Goal: Task Accomplishment & Management: Use online tool/utility

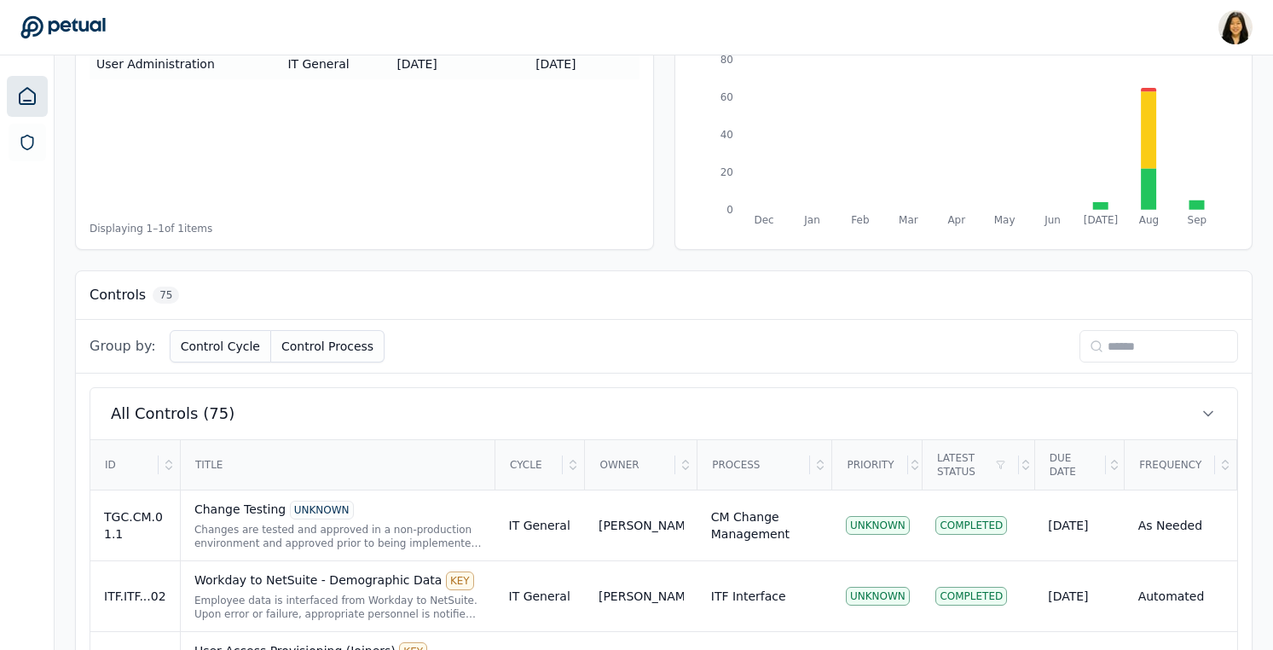
scroll to position [338, 0]
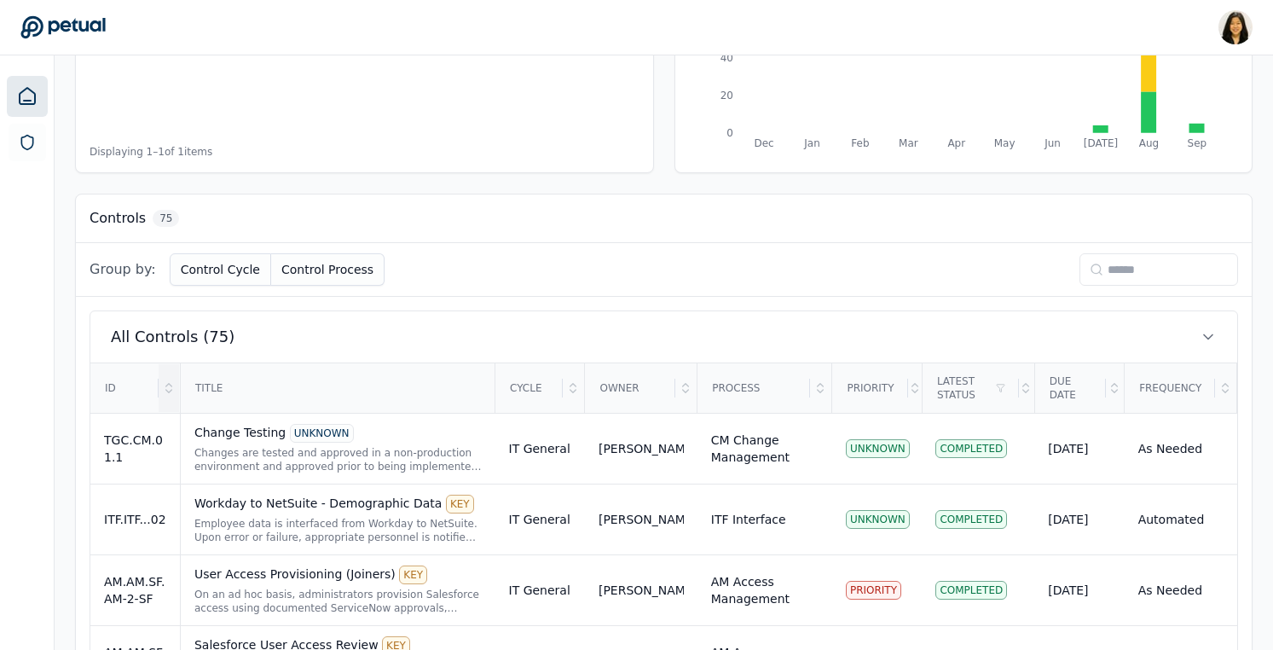
click at [171, 385] on icon at bounding box center [169, 388] width 14 height 14
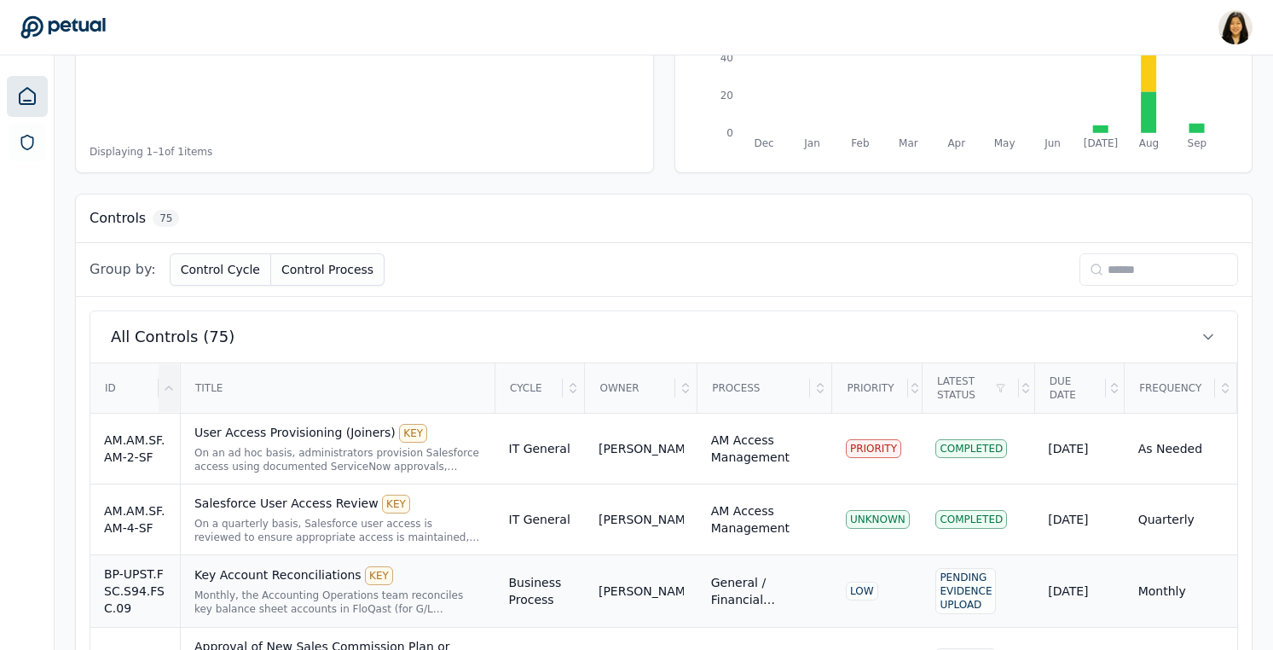
scroll to position [369, 0]
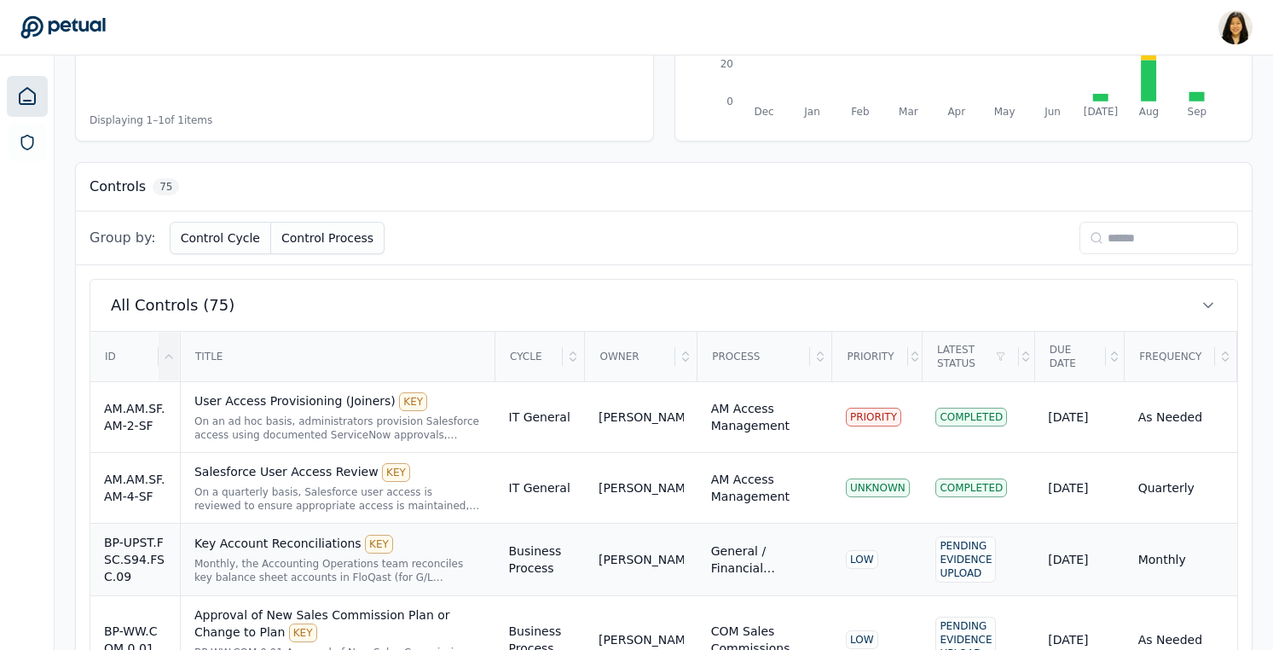
click at [925, 567] on td "Pending Evidence Upload" at bounding box center [978, 560] width 113 height 72
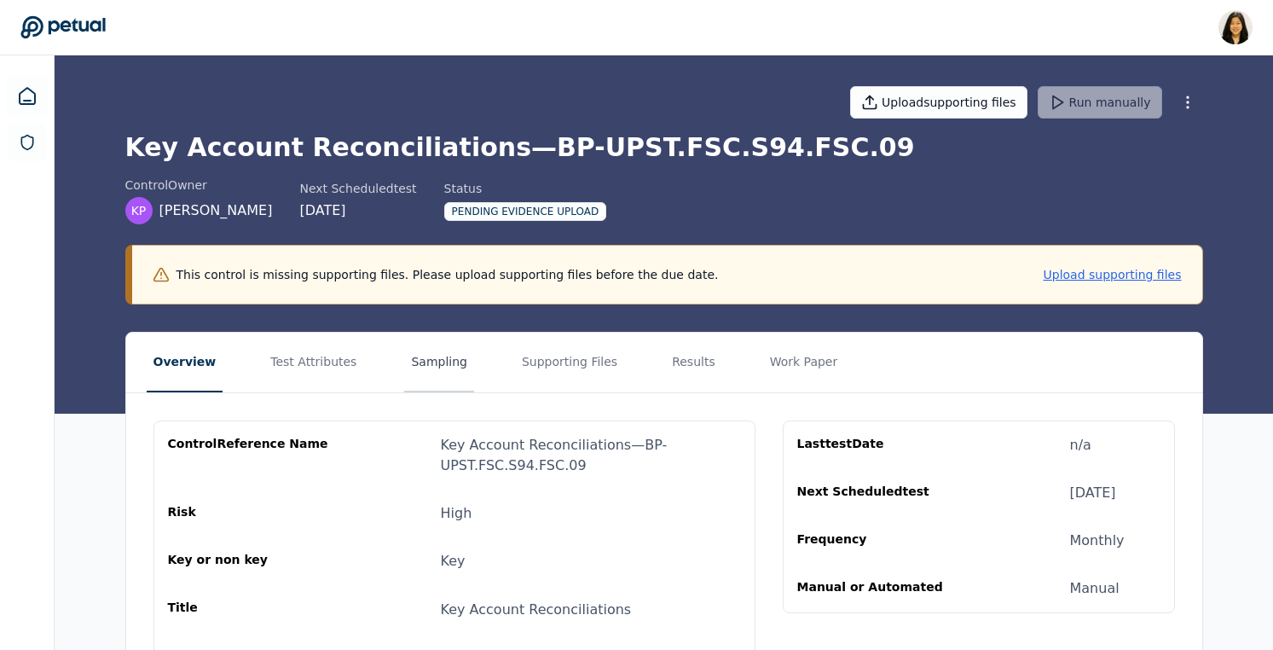
click at [424, 360] on button "Sampling" at bounding box center [439, 363] width 70 height 60
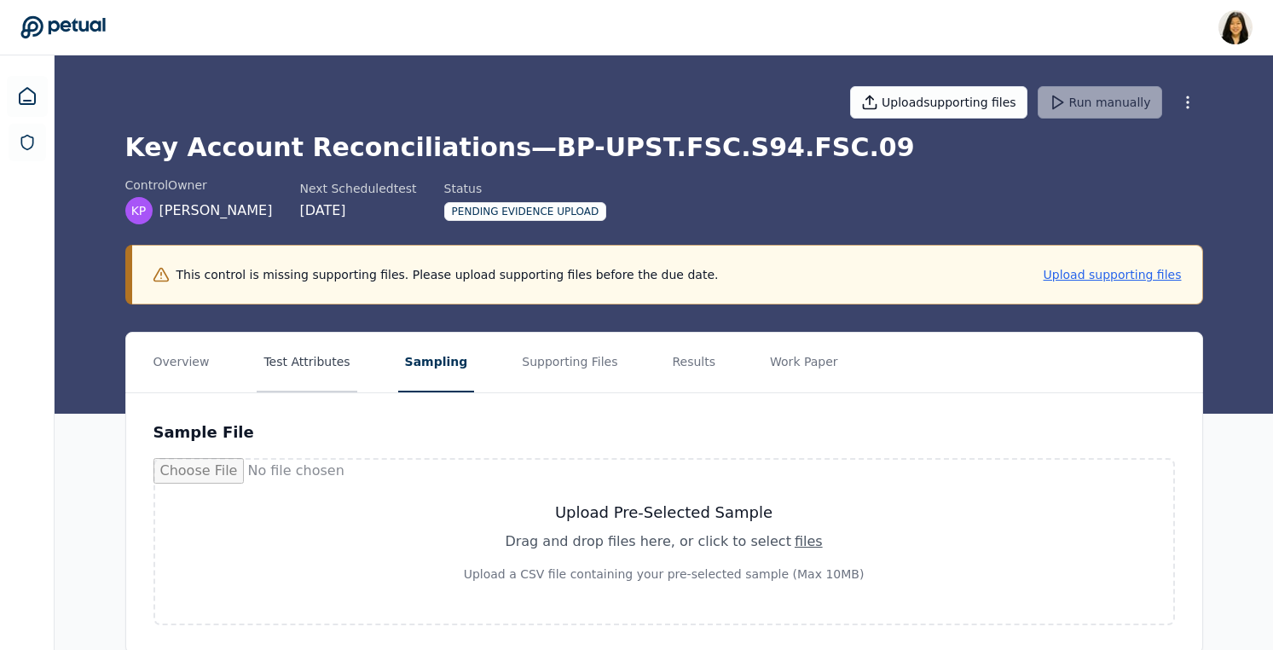
click at [311, 374] on button "Test Attributes" at bounding box center [307, 363] width 100 height 60
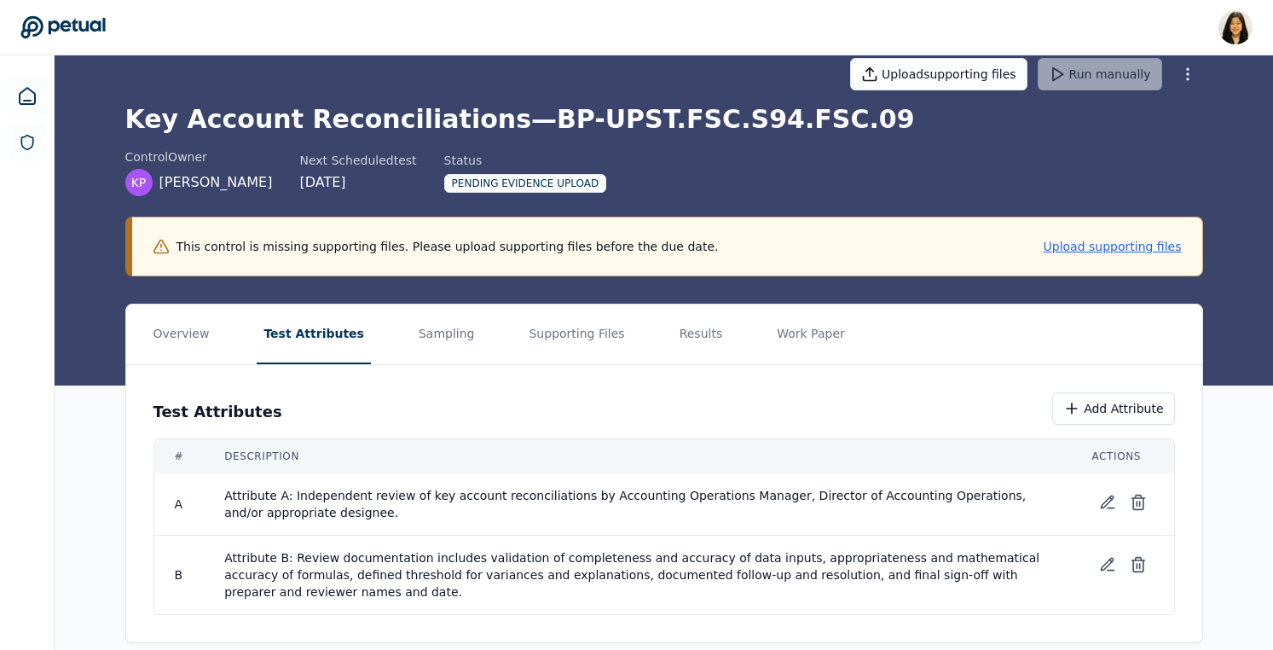
scroll to position [49, 0]
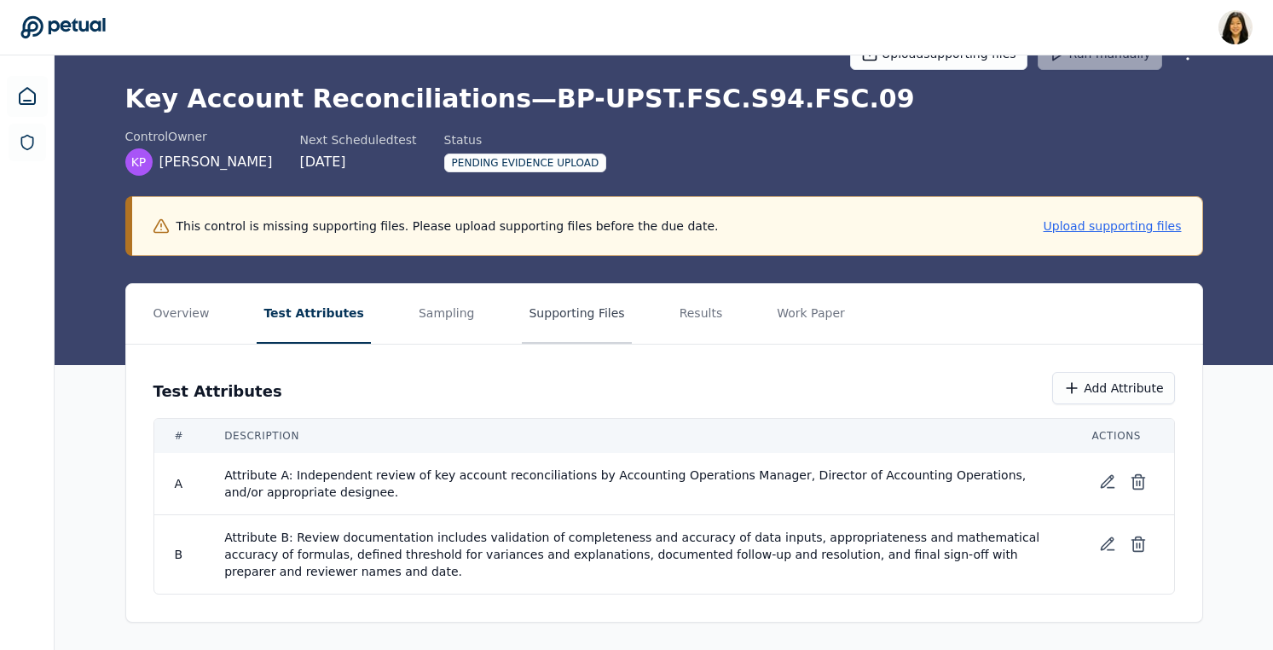
click at [534, 319] on button "Supporting Files" at bounding box center [576, 314] width 109 height 60
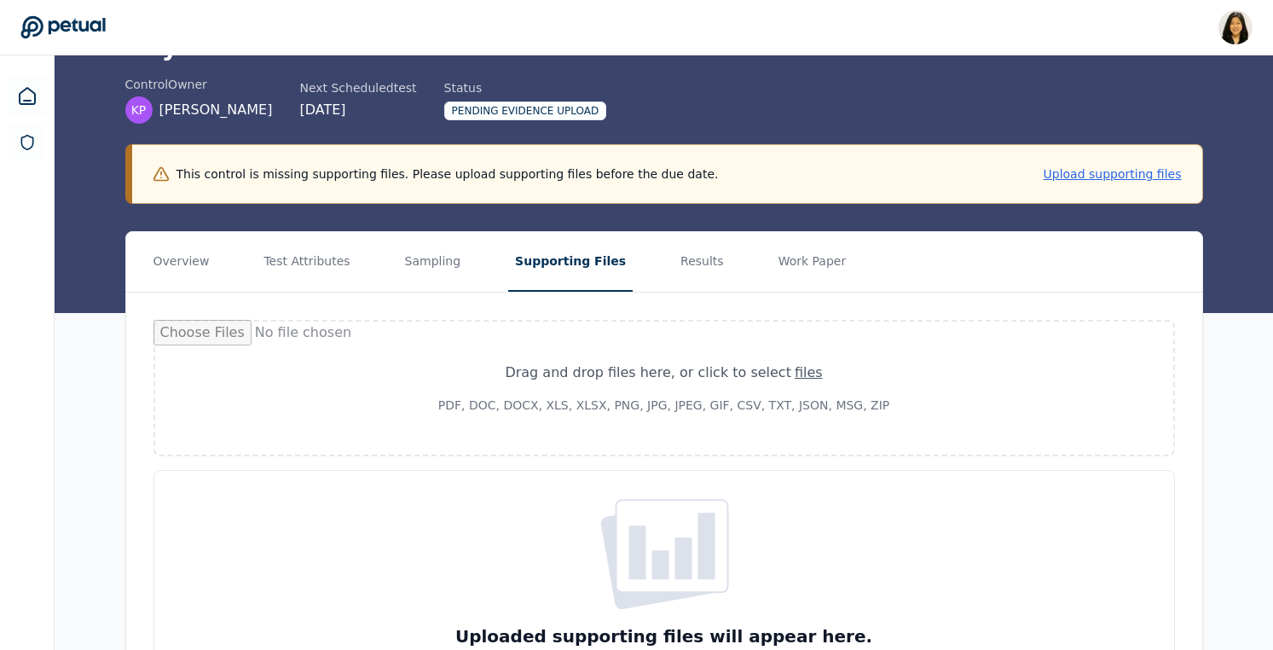
scroll to position [126, 0]
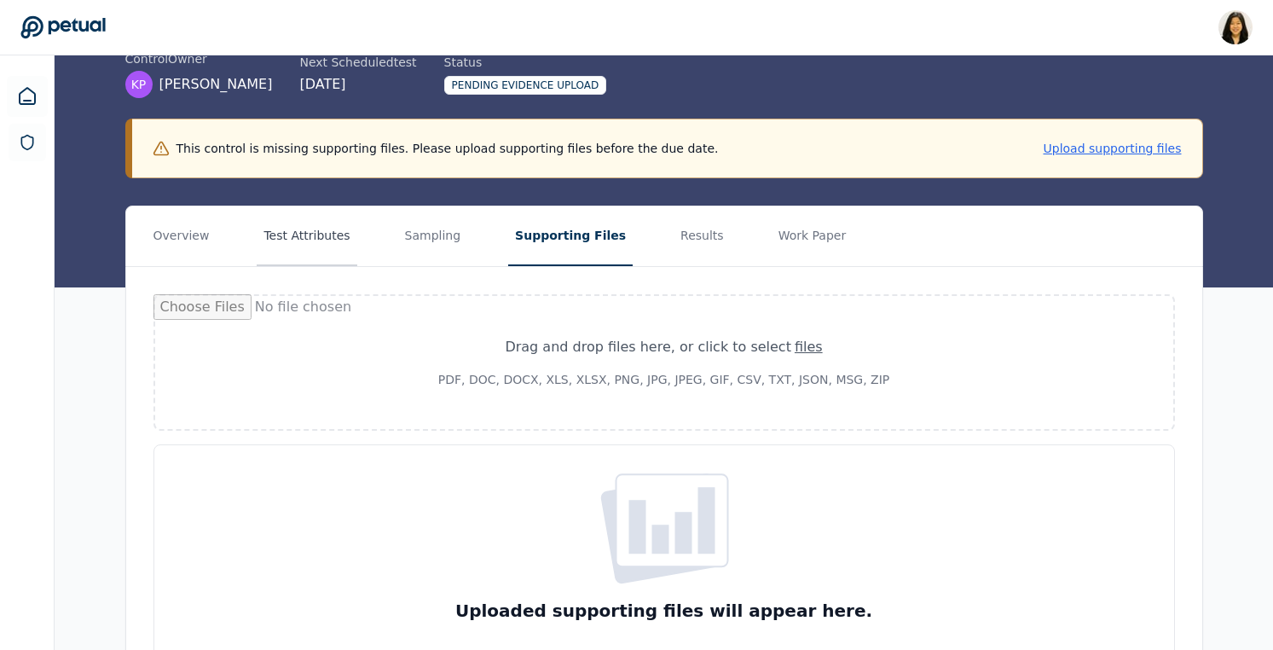
click at [310, 244] on button "Test Attributes" at bounding box center [307, 236] width 100 height 60
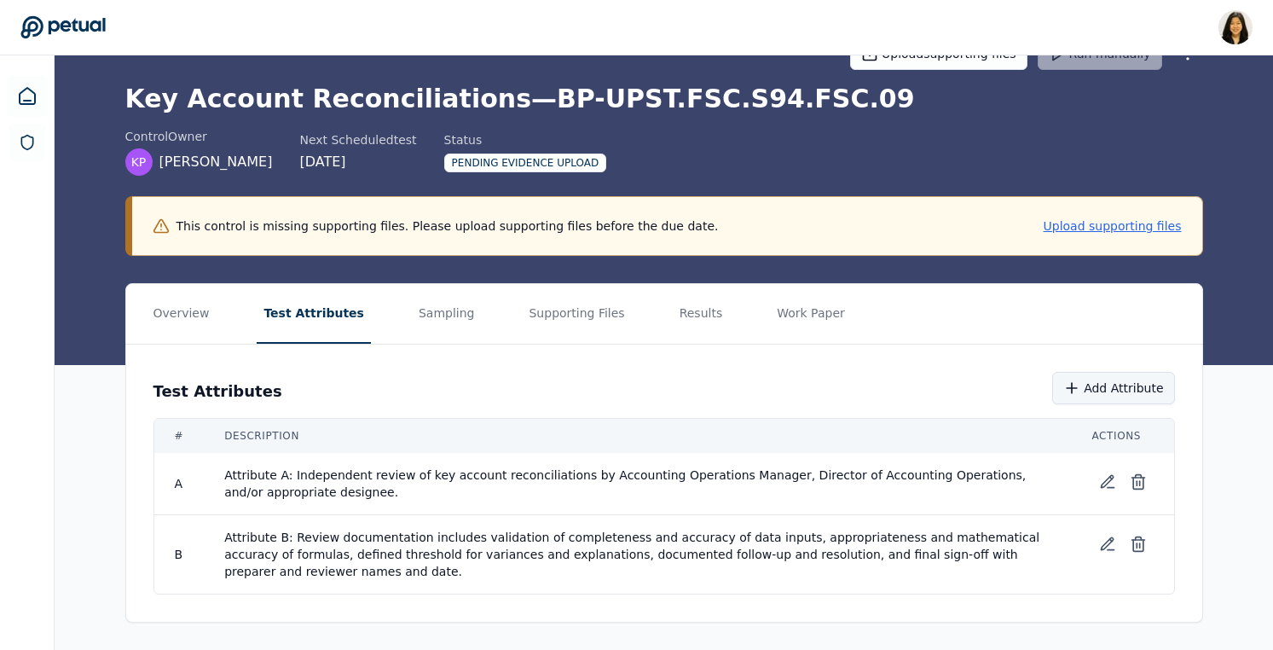
click at [1120, 399] on button "Add Attribute" at bounding box center [1113, 388] width 122 height 32
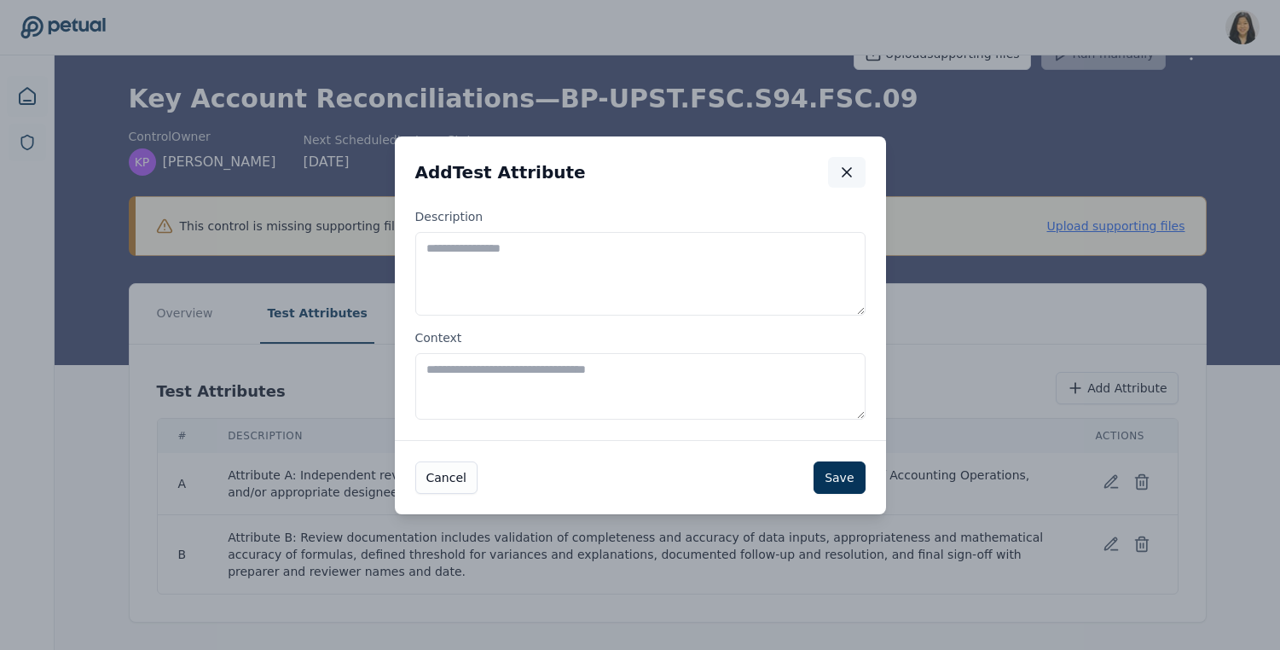
click at [847, 177] on icon "button" at bounding box center [846, 172] width 17 height 17
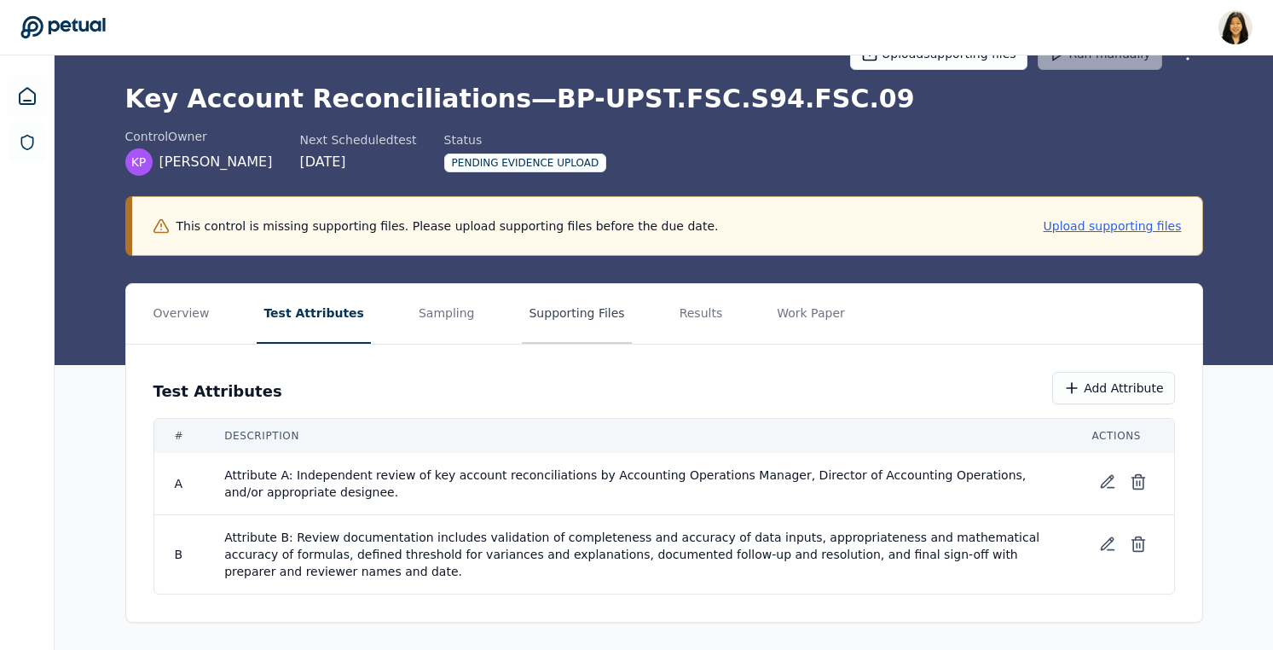
click at [543, 309] on button "Supporting Files" at bounding box center [576, 314] width 109 height 60
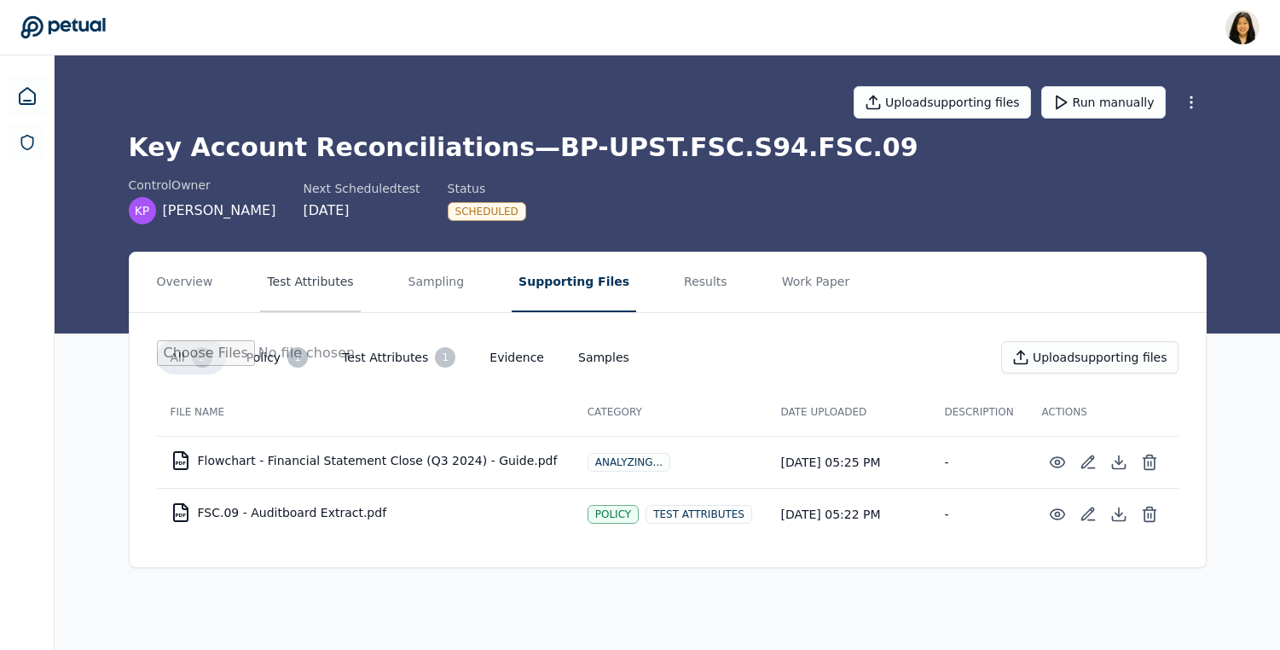
click at [298, 281] on button "Test Attributes" at bounding box center [310, 282] width 100 height 60
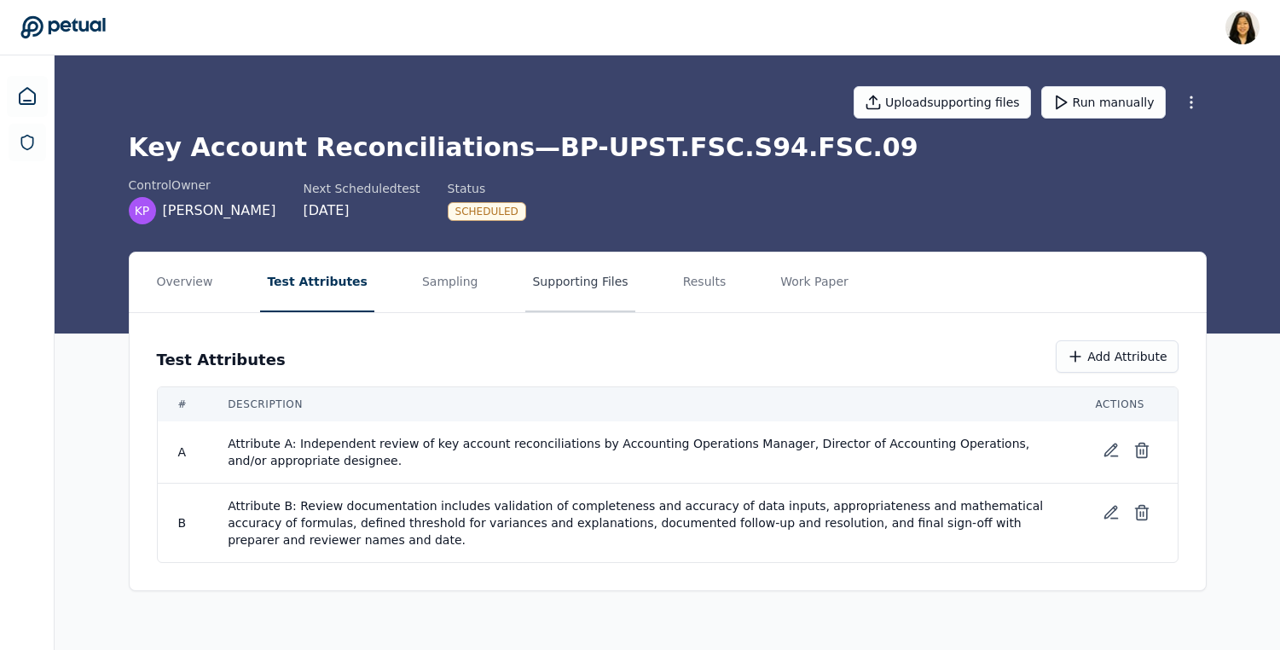
click at [563, 278] on button "Supporting Files" at bounding box center [579, 282] width 109 height 60
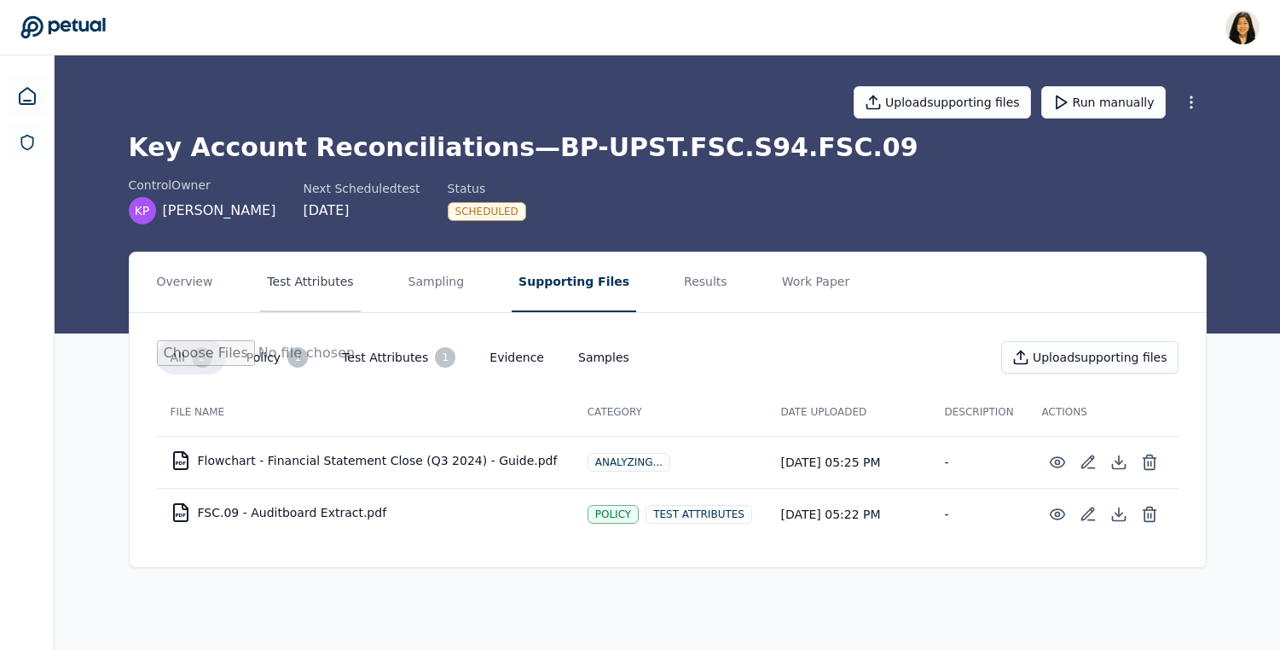
click at [316, 297] on button "Test Attributes" at bounding box center [310, 282] width 100 height 60
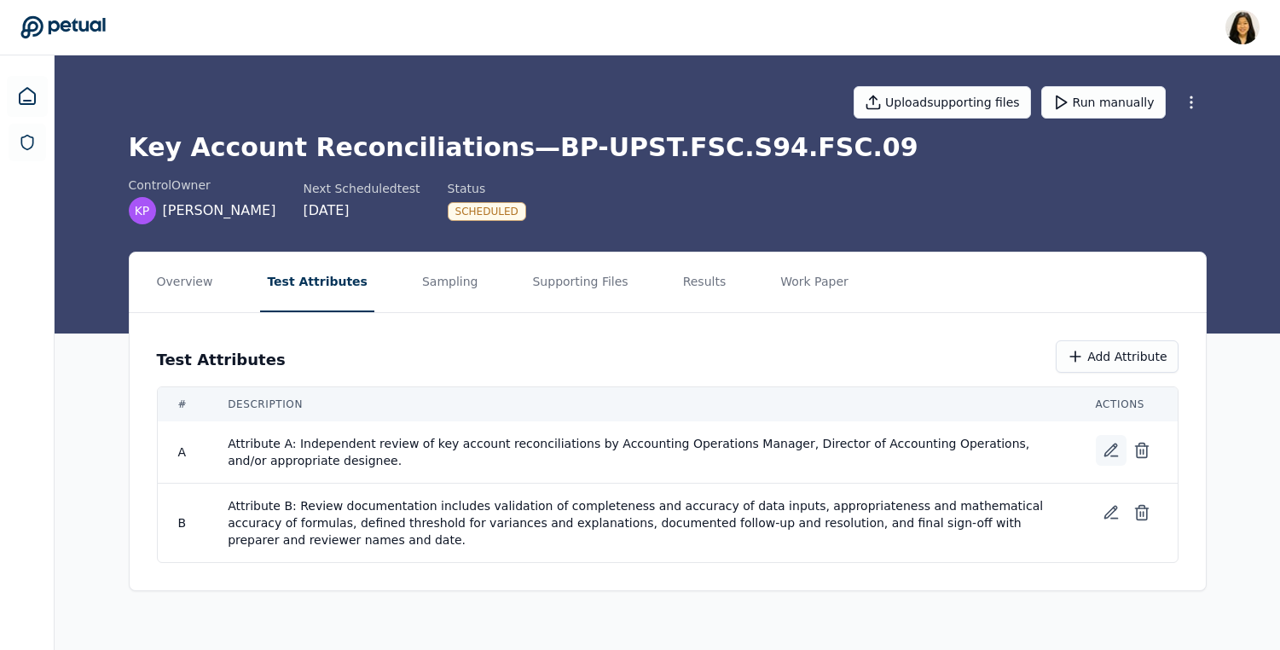
click at [1115, 446] on icon at bounding box center [1110, 450] width 12 height 12
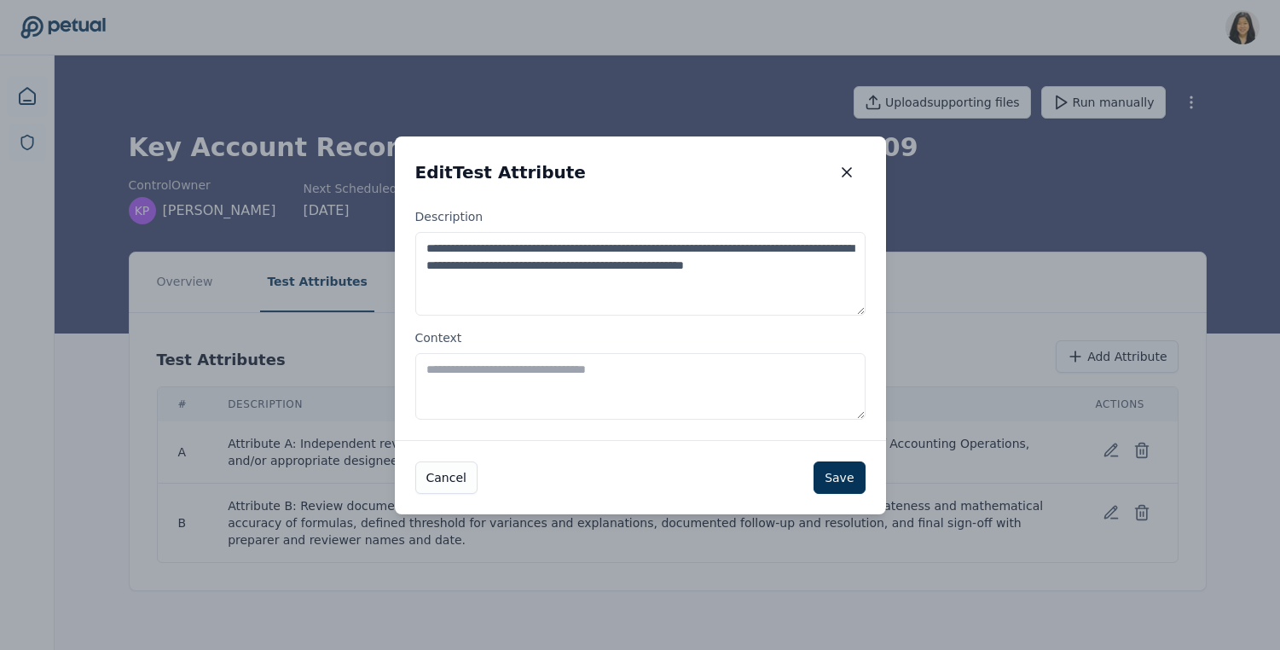
click at [563, 283] on textarea "**********" at bounding box center [640, 274] width 450 height 84
paste textarea "**********"
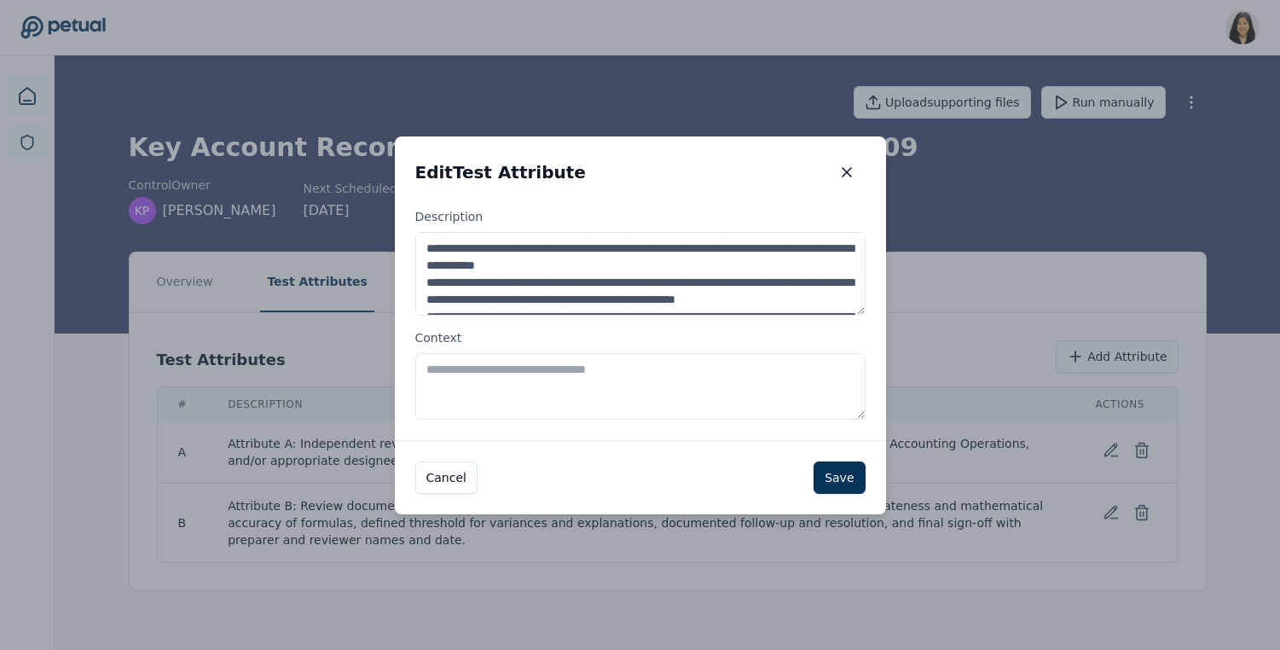
scroll to position [60, 0]
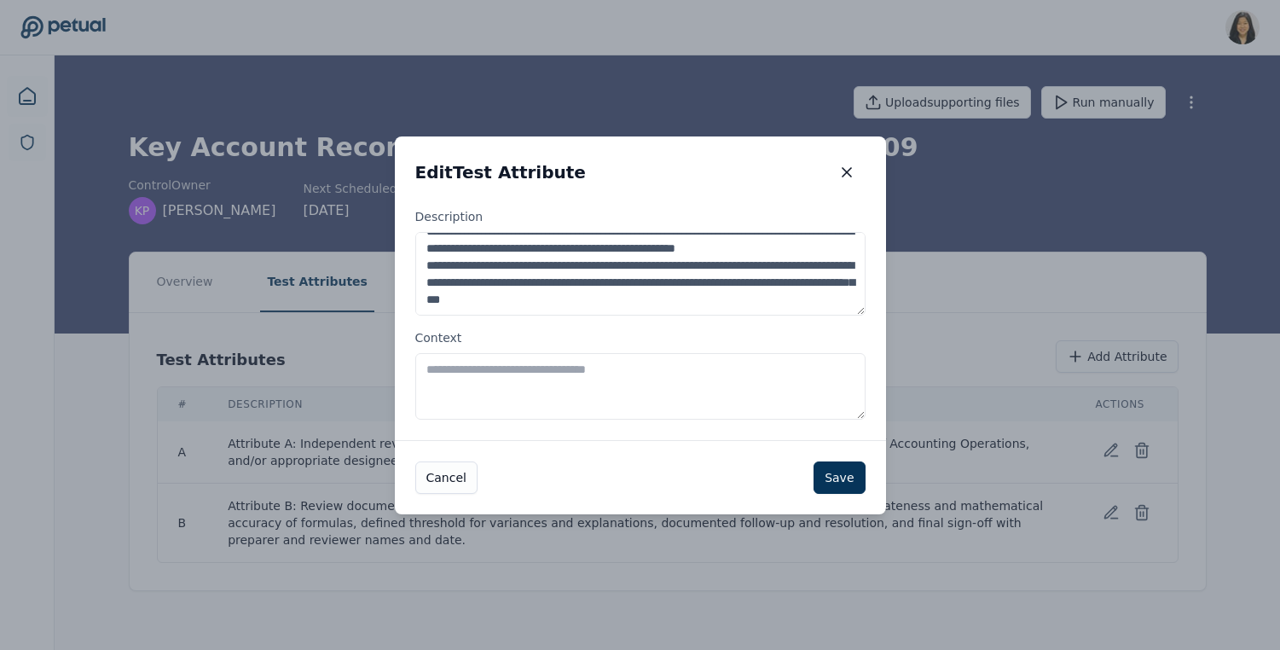
click at [527, 258] on textarea "**********" at bounding box center [640, 274] width 450 height 84
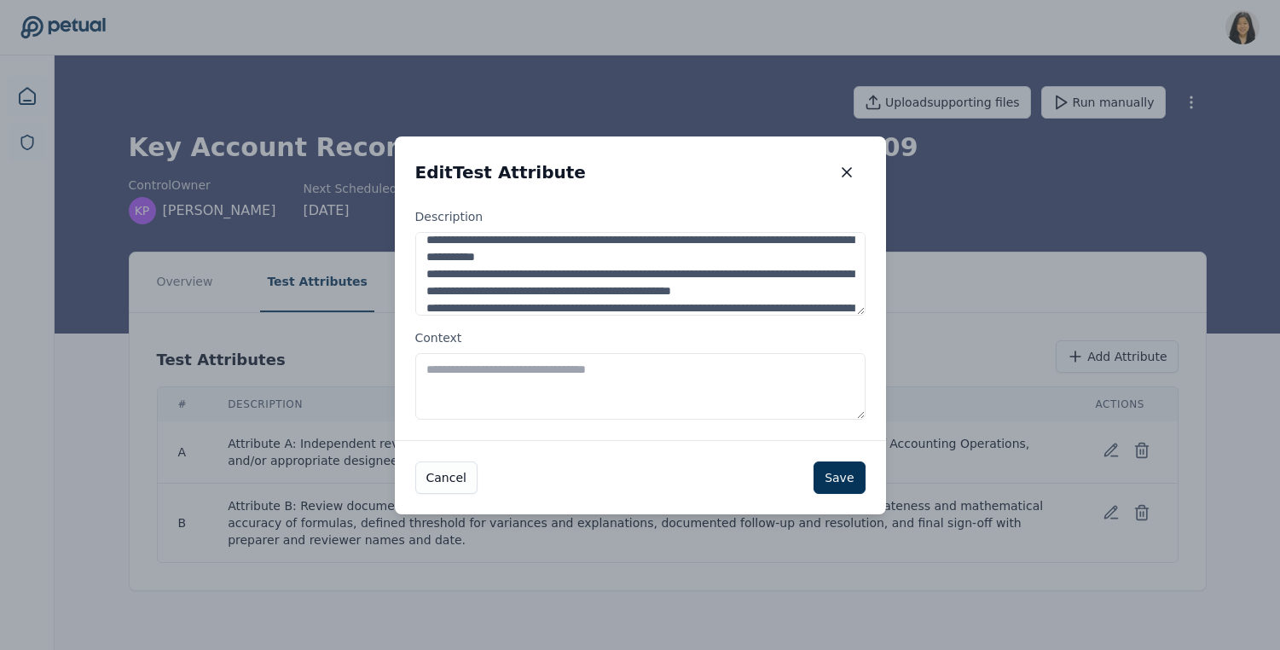
scroll to position [8, 0]
click at [704, 260] on textarea "**********" at bounding box center [640, 274] width 450 height 84
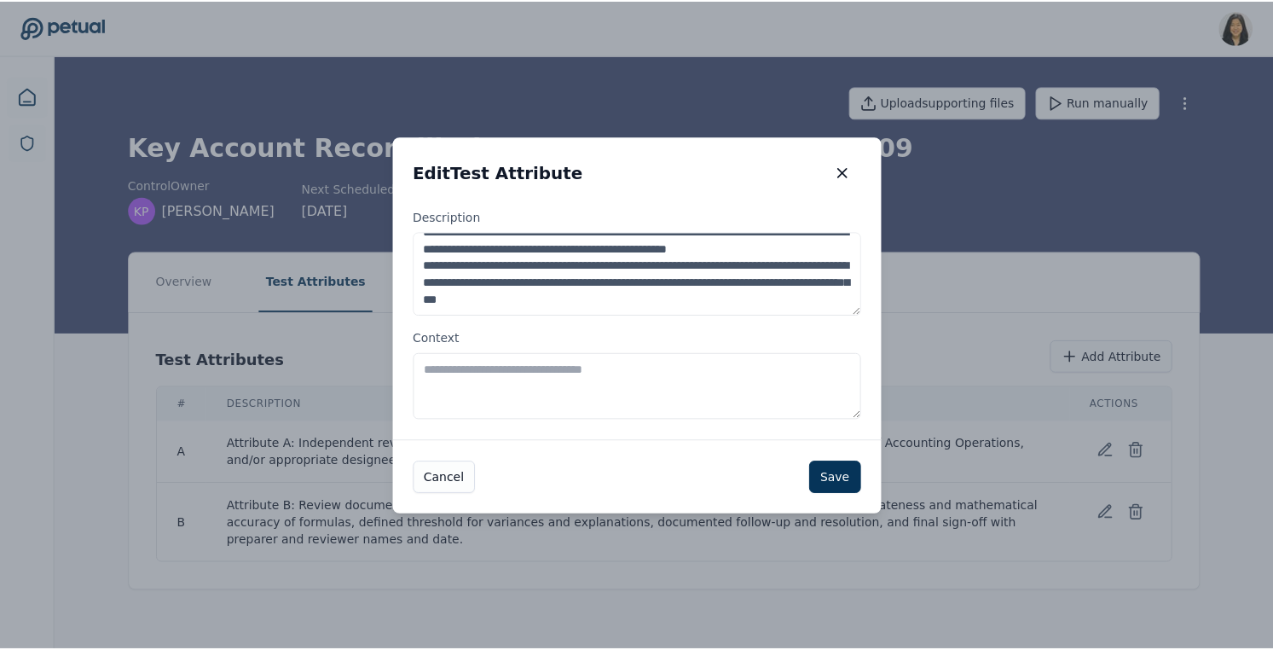
scroll to position [68, 0]
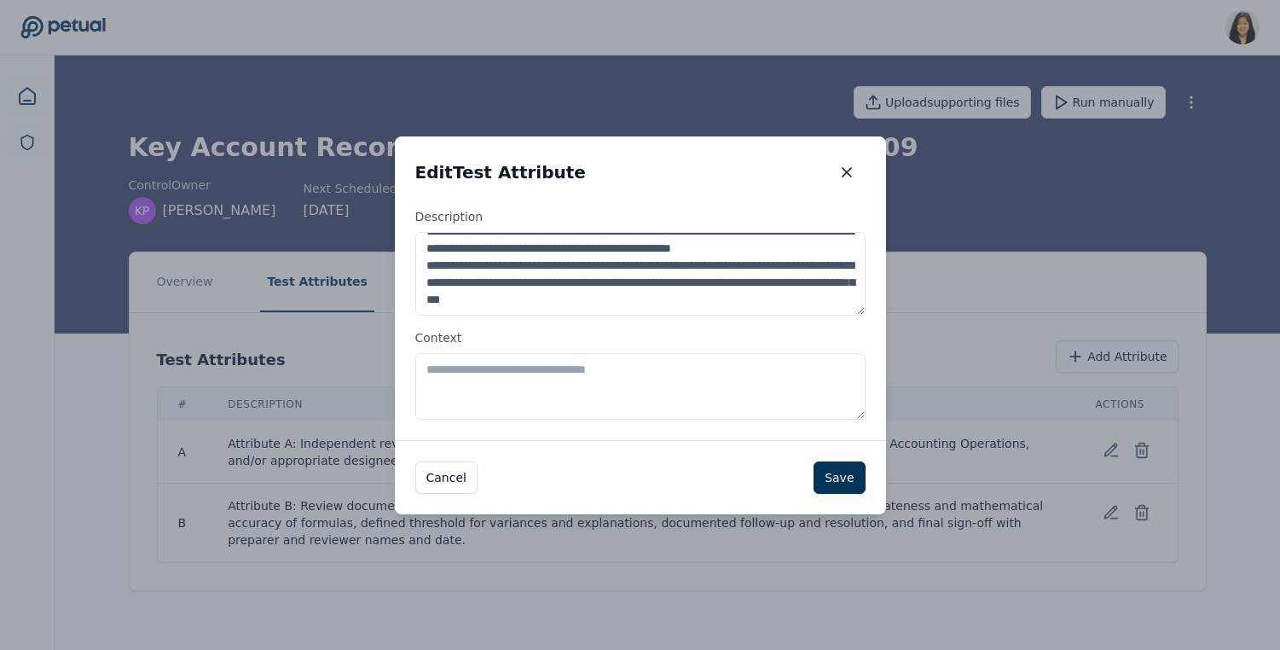
click at [826, 296] on textarea "**********" at bounding box center [640, 274] width 450 height 84
click at [744, 297] on textarea "**********" at bounding box center [640, 274] width 450 height 84
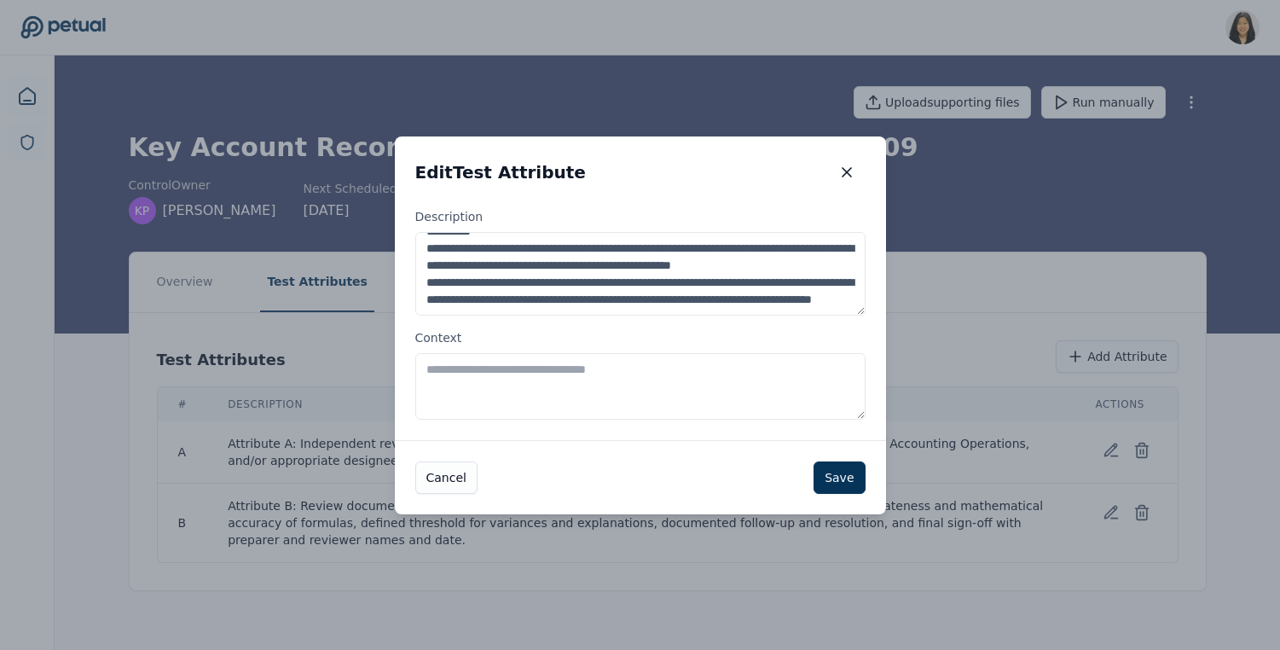
type textarea "**********"
click at [438, 338] on label "Context" at bounding box center [640, 374] width 450 height 90
click at [438, 353] on textarea "Context" at bounding box center [640, 386] width 450 height 67
click at [438, 338] on label "Context" at bounding box center [640, 374] width 450 height 90
click at [438, 353] on textarea "Context" at bounding box center [640, 386] width 450 height 67
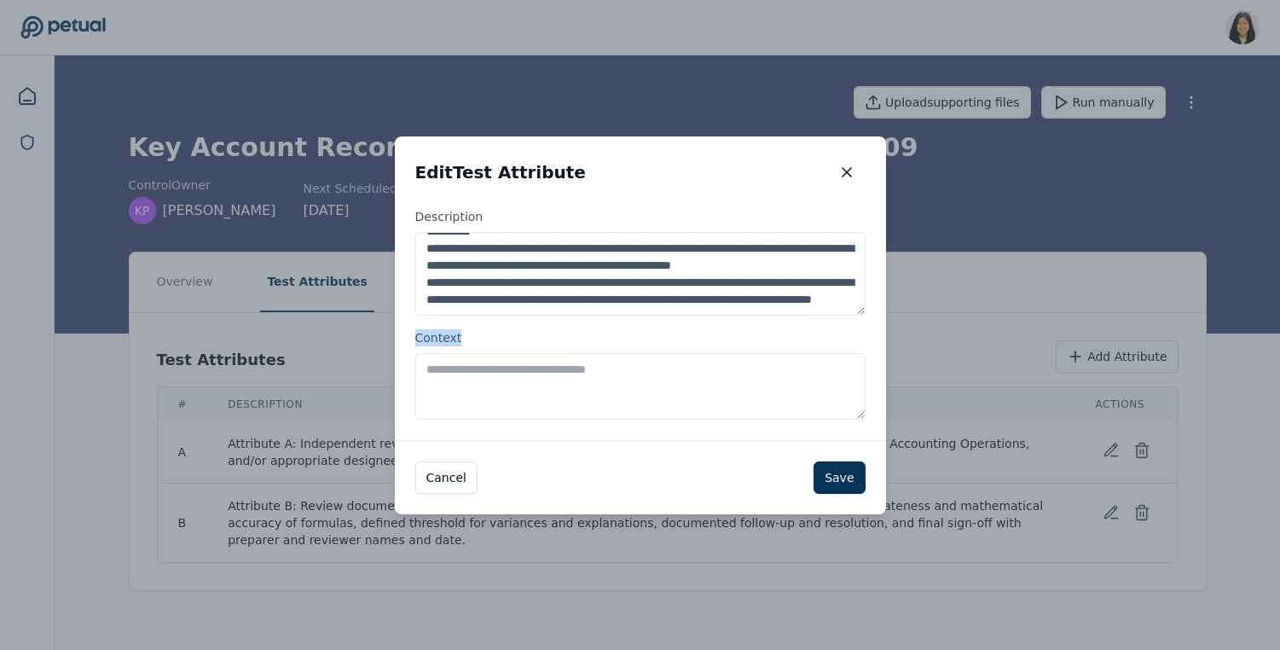
copy label "Context"
click at [594, 408] on textarea "Context" at bounding box center [640, 386] width 450 height 67
paste textarea "**********"
type textarea "**********"
click at [854, 484] on button "Save" at bounding box center [839, 477] width 51 height 32
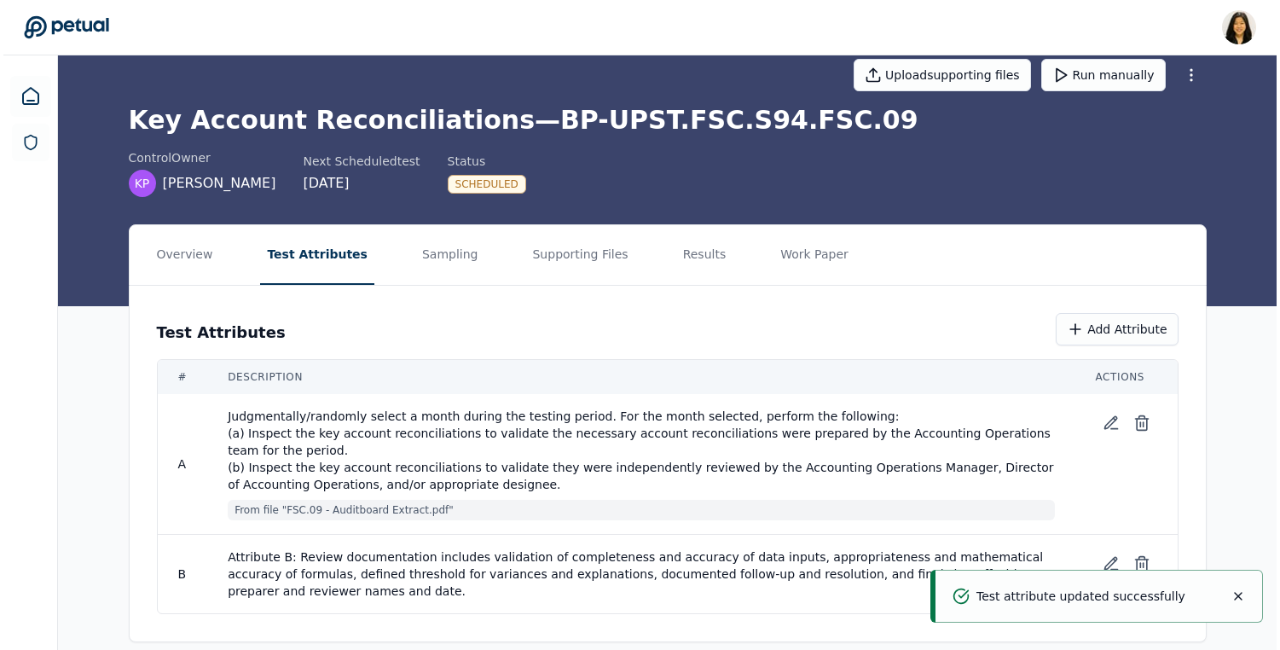
scroll to position [47, 0]
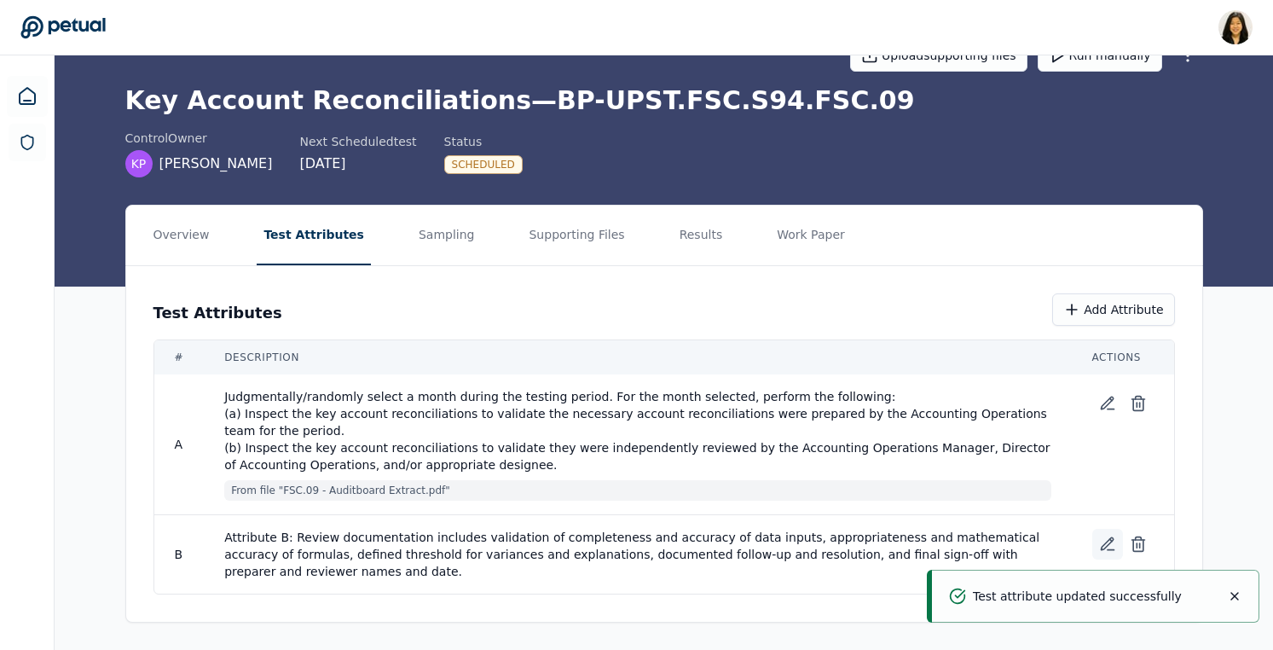
click at [1108, 541] on icon at bounding box center [1107, 544] width 12 height 12
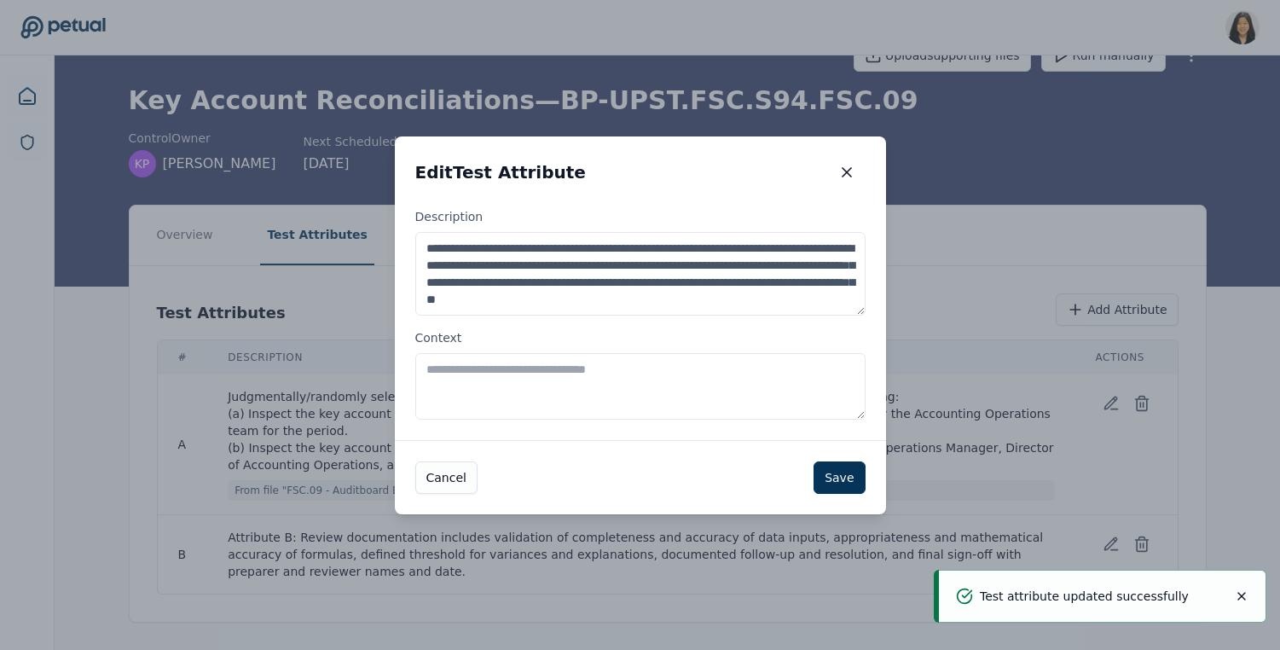
click at [742, 375] on textarea "Context" at bounding box center [640, 386] width 450 height 67
paste textarea "**********"
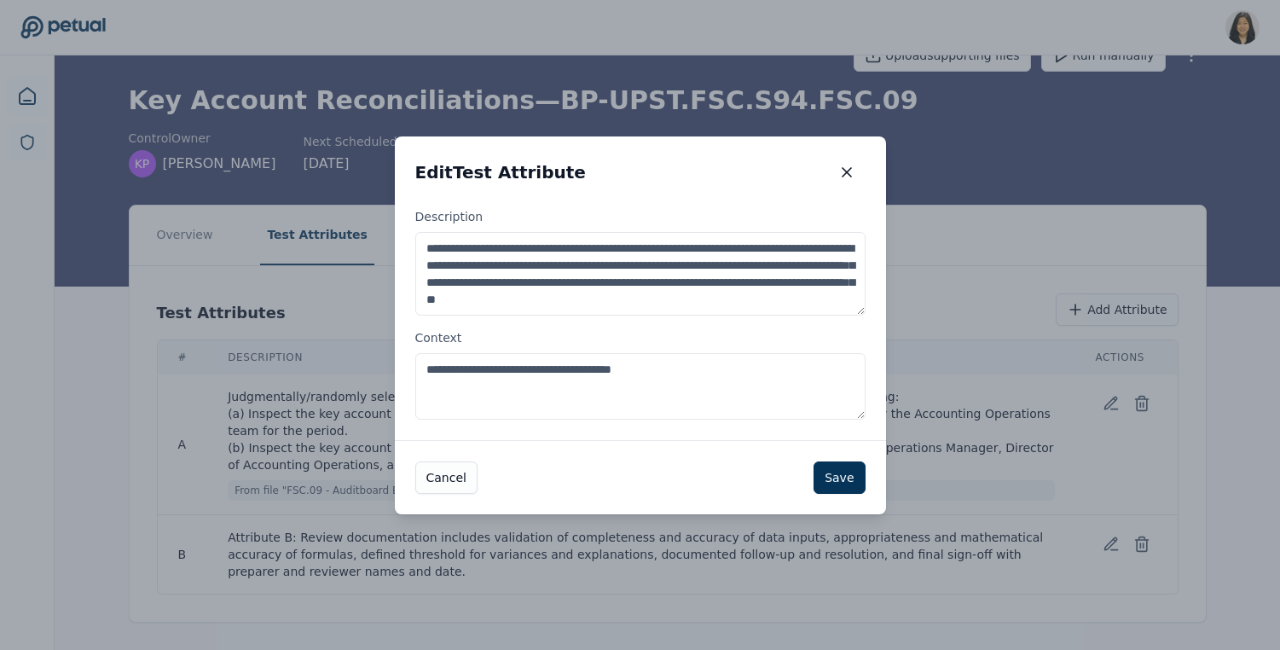
type textarea "**********"
click at [565, 299] on textarea "**********" at bounding box center [640, 274] width 450 height 84
paste textarea "**********"
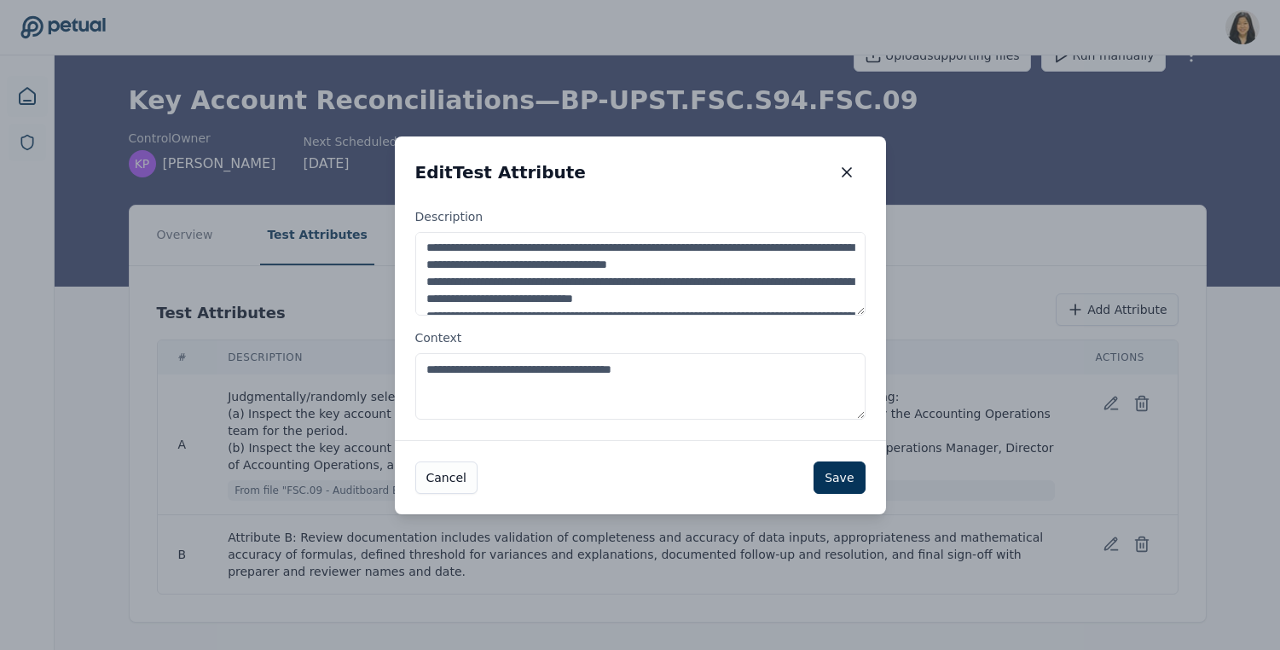
scroll to position [0, 0]
click at [790, 284] on textarea "Description" at bounding box center [640, 274] width 450 height 84
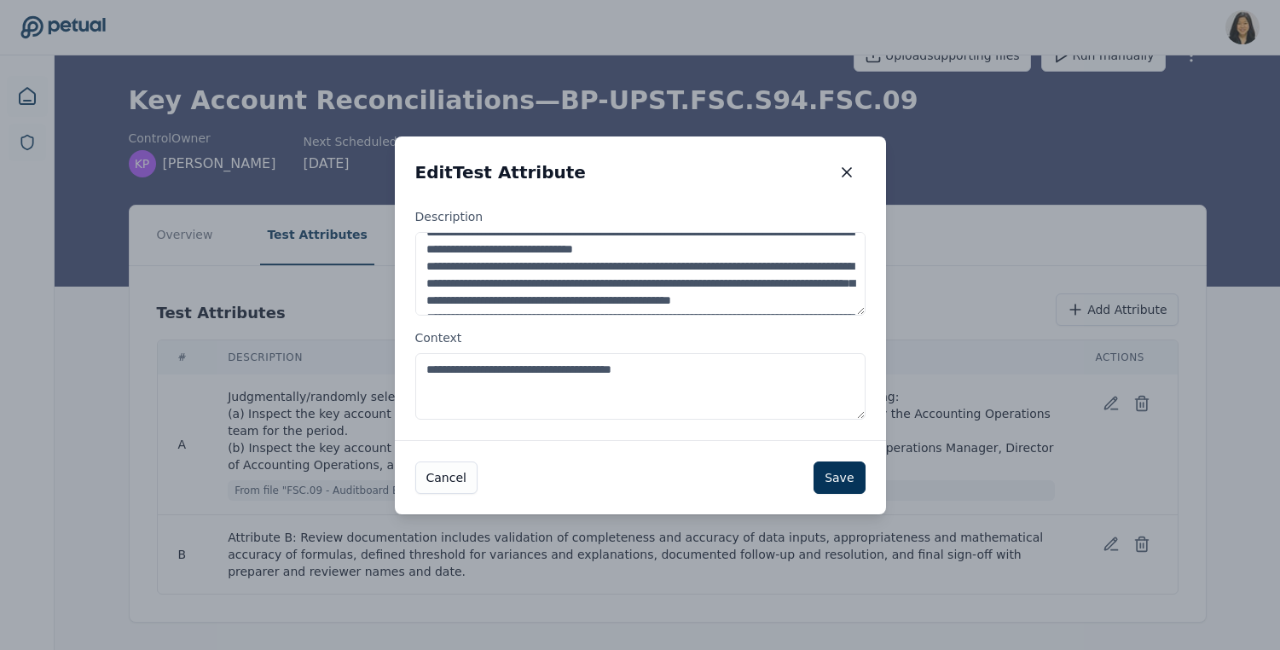
scroll to position [69, 0]
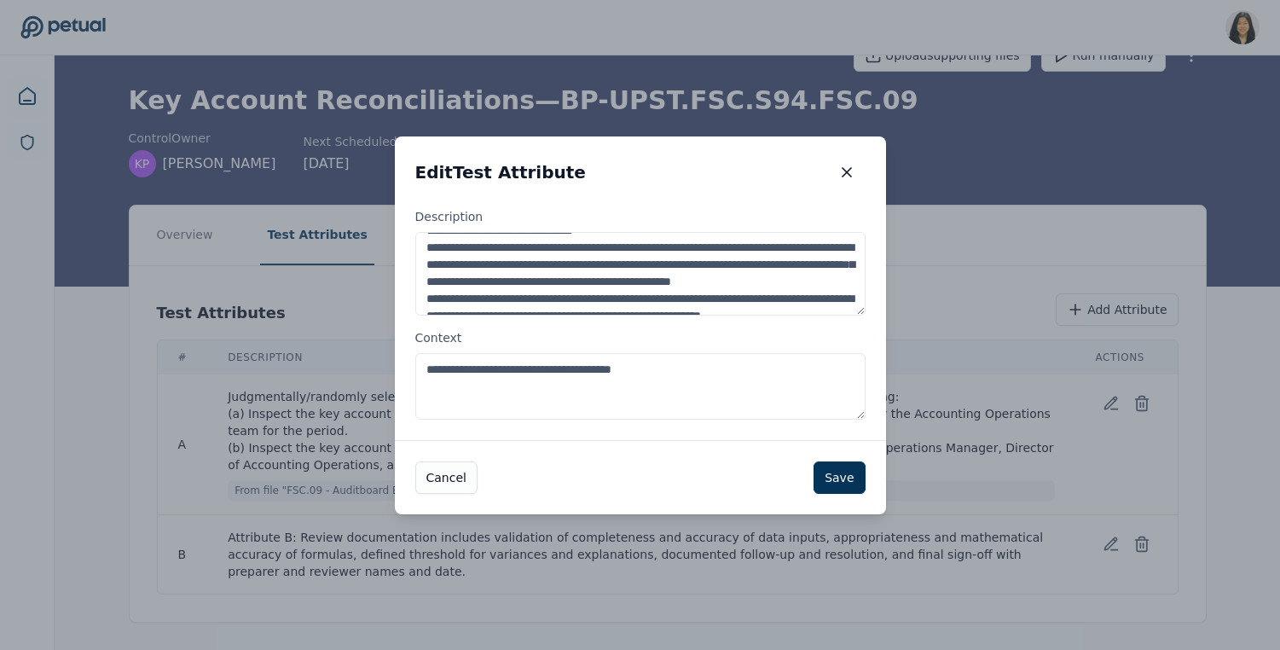
click at [779, 252] on textarea "Description" at bounding box center [640, 274] width 450 height 84
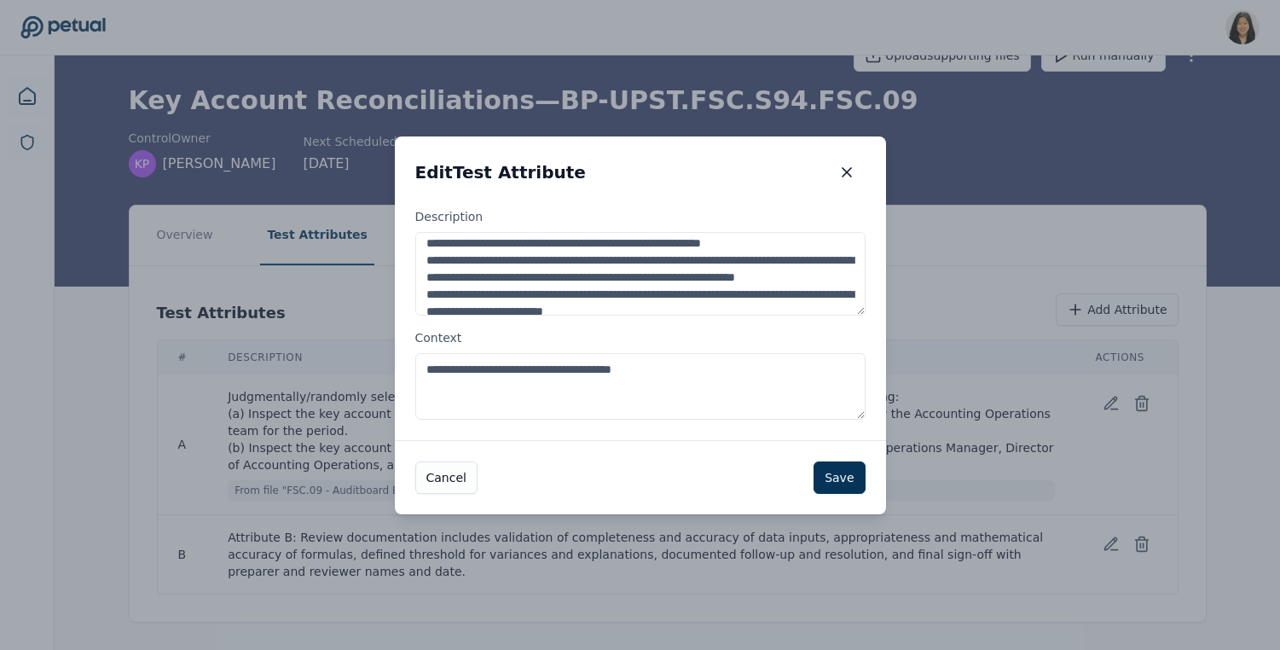
scroll to position [149, 0]
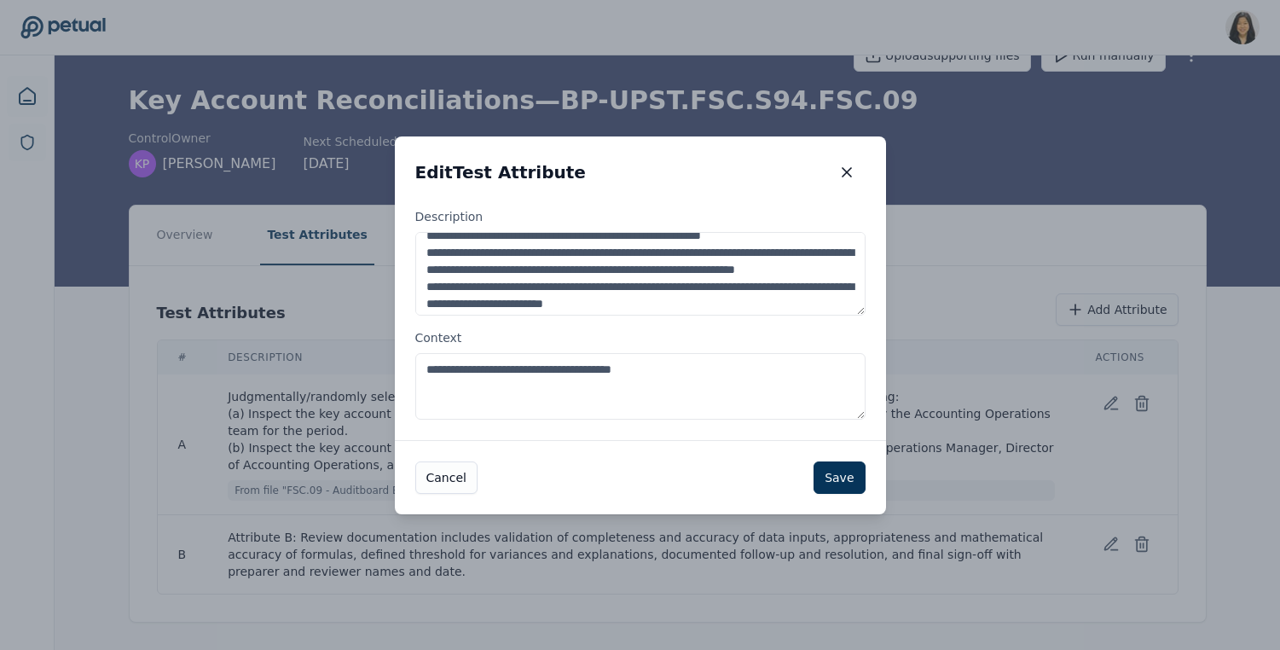
click at [750, 239] on textarea "Description" at bounding box center [640, 274] width 450 height 84
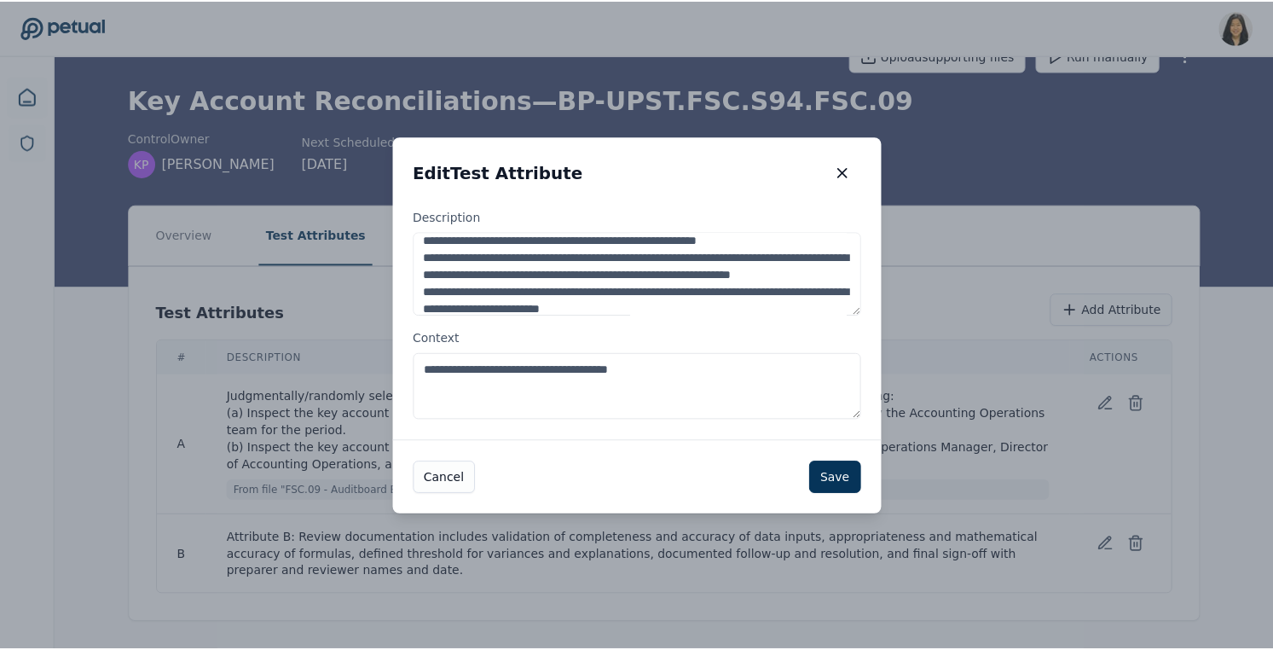
scroll to position [0, 0]
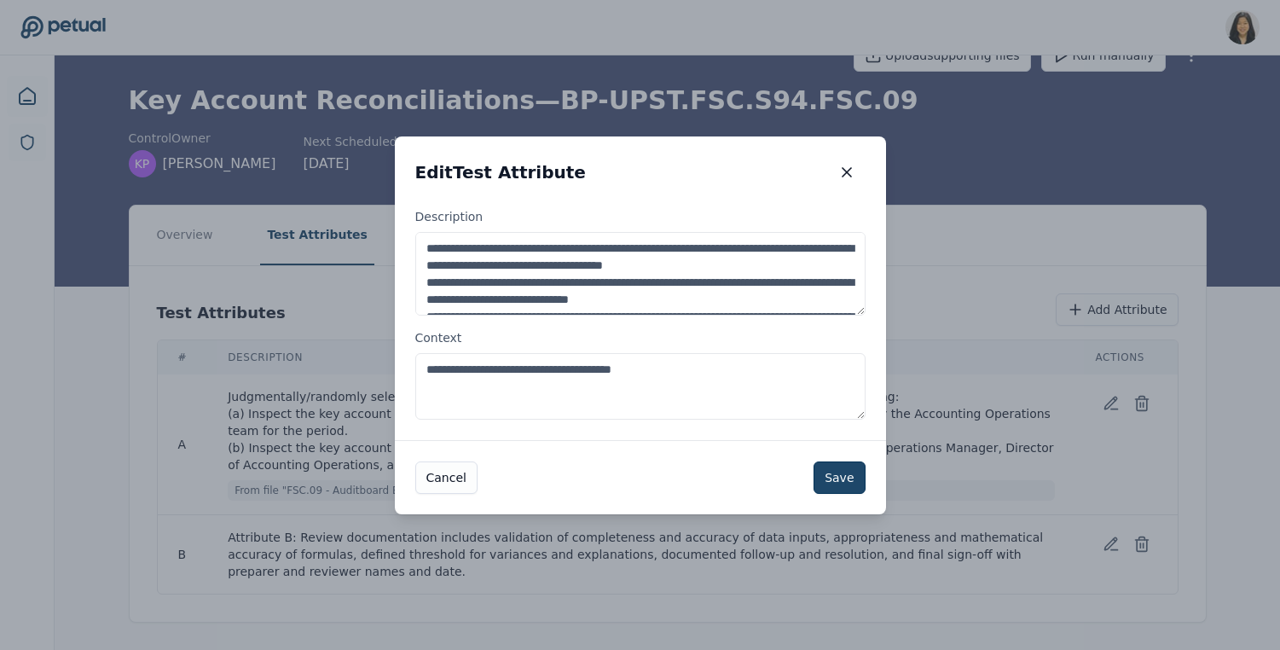
type textarea "**********"
click at [845, 471] on button "Save" at bounding box center [839, 477] width 51 height 32
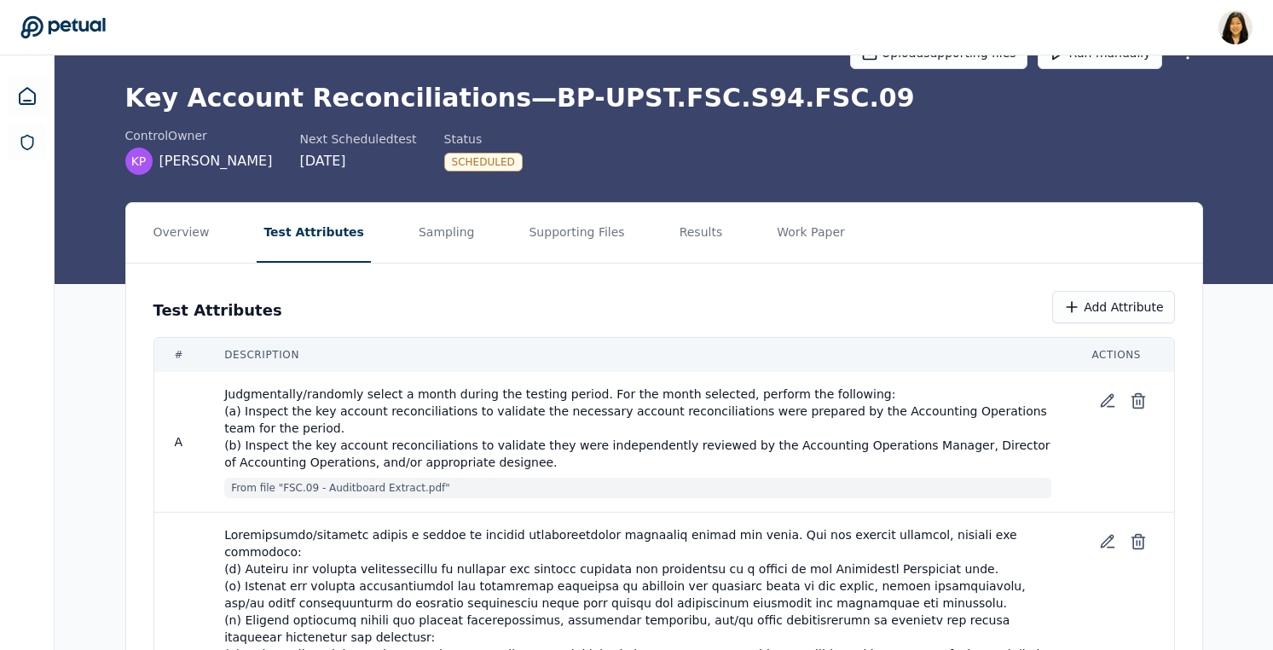
scroll to position [40, 0]
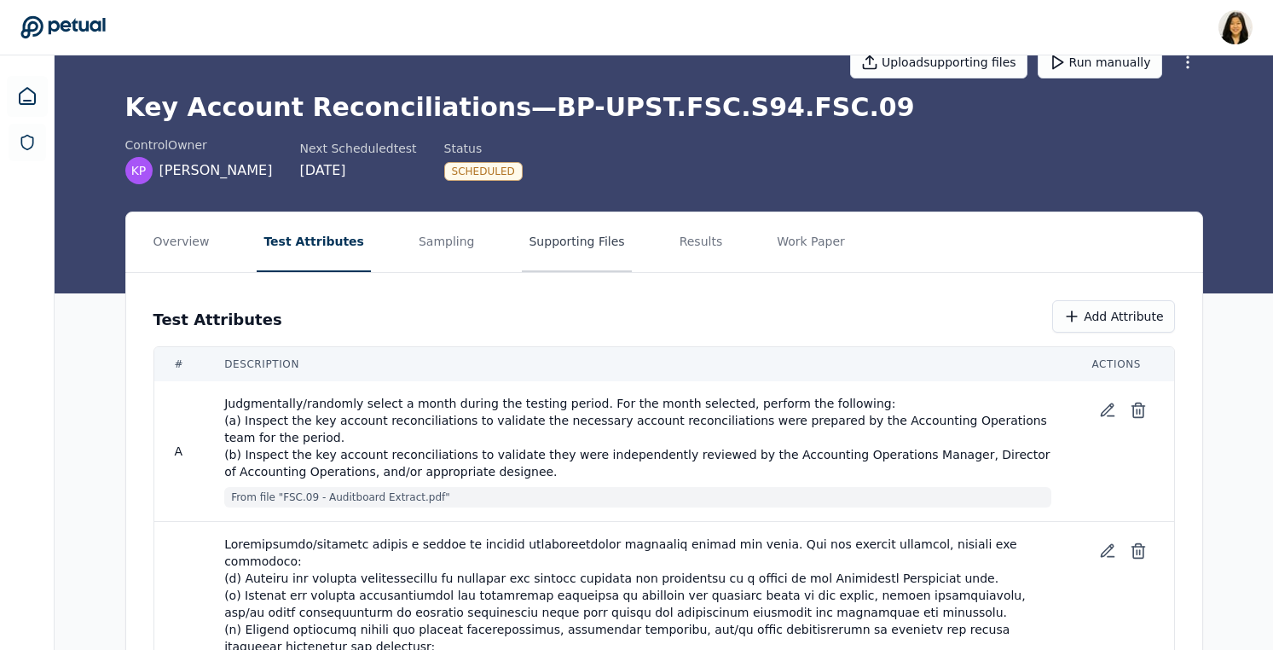
click at [546, 253] on button "Supporting Files" at bounding box center [576, 242] width 109 height 60
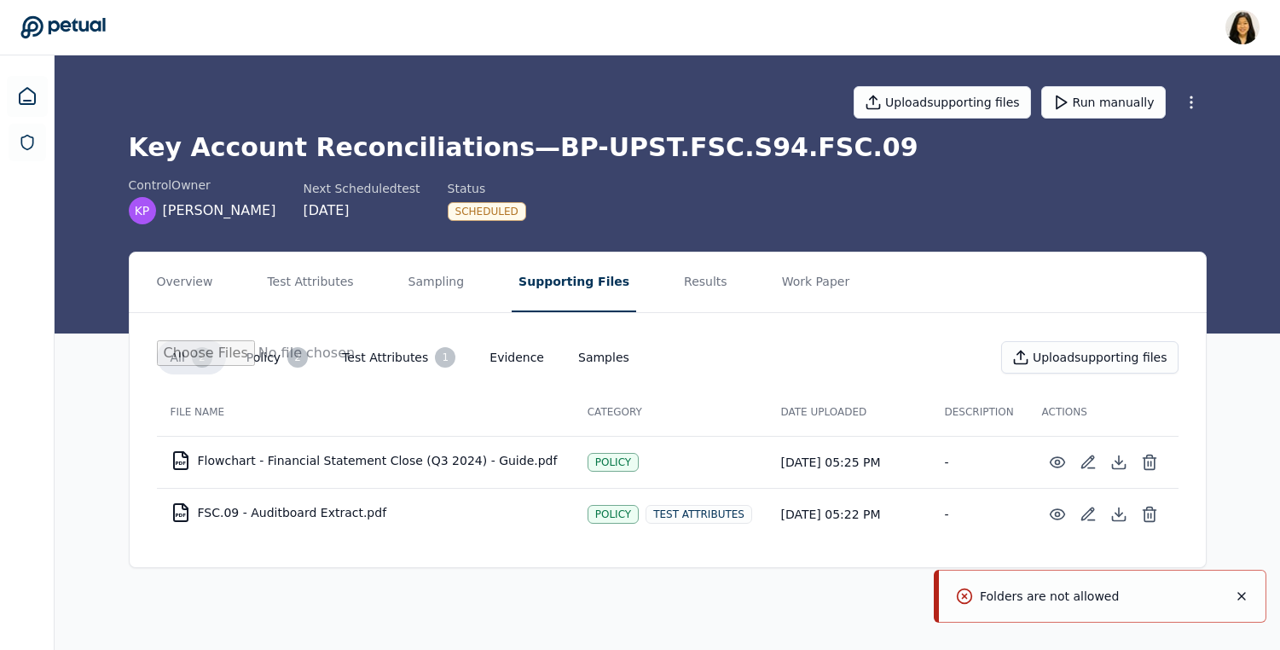
click at [1246, 594] on icon "Notifications (F8)" at bounding box center [1242, 596] width 14 height 14
click at [692, 293] on button "Results" at bounding box center [705, 282] width 57 height 60
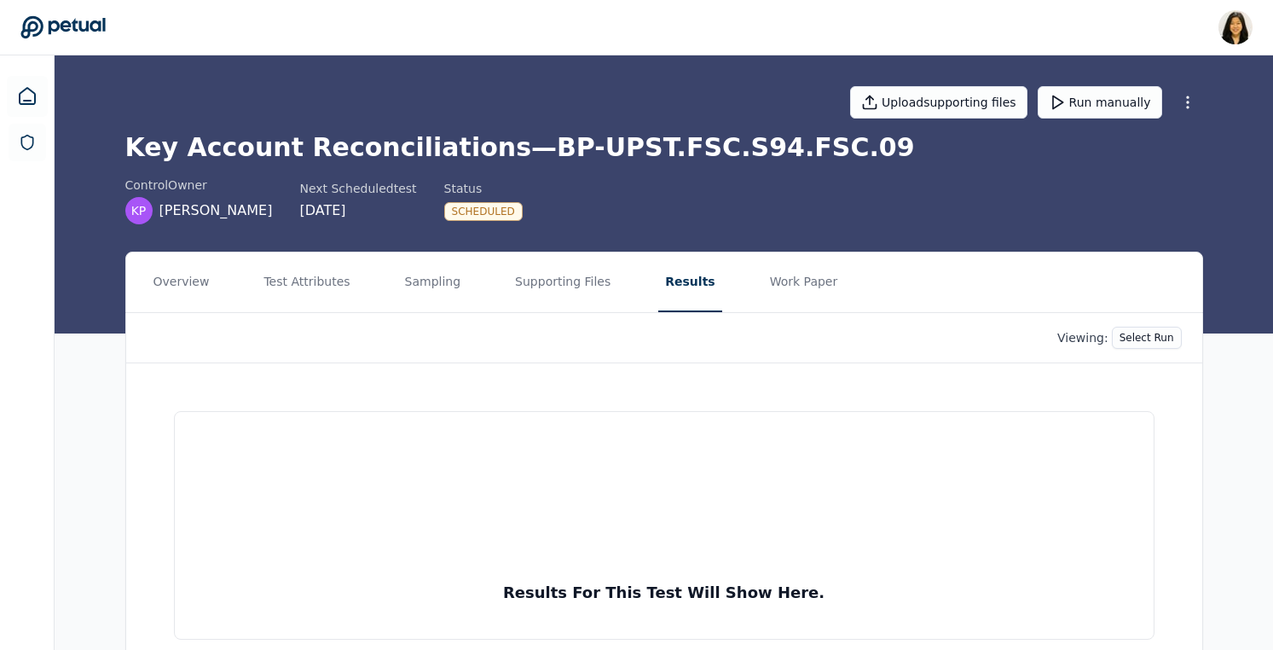
click at [491, 289] on nav "Overview Test Attributes Sampling Supporting Files Results Work Paper" at bounding box center [664, 282] width 1076 height 60
click at [536, 294] on button "Supporting Files" at bounding box center [562, 282] width 109 height 60
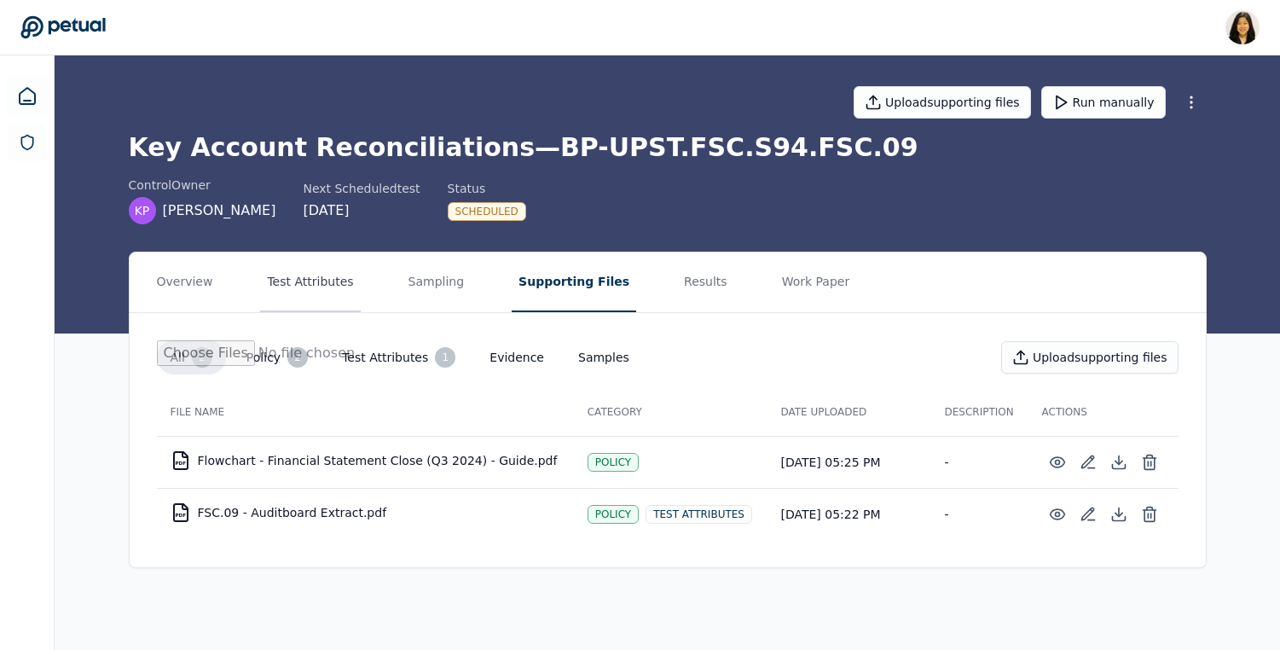
click at [339, 275] on button "Test Attributes" at bounding box center [310, 282] width 100 height 60
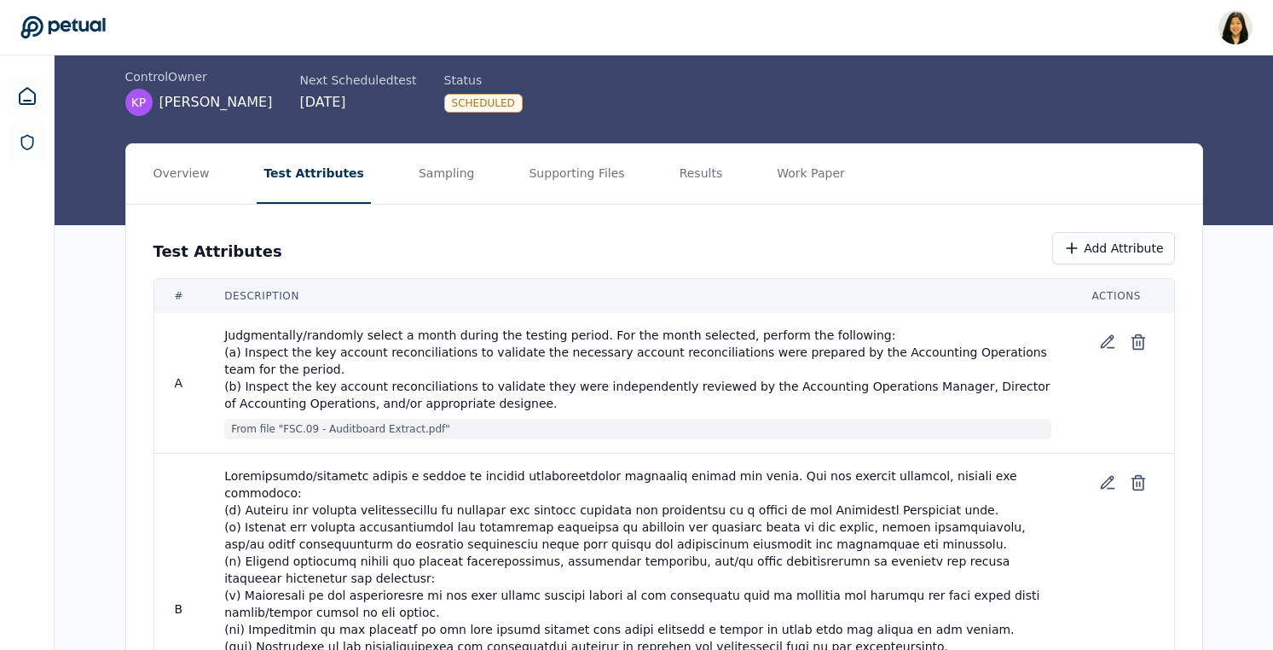
scroll to position [55, 0]
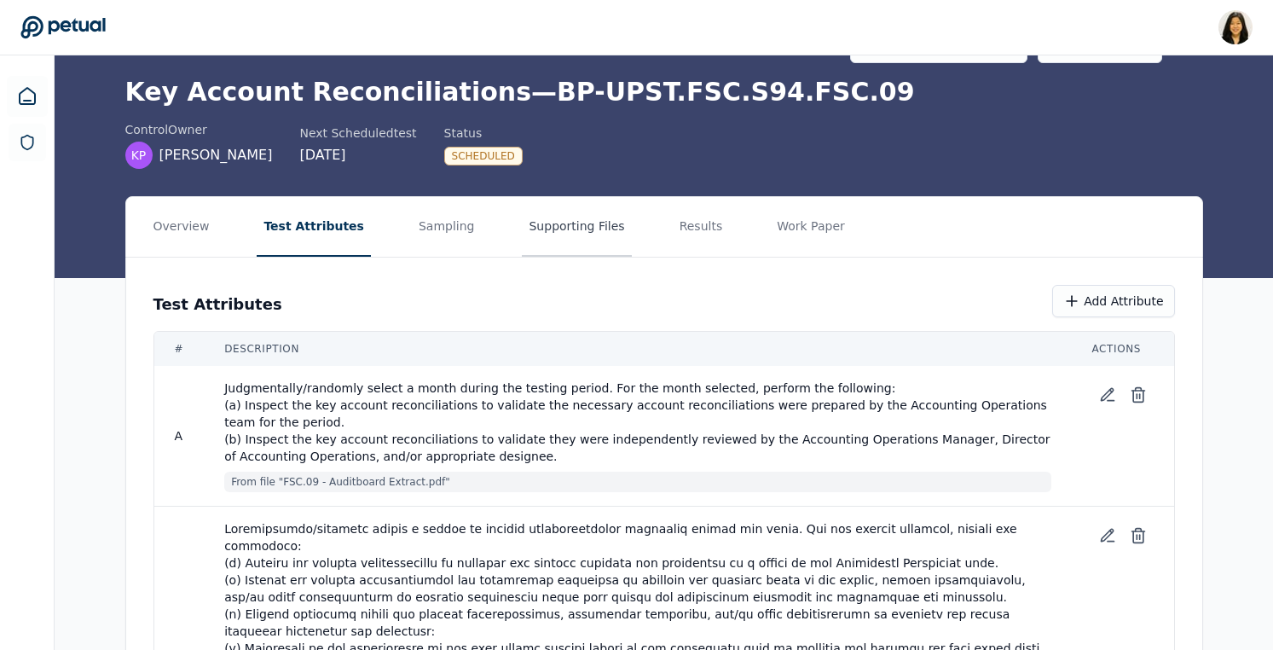
click at [582, 224] on button "Supporting Files" at bounding box center [576, 227] width 109 height 60
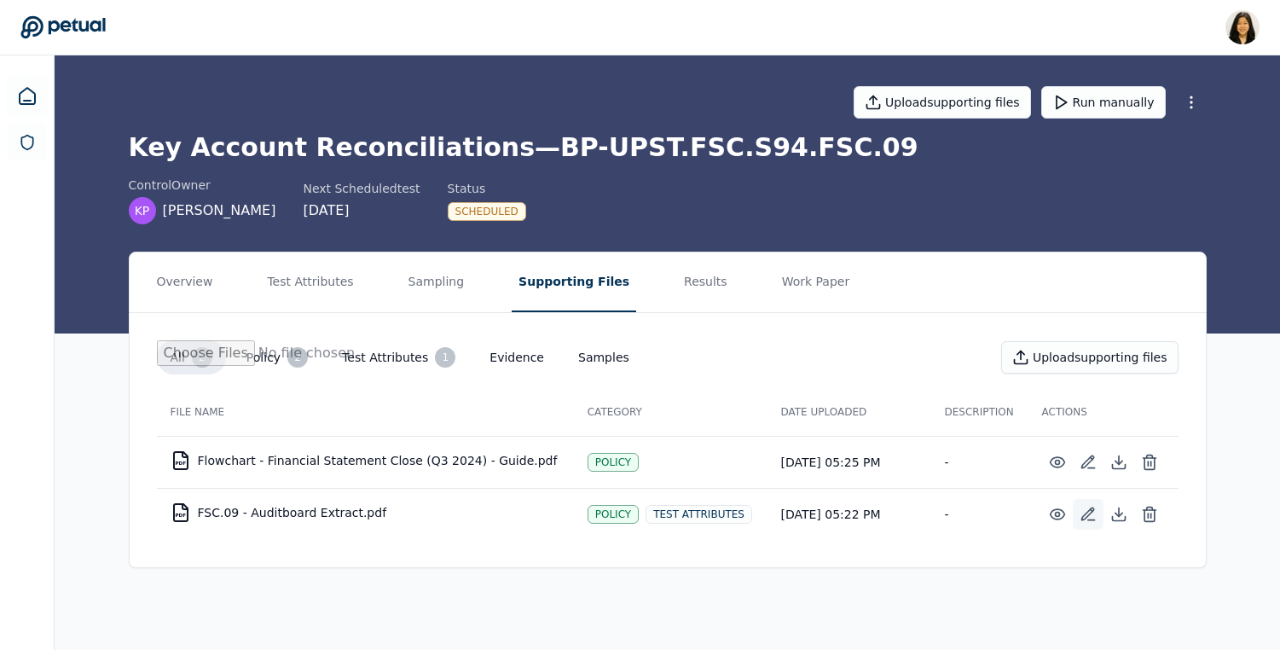
click at [1083, 516] on icon at bounding box center [1088, 514] width 17 height 17
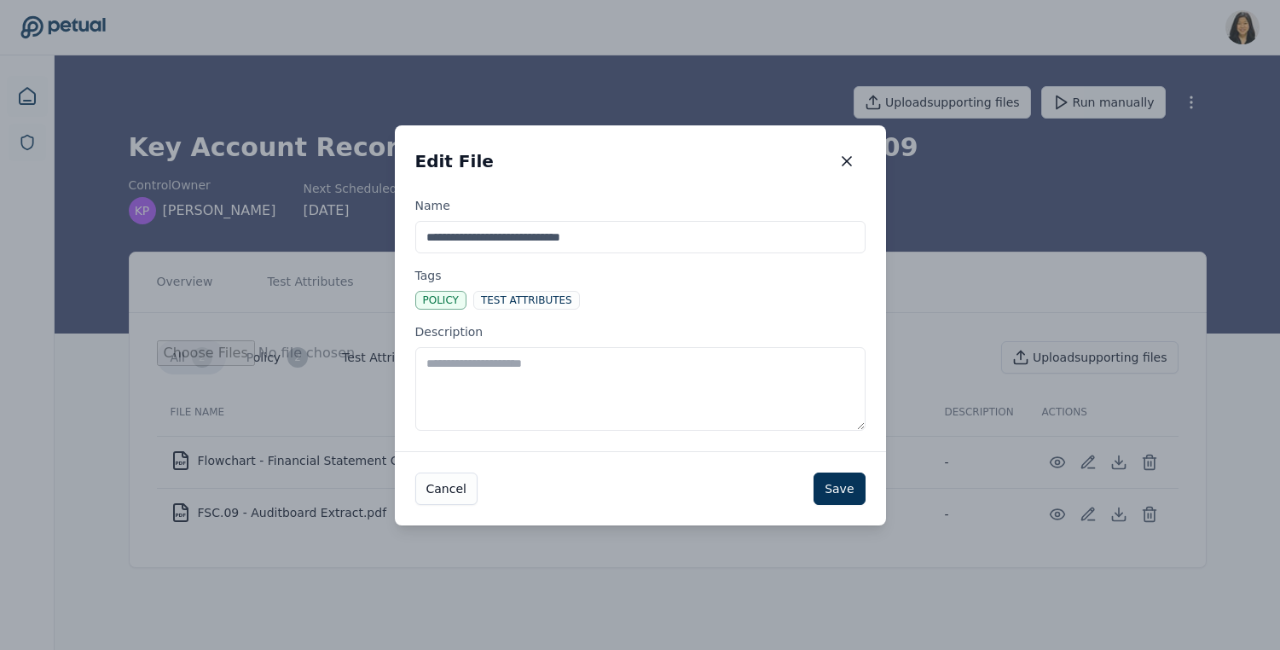
click at [837, 408] on textarea "Description" at bounding box center [640, 389] width 450 height 84
drag, startPoint x: 596, startPoint y: 367, endPoint x: 663, endPoint y: 367, distance: 67.4
click at [663, 367] on textarea "**********" at bounding box center [640, 389] width 450 height 84
type textarea "**********"
click at [834, 483] on button "Save" at bounding box center [839, 488] width 51 height 32
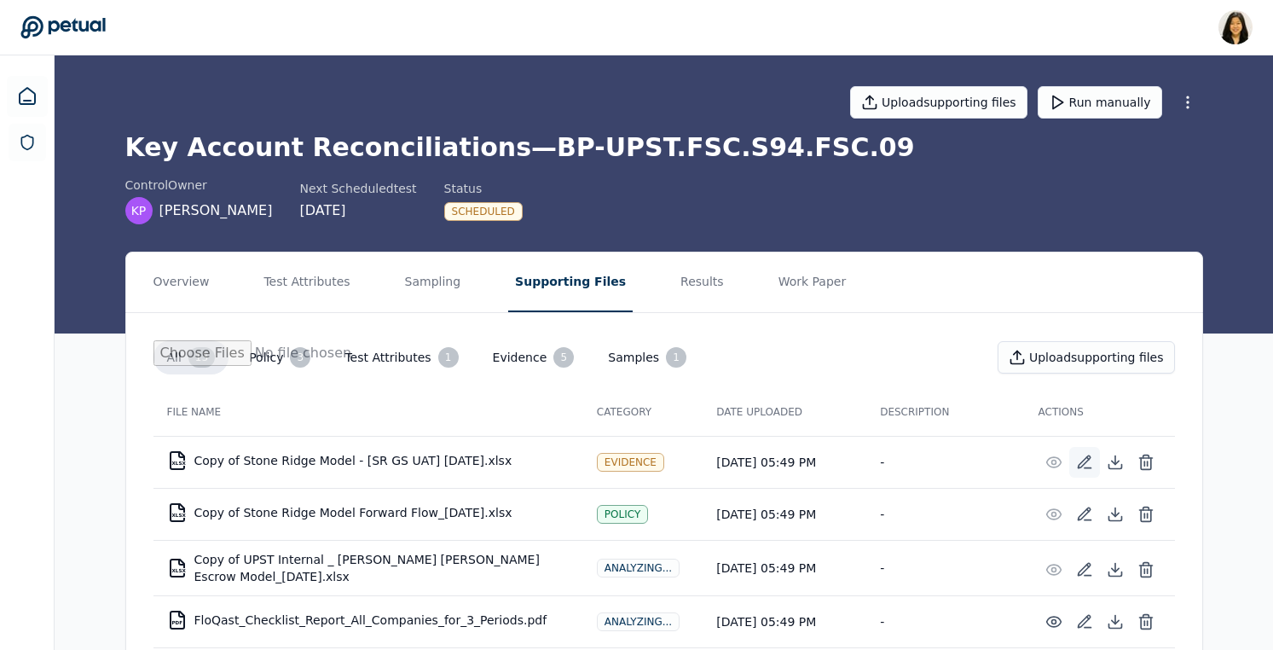
click at [1092, 455] on icon at bounding box center [1084, 462] width 17 height 17
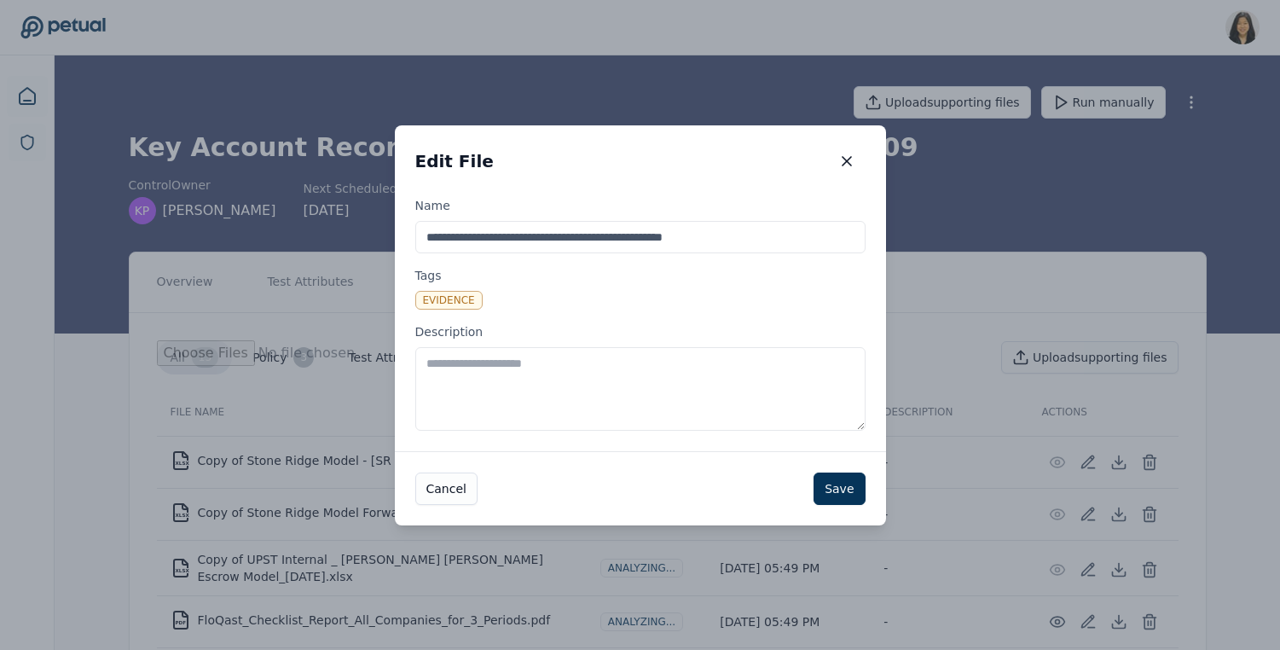
click at [773, 379] on textarea "Description" at bounding box center [640, 389] width 450 height 84
paste textarea "**********"
click at [505, 362] on textarea "**********" at bounding box center [640, 389] width 450 height 84
type textarea "**********"
click at [838, 485] on button "Save" at bounding box center [839, 488] width 51 height 32
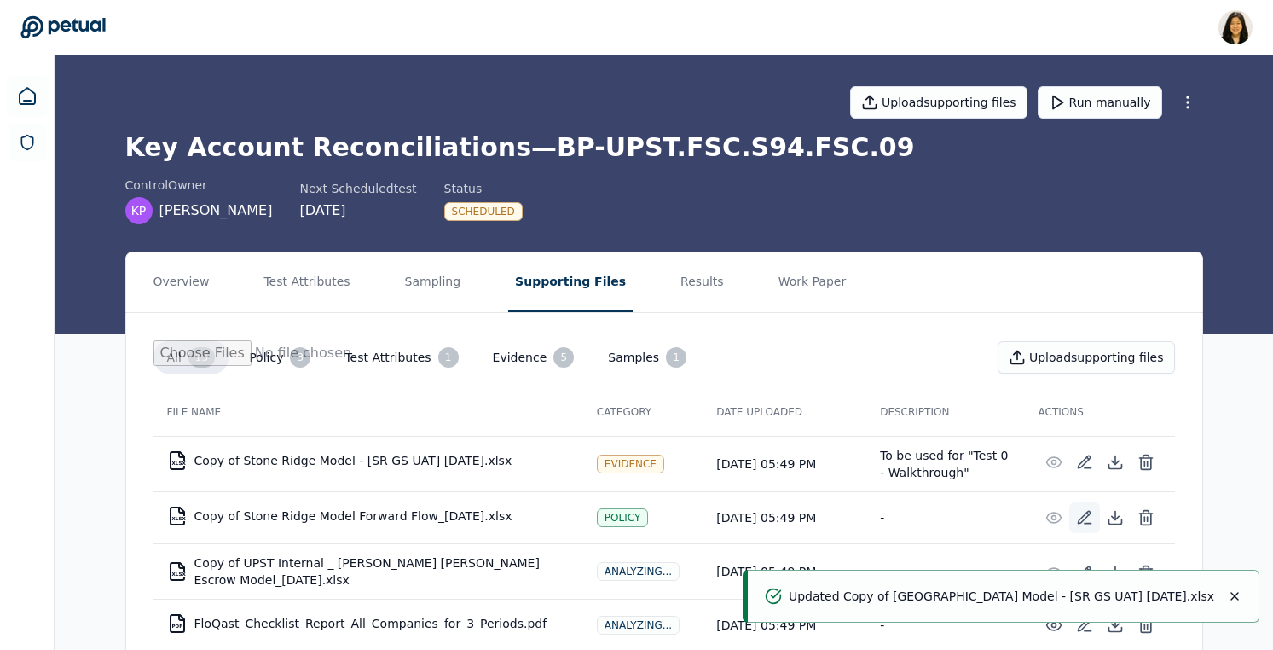
click at [1094, 518] on button at bounding box center [1084, 517] width 31 height 31
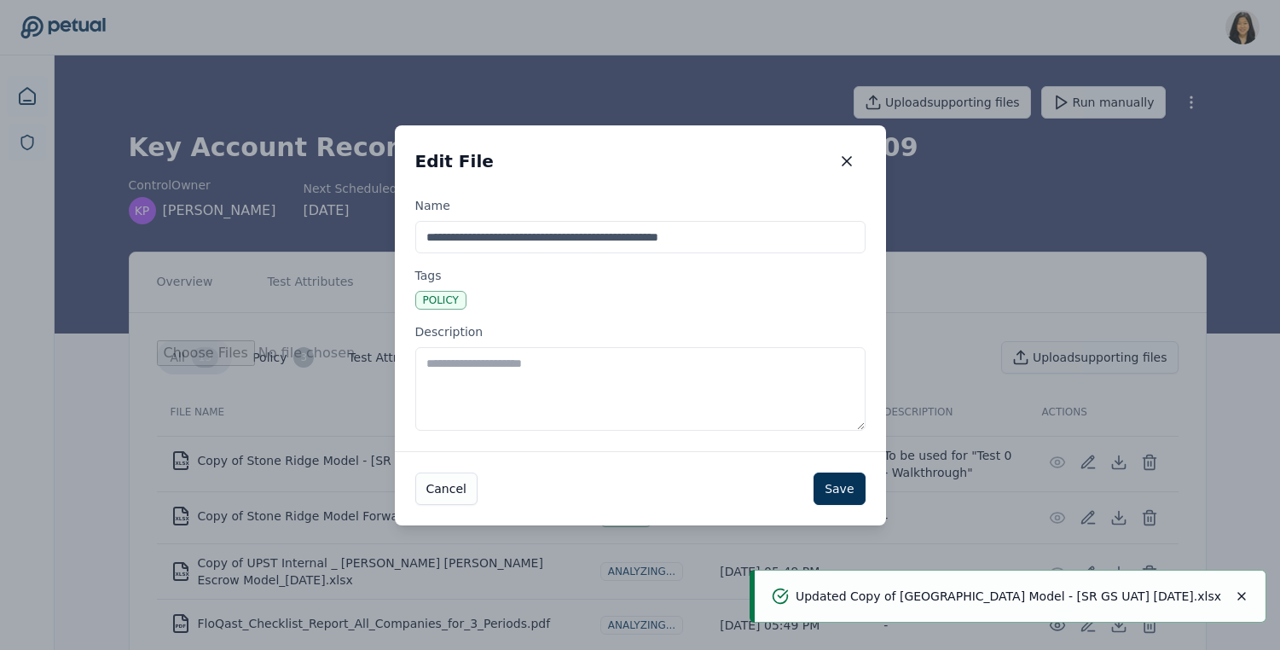
click at [792, 367] on textarea "Description" at bounding box center [640, 389] width 450 height 84
paste textarea "**********"
type textarea "**********"
click at [845, 487] on button "Save" at bounding box center [839, 488] width 51 height 32
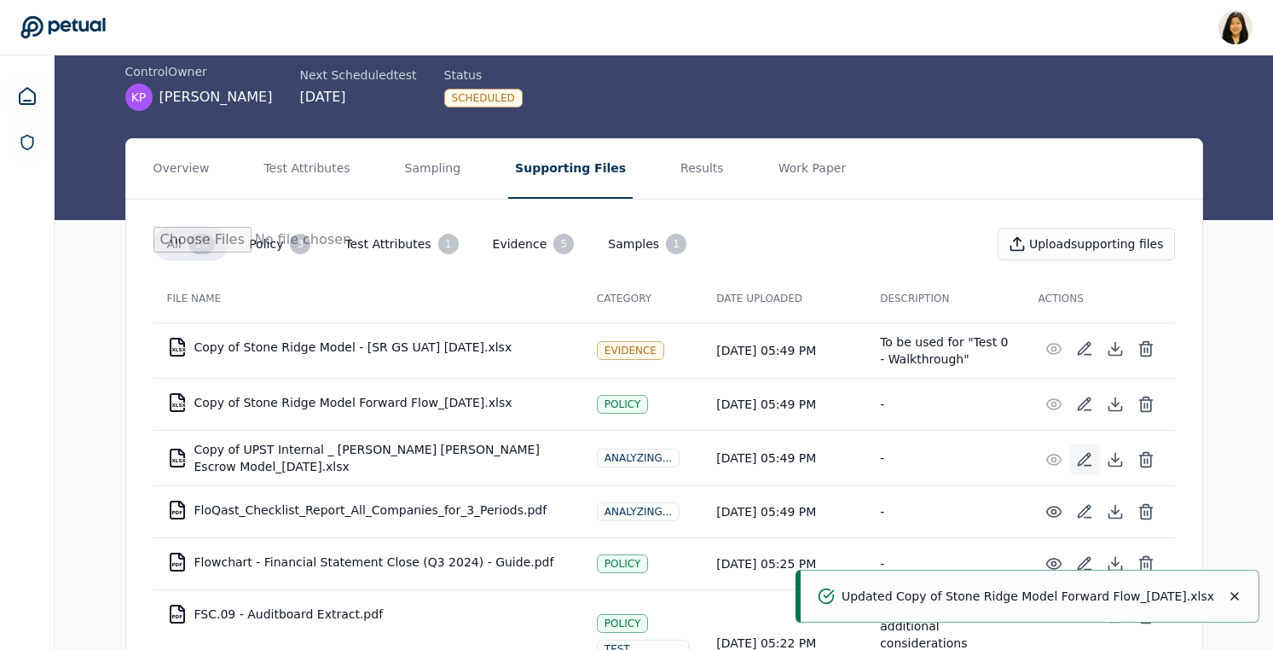
scroll to position [115, 0]
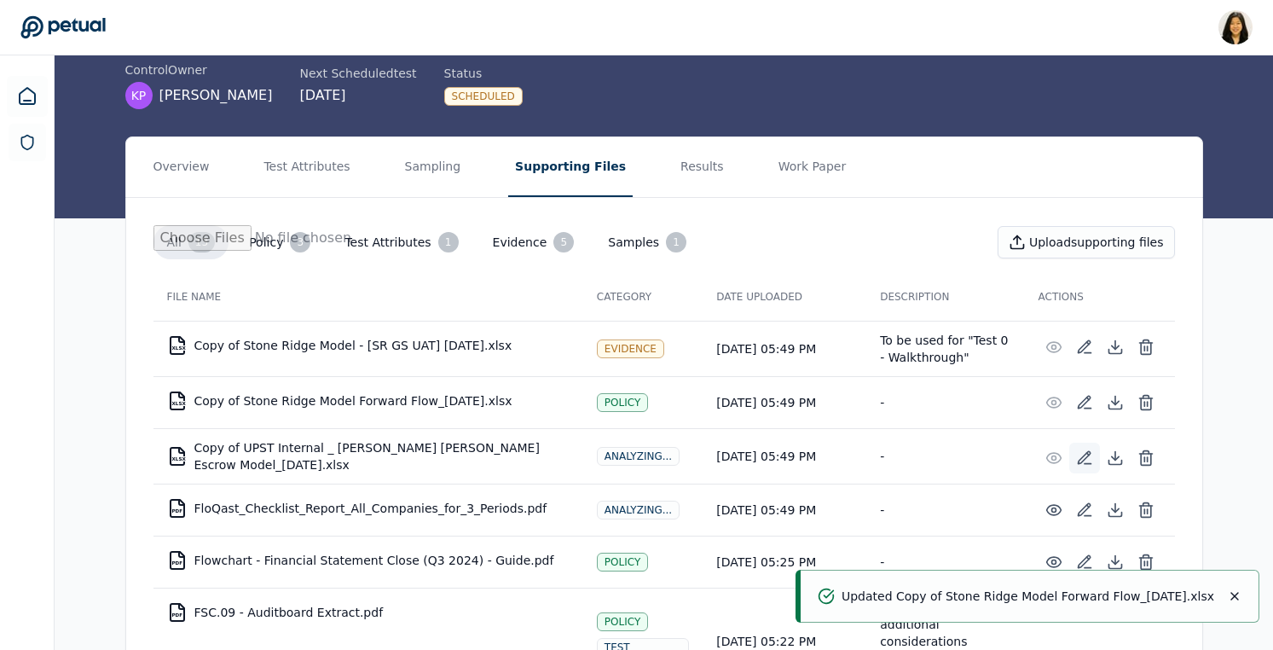
click at [1079, 454] on icon at bounding box center [1084, 457] width 17 height 17
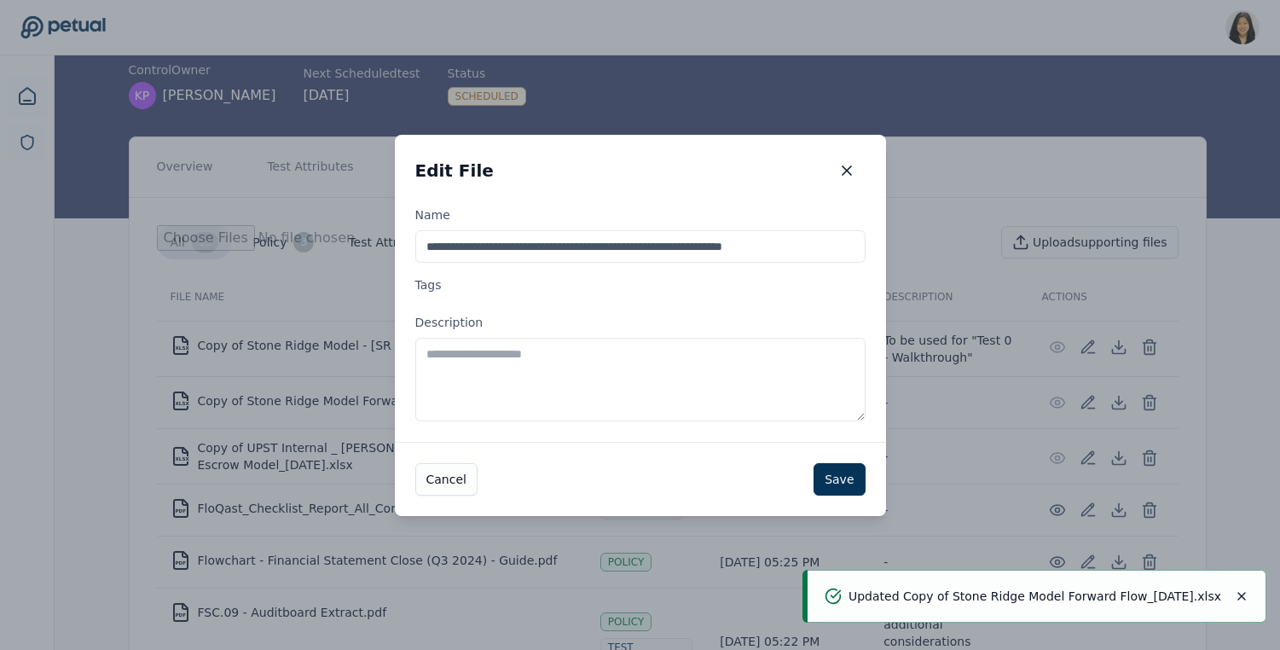
click at [686, 366] on textarea "Description" at bounding box center [640, 380] width 450 height 84
paste textarea "**********"
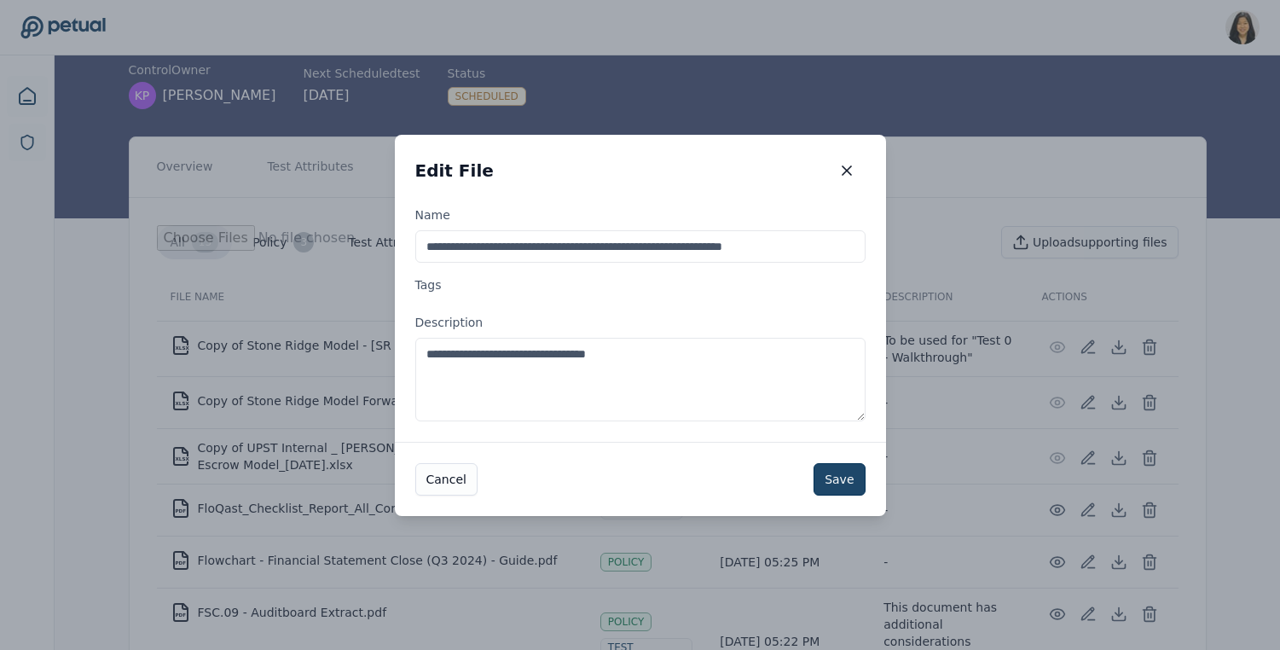
type textarea "**********"
click at [840, 477] on button "Save" at bounding box center [839, 479] width 51 height 32
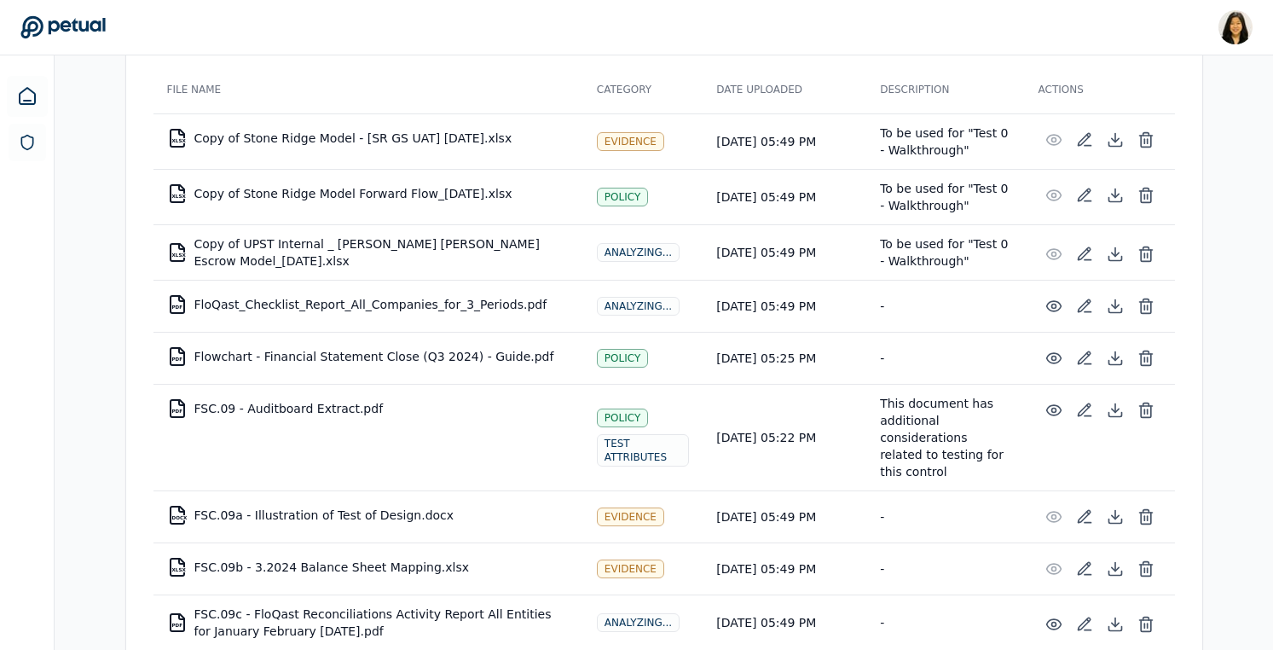
scroll to position [250, 0]
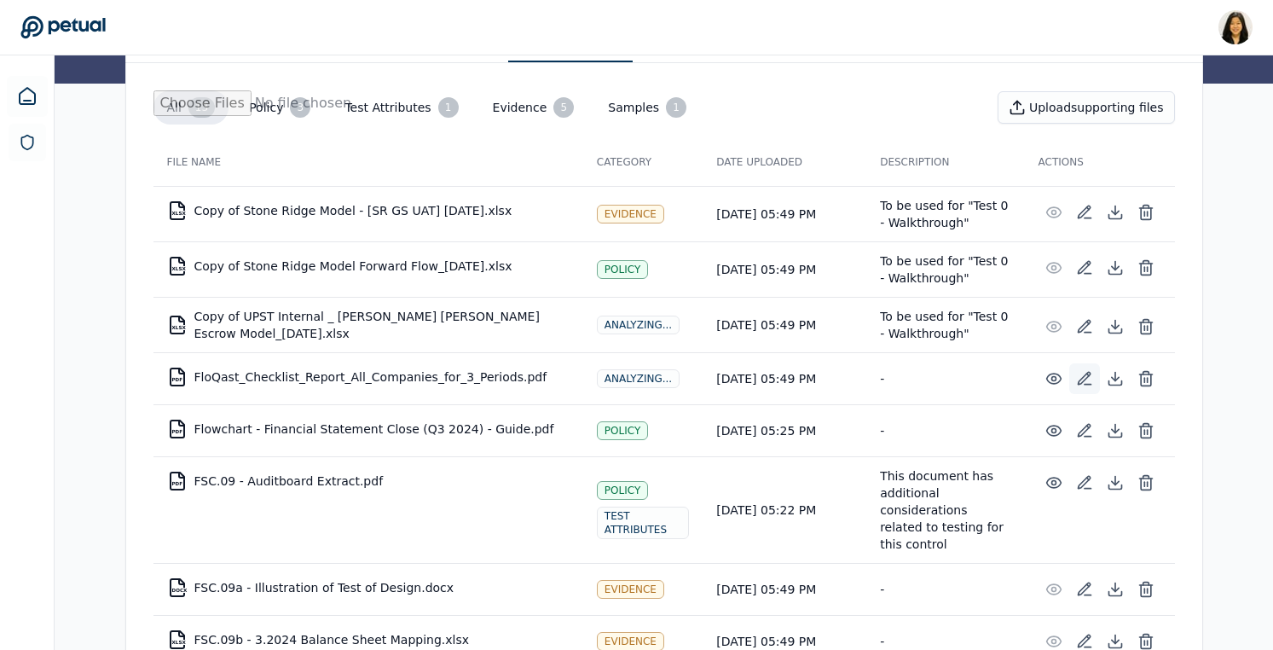
click at [1087, 379] on icon at bounding box center [1084, 378] width 17 height 17
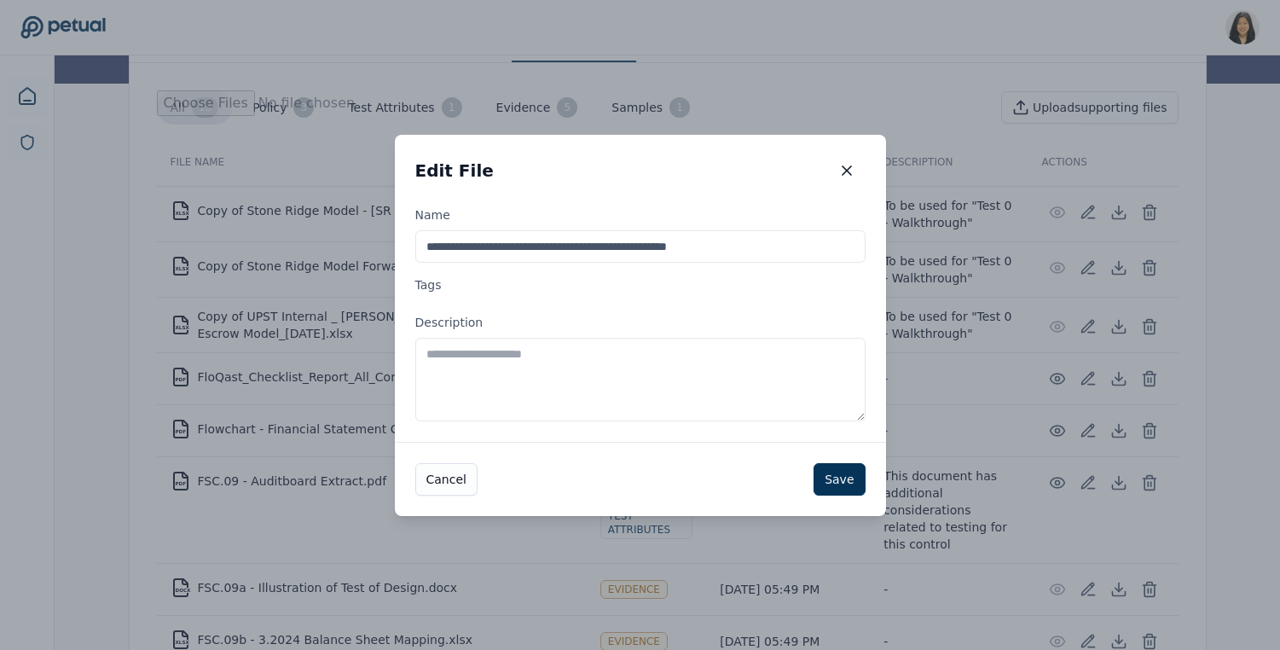
click at [640, 369] on textarea "Description" at bounding box center [640, 380] width 450 height 84
paste textarea "**********"
type textarea "**********"
click at [842, 484] on button "Save" at bounding box center [839, 479] width 51 height 32
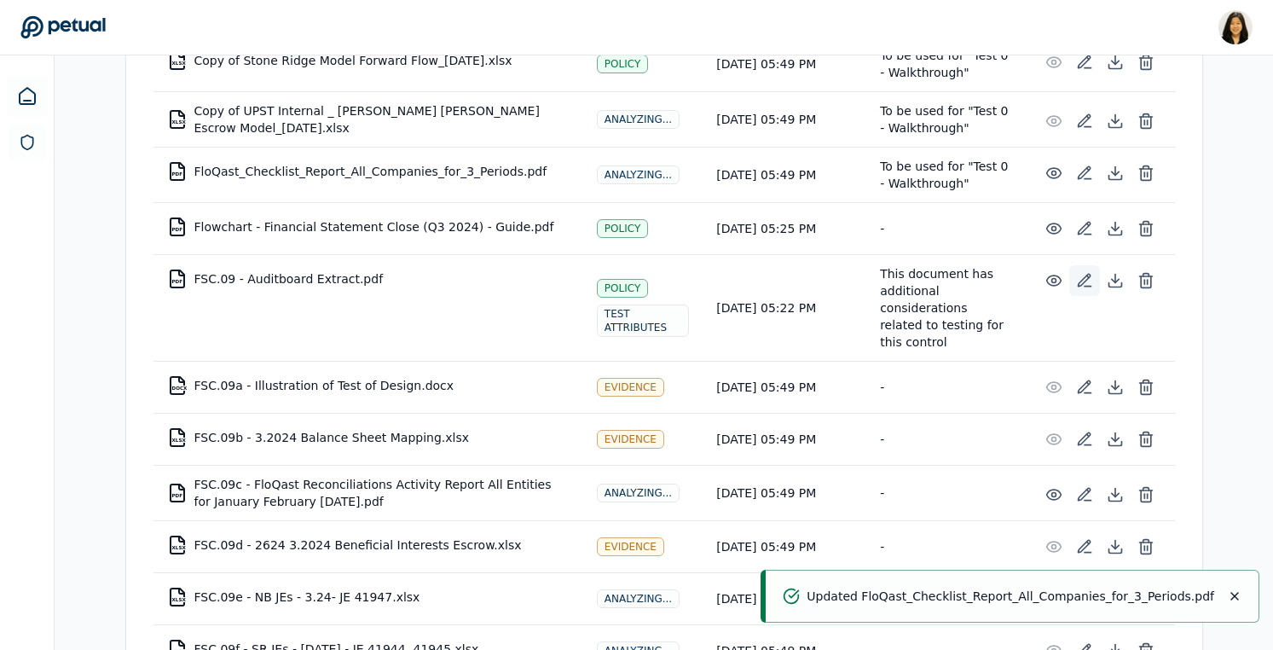
scroll to position [456, 0]
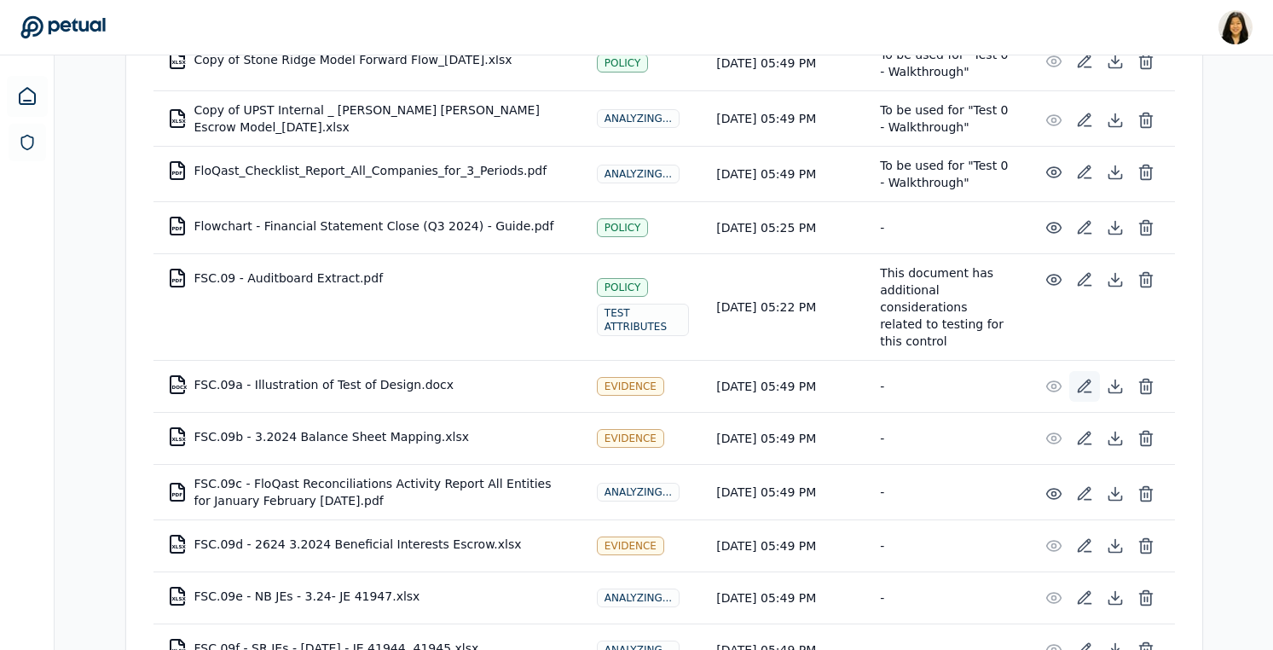
click at [1095, 393] on button at bounding box center [1084, 386] width 31 height 31
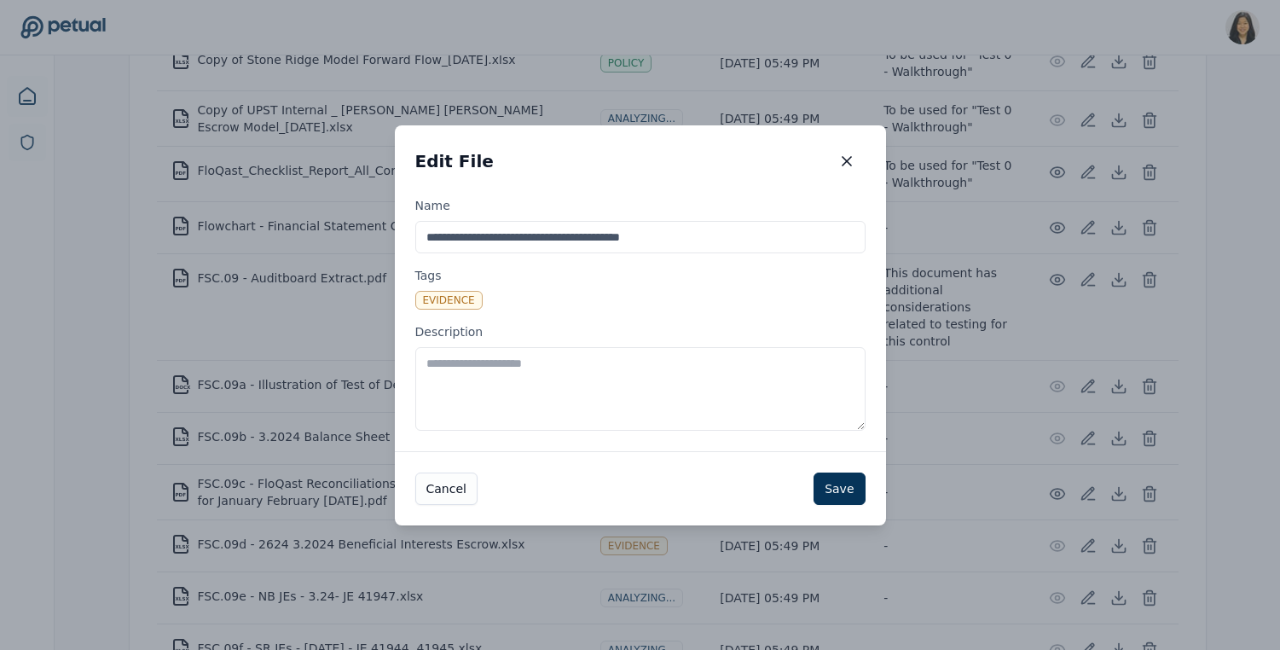
click at [579, 397] on textarea "Description" at bounding box center [640, 389] width 450 height 84
paste textarea "**********"
type textarea "**********"
click at [851, 489] on button "Save" at bounding box center [839, 488] width 51 height 32
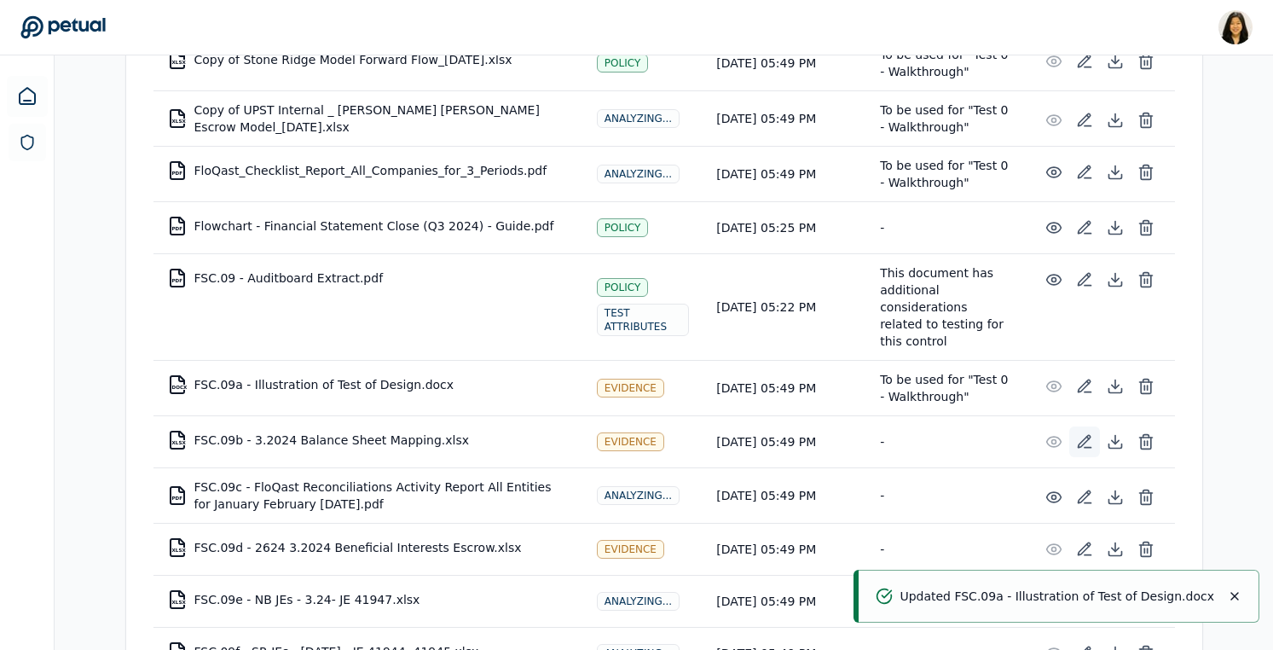
click at [1085, 439] on icon at bounding box center [1084, 441] width 17 height 17
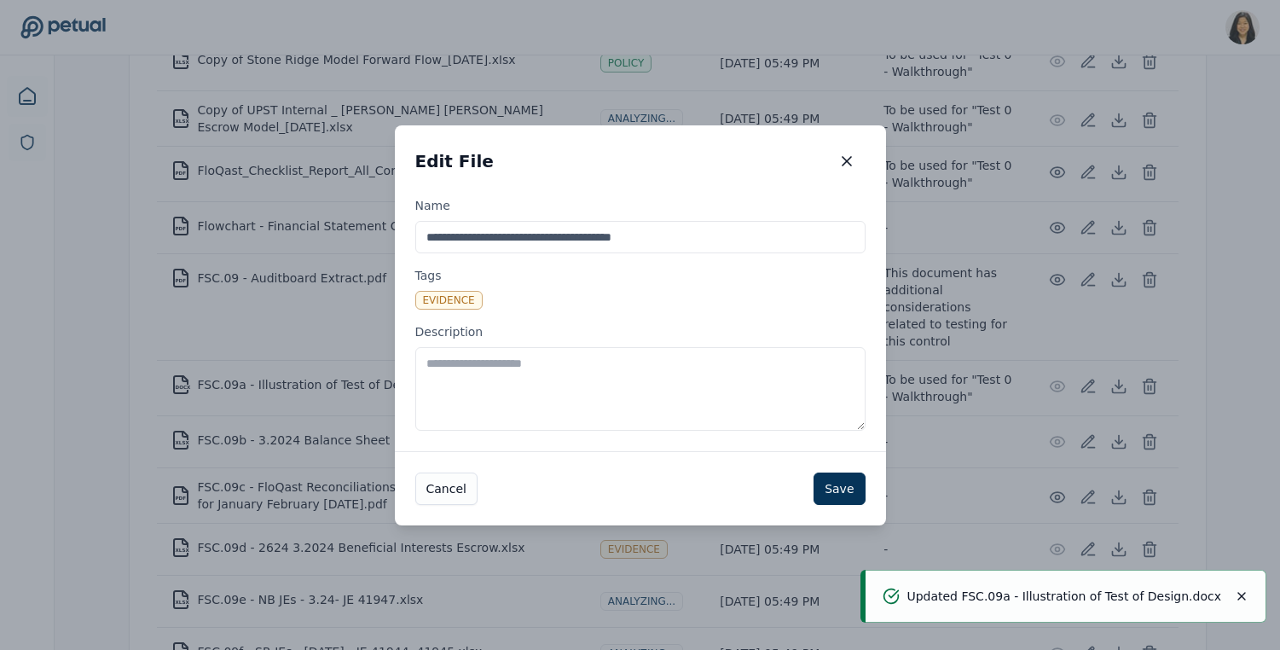
click at [706, 376] on textarea "Description" at bounding box center [640, 389] width 450 height 84
paste textarea "**********"
type textarea "**********"
click at [847, 497] on button "Save" at bounding box center [839, 488] width 51 height 32
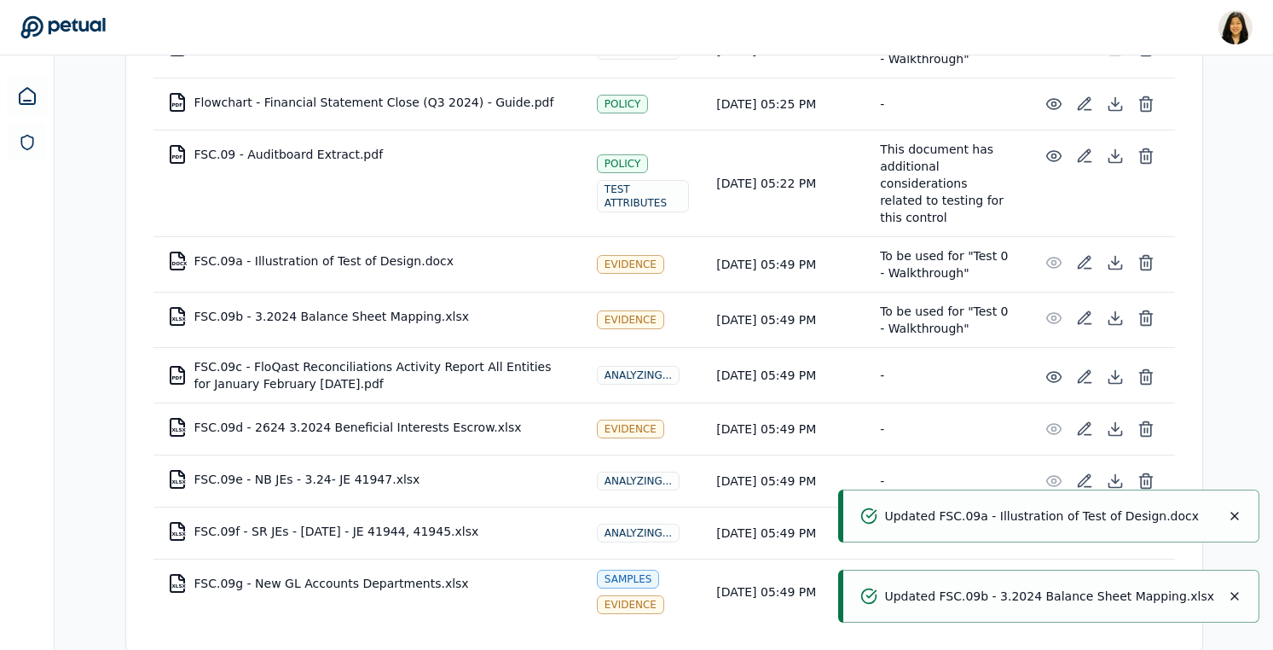
scroll to position [619, 0]
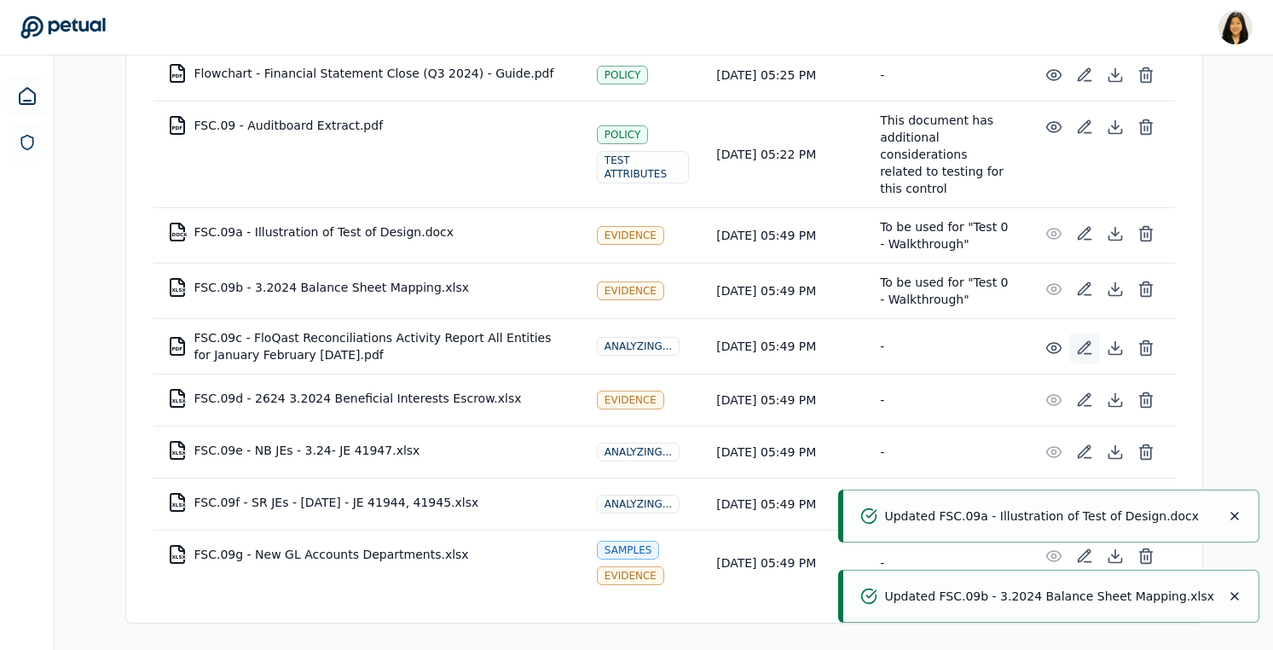
click at [1085, 343] on icon at bounding box center [1084, 347] width 12 height 12
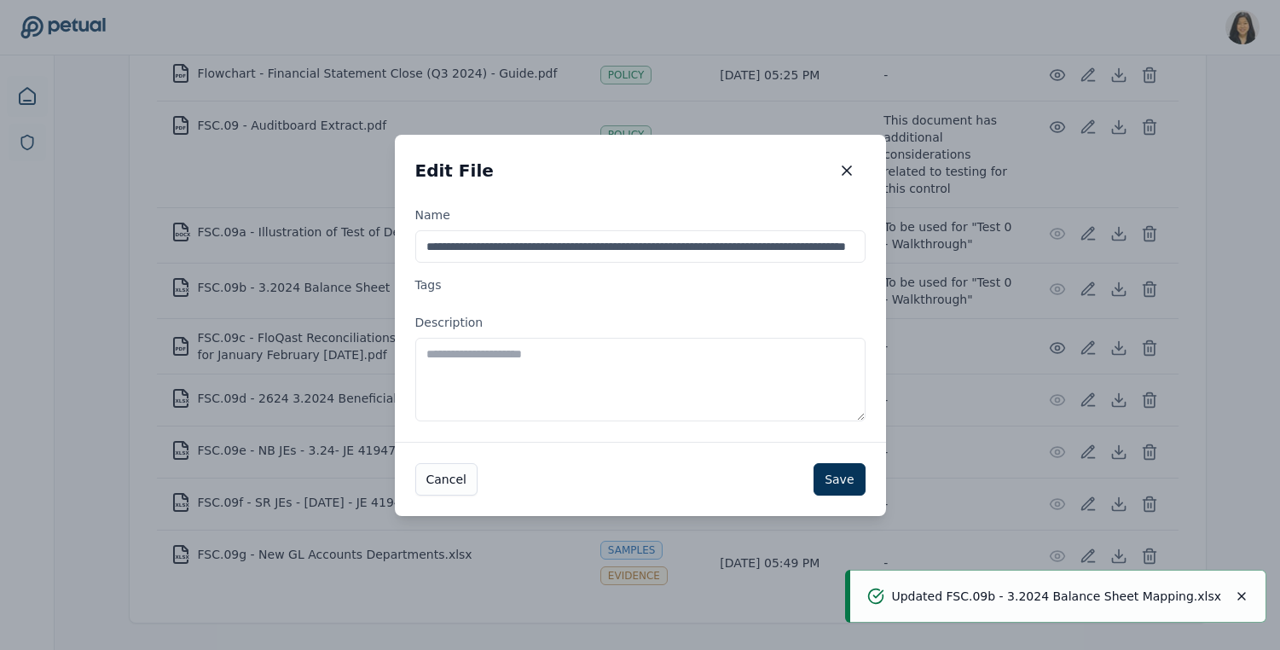
click at [695, 385] on textarea "Description" at bounding box center [640, 380] width 450 height 84
paste textarea "**********"
type textarea "**********"
click at [841, 476] on button "Save" at bounding box center [839, 479] width 51 height 32
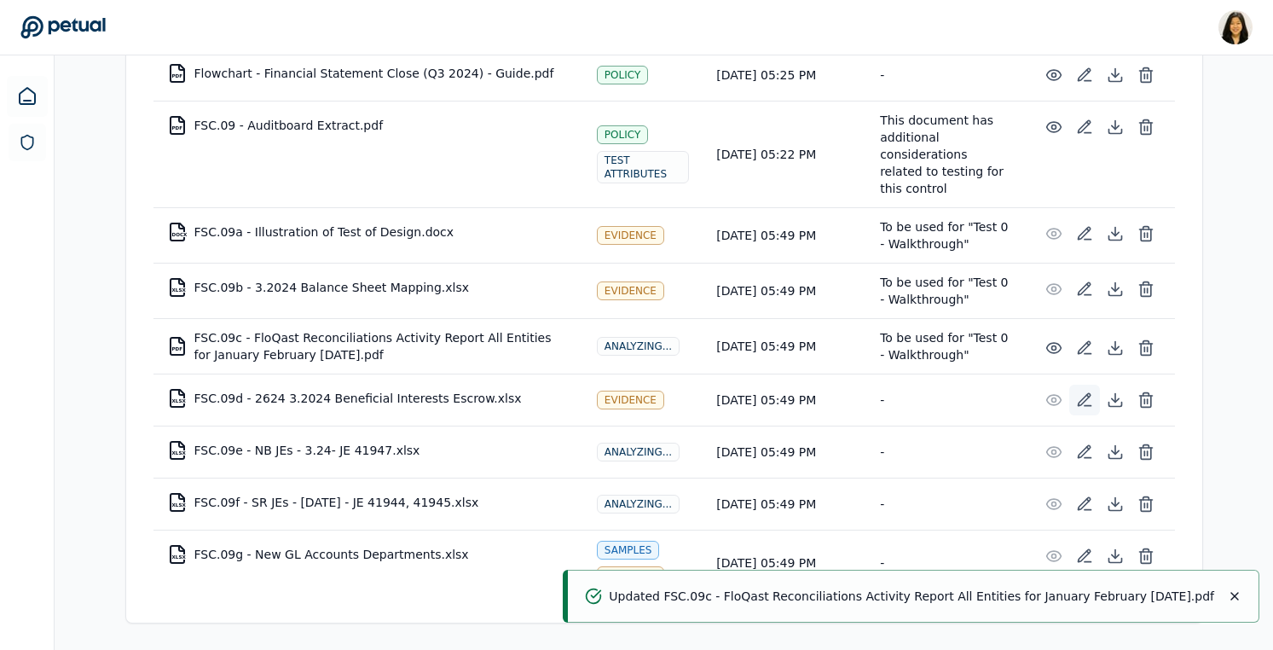
click at [1084, 397] on icon at bounding box center [1084, 399] width 17 height 17
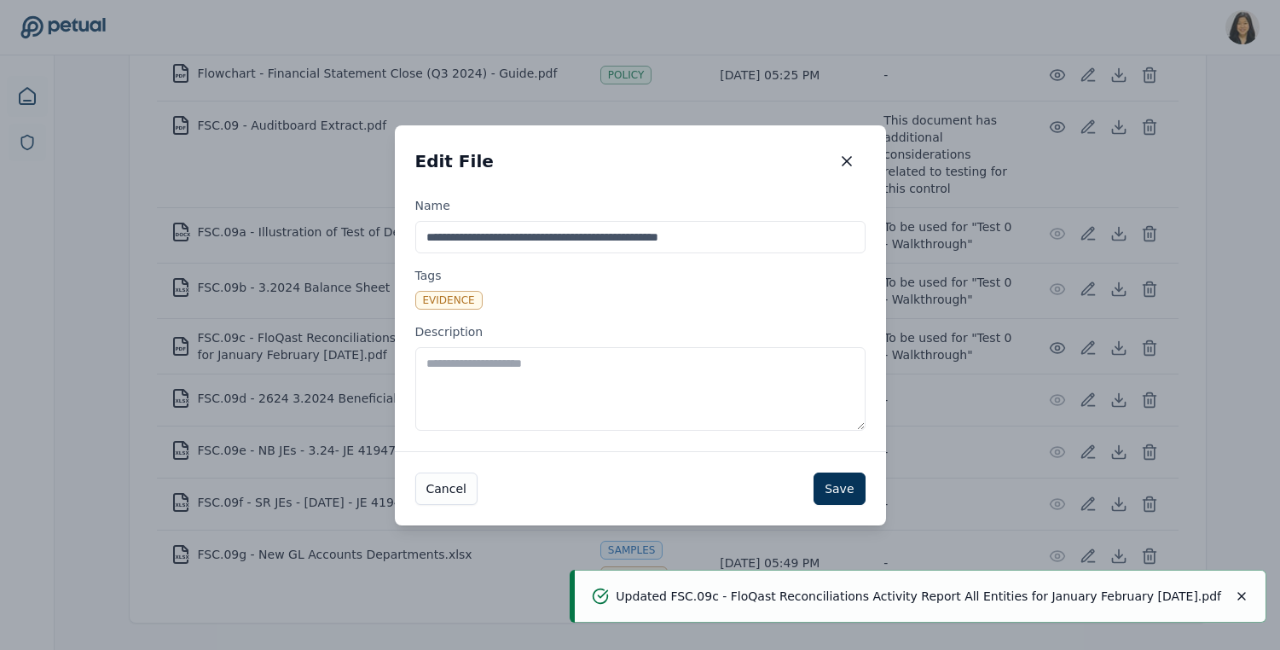
click at [698, 412] on textarea "Description" at bounding box center [640, 389] width 450 height 84
paste textarea "**********"
type textarea "**********"
click at [843, 489] on button "Save" at bounding box center [839, 488] width 51 height 32
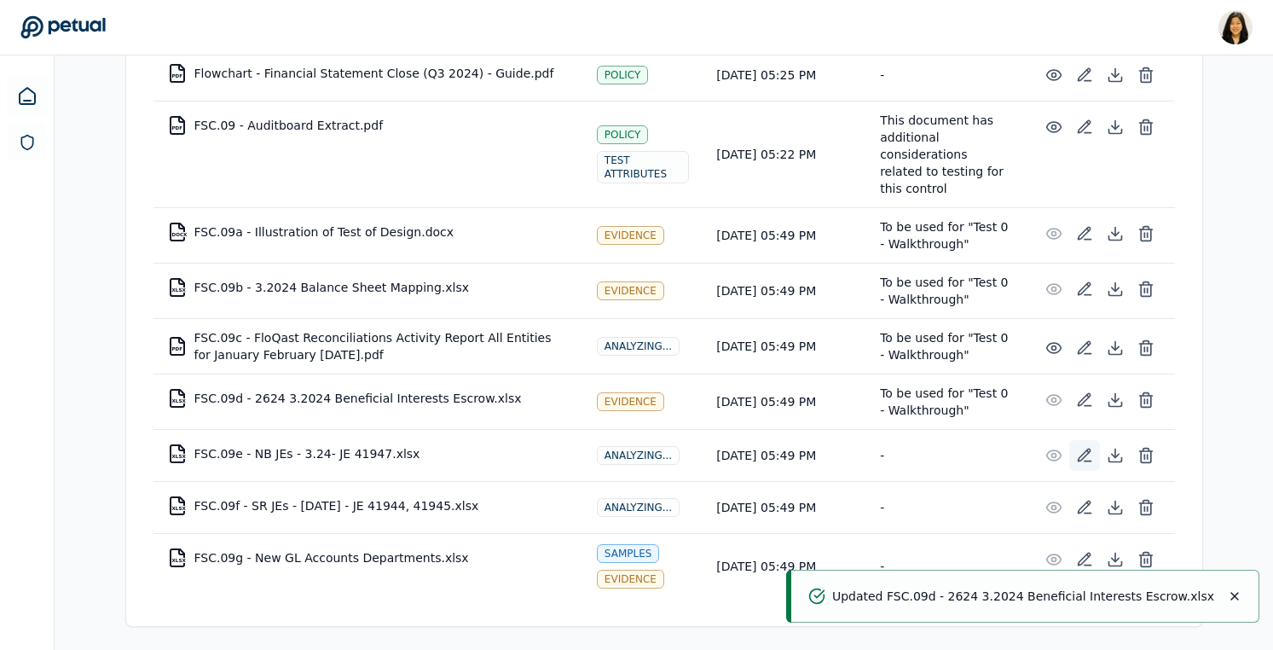
click at [1088, 460] on icon at bounding box center [1088, 460] width 7 height 0
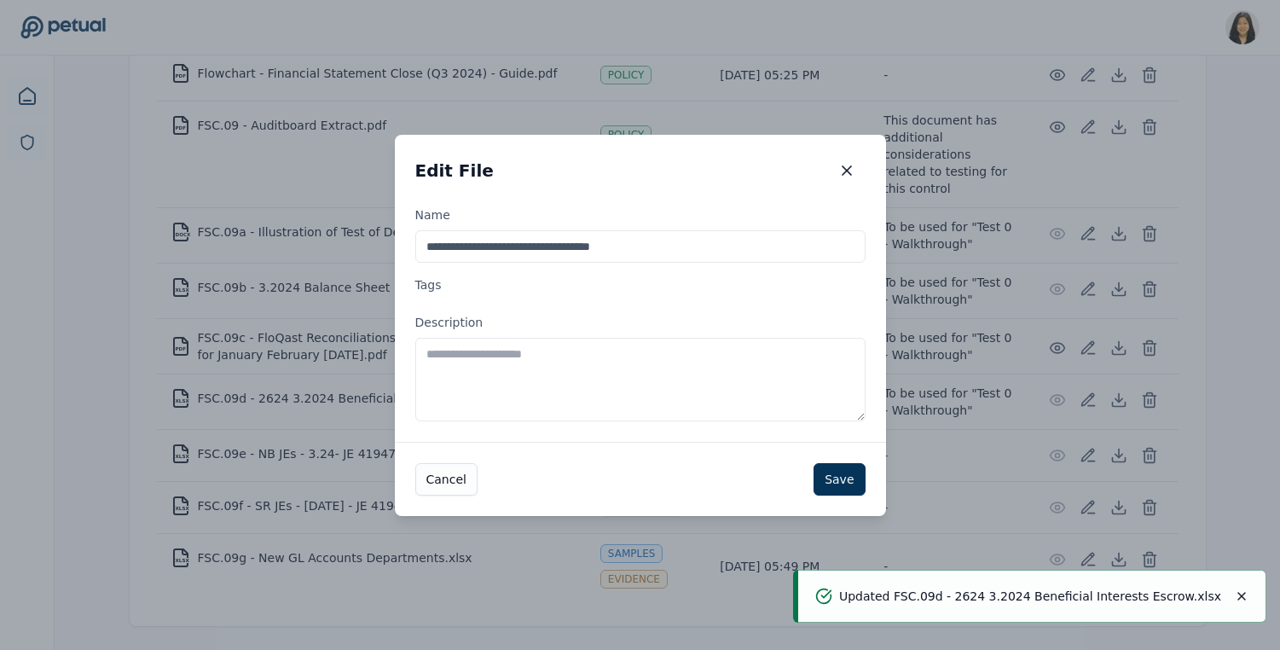
click at [706, 386] on textarea "Description" at bounding box center [640, 380] width 450 height 84
paste textarea "**********"
type textarea "**********"
click at [860, 490] on button "Save" at bounding box center [839, 479] width 51 height 32
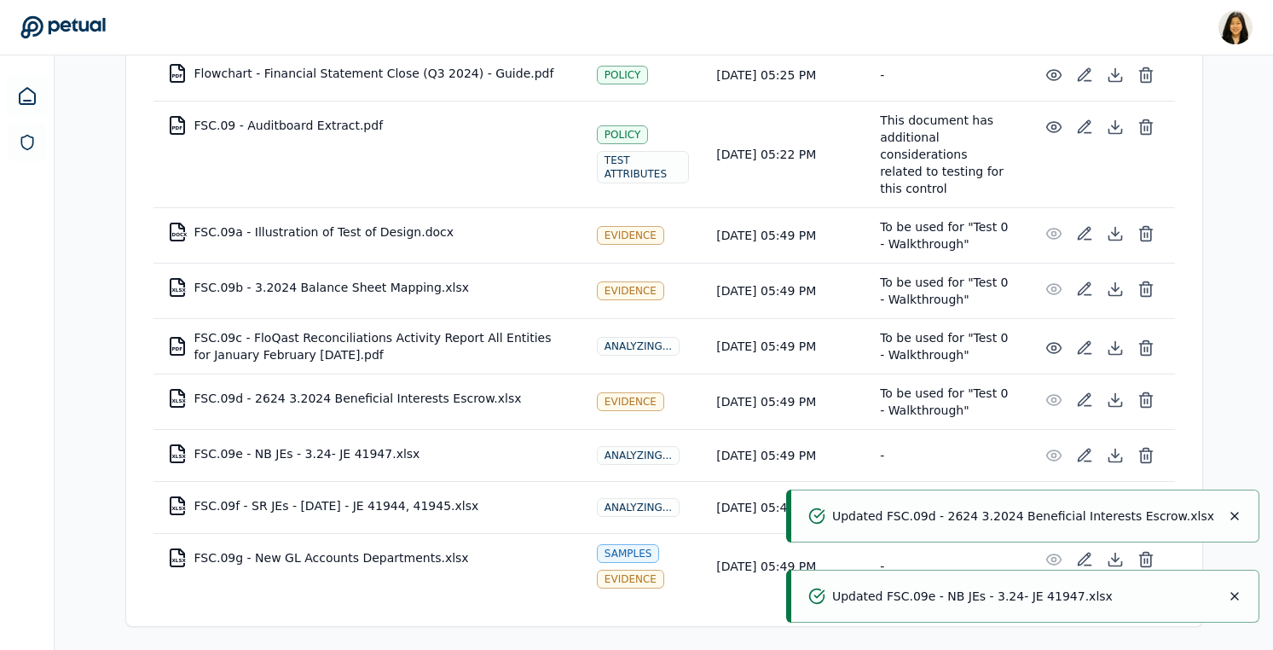
scroll to position [622, 0]
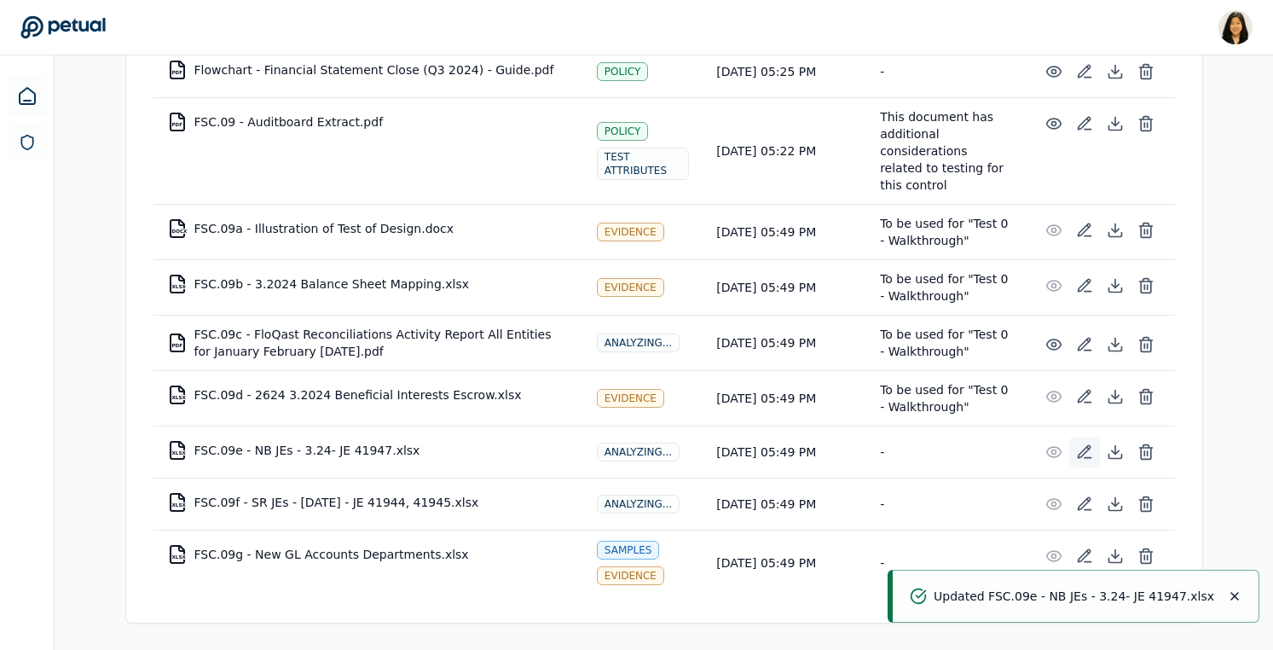
click at [1083, 446] on icon at bounding box center [1084, 451] width 17 height 17
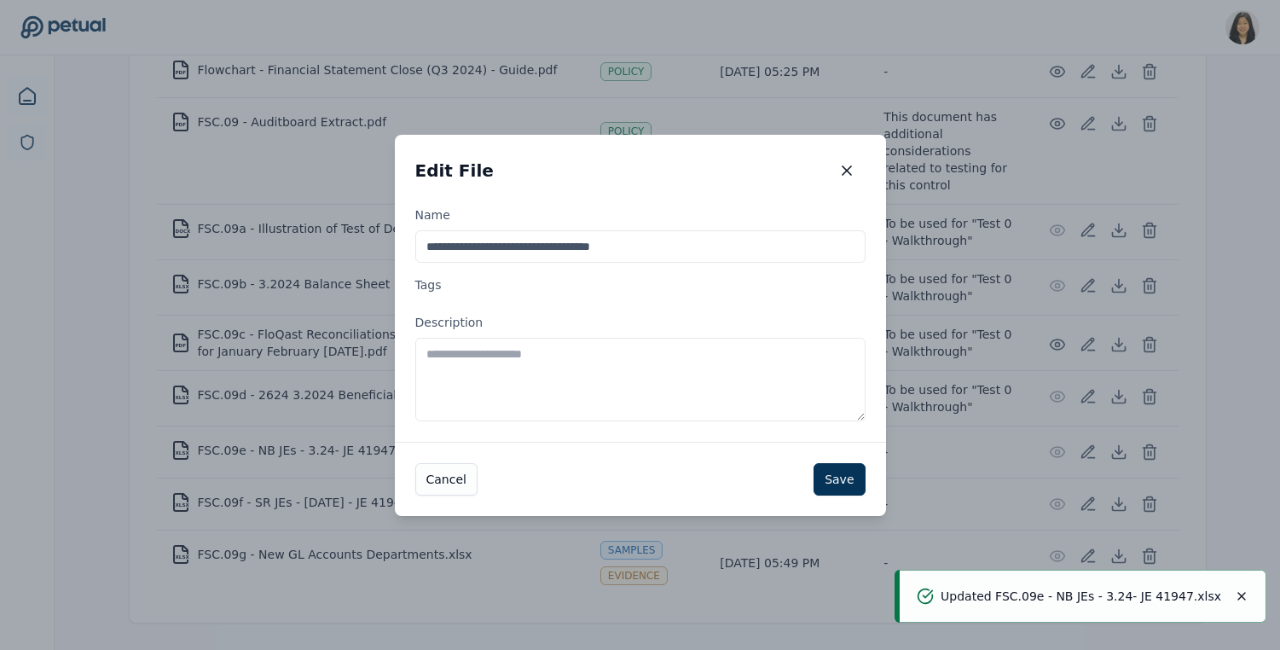
click at [670, 350] on textarea "Description" at bounding box center [640, 380] width 450 height 84
paste textarea "**********"
type textarea "**********"
click at [842, 480] on button "Save" at bounding box center [839, 479] width 51 height 32
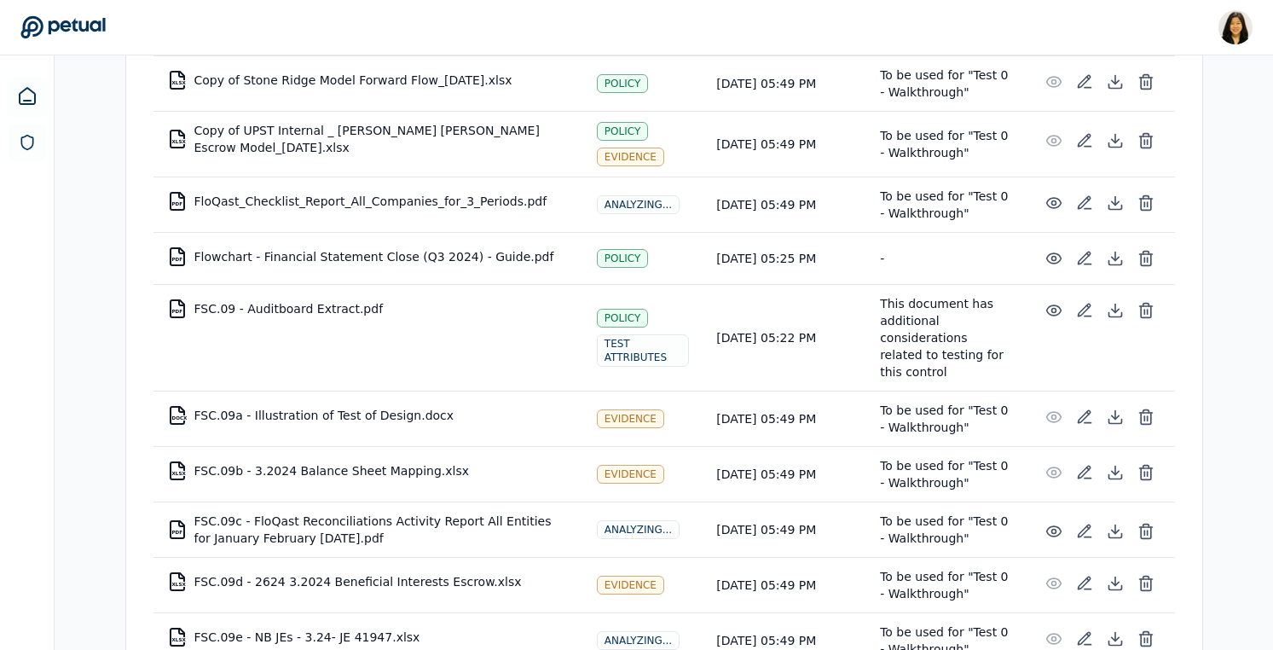
scroll to position [626, 0]
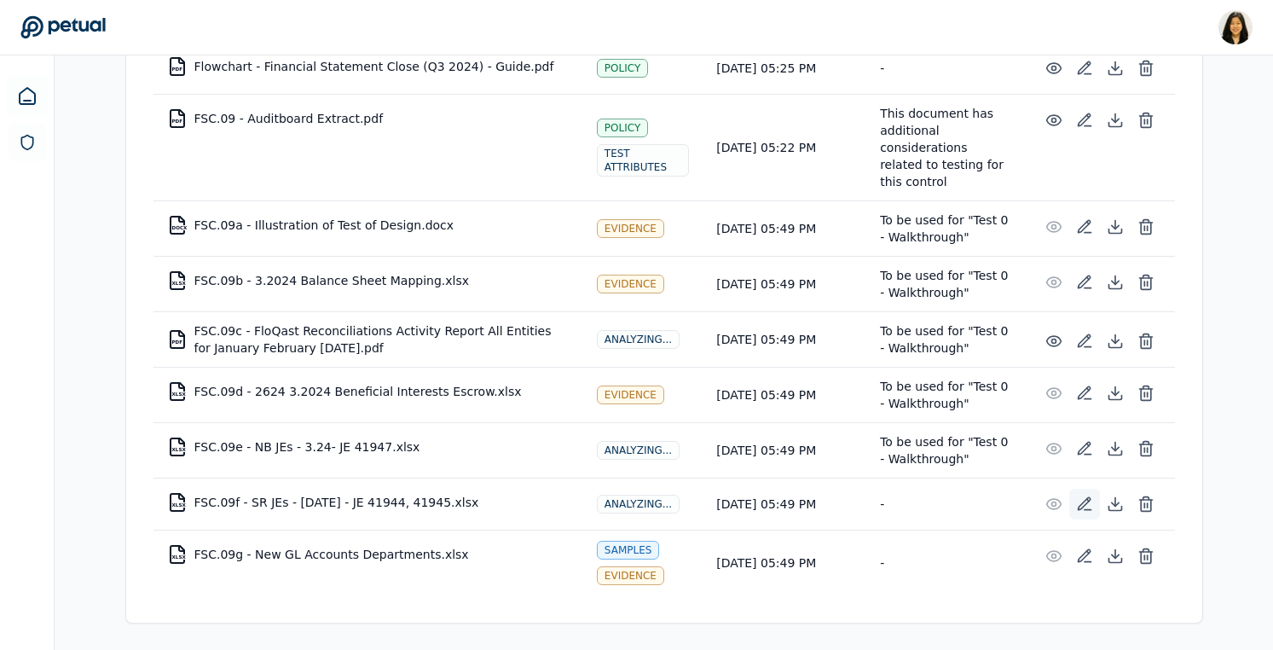
click at [1085, 507] on icon at bounding box center [1084, 503] width 17 height 17
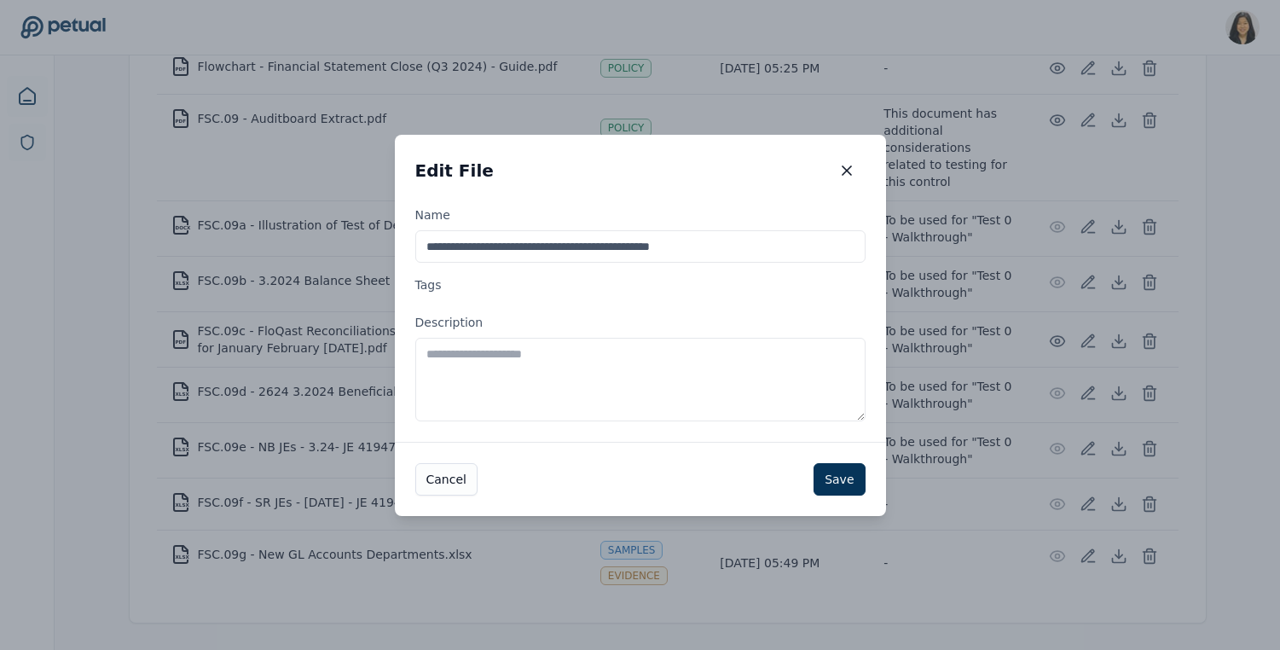
click at [733, 359] on textarea "Description" at bounding box center [640, 380] width 450 height 84
paste textarea "**********"
type textarea "**********"
click at [841, 473] on button "Save" at bounding box center [839, 479] width 51 height 32
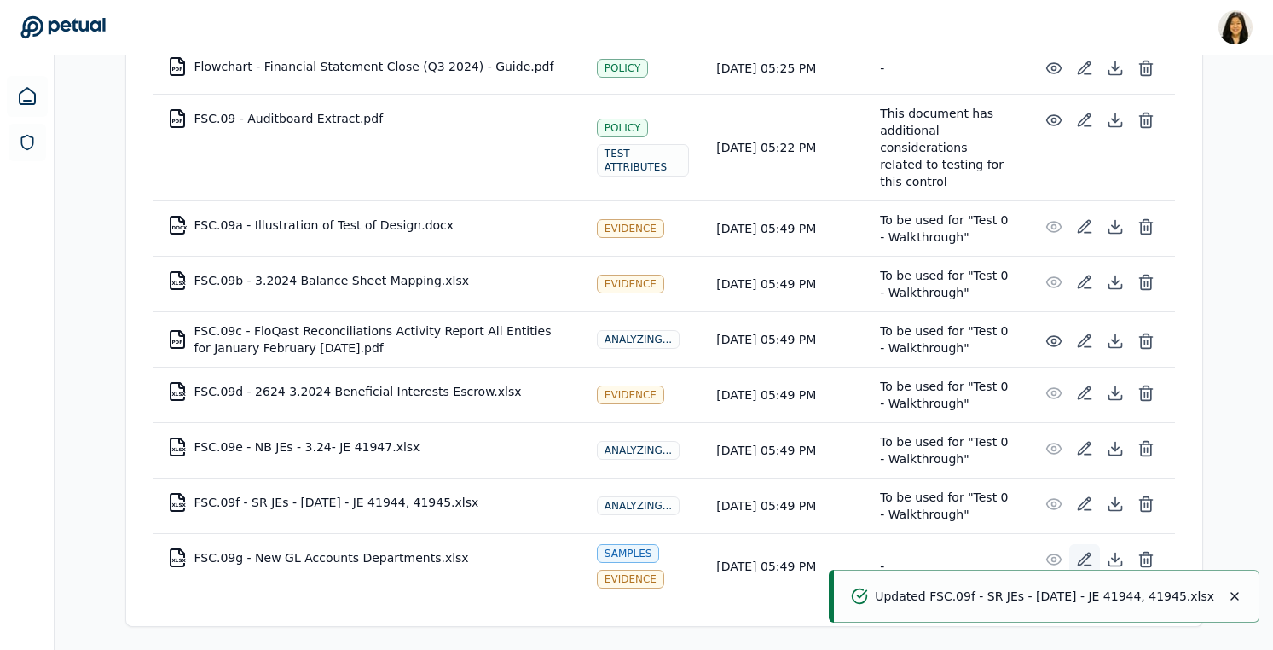
click at [1086, 559] on icon at bounding box center [1084, 559] width 17 height 17
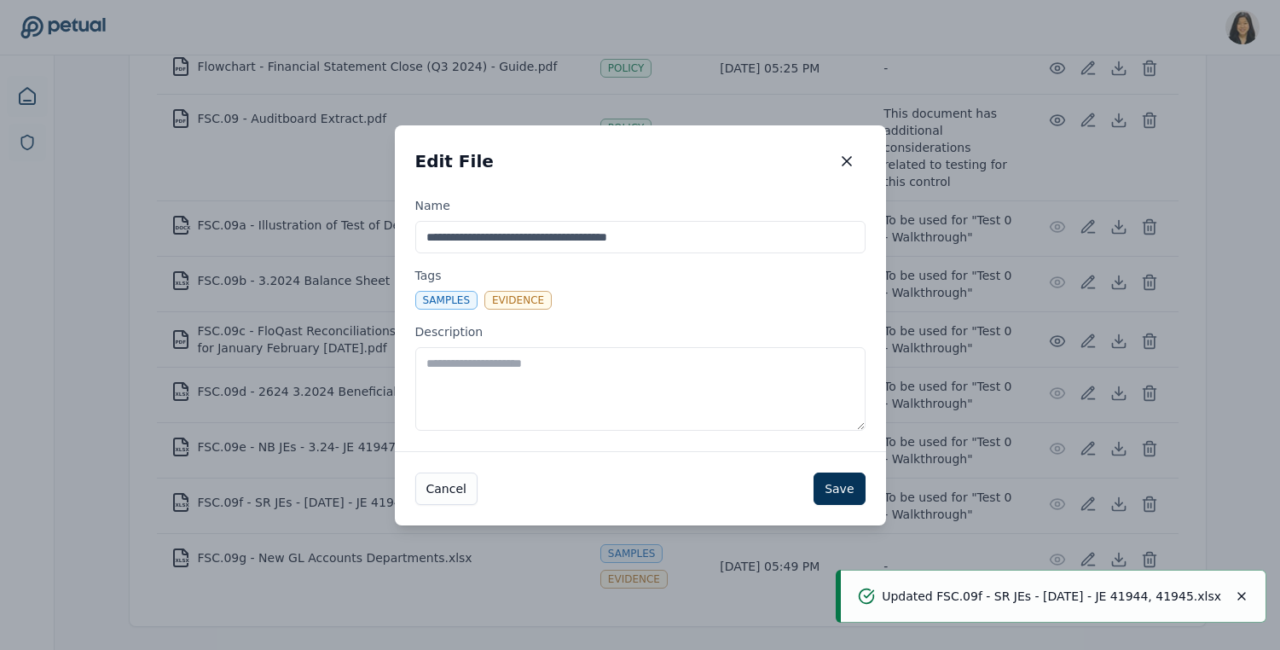
click at [720, 391] on textarea "Description" at bounding box center [640, 389] width 450 height 84
paste textarea "**********"
type textarea "**********"
click at [849, 495] on button "Save" at bounding box center [839, 488] width 51 height 32
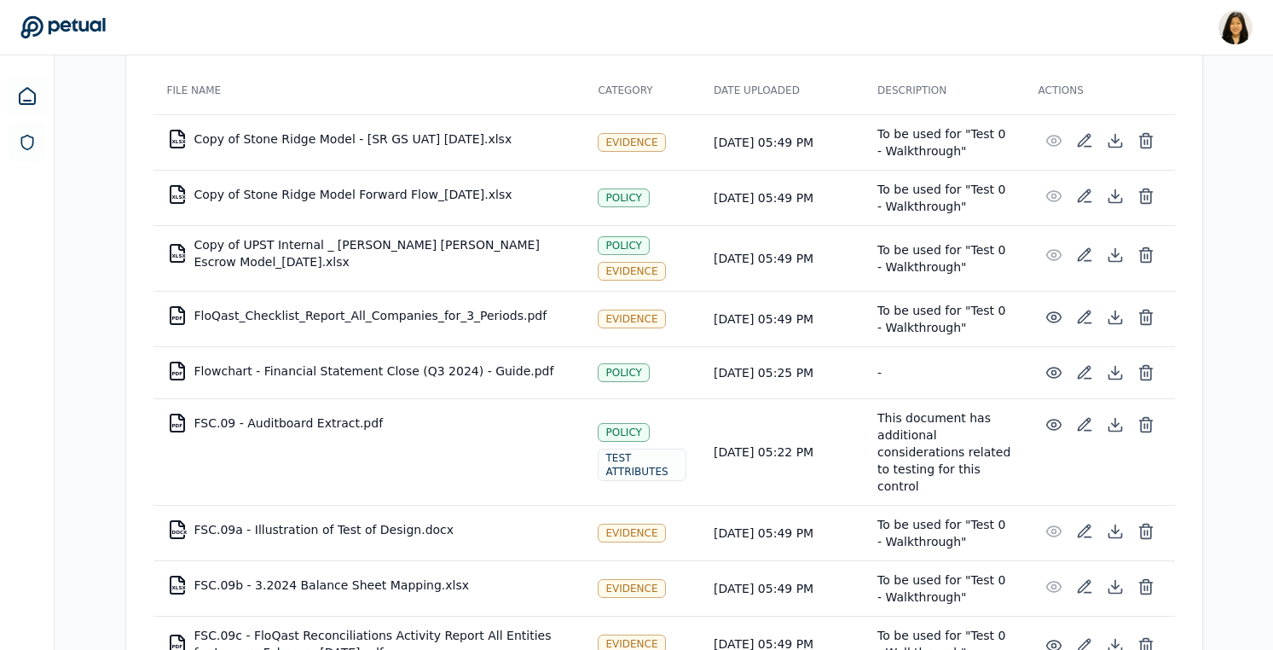
scroll to position [612, 0]
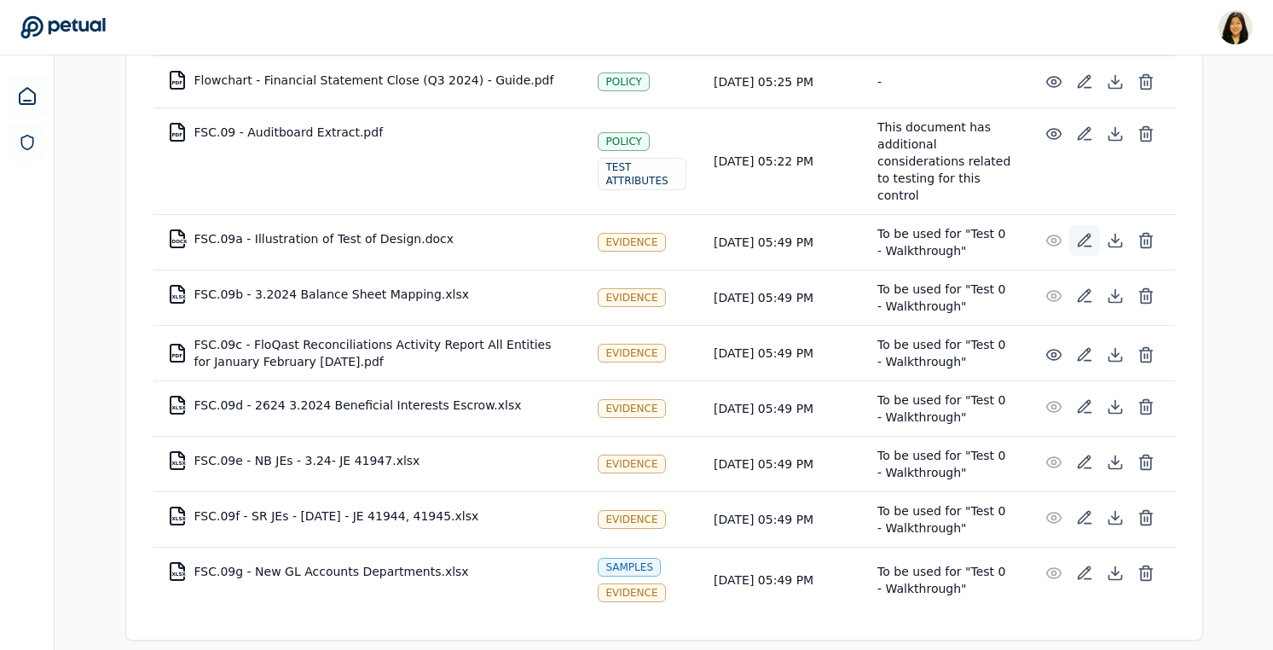
click at [1080, 232] on icon at bounding box center [1084, 240] width 17 height 17
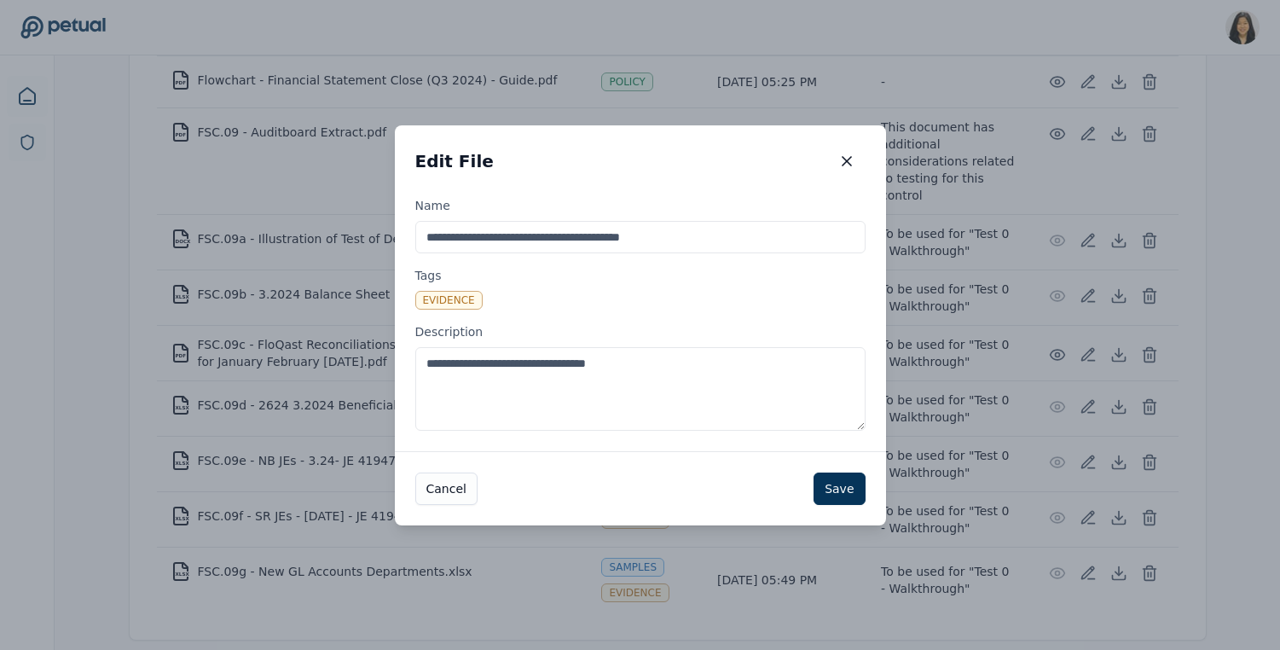
click at [692, 365] on textarea "**********" at bounding box center [640, 389] width 450 height 84
click at [720, 363] on textarea "**********" at bounding box center [640, 389] width 450 height 84
type textarea "**********"
click at [832, 493] on button "Save" at bounding box center [839, 488] width 51 height 32
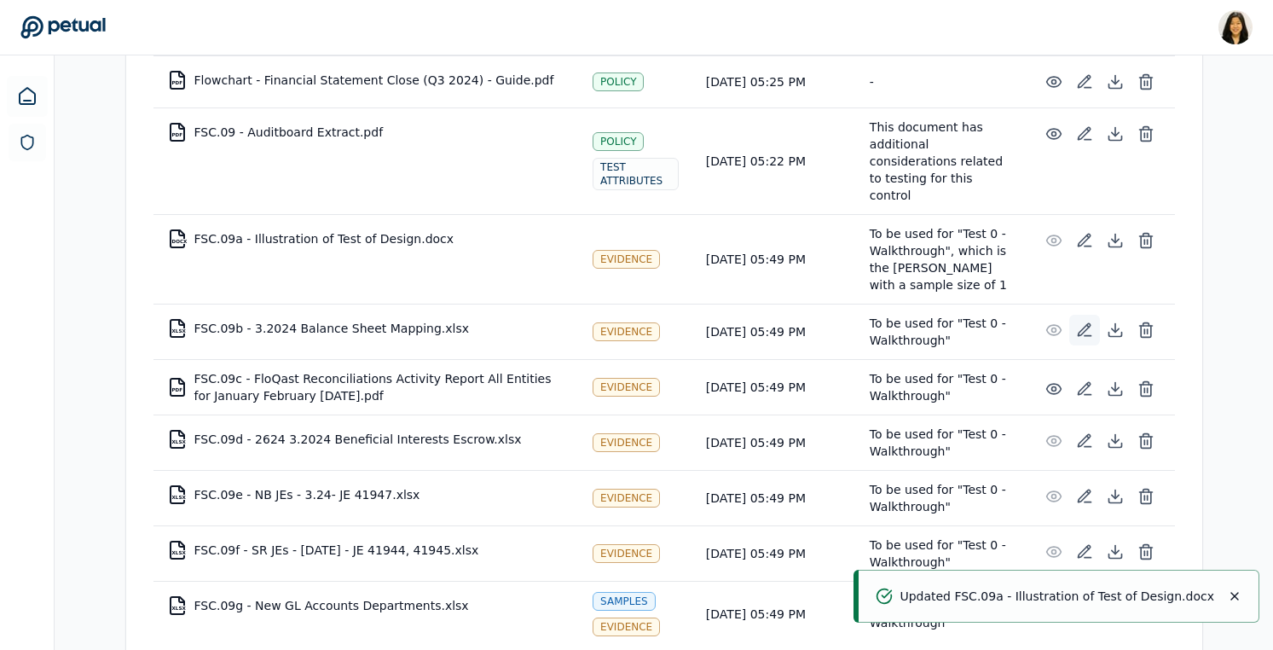
click at [1081, 323] on icon at bounding box center [1084, 329] width 12 height 12
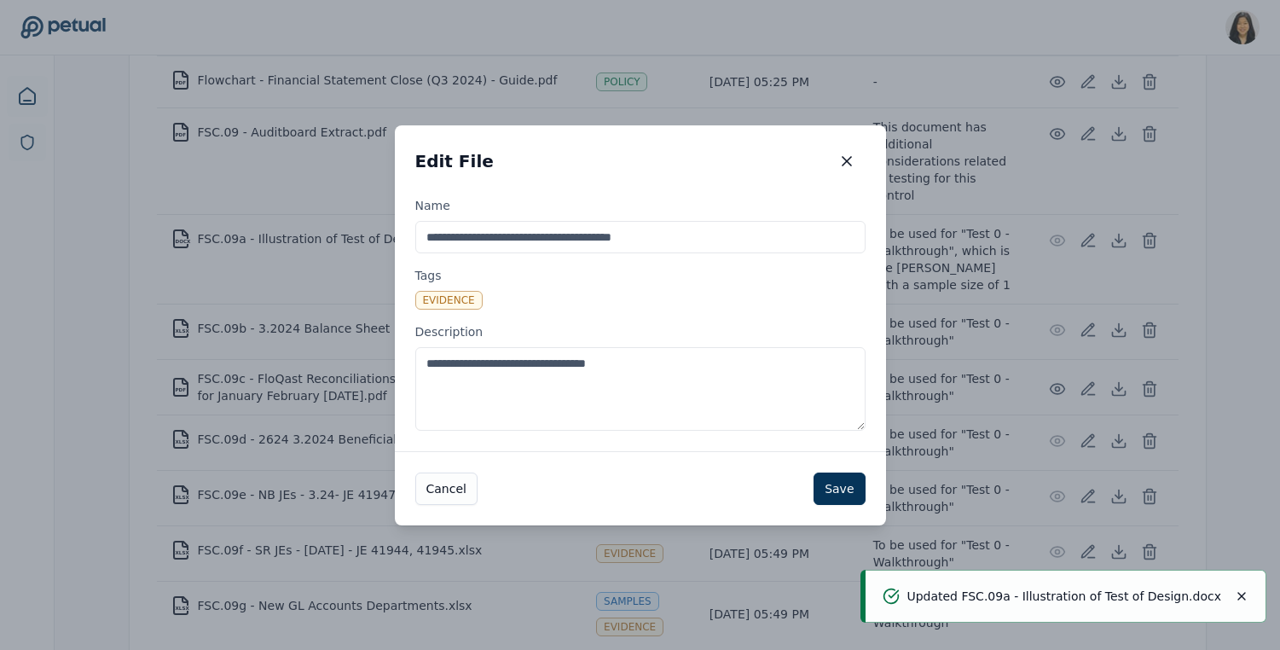
click at [680, 375] on textarea "**********" at bounding box center [640, 389] width 450 height 84
paste textarea "**********"
type textarea "**********"
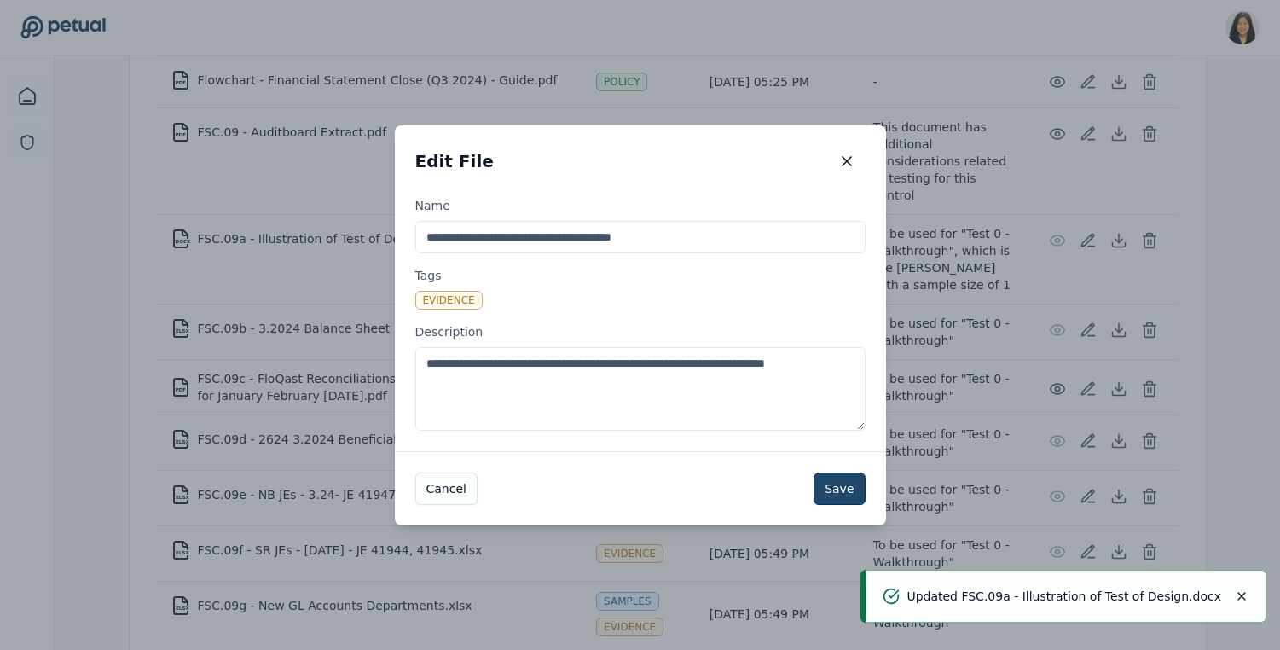
click at [825, 483] on button "Save" at bounding box center [839, 488] width 51 height 32
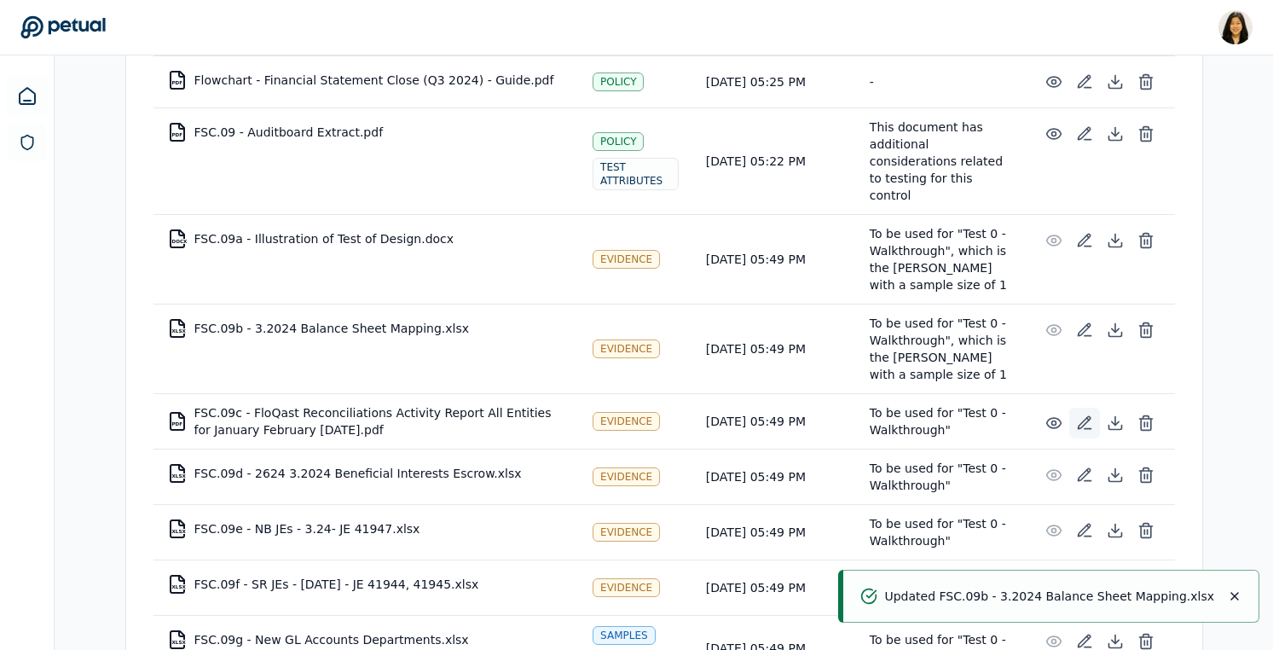
click at [1081, 408] on button at bounding box center [1084, 423] width 31 height 31
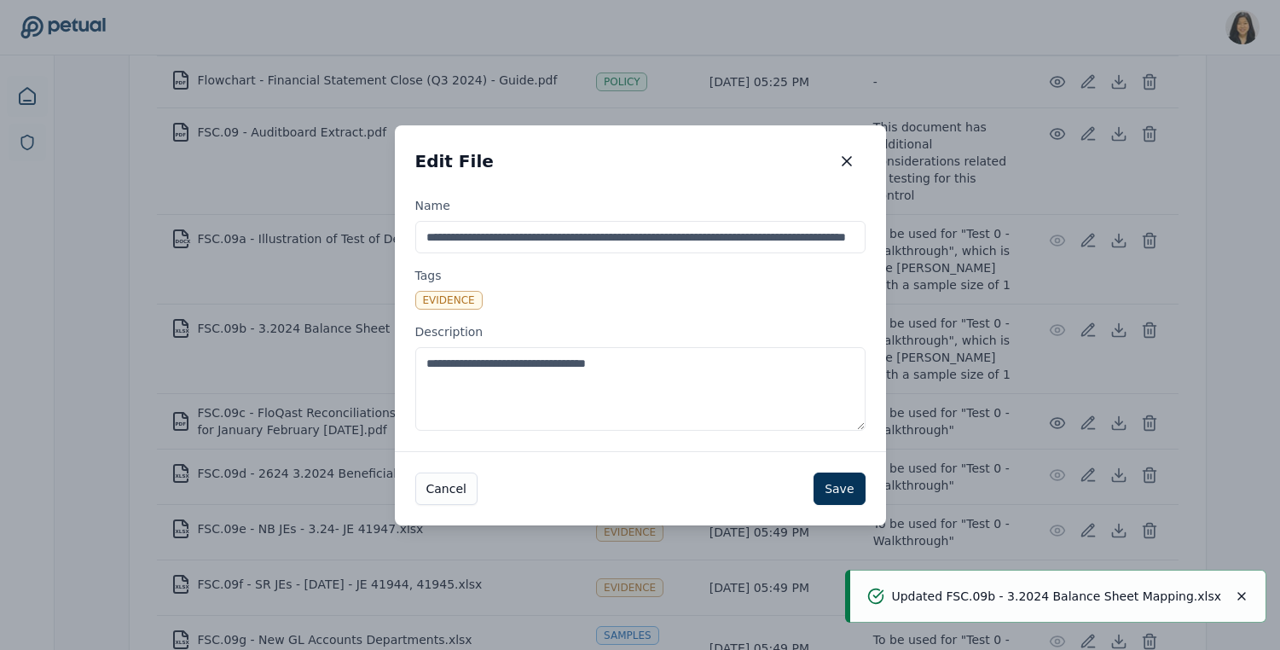
click at [682, 398] on textarea "**********" at bounding box center [640, 389] width 450 height 84
paste textarea "**********"
type textarea "**********"
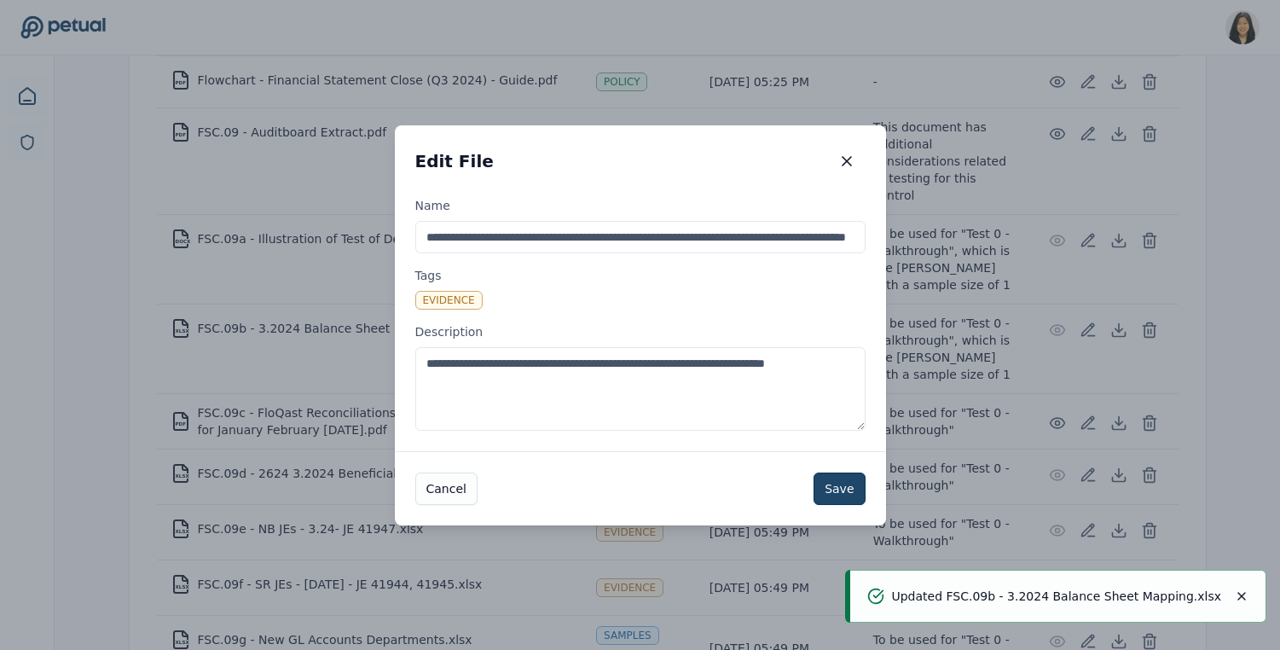
click at [850, 487] on button "Save" at bounding box center [839, 488] width 51 height 32
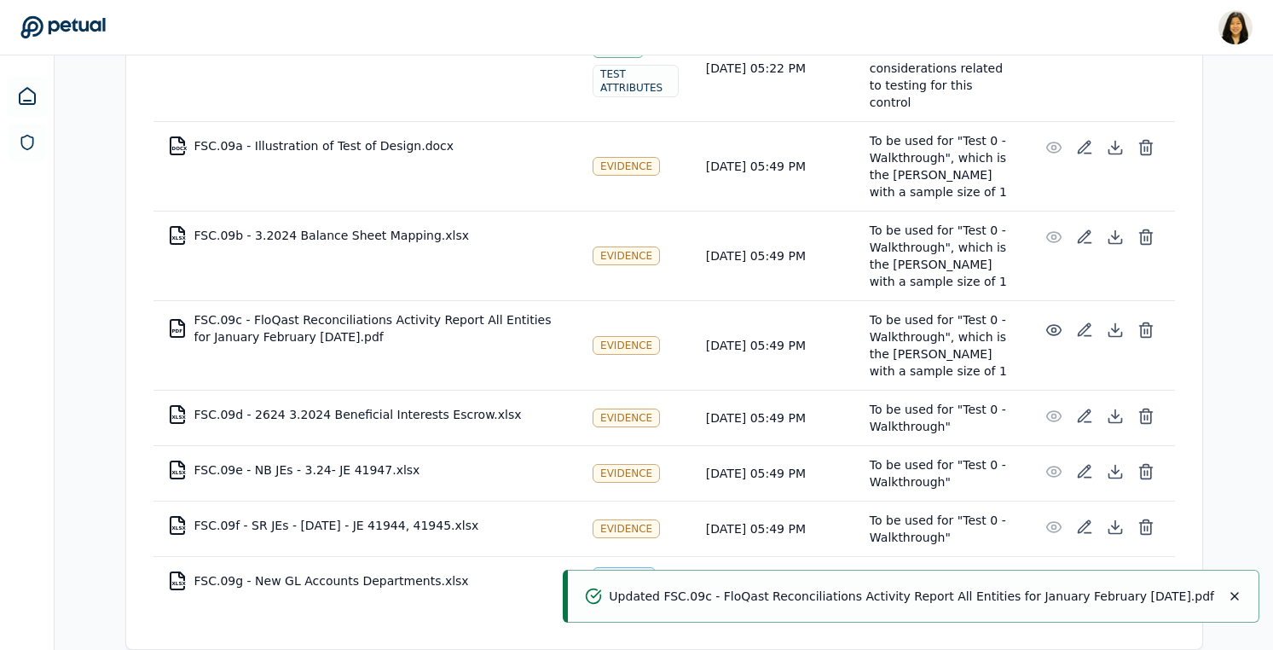
scroll to position [715, 0]
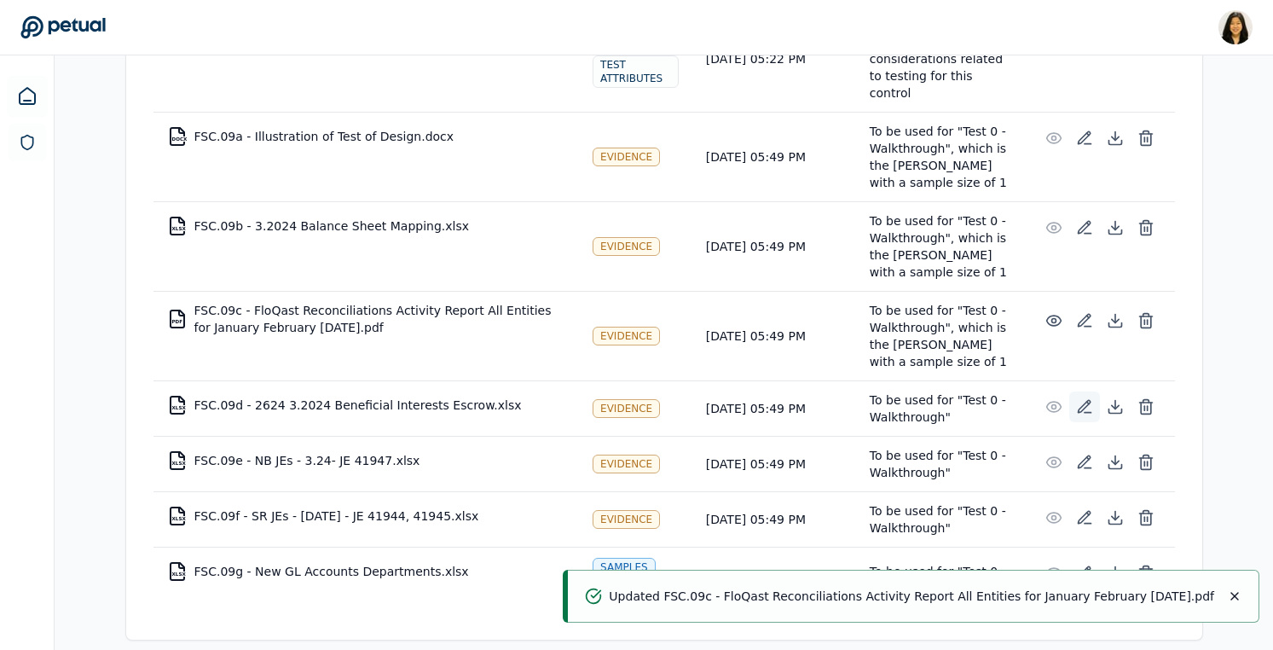
click at [1084, 400] on icon at bounding box center [1084, 406] width 12 height 12
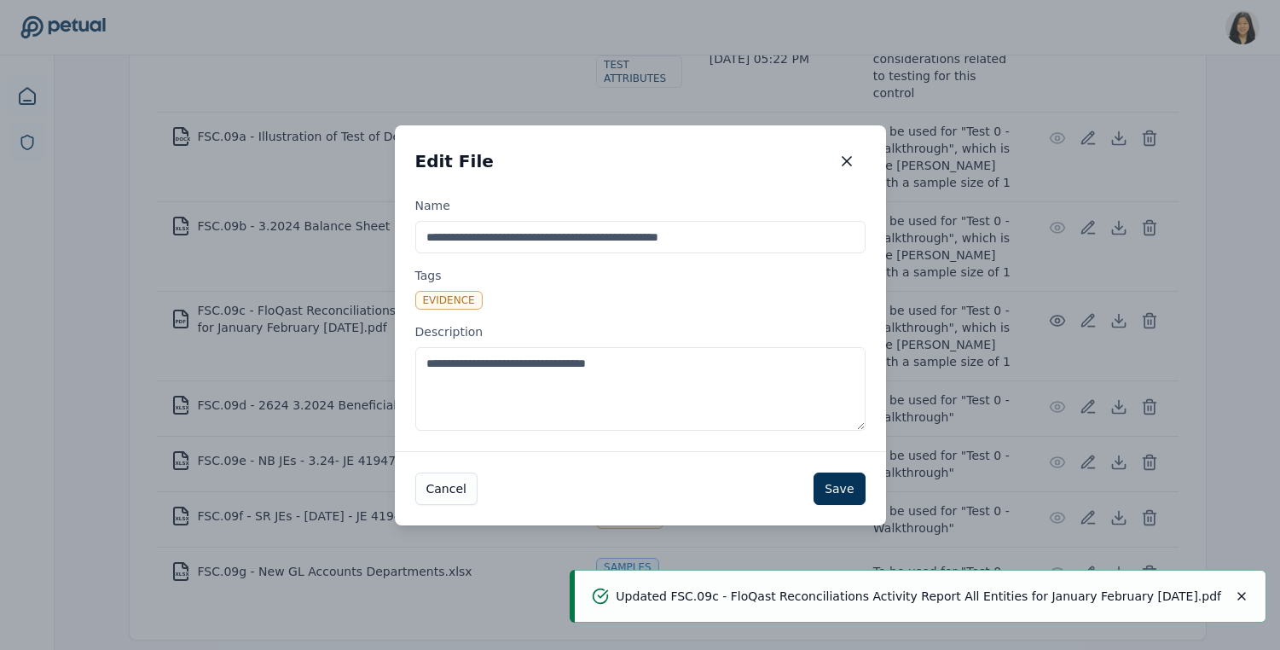
click at [618, 385] on textarea "**********" at bounding box center [640, 389] width 450 height 84
paste textarea "**********"
type textarea "**********"
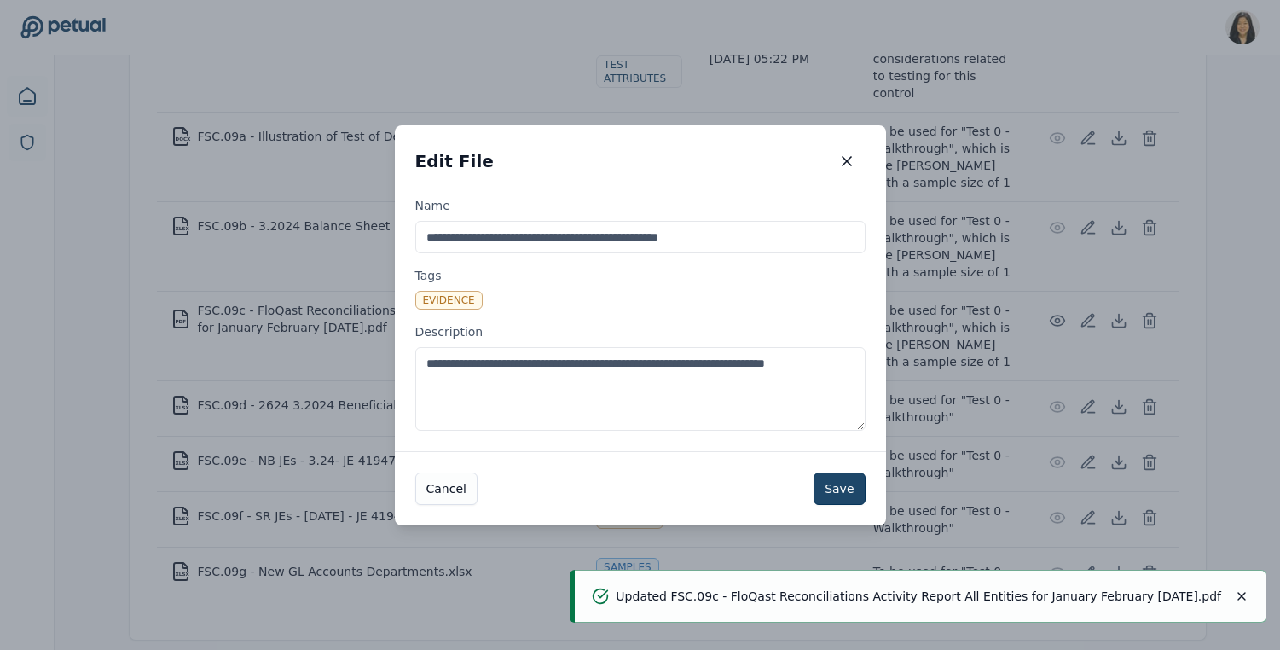
click at [848, 486] on button "Save" at bounding box center [839, 488] width 51 height 32
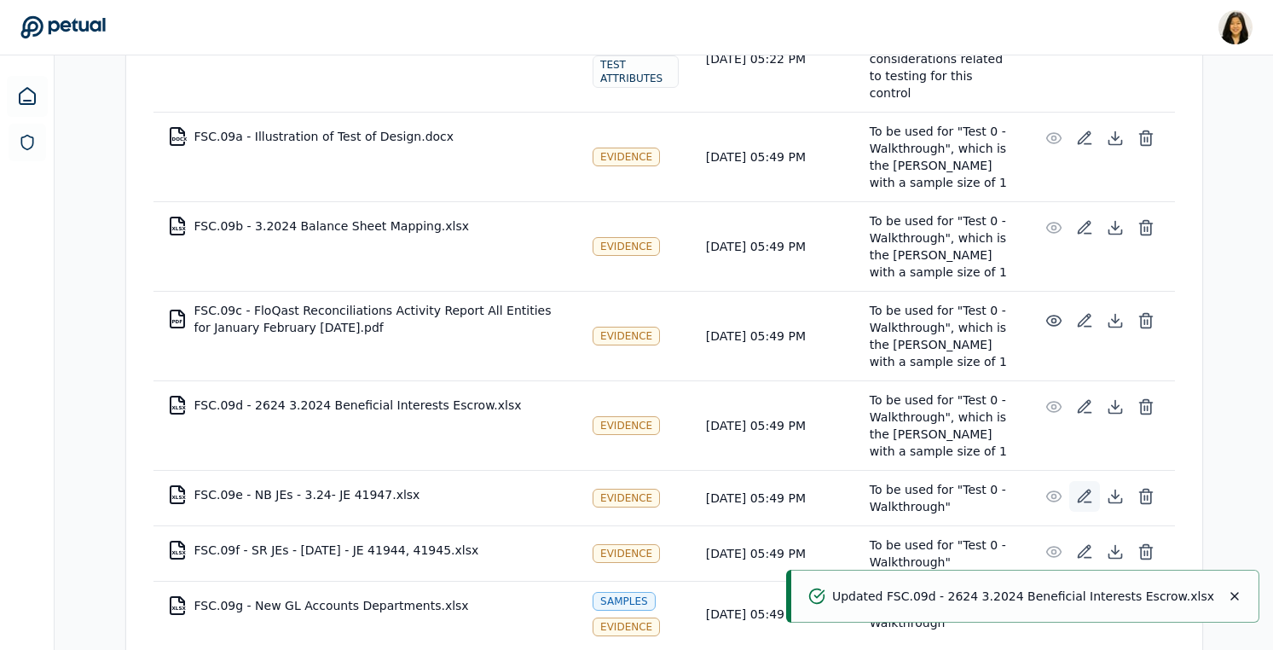
click at [1084, 488] on icon at bounding box center [1084, 496] width 17 height 17
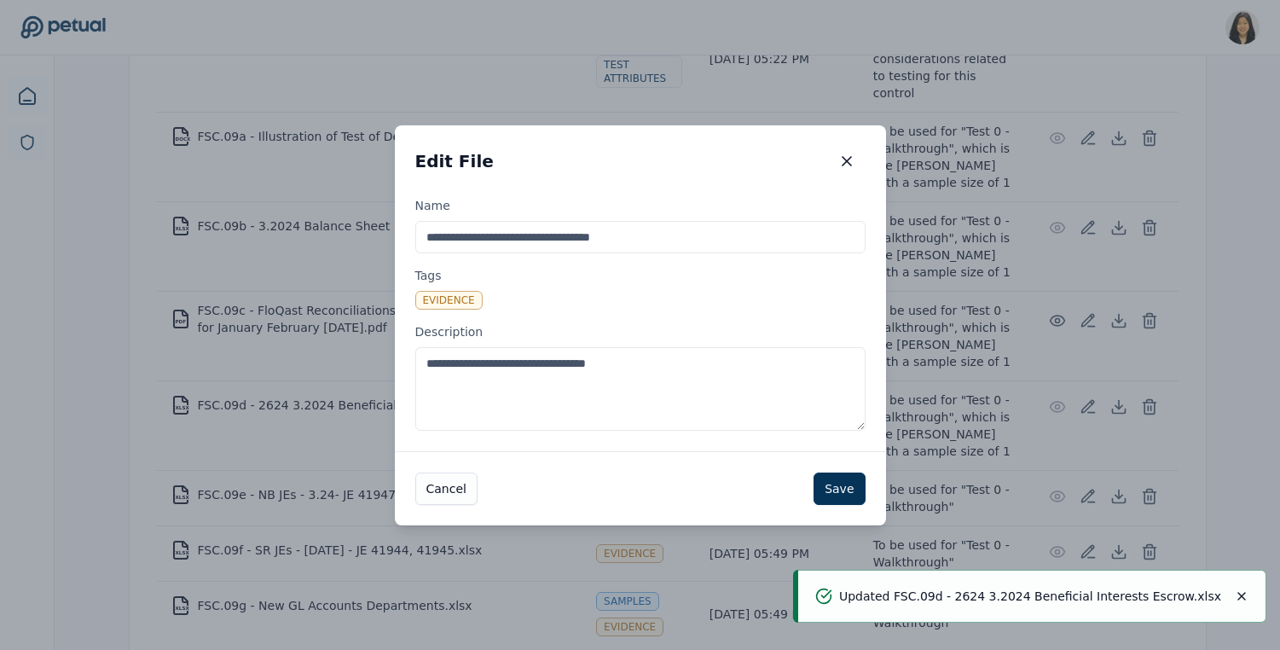
click at [642, 426] on textarea "**********" at bounding box center [640, 389] width 450 height 84
paste textarea "**********"
type textarea "**********"
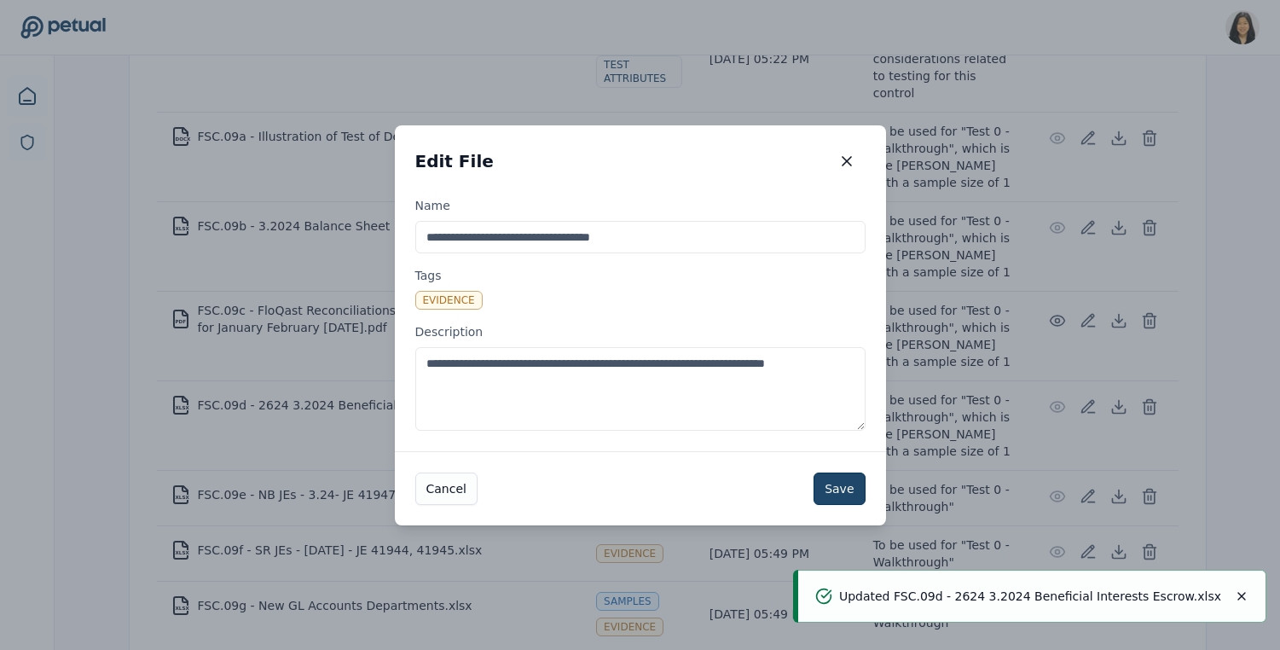
click at [852, 491] on button "Save" at bounding box center [839, 488] width 51 height 32
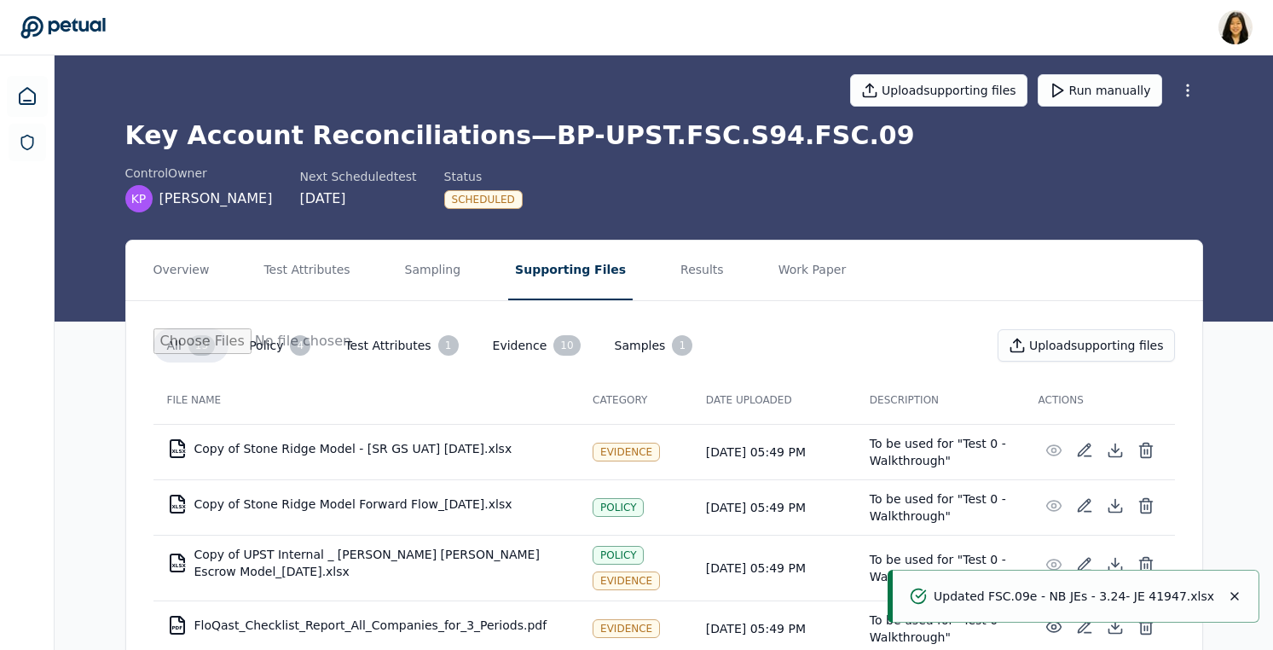
scroll to position [0, 0]
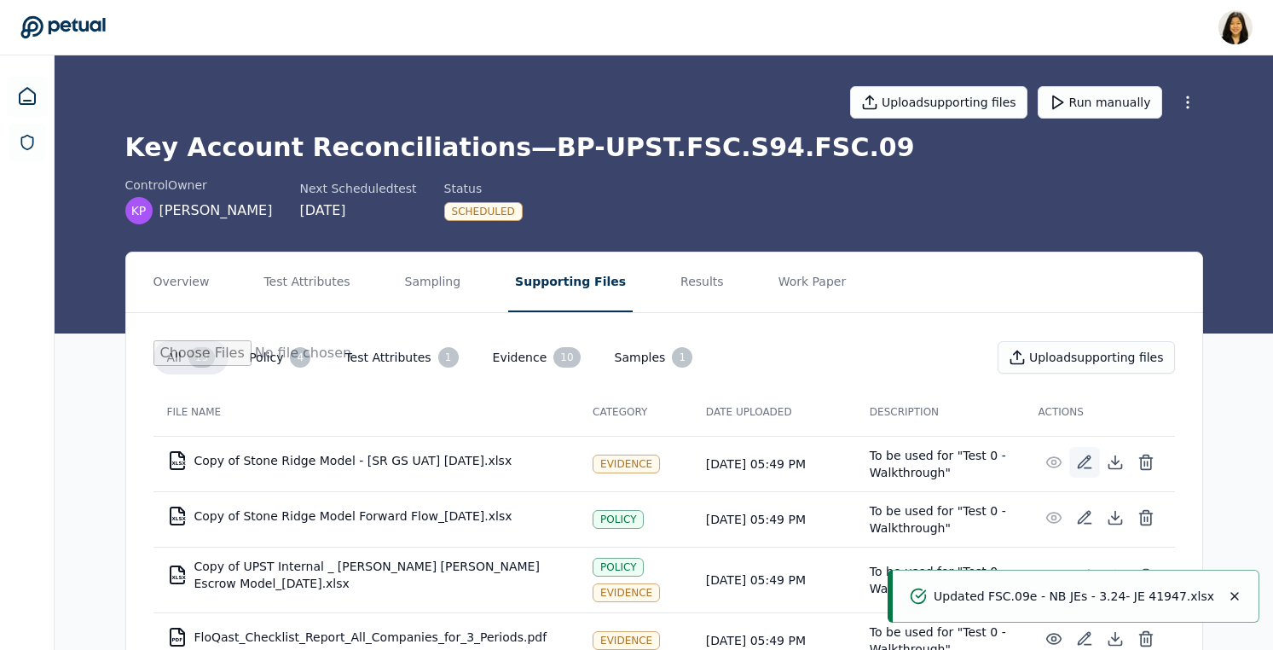
click at [1077, 456] on icon at bounding box center [1084, 462] width 17 height 17
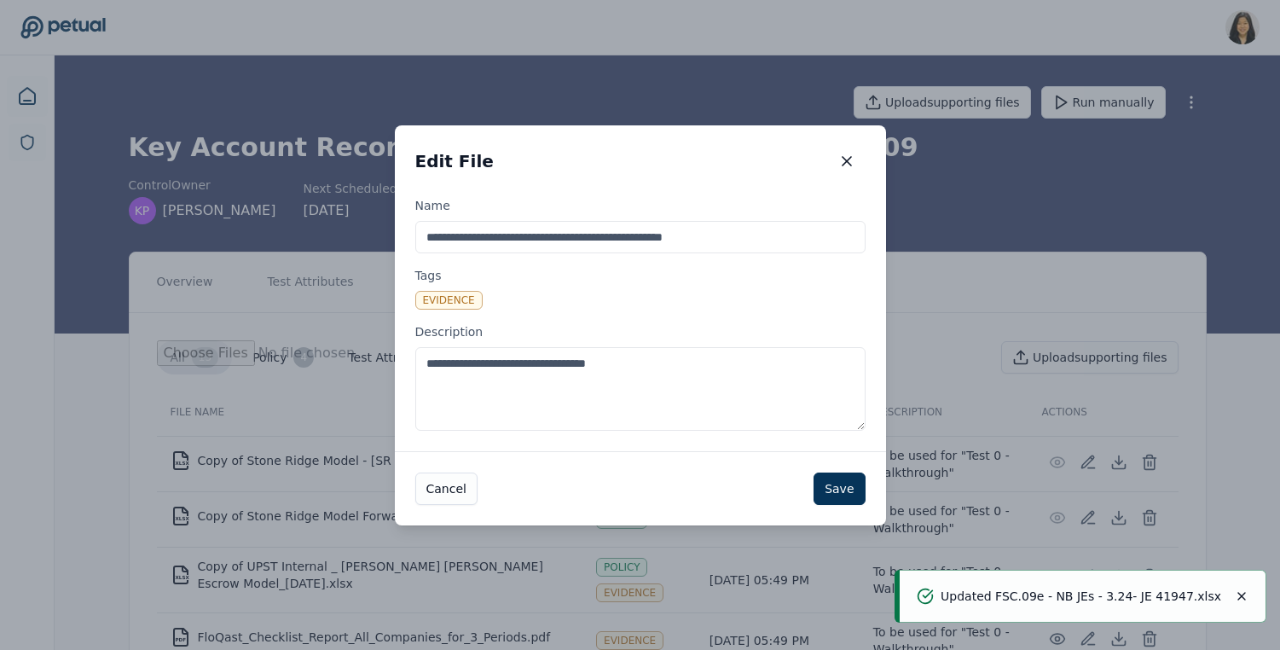
click at [733, 363] on textarea "**********" at bounding box center [640, 389] width 450 height 84
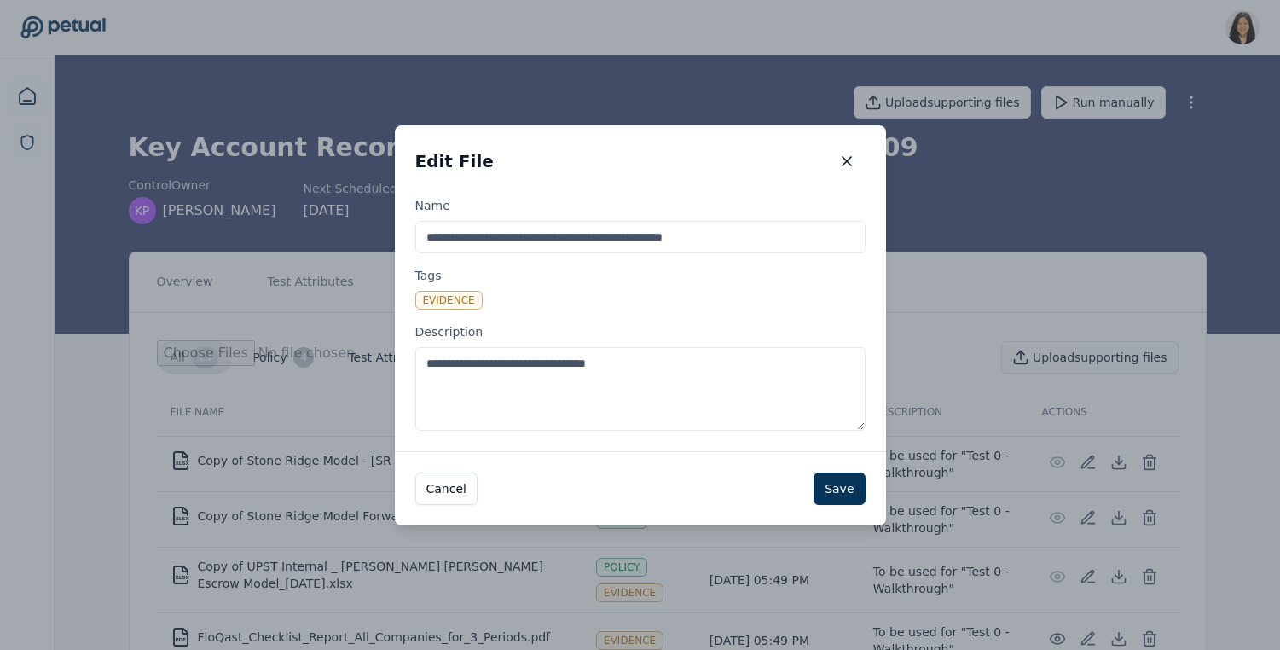
click at [733, 363] on textarea "**********" at bounding box center [640, 389] width 450 height 84
paste textarea "**********"
type textarea "**********"
click at [823, 498] on button "Save" at bounding box center [839, 488] width 51 height 32
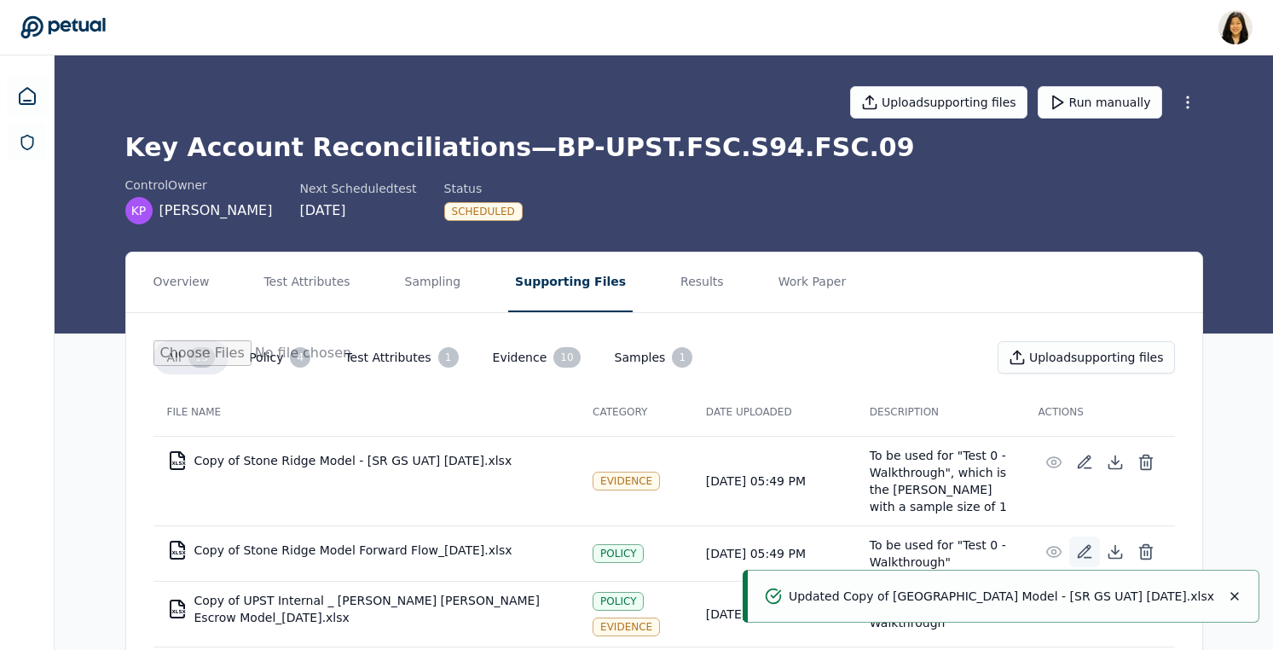
click at [1089, 551] on icon at bounding box center [1084, 551] width 17 height 17
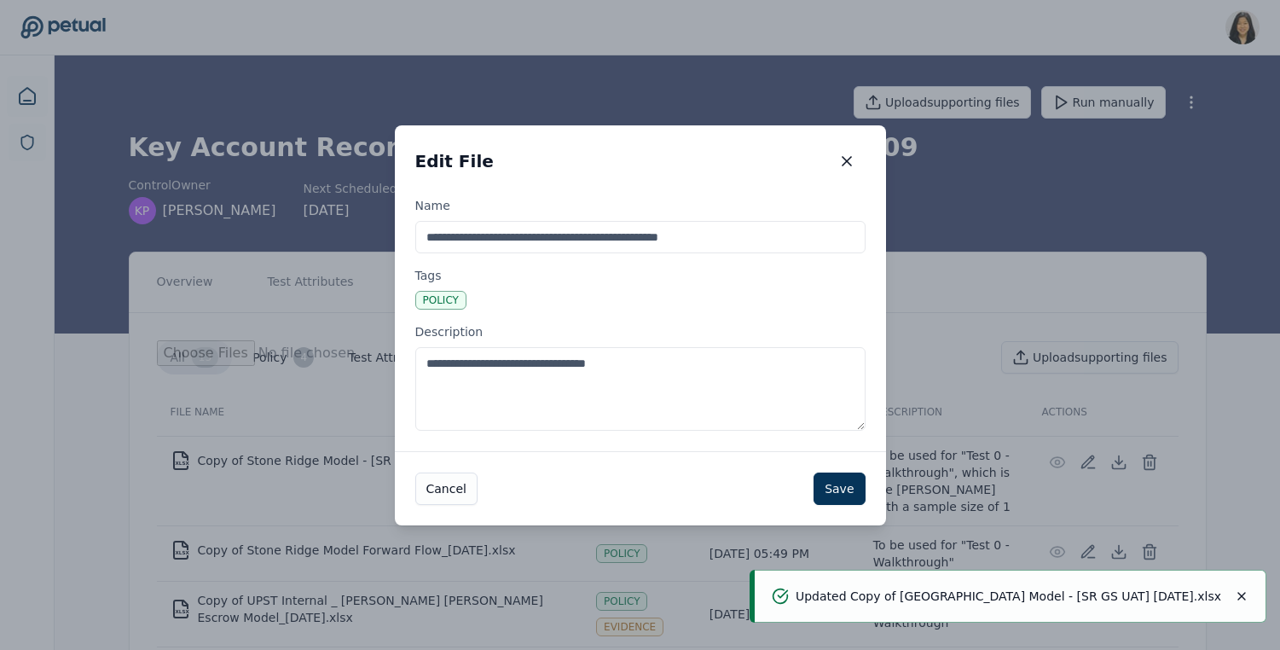
click at [671, 379] on textarea "**********" at bounding box center [640, 389] width 450 height 84
paste textarea "**********"
type textarea "**********"
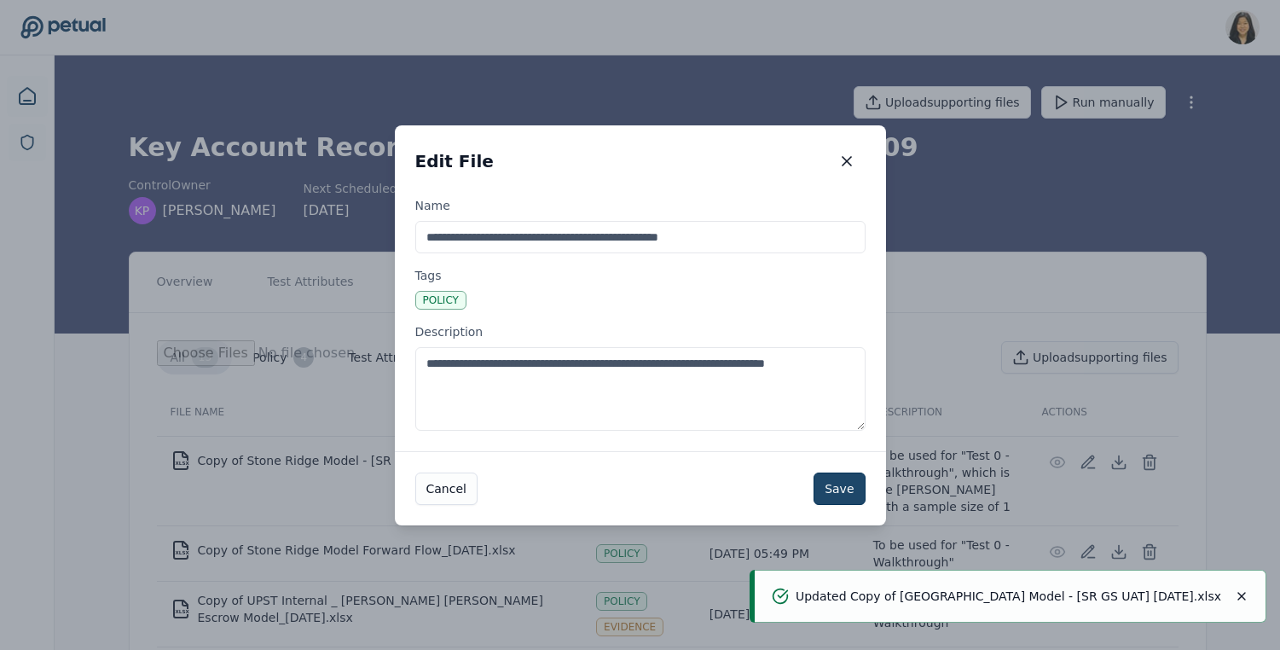
click at [837, 485] on button "Save" at bounding box center [839, 488] width 51 height 32
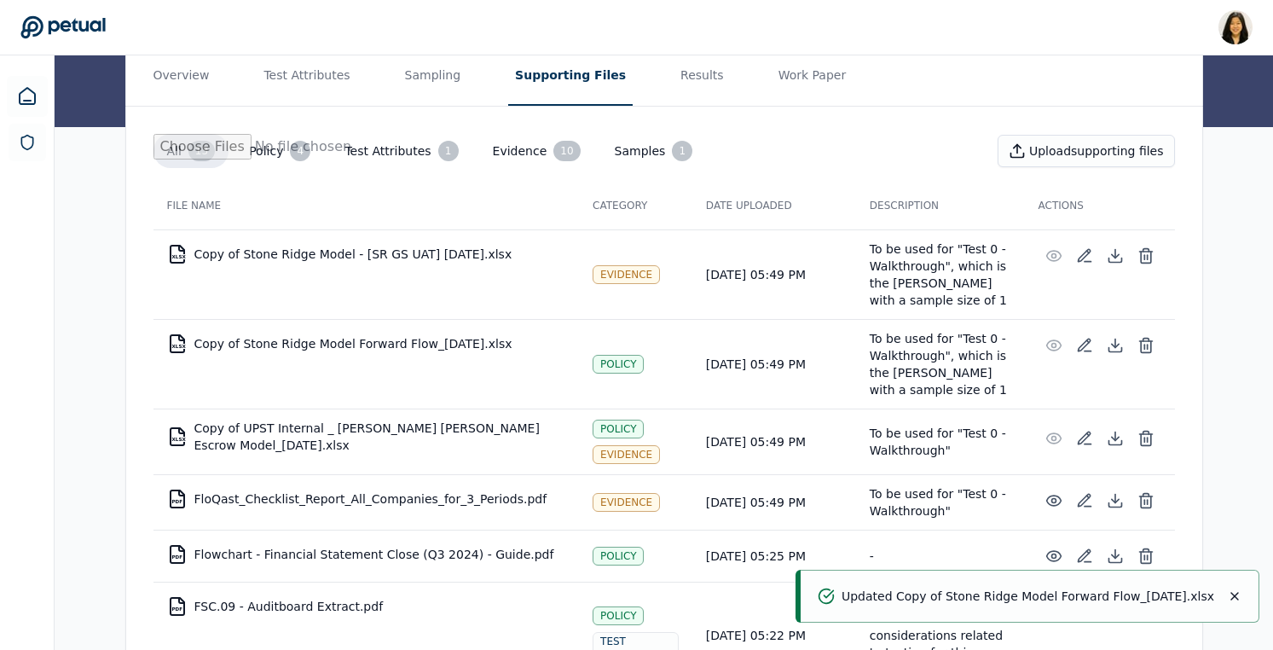
scroll to position [220, 0]
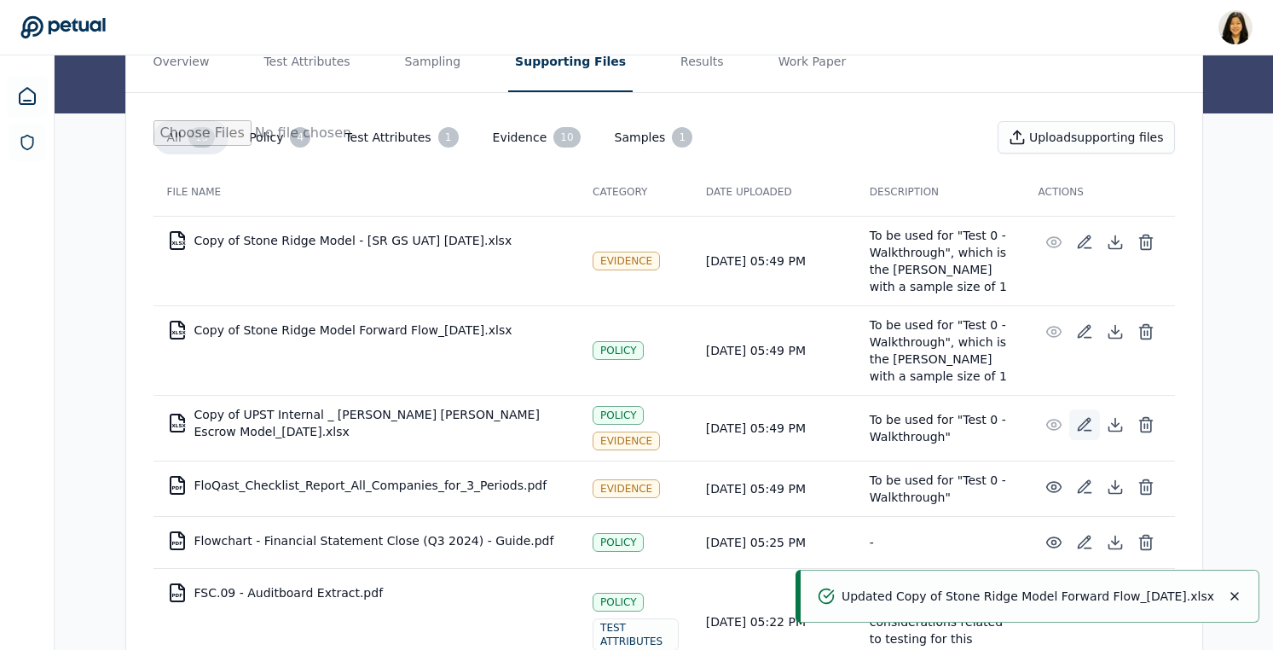
click at [1086, 420] on icon at bounding box center [1084, 424] width 17 height 17
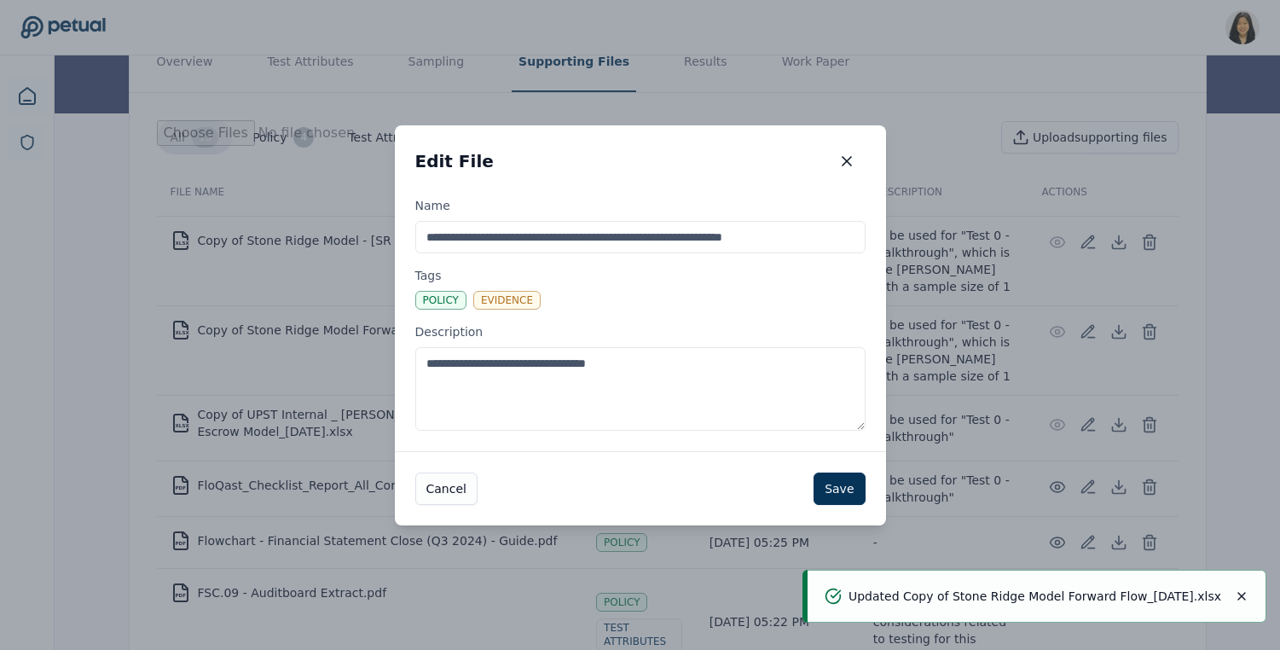
click at [685, 354] on textarea "**********" at bounding box center [640, 389] width 450 height 84
paste textarea "**********"
type textarea "**********"
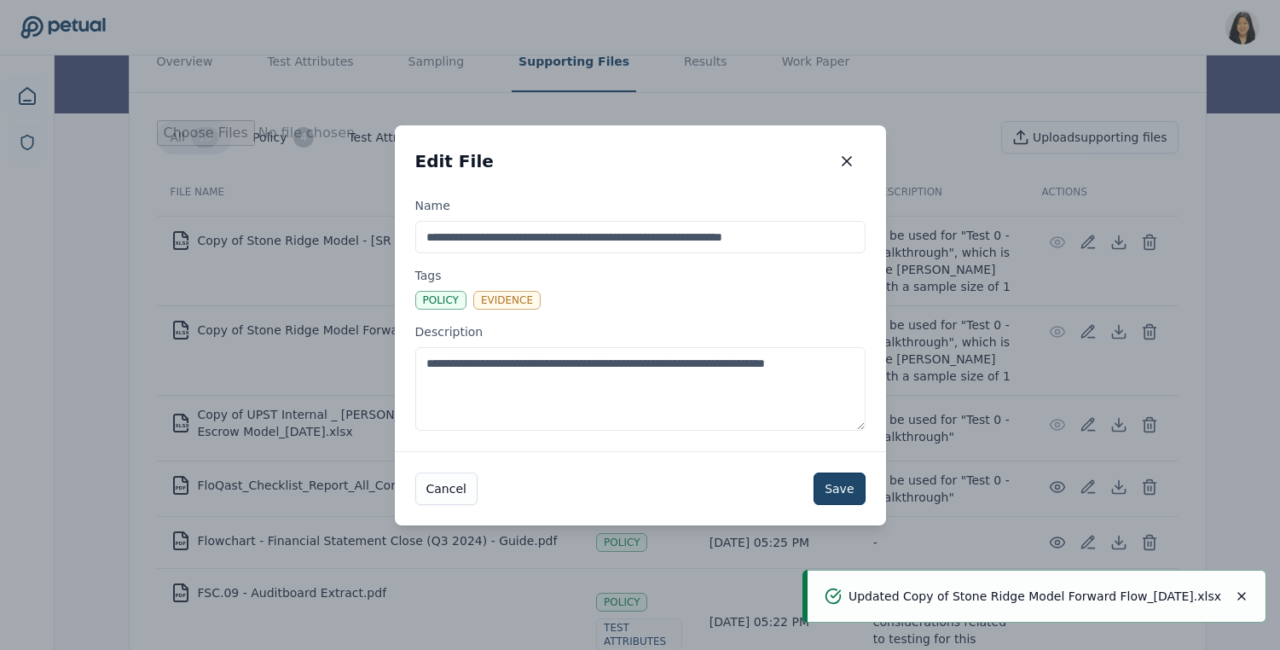
click at [854, 482] on button "Save" at bounding box center [839, 488] width 51 height 32
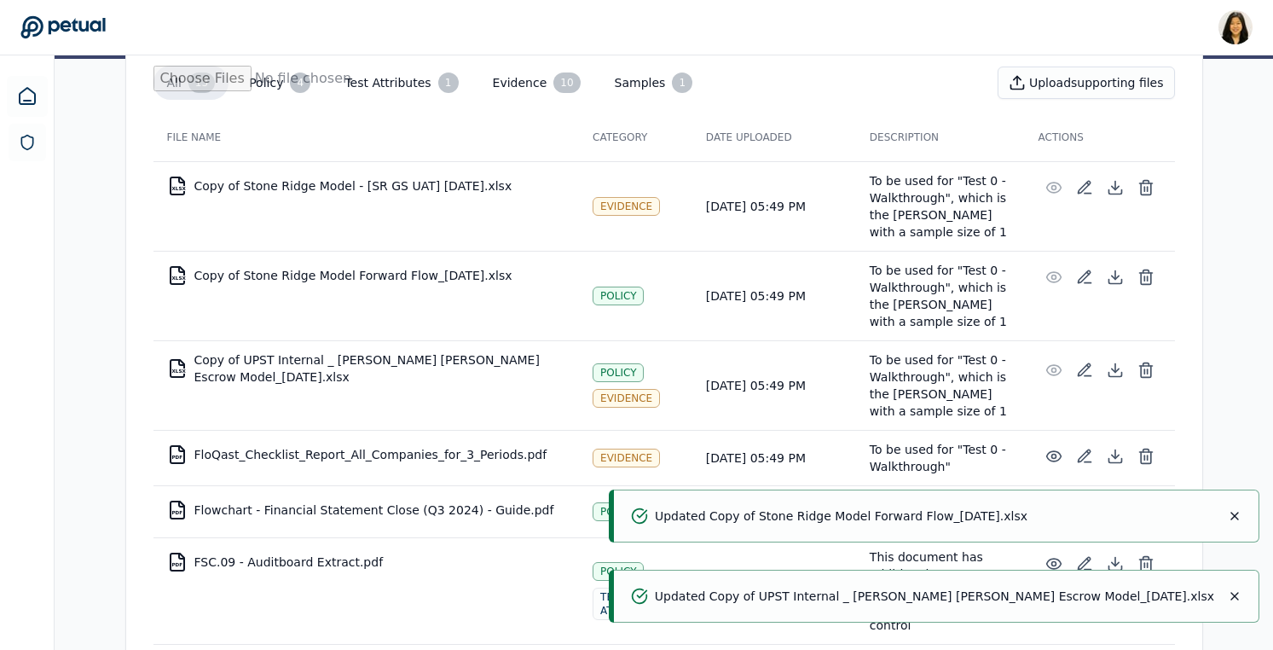
scroll to position [478, 0]
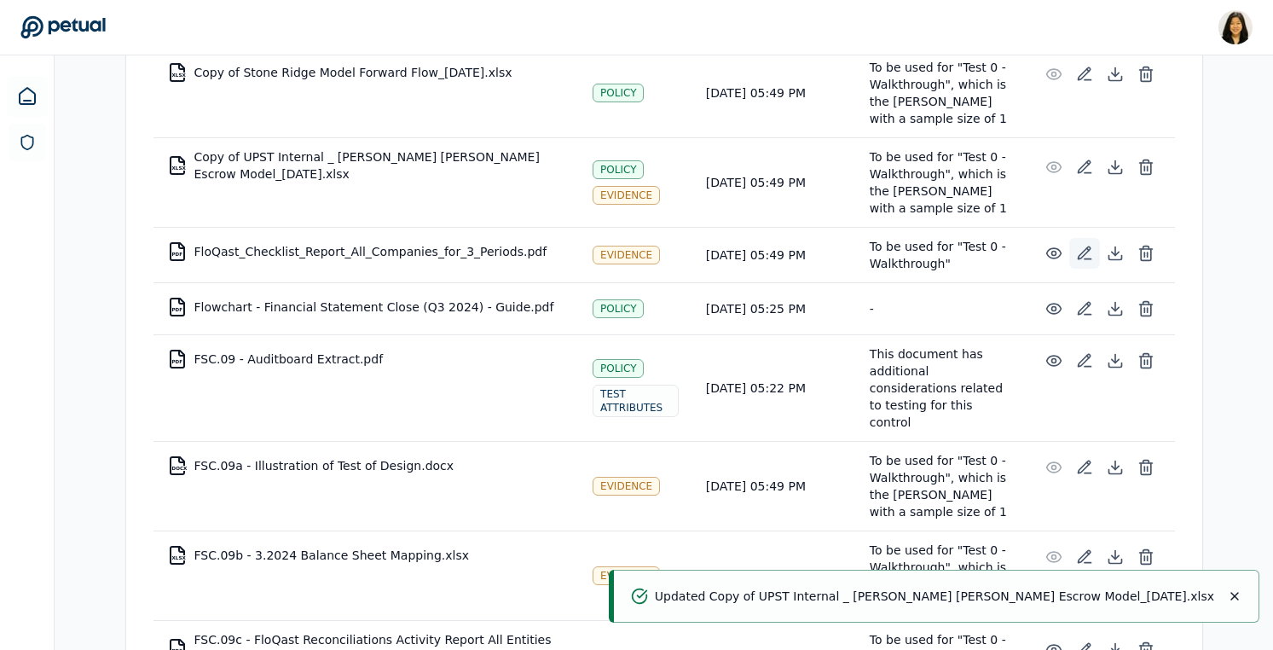
click at [1082, 257] on icon at bounding box center [1084, 253] width 17 height 17
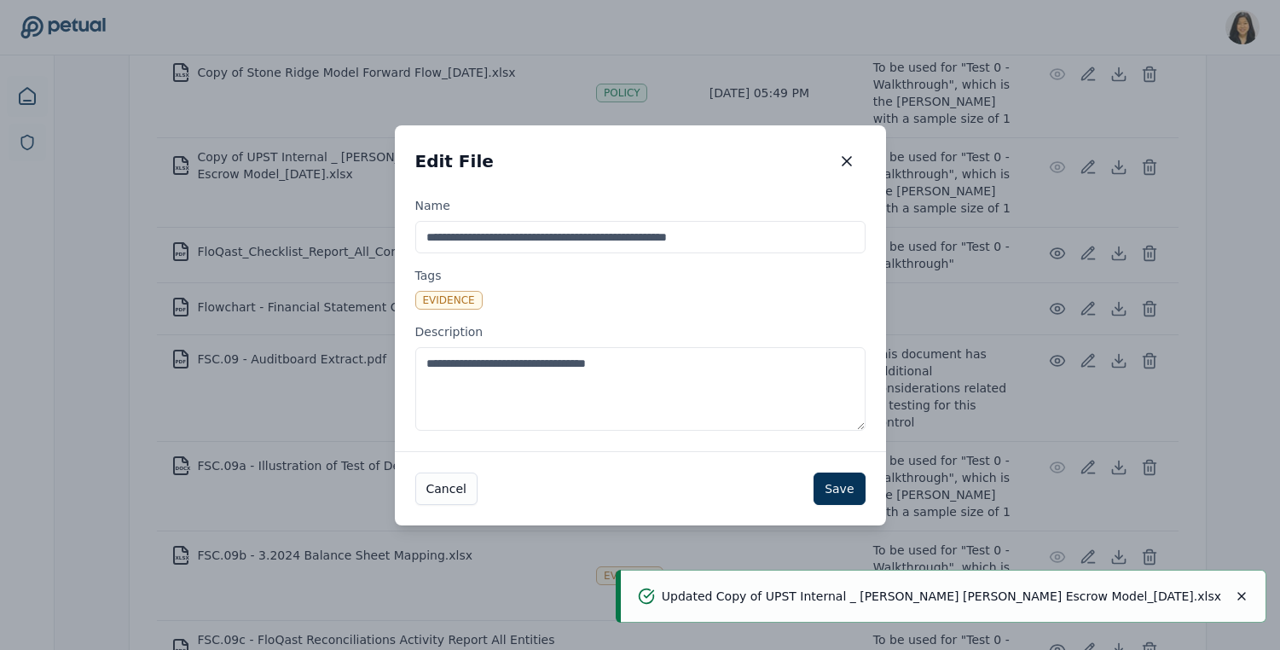
click at [711, 375] on textarea "**********" at bounding box center [640, 389] width 450 height 84
paste textarea "**********"
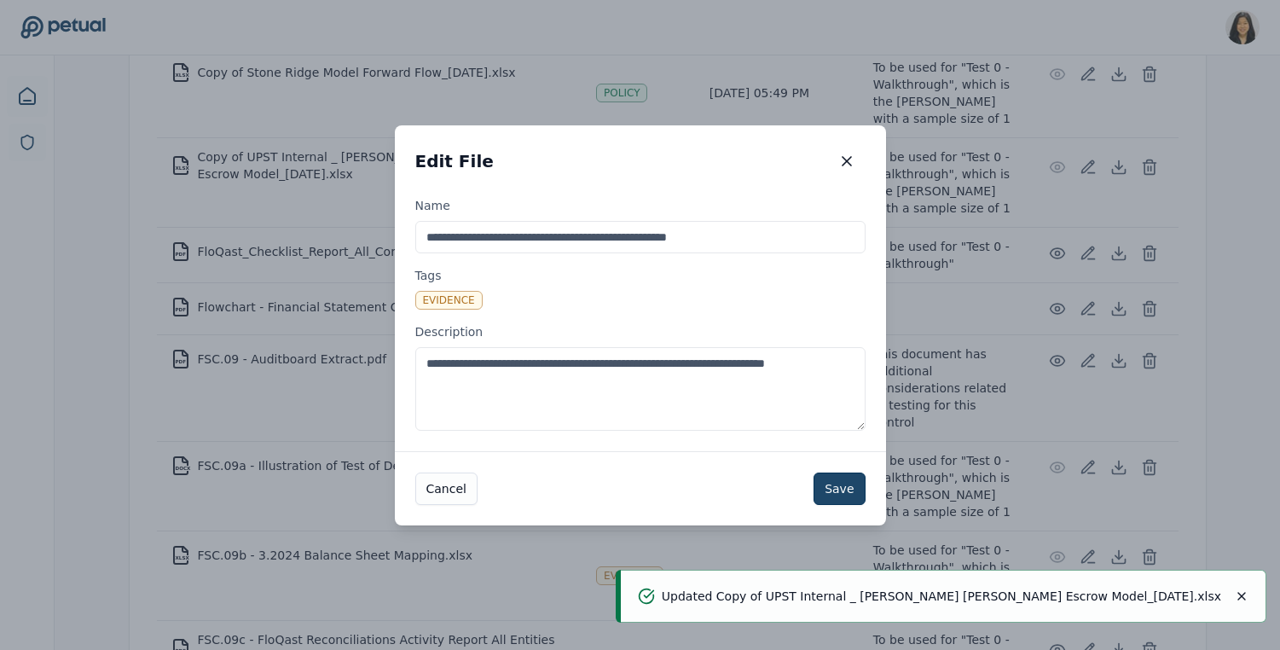
type textarea "**********"
click at [842, 488] on button "Save" at bounding box center [839, 488] width 51 height 32
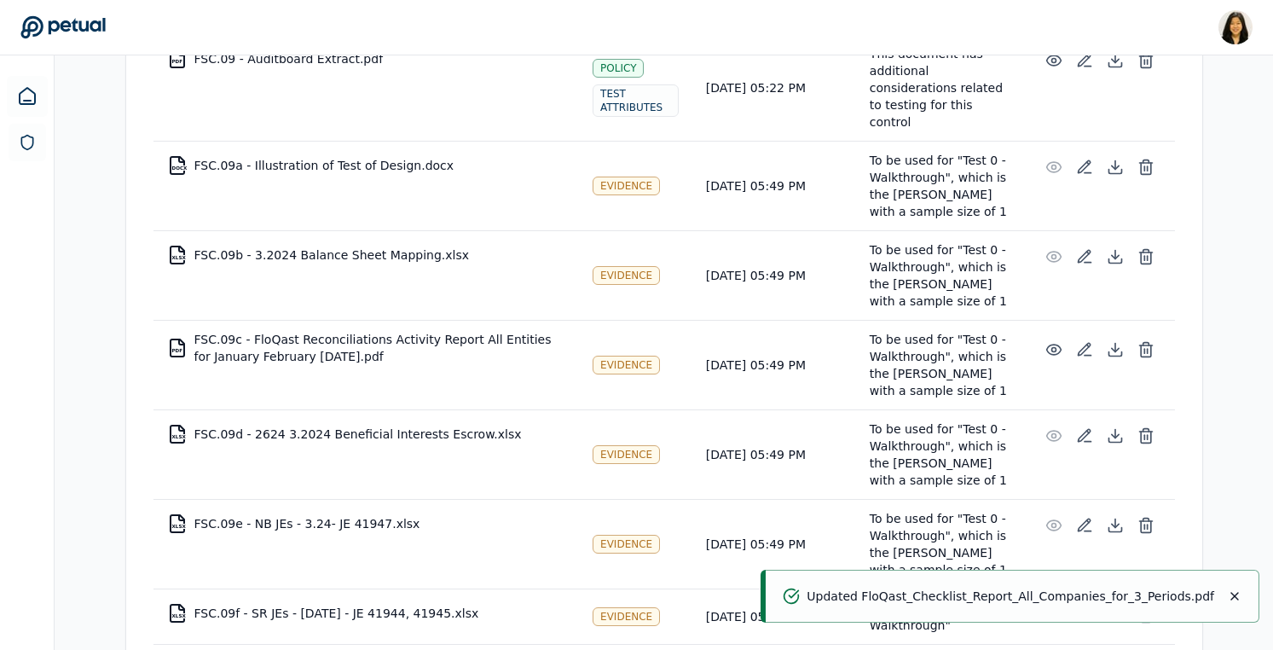
scroll to position [909, 0]
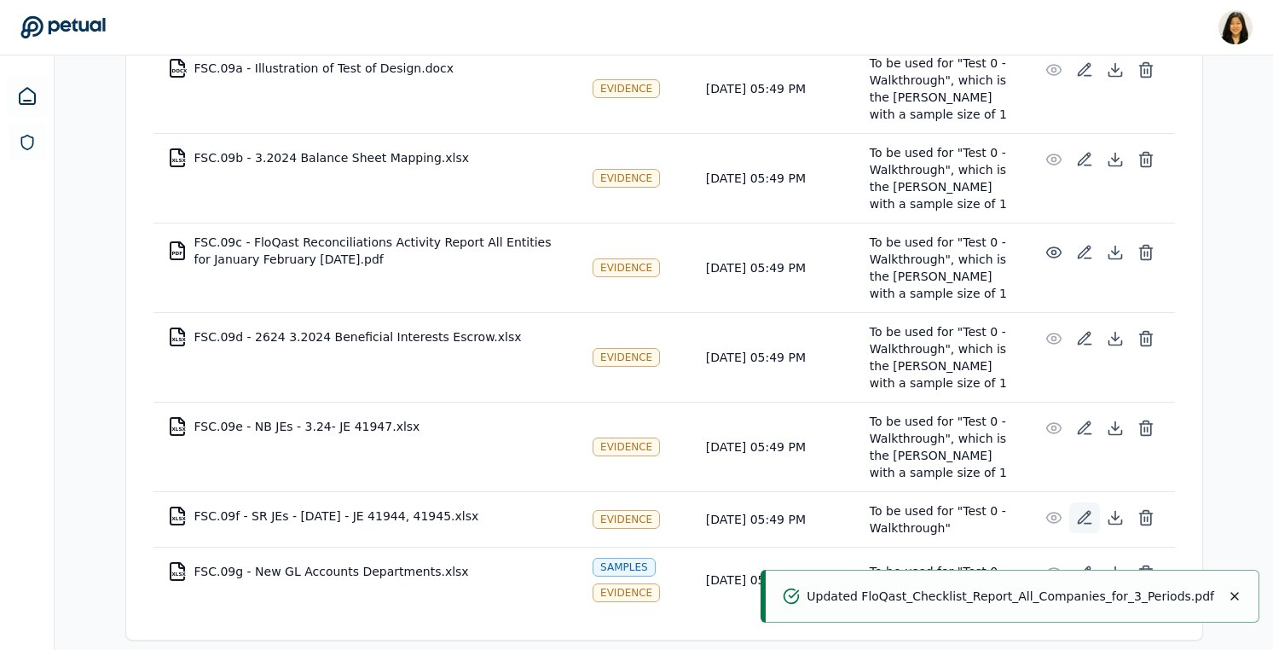
click at [1080, 509] on icon at bounding box center [1084, 517] width 17 height 17
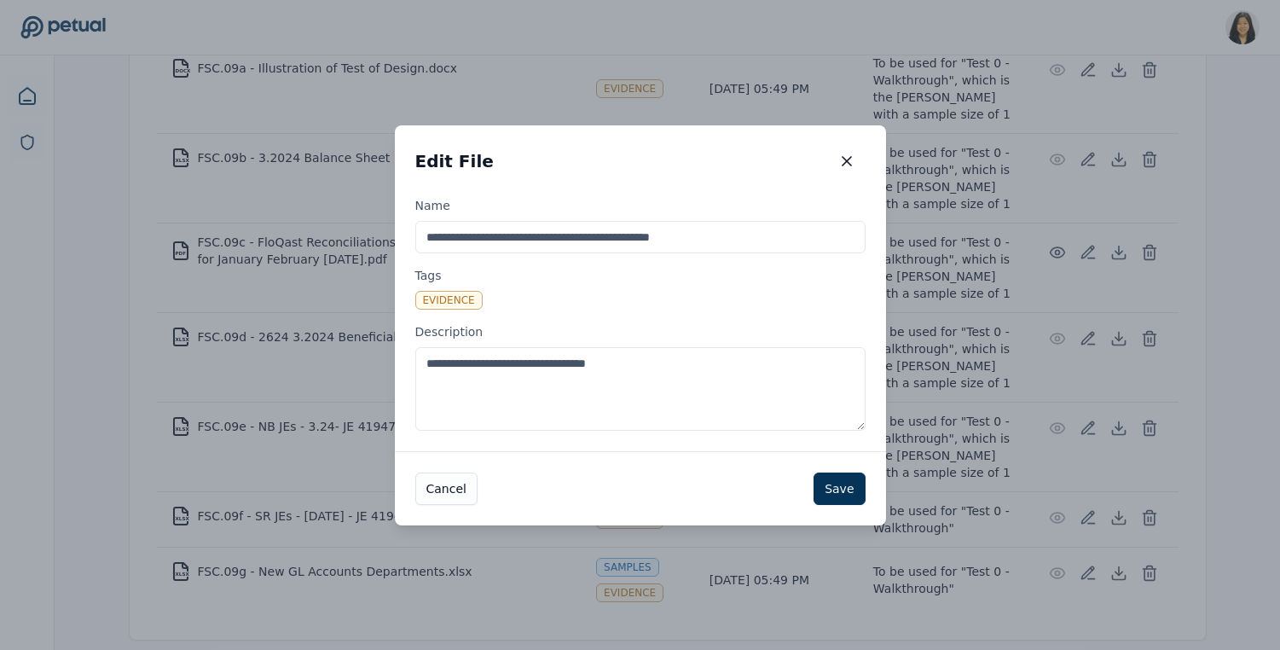
click at [652, 345] on label "**********" at bounding box center [640, 376] width 450 height 107
click at [652, 347] on textarea "**********" at bounding box center [640, 389] width 450 height 84
click at [660, 362] on textarea "**********" at bounding box center [640, 389] width 450 height 84
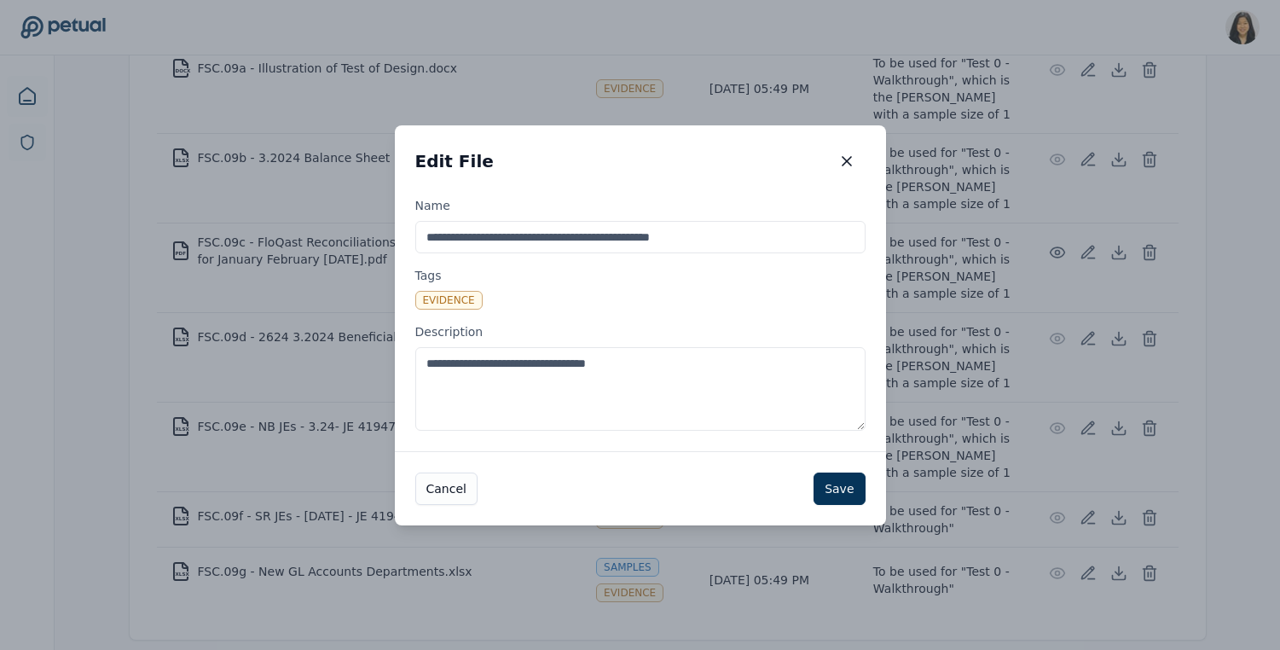
paste textarea "**********"
type textarea "**********"
click at [837, 479] on button "Save" at bounding box center [839, 488] width 51 height 32
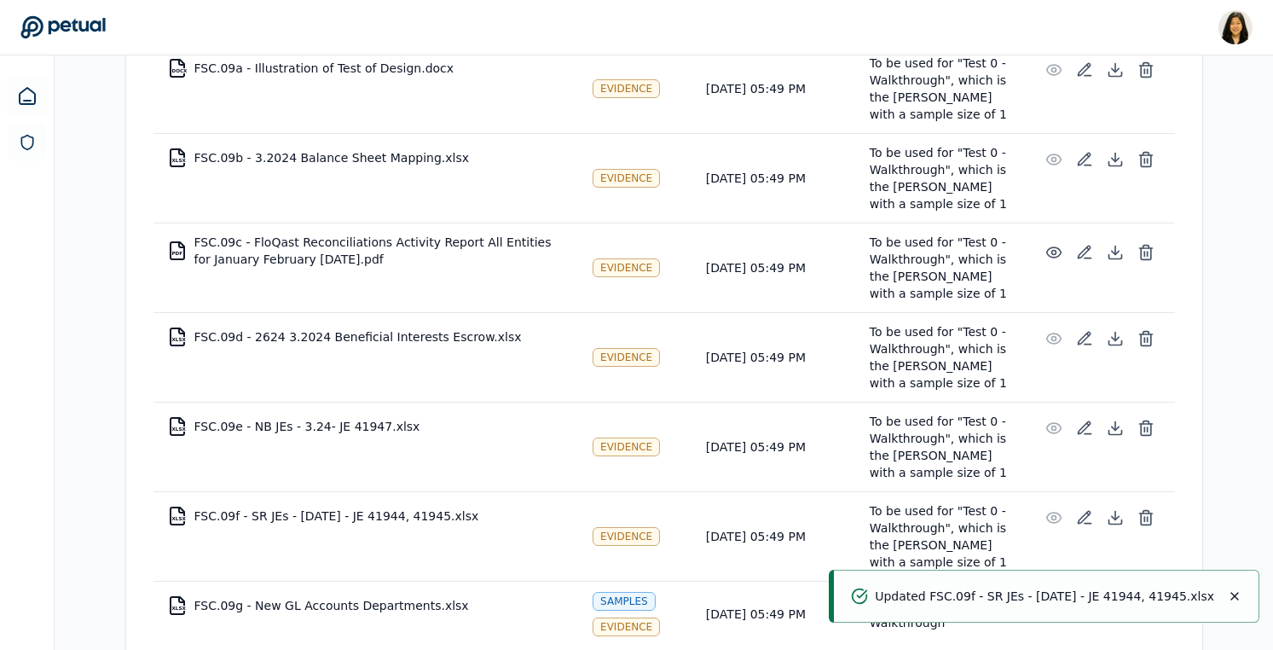
scroll to position [943, 0]
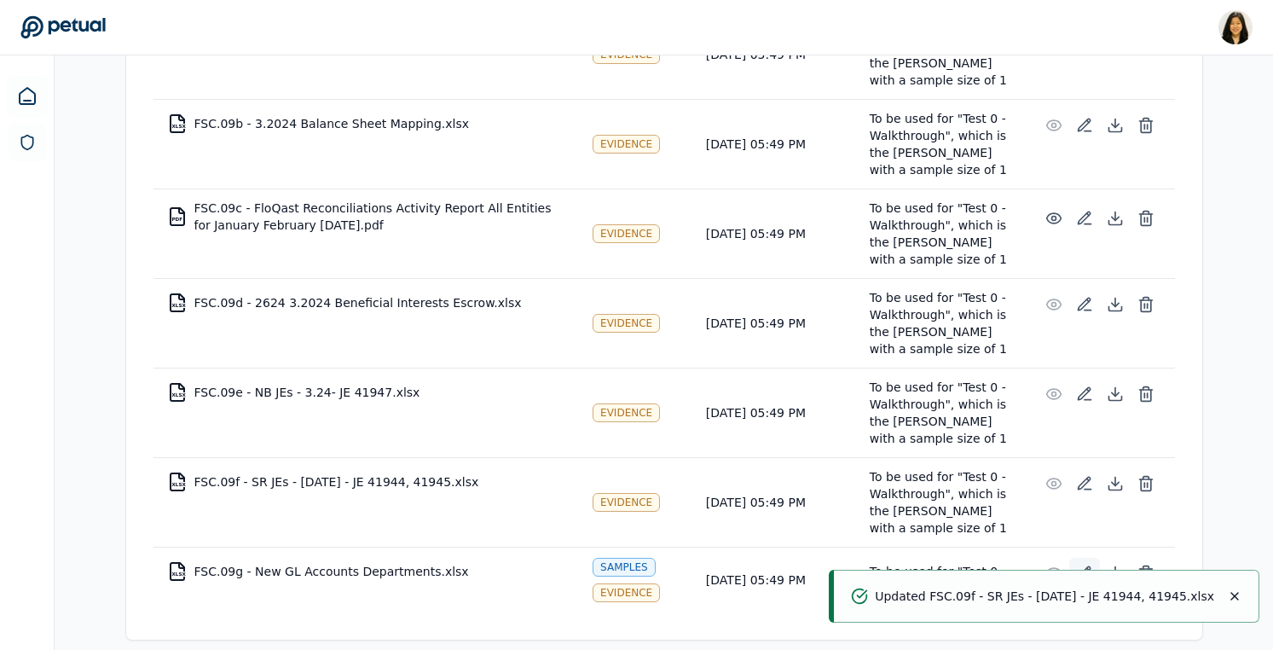
click at [1089, 565] on icon at bounding box center [1084, 573] width 17 height 17
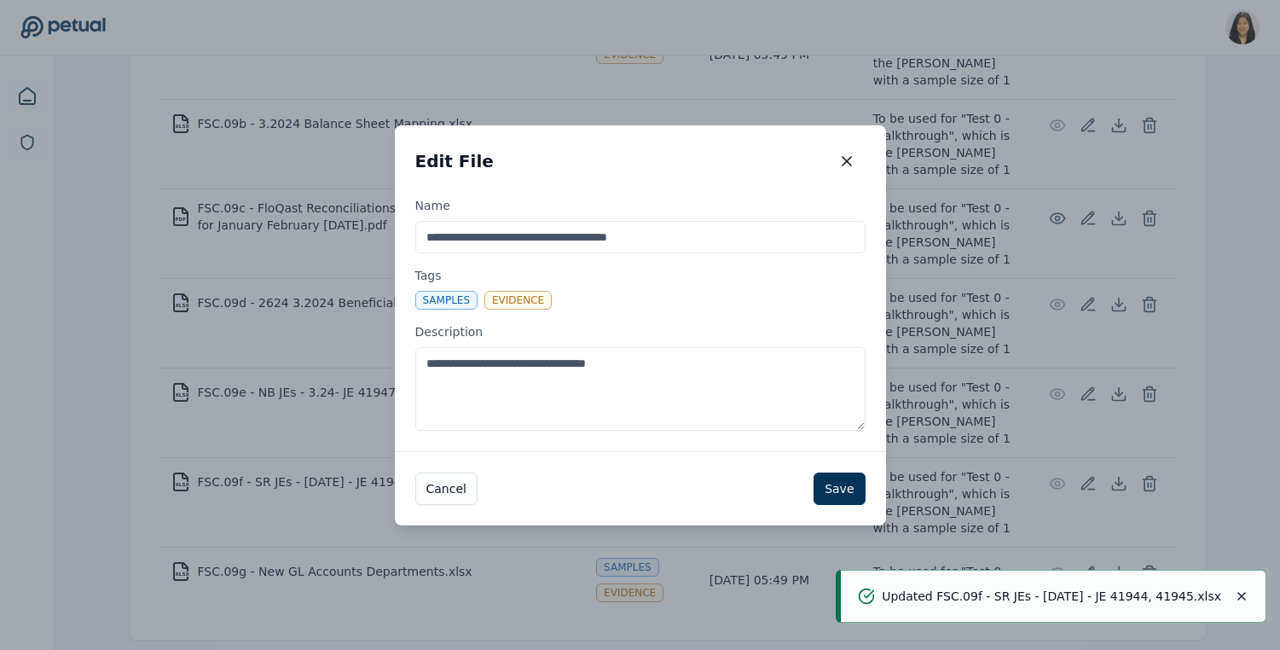
click at [737, 371] on textarea "**********" at bounding box center [640, 389] width 450 height 84
paste textarea "**********"
type textarea "**********"
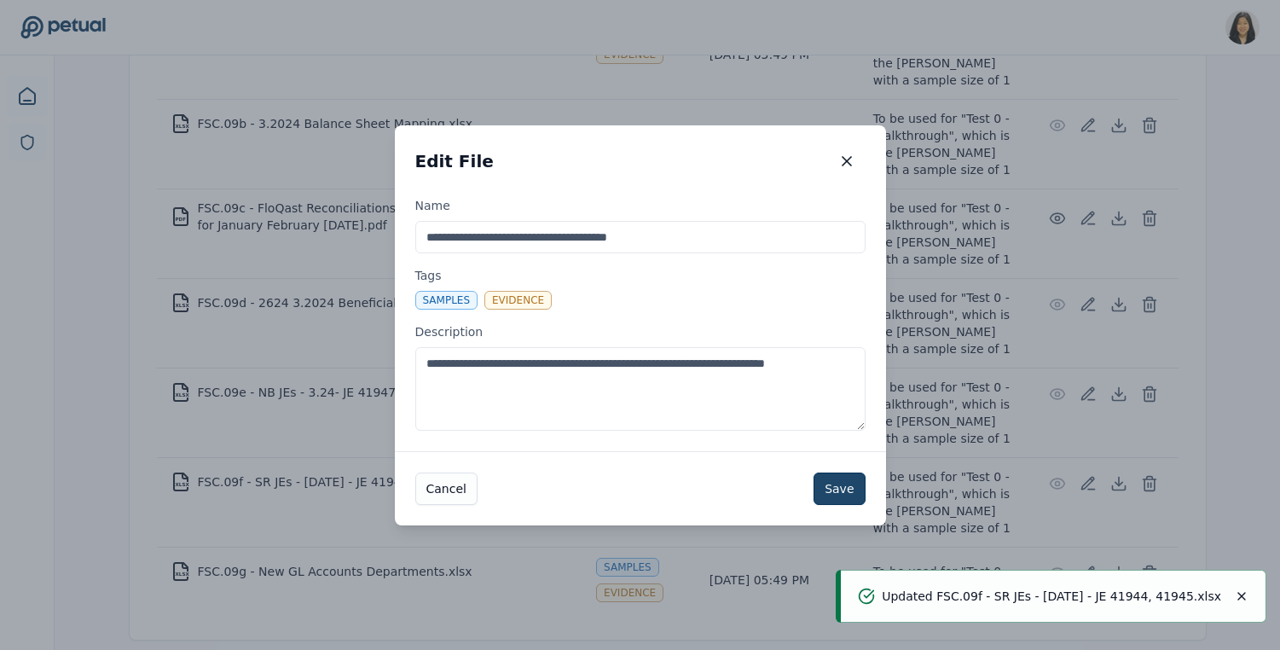
click at [844, 490] on button "Save" at bounding box center [839, 488] width 51 height 32
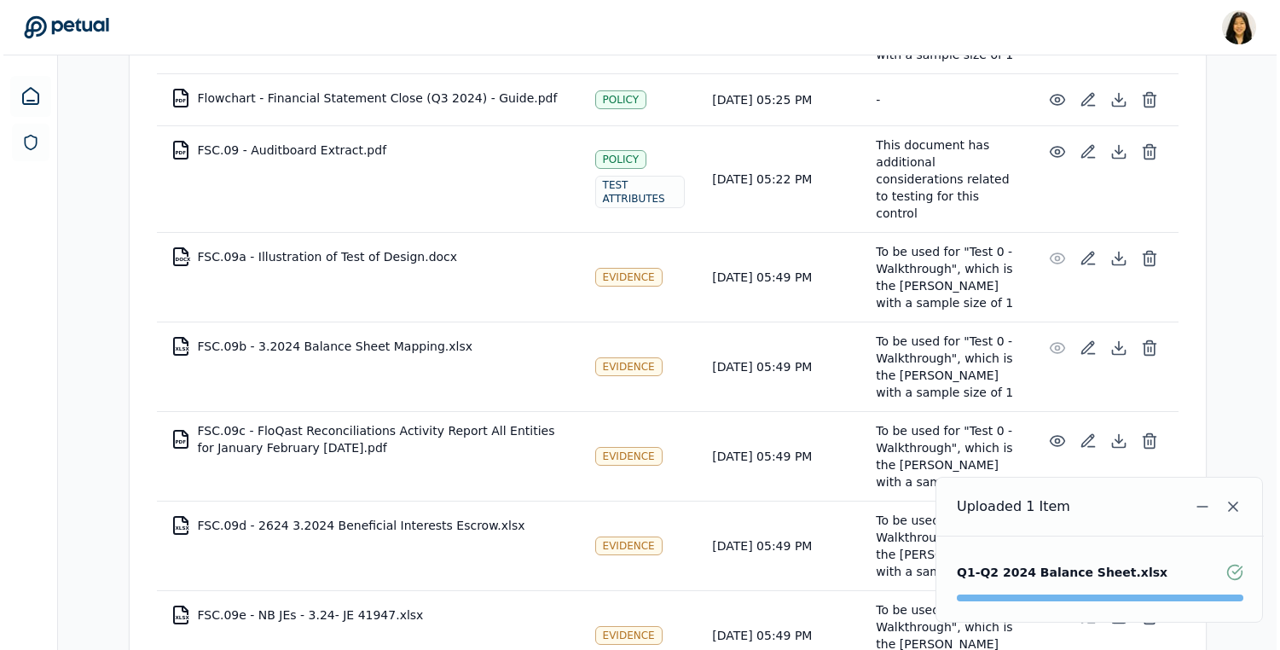
scroll to position [1036, 0]
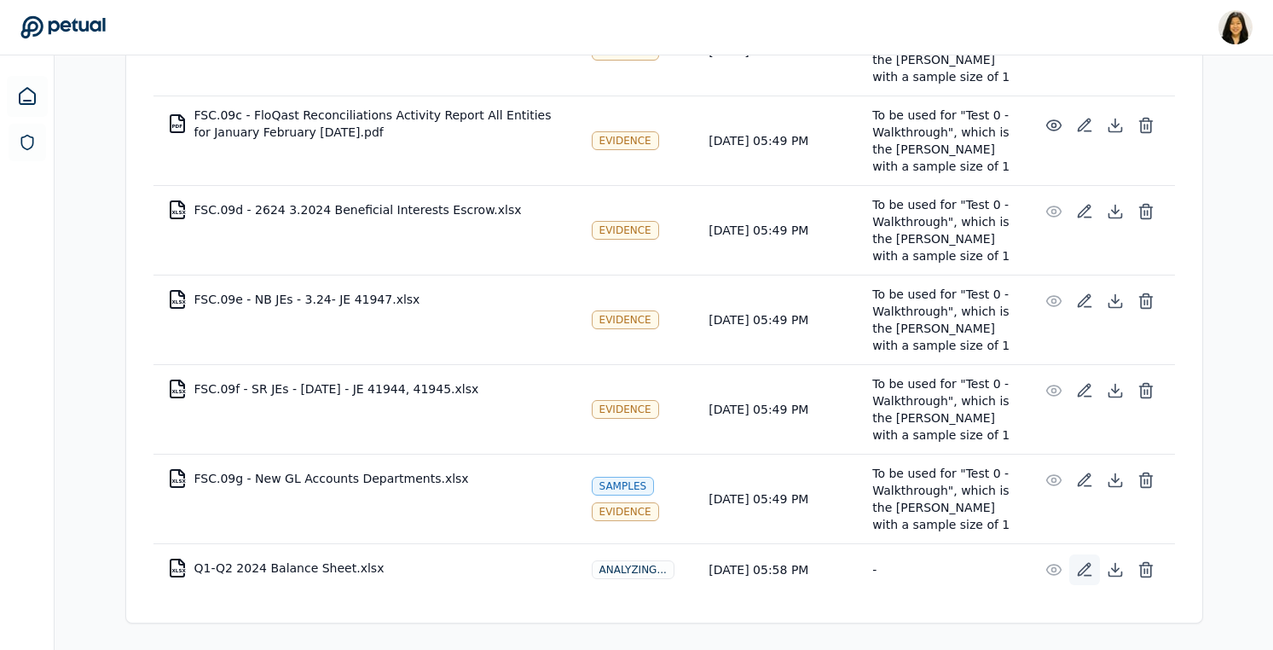
click at [1082, 565] on icon at bounding box center [1084, 569] width 17 height 17
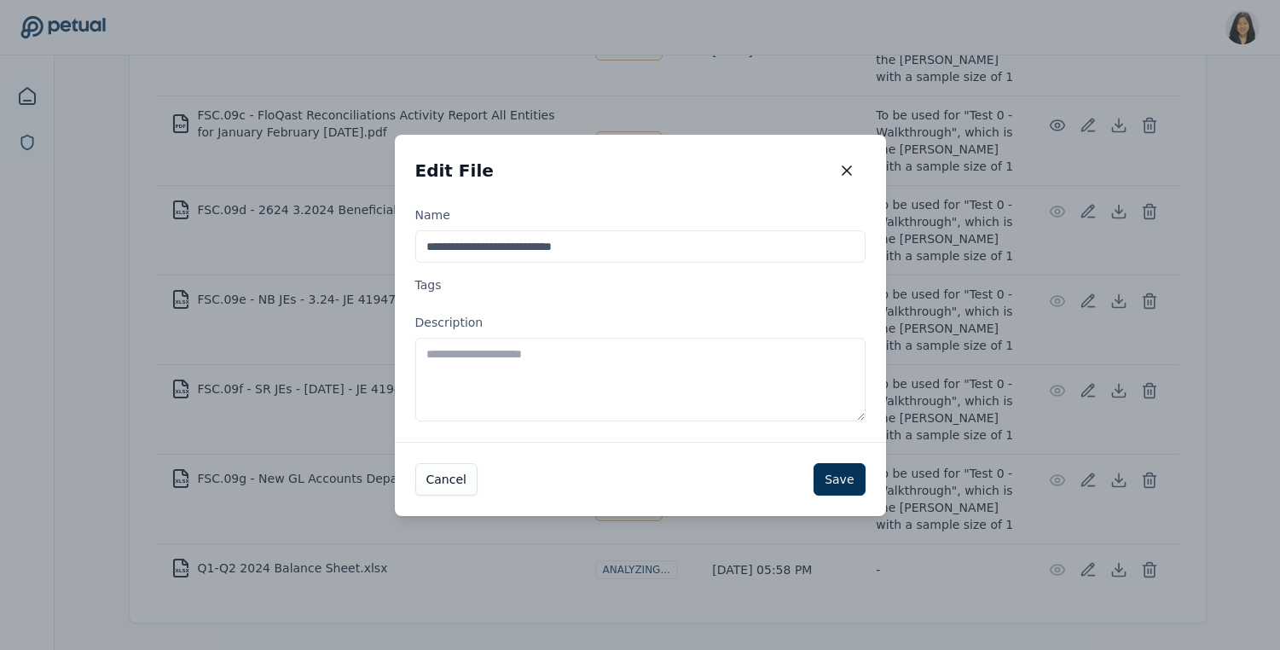
click at [727, 383] on textarea "Description" at bounding box center [640, 380] width 450 height 84
paste textarea "**********"
click at [543, 354] on textarea "**********" at bounding box center [640, 380] width 450 height 84
click at [595, 358] on textarea "**********" at bounding box center [640, 380] width 450 height 84
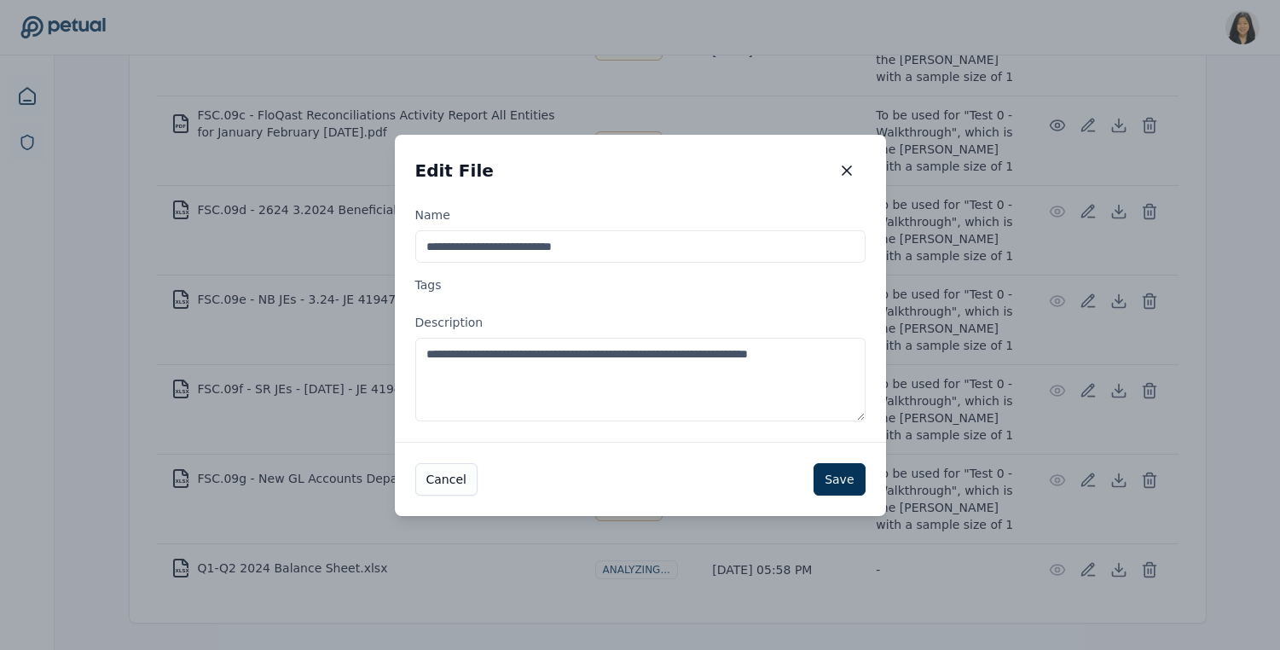
click at [706, 350] on textarea "**********" at bounding box center [640, 380] width 450 height 84
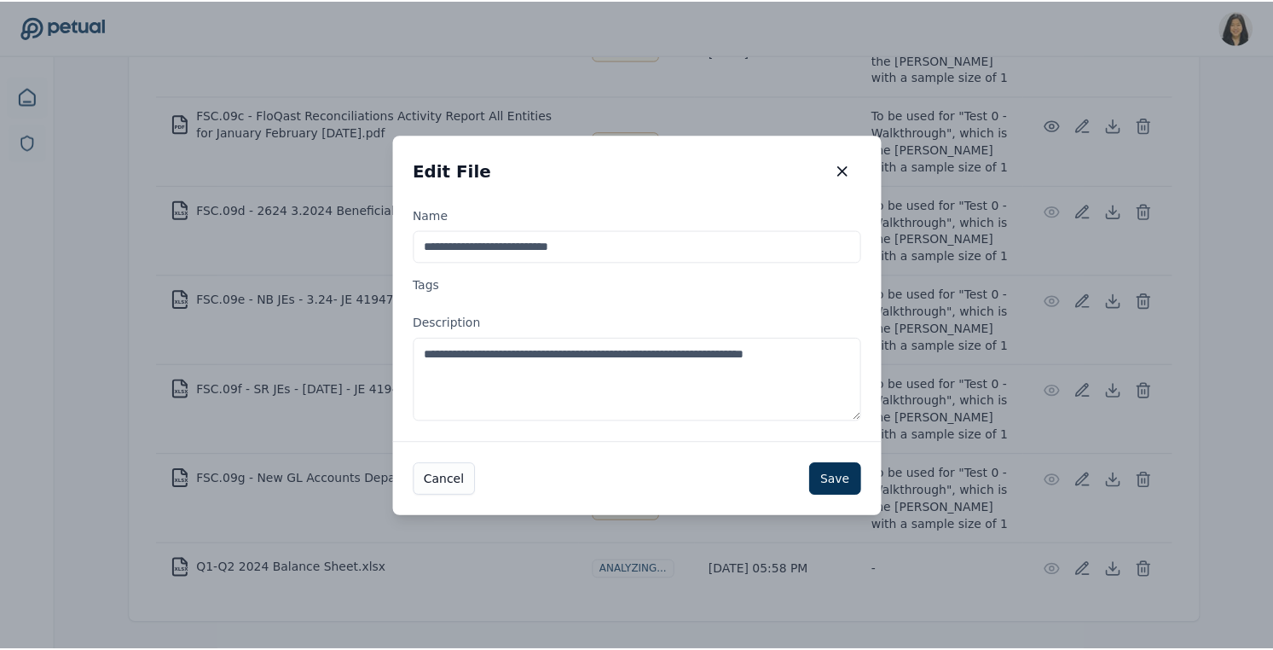
scroll to position [1019, 0]
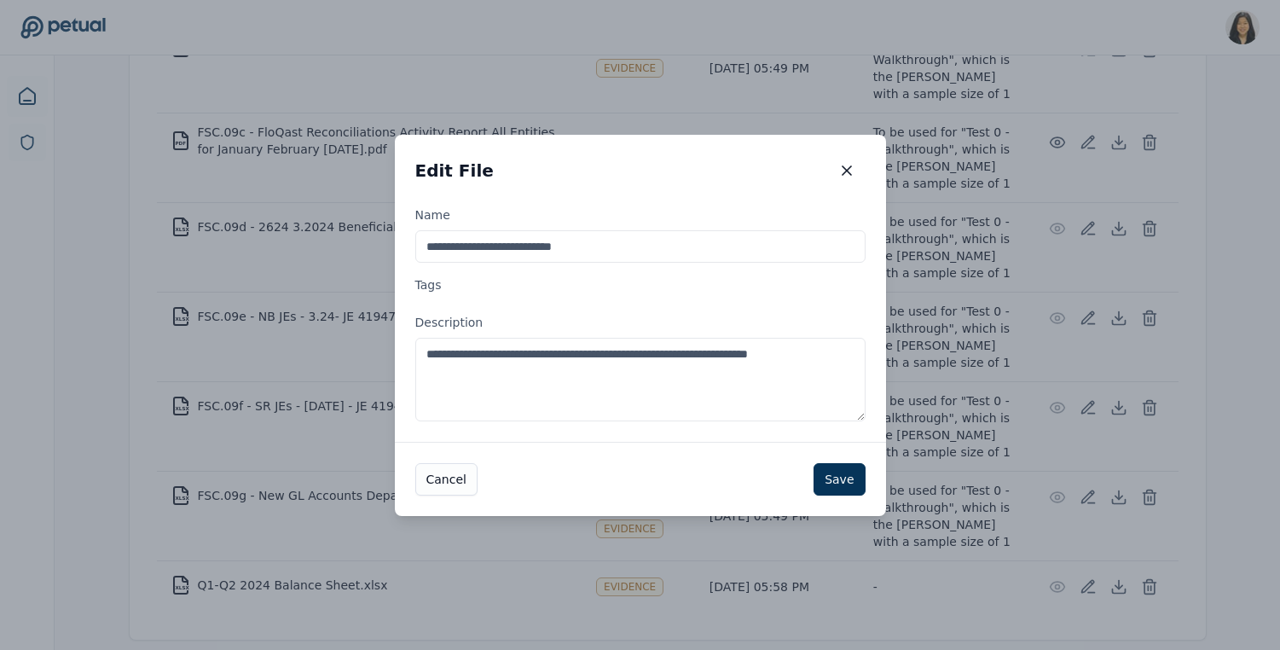
click at [837, 350] on textarea "**********" at bounding box center [640, 380] width 450 height 84
drag, startPoint x: 837, startPoint y: 350, endPoint x: 738, endPoint y: 350, distance: 99.8
click at [738, 350] on textarea "**********" at bounding box center [640, 380] width 450 height 84
type textarea "**********"
click at [847, 483] on button "Save" at bounding box center [839, 479] width 51 height 32
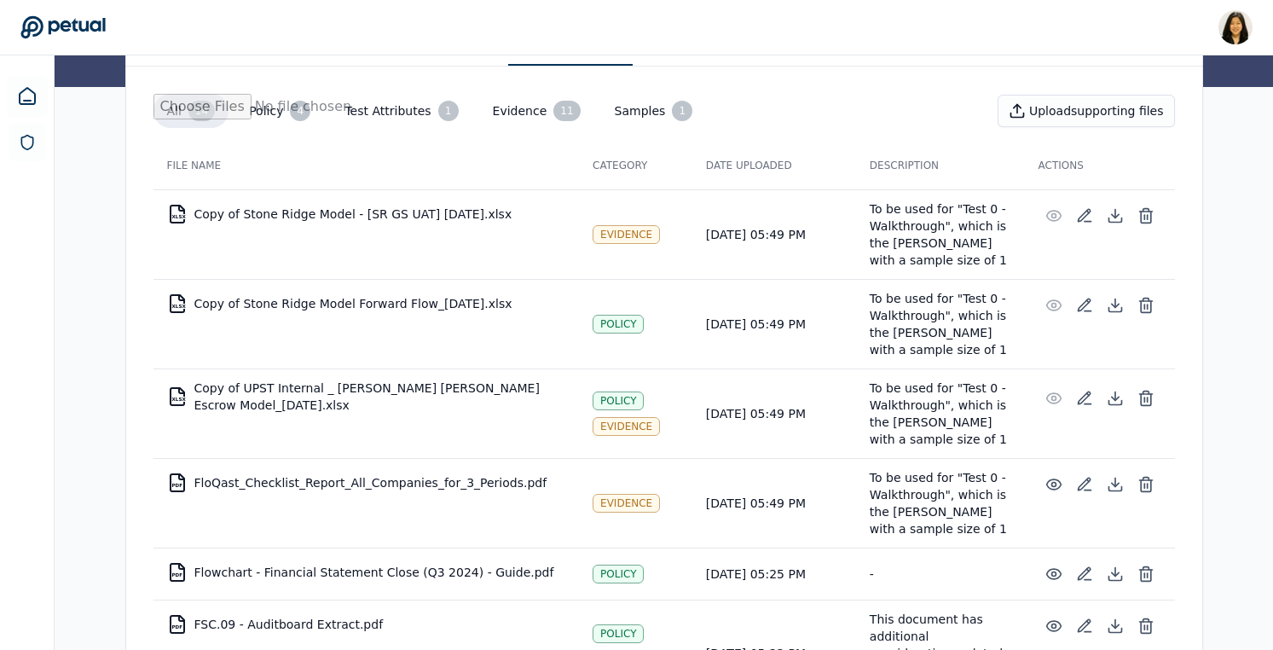
scroll to position [177, 0]
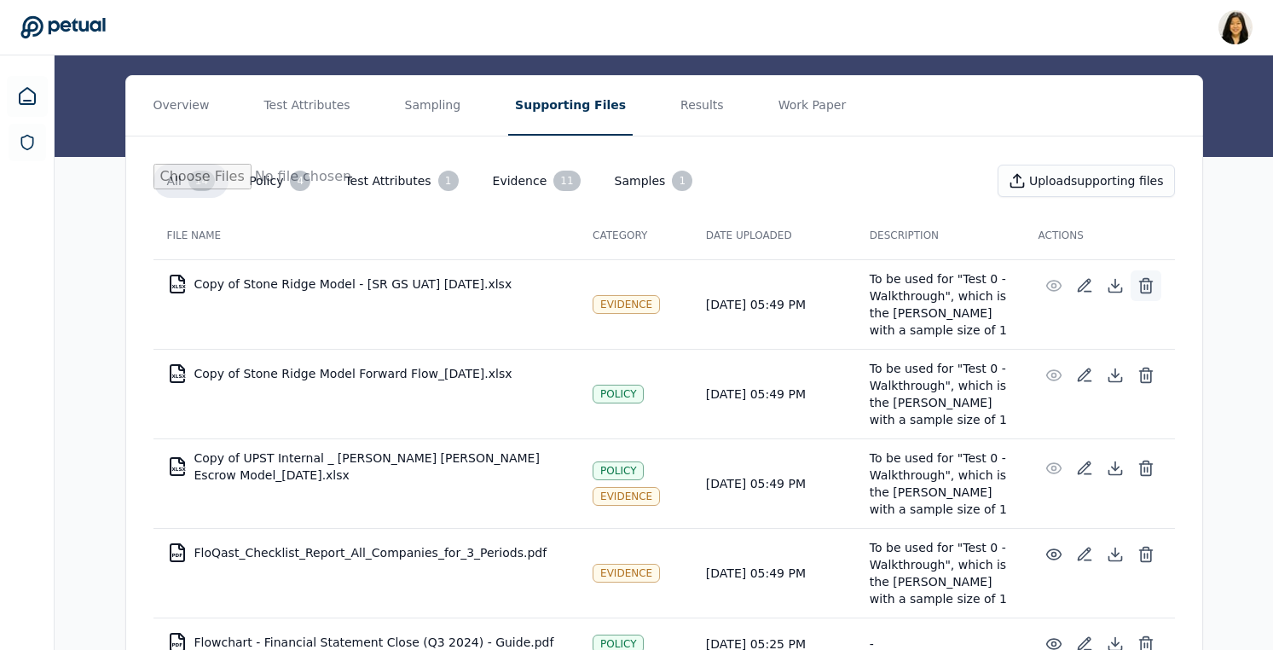
click at [1141, 284] on icon at bounding box center [1146, 286] width 10 height 11
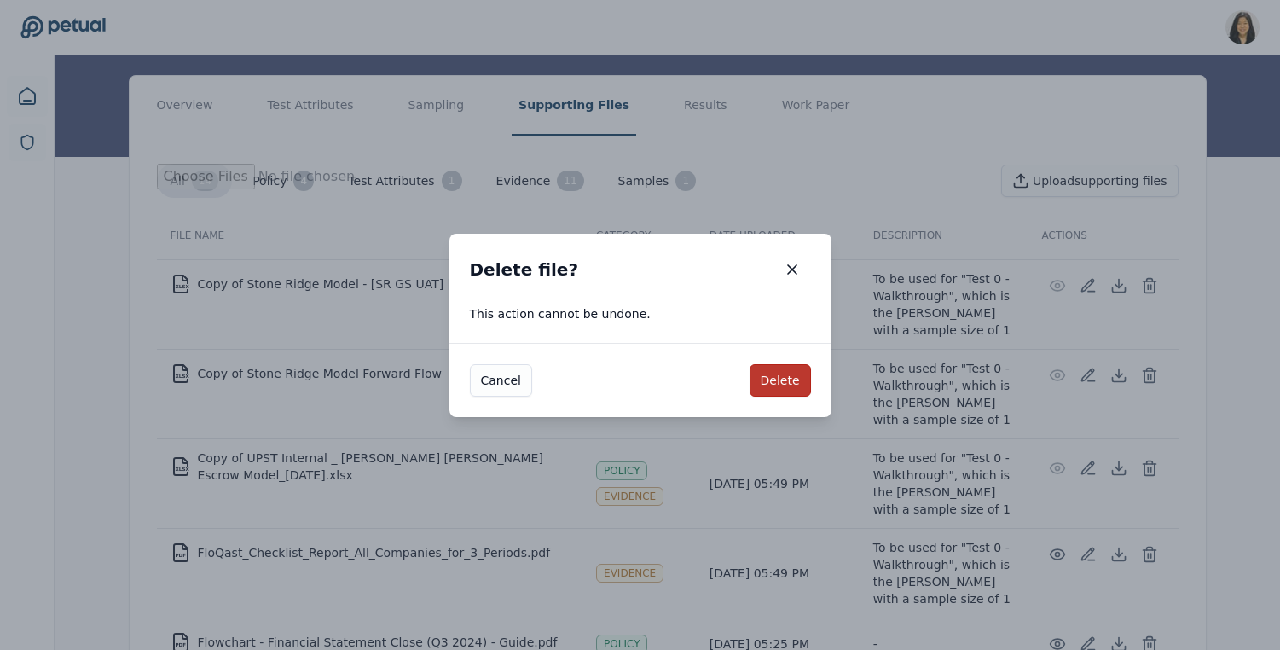
click at [786, 373] on button "Delete" at bounding box center [780, 380] width 61 height 32
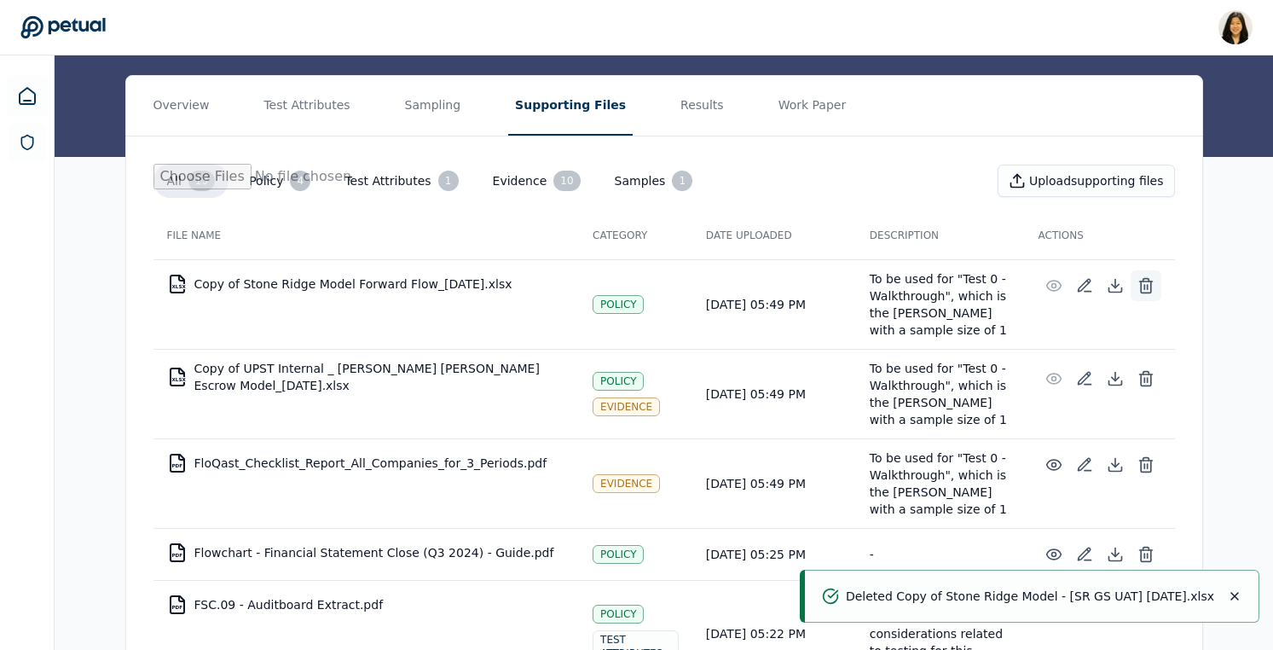
click at [1153, 289] on icon at bounding box center [1146, 285] width 17 height 17
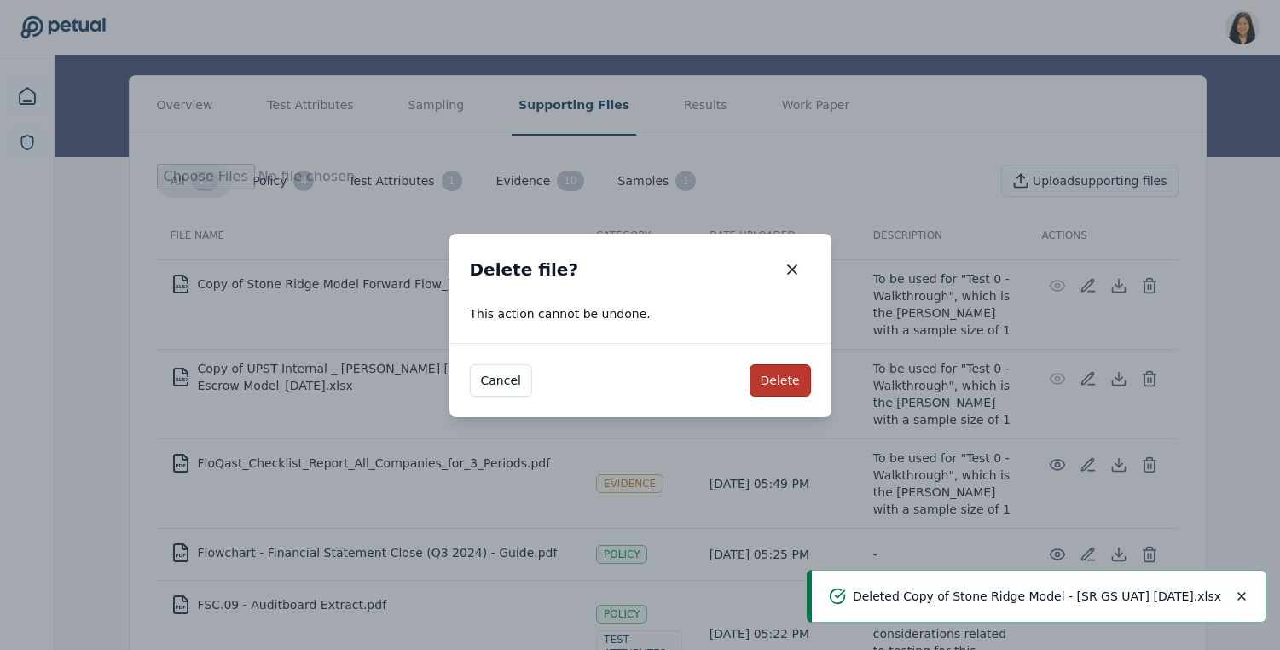
click at [789, 375] on button "Delete" at bounding box center [780, 380] width 61 height 32
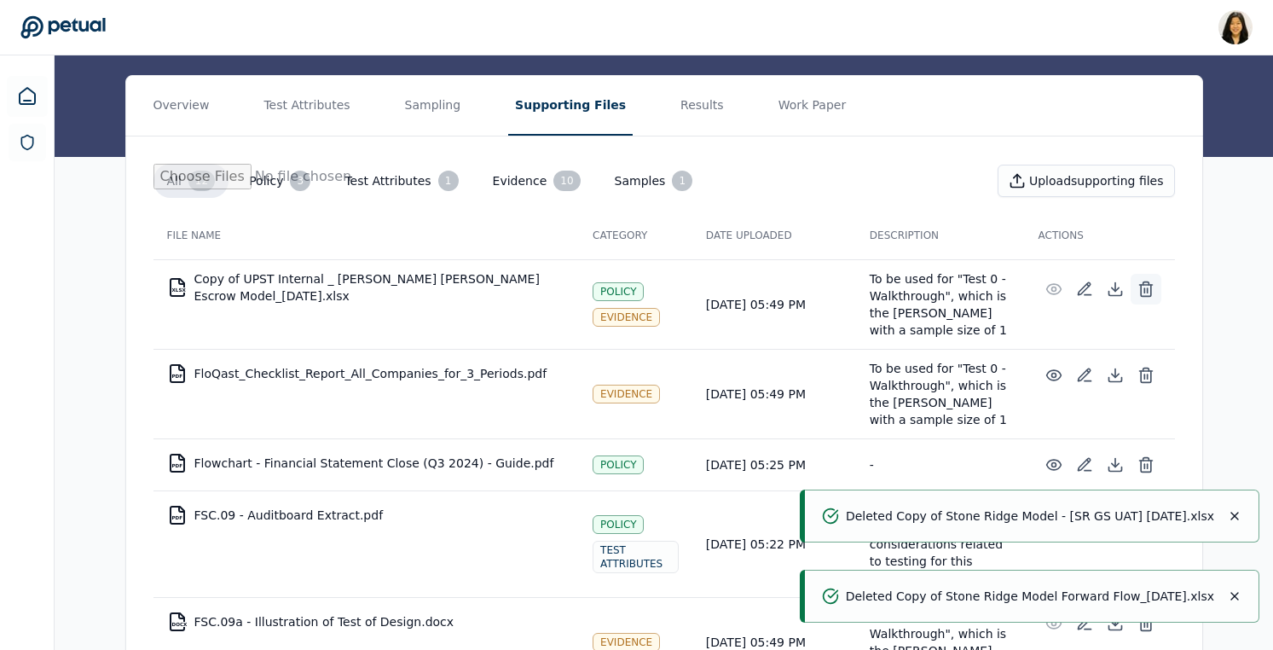
click at [1149, 287] on icon at bounding box center [1146, 289] width 17 height 17
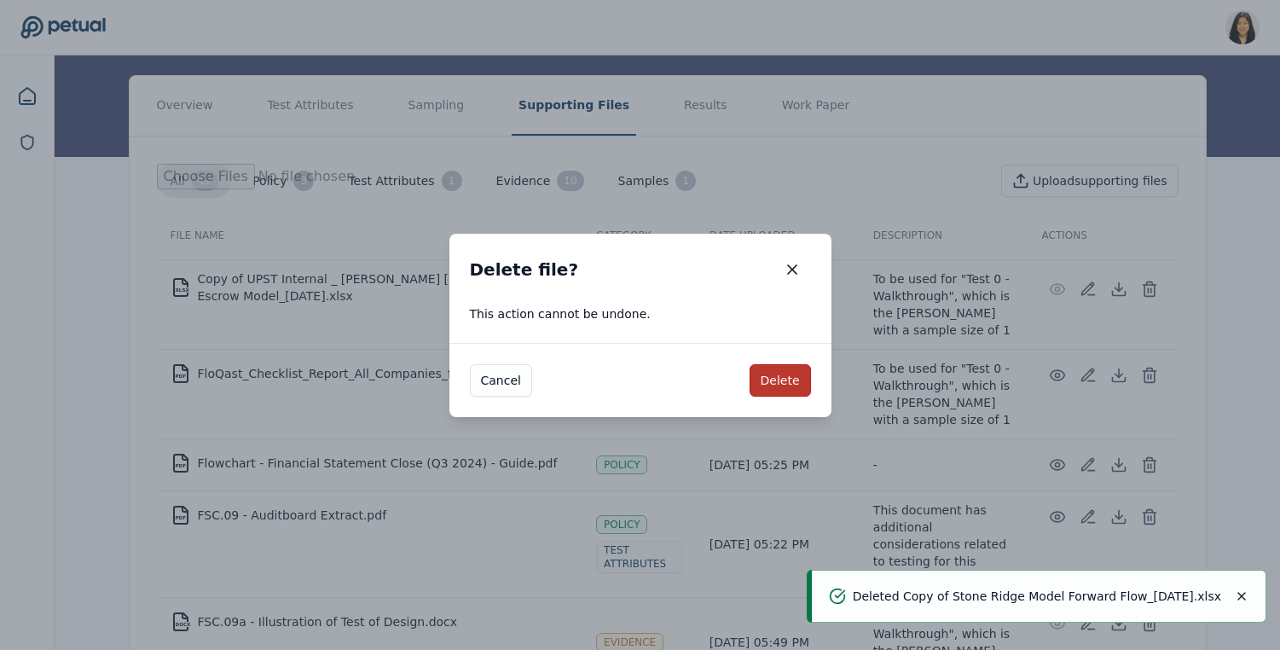
click at [785, 368] on button "Delete" at bounding box center [780, 380] width 61 height 32
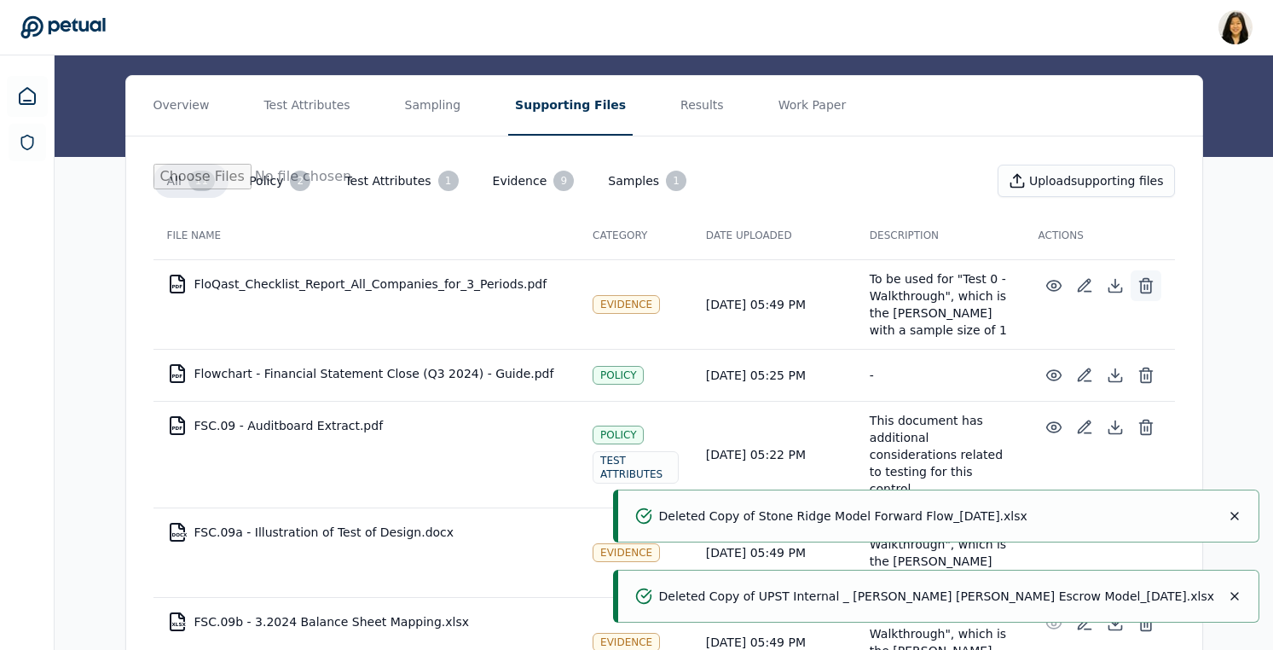
click at [1151, 288] on icon at bounding box center [1146, 285] width 17 height 17
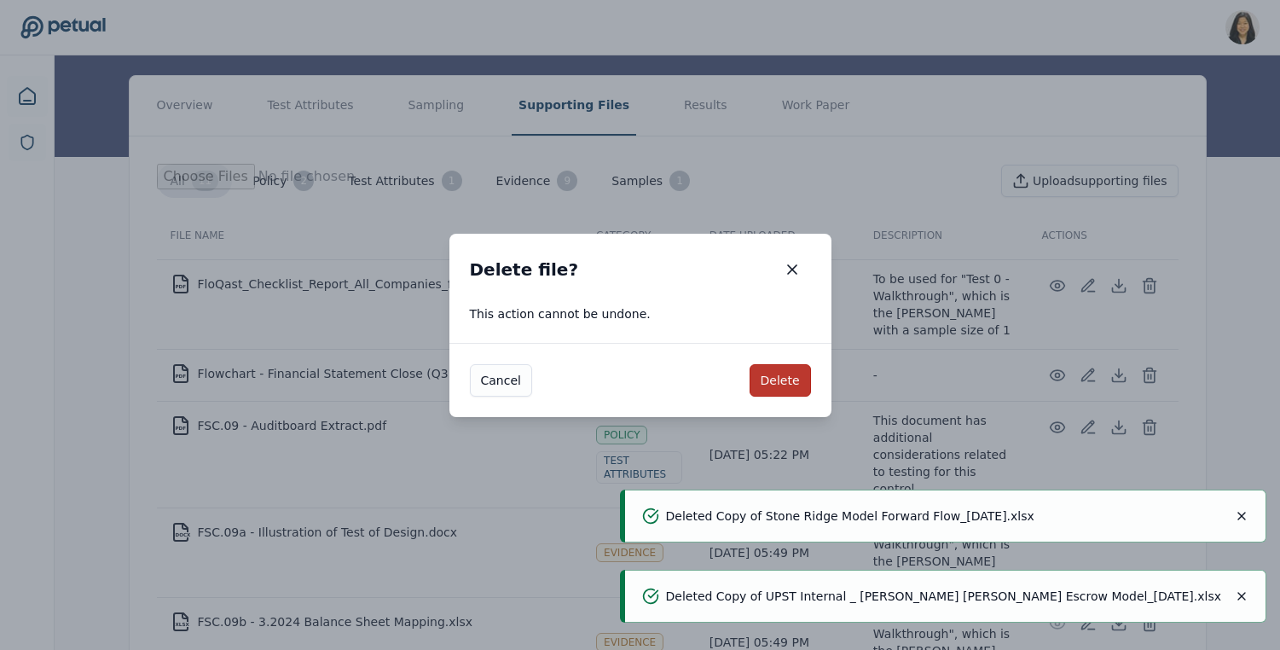
click at [786, 385] on button "Delete" at bounding box center [780, 380] width 61 height 32
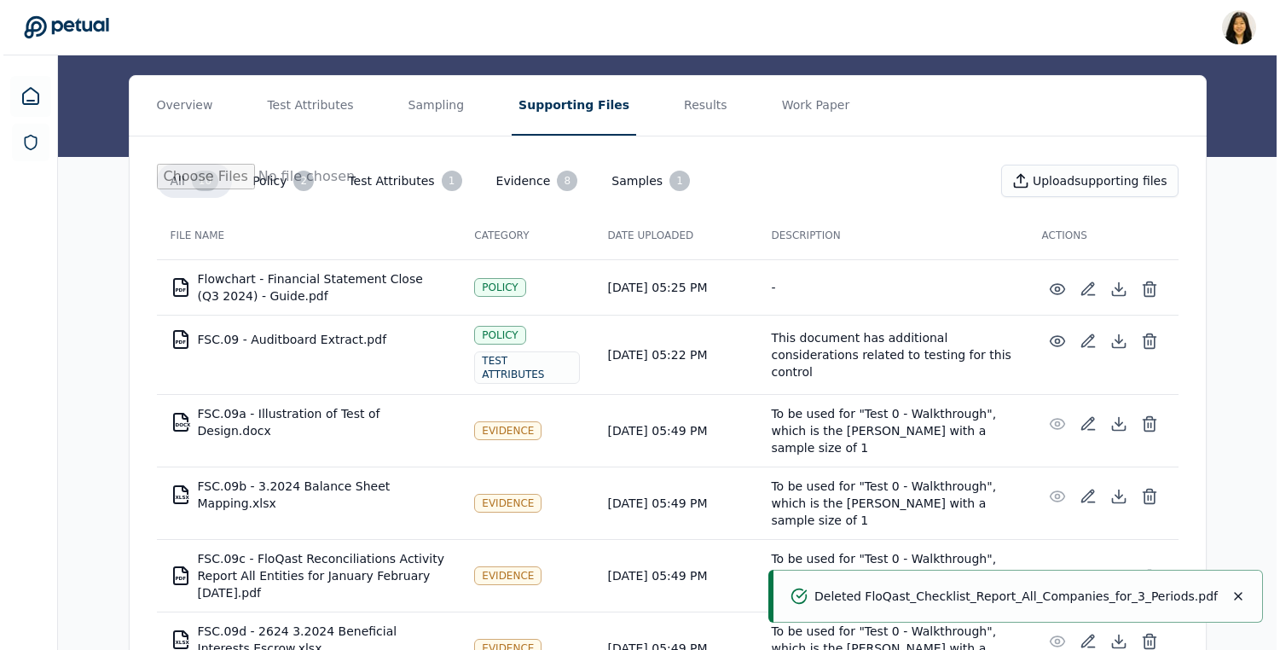
scroll to position [235, 0]
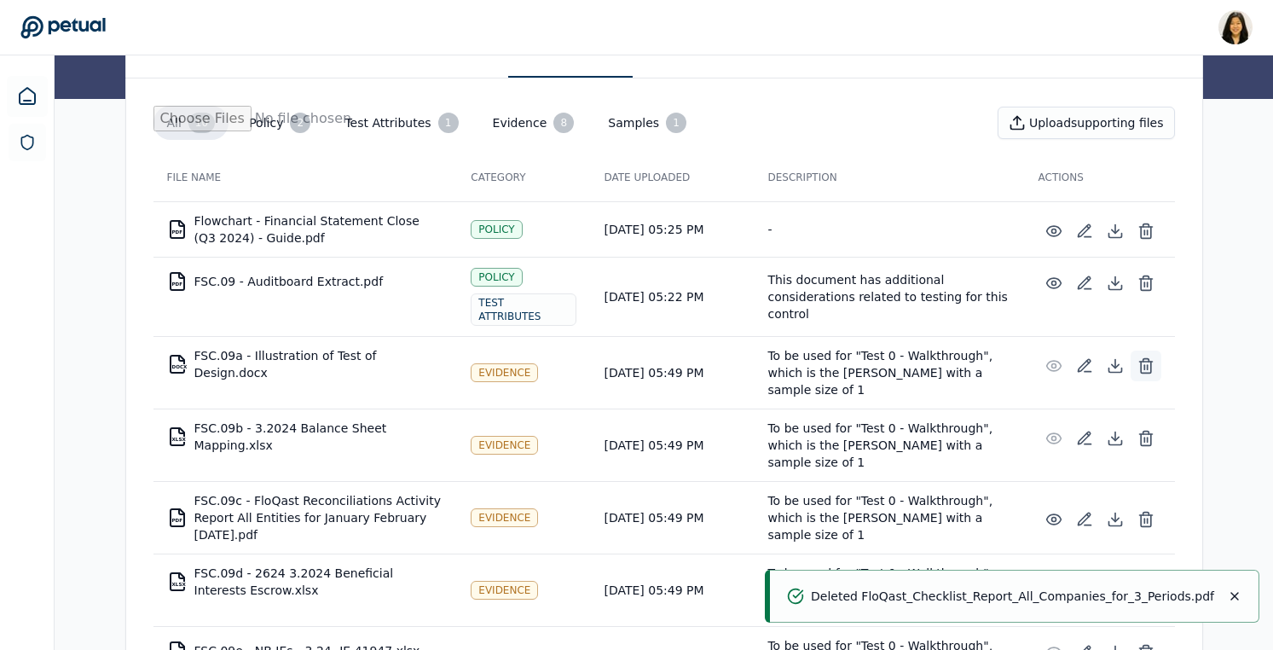
click at [1148, 358] on icon at bounding box center [1146, 365] width 17 height 17
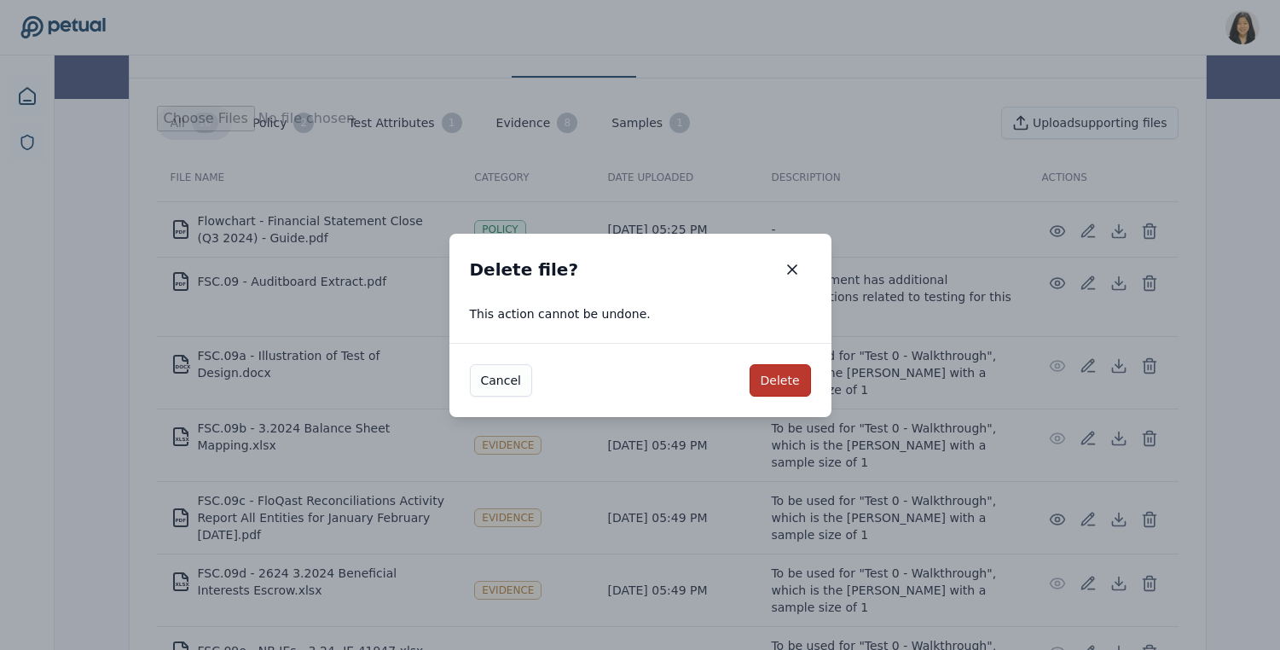
click at [784, 377] on button "Delete" at bounding box center [780, 380] width 61 height 32
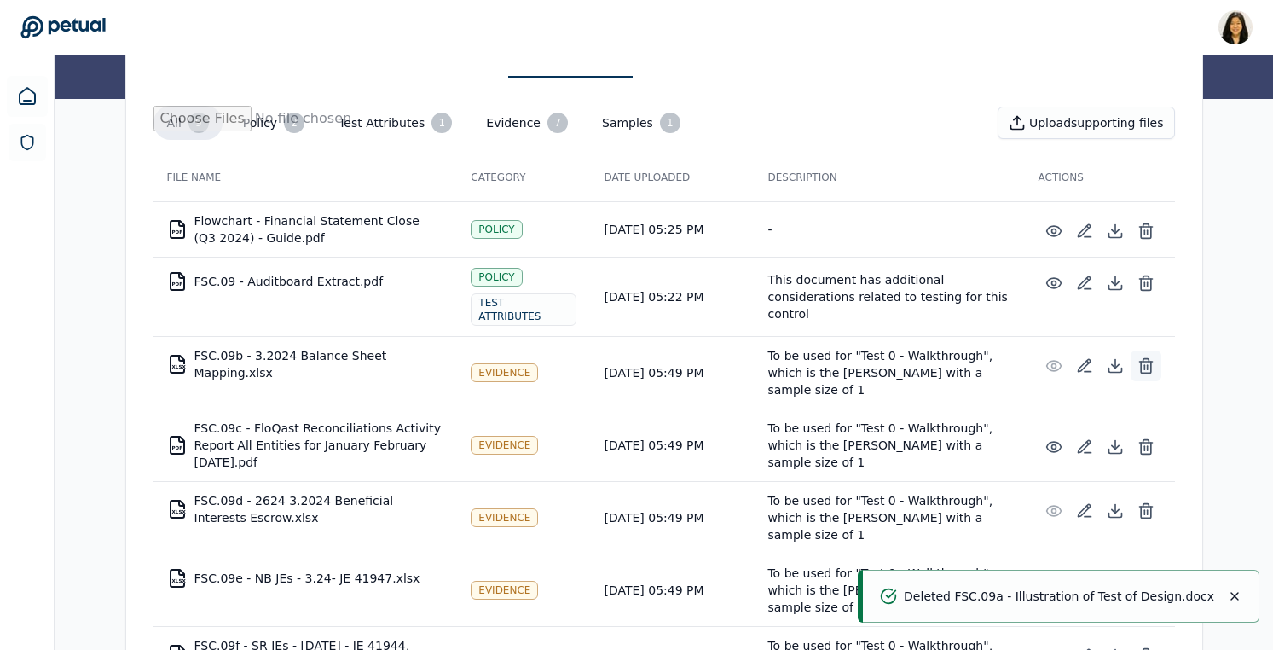
click at [1147, 365] on line at bounding box center [1147, 367] width 0 height 4
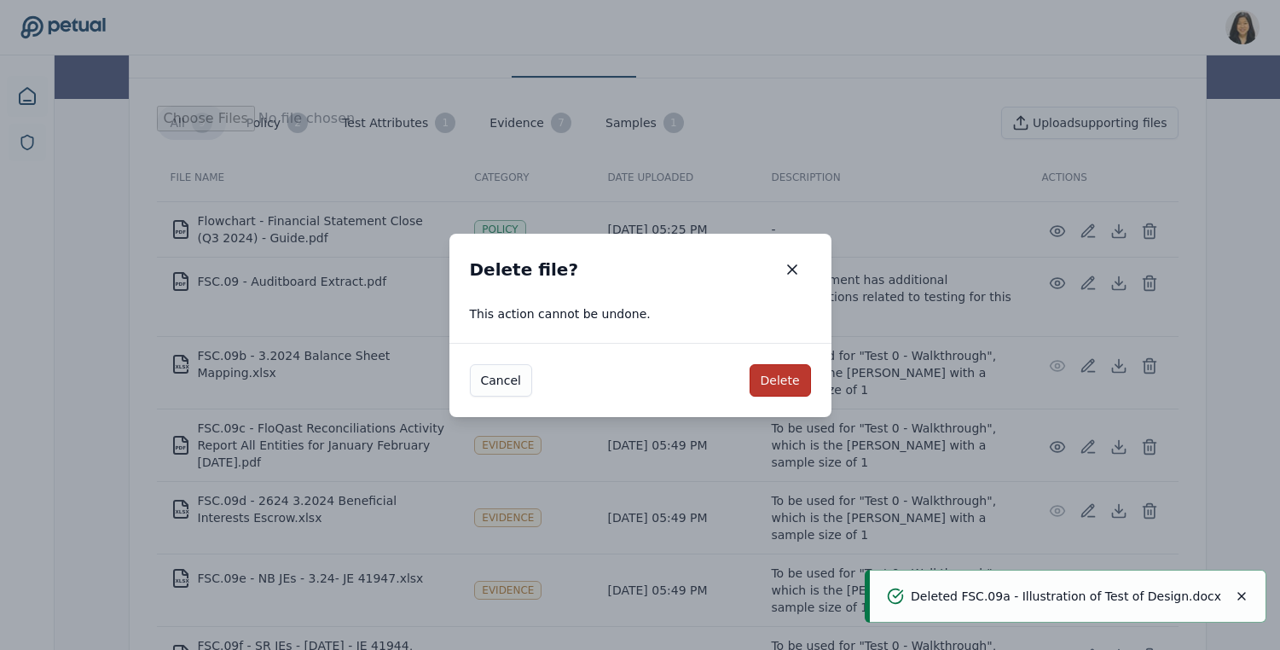
click at [760, 388] on button "Delete" at bounding box center [780, 380] width 61 height 32
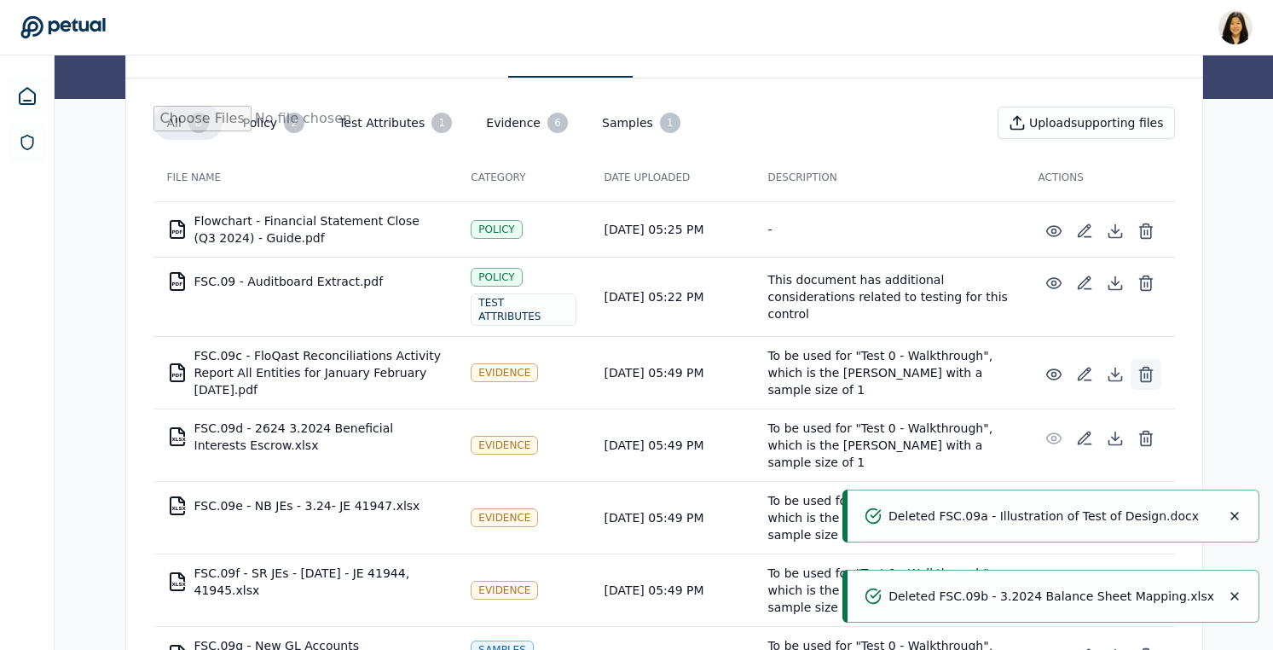
click at [1151, 370] on icon at bounding box center [1146, 375] width 10 height 11
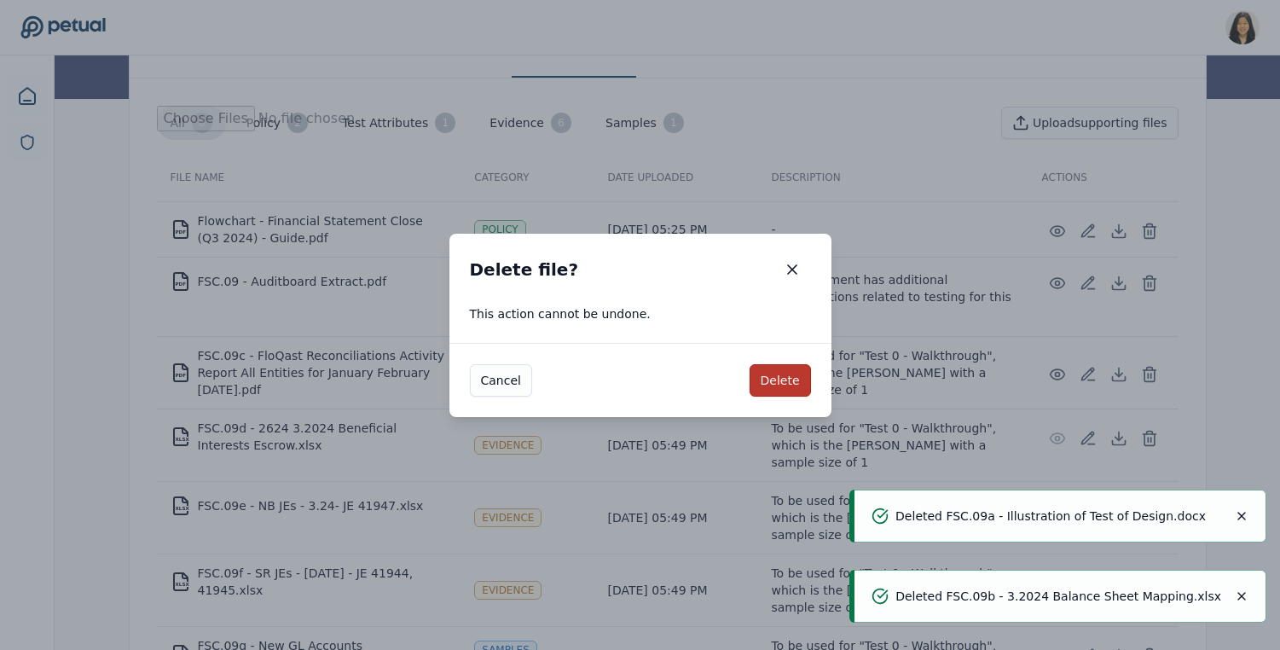
click at [796, 374] on button "Delete" at bounding box center [780, 380] width 61 height 32
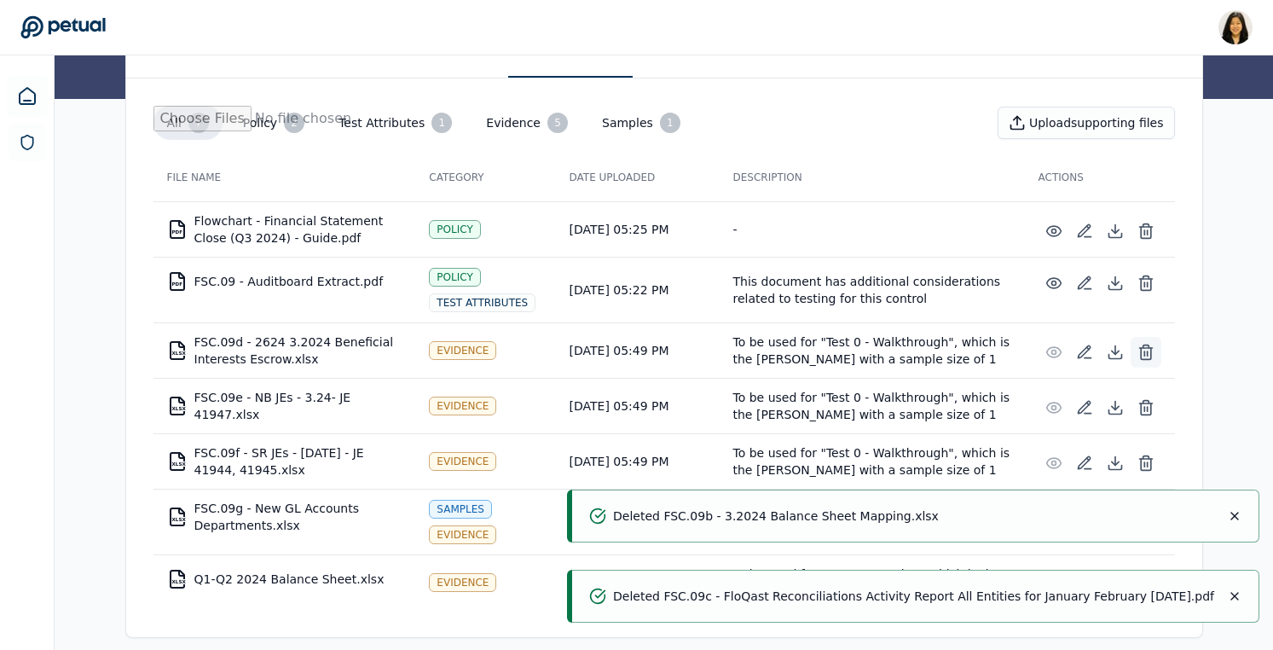
click at [1150, 359] on icon at bounding box center [1146, 352] width 17 height 17
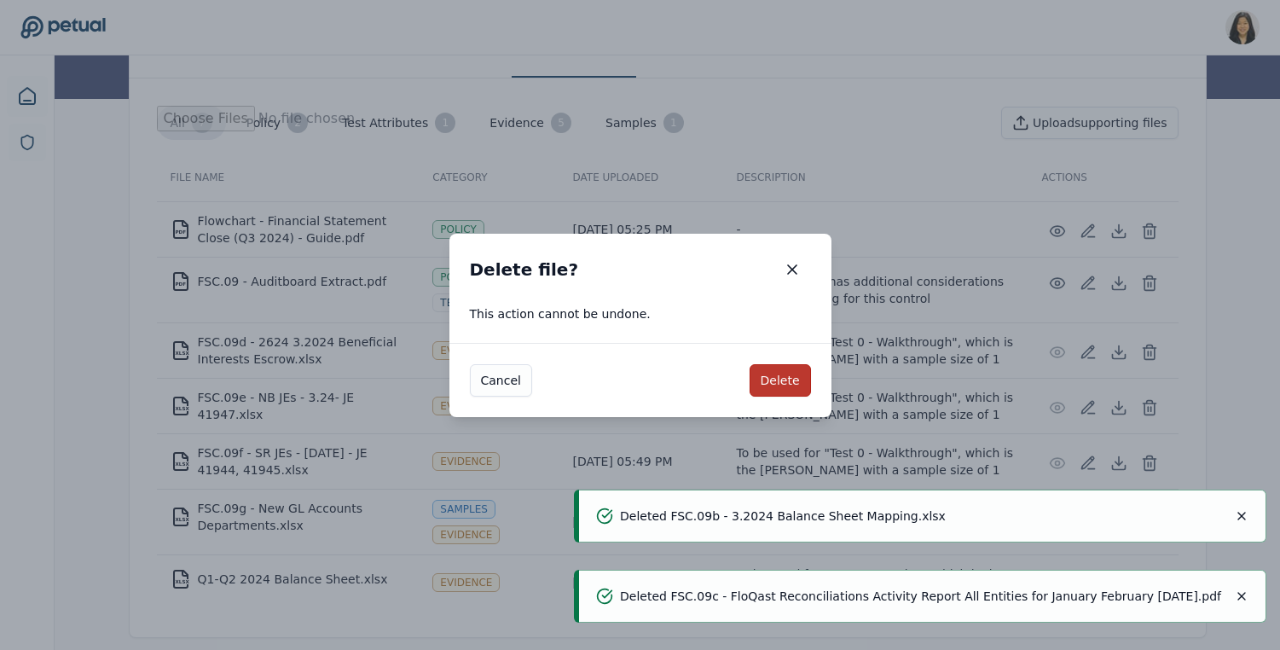
click at [783, 381] on button "Delete" at bounding box center [780, 380] width 61 height 32
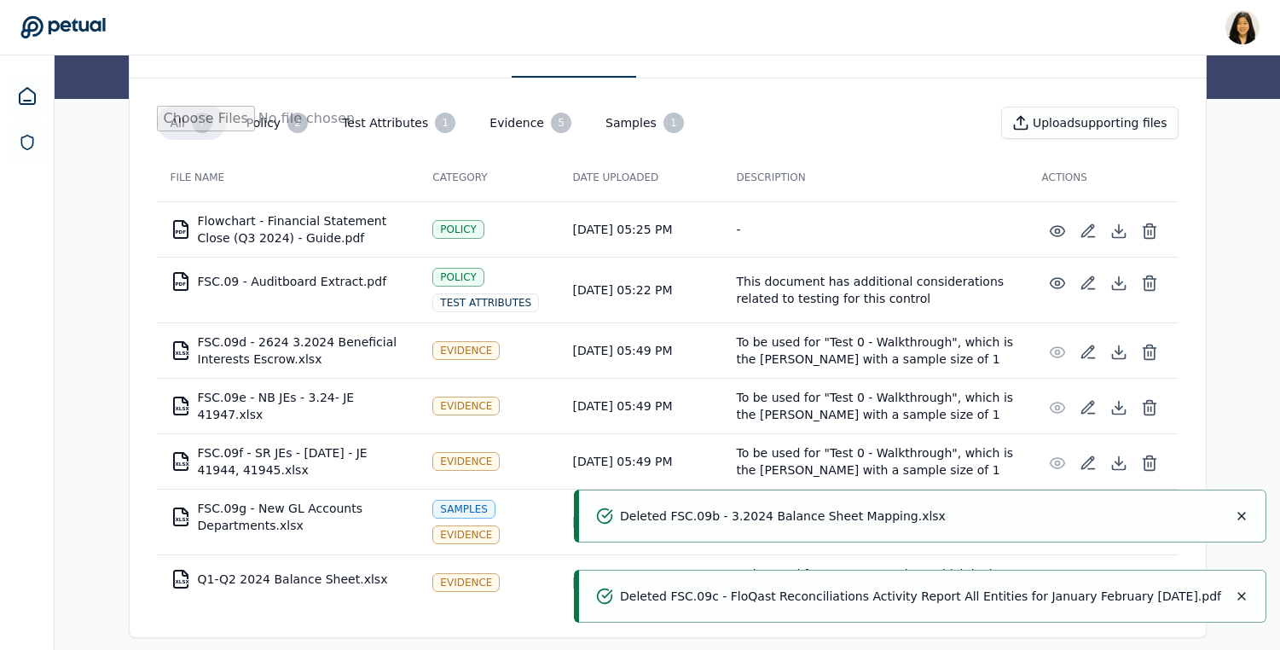
scroll to position [194, 0]
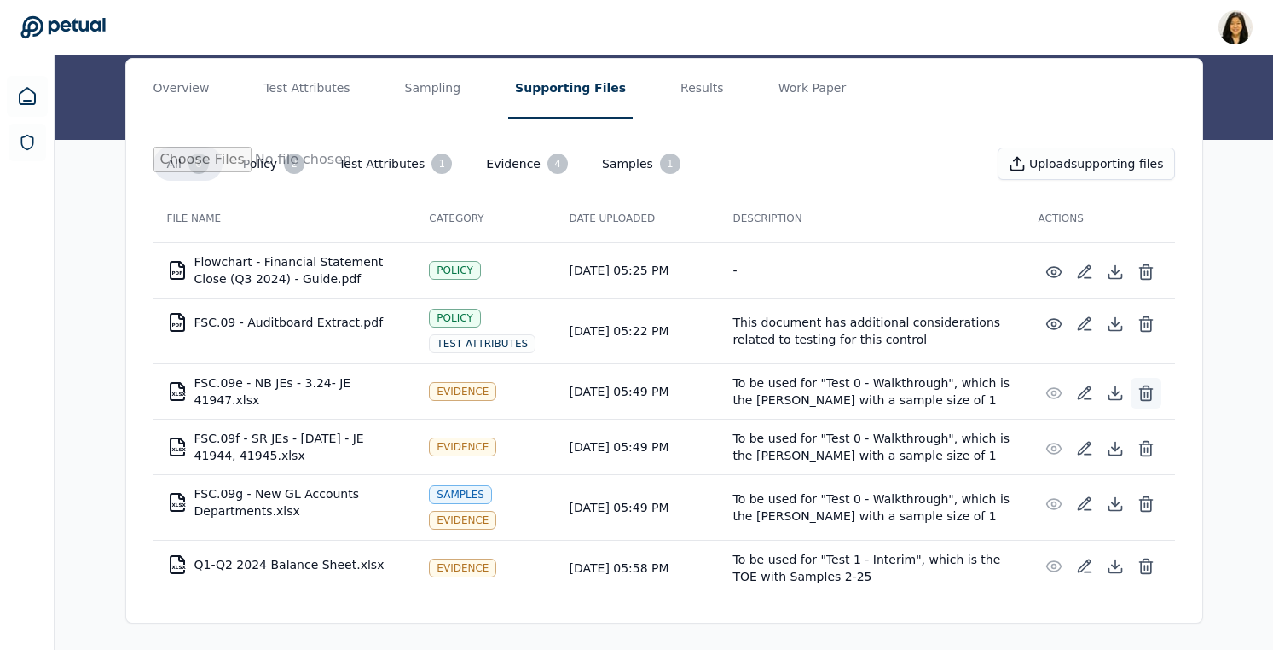
click at [1144, 394] on line at bounding box center [1144, 394] width 0 height 4
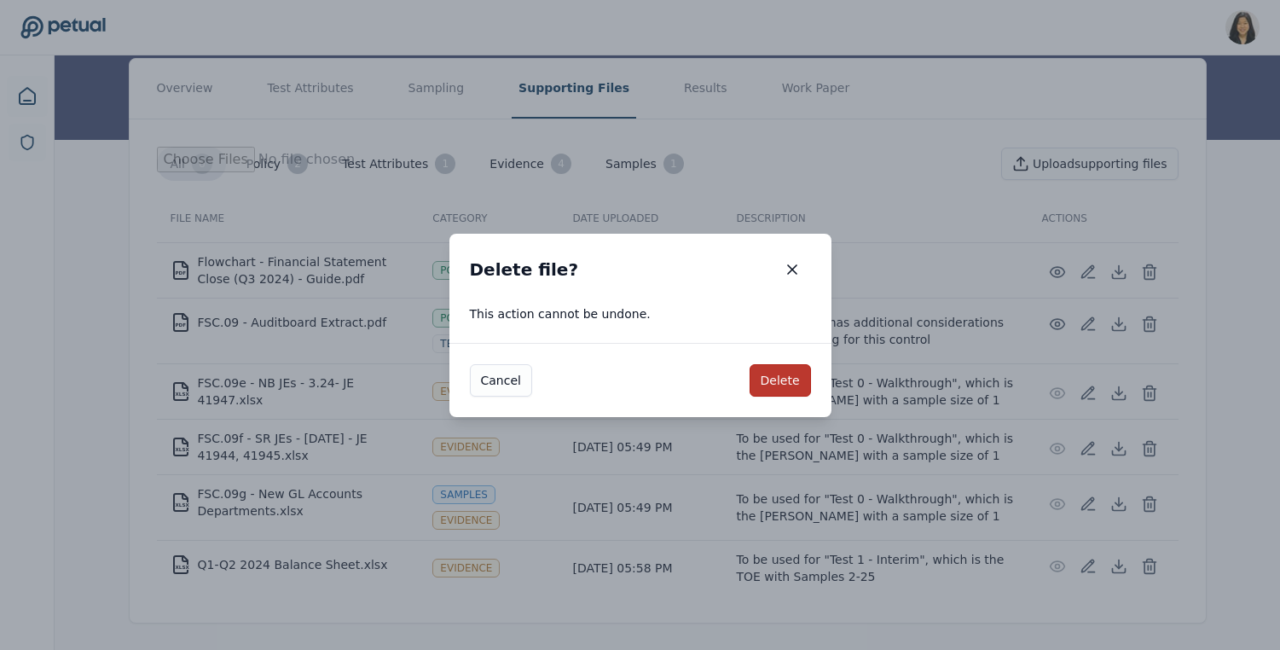
click at [767, 386] on button "Delete" at bounding box center [780, 380] width 61 height 32
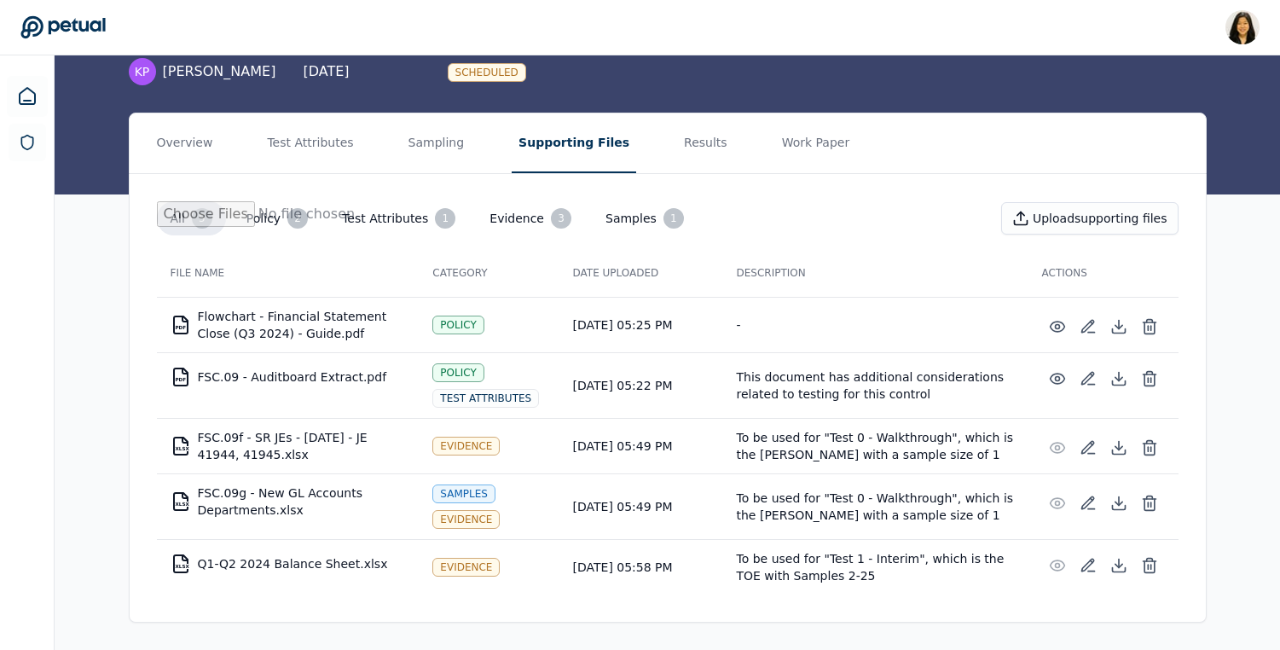
scroll to position [138, 0]
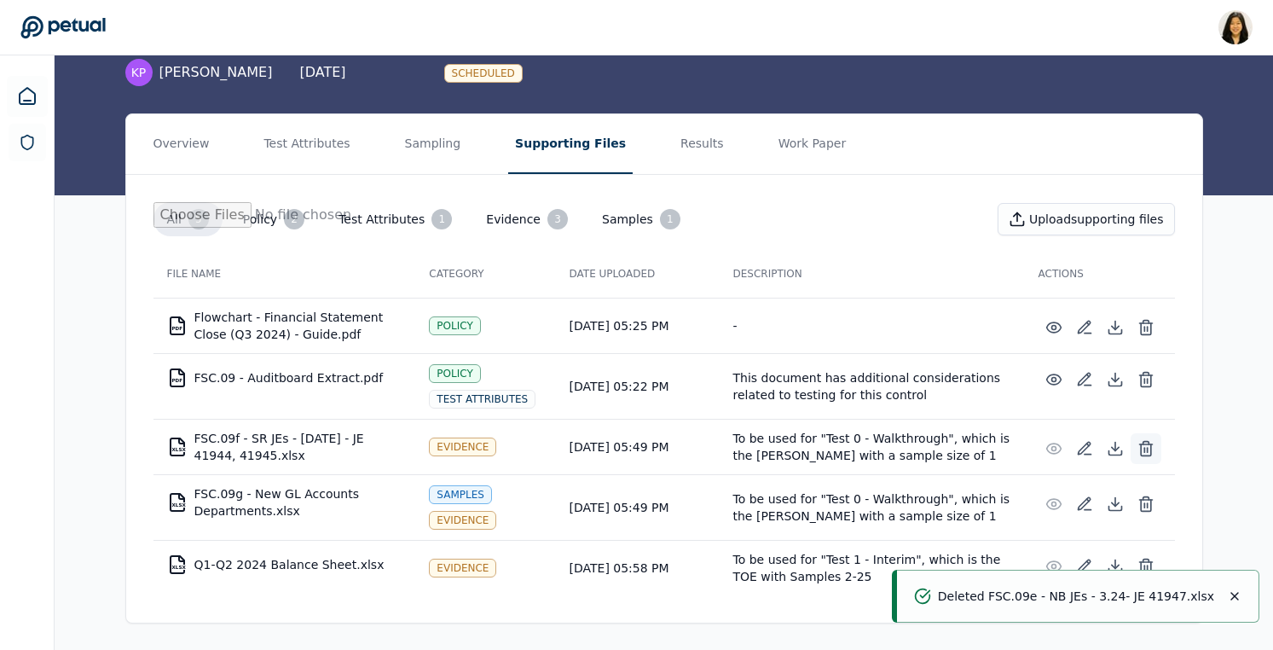
click at [1146, 444] on icon at bounding box center [1145, 444] width 13 height 0
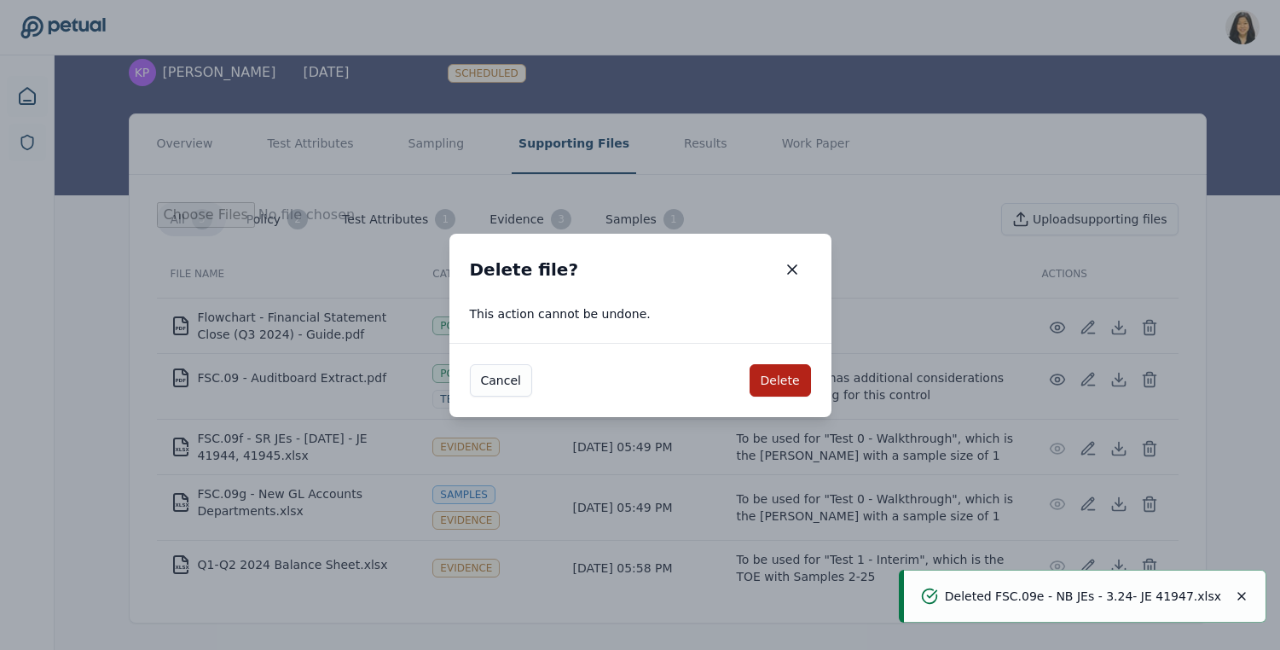
click at [795, 360] on div "Cancel Delete" at bounding box center [640, 380] width 382 height 74
click at [788, 373] on button "Delete" at bounding box center [780, 380] width 61 height 32
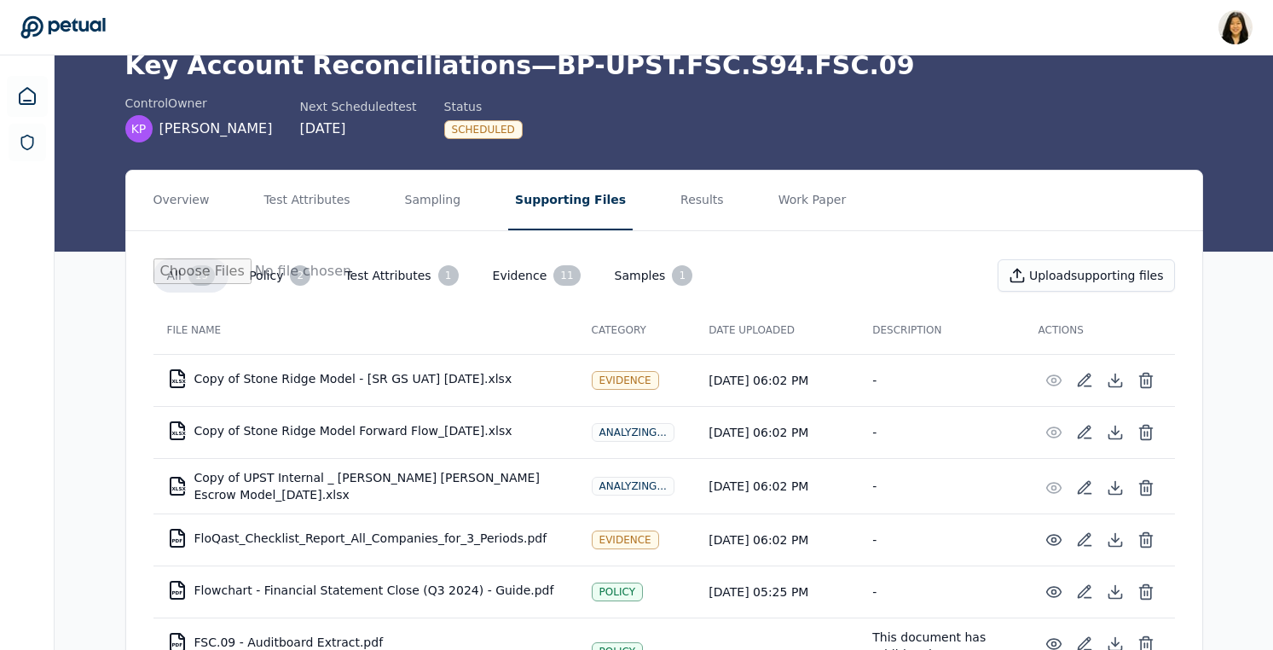
scroll to position [0, 0]
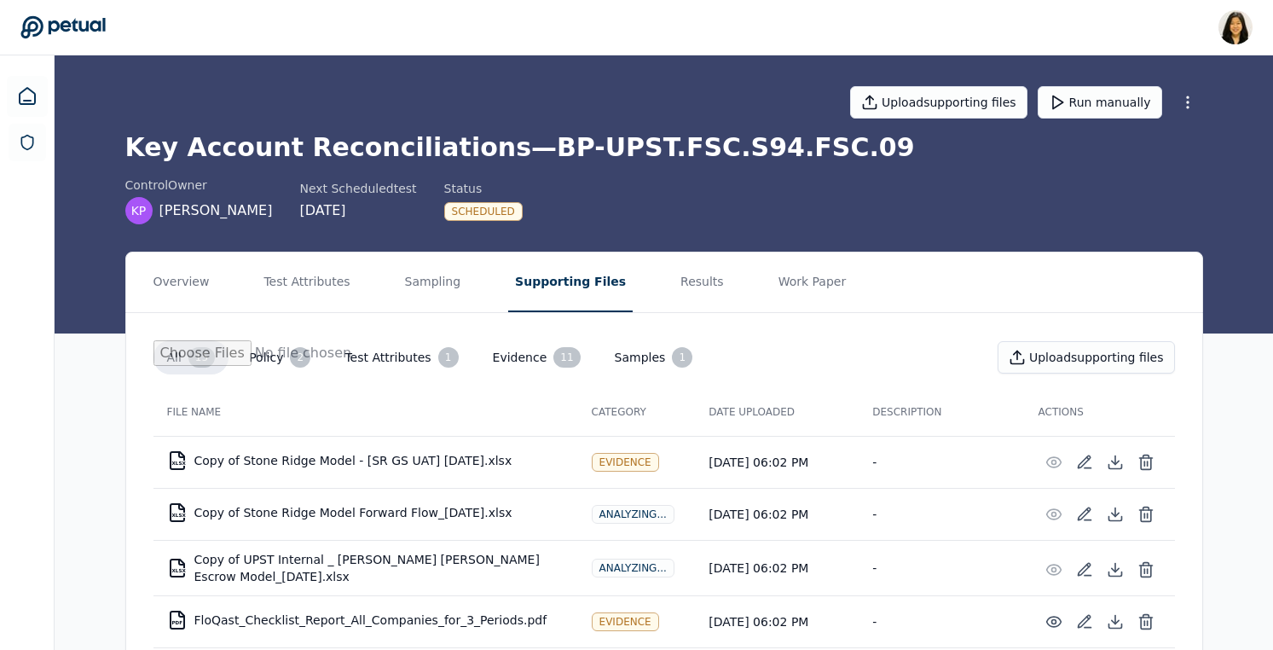
click at [624, 518] on div "Analyzing..." at bounding box center [633, 514] width 83 height 19
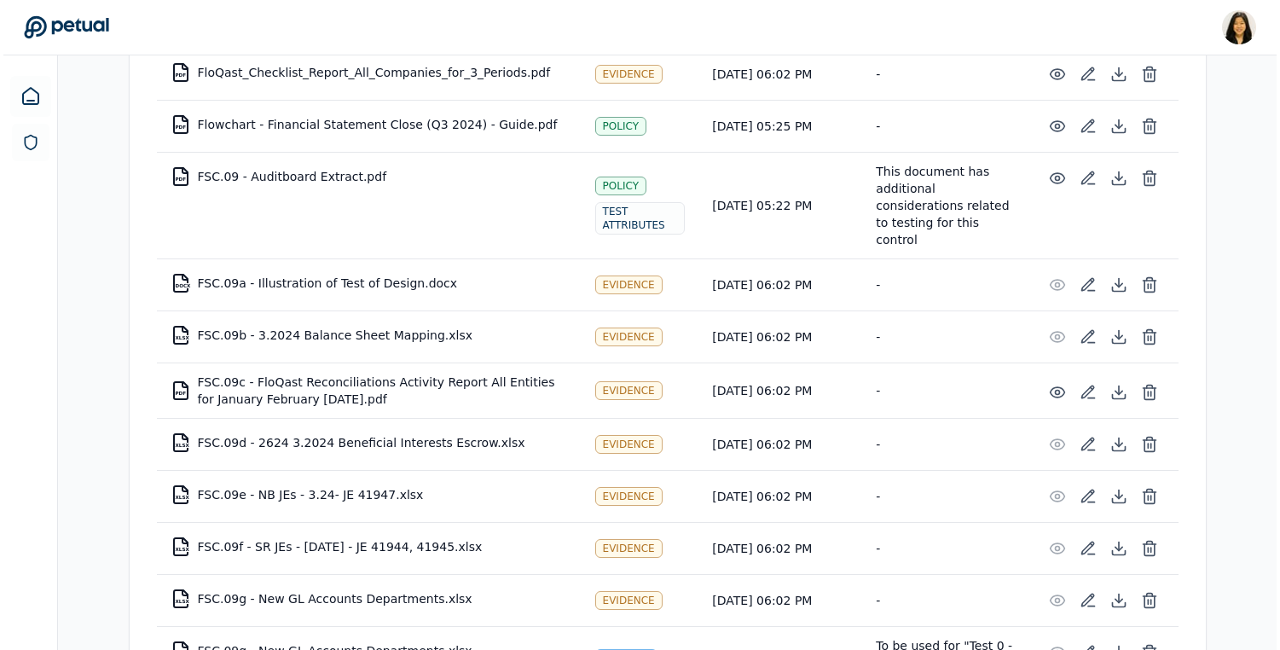
scroll to position [507, 0]
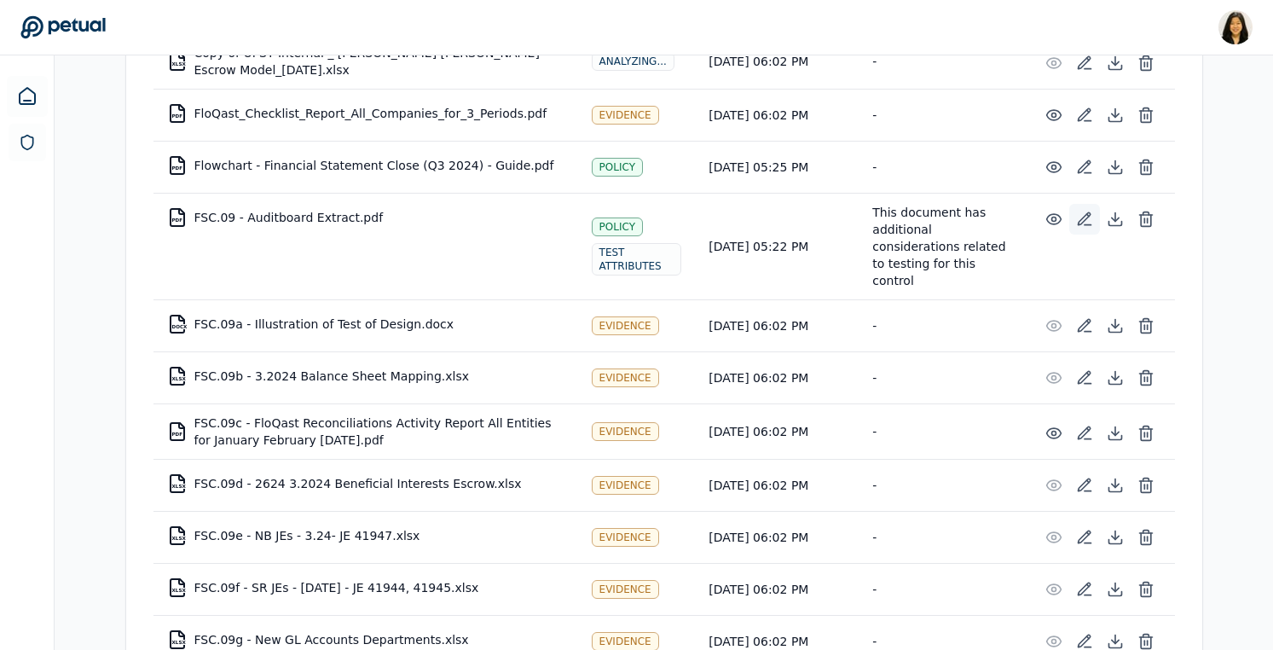
click at [1079, 217] on icon at bounding box center [1084, 219] width 17 height 17
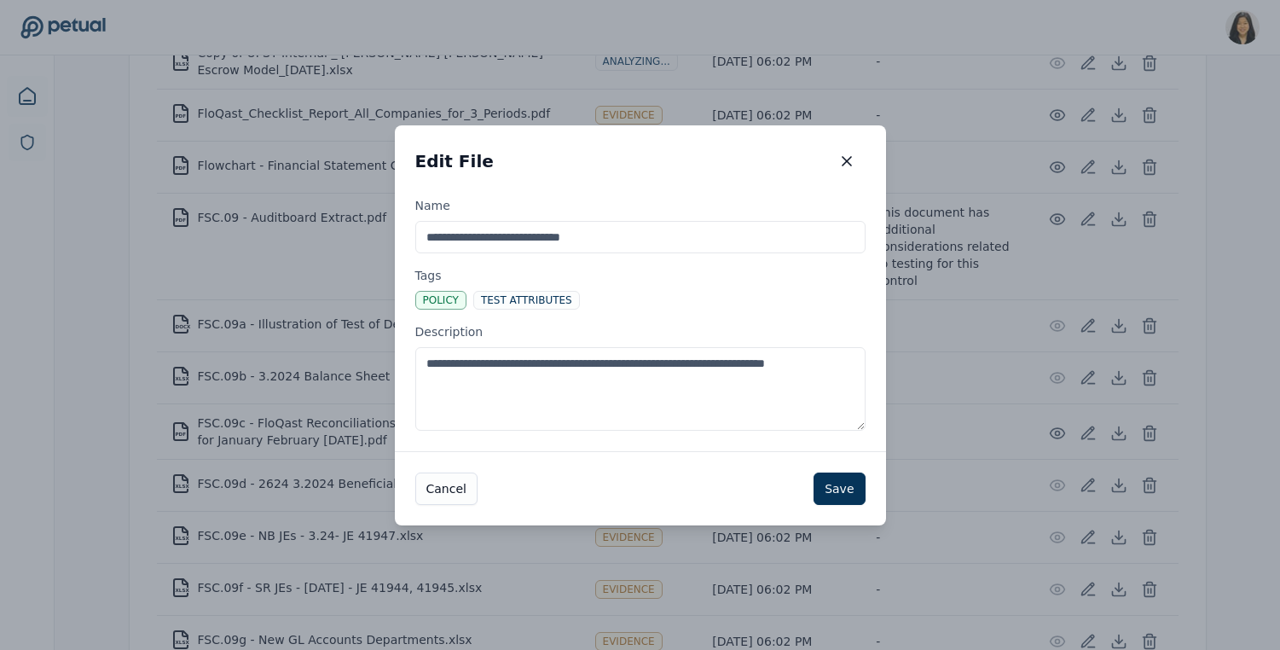
click at [581, 379] on textarea "**********" at bounding box center [640, 389] width 450 height 84
paste textarea "**********"
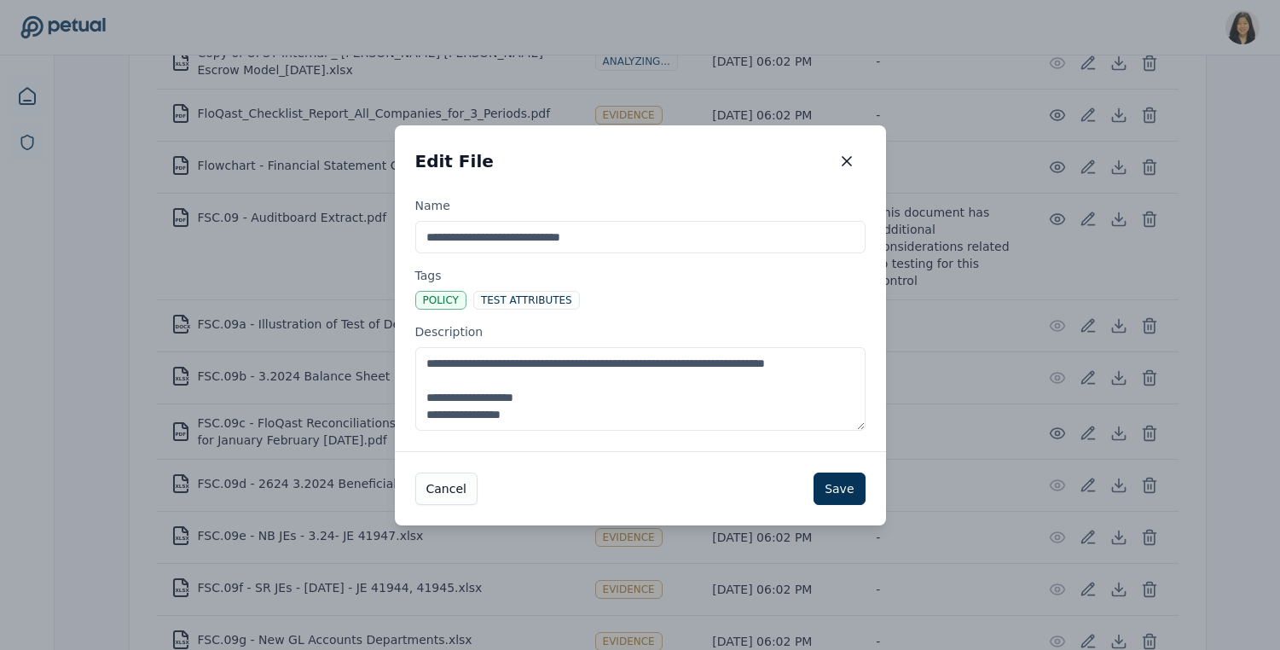
paste textarea "**********"
click at [568, 391] on textarea "**********" at bounding box center [640, 389] width 450 height 84
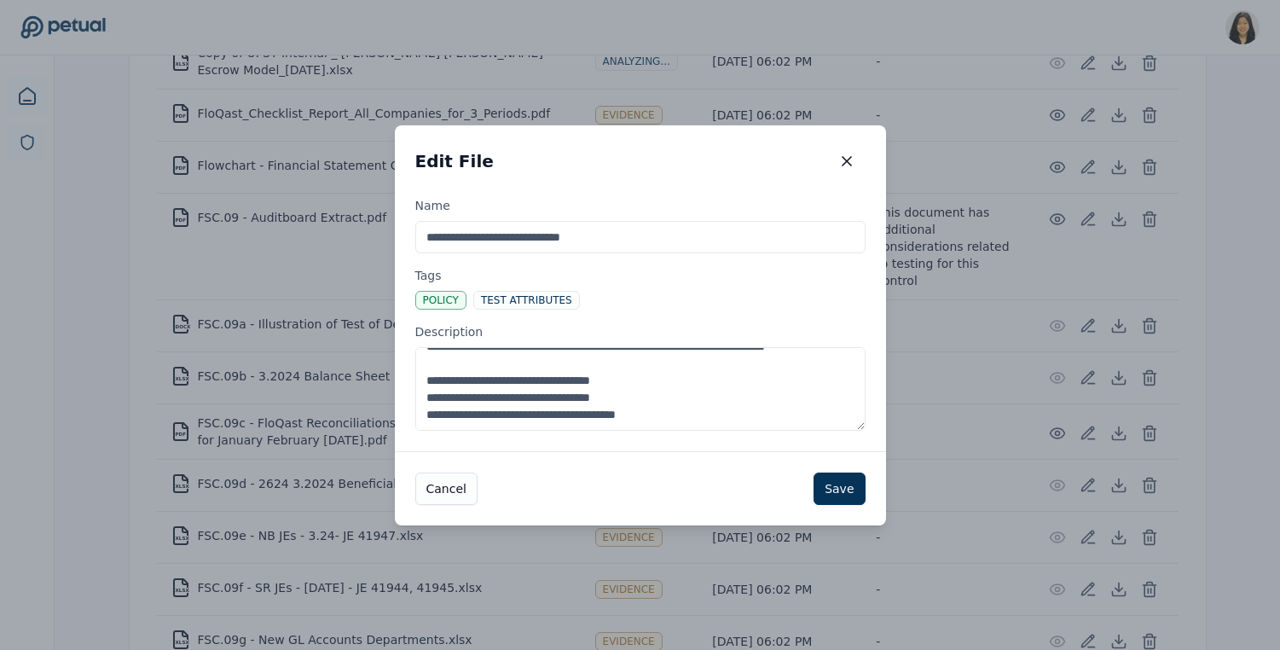
click at [715, 370] on textarea "**********" at bounding box center [640, 389] width 450 height 84
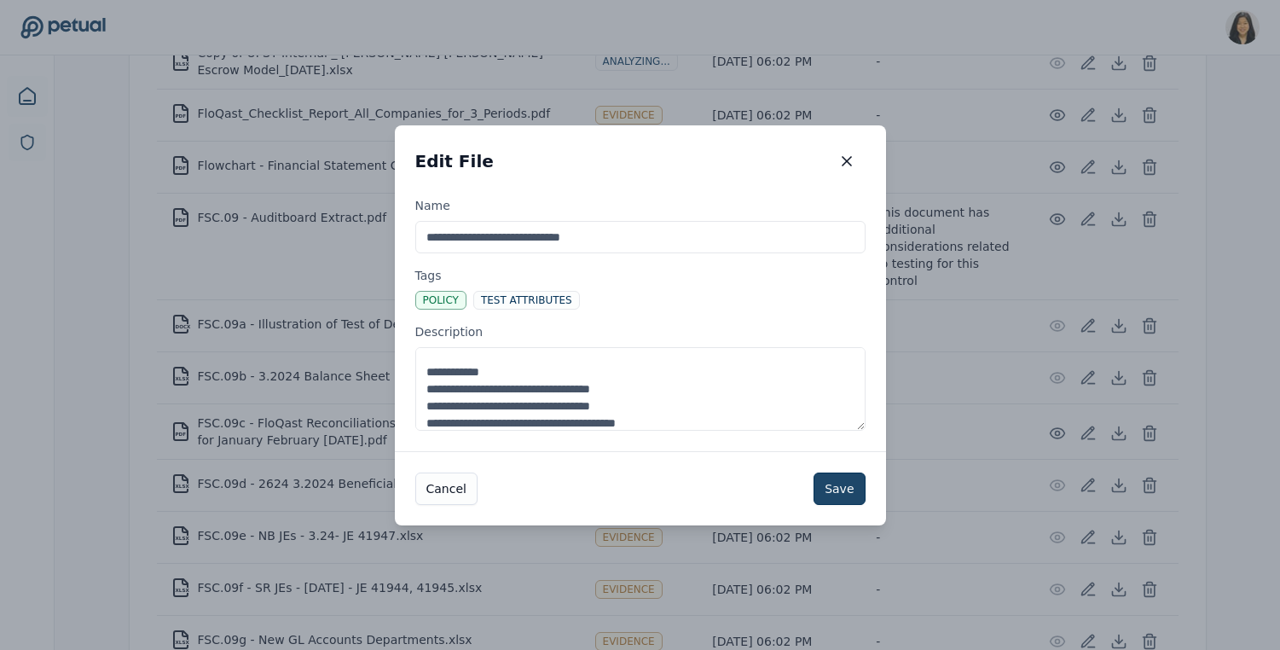
type textarea "**********"
click at [835, 483] on button "Save" at bounding box center [839, 488] width 51 height 32
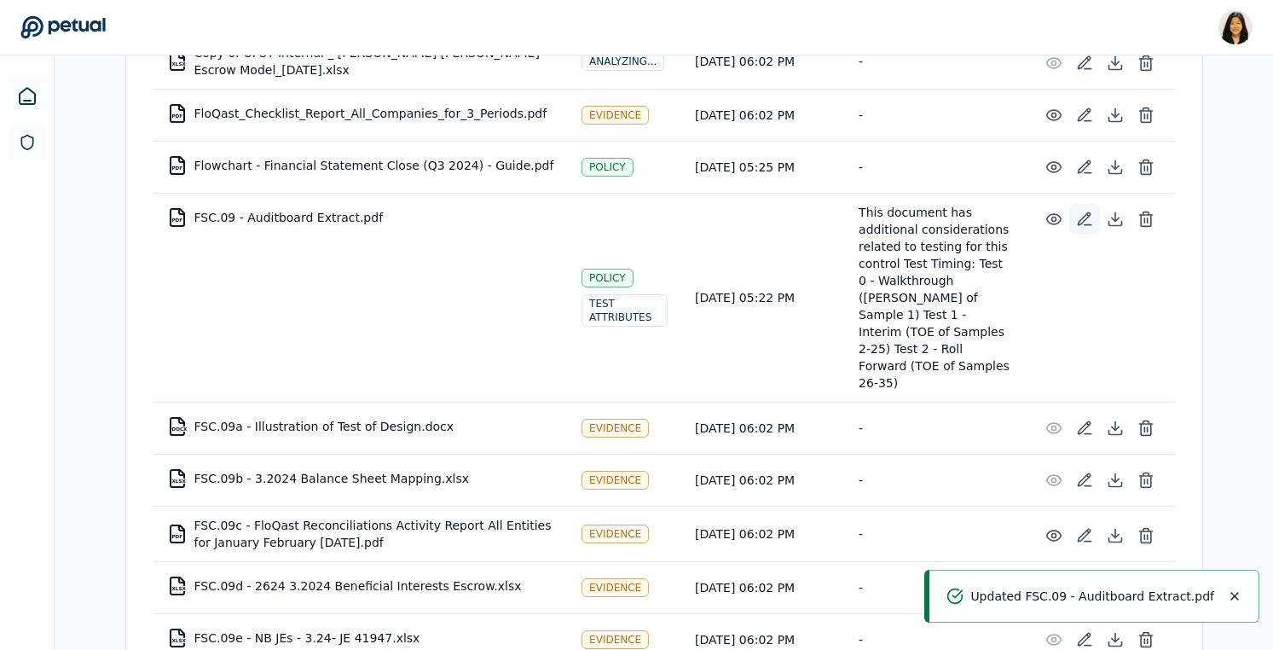
click at [1086, 222] on icon at bounding box center [1084, 219] width 17 height 17
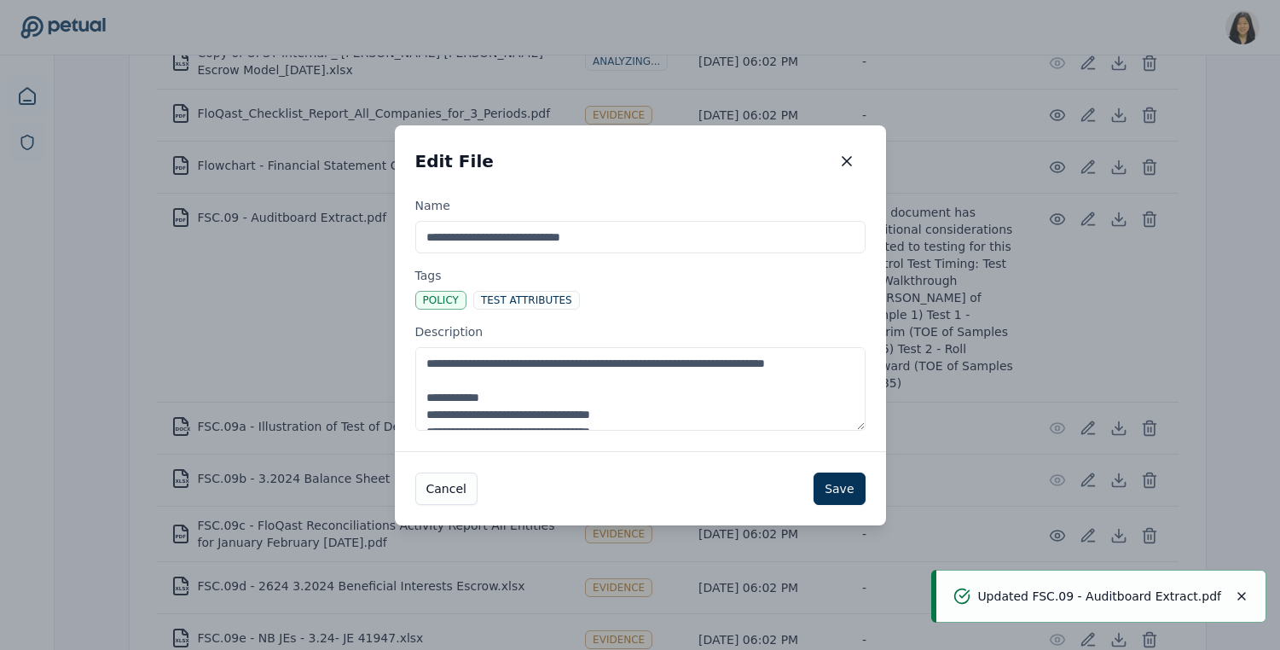
click at [483, 379] on textarea "**********" at bounding box center [640, 389] width 450 height 84
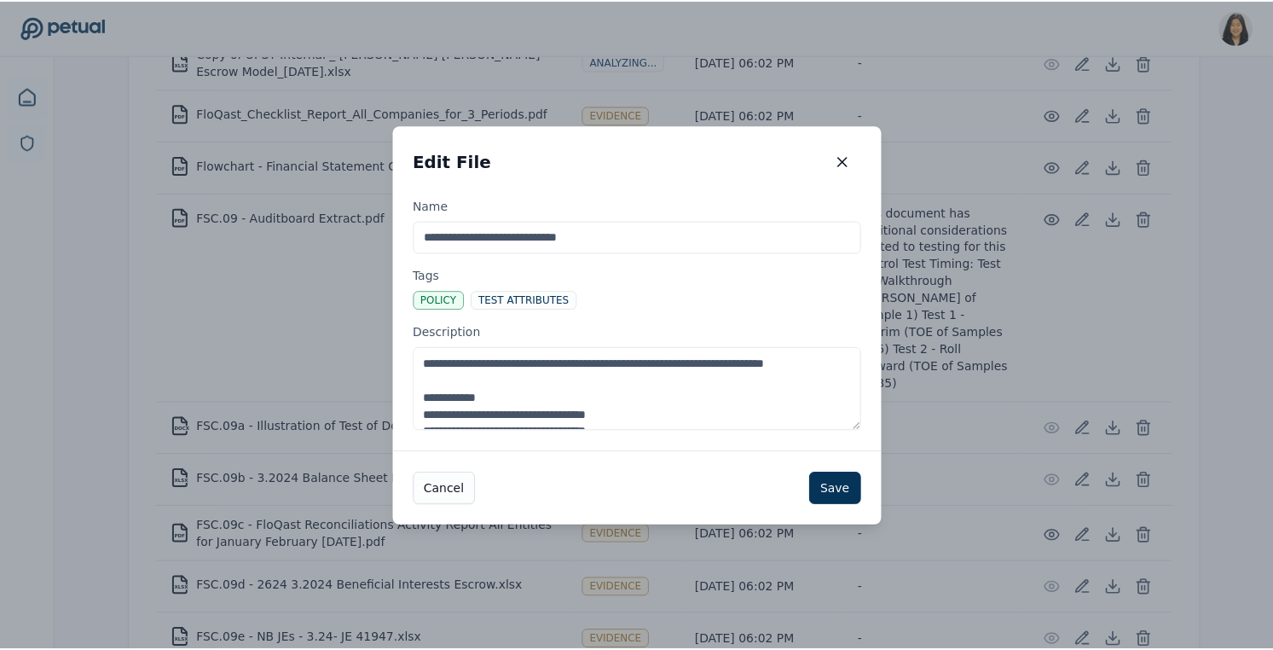
scroll to position [51, 0]
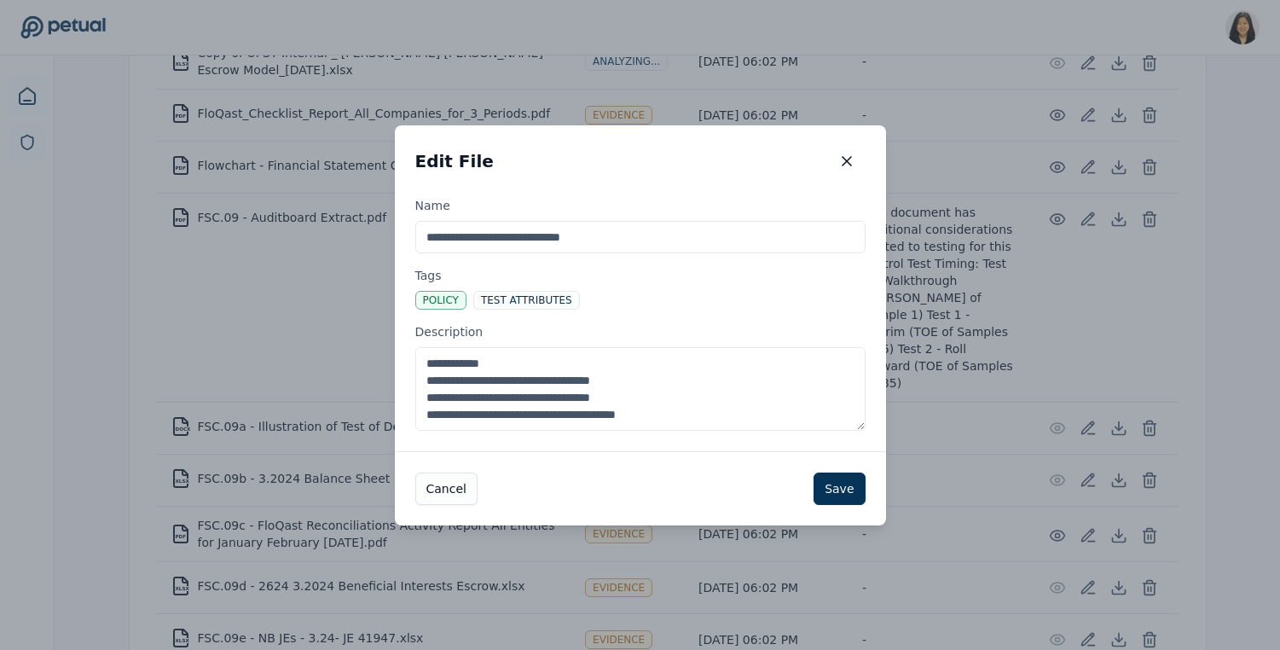
click at [664, 373] on textarea "**********" at bounding box center [640, 389] width 450 height 84
click at [667, 393] on textarea "**********" at bounding box center [640, 389] width 450 height 84
click at [768, 413] on textarea "**********" at bounding box center [640, 389] width 450 height 84
type textarea "**********"
click at [840, 471] on div "Cancel Save" at bounding box center [640, 488] width 491 height 74
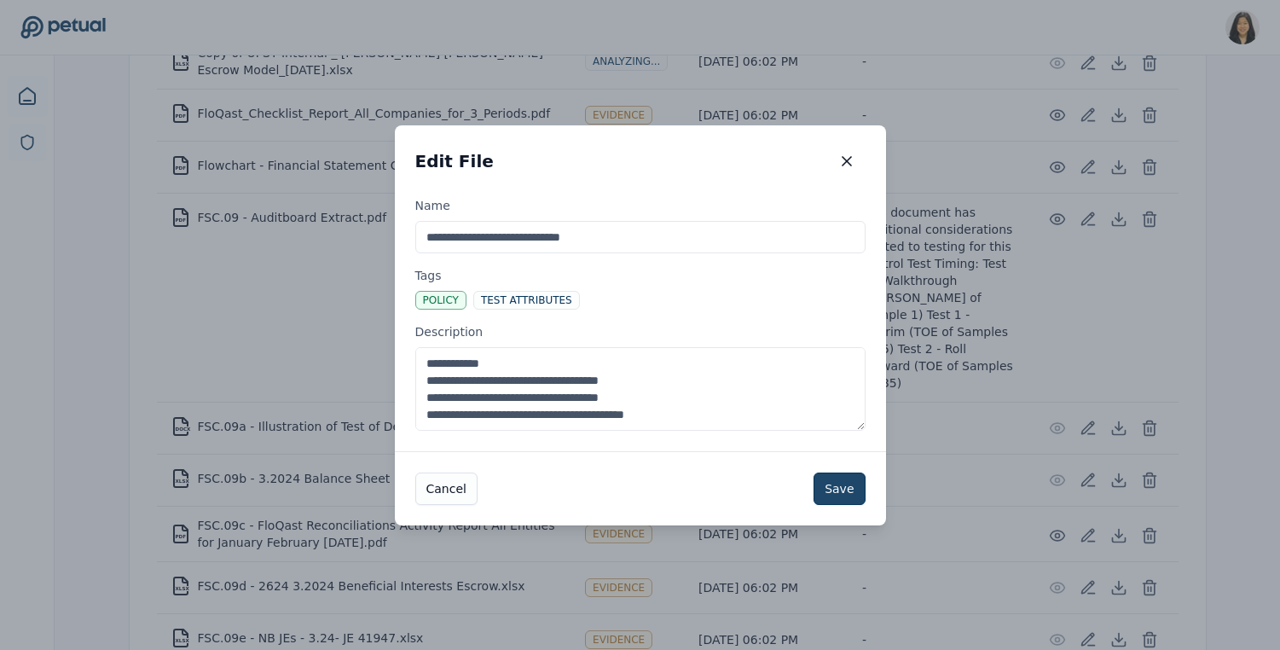
click at [843, 478] on button "Save" at bounding box center [839, 488] width 51 height 32
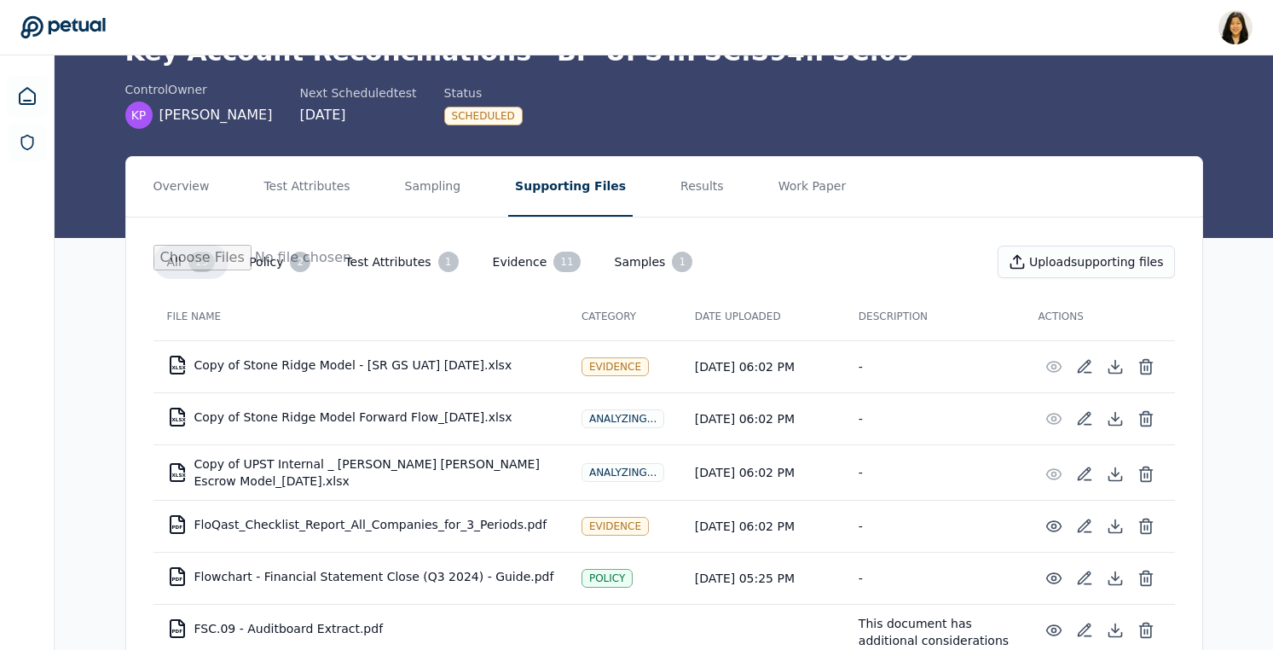
scroll to position [93, 0]
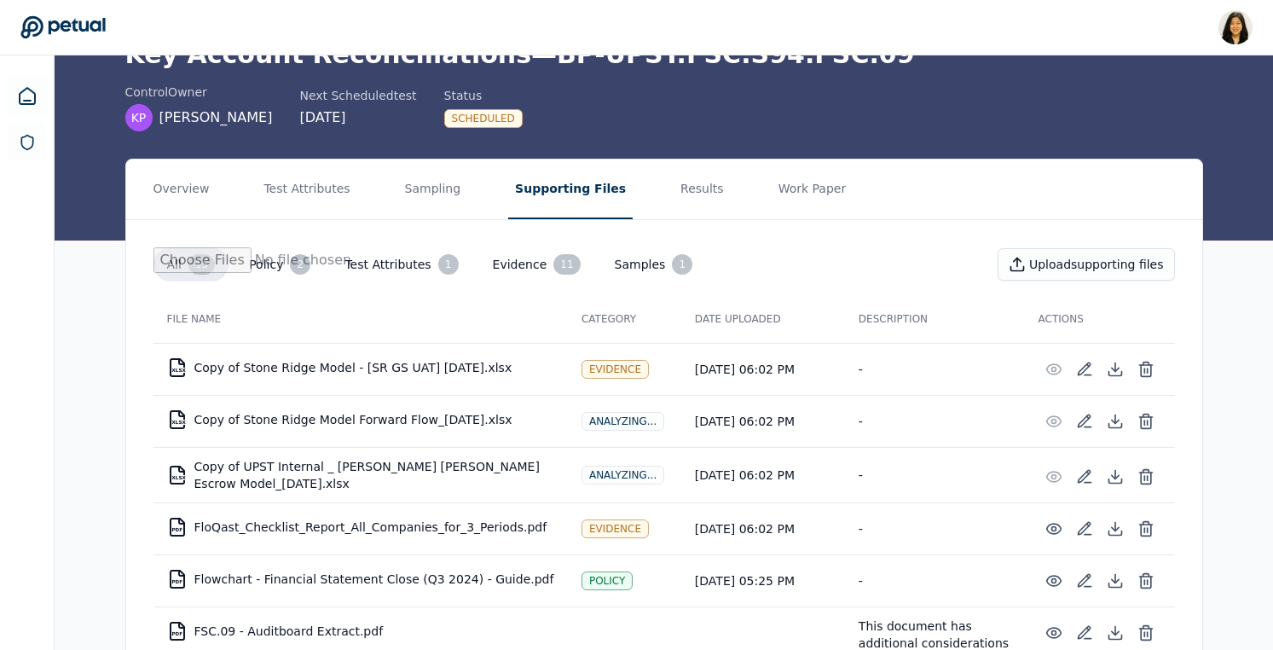
click at [630, 254] on button "Samples 1" at bounding box center [654, 264] width 106 height 34
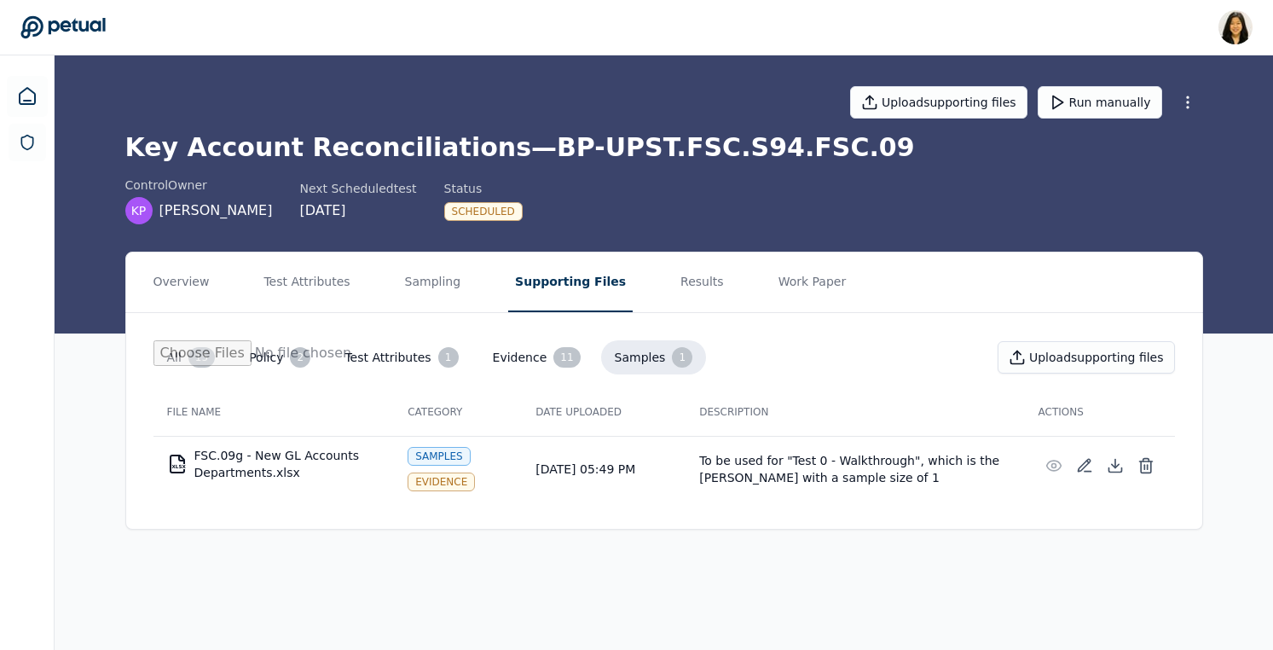
scroll to position [0, 0]
click at [527, 362] on button "Evidence 11" at bounding box center [540, 357] width 115 height 34
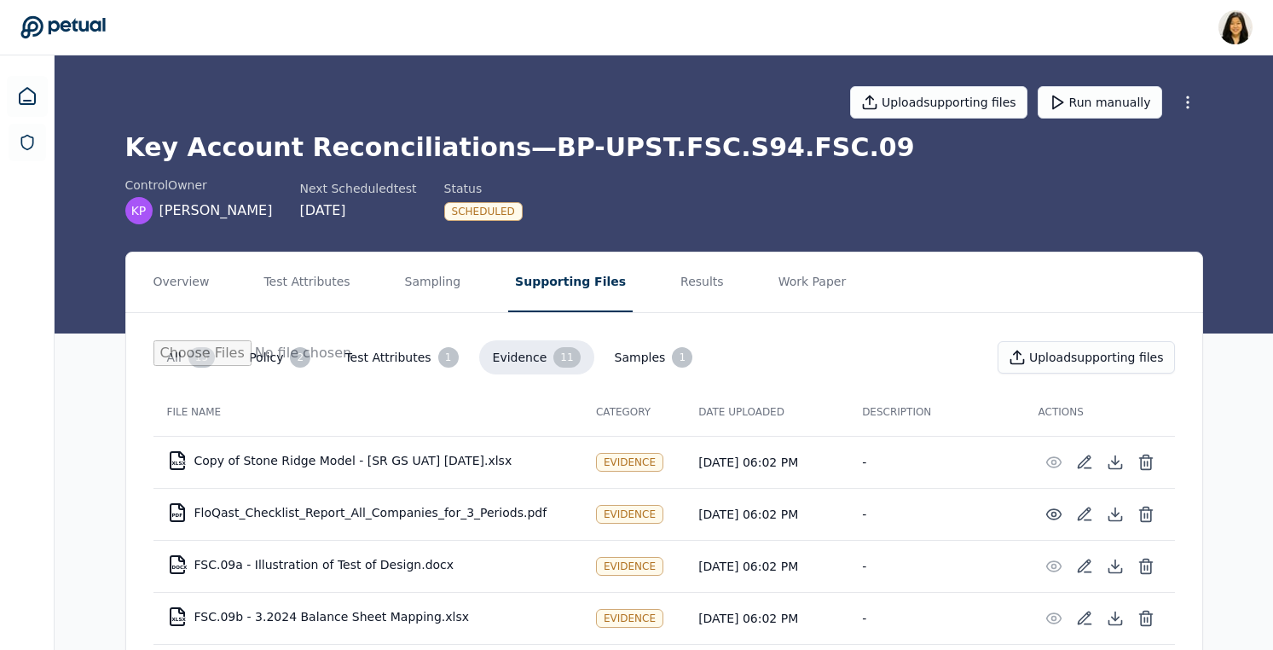
click at [375, 352] on button "Test Attributes 1" at bounding box center [401, 357] width 141 height 34
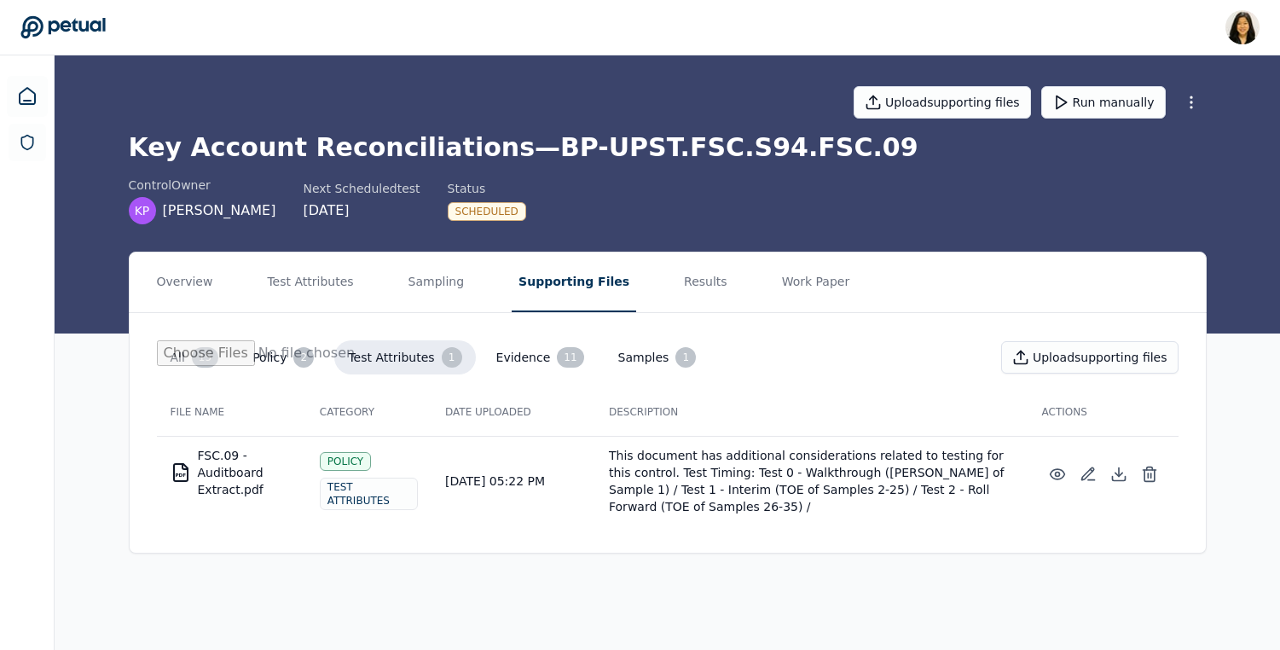
click at [514, 365] on button "Evidence 11" at bounding box center [540, 357] width 115 height 34
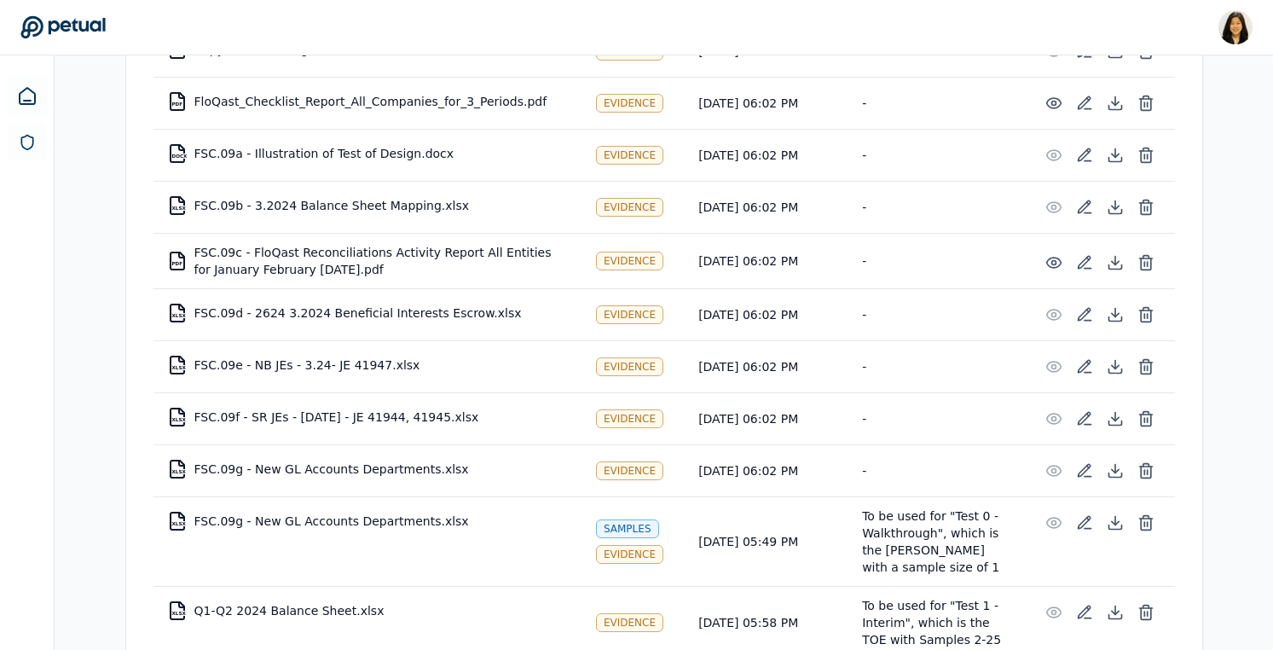
scroll to position [474, 0]
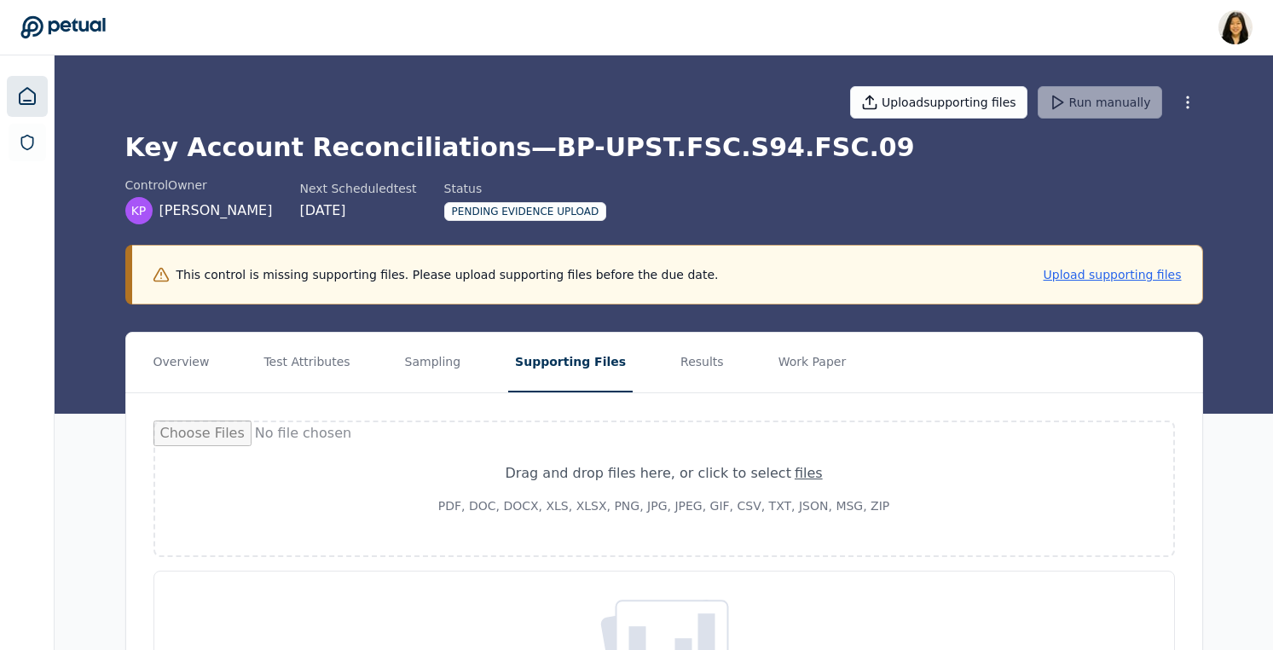
click at [26, 86] on icon at bounding box center [27, 96] width 20 height 20
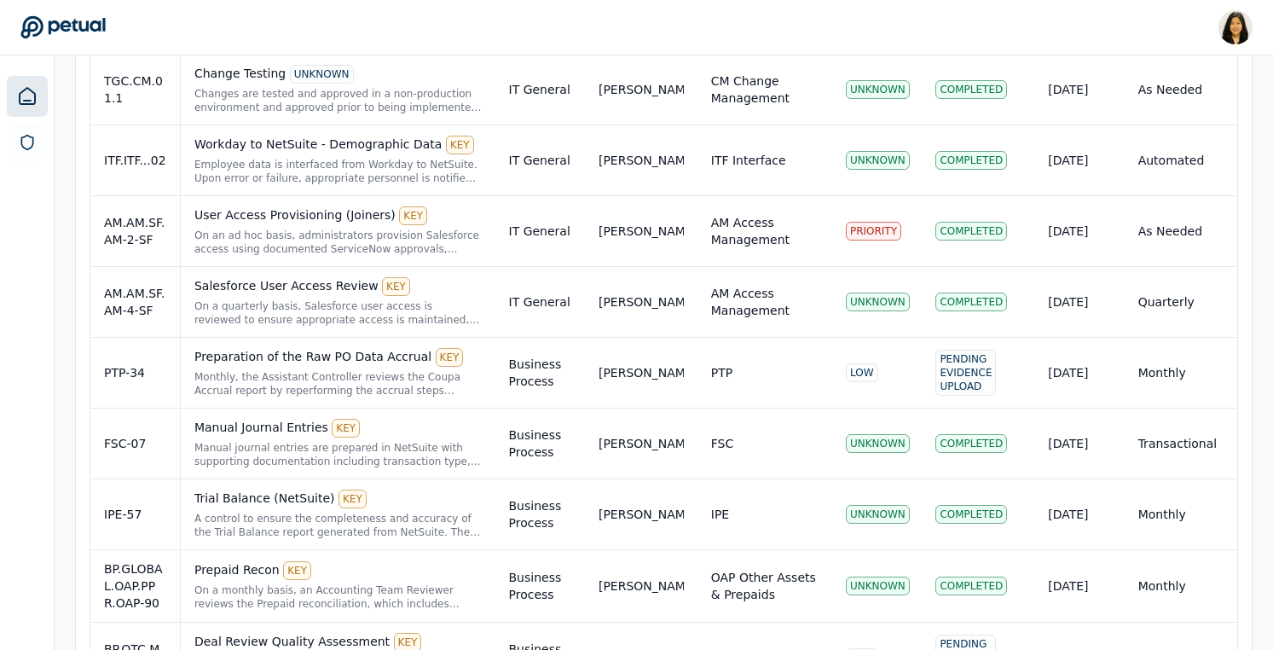
scroll to position [676, 0]
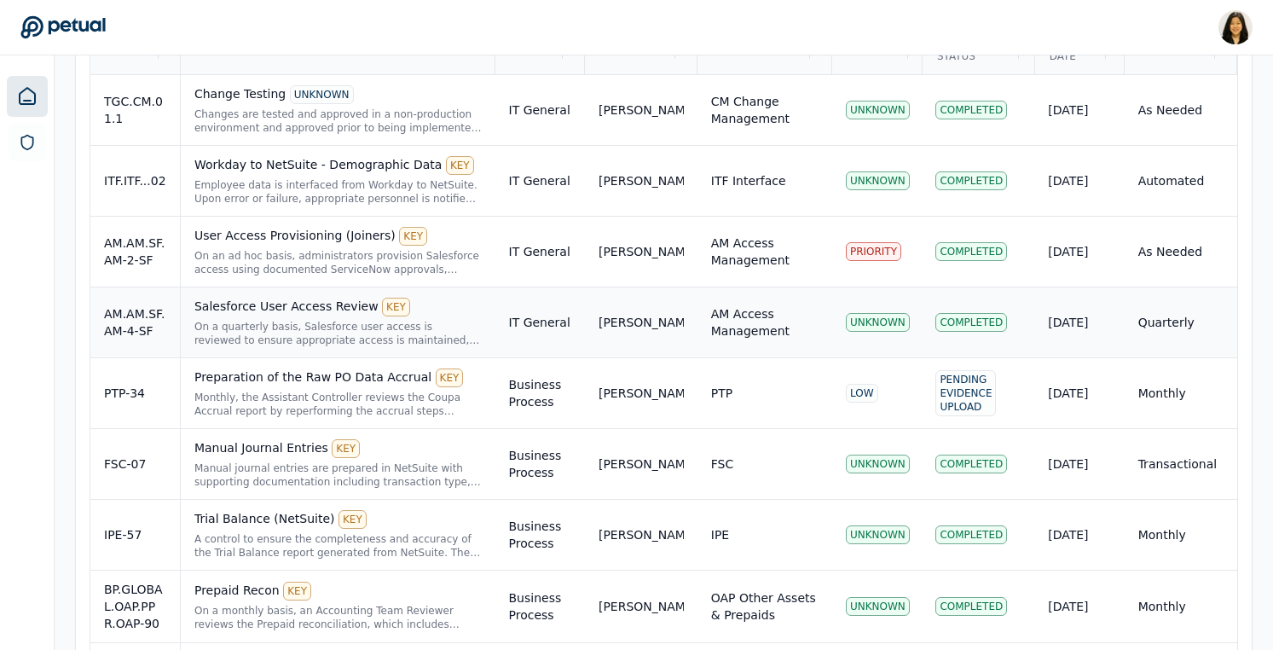
click at [311, 334] on div "On a quarterly basis, Salesforce user access is reviewed to ensure appropriate …" at bounding box center [337, 333] width 287 height 27
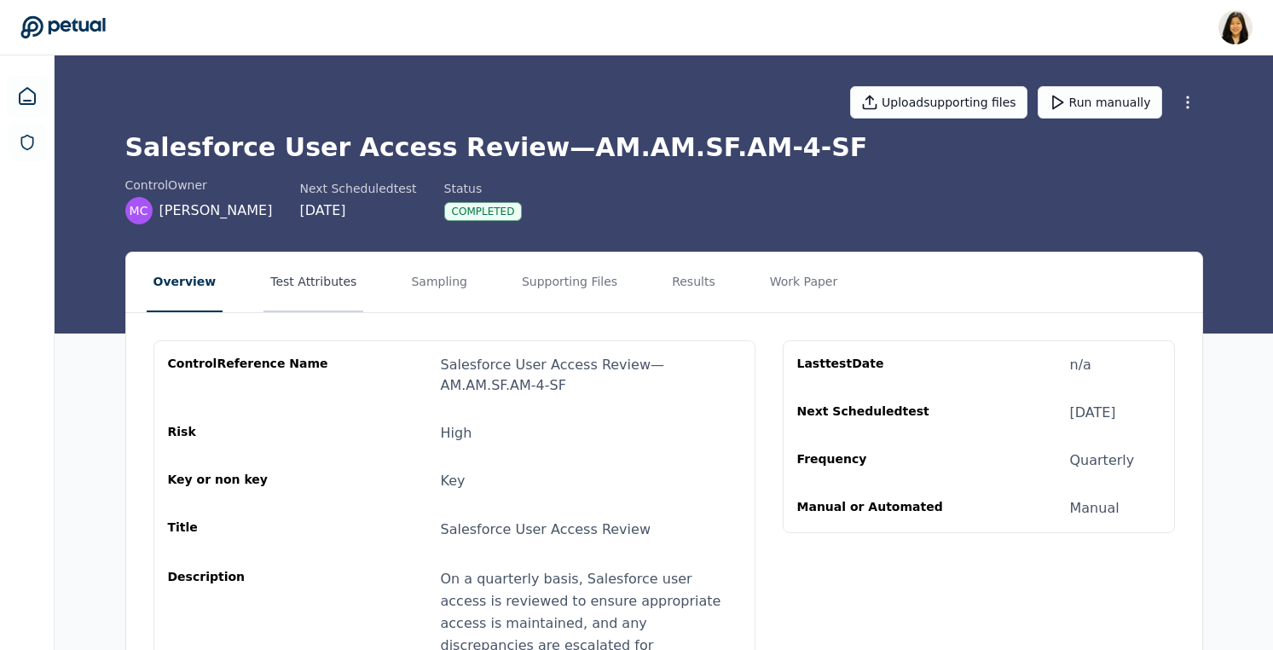
click at [304, 283] on button "Test Attributes" at bounding box center [313, 282] width 100 height 60
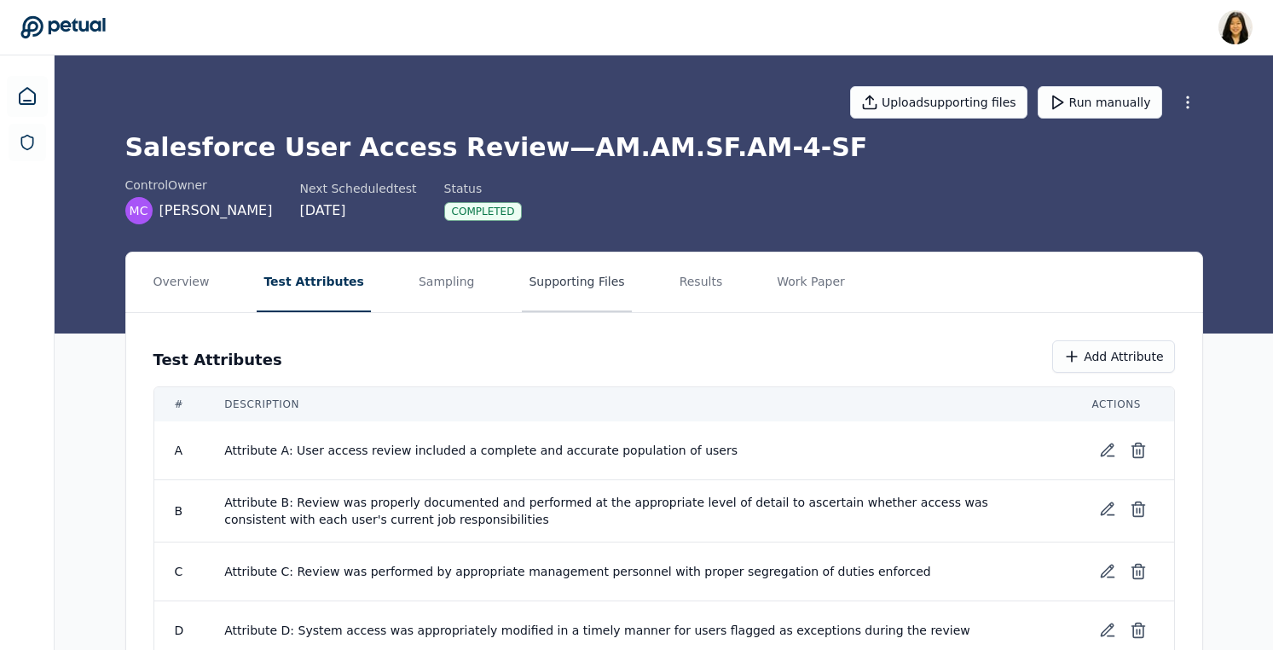
click at [570, 295] on button "Supporting Files" at bounding box center [576, 282] width 109 height 60
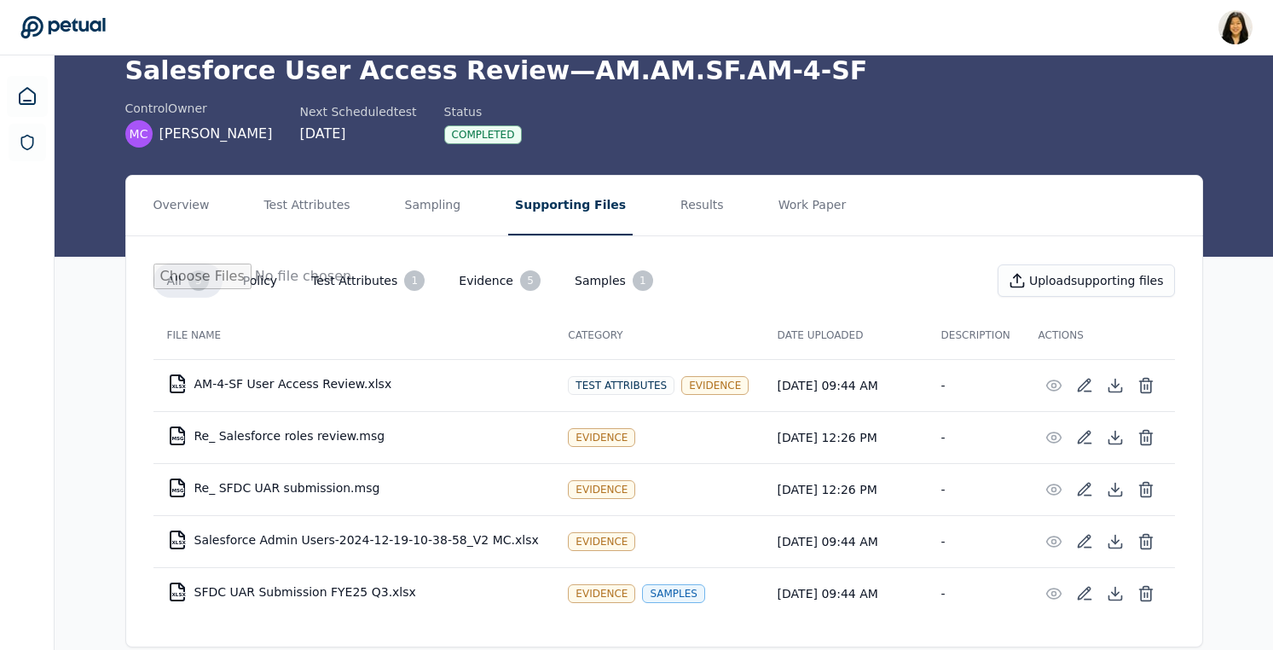
scroll to position [101, 0]
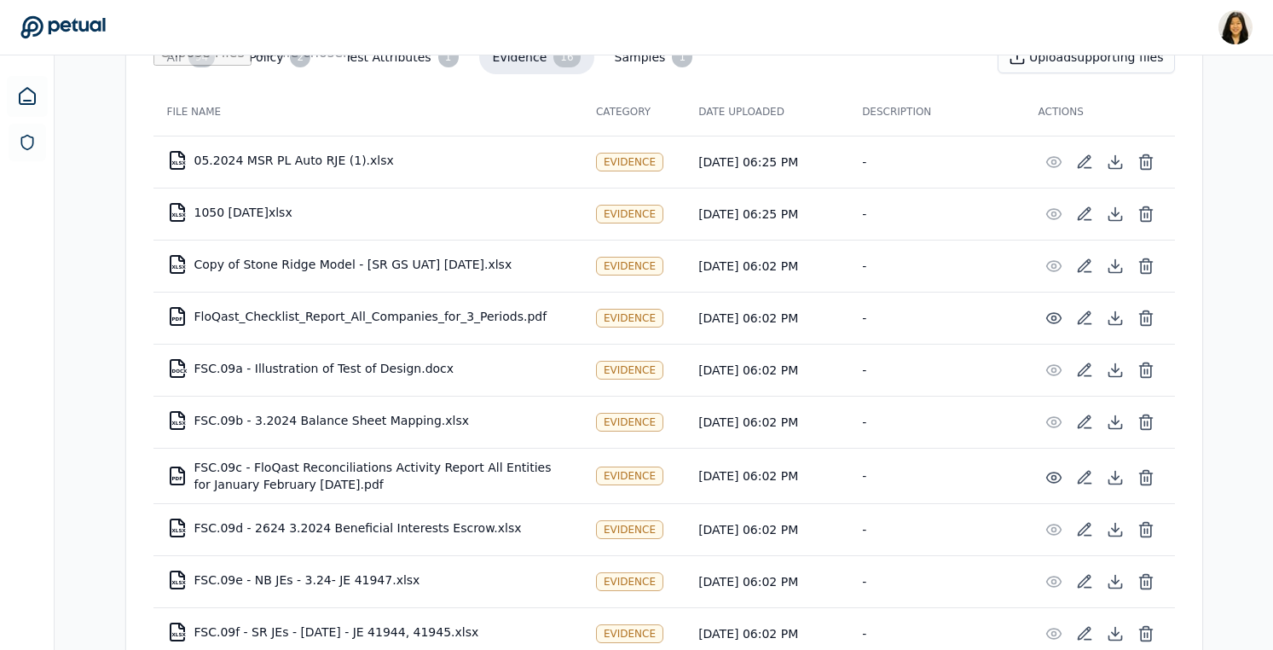
scroll to position [307, 0]
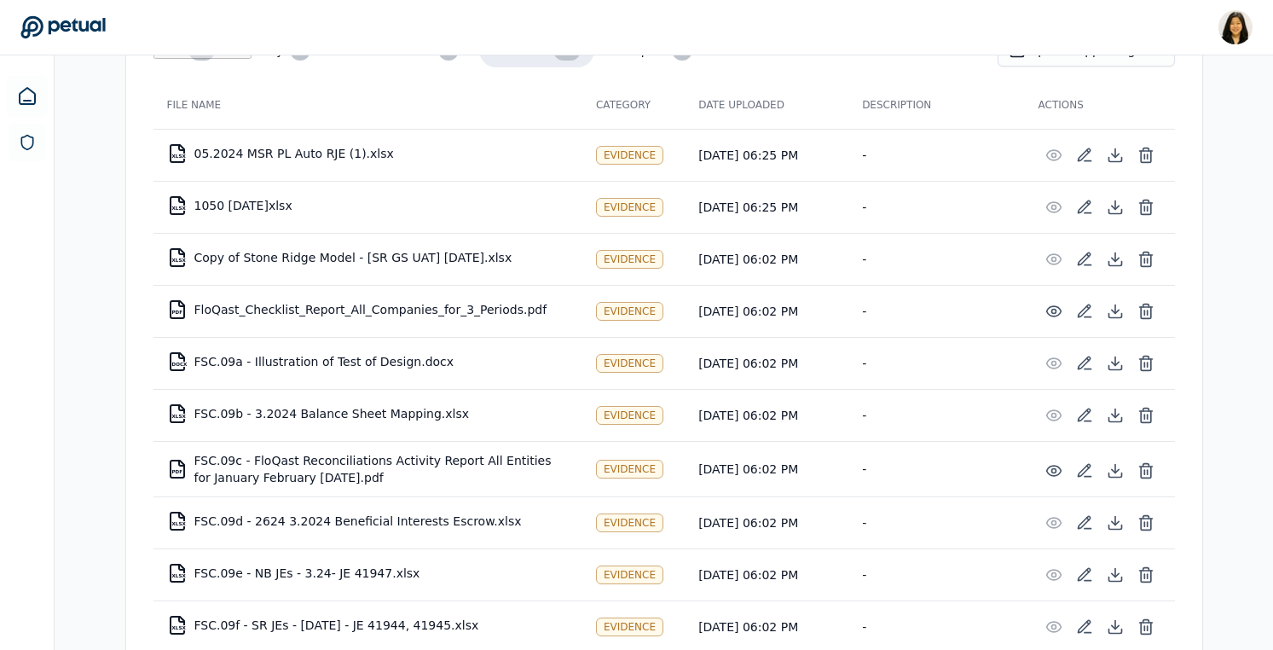
click at [944, 250] on td "-" at bounding box center [936, 259] width 176 height 52
click at [933, 411] on td "-" at bounding box center [936, 415] width 176 height 52
click at [920, 576] on td "-" at bounding box center [936, 574] width 176 height 52
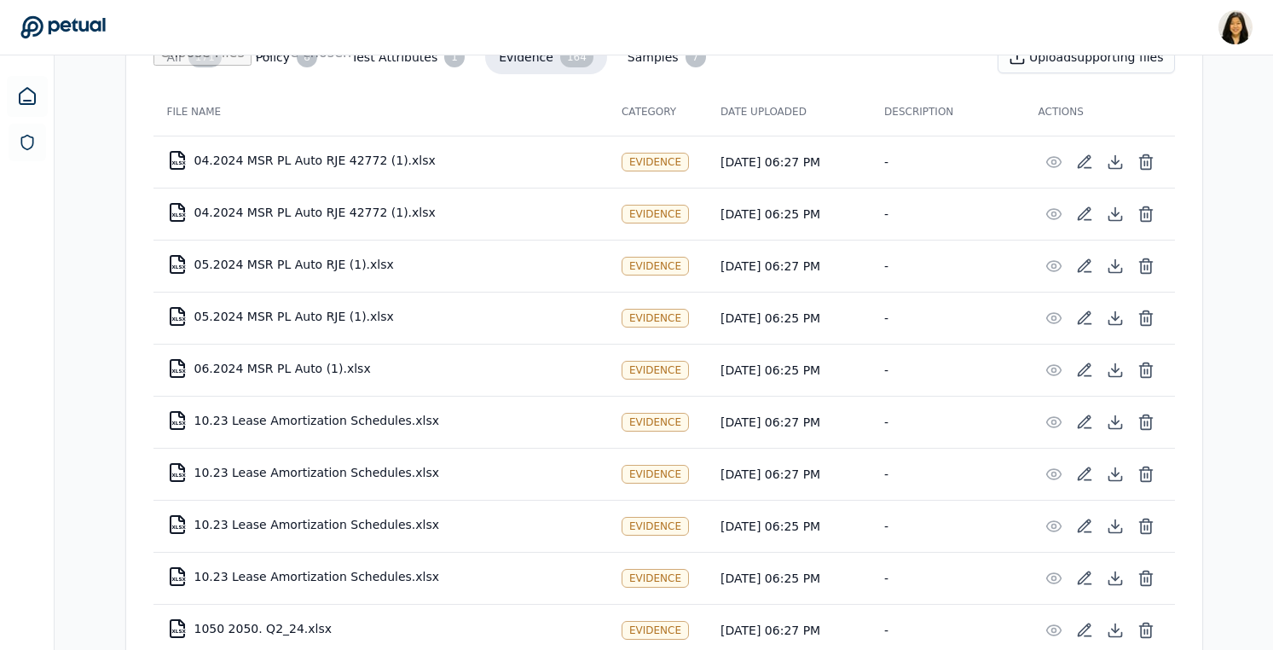
scroll to position [302, 0]
click at [1146, 156] on icon at bounding box center [1145, 156] width 13 height 0
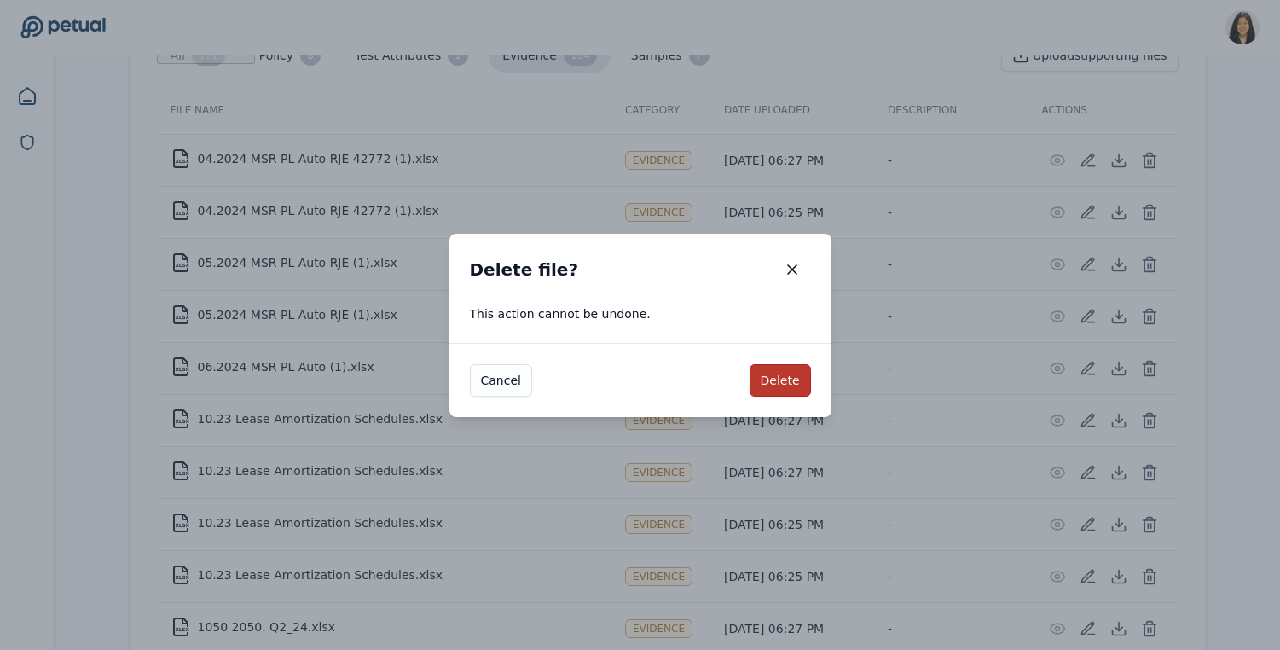
click at [780, 377] on button "Delete" at bounding box center [780, 380] width 61 height 32
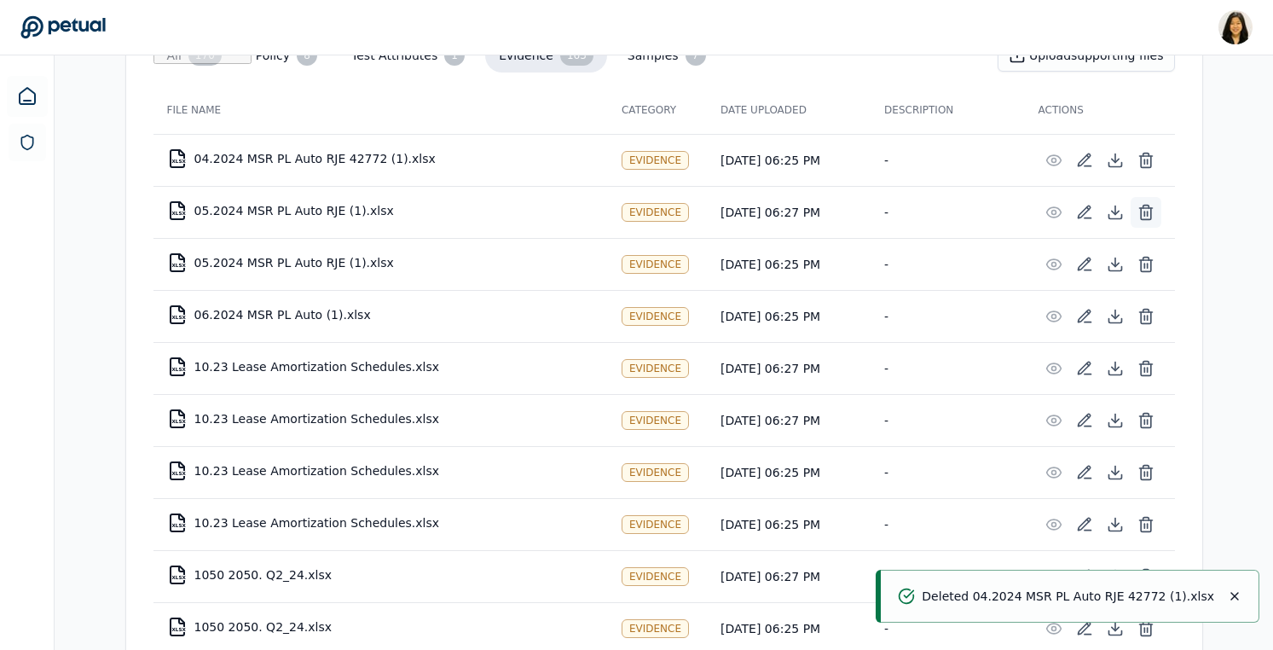
click at [1143, 214] on icon at bounding box center [1146, 212] width 17 height 17
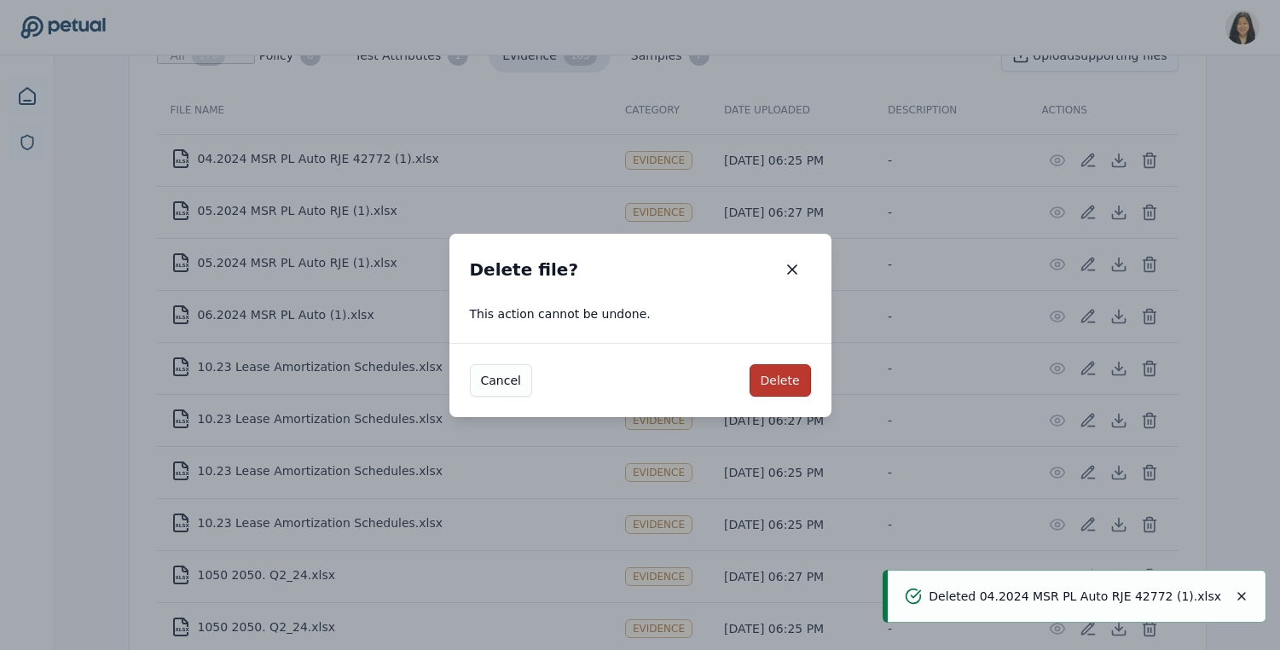
click at [775, 377] on button "Delete" at bounding box center [780, 380] width 61 height 32
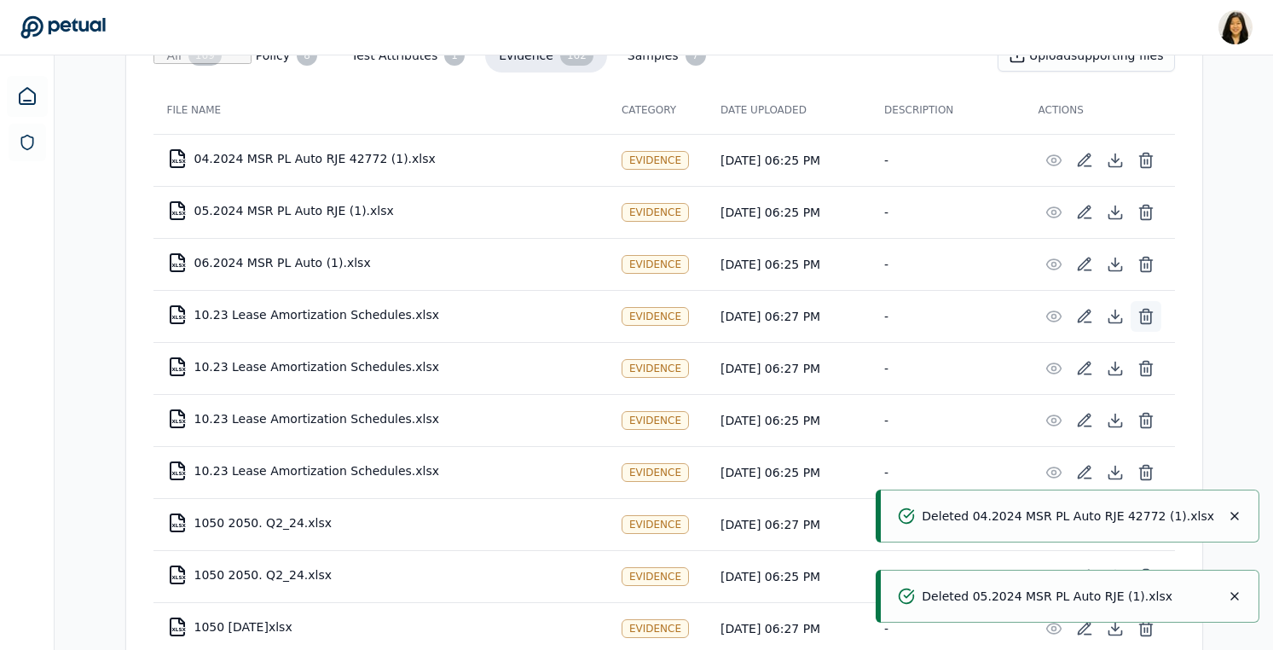
click at [1142, 319] on icon at bounding box center [1146, 316] width 17 height 17
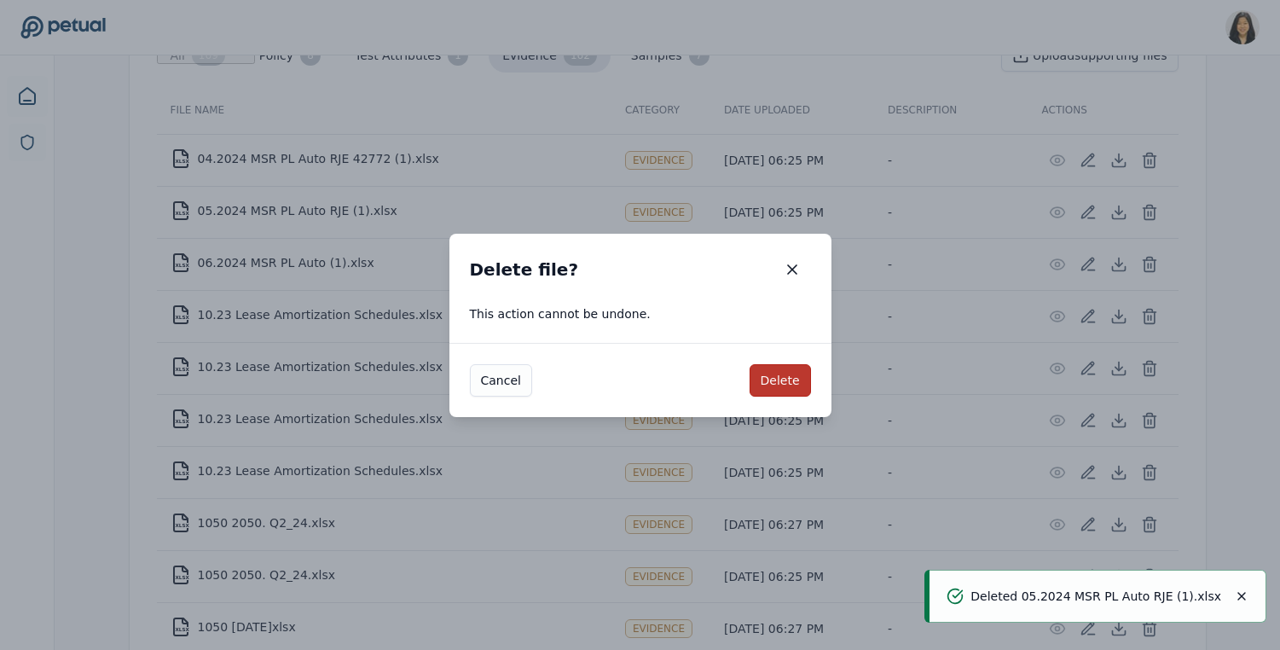
click at [780, 379] on button "Delete" at bounding box center [780, 380] width 61 height 32
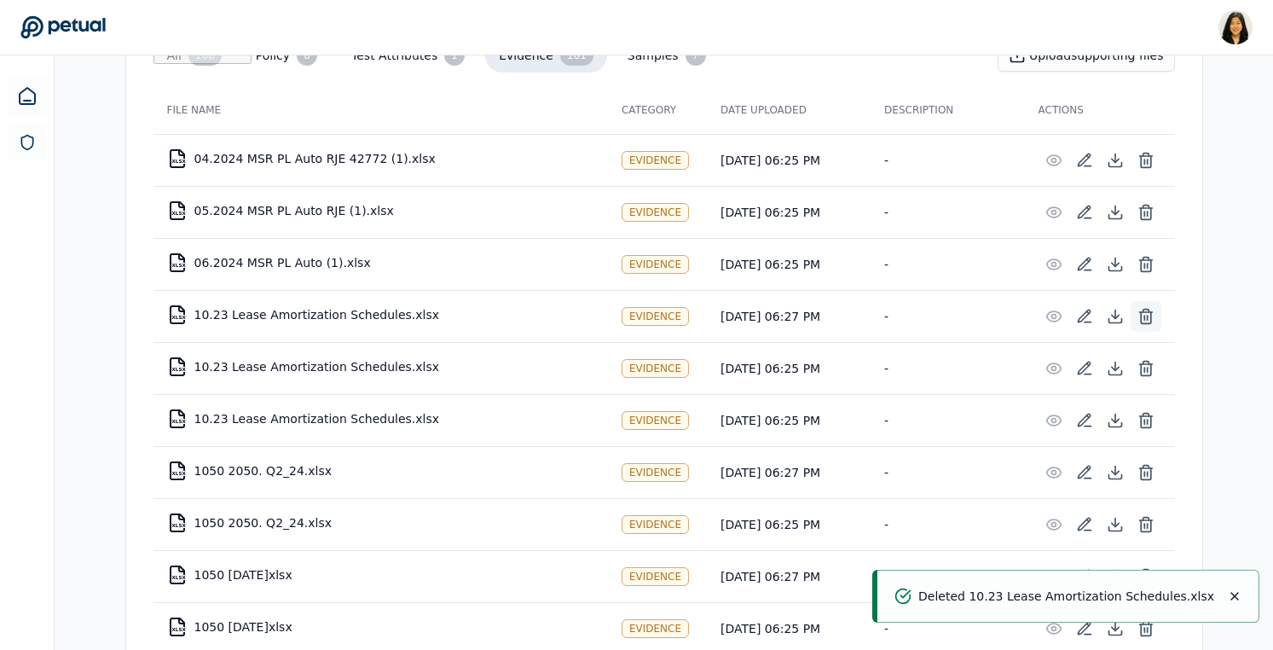
click at [1142, 313] on icon at bounding box center [1146, 316] width 17 height 17
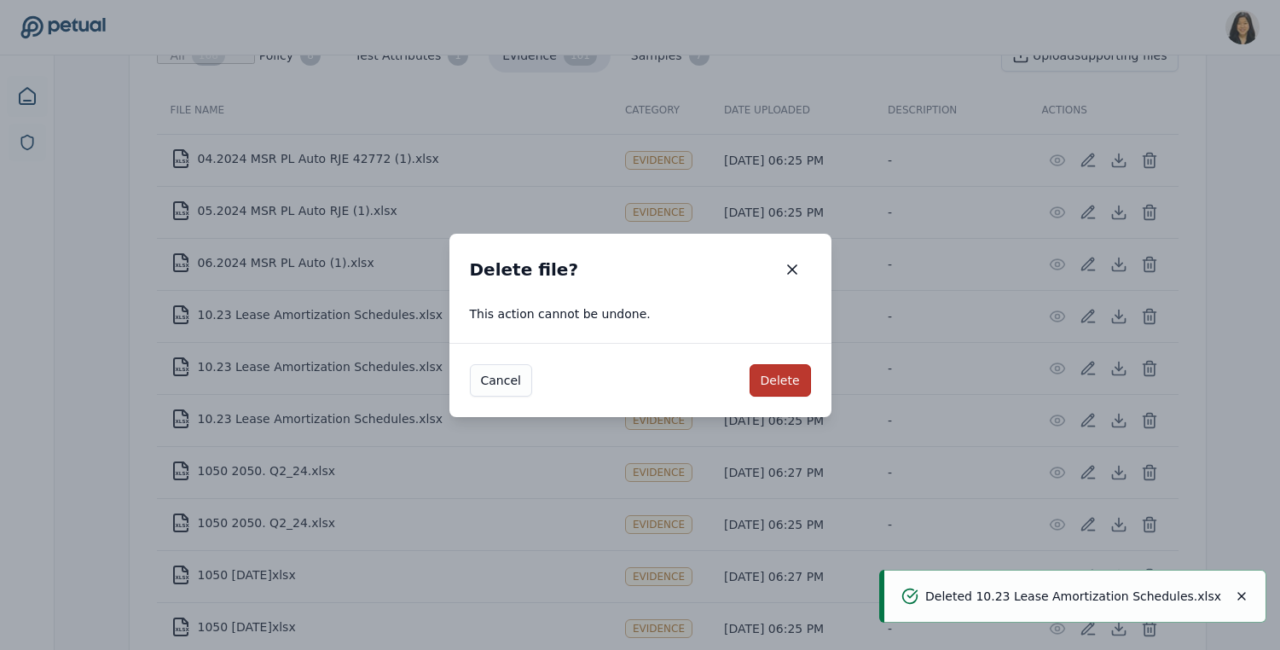
click at [785, 382] on button "Delete" at bounding box center [780, 380] width 61 height 32
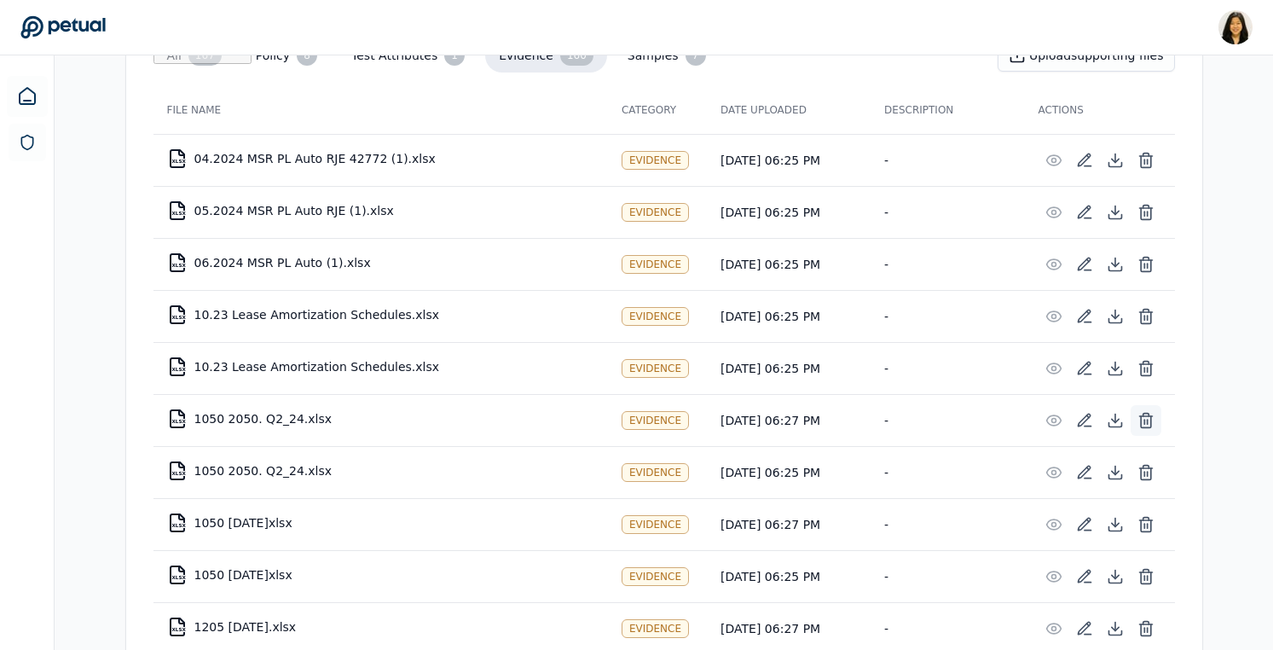
click at [1143, 414] on icon at bounding box center [1146, 414] width 6 height 3
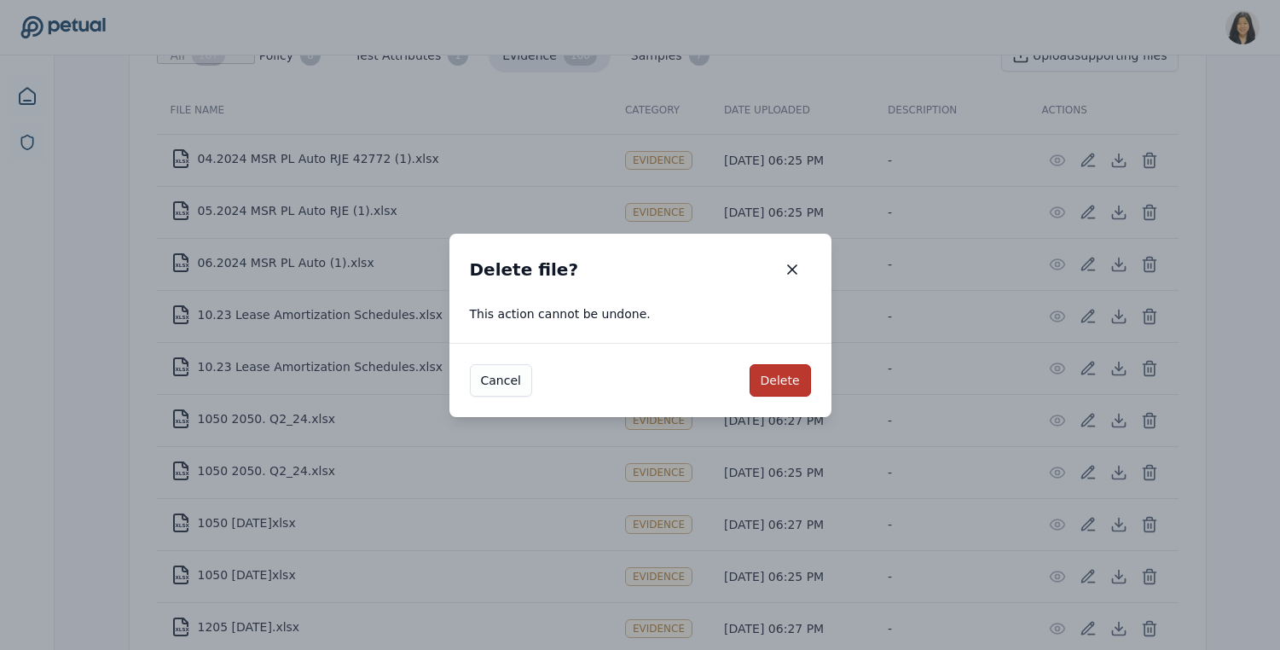
click at [771, 387] on button "Delete" at bounding box center [780, 380] width 61 height 32
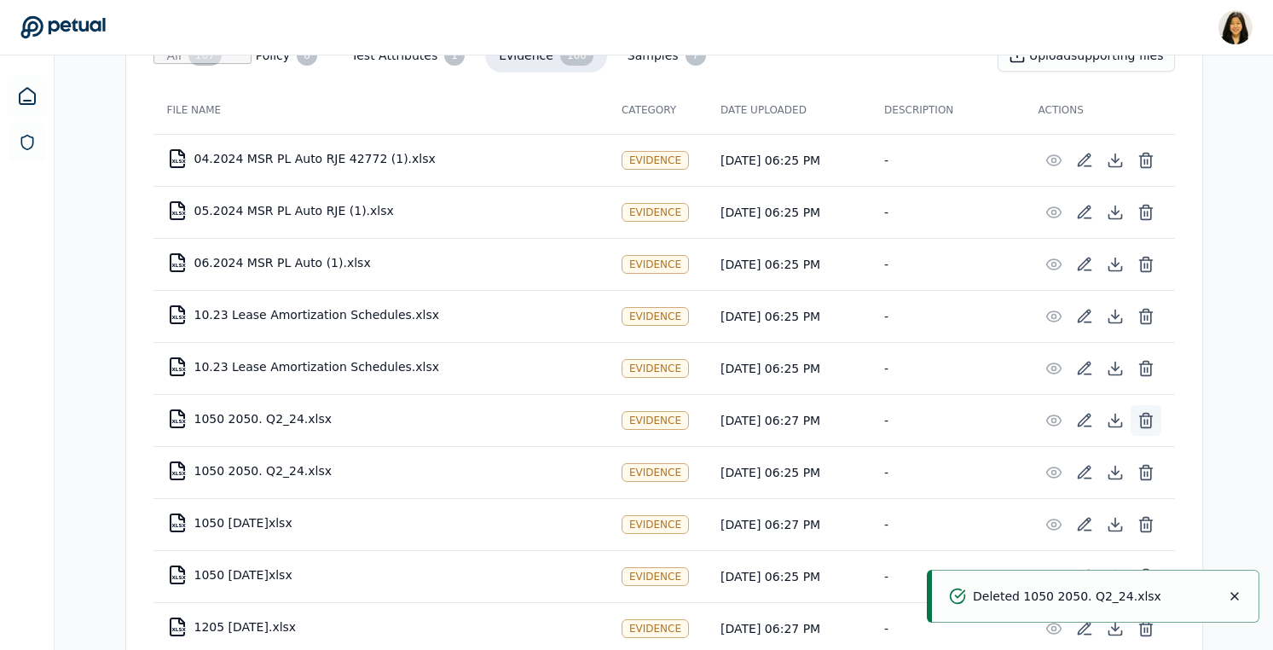
click at [1143, 424] on icon at bounding box center [1146, 420] width 17 height 17
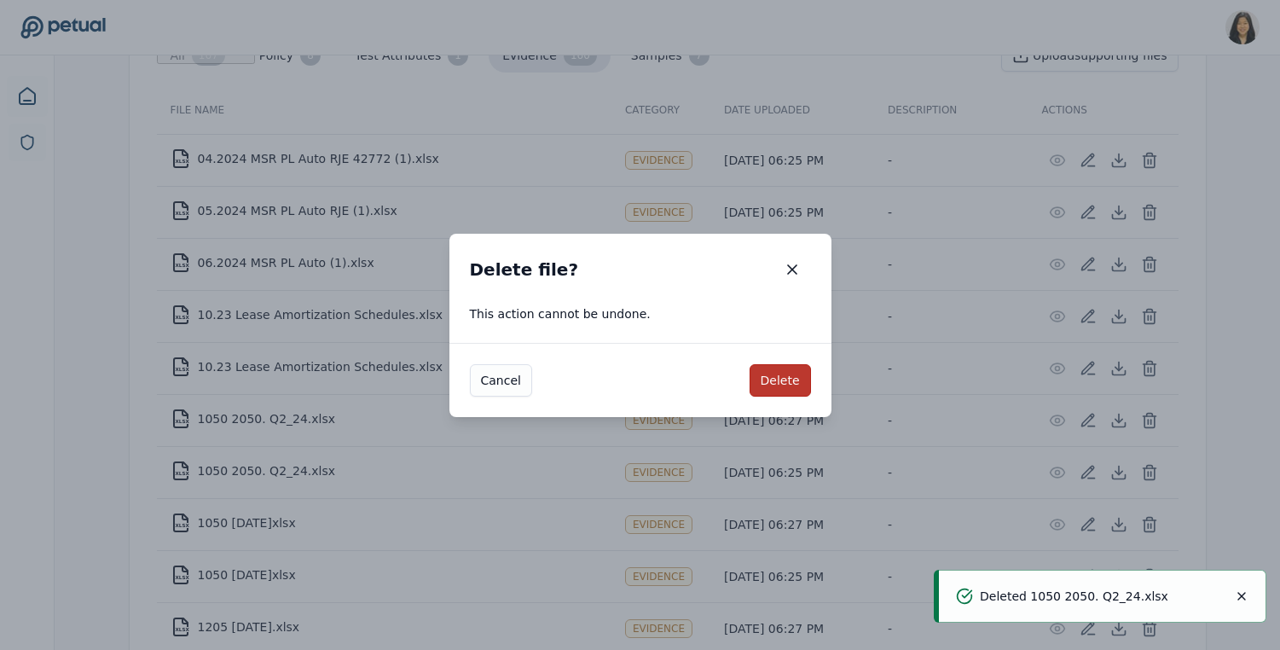
click at [772, 376] on button "Delete" at bounding box center [780, 380] width 61 height 32
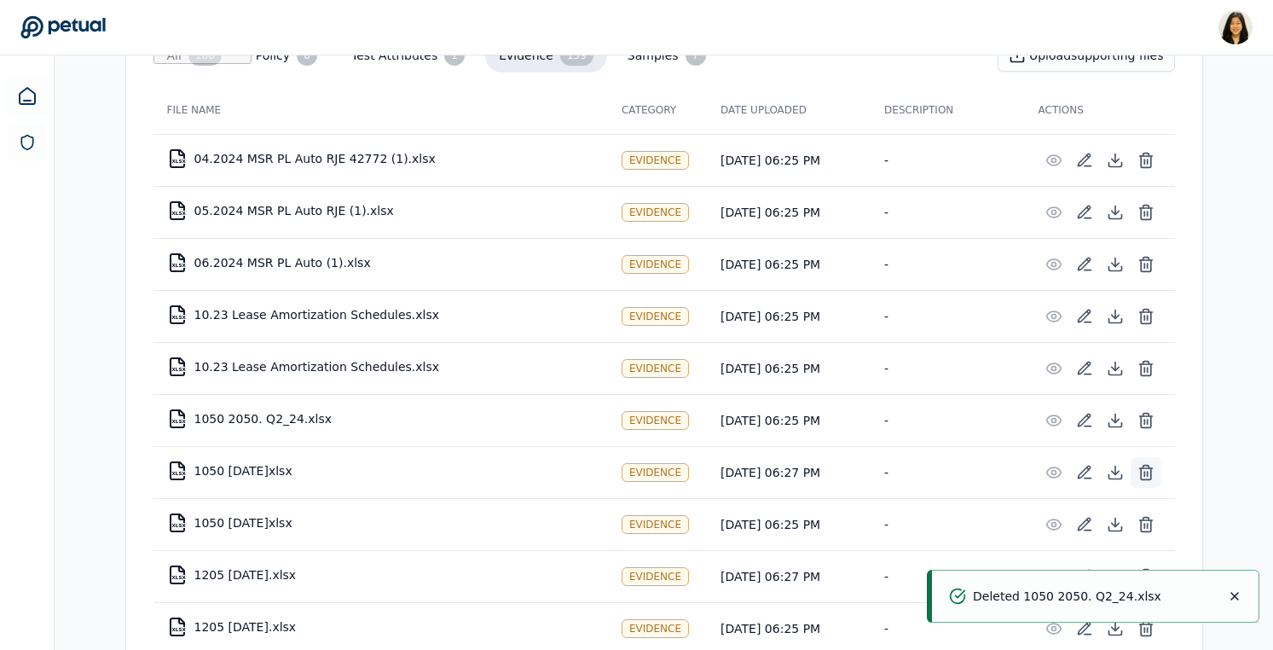
click at [1147, 473] on line at bounding box center [1147, 474] width 0 height 4
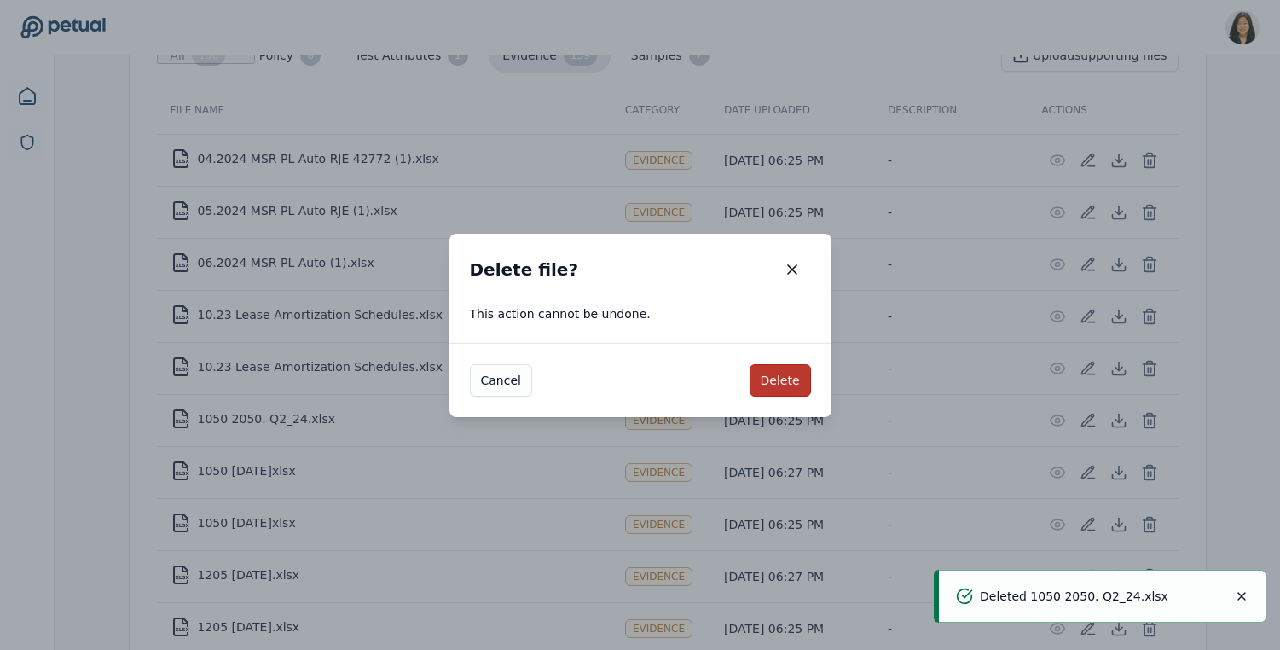
click at [777, 379] on button "Delete" at bounding box center [780, 380] width 61 height 32
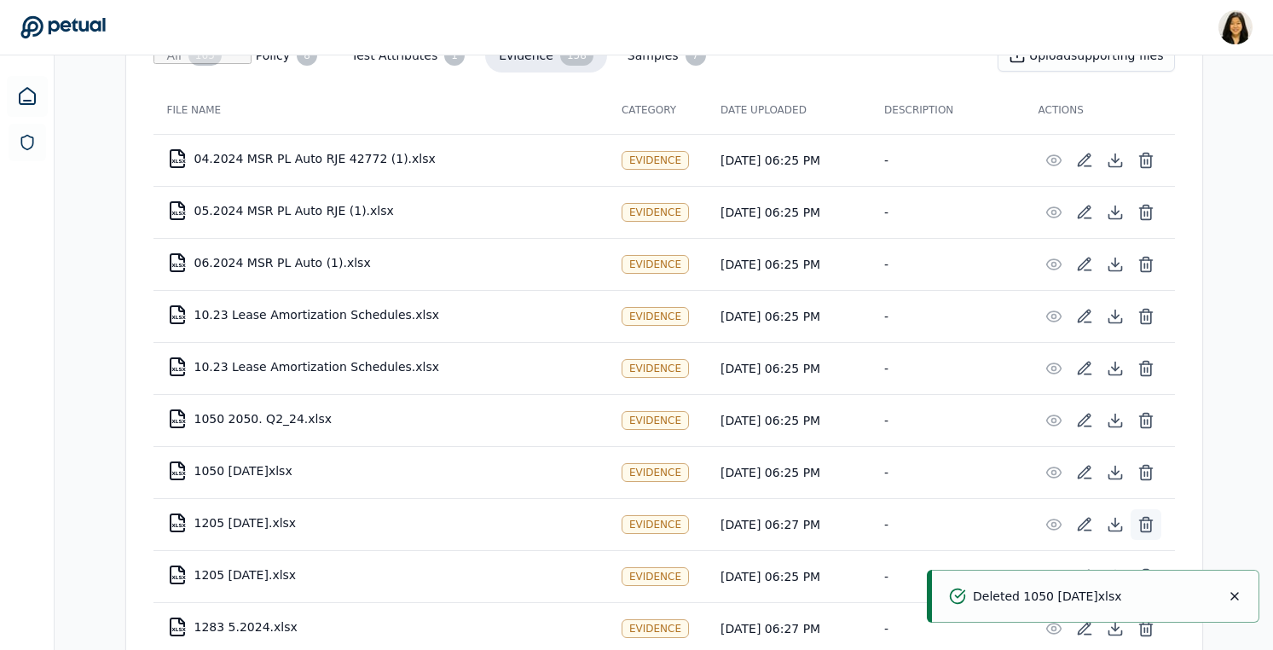
click at [1144, 522] on icon at bounding box center [1146, 524] width 17 height 17
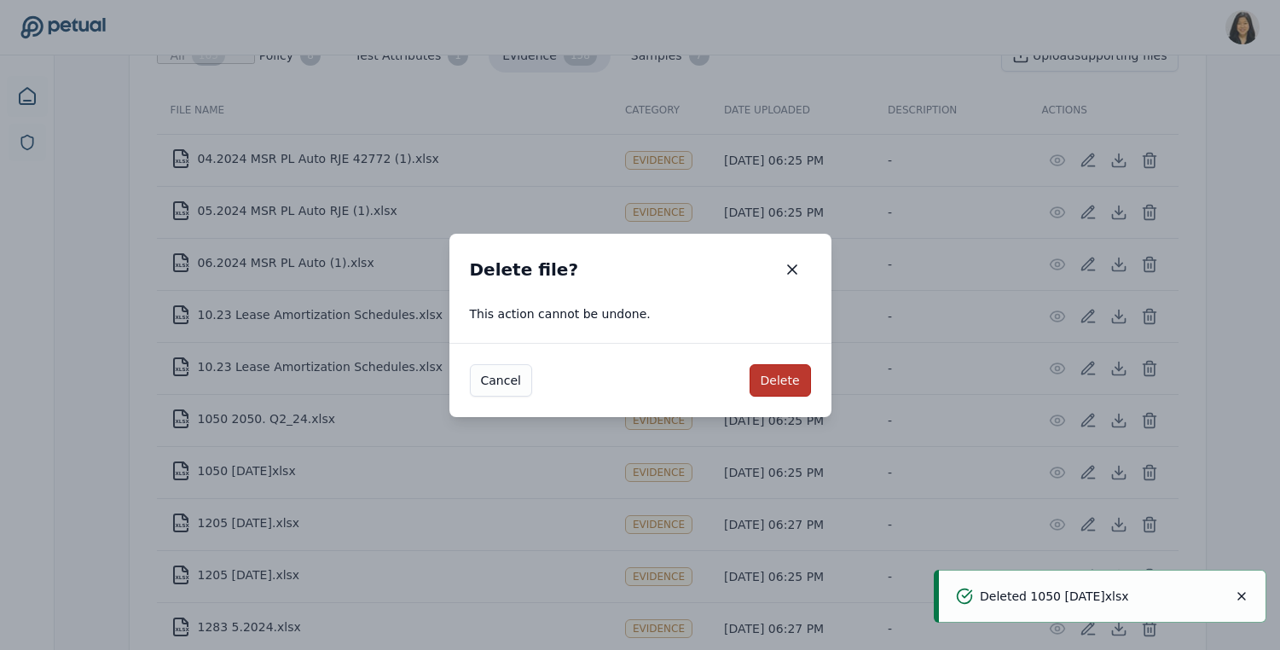
click at [774, 375] on button "Delete" at bounding box center [780, 380] width 61 height 32
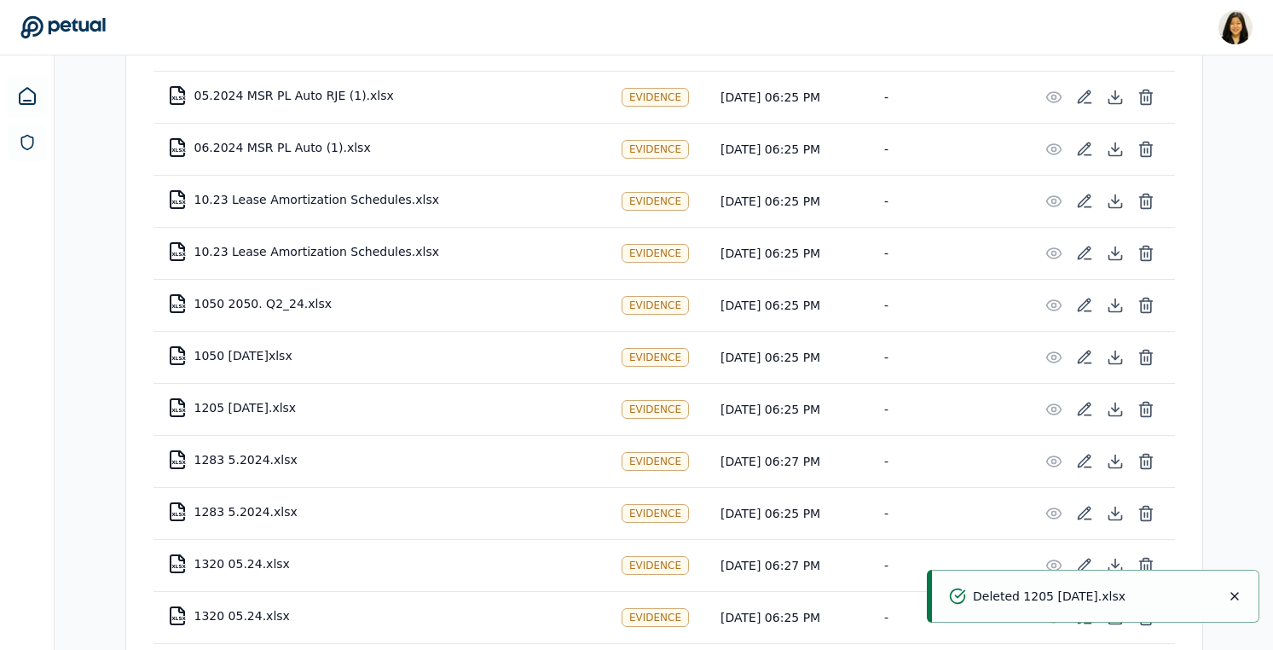
scroll to position [420, 0]
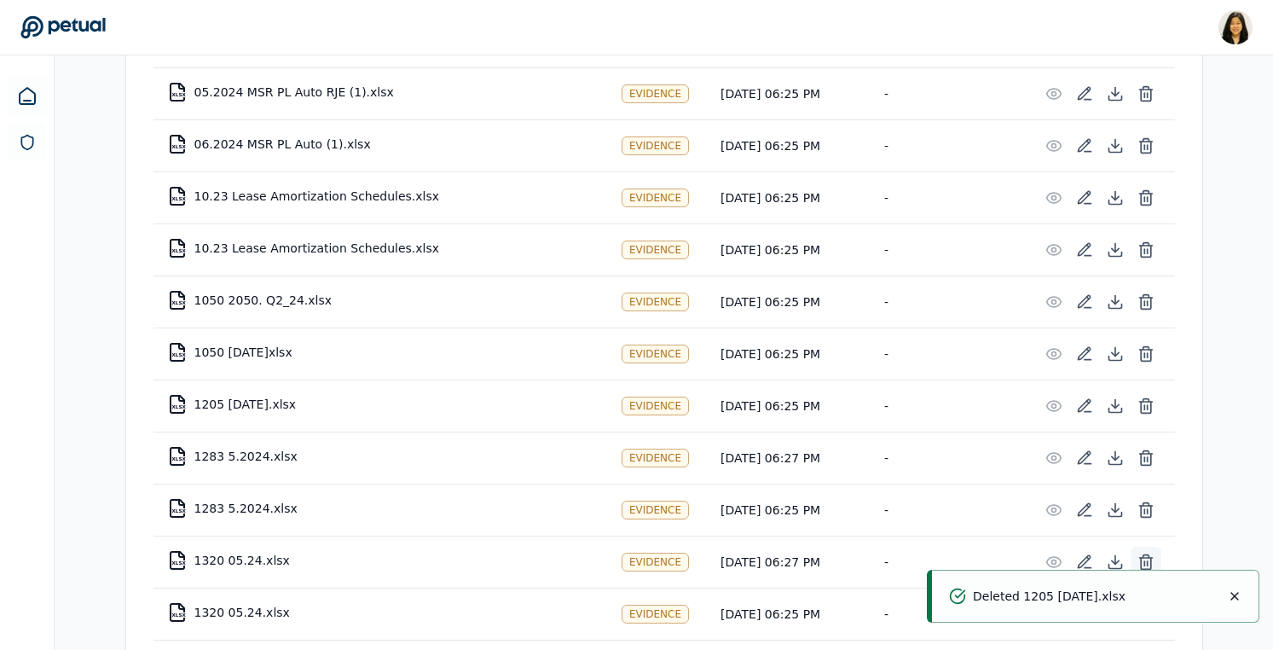
click at [1149, 559] on icon at bounding box center [1146, 561] width 17 height 17
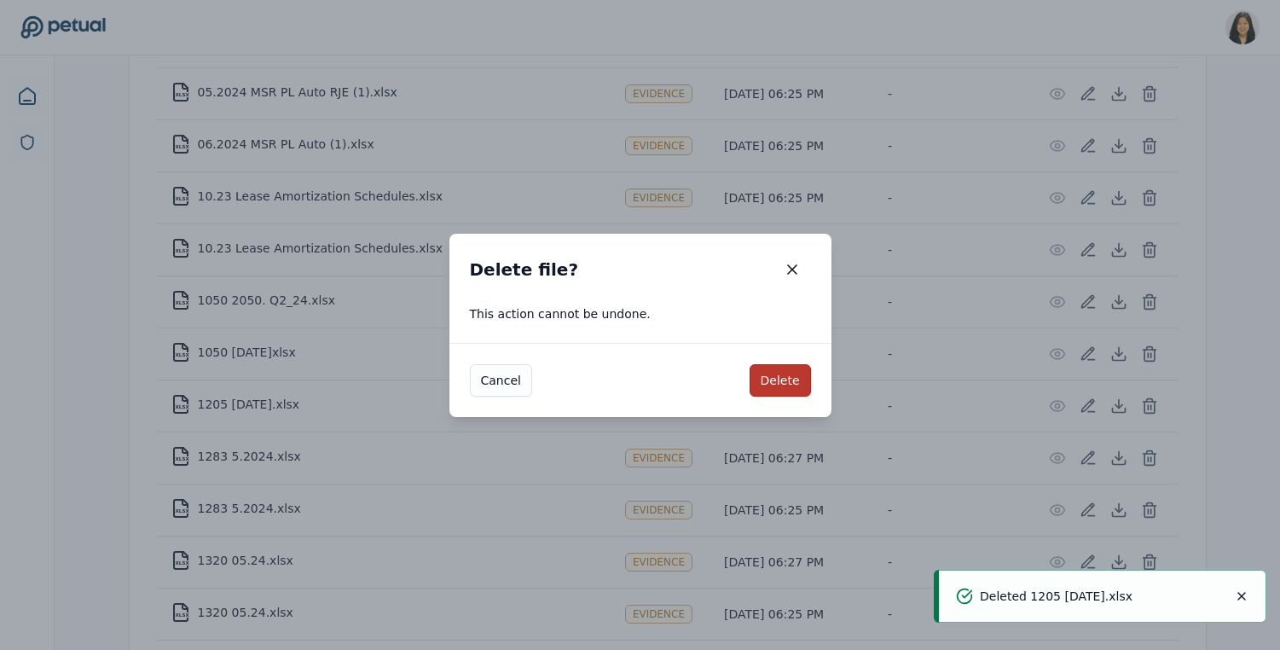
click at [766, 384] on button "Delete" at bounding box center [780, 380] width 61 height 32
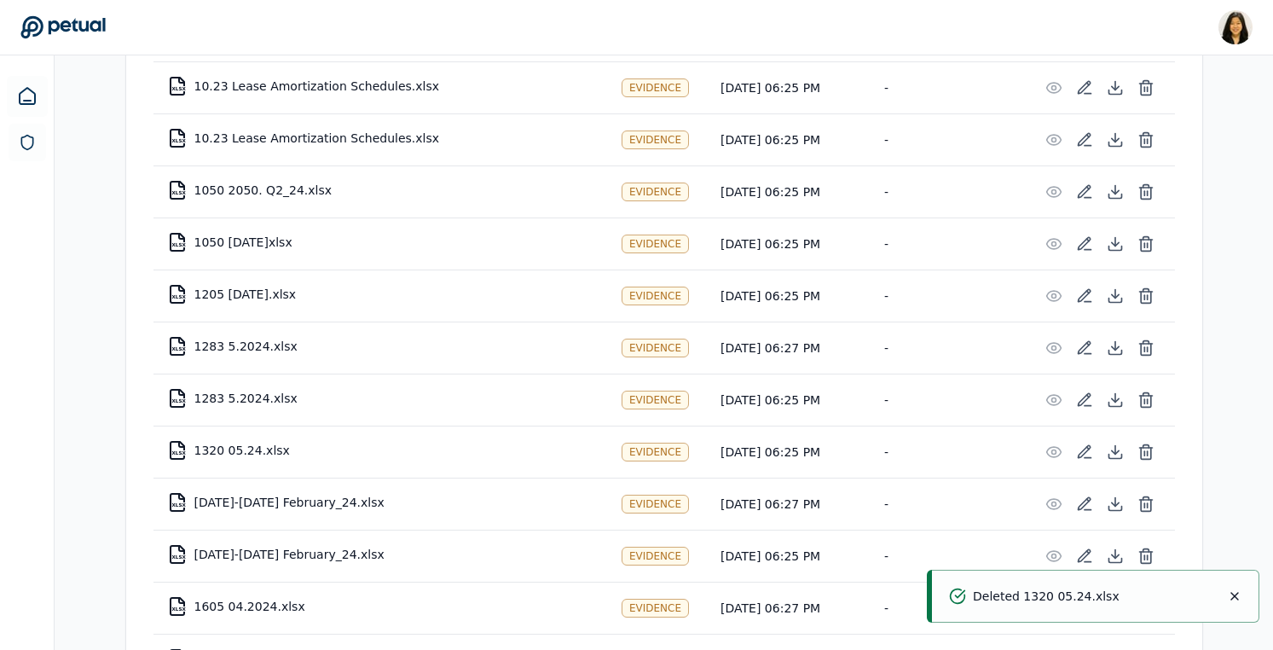
scroll to position [532, 0]
click at [1145, 505] on icon at bounding box center [1146, 502] width 17 height 17
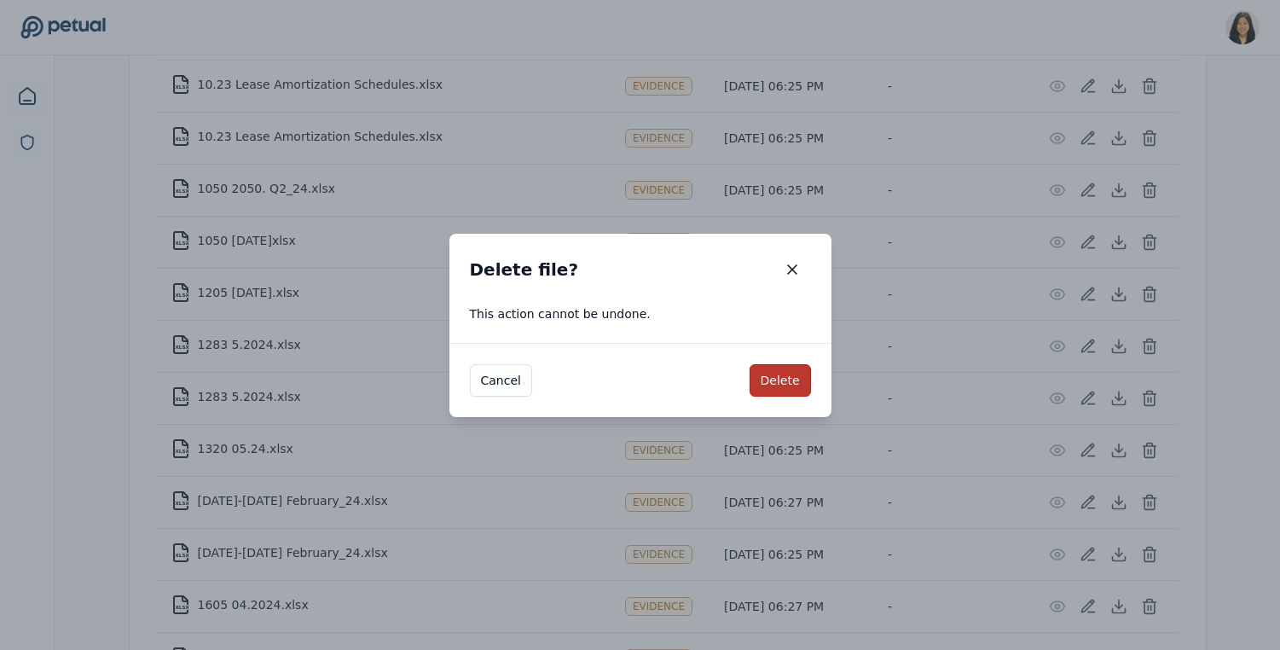
click at [799, 379] on button "Delete" at bounding box center [780, 380] width 61 height 32
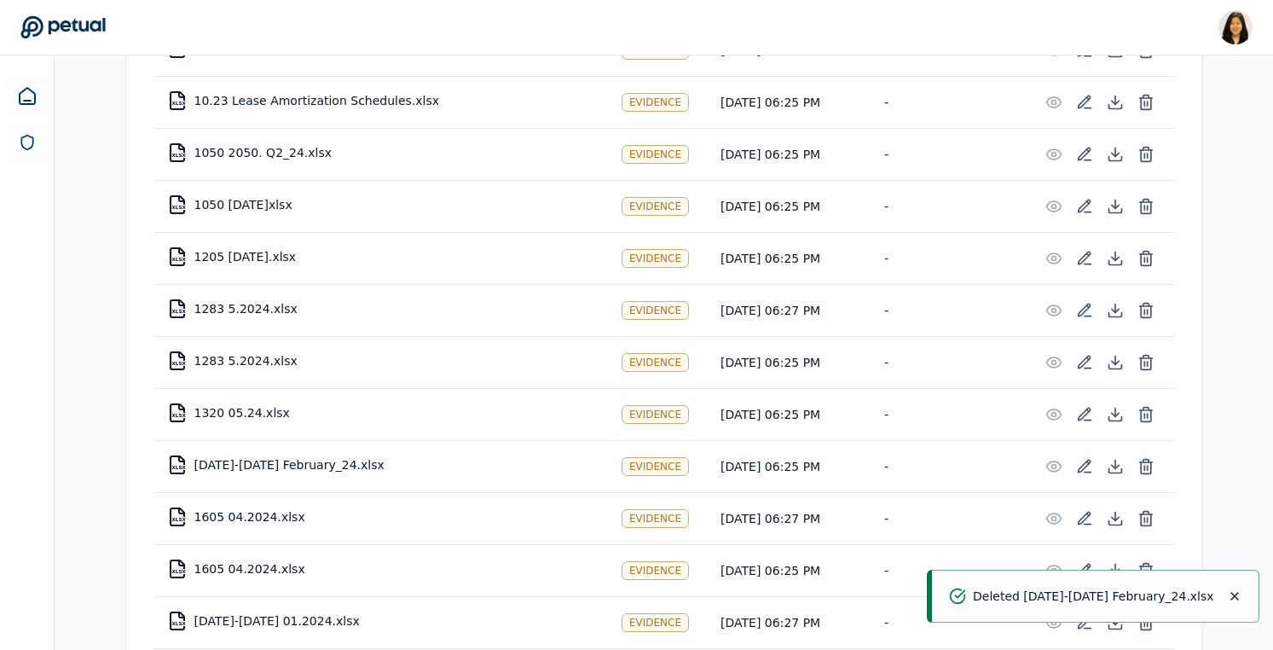
scroll to position [584, 0]
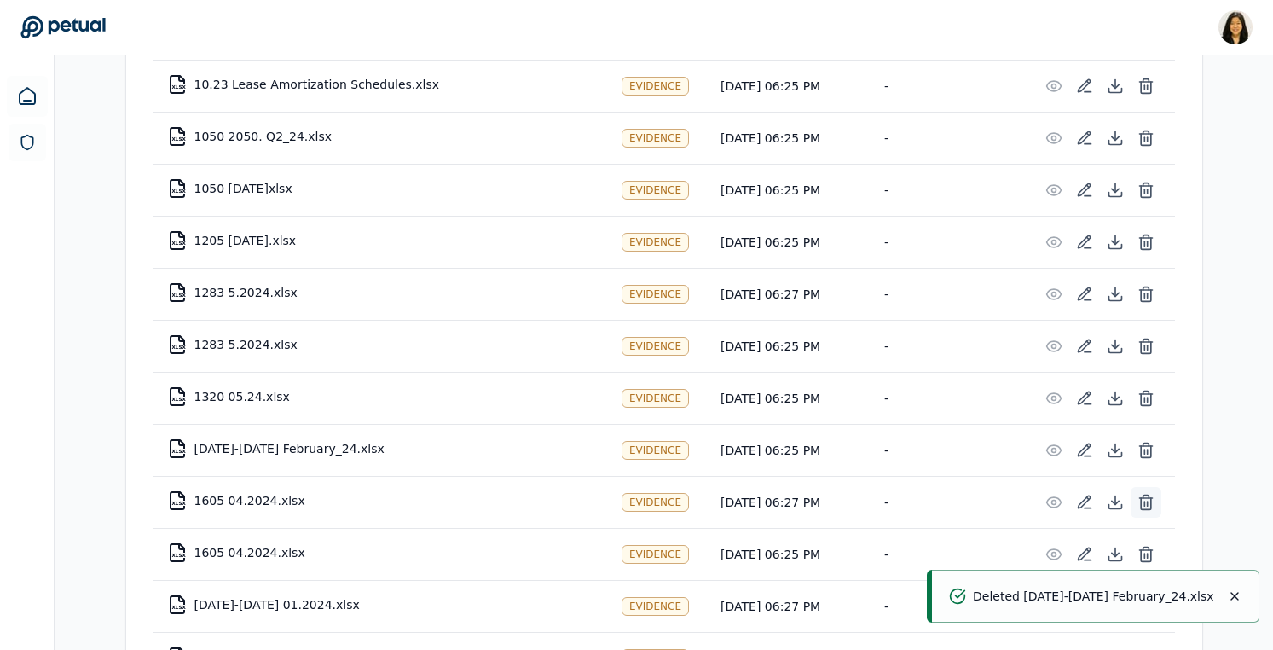
click at [1147, 498] on icon at bounding box center [1145, 498] width 13 height 0
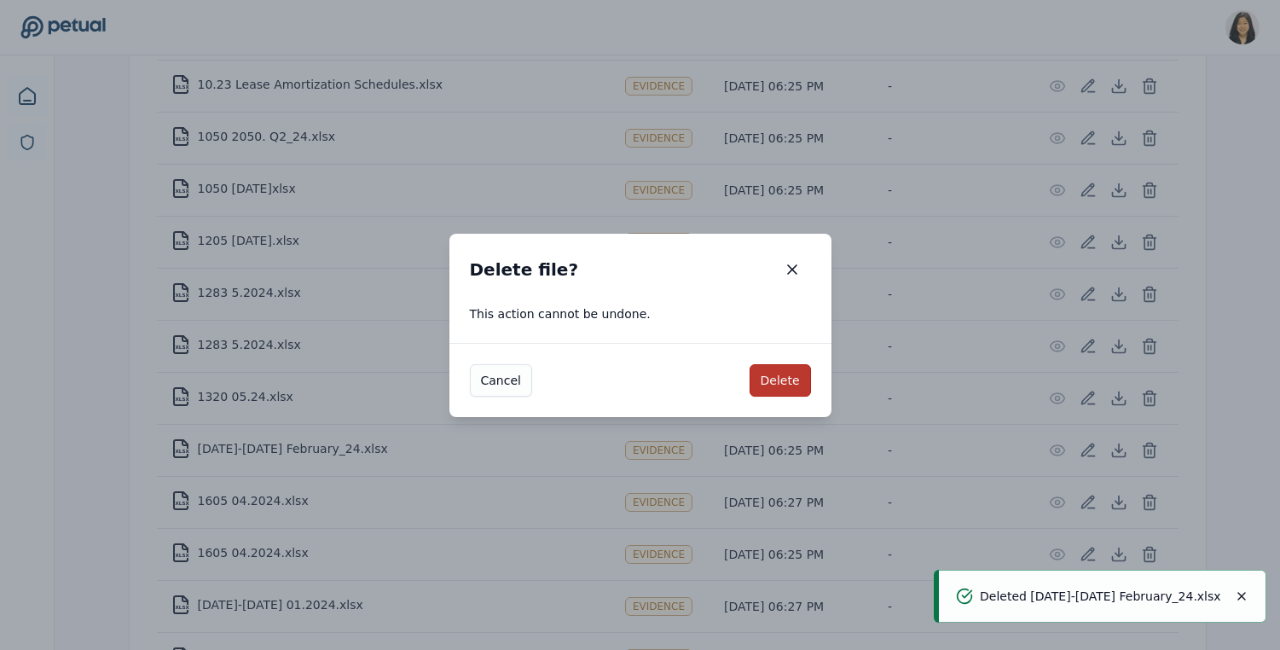
click at [793, 380] on button "Delete" at bounding box center [780, 380] width 61 height 32
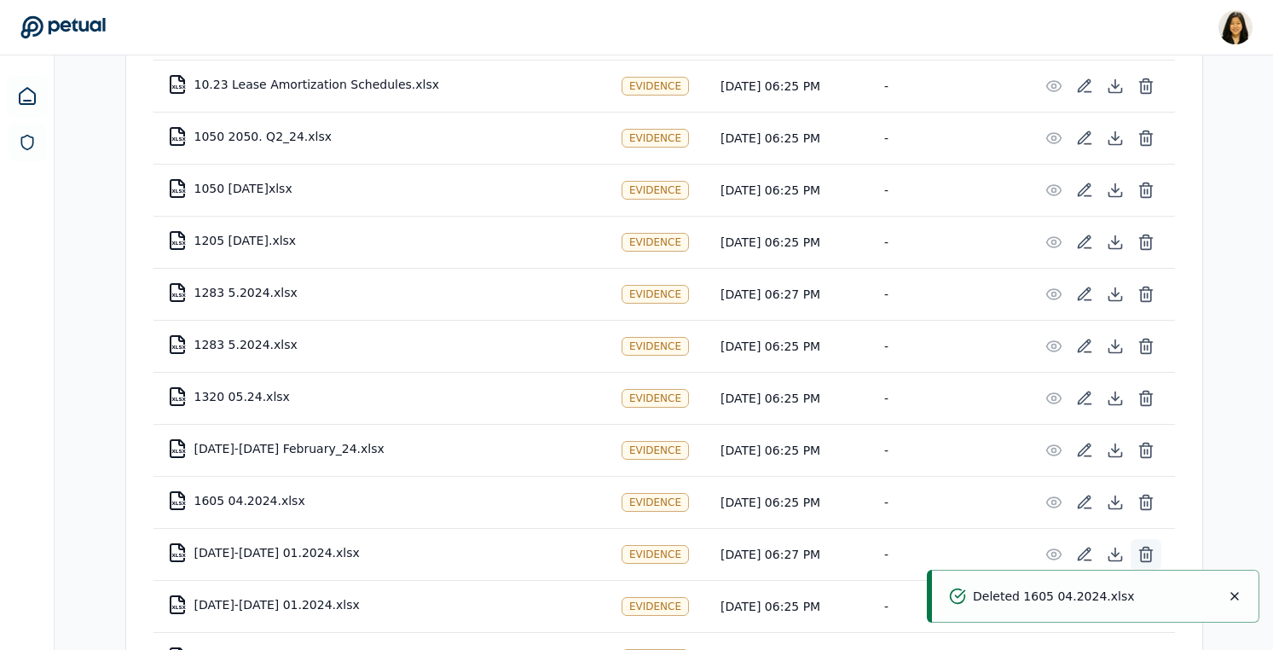
click at [1148, 552] on icon at bounding box center [1146, 554] width 17 height 17
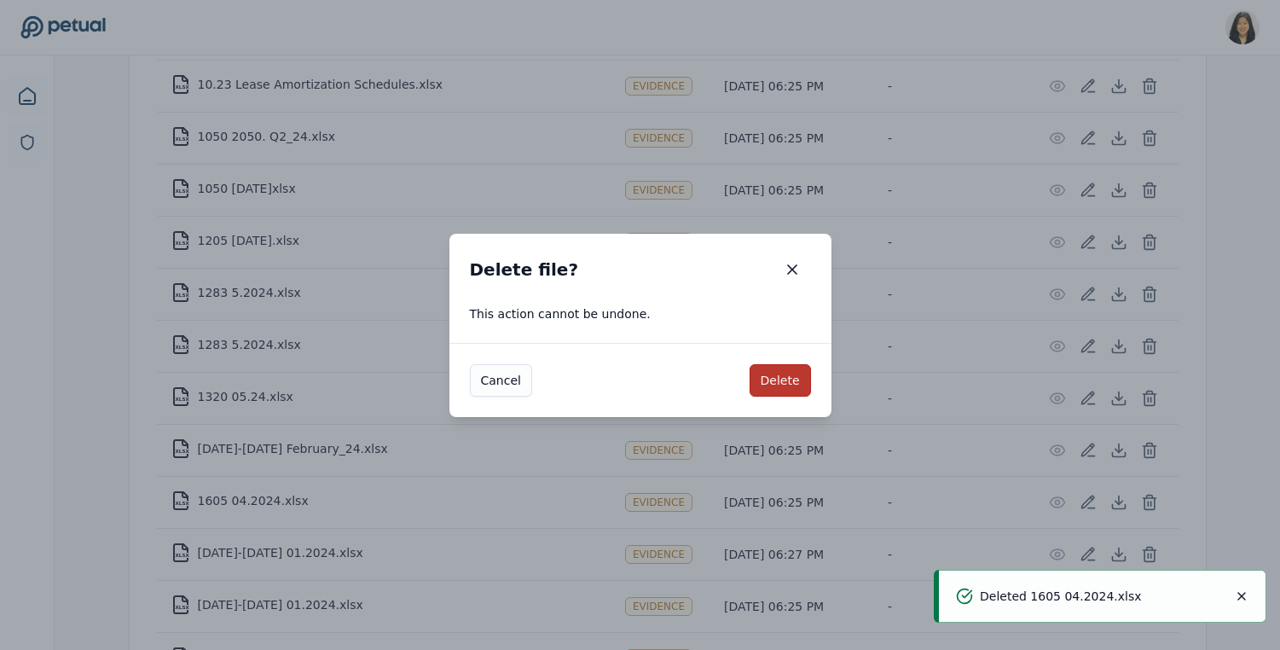
click at [796, 378] on button "Delete" at bounding box center [780, 380] width 61 height 32
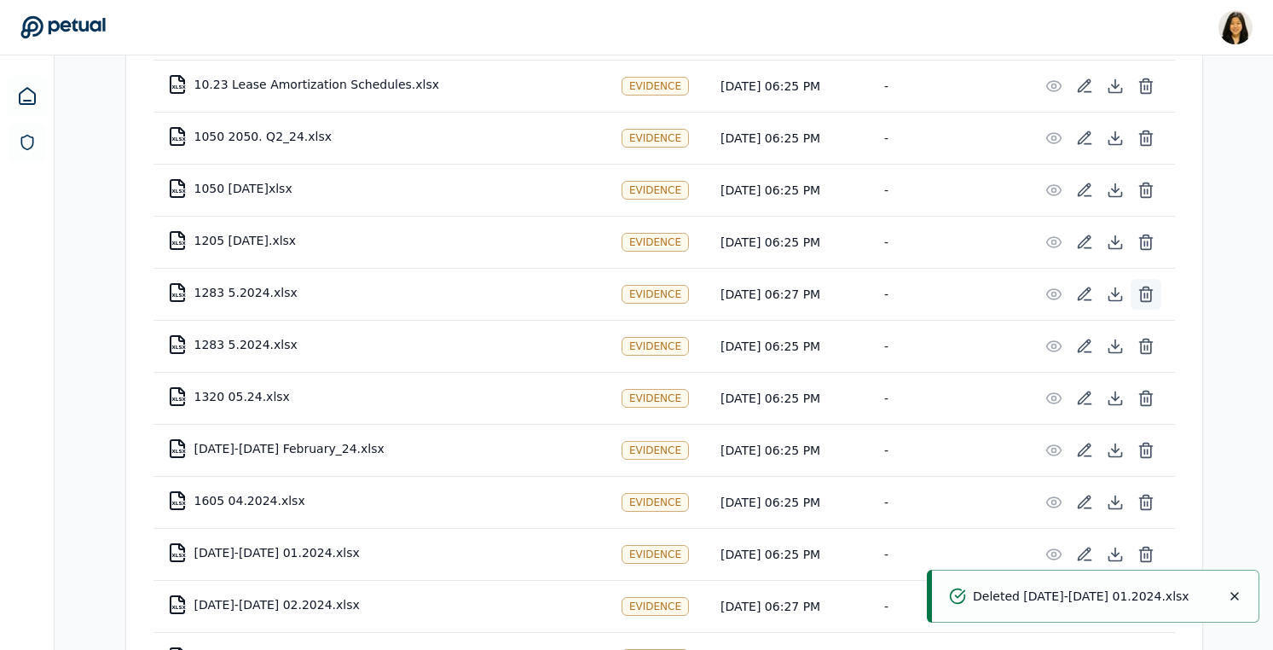
click at [1149, 292] on icon at bounding box center [1146, 294] width 17 height 17
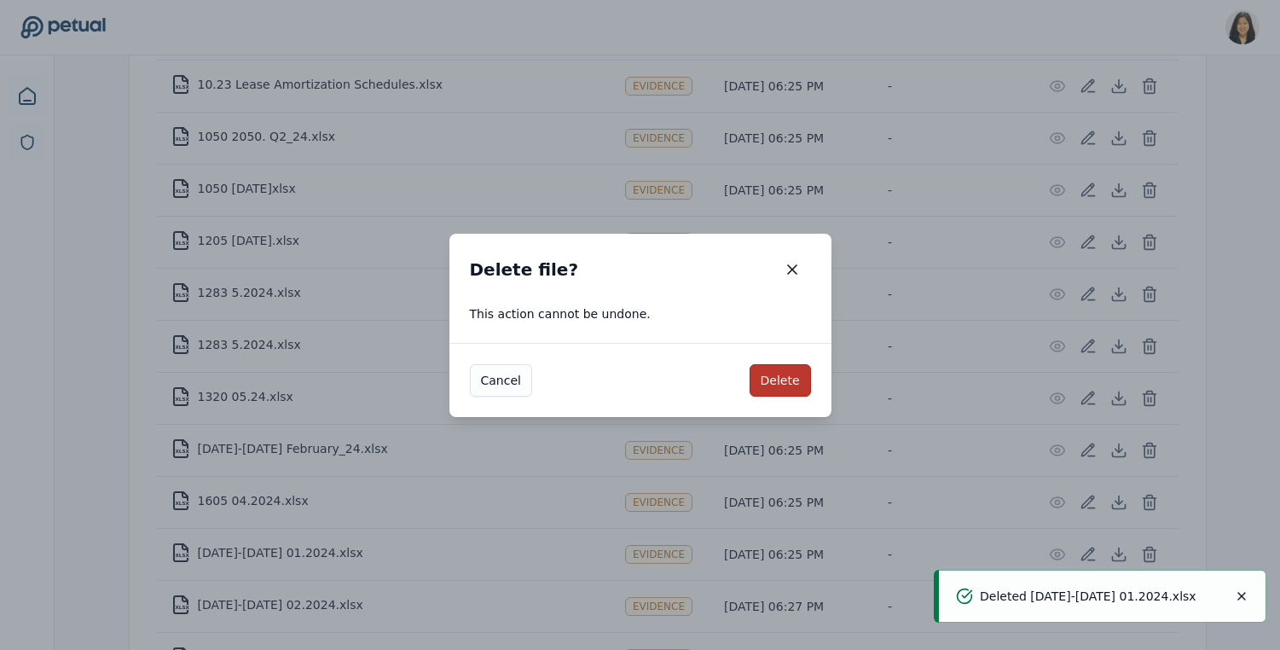
click at [783, 379] on button "Delete" at bounding box center [780, 380] width 61 height 32
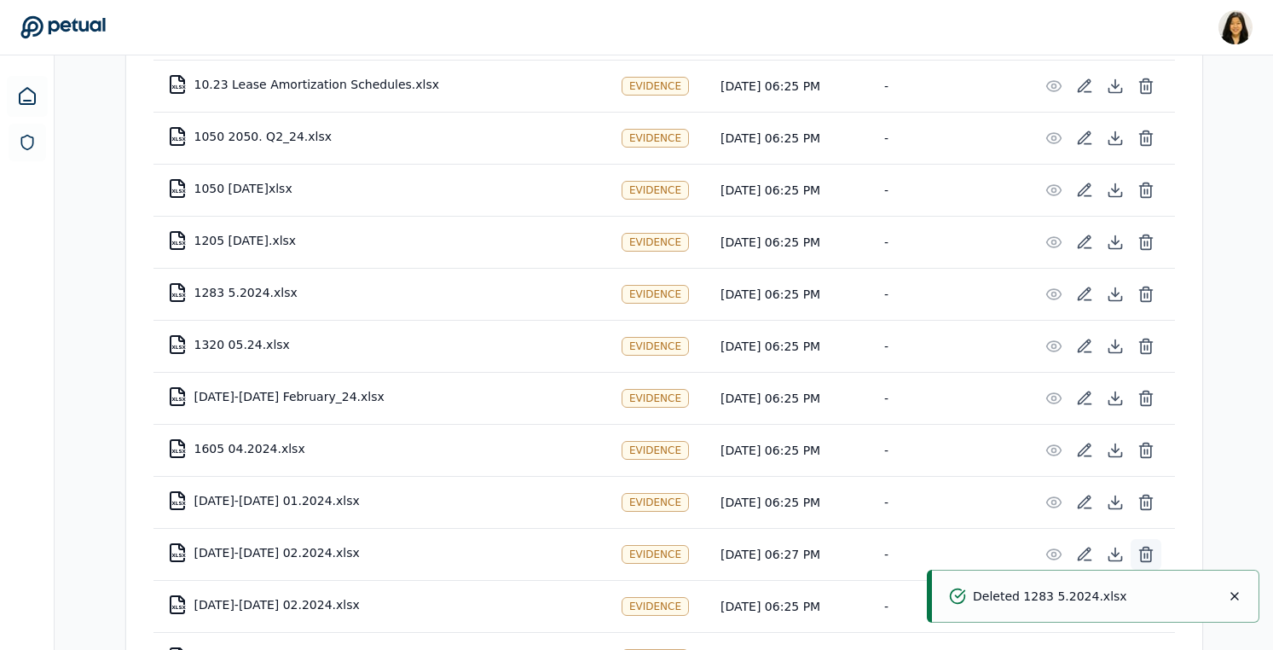
click at [1147, 550] on icon at bounding box center [1146, 554] width 17 height 17
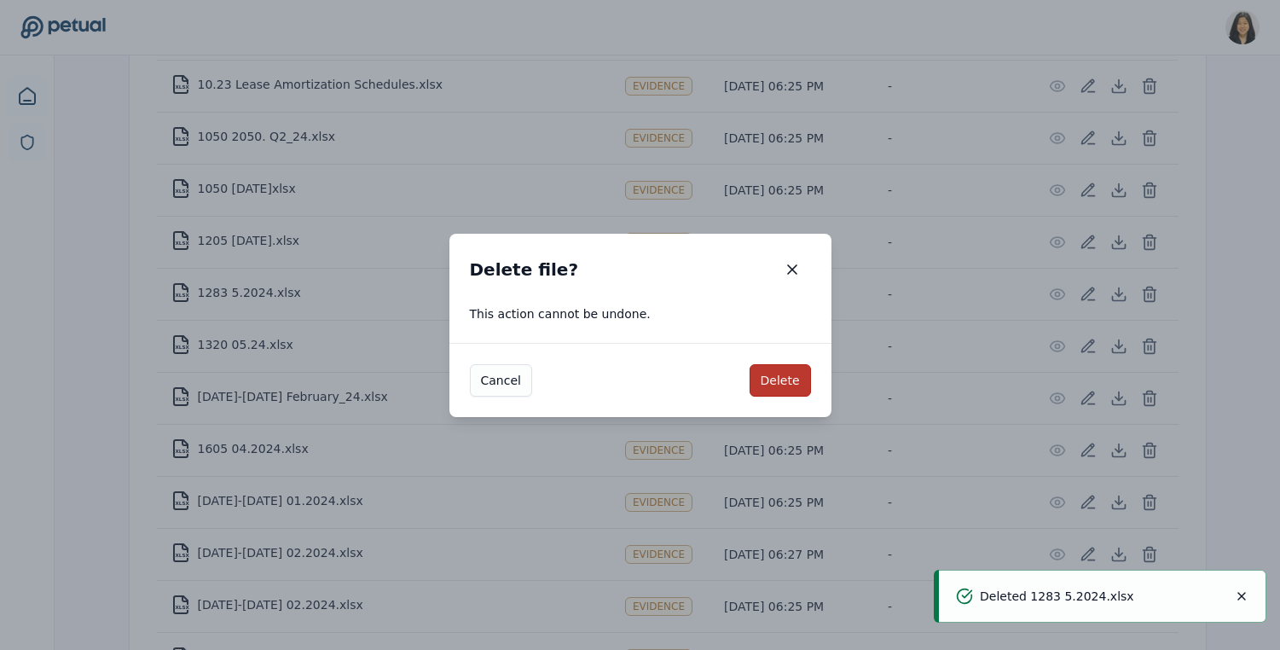
click at [781, 383] on button "Delete" at bounding box center [780, 380] width 61 height 32
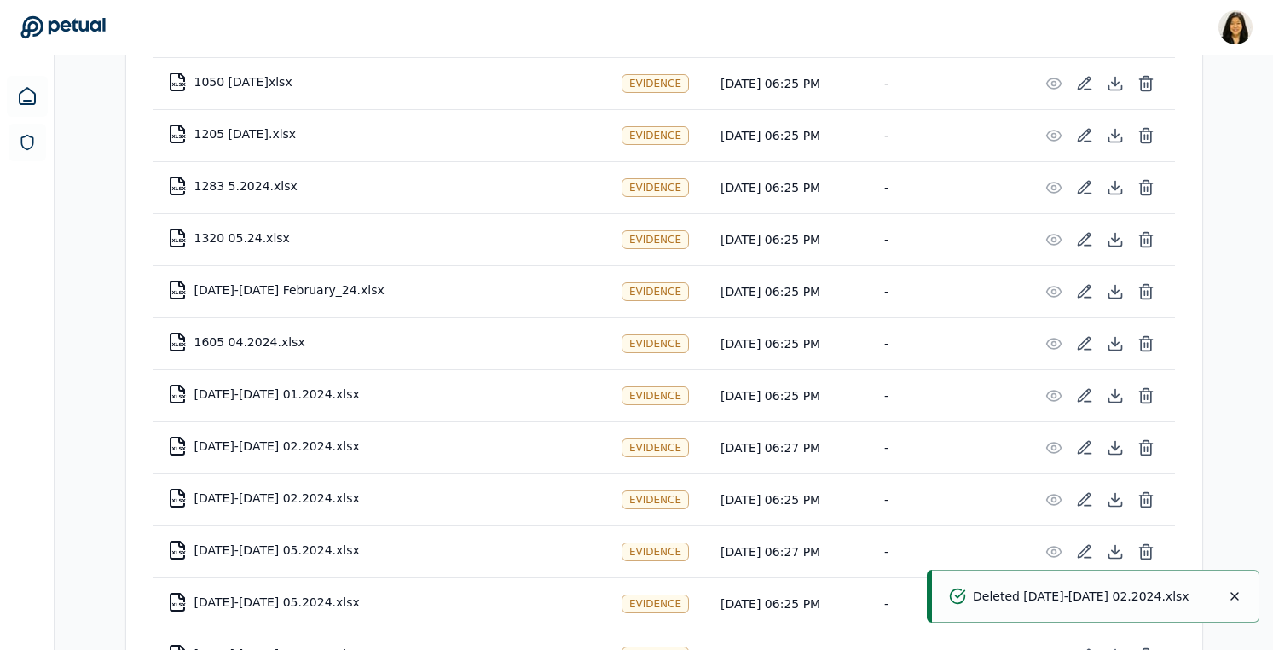
scroll to position [706, 0]
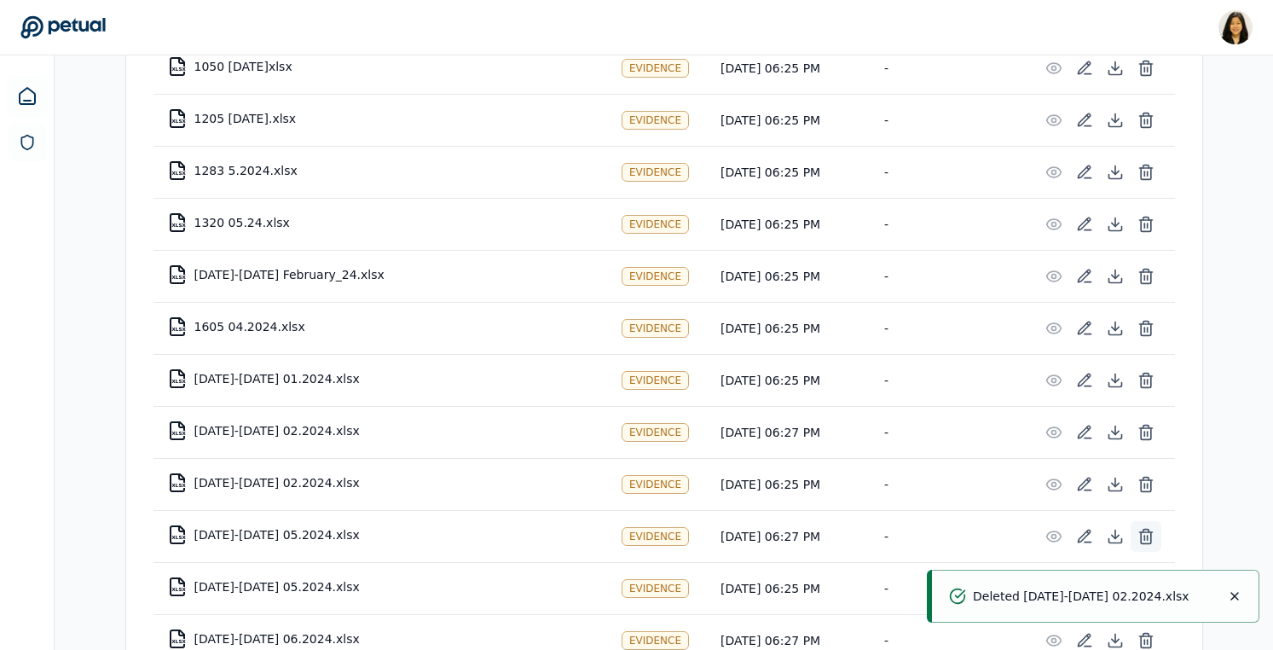
click at [1149, 532] on icon at bounding box center [1146, 536] width 17 height 17
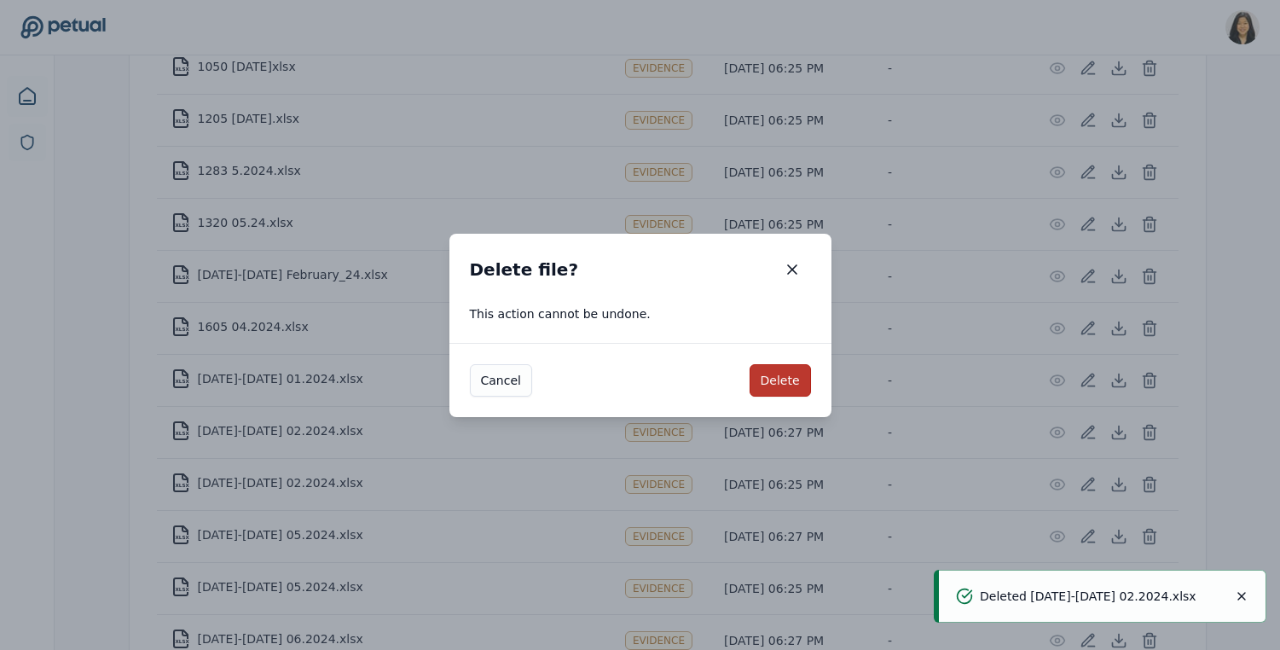
click at [784, 381] on button "Delete" at bounding box center [780, 380] width 61 height 32
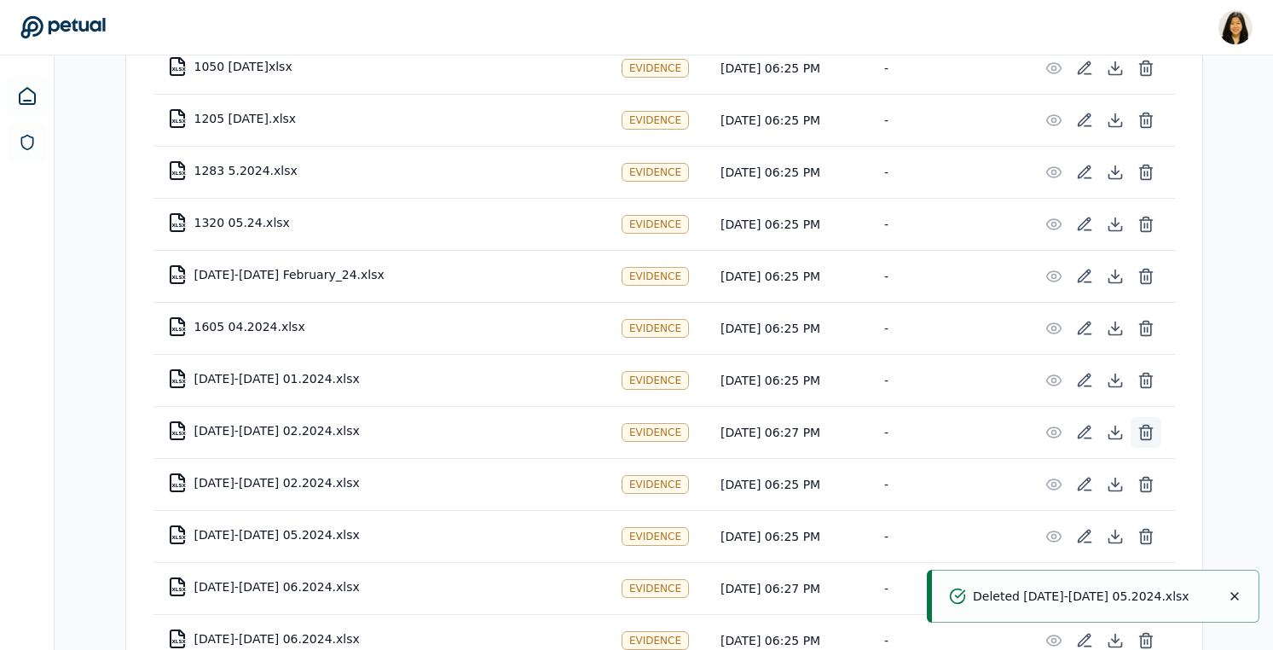
click at [1149, 431] on icon at bounding box center [1146, 432] width 17 height 17
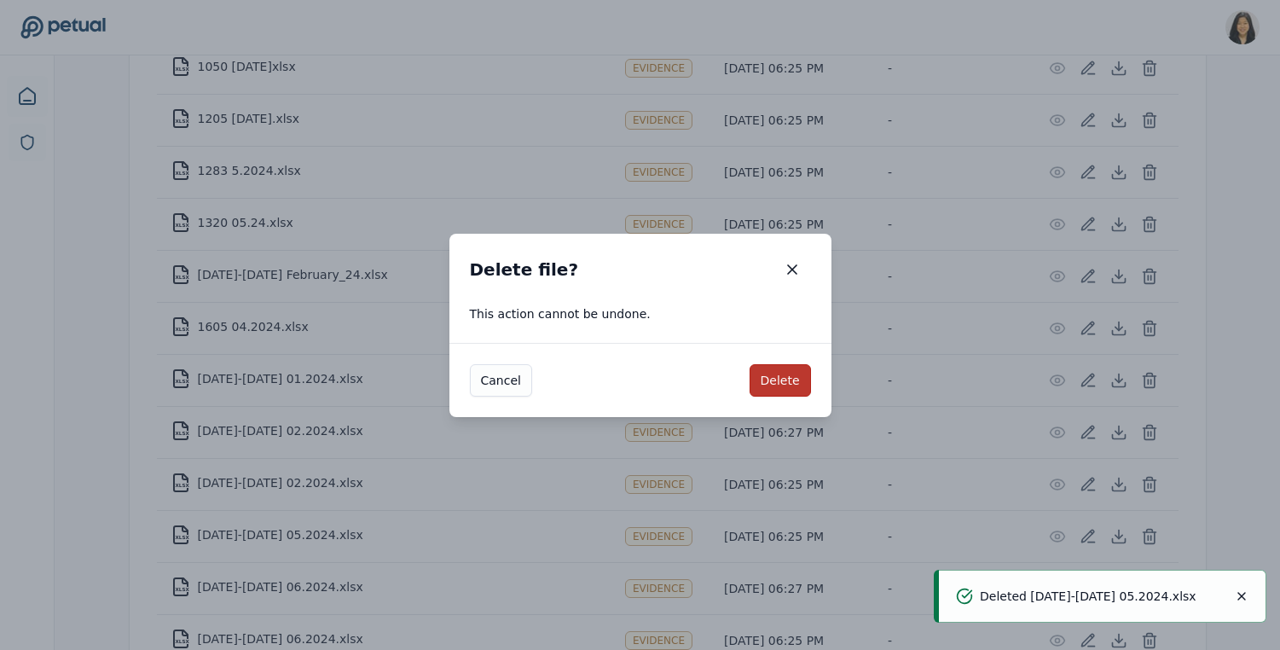
click at [802, 376] on button "Delete" at bounding box center [780, 380] width 61 height 32
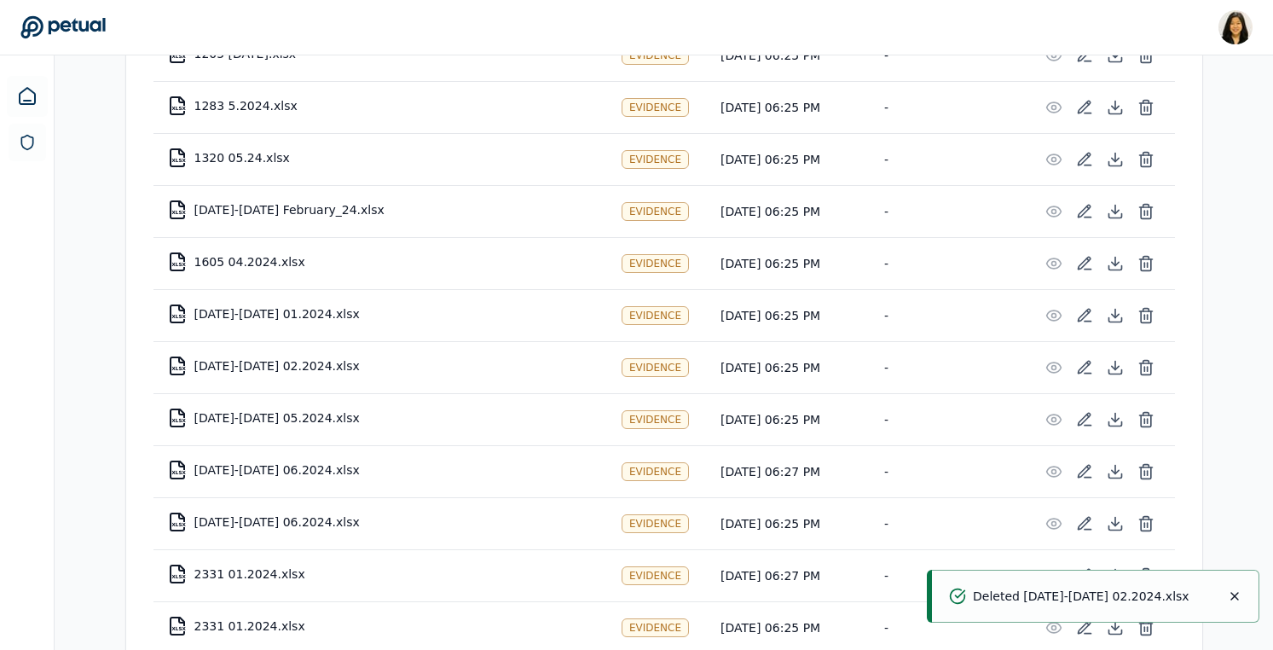
scroll to position [795, 0]
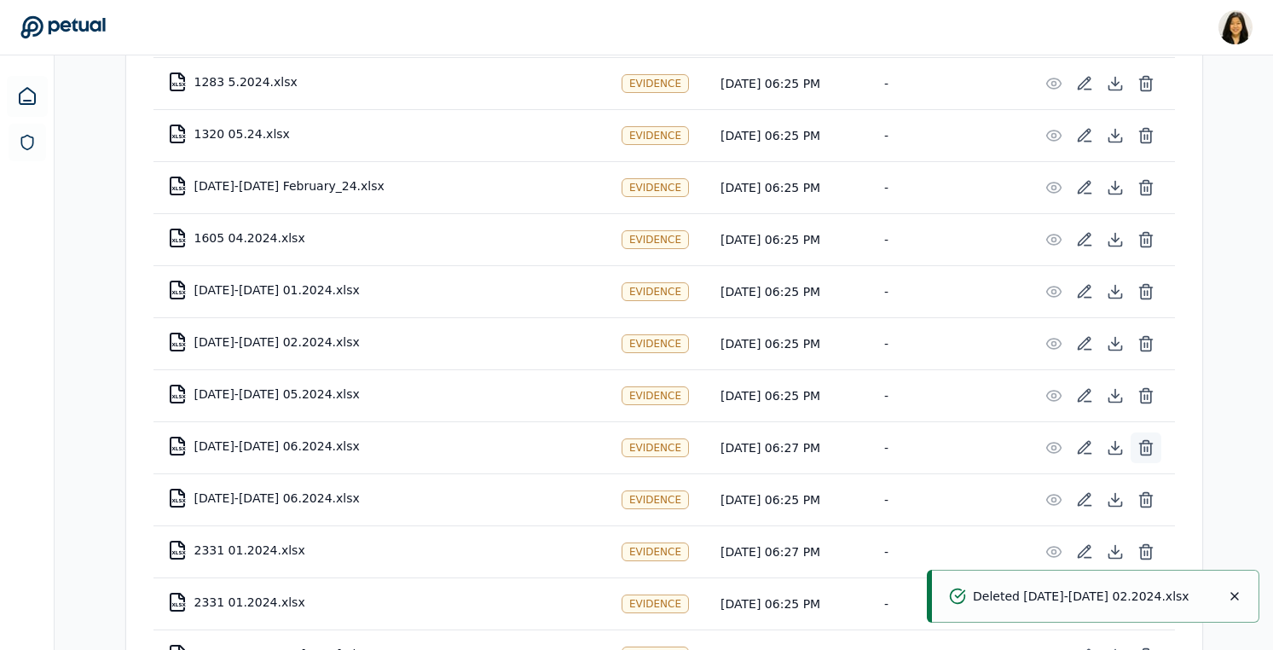
click at [1142, 443] on icon at bounding box center [1146, 447] width 17 height 17
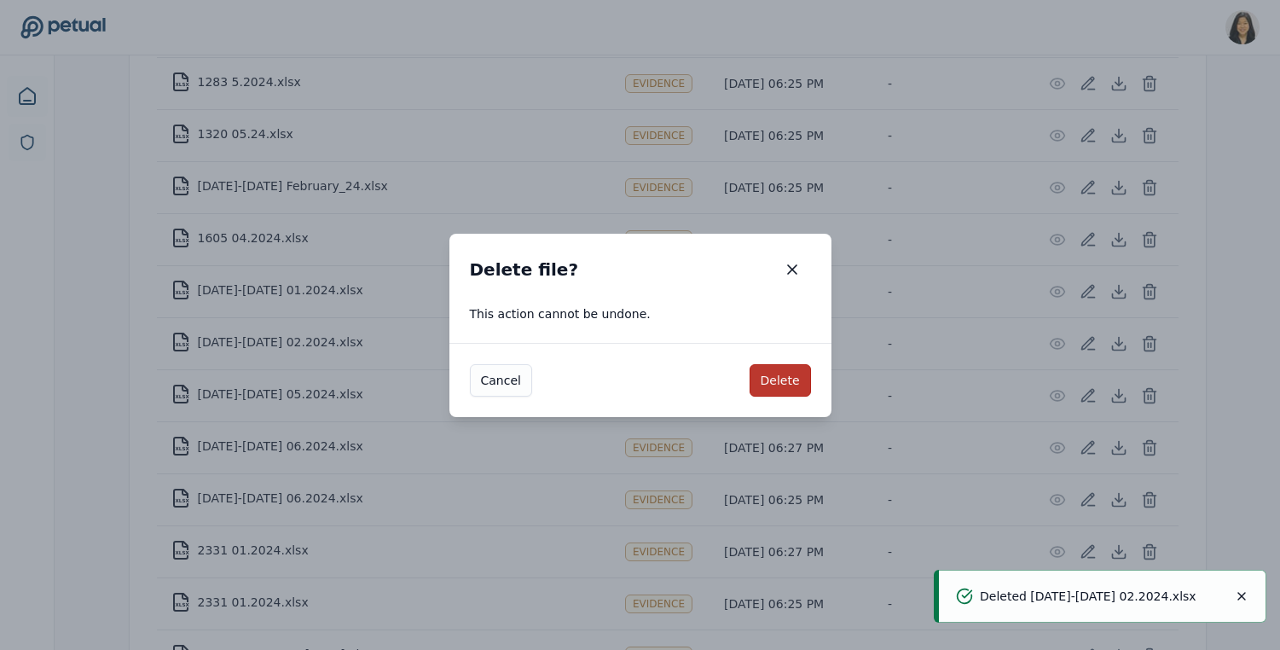
click at [788, 375] on button "Delete" at bounding box center [780, 380] width 61 height 32
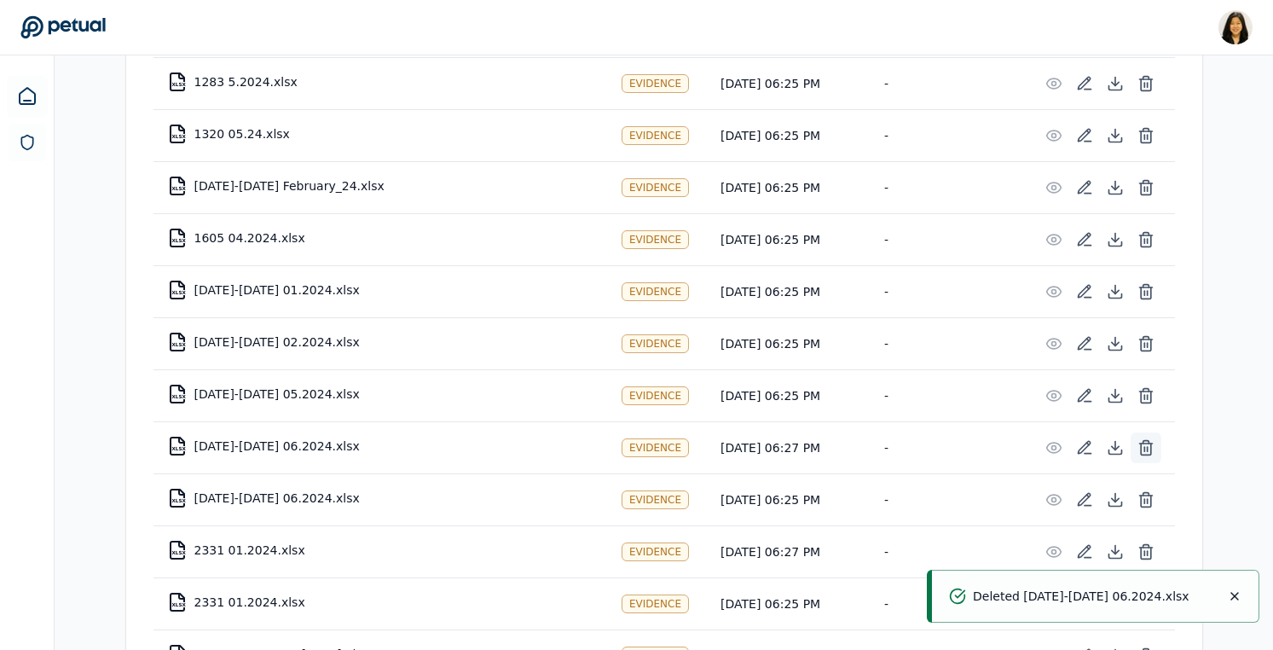
click at [1141, 446] on icon at bounding box center [1146, 448] width 10 height 11
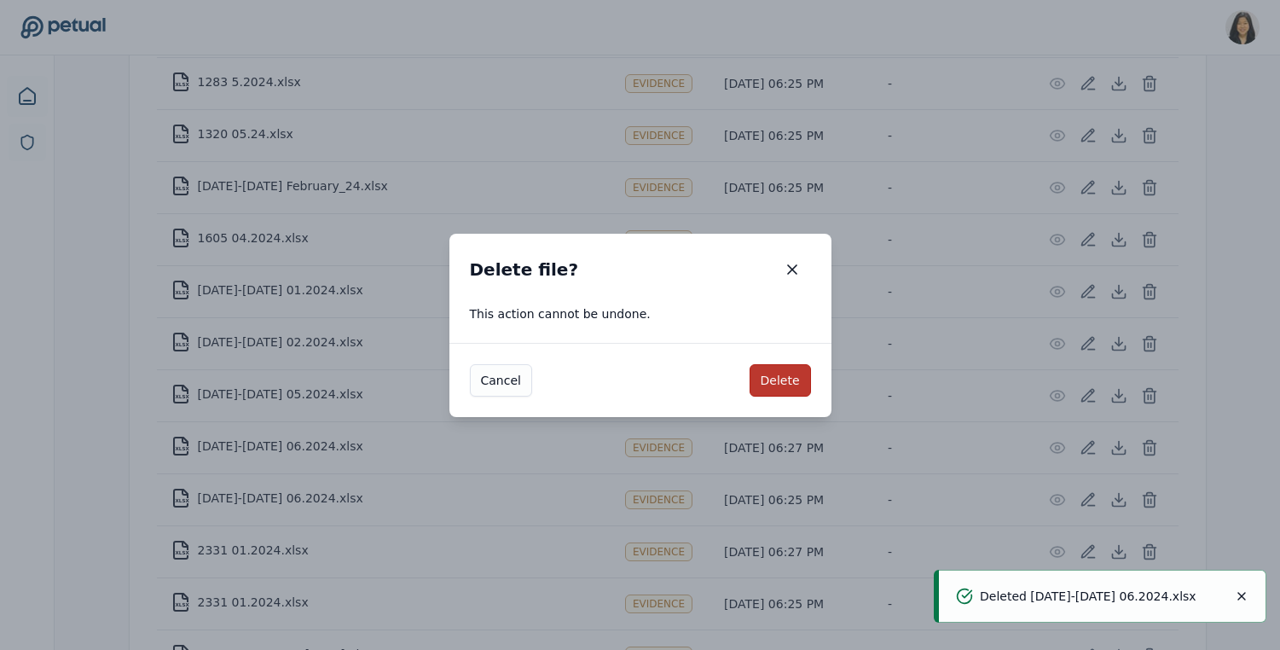
click at [783, 369] on button "Delete" at bounding box center [780, 380] width 61 height 32
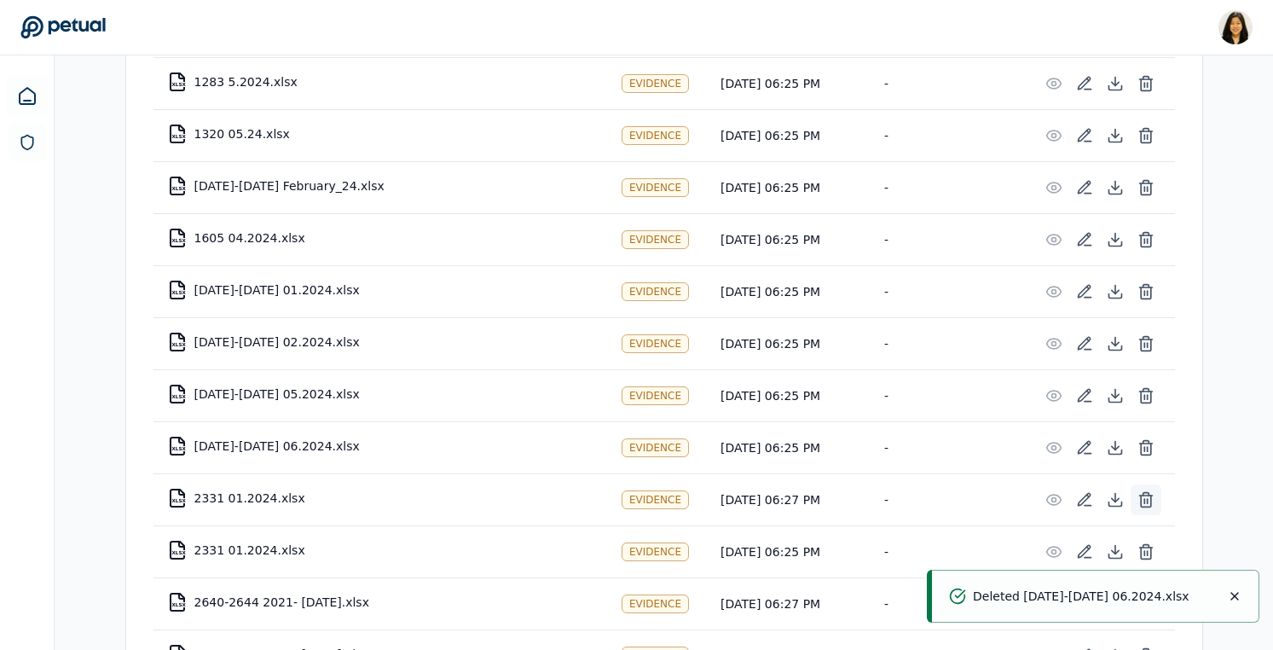
click at [1145, 505] on icon at bounding box center [1146, 499] width 17 height 17
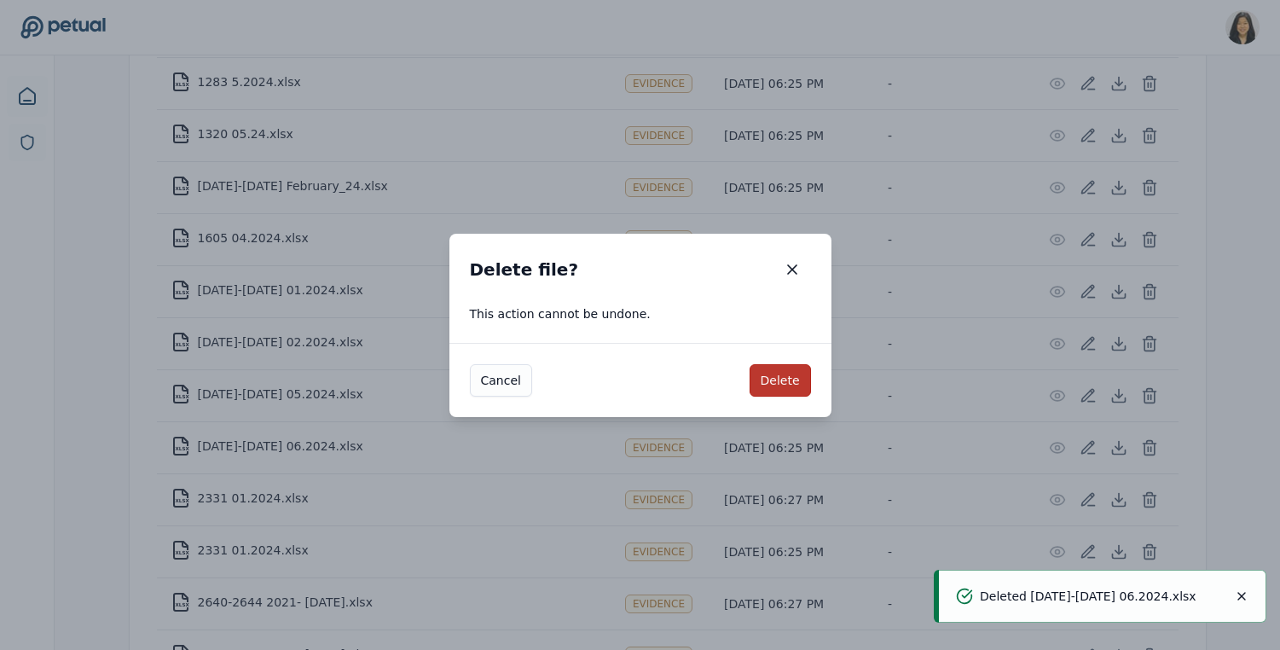
click at [785, 380] on button "Delete" at bounding box center [780, 380] width 61 height 32
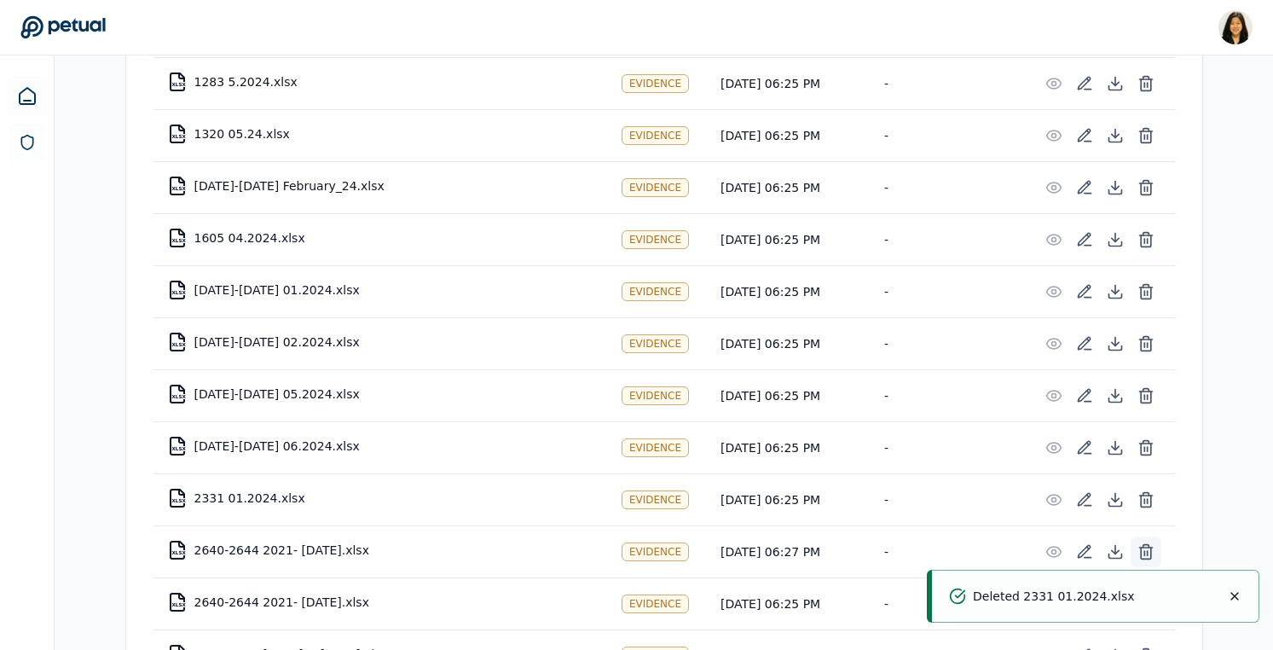
click at [1146, 541] on button at bounding box center [1146, 551] width 31 height 31
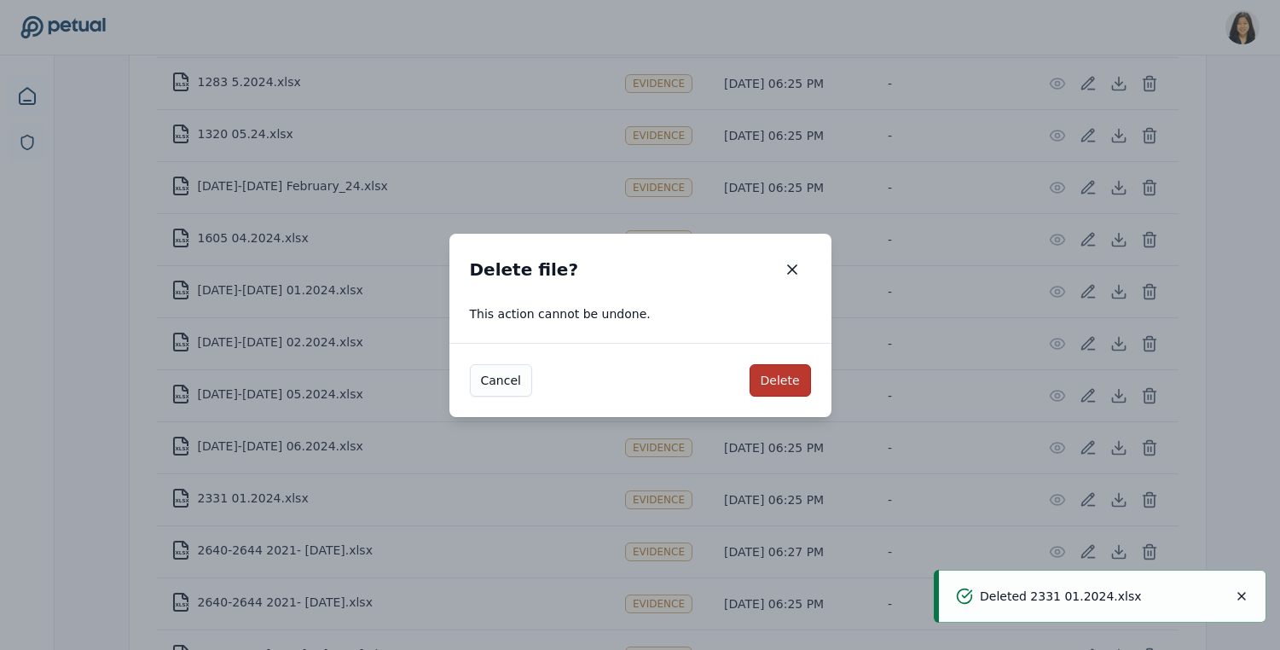
click at [781, 379] on button "Delete" at bounding box center [780, 380] width 61 height 32
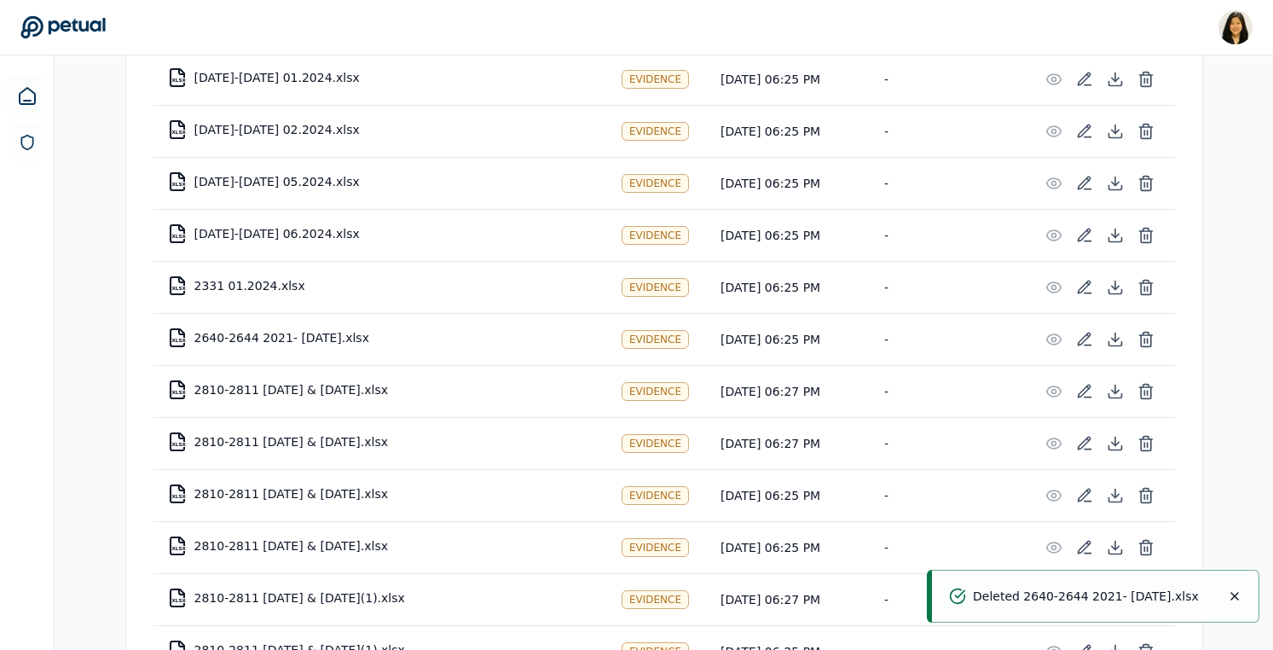
scroll to position [1022, 0]
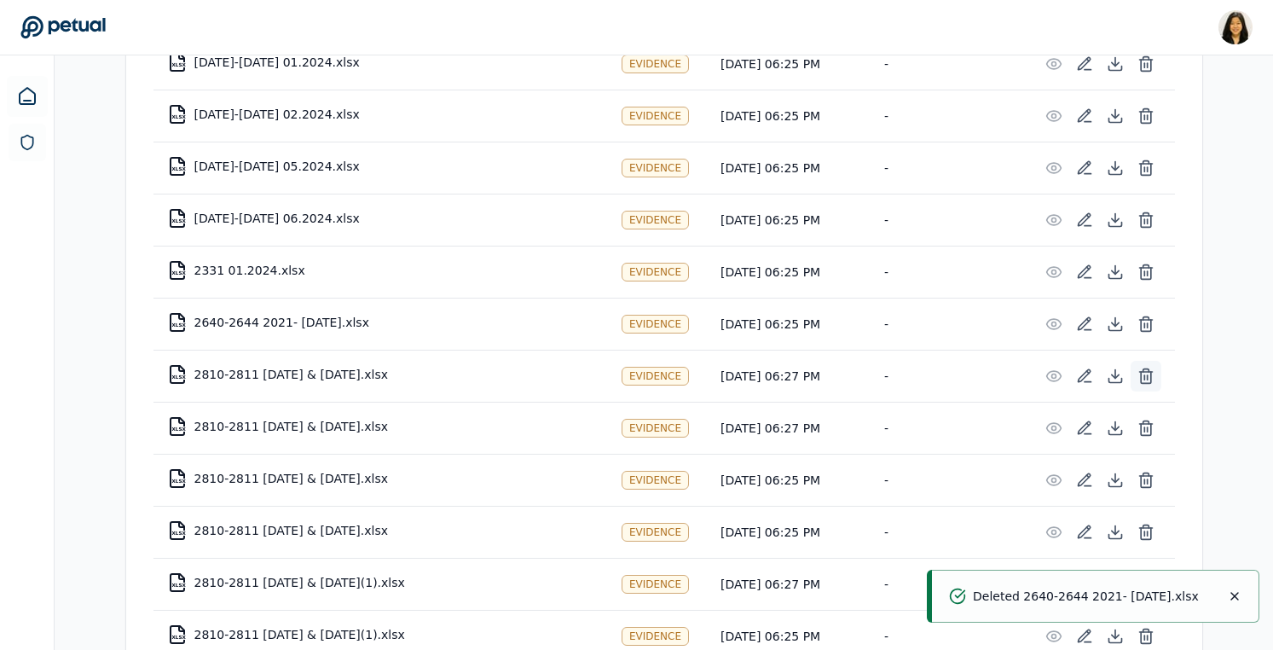
click at [1149, 376] on icon at bounding box center [1146, 377] width 10 height 11
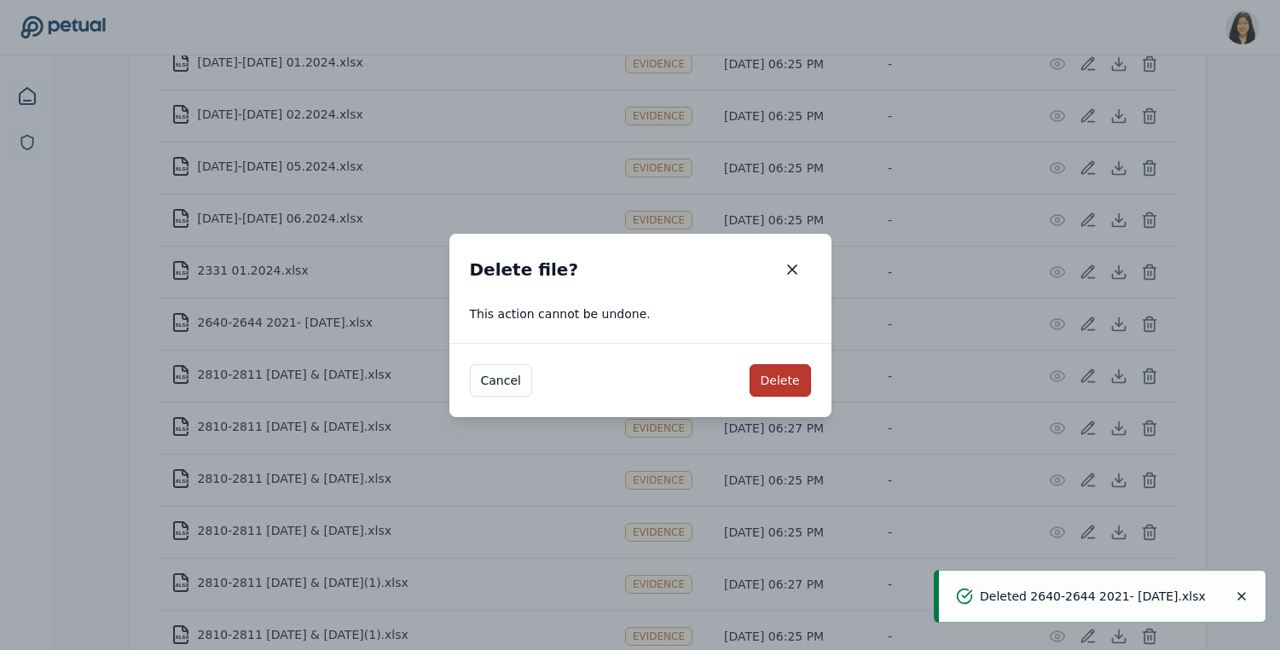
click at [755, 380] on button "Delete" at bounding box center [780, 380] width 61 height 32
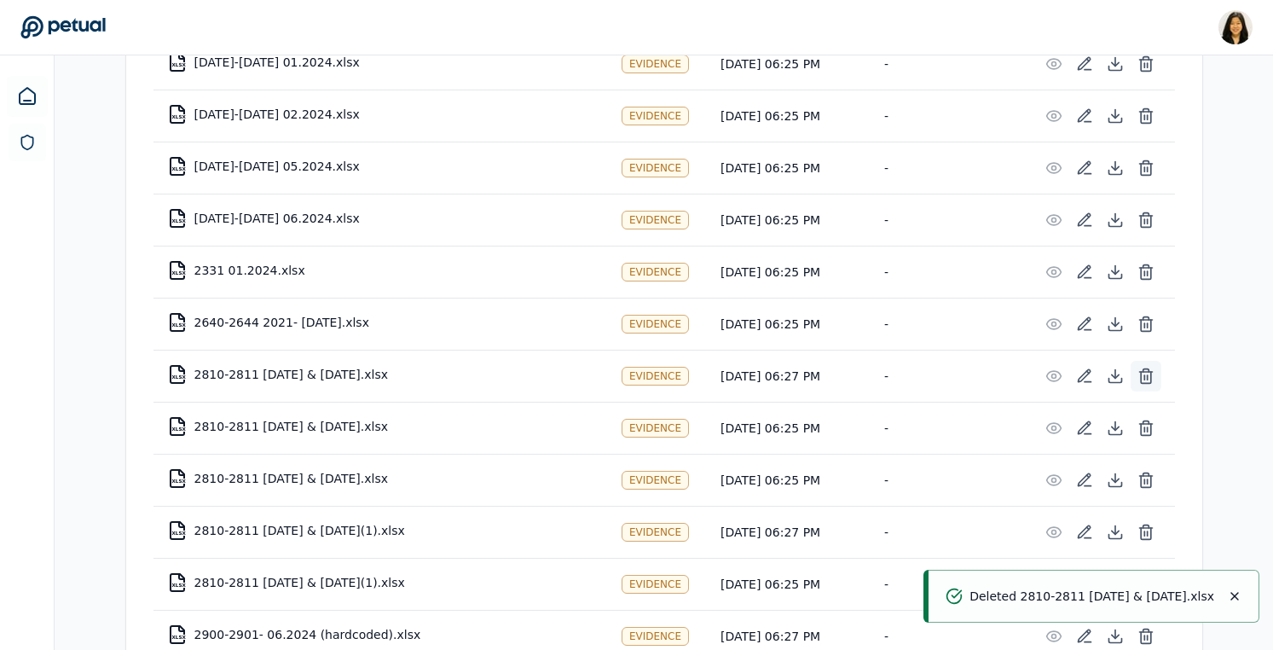
click at [1143, 371] on icon at bounding box center [1146, 369] width 6 height 3
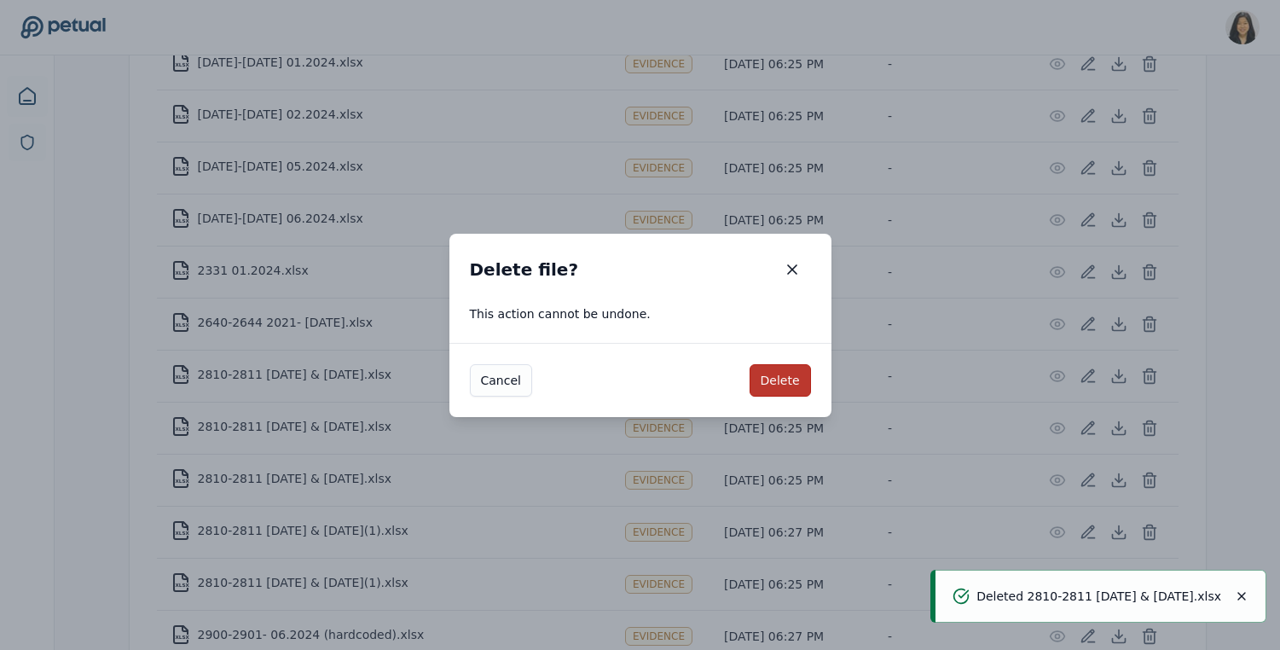
click at [783, 385] on button "Delete" at bounding box center [780, 380] width 61 height 32
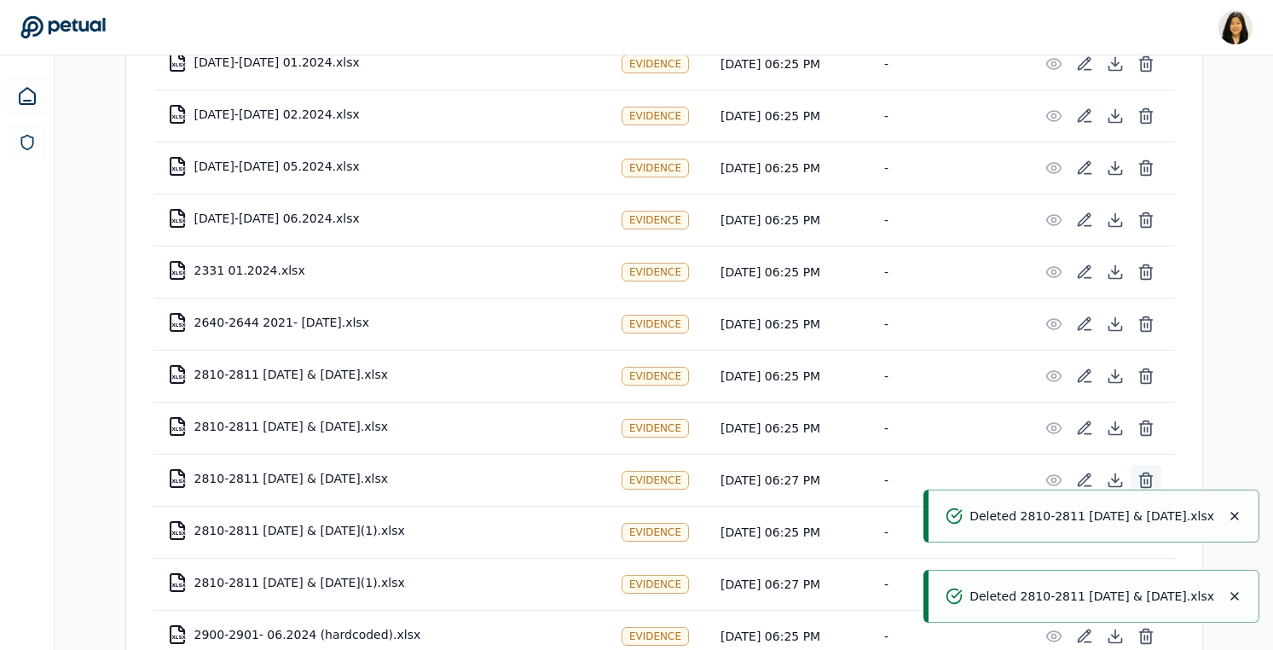
click at [1145, 476] on icon at bounding box center [1146, 480] width 17 height 17
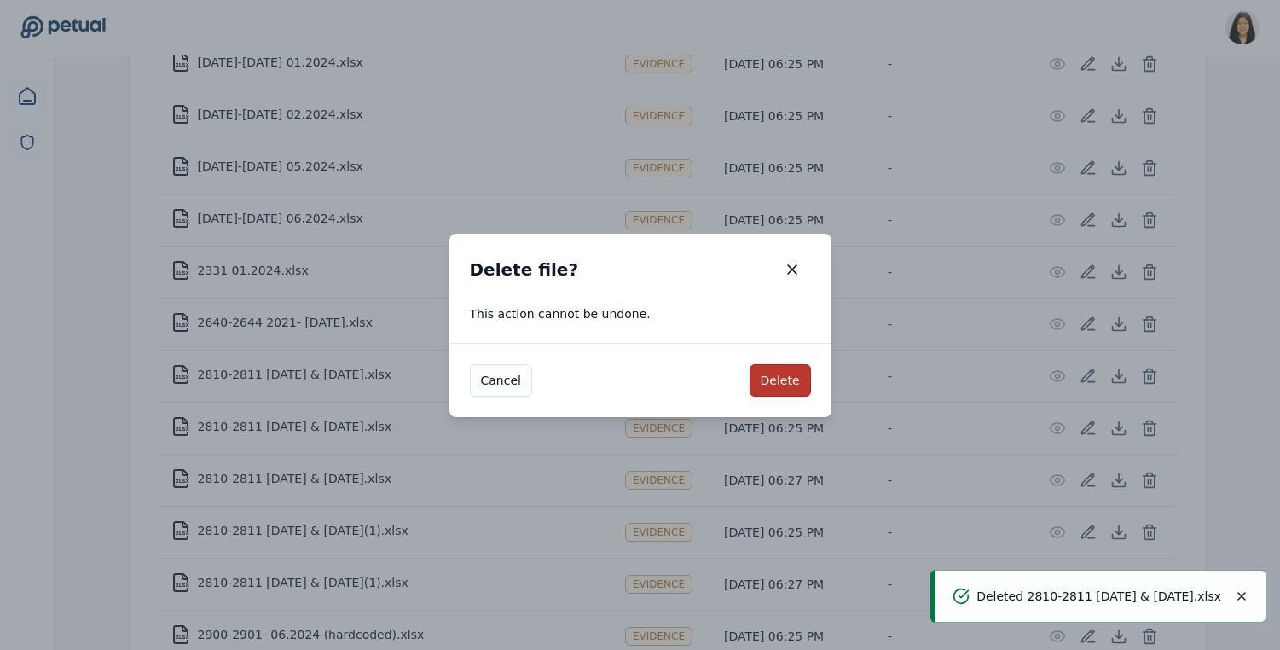
click at [789, 373] on button "Delete" at bounding box center [780, 380] width 61 height 32
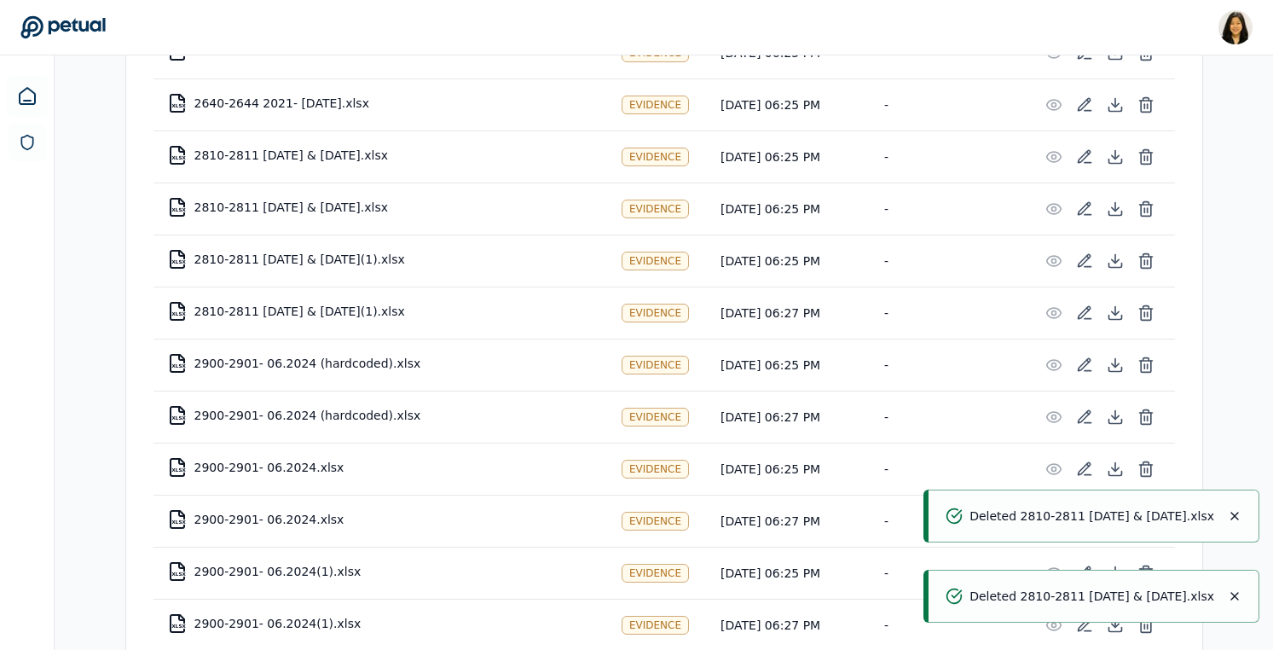
scroll to position [1307, 0]
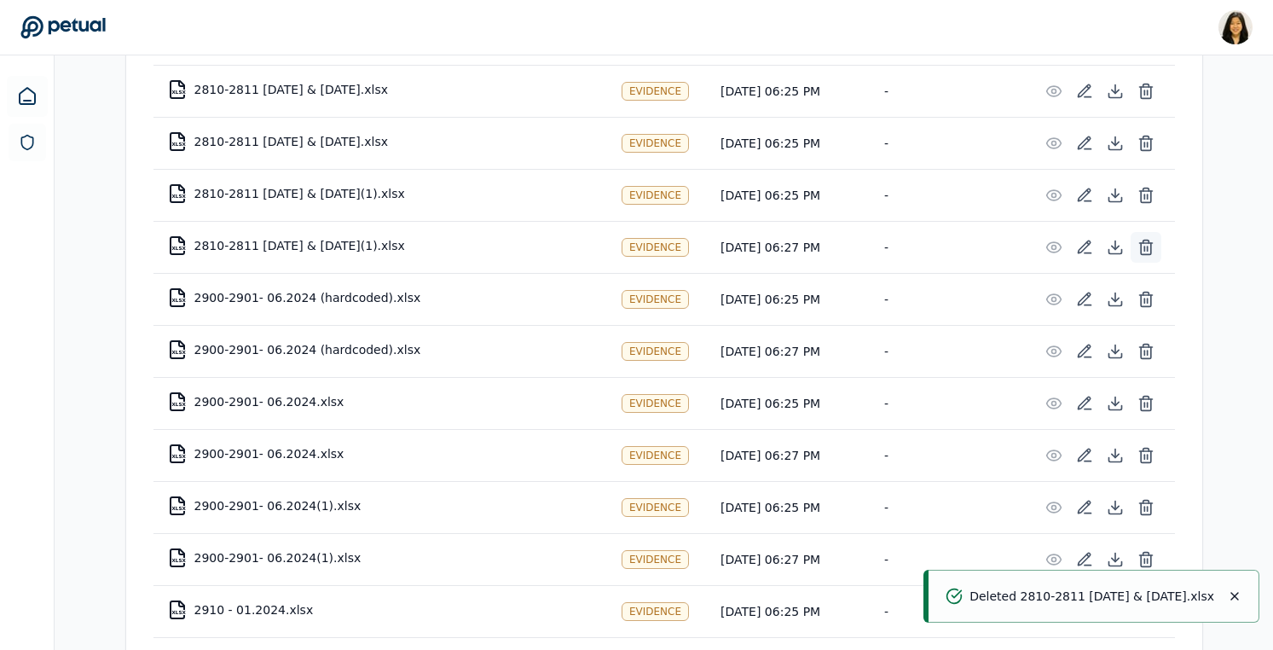
click at [1149, 251] on icon at bounding box center [1146, 247] width 17 height 17
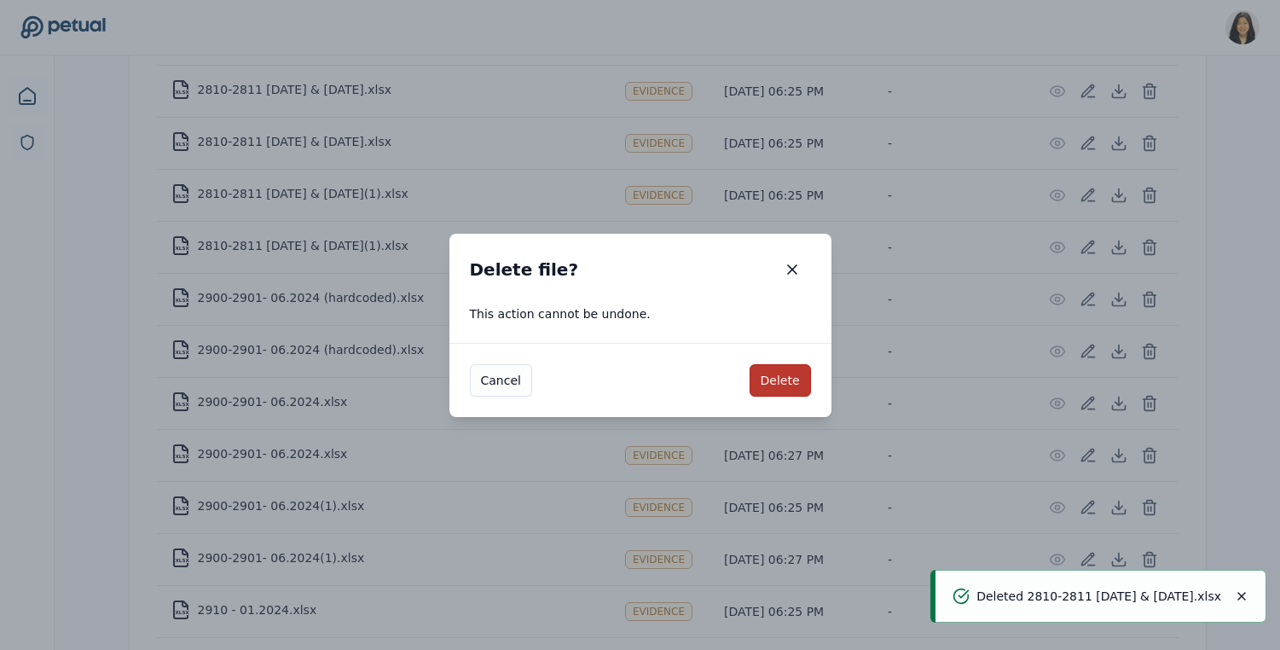
click at [779, 376] on button "Delete" at bounding box center [780, 380] width 61 height 32
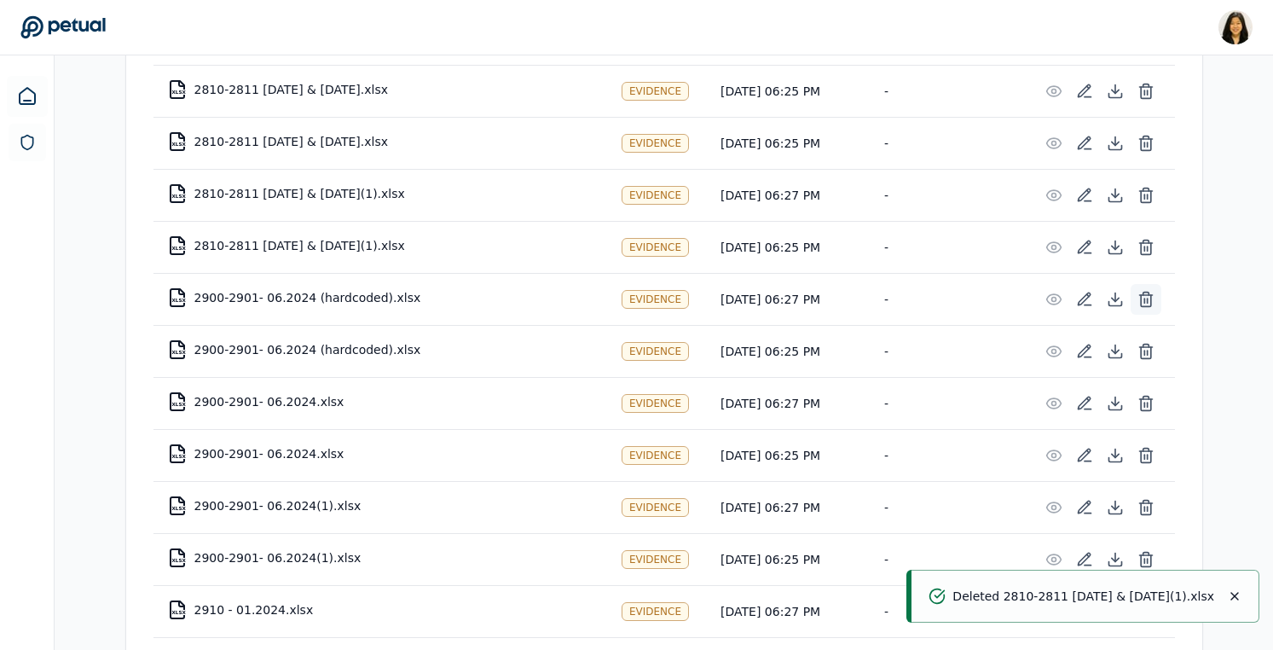
click at [1151, 303] on icon at bounding box center [1146, 299] width 17 height 17
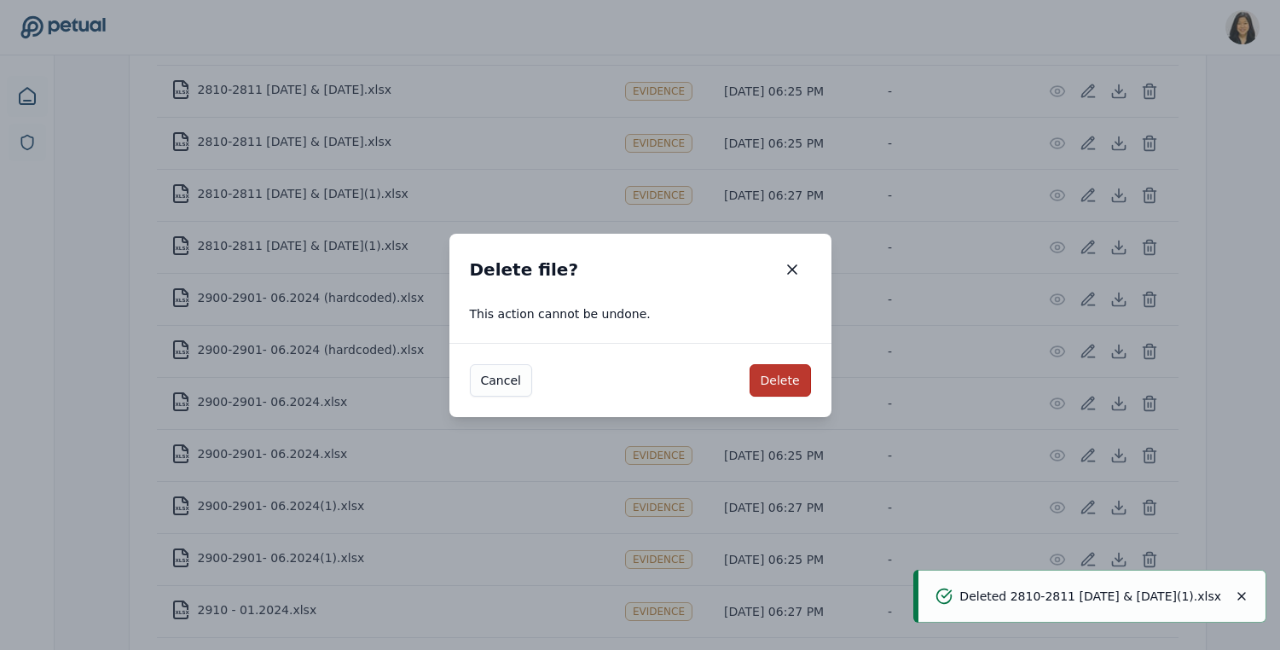
click at [786, 377] on button "Delete" at bounding box center [780, 380] width 61 height 32
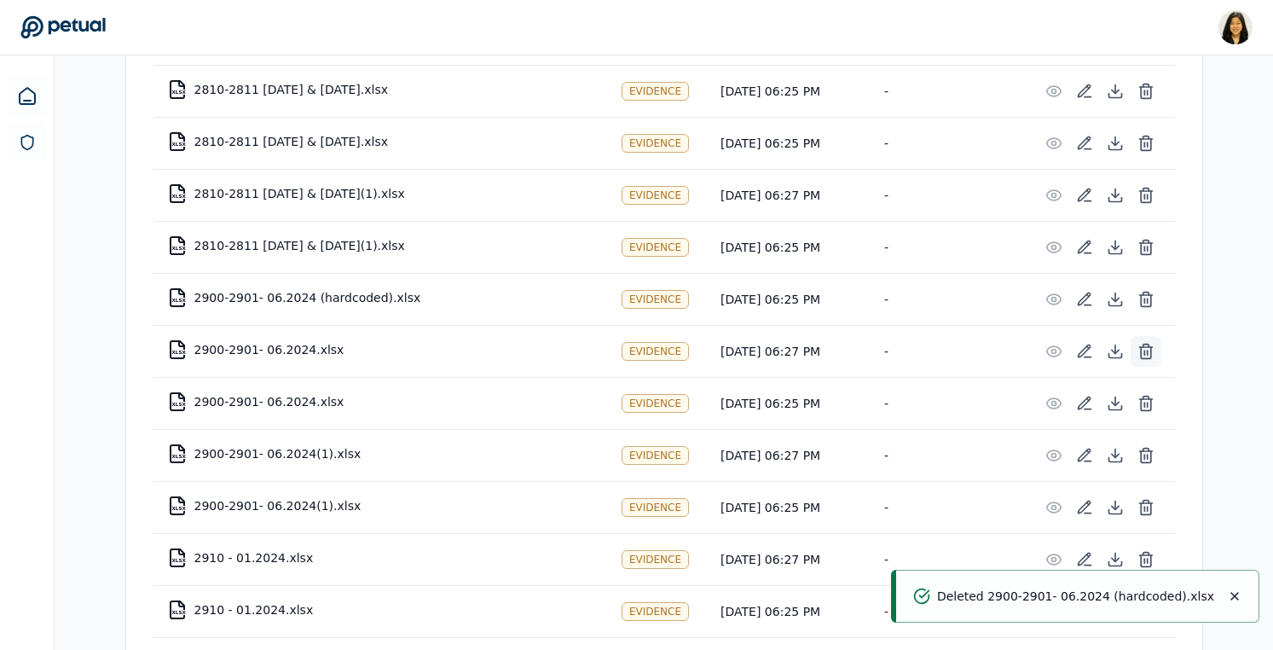
click at [1147, 350] on line at bounding box center [1147, 352] width 0 height 4
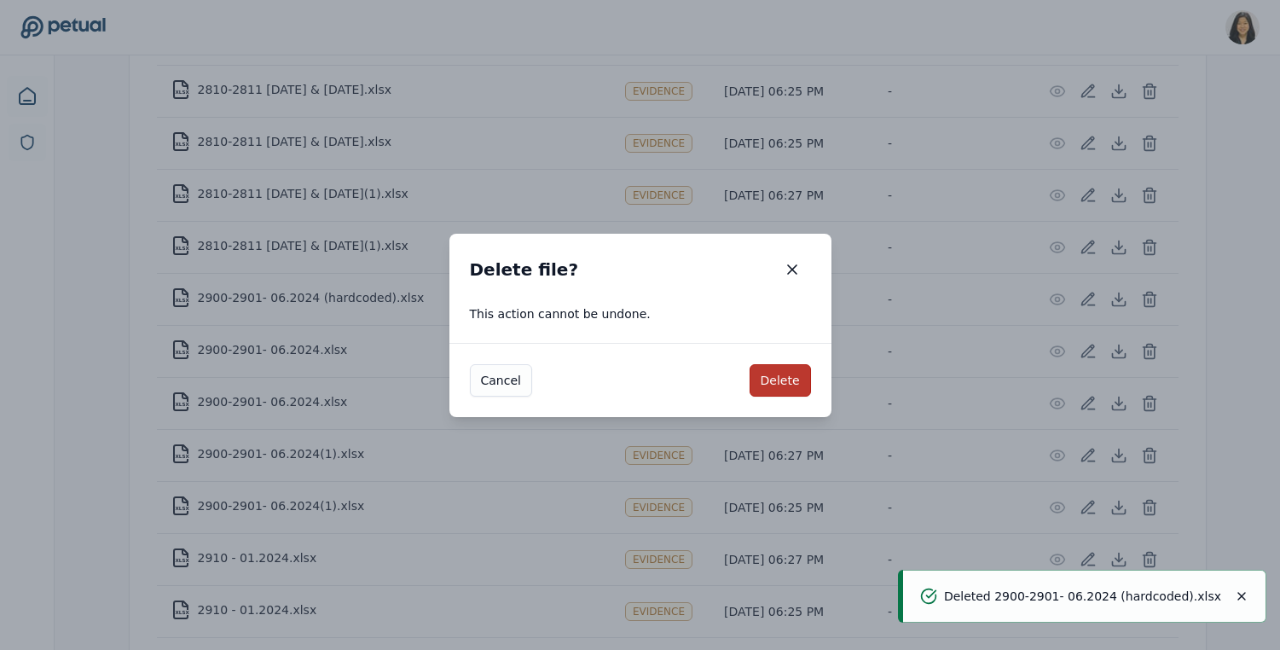
click at [788, 377] on button "Delete" at bounding box center [780, 380] width 61 height 32
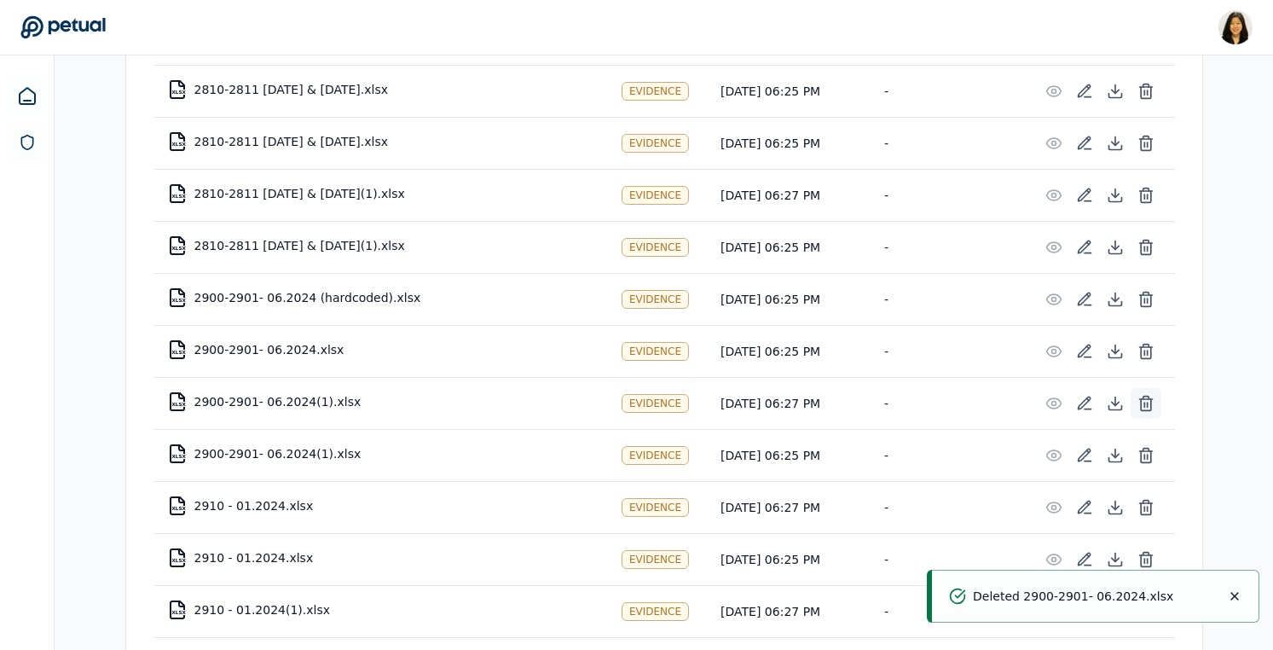
click at [1144, 399] on icon at bounding box center [1146, 403] width 17 height 17
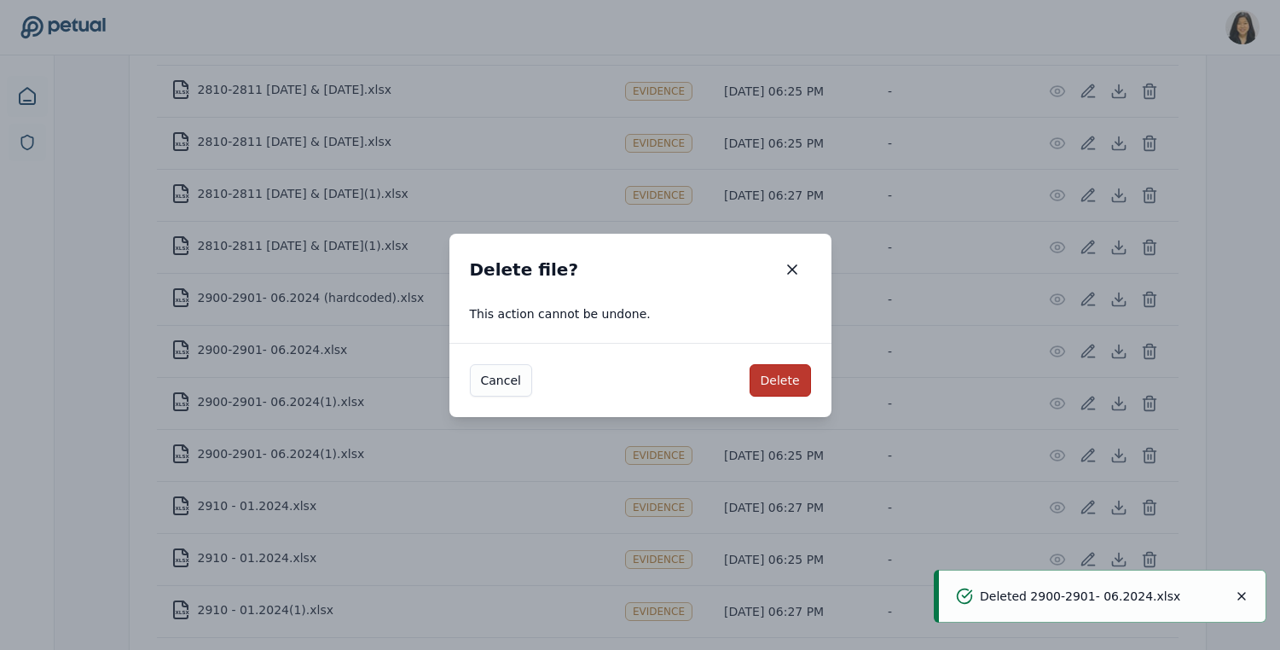
click at [776, 373] on button "Delete" at bounding box center [780, 380] width 61 height 32
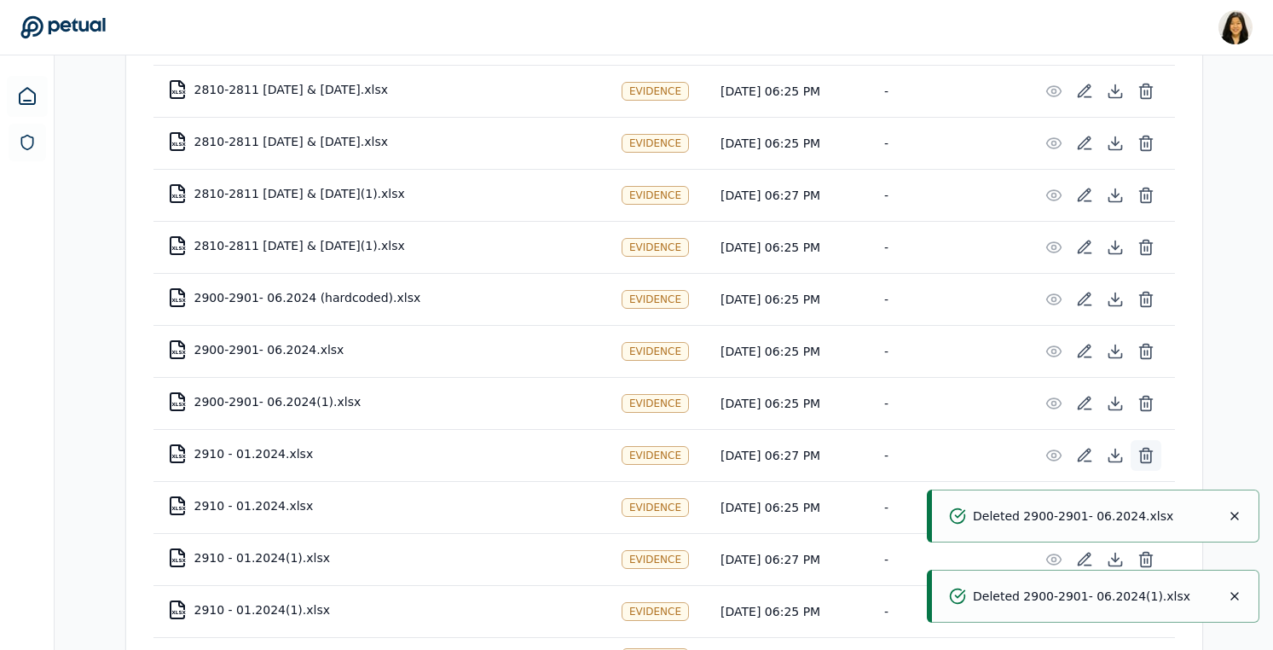
click at [1147, 453] on icon at bounding box center [1146, 455] width 17 height 17
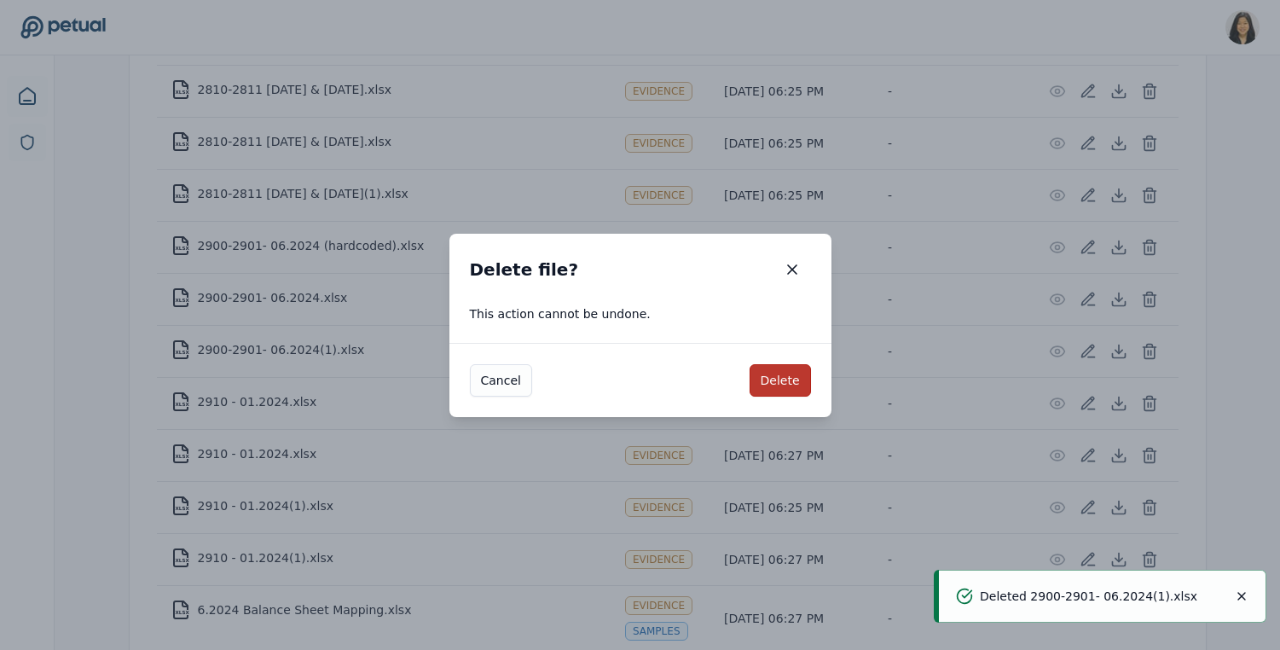
click at [782, 369] on button "Delete" at bounding box center [780, 380] width 61 height 32
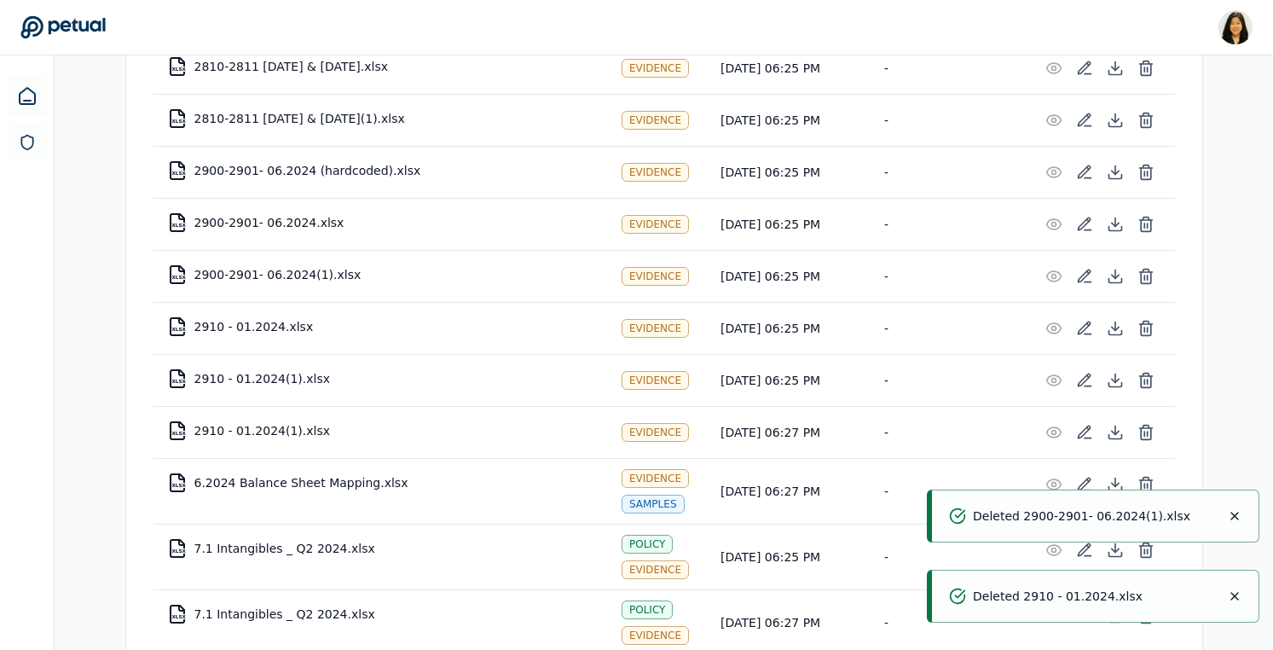
scroll to position [1440, 0]
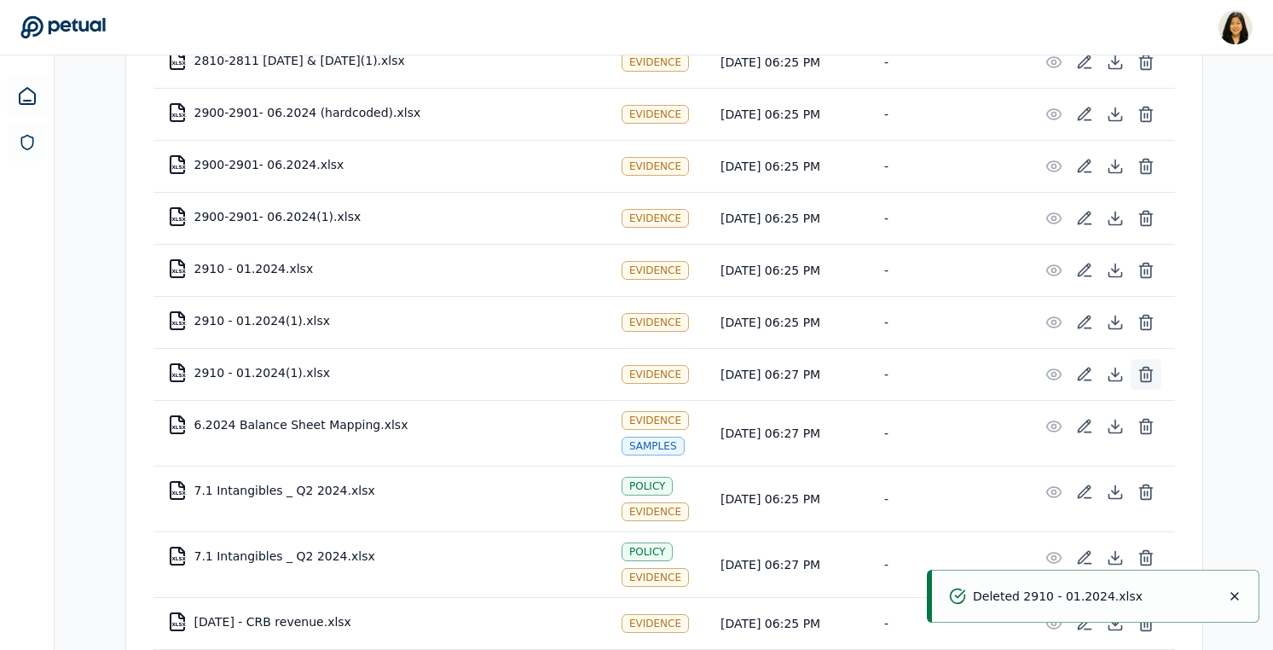
click at [1147, 372] on icon at bounding box center [1146, 374] width 17 height 17
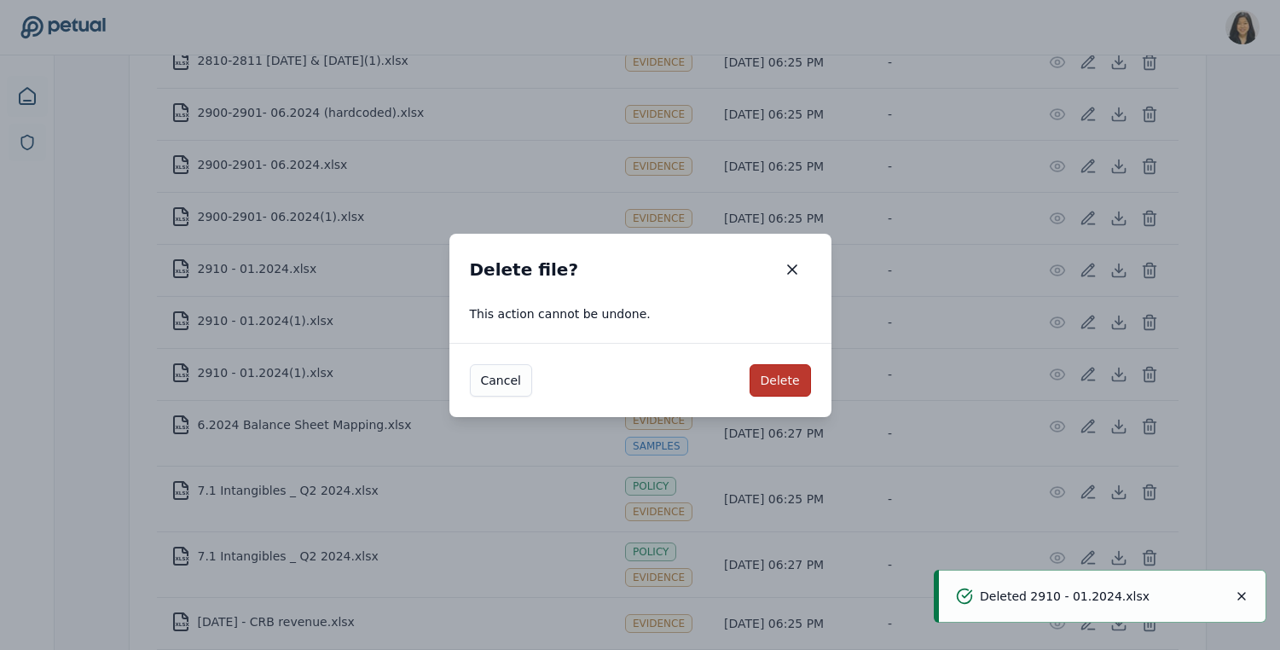
click at [794, 380] on button "Delete" at bounding box center [780, 380] width 61 height 32
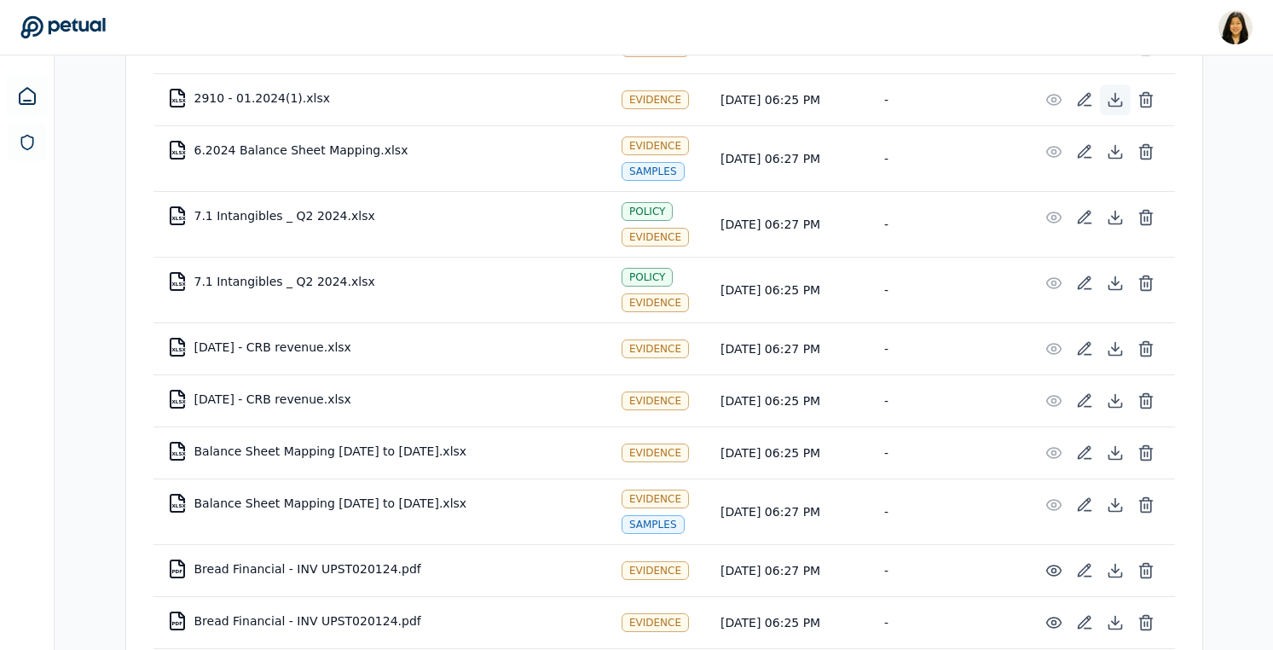
scroll to position [1724, 0]
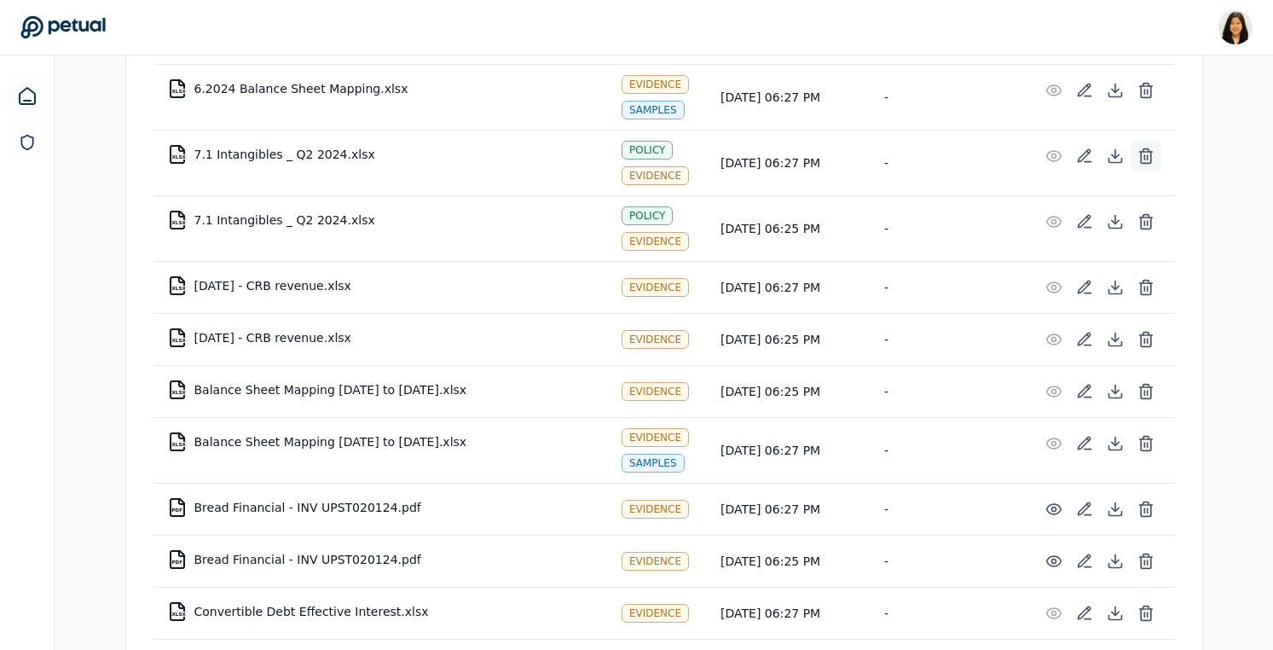
click at [1148, 159] on icon at bounding box center [1146, 156] width 17 height 17
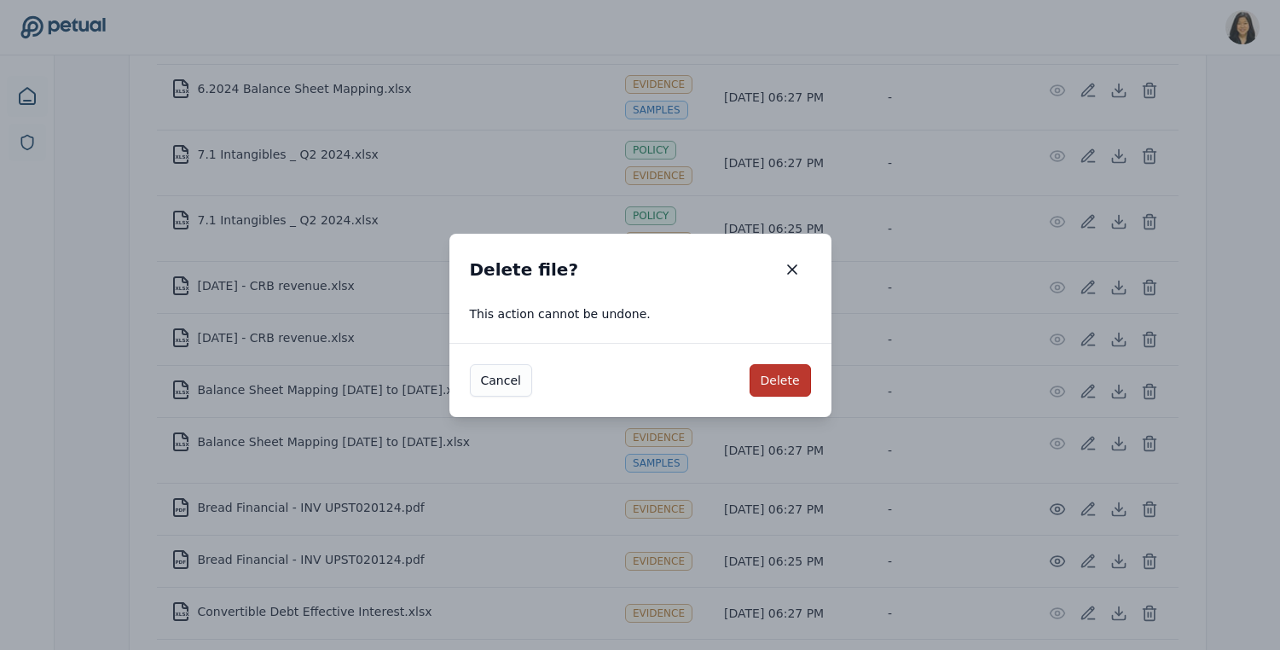
click at [791, 374] on button "Delete" at bounding box center [780, 380] width 61 height 32
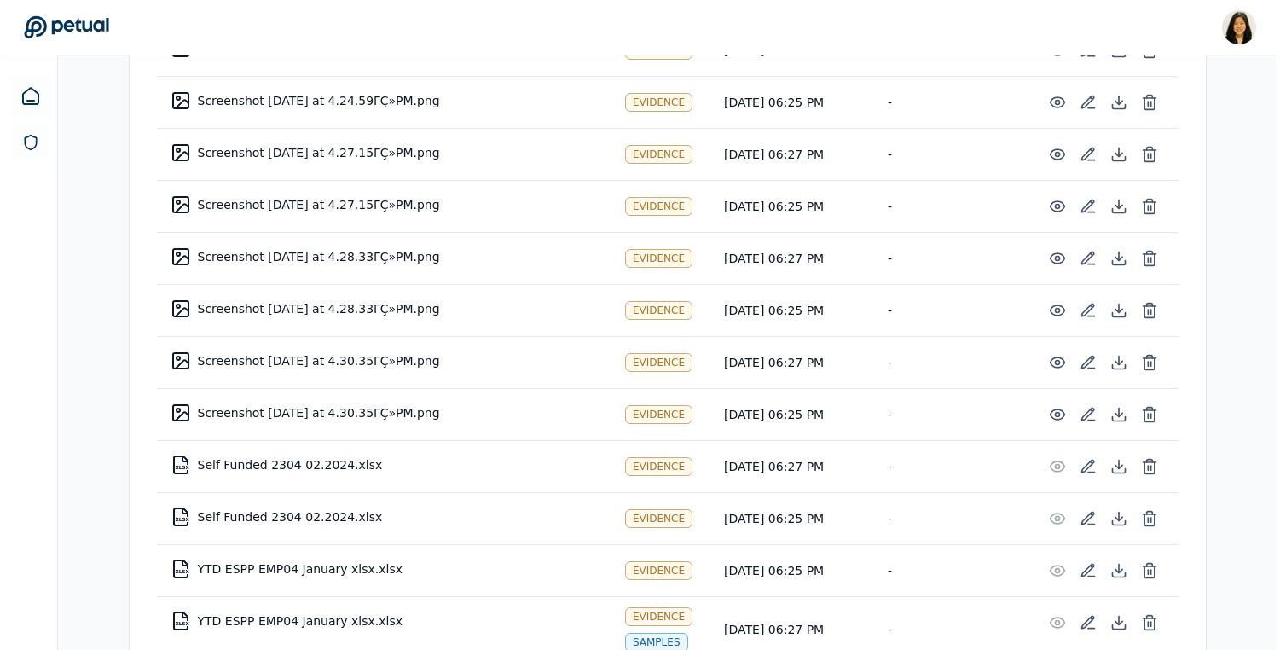
scroll to position [7408, 0]
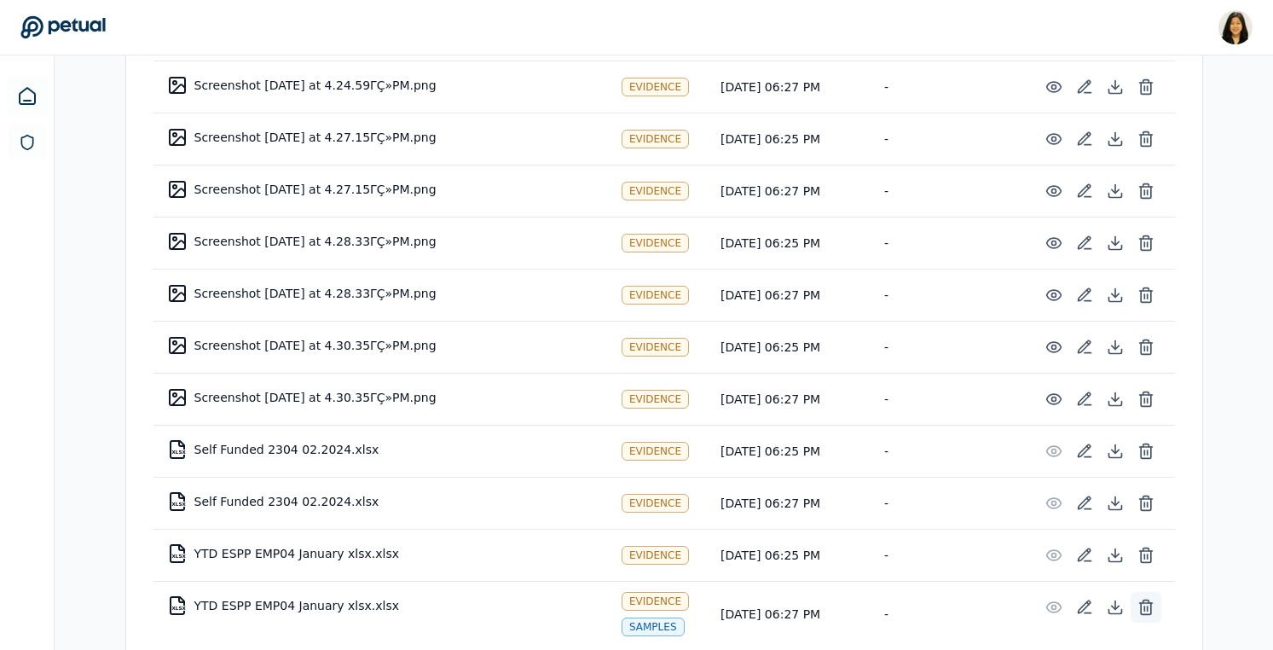
click at [1149, 599] on icon at bounding box center [1146, 607] width 17 height 17
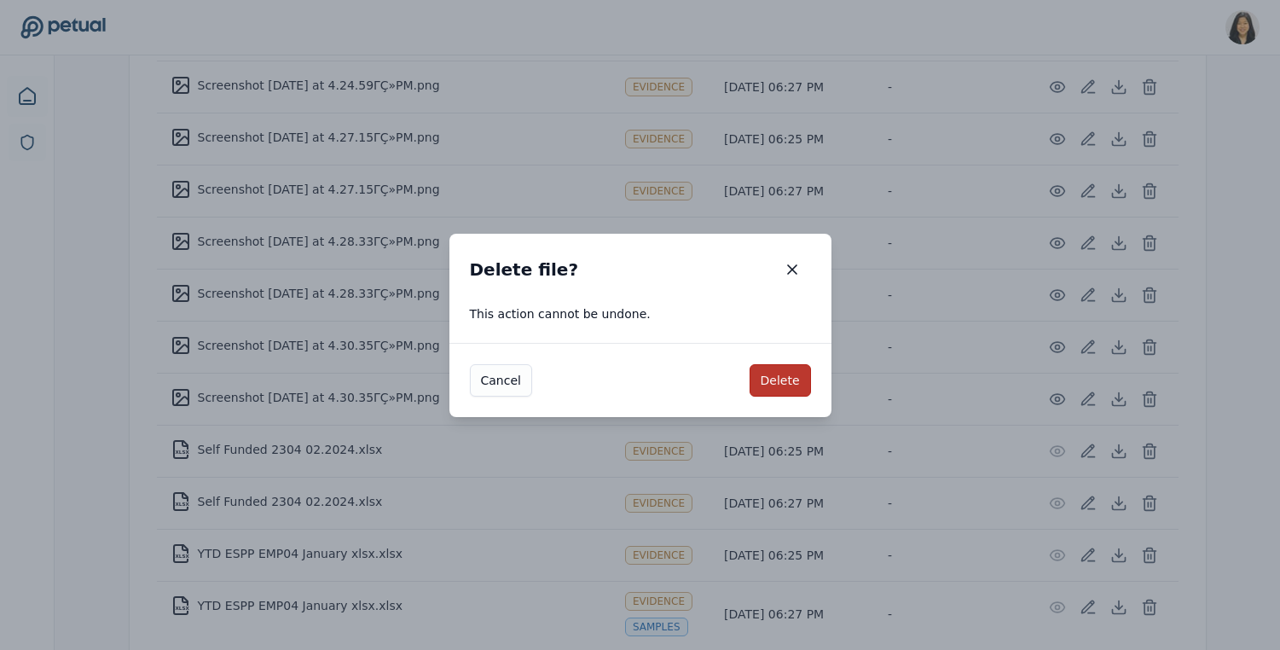
click at [779, 372] on button "Delete" at bounding box center [780, 380] width 61 height 32
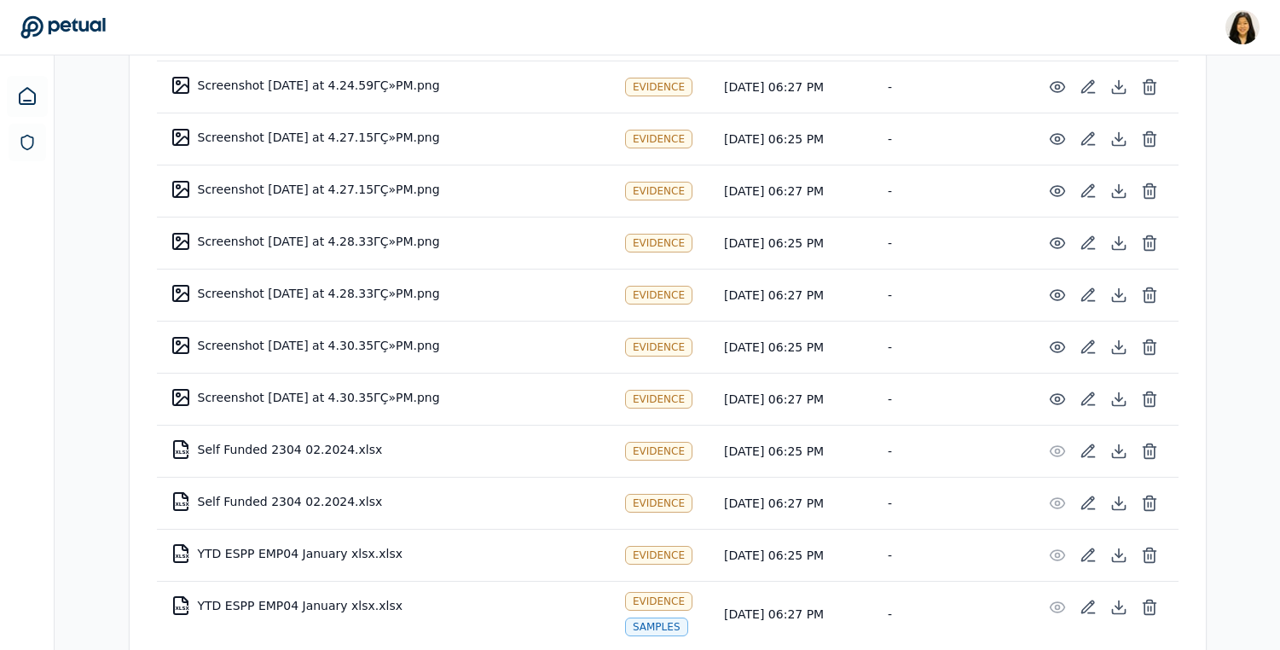
scroll to position [7342, 0]
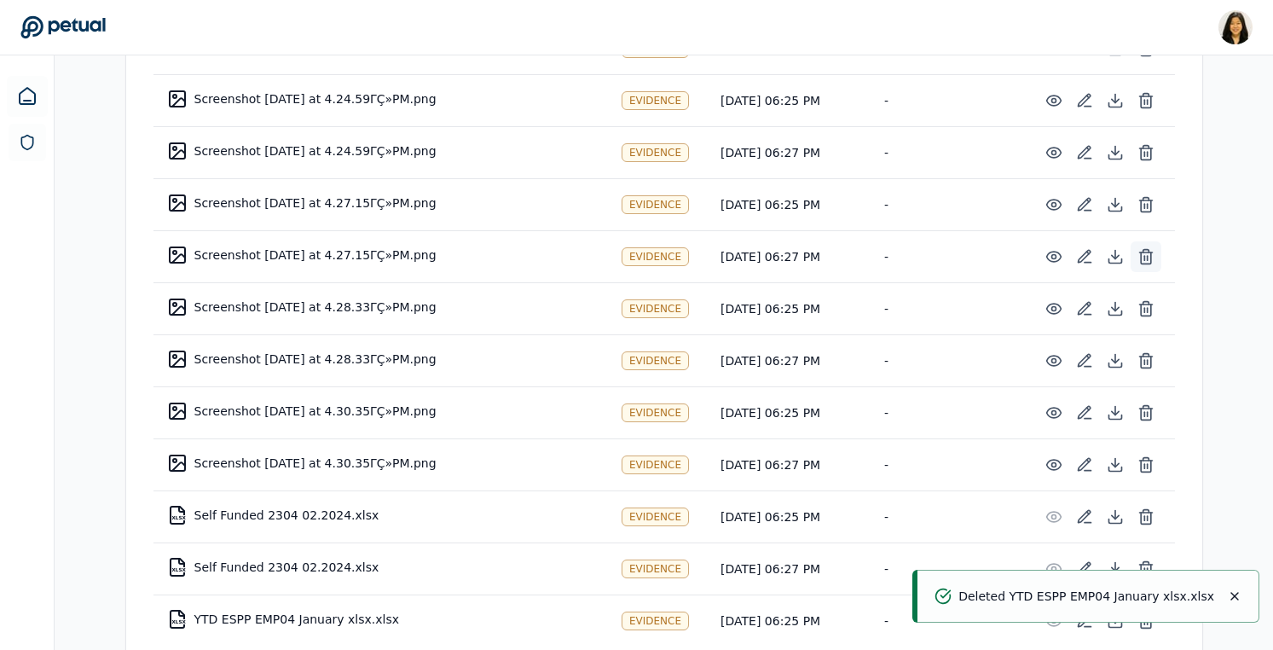
click at [1143, 249] on icon at bounding box center [1146, 250] width 6 height 3
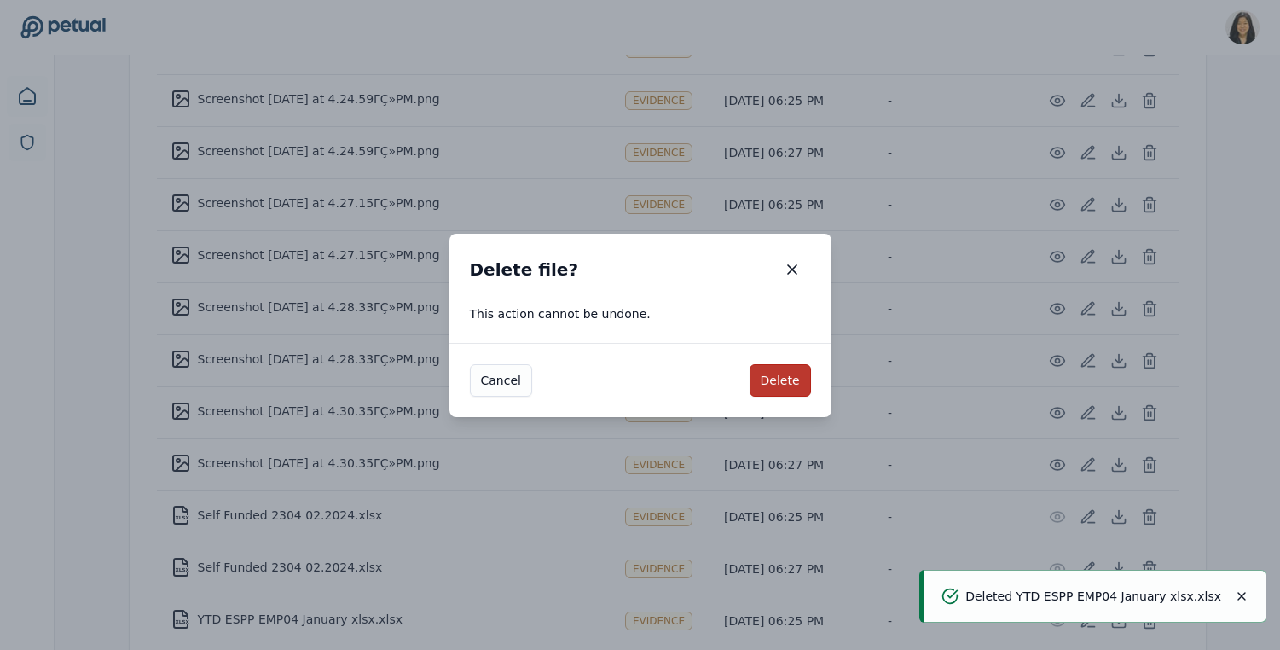
click at [789, 367] on button "Delete" at bounding box center [780, 380] width 61 height 32
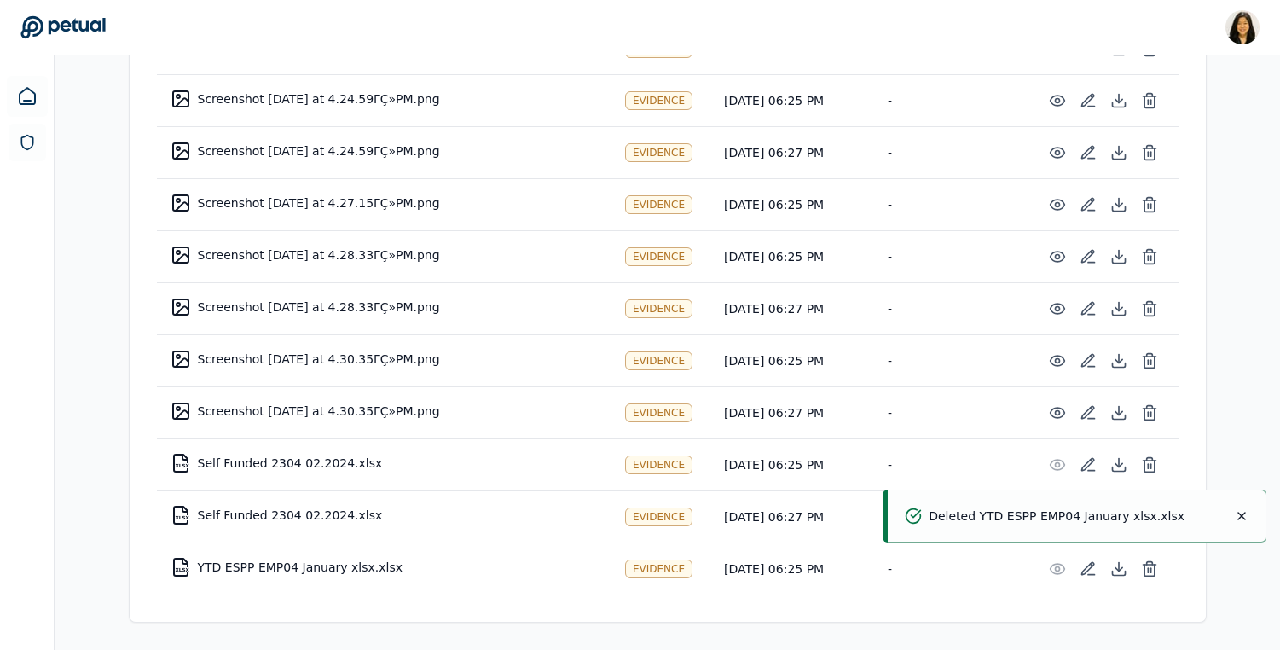
scroll to position [7290, 0]
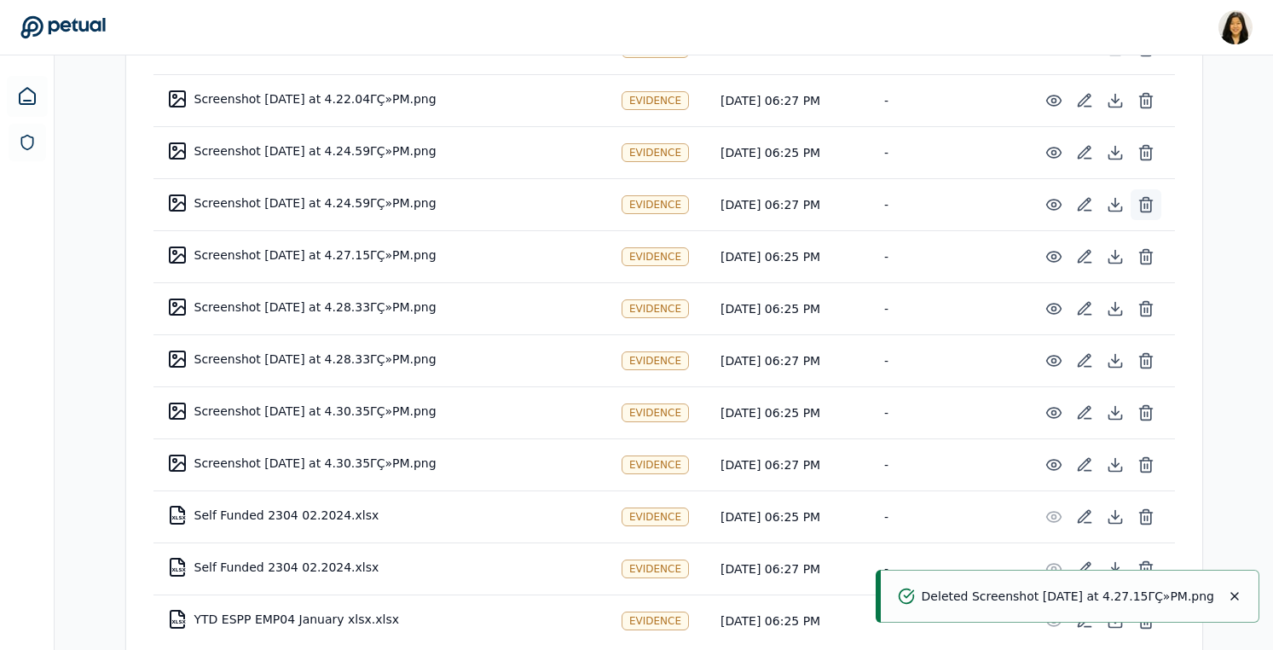
click at [1149, 196] on icon at bounding box center [1146, 204] width 17 height 17
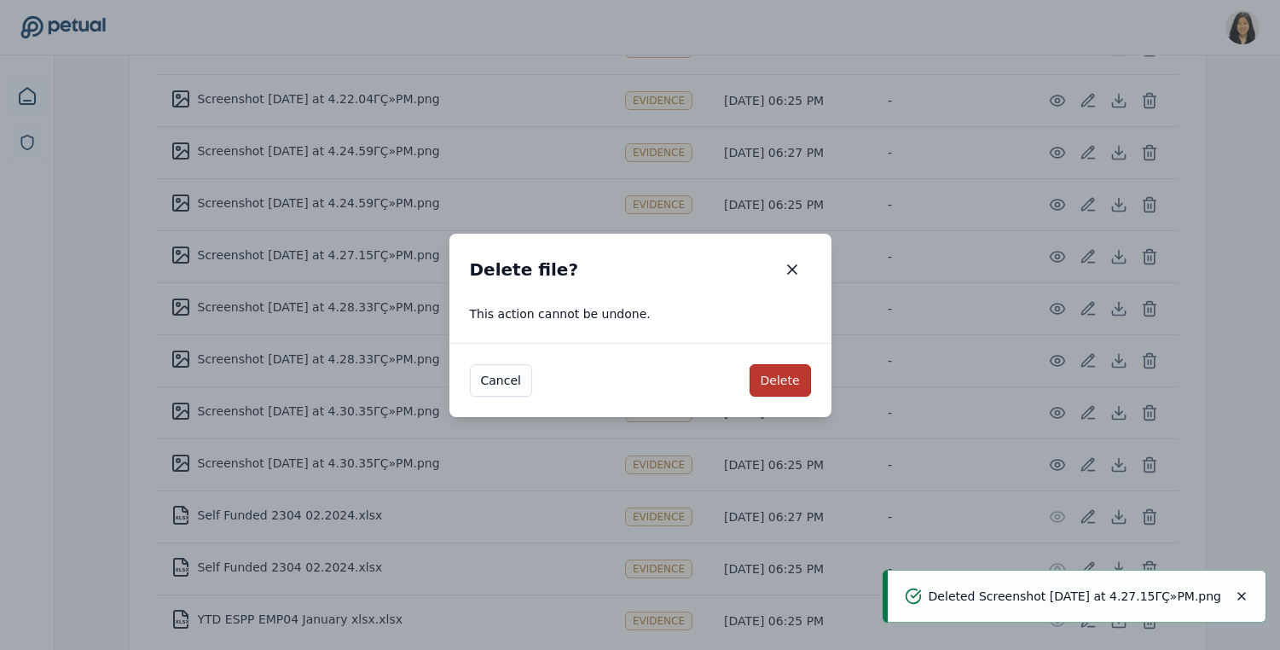
click at [773, 385] on button "Delete" at bounding box center [780, 380] width 61 height 32
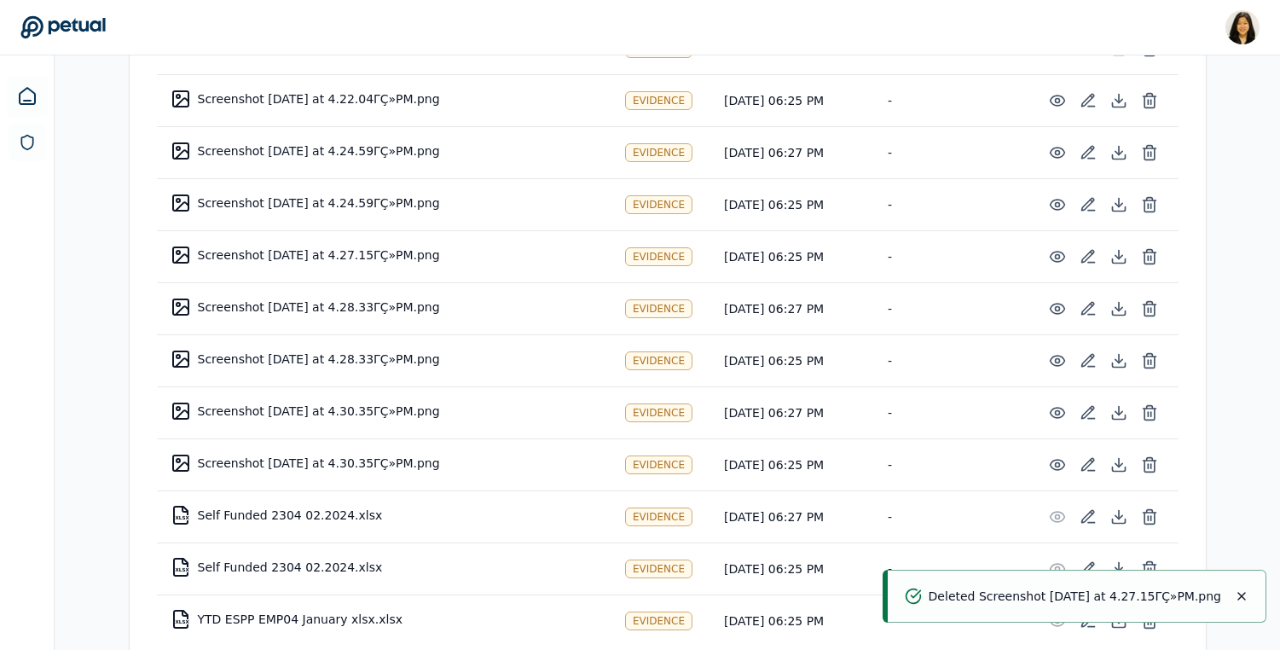
scroll to position [7238, 0]
click at [1149, 300] on icon at bounding box center [1146, 308] width 17 height 17
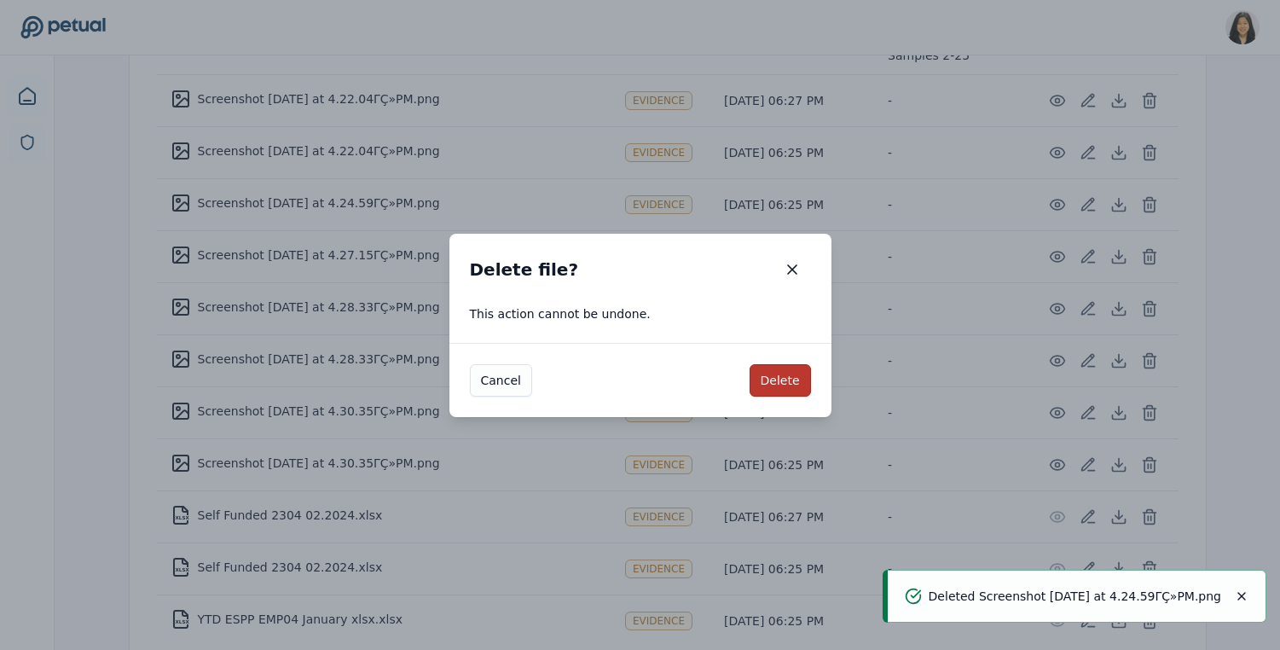
click at [778, 388] on button "Delete" at bounding box center [780, 380] width 61 height 32
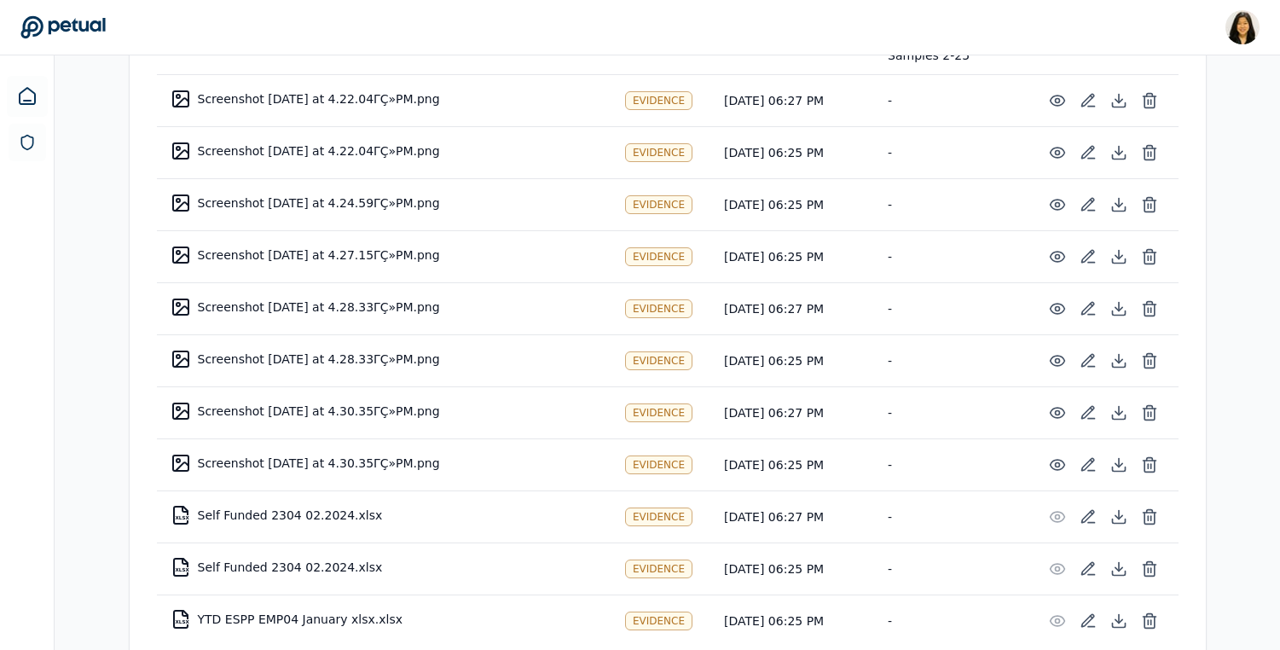
scroll to position [7186, 0]
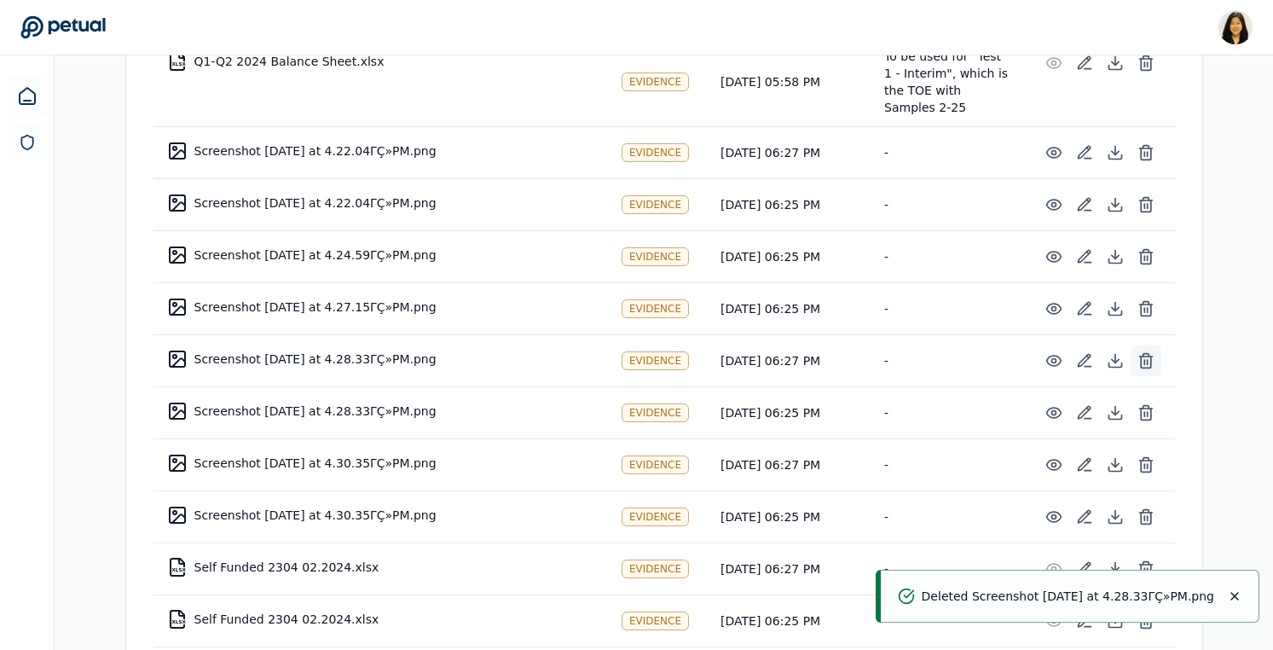
click at [1145, 356] on icon at bounding box center [1145, 356] width 13 height 0
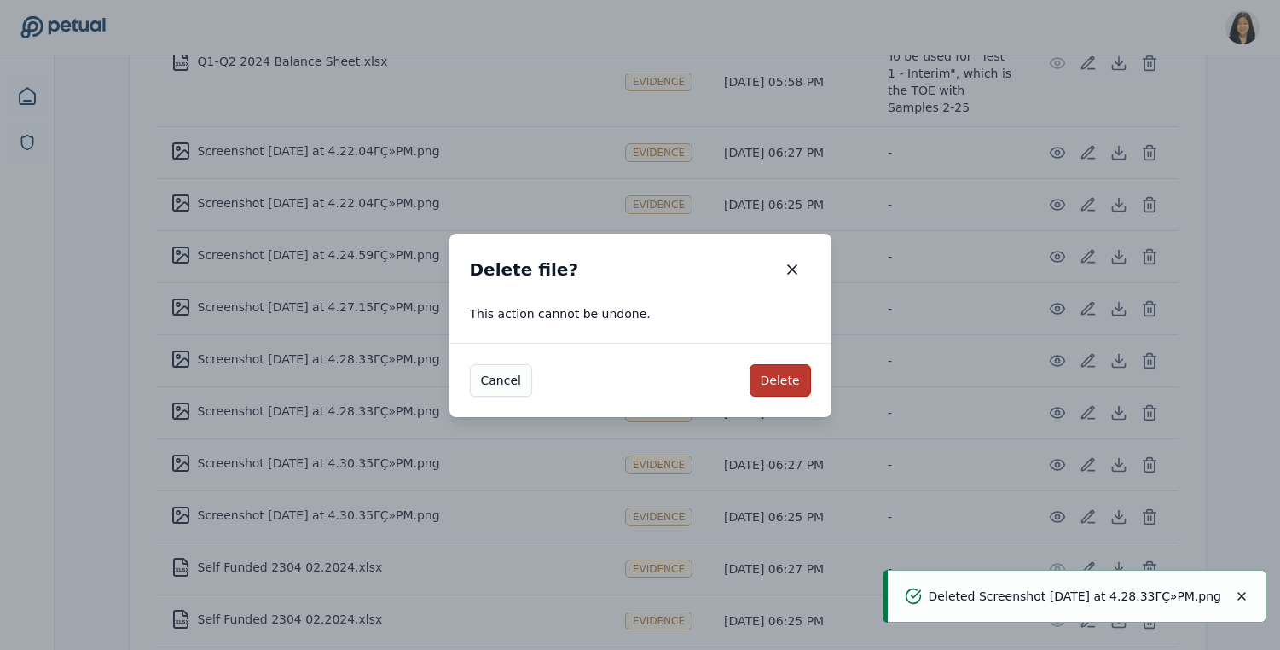
click at [785, 382] on button "Delete" at bounding box center [780, 380] width 61 height 32
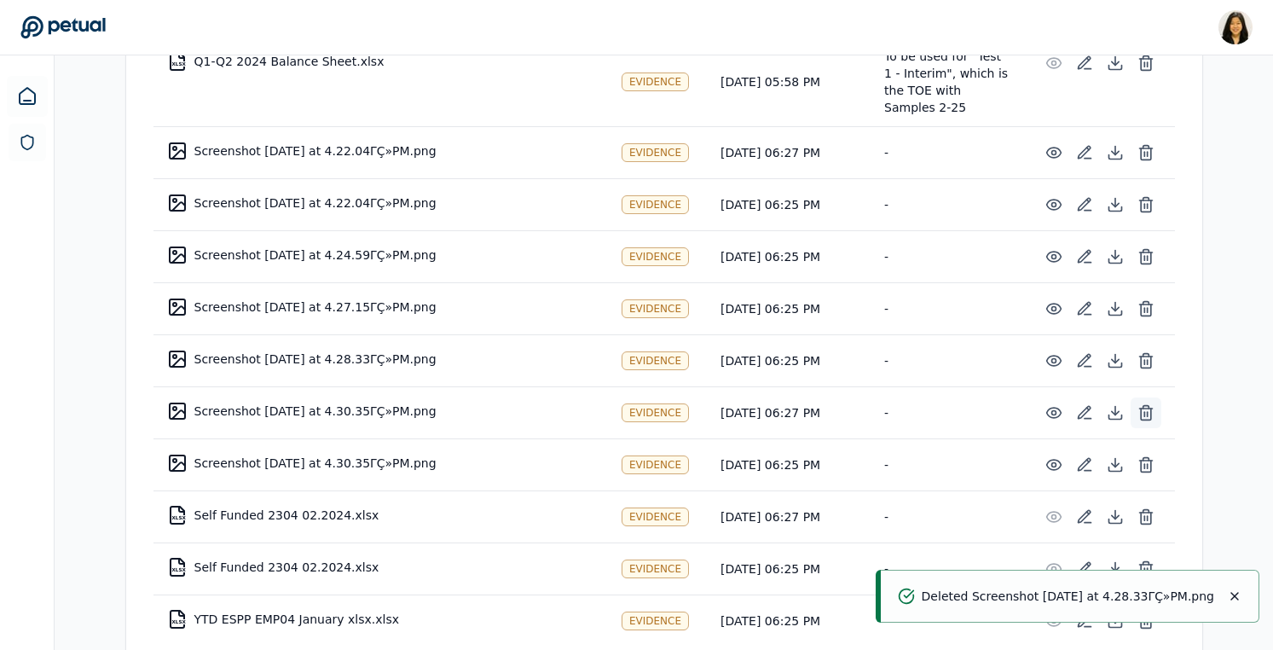
click at [1153, 404] on icon at bounding box center [1146, 412] width 17 height 17
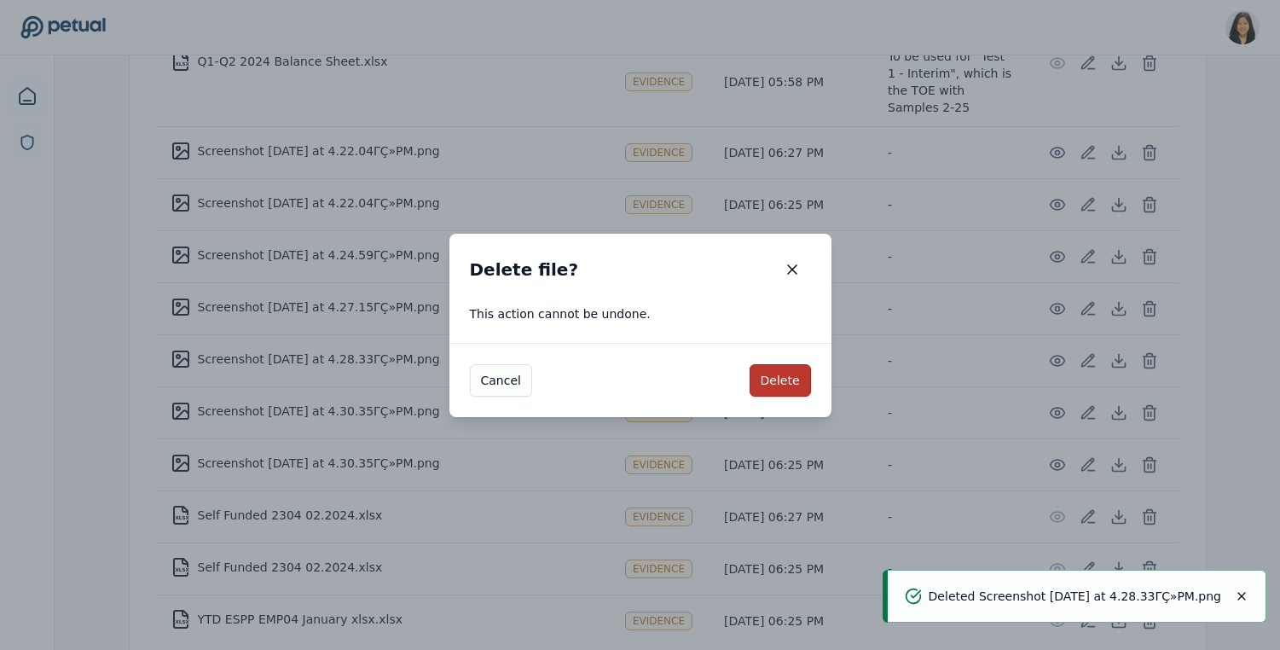
click at [790, 377] on button "Delete" at bounding box center [780, 380] width 61 height 32
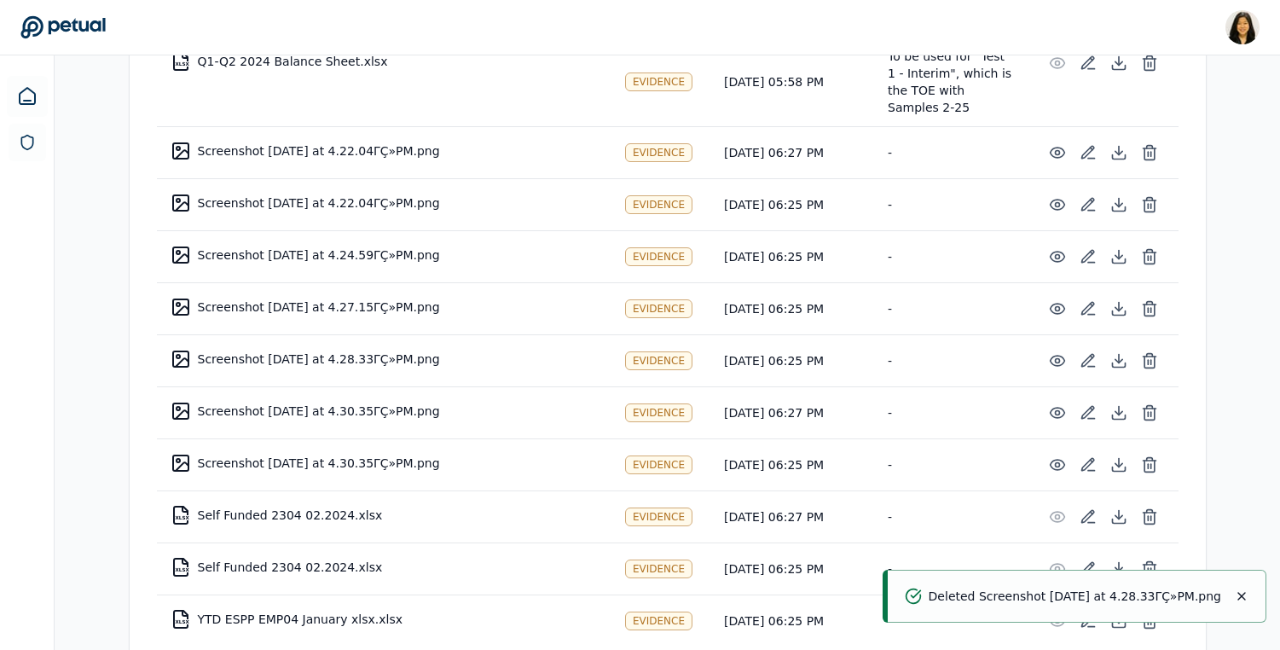
scroll to position [7134, 0]
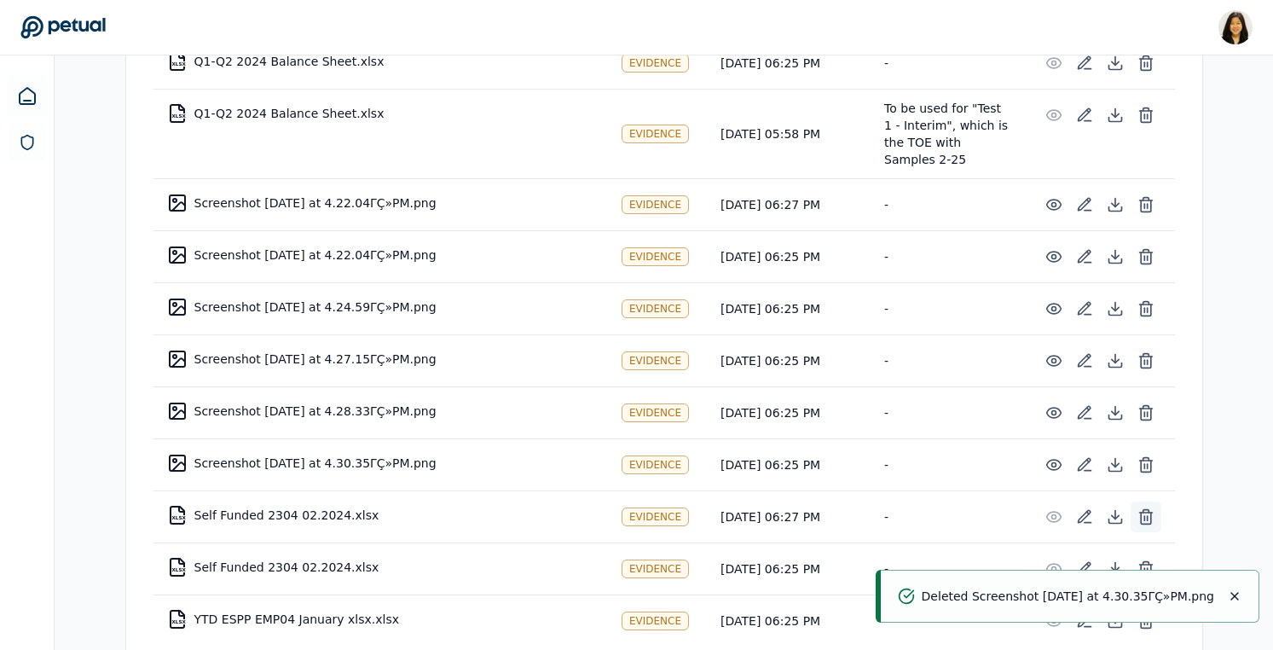
click at [1144, 508] on icon at bounding box center [1146, 516] width 17 height 17
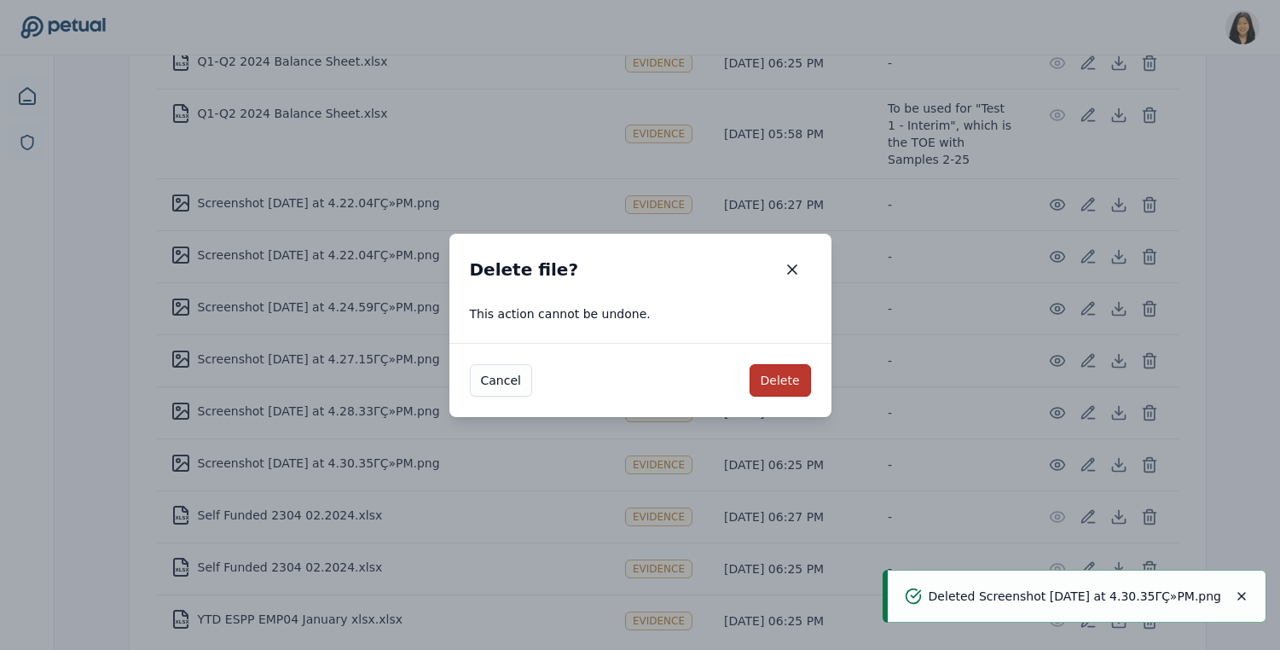
click at [783, 380] on button "Delete" at bounding box center [780, 380] width 61 height 32
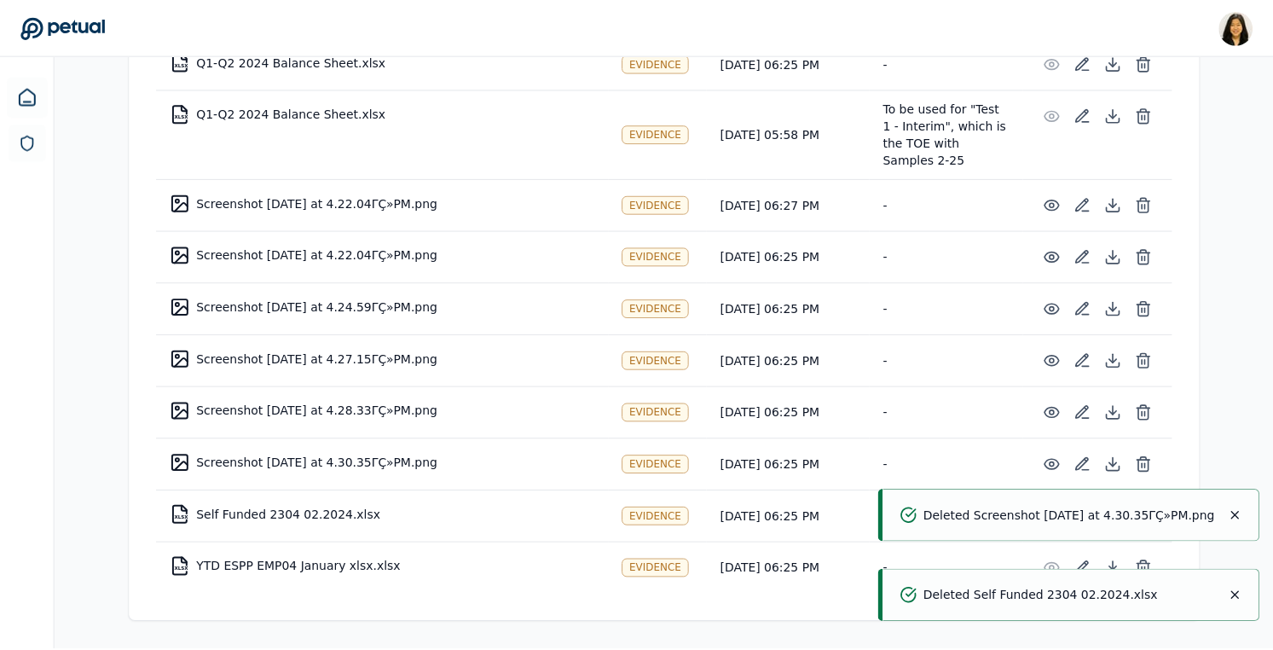
scroll to position [7082, 0]
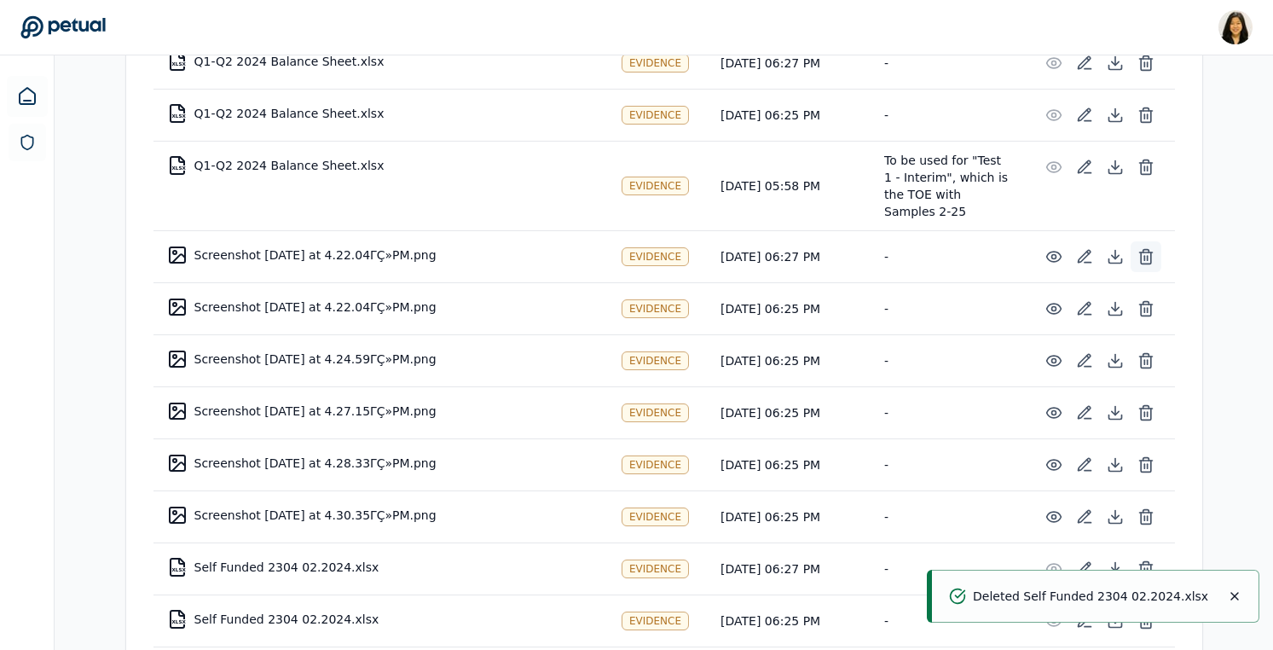
click at [1150, 252] on icon at bounding box center [1146, 257] width 10 height 11
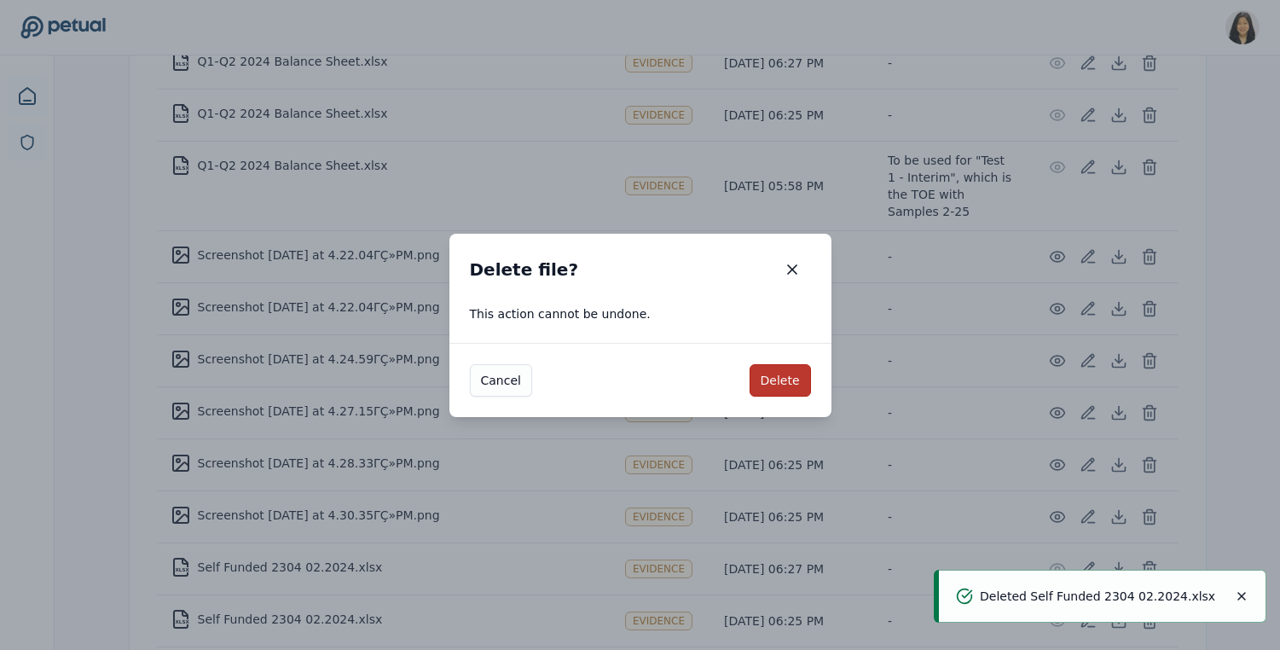
click at [779, 374] on button "Delete" at bounding box center [780, 380] width 61 height 32
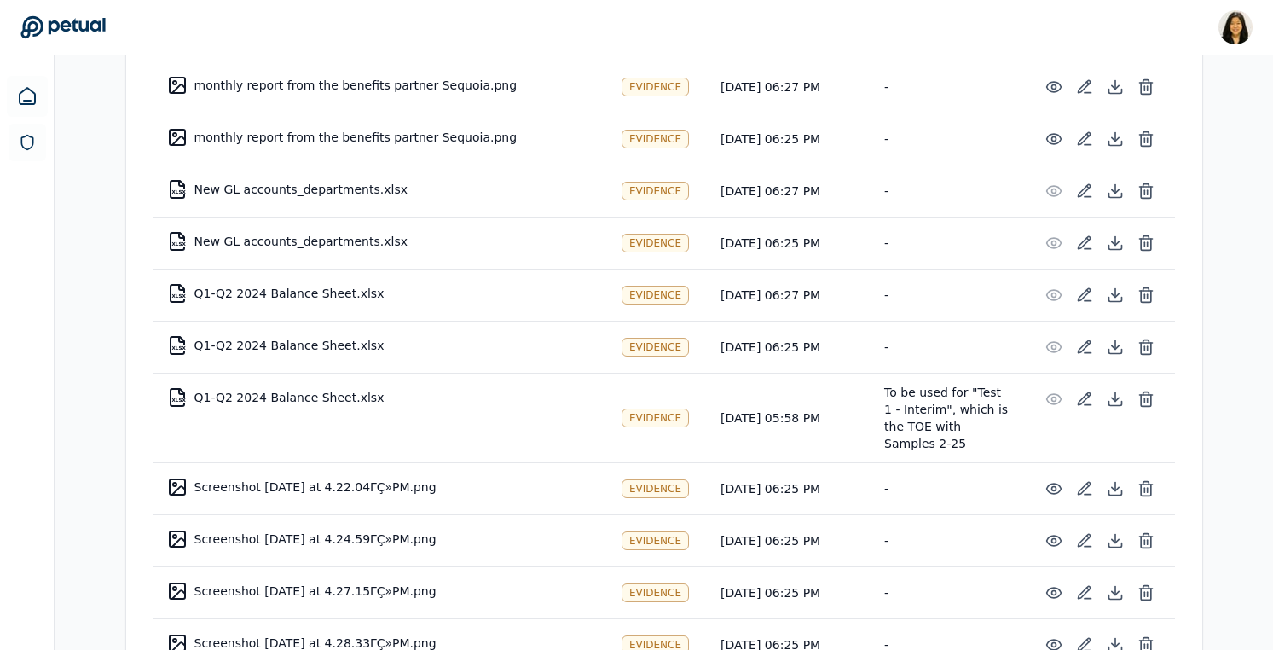
scroll to position [6778, 0]
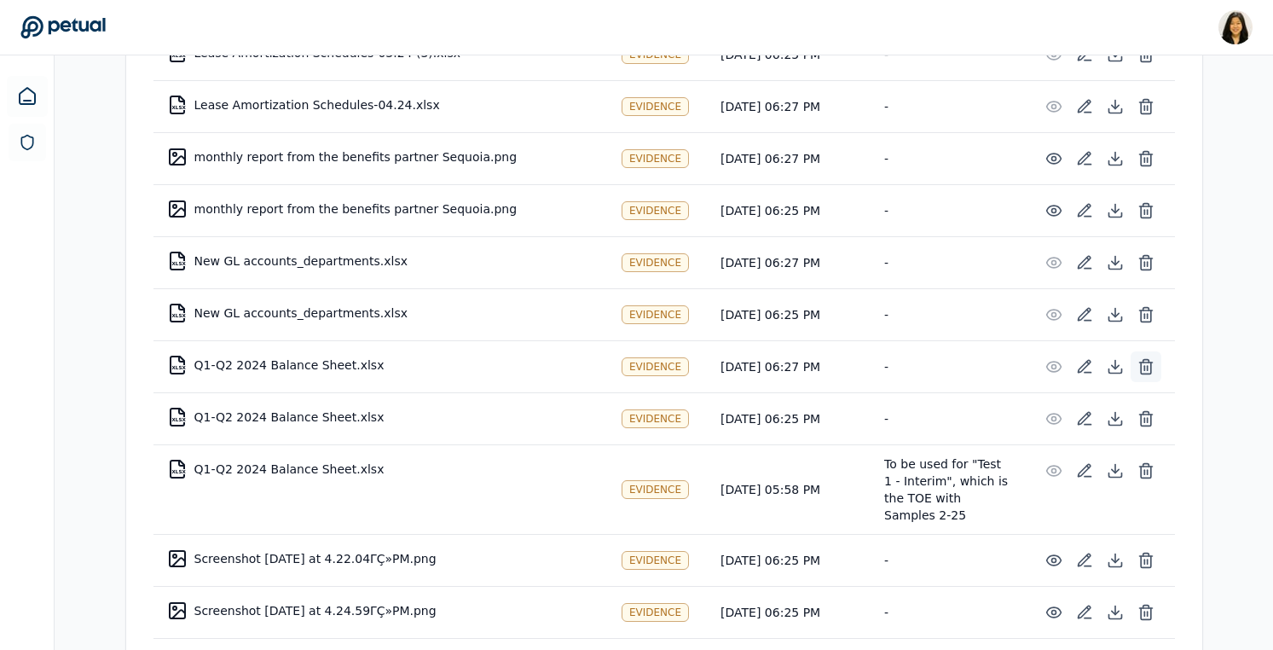
click at [1149, 358] on icon at bounding box center [1146, 366] width 17 height 17
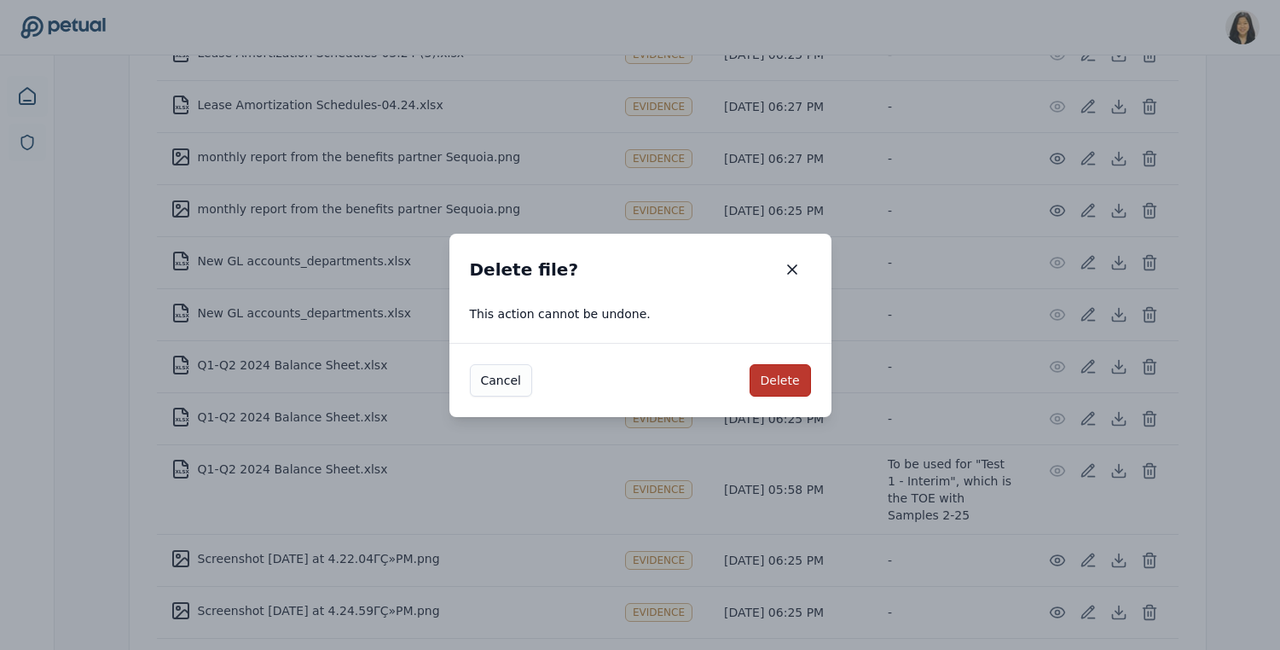
click at [796, 379] on button "Delete" at bounding box center [780, 380] width 61 height 32
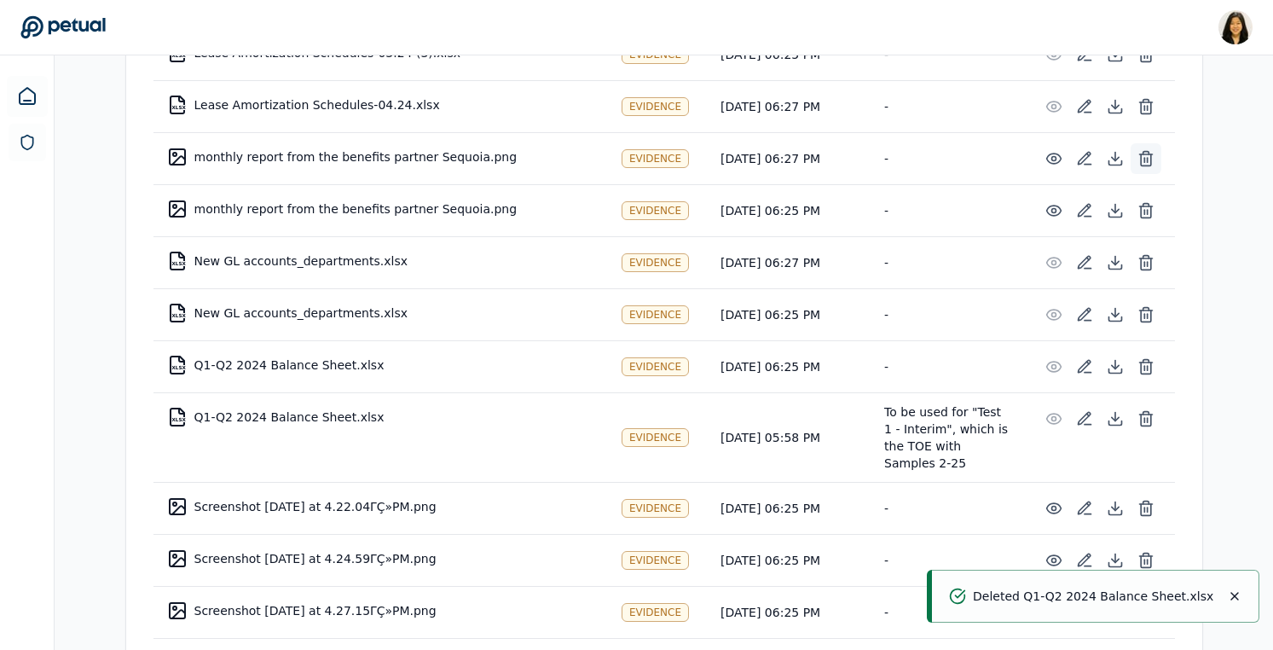
click at [1149, 154] on icon at bounding box center [1145, 154] width 13 height 0
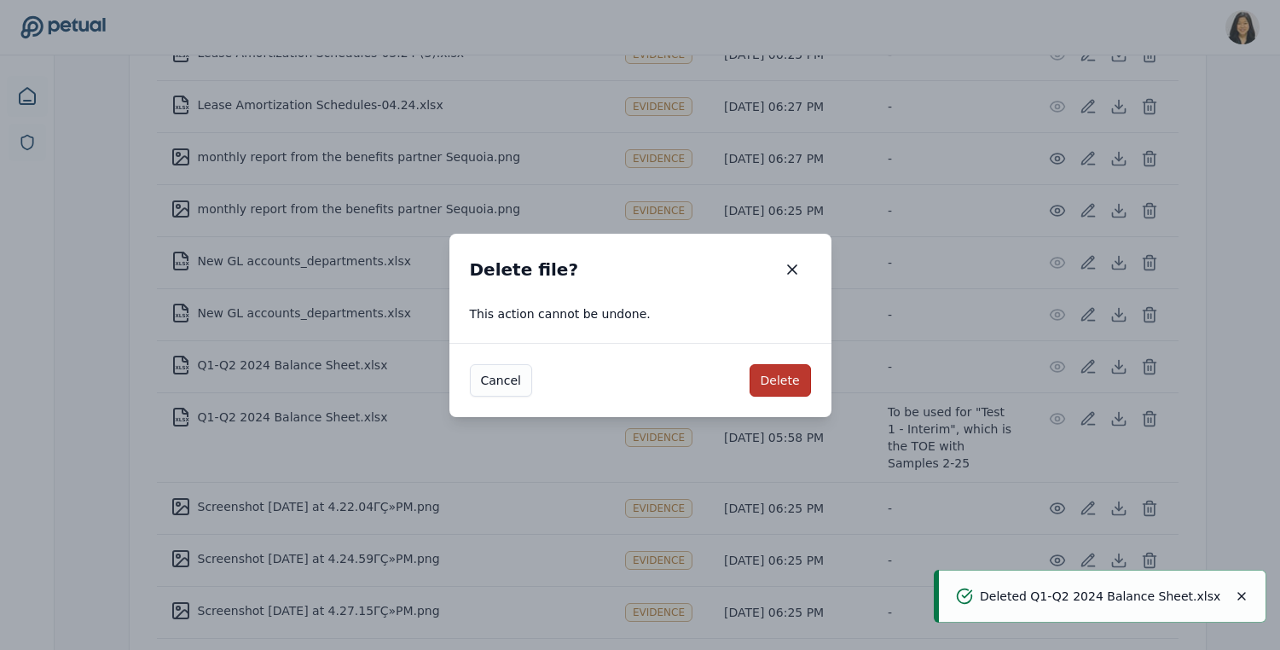
click at [783, 377] on button "Delete" at bounding box center [780, 380] width 61 height 32
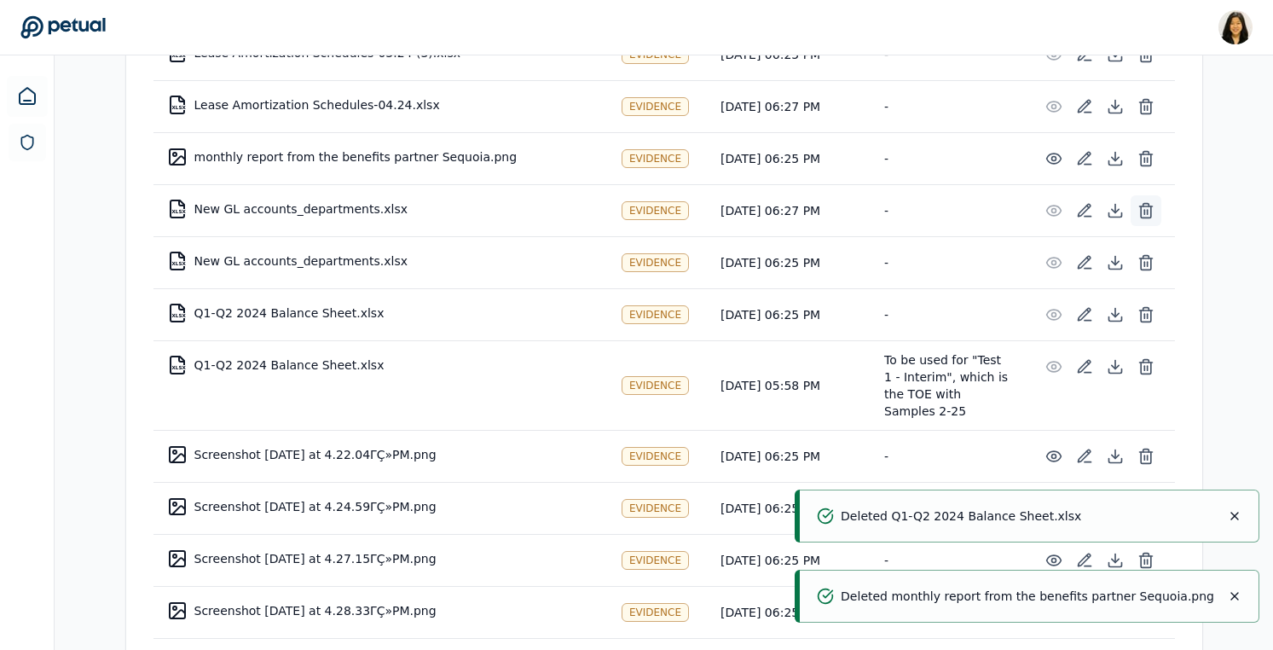
click at [1149, 202] on icon at bounding box center [1146, 210] width 17 height 17
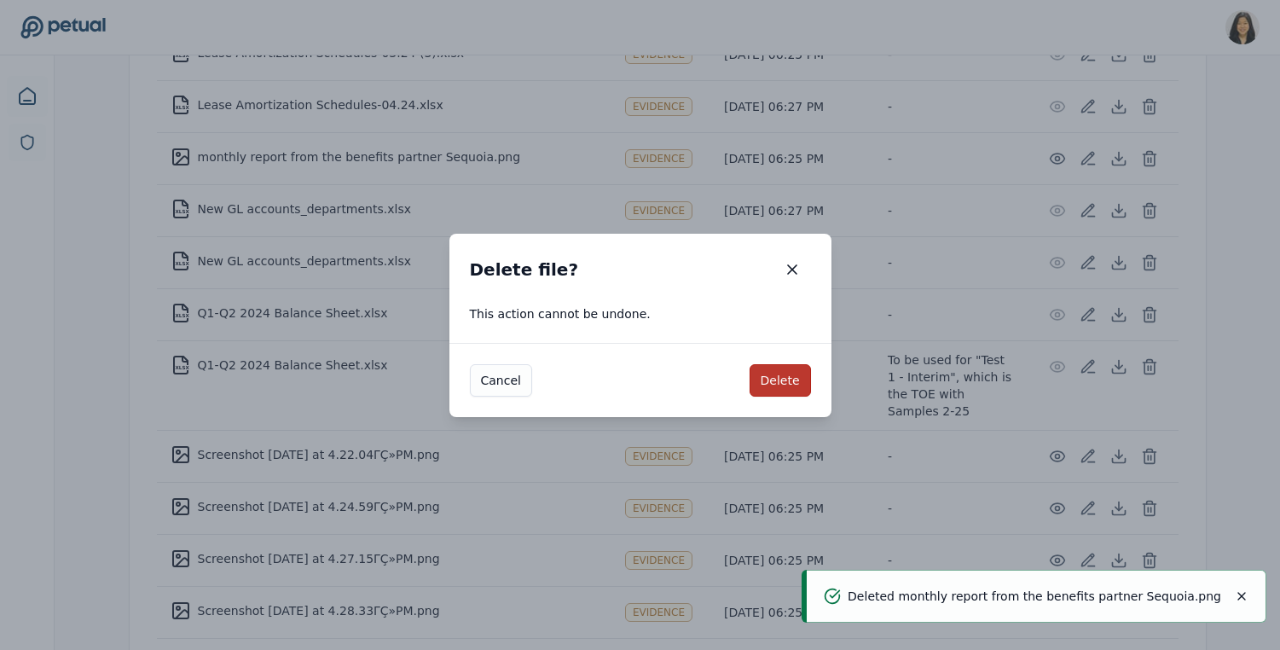
click at [779, 378] on button "Delete" at bounding box center [780, 380] width 61 height 32
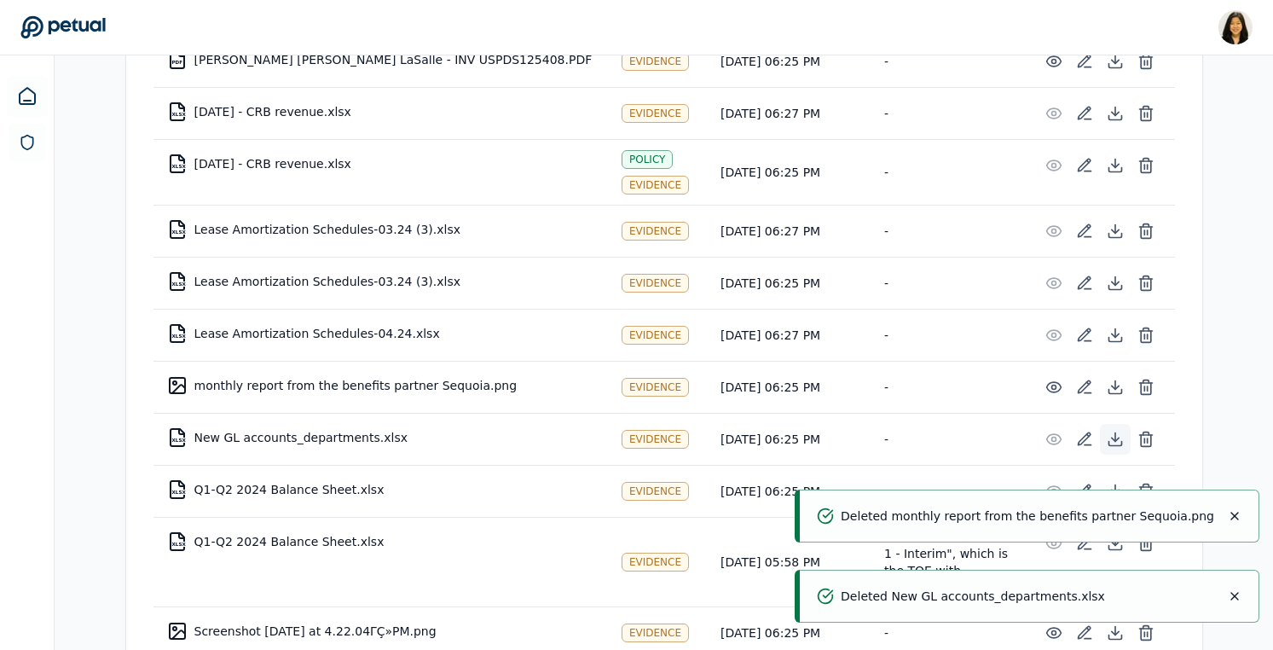
scroll to position [6472, 0]
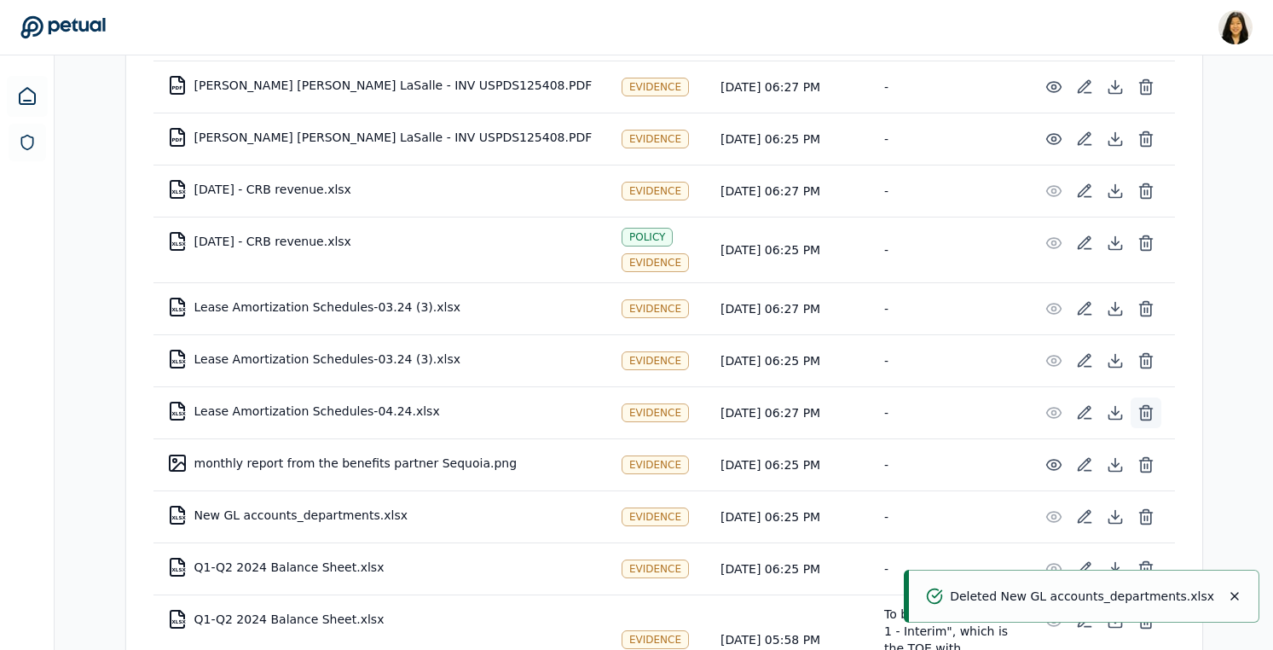
click at [1146, 405] on icon at bounding box center [1146, 406] width 6 height 3
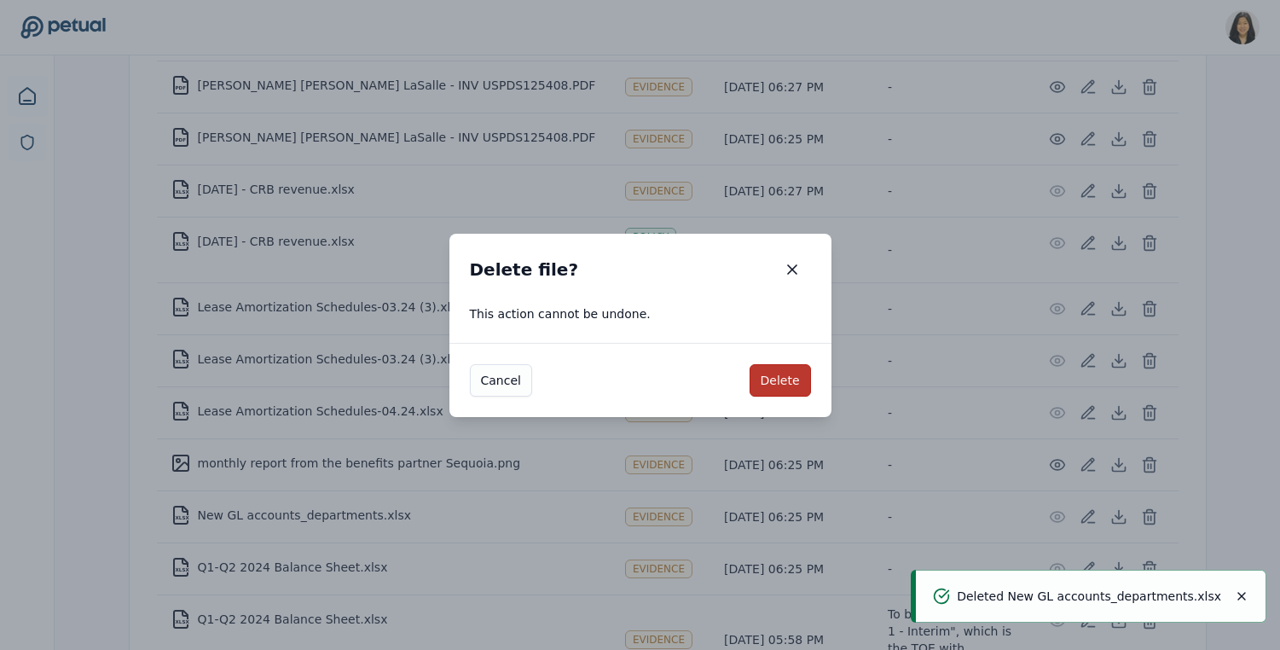
click at [787, 366] on button "Delete" at bounding box center [780, 380] width 61 height 32
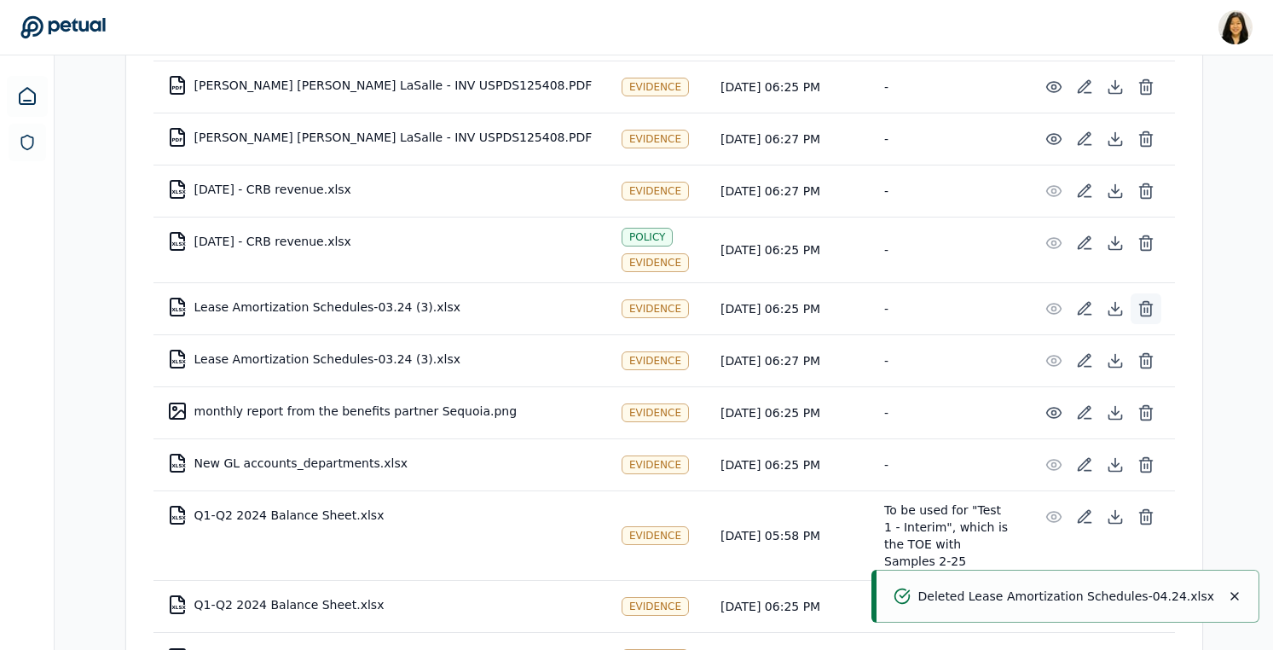
click at [1147, 300] on icon at bounding box center [1146, 308] width 17 height 17
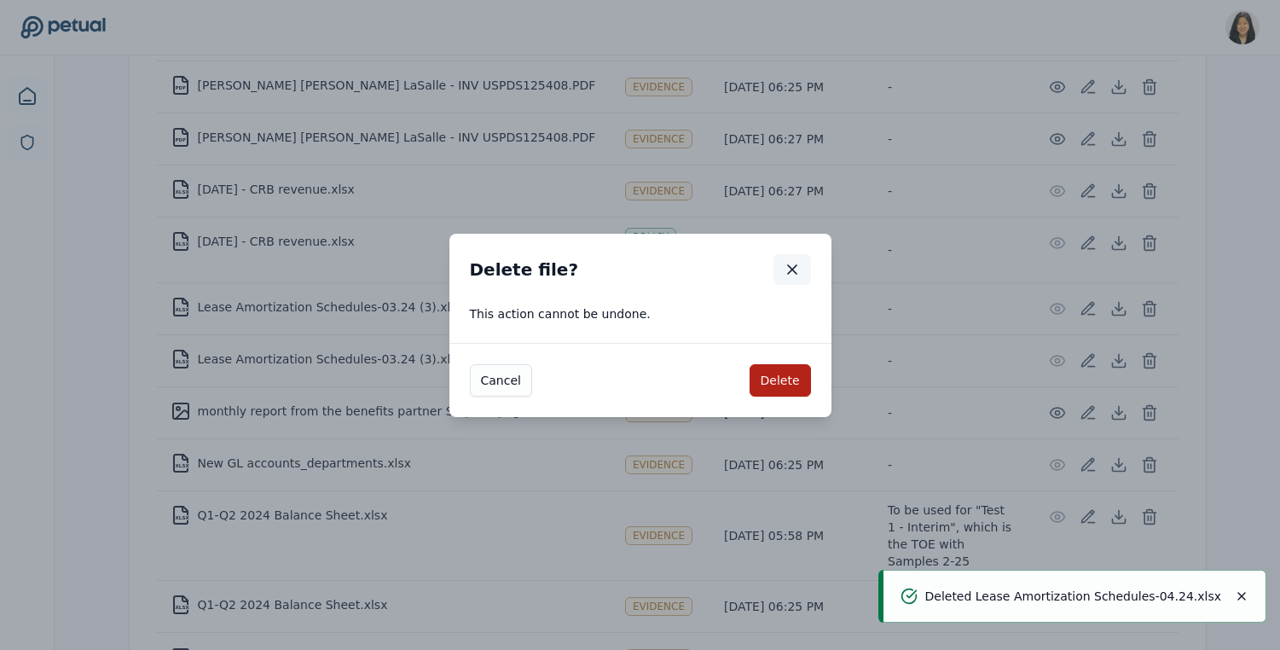
click at [795, 275] on icon "button" at bounding box center [792, 269] width 17 height 17
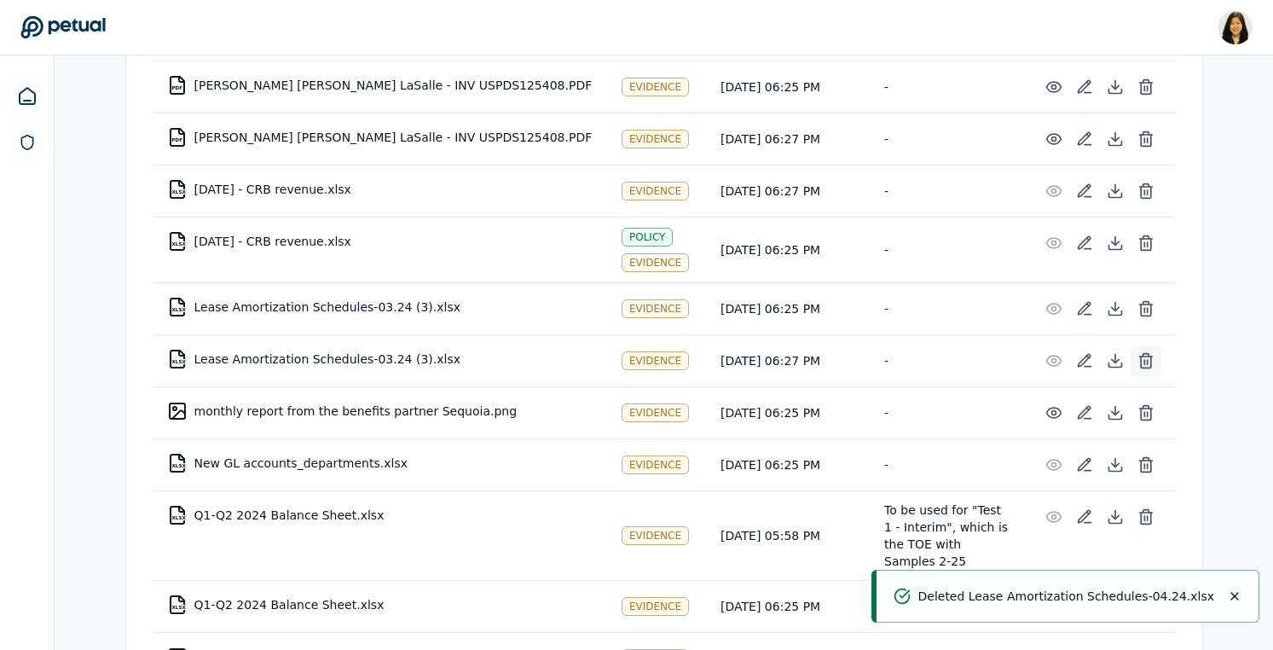
click at [1149, 352] on icon at bounding box center [1146, 360] width 17 height 17
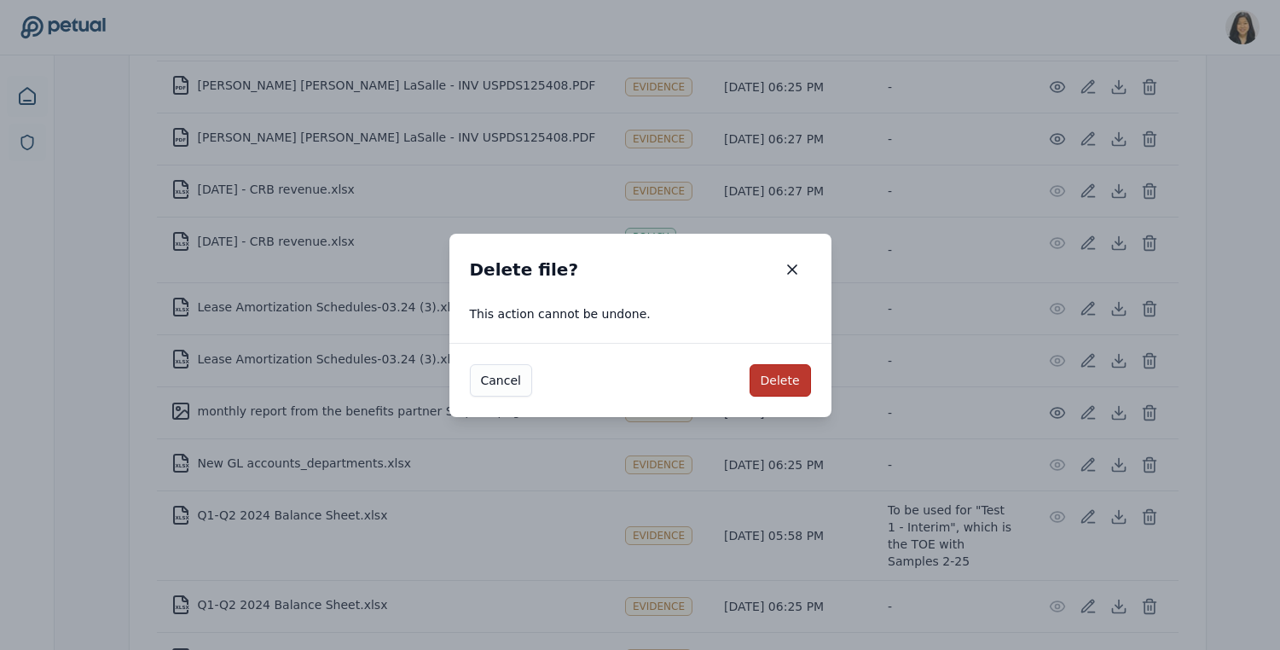
click at [779, 385] on button "Delete" at bounding box center [780, 380] width 61 height 32
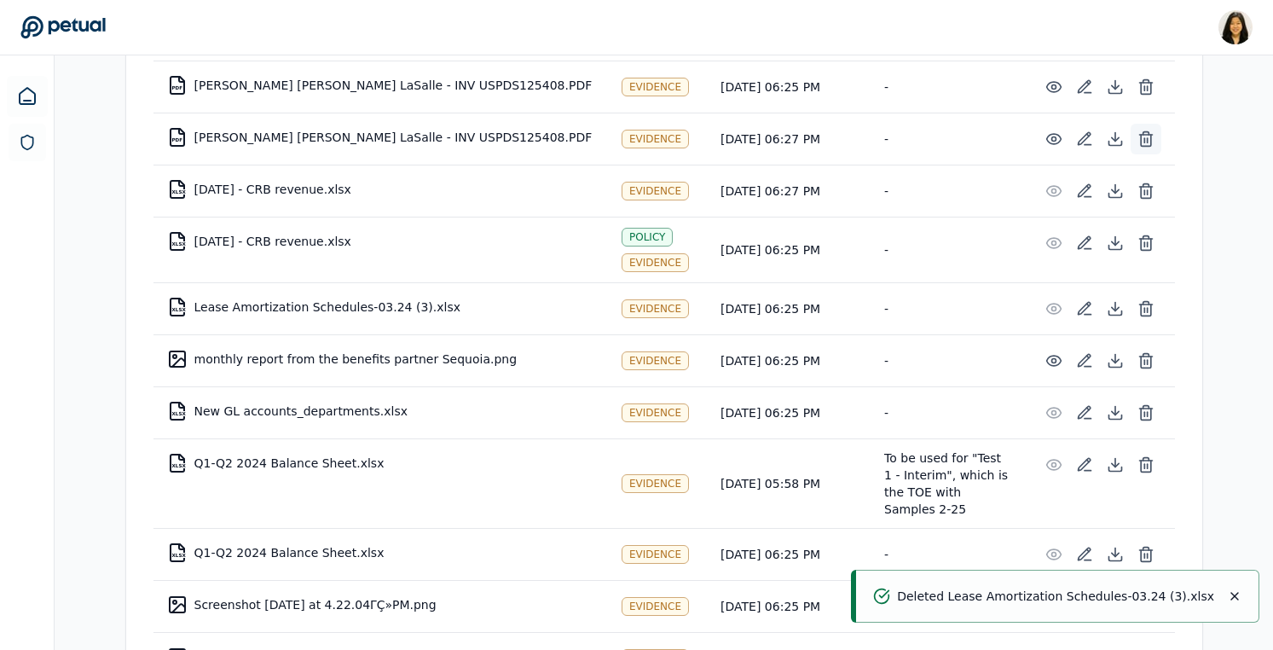
click at [1145, 130] on icon at bounding box center [1146, 138] width 17 height 17
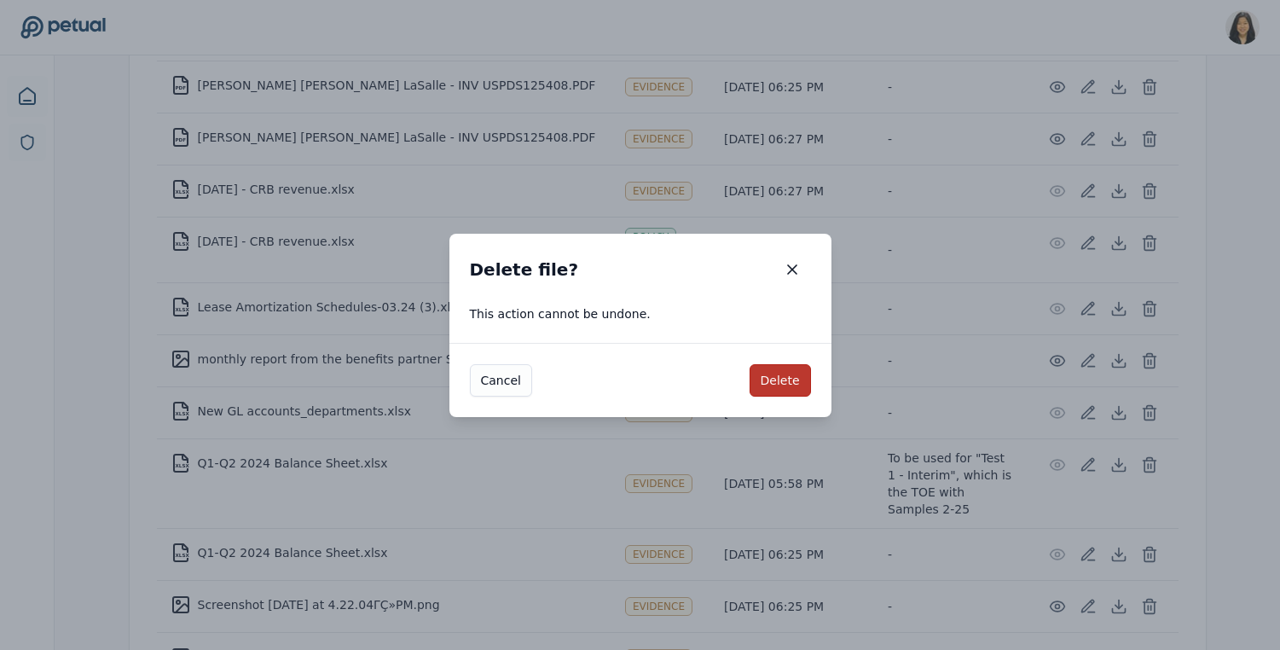
click at [760, 379] on button "Delete" at bounding box center [780, 380] width 61 height 32
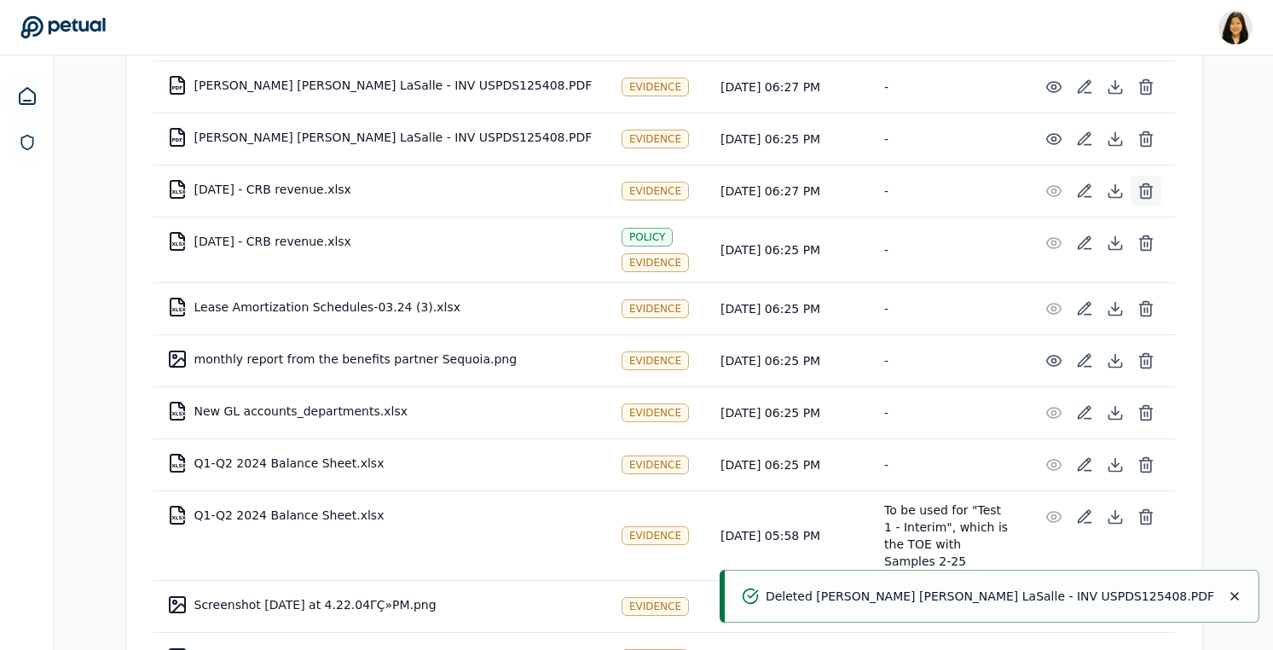
click at [1148, 183] on icon at bounding box center [1146, 184] width 6 height 3
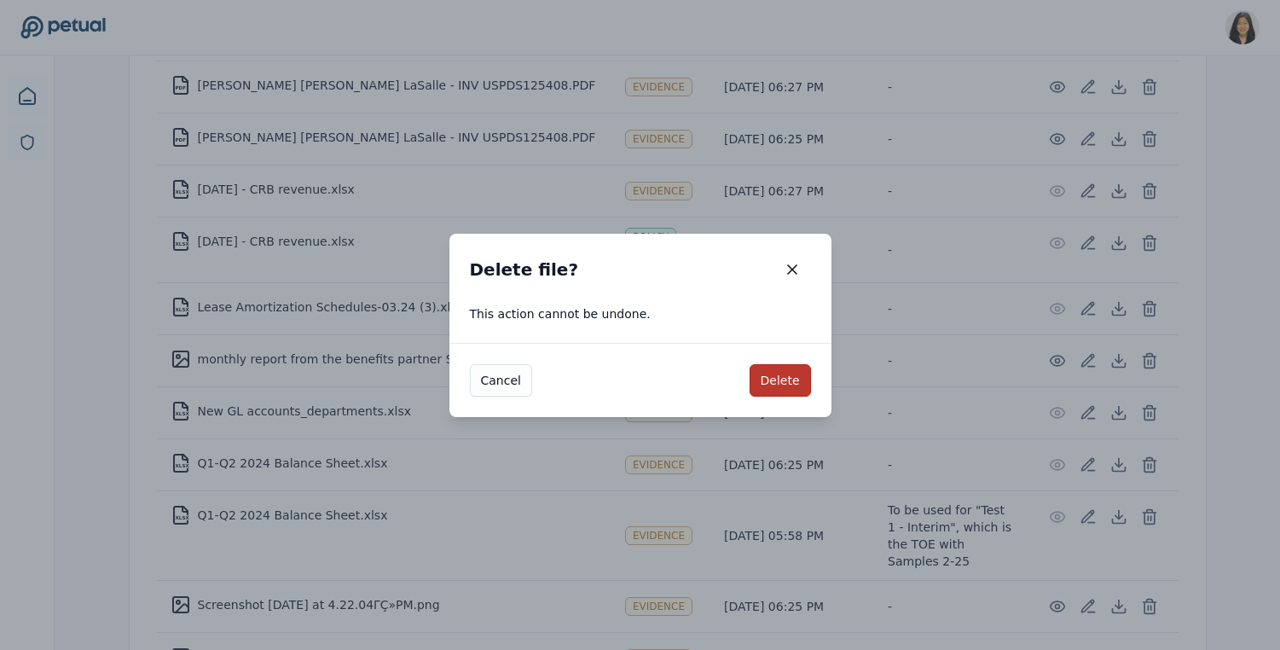
click at [773, 385] on button "Delete" at bounding box center [780, 380] width 61 height 32
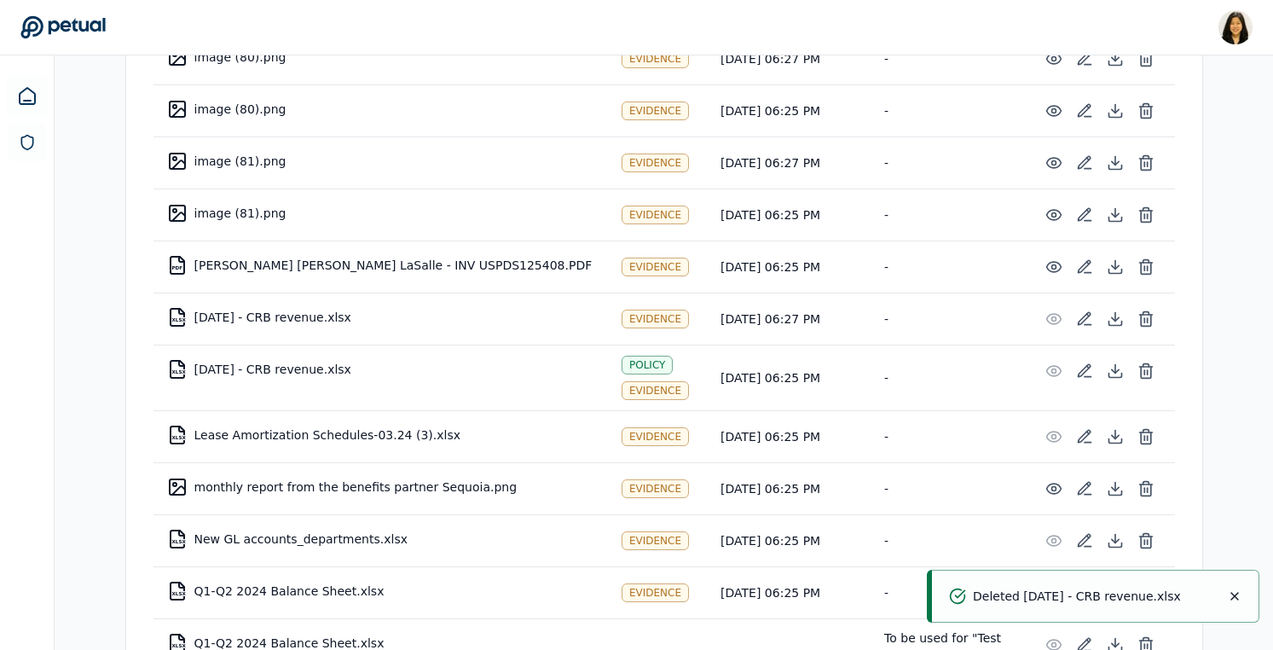
scroll to position [6262, 0]
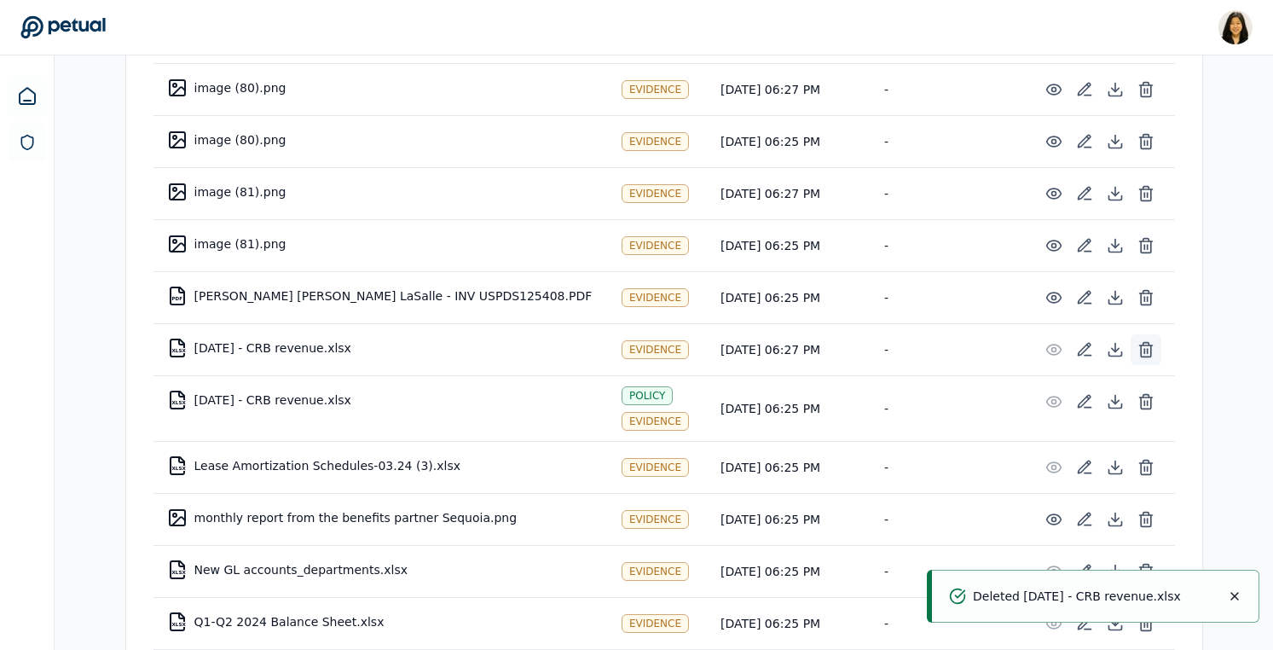
click at [1144, 349] on line at bounding box center [1144, 351] width 0 height 4
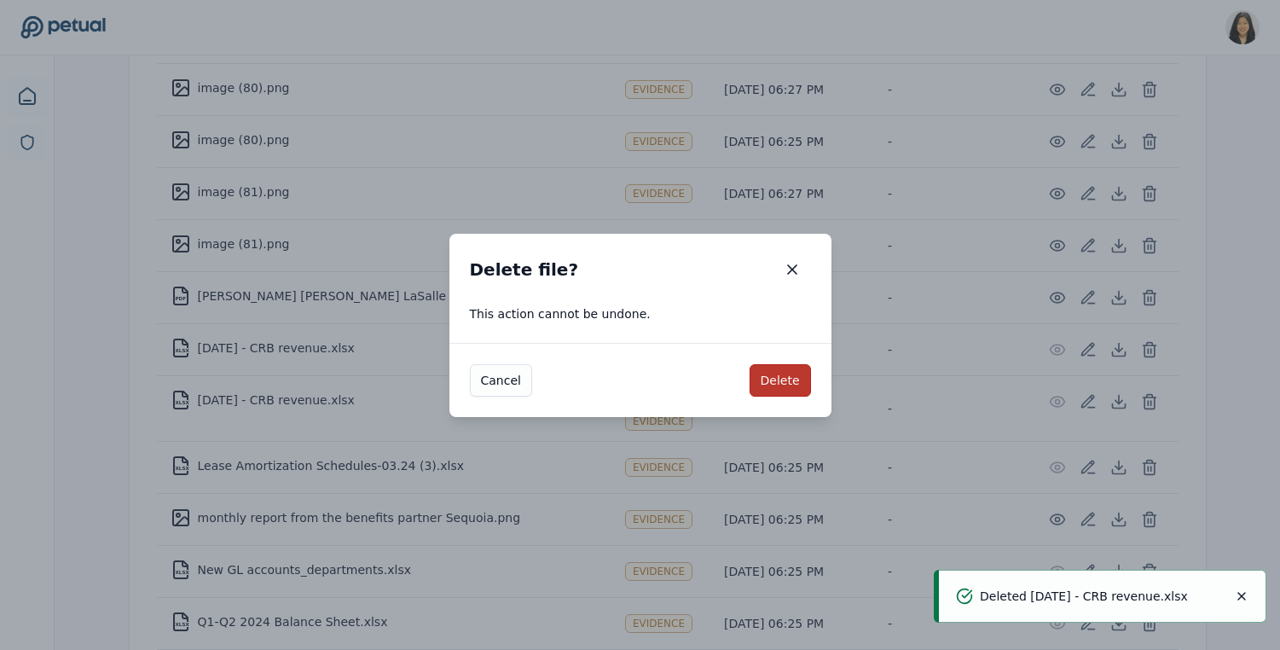
click at [775, 385] on button "Delete" at bounding box center [780, 380] width 61 height 32
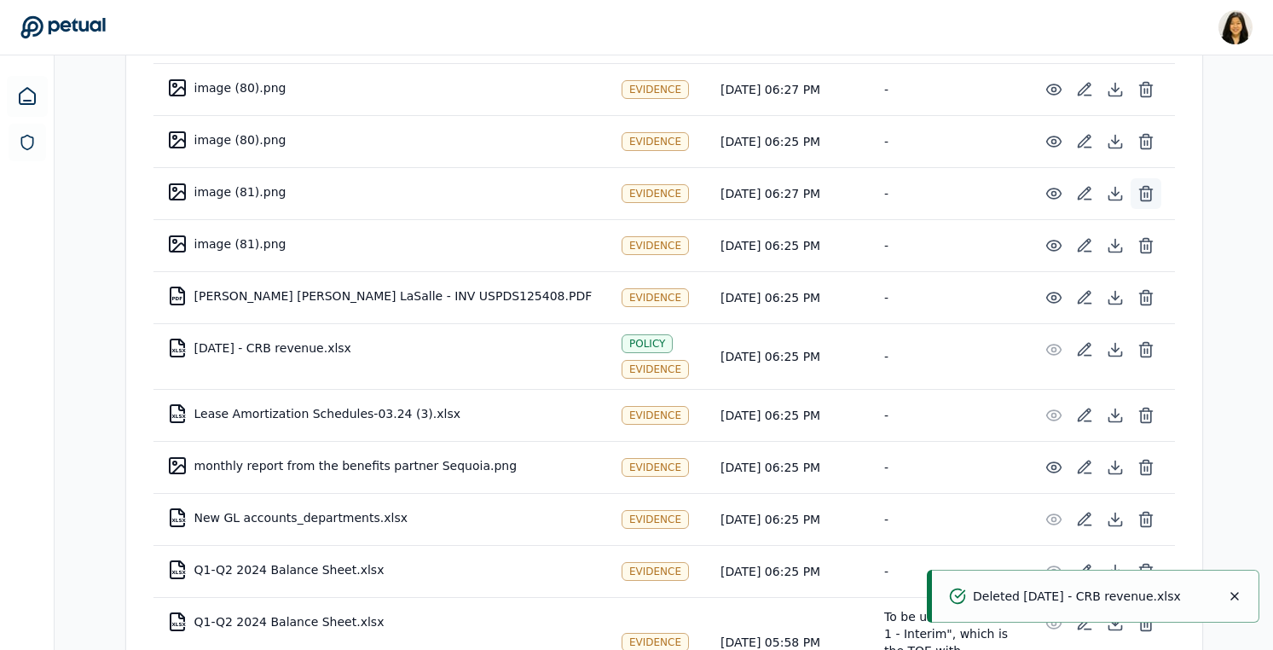
click at [1151, 185] on icon at bounding box center [1146, 193] width 17 height 17
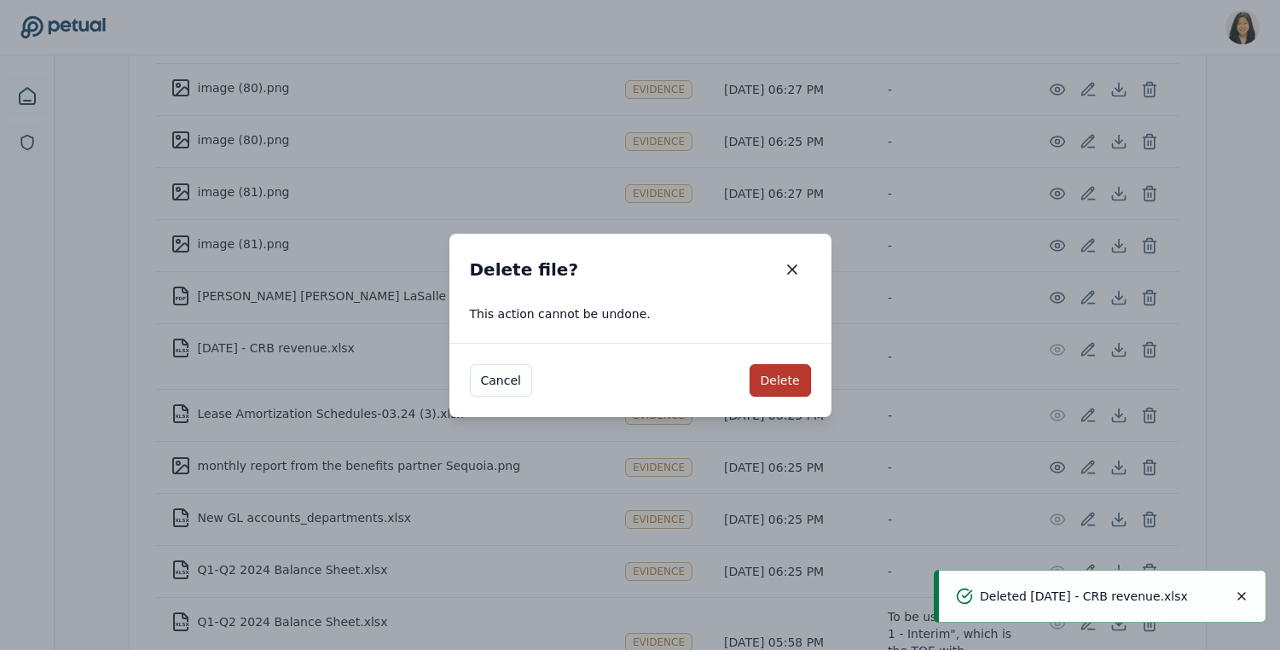
click at [763, 377] on button "Delete" at bounding box center [780, 380] width 61 height 32
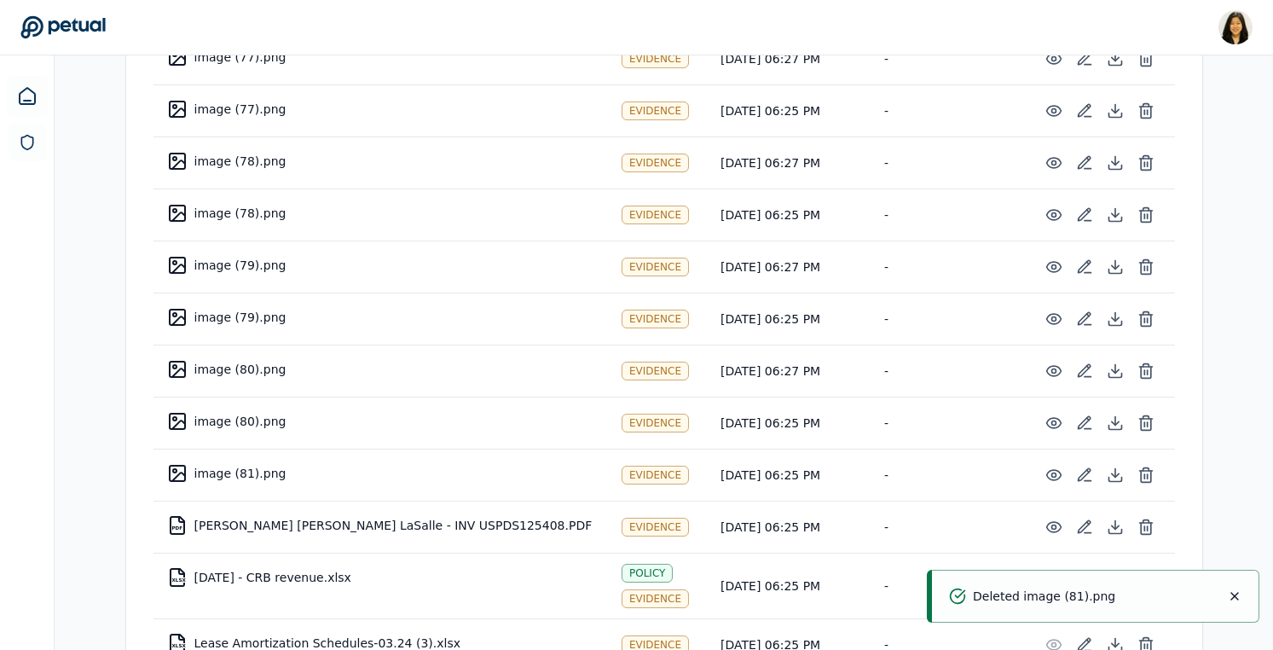
scroll to position [5971, 0]
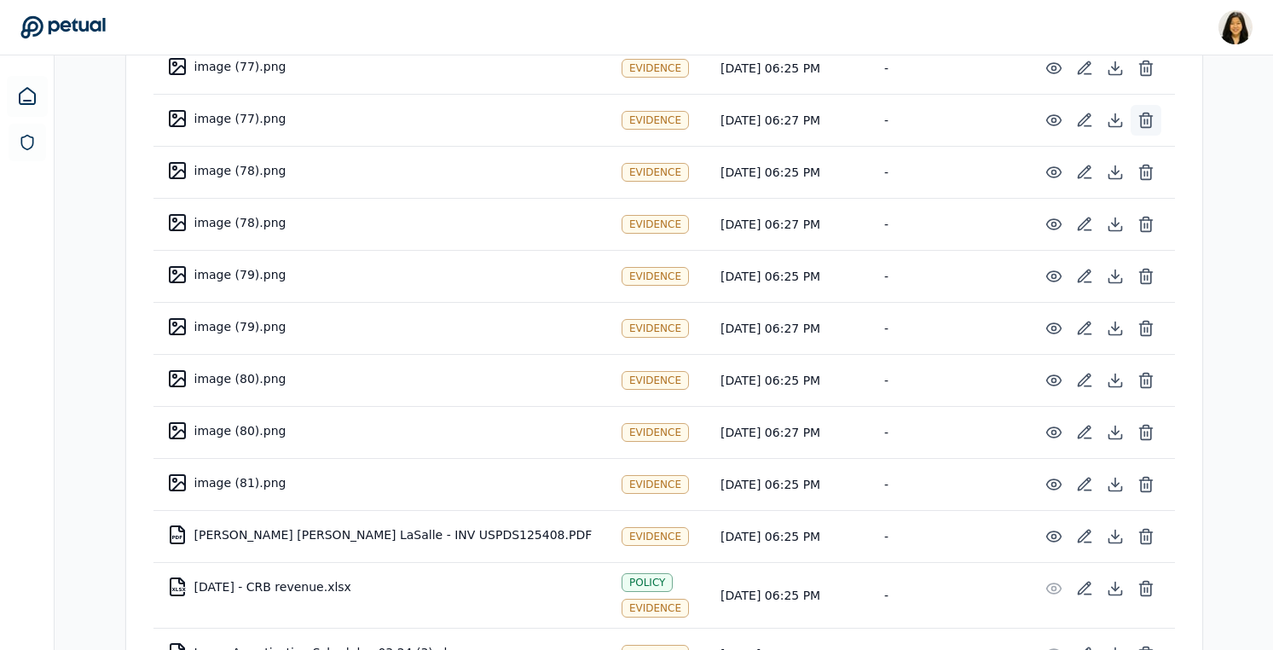
click at [1151, 112] on icon at bounding box center [1146, 120] width 17 height 17
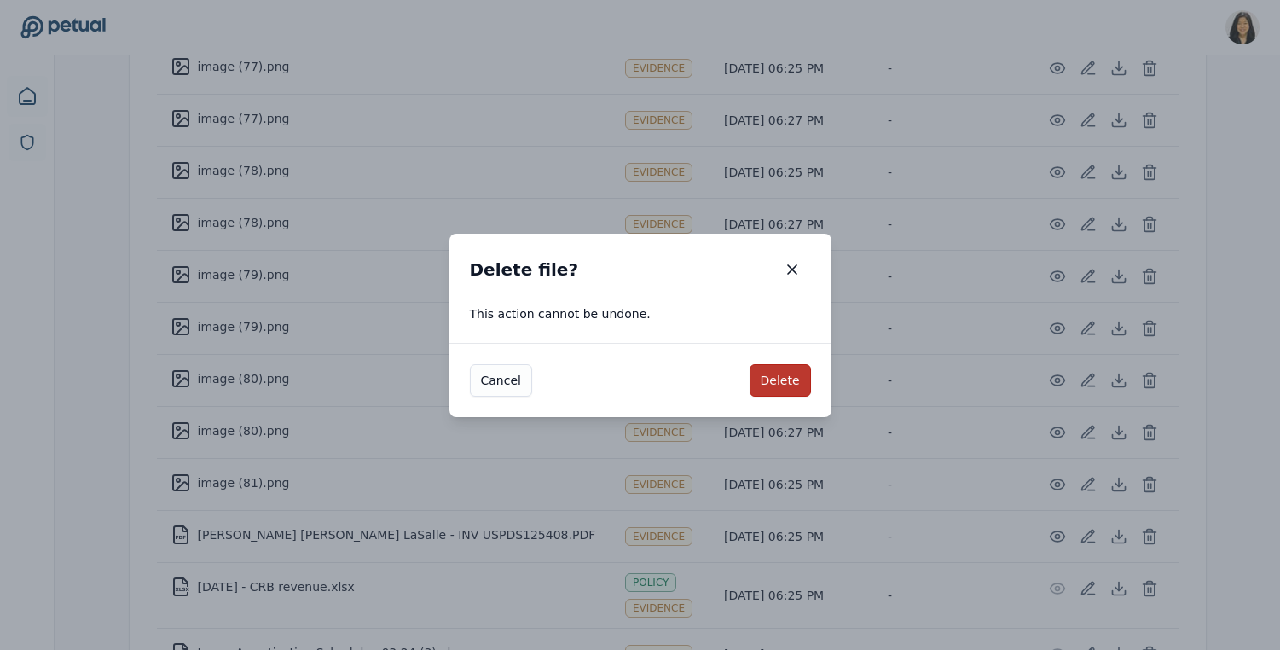
click at [772, 373] on button "Delete" at bounding box center [780, 380] width 61 height 32
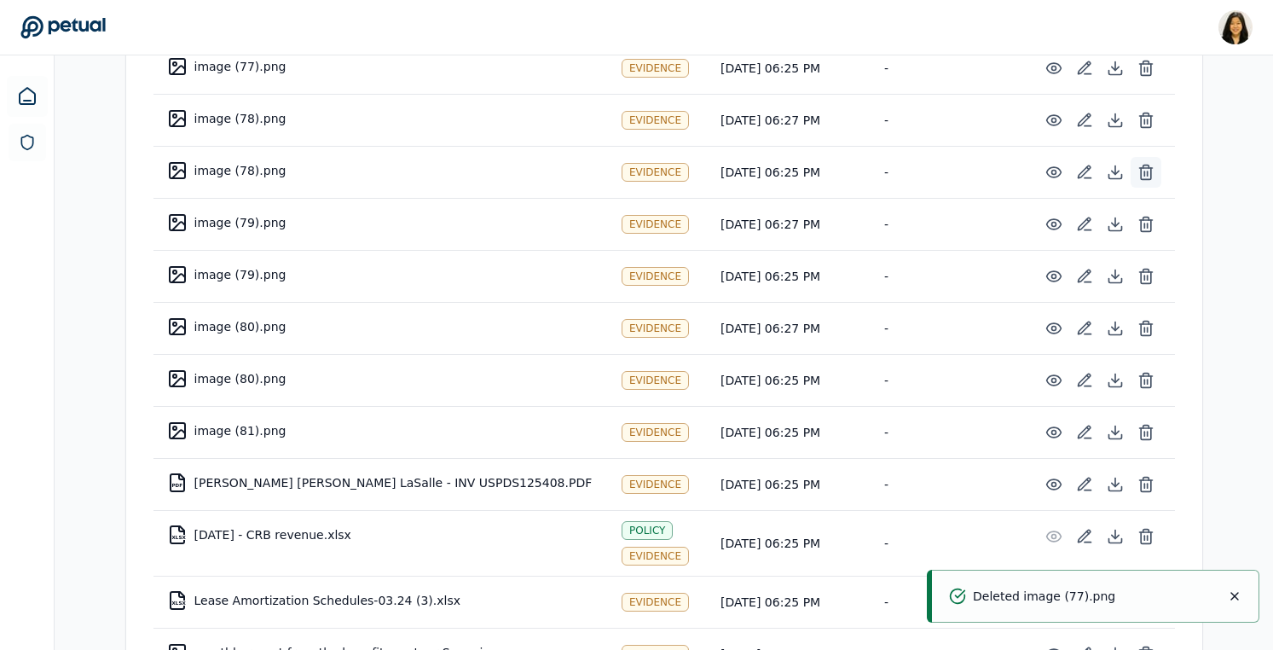
click at [1147, 171] on line at bounding box center [1147, 173] width 0 height 4
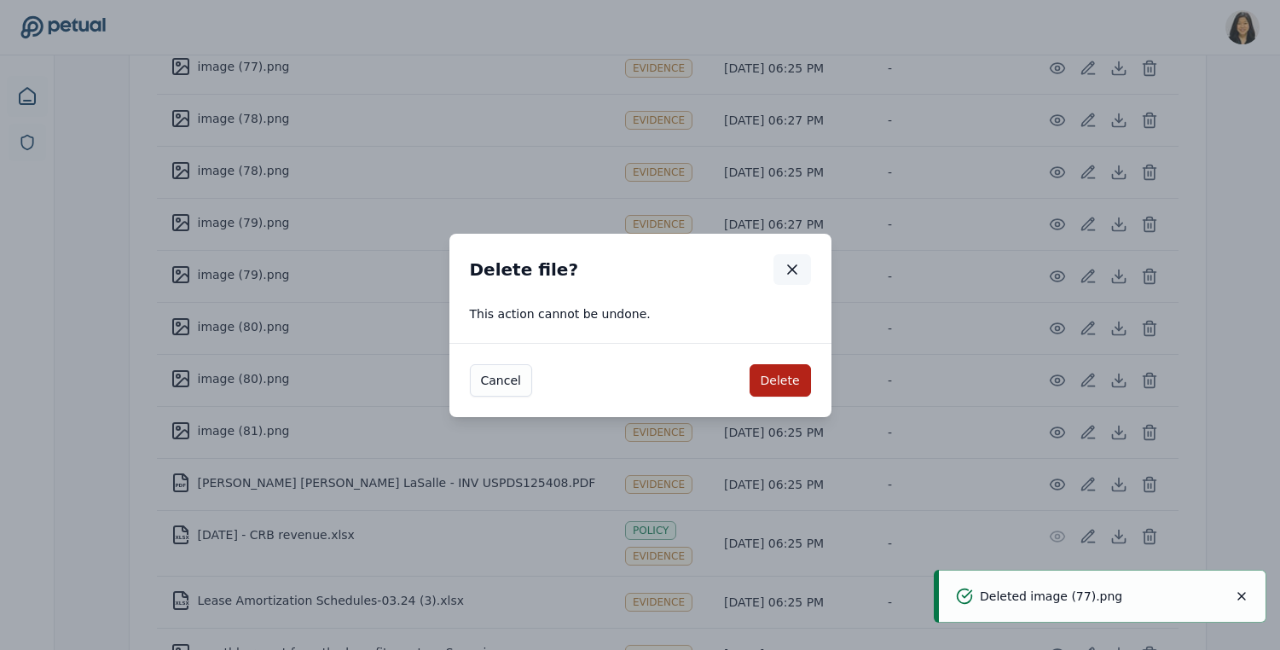
click at [796, 269] on icon "button" at bounding box center [792, 269] width 17 height 17
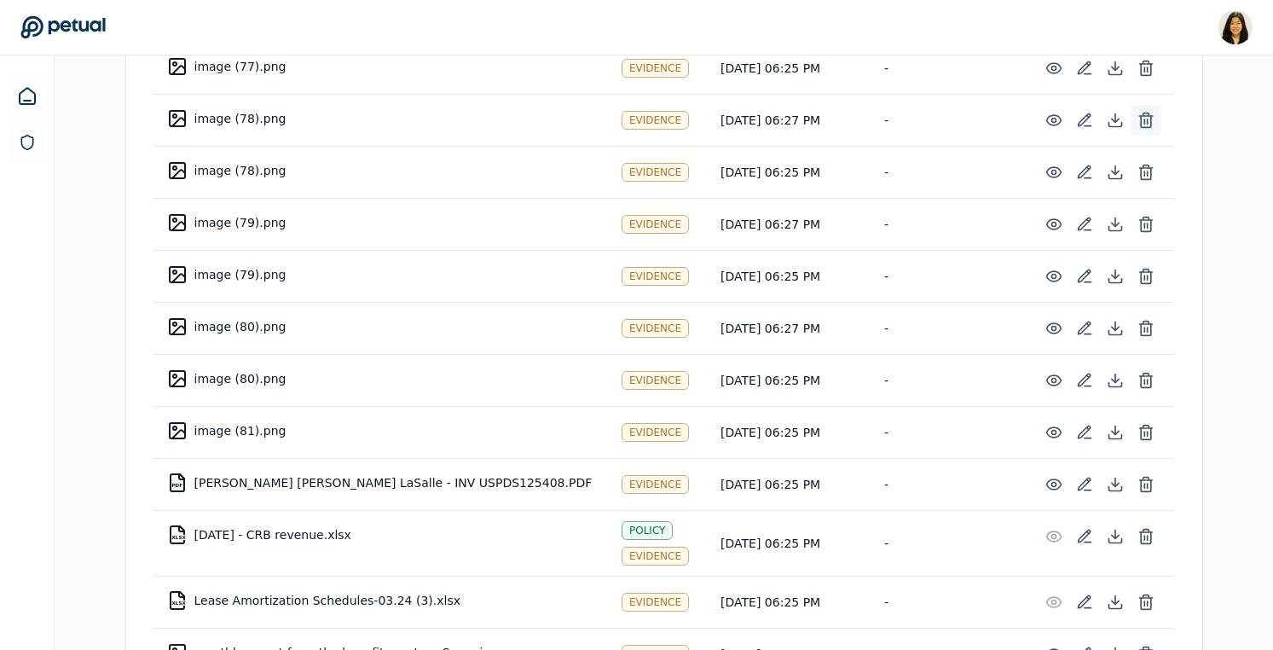
click at [1151, 112] on icon at bounding box center [1146, 120] width 17 height 17
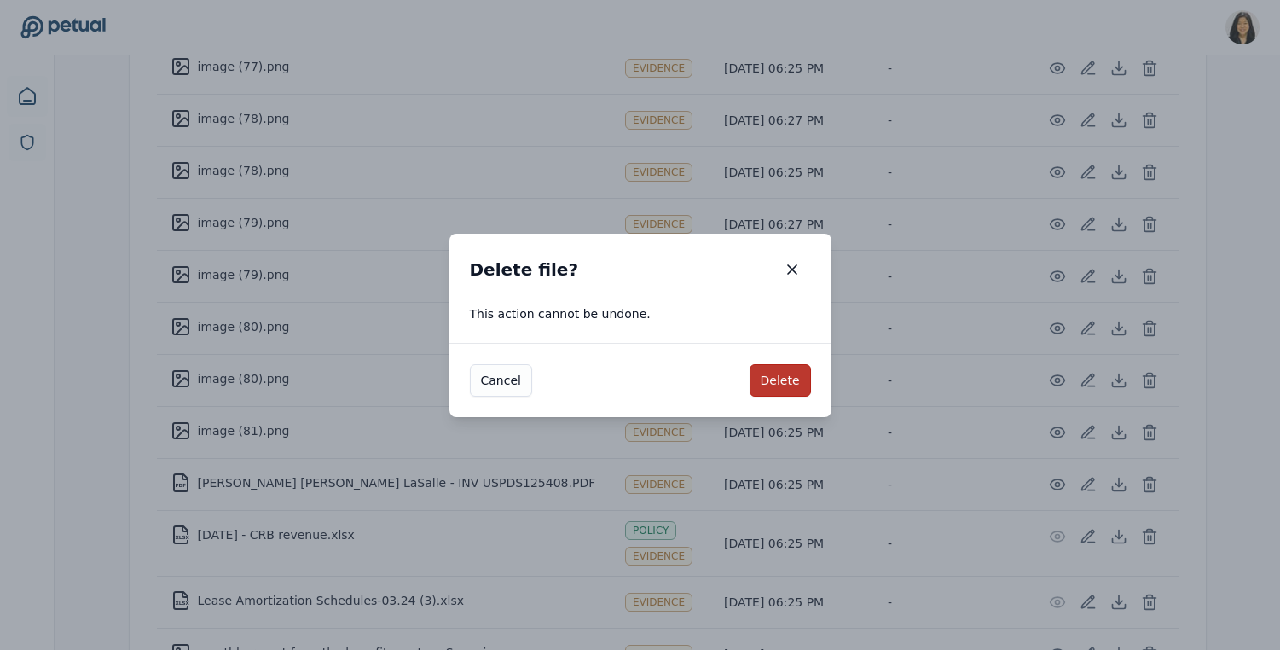
click at [784, 386] on button "Delete" at bounding box center [780, 380] width 61 height 32
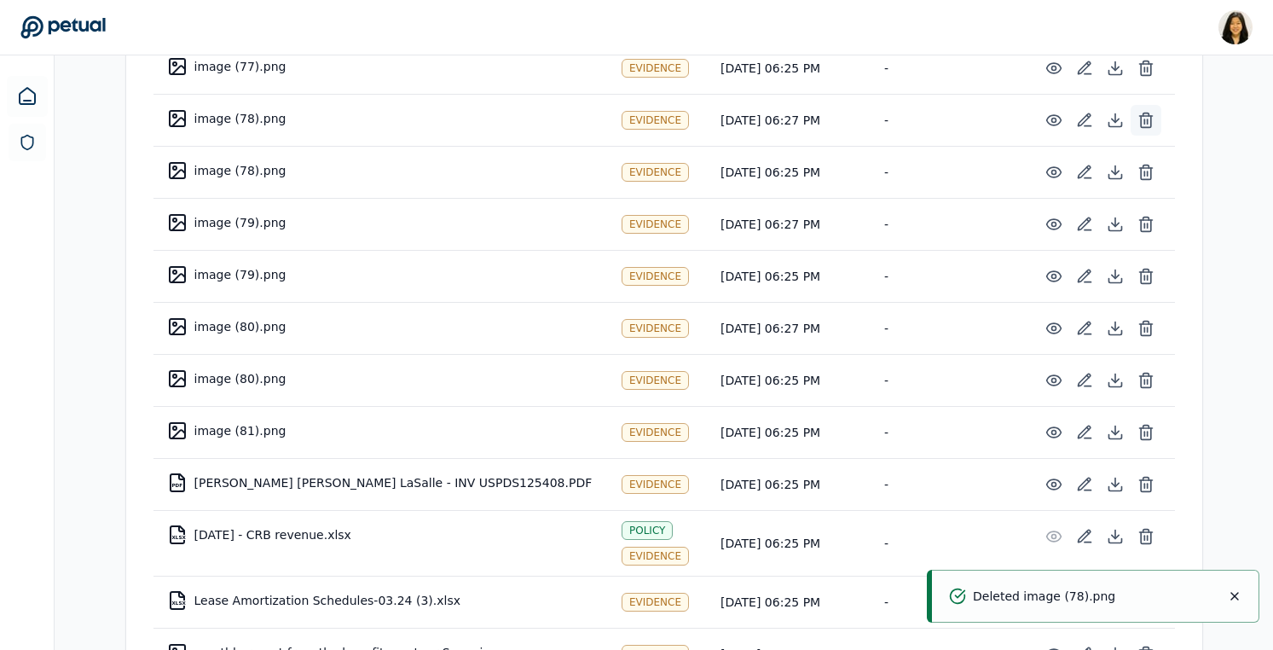
click at [1135, 105] on button at bounding box center [1146, 120] width 31 height 31
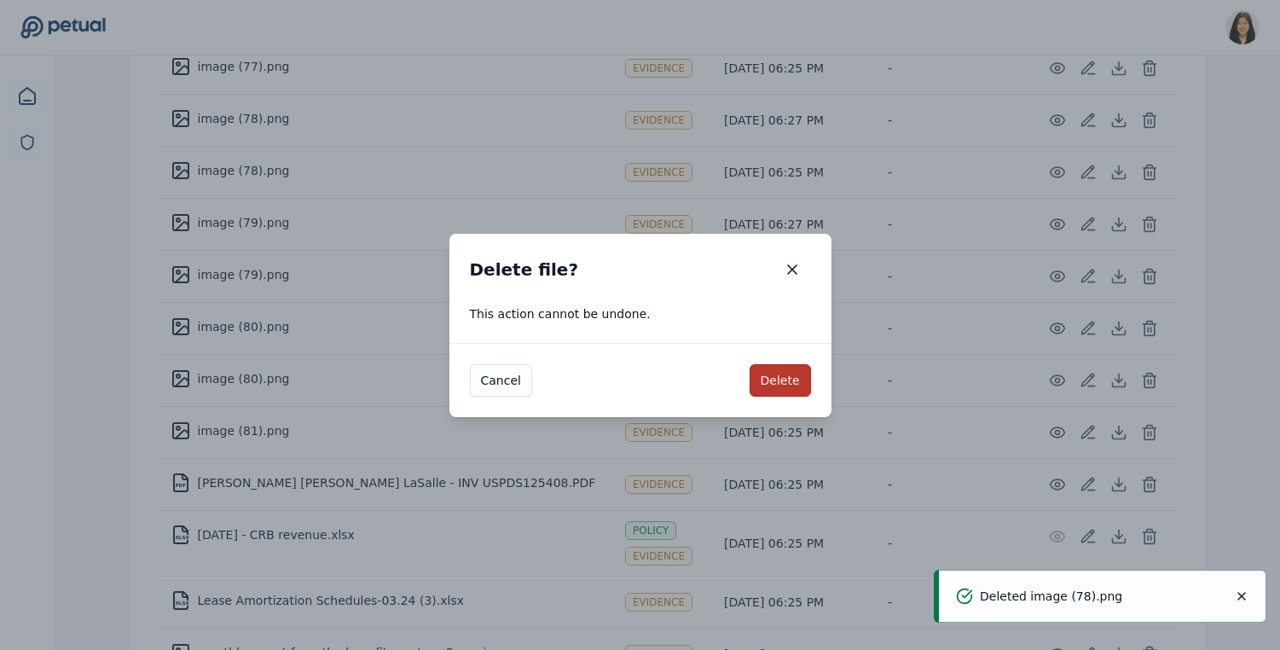
click at [768, 384] on button "Delete" at bounding box center [780, 380] width 61 height 32
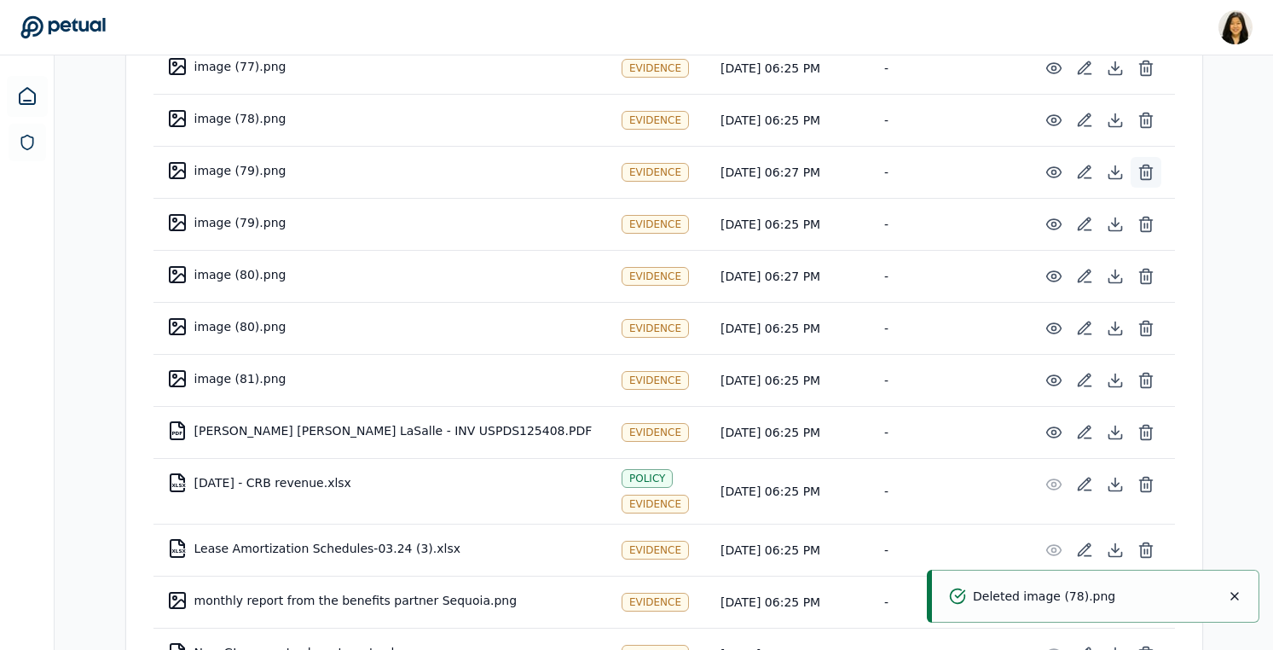
click at [1147, 164] on icon at bounding box center [1146, 172] width 17 height 17
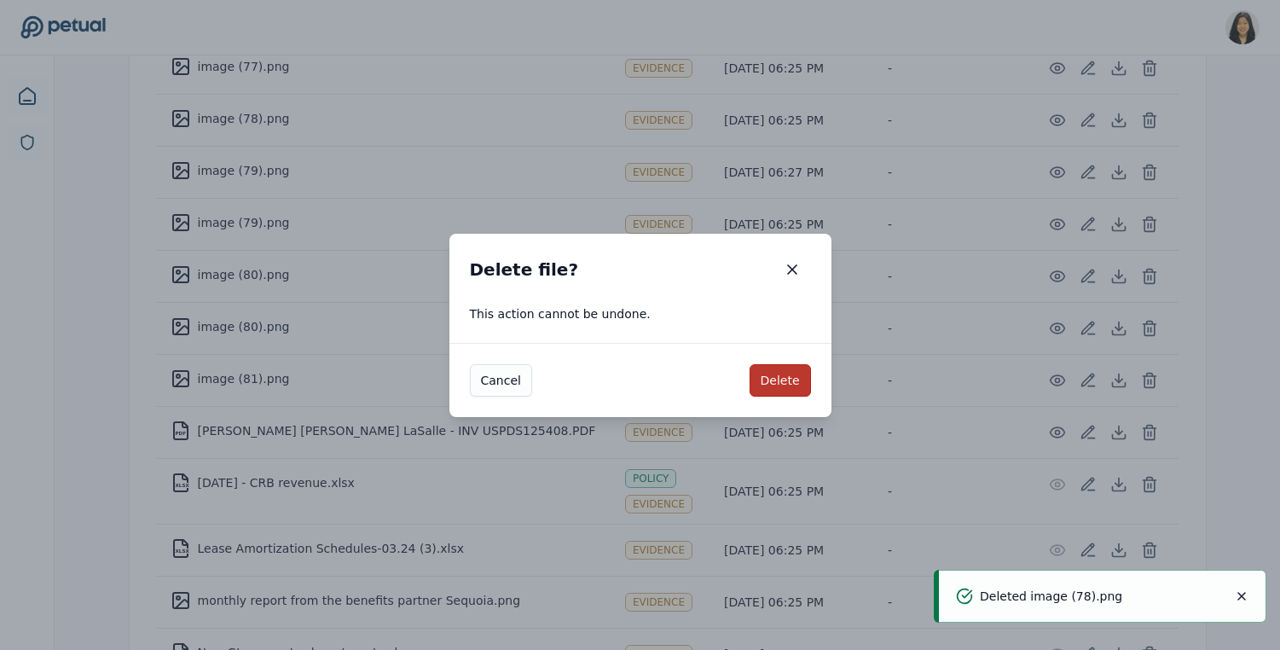
click at [772, 372] on button "Delete" at bounding box center [780, 380] width 61 height 32
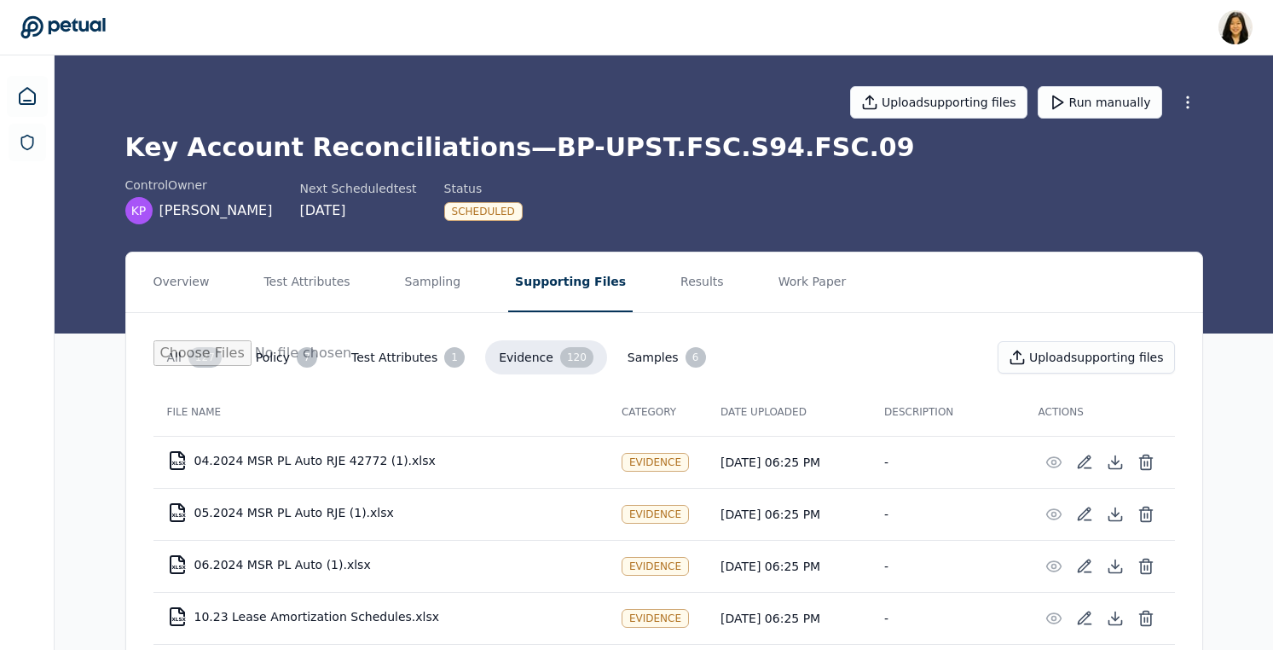
scroll to position [0, 0]
click at [1154, 460] on icon at bounding box center [1146, 462] width 17 height 17
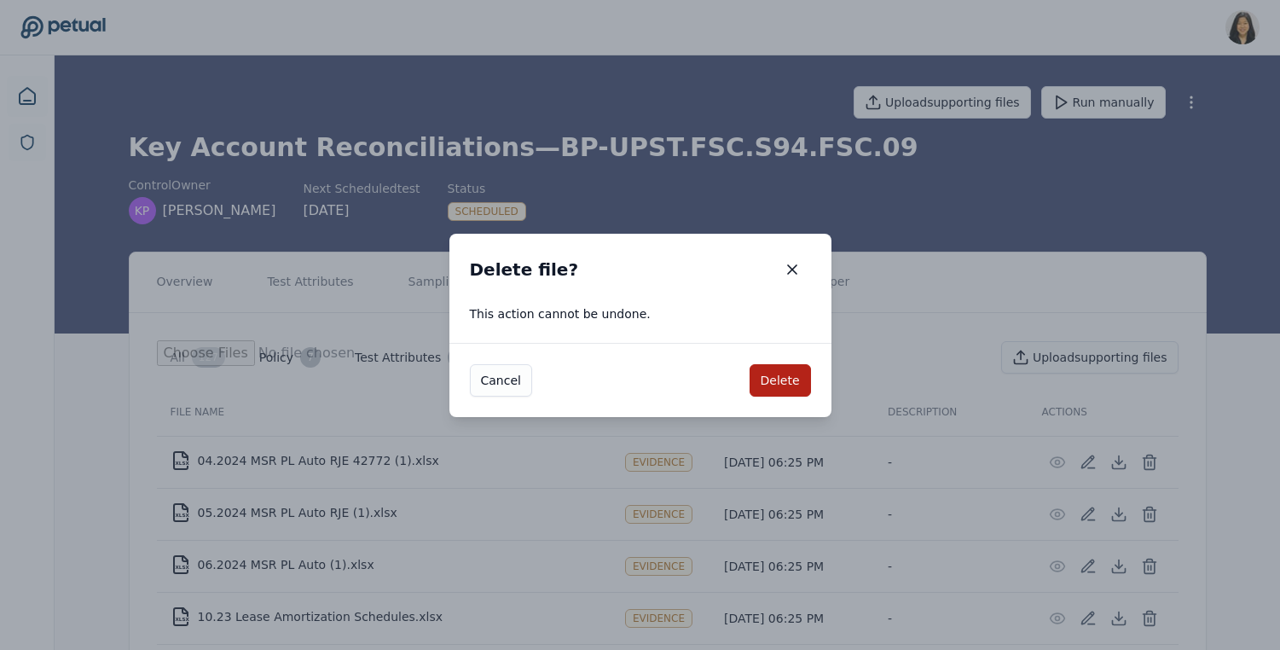
click at [749, 382] on div "Cancel Delete" at bounding box center [640, 380] width 382 height 74
click at [790, 374] on button "Delete" at bounding box center [780, 380] width 61 height 32
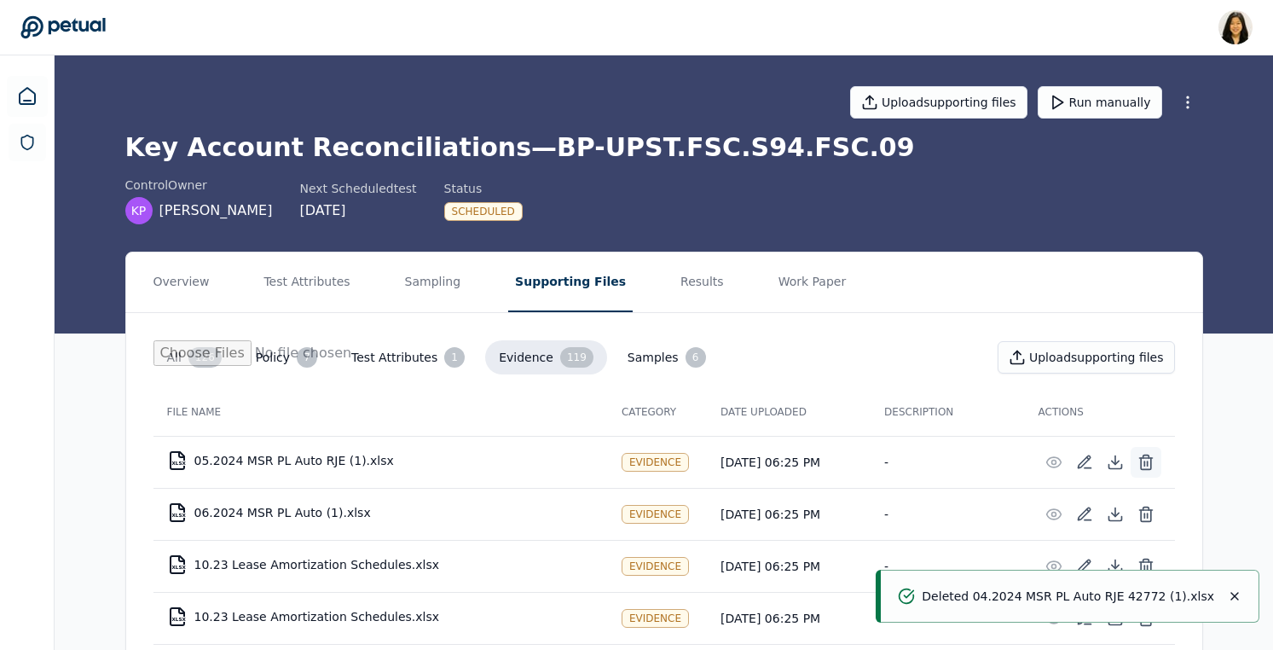
click at [1144, 462] on line at bounding box center [1144, 463] width 0 height 4
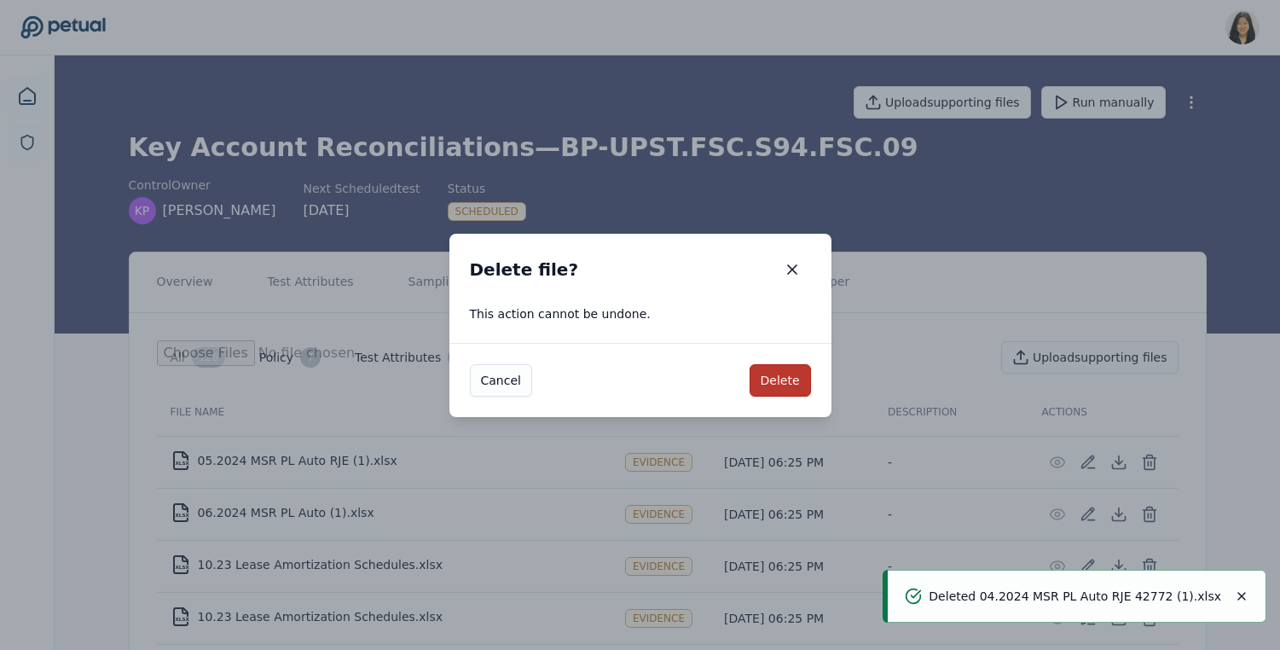
click at [789, 382] on button "Delete" at bounding box center [780, 380] width 61 height 32
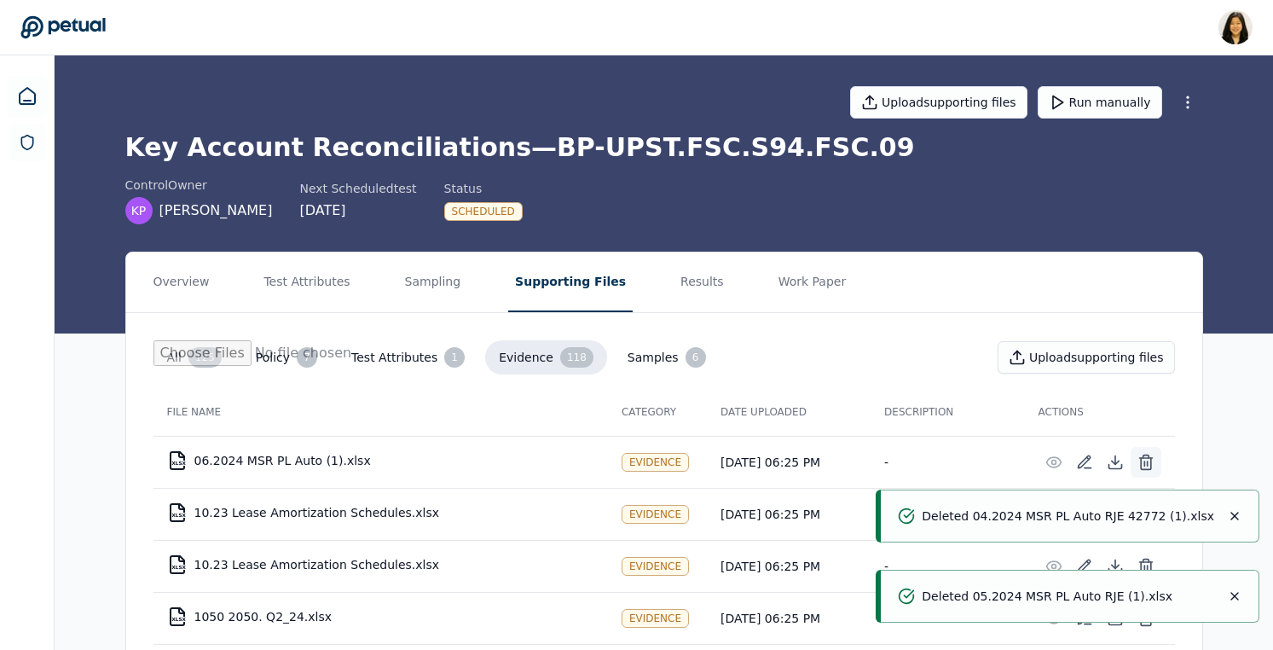
click at [1146, 452] on button at bounding box center [1146, 462] width 31 height 31
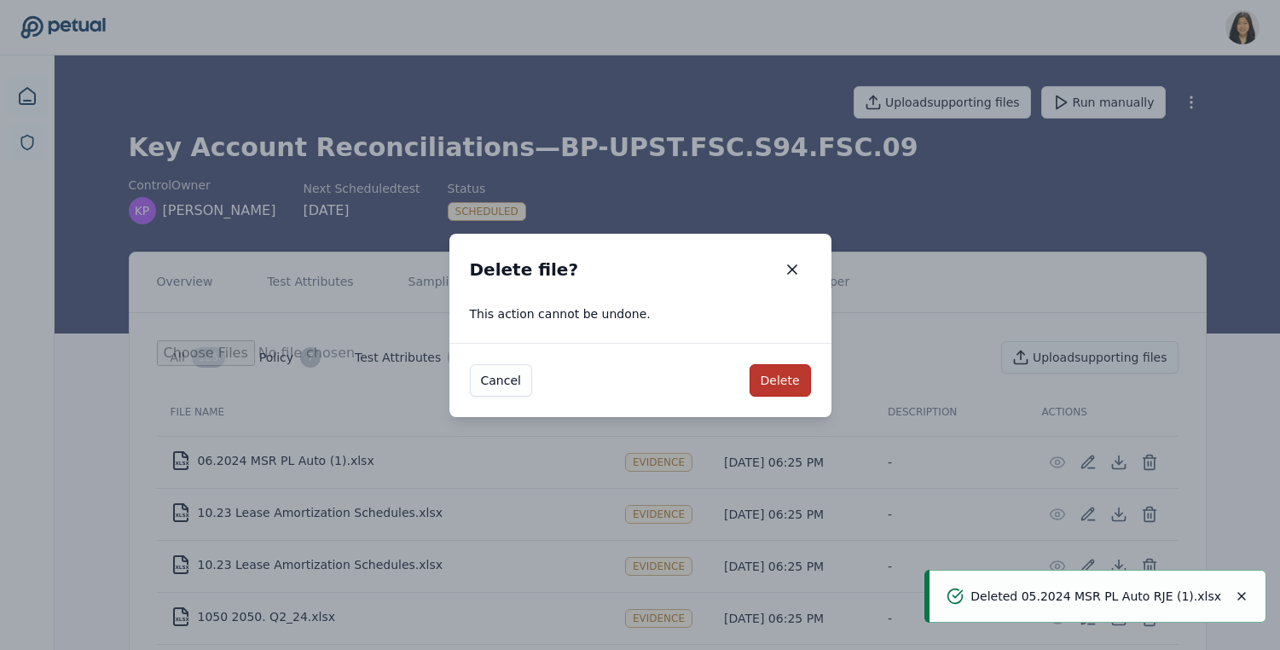
click at [788, 370] on button "Delete" at bounding box center [780, 380] width 61 height 32
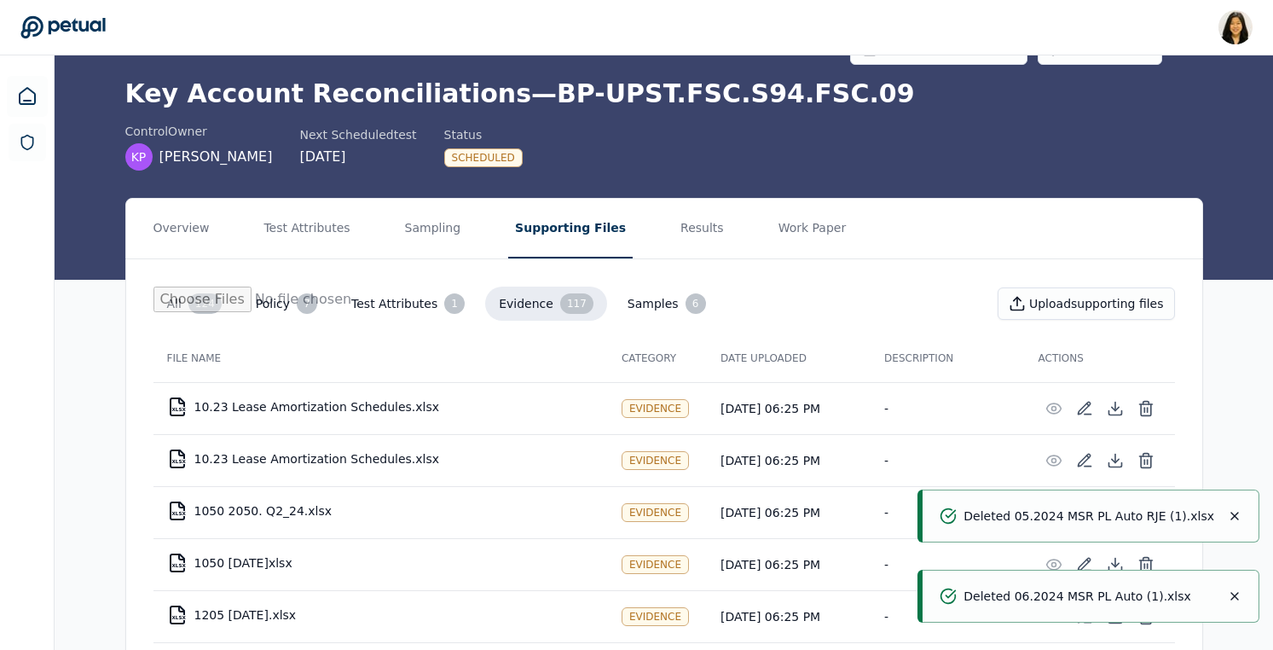
scroll to position [113, 0]
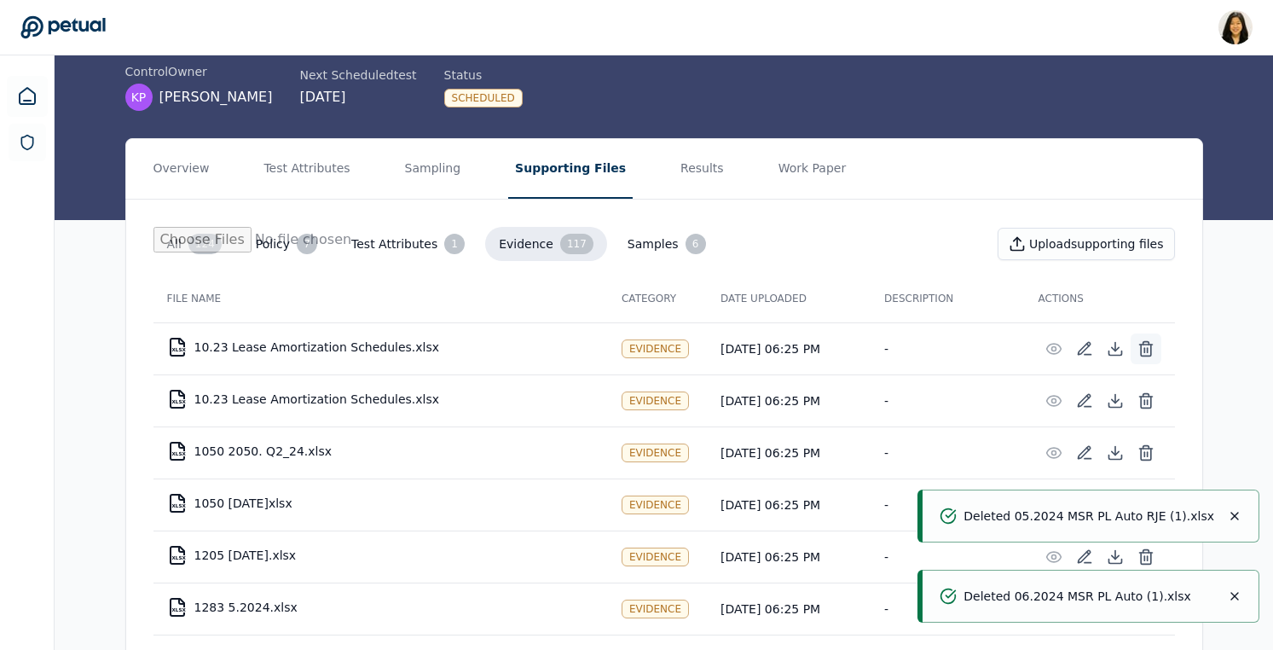
click at [1144, 345] on icon at bounding box center [1146, 348] width 17 height 17
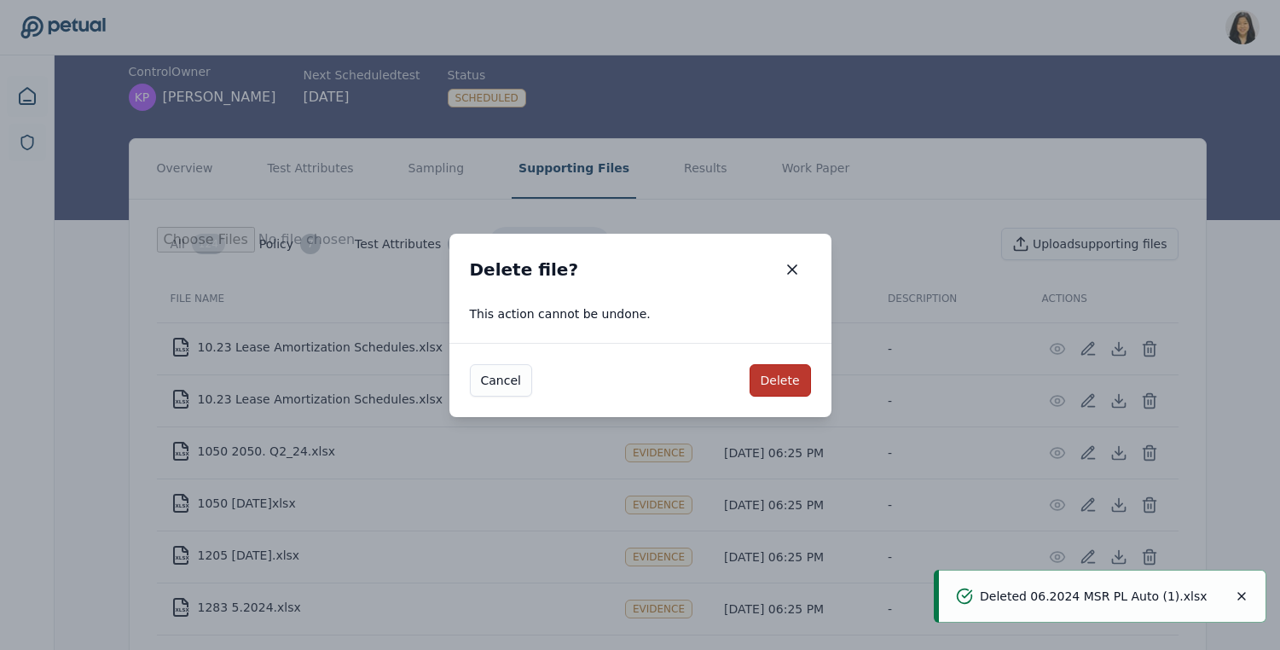
click at [774, 373] on button "Delete" at bounding box center [780, 380] width 61 height 32
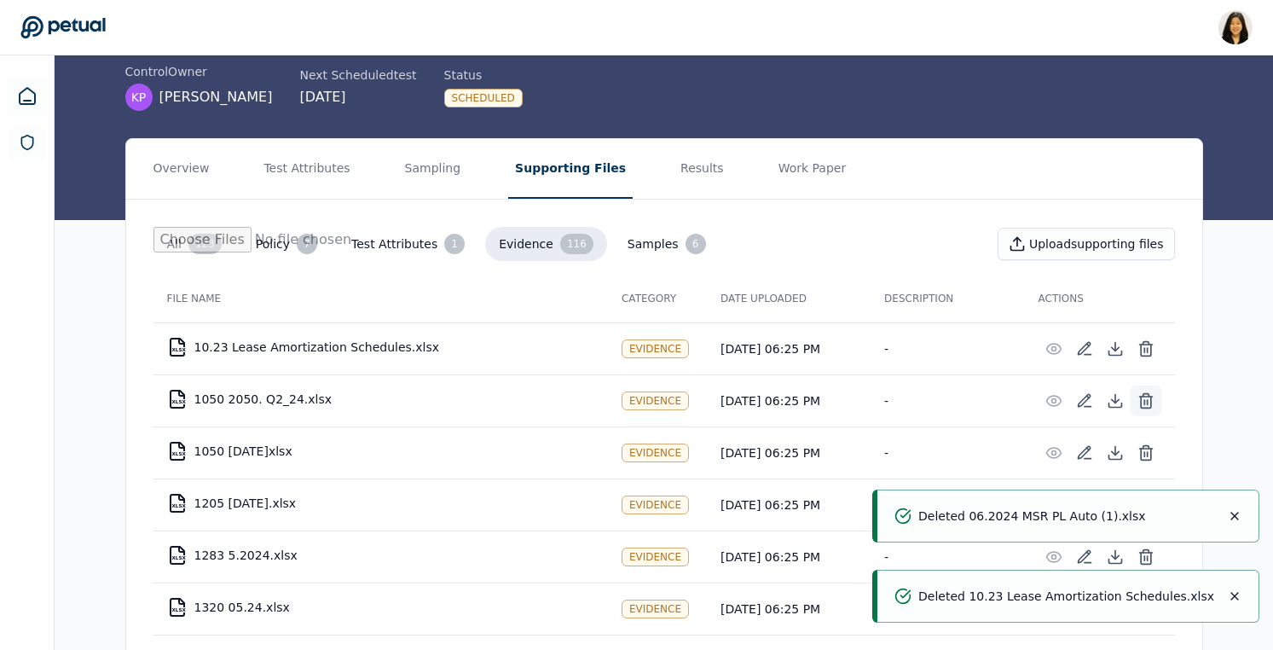
click at [1149, 400] on icon at bounding box center [1146, 402] width 10 height 11
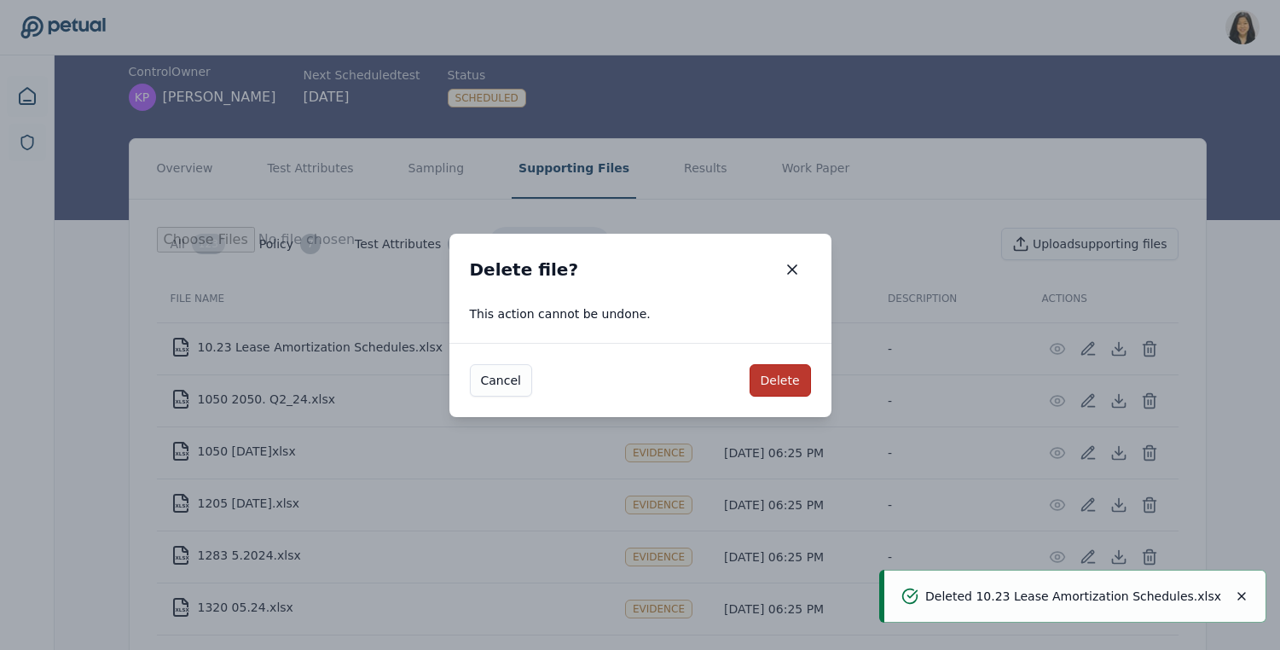
click at [771, 383] on button "Delete" at bounding box center [780, 380] width 61 height 32
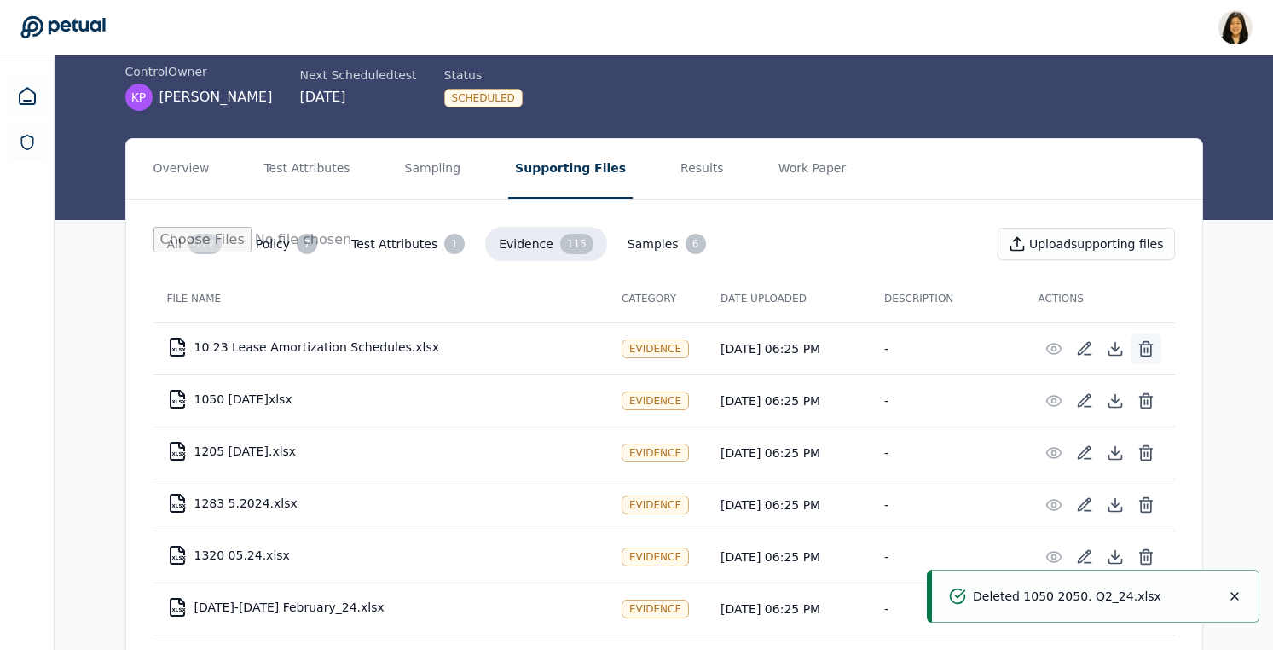
click at [1153, 350] on icon at bounding box center [1146, 348] width 17 height 17
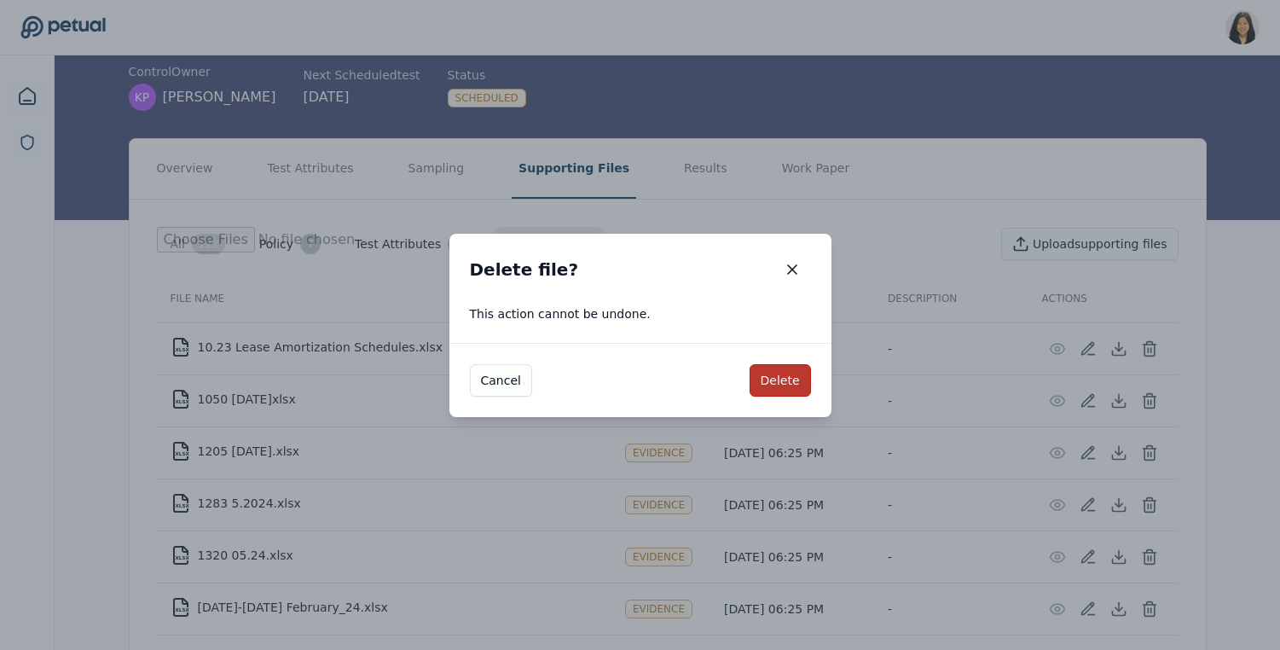
click at [782, 374] on button "Delete" at bounding box center [780, 380] width 61 height 32
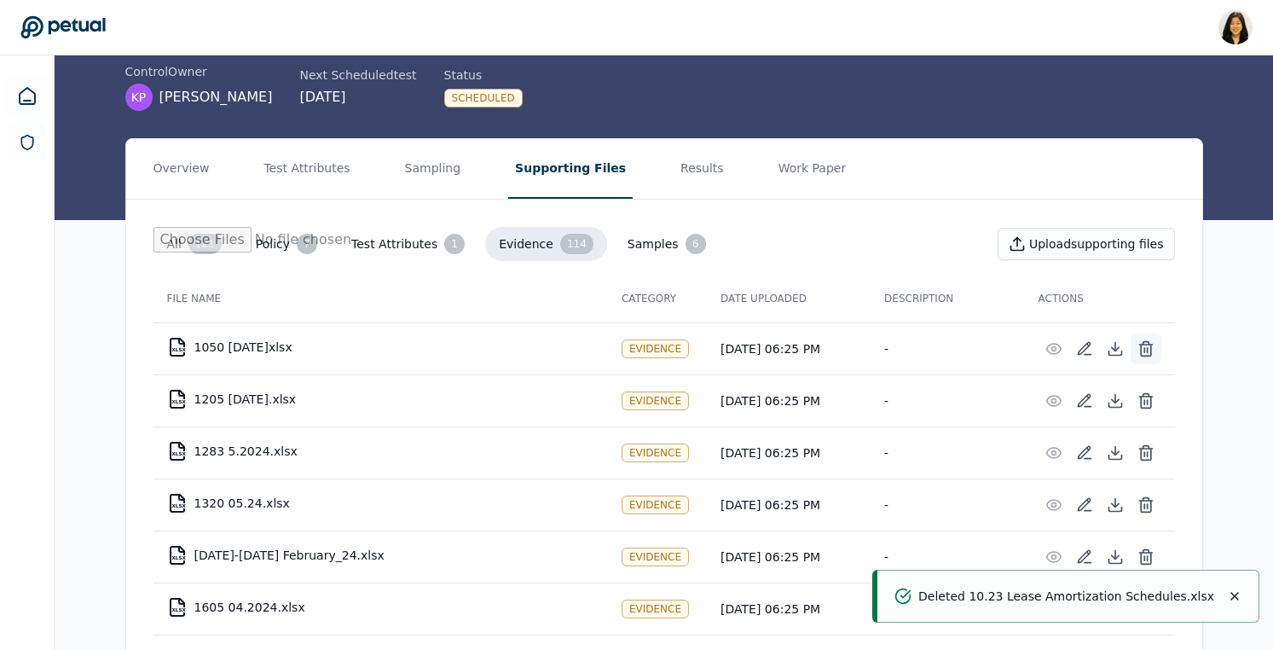
click at [1144, 350] on line at bounding box center [1144, 350] width 0 height 4
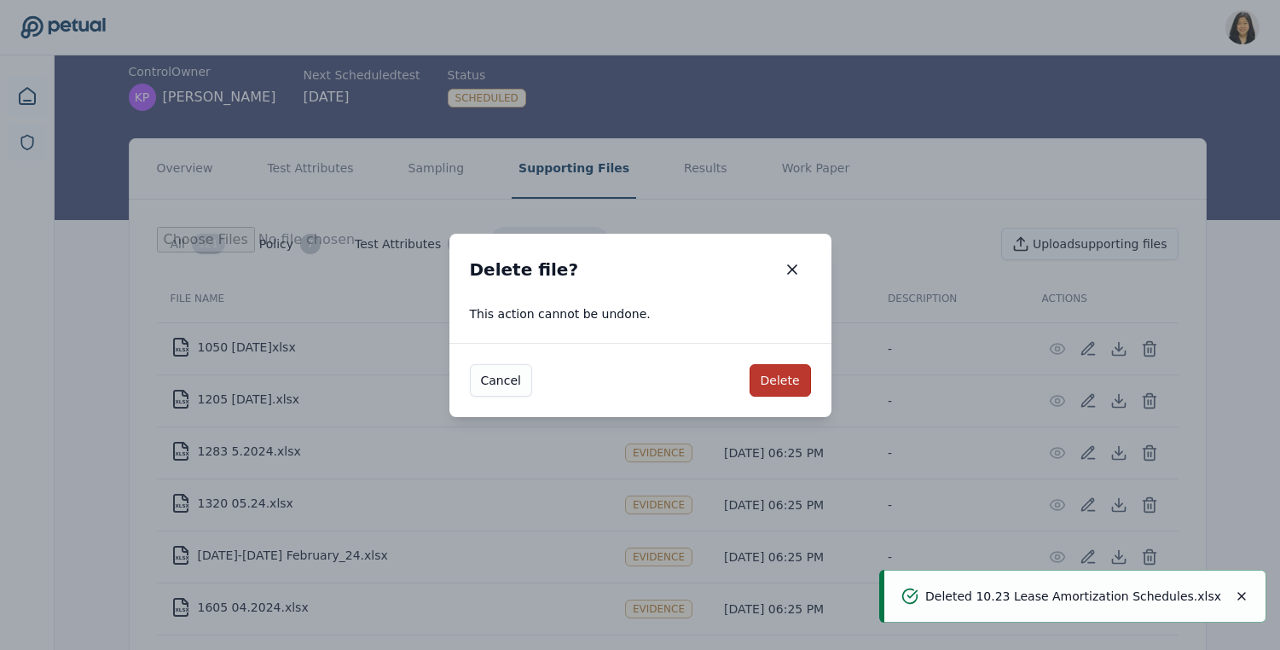
click at [794, 370] on button "Delete" at bounding box center [780, 380] width 61 height 32
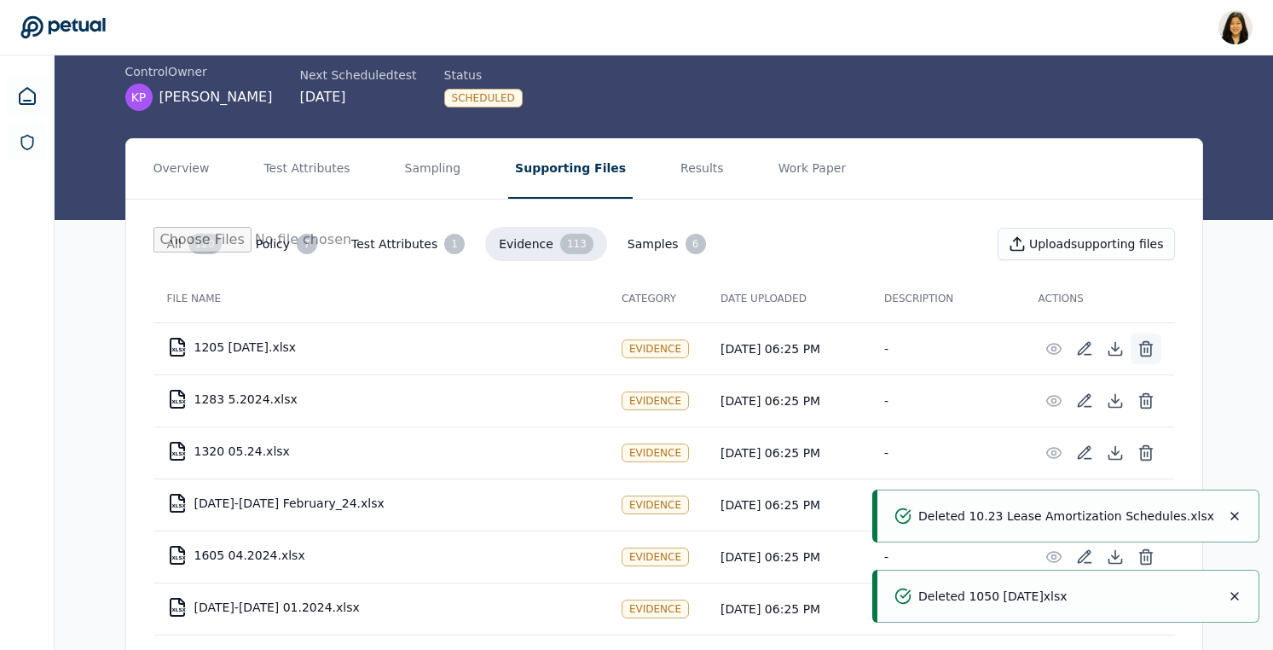
click at [1149, 349] on icon at bounding box center [1146, 348] width 17 height 17
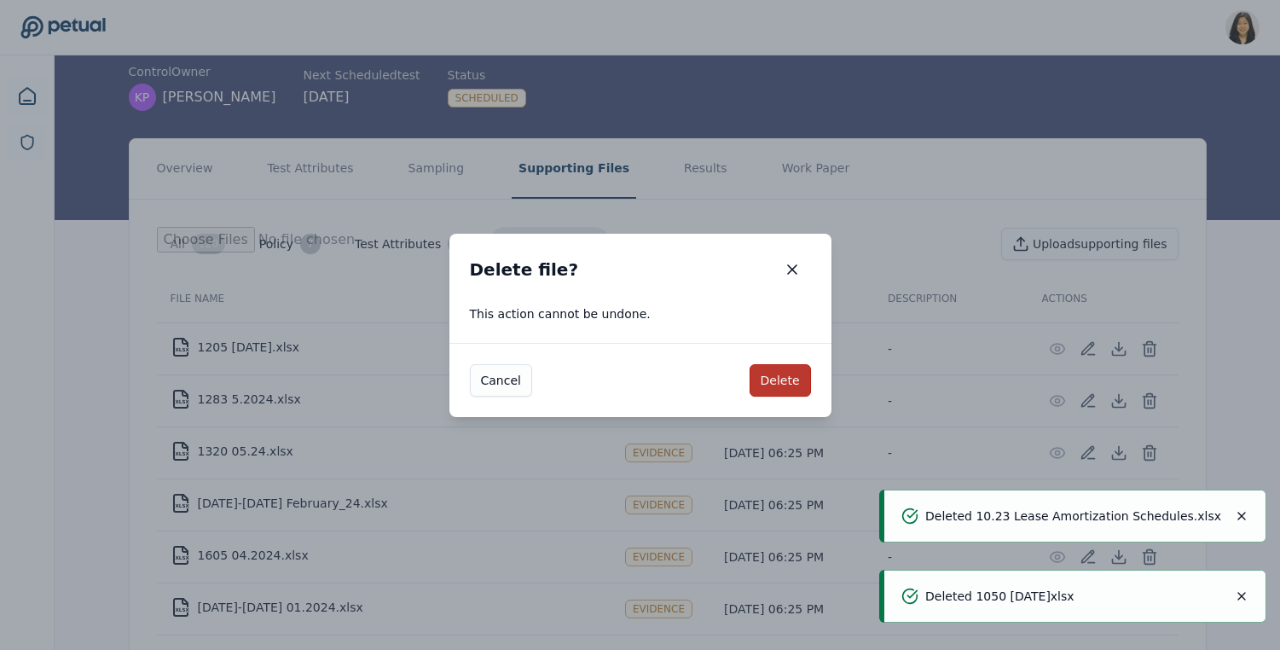
click at [771, 394] on button "Delete" at bounding box center [780, 380] width 61 height 32
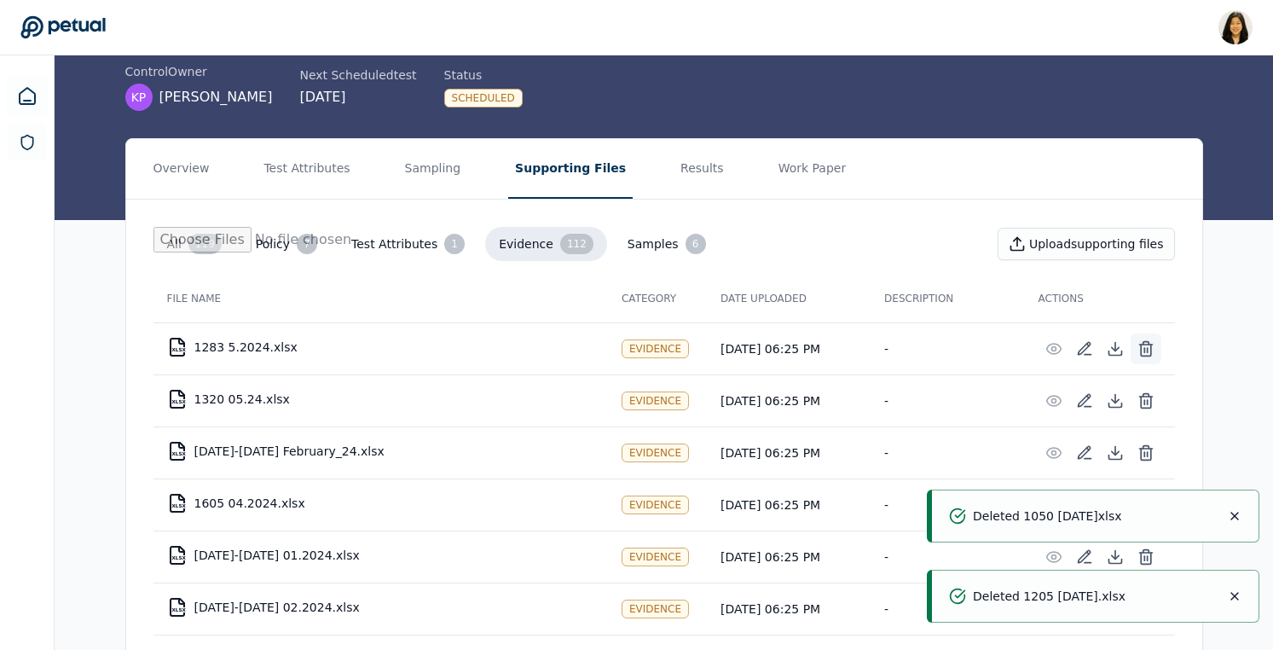
click at [1133, 345] on button at bounding box center [1146, 348] width 31 height 31
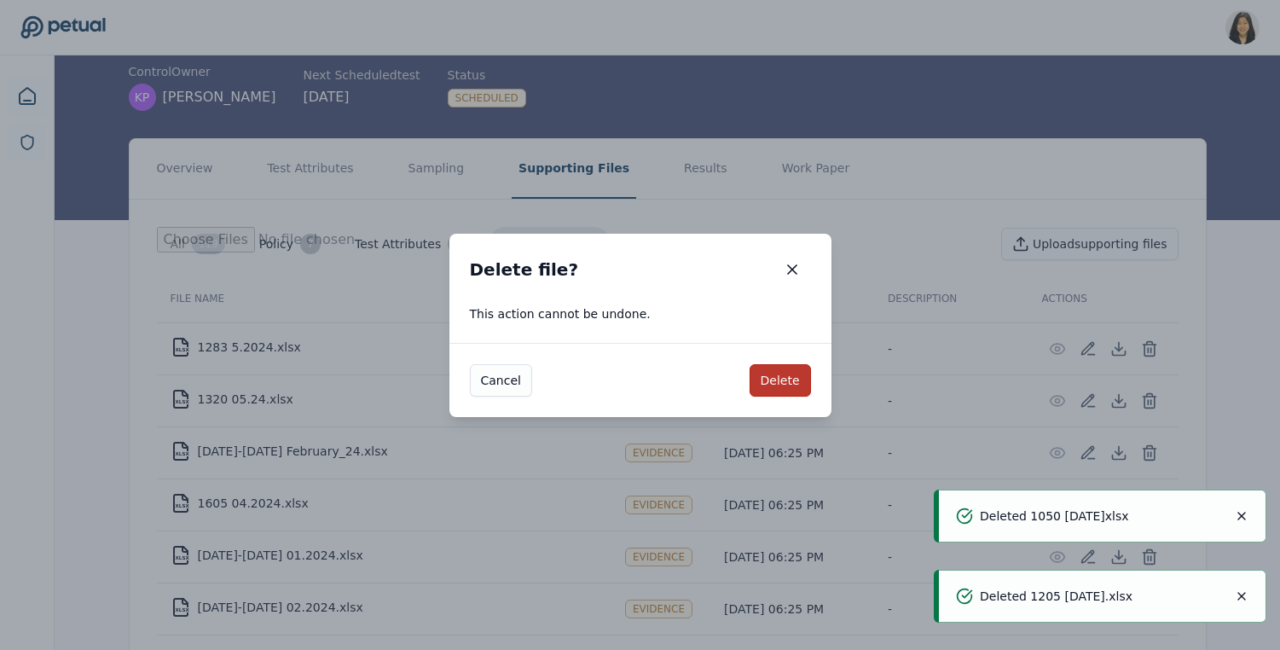
click at [776, 379] on button "Delete" at bounding box center [780, 380] width 61 height 32
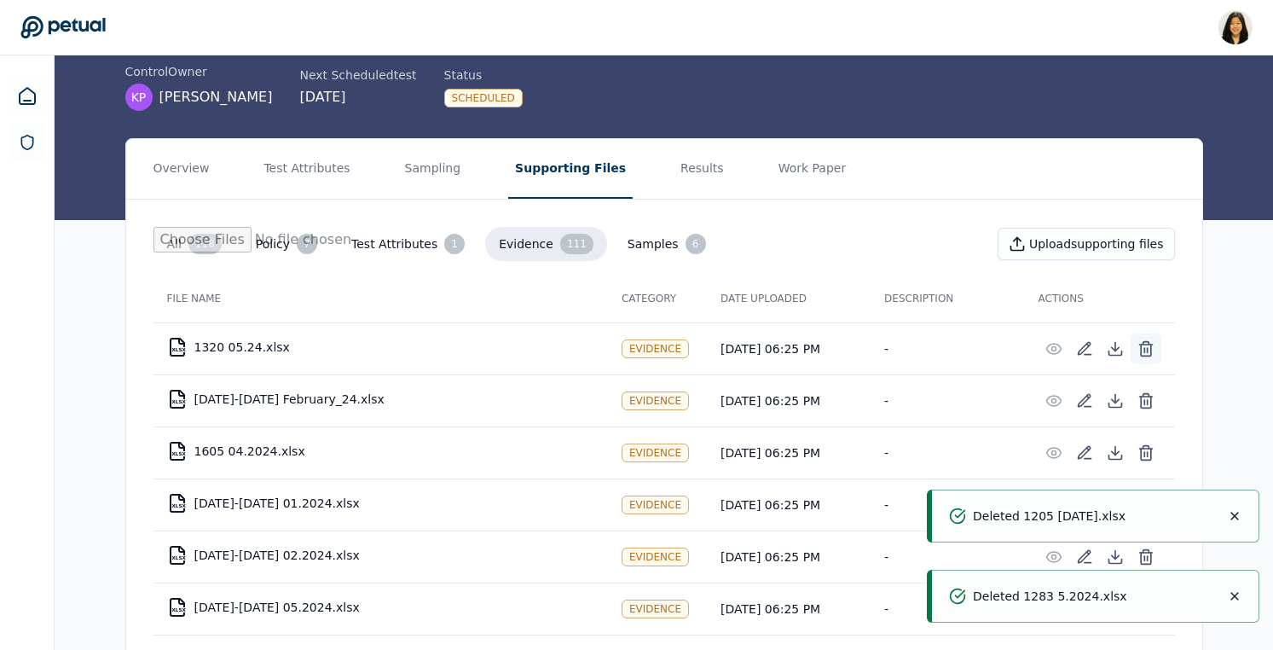
click at [1148, 350] on icon at bounding box center [1146, 348] width 17 height 17
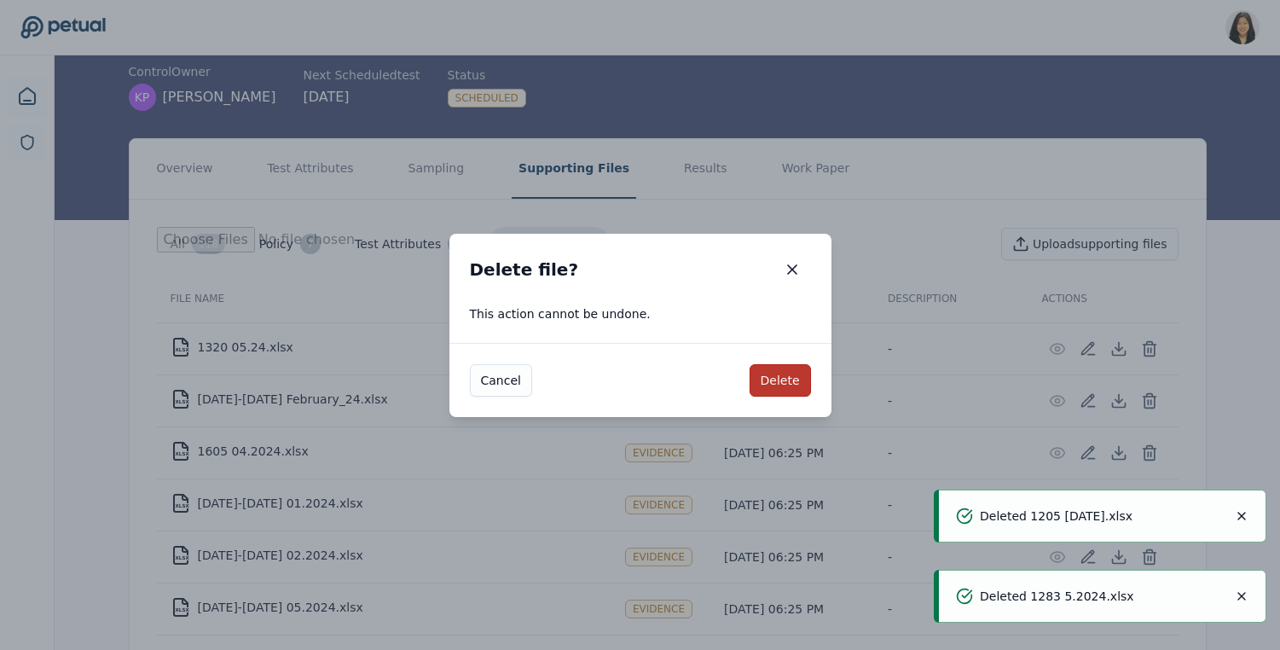
click at [779, 388] on button "Delete" at bounding box center [780, 380] width 61 height 32
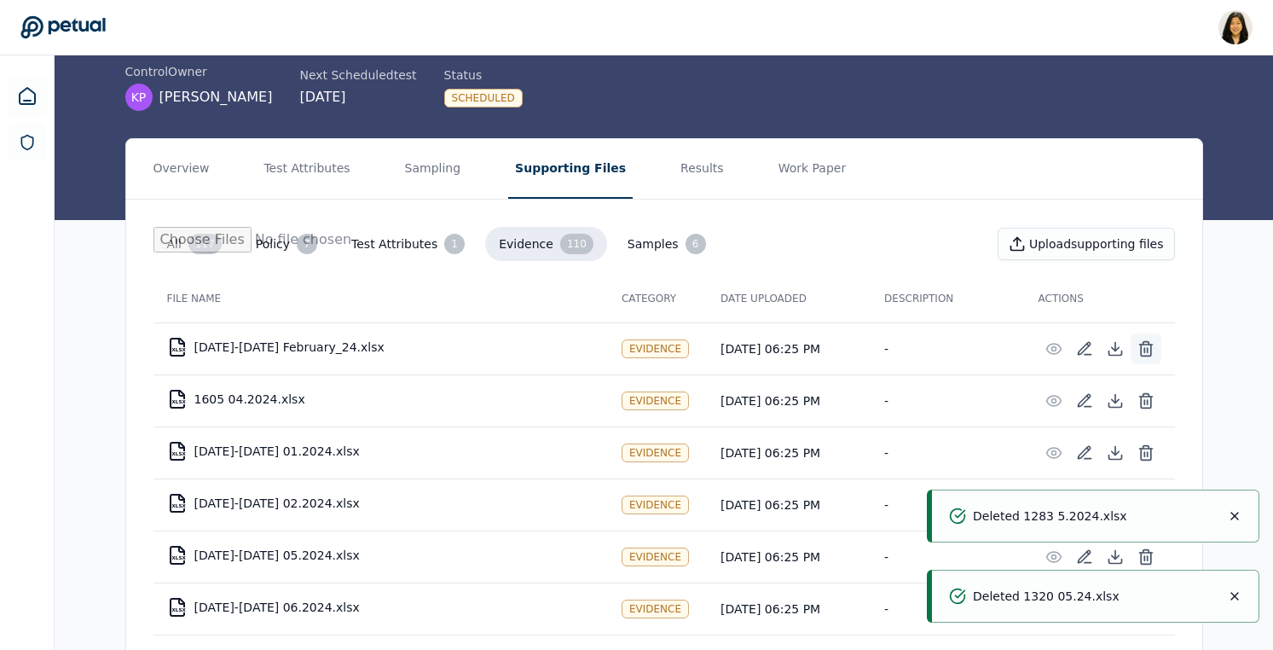
click at [1150, 348] on icon at bounding box center [1146, 350] width 10 height 11
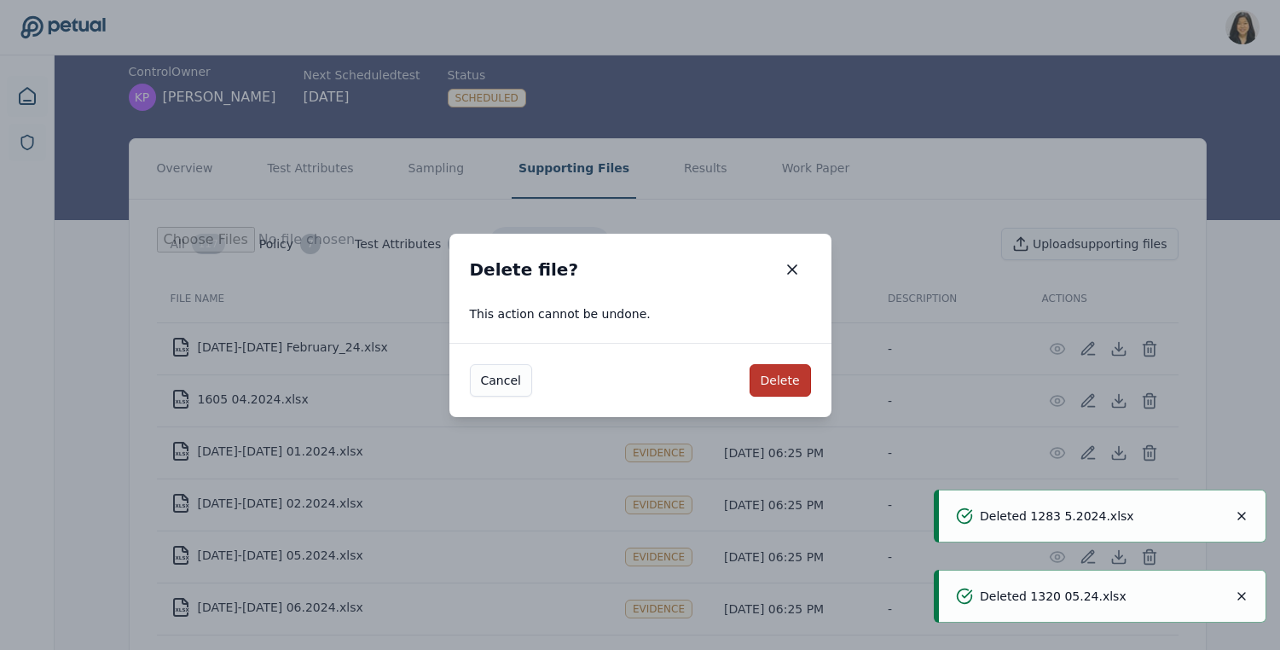
click at [767, 382] on button "Delete" at bounding box center [780, 380] width 61 height 32
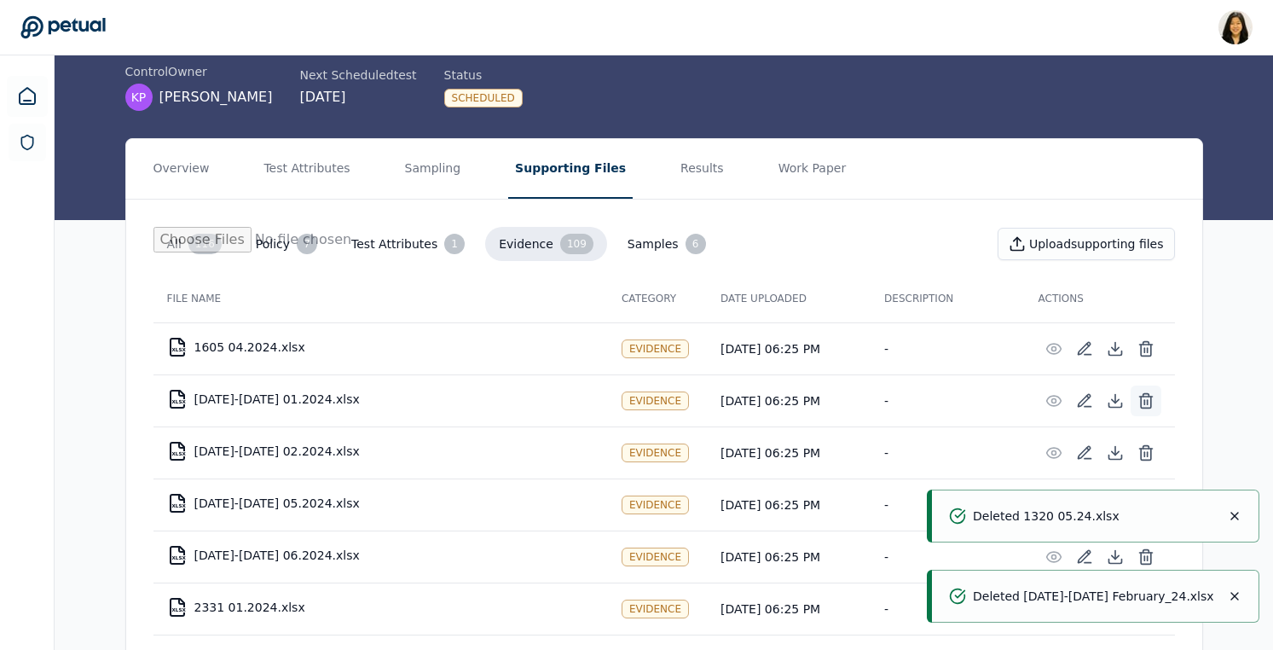
click at [1141, 402] on icon at bounding box center [1146, 402] width 10 height 11
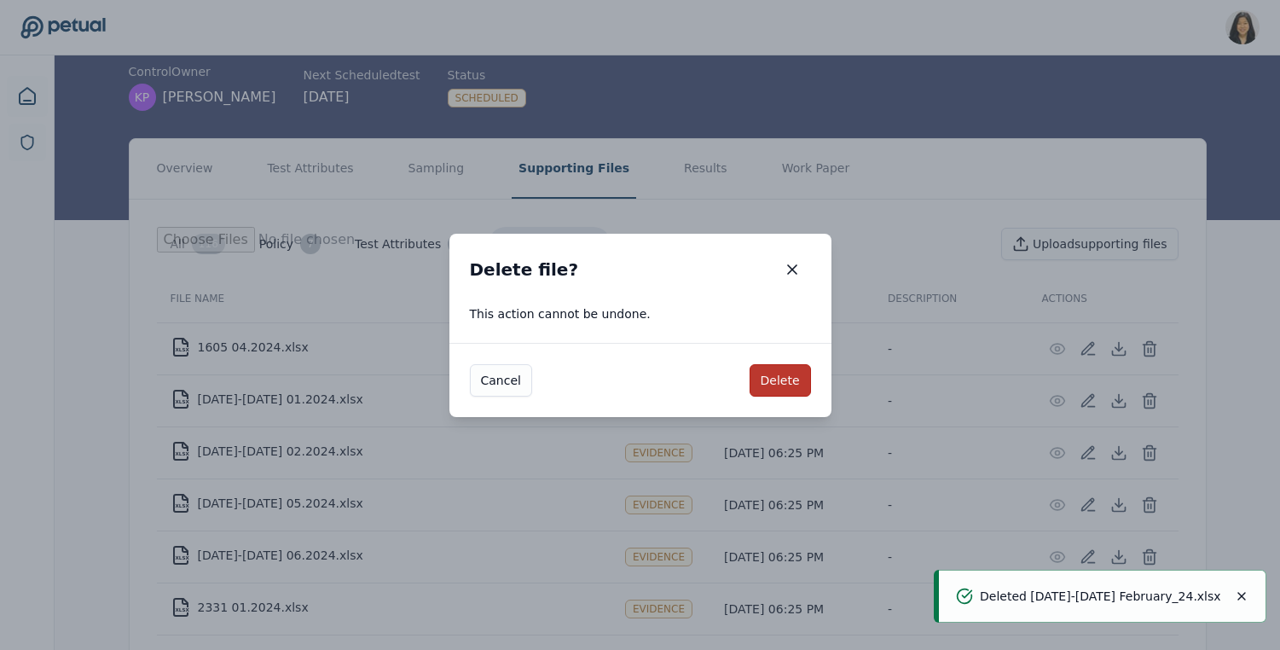
click at [781, 384] on button "Delete" at bounding box center [780, 380] width 61 height 32
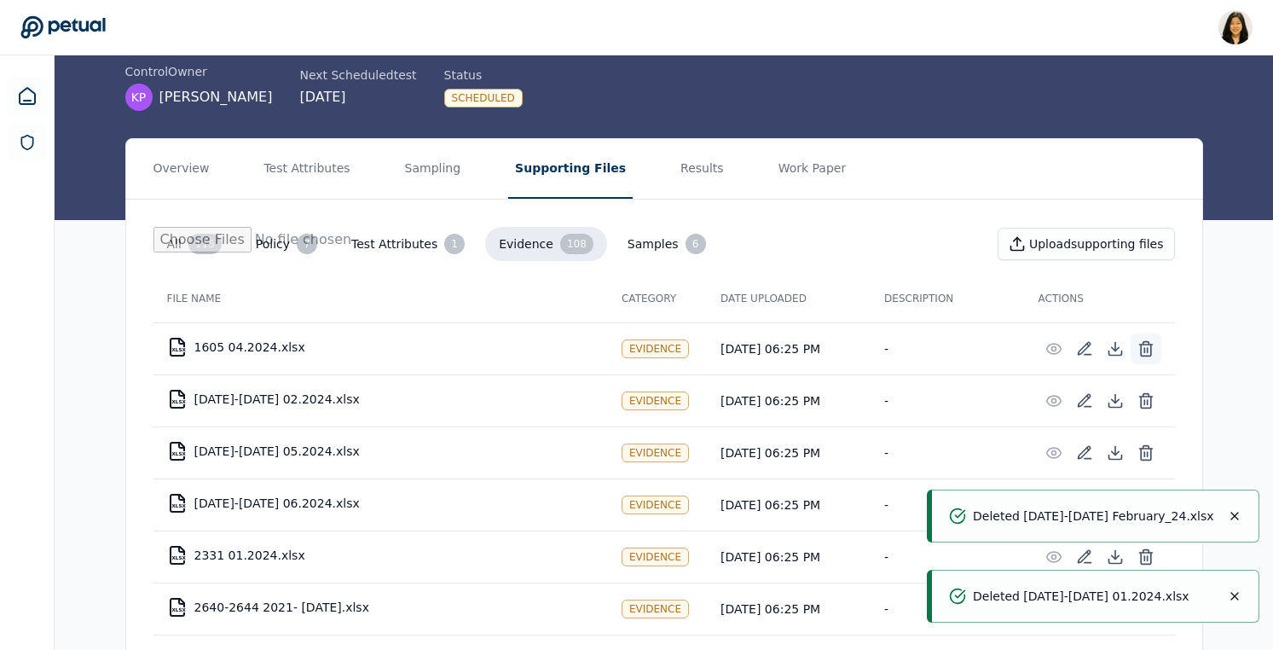
click at [1138, 352] on icon at bounding box center [1146, 348] width 17 height 17
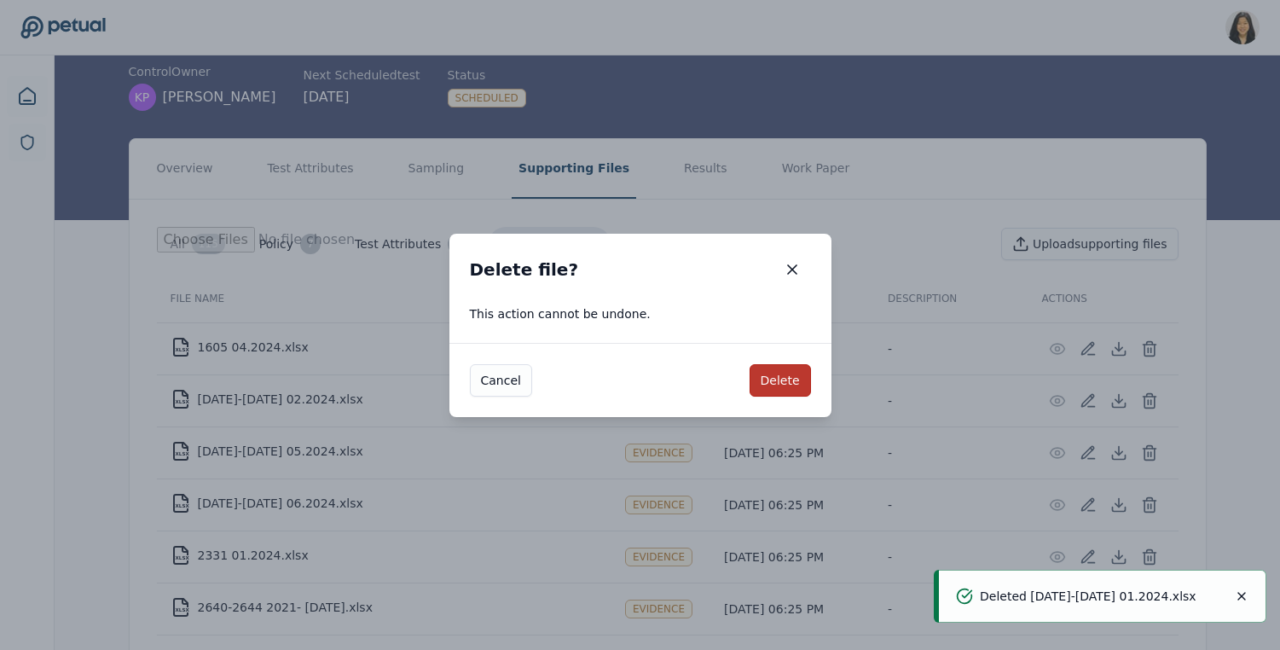
click at [796, 368] on button "Delete" at bounding box center [780, 380] width 61 height 32
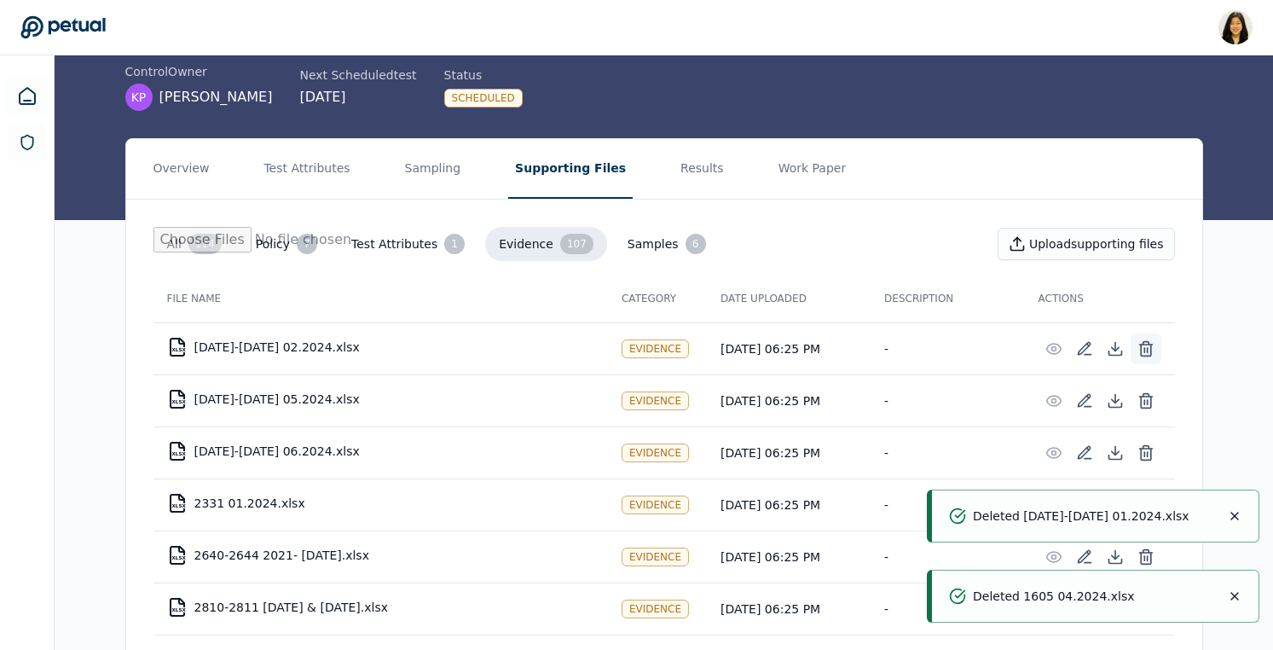
click at [1148, 347] on icon at bounding box center [1146, 348] width 17 height 17
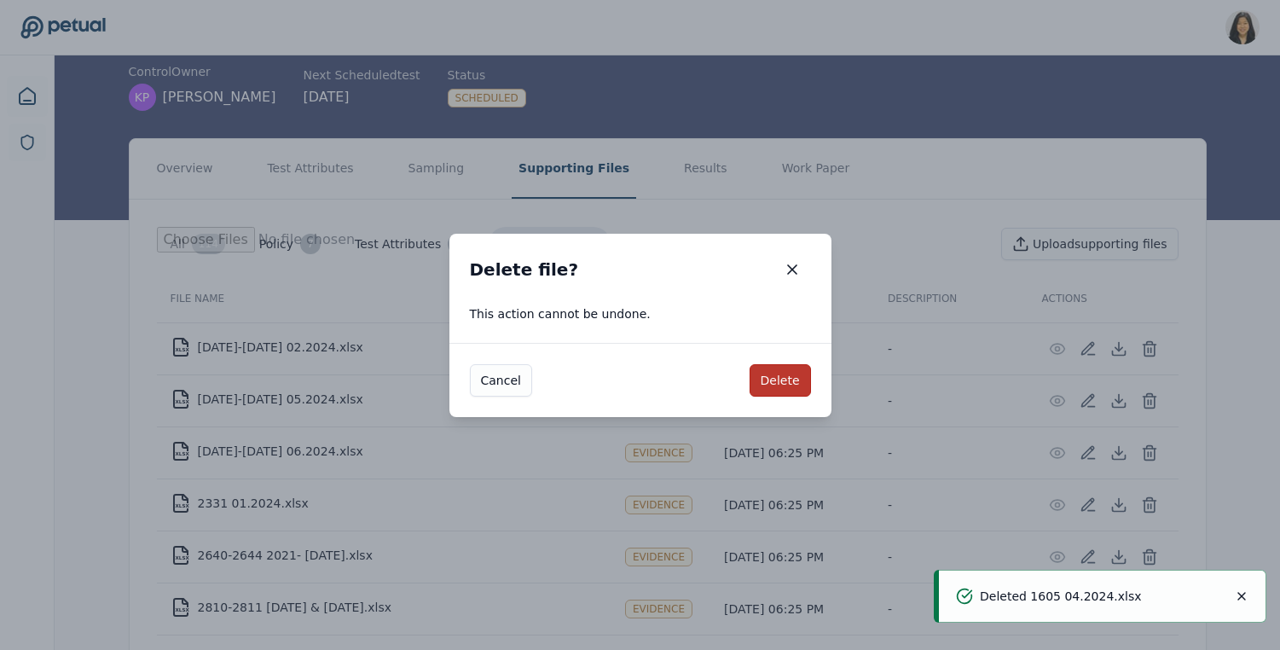
click at [792, 377] on button "Delete" at bounding box center [780, 380] width 61 height 32
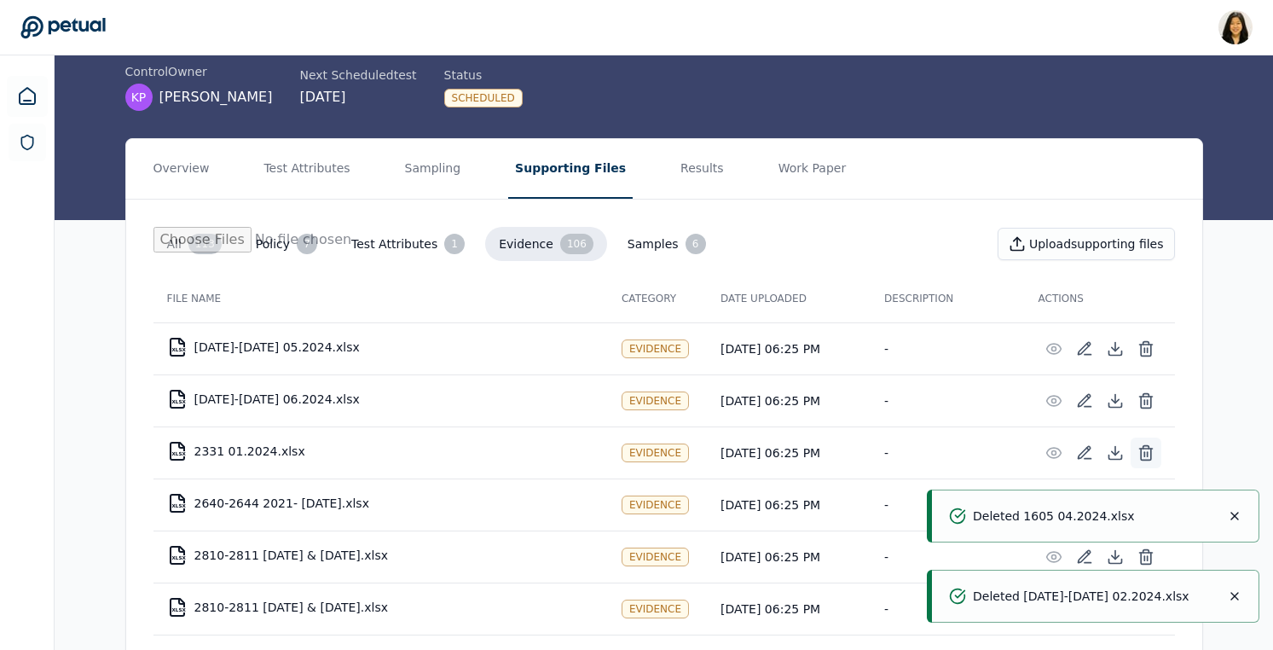
click at [1144, 445] on icon at bounding box center [1146, 446] width 6 height 3
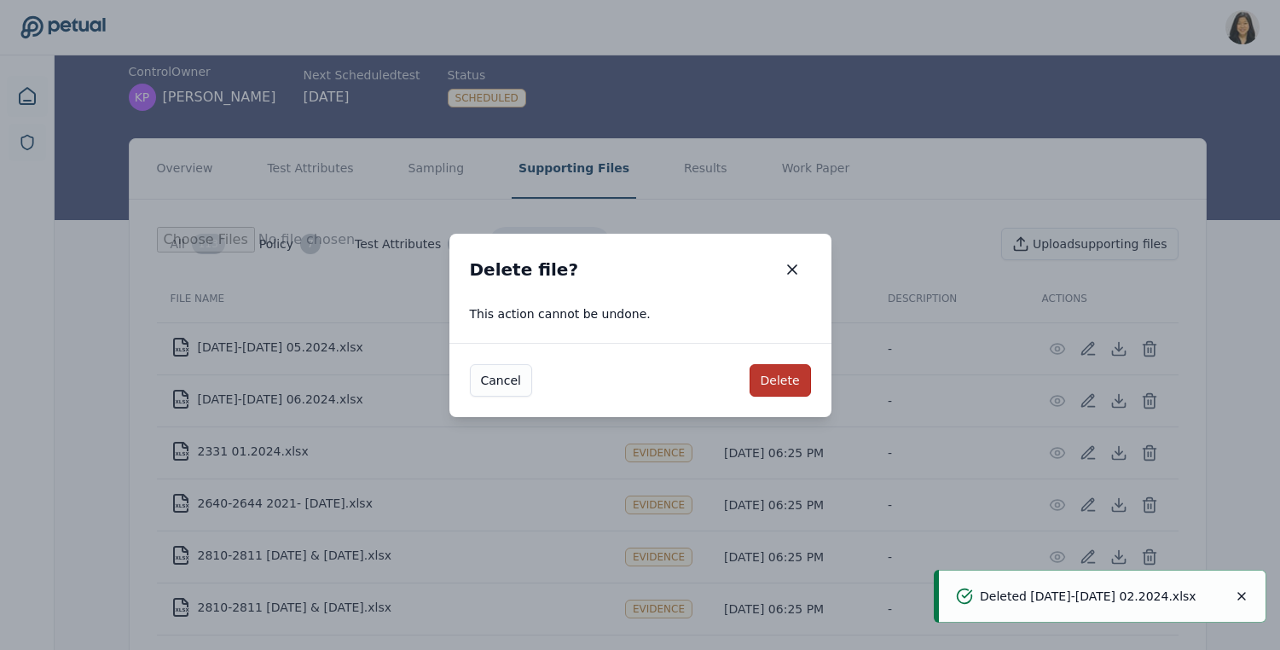
click at [784, 379] on button "Delete" at bounding box center [780, 380] width 61 height 32
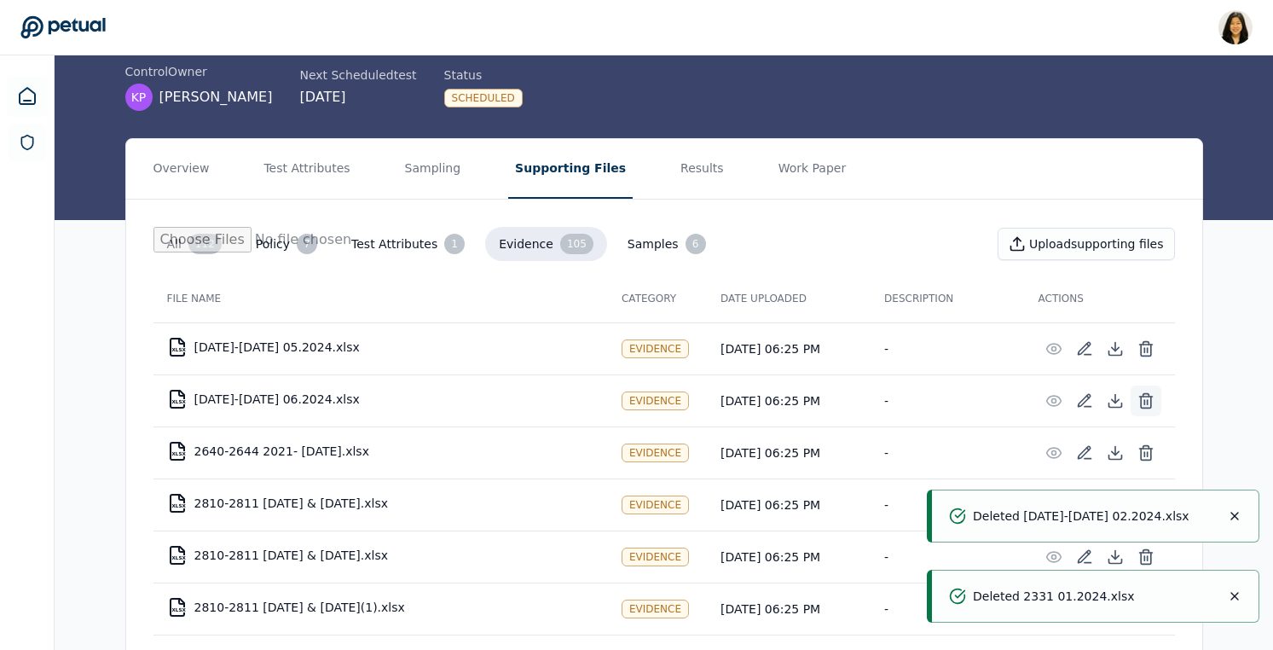
click at [1149, 405] on icon at bounding box center [1146, 400] width 17 height 17
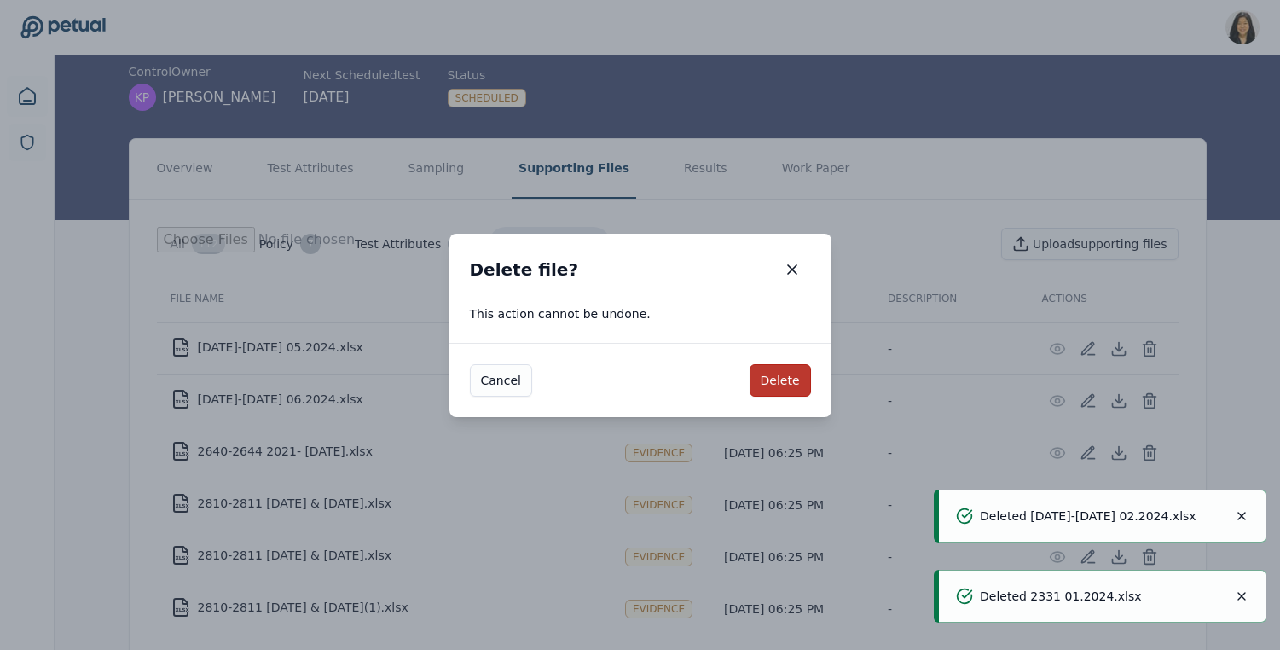
click at [754, 380] on button "Delete" at bounding box center [780, 380] width 61 height 32
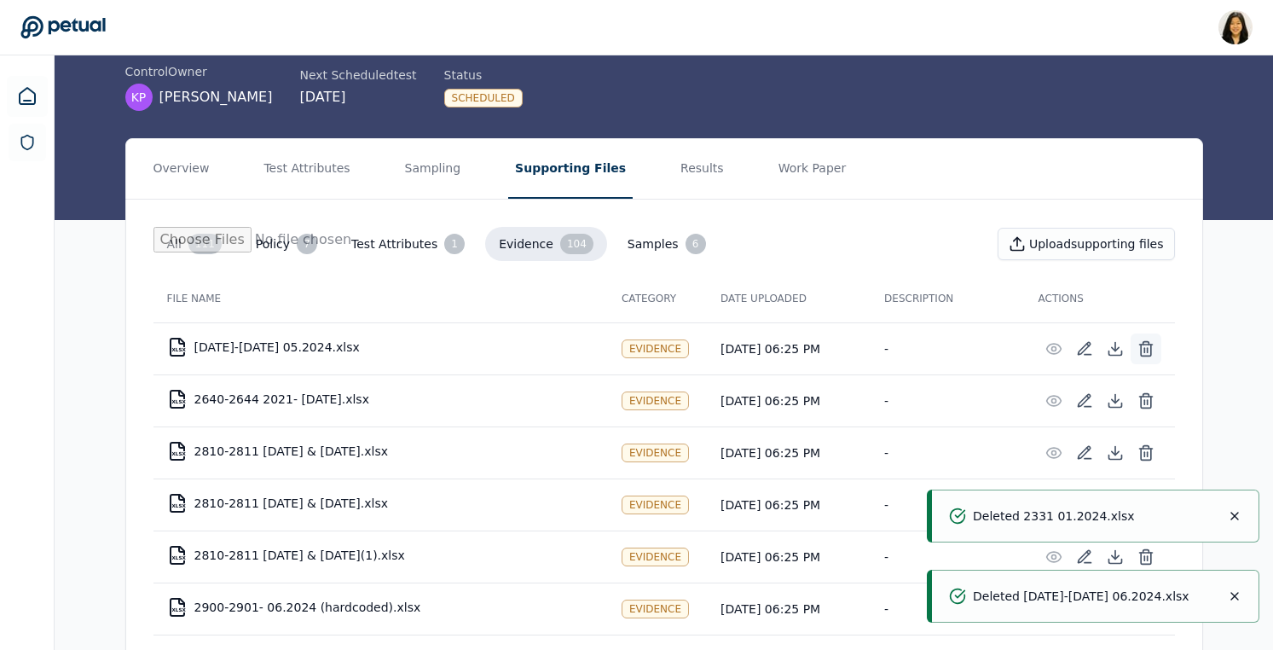
click at [1153, 340] on icon at bounding box center [1146, 348] width 17 height 17
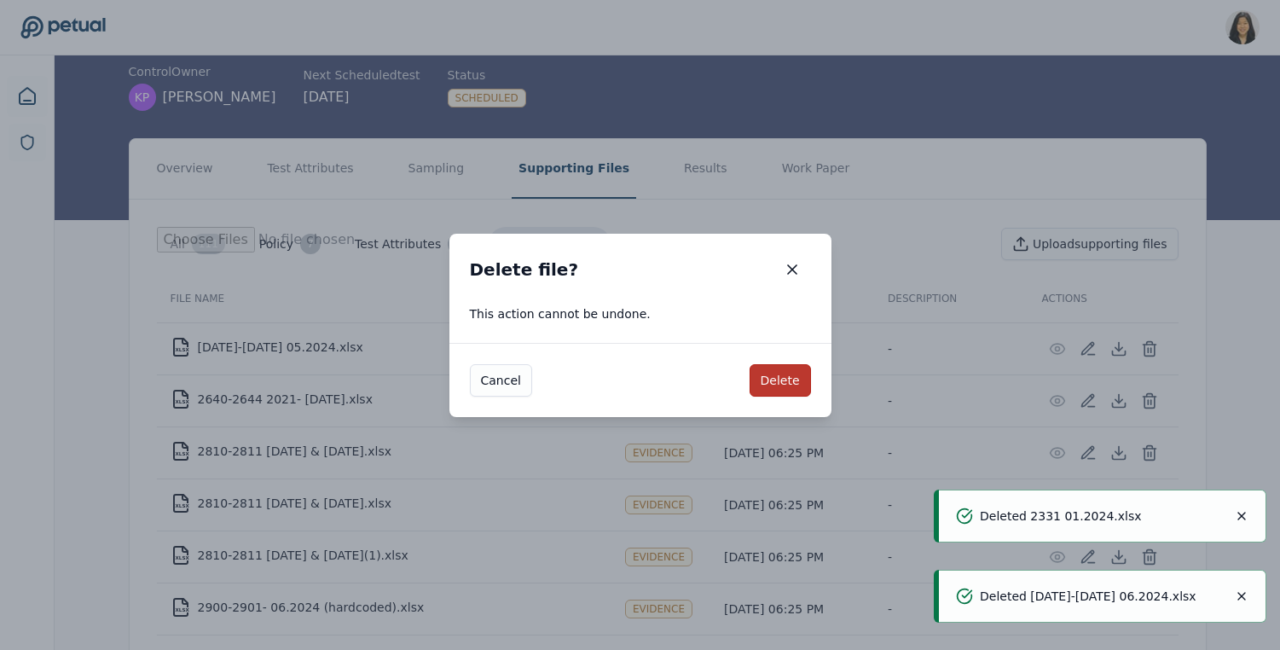
click at [790, 378] on button "Delete" at bounding box center [780, 380] width 61 height 32
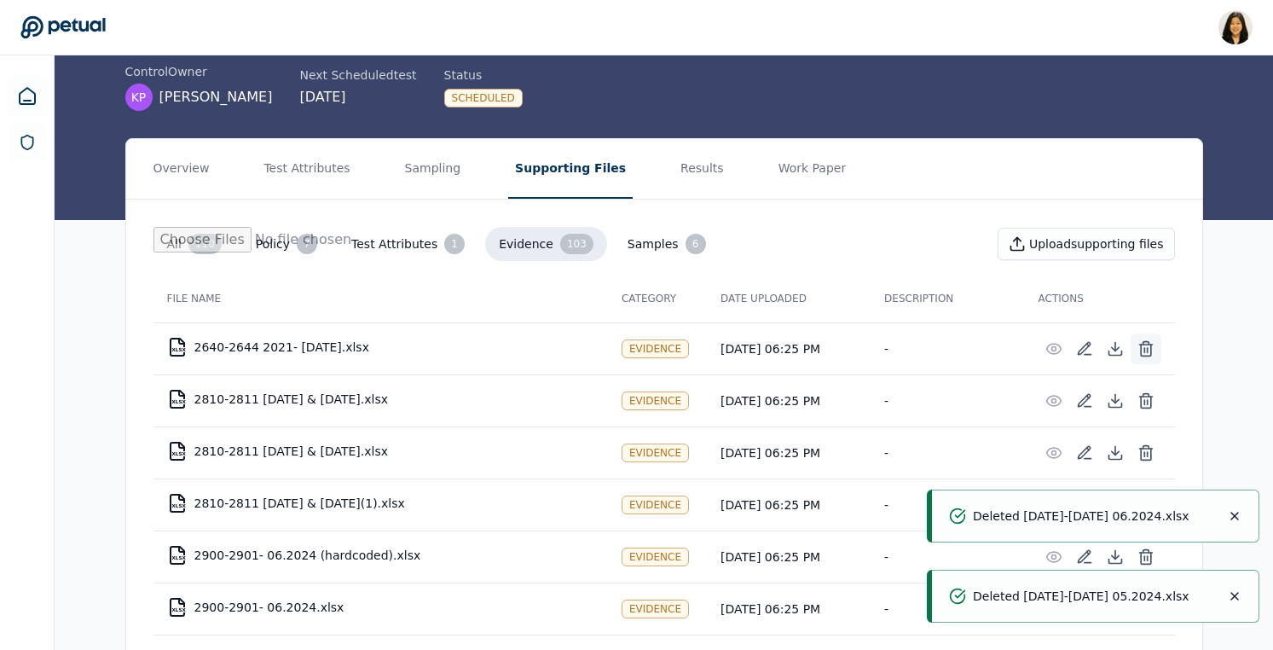
click at [1142, 345] on icon at bounding box center [1146, 348] width 17 height 17
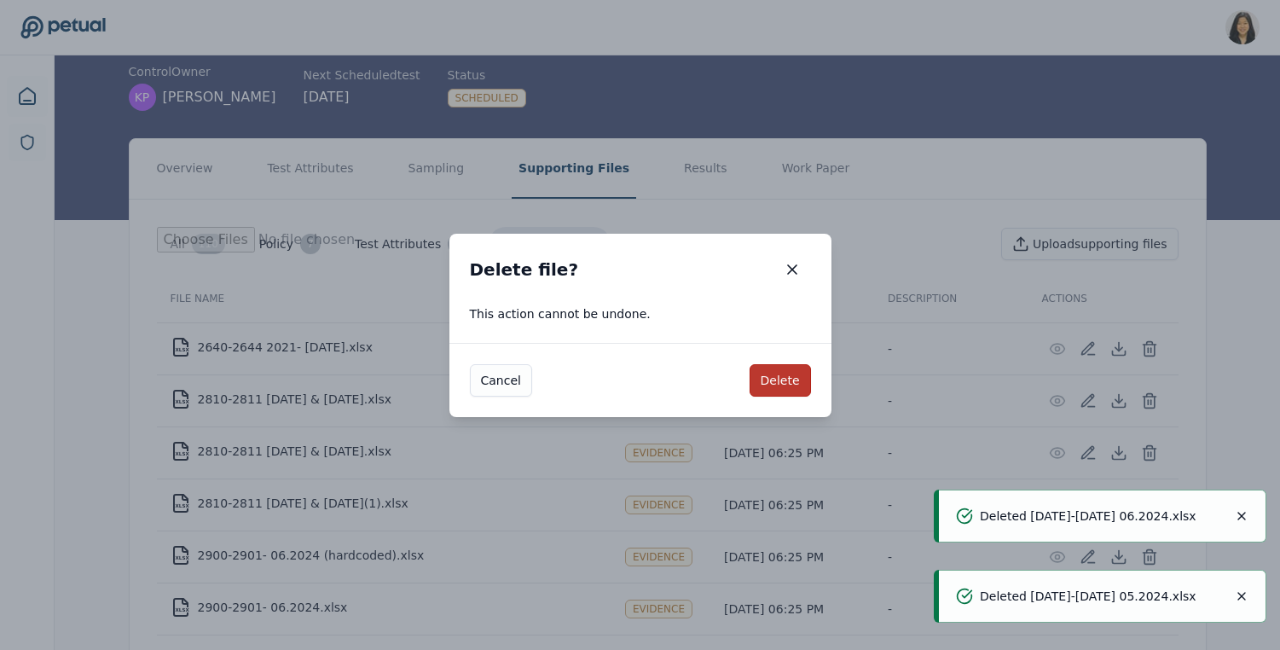
click at [757, 377] on button "Delete" at bounding box center [780, 380] width 61 height 32
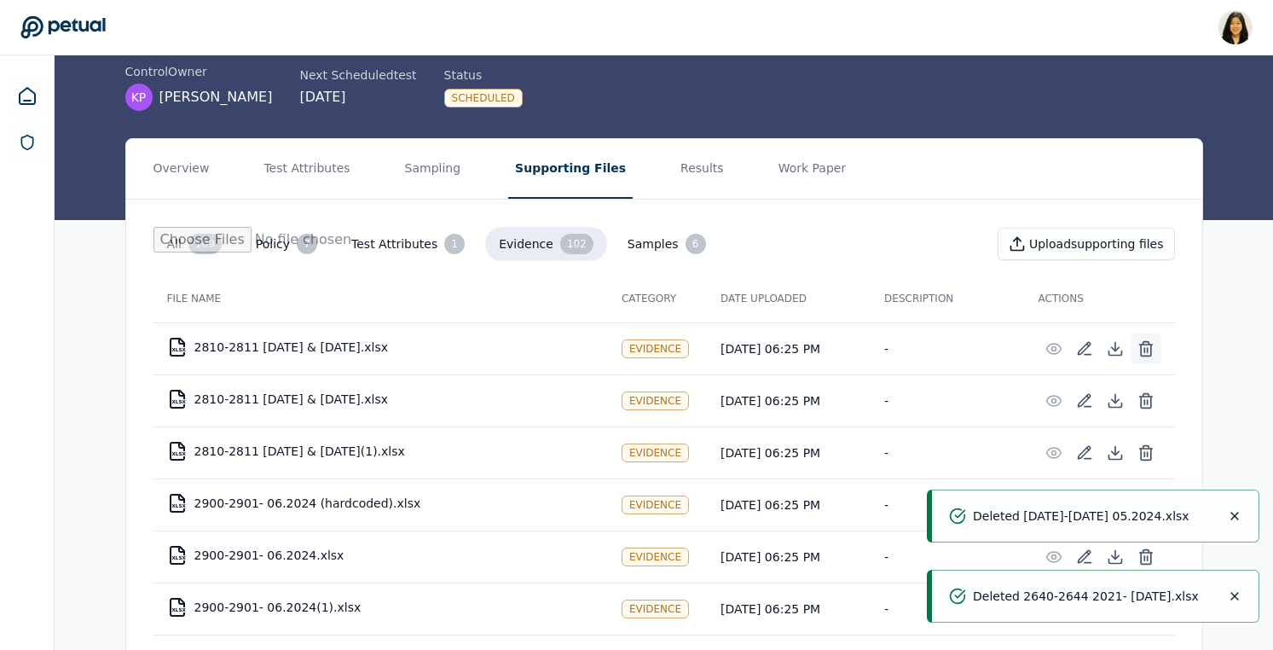
click at [1148, 342] on icon at bounding box center [1146, 342] width 6 height 3
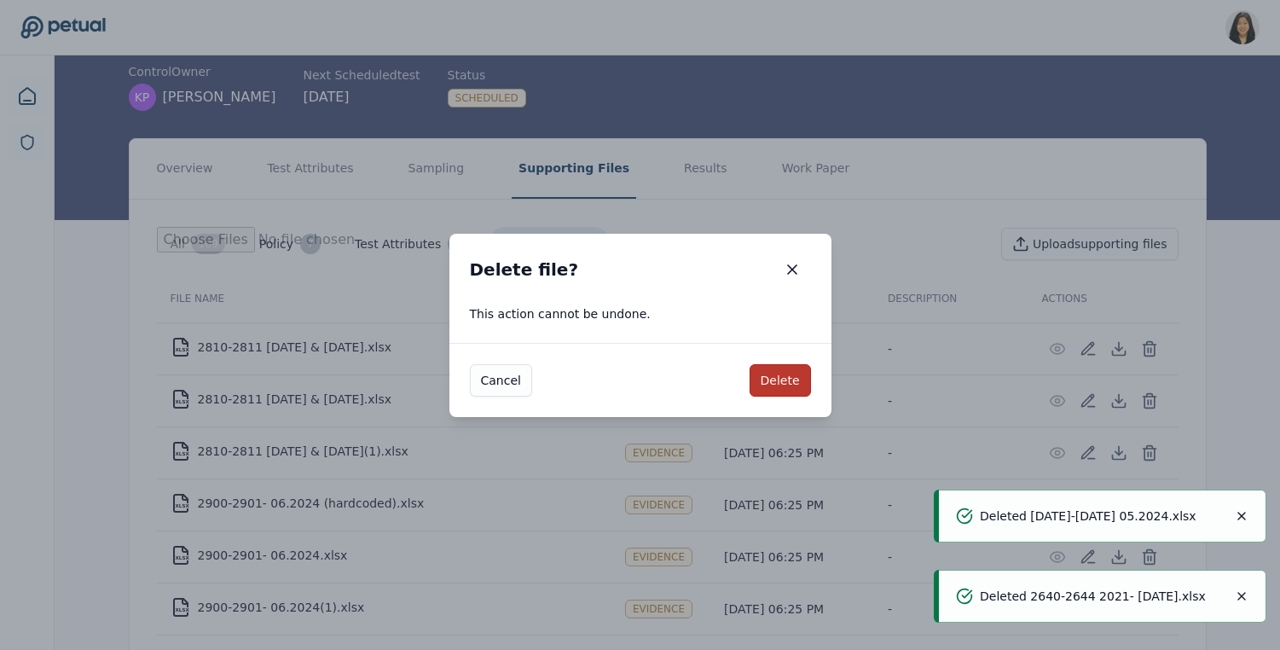
click at [792, 379] on button "Delete" at bounding box center [780, 380] width 61 height 32
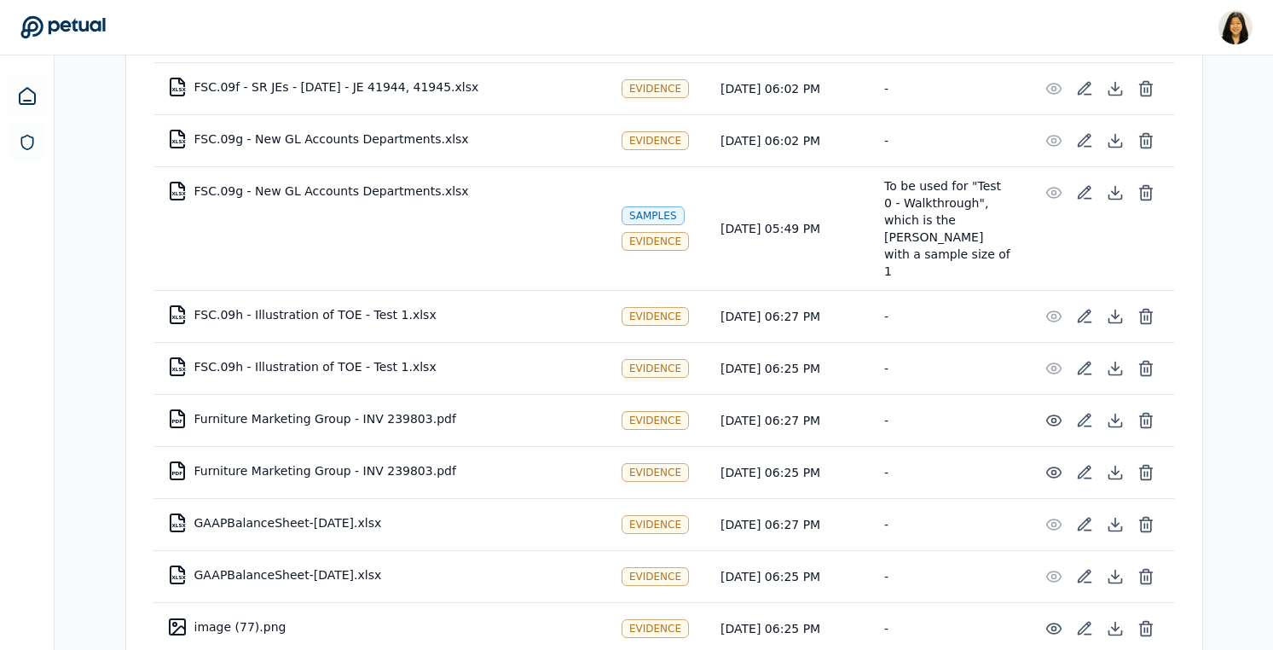
scroll to position [4380, 0]
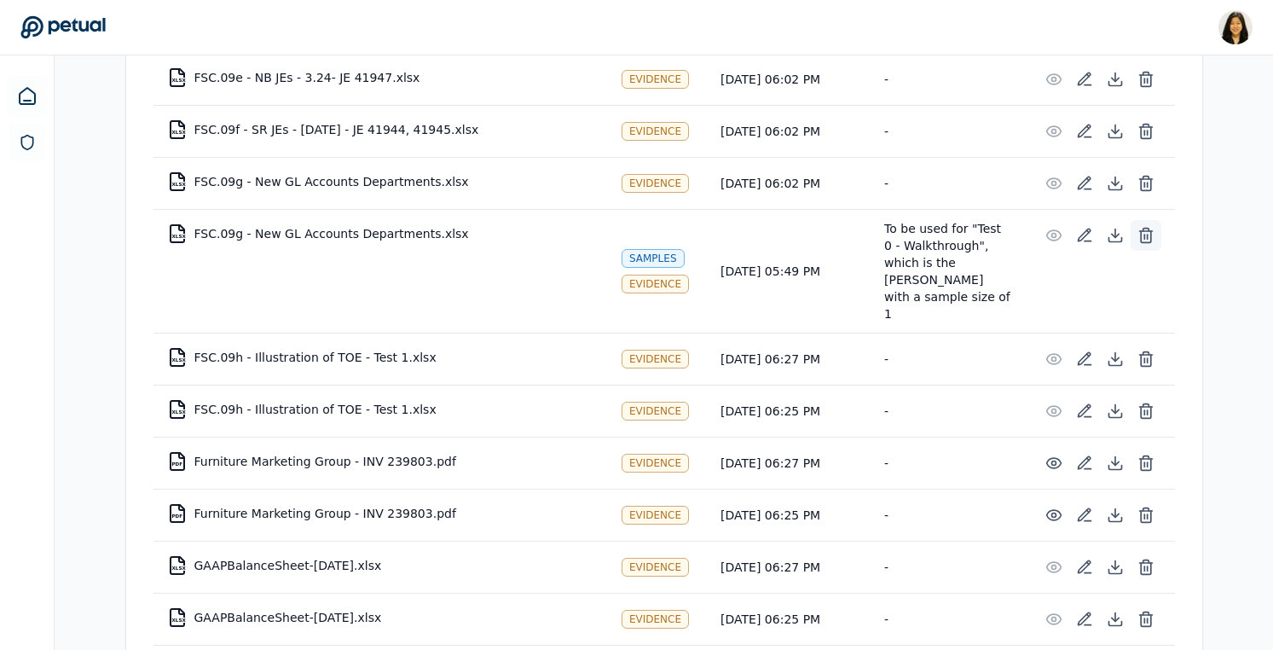
click at [1145, 231] on icon at bounding box center [1145, 231] width 13 height 0
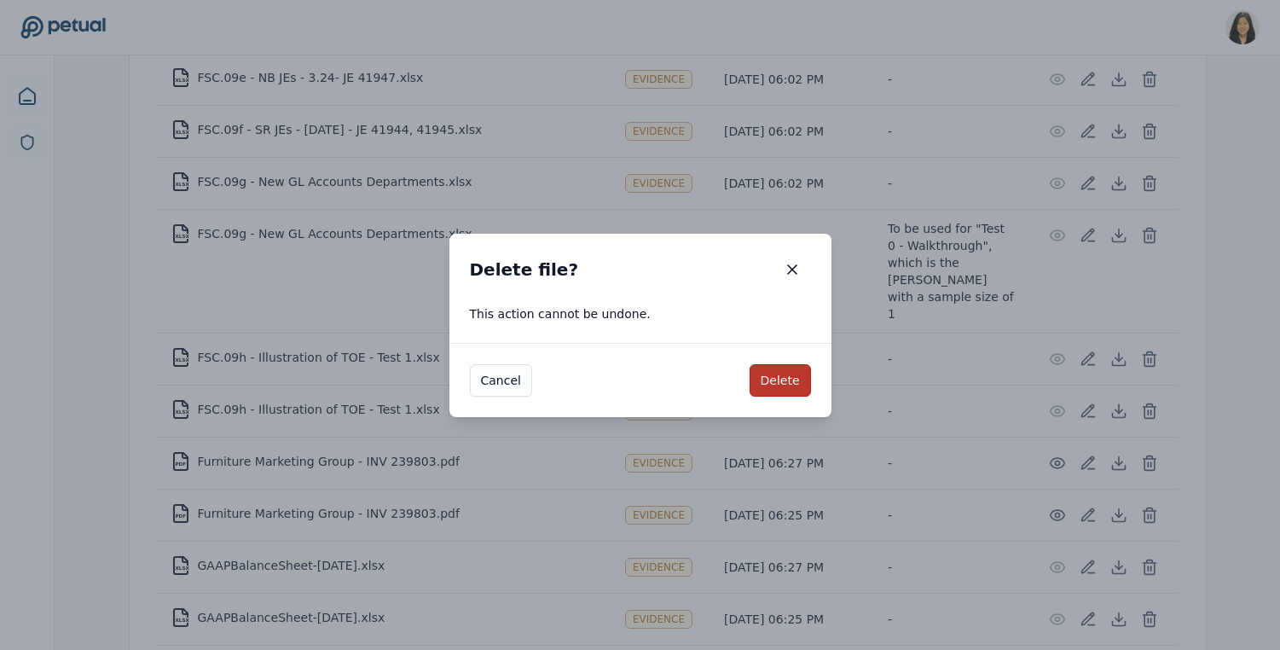
click at [779, 377] on button "Delete" at bounding box center [780, 380] width 61 height 32
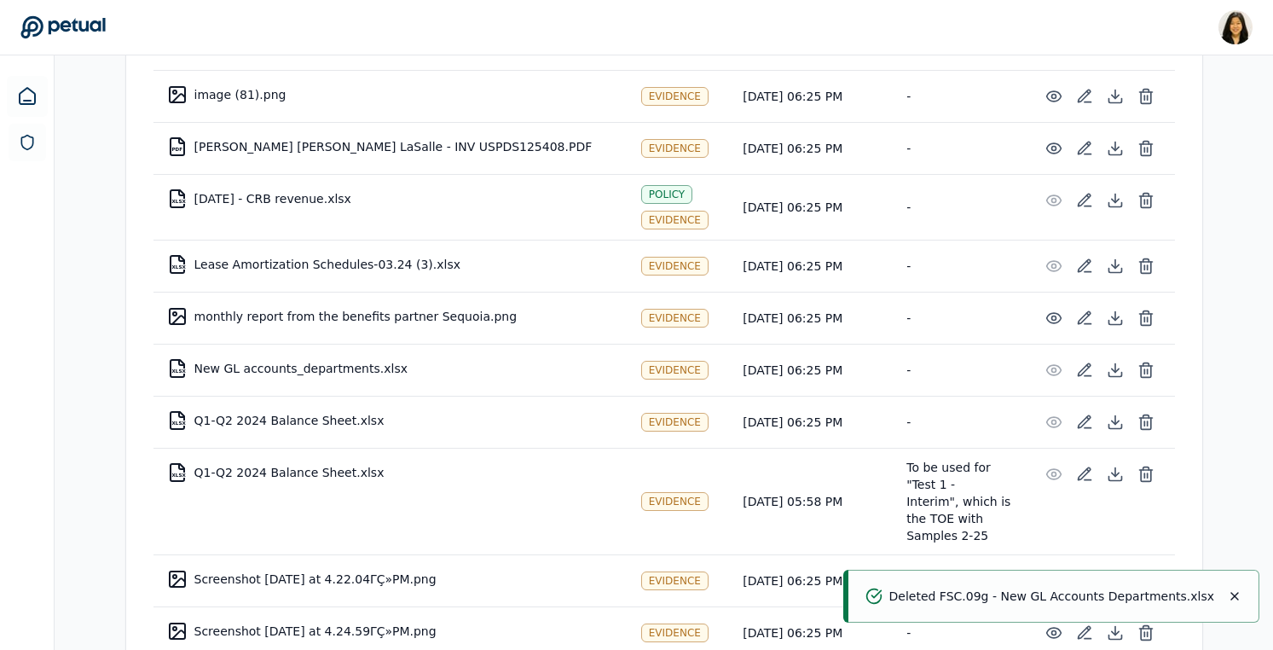
scroll to position [5112, 0]
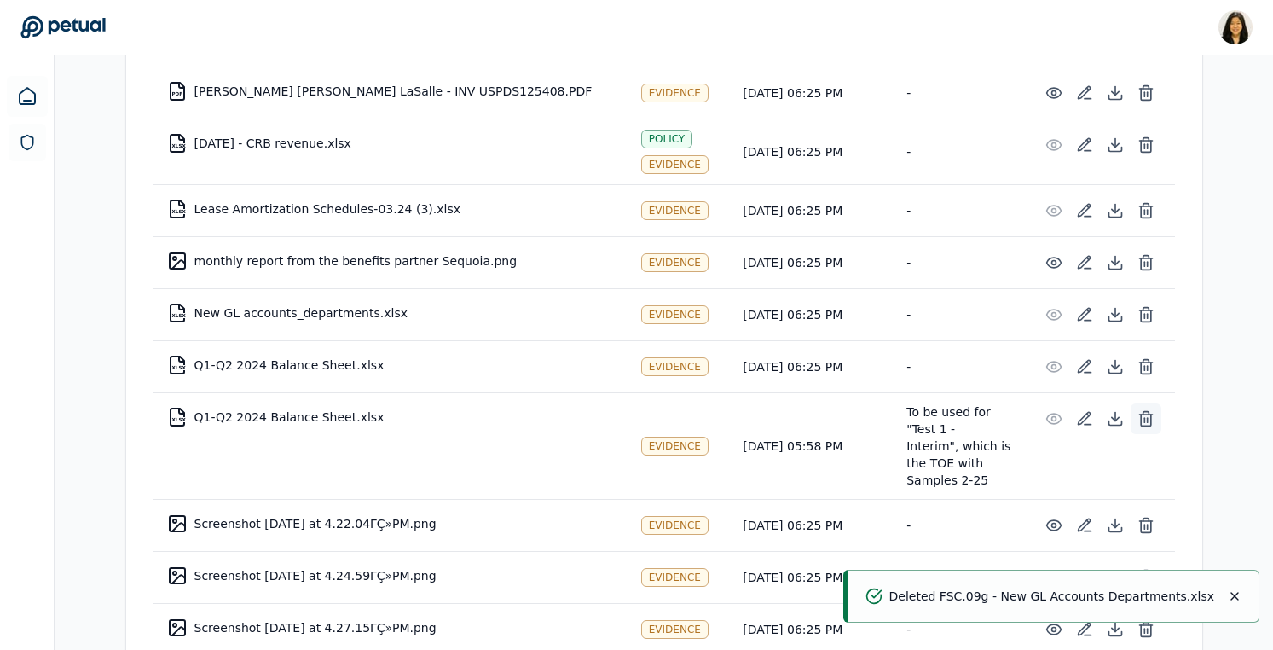
click at [1149, 416] on icon at bounding box center [1146, 418] width 17 height 17
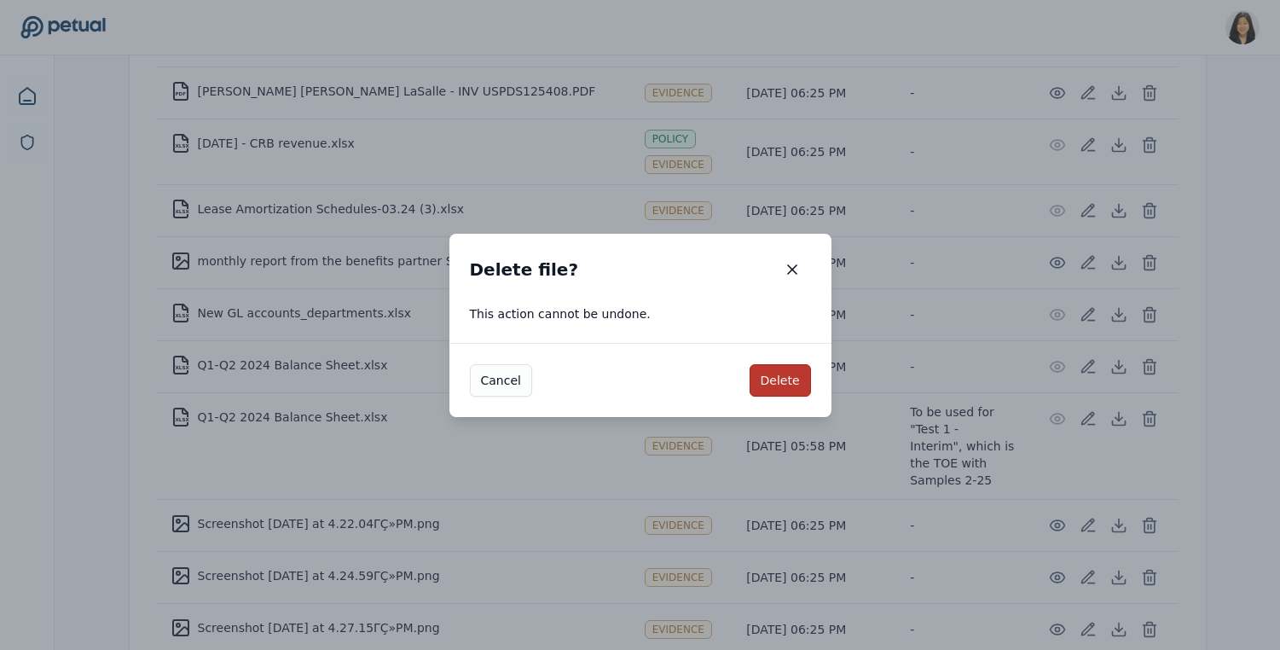
click at [790, 368] on button "Delete" at bounding box center [780, 380] width 61 height 32
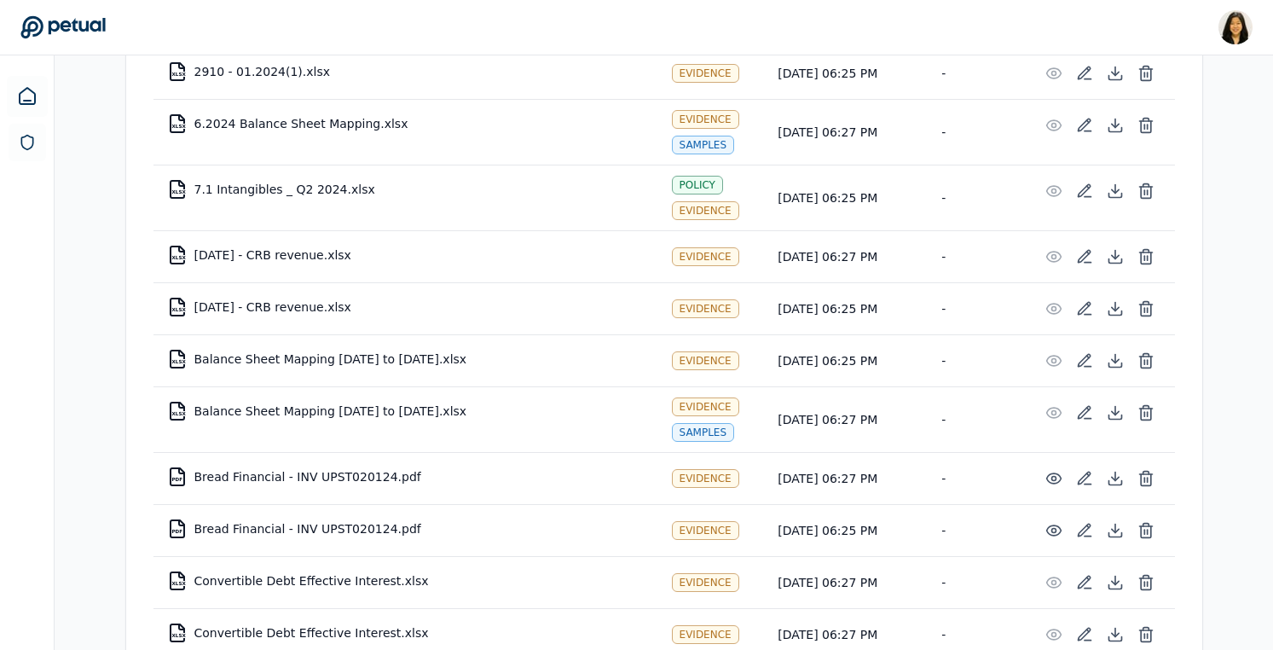
scroll to position [0, 0]
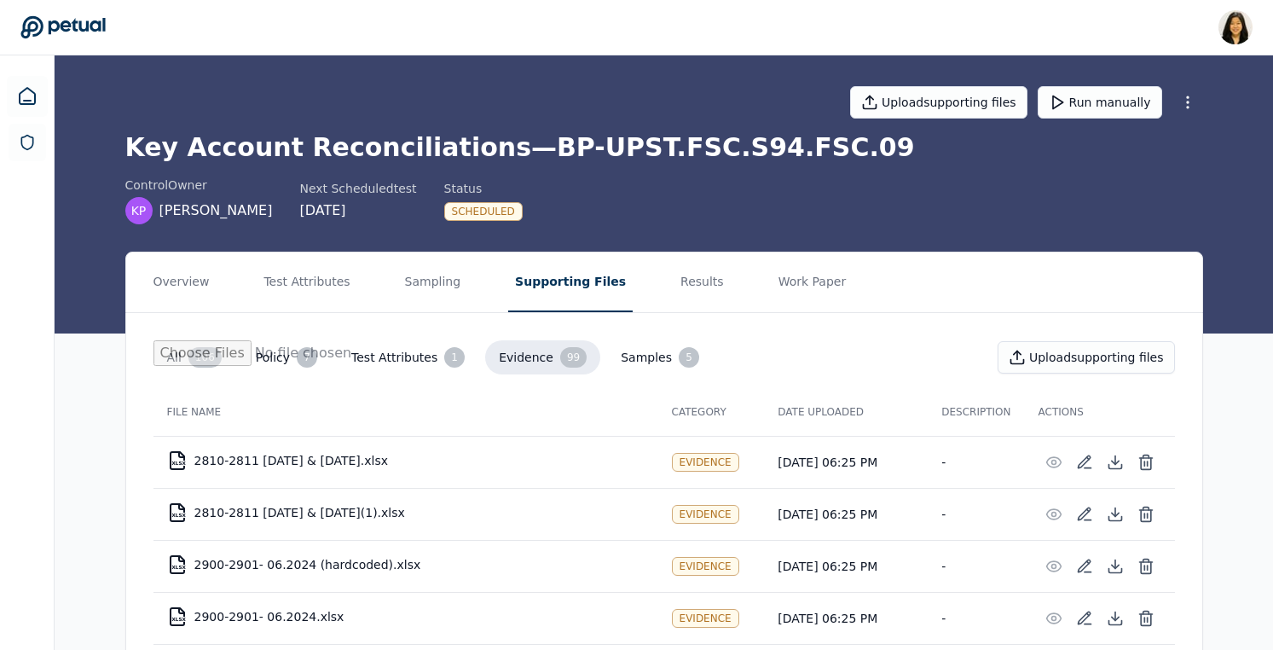
click at [371, 355] on button "Test Attributes 1" at bounding box center [408, 357] width 141 height 34
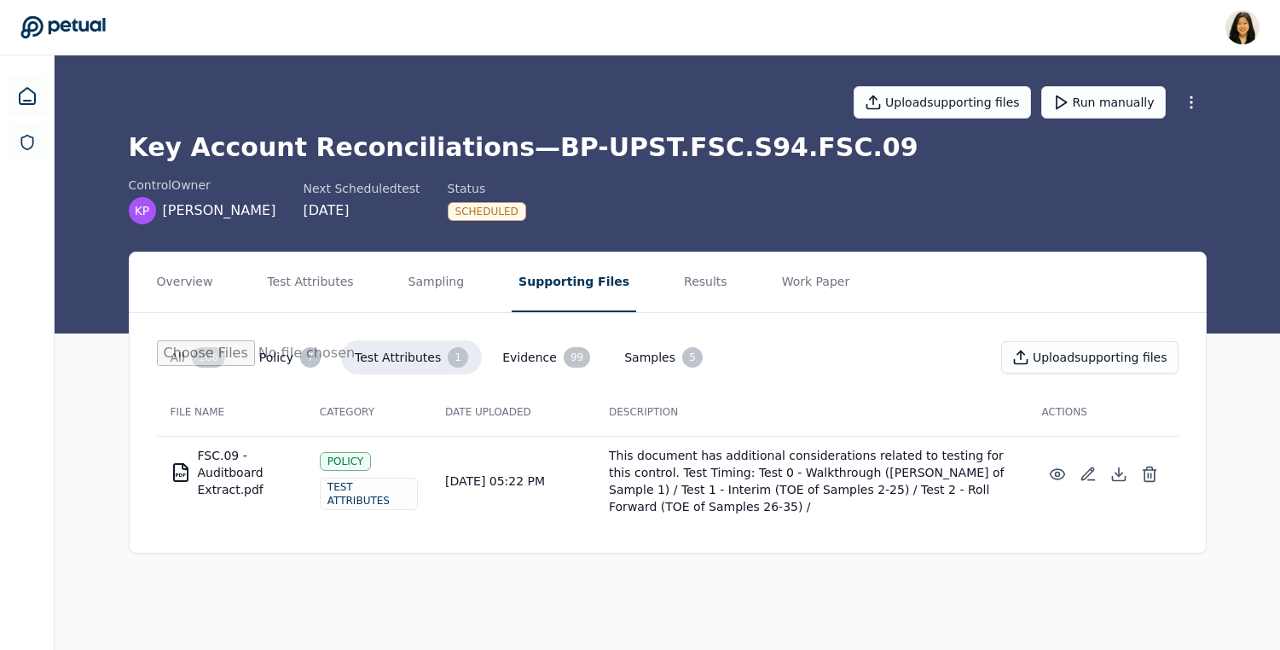
click at [259, 354] on button "Policy 7" at bounding box center [290, 357] width 89 height 34
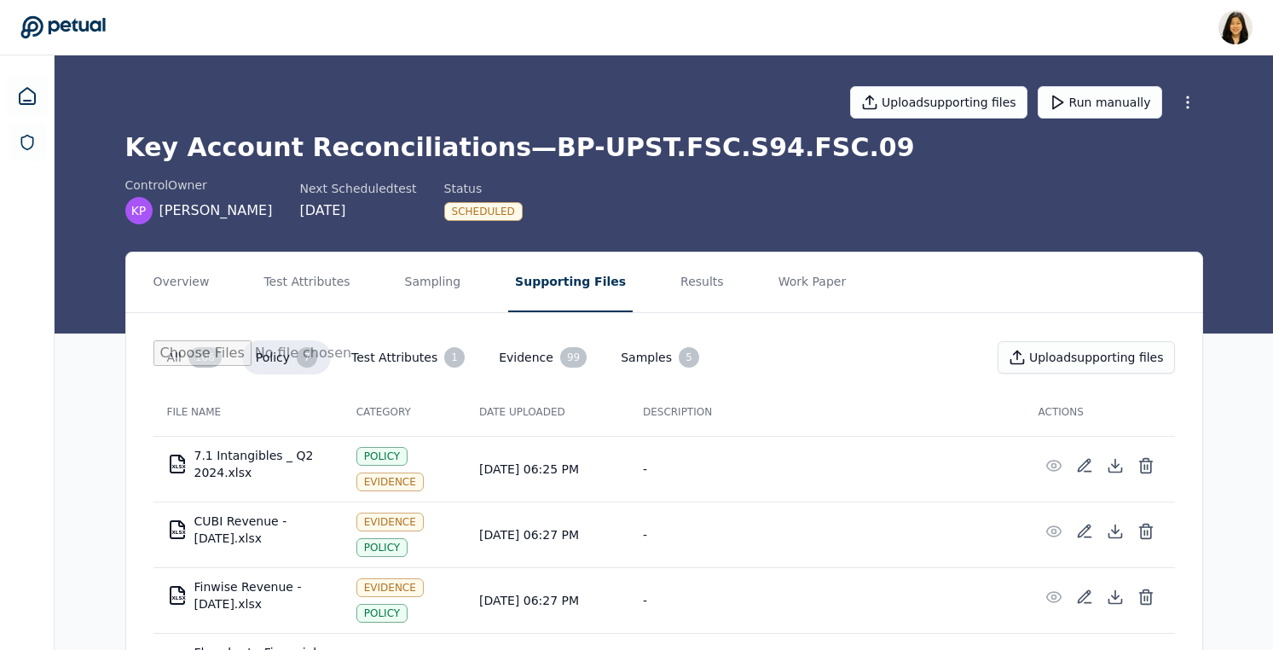
click at [182, 359] on button "All 106" at bounding box center [194, 357] width 82 height 34
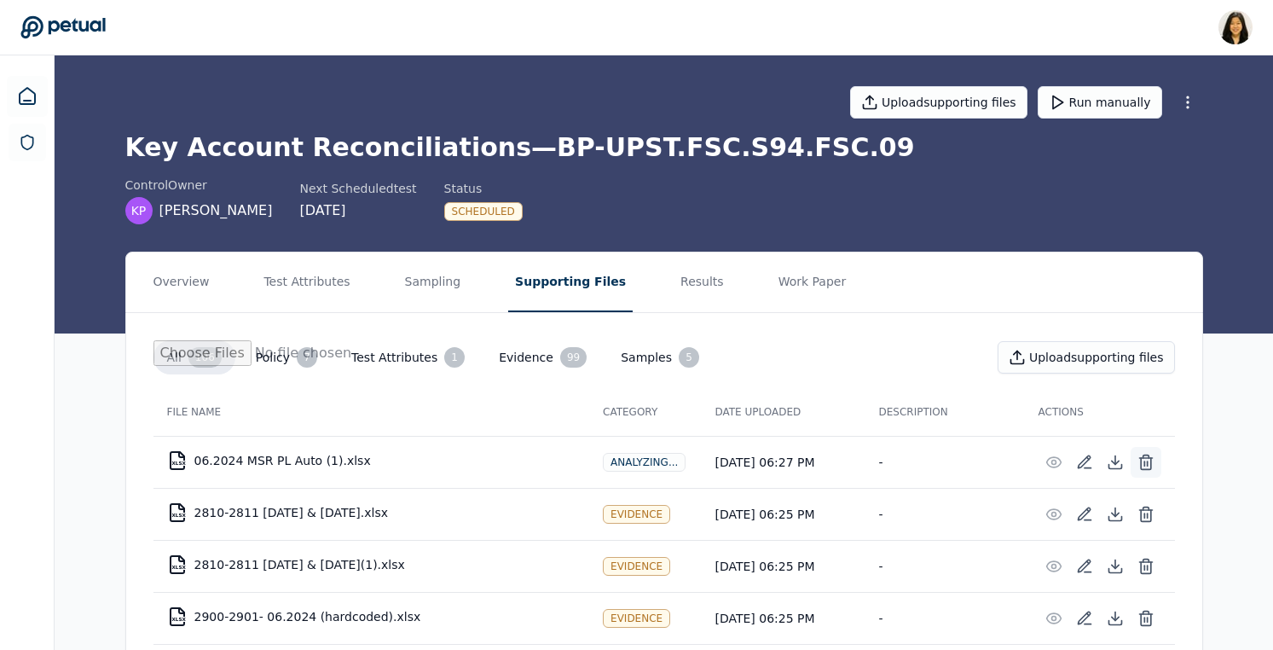
click at [1145, 459] on icon at bounding box center [1146, 462] width 17 height 17
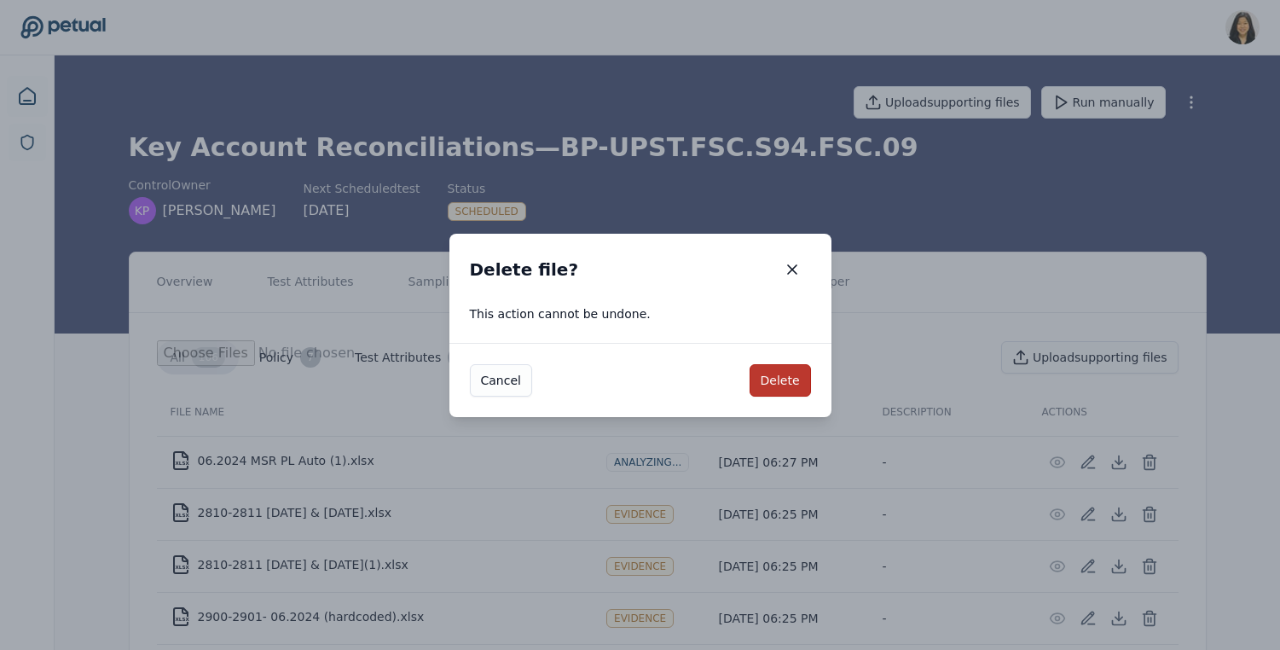
click at [789, 378] on button "Delete" at bounding box center [780, 380] width 61 height 32
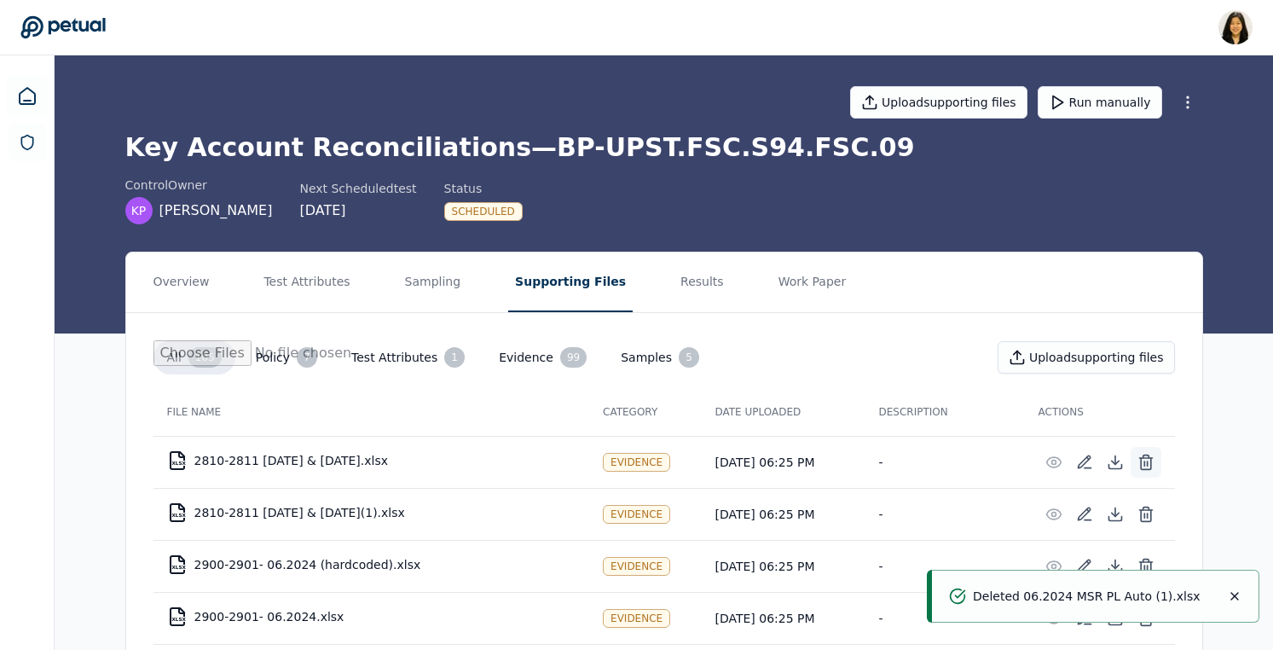
click at [1138, 462] on icon at bounding box center [1146, 462] width 17 height 17
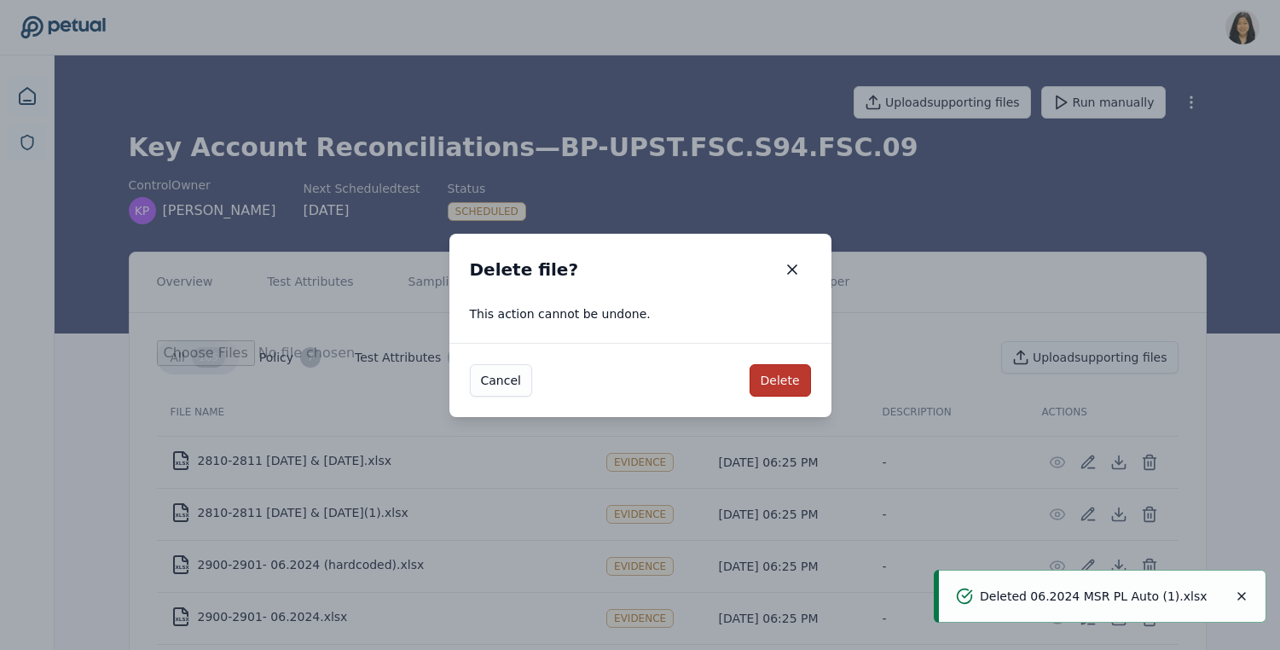
click at [793, 387] on button "Delete" at bounding box center [780, 380] width 61 height 32
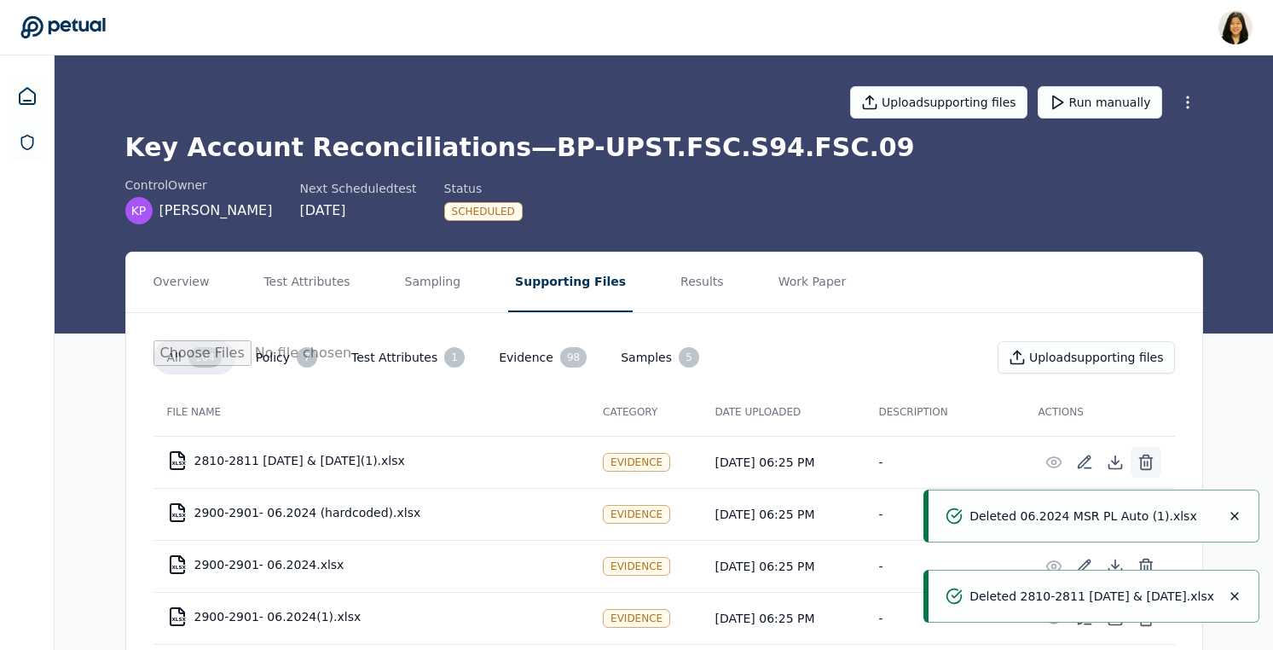
click at [1141, 463] on icon at bounding box center [1146, 463] width 10 height 11
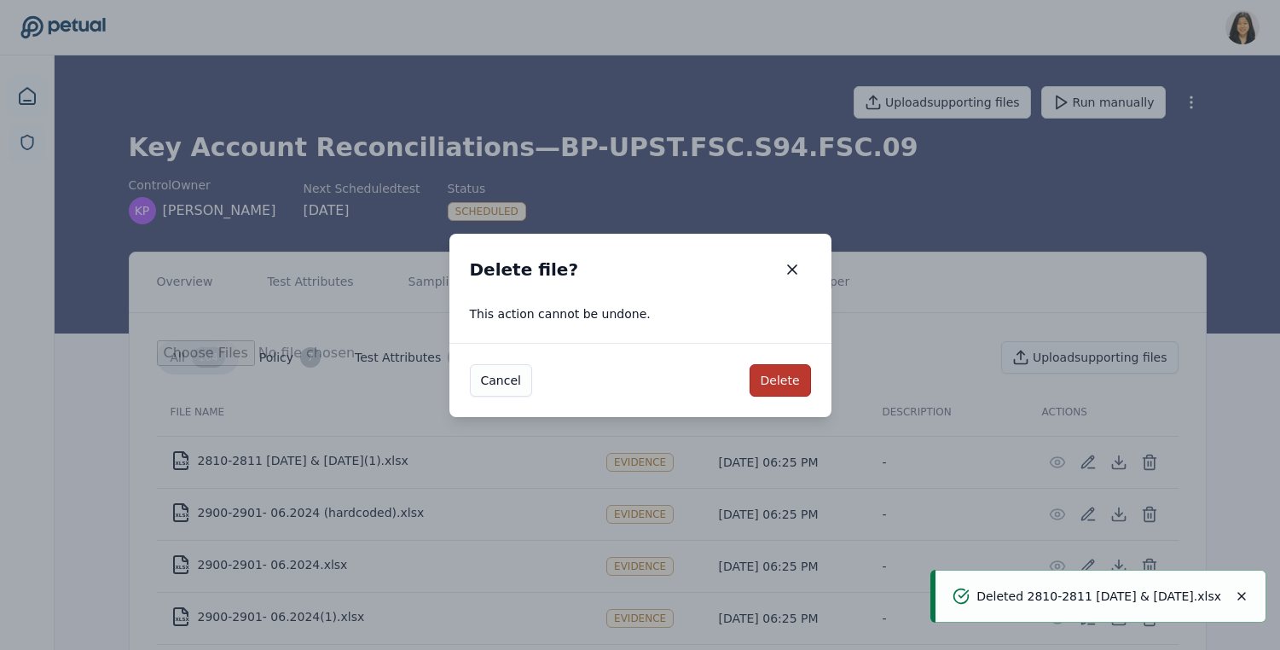
click at [795, 372] on button "Delete" at bounding box center [780, 380] width 61 height 32
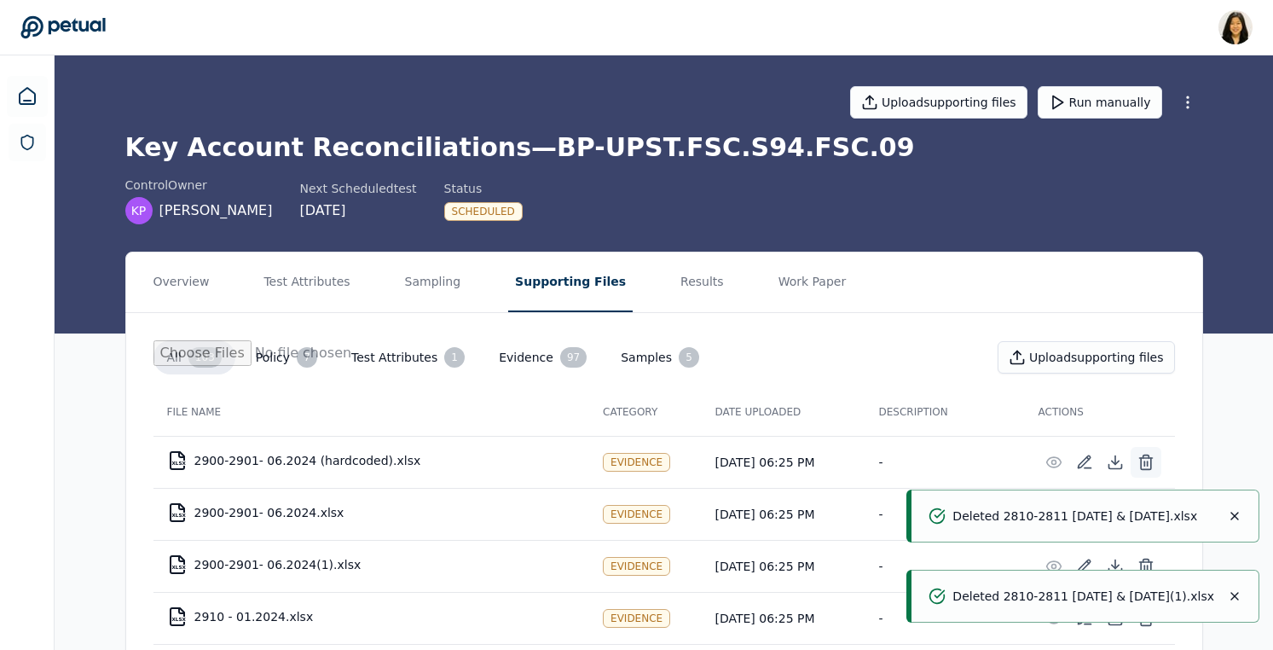
click at [1149, 458] on icon at bounding box center [1146, 462] width 17 height 17
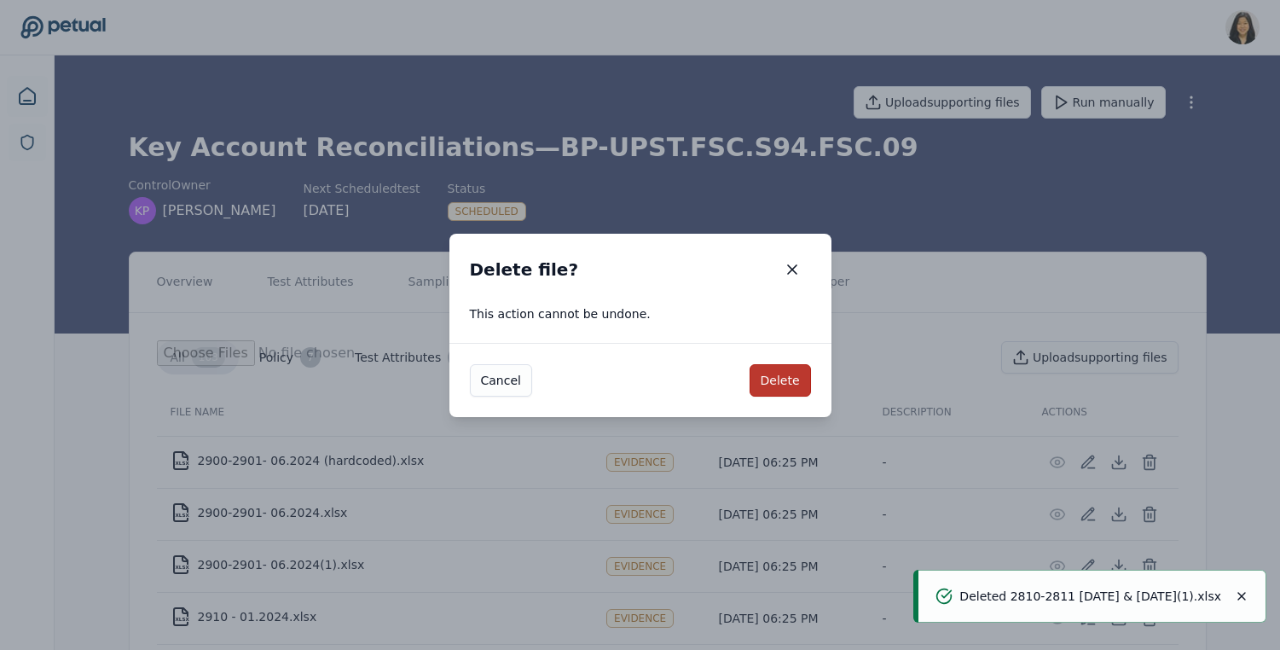
click at [785, 394] on button "Delete" at bounding box center [780, 380] width 61 height 32
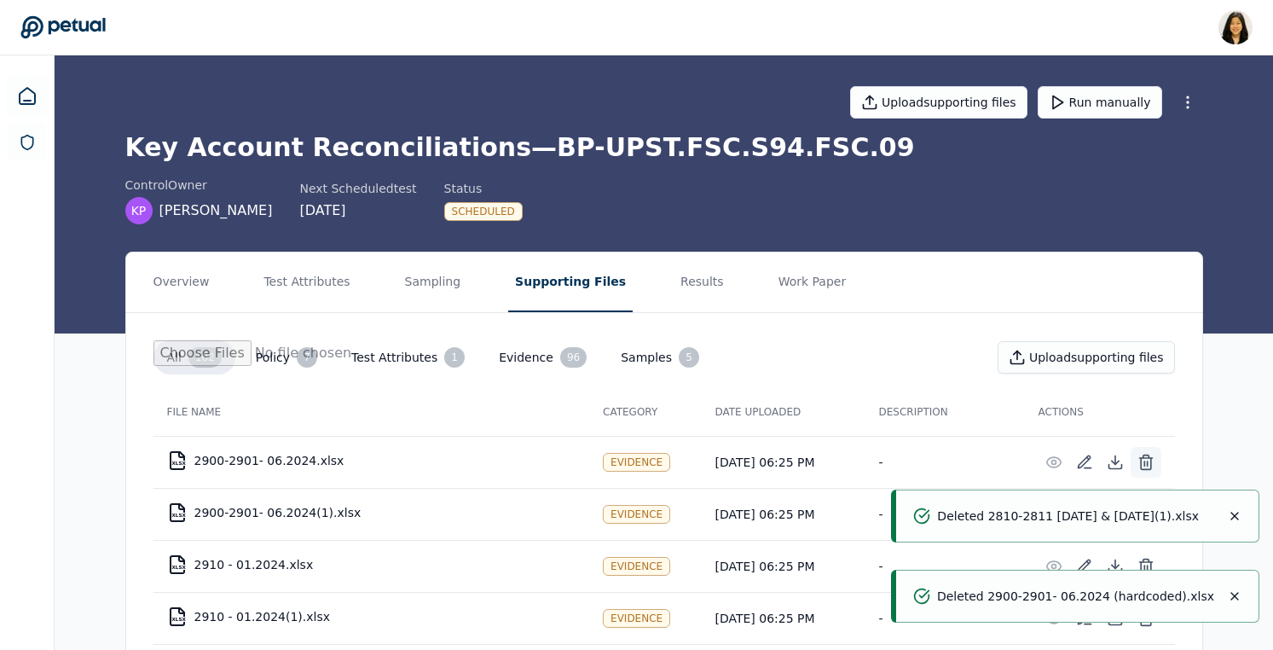
click at [1145, 466] on icon at bounding box center [1146, 462] width 17 height 17
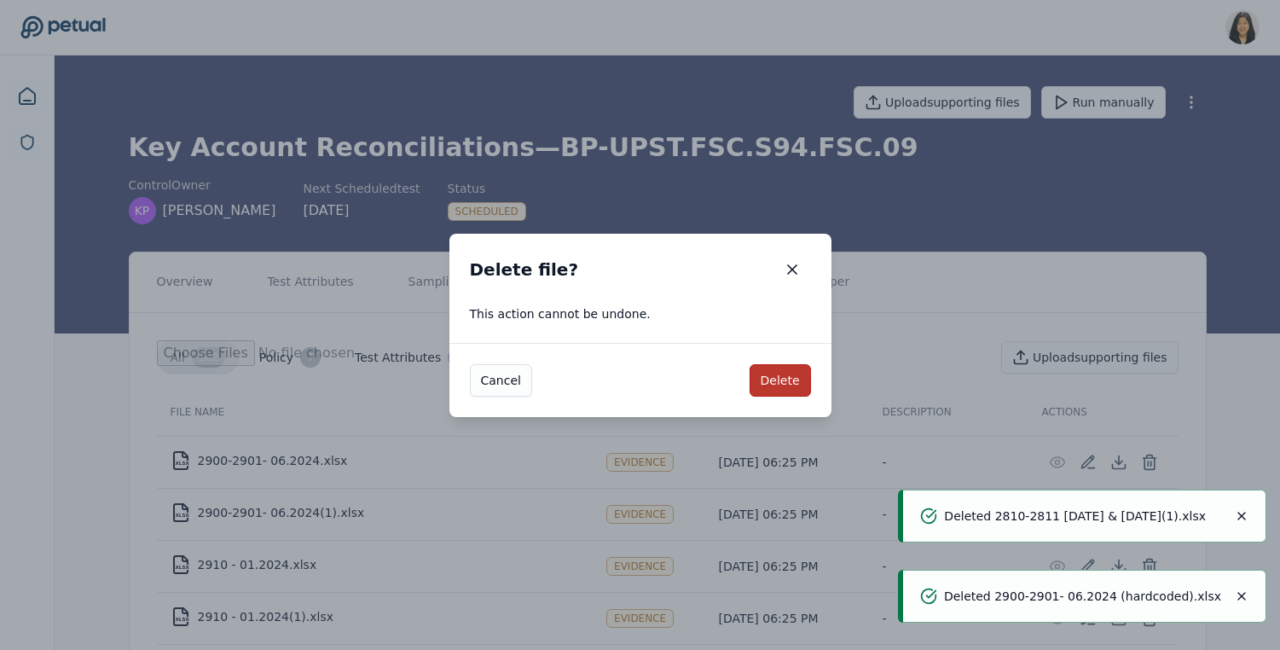
click at [788, 382] on button "Delete" at bounding box center [780, 380] width 61 height 32
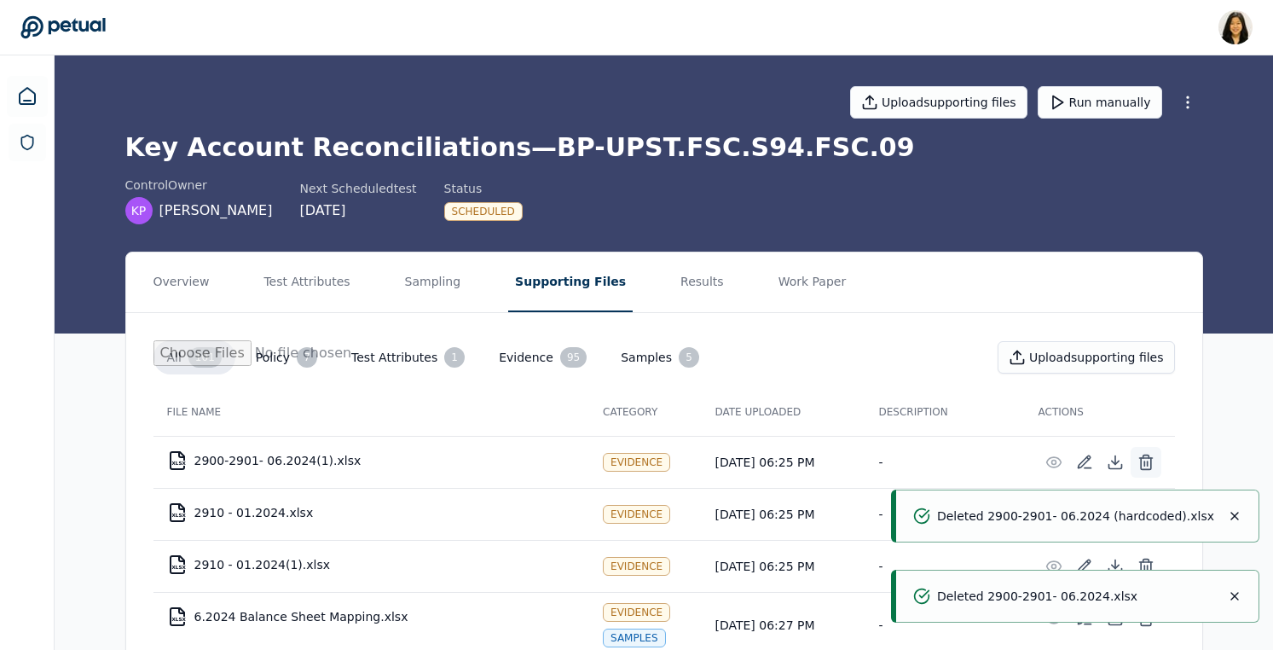
click at [1141, 465] on icon at bounding box center [1146, 462] width 17 height 17
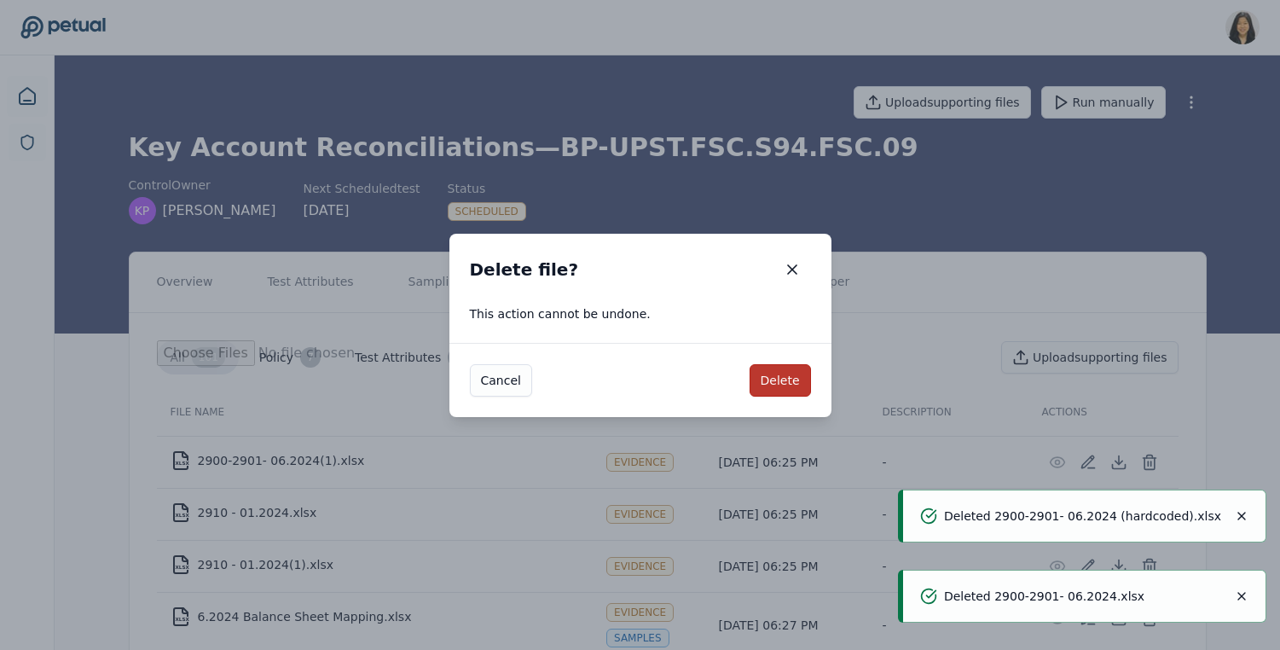
click at [793, 367] on button "Delete" at bounding box center [780, 380] width 61 height 32
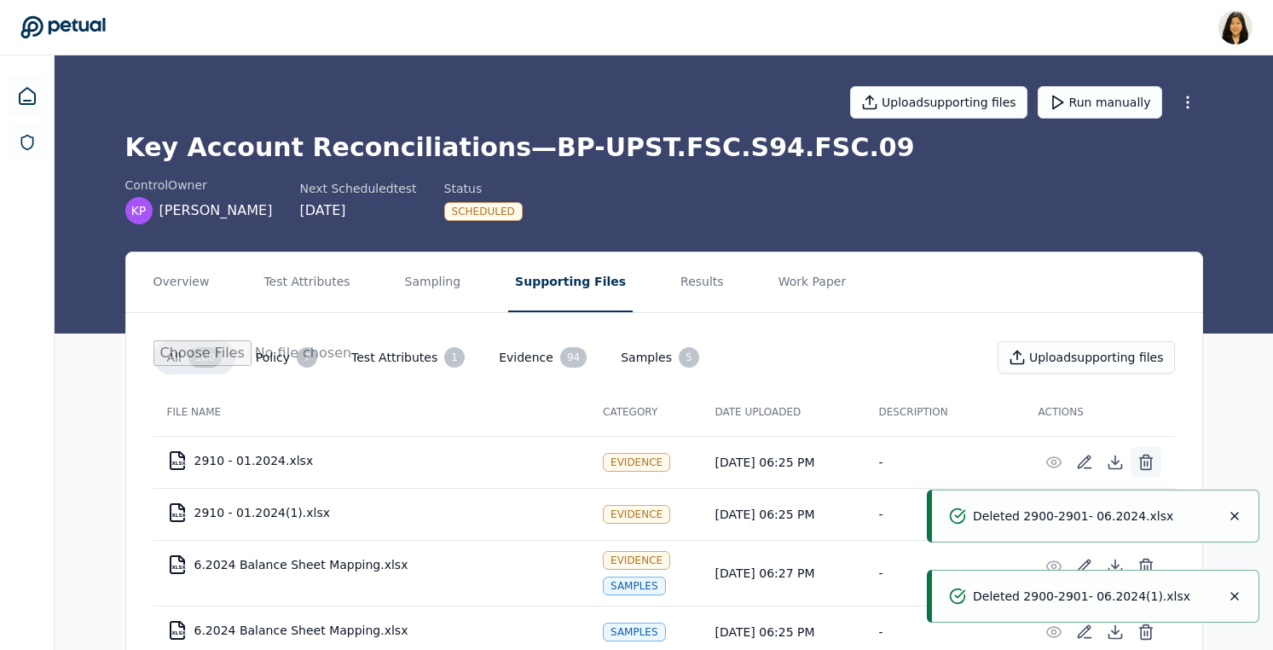
click at [1156, 455] on button at bounding box center [1146, 462] width 31 height 31
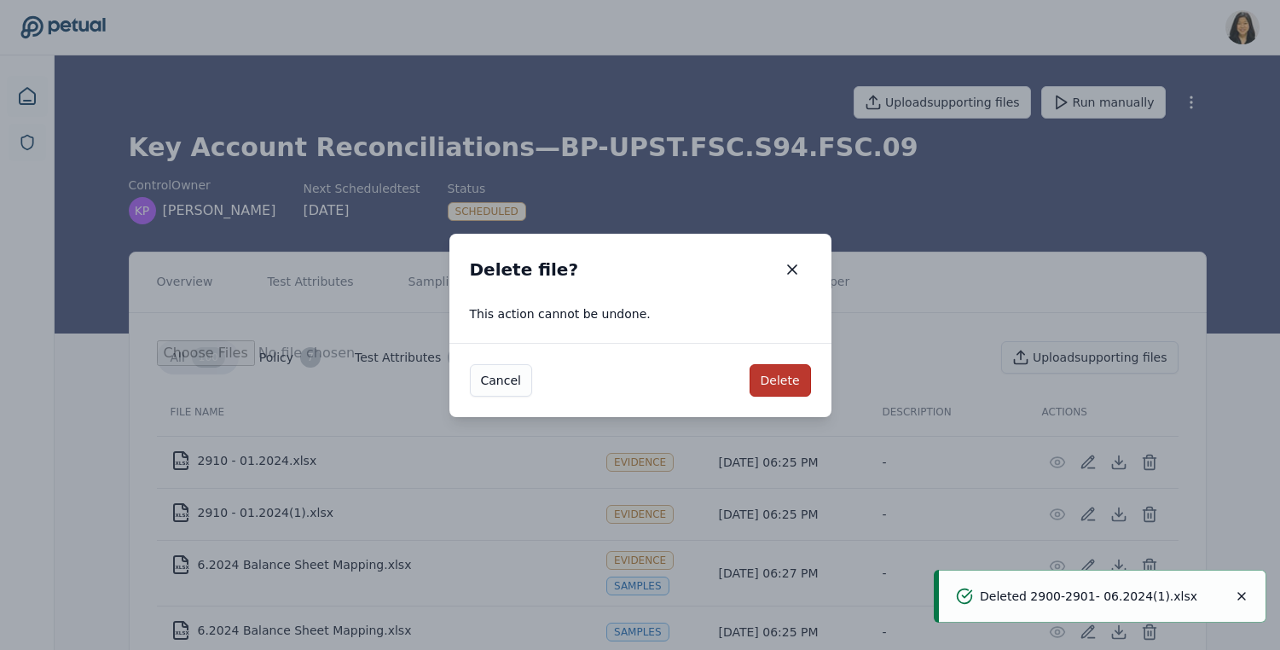
click at [784, 381] on button "Delete" at bounding box center [780, 380] width 61 height 32
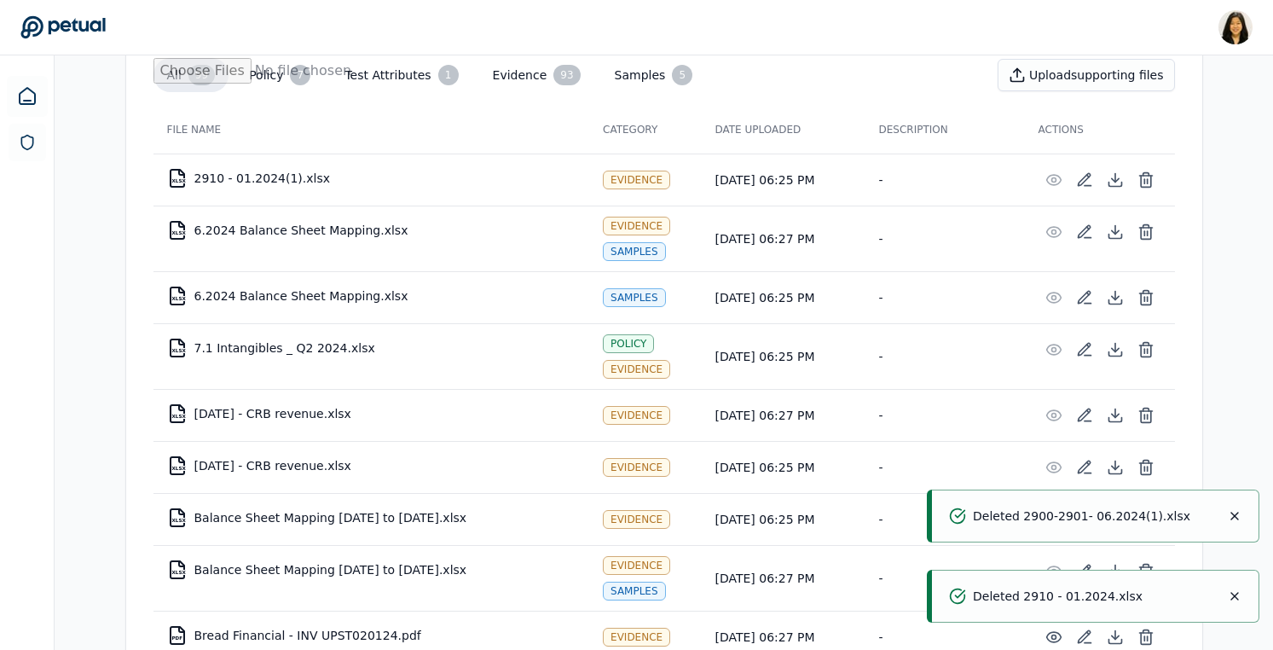
scroll to position [351, 0]
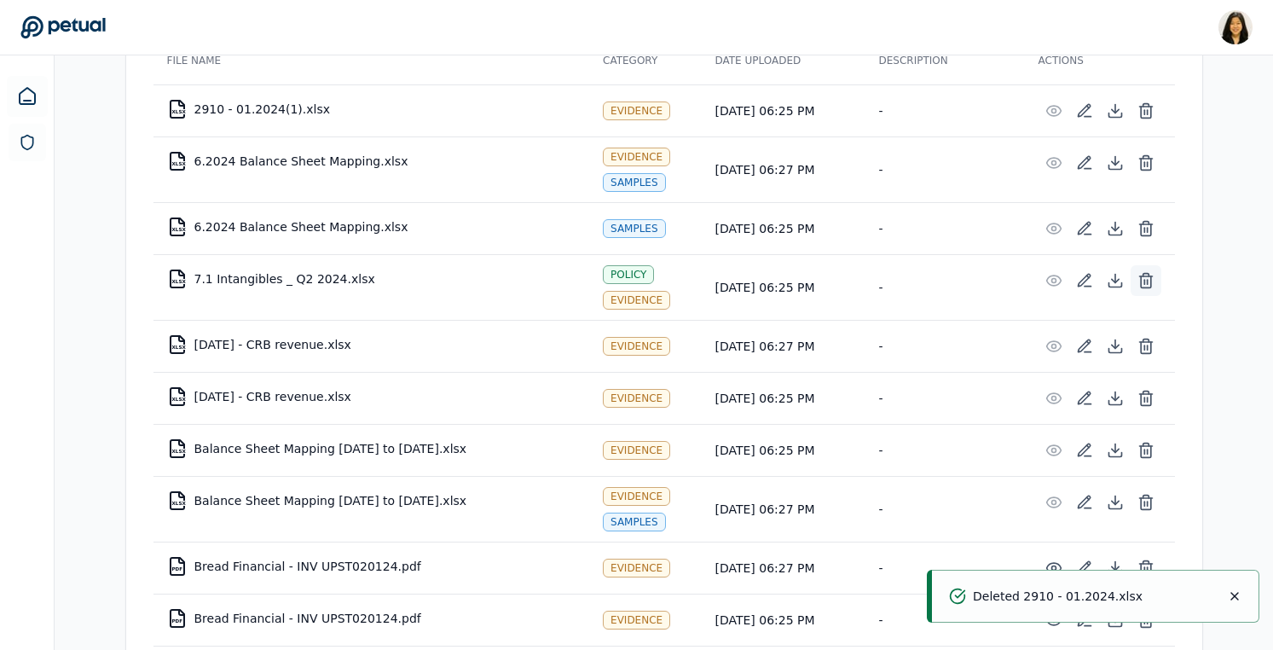
click at [1148, 277] on icon at bounding box center [1146, 280] width 17 height 17
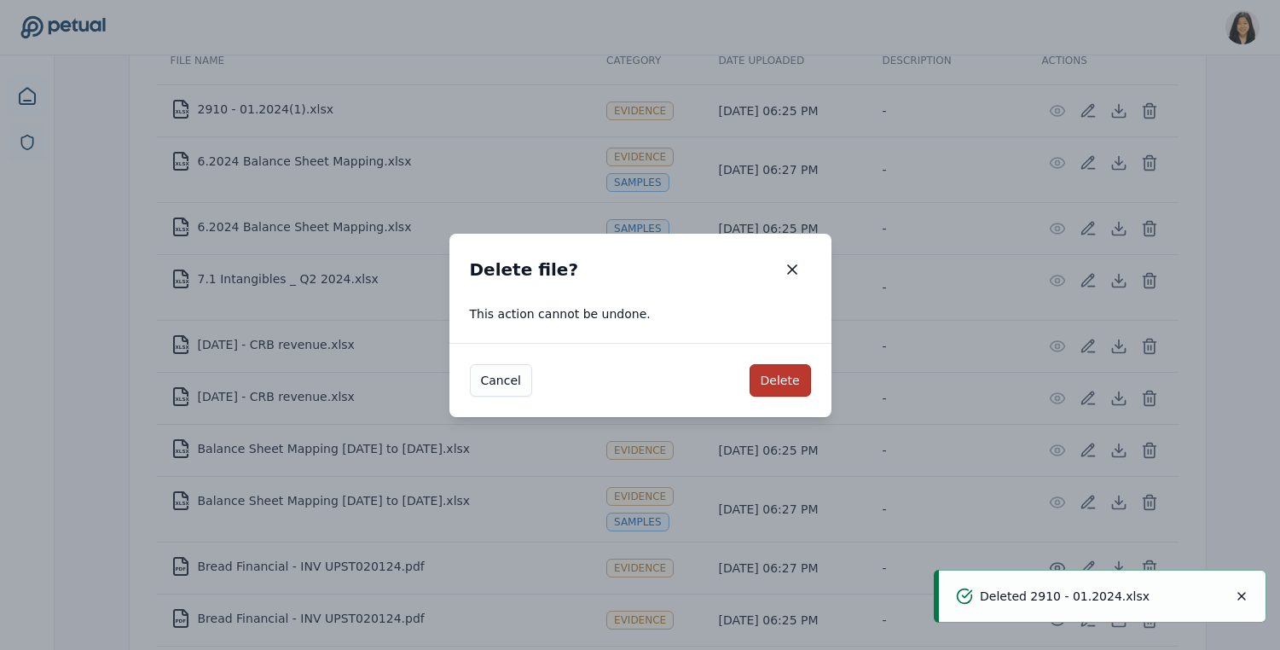
click at [764, 380] on button "Delete" at bounding box center [780, 380] width 61 height 32
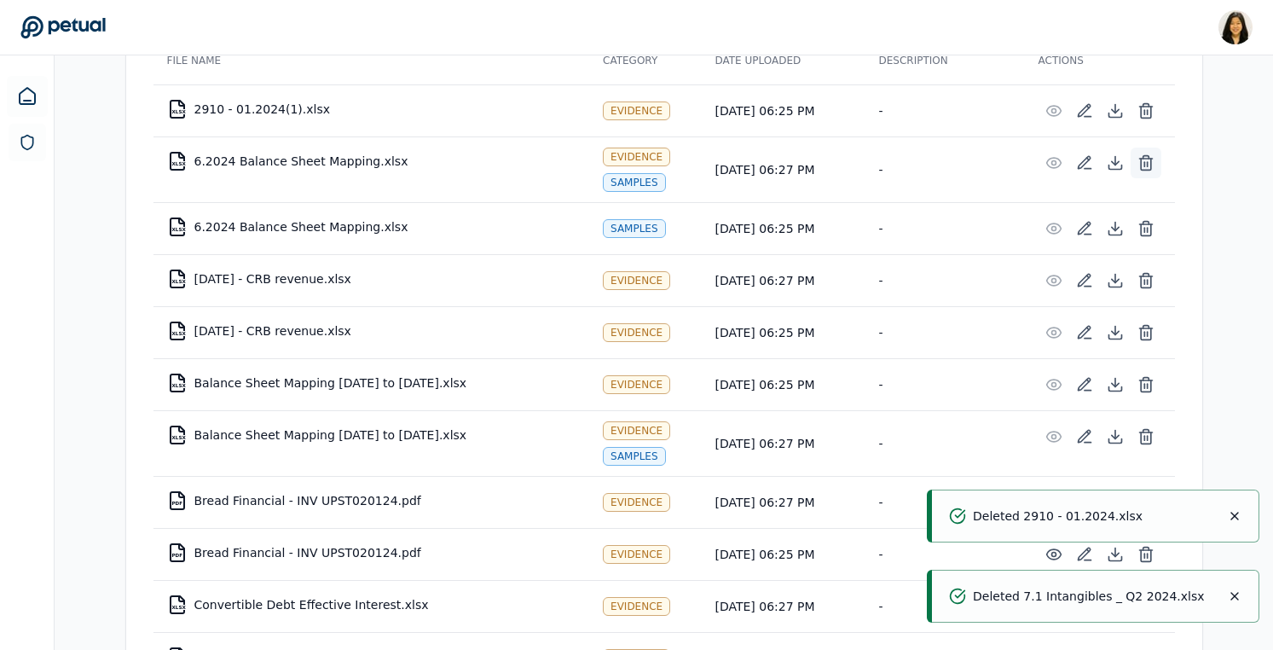
click at [1157, 159] on button at bounding box center [1146, 163] width 31 height 31
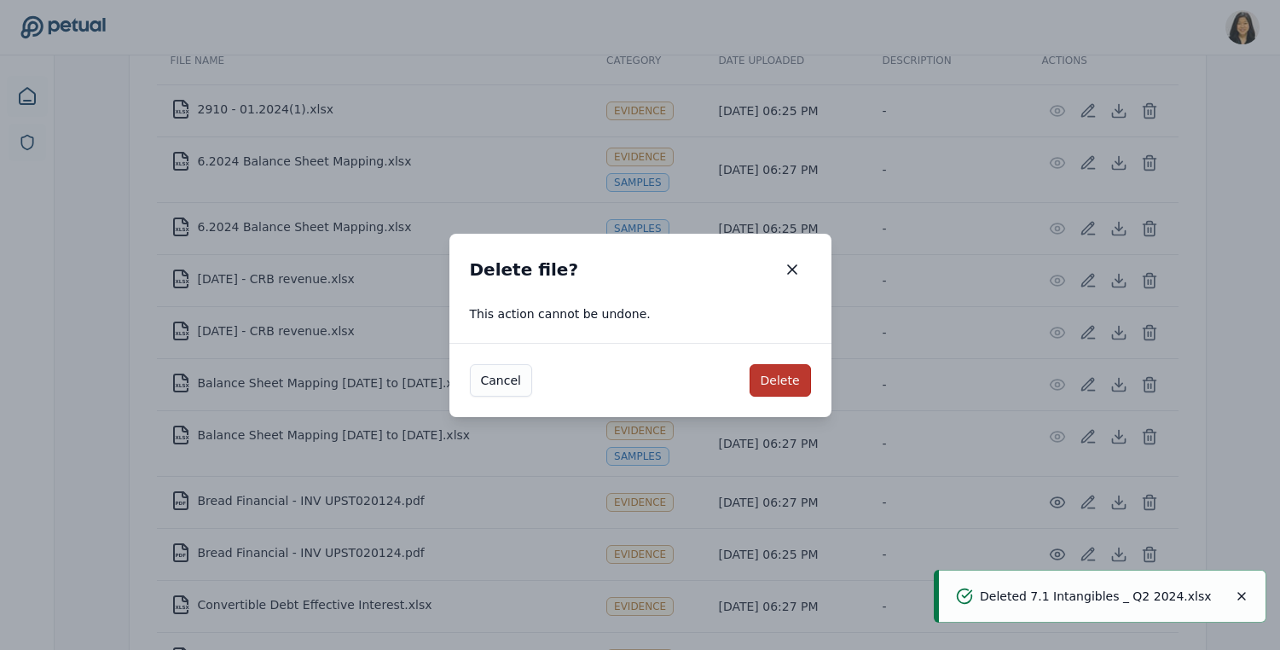
click at [790, 385] on button "Delete" at bounding box center [780, 380] width 61 height 32
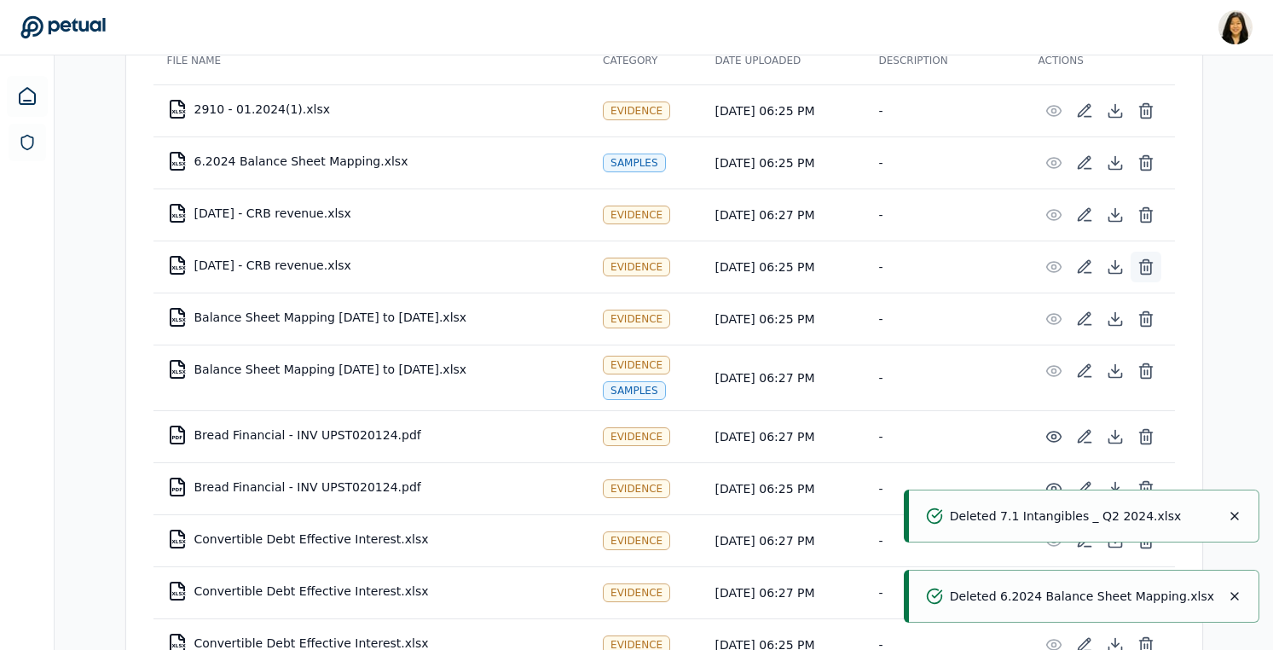
click at [1146, 263] on icon at bounding box center [1145, 263] width 13 height 0
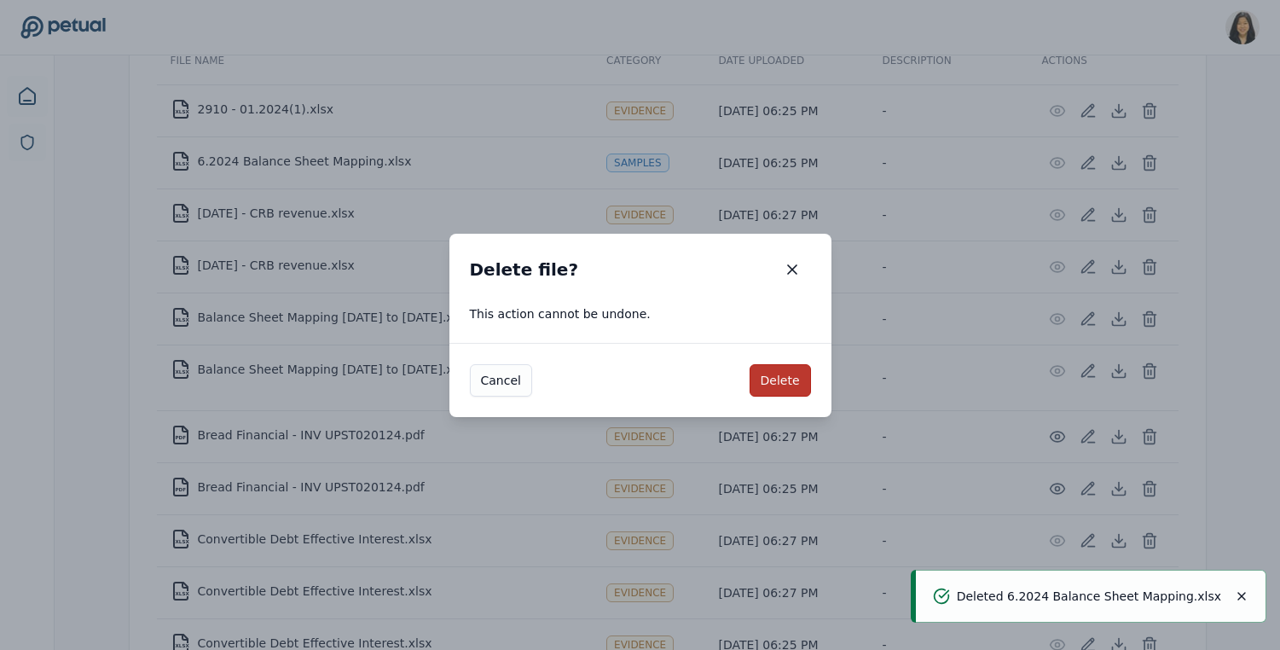
click at [770, 377] on button "Delete" at bounding box center [780, 380] width 61 height 32
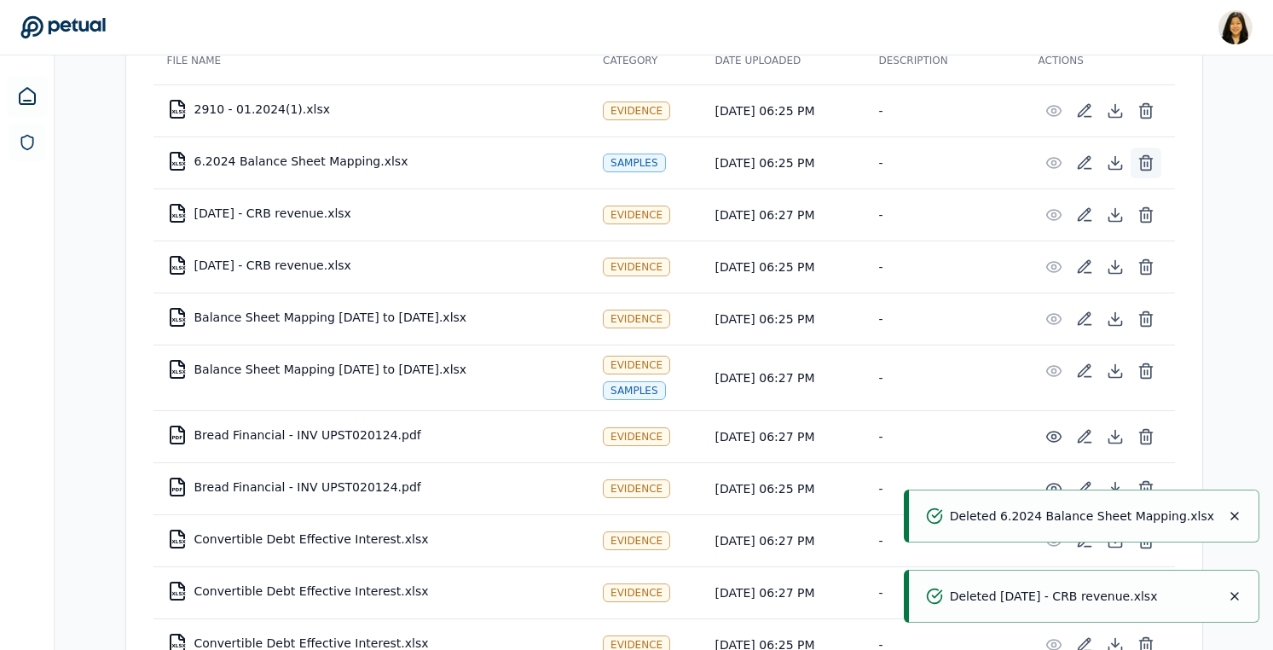
click at [1131, 154] on button at bounding box center [1146, 163] width 31 height 31
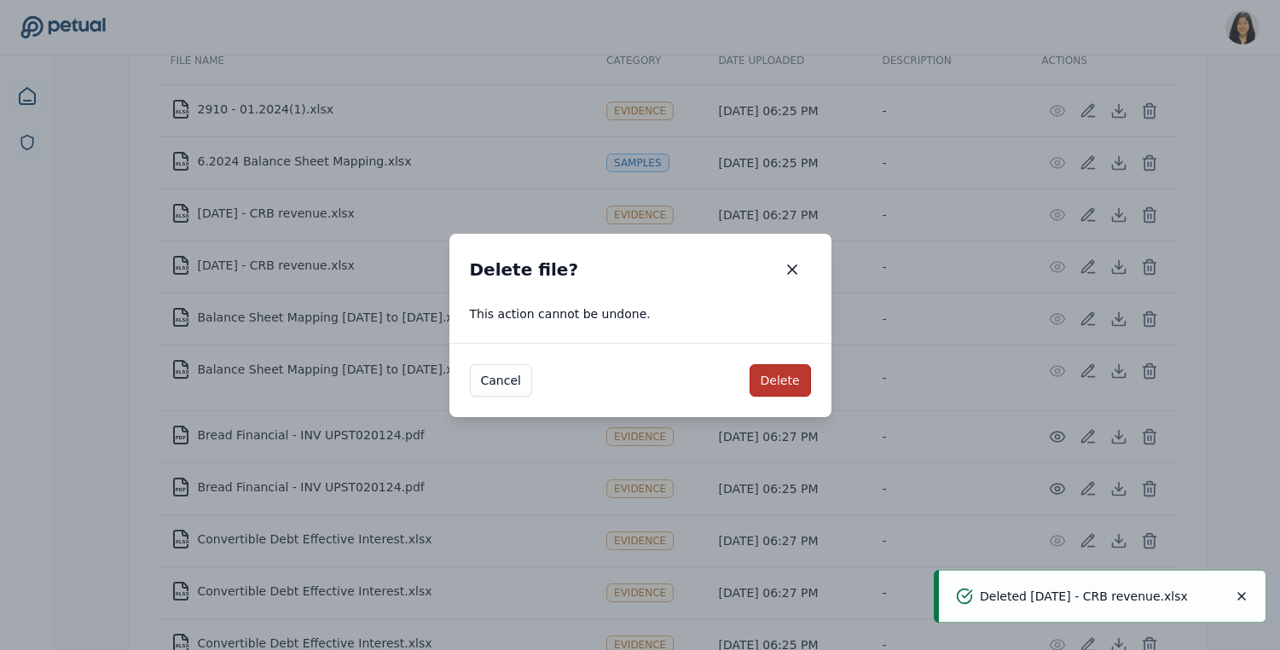
click at [785, 364] on button "Delete" at bounding box center [780, 380] width 61 height 32
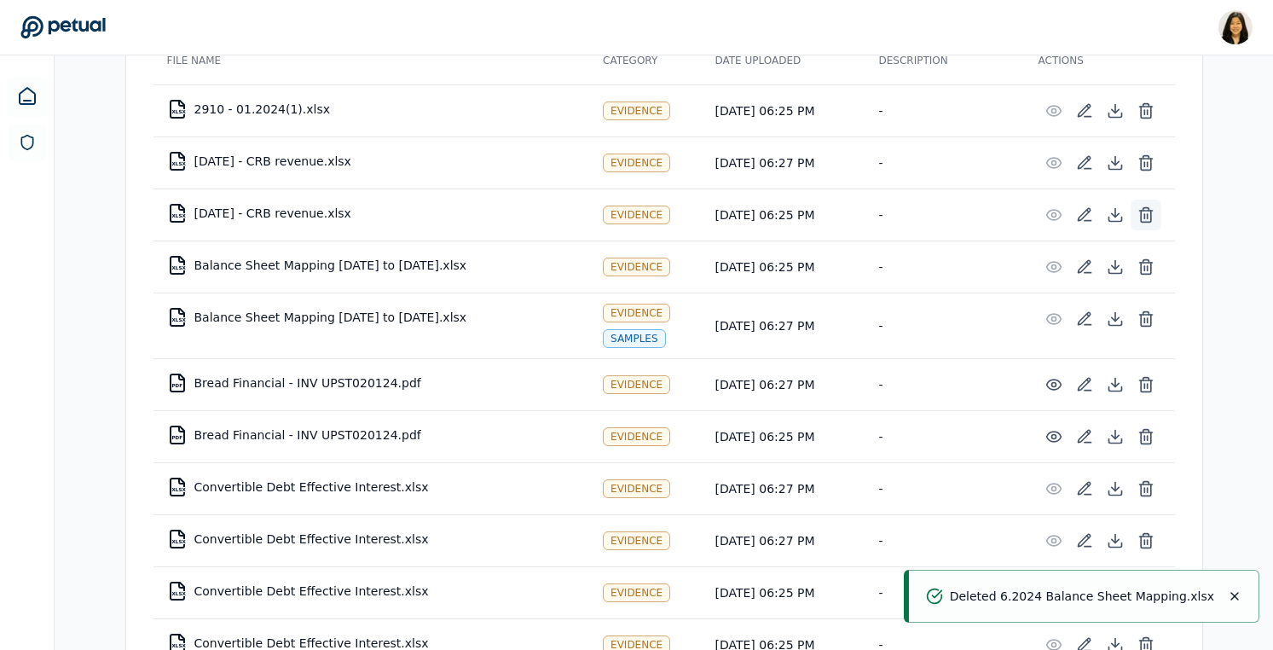
click at [1146, 201] on button at bounding box center [1146, 215] width 31 height 31
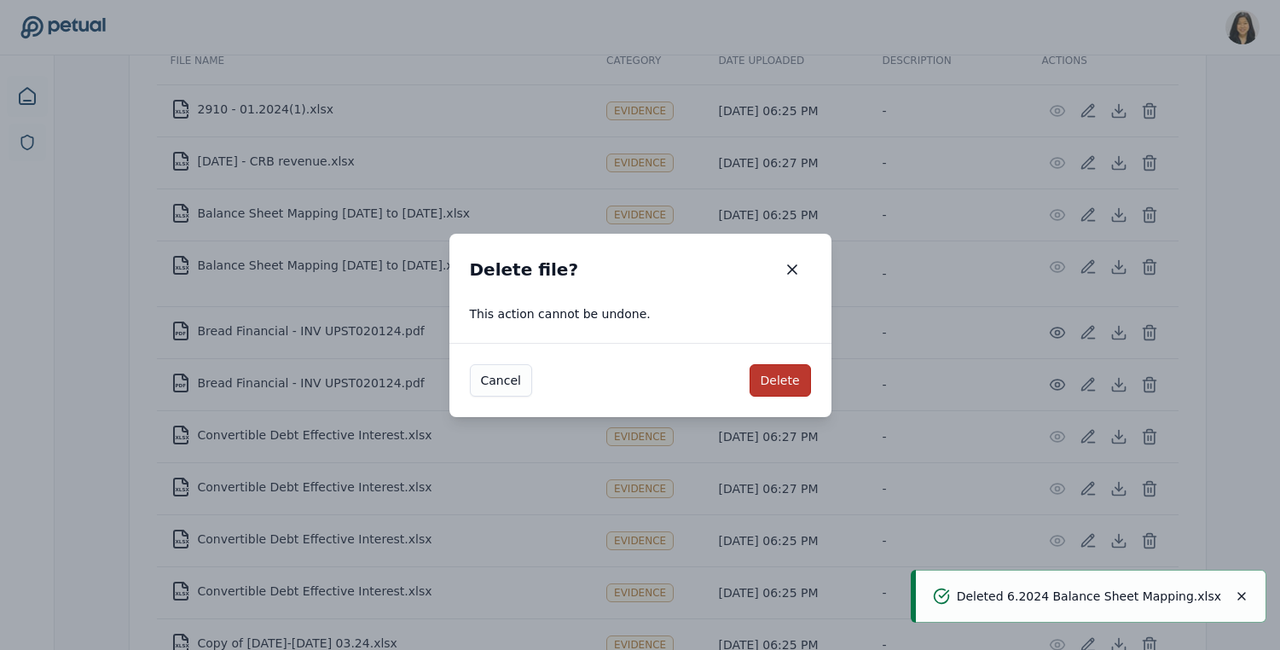
click at [781, 386] on button "Delete" at bounding box center [780, 380] width 61 height 32
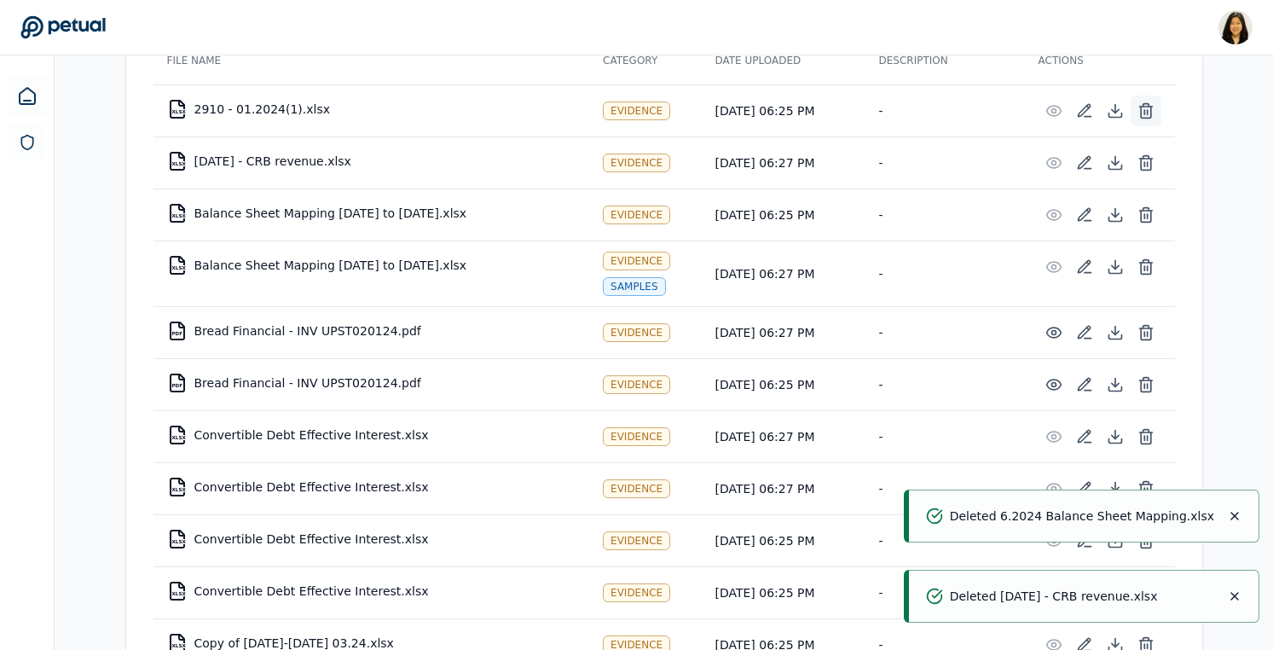
click at [1155, 118] on button at bounding box center [1146, 111] width 31 height 31
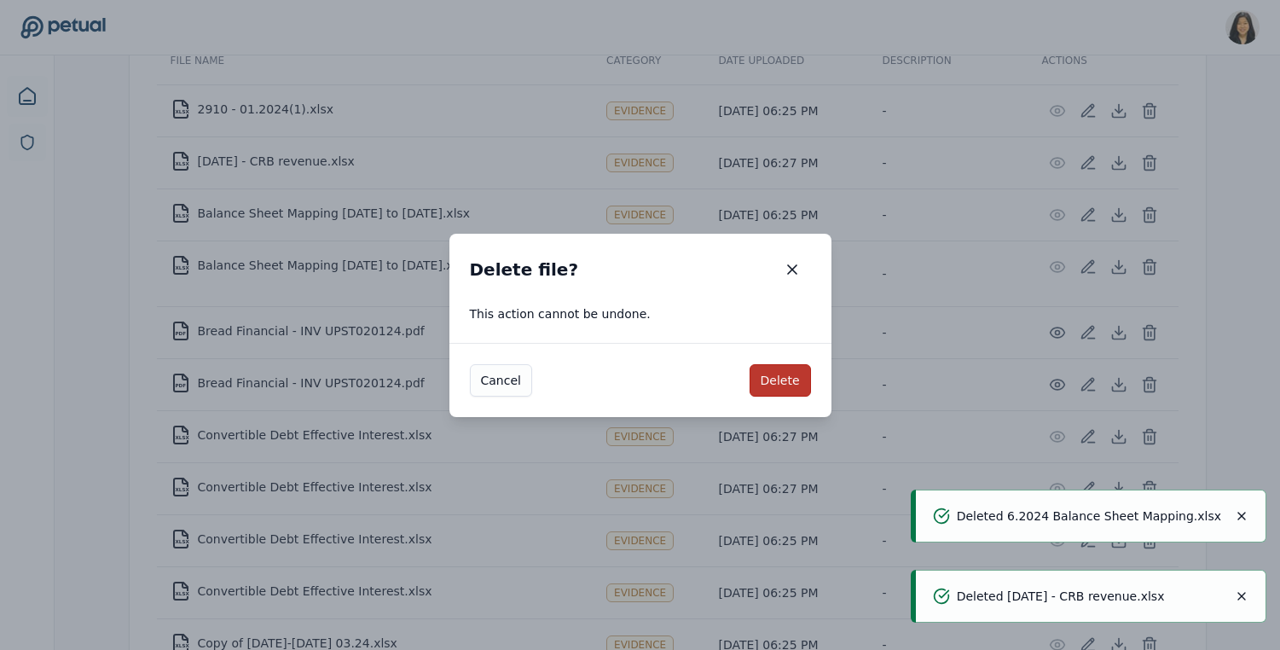
click at [788, 388] on button "Delete" at bounding box center [780, 380] width 61 height 32
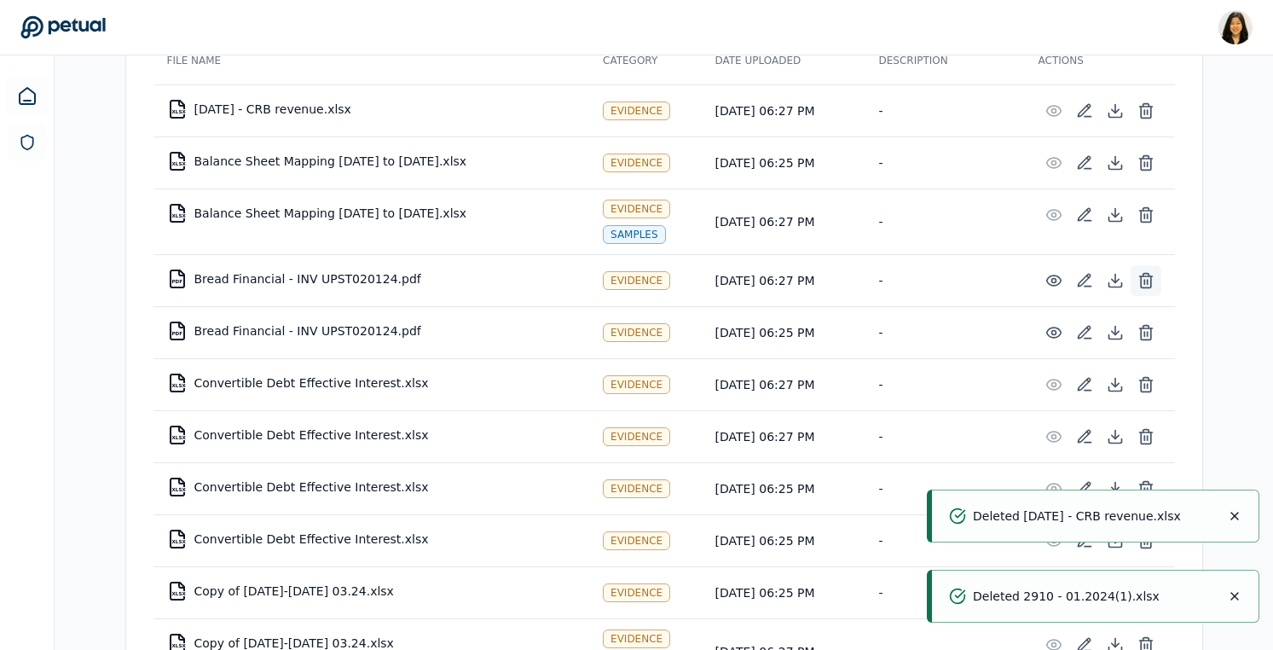
click at [1147, 276] on icon at bounding box center [1146, 280] width 17 height 17
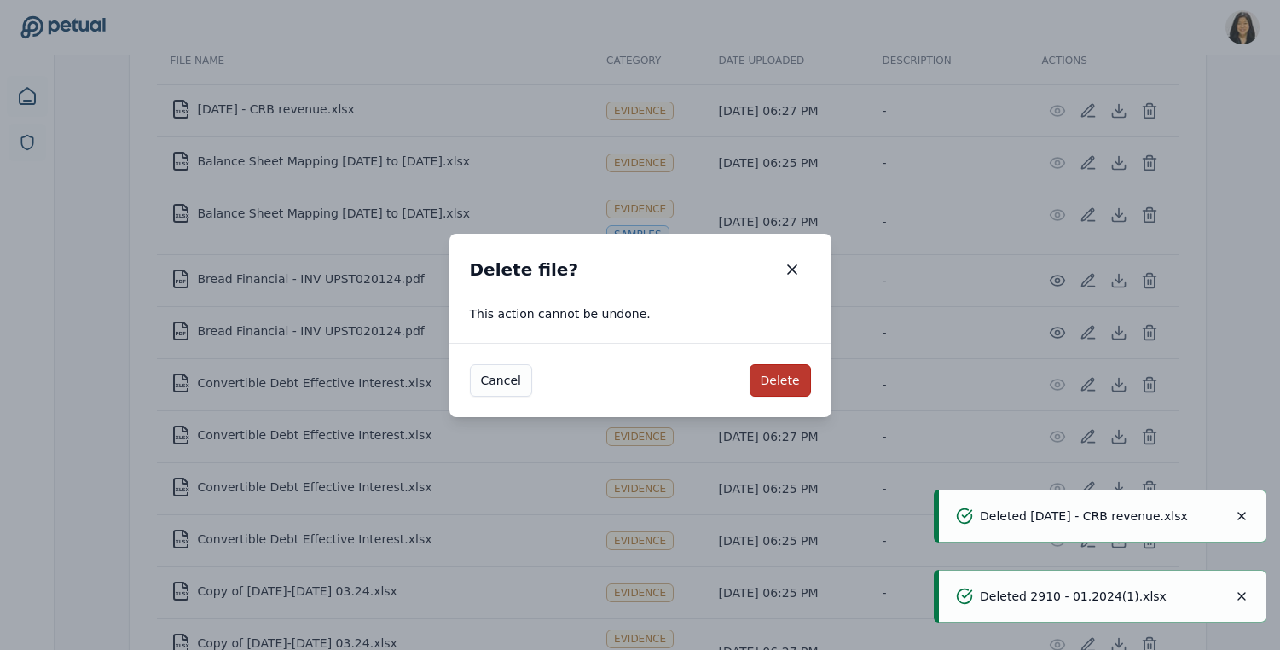
click at [780, 384] on button "Delete" at bounding box center [780, 380] width 61 height 32
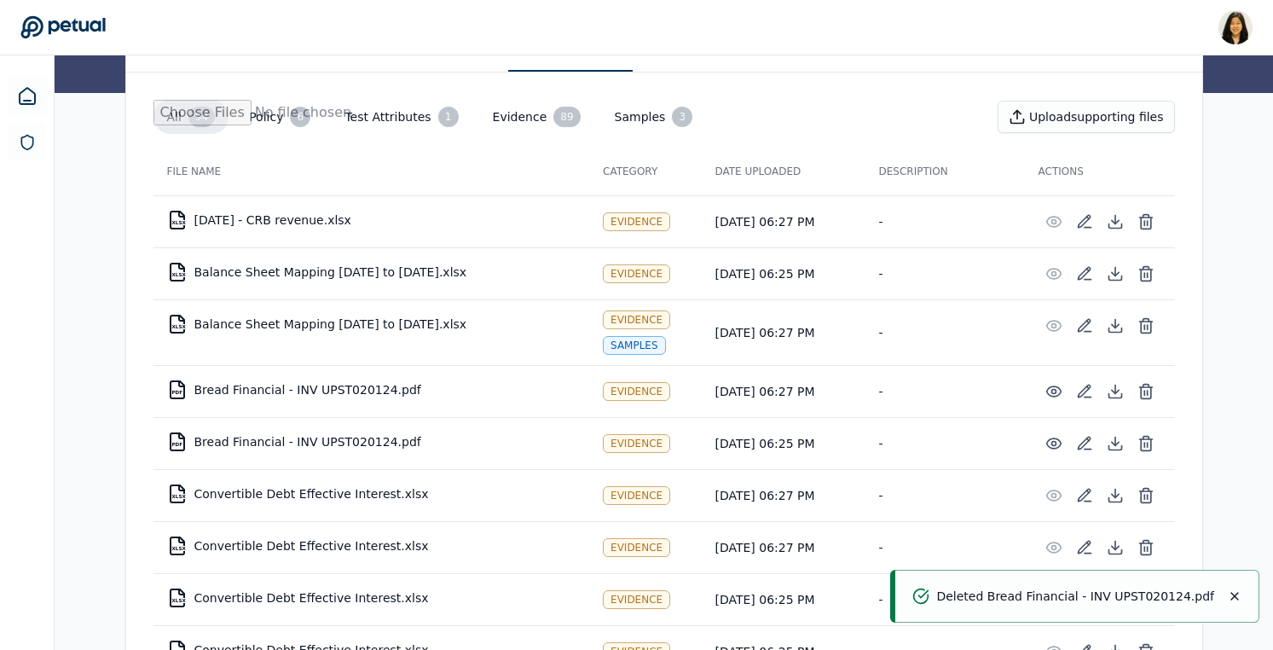
scroll to position [317, 0]
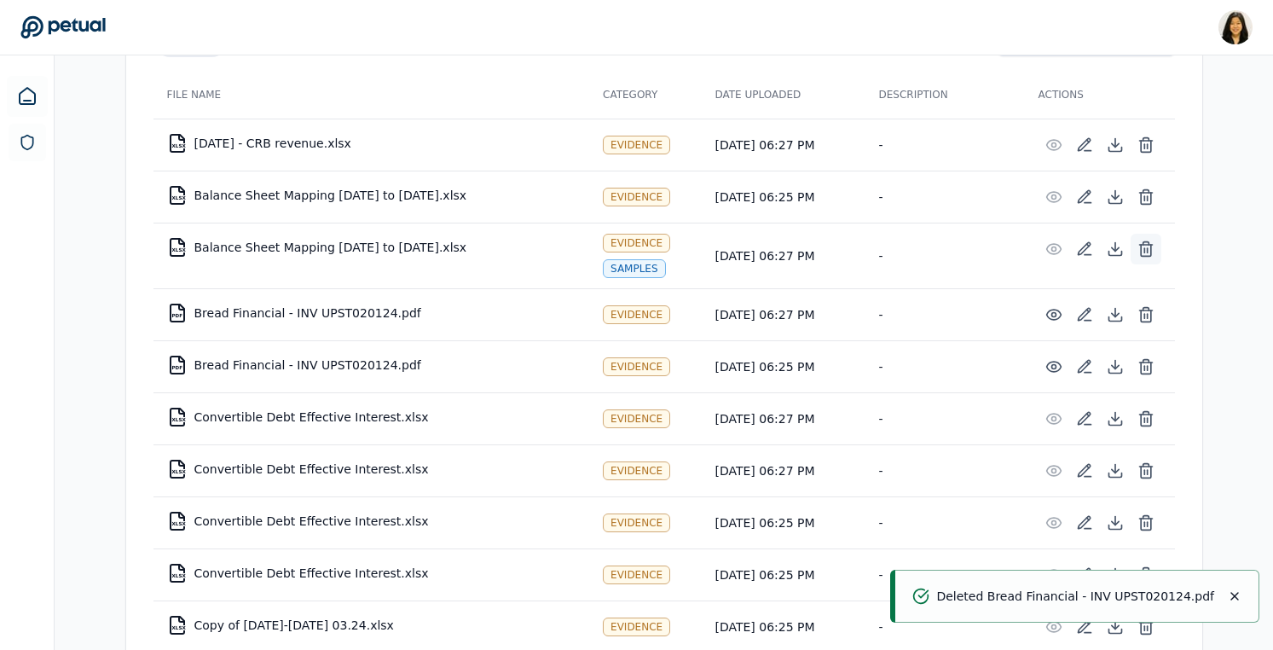
click at [1145, 243] on icon at bounding box center [1146, 248] width 17 height 17
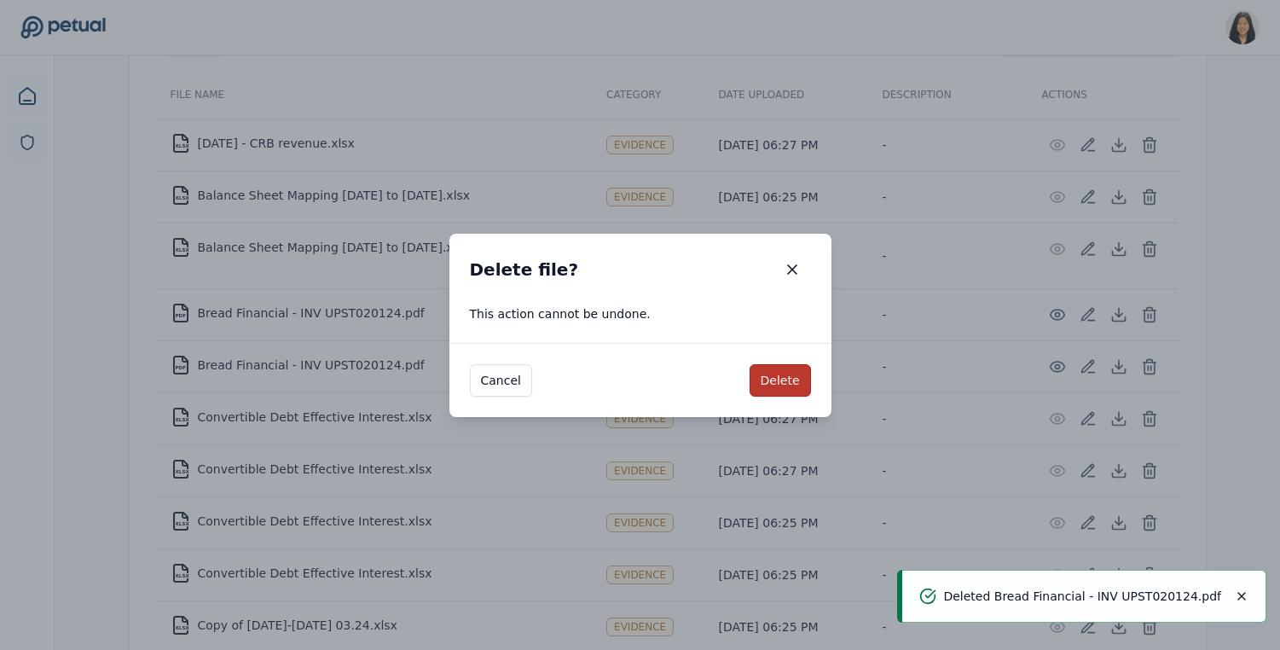
click at [791, 382] on button "Delete" at bounding box center [780, 380] width 61 height 32
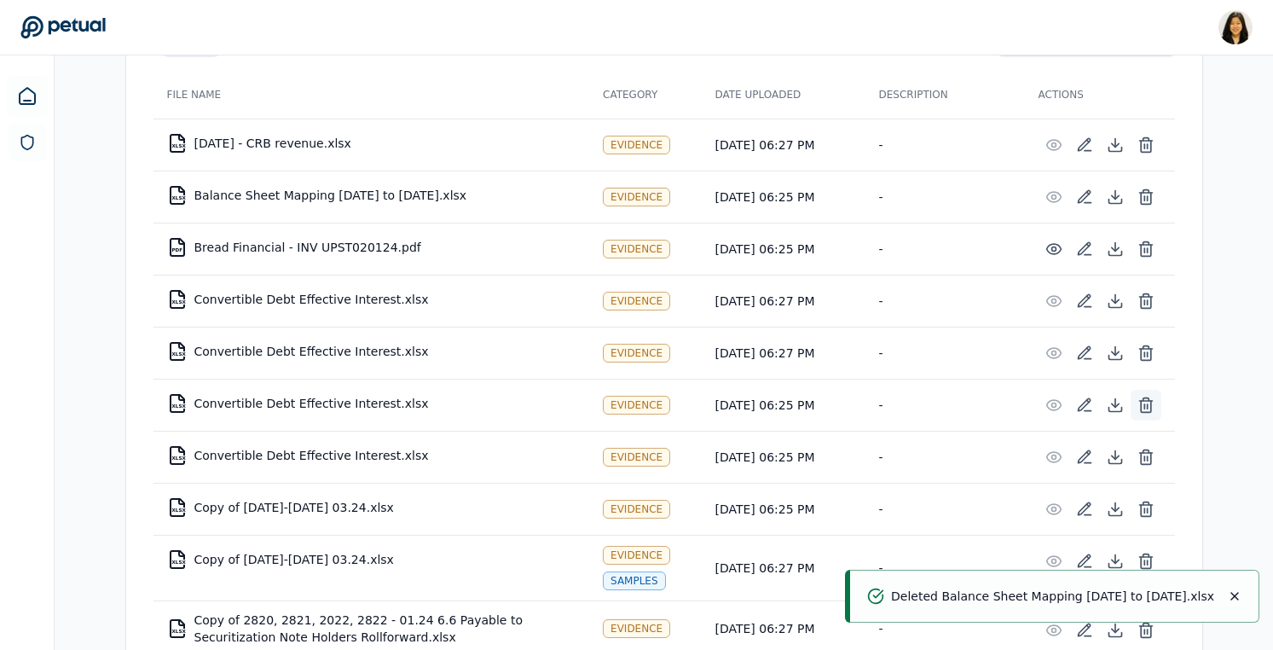
click at [1148, 397] on icon at bounding box center [1146, 405] width 17 height 17
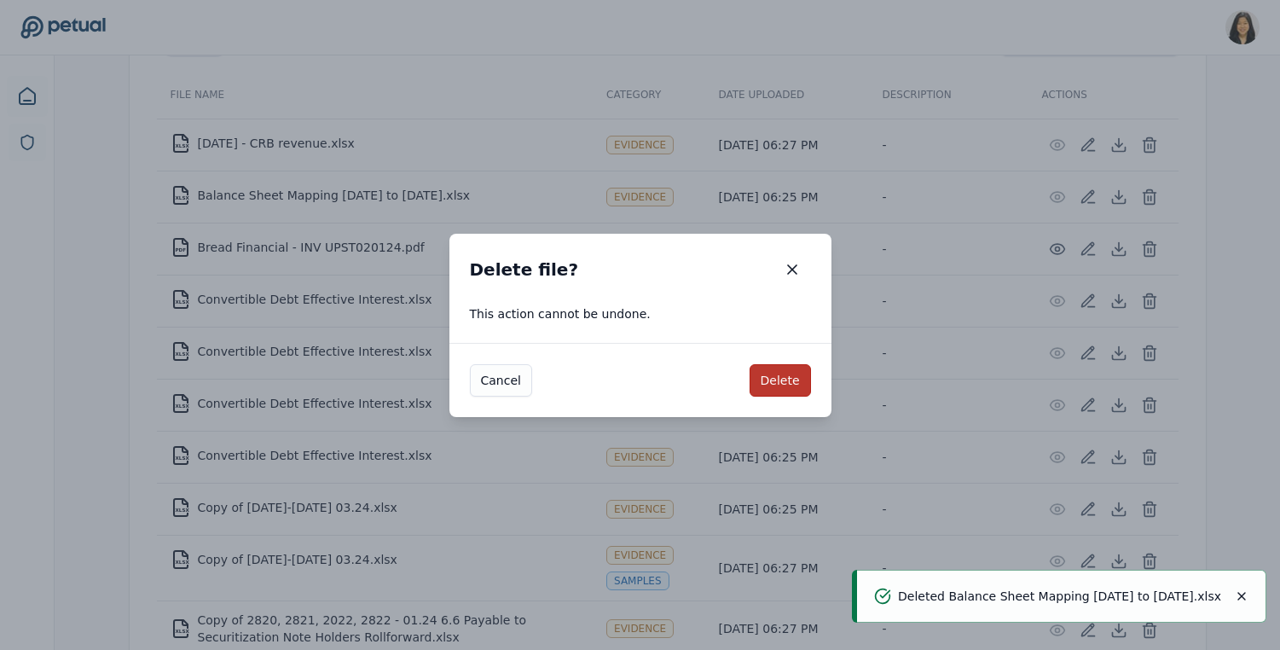
click at [772, 386] on button "Delete" at bounding box center [780, 380] width 61 height 32
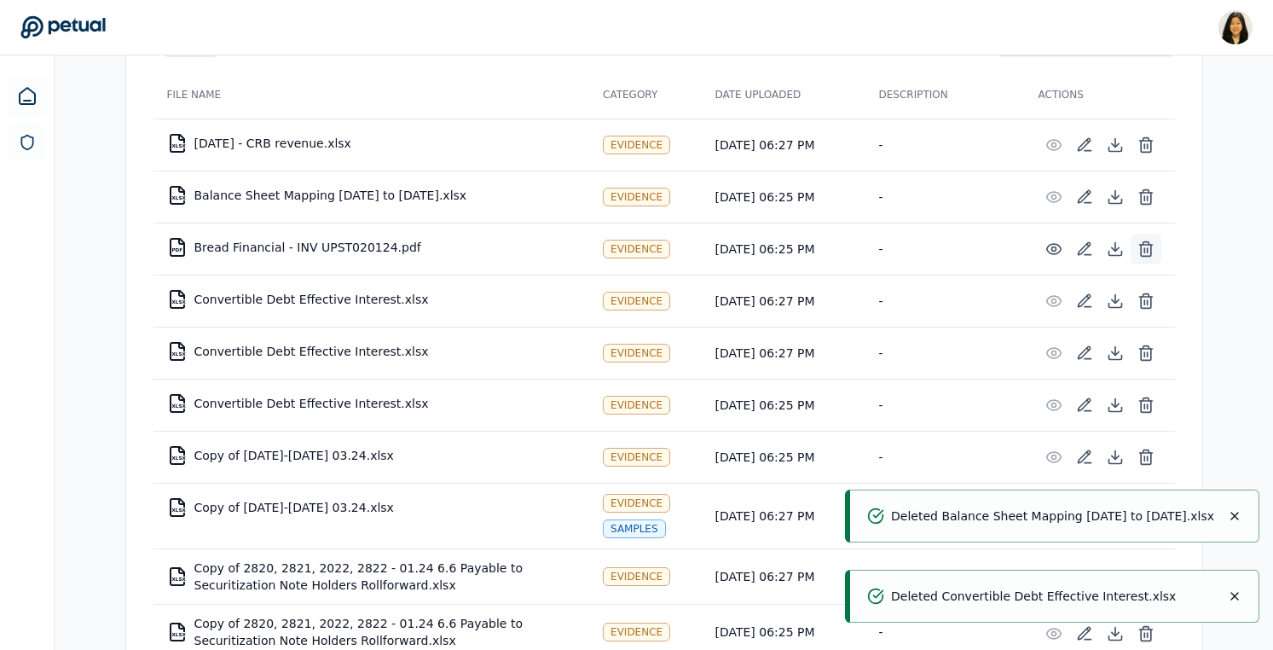
click at [1141, 250] on icon at bounding box center [1146, 250] width 10 height 11
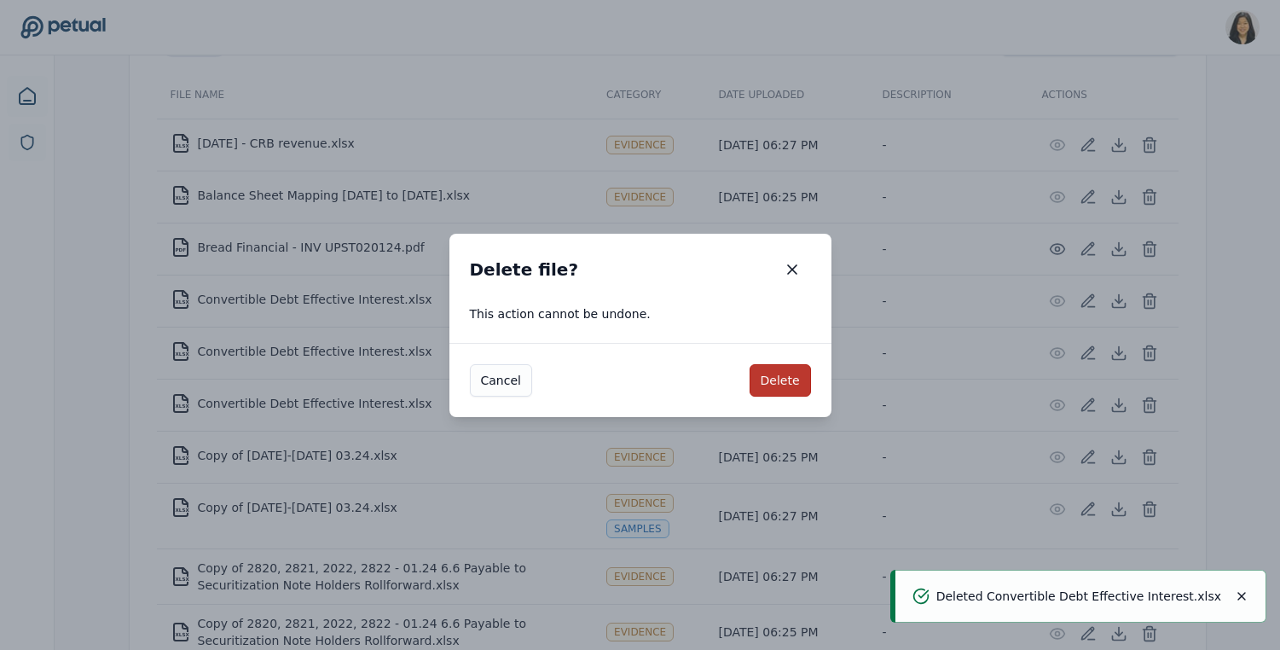
click at [775, 368] on button "Delete" at bounding box center [780, 380] width 61 height 32
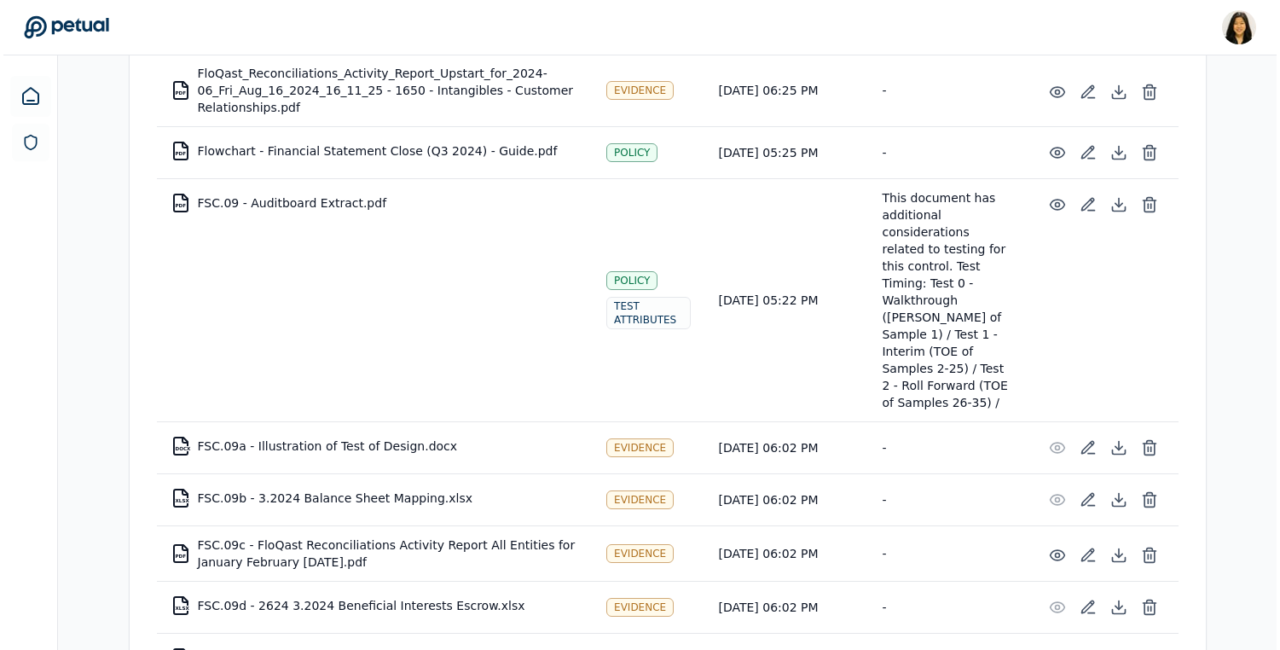
scroll to position [3430, 0]
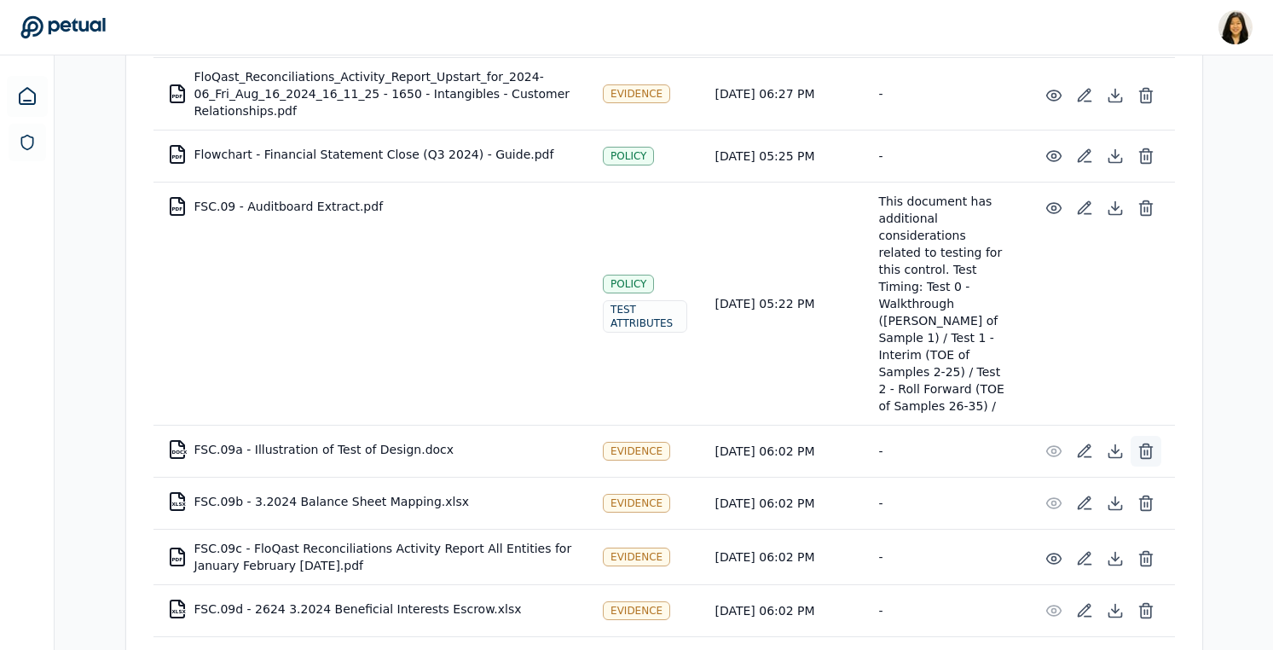
click at [1142, 443] on icon at bounding box center [1146, 451] width 17 height 17
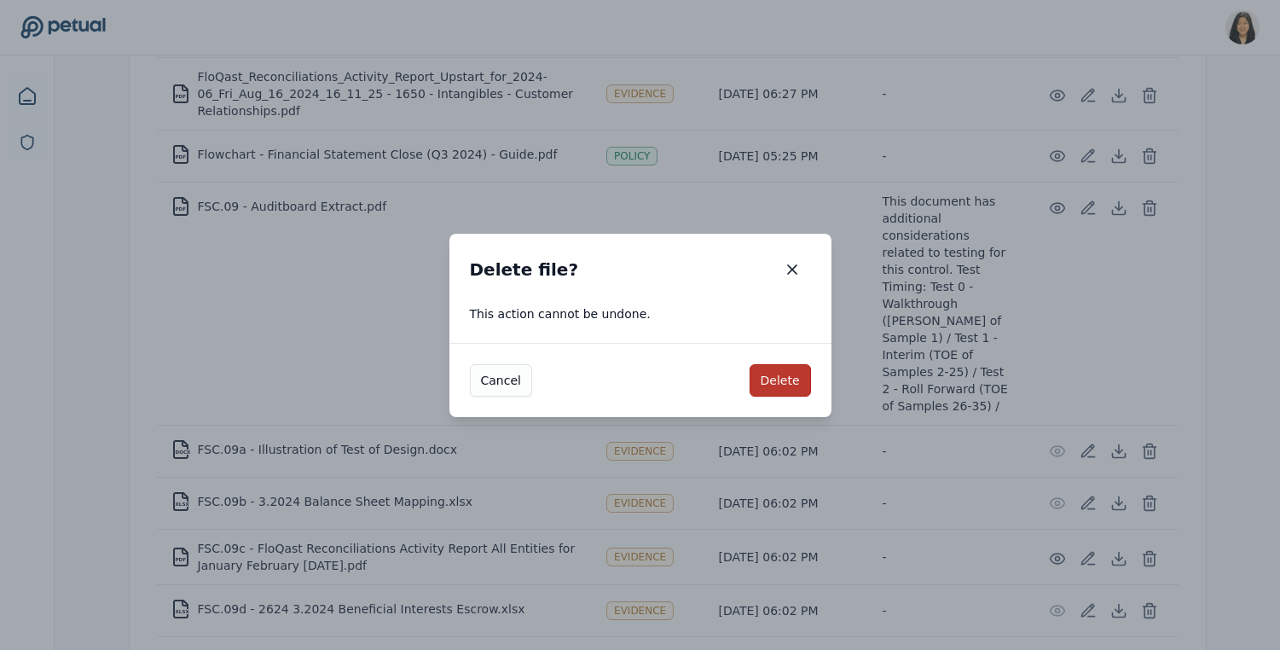
click at [778, 394] on button "Delete" at bounding box center [780, 380] width 61 height 32
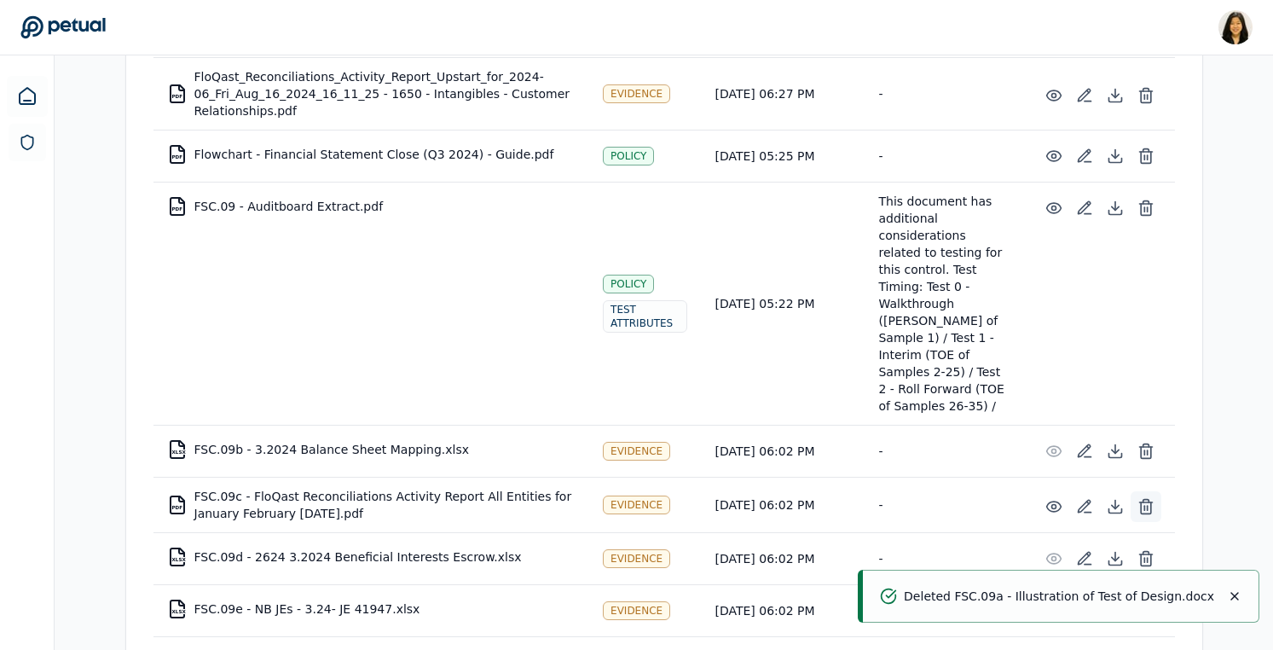
click at [1156, 491] on button at bounding box center [1146, 506] width 31 height 31
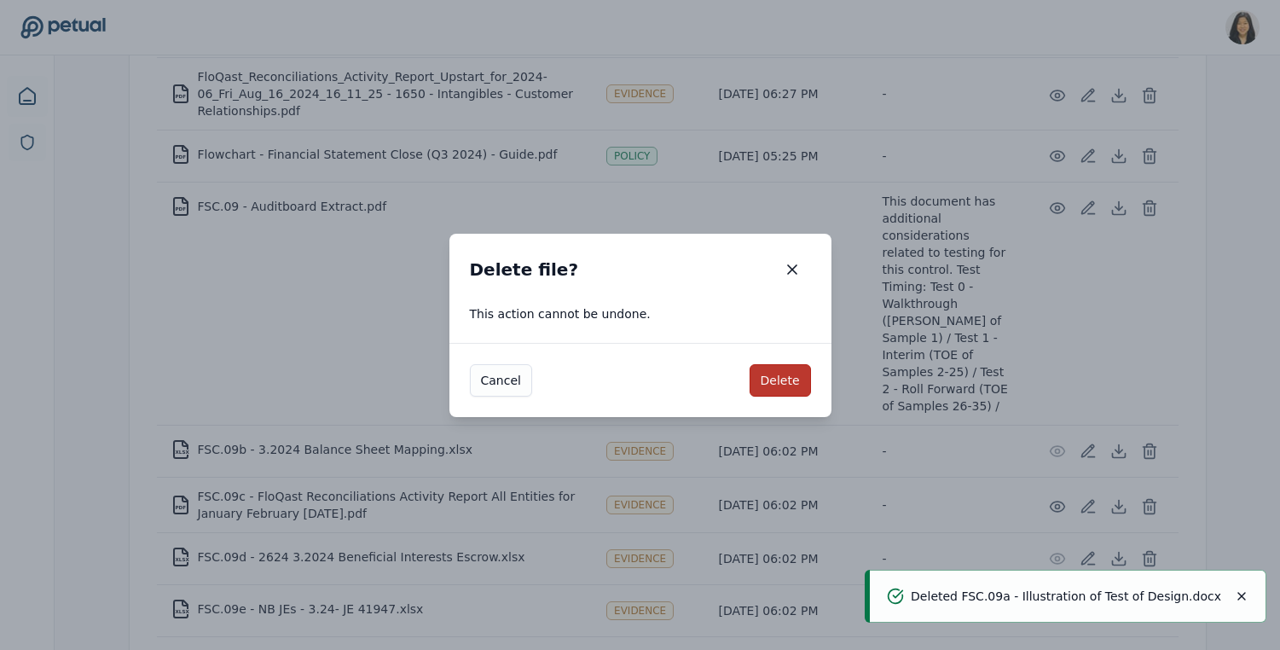
click at [767, 377] on button "Delete" at bounding box center [780, 380] width 61 height 32
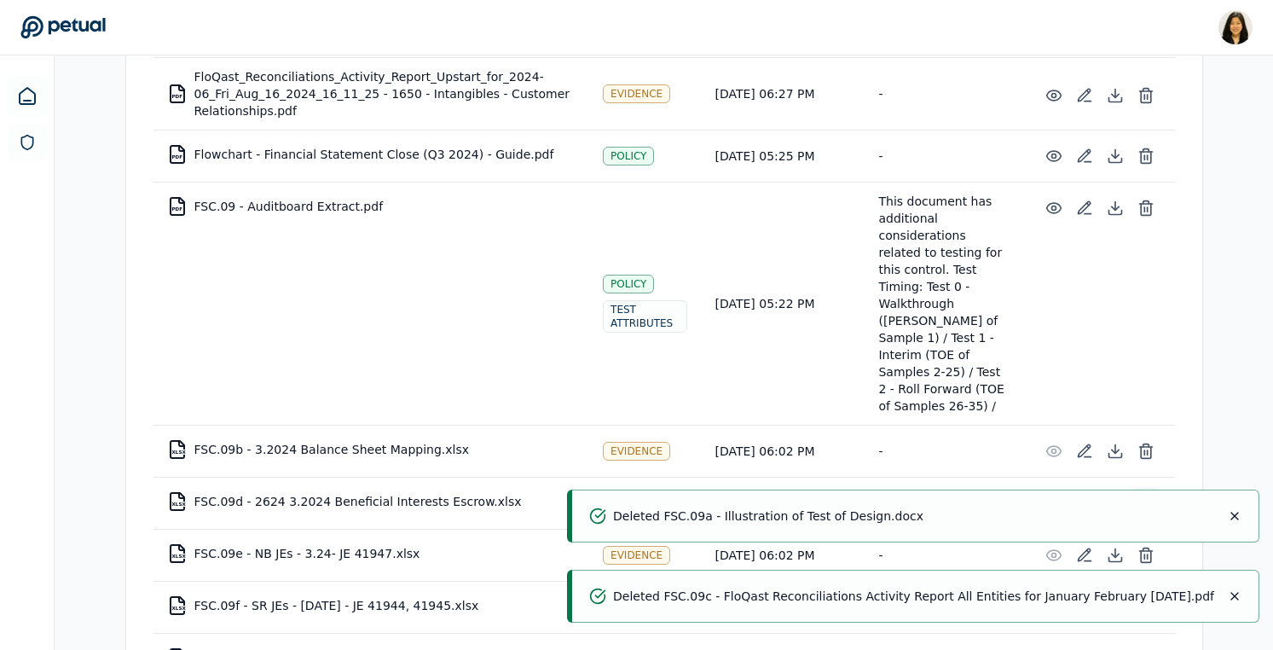
click at [1152, 488] on button at bounding box center [1146, 503] width 31 height 31
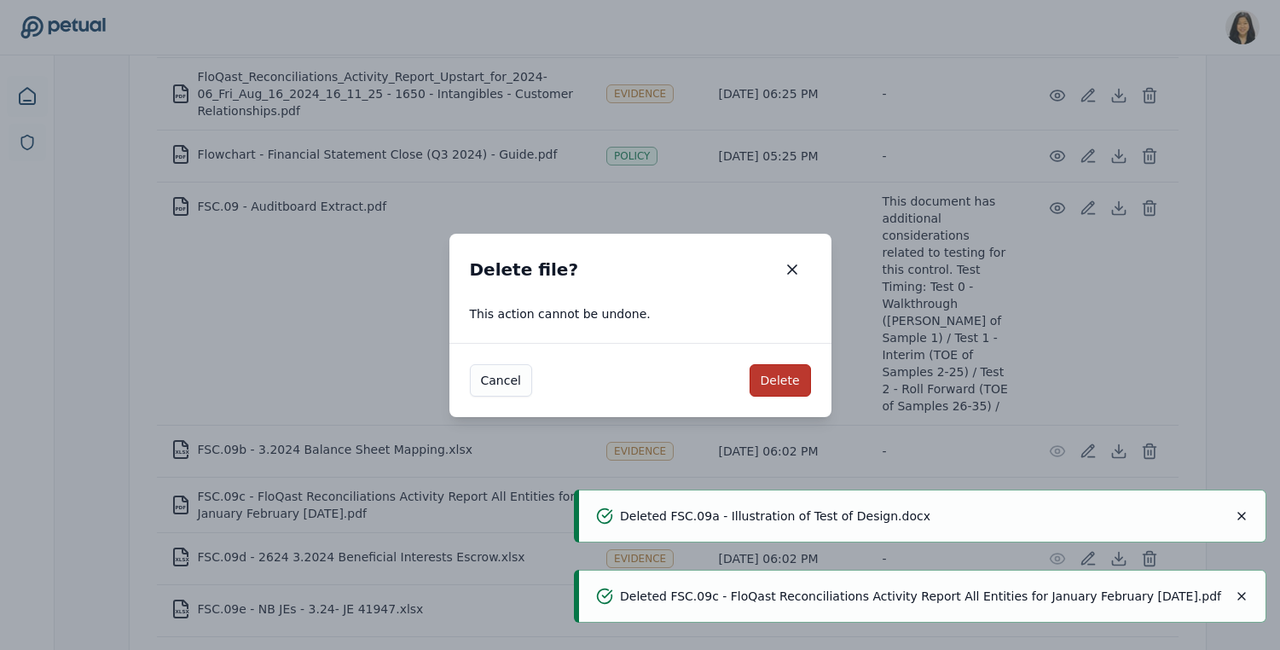
click at [779, 379] on button "Delete" at bounding box center [780, 380] width 61 height 32
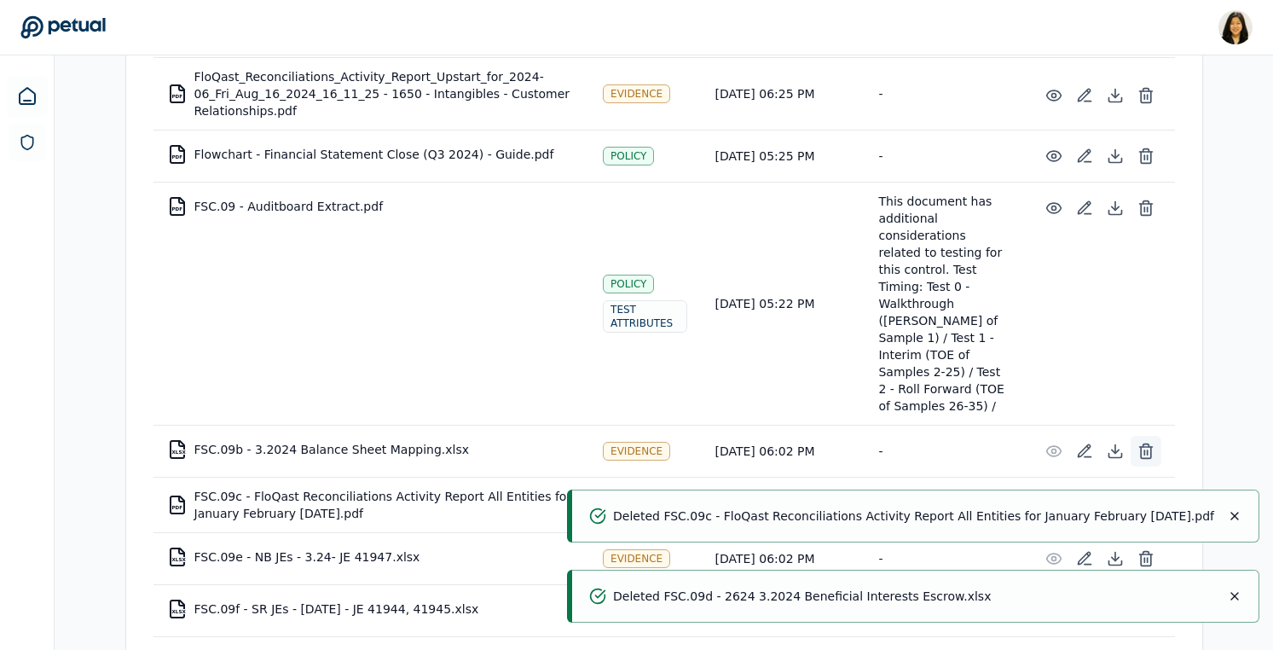
click at [1146, 443] on icon at bounding box center [1146, 451] width 17 height 17
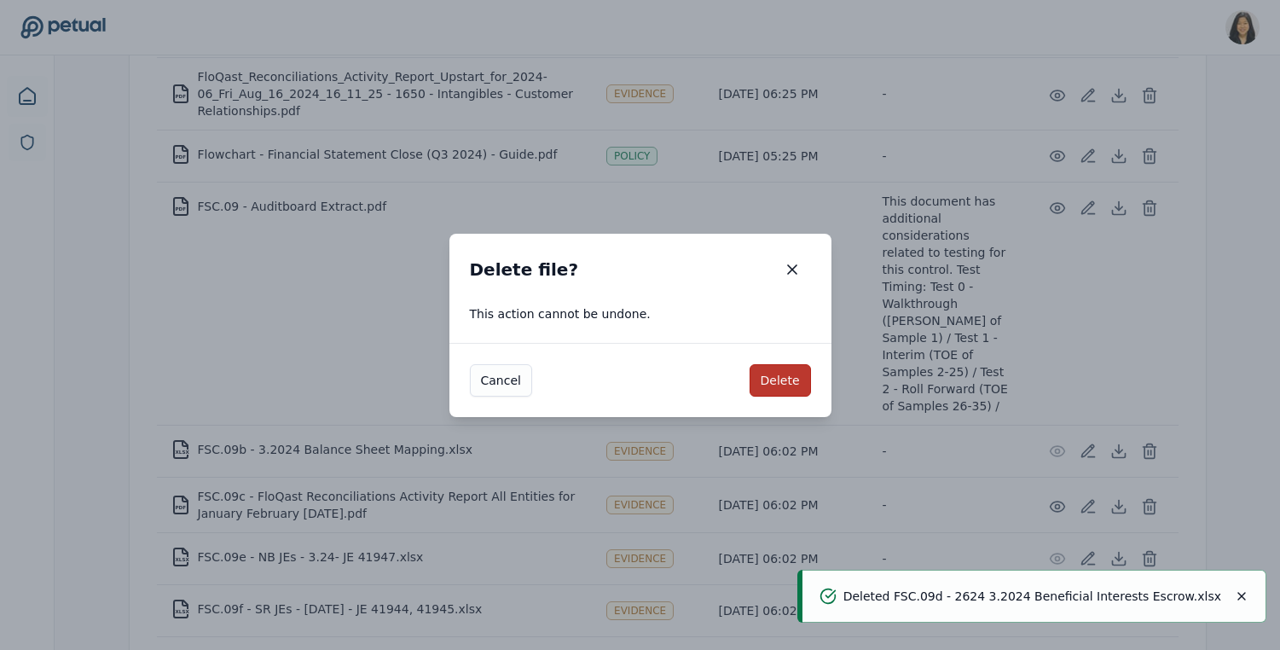
click at [767, 372] on button "Delete" at bounding box center [780, 380] width 61 height 32
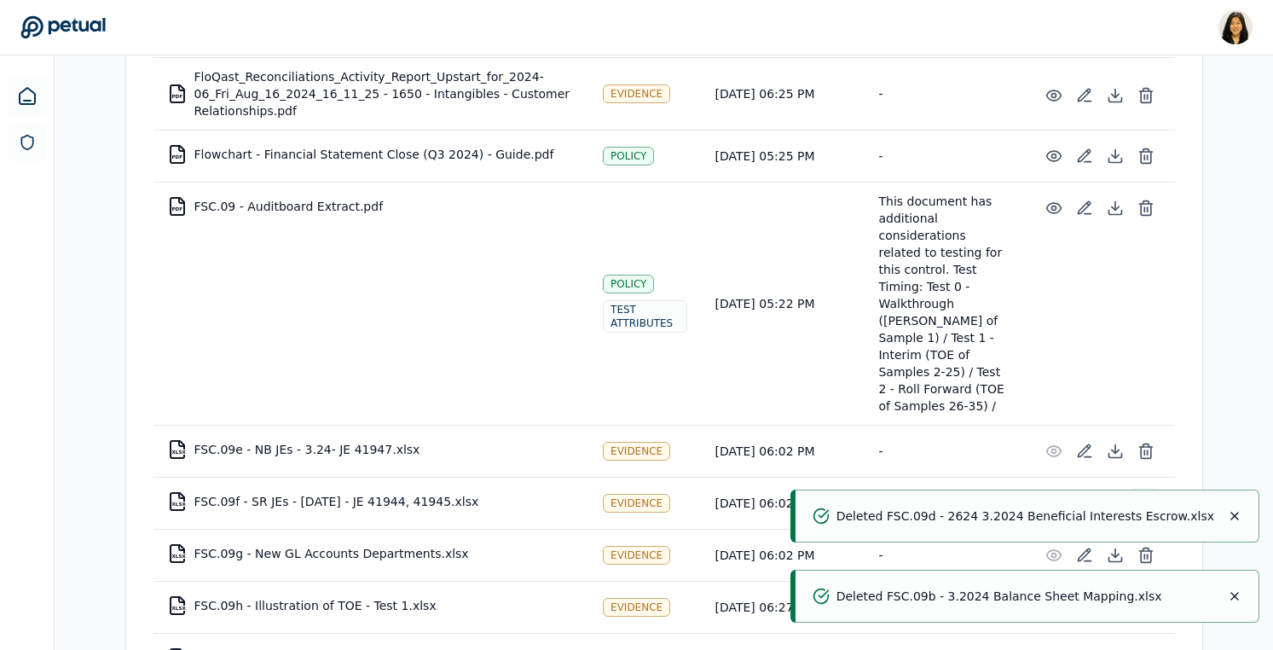
click at [1149, 499] on icon at bounding box center [1145, 499] width 13 height 0
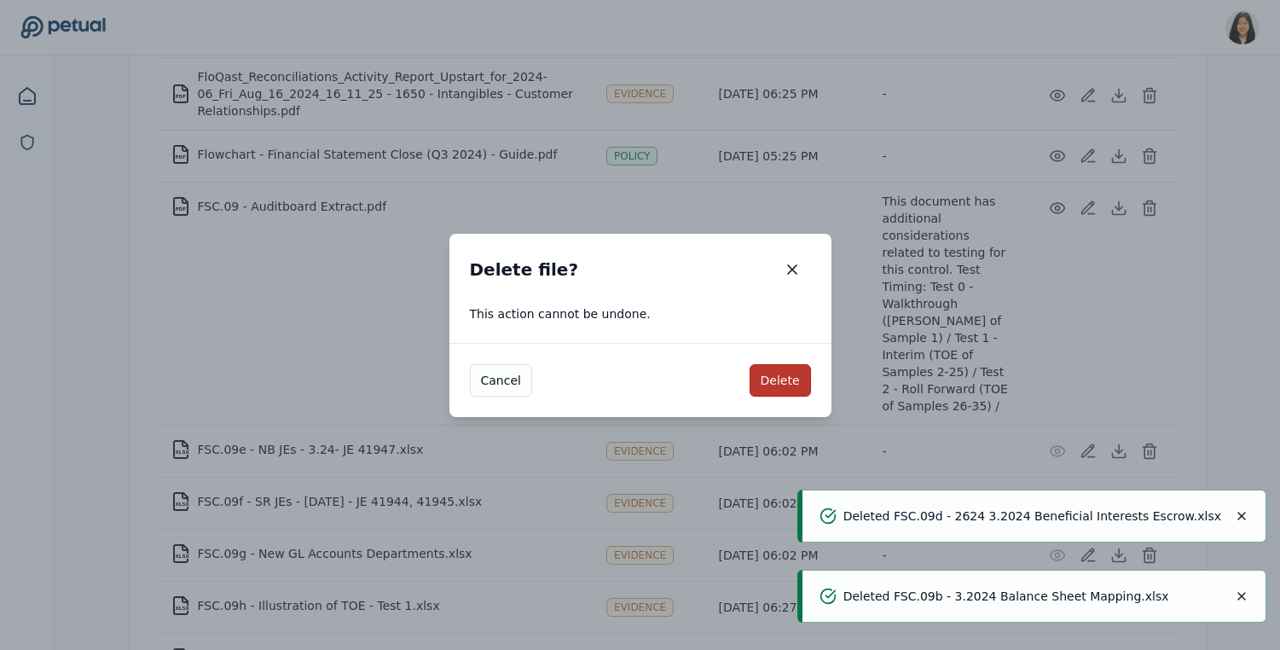
click at [791, 370] on button "Delete" at bounding box center [780, 380] width 61 height 32
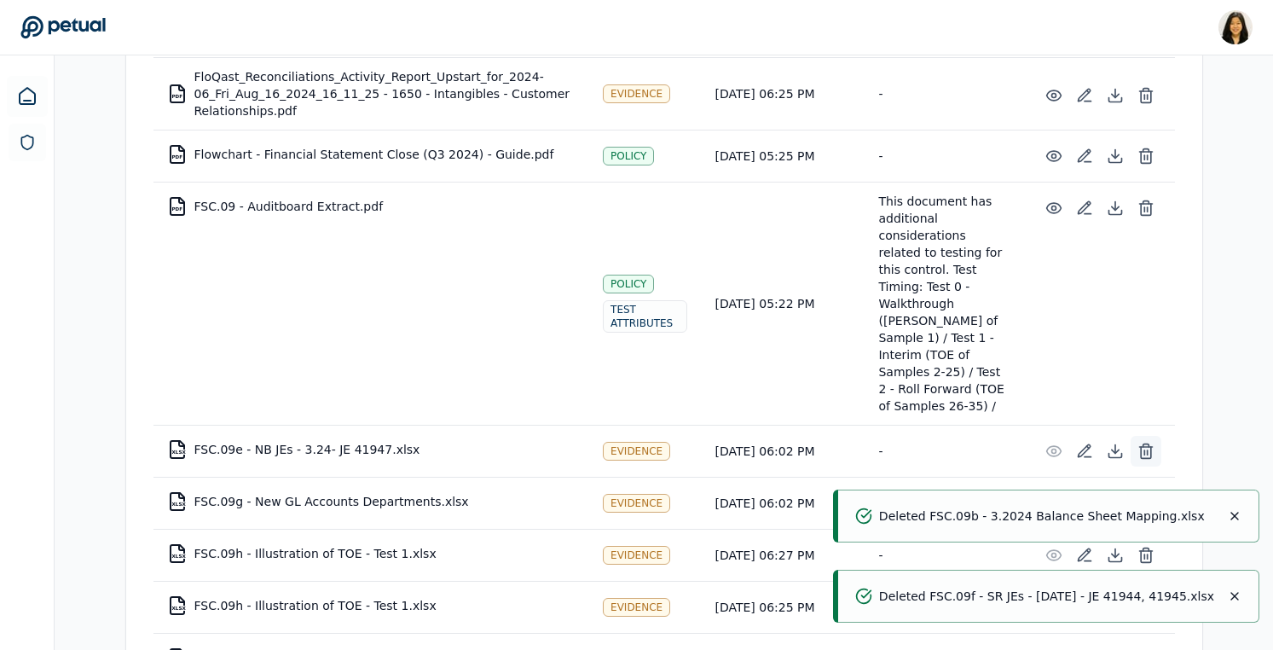
click at [1149, 436] on button at bounding box center [1146, 451] width 31 height 31
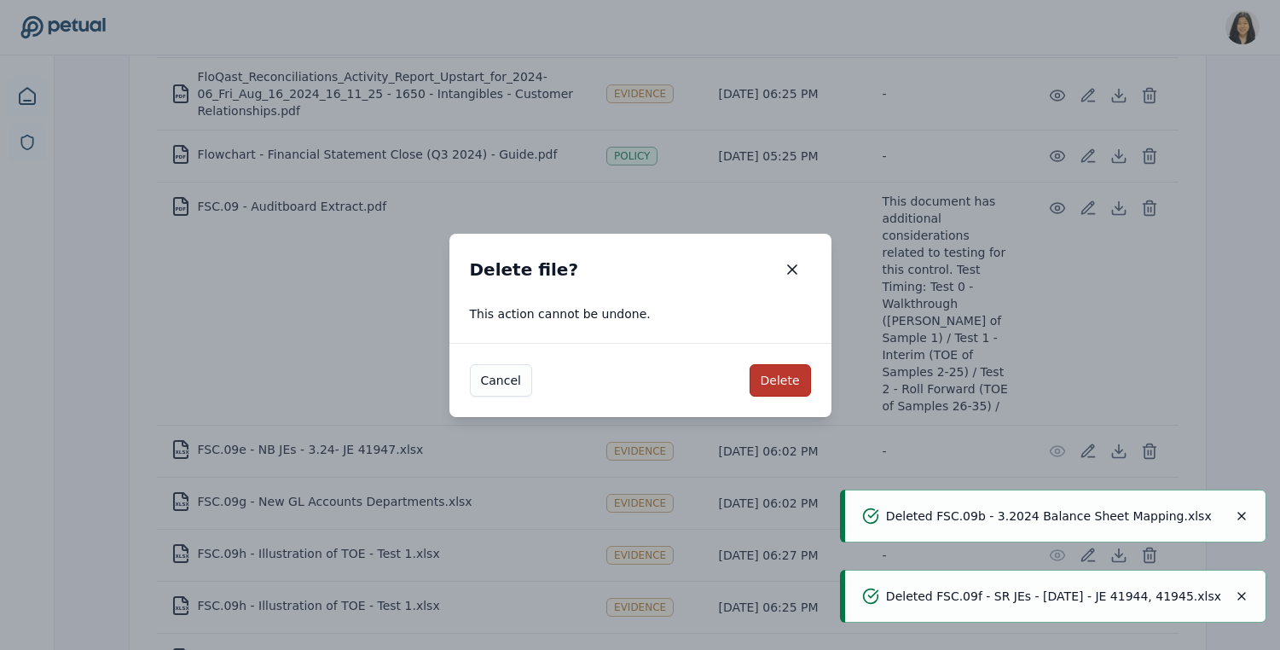
click at [793, 381] on button "Delete" at bounding box center [780, 380] width 61 height 32
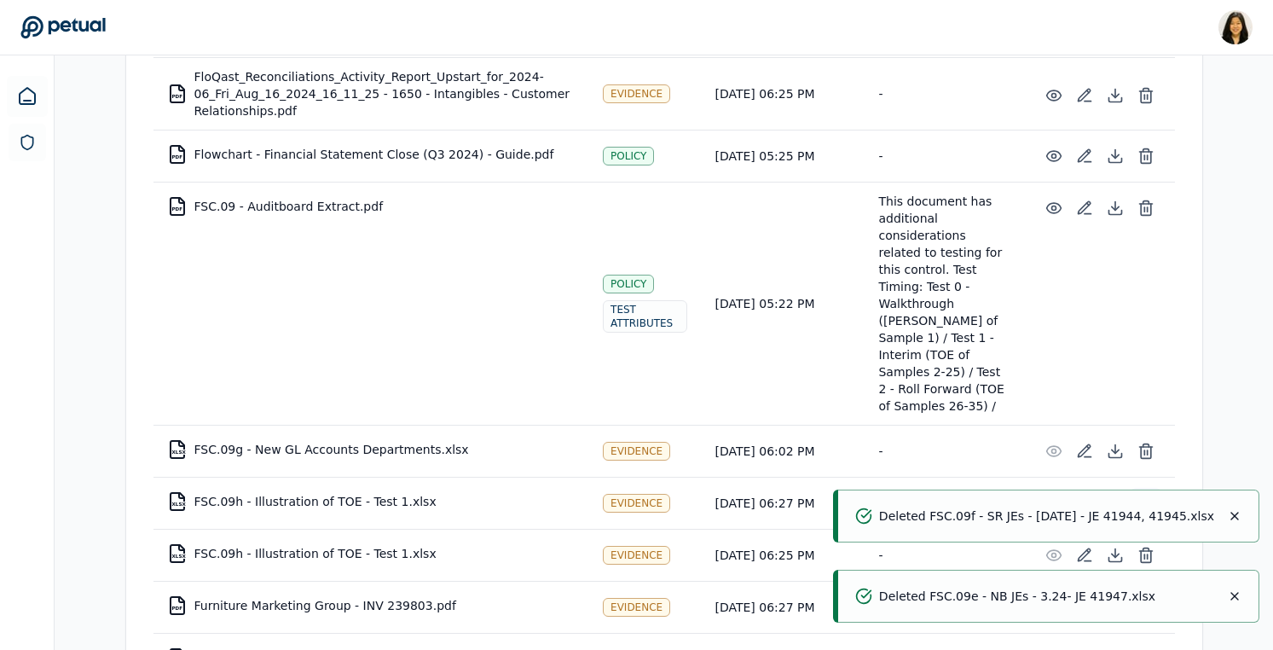
click at [1147, 495] on icon at bounding box center [1146, 503] width 17 height 17
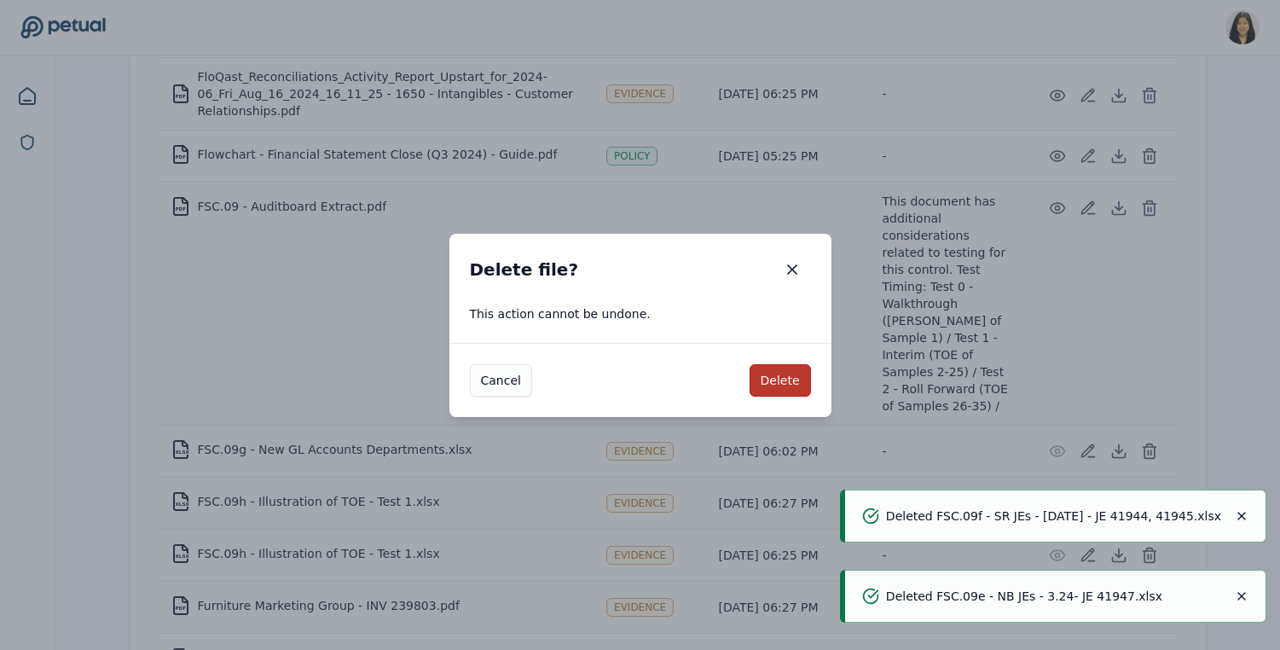
click at [791, 388] on button "Delete" at bounding box center [780, 380] width 61 height 32
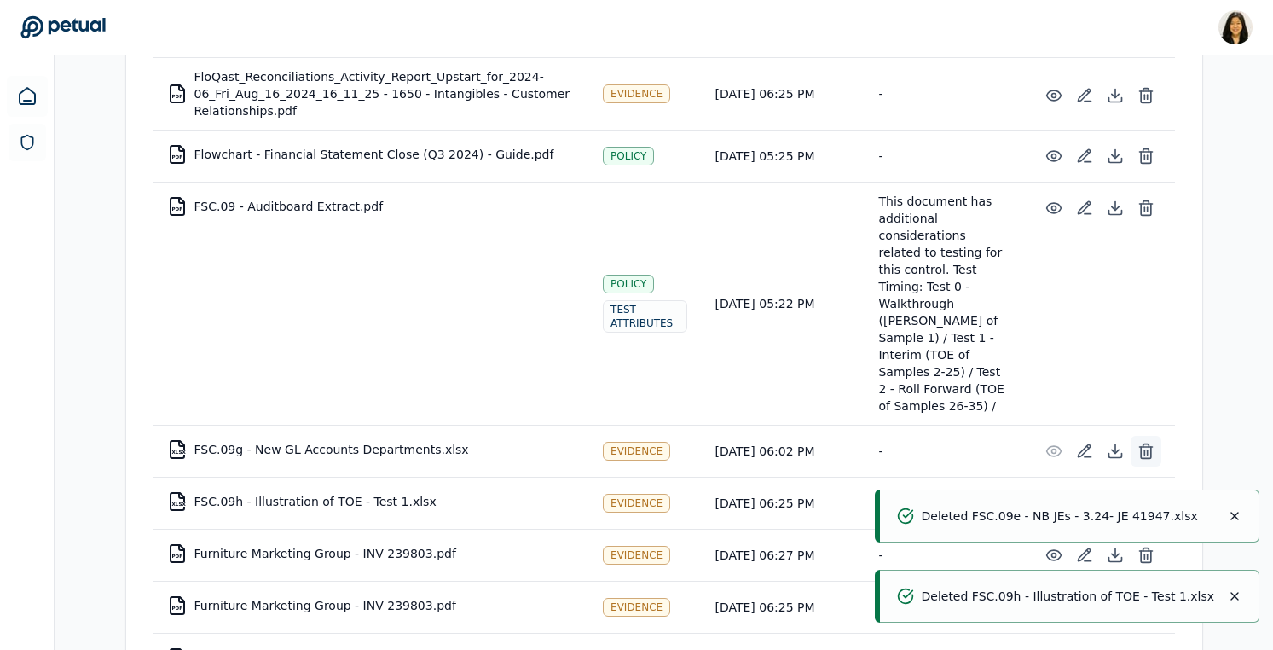
click at [1144, 436] on button at bounding box center [1146, 451] width 31 height 31
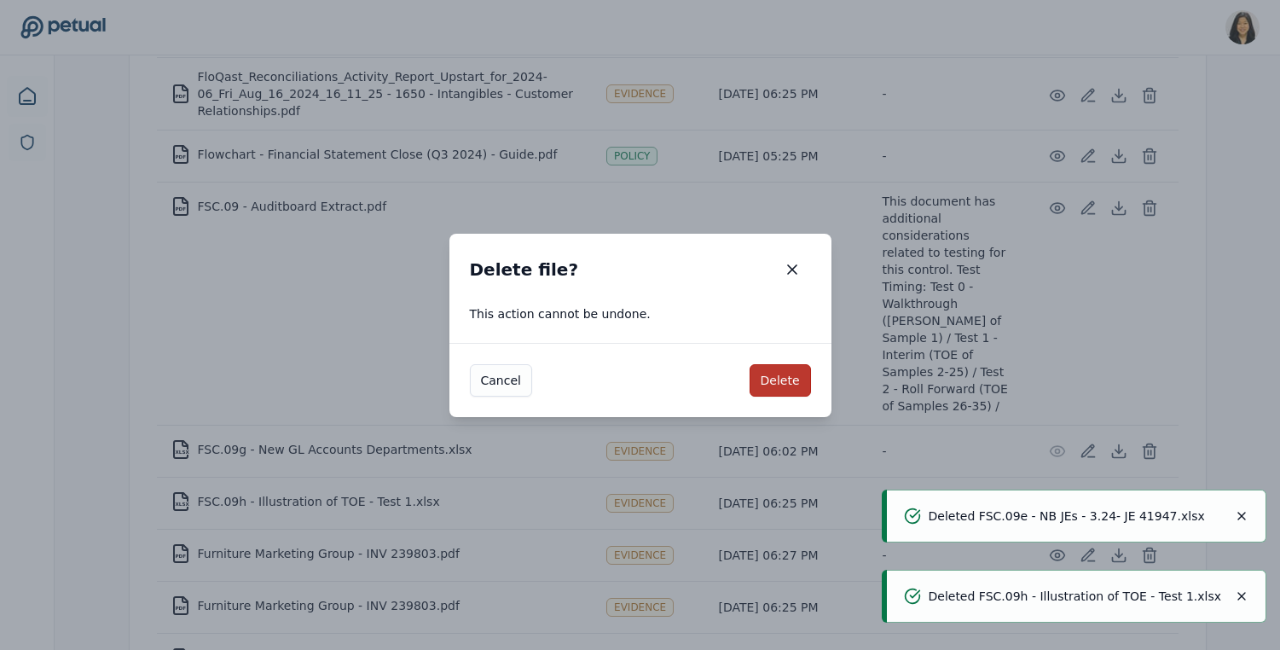
click at [793, 372] on button "Delete" at bounding box center [780, 380] width 61 height 32
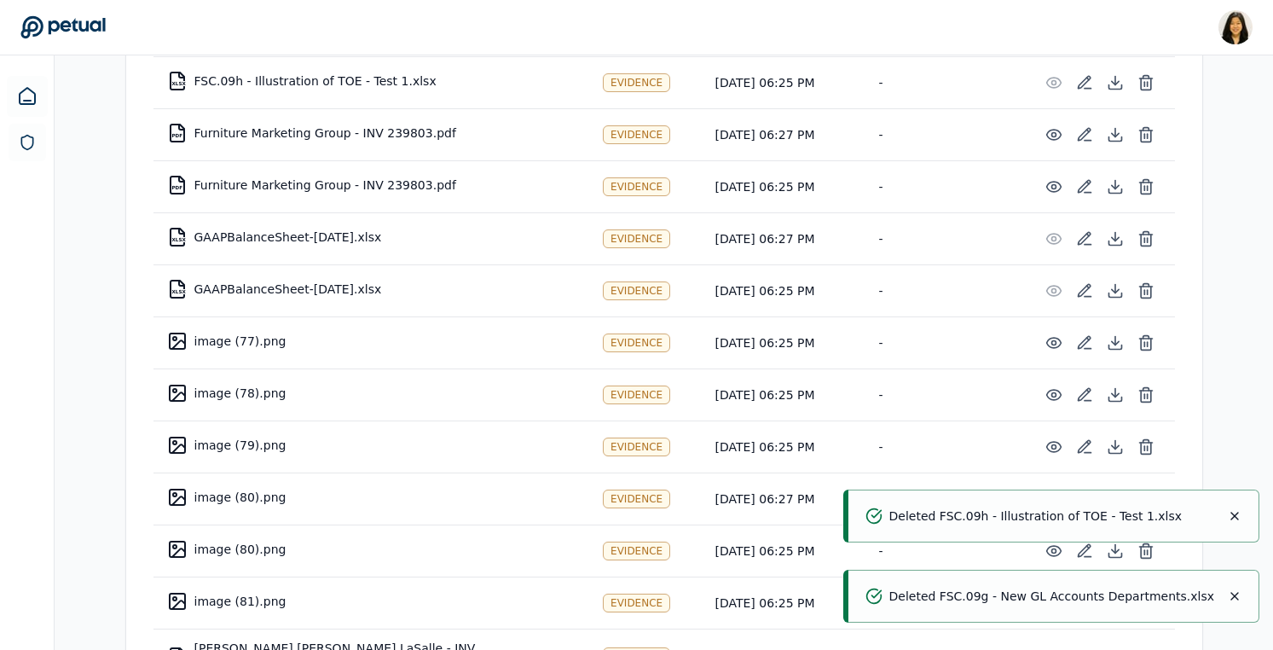
scroll to position [3859, 0]
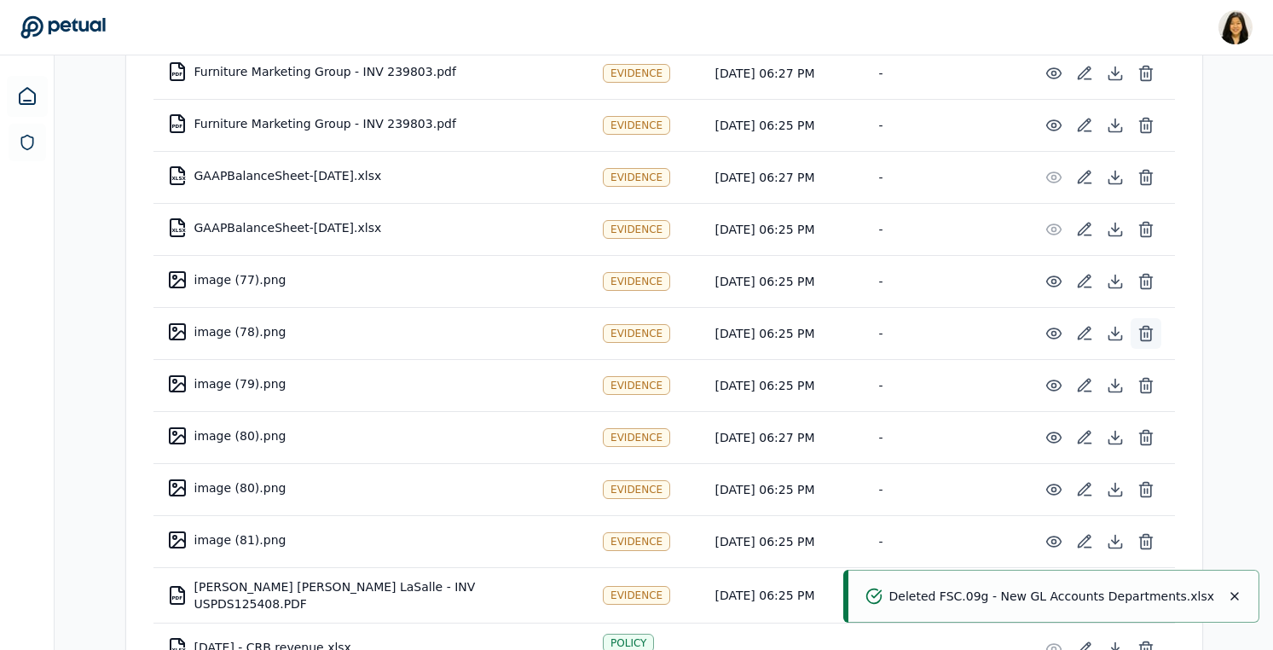
click at [1141, 325] on icon at bounding box center [1146, 333] width 17 height 17
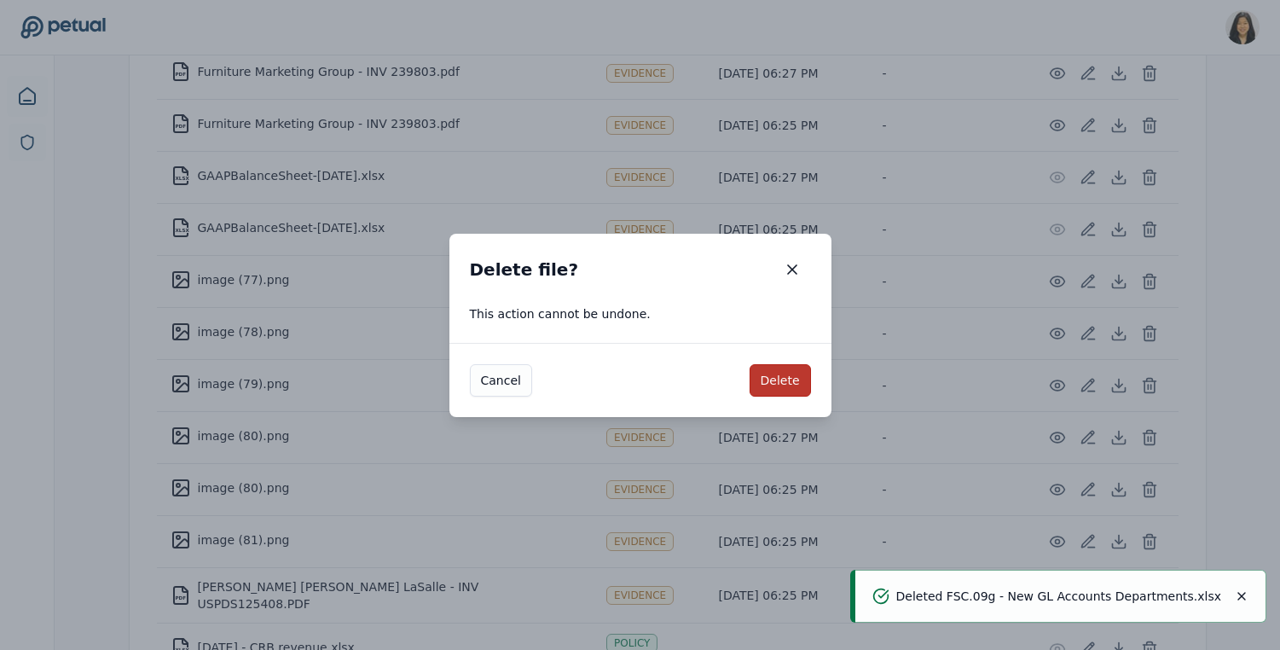
click at [778, 382] on button "Delete" at bounding box center [780, 380] width 61 height 32
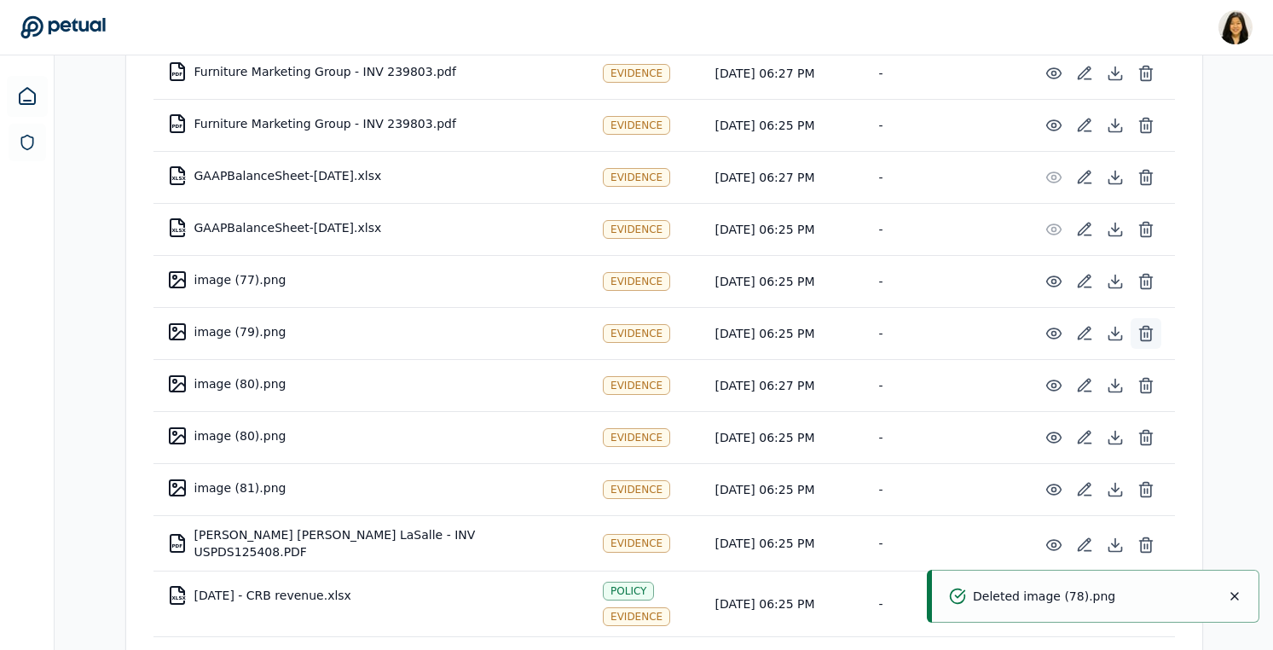
click at [1142, 325] on icon at bounding box center [1146, 333] width 17 height 17
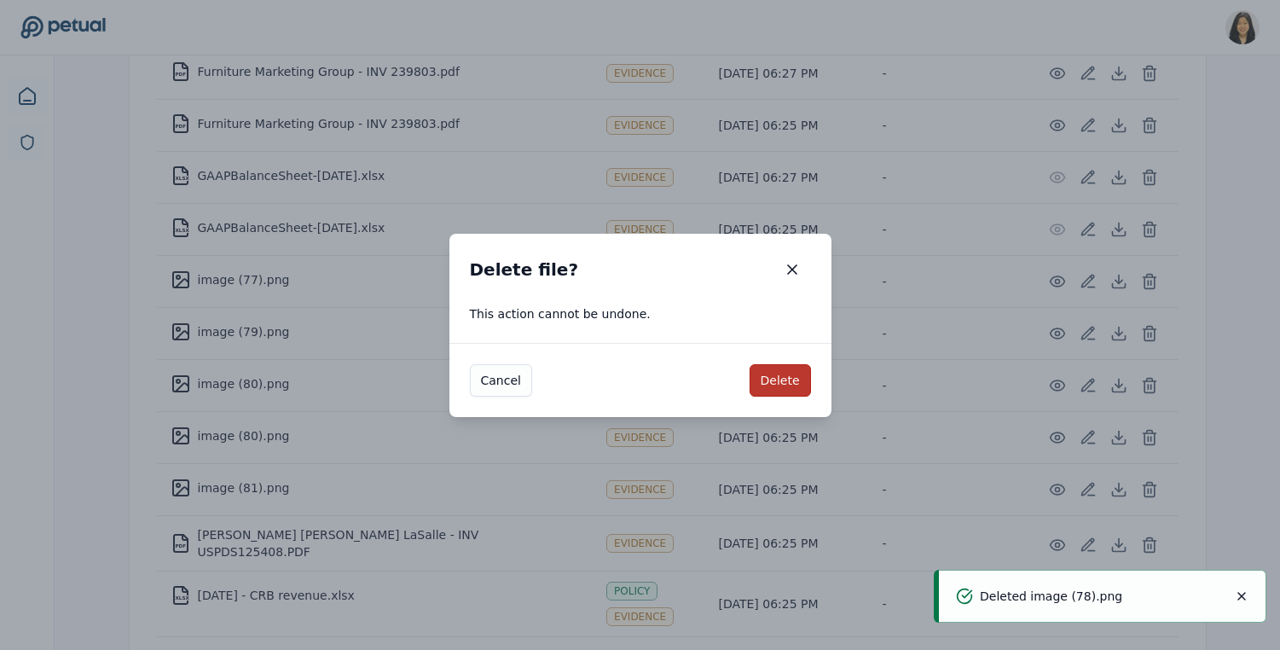
click at [800, 379] on button "Delete" at bounding box center [780, 380] width 61 height 32
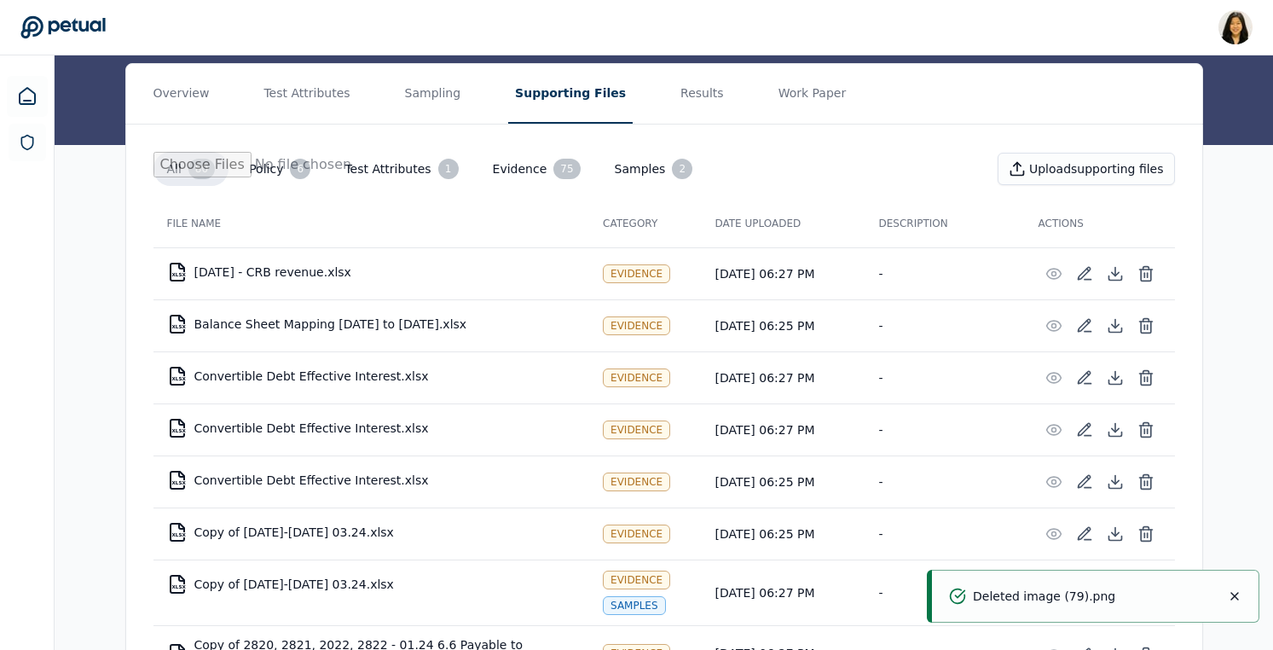
scroll to position [0, 0]
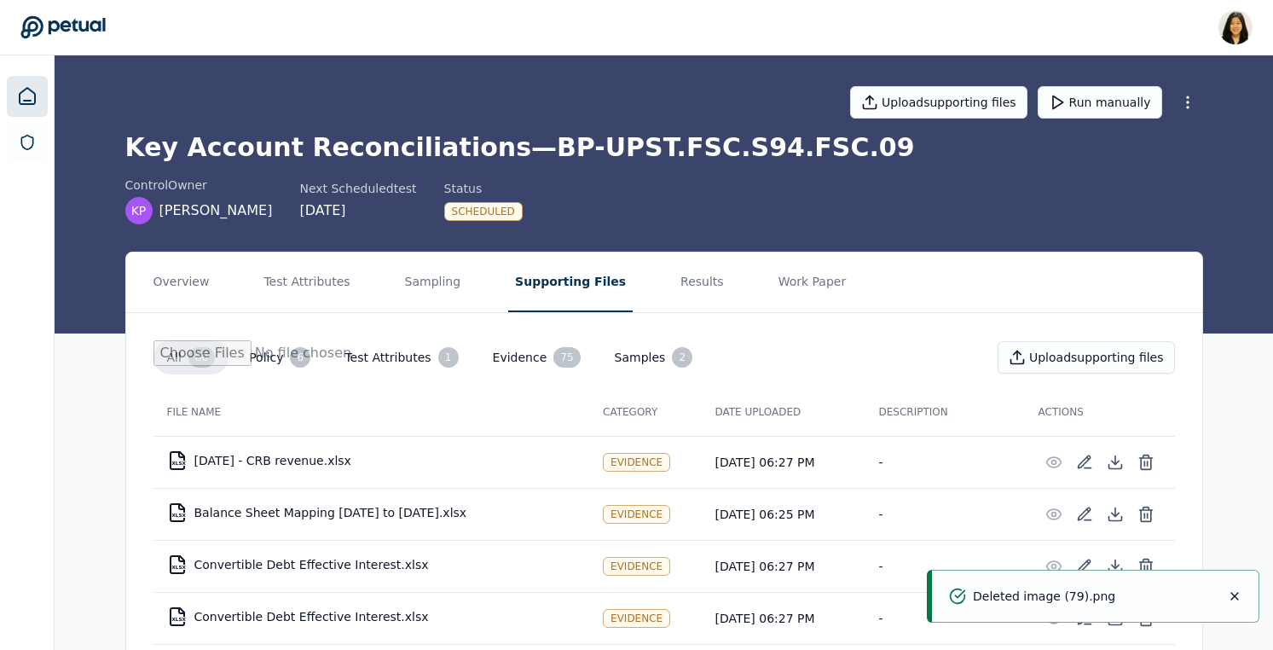
click at [20, 96] on icon at bounding box center [27, 96] width 15 height 16
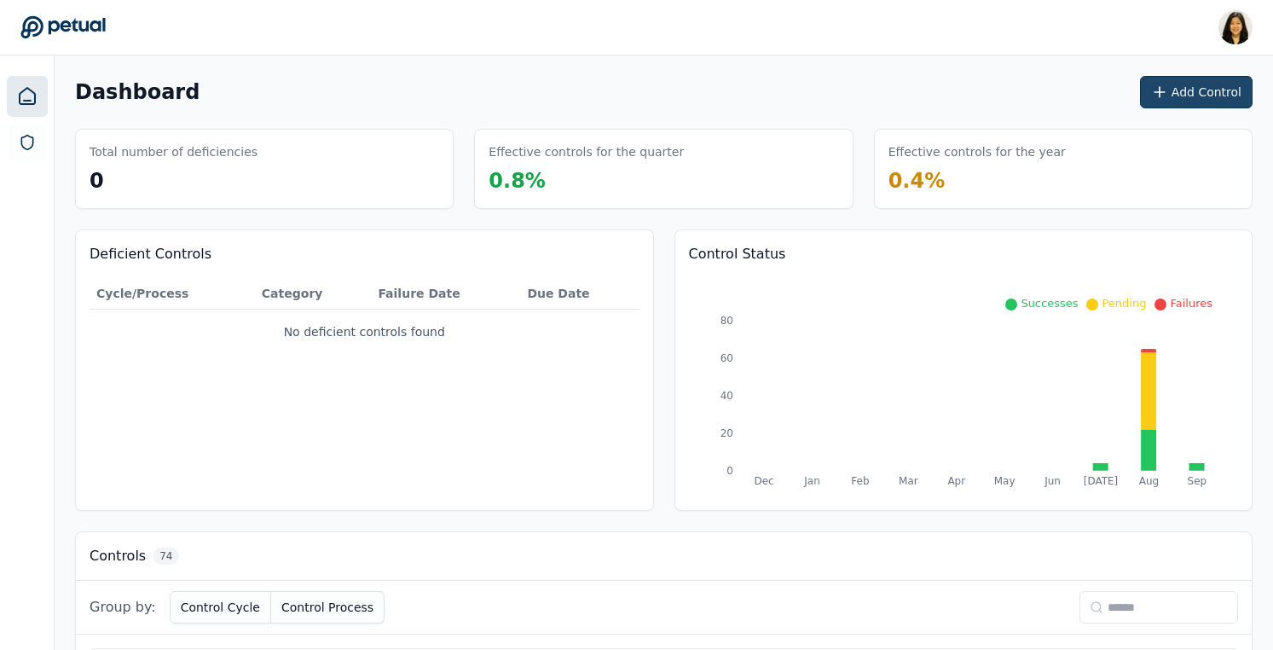
click at [1168, 92] on icon at bounding box center [1159, 92] width 17 height 17
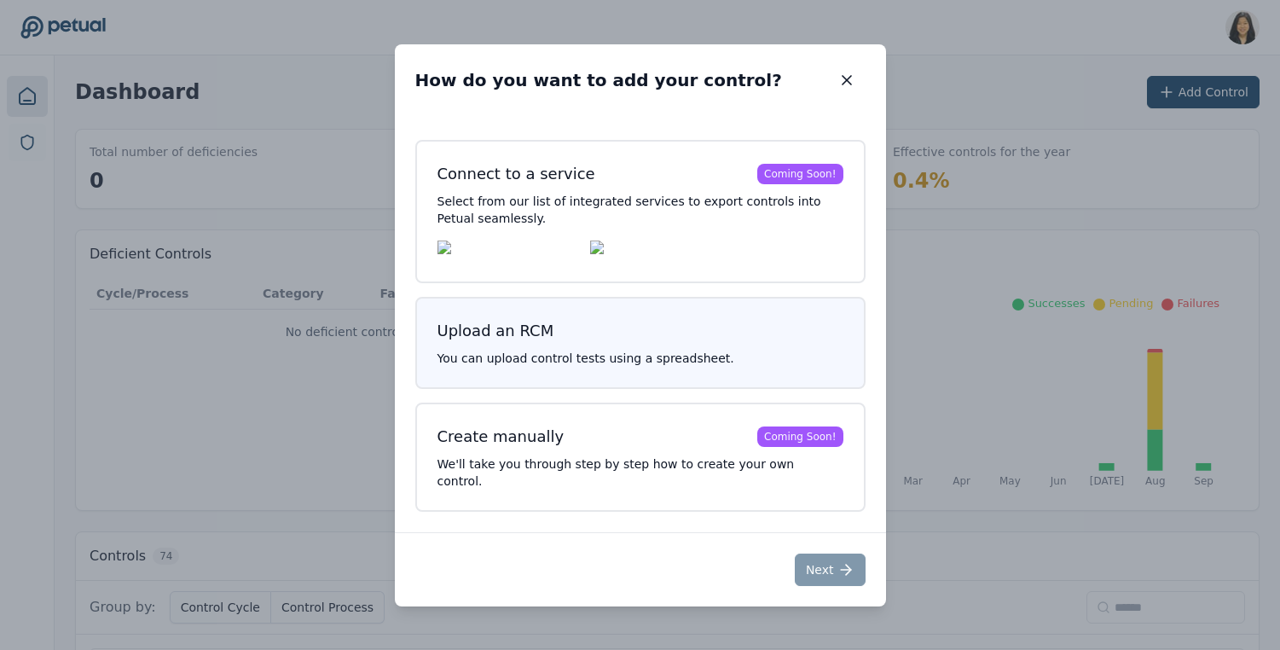
click at [724, 343] on h3 "Upload an RCM" at bounding box center [640, 331] width 406 height 24
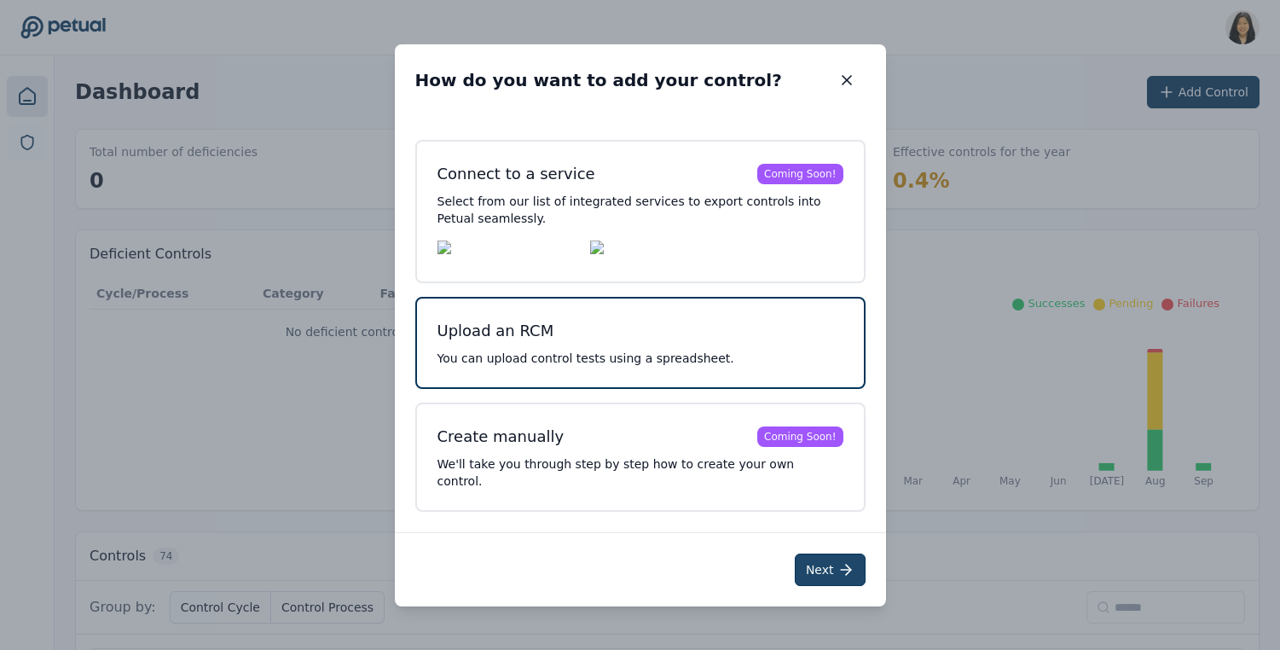
click at [809, 560] on button "Next" at bounding box center [830, 569] width 71 height 32
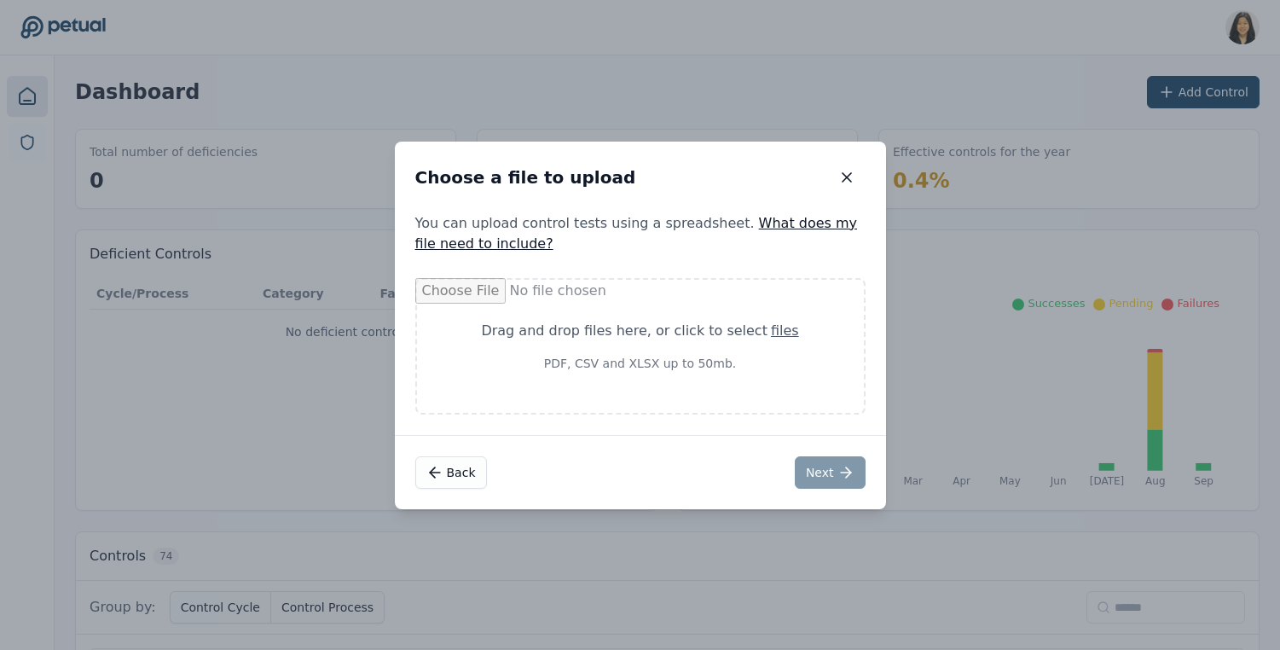
click at [755, 358] on p "PDF, CSV and XLSX up to 50mb." at bounding box center [640, 363] width 365 height 17
type input "**********"
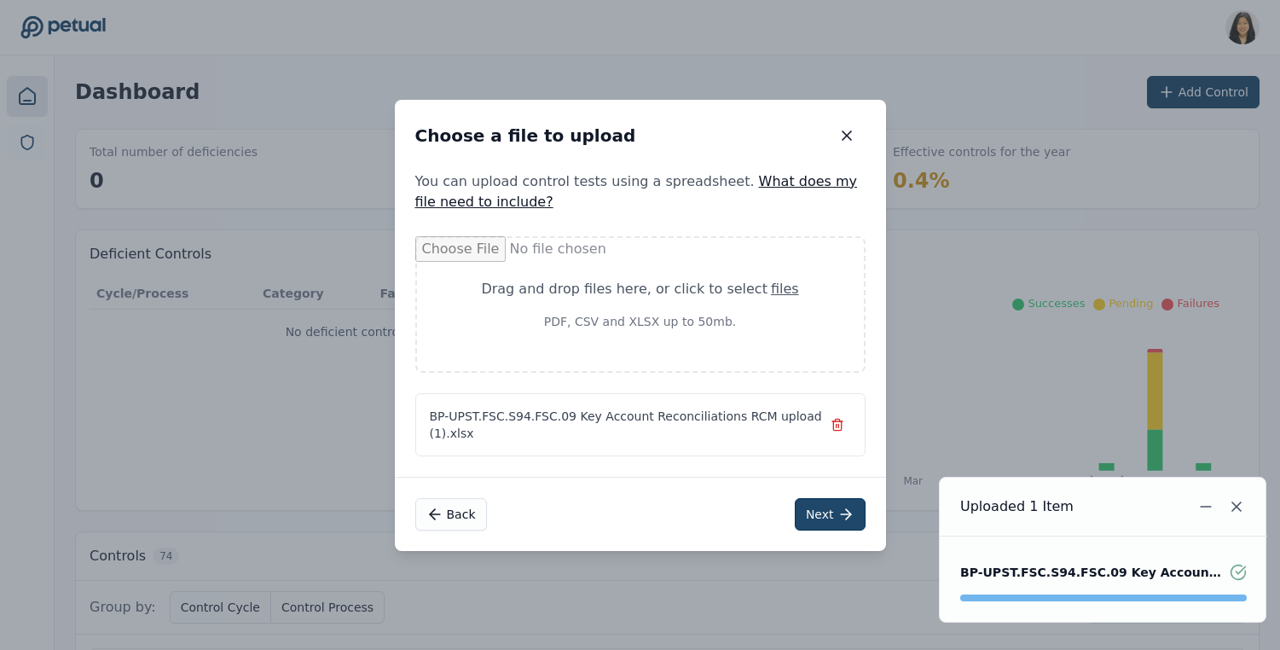
click at [825, 518] on button "Next" at bounding box center [830, 514] width 71 height 32
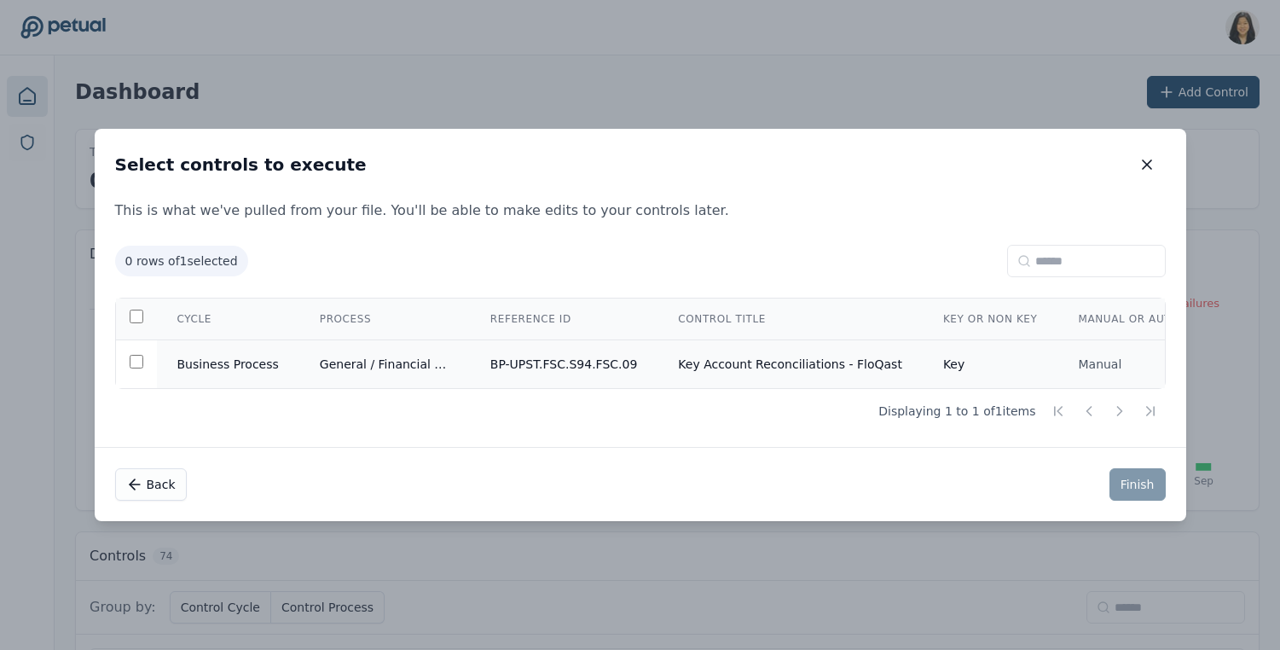
click at [825, 362] on td "Key Account Reconciliations - FloQast" at bounding box center [789, 364] width 265 height 49
click at [1137, 486] on button "Finish" at bounding box center [1137, 484] width 56 height 32
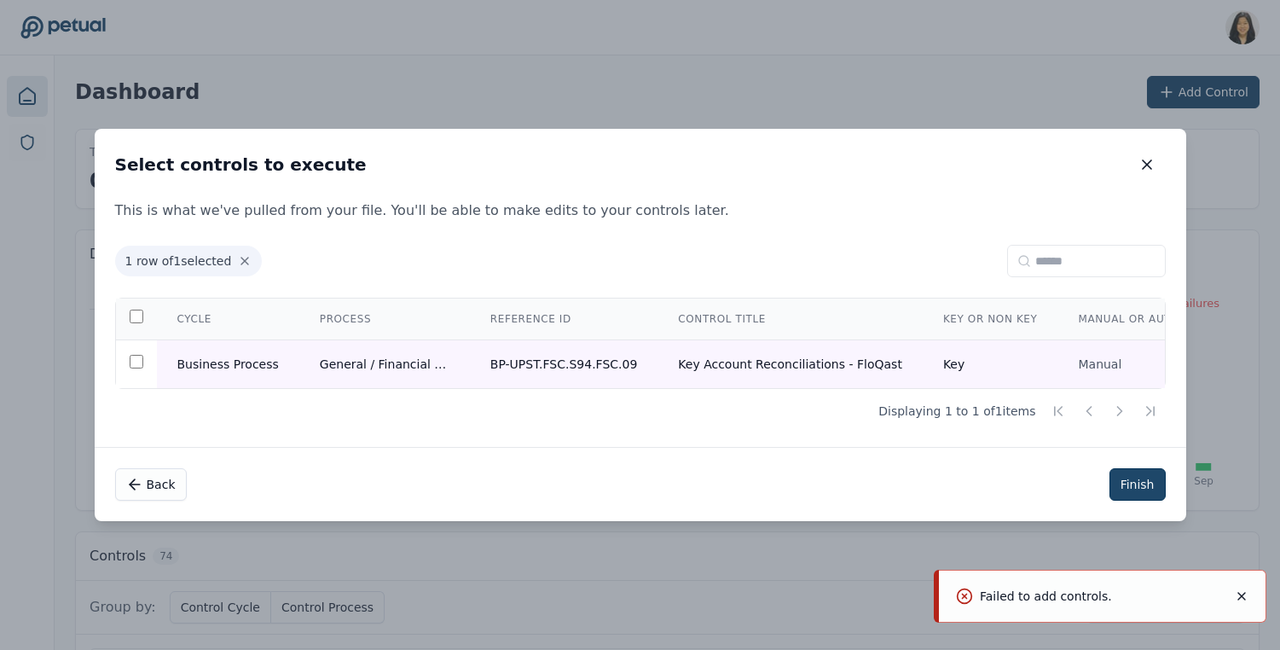
click at [1132, 482] on button "Finish" at bounding box center [1137, 484] width 56 height 32
click at [1241, 598] on icon "Notifications (F8)" at bounding box center [1242, 596] width 14 height 14
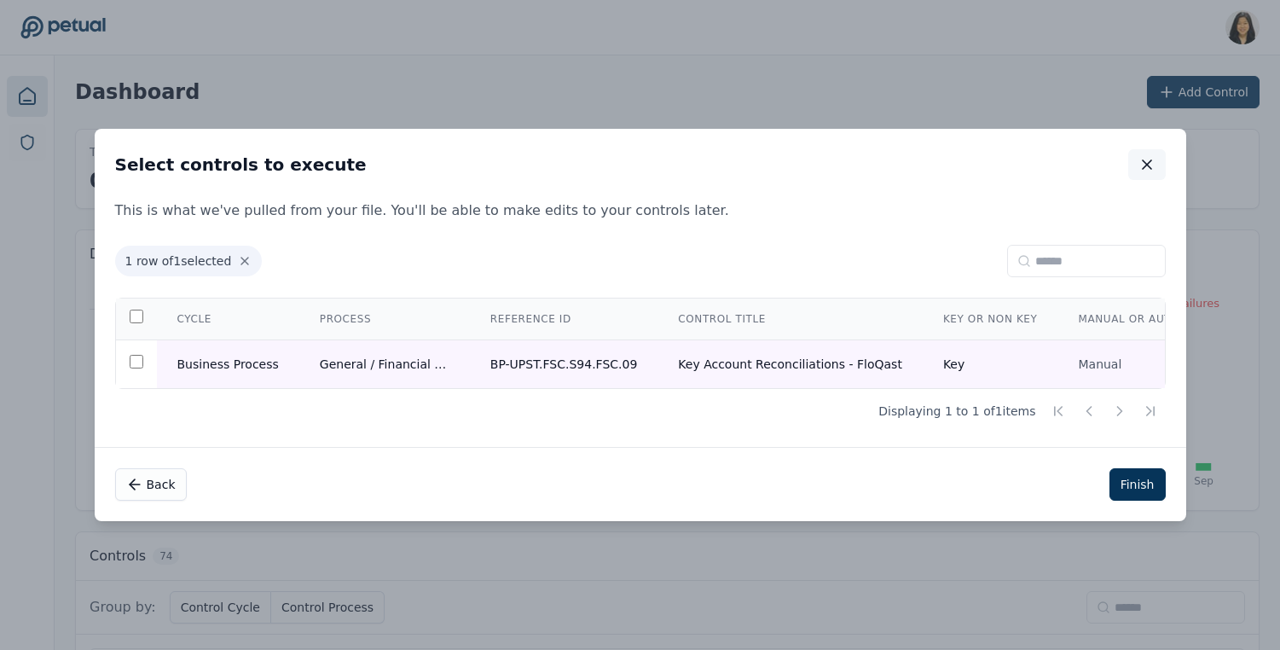
click at [1144, 162] on icon "button" at bounding box center [1146, 164] width 17 height 17
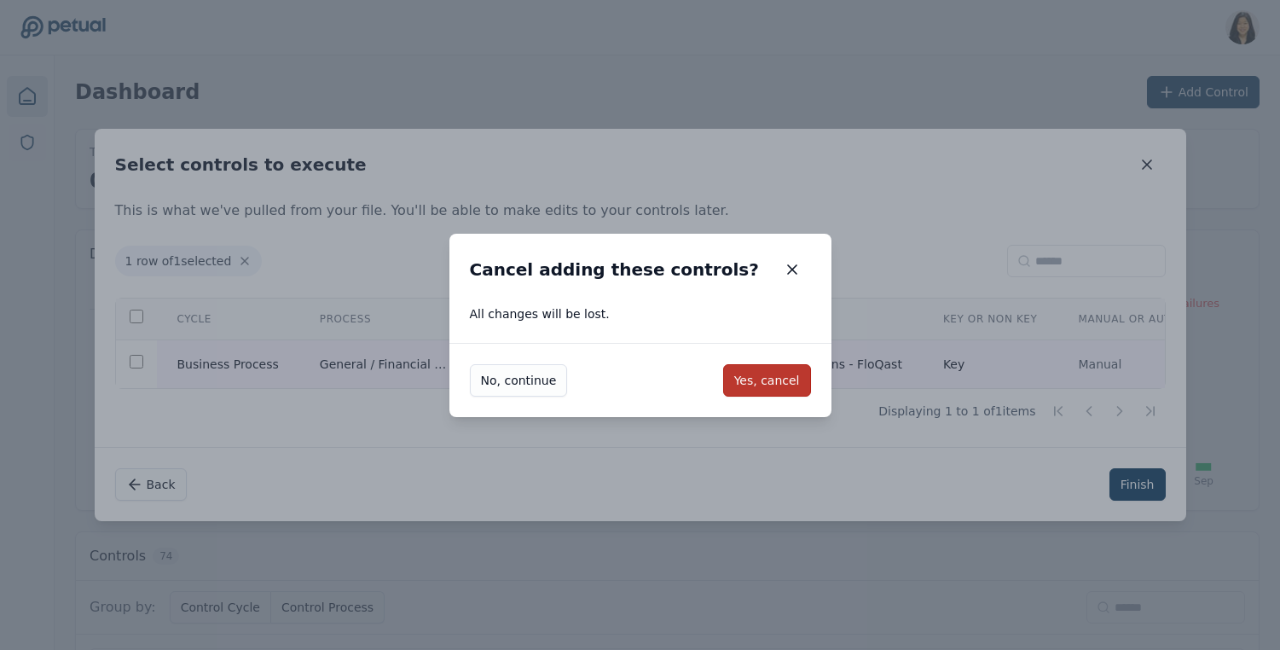
click at [763, 380] on button "Yes, cancel" at bounding box center [767, 380] width 88 height 32
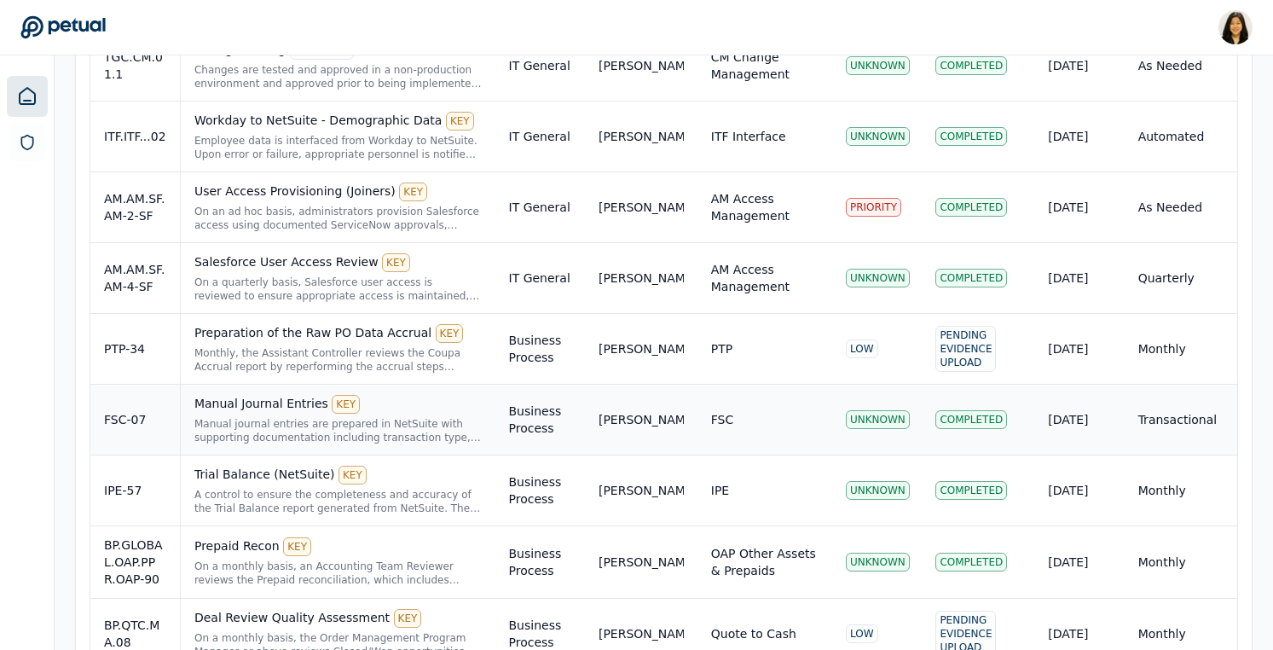
scroll to position [559, 0]
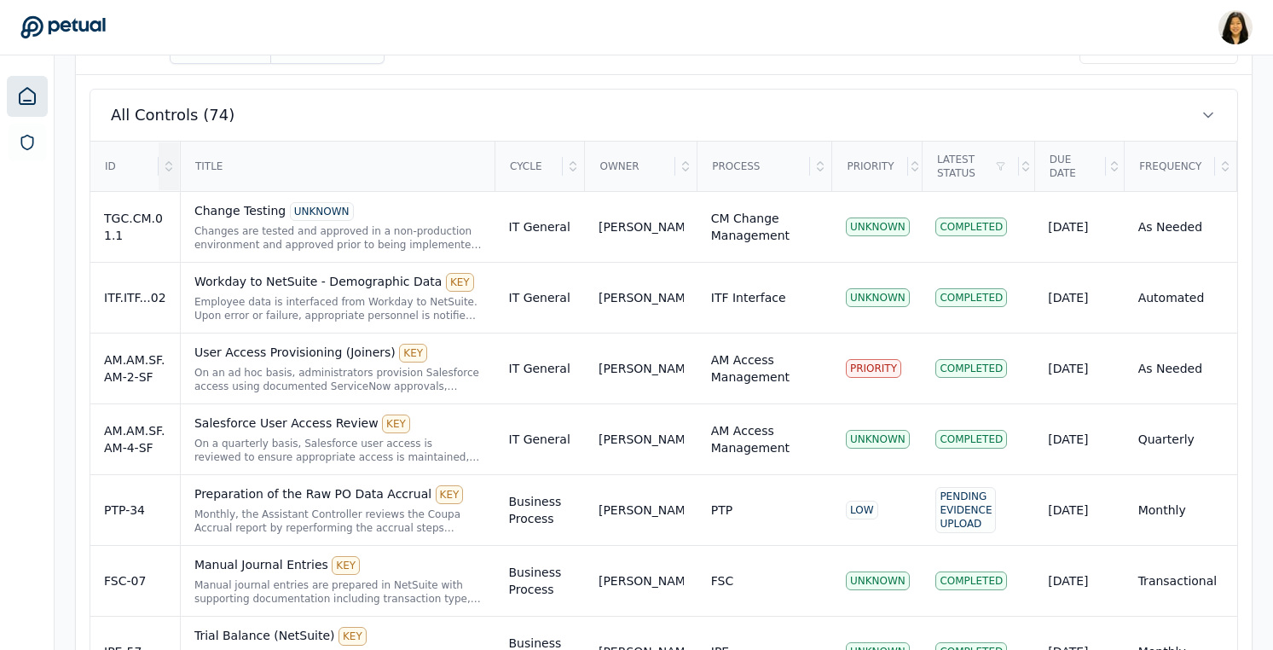
click at [159, 167] on div at bounding box center [169, 166] width 20 height 48
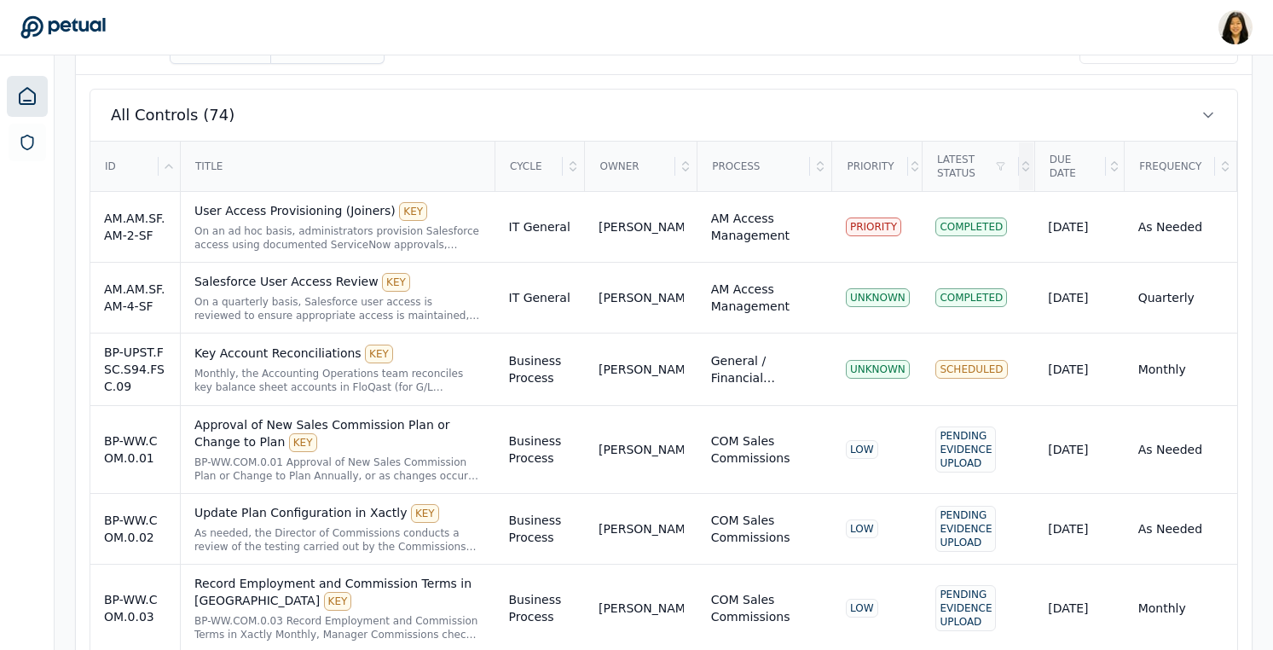
click at [1022, 168] on icon at bounding box center [1026, 166] width 14 height 14
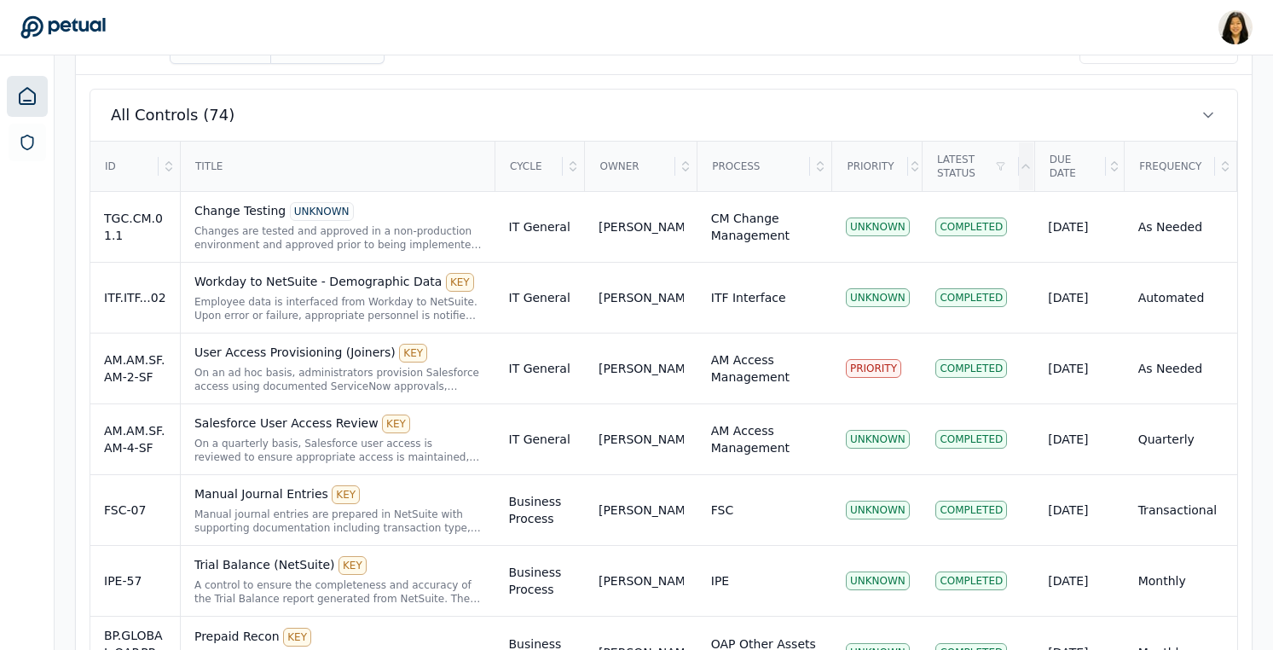
click at [1022, 168] on icon at bounding box center [1026, 166] width 14 height 14
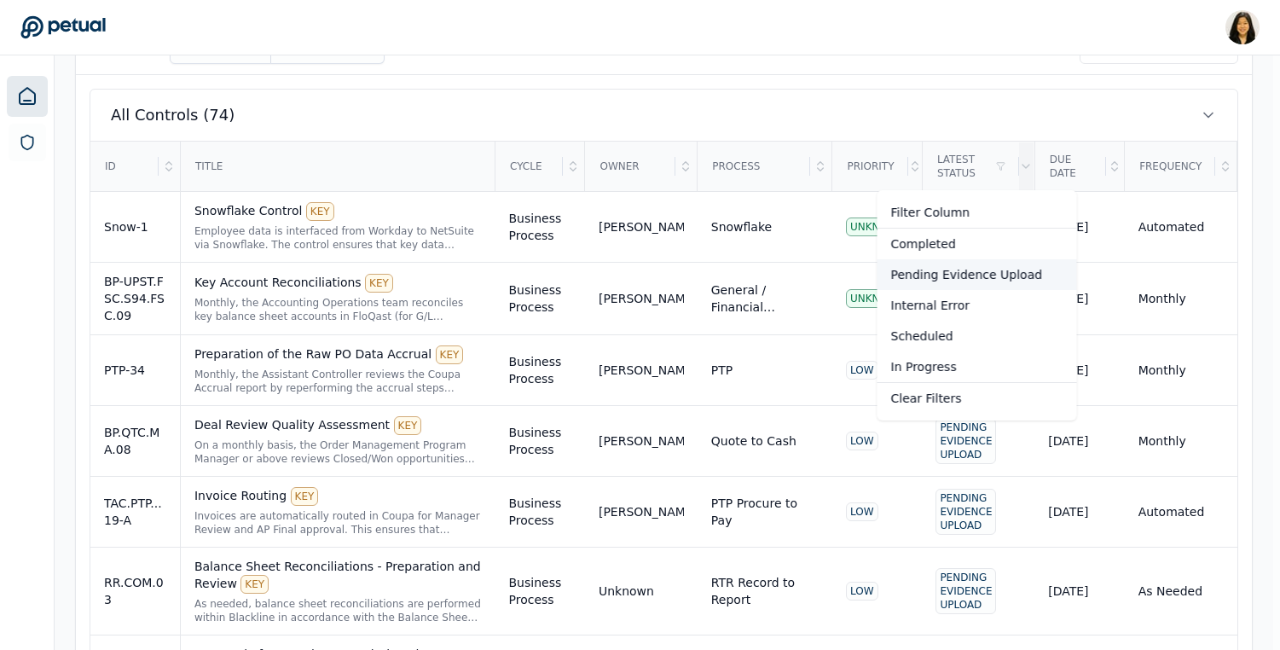
click at [945, 275] on div "Pending Evidence Upload" at bounding box center [977, 274] width 200 height 31
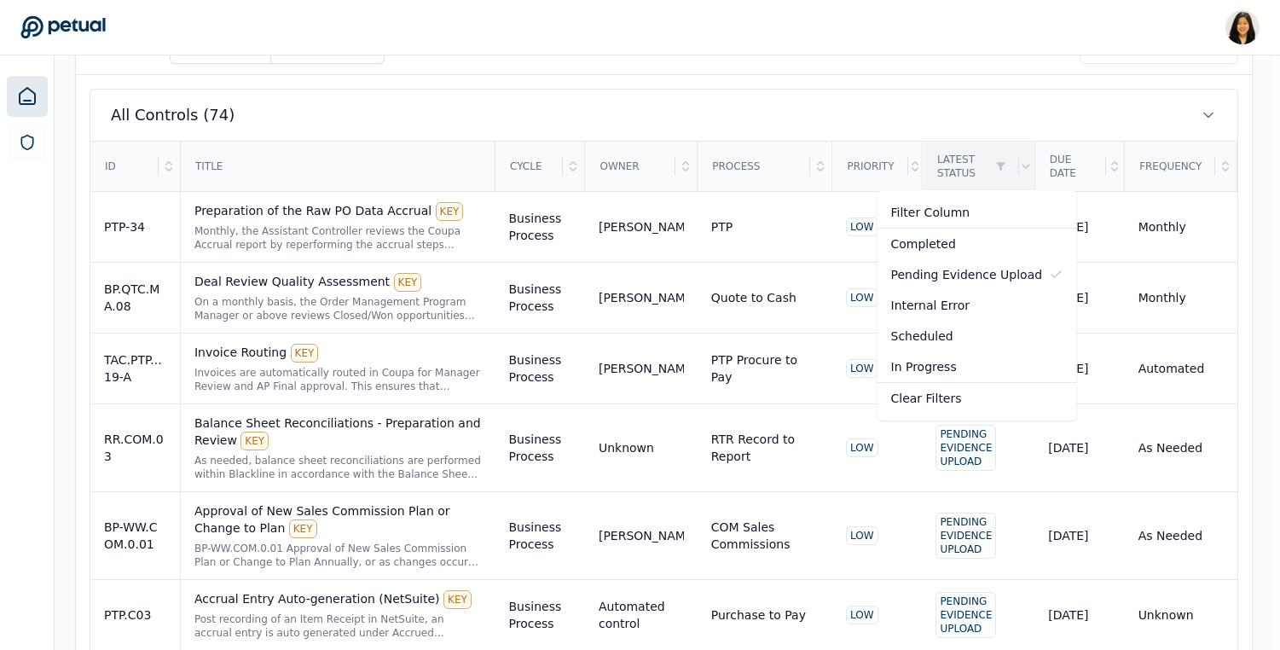
click at [981, 368] on div "In Progress" at bounding box center [977, 366] width 200 height 31
click at [1052, 269] on div "Pending Evidence Upload" at bounding box center [977, 274] width 200 height 31
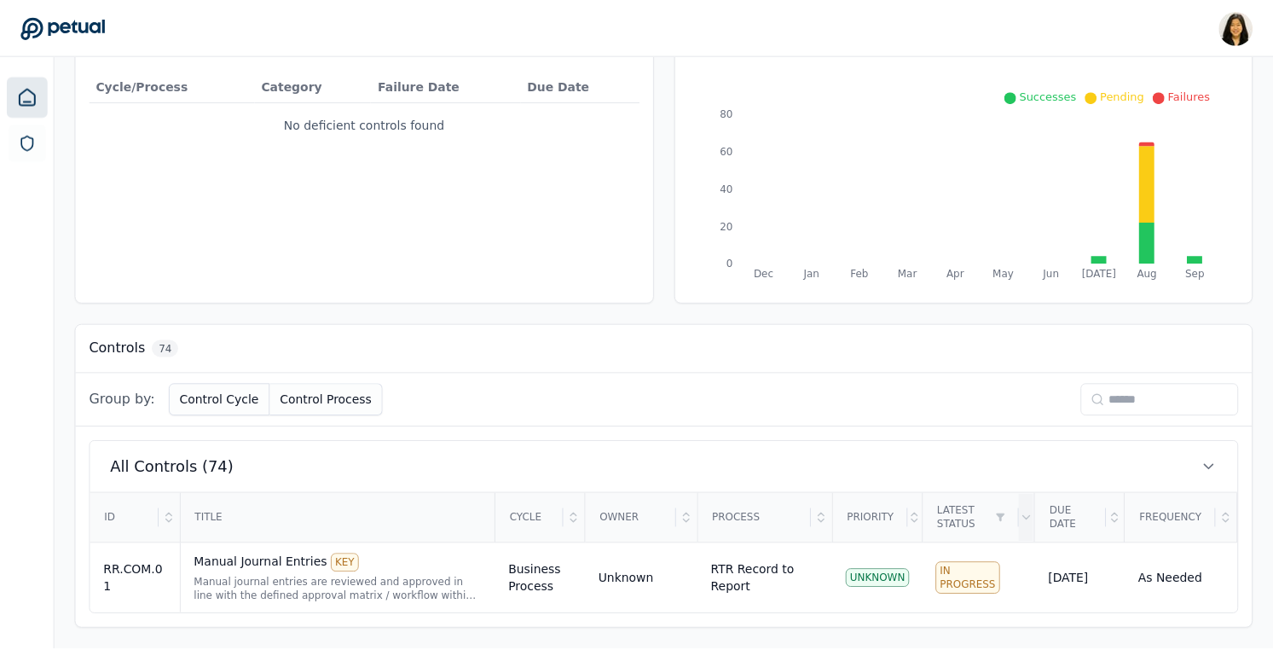
scroll to position [207, 0]
click at [1002, 513] on html "[PERSON_NAME] [PERSON_NAME][EMAIL_ADDRESS] Sign out Dashboard Add Control Total…" at bounding box center [636, 221] width 1273 height 857
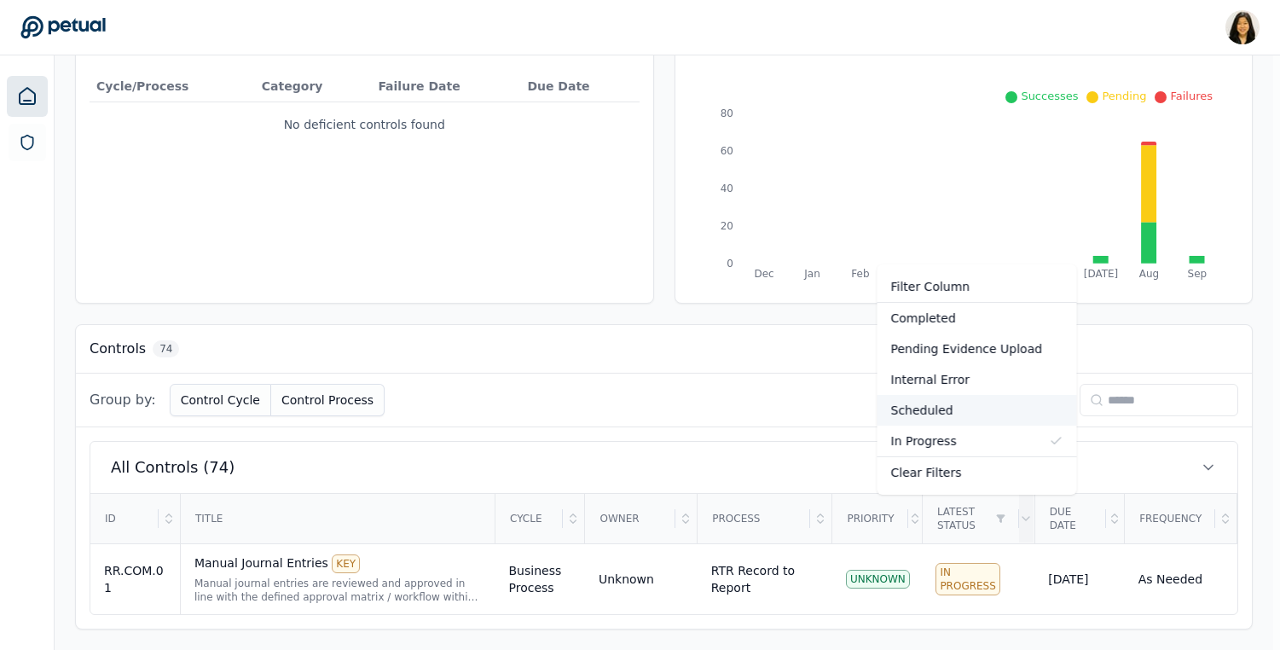
click at [985, 405] on div "Scheduled" at bounding box center [977, 410] width 200 height 31
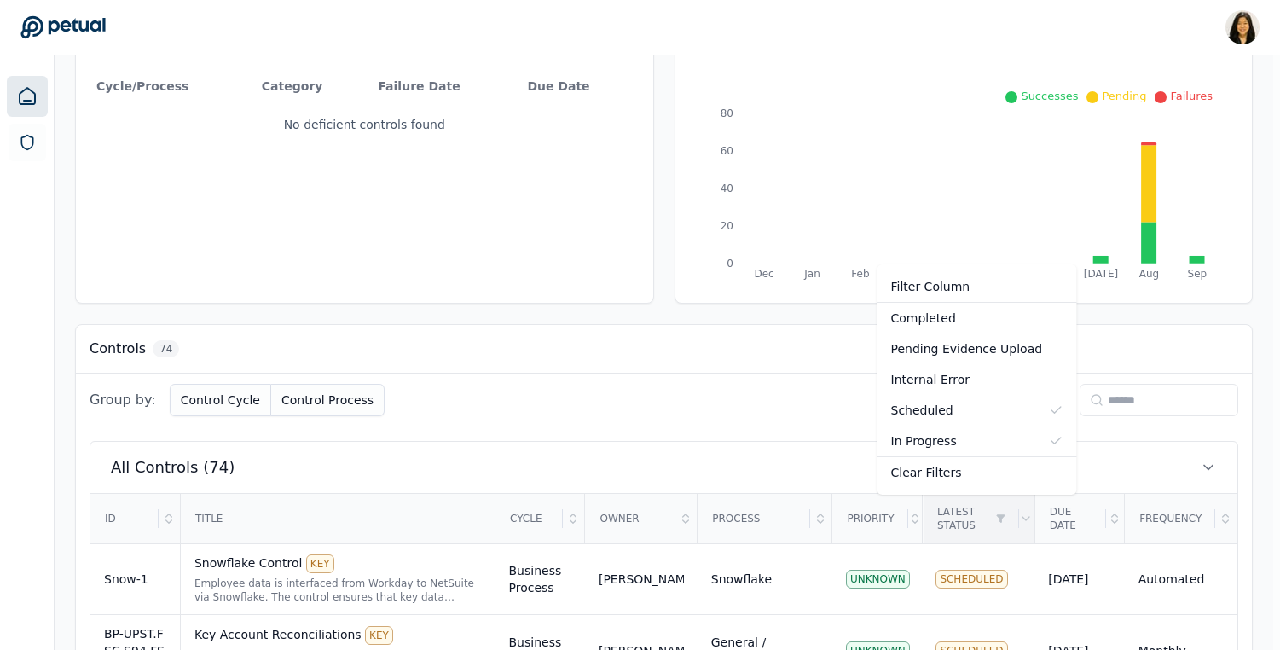
click at [1002, 520] on html "[PERSON_NAME] [PERSON_NAME][EMAIL_ADDRESS] Sign out Dashboard Add Control Total…" at bounding box center [640, 293] width 1280 height 1000
click at [1049, 444] on icon at bounding box center [1056, 441] width 14 height 14
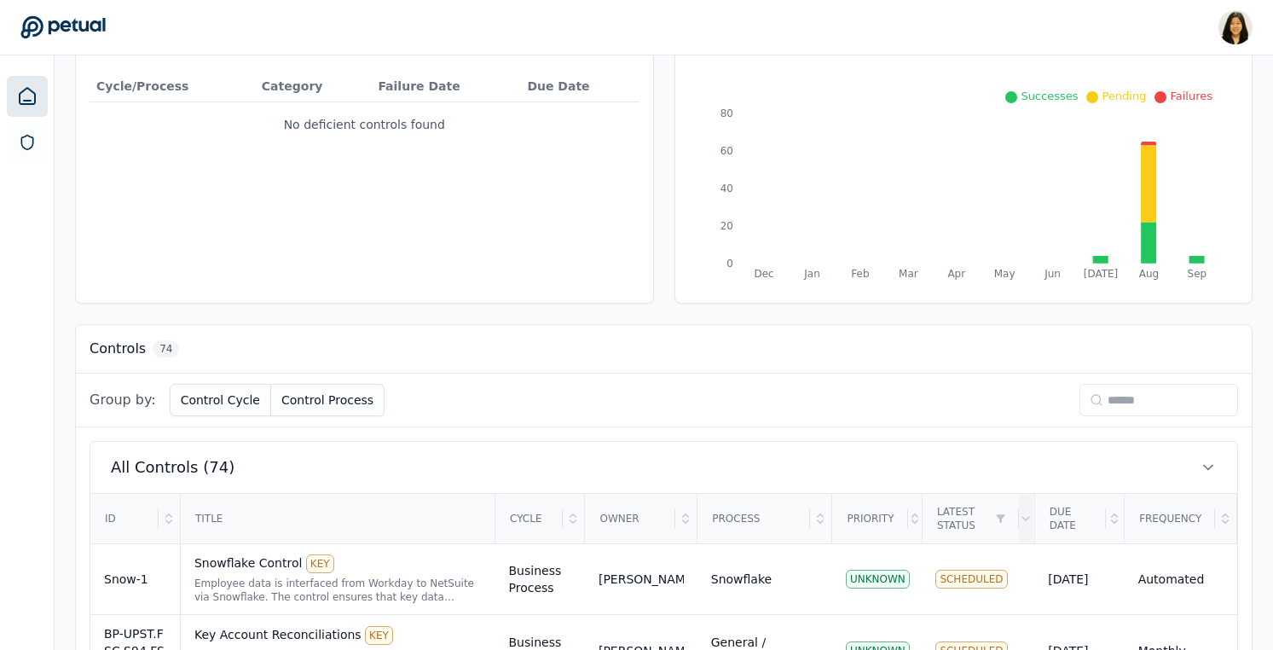
scroll to position [280, 0]
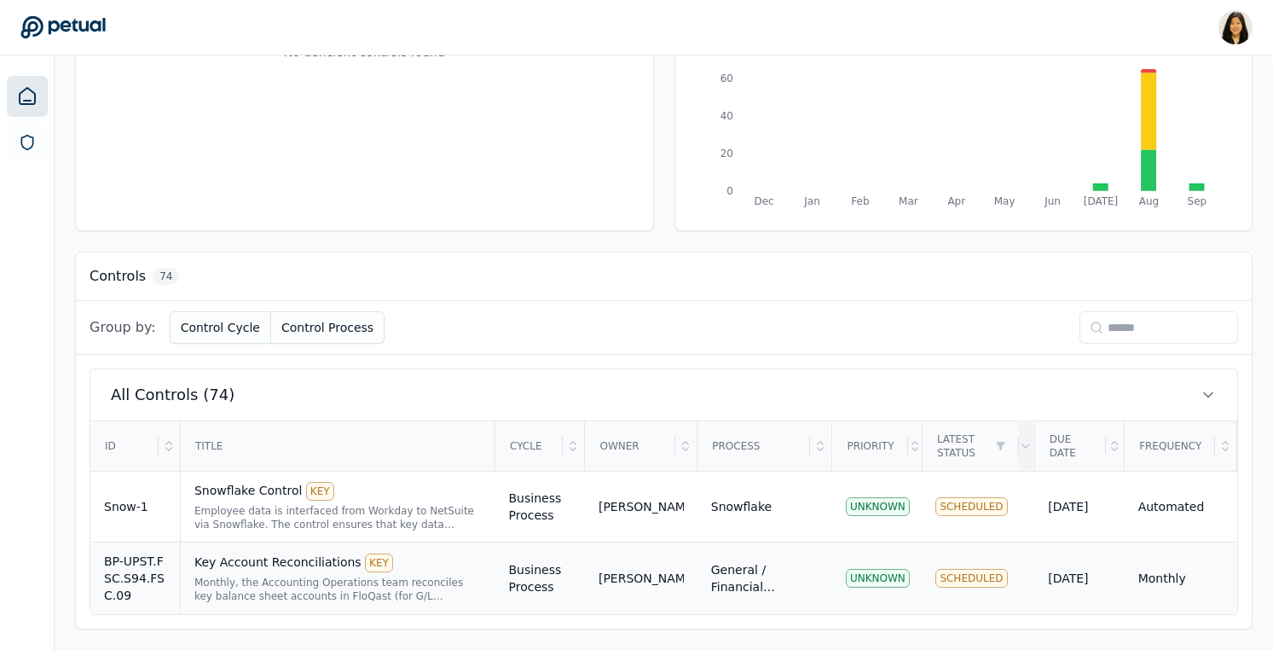
click at [271, 570] on div "Key Account Reconciliations KEY" at bounding box center [337, 562] width 287 height 19
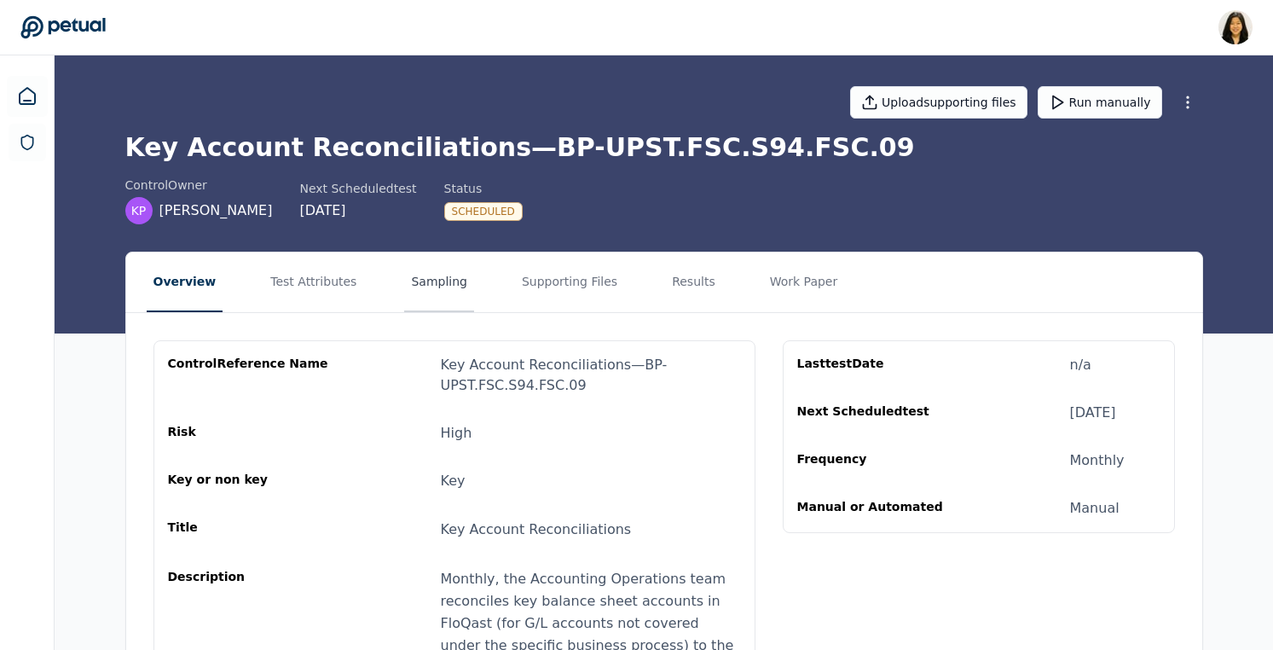
click at [431, 288] on button "Sampling" at bounding box center [439, 282] width 70 height 60
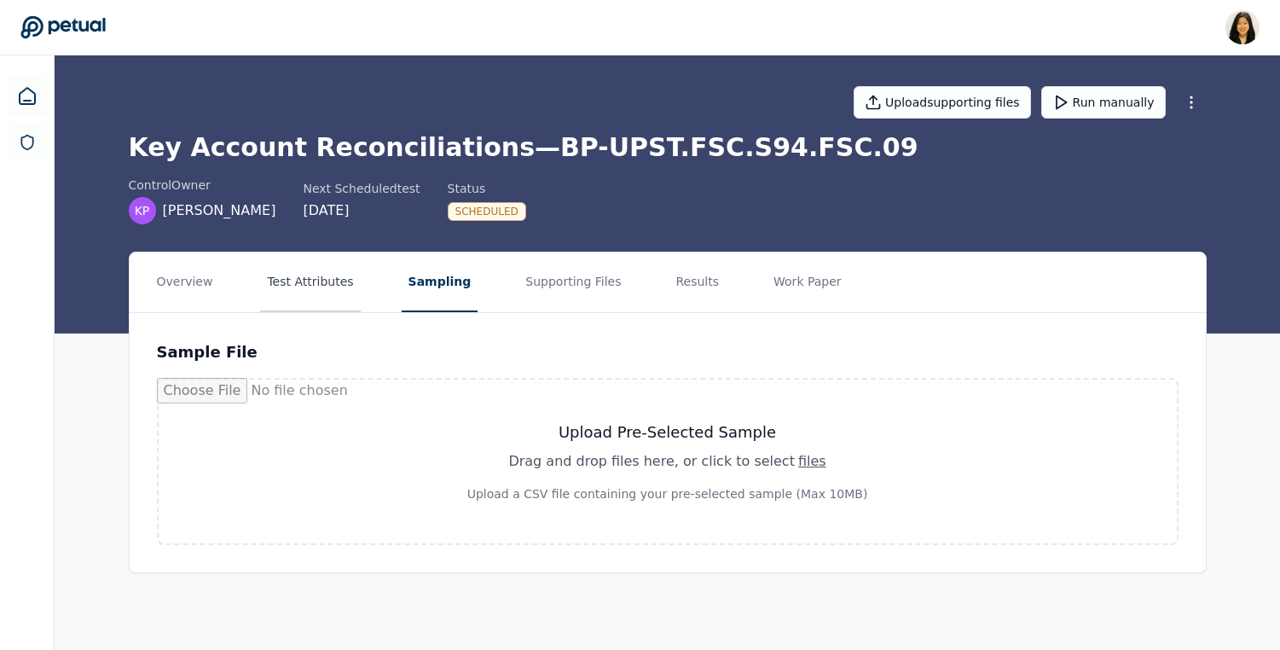
click at [304, 276] on button "Test Attributes" at bounding box center [310, 282] width 100 height 60
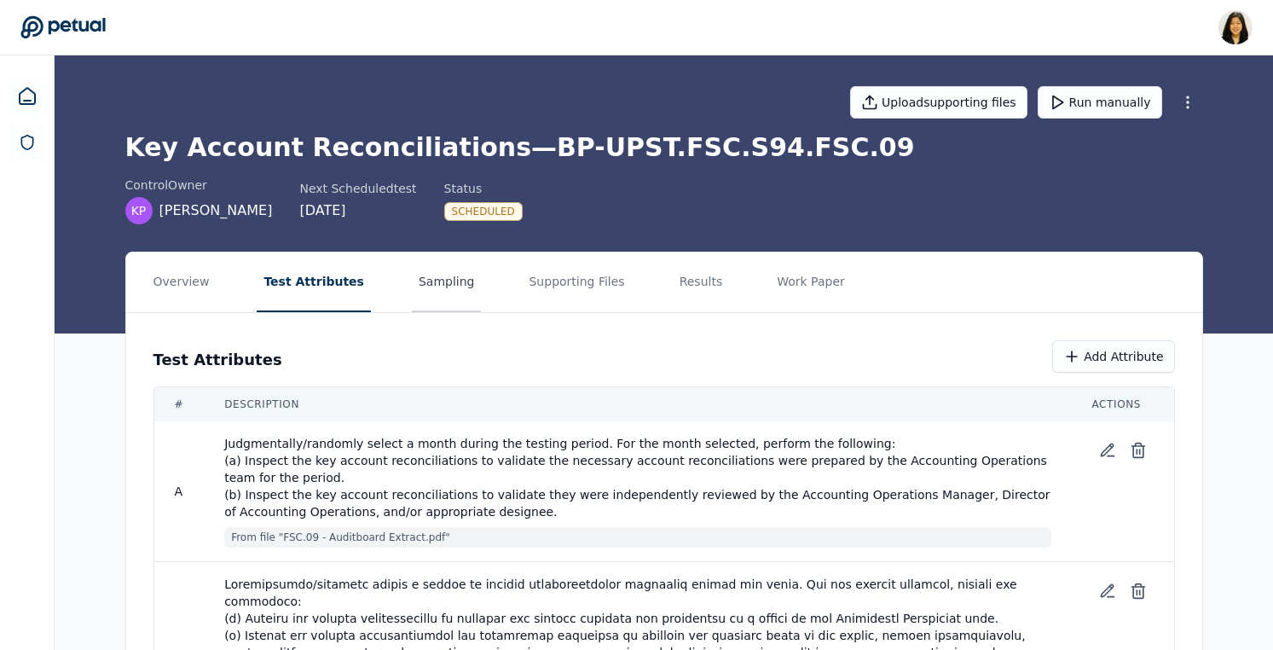
click at [427, 286] on button "Sampling" at bounding box center [447, 282] width 70 height 60
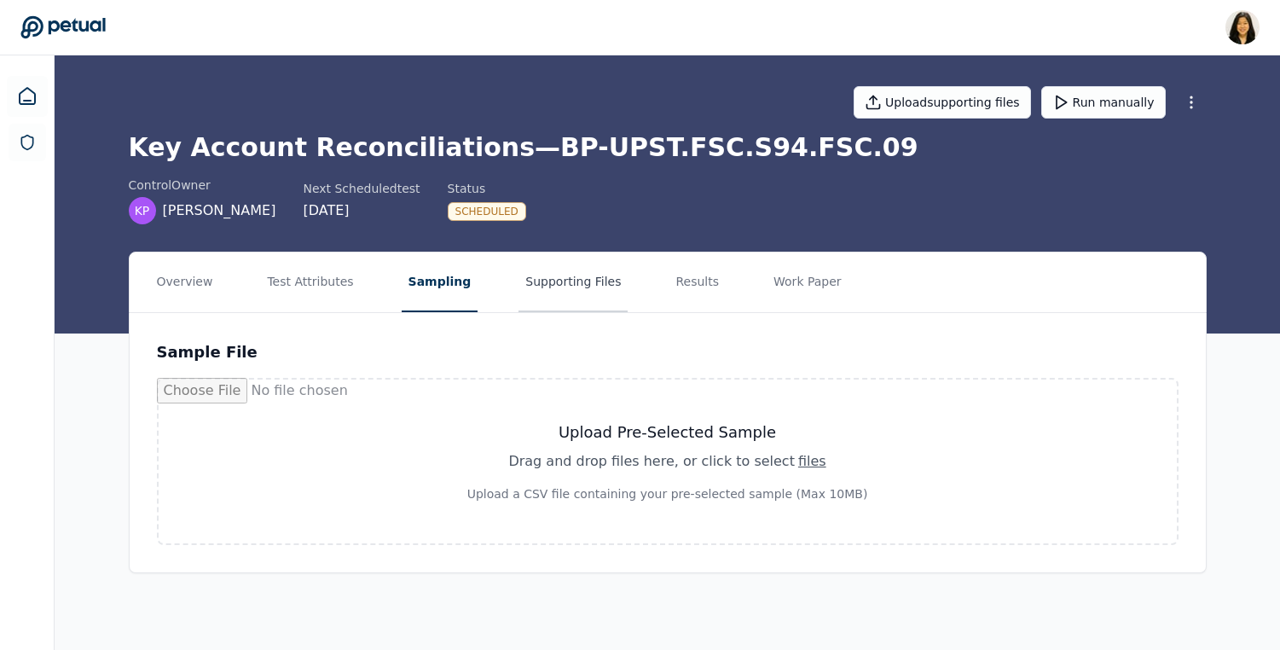
click at [559, 282] on button "Supporting Files" at bounding box center [572, 282] width 109 height 60
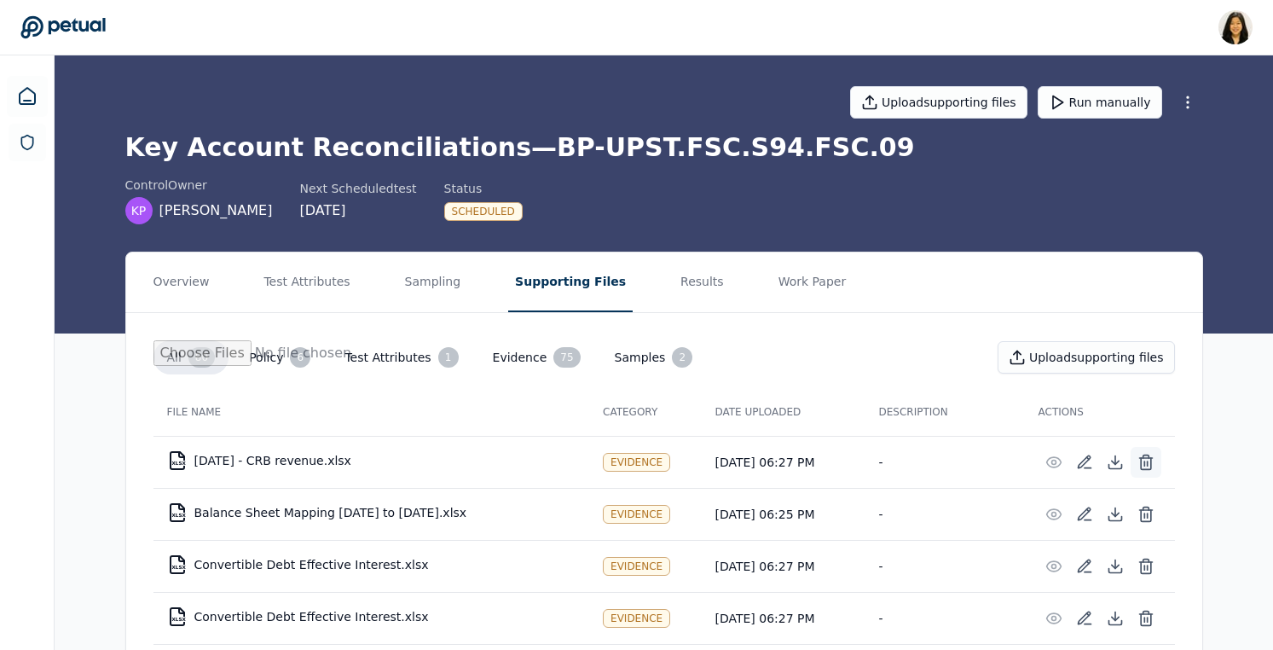
click at [1148, 461] on icon at bounding box center [1146, 462] width 17 height 17
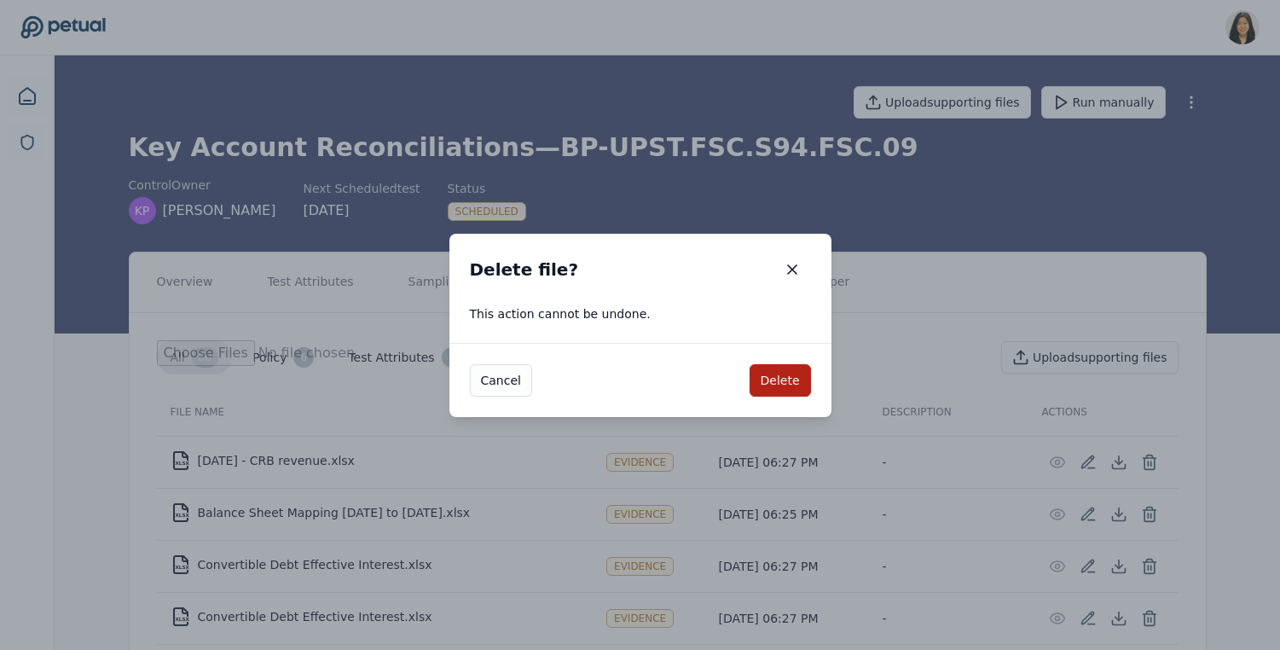
click at [773, 254] on button "button" at bounding box center [792, 269] width 38 height 31
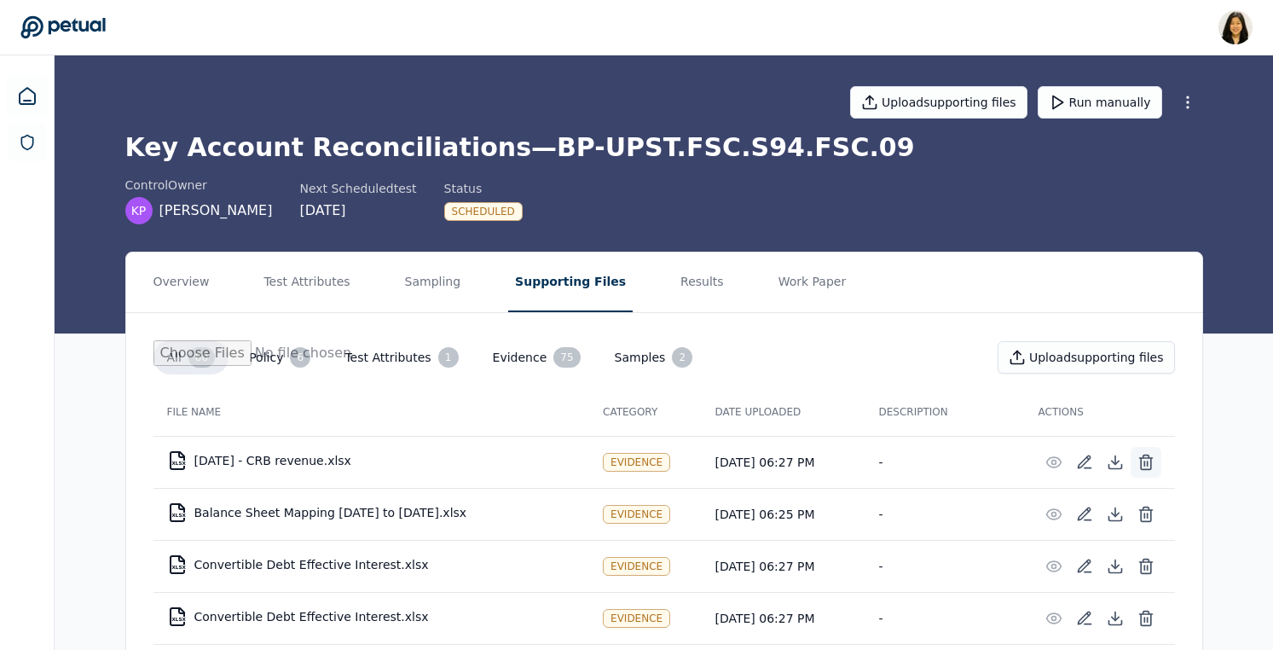
click at [1141, 460] on icon at bounding box center [1146, 463] width 10 height 11
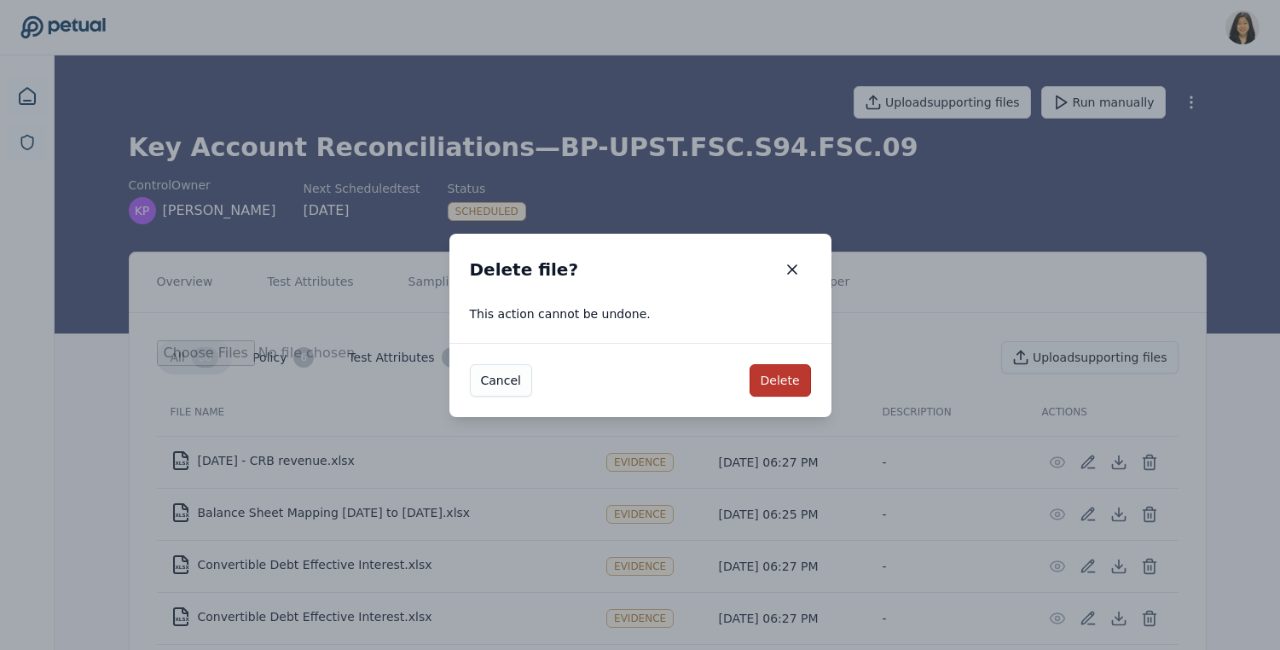
click at [780, 374] on button "Delete" at bounding box center [780, 380] width 61 height 32
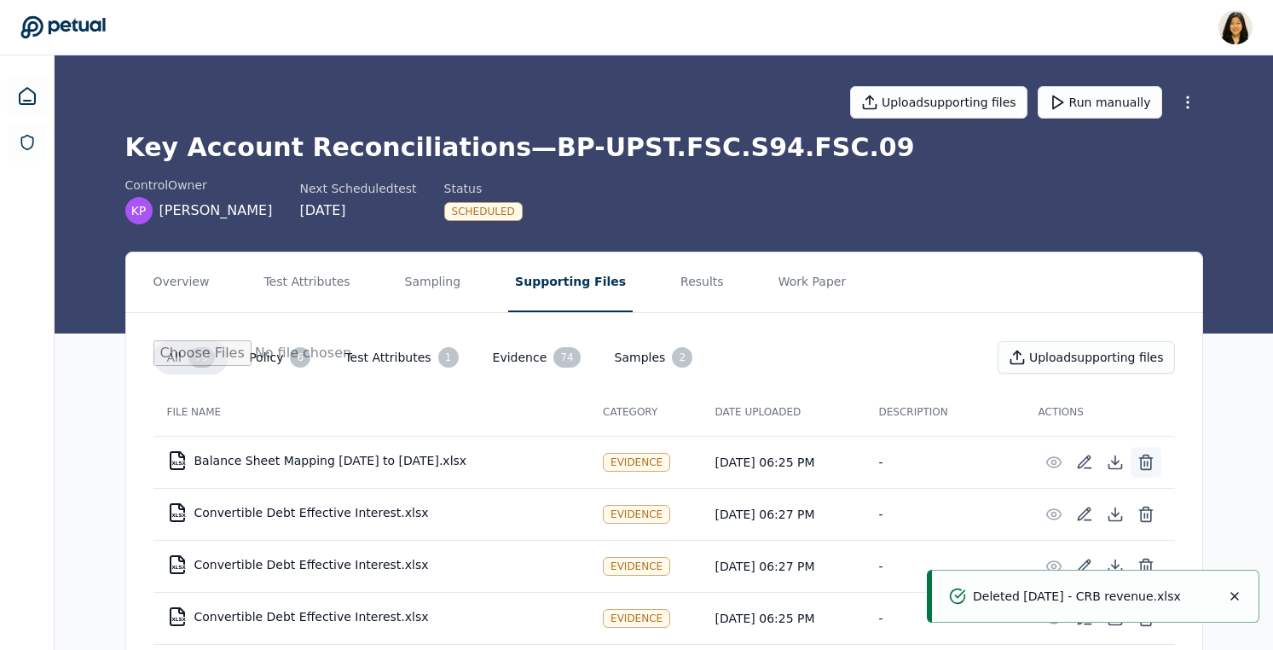
click at [1144, 471] on button at bounding box center [1146, 462] width 31 height 31
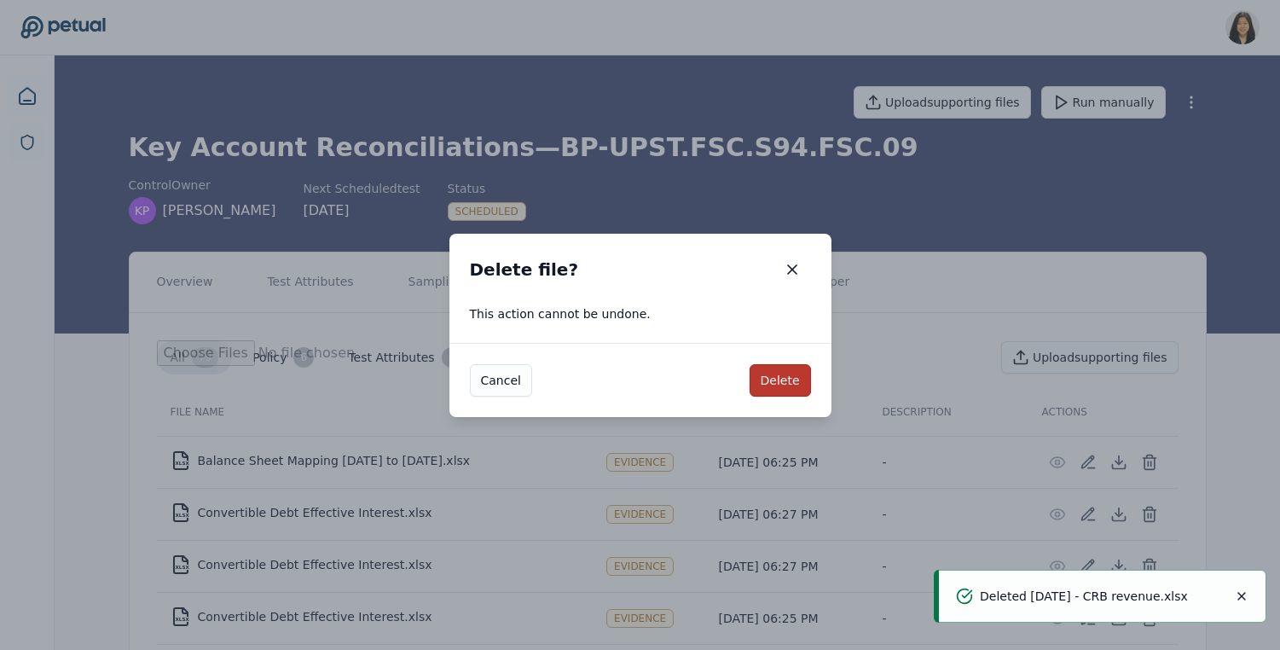
click at [801, 369] on button "Delete" at bounding box center [780, 380] width 61 height 32
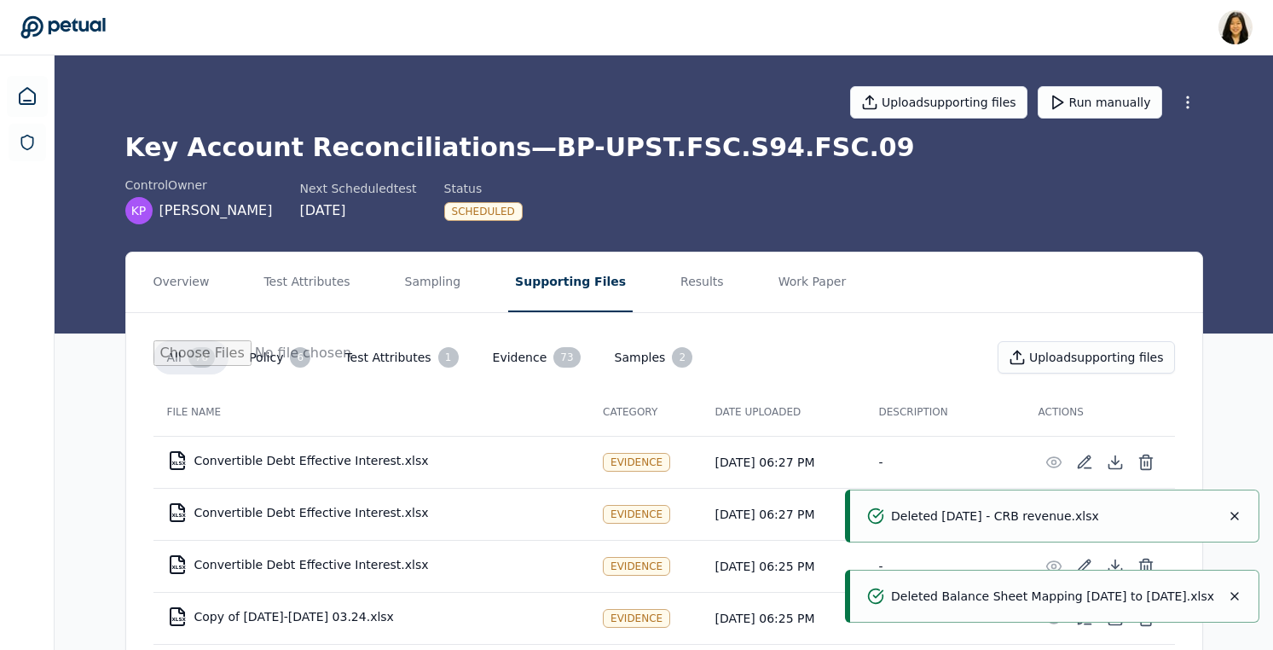
click at [1163, 457] on td at bounding box center [1100, 462] width 150 height 51
click at [1147, 458] on icon at bounding box center [1145, 458] width 13 height 0
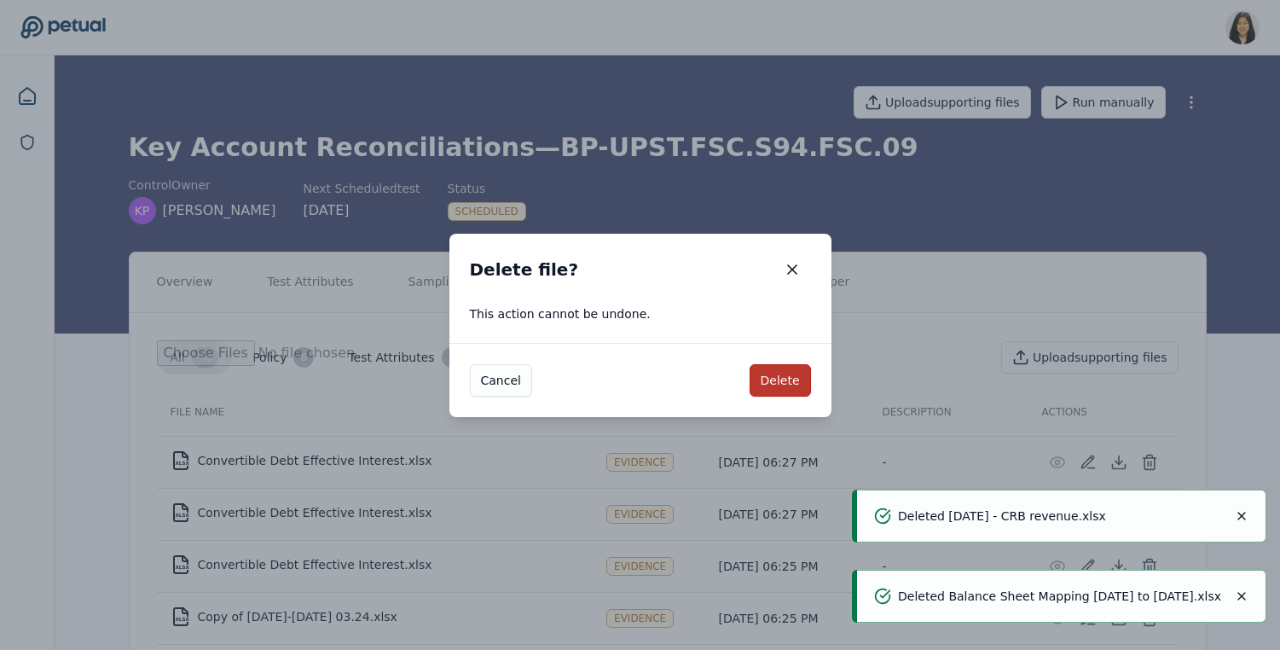
click at [788, 380] on button "Delete" at bounding box center [780, 380] width 61 height 32
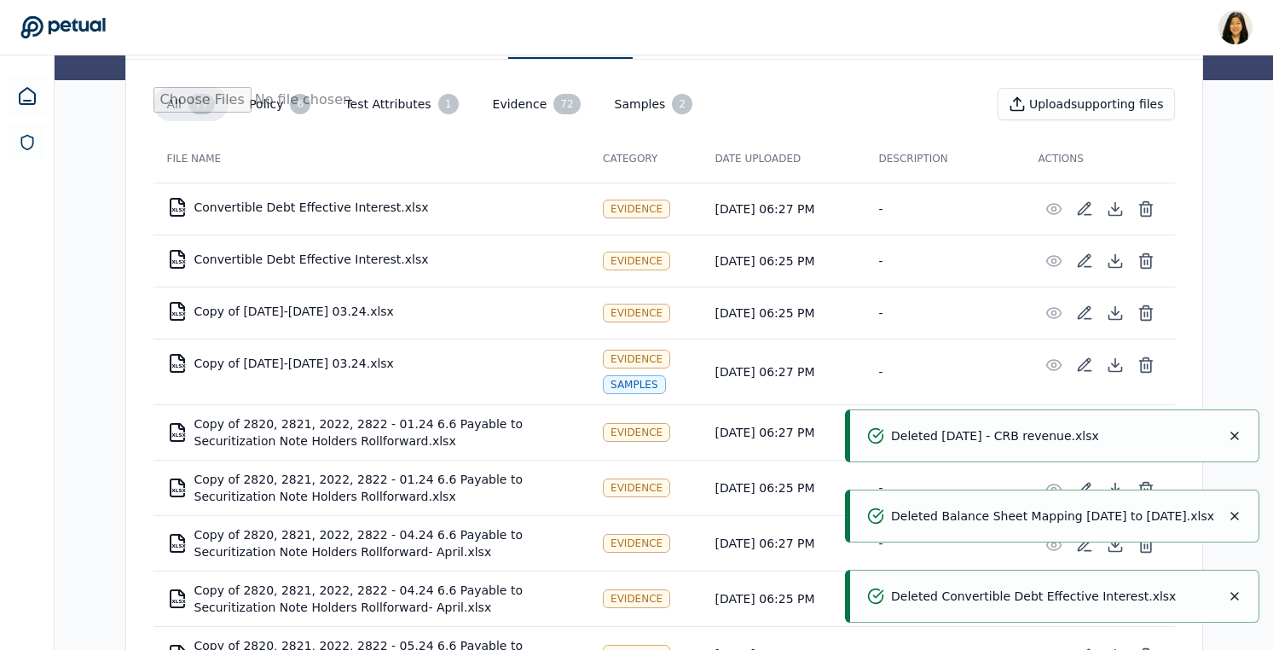
scroll to position [308, 0]
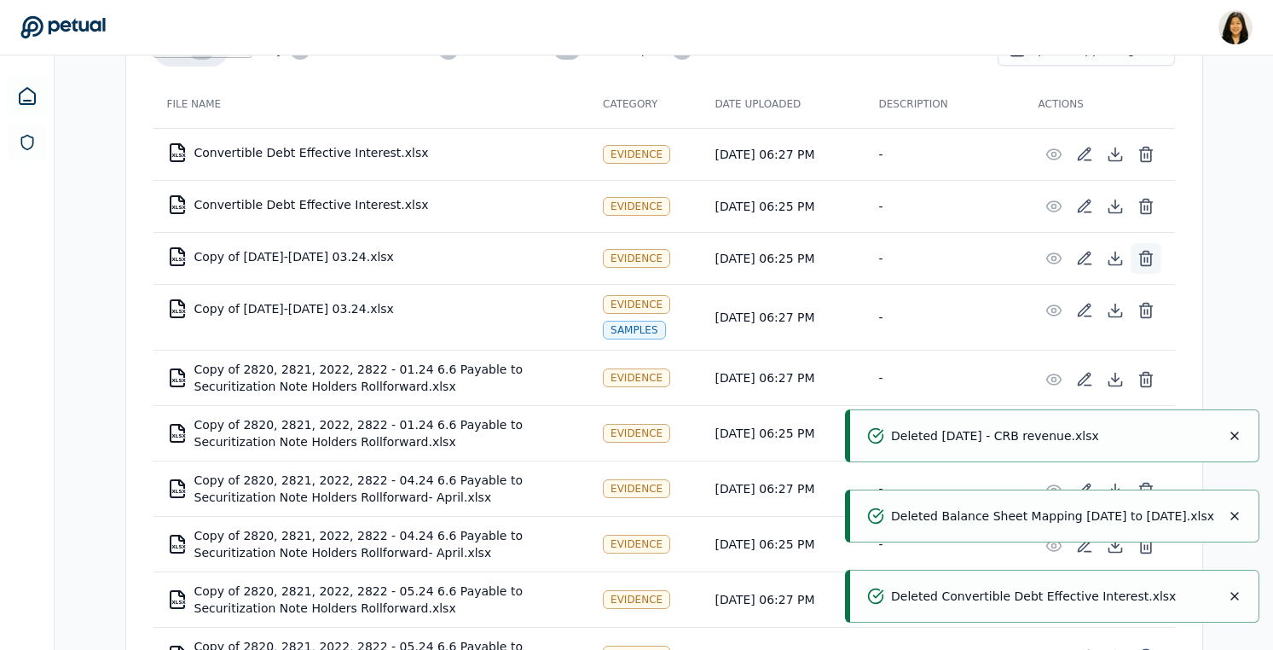
click at [1145, 252] on icon at bounding box center [1146, 258] width 17 height 17
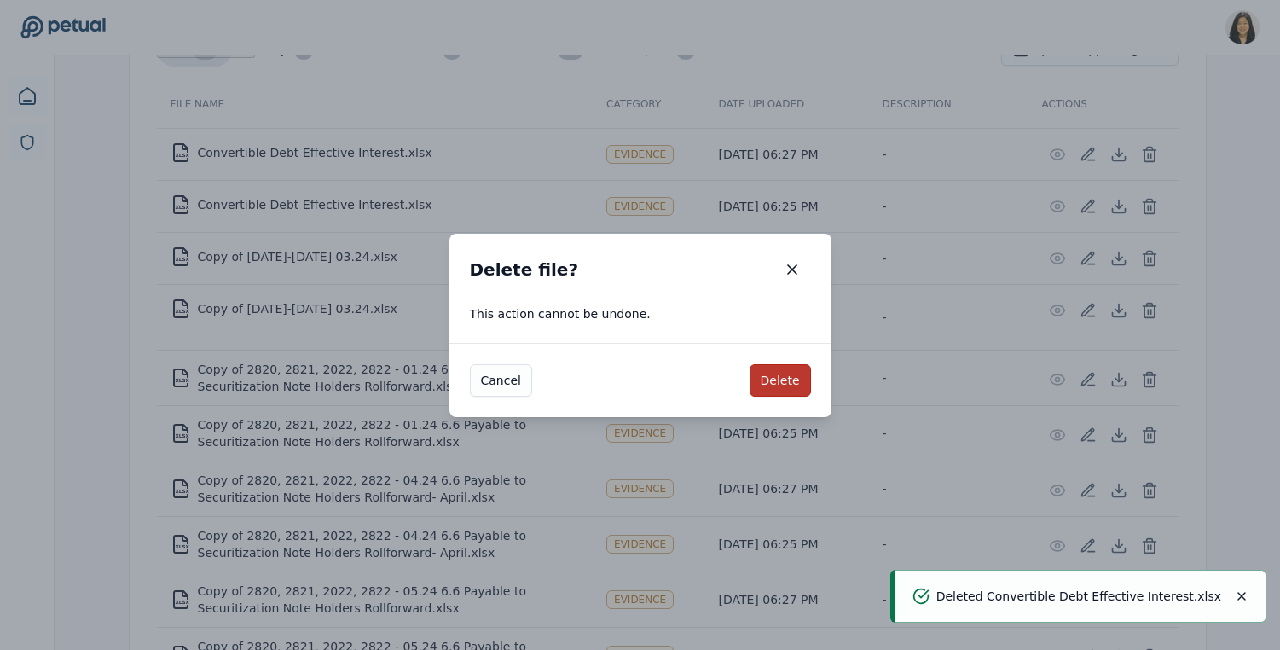
click at [784, 377] on button "Delete" at bounding box center [780, 380] width 61 height 32
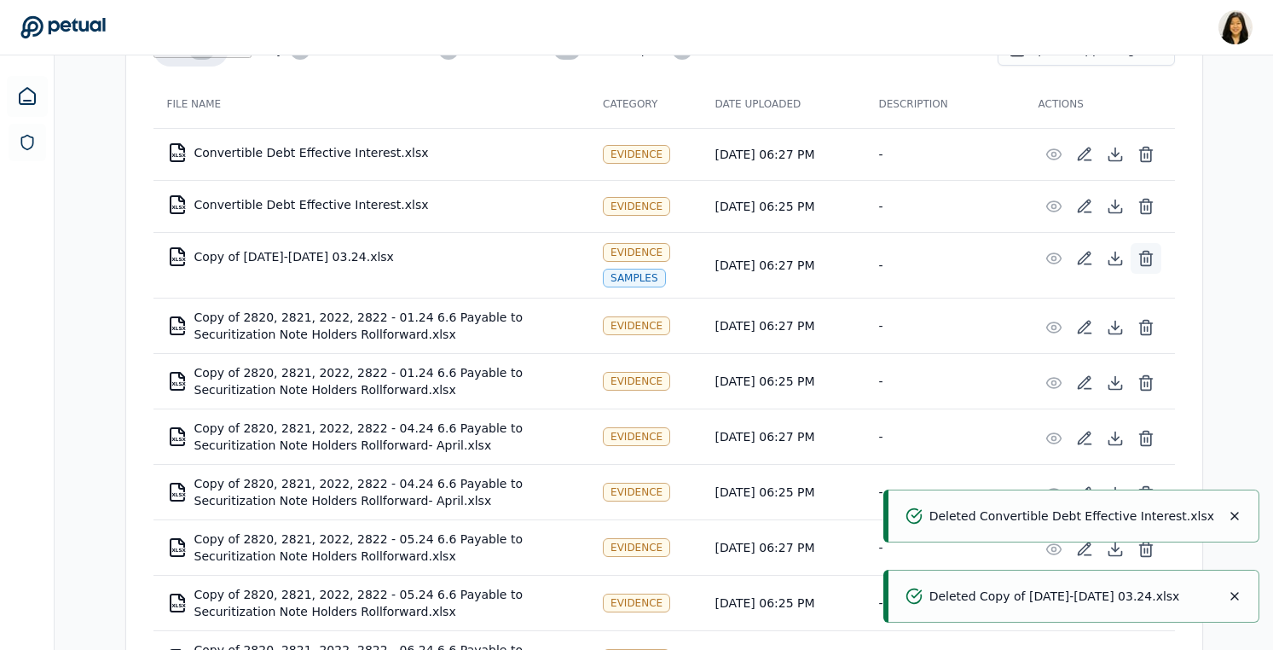
click at [1139, 259] on icon at bounding box center [1146, 258] width 17 height 17
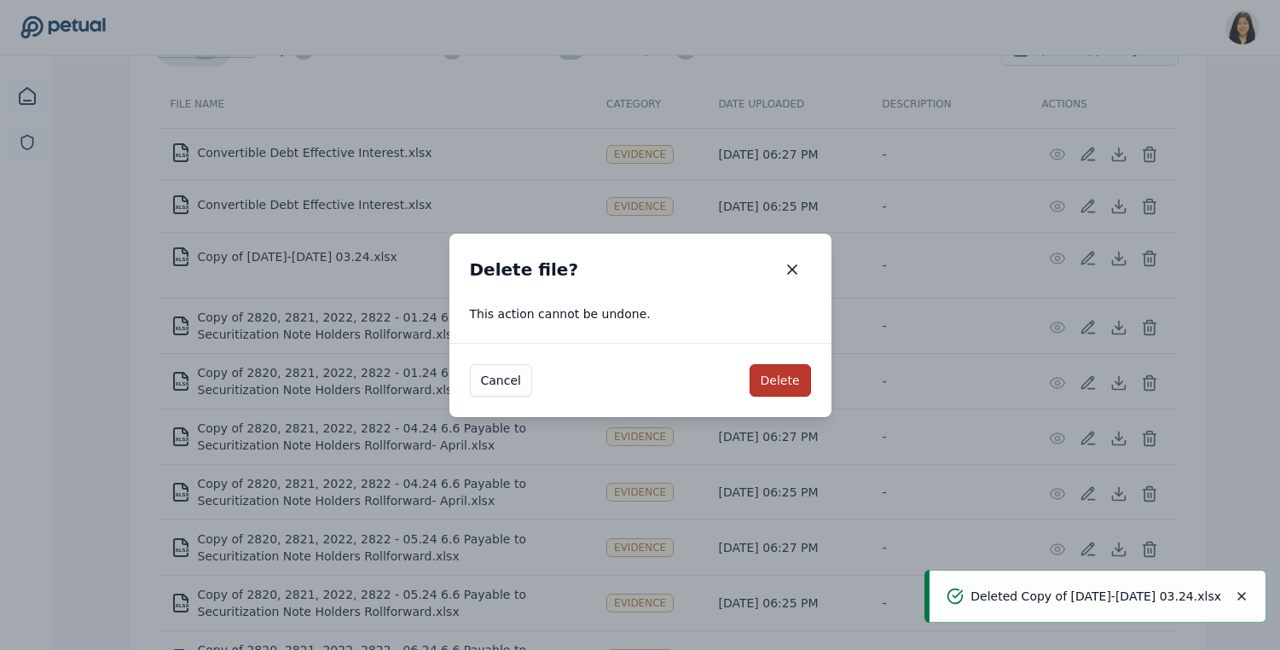
click at [788, 368] on button "Delete" at bounding box center [780, 380] width 61 height 32
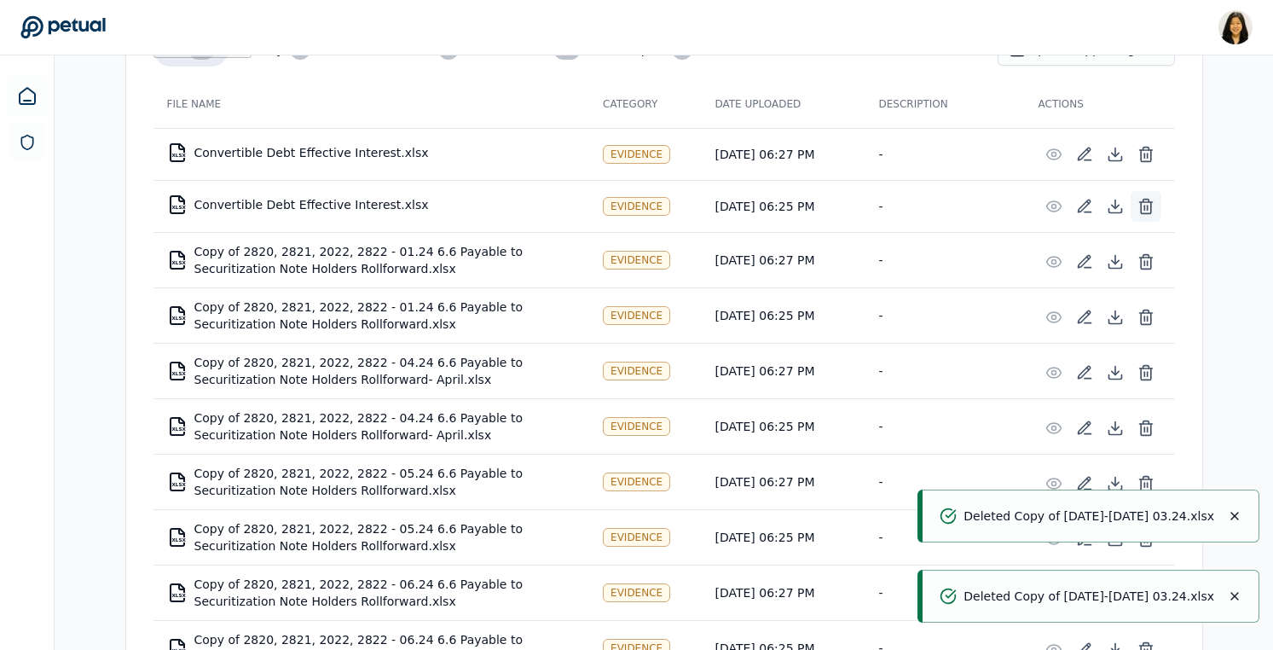
click at [1141, 204] on icon at bounding box center [1146, 207] width 10 height 11
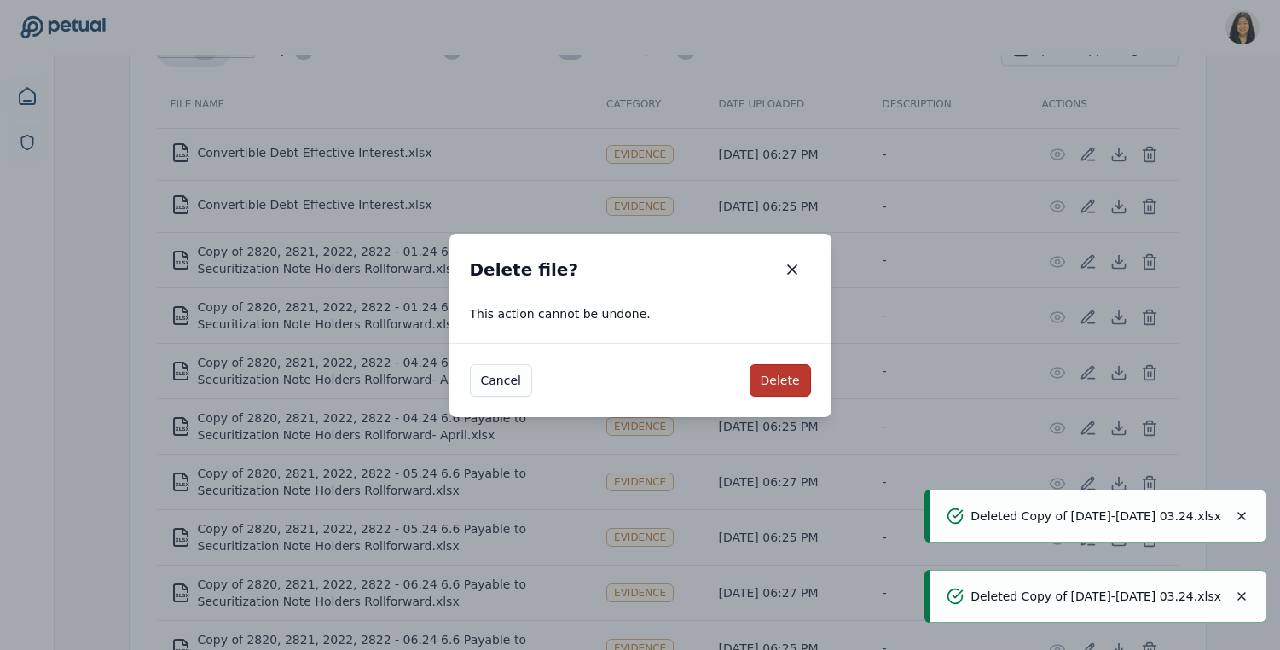
click at [792, 378] on button "Delete" at bounding box center [780, 380] width 61 height 32
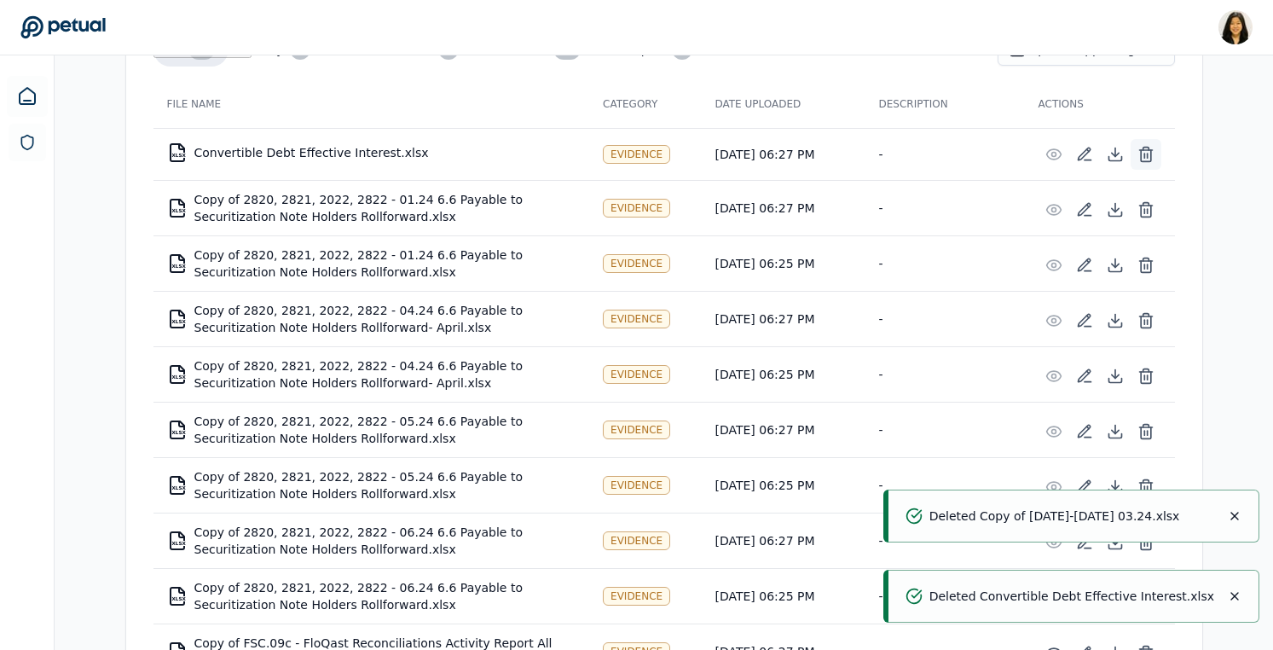
click at [1146, 154] on icon at bounding box center [1146, 154] width 17 height 17
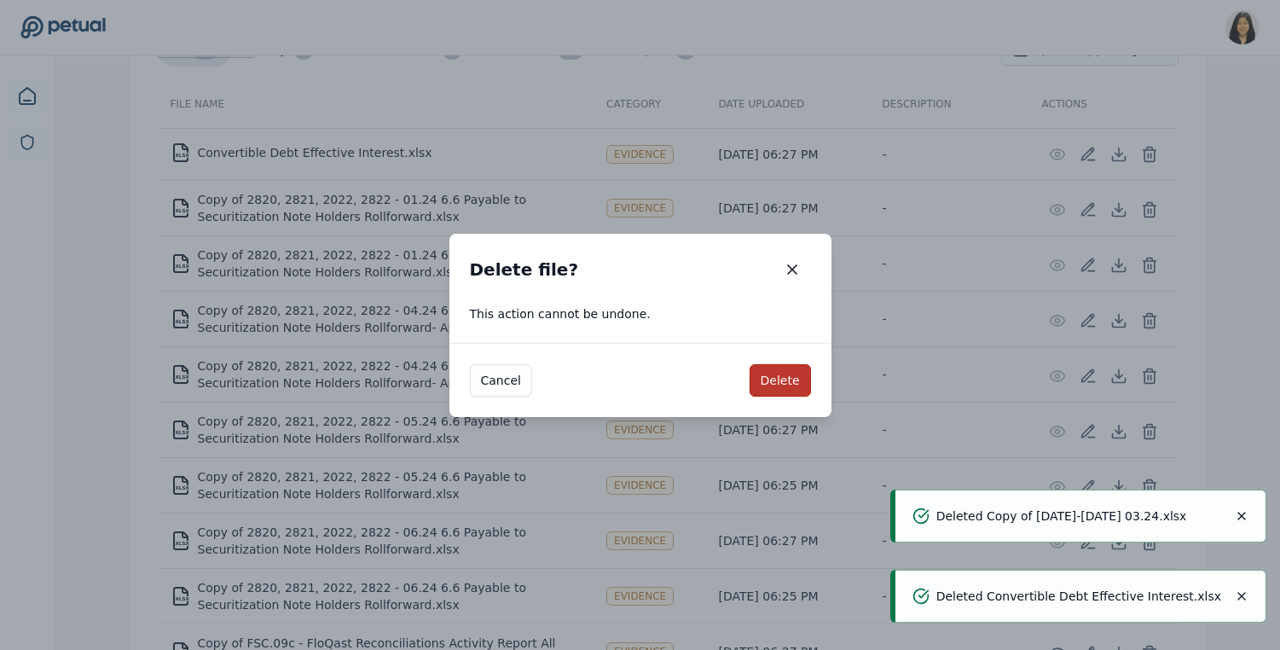
click at [787, 373] on button "Delete" at bounding box center [780, 380] width 61 height 32
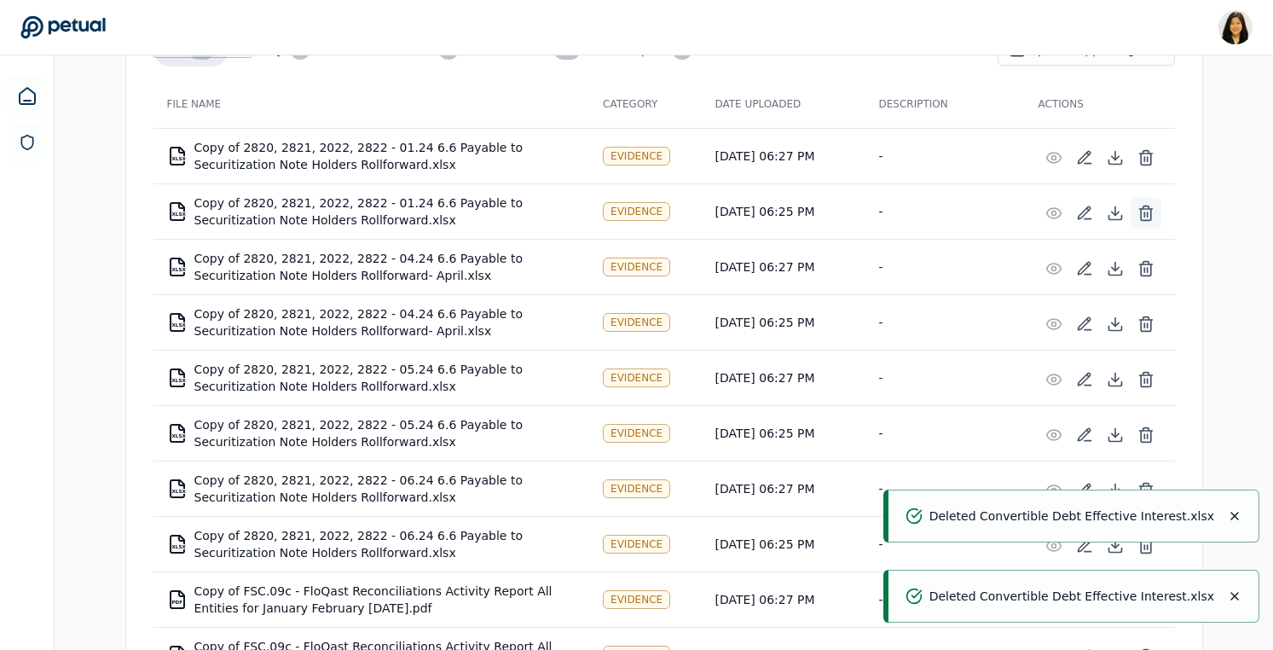
click at [1143, 212] on icon at bounding box center [1146, 213] width 17 height 17
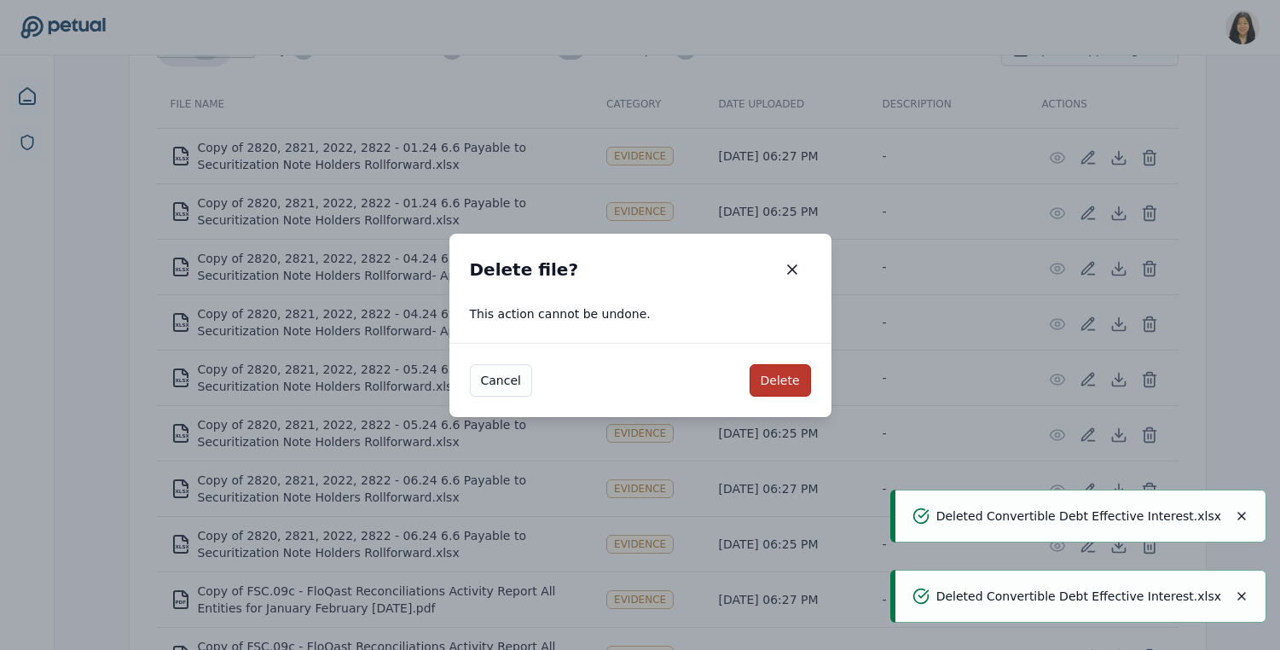
click at [766, 375] on button "Delete" at bounding box center [780, 380] width 61 height 32
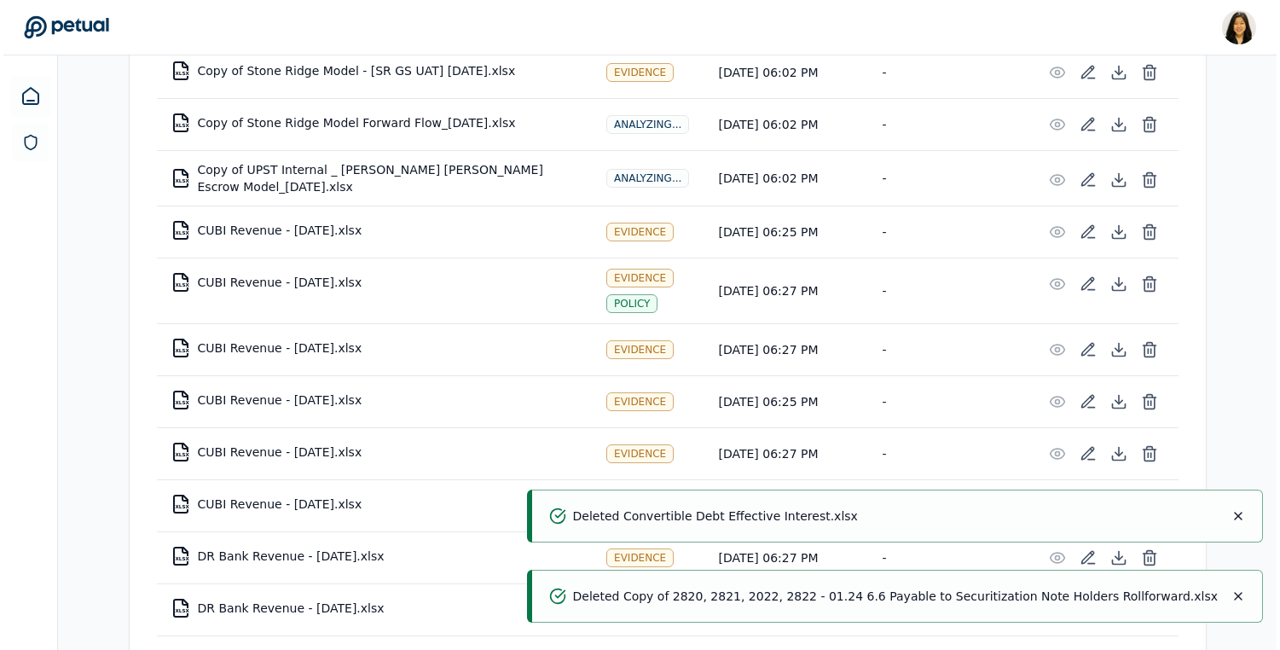
scroll to position [891, 0]
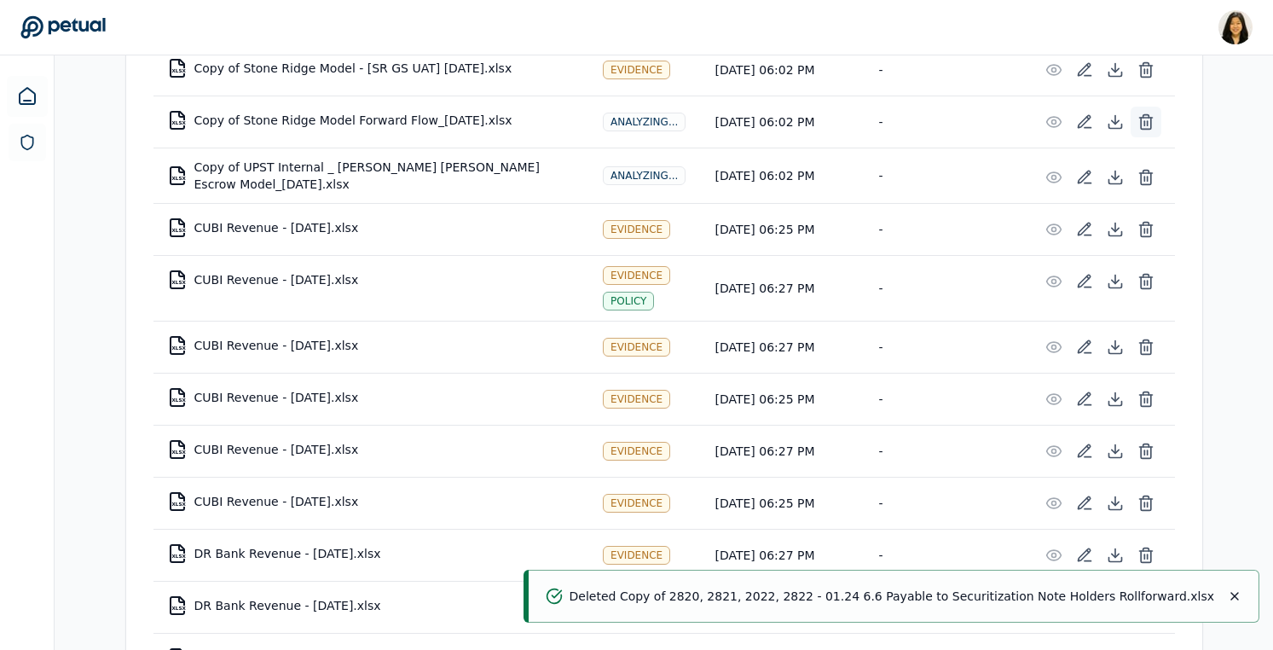
click at [1147, 121] on line at bounding box center [1147, 123] width 0 height 4
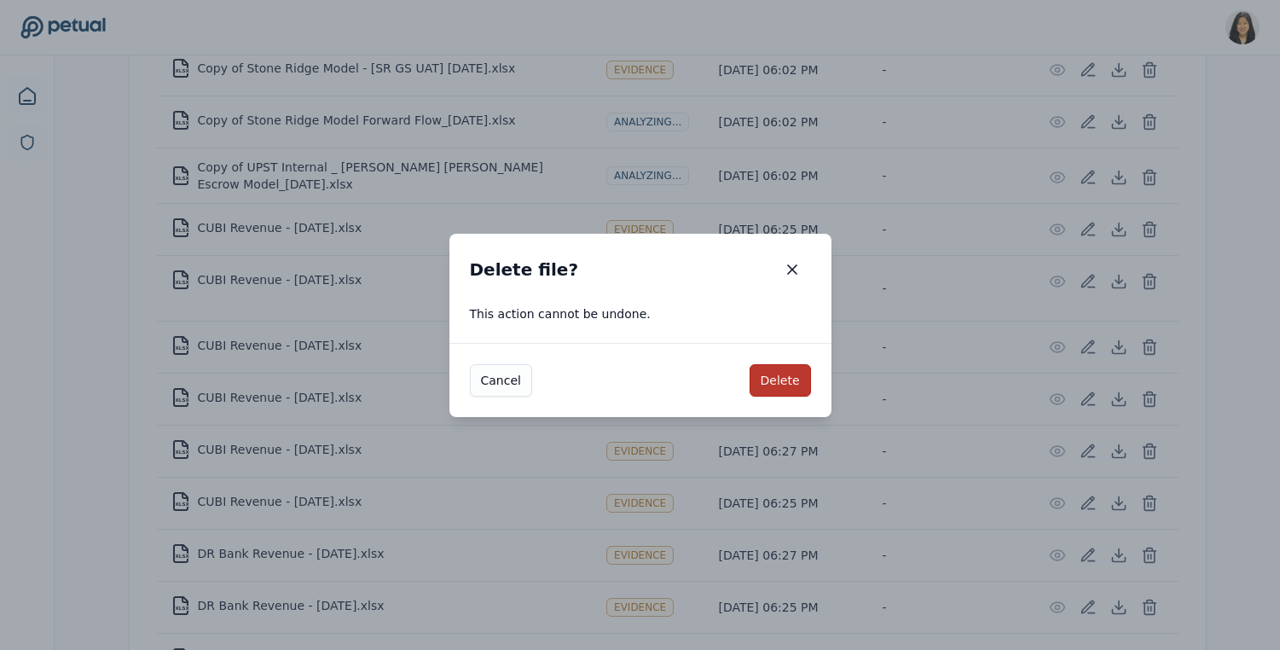
click at [778, 381] on button "Delete" at bounding box center [780, 380] width 61 height 32
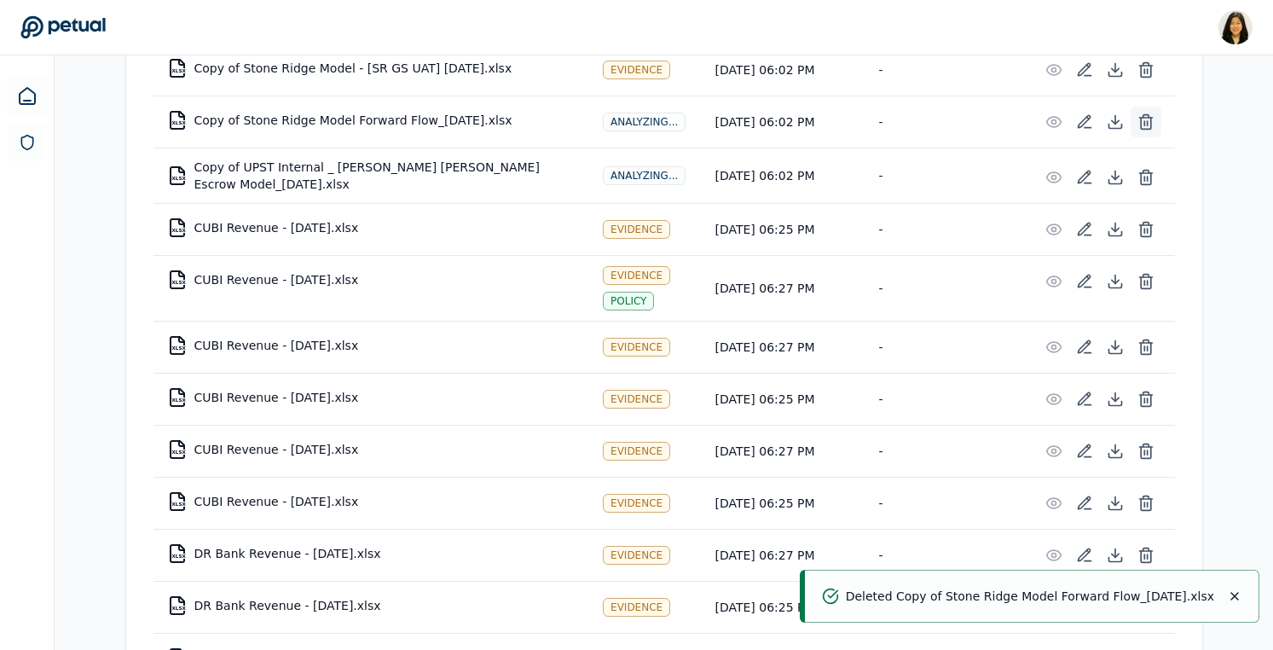
click at [1138, 124] on icon at bounding box center [1146, 121] width 17 height 17
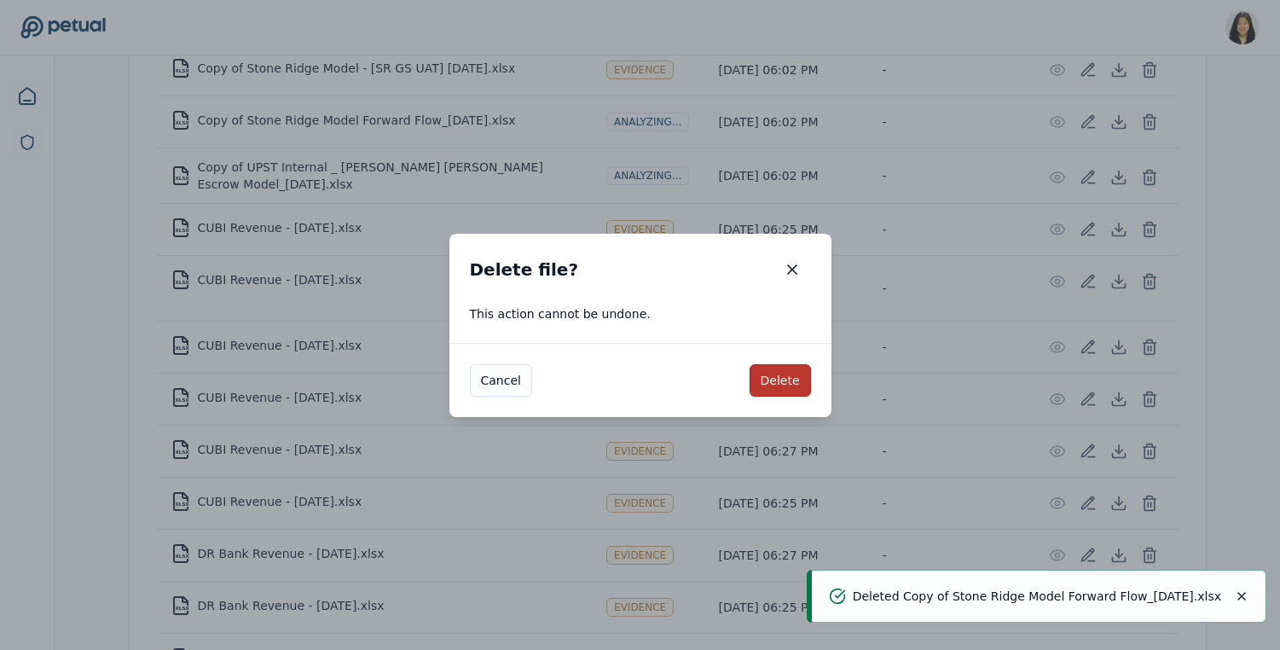
click at [771, 379] on button "Delete" at bounding box center [780, 380] width 61 height 32
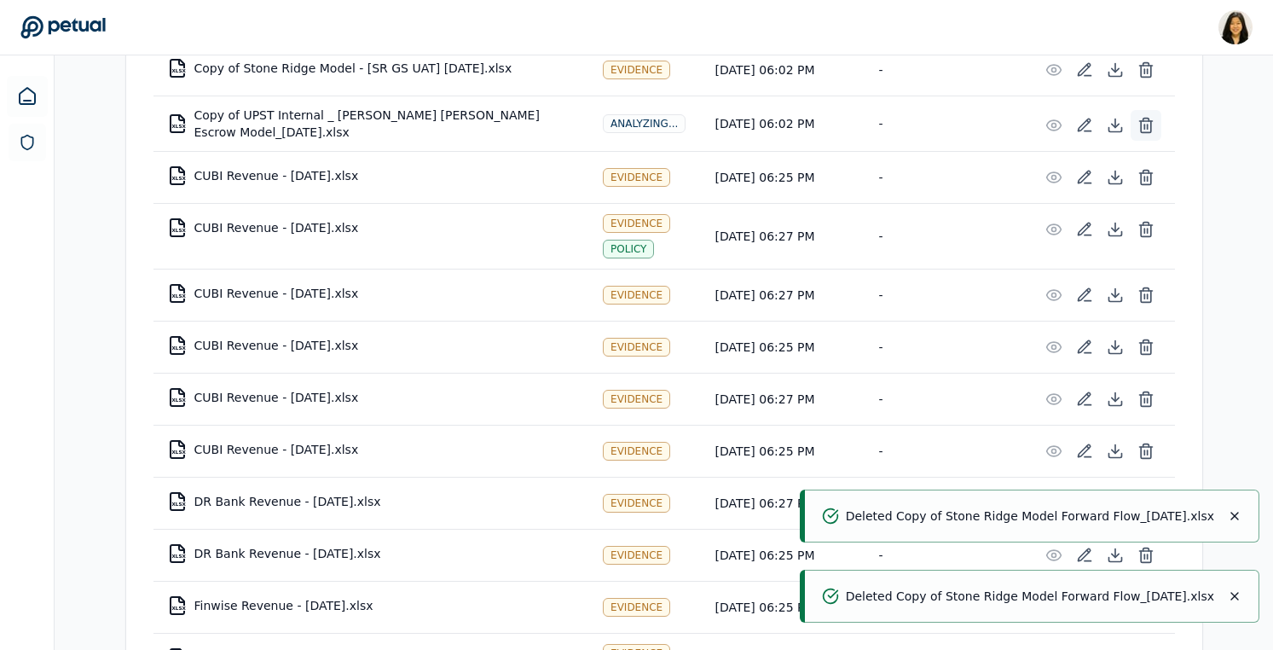
click at [1147, 127] on line at bounding box center [1147, 126] width 0 height 4
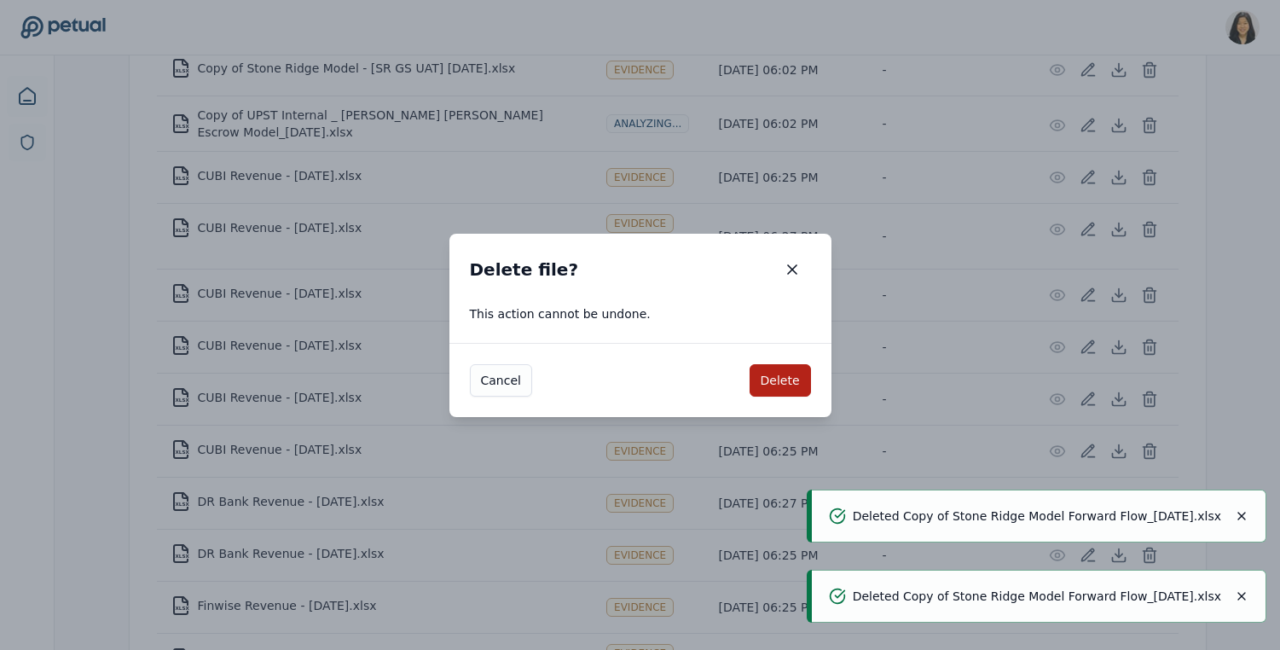
click at [760, 397] on div "Cancel Delete" at bounding box center [640, 380] width 382 height 74
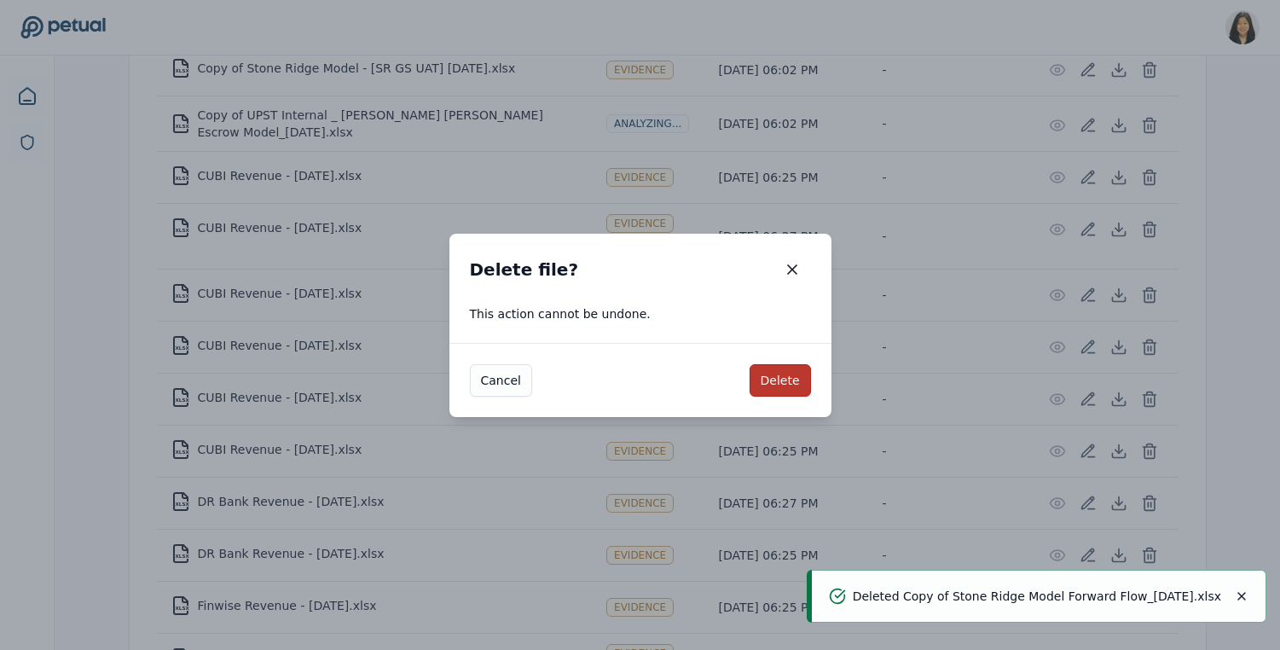
click at [776, 383] on button "Delete" at bounding box center [780, 380] width 61 height 32
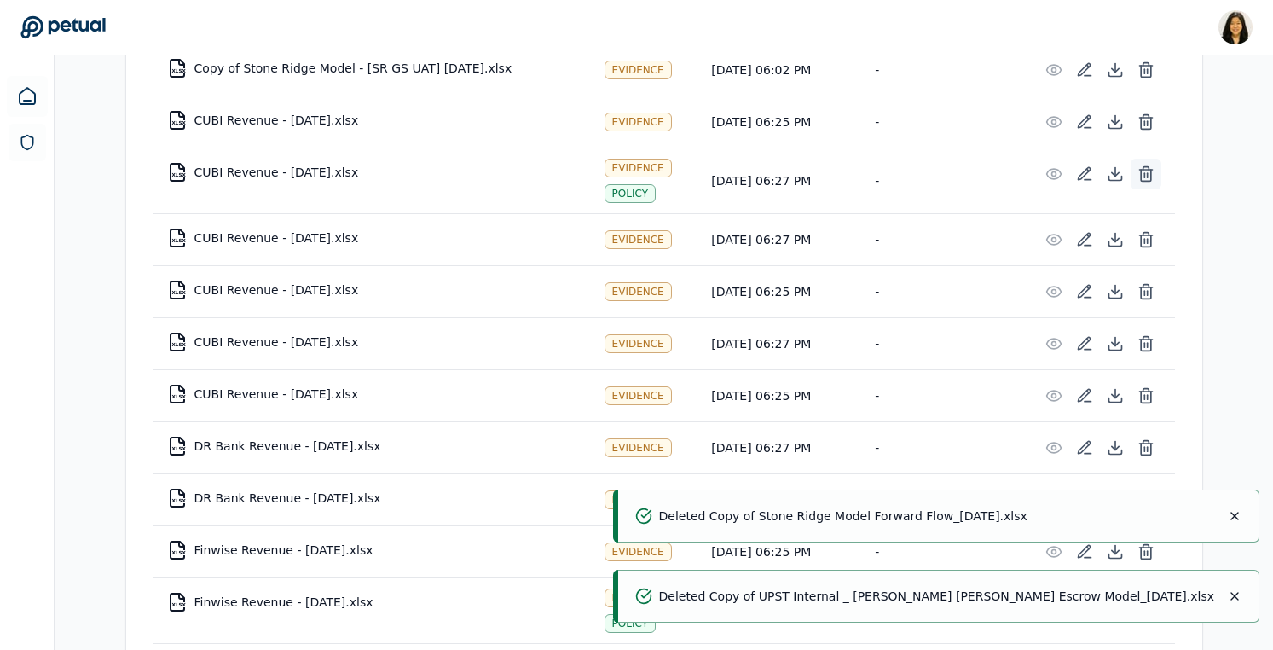
click at [1147, 174] on line at bounding box center [1147, 175] width 0 height 4
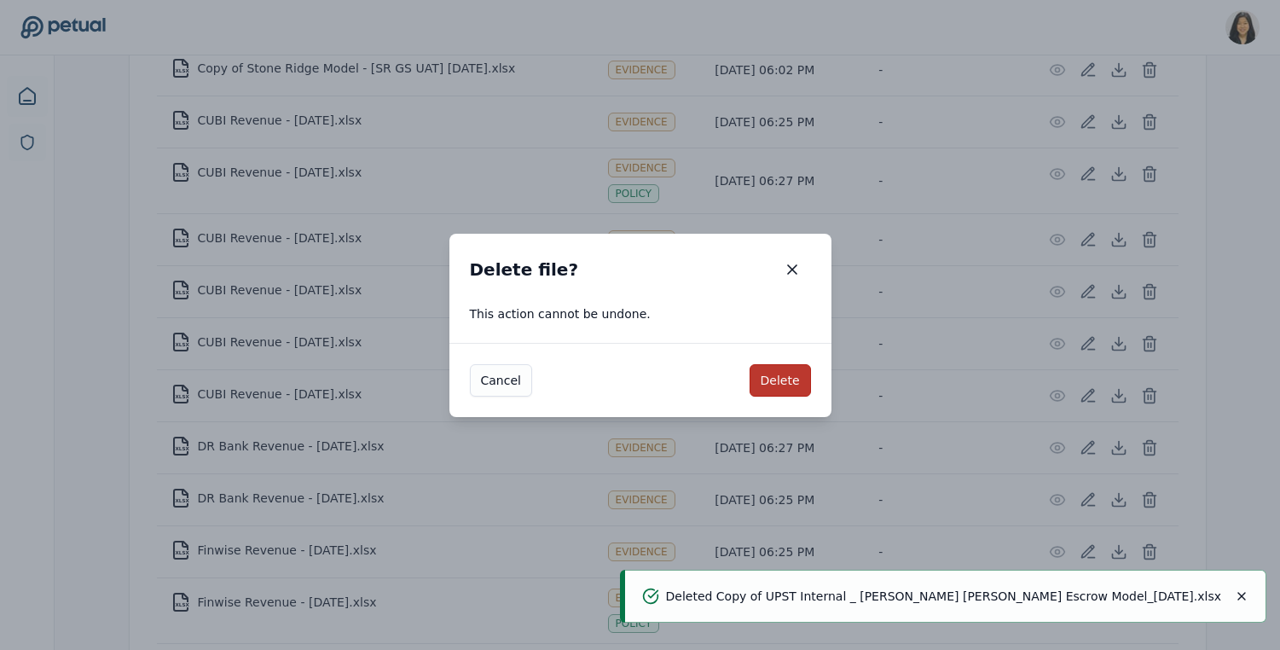
click at [788, 376] on button "Delete" at bounding box center [780, 380] width 61 height 32
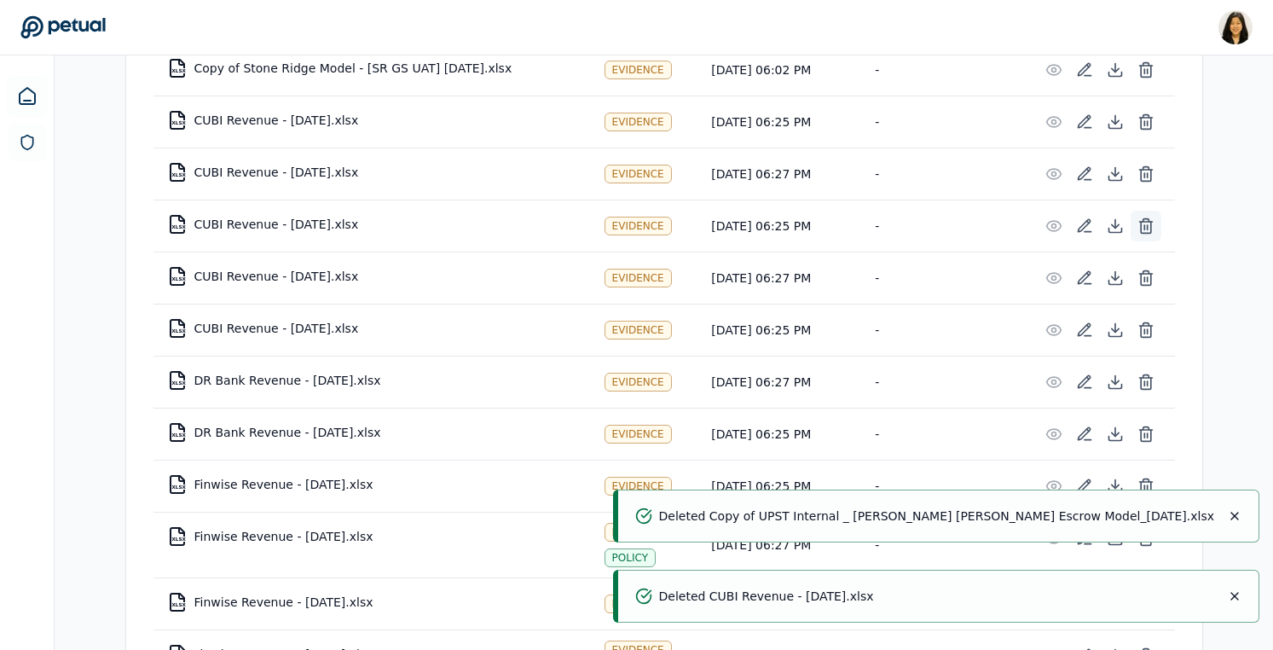
click at [1153, 218] on icon at bounding box center [1146, 225] width 17 height 17
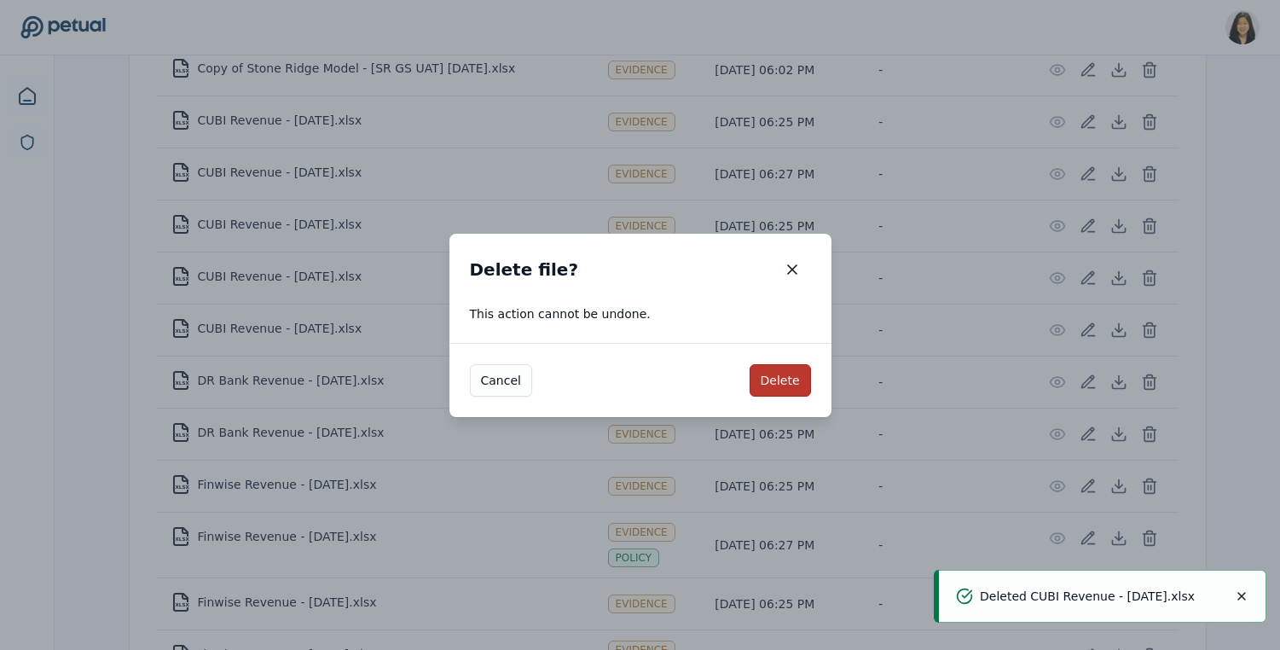
click at [790, 378] on button "Delete" at bounding box center [780, 380] width 61 height 32
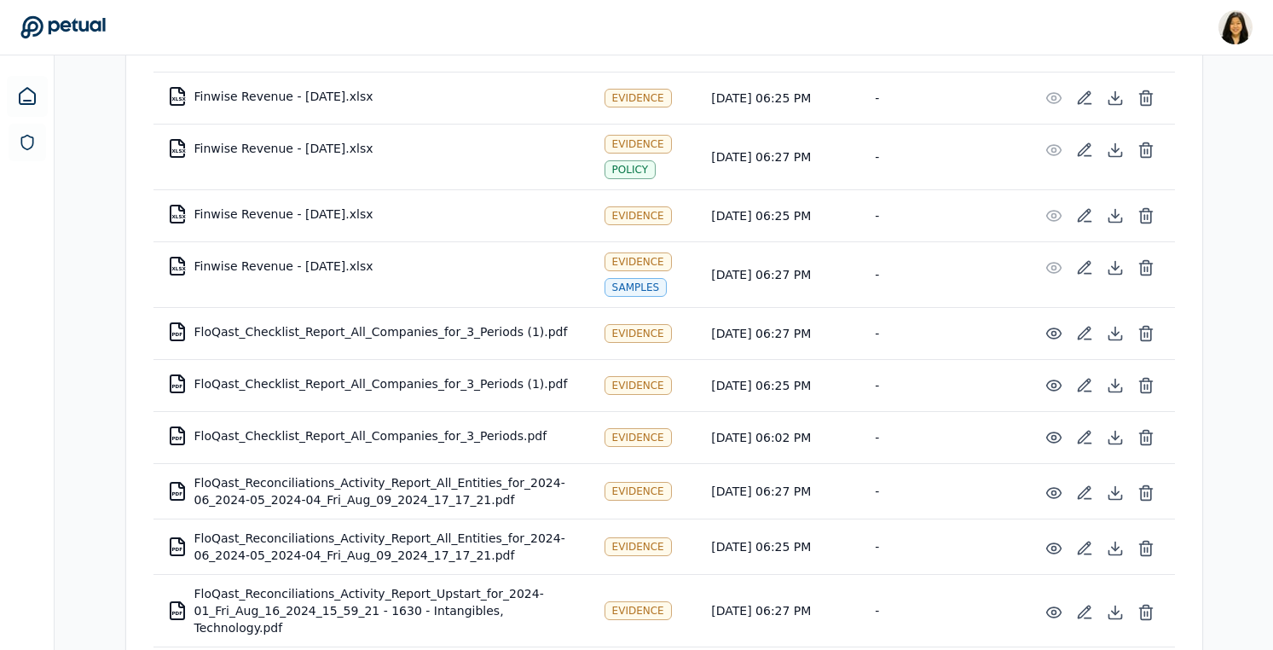
scroll to position [0, 0]
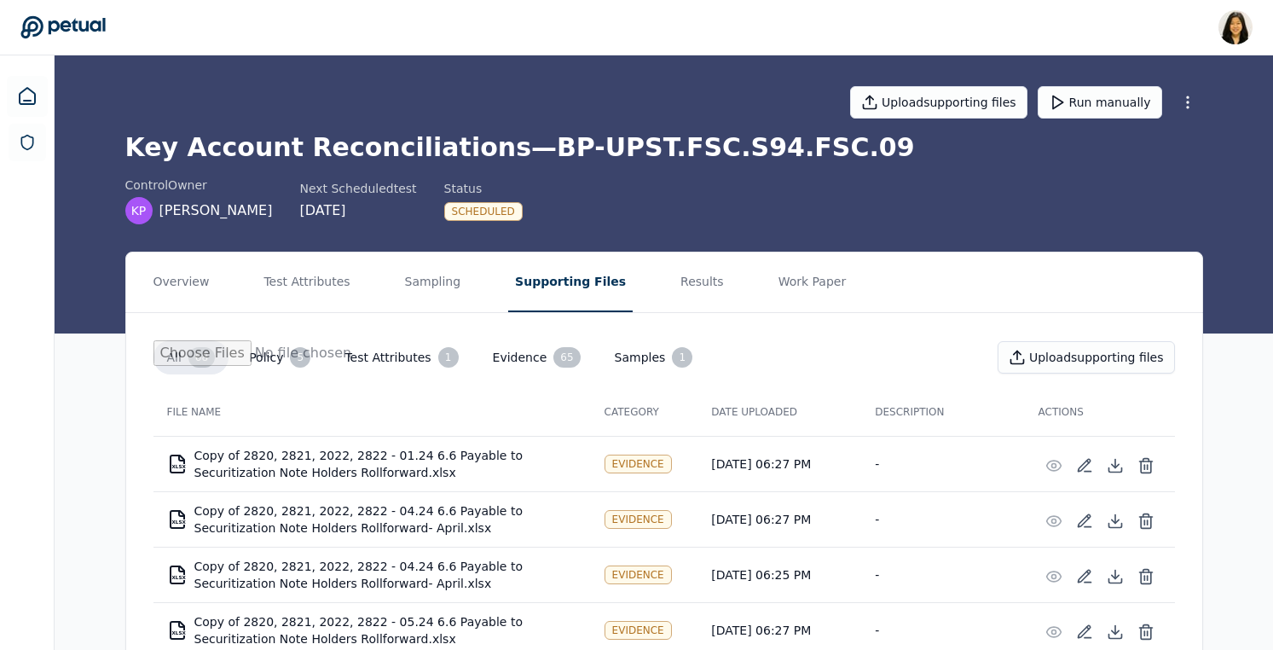
click at [536, 353] on button "Evidence 65" at bounding box center [536, 357] width 115 height 34
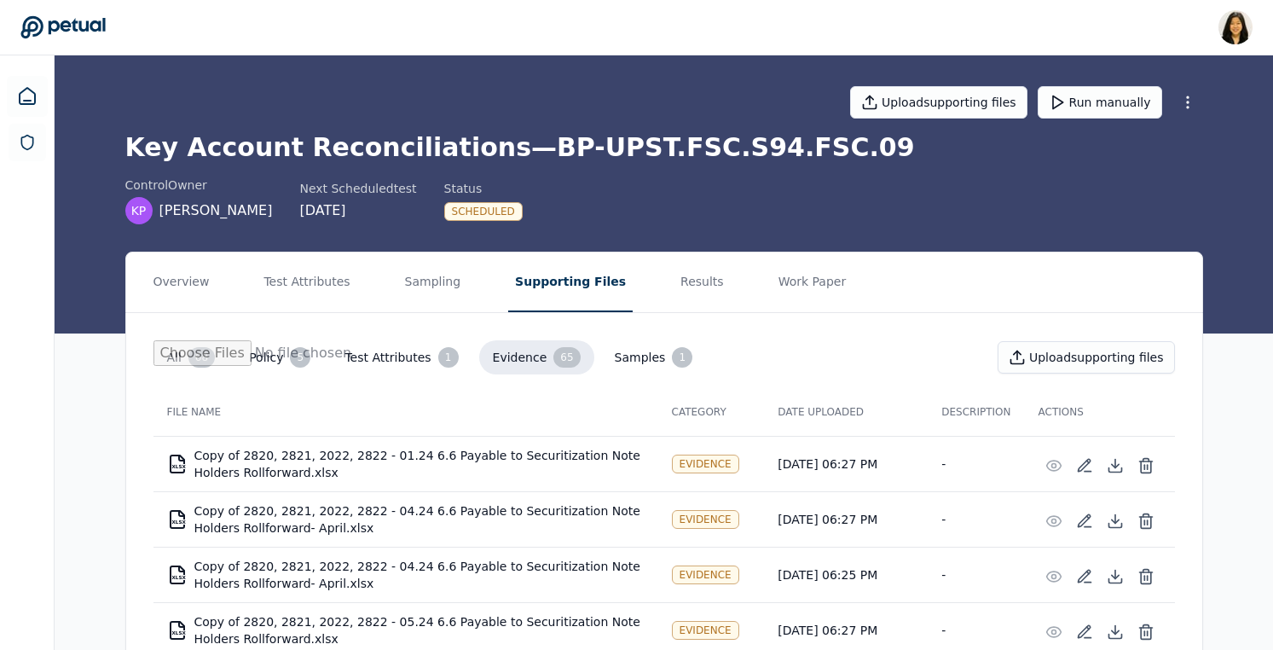
click at [264, 365] on button "Policy 5" at bounding box center [279, 357] width 89 height 34
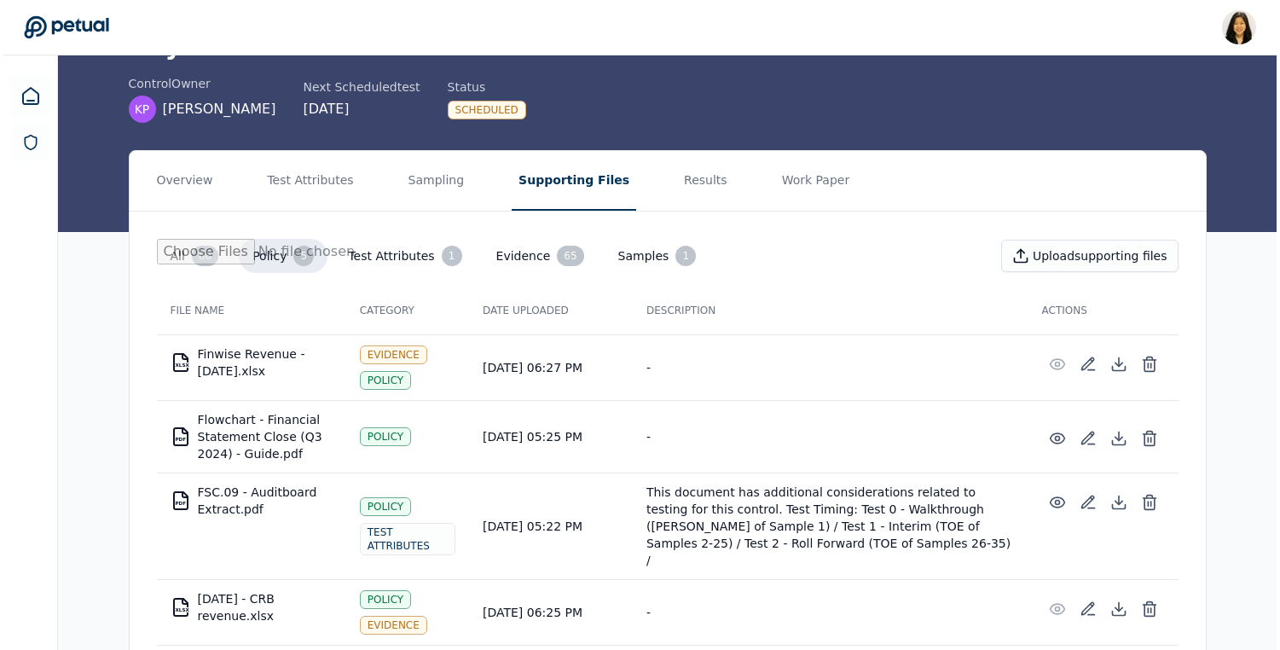
scroll to position [105, 0]
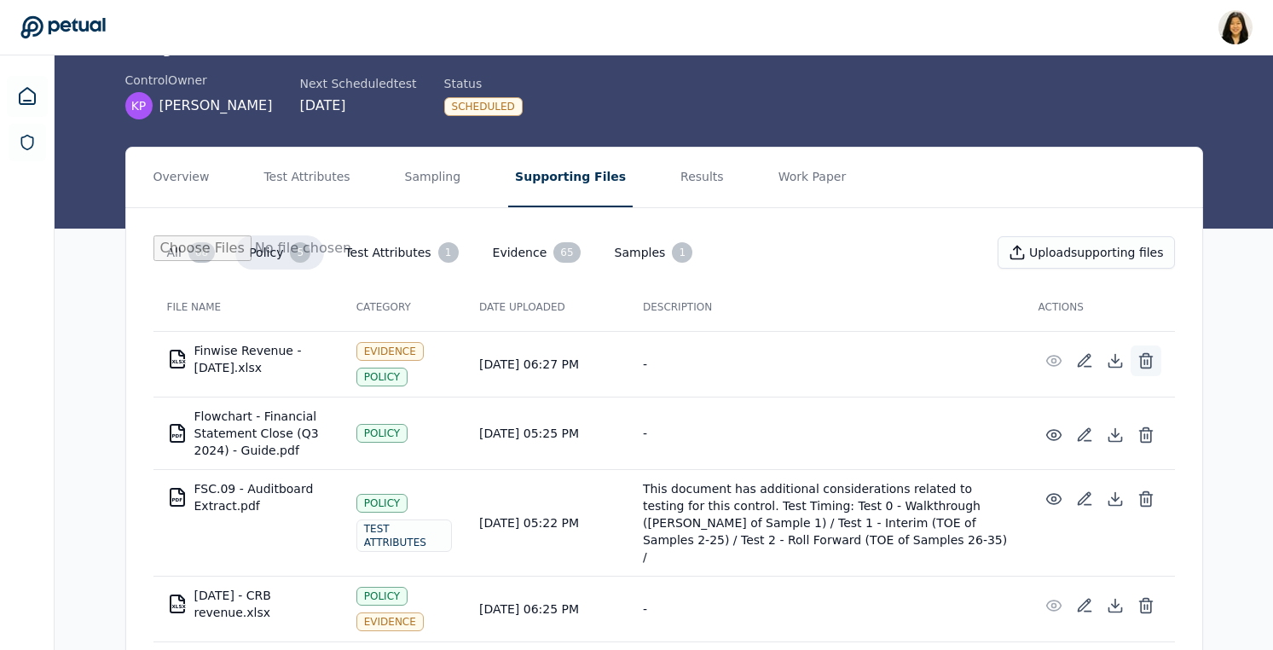
click at [1148, 359] on icon at bounding box center [1146, 360] width 17 height 17
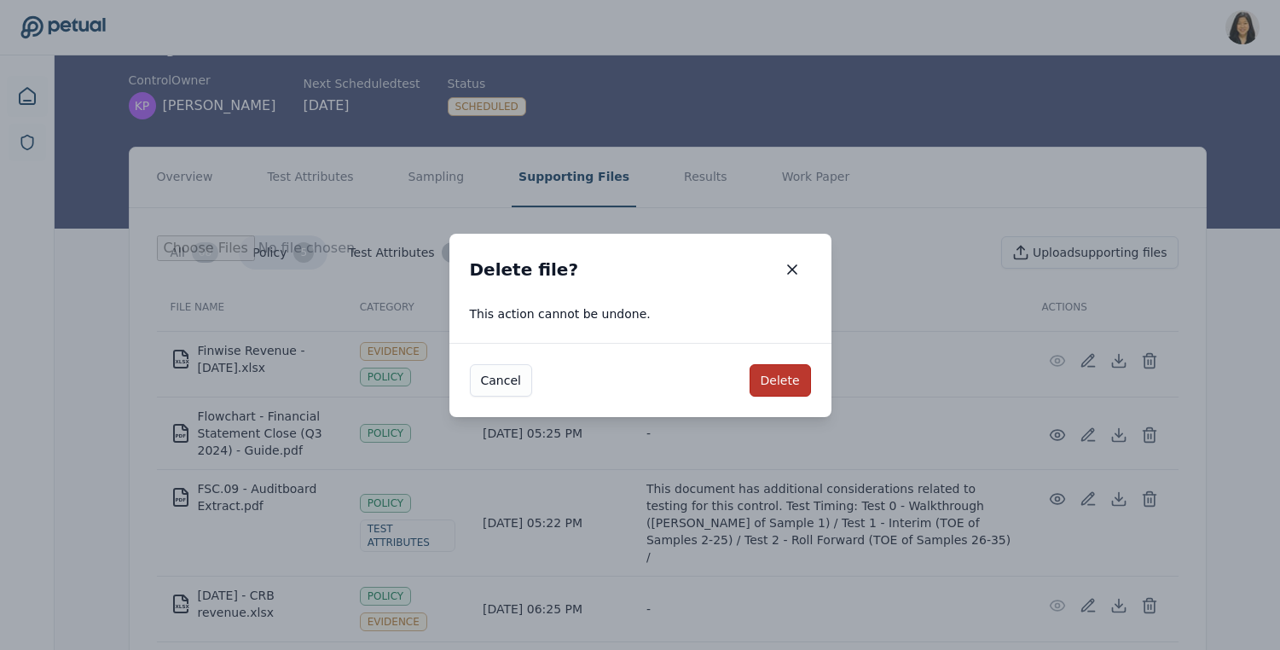
click at [782, 376] on button "Delete" at bounding box center [780, 380] width 61 height 32
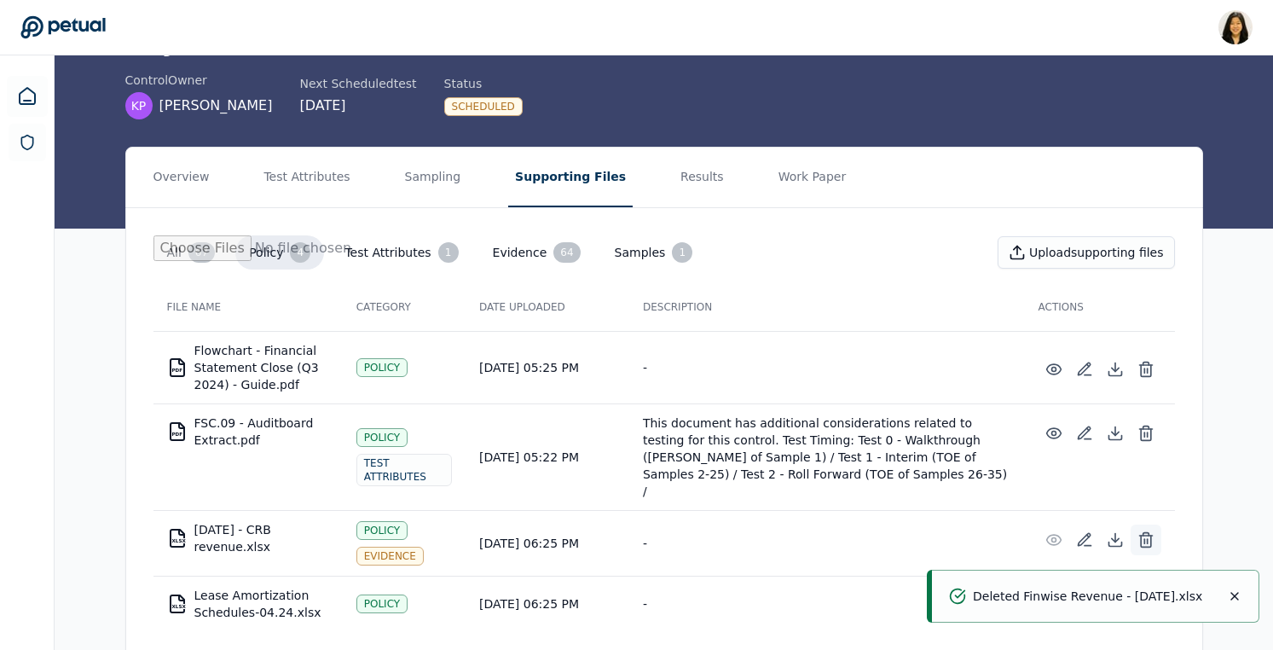
click at [1148, 531] on icon at bounding box center [1146, 539] width 17 height 17
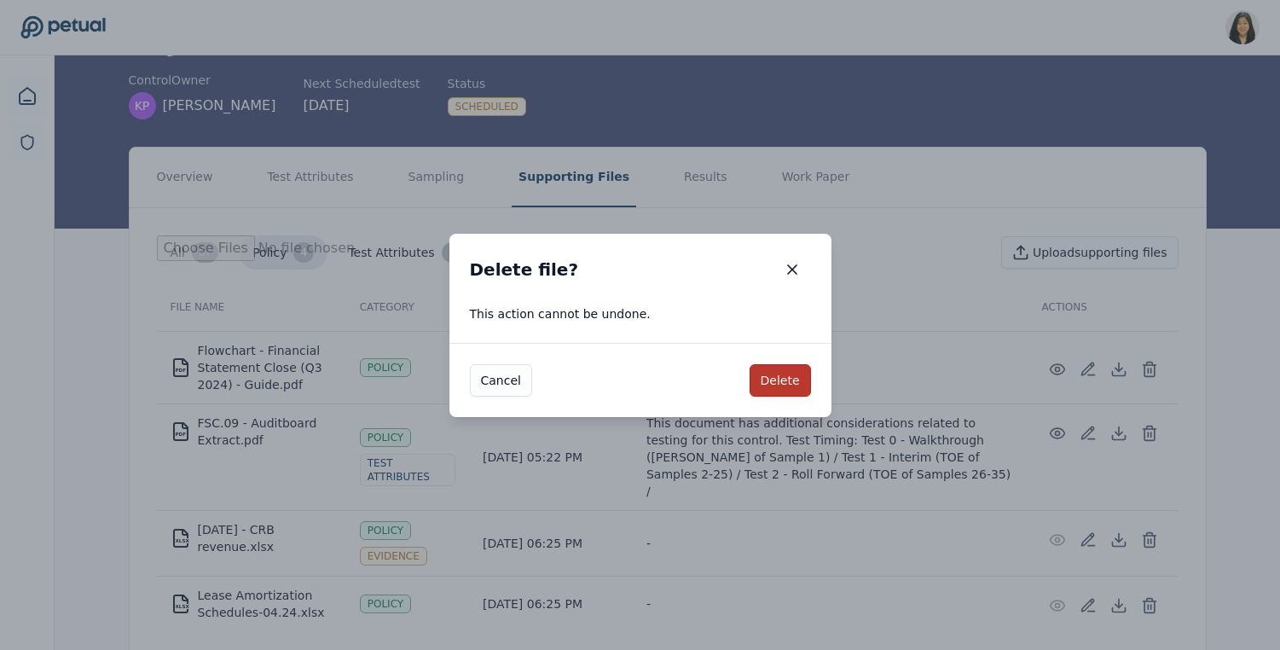
click at [772, 379] on button "Delete" at bounding box center [780, 380] width 61 height 32
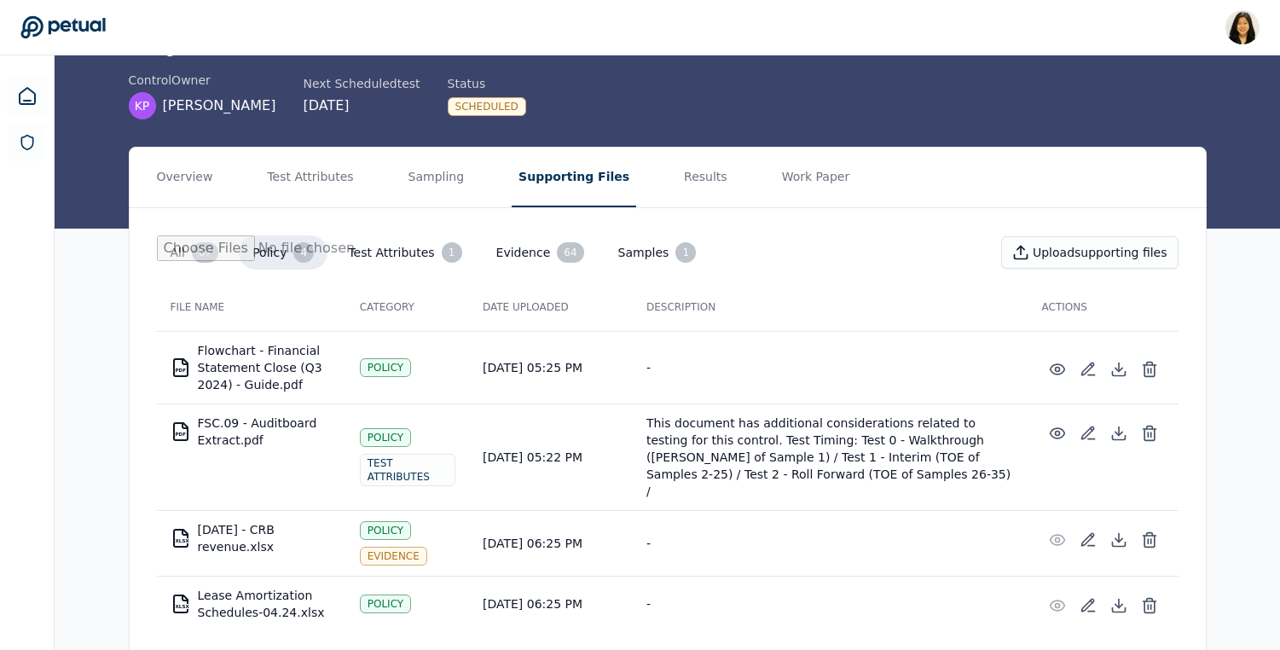
scroll to position [58, 0]
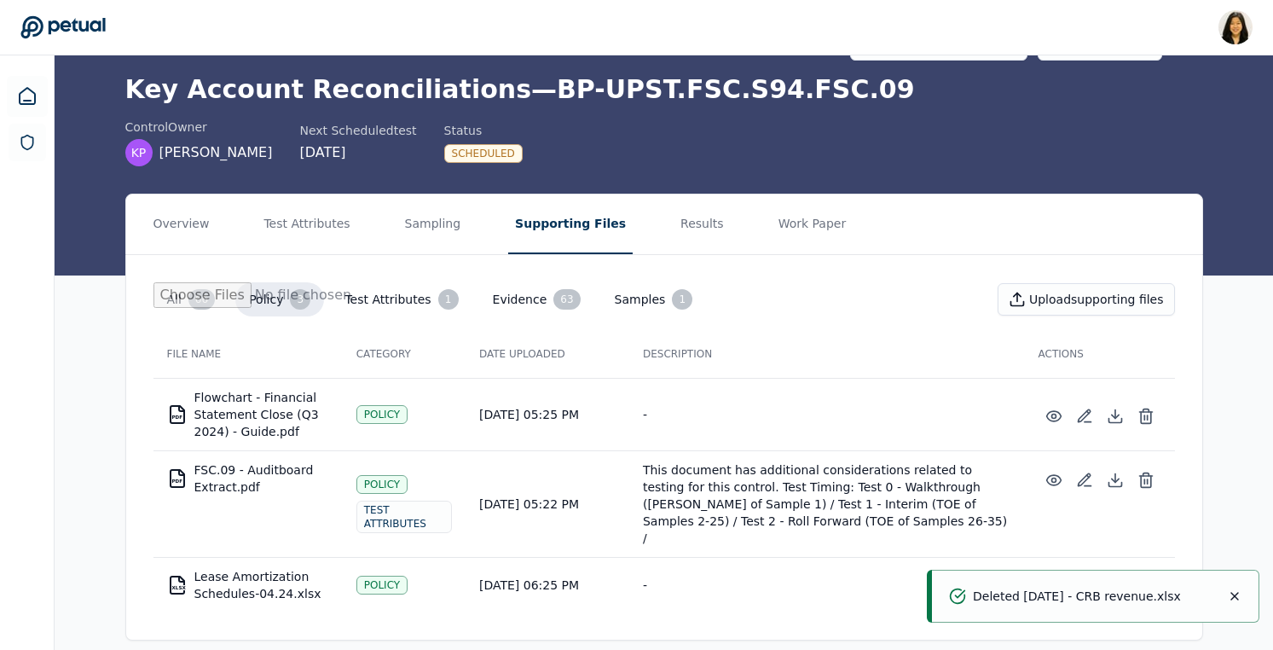
click at [1149, 578] on icon at bounding box center [1146, 586] width 17 height 17
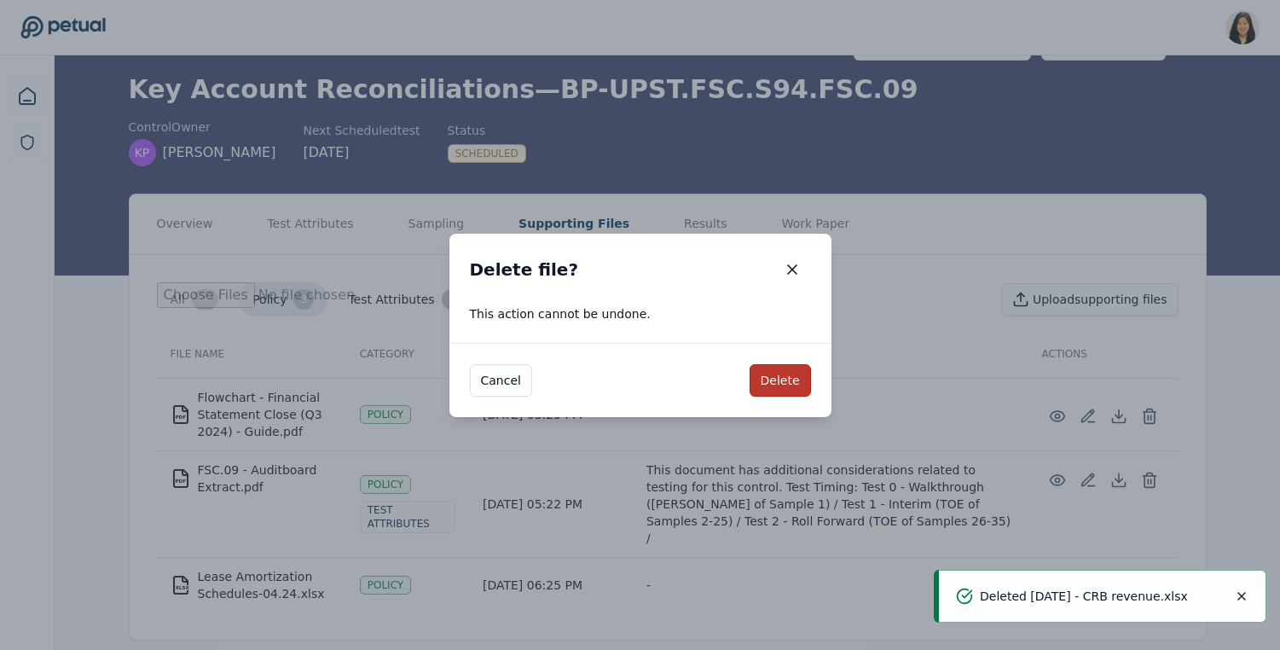
click at [792, 382] on button "Delete" at bounding box center [780, 380] width 61 height 32
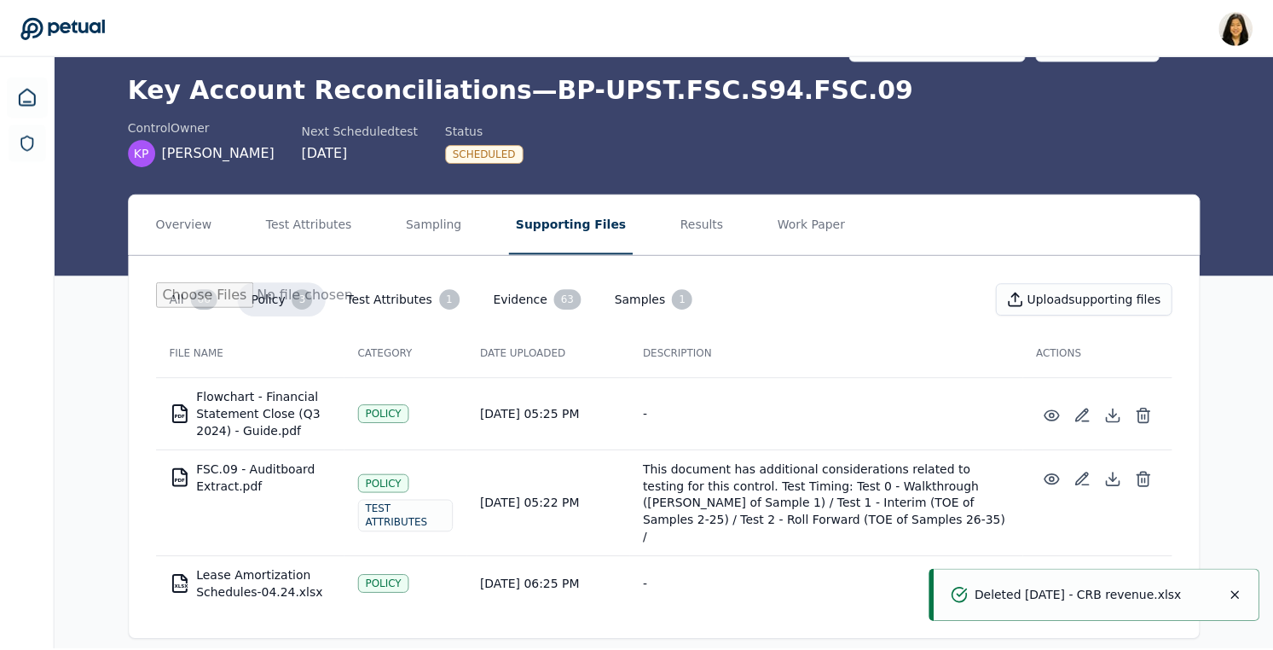
scroll to position [3, 0]
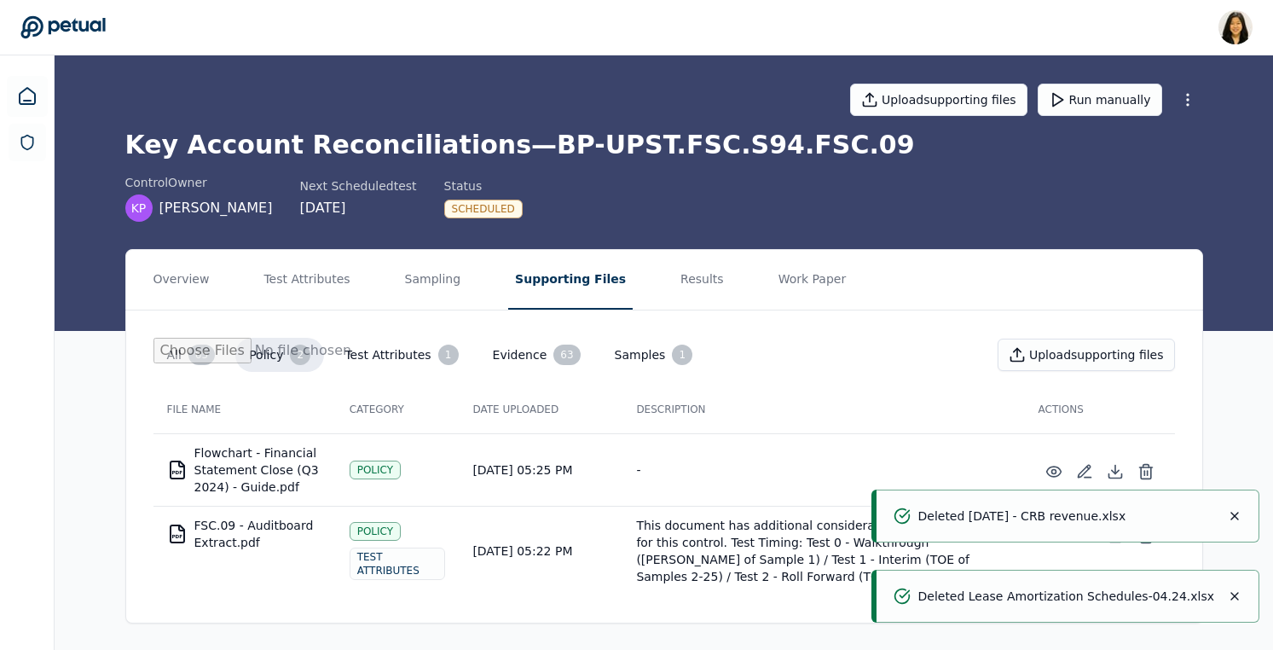
click at [426, 352] on button "Test Attributes 1" at bounding box center [401, 355] width 141 height 34
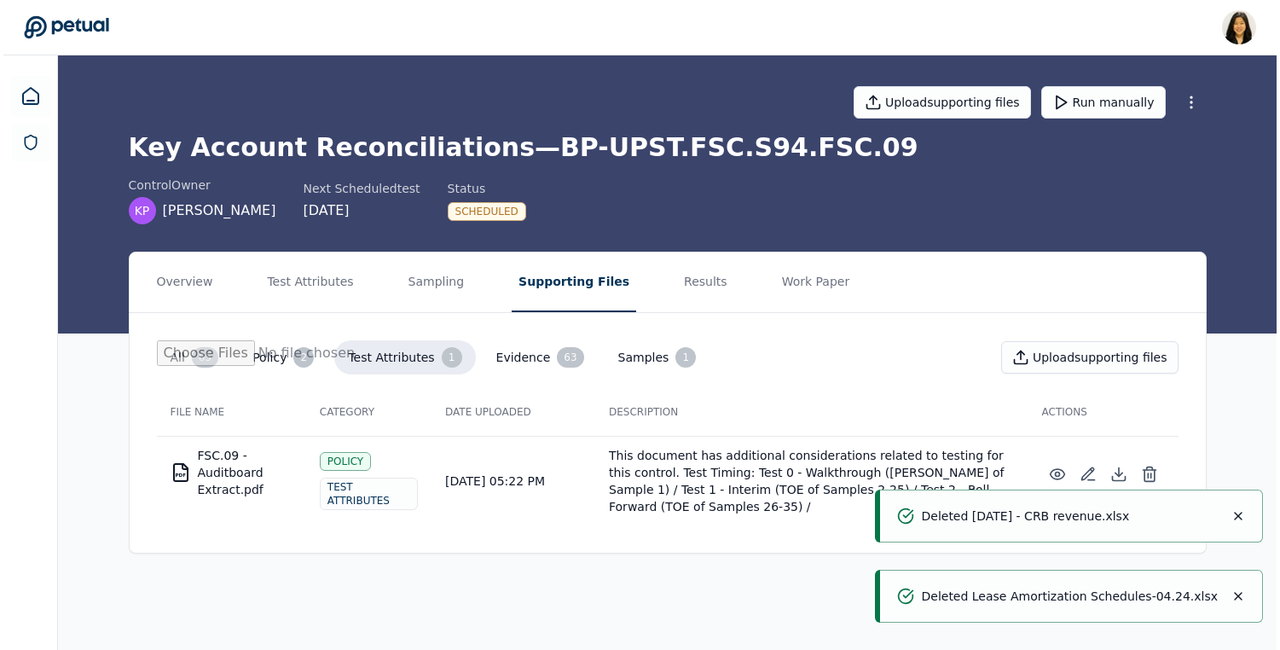
scroll to position [0, 0]
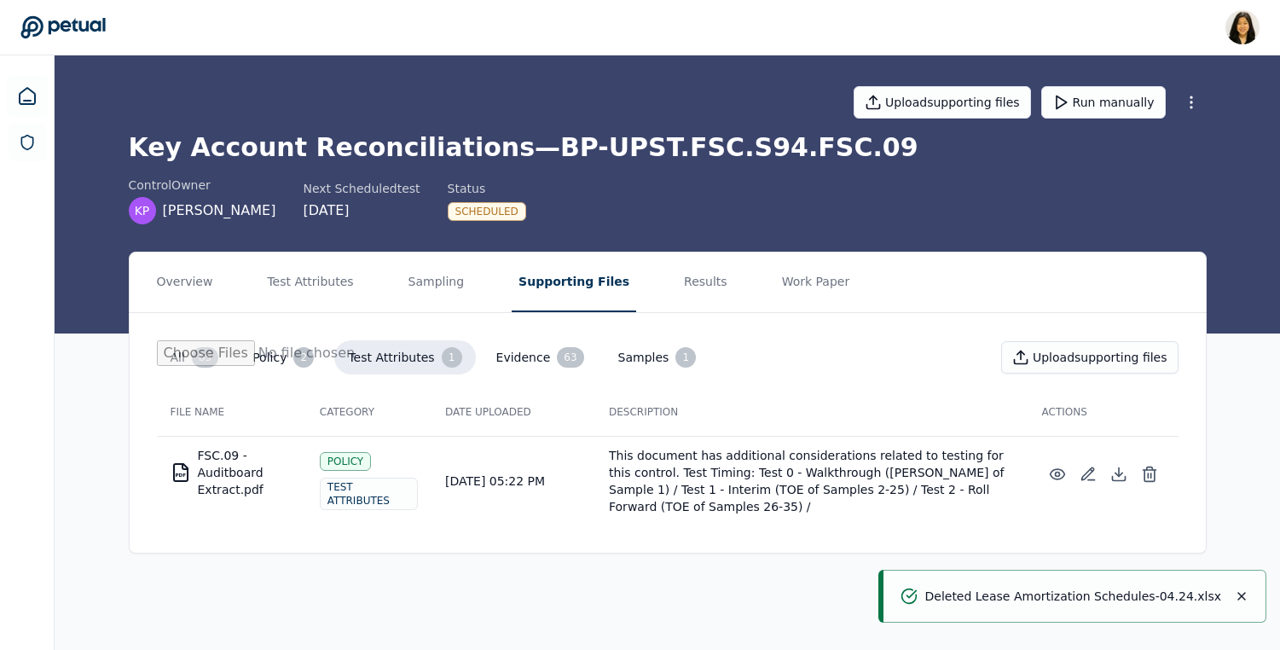
click at [650, 356] on button "Samples 1" at bounding box center [658, 357] width 106 height 34
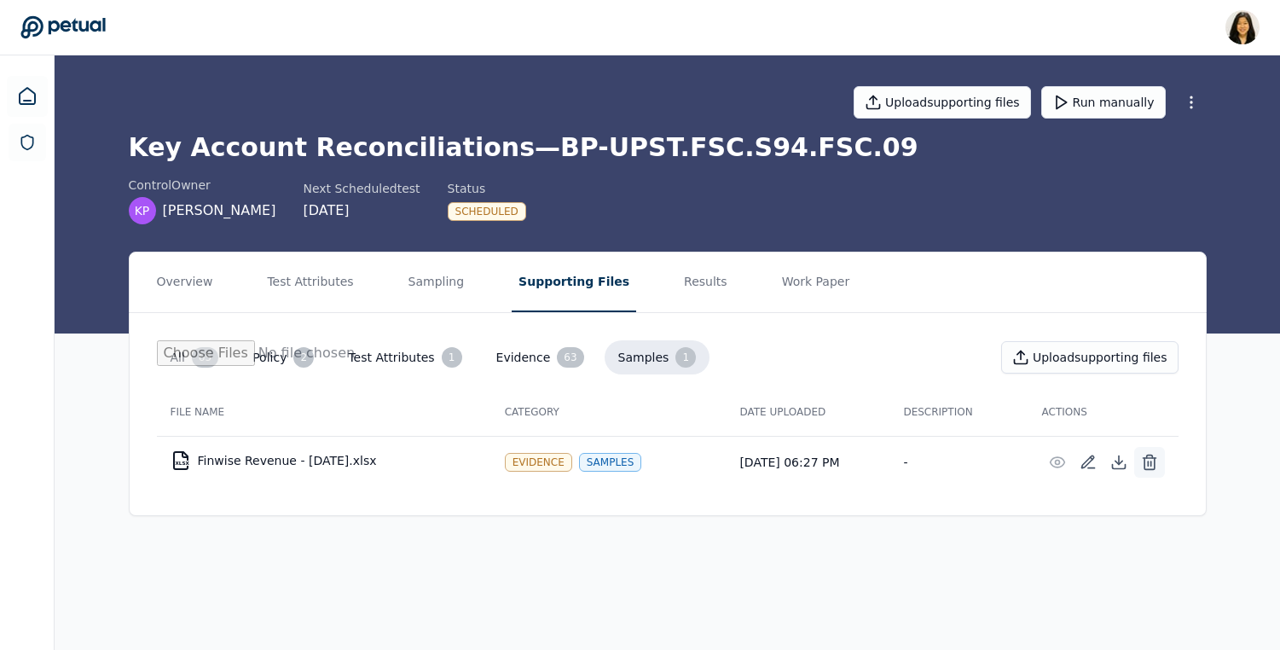
click at [1146, 462] on icon at bounding box center [1149, 462] width 17 height 17
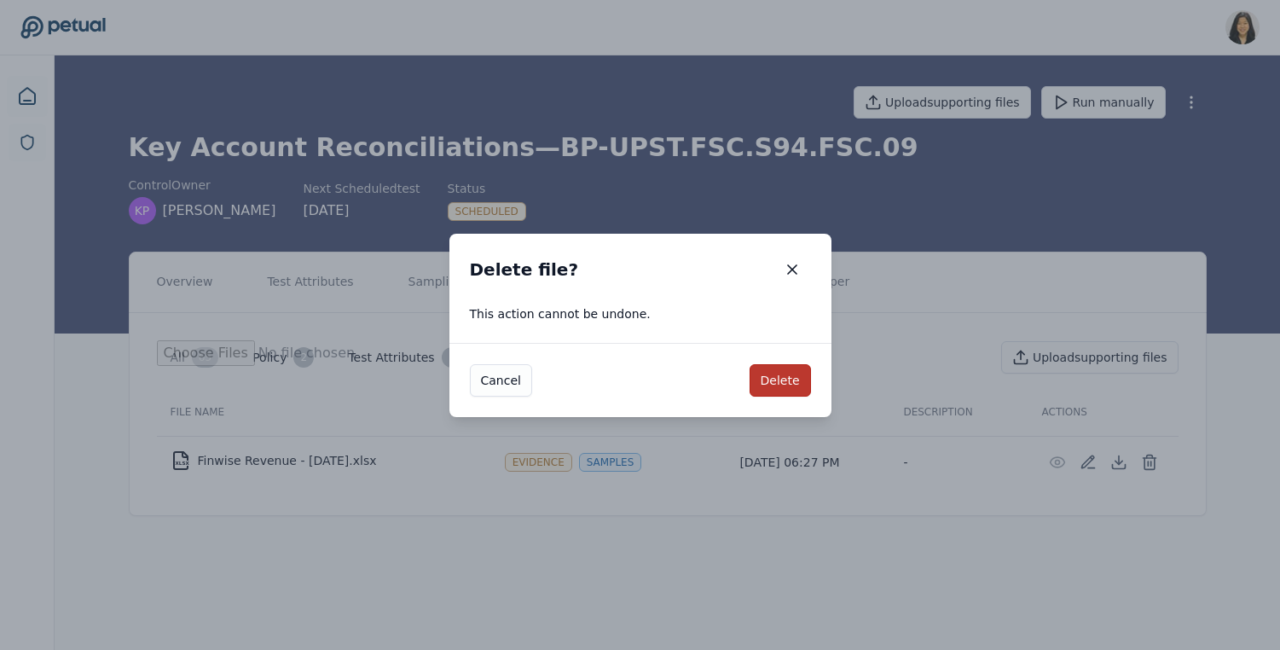
click at [790, 390] on button "Delete" at bounding box center [780, 380] width 61 height 32
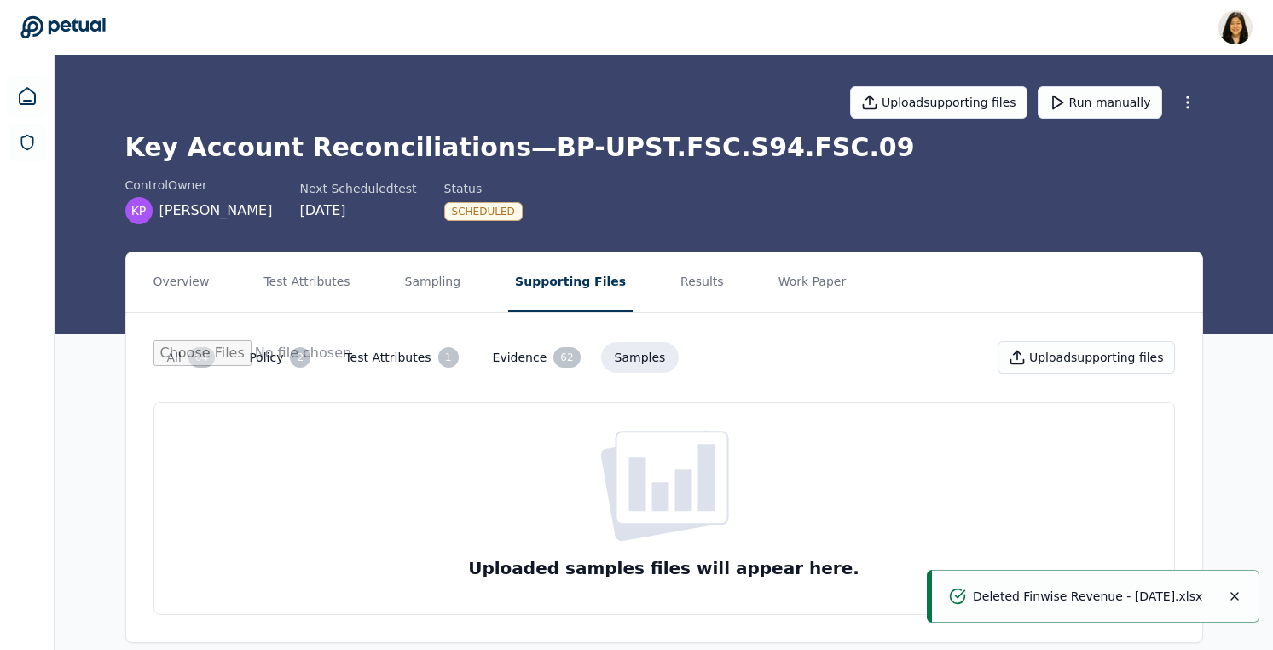
click at [543, 368] on button "Evidence 62" at bounding box center [536, 357] width 115 height 34
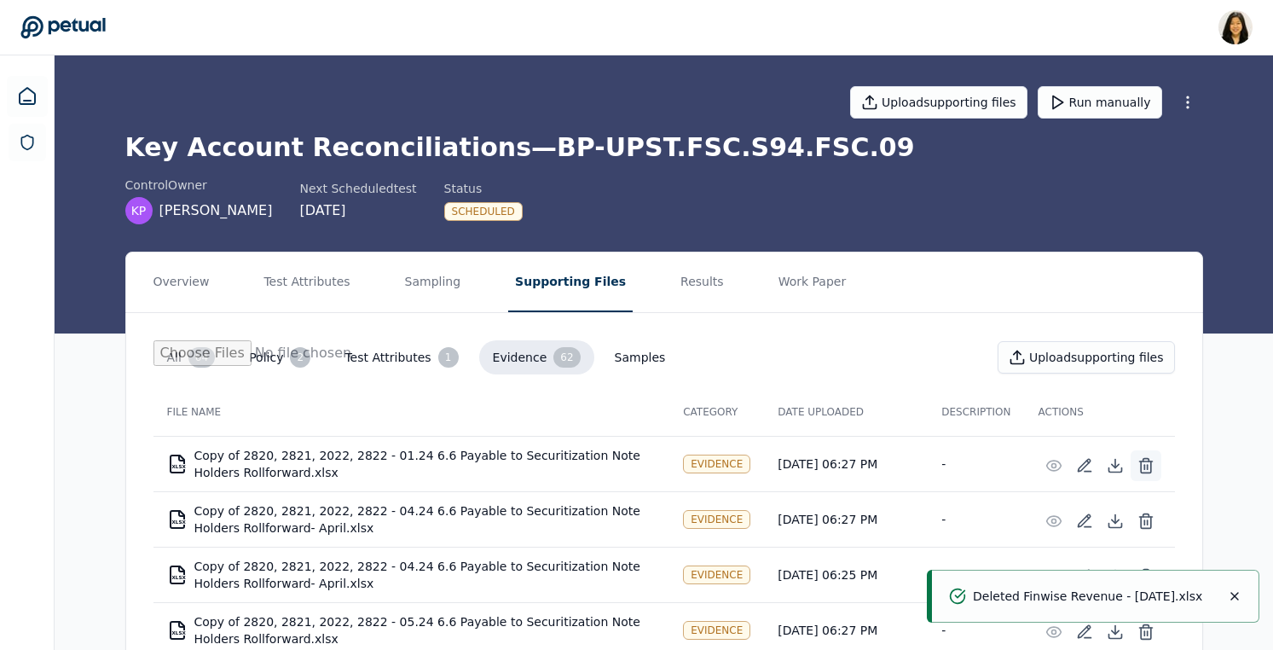
click at [1147, 467] on line at bounding box center [1147, 467] width 0 height 4
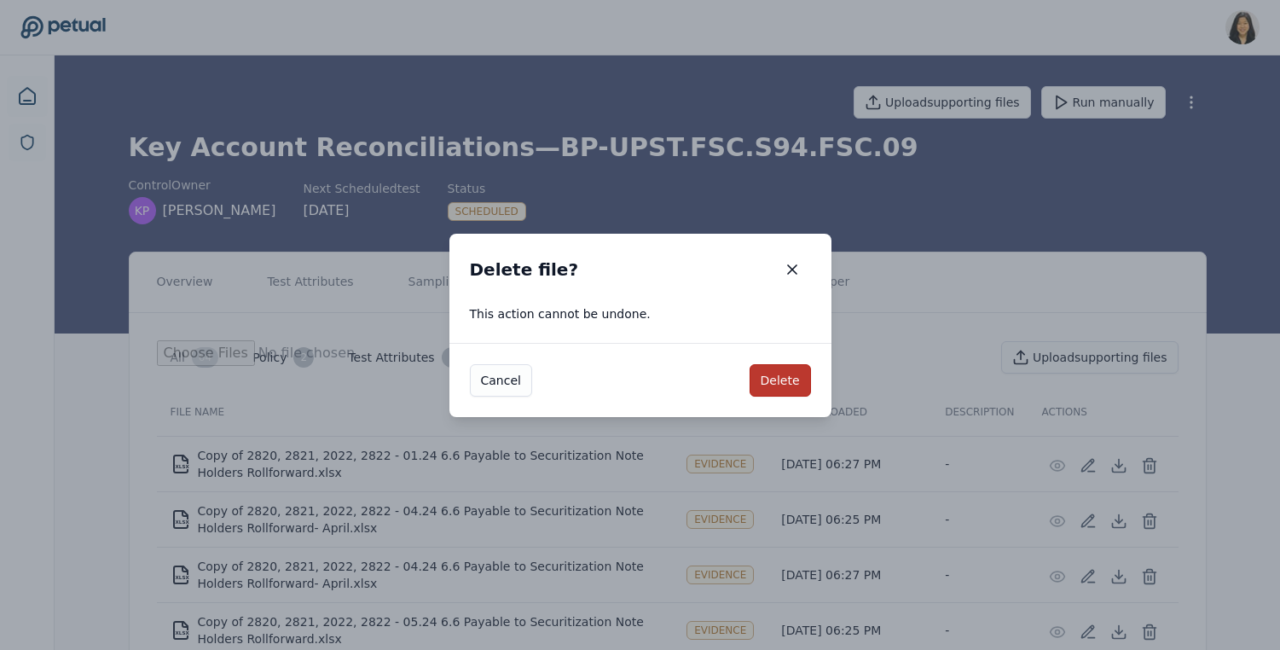
click at [779, 384] on button "Delete" at bounding box center [780, 380] width 61 height 32
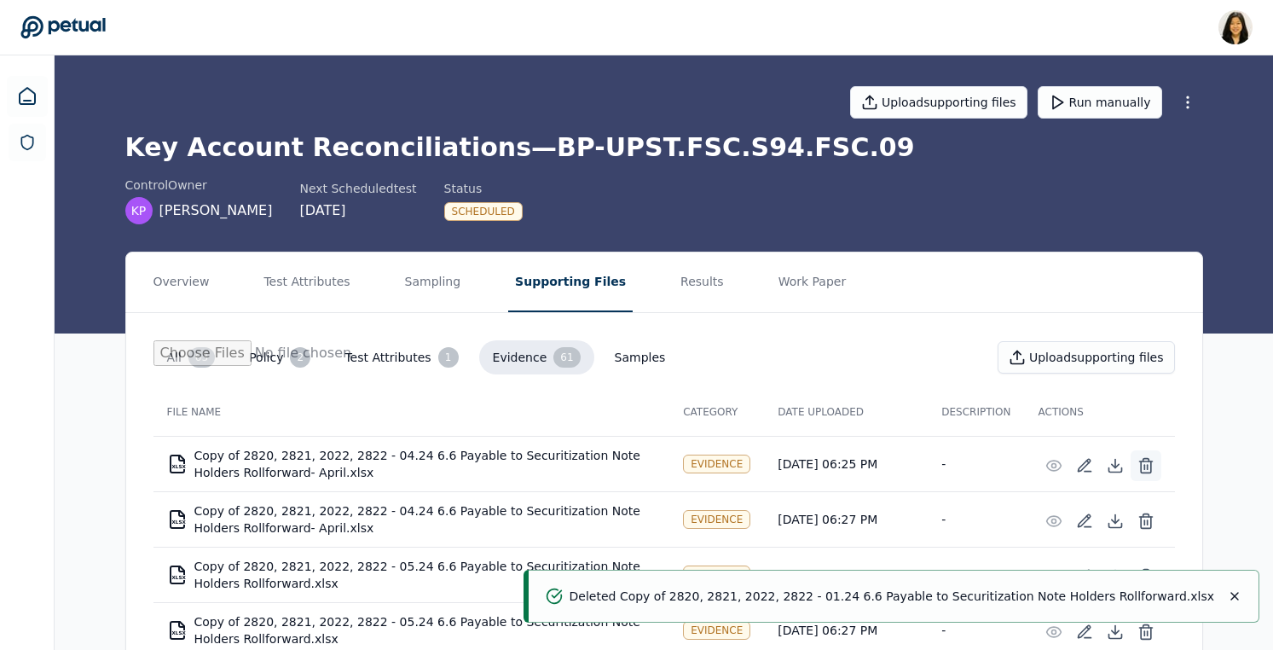
click at [1144, 468] on line at bounding box center [1144, 467] width 0 height 4
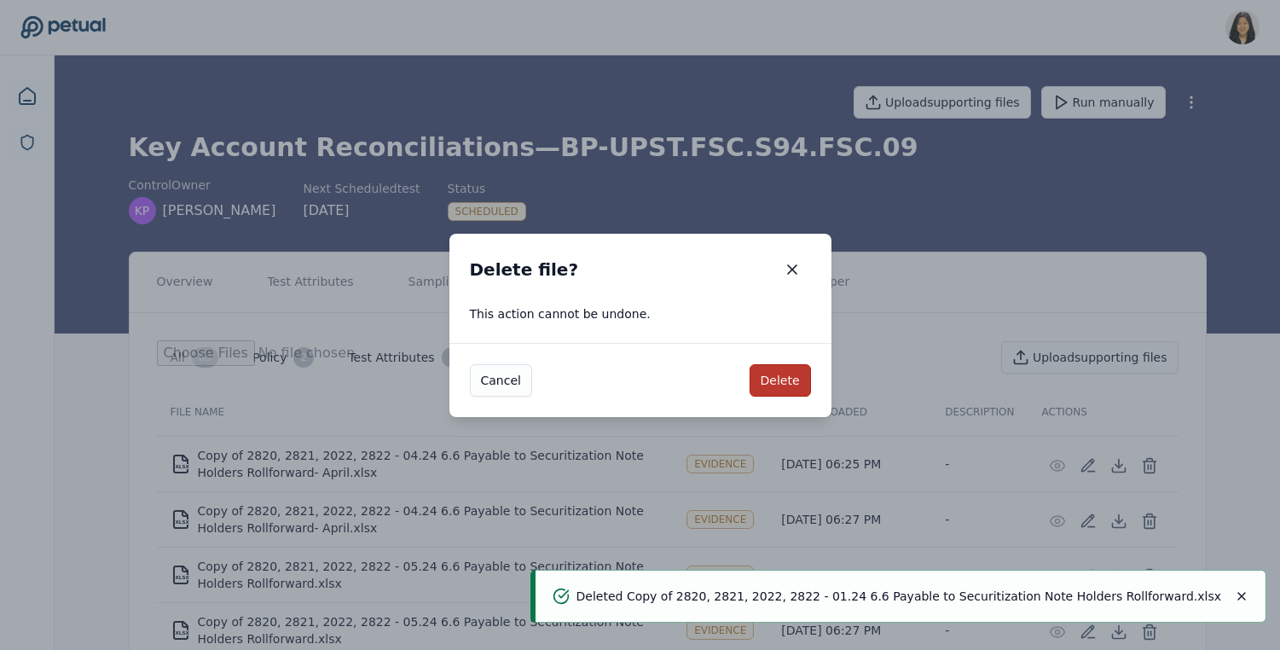
click at [780, 379] on button "Delete" at bounding box center [780, 380] width 61 height 32
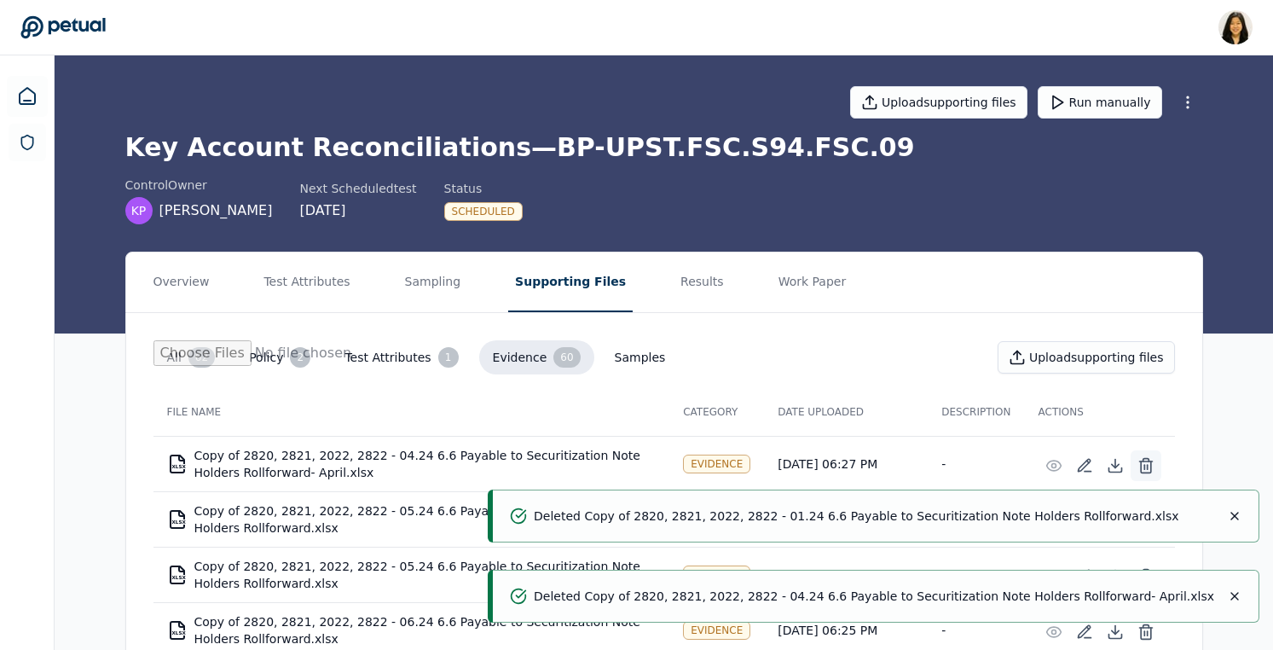
click at [1151, 463] on icon at bounding box center [1146, 465] width 17 height 17
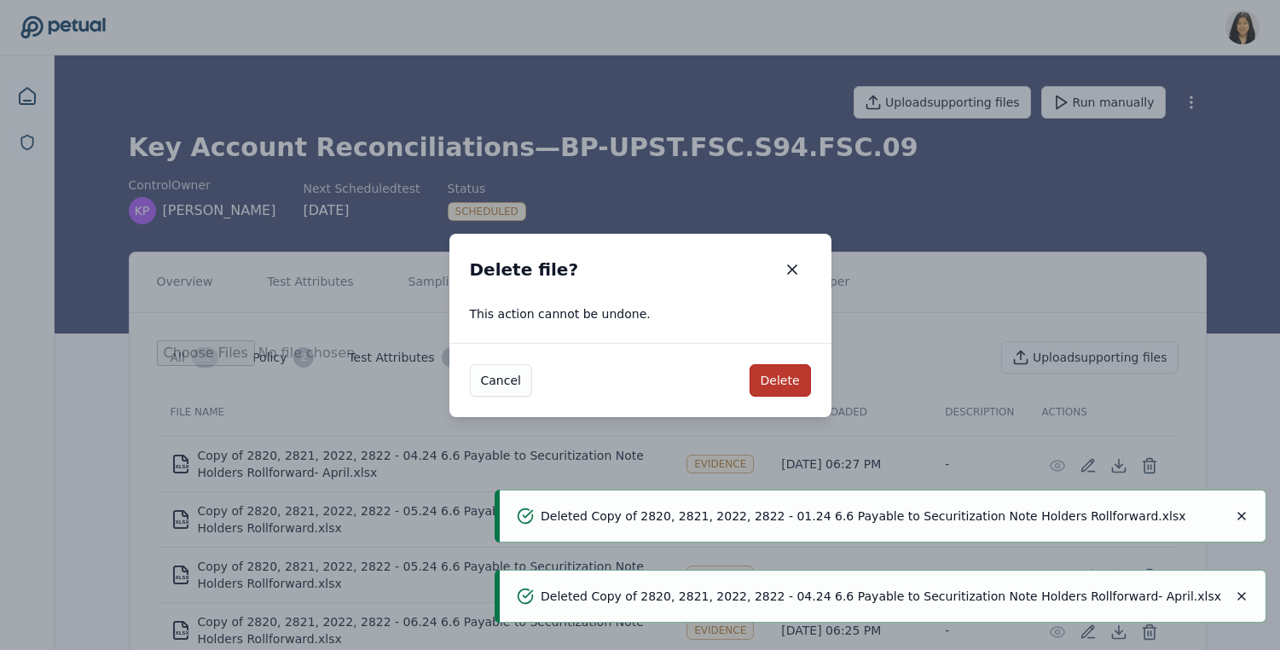
click at [778, 373] on button "Delete" at bounding box center [780, 380] width 61 height 32
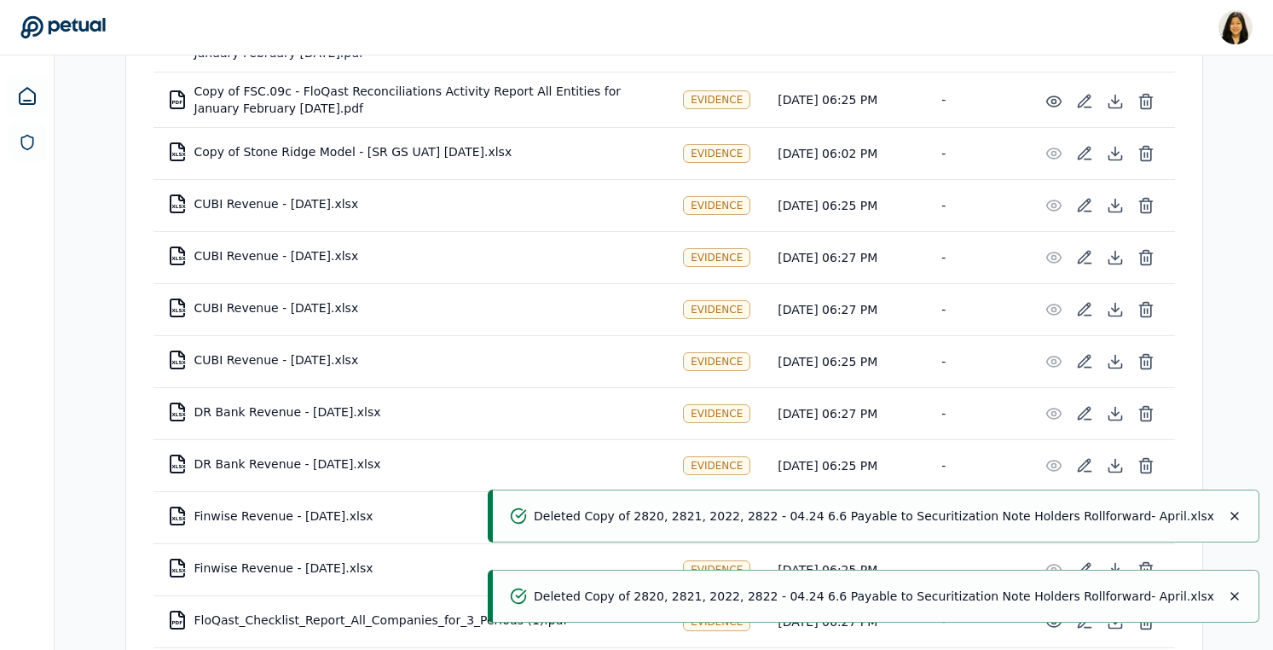
scroll to position [810, 0]
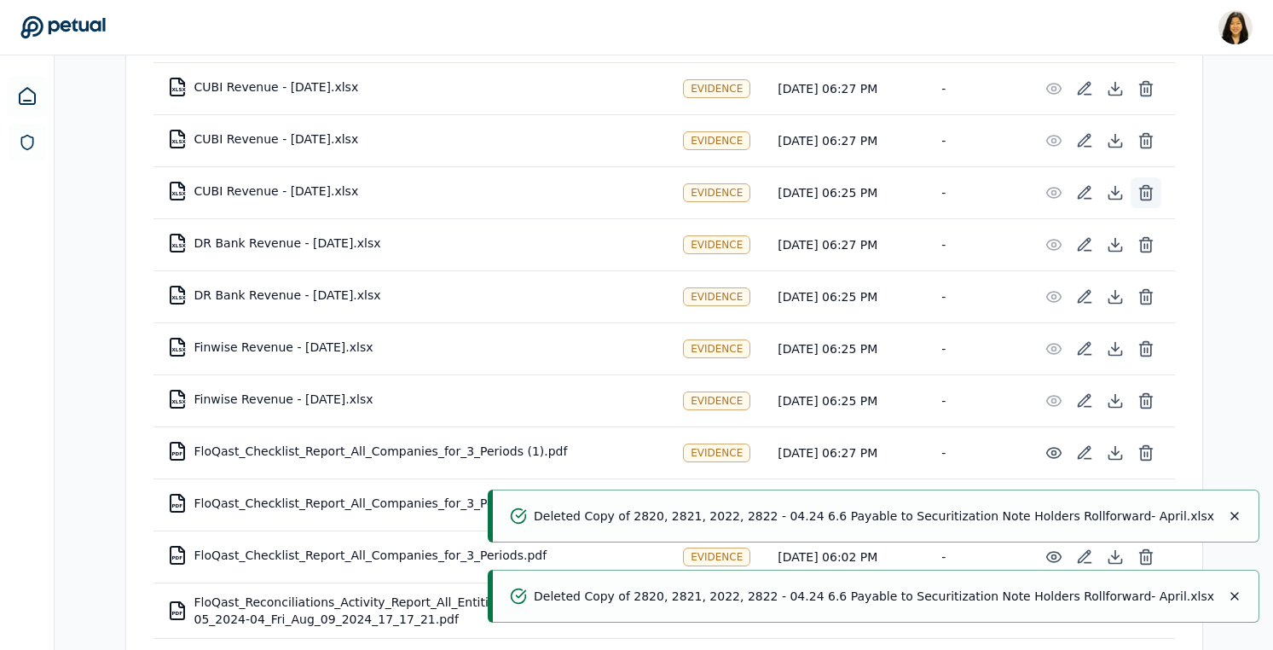
click at [1154, 194] on button at bounding box center [1146, 192] width 31 height 31
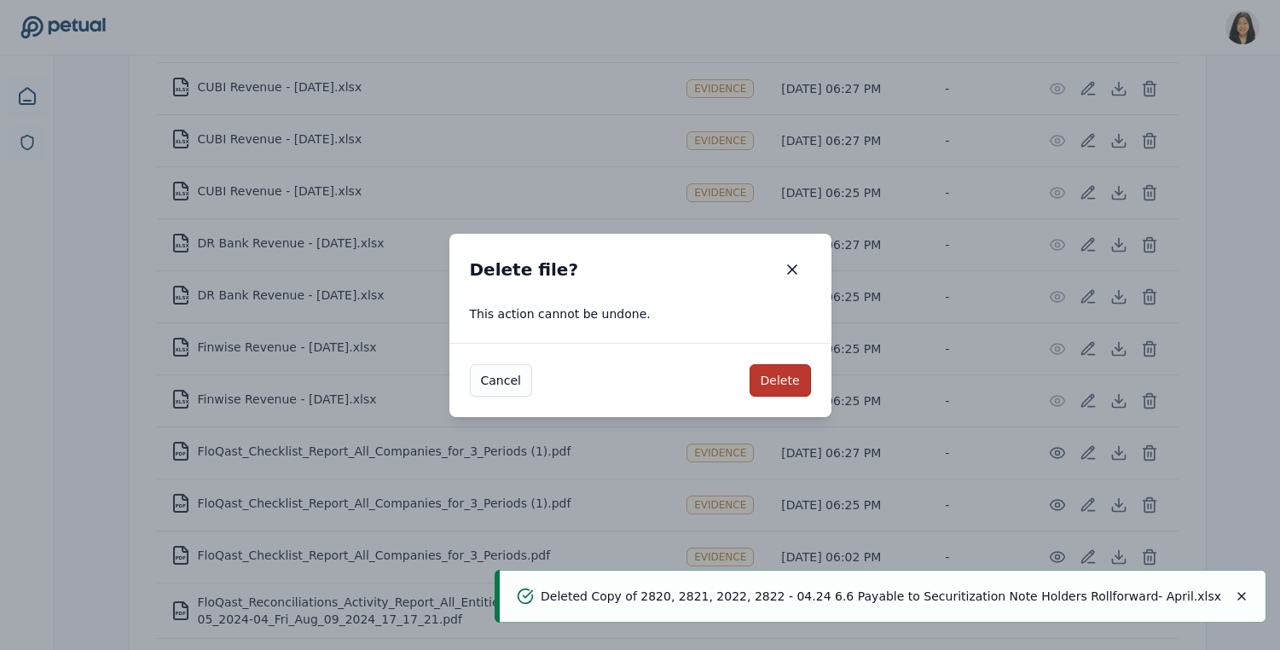
click at [779, 377] on button "Delete" at bounding box center [780, 380] width 61 height 32
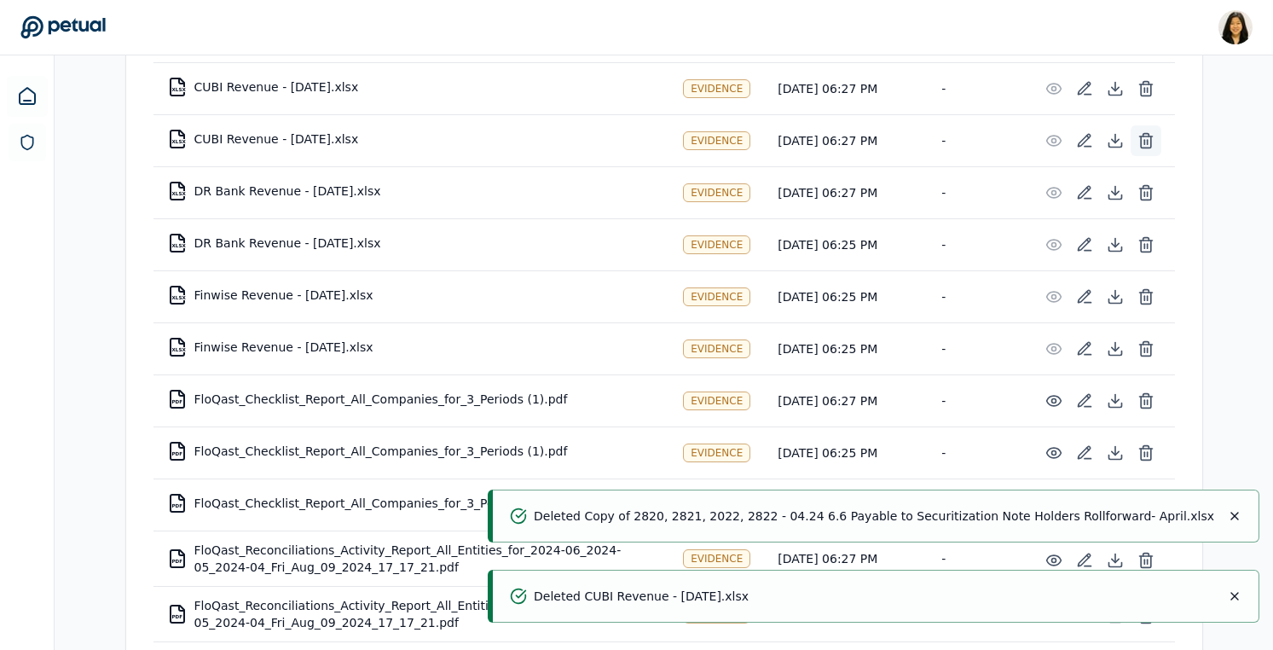
click at [1144, 146] on icon at bounding box center [1146, 140] width 17 height 17
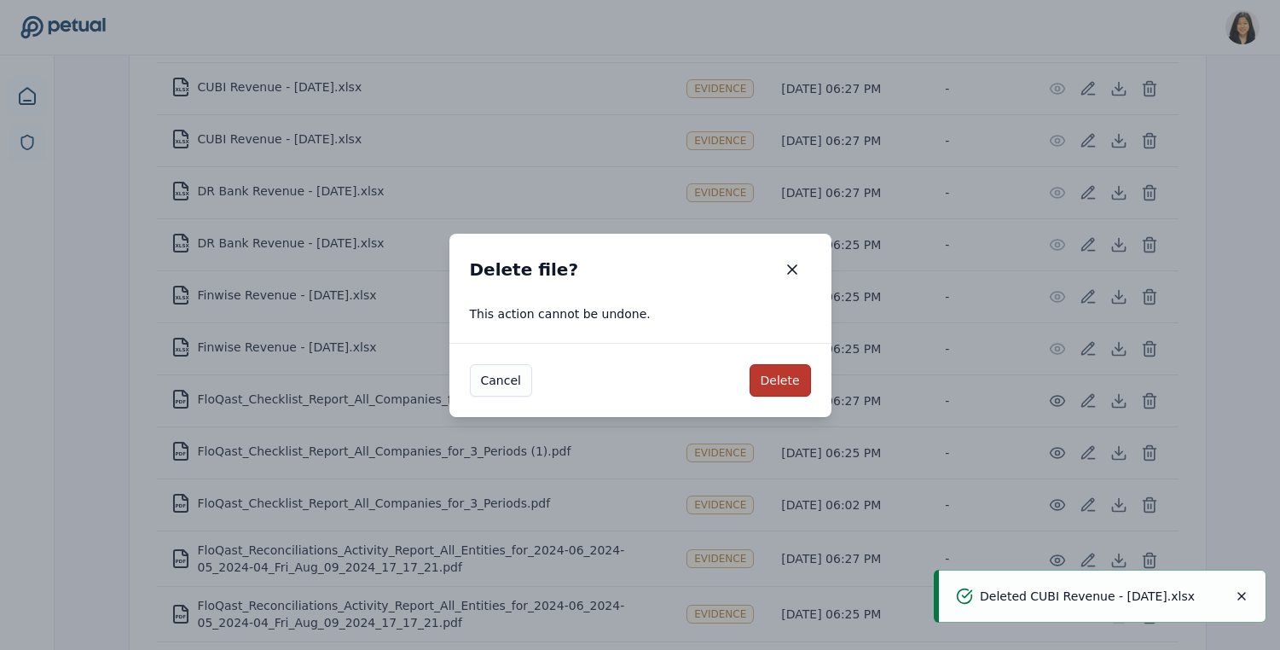
click at [796, 370] on button "Delete" at bounding box center [780, 380] width 61 height 32
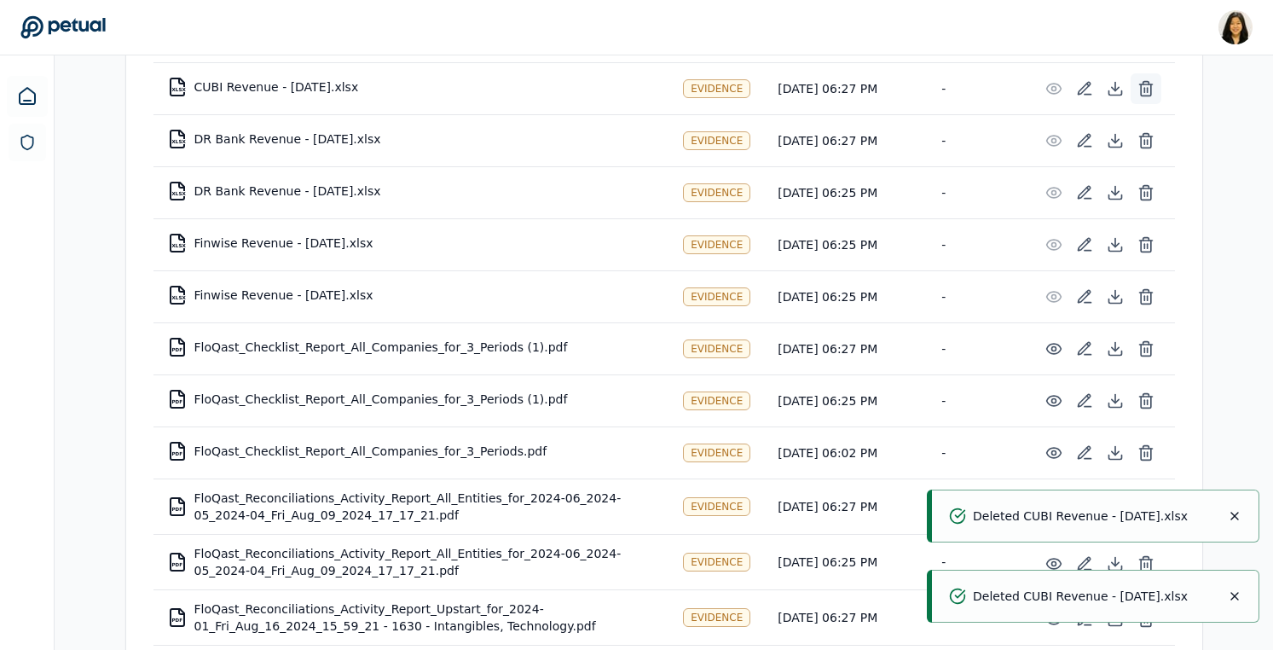
click at [1155, 89] on button at bounding box center [1146, 88] width 31 height 31
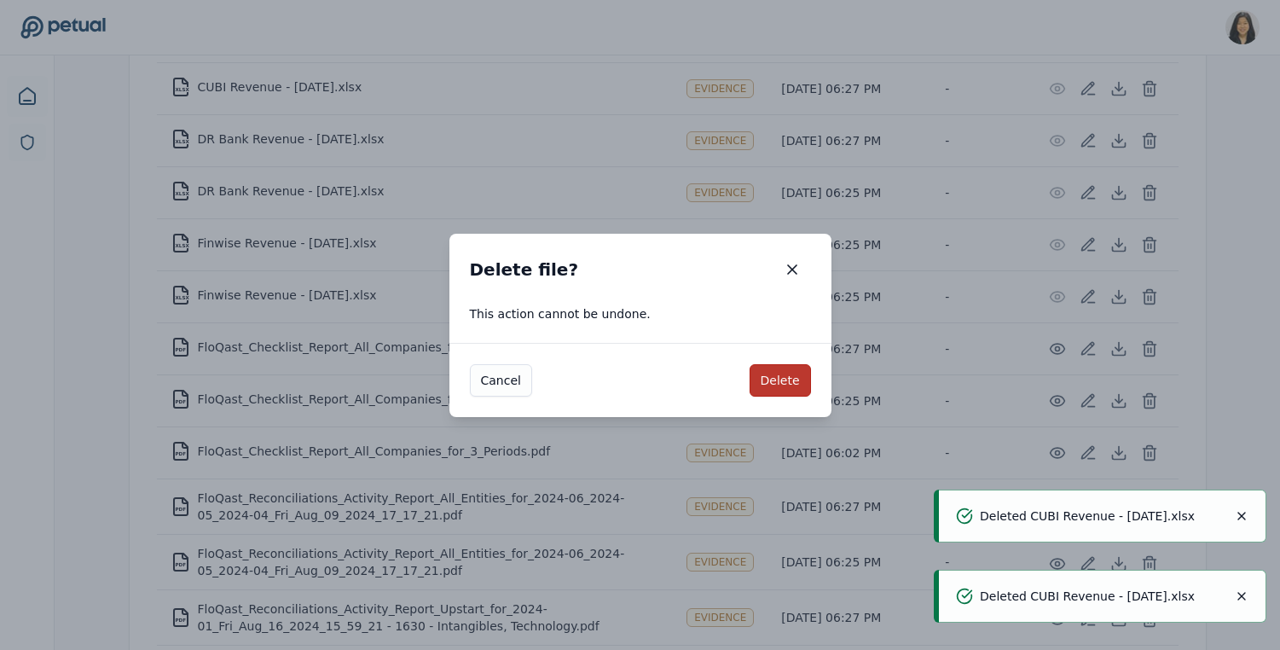
click at [767, 373] on button "Delete" at bounding box center [780, 380] width 61 height 32
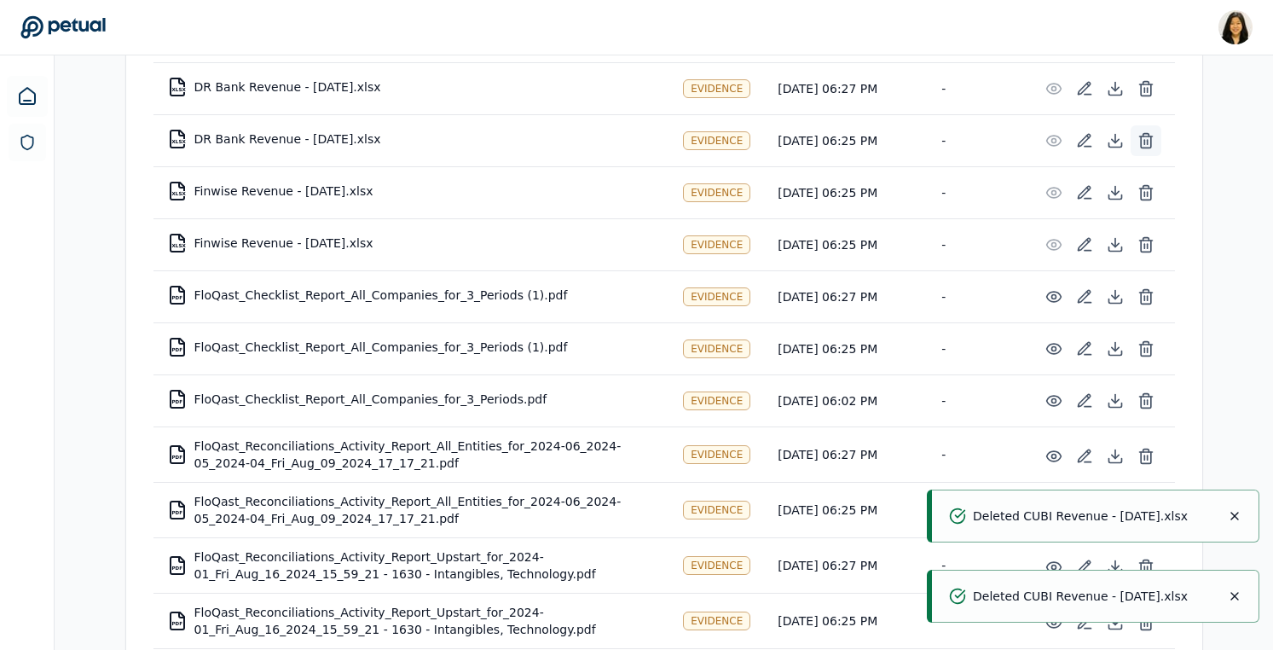
click at [1141, 143] on icon at bounding box center [1146, 140] width 17 height 17
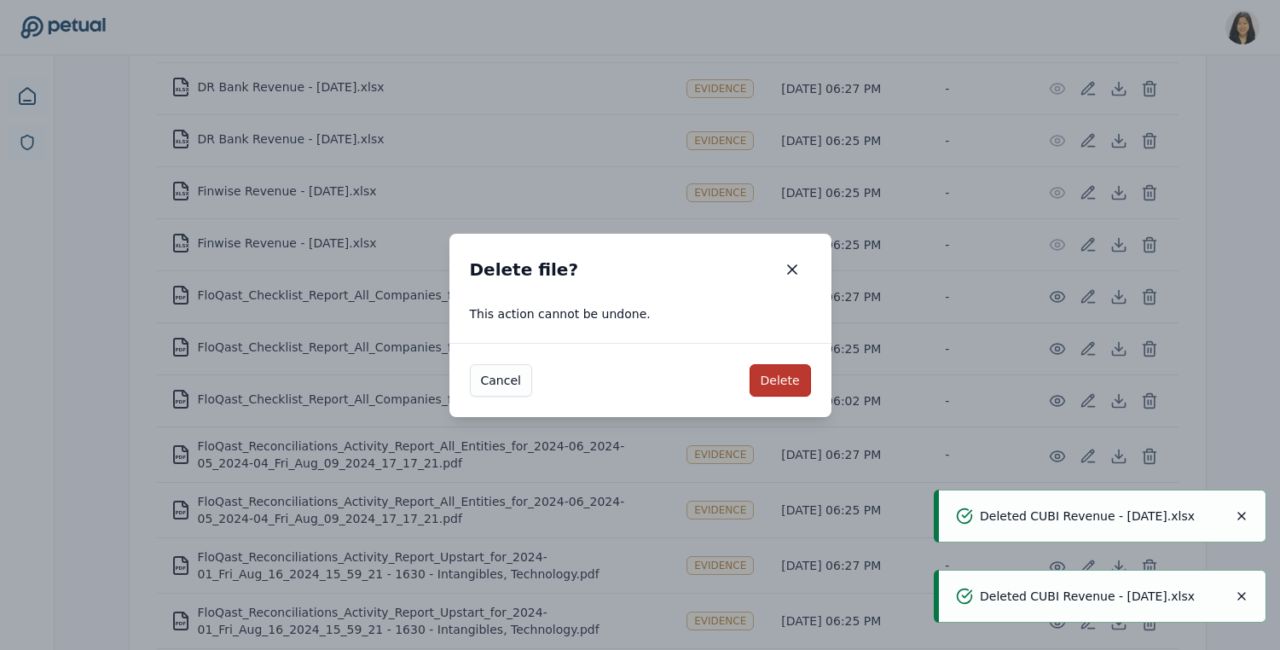
click at [782, 381] on button "Delete" at bounding box center [780, 380] width 61 height 32
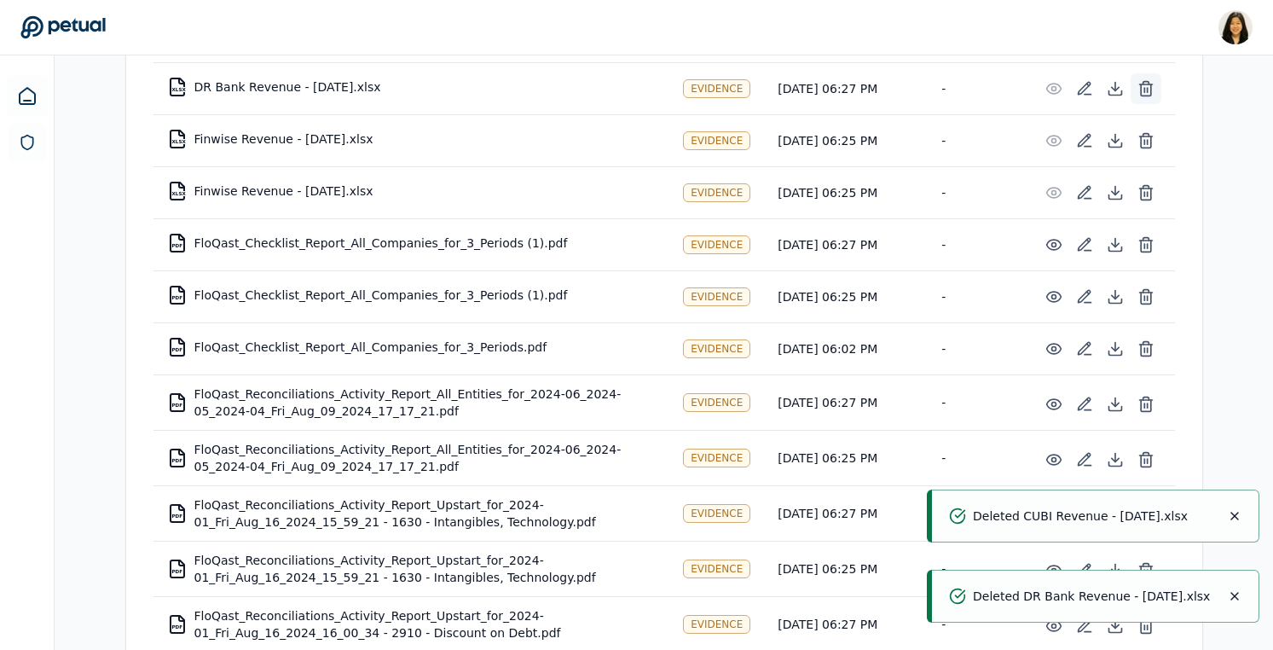
click at [1145, 98] on button at bounding box center [1146, 88] width 31 height 31
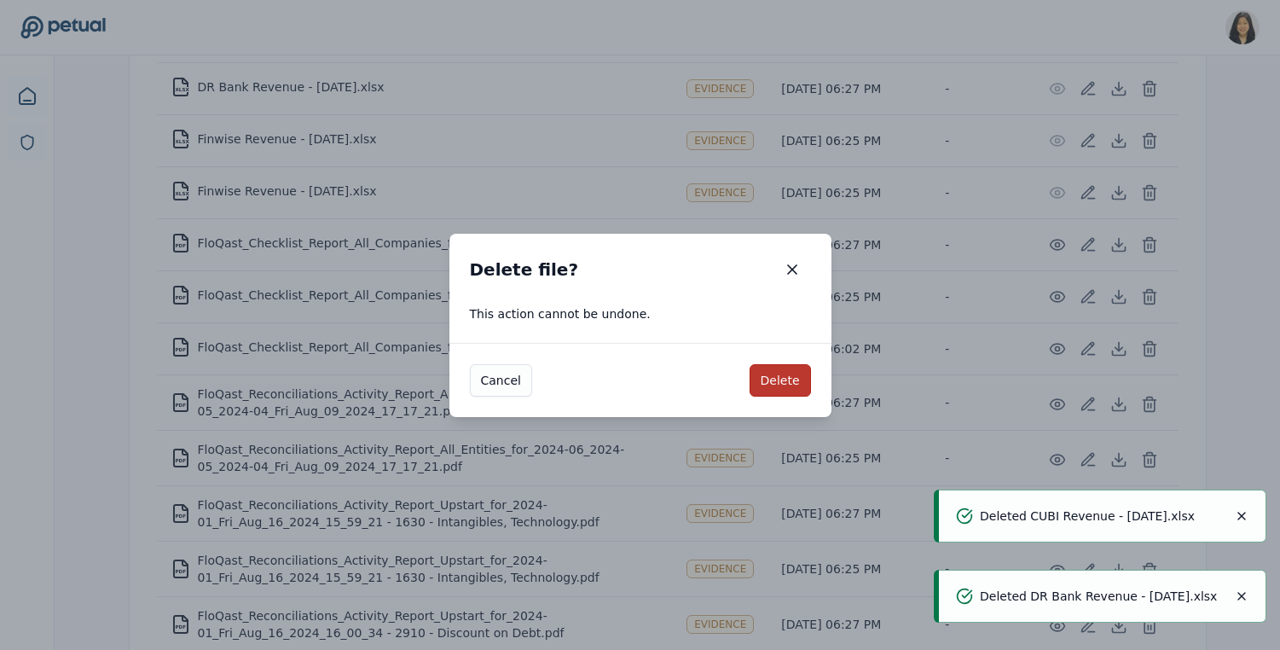
click at [769, 393] on button "Delete" at bounding box center [780, 380] width 61 height 32
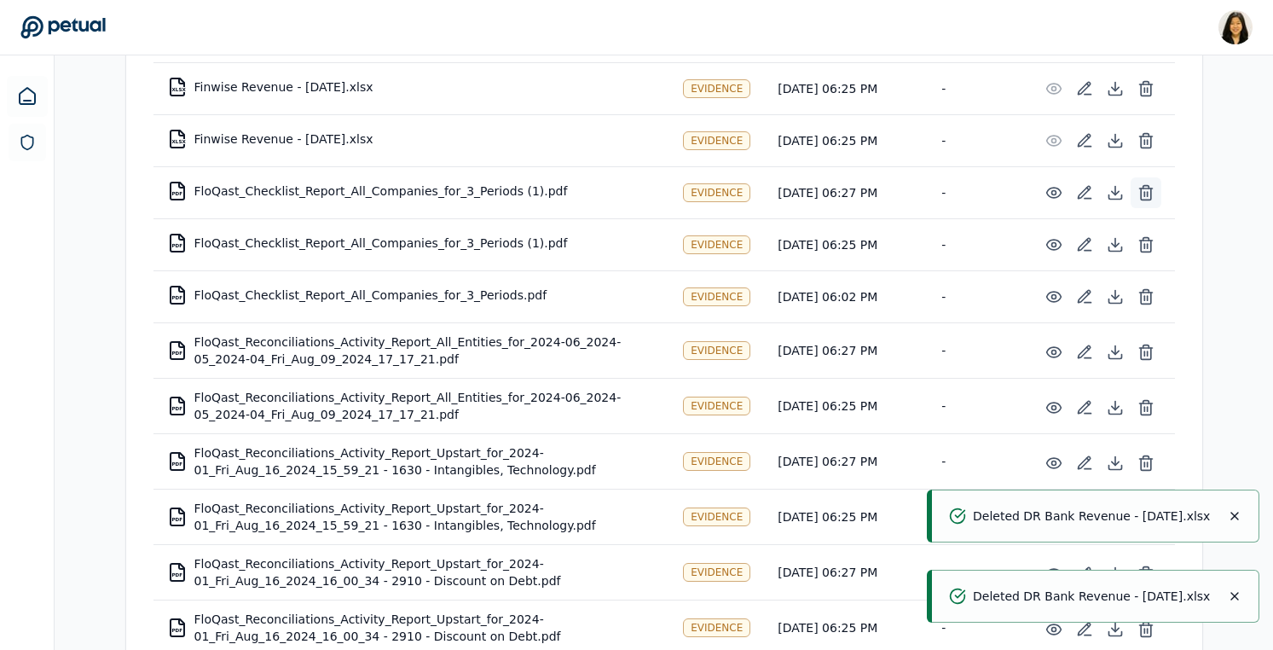
click at [1143, 197] on icon at bounding box center [1146, 192] width 17 height 17
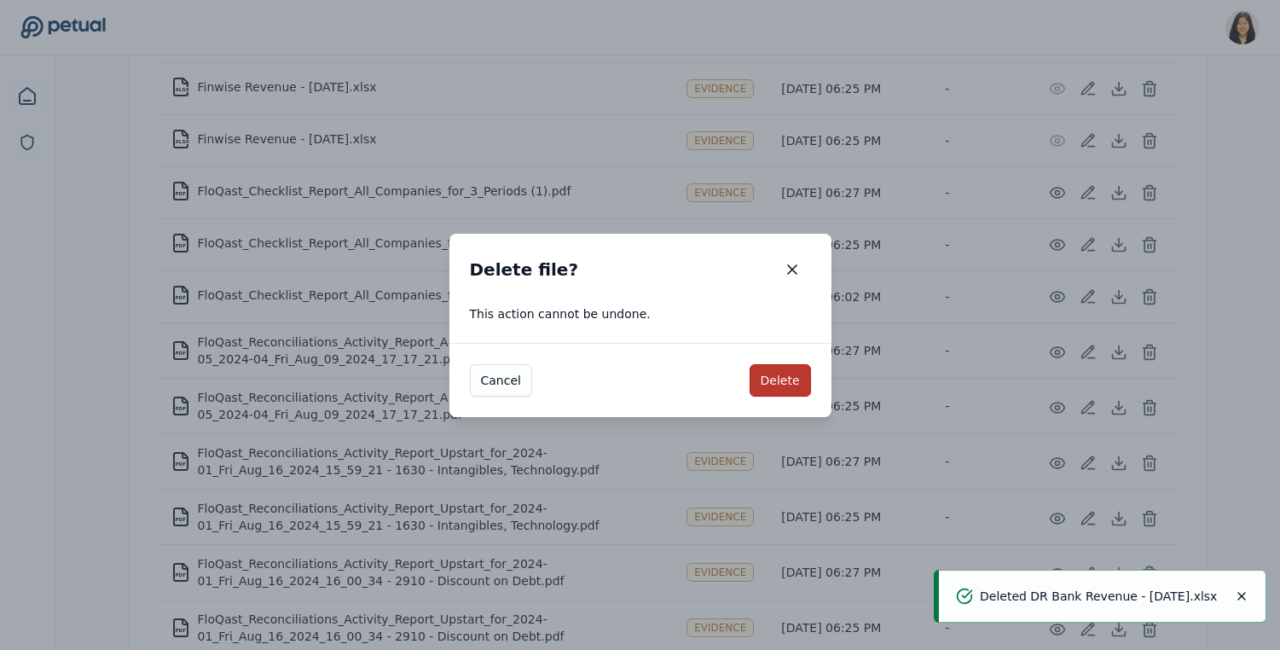
click at [791, 383] on button "Delete" at bounding box center [780, 380] width 61 height 32
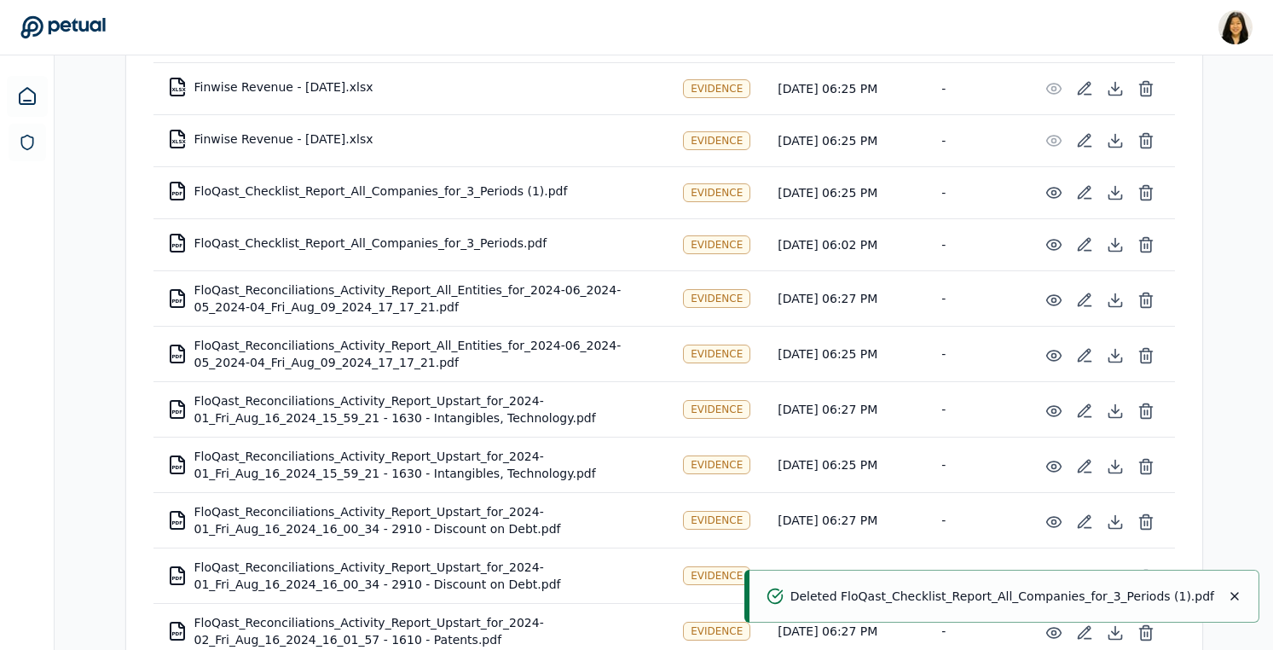
click at [1149, 137] on icon at bounding box center [1146, 140] width 17 height 17
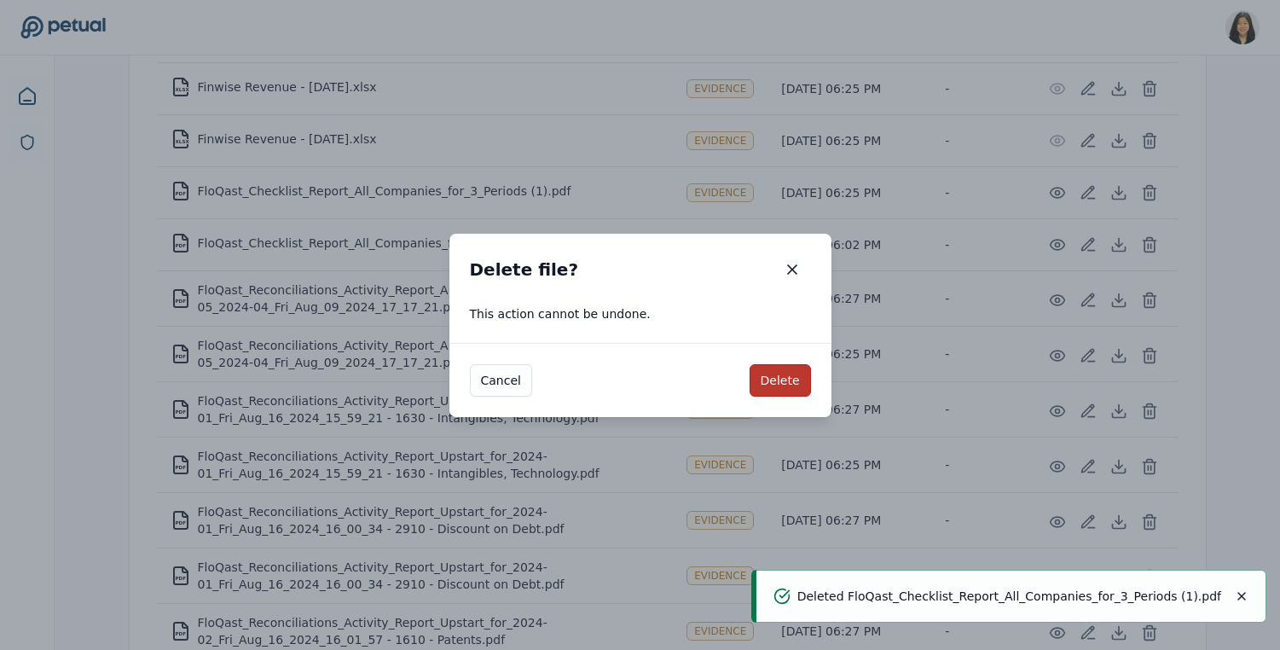
click at [770, 384] on button "Delete" at bounding box center [780, 380] width 61 height 32
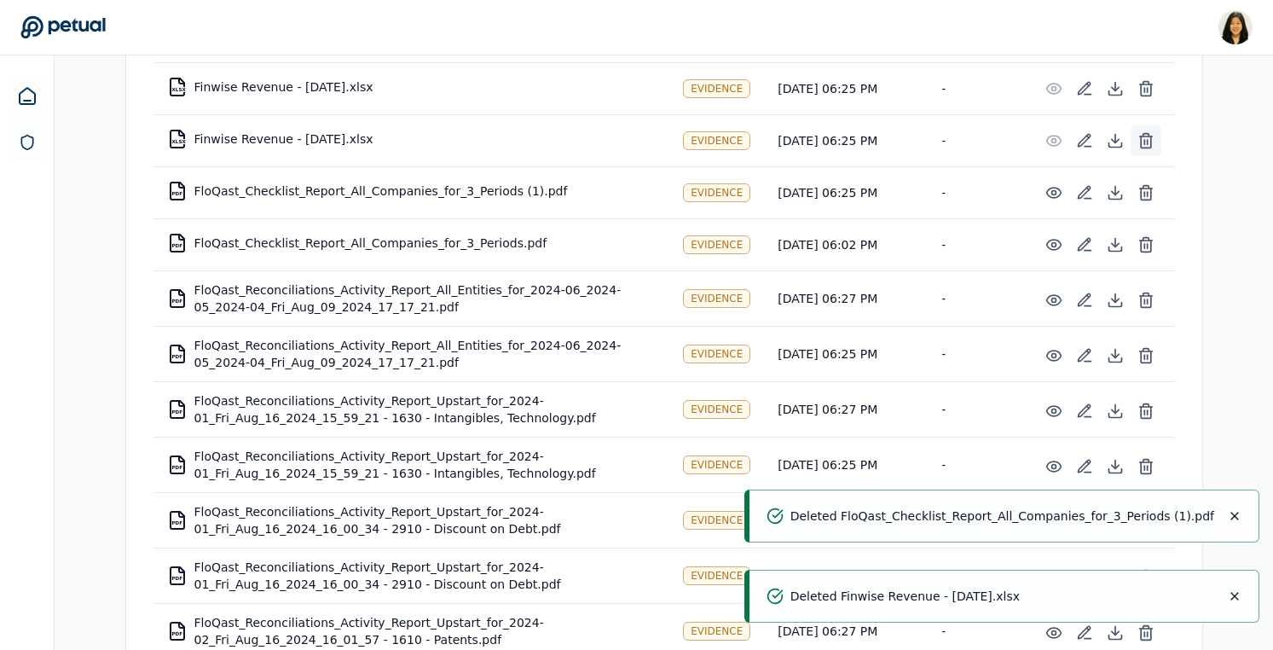
click at [1144, 142] on line at bounding box center [1144, 142] width 0 height 4
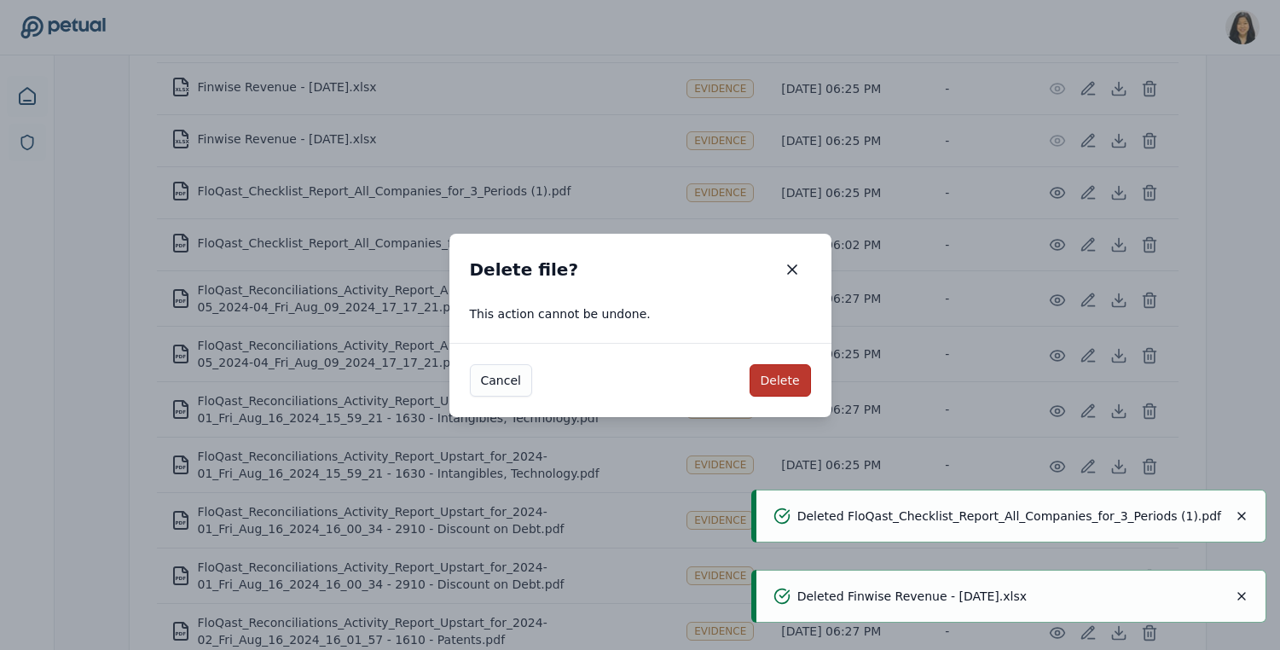
click at [779, 373] on button "Delete" at bounding box center [780, 380] width 61 height 32
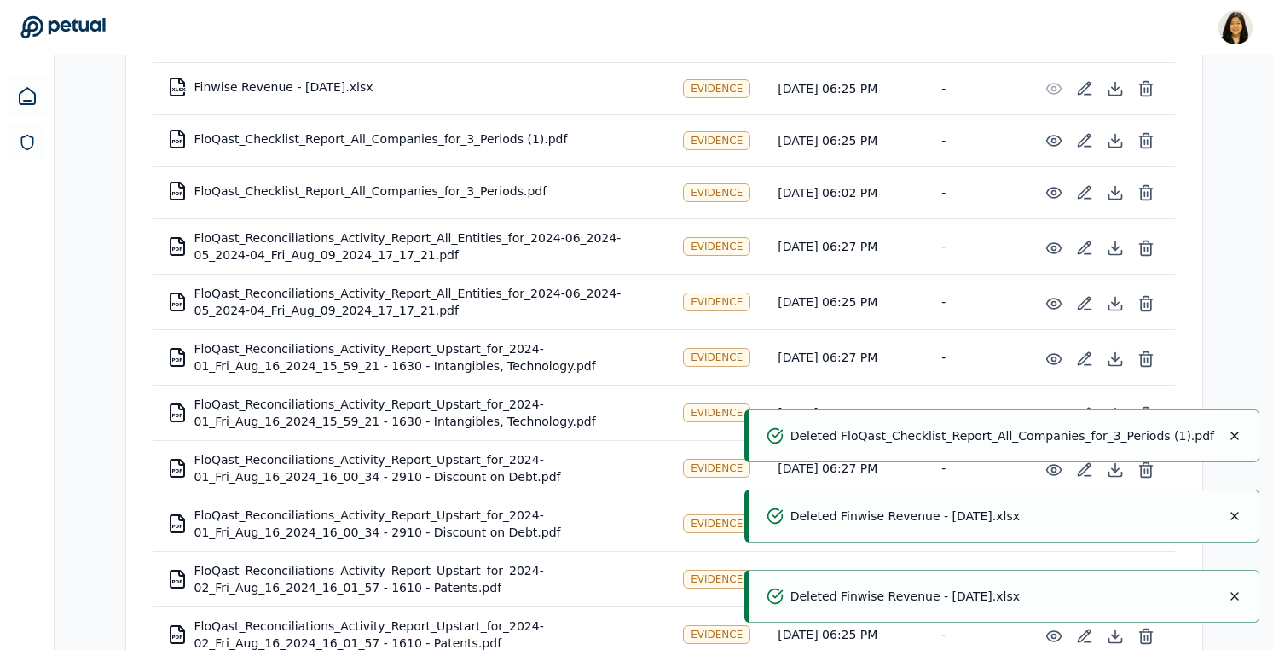
click at [1154, 138] on icon at bounding box center [1146, 140] width 17 height 17
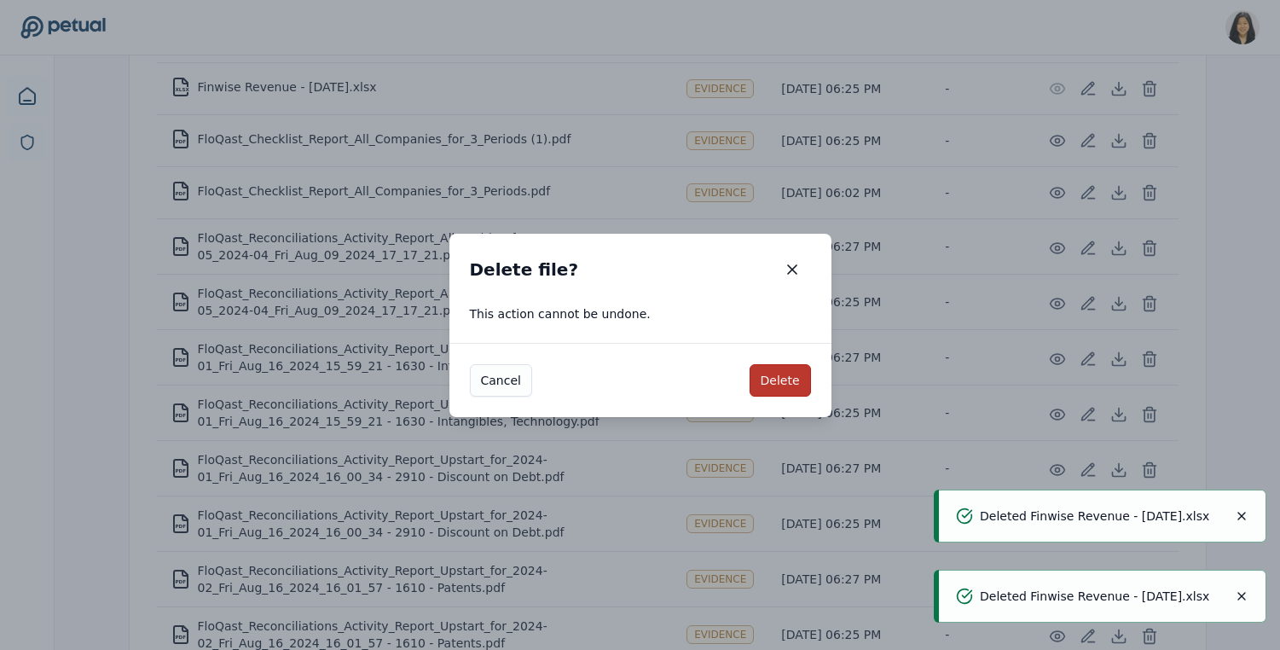
click at [785, 377] on button "Delete" at bounding box center [780, 380] width 61 height 32
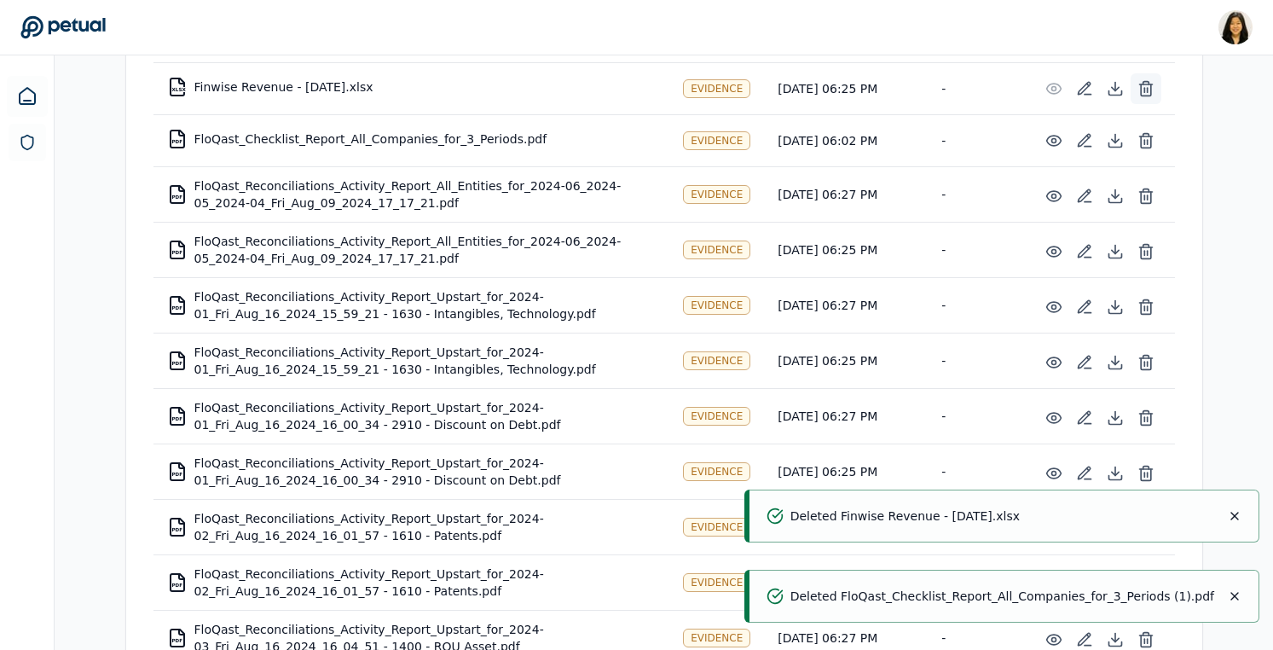
click at [1143, 91] on icon at bounding box center [1146, 88] width 17 height 17
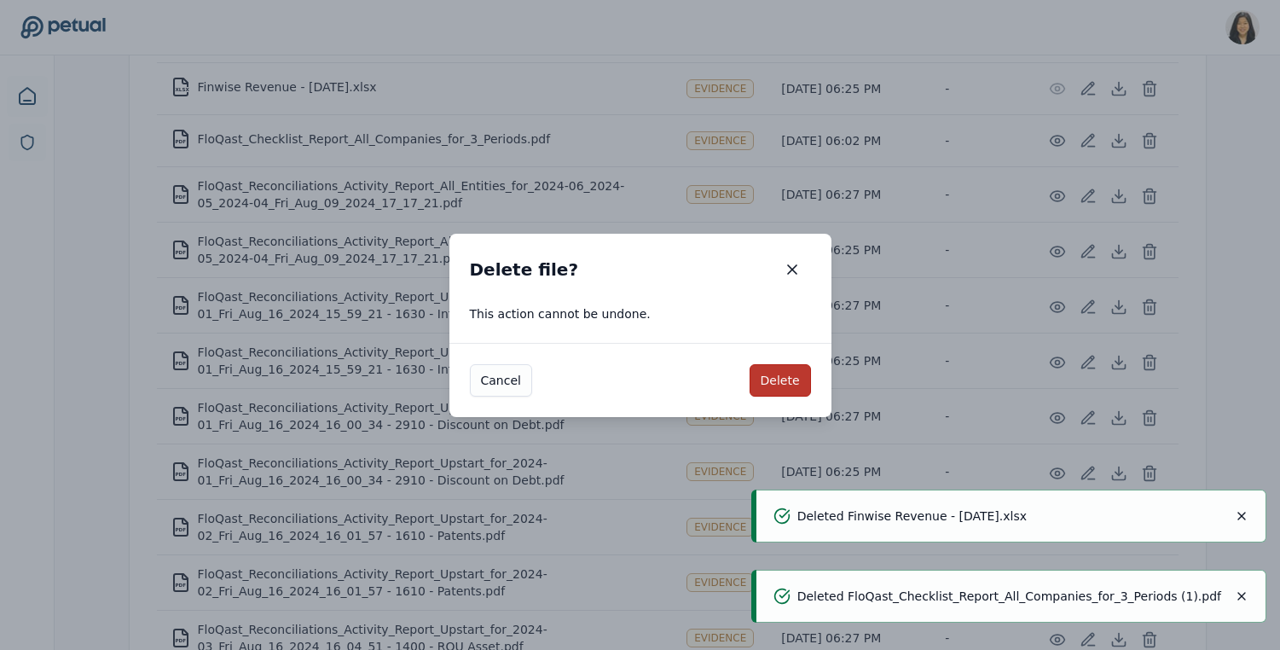
click at [781, 383] on button "Delete" at bounding box center [780, 380] width 61 height 32
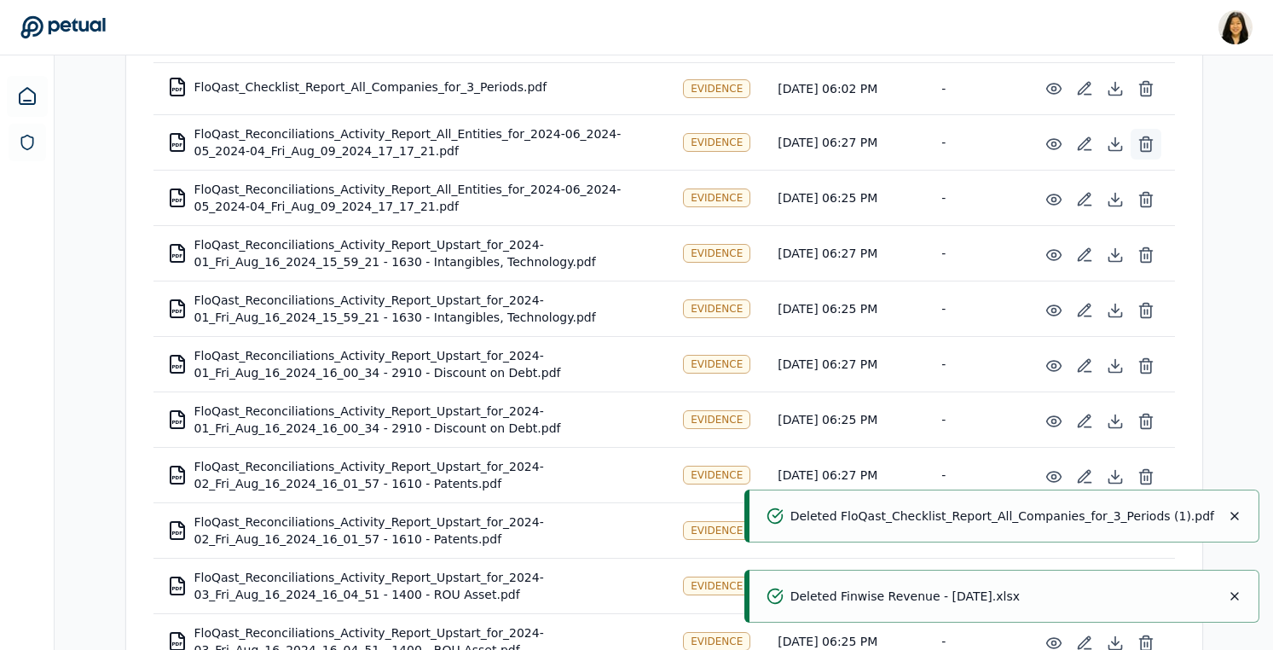
click at [1149, 141] on icon at bounding box center [1146, 144] width 17 height 17
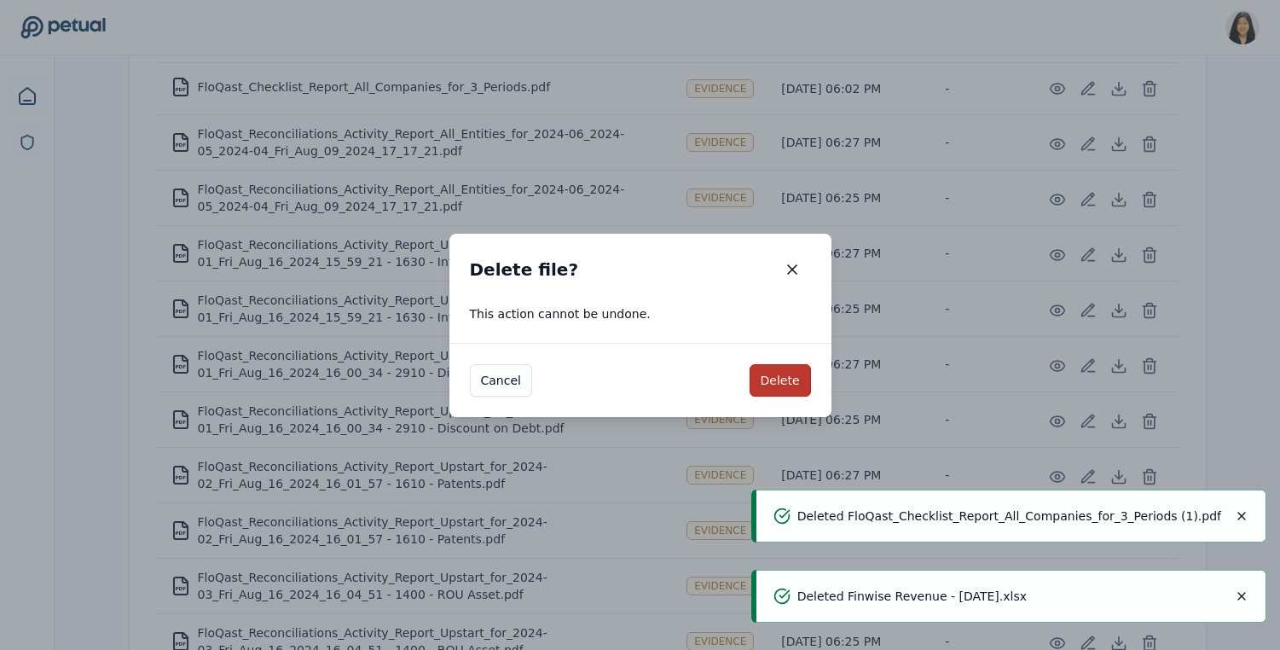
click at [789, 382] on button "Delete" at bounding box center [780, 380] width 61 height 32
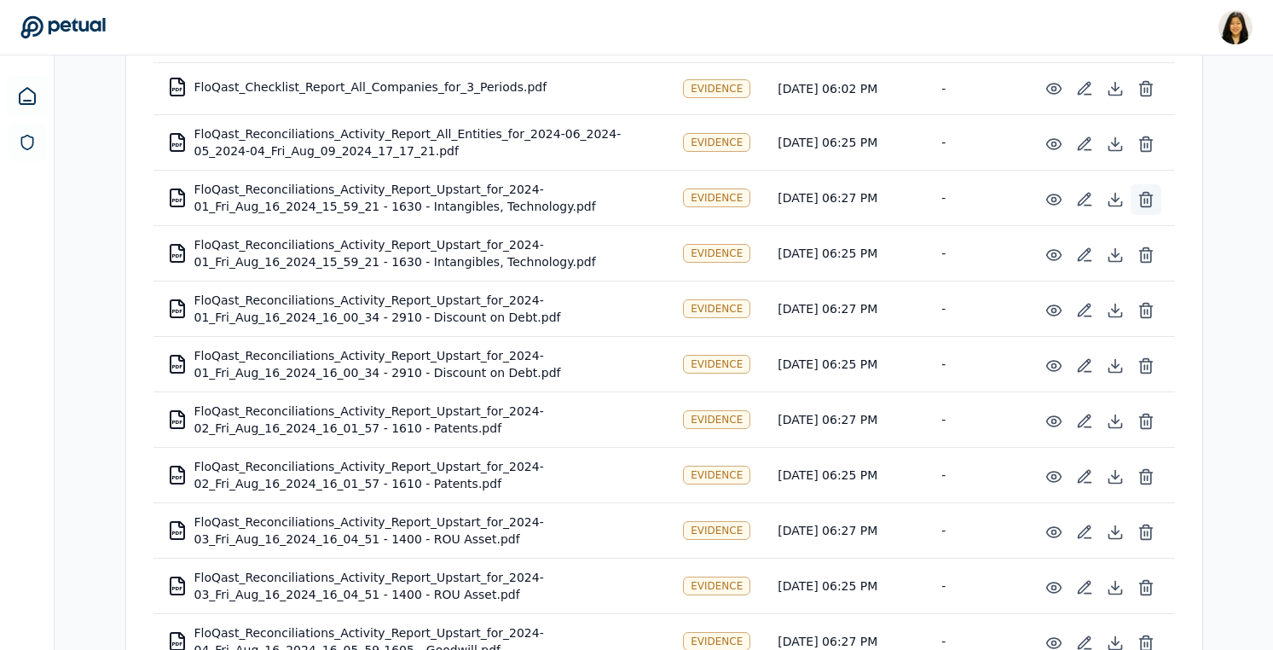
click at [1151, 200] on icon at bounding box center [1146, 199] width 17 height 17
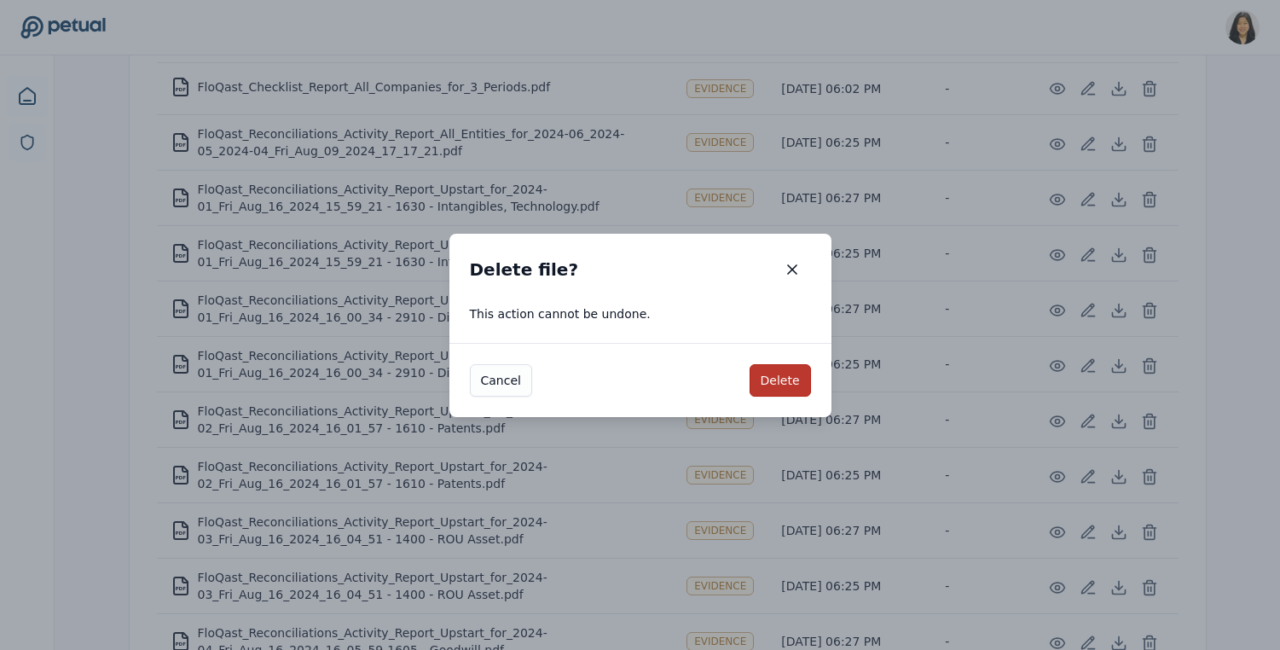
click at [770, 374] on button "Delete" at bounding box center [780, 380] width 61 height 32
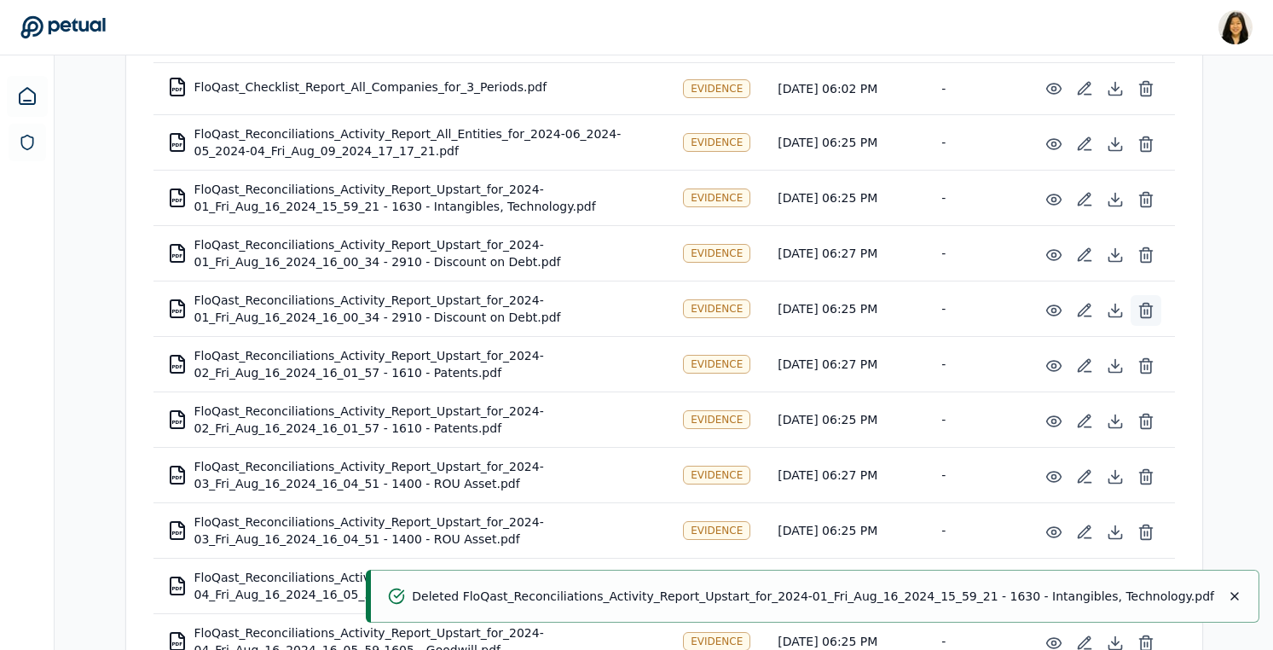
click at [1147, 313] on line at bounding box center [1147, 312] width 0 height 4
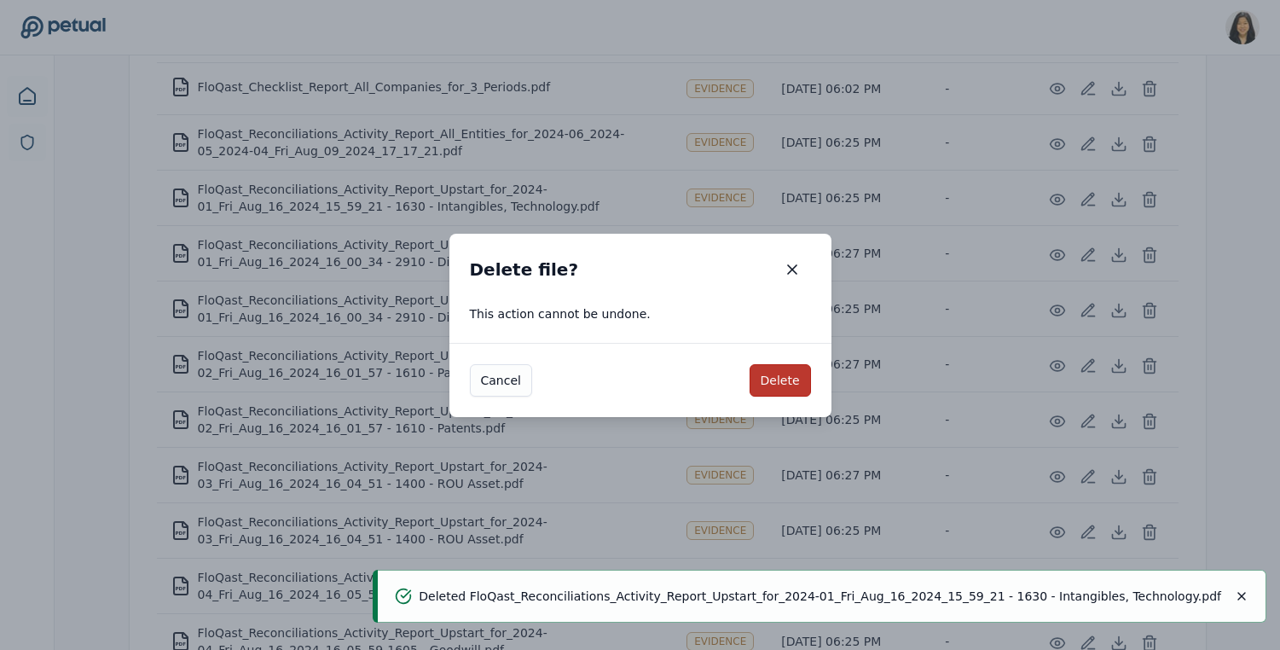
click at [775, 379] on button "Delete" at bounding box center [780, 380] width 61 height 32
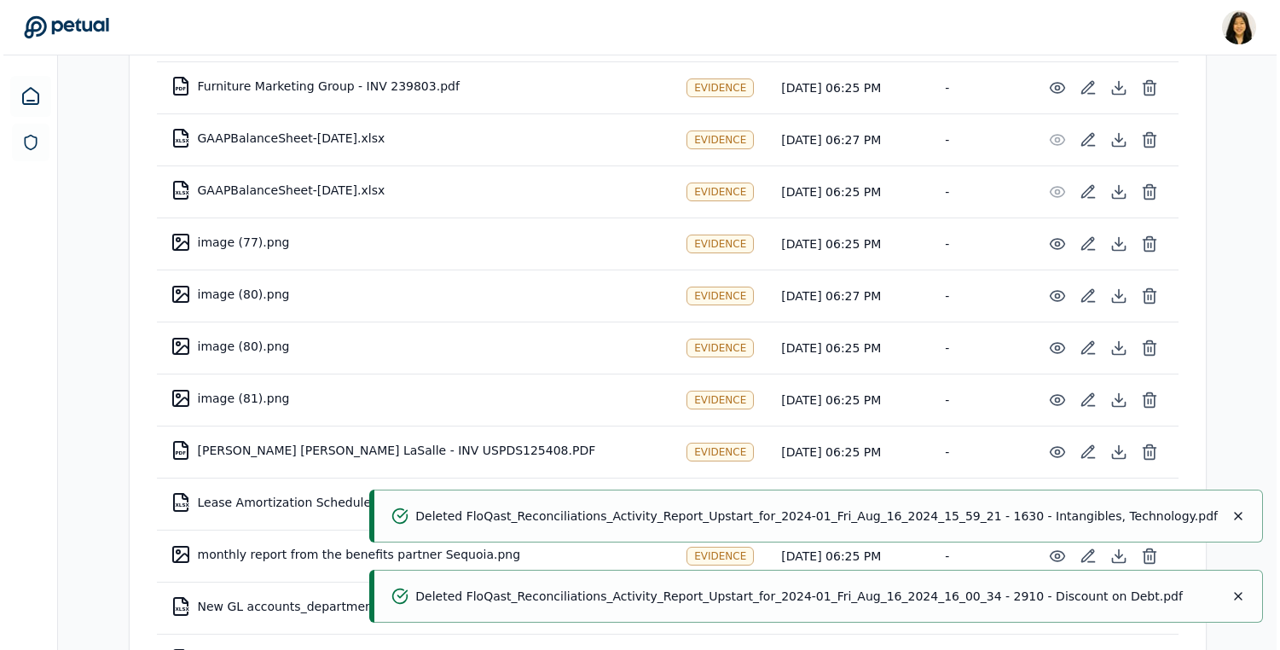
scroll to position [2364, 0]
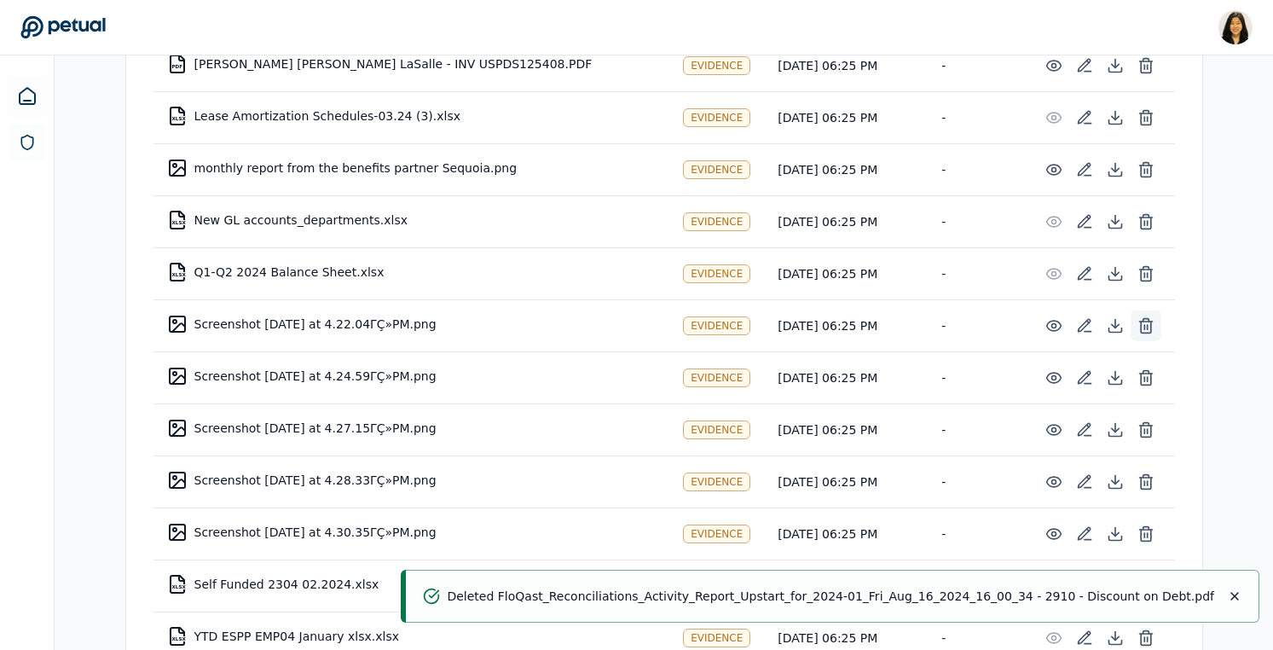
click at [1148, 317] on icon at bounding box center [1146, 325] width 17 height 17
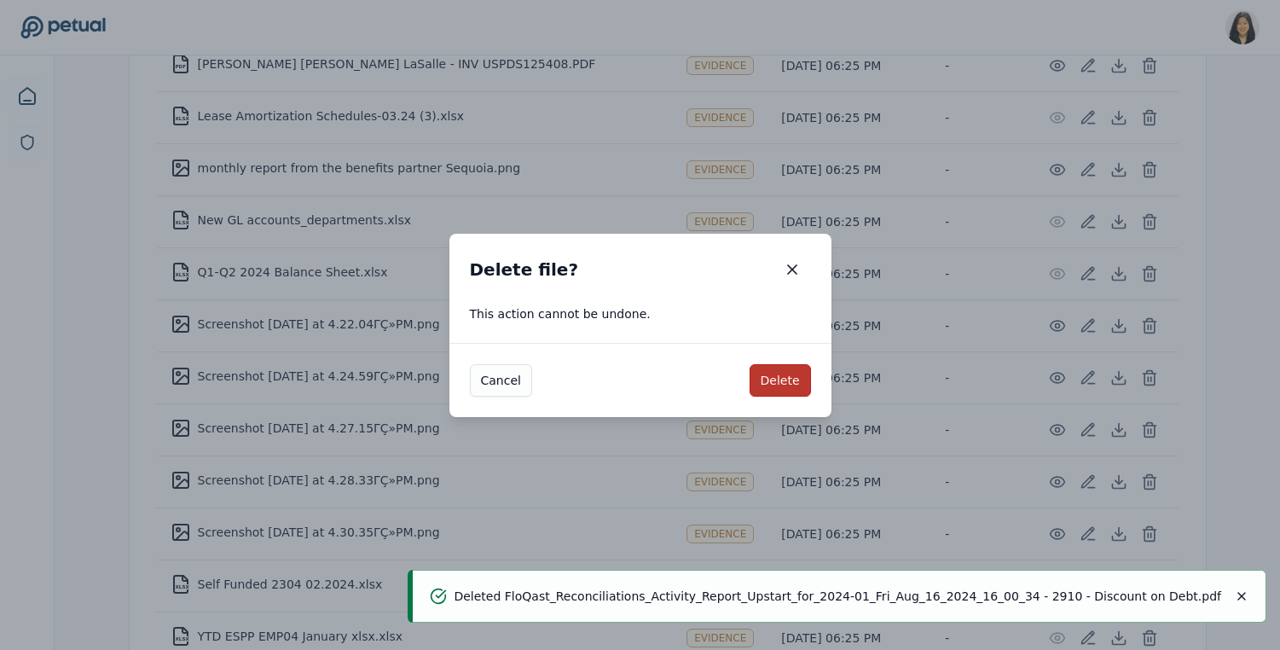
click at [794, 369] on button "Delete" at bounding box center [780, 380] width 61 height 32
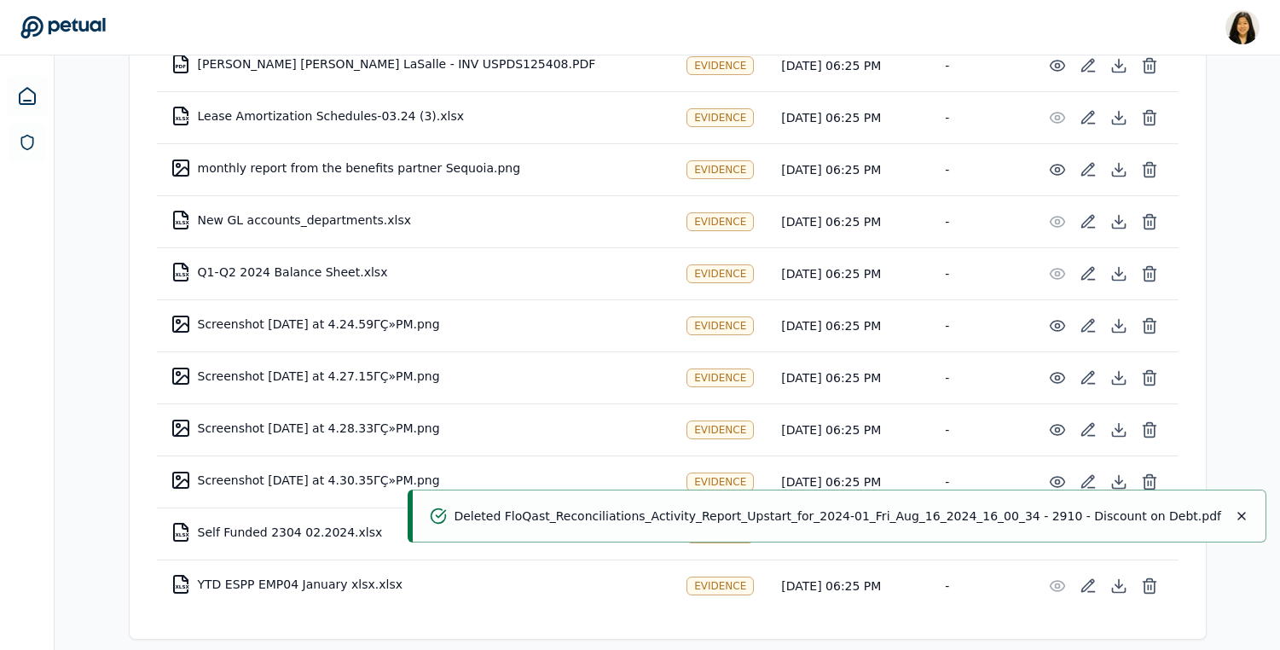
scroll to position [2312, 0]
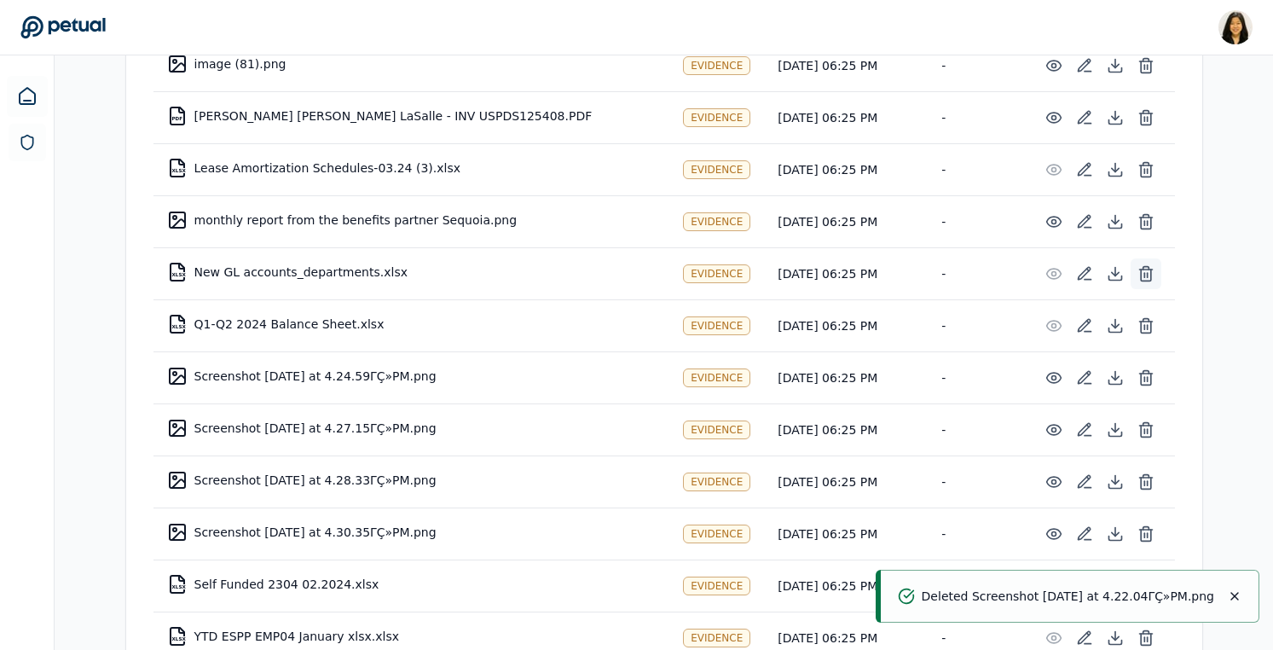
click at [1141, 265] on icon at bounding box center [1146, 273] width 17 height 17
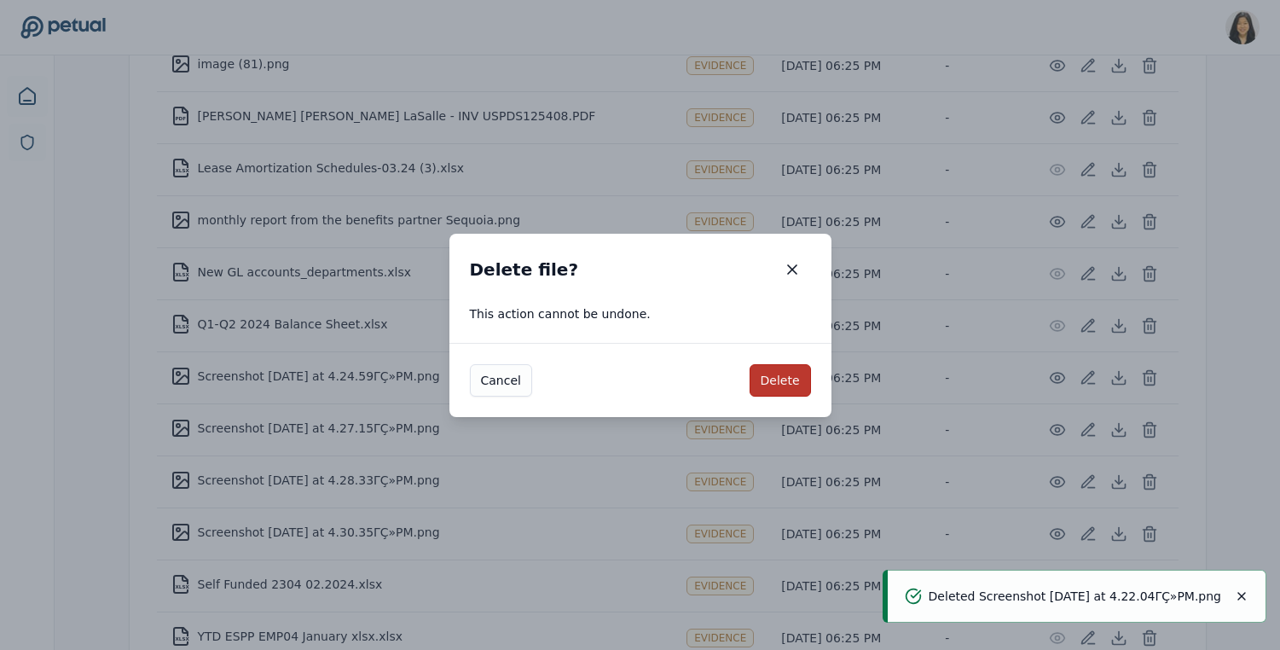
click at [782, 379] on button "Delete" at bounding box center [780, 380] width 61 height 32
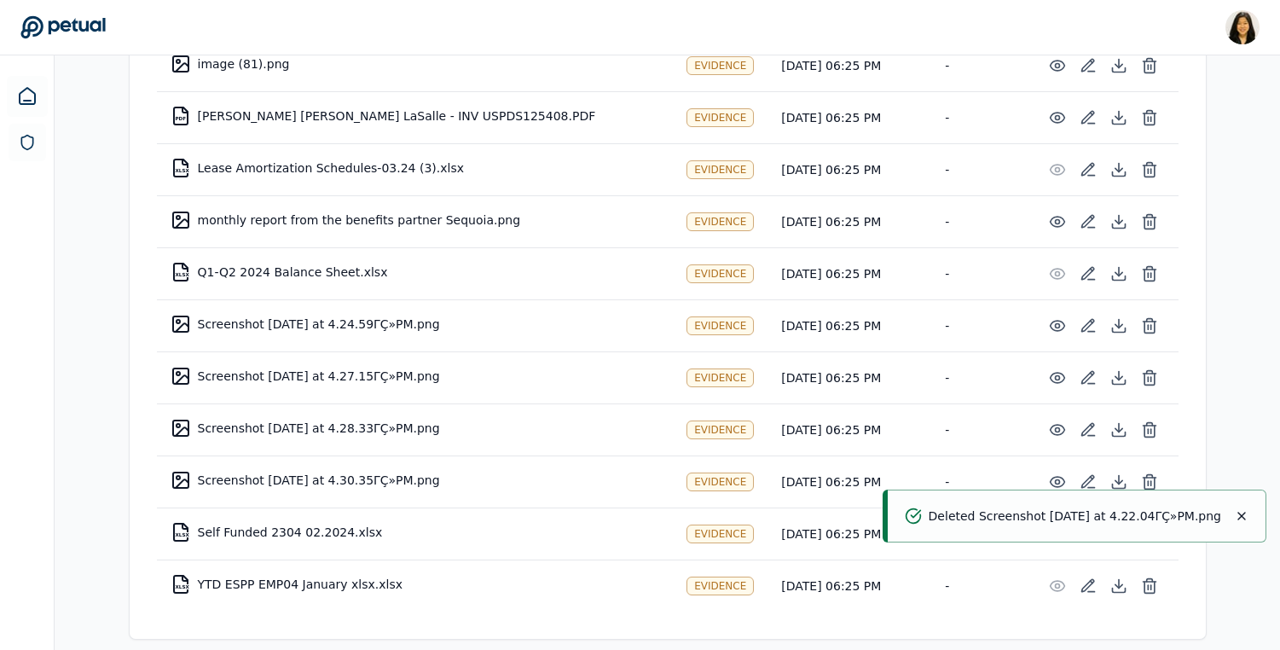
scroll to position [2260, 0]
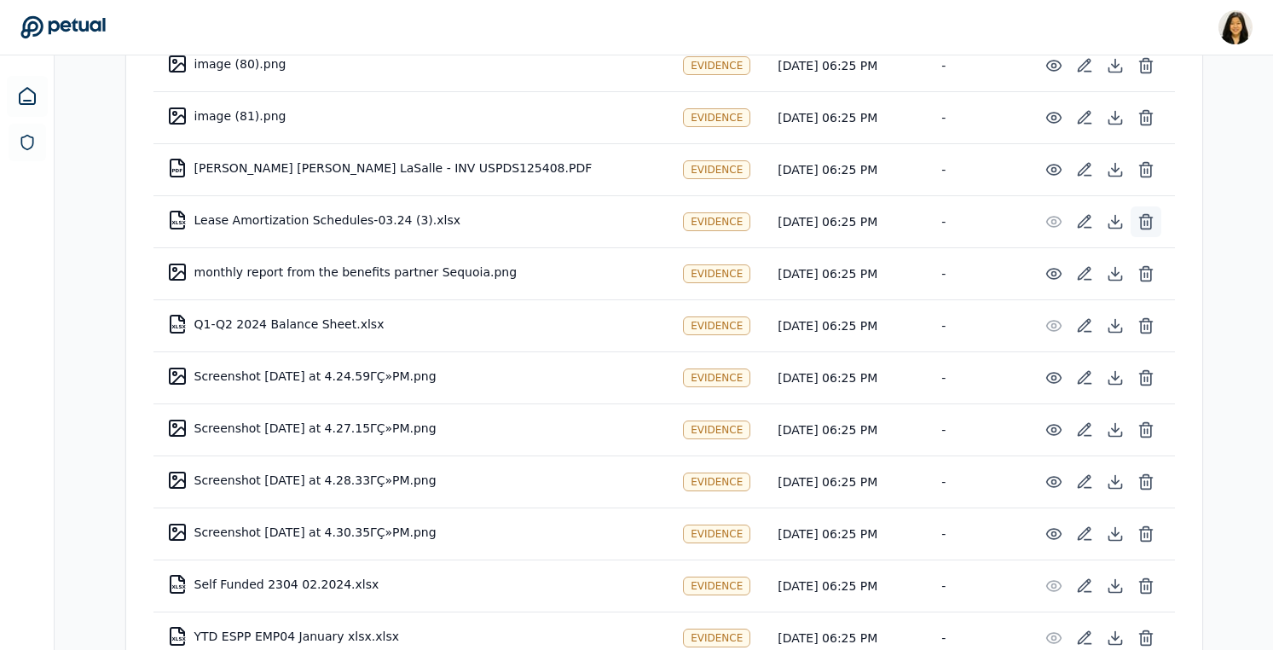
click at [1148, 213] on icon at bounding box center [1146, 221] width 17 height 17
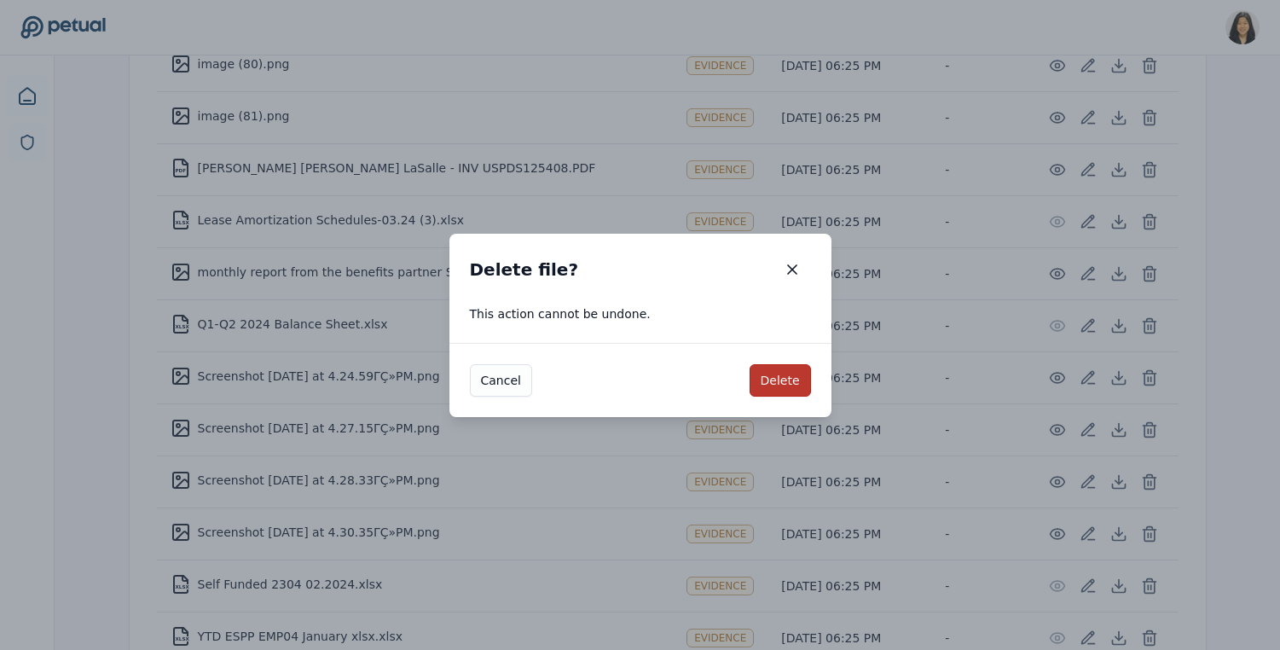
click at [789, 373] on button "Delete" at bounding box center [780, 380] width 61 height 32
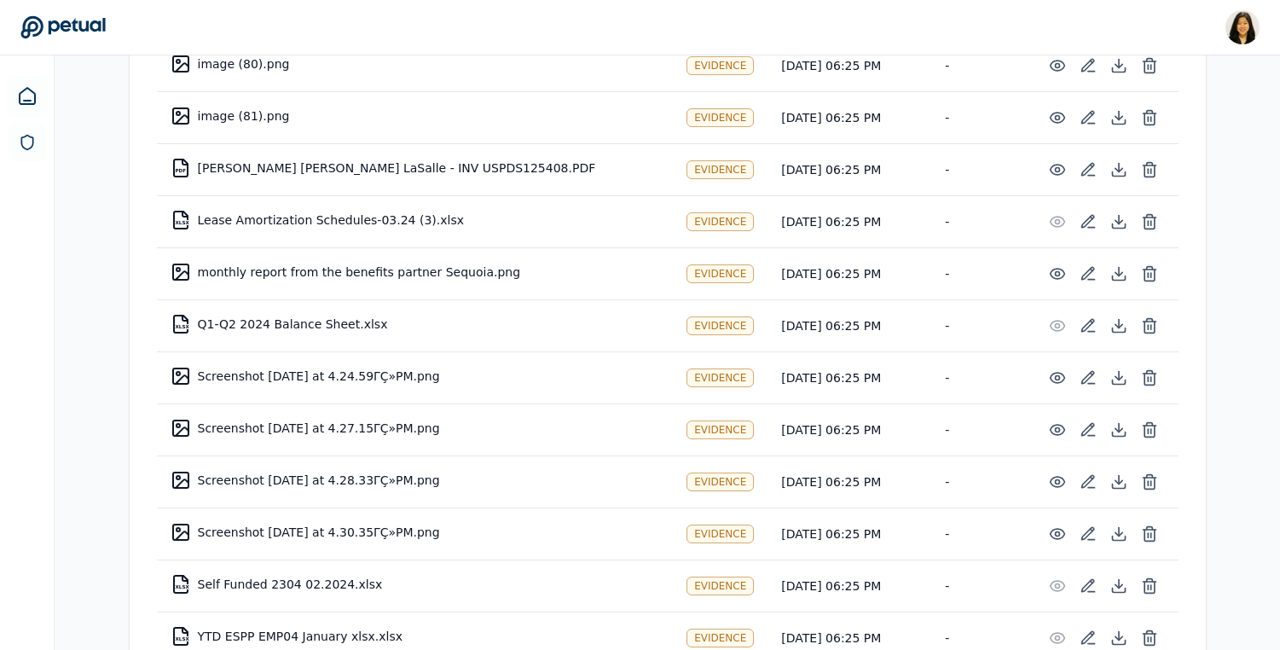
scroll to position [2208, 0]
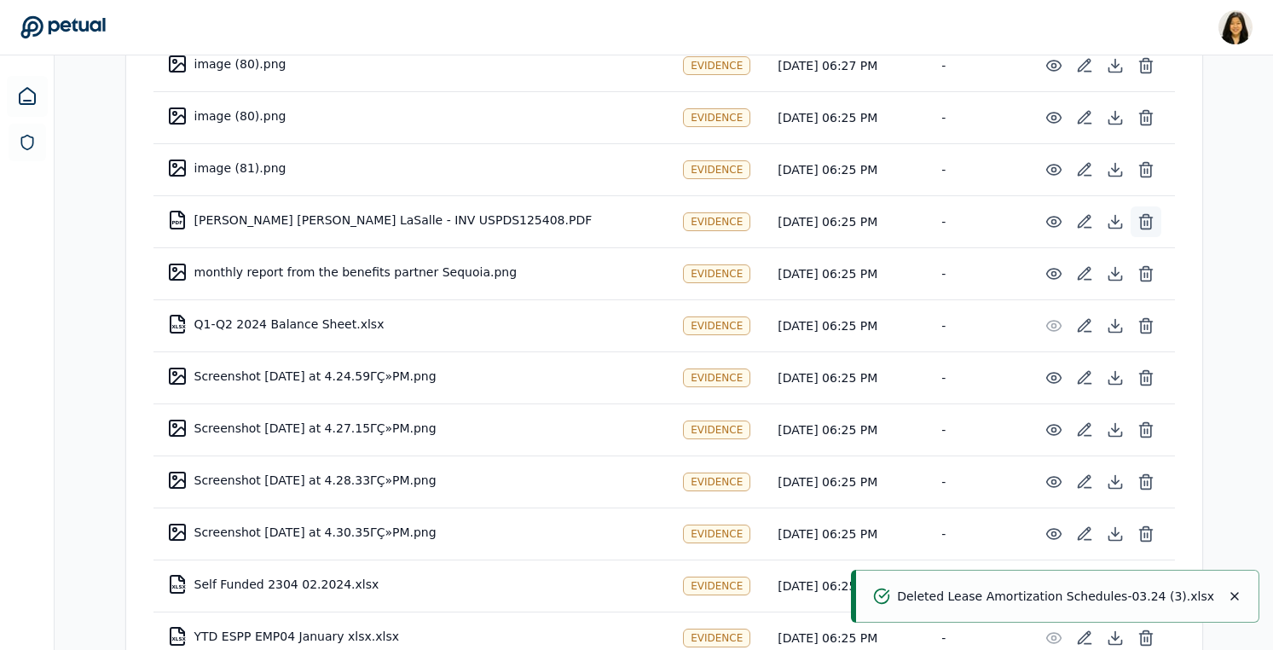
click at [1149, 213] on icon at bounding box center [1146, 221] width 17 height 17
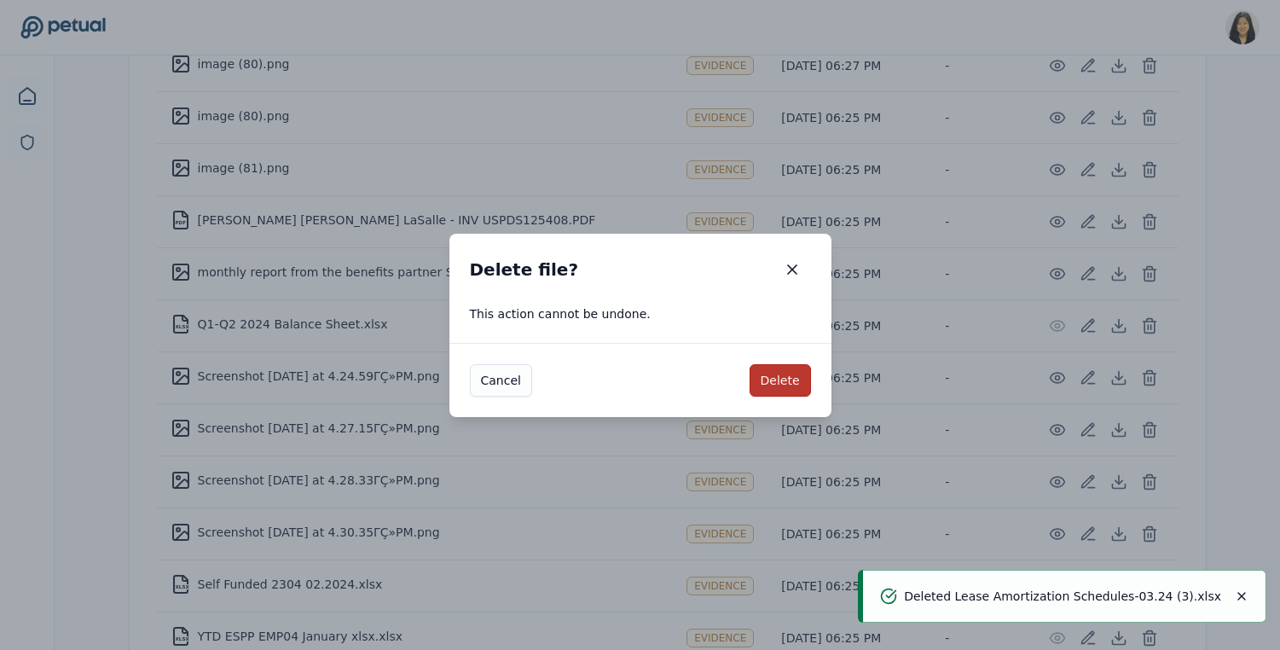
click at [766, 385] on button "Delete" at bounding box center [780, 380] width 61 height 32
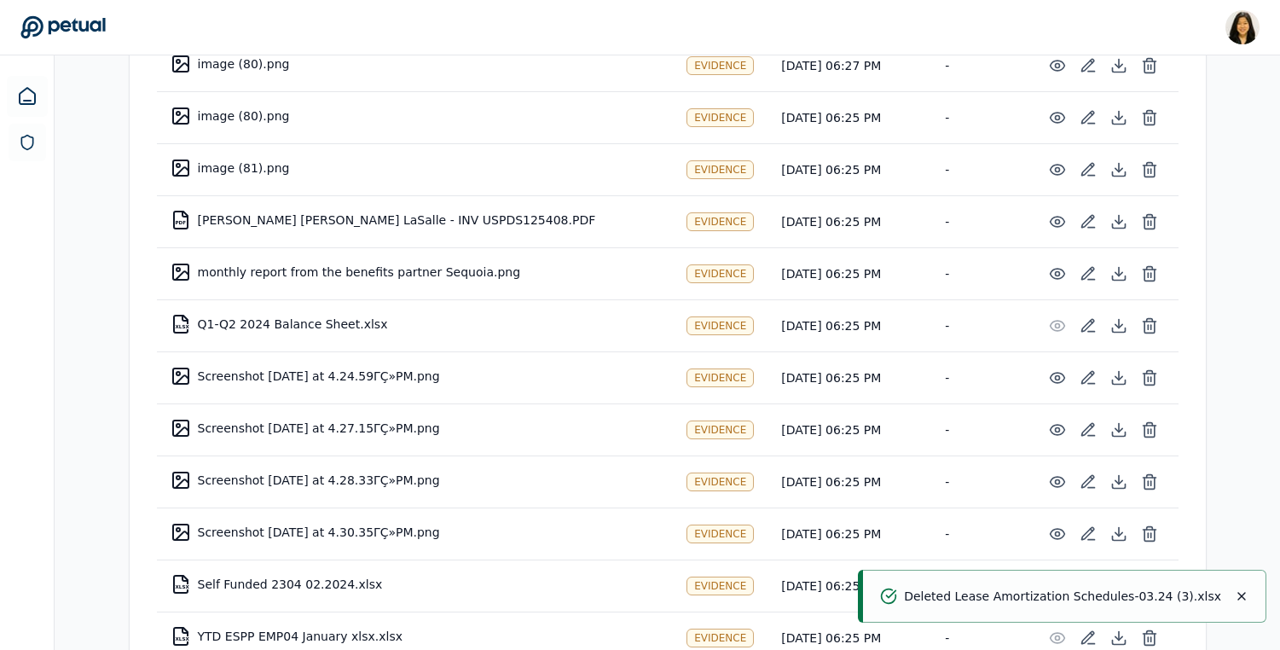
scroll to position [2156, 0]
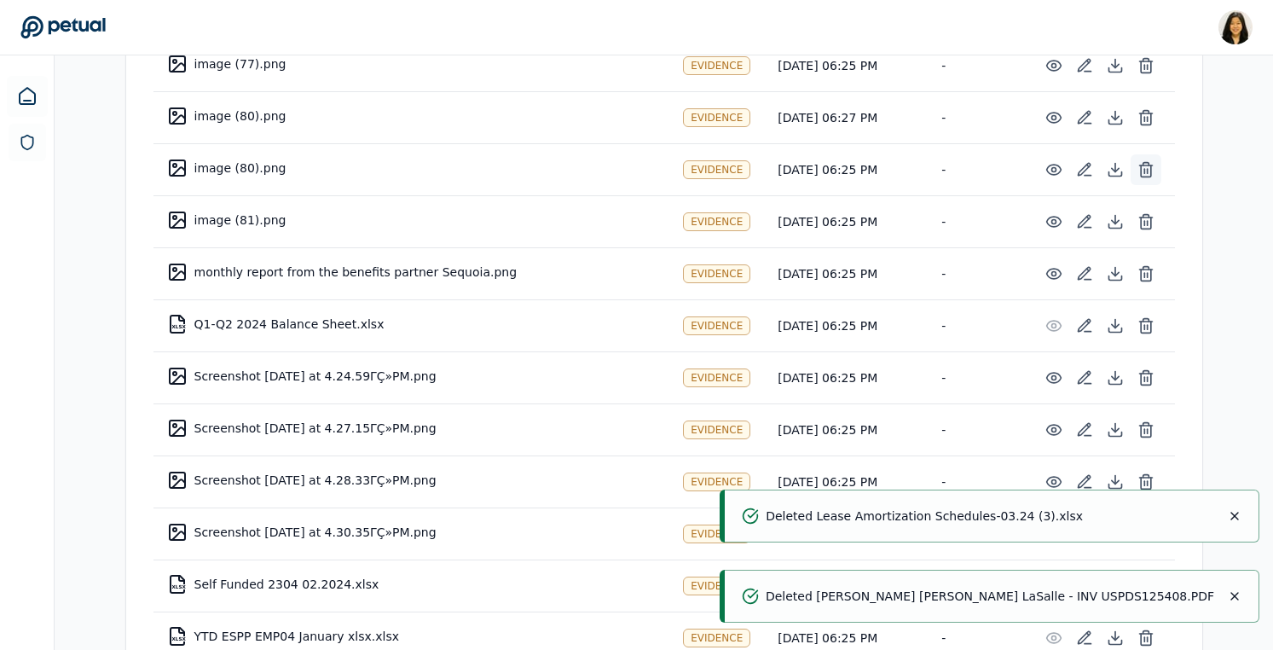
click at [1151, 161] on icon at bounding box center [1146, 169] width 17 height 17
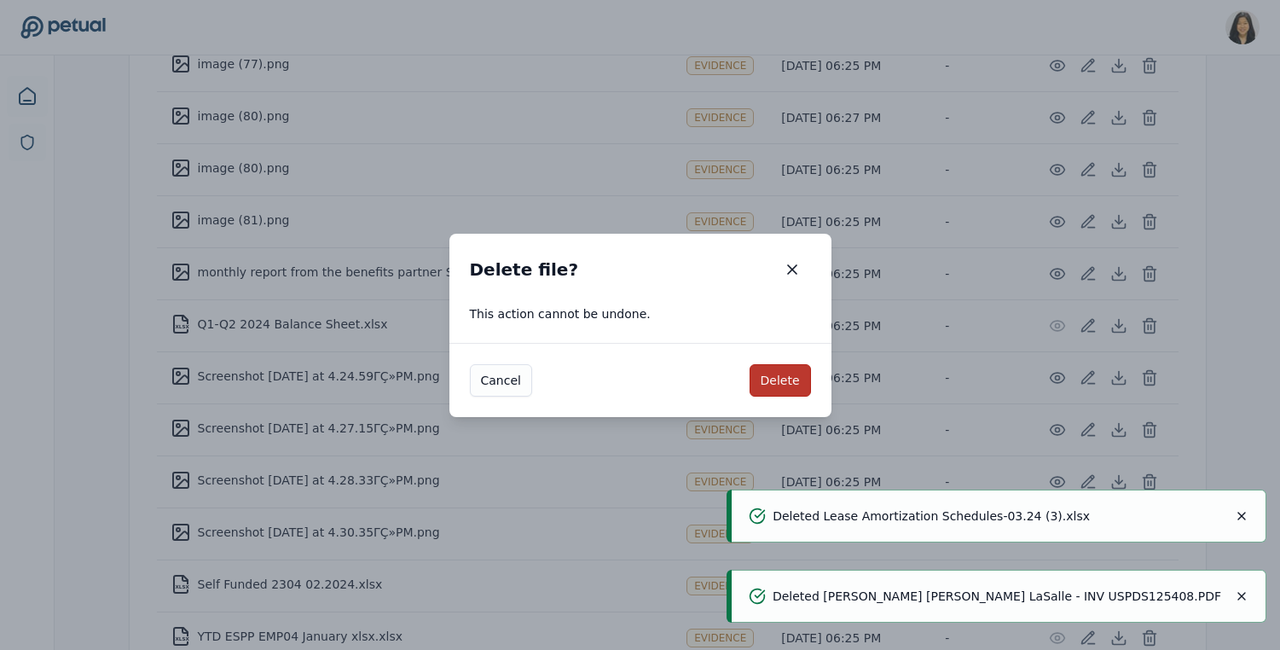
click at [795, 368] on button "Delete" at bounding box center [780, 380] width 61 height 32
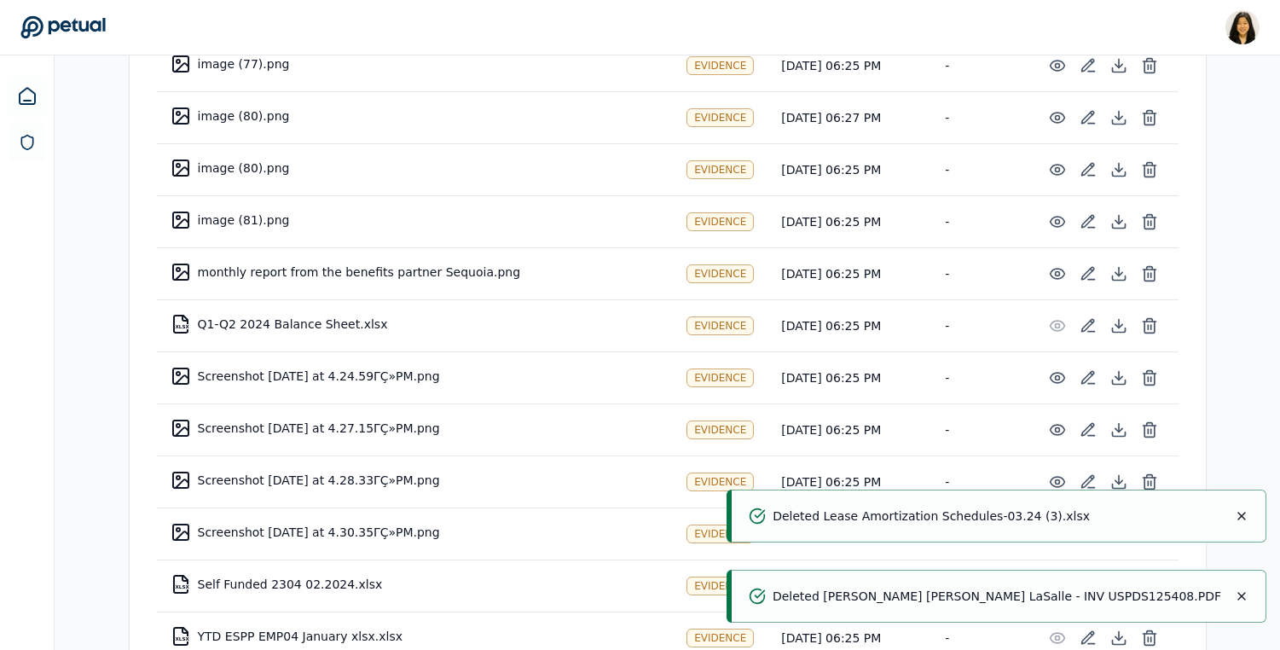
scroll to position [2104, 0]
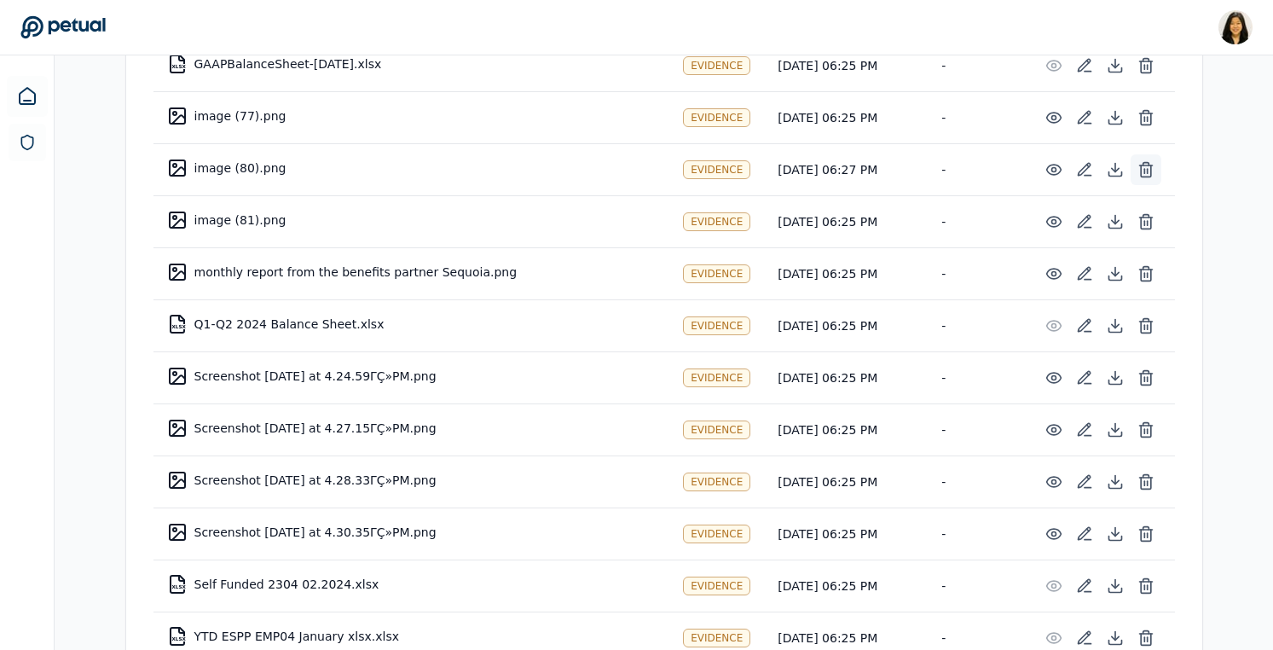
click at [1151, 161] on icon at bounding box center [1146, 169] width 17 height 17
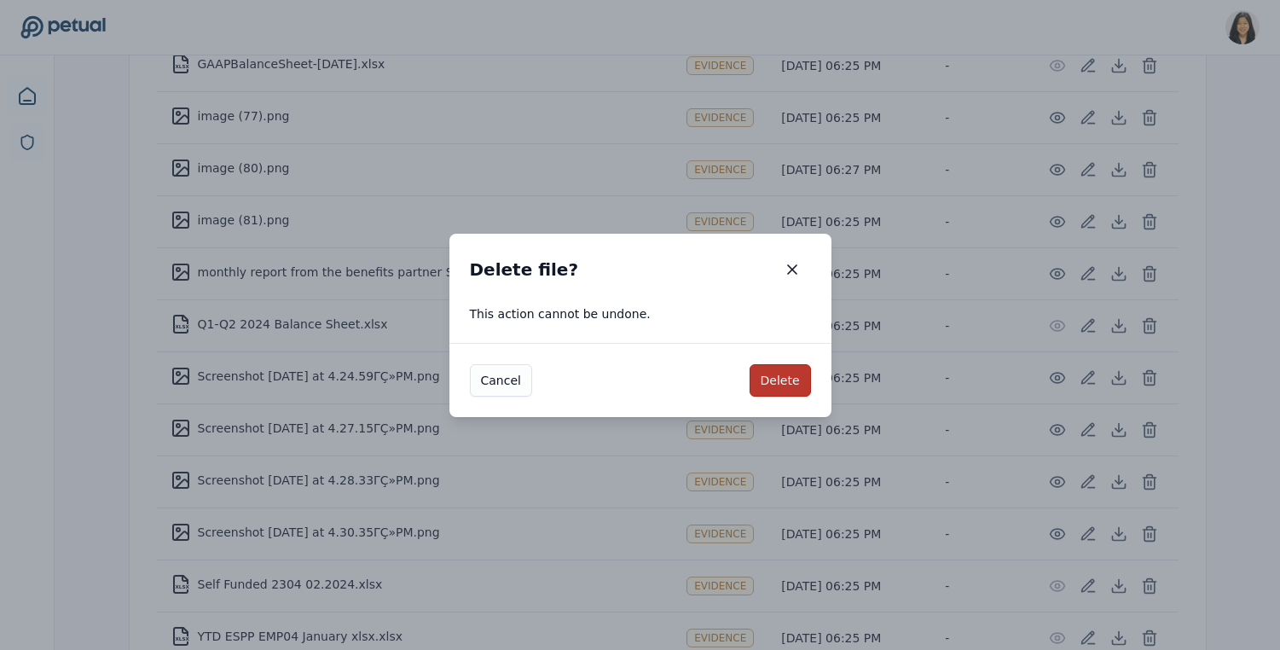
click at [759, 371] on button "Delete" at bounding box center [780, 380] width 61 height 32
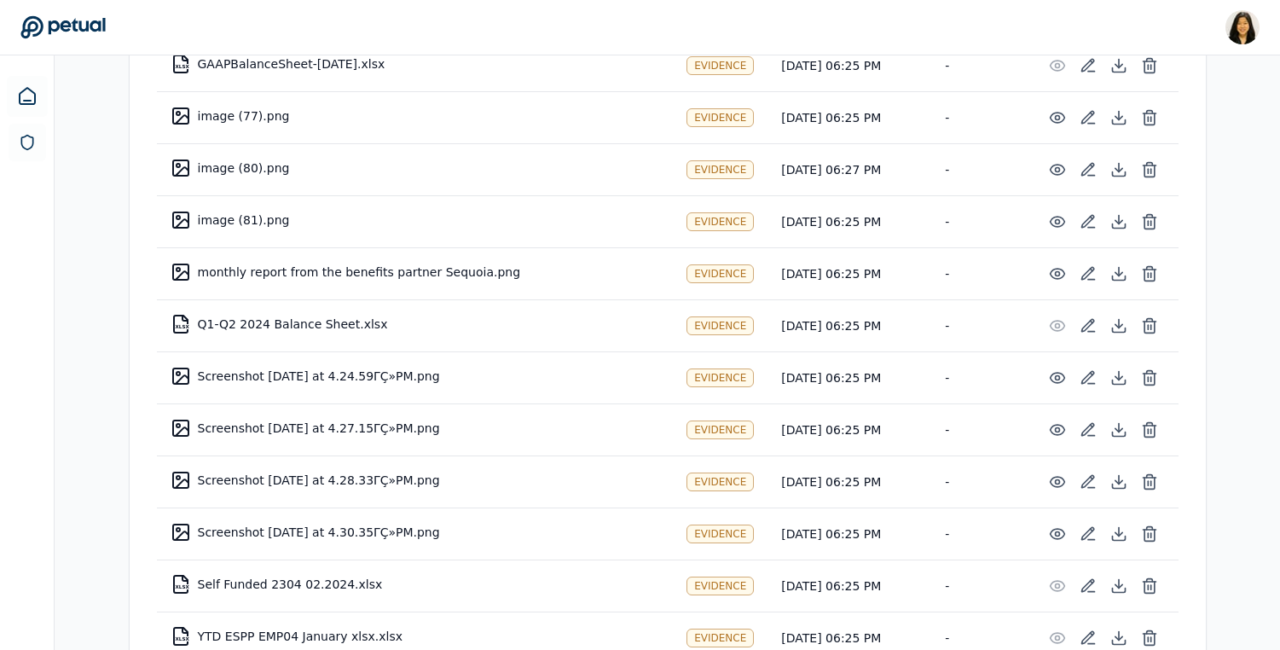
scroll to position [2052, 0]
click at [1139, 154] on button at bounding box center [1146, 169] width 31 height 31
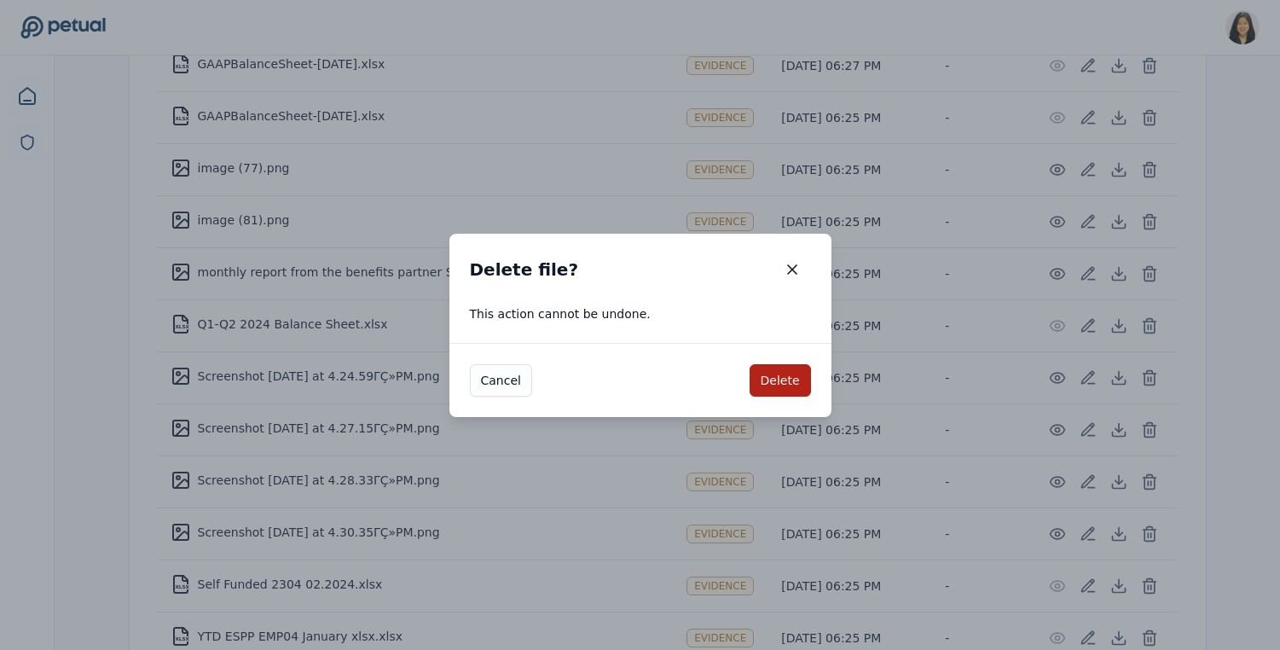
click at [782, 396] on div "Cancel Delete" at bounding box center [640, 380] width 382 height 74
click at [802, 367] on button "Delete" at bounding box center [780, 380] width 61 height 32
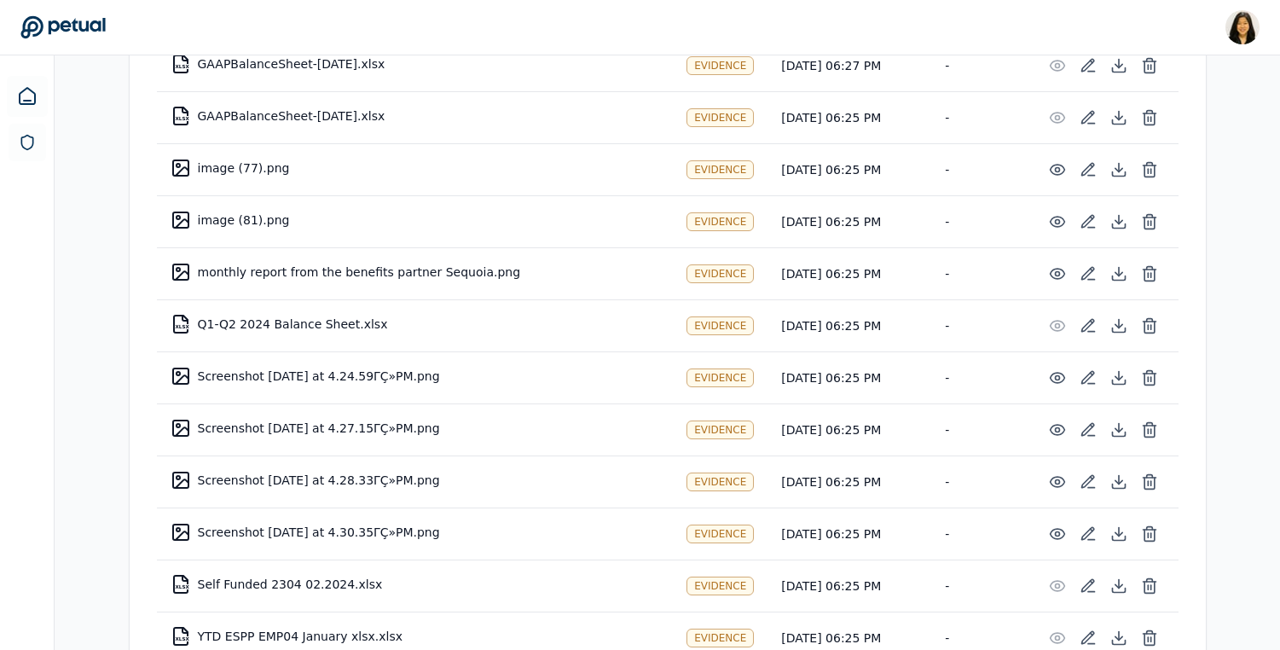
scroll to position [2000, 0]
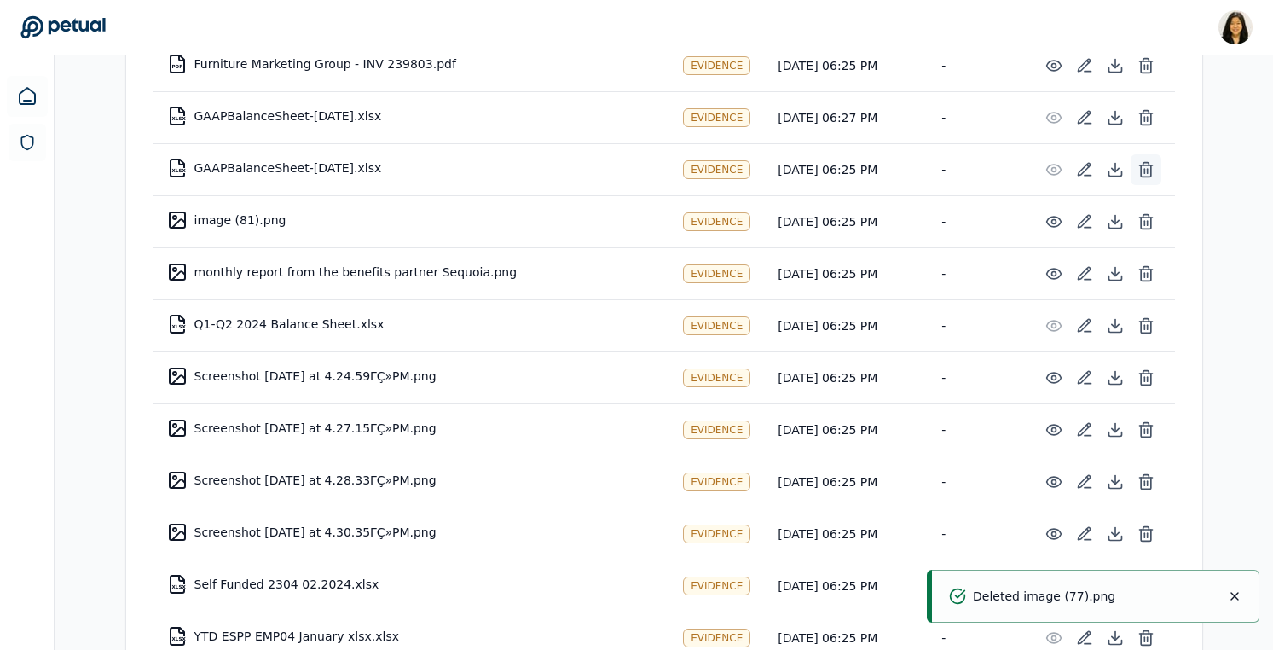
click at [1149, 161] on icon at bounding box center [1146, 169] width 17 height 17
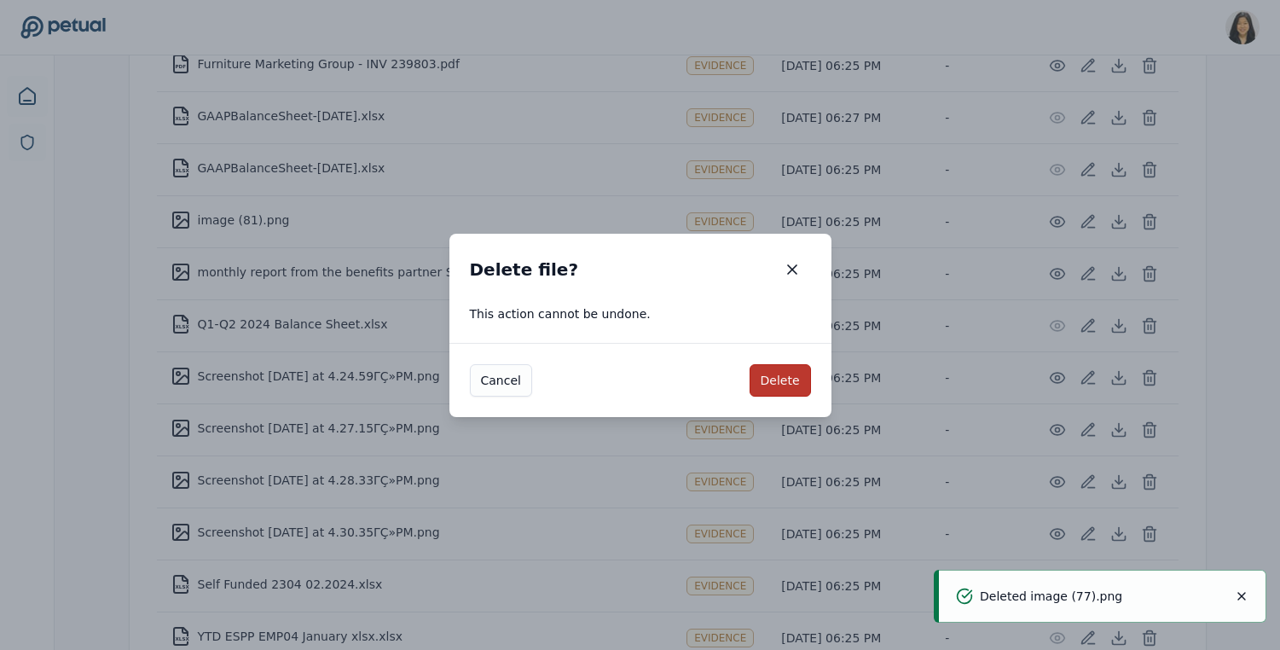
click at [790, 370] on button "Delete" at bounding box center [780, 380] width 61 height 32
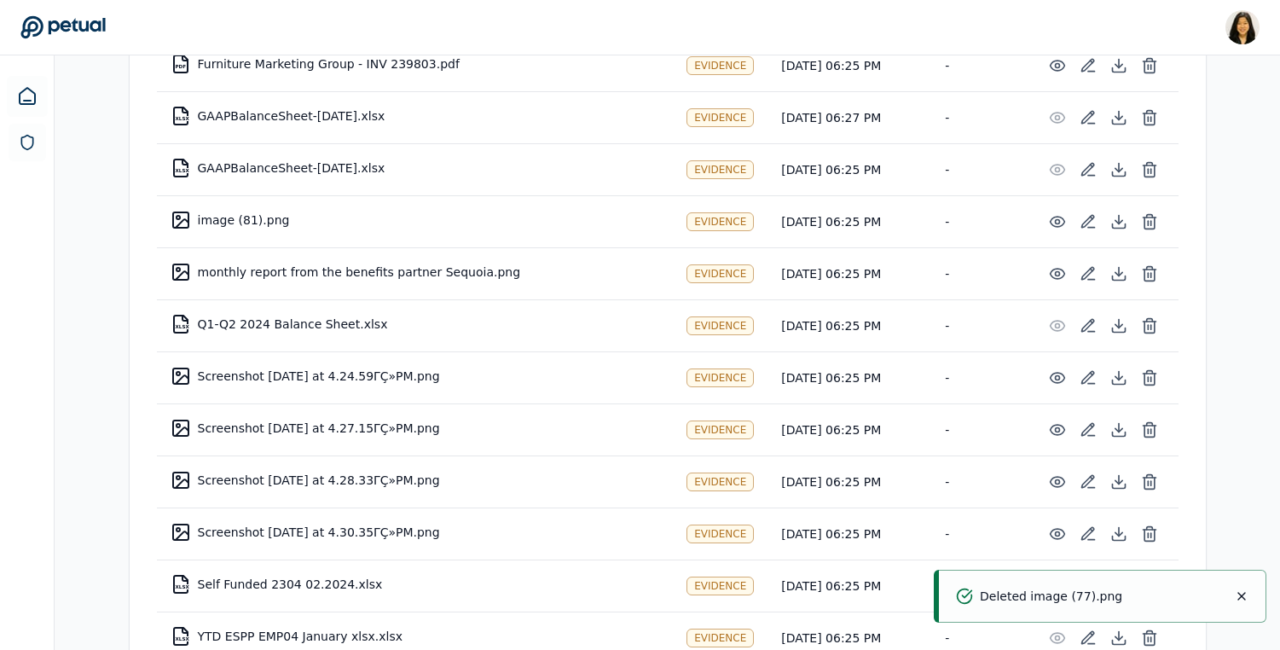
scroll to position [1948, 0]
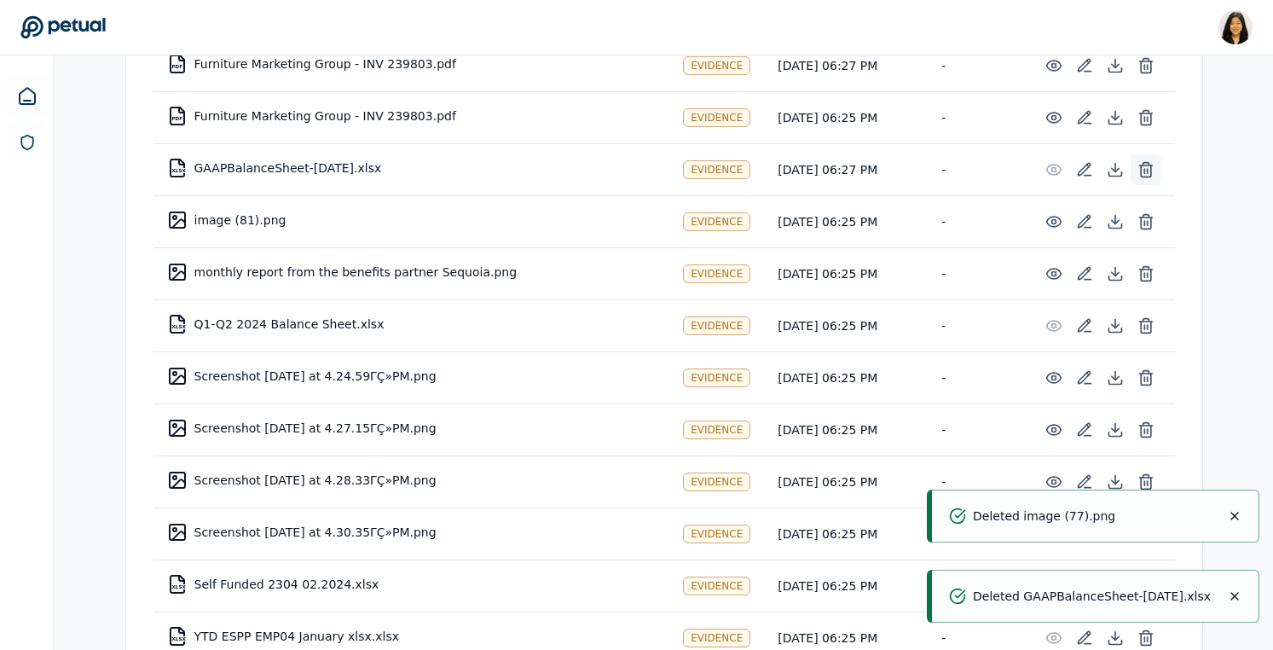
click at [1159, 154] on button at bounding box center [1146, 169] width 31 height 31
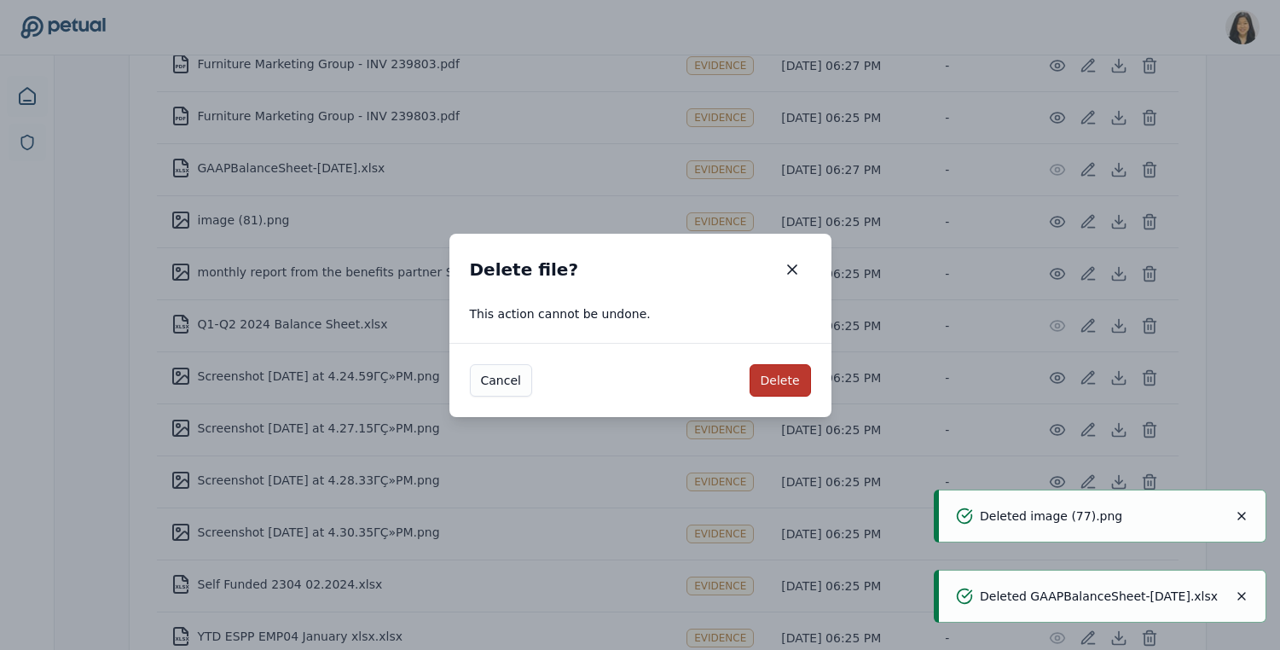
click at [785, 384] on button "Delete" at bounding box center [780, 380] width 61 height 32
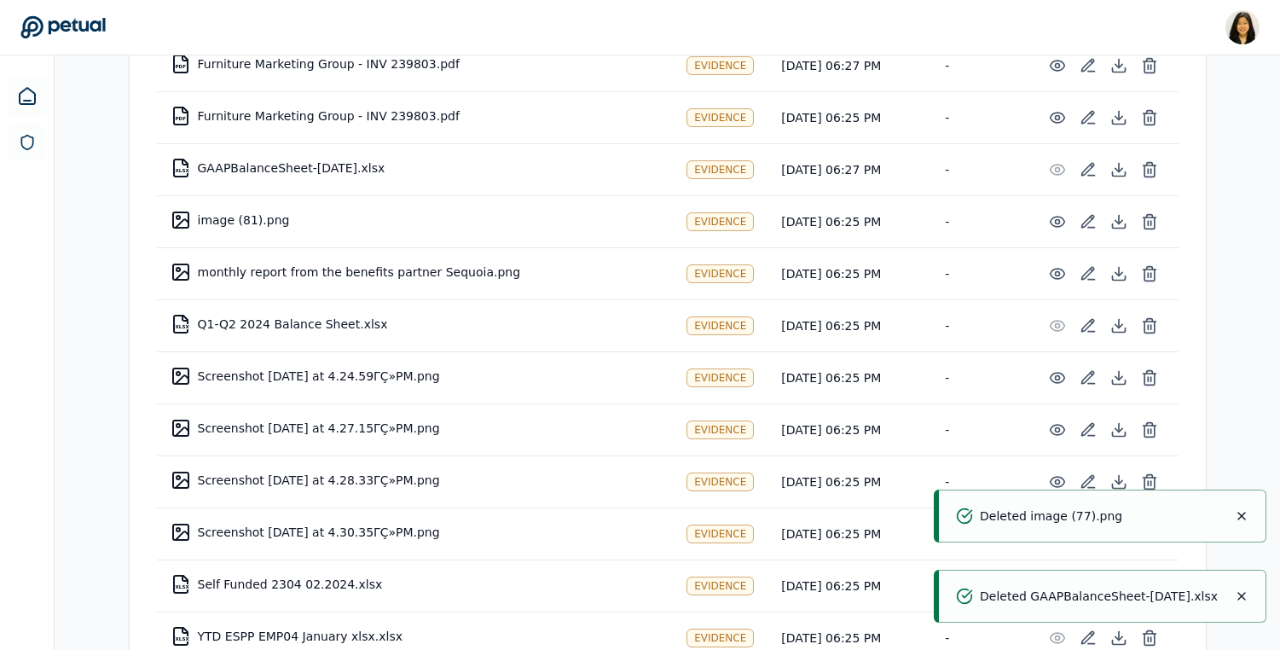
scroll to position [1896, 0]
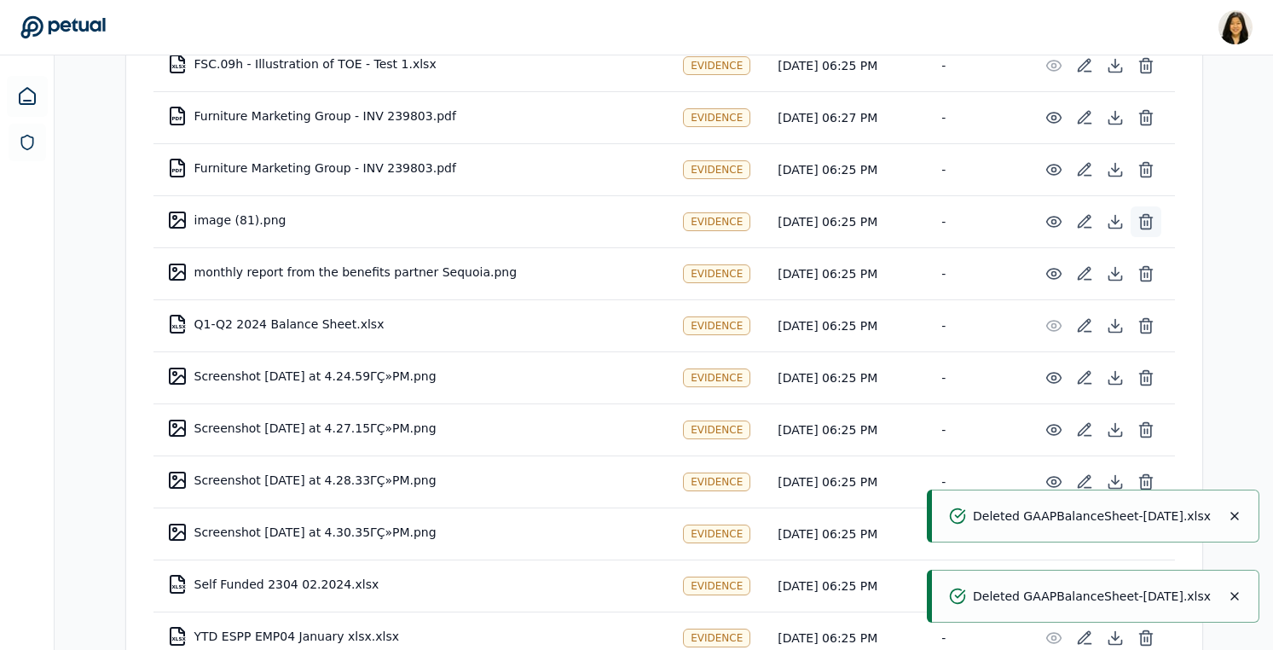
click at [1155, 206] on button at bounding box center [1146, 221] width 31 height 31
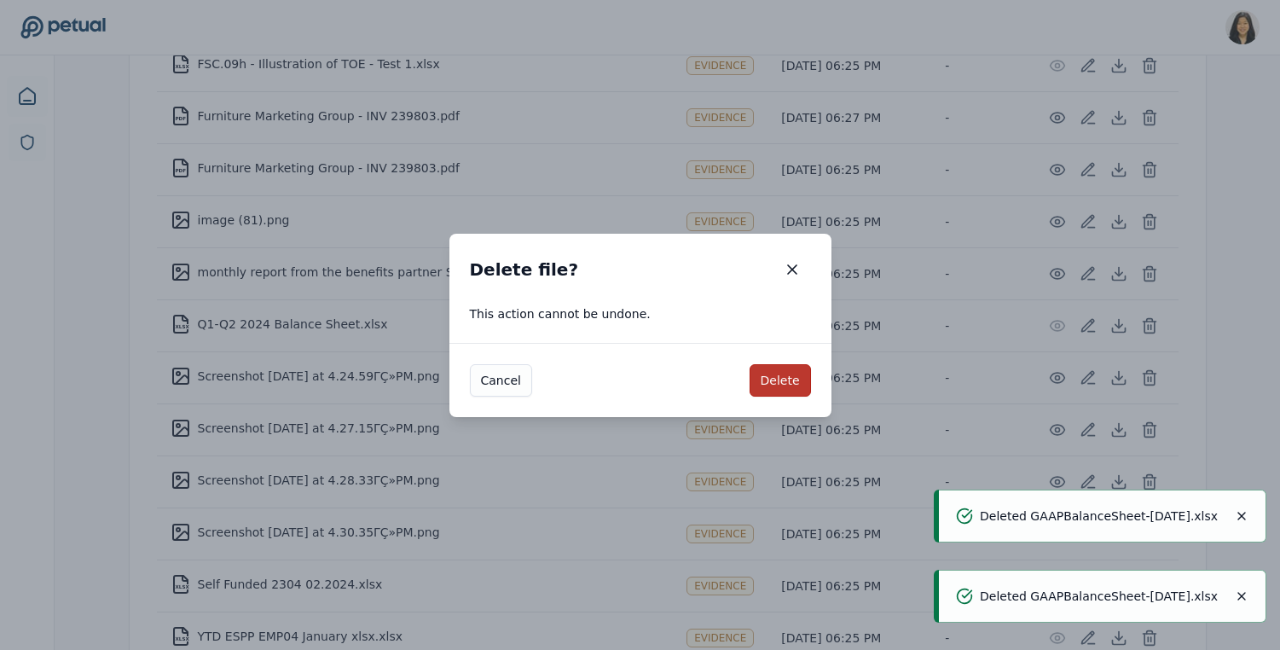
click at [771, 388] on button "Delete" at bounding box center [780, 380] width 61 height 32
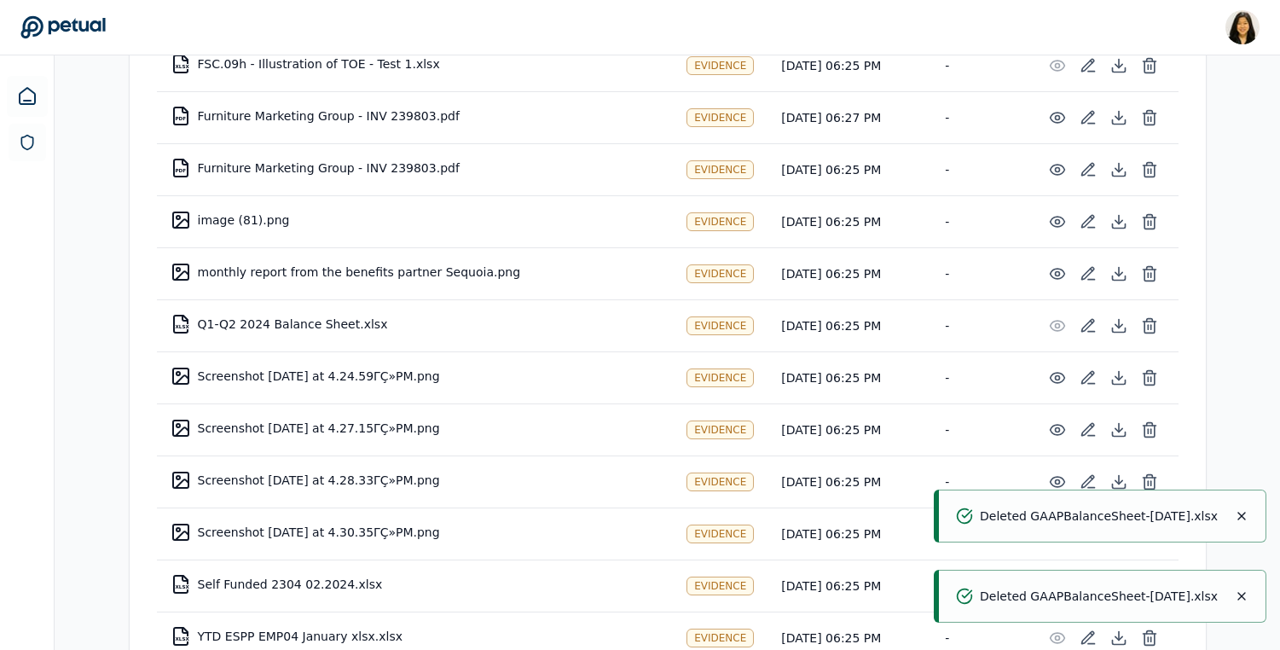
scroll to position [1844, 0]
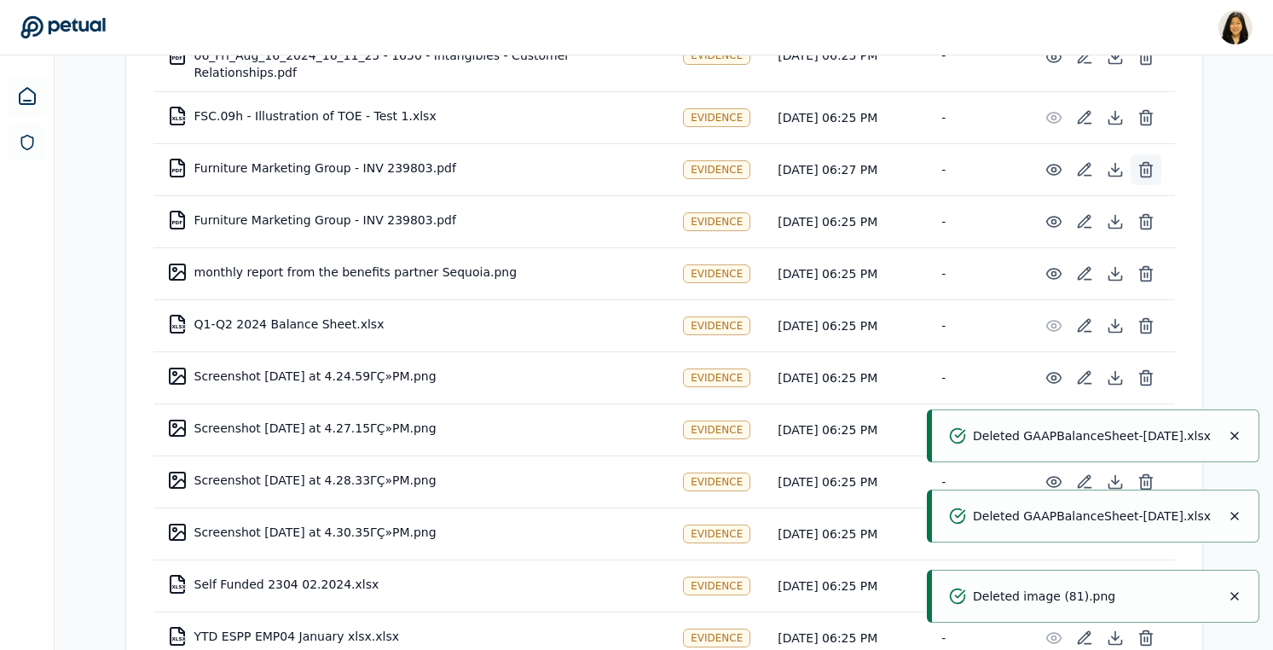
click at [1153, 161] on icon at bounding box center [1146, 169] width 17 height 17
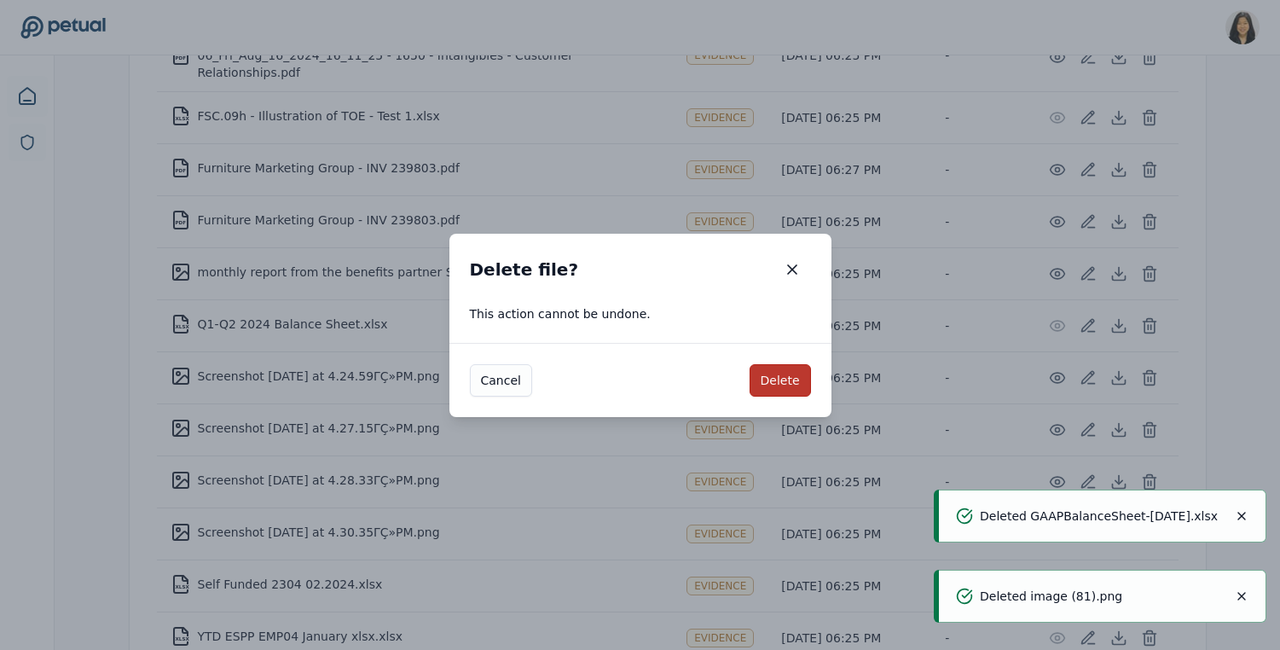
click at [785, 384] on button "Delete" at bounding box center [780, 380] width 61 height 32
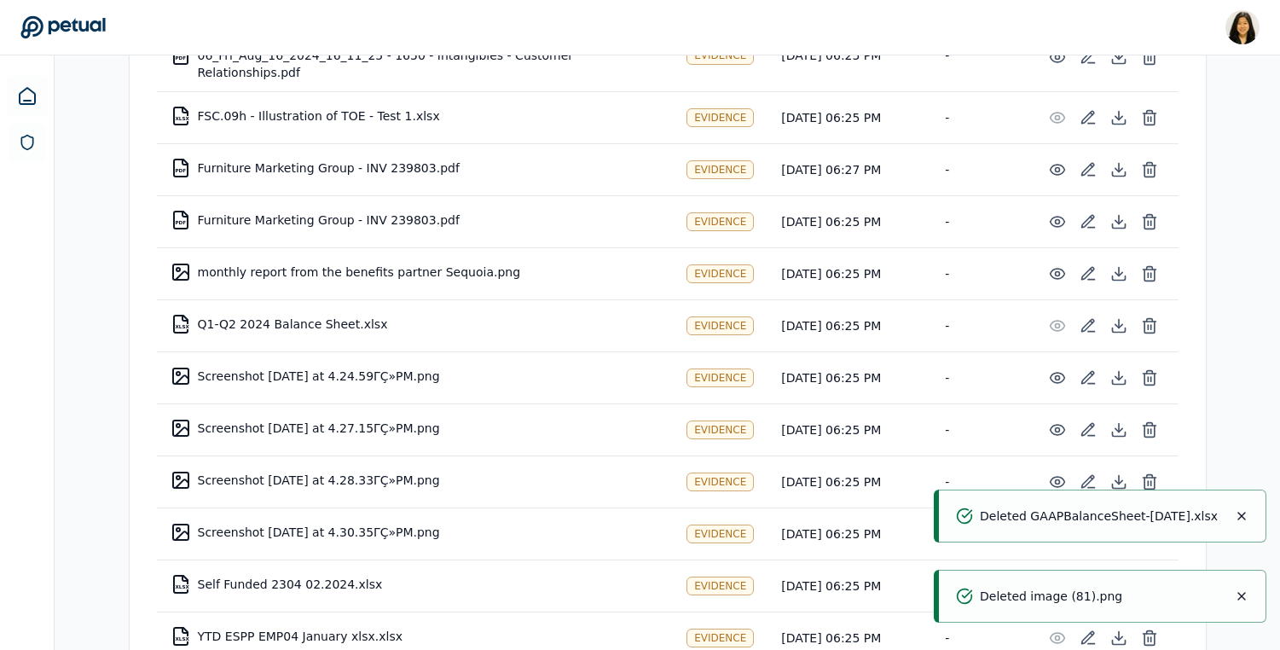
scroll to position [1792, 0]
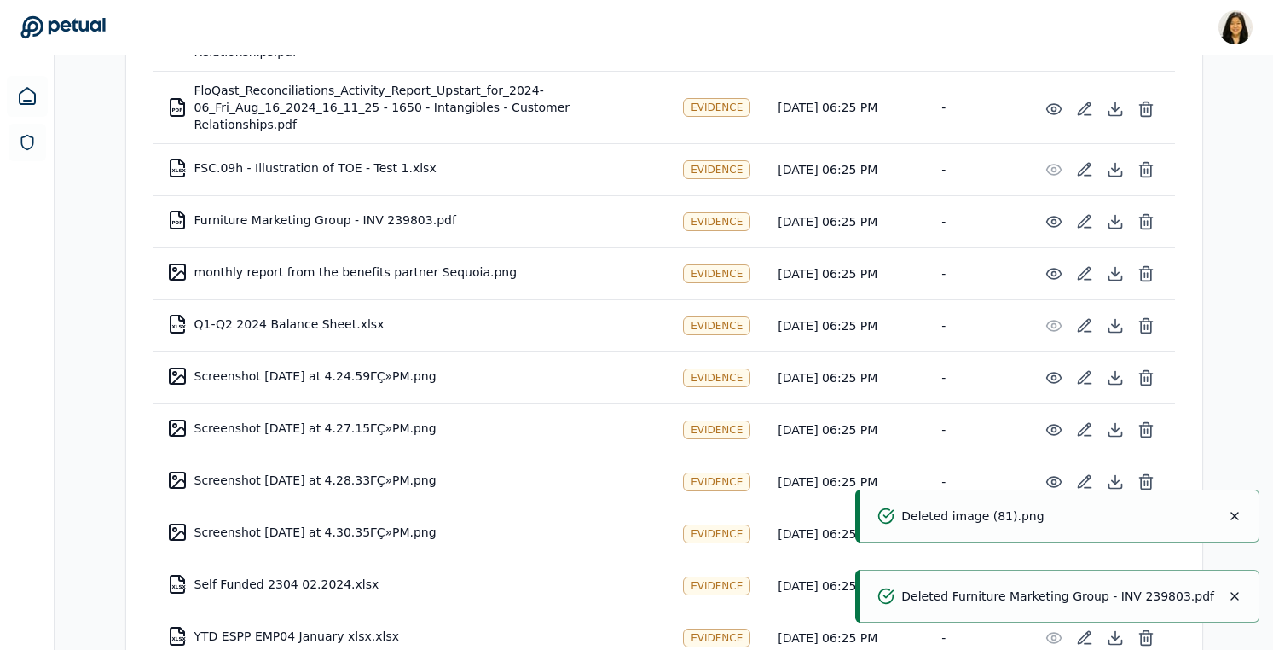
click at [1138, 196] on td at bounding box center [1100, 221] width 150 height 51
click at [1143, 213] on icon at bounding box center [1146, 221] width 17 height 17
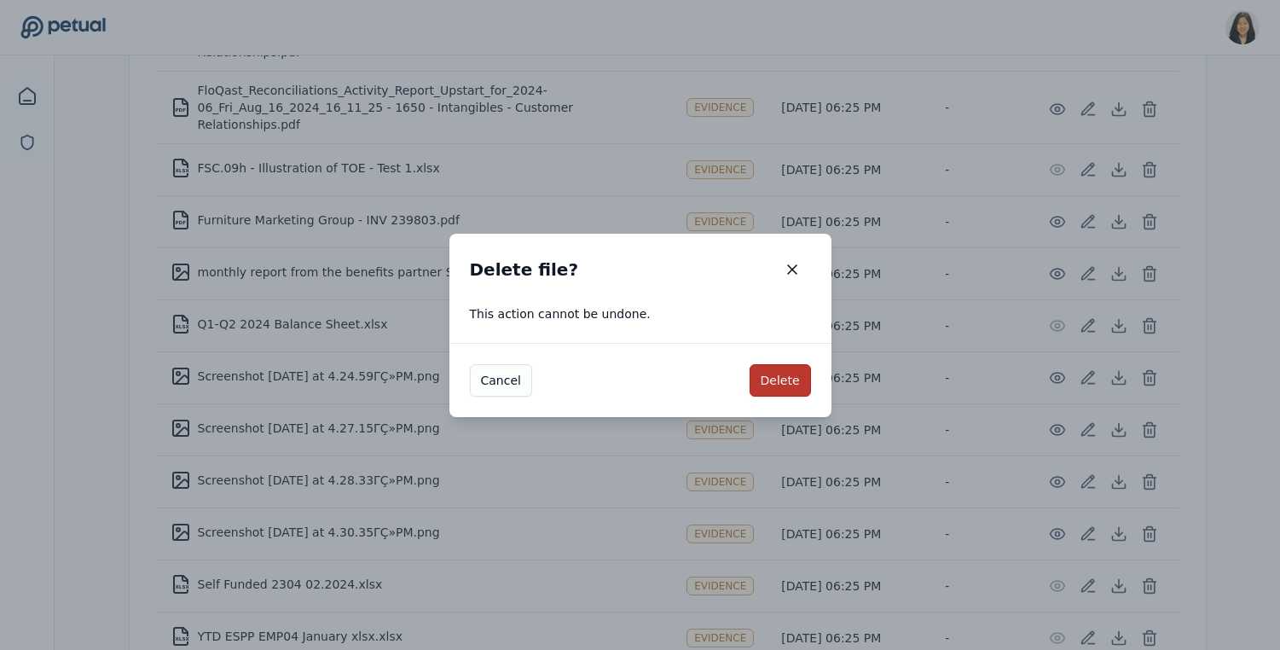
click at [791, 372] on button "Delete" at bounding box center [780, 380] width 61 height 32
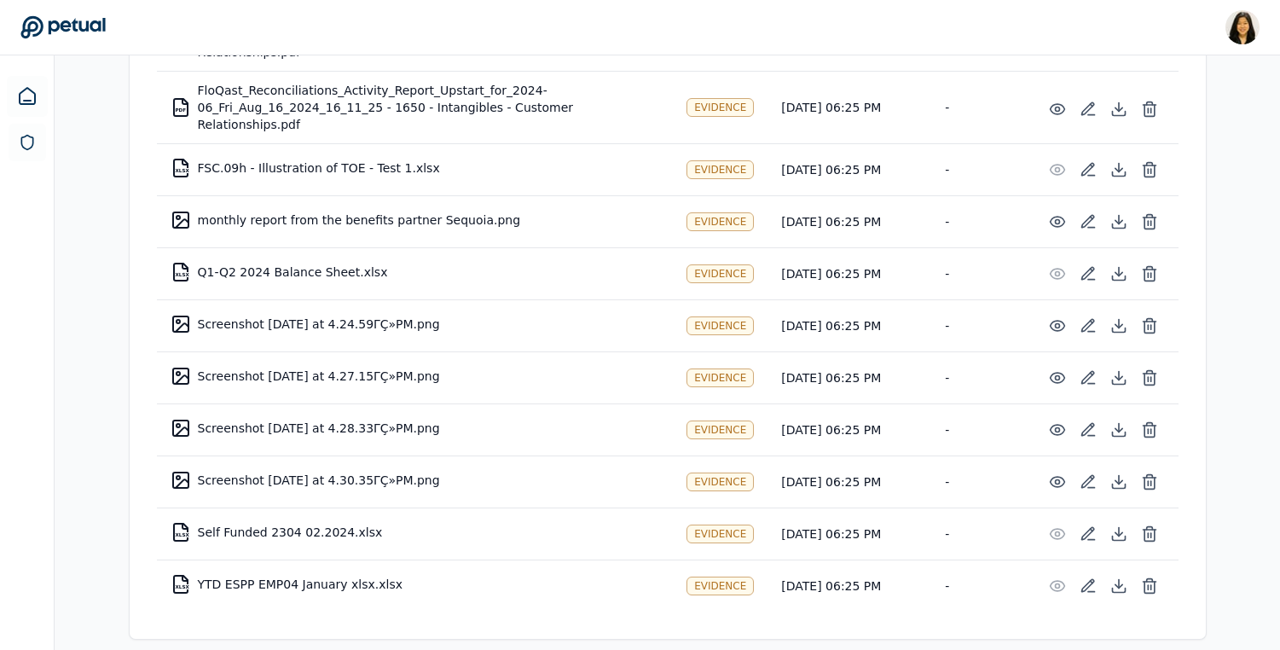
scroll to position [1740, 0]
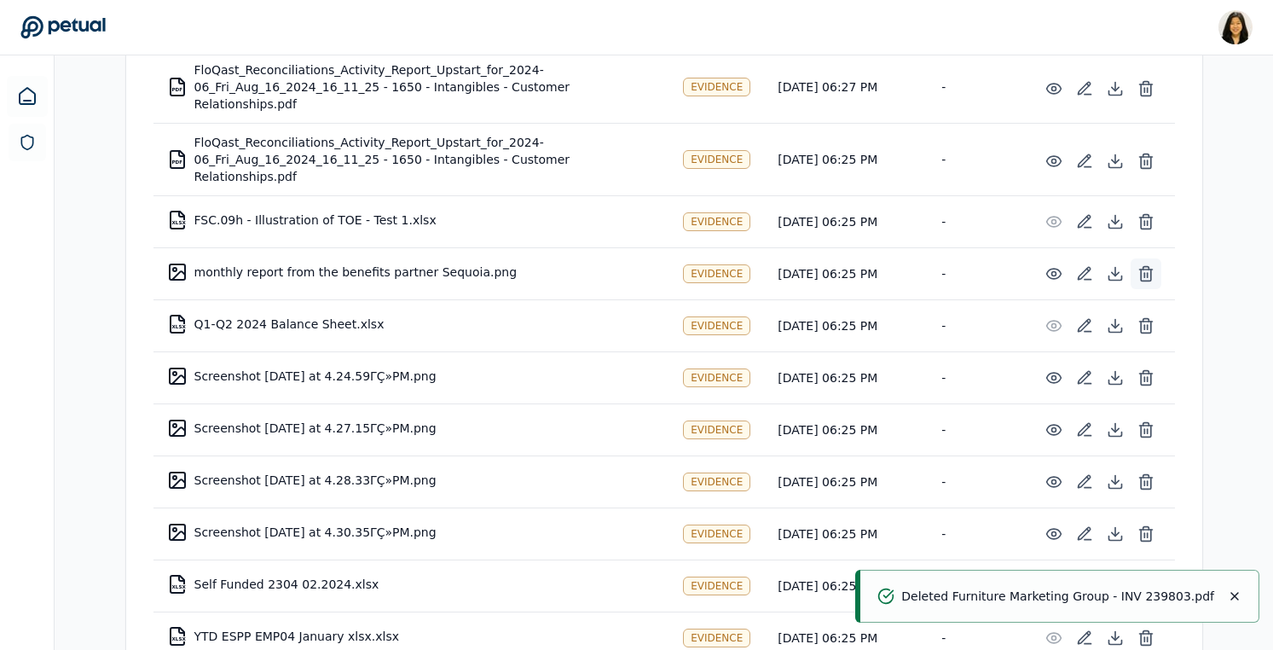
click at [1146, 266] on icon at bounding box center [1146, 267] width 6 height 3
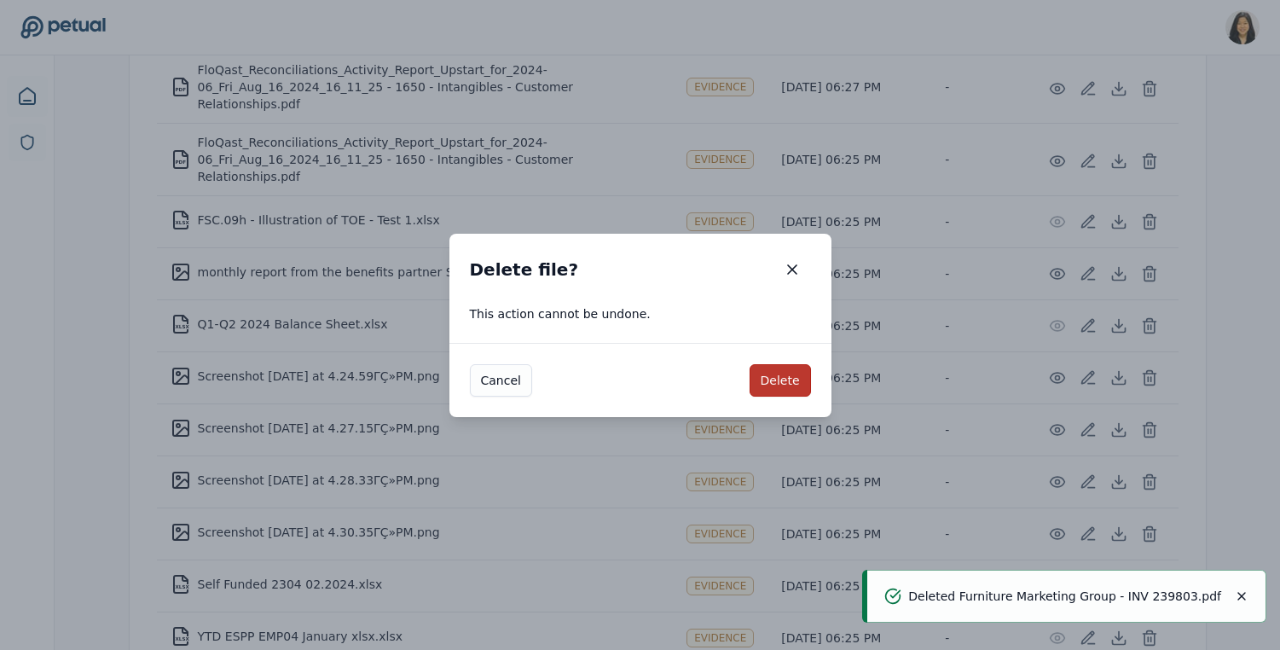
click at [794, 379] on button "Delete" at bounding box center [780, 380] width 61 height 32
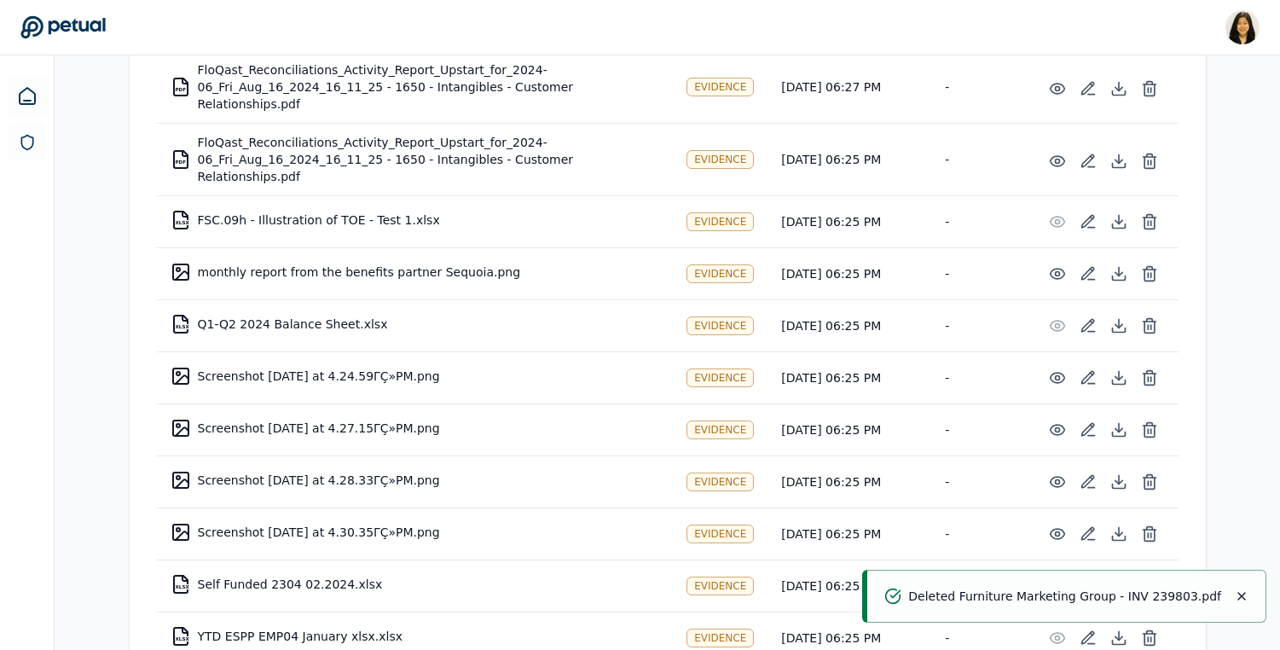
scroll to position [1688, 0]
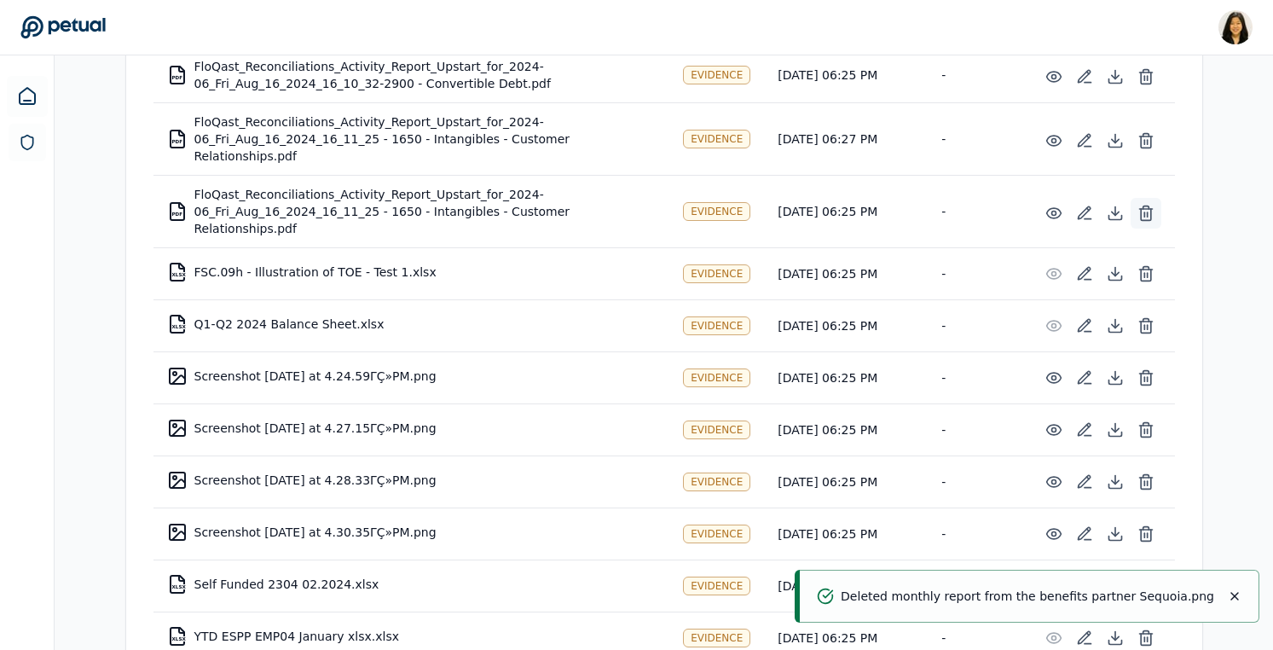
click at [1151, 205] on icon at bounding box center [1146, 213] width 17 height 17
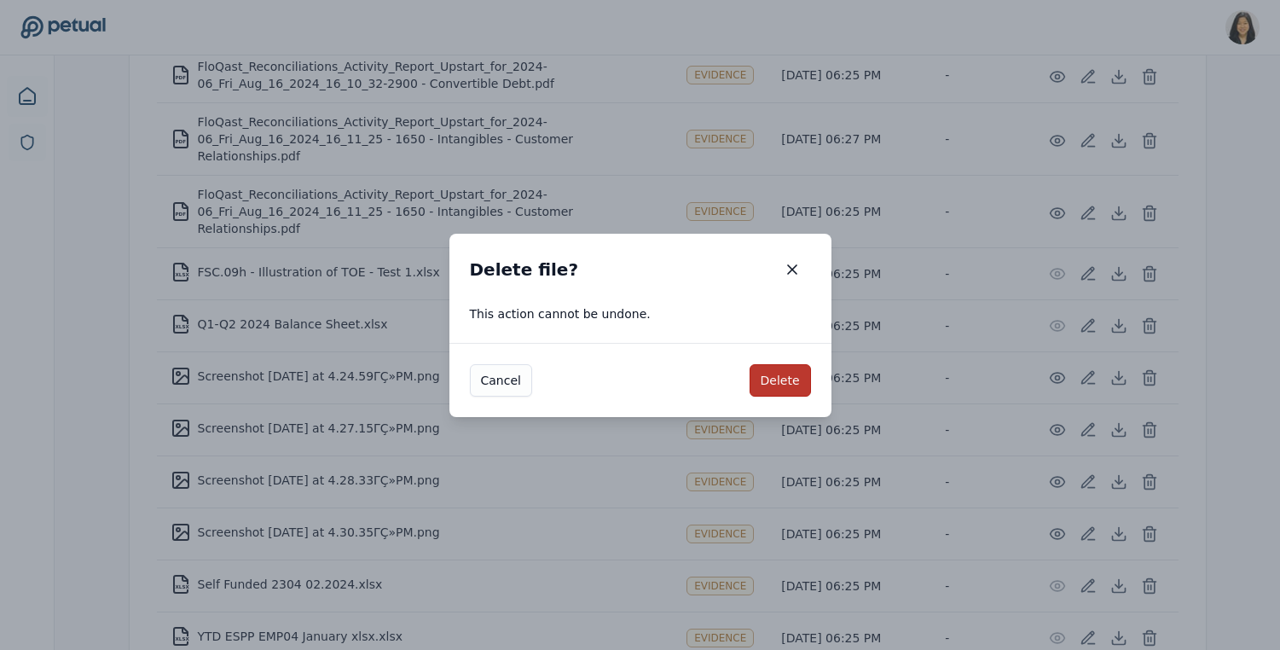
click at [782, 368] on button "Delete" at bounding box center [780, 380] width 61 height 32
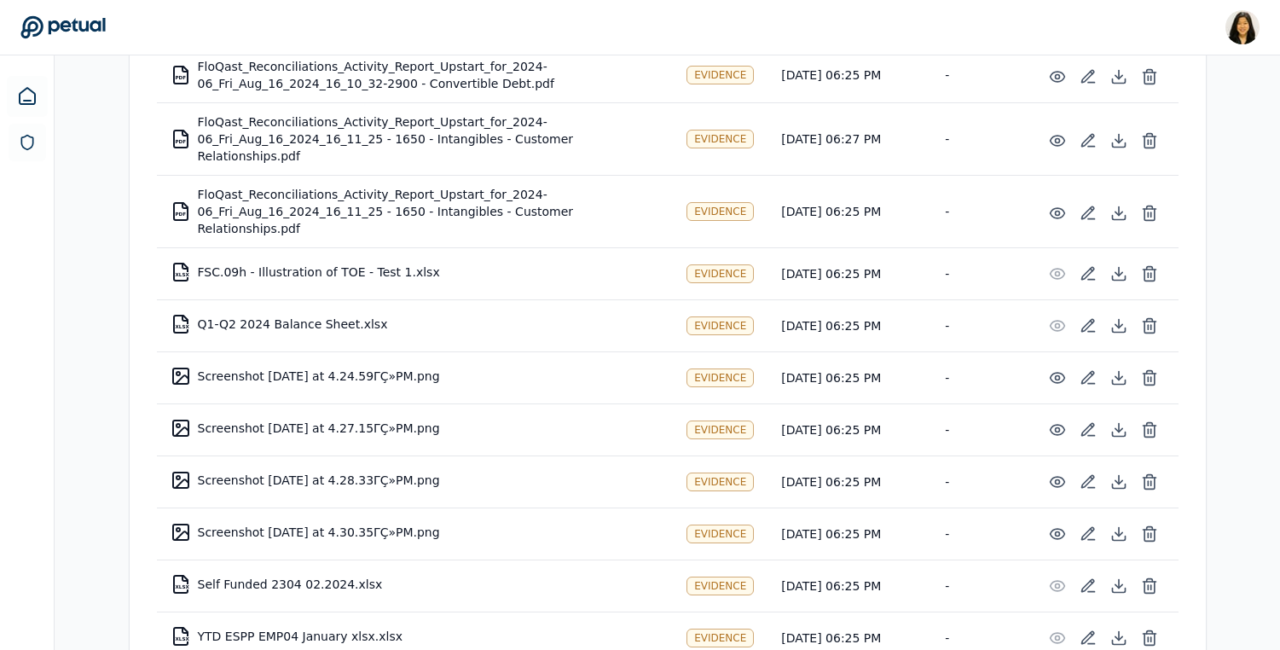
scroll to position [1632, 0]
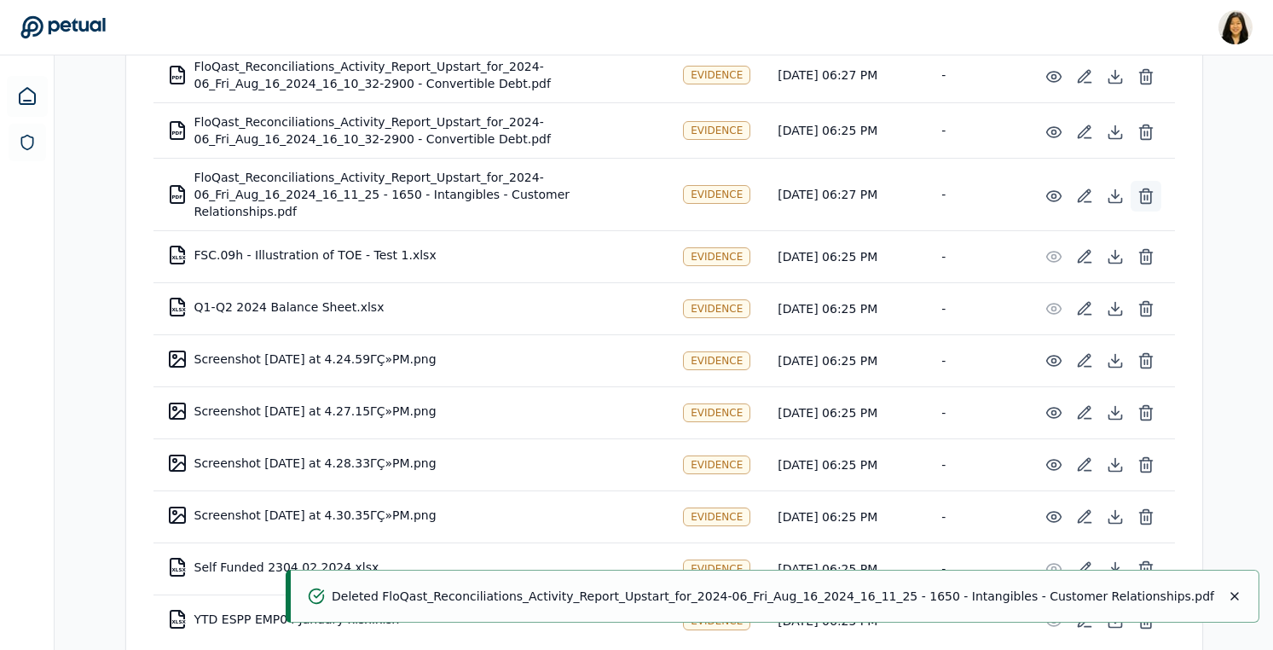
click at [1141, 192] on icon at bounding box center [1146, 197] width 10 height 11
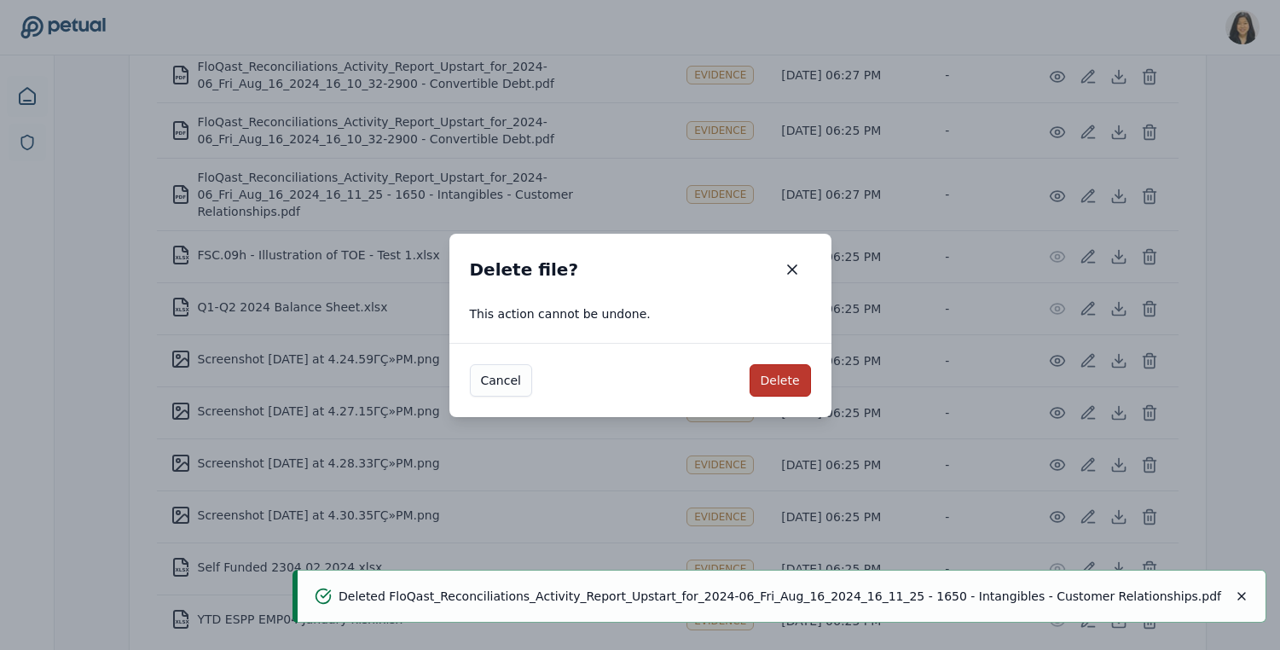
click at [782, 379] on button "Delete" at bounding box center [780, 380] width 61 height 32
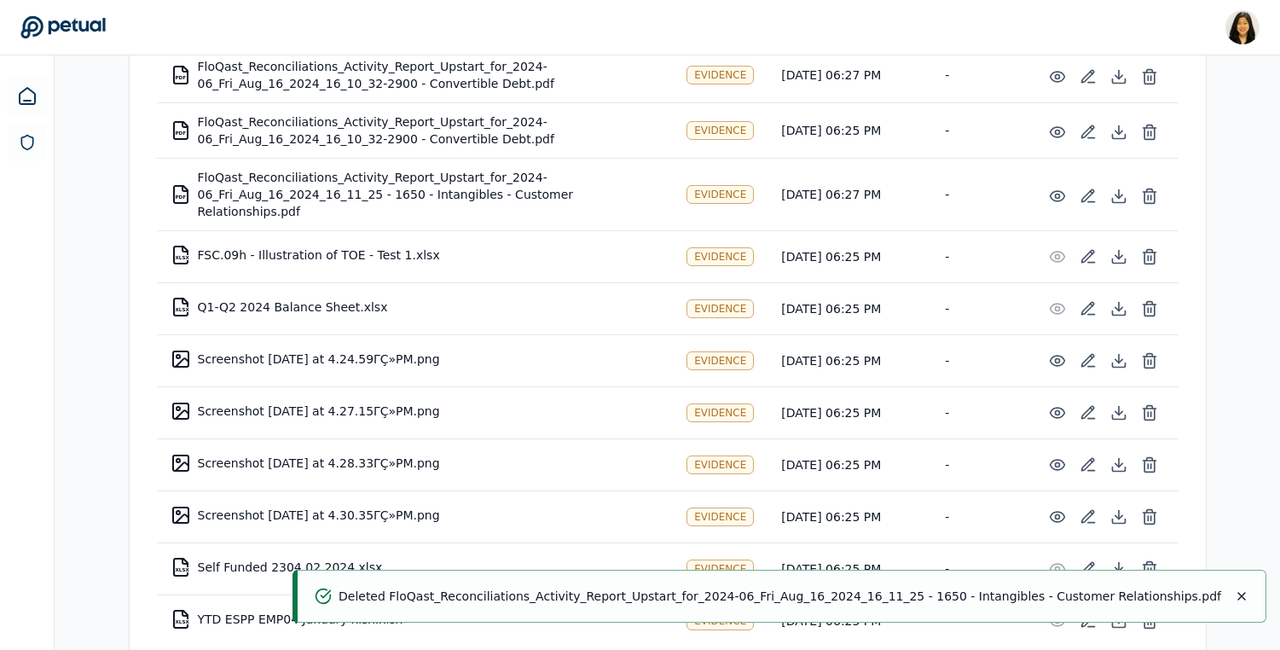
scroll to position [1577, 0]
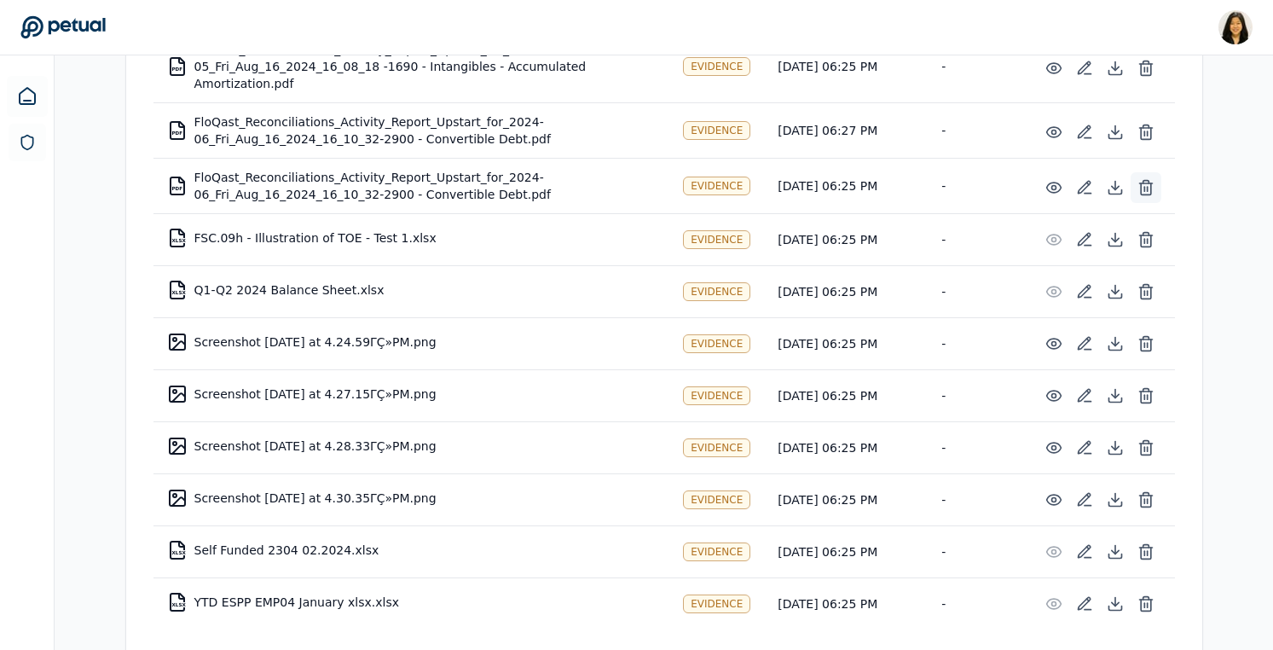
click at [1138, 179] on icon at bounding box center [1146, 187] width 17 height 17
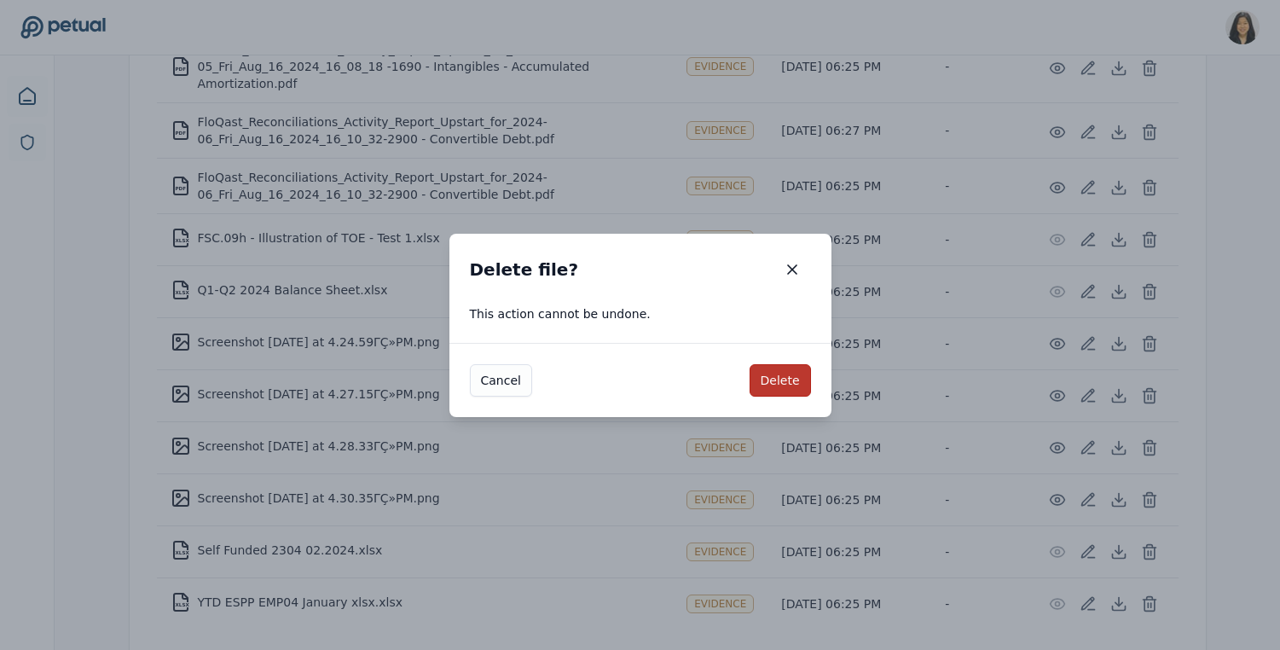
click at [771, 370] on button "Delete" at bounding box center [780, 380] width 61 height 32
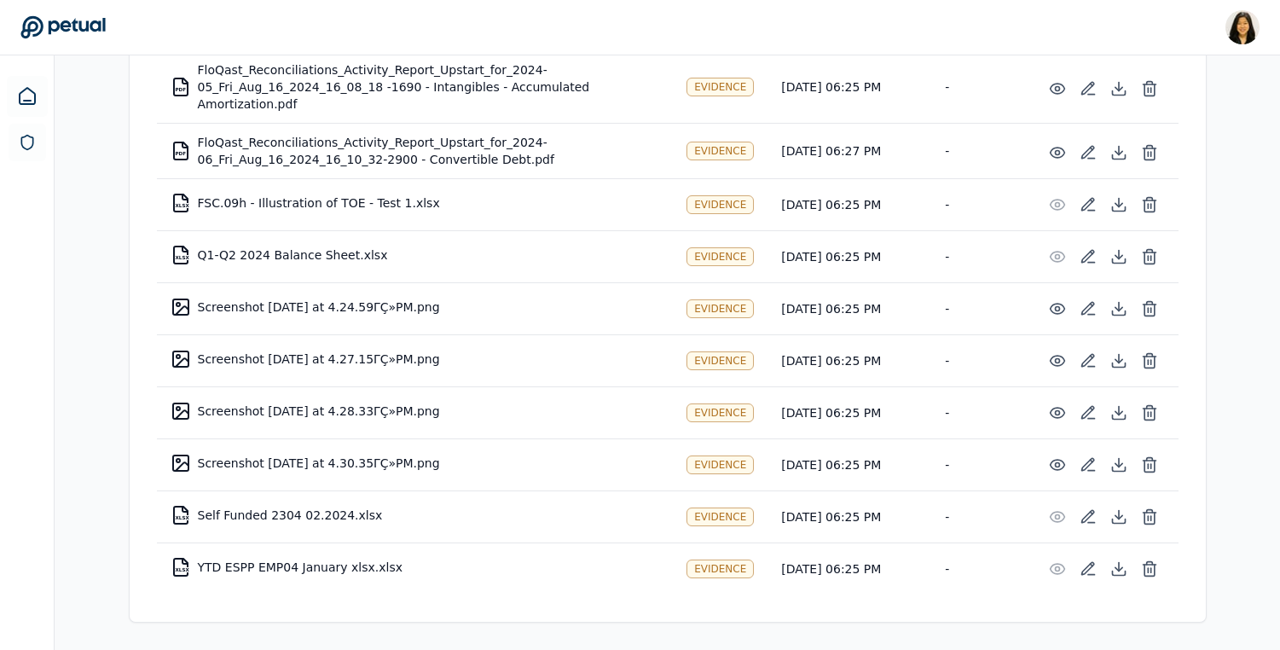
scroll to position [1521, 0]
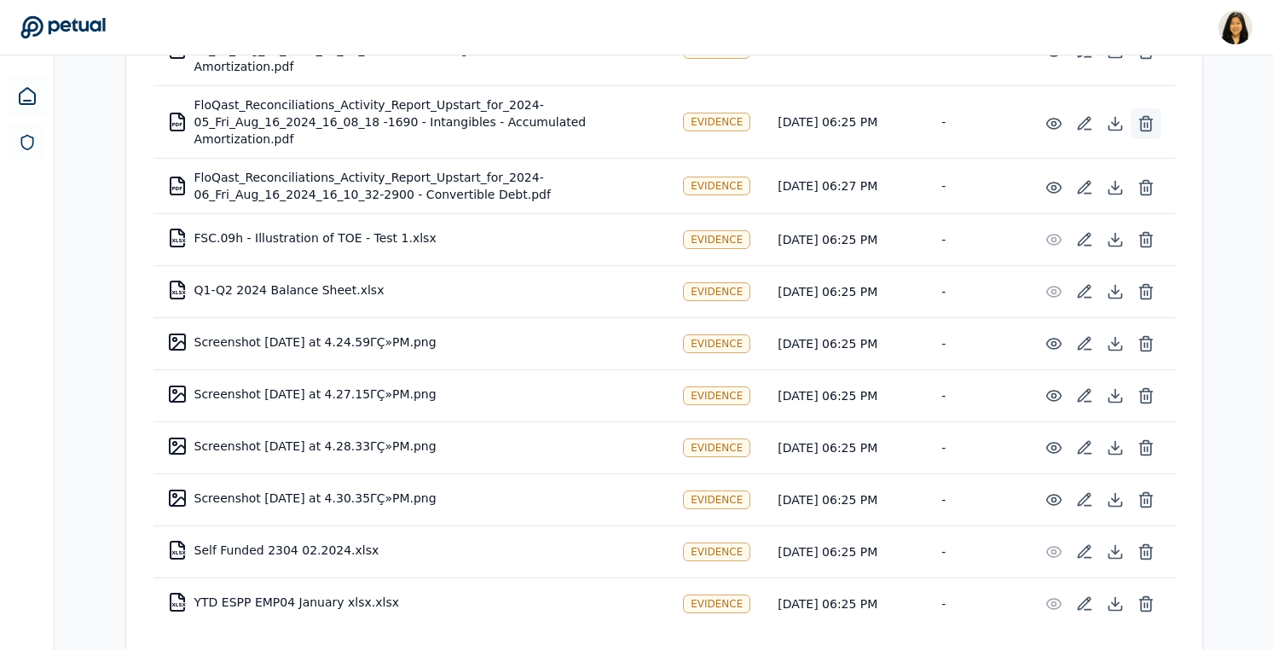
click at [1138, 115] on icon at bounding box center [1146, 123] width 17 height 17
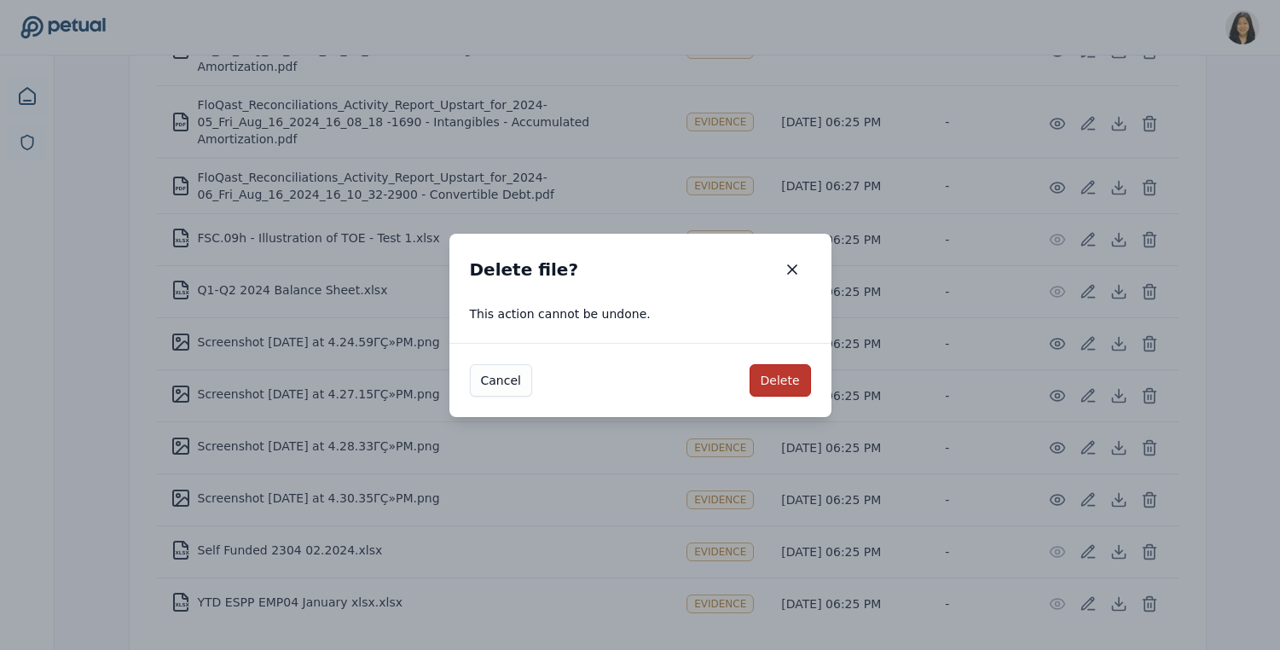
click at [778, 385] on button "Delete" at bounding box center [780, 380] width 61 height 32
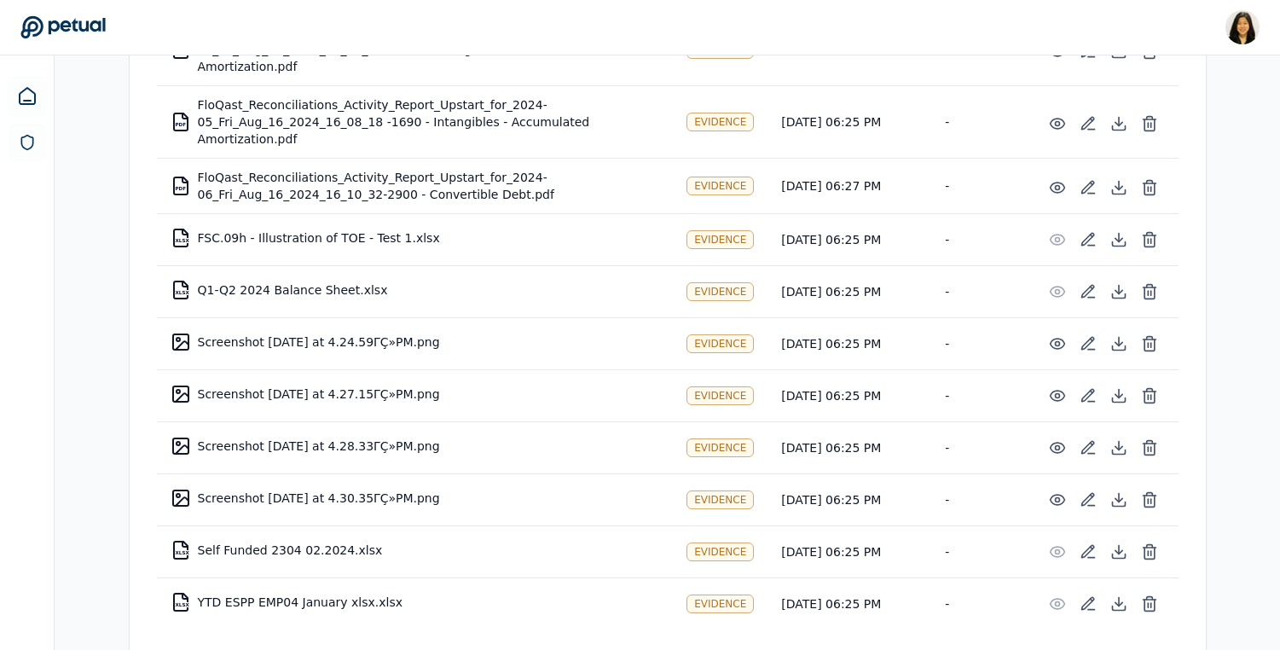
scroll to position [1466, 0]
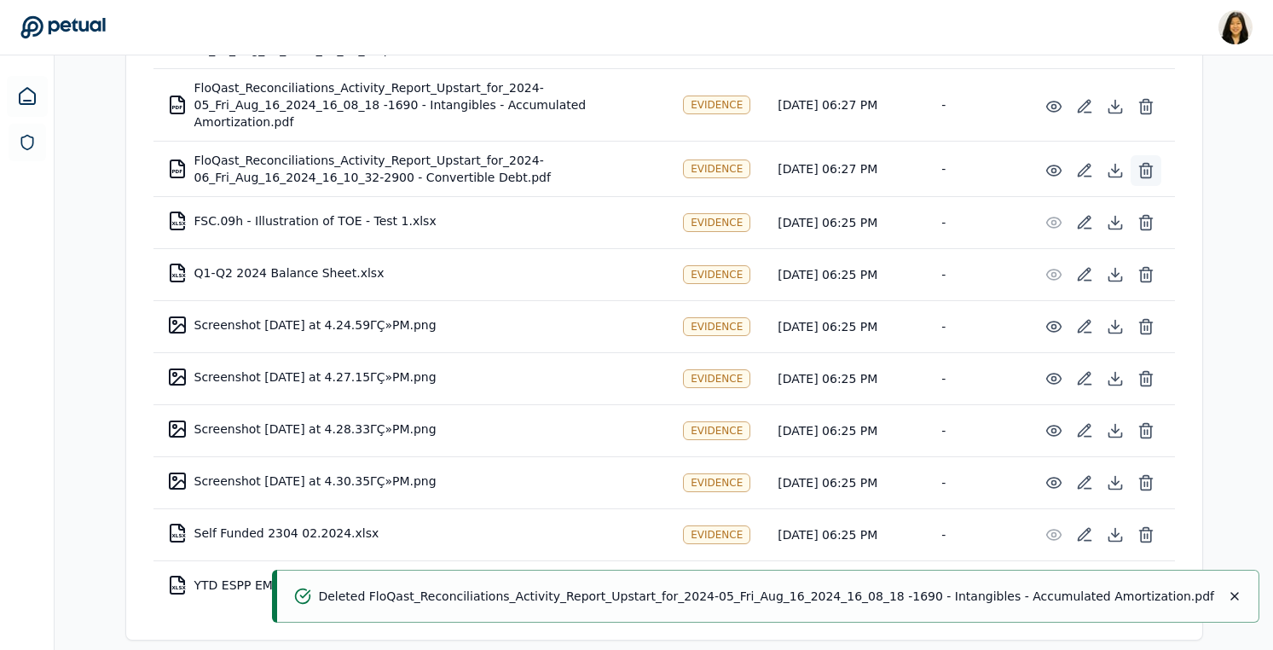
click at [1151, 162] on icon at bounding box center [1146, 170] width 17 height 17
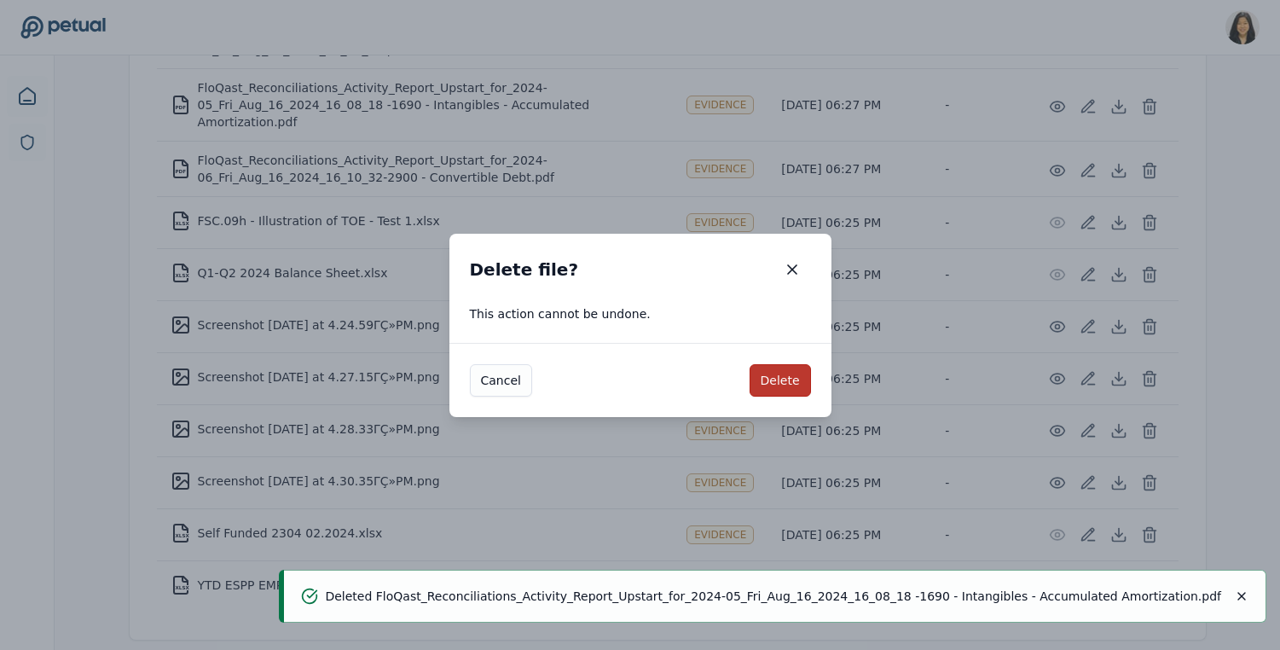
click at [790, 370] on button "Delete" at bounding box center [780, 380] width 61 height 32
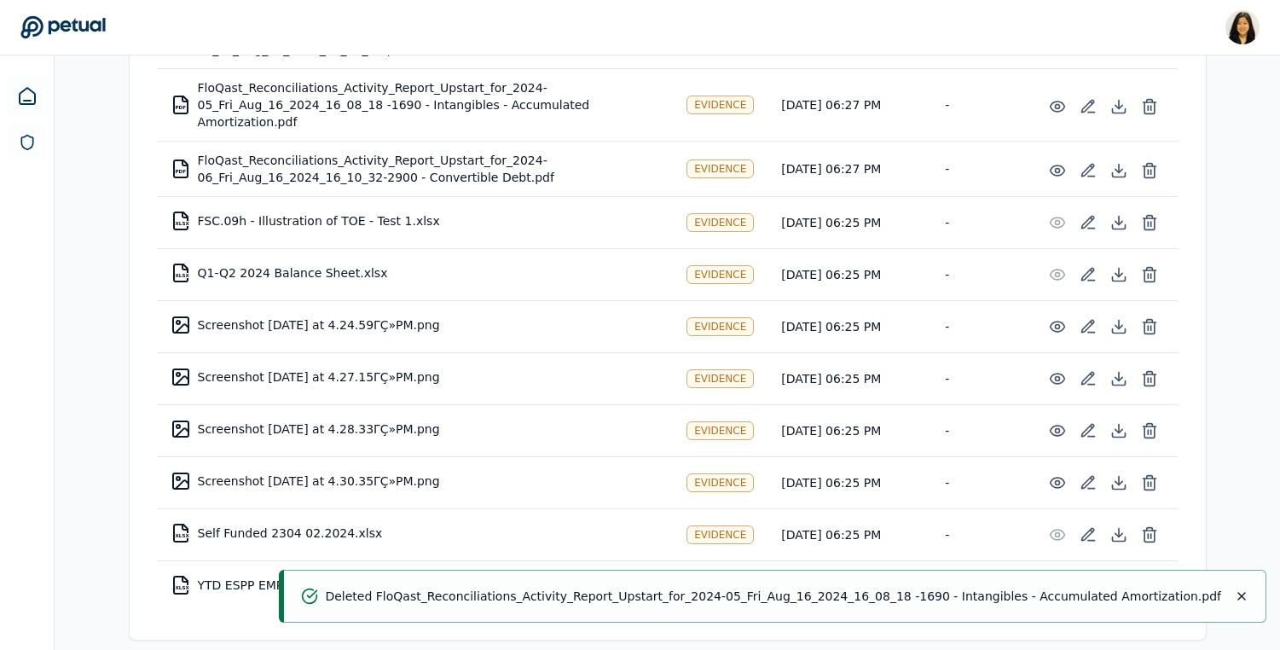
scroll to position [1410, 0]
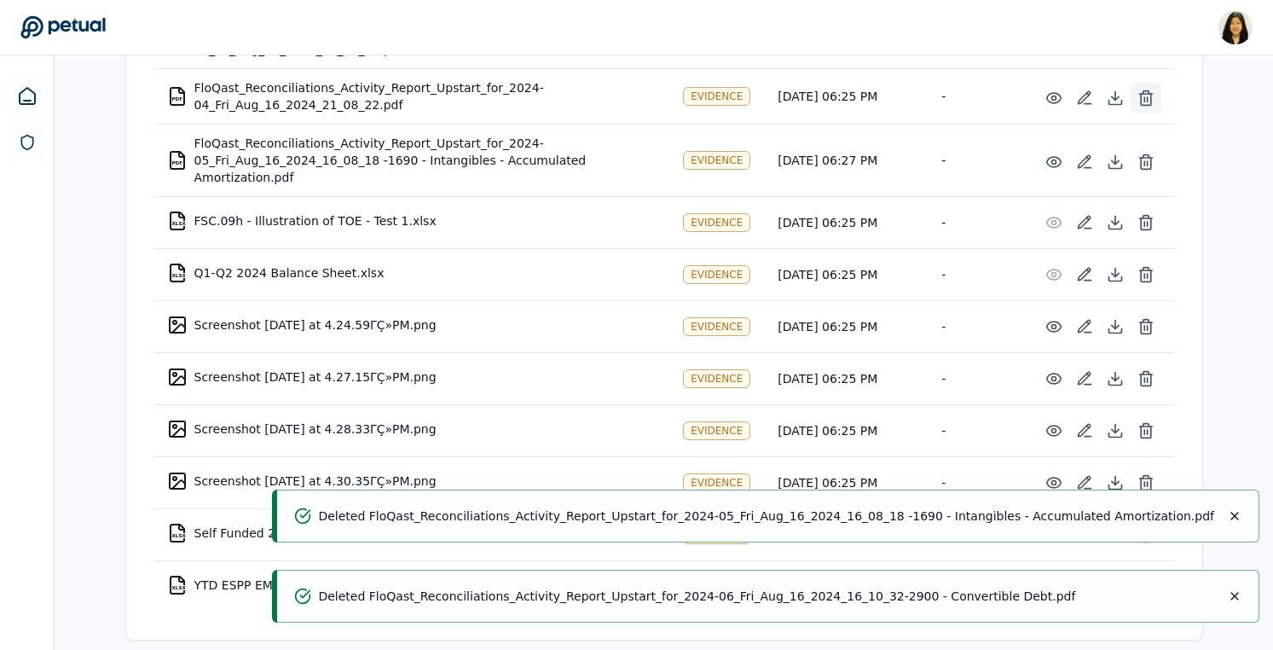
click at [1144, 101] on icon at bounding box center [1146, 98] width 17 height 17
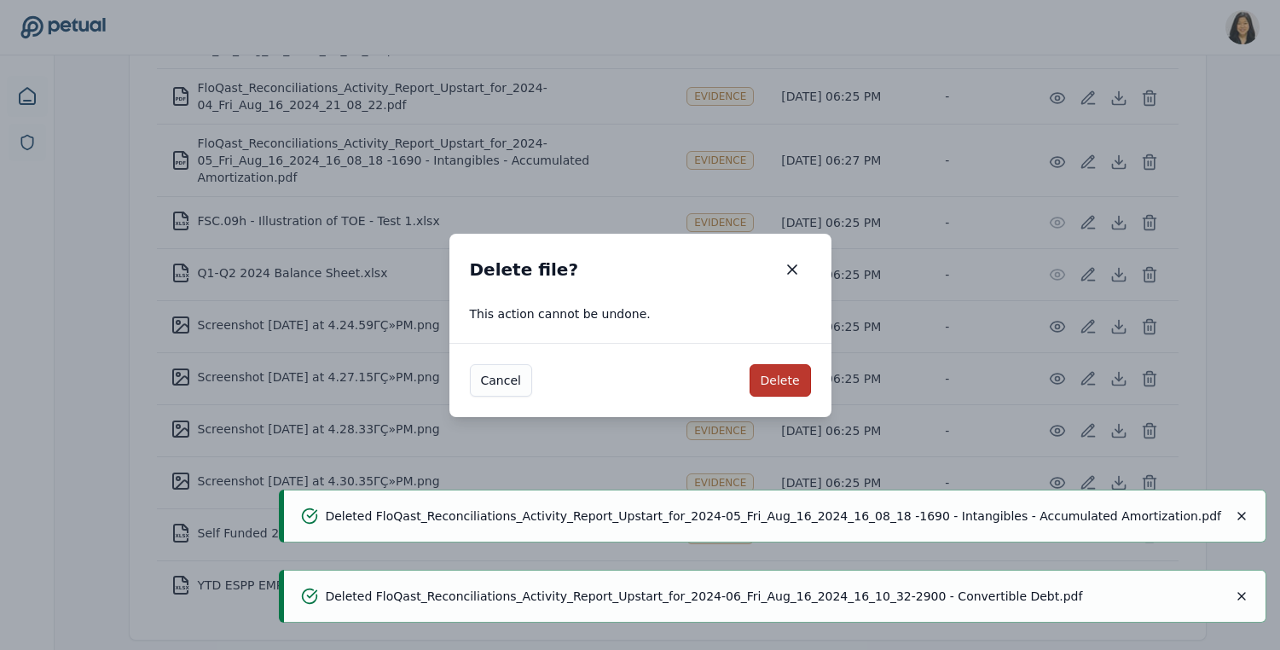
click at [786, 381] on button "Delete" at bounding box center [780, 380] width 61 height 32
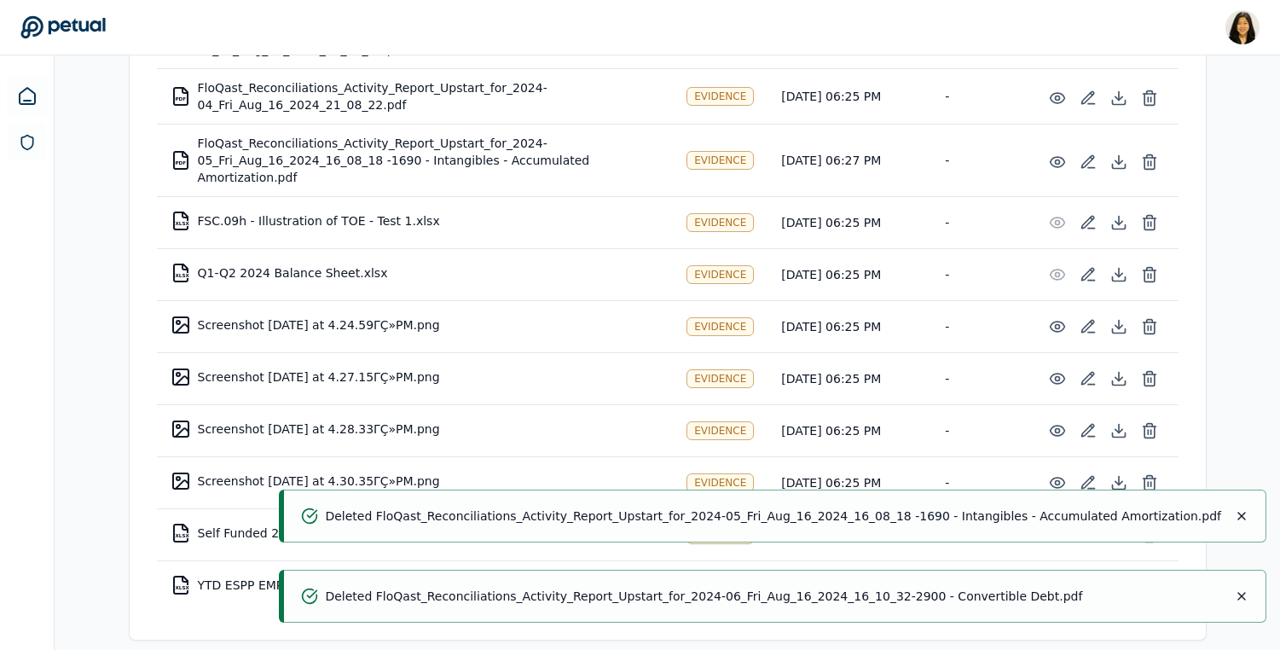
scroll to position [1355, 0]
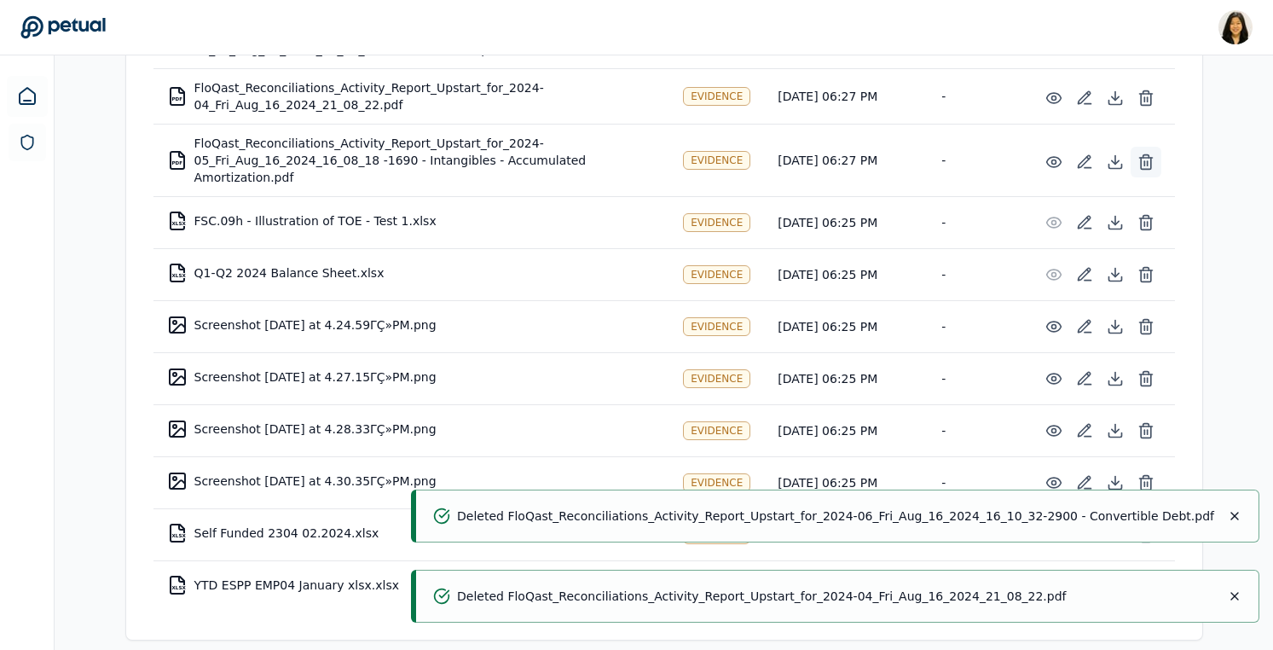
click at [1146, 153] on icon at bounding box center [1146, 161] width 17 height 17
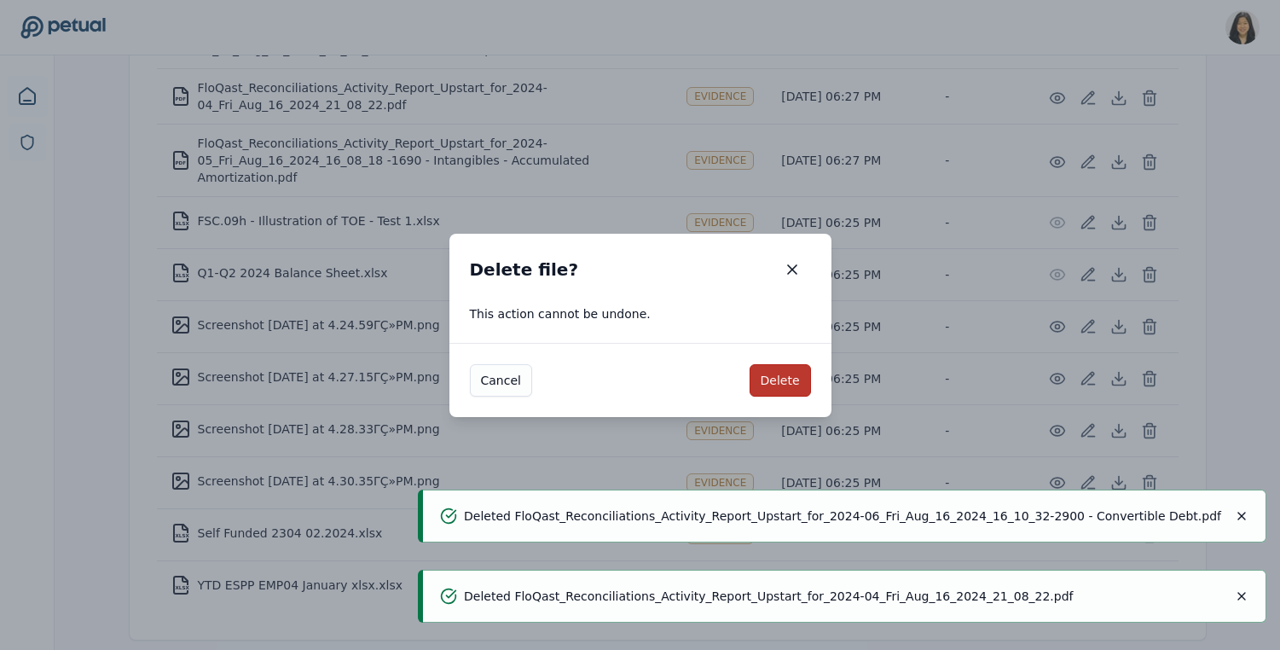
click at [782, 376] on button "Delete" at bounding box center [780, 380] width 61 height 32
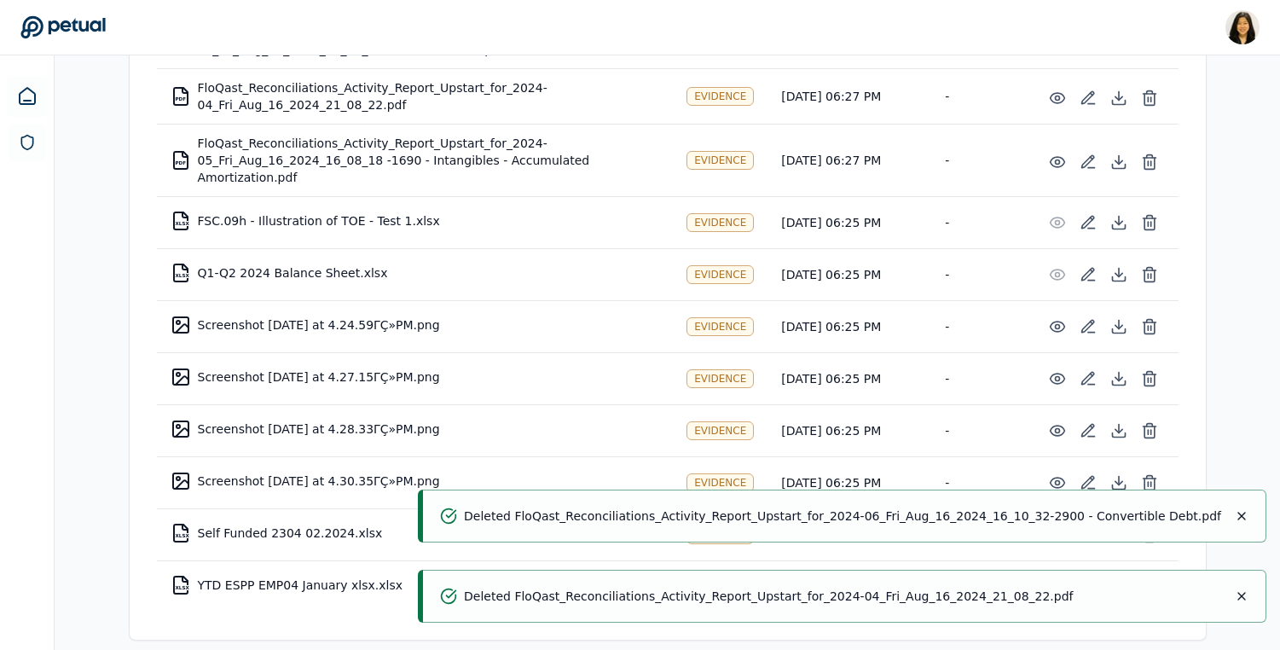
scroll to position [1300, 0]
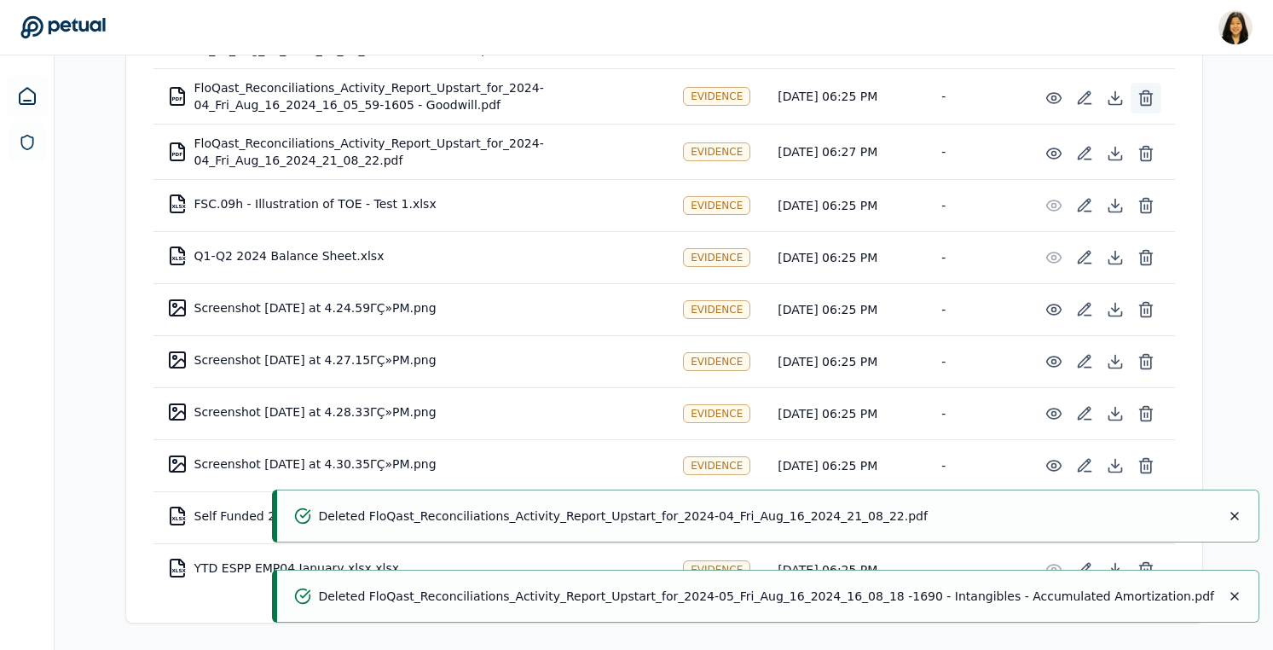
click at [1156, 100] on button at bounding box center [1146, 98] width 31 height 31
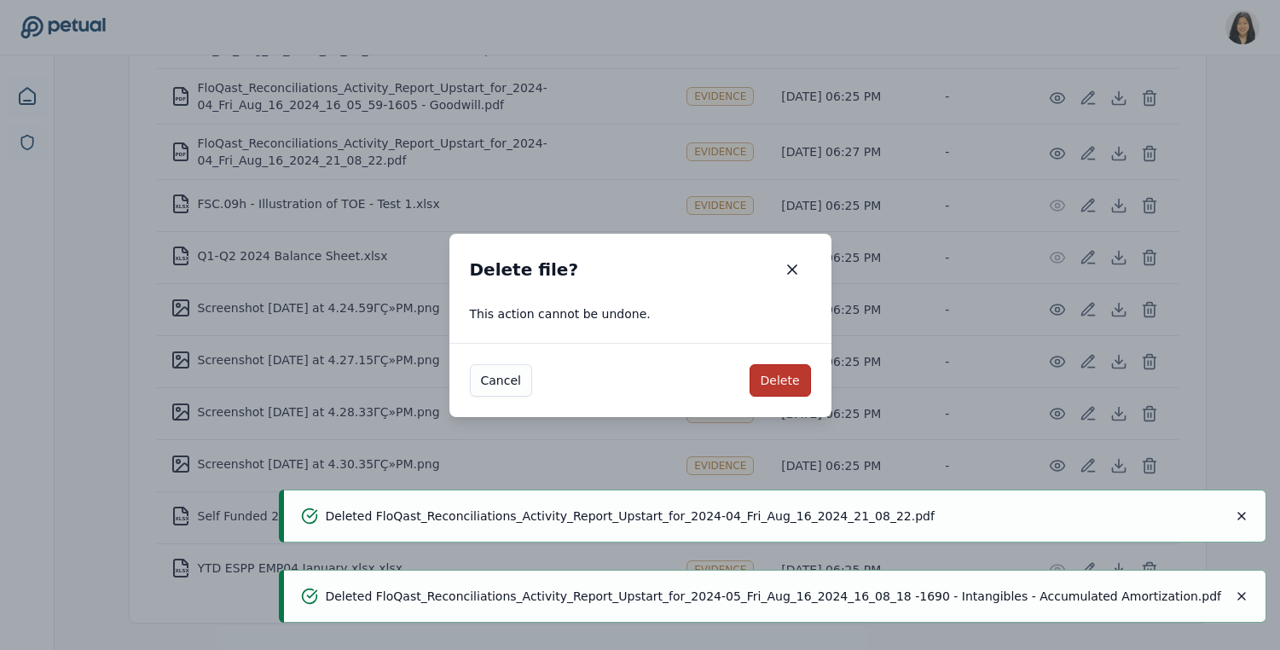
click at [790, 379] on button "Delete" at bounding box center [780, 380] width 61 height 32
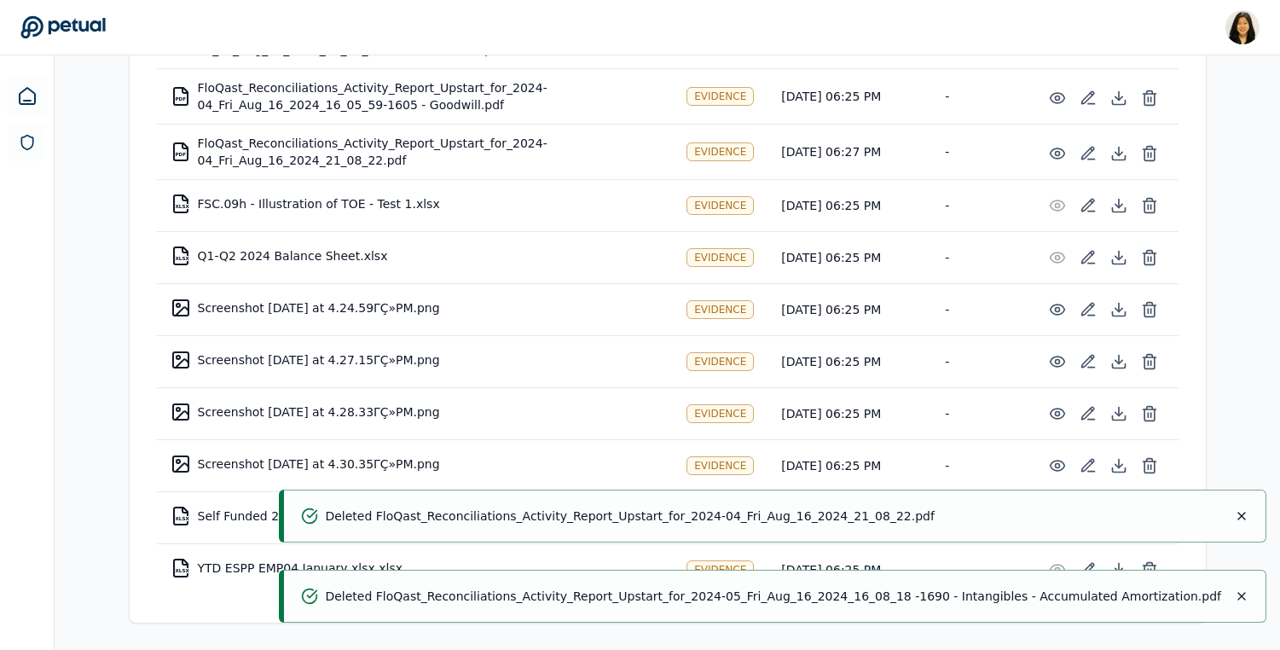
scroll to position [1244, 0]
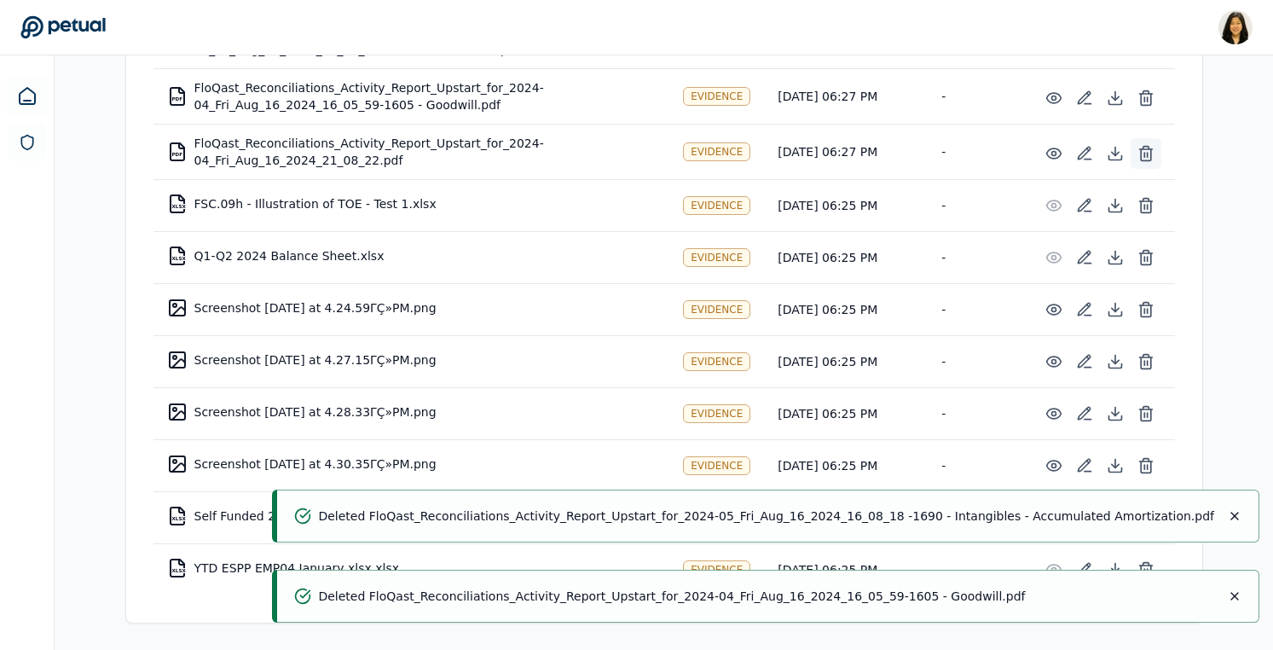
click at [1159, 155] on button at bounding box center [1146, 153] width 31 height 31
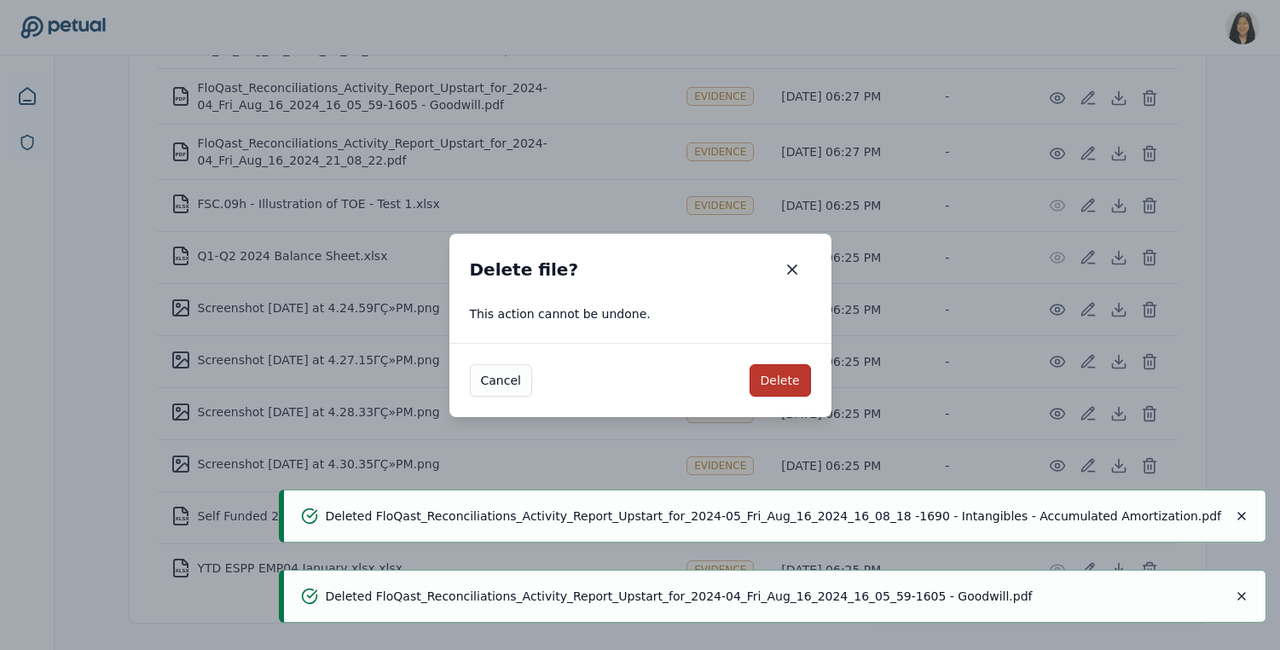
click at [783, 385] on button "Delete" at bounding box center [780, 380] width 61 height 32
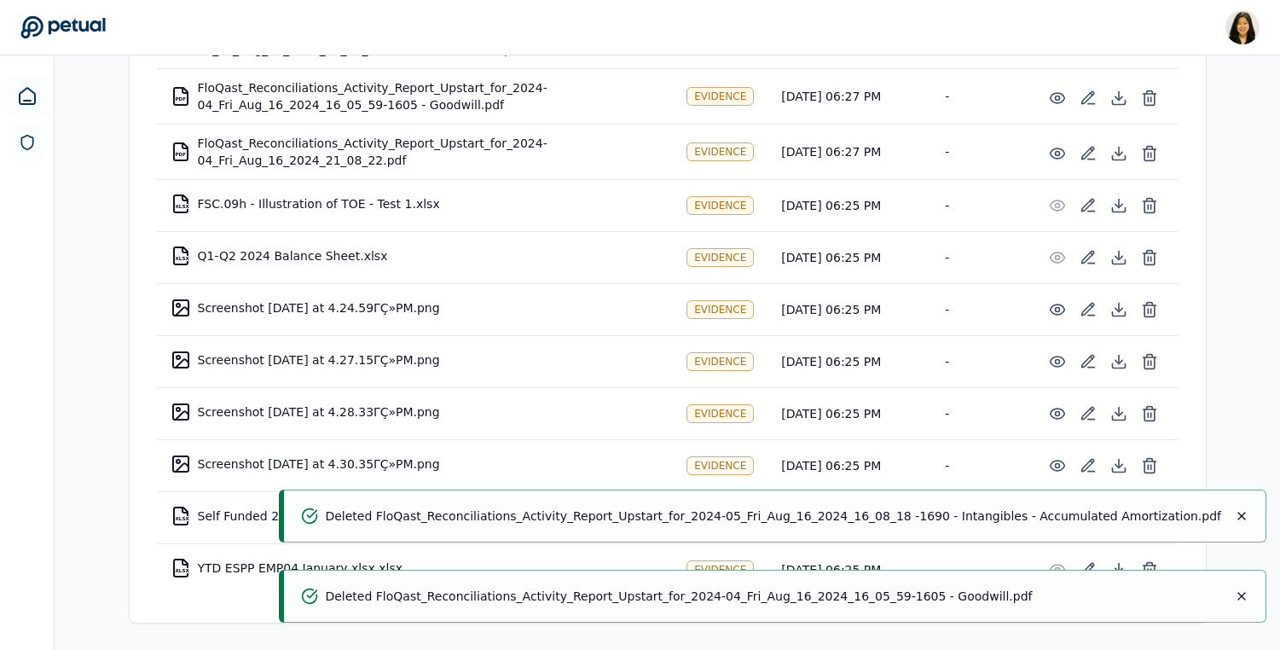
scroll to position [1189, 0]
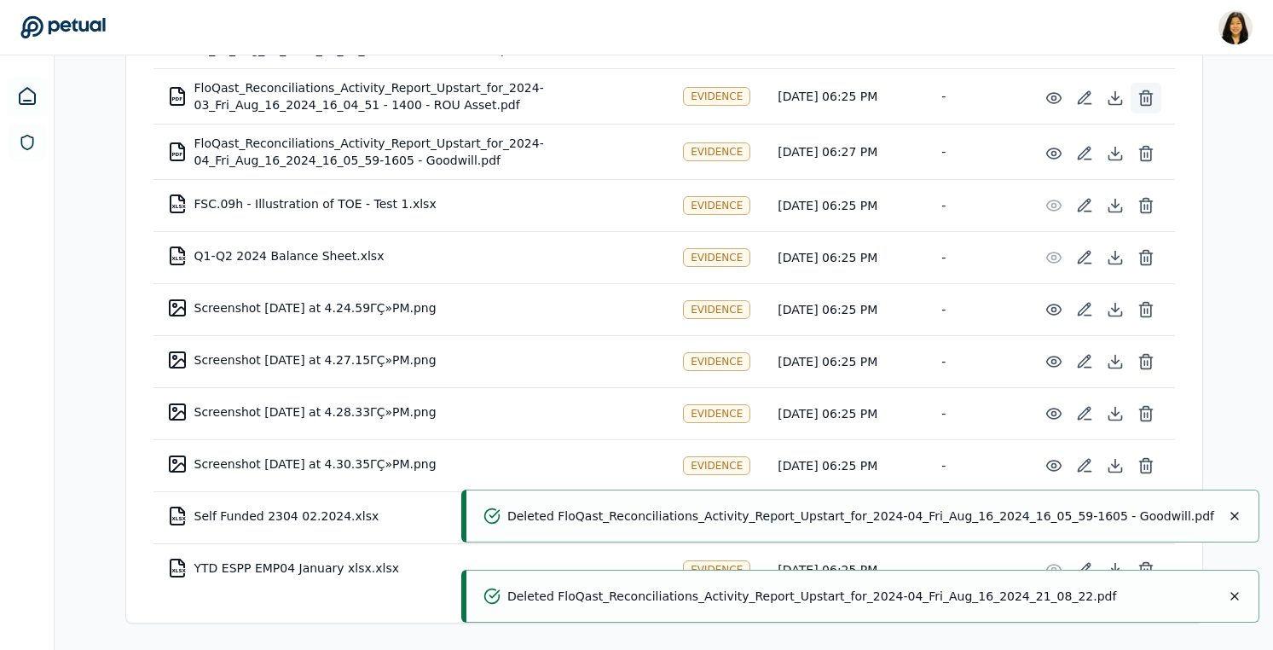
click at [1149, 100] on icon at bounding box center [1146, 98] width 17 height 17
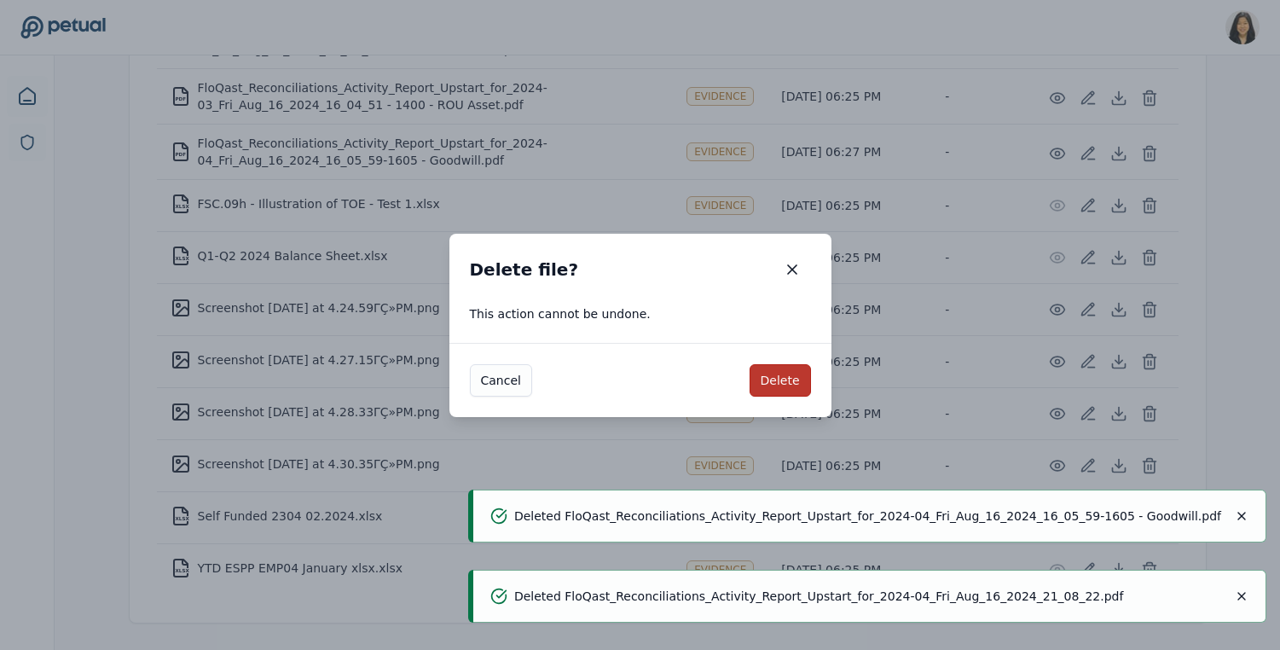
click at [792, 380] on button "Delete" at bounding box center [780, 380] width 61 height 32
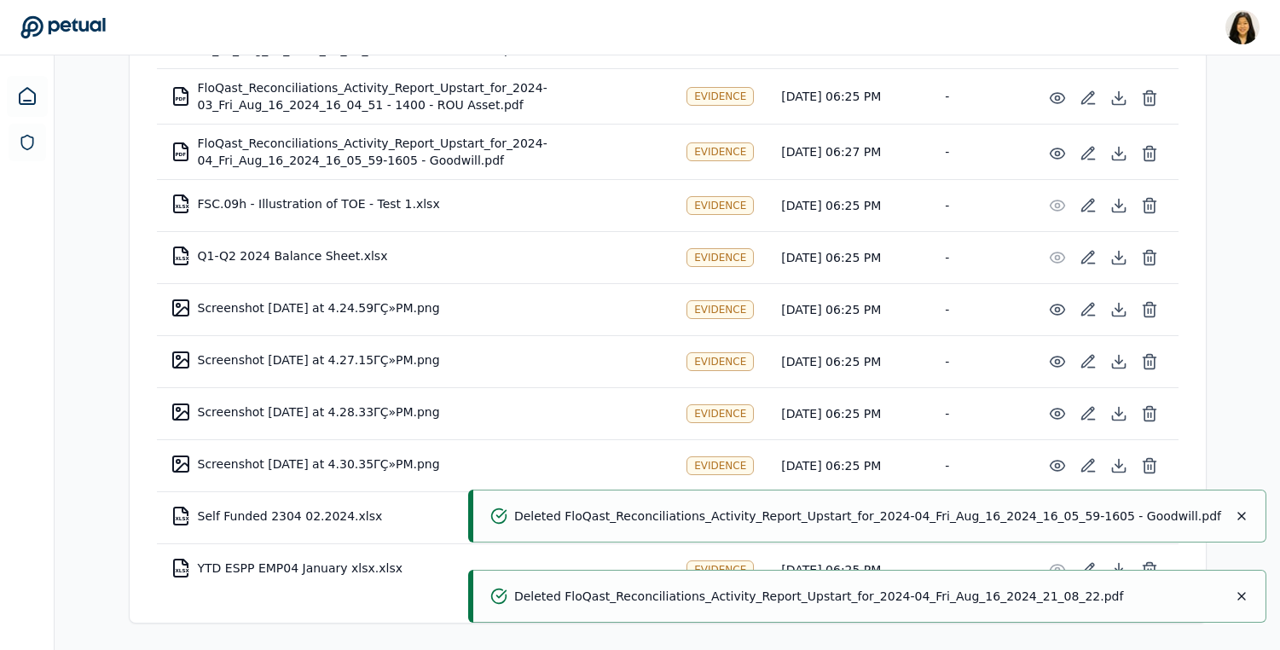
scroll to position [1133, 0]
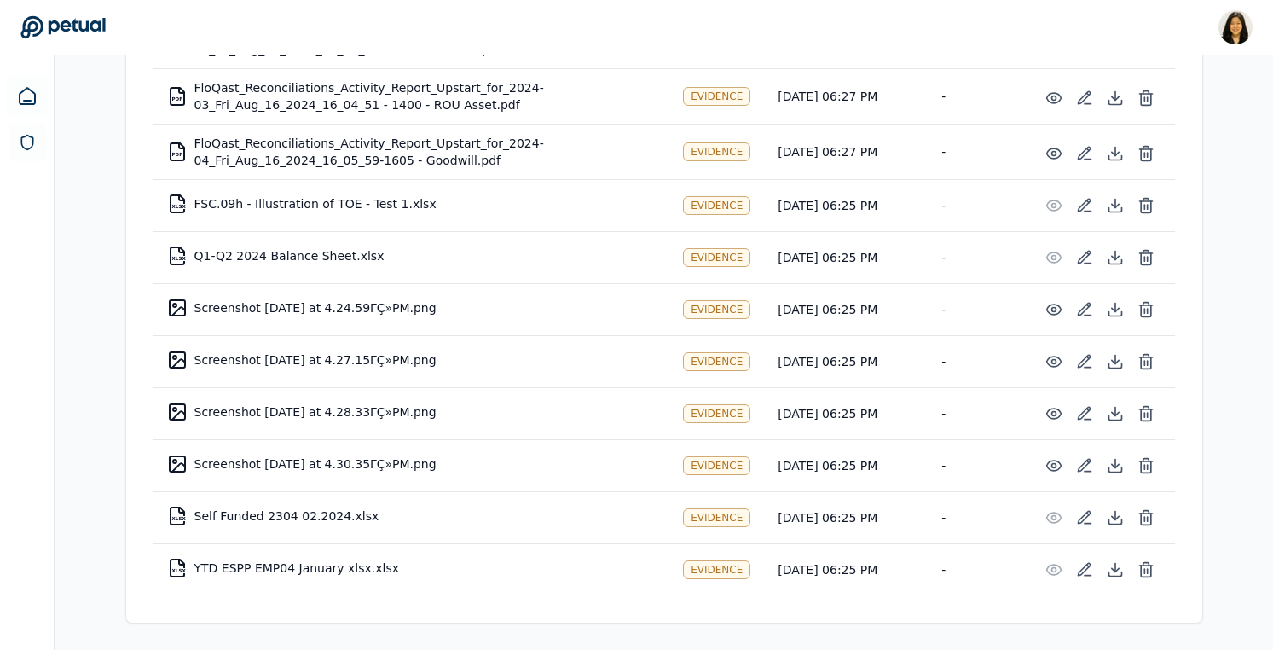
click at [1161, 91] on td at bounding box center [1100, 97] width 150 height 51
click at [1149, 91] on icon at bounding box center [1146, 98] width 17 height 17
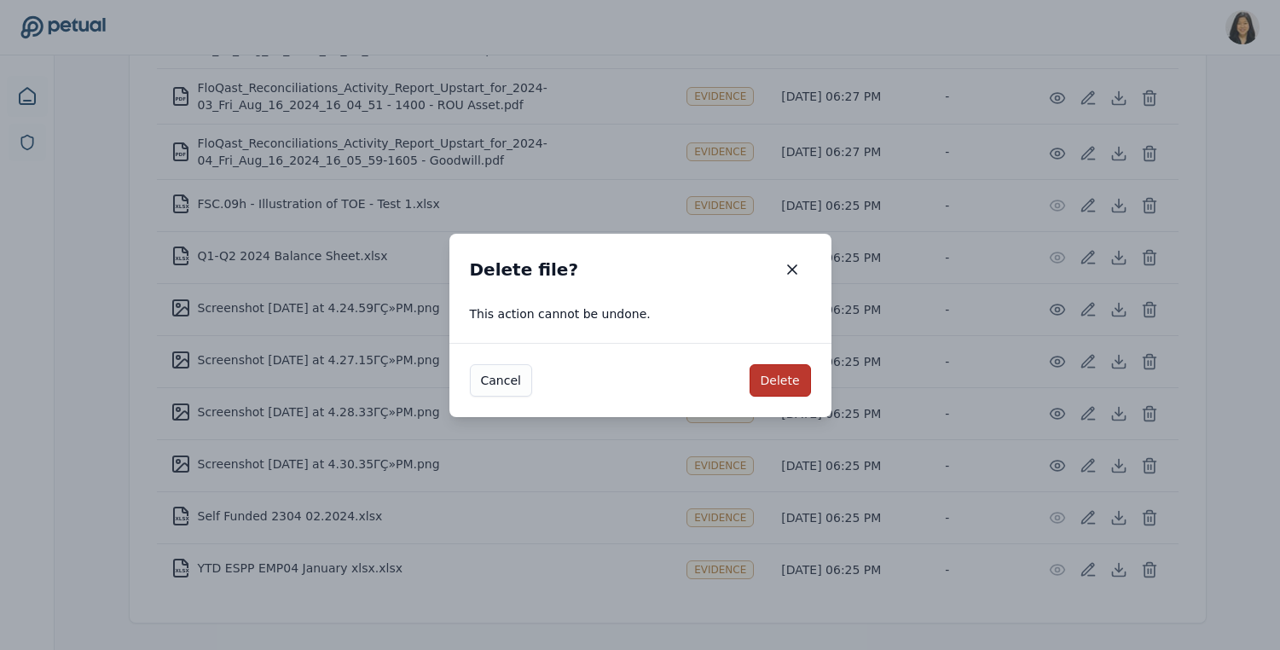
click at [797, 373] on button "Delete" at bounding box center [780, 380] width 61 height 32
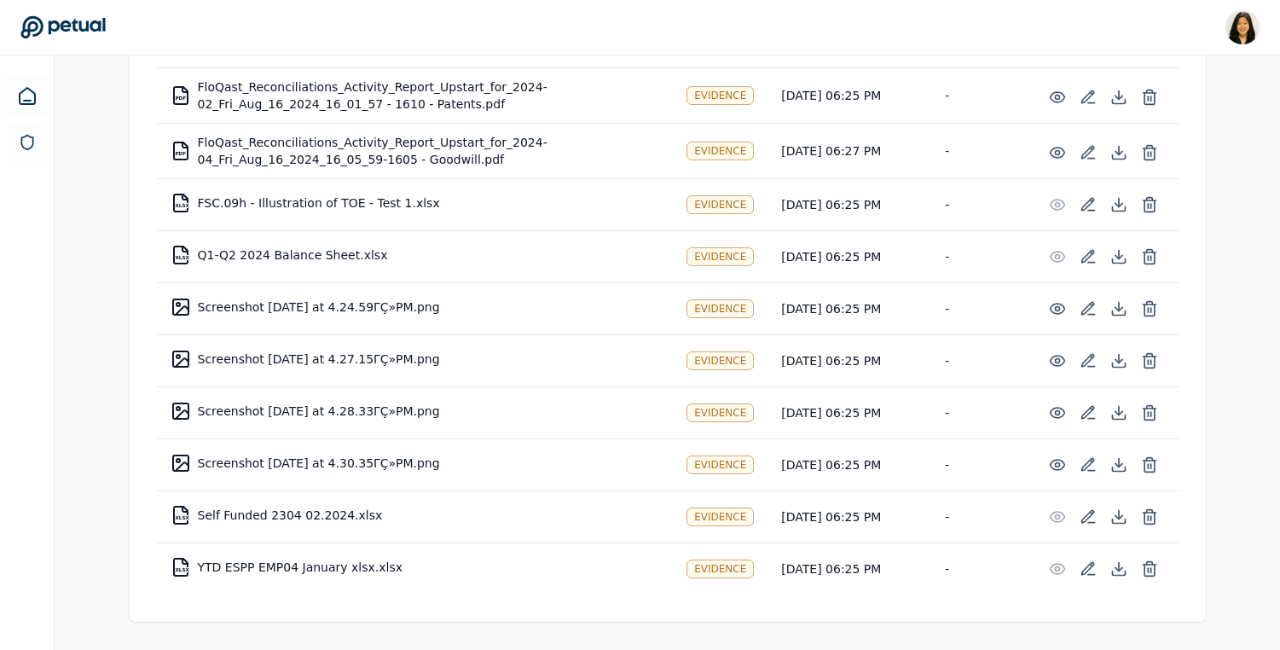
scroll to position [1078, 0]
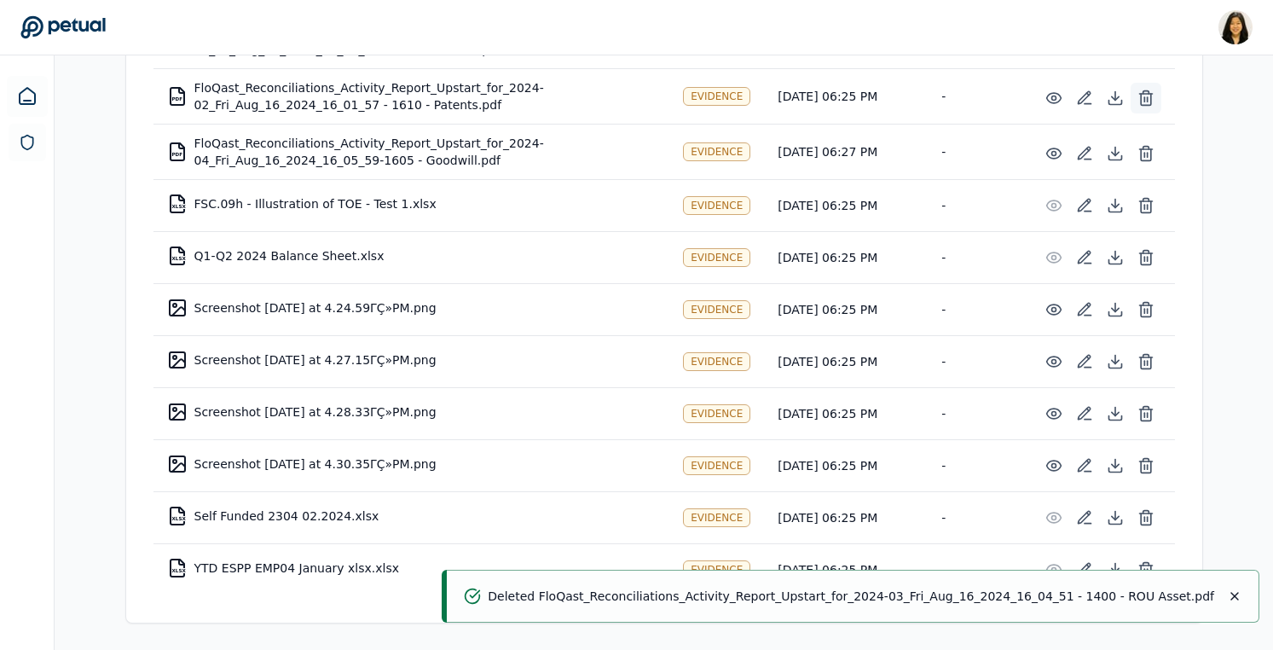
click at [1148, 102] on icon at bounding box center [1146, 98] width 17 height 17
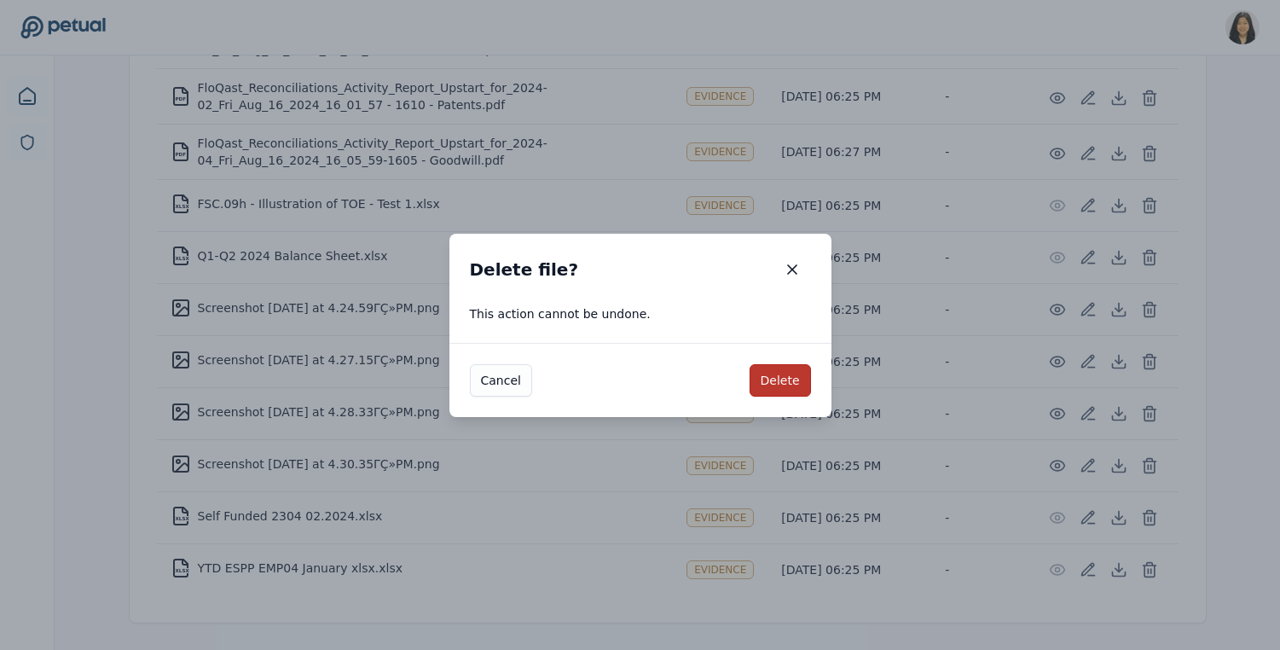
click at [779, 368] on button "Delete" at bounding box center [780, 380] width 61 height 32
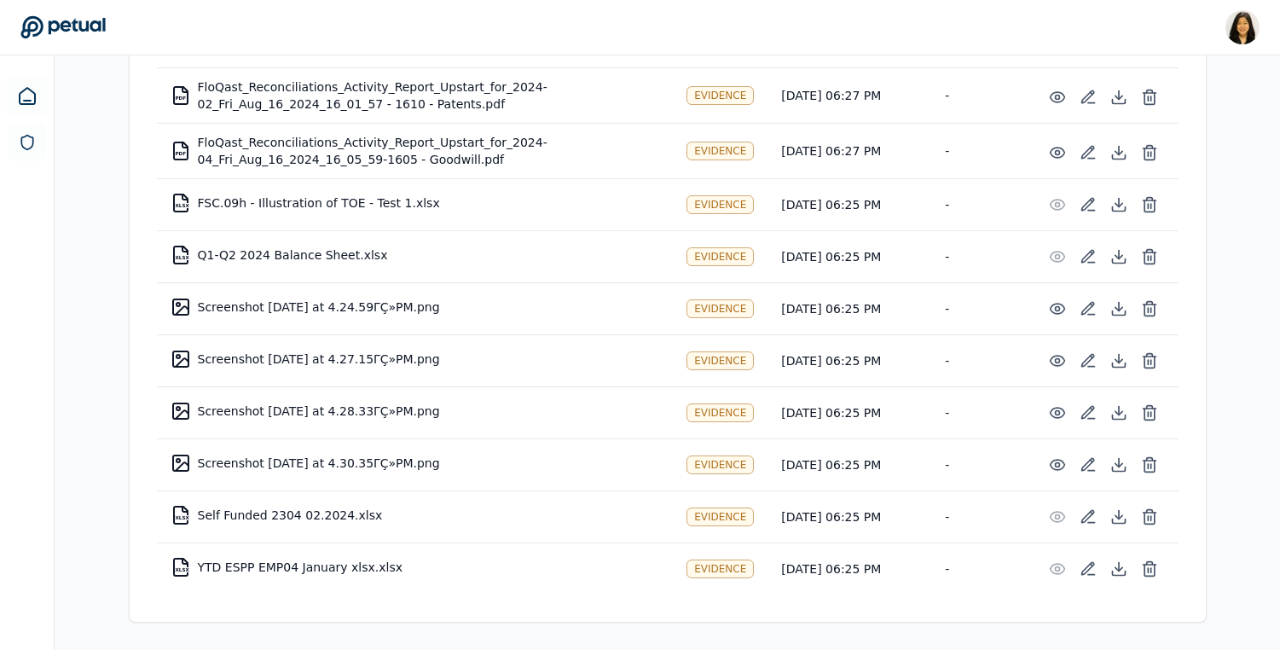
scroll to position [1022, 0]
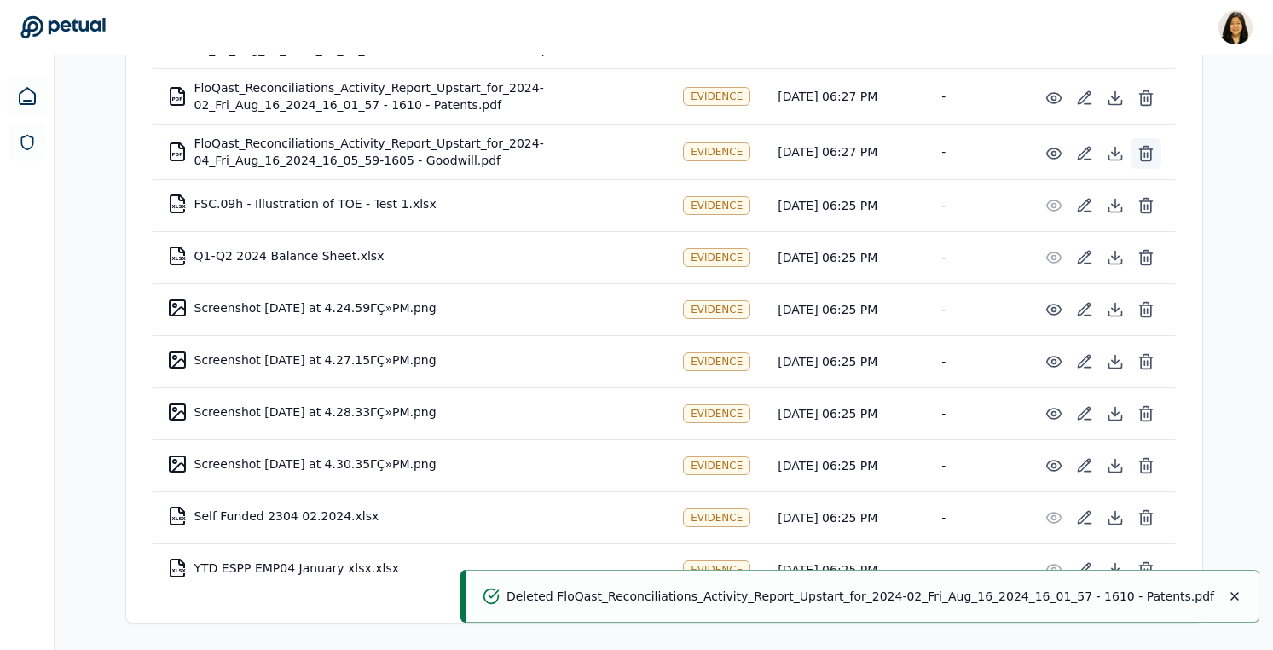
click at [1151, 155] on icon at bounding box center [1146, 153] width 17 height 17
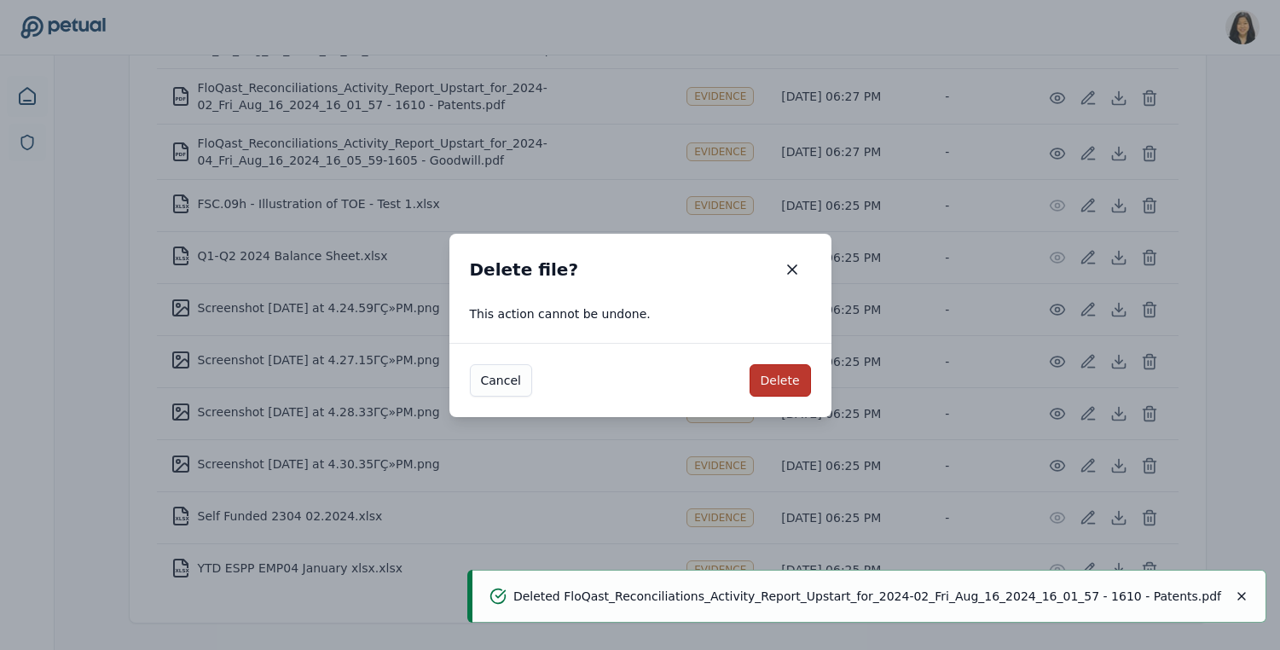
click at [765, 379] on button "Delete" at bounding box center [780, 380] width 61 height 32
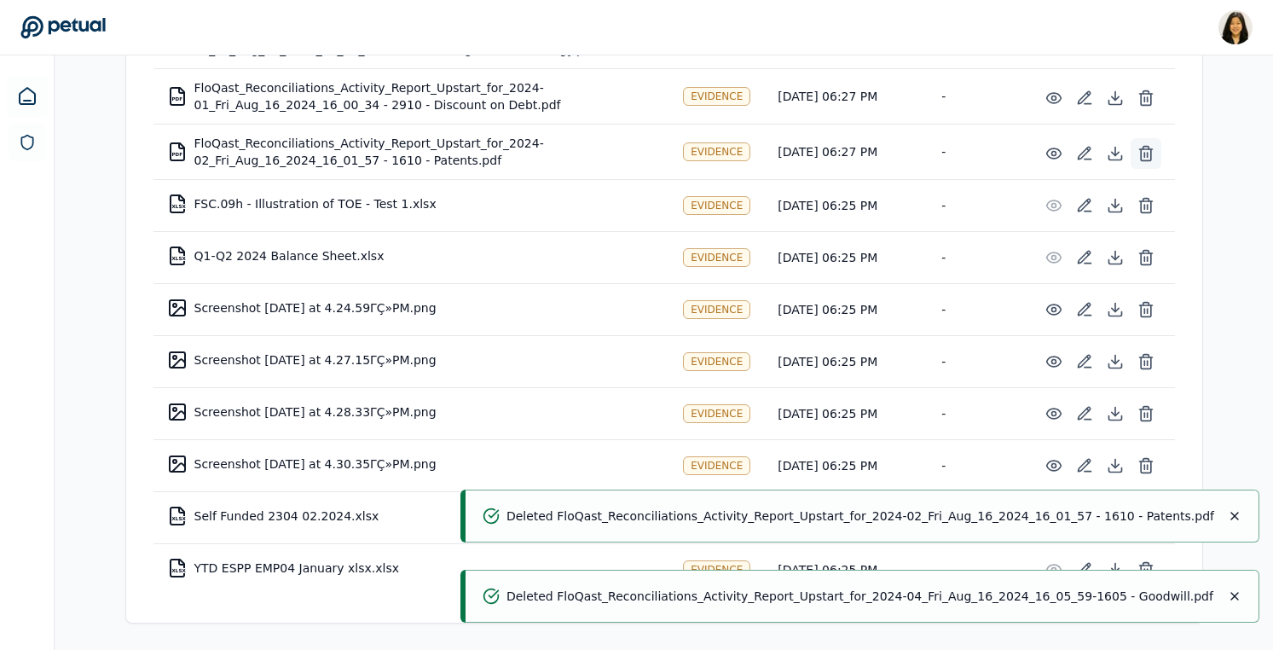
click at [1149, 145] on icon at bounding box center [1146, 153] width 17 height 17
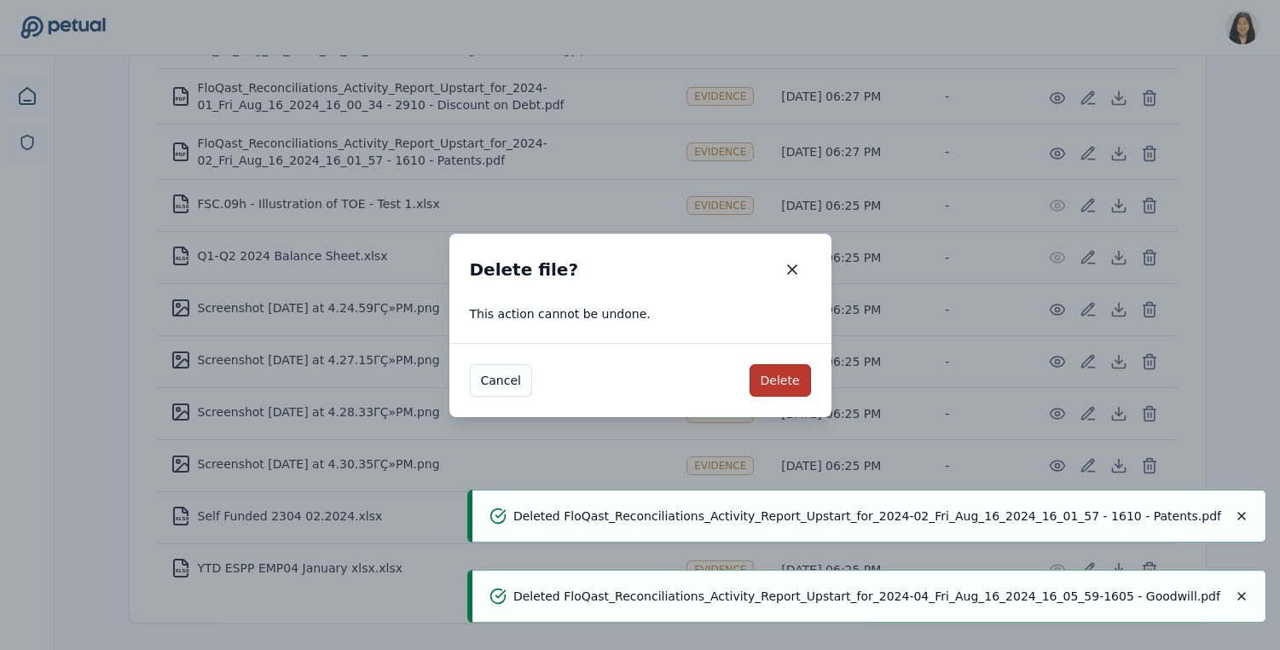
click at [782, 376] on button "Delete" at bounding box center [780, 380] width 61 height 32
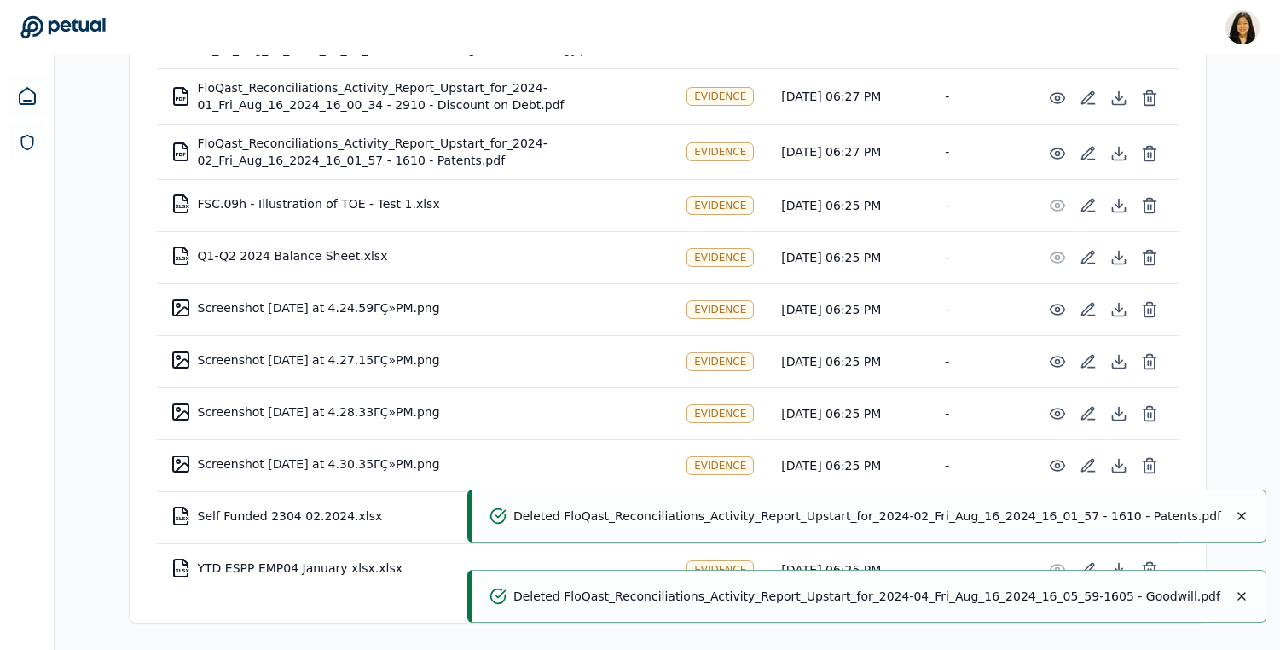
scroll to position [912, 0]
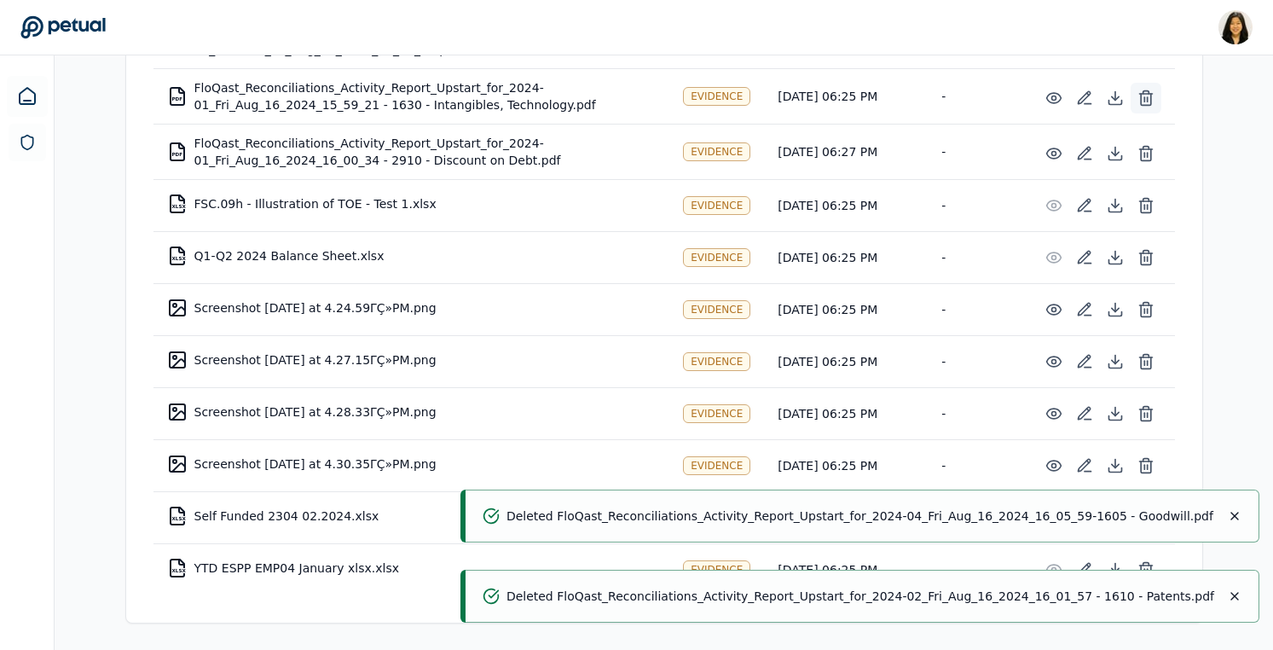
click at [1145, 101] on icon at bounding box center [1146, 98] width 17 height 17
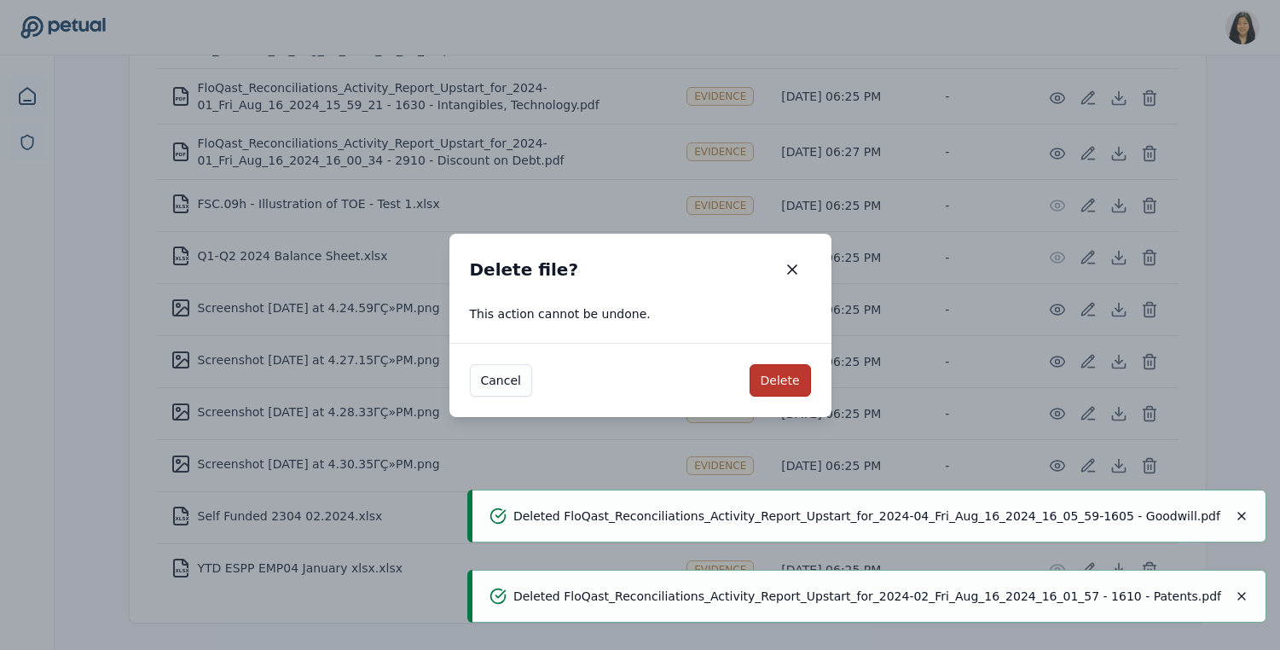
click at [779, 377] on button "Delete" at bounding box center [780, 380] width 61 height 32
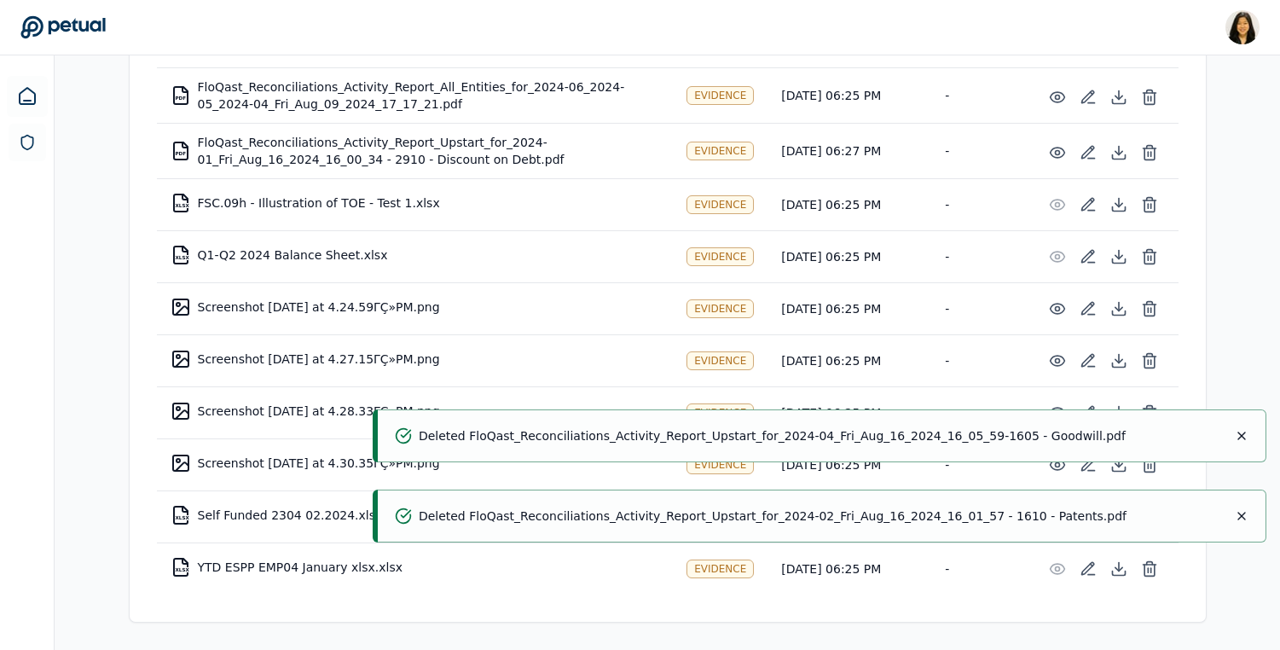
scroll to position [856, 0]
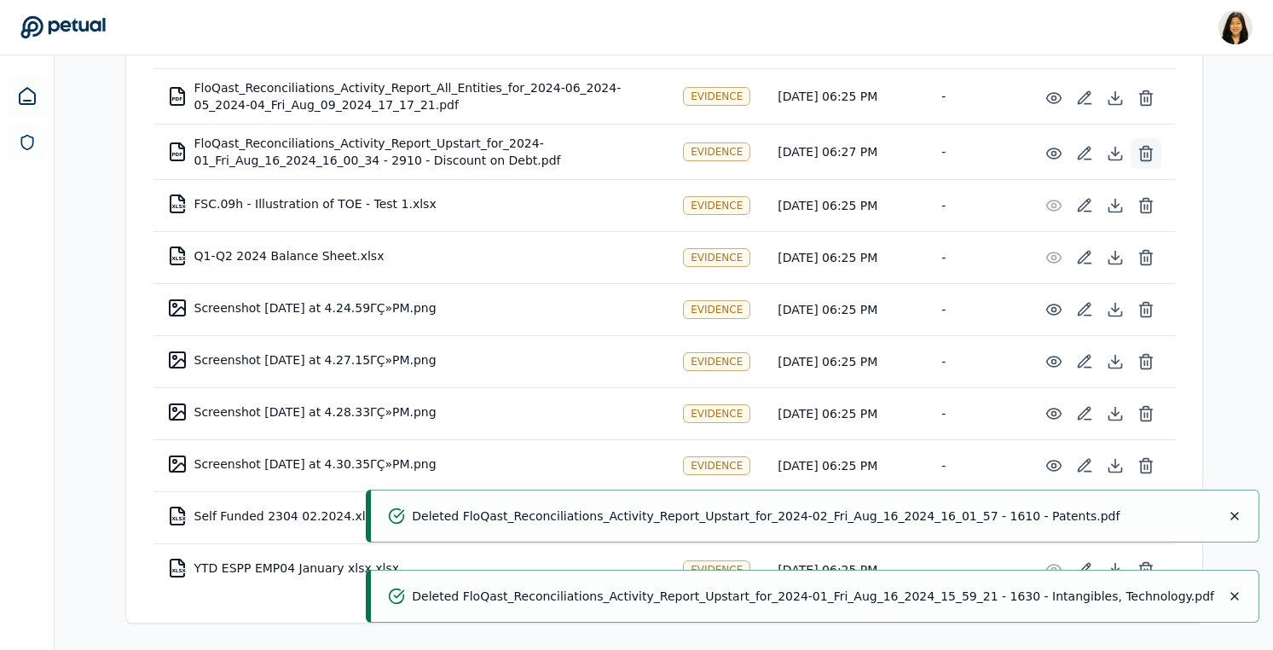
click at [1148, 158] on icon at bounding box center [1146, 153] width 17 height 17
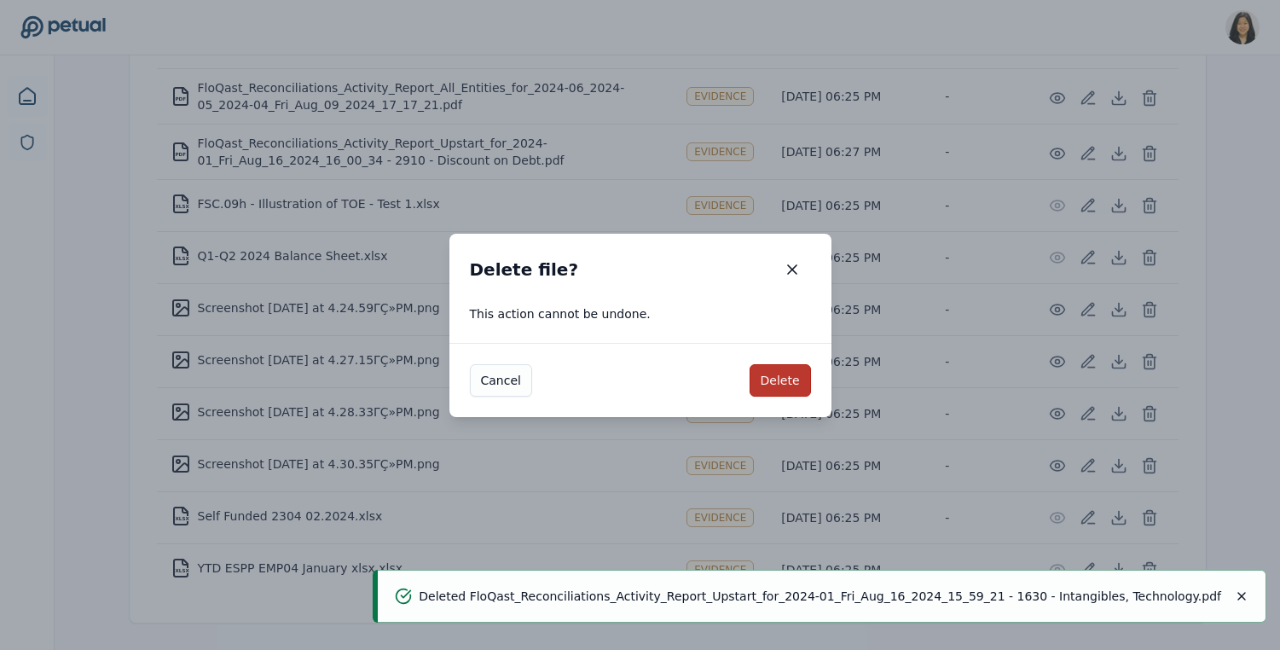
click at [788, 374] on button "Delete" at bounding box center [780, 380] width 61 height 32
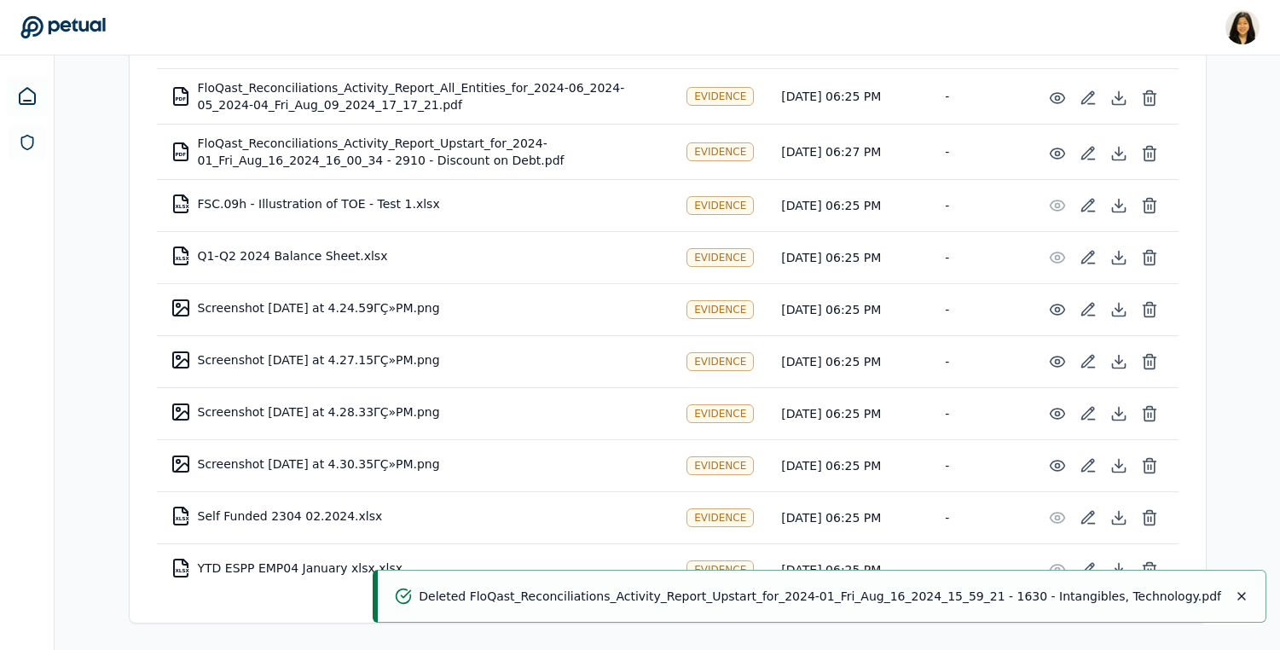
scroll to position [801, 0]
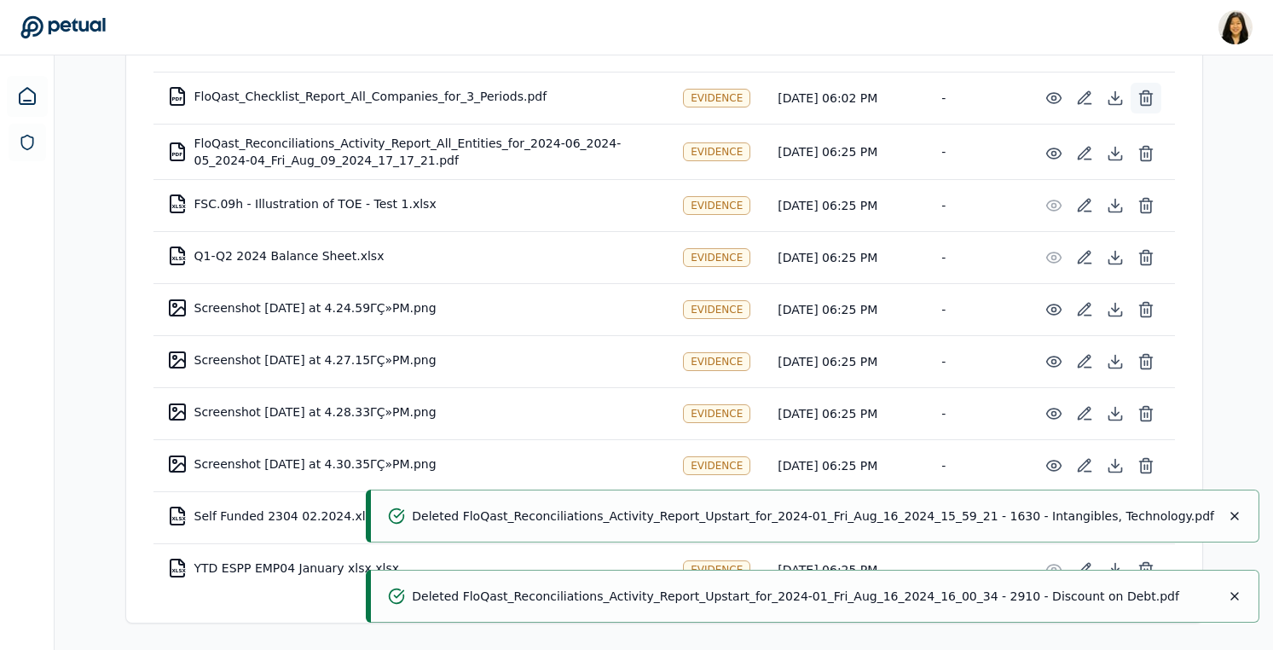
click at [1147, 94] on icon at bounding box center [1146, 98] width 17 height 17
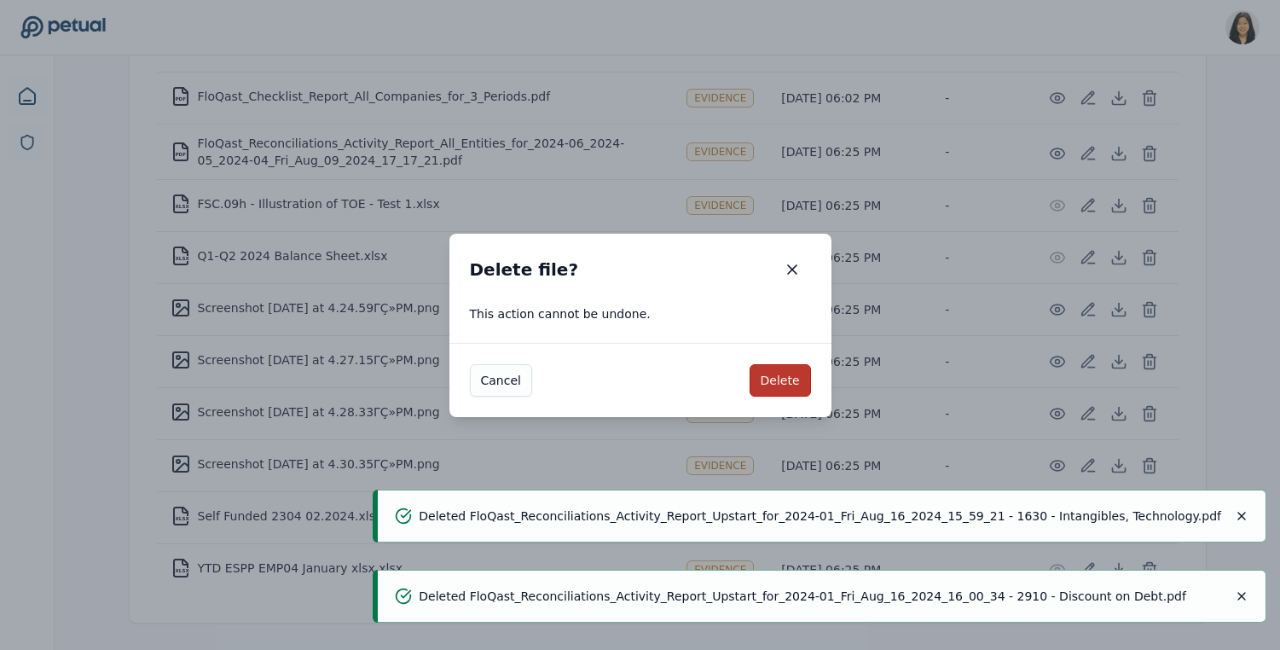
click at [790, 375] on button "Delete" at bounding box center [780, 380] width 61 height 32
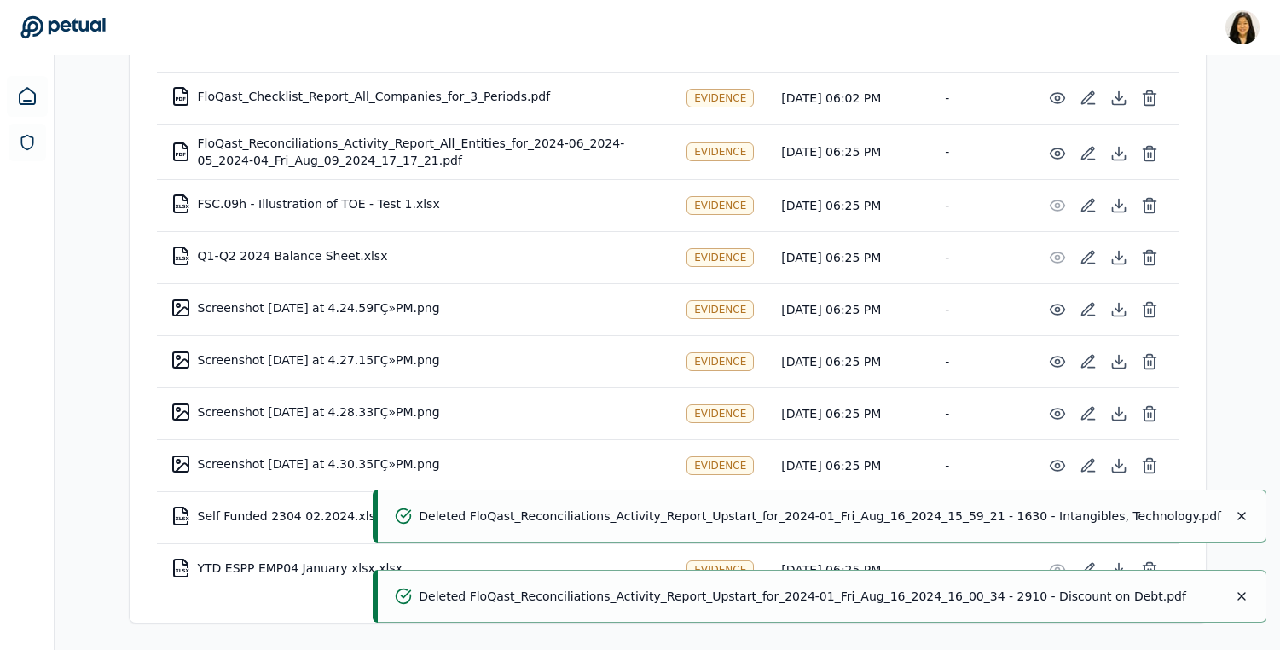
scroll to position [749, 0]
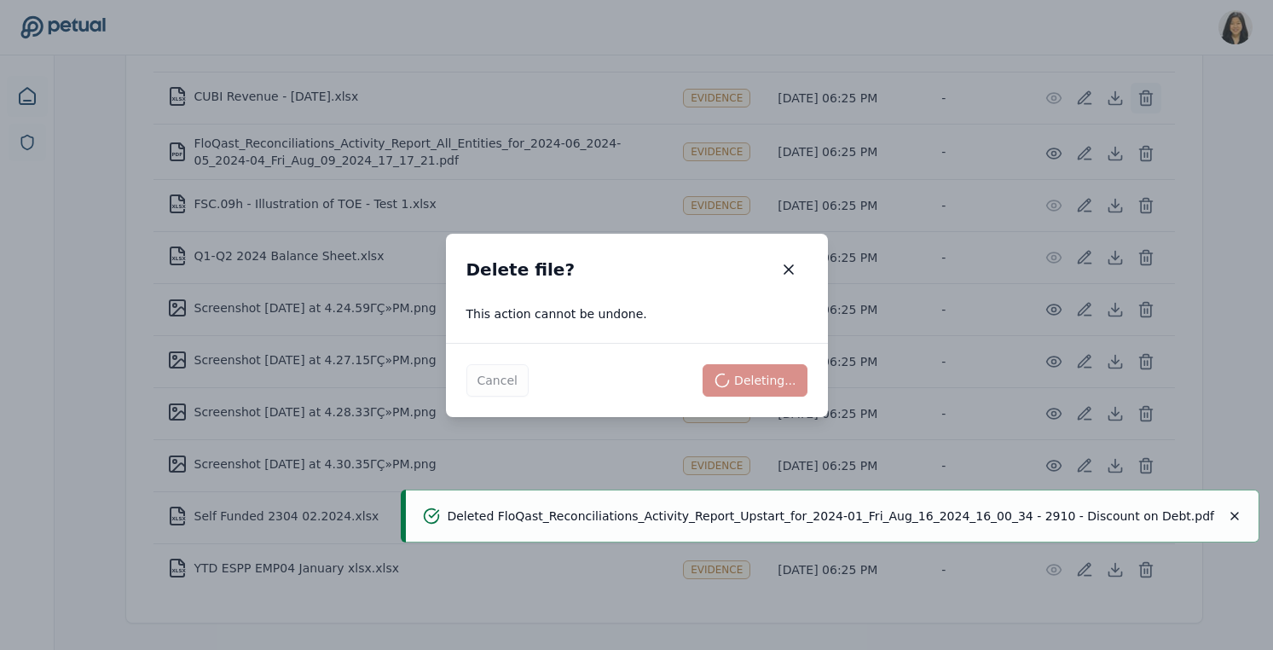
click at [1152, 101] on icon at bounding box center [1146, 98] width 17 height 17
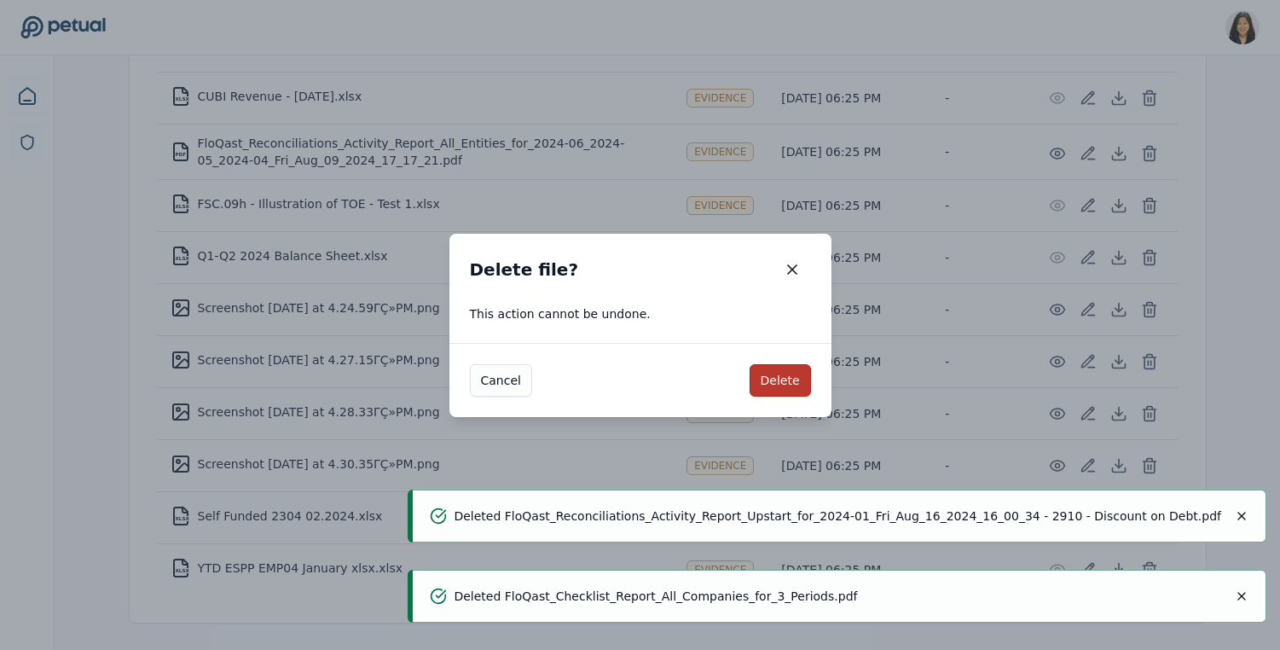
click at [783, 389] on button "Delete" at bounding box center [780, 380] width 61 height 32
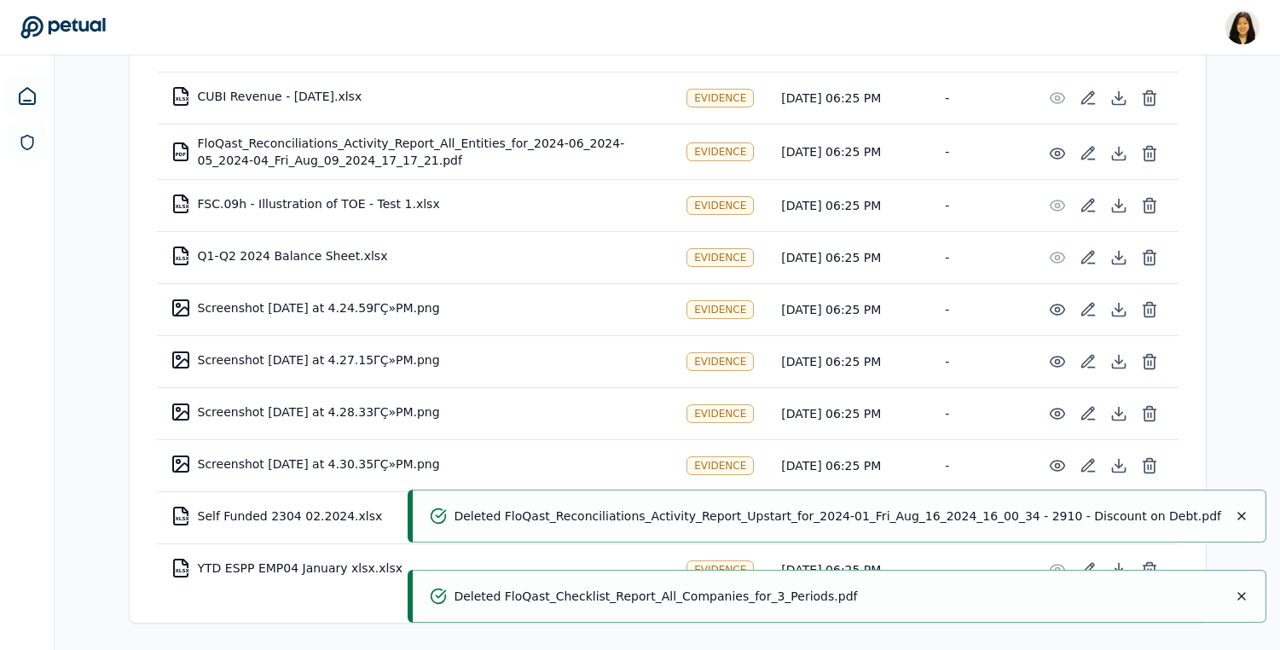
scroll to position [697, 0]
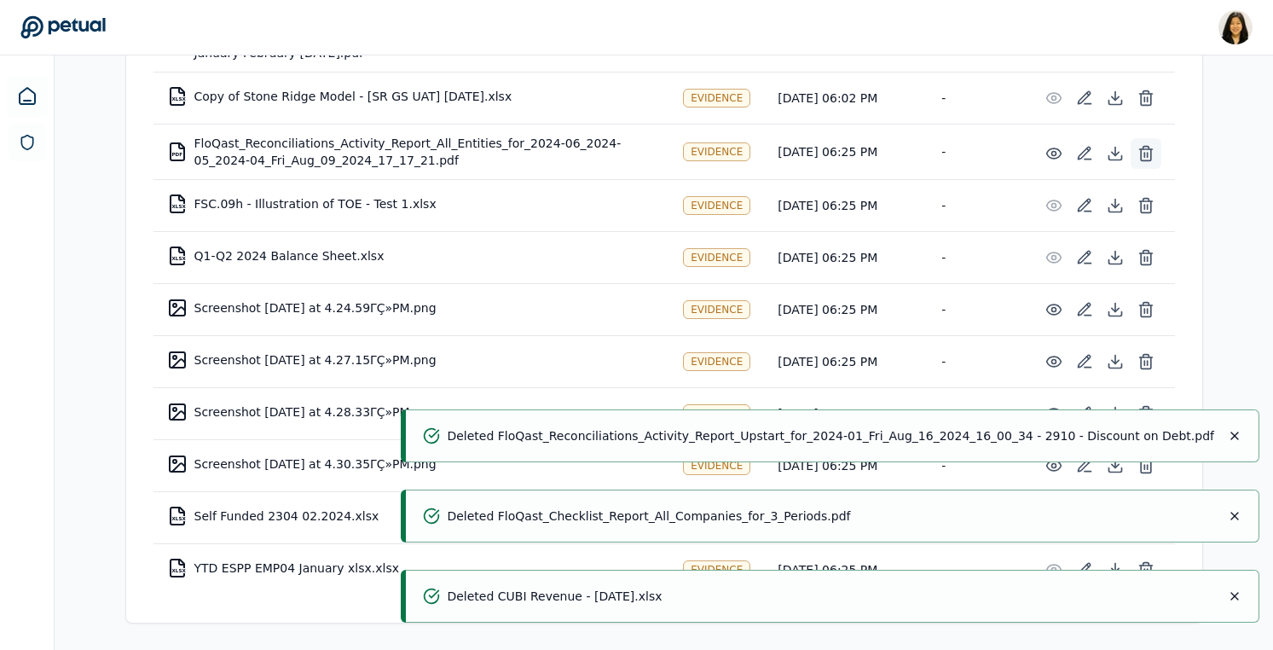
click at [1149, 145] on icon at bounding box center [1146, 153] width 17 height 17
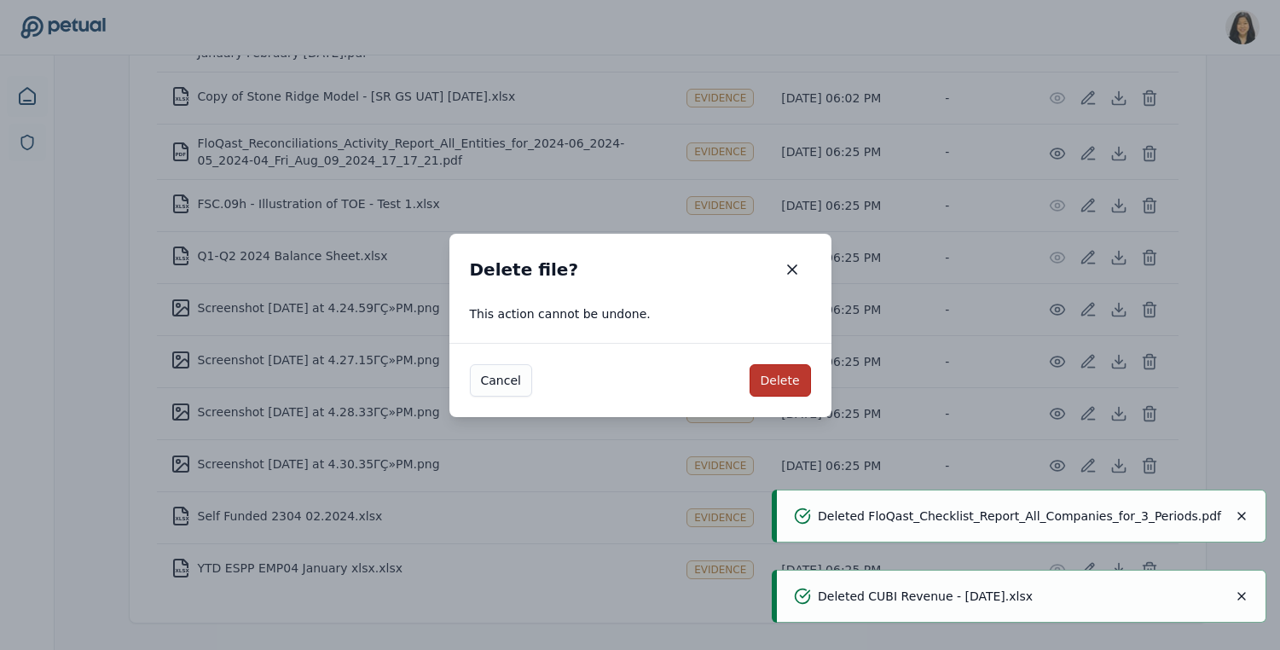
click at [783, 374] on button "Delete" at bounding box center [780, 380] width 61 height 32
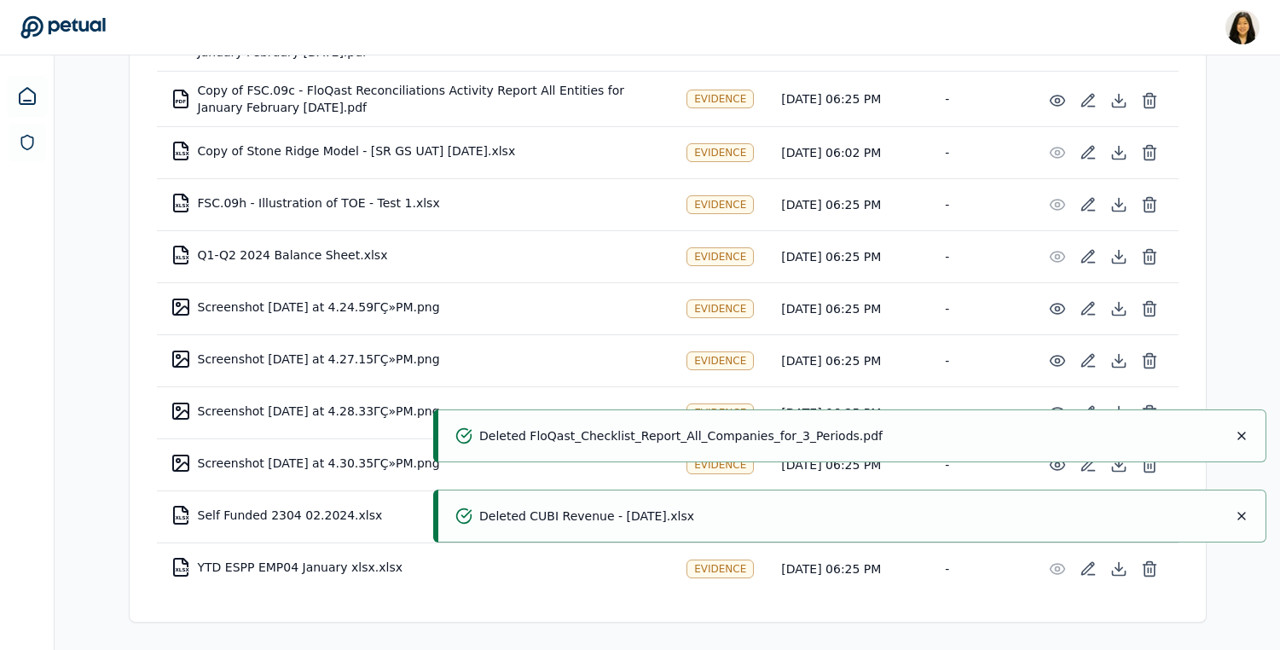
scroll to position [641, 0]
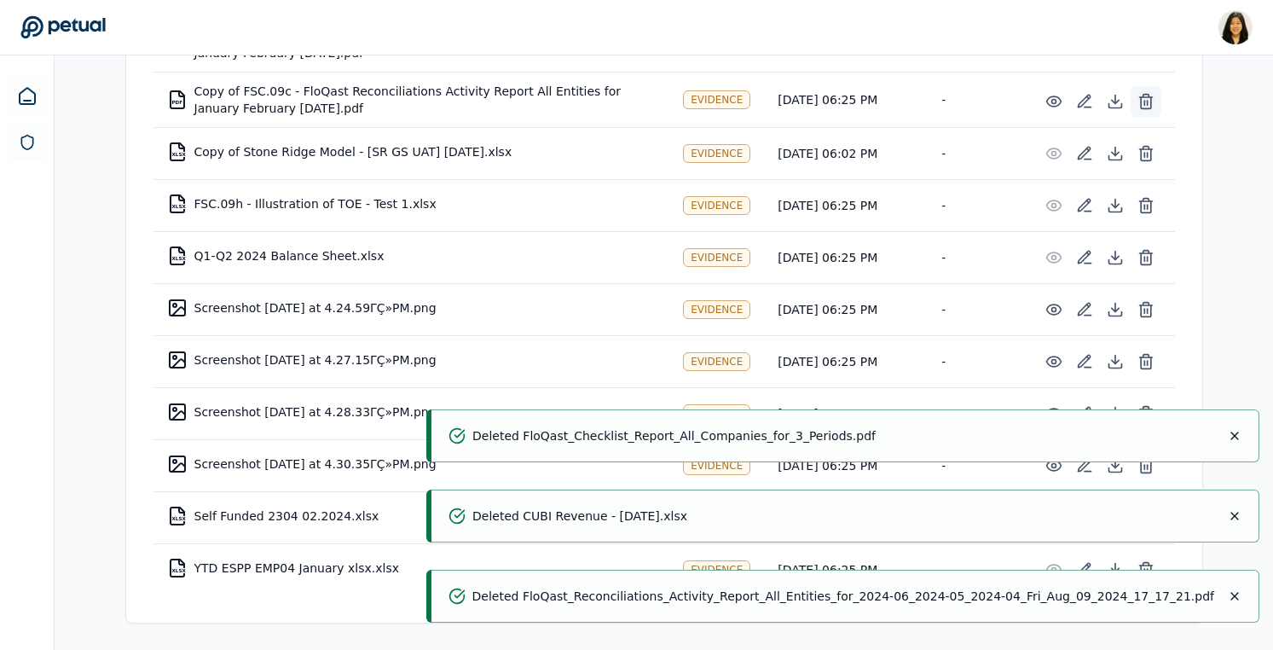
click at [1149, 99] on icon at bounding box center [1146, 101] width 17 height 17
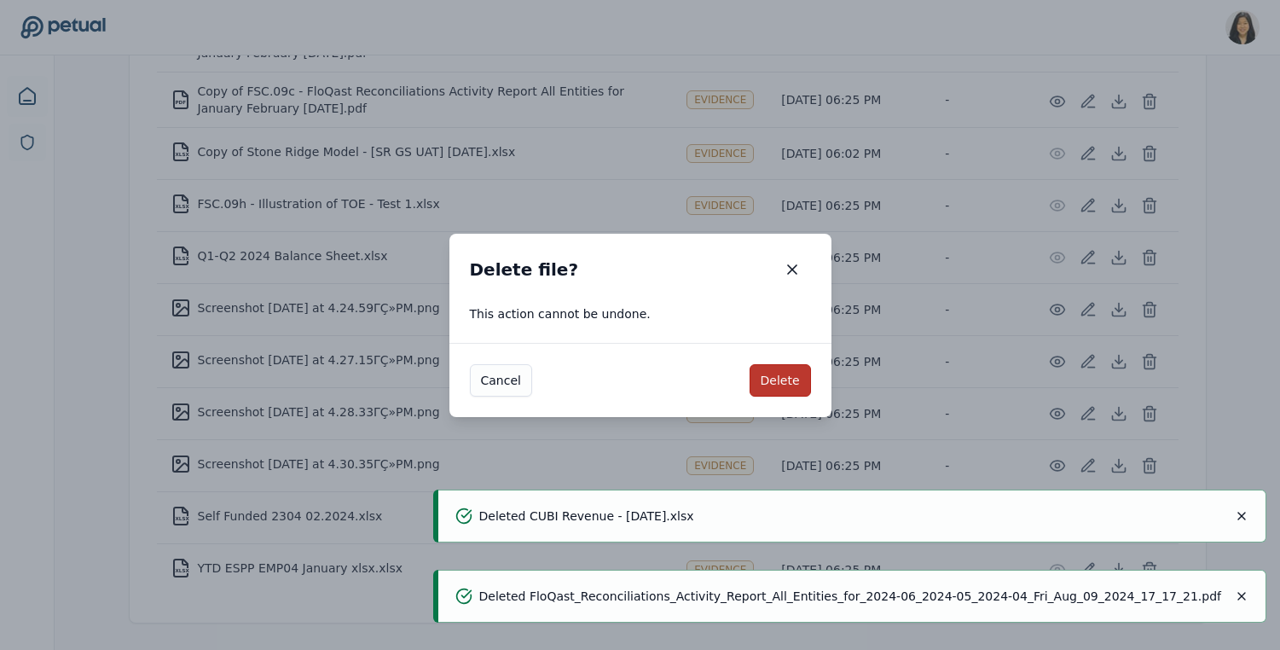
click at [785, 383] on button "Delete" at bounding box center [780, 380] width 61 height 32
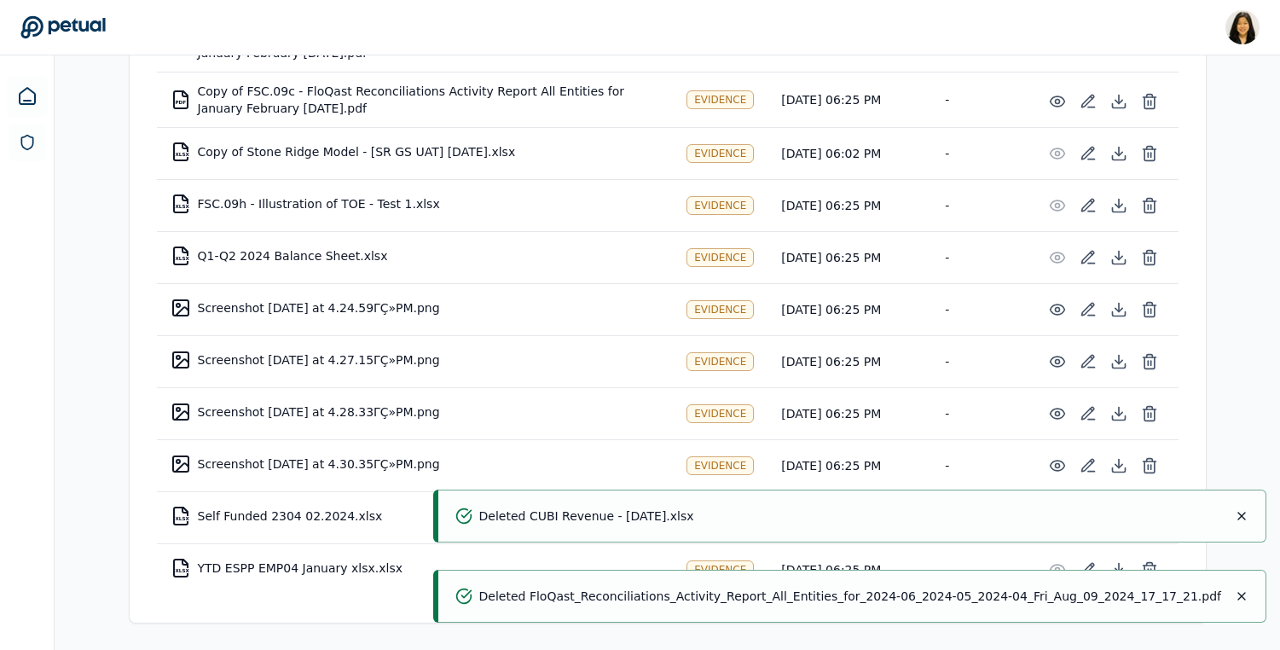
scroll to position [586, 0]
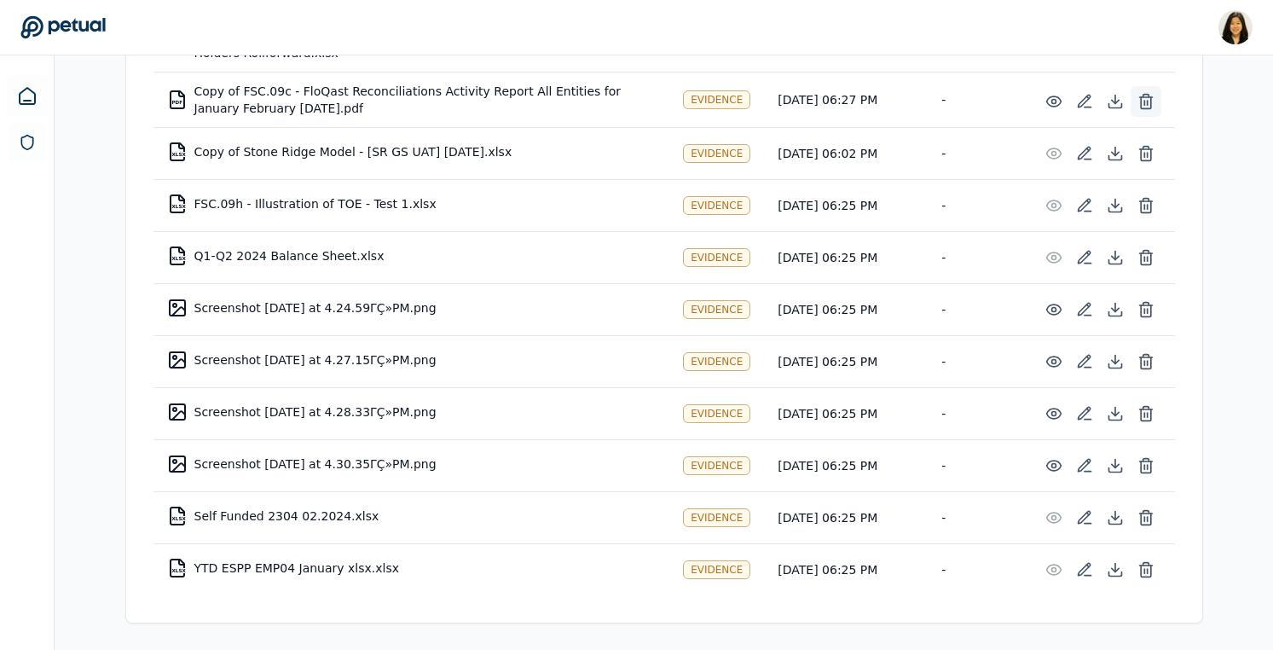
click at [1147, 101] on line at bounding box center [1147, 103] width 0 height 4
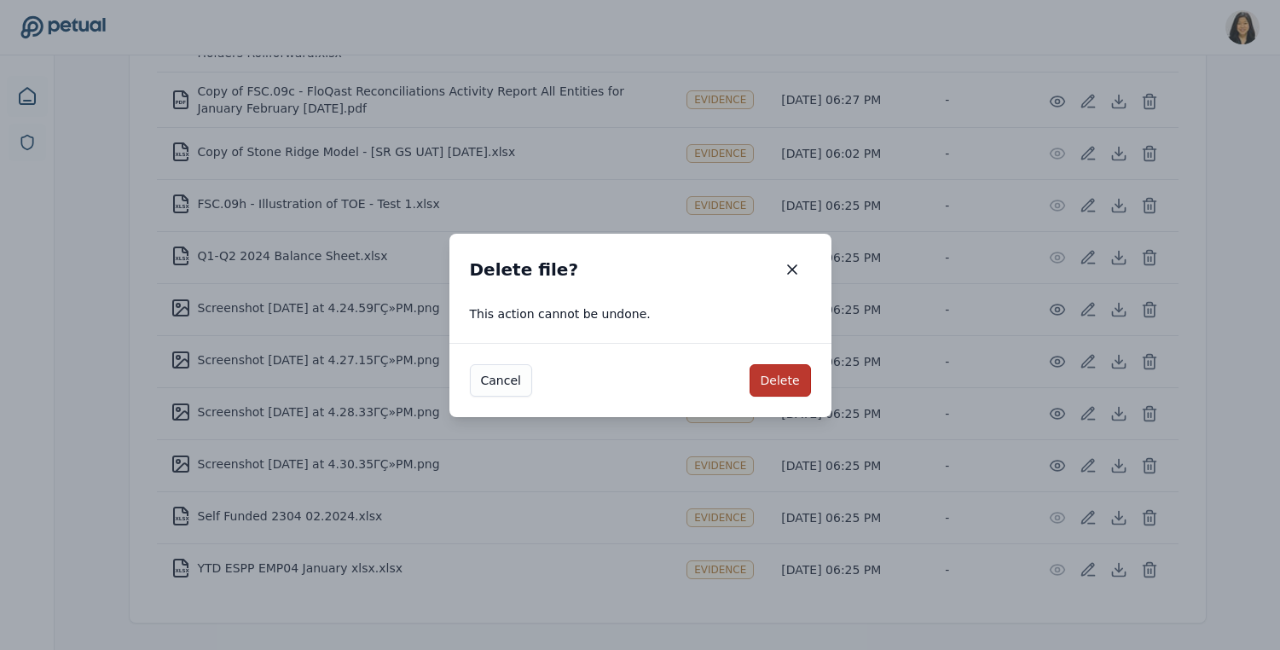
click at [790, 376] on button "Delete" at bounding box center [780, 380] width 61 height 32
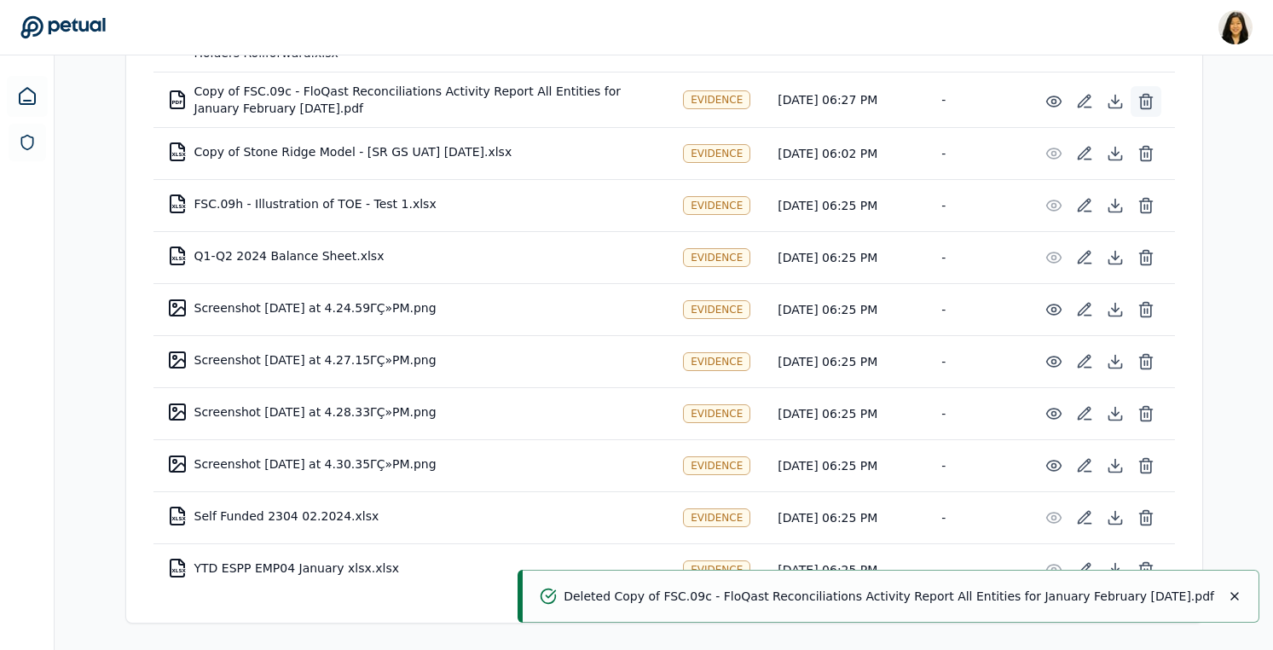
click at [1153, 101] on icon at bounding box center [1146, 101] width 17 height 17
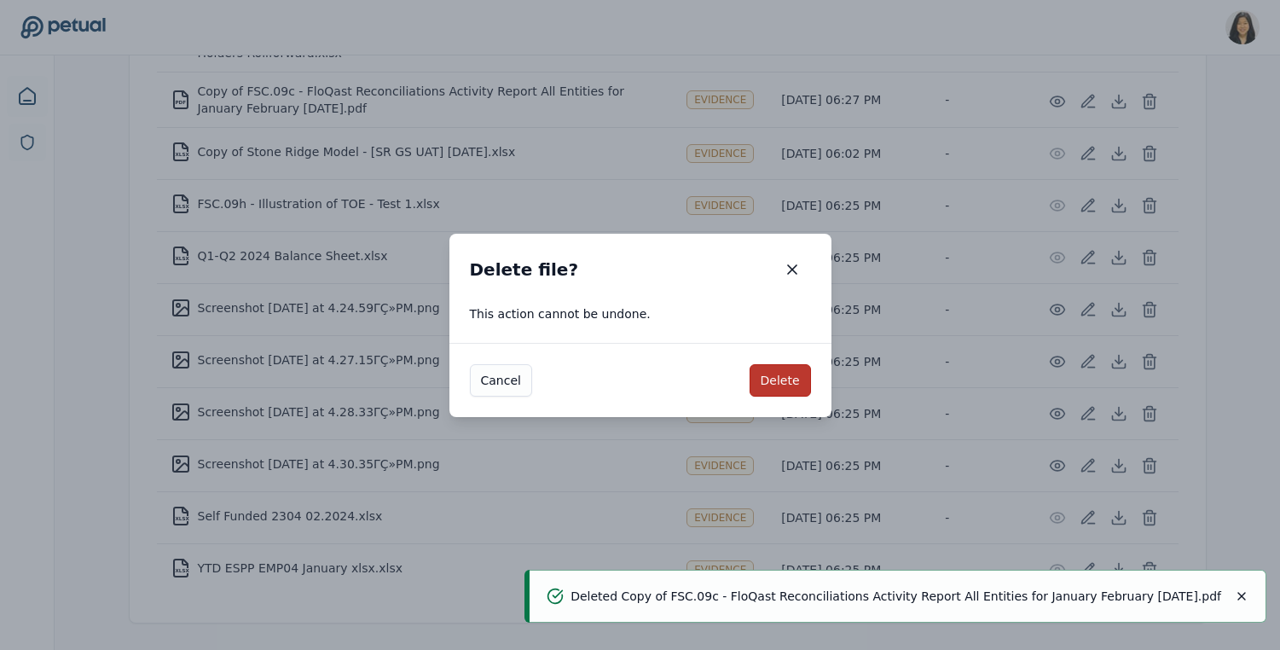
click at [773, 375] on button "Delete" at bounding box center [780, 380] width 61 height 32
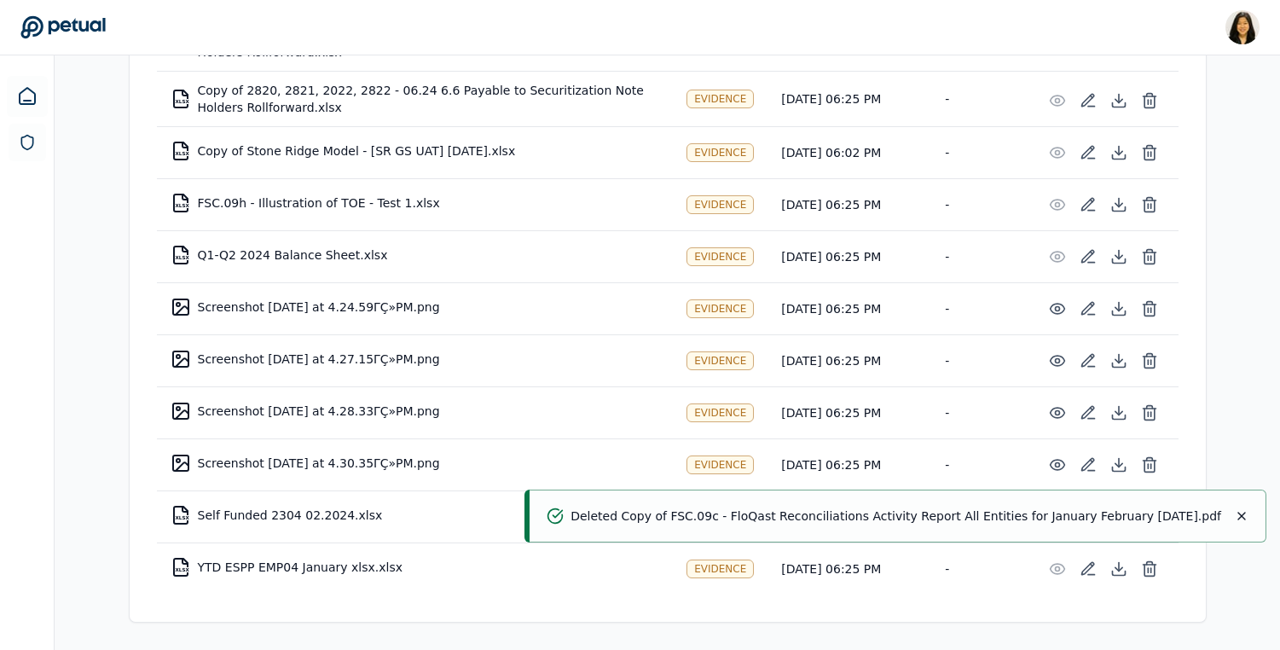
scroll to position [530, 0]
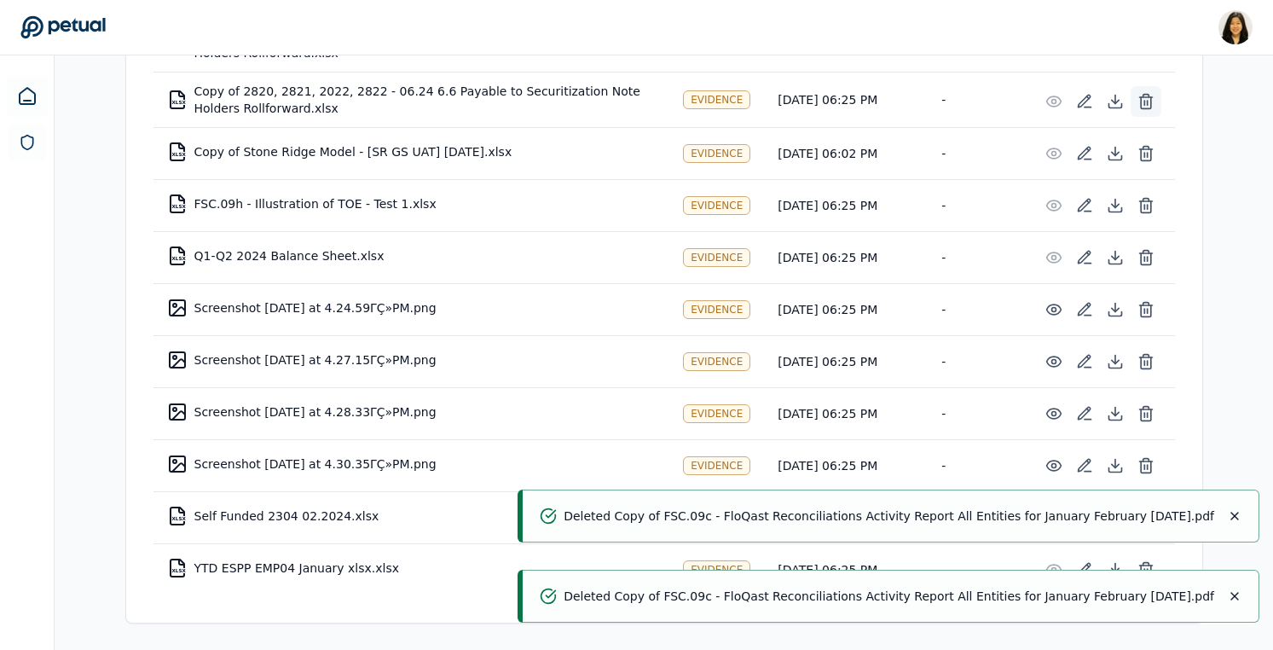
click at [1144, 103] on line at bounding box center [1144, 103] width 0 height 4
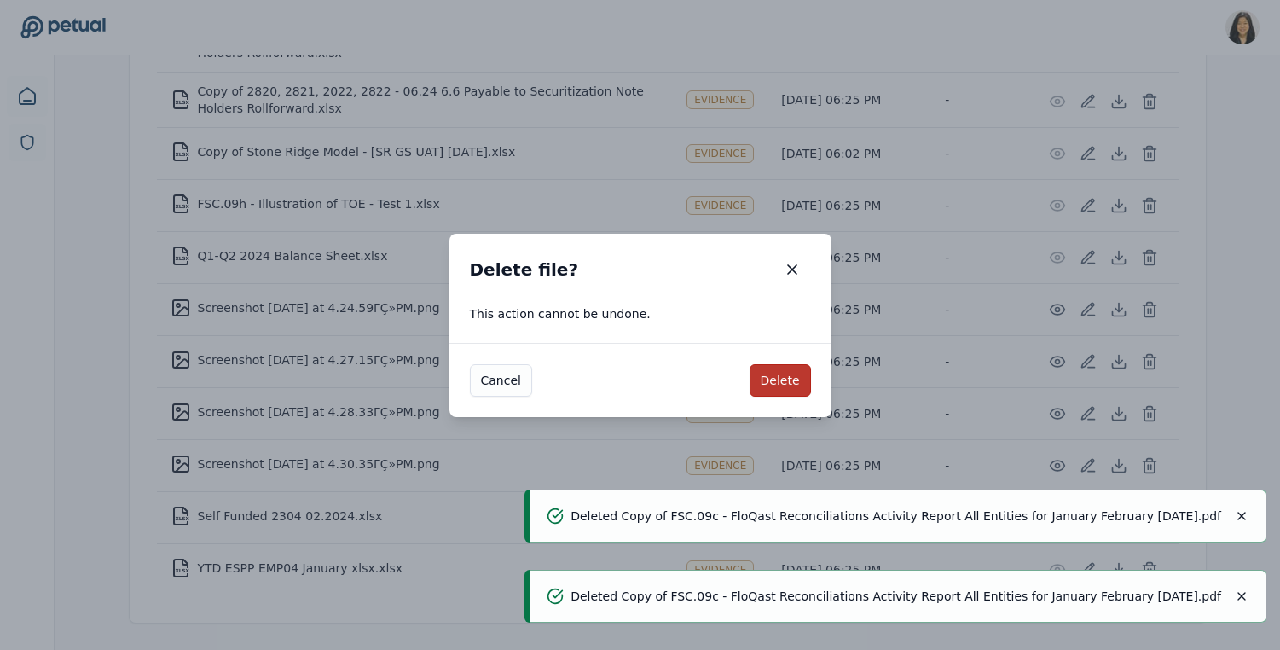
click at [779, 378] on button "Delete" at bounding box center [780, 380] width 61 height 32
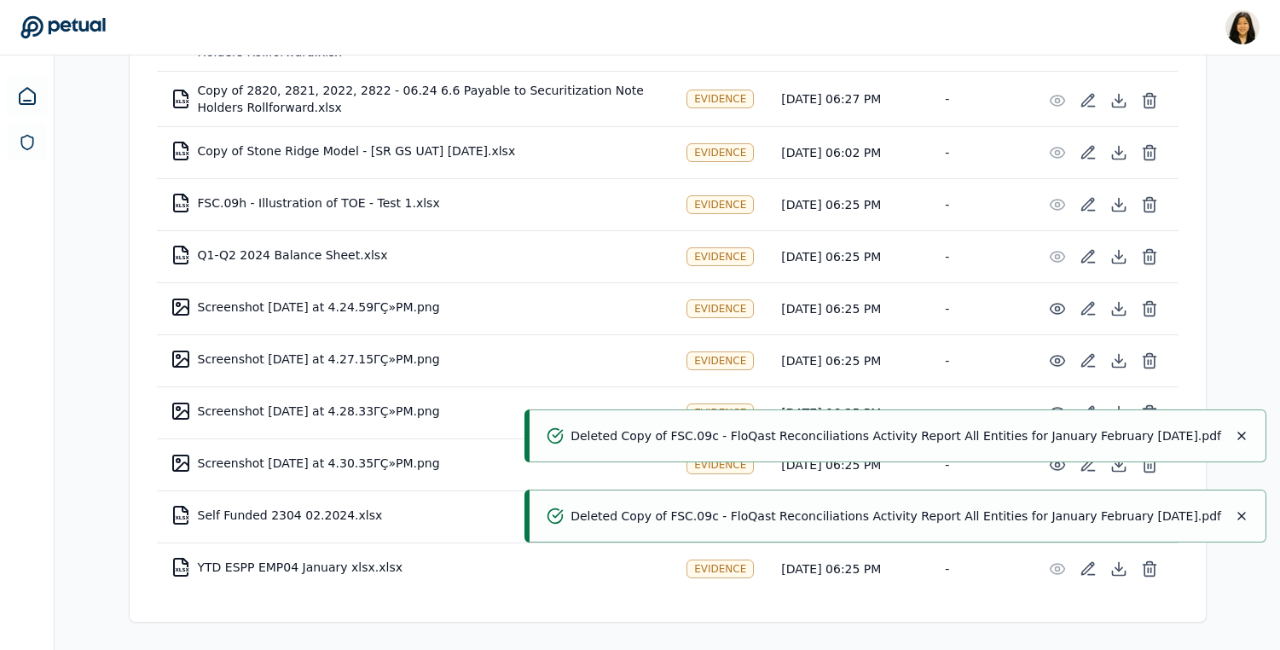
scroll to position [475, 0]
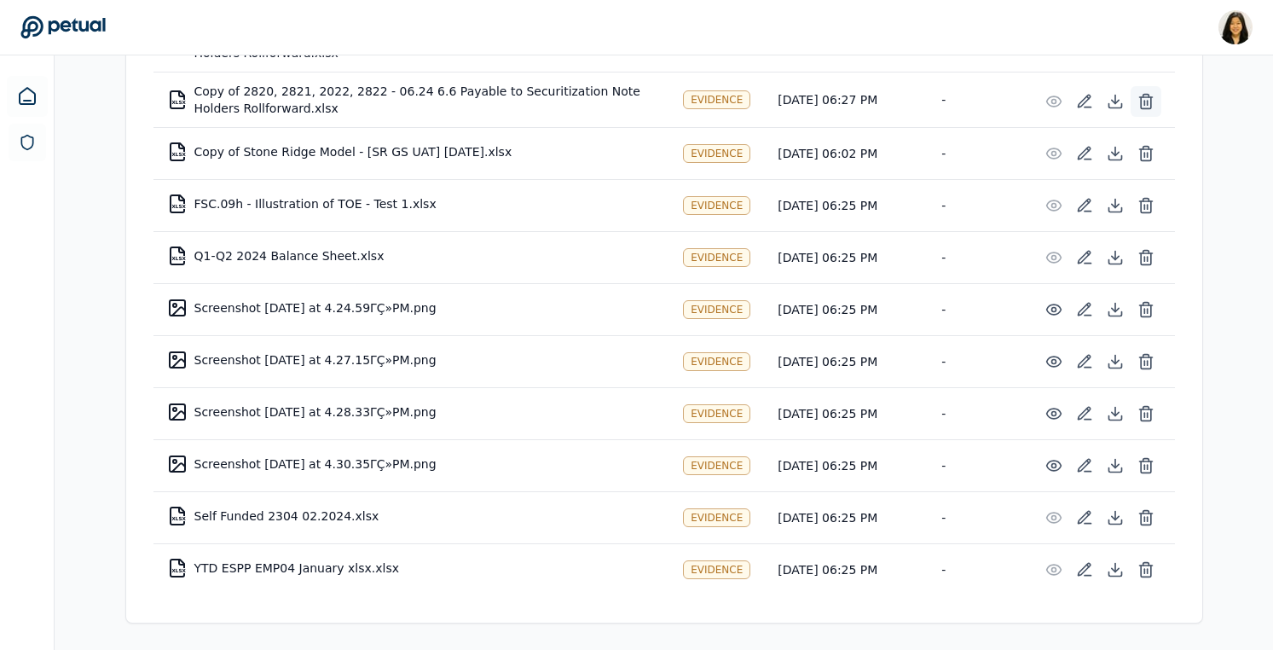
click at [1145, 91] on button at bounding box center [1146, 101] width 31 height 31
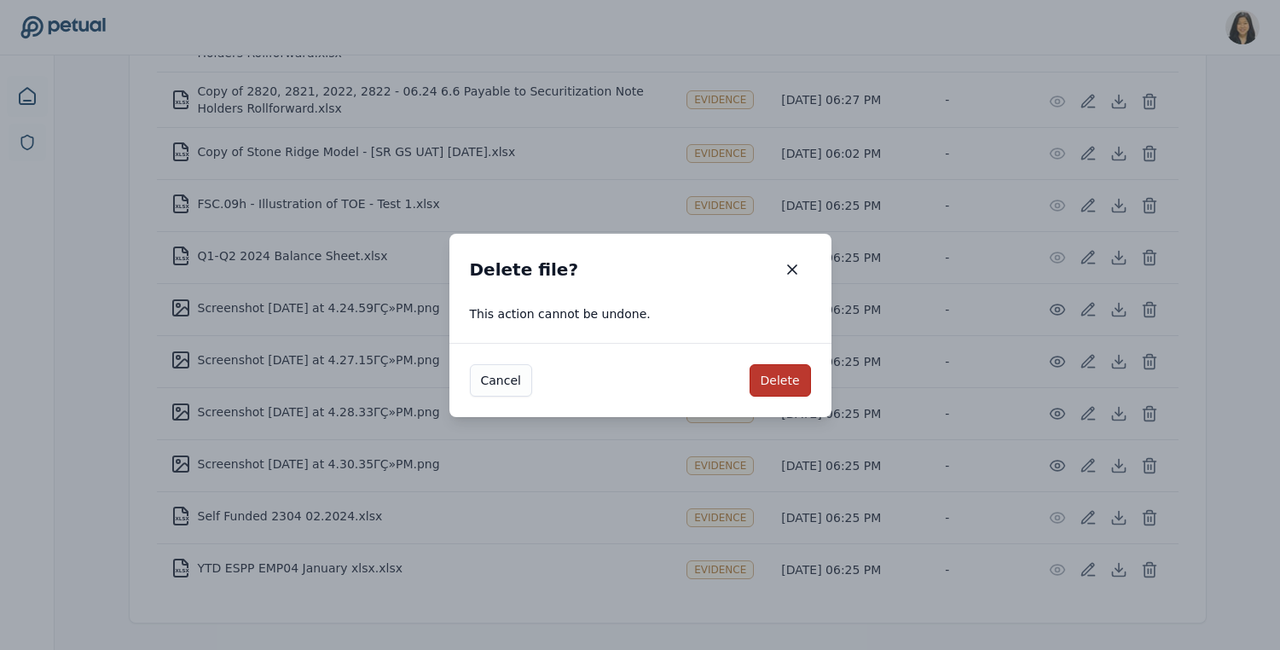
click at [783, 365] on button "Delete" at bounding box center [780, 380] width 61 height 32
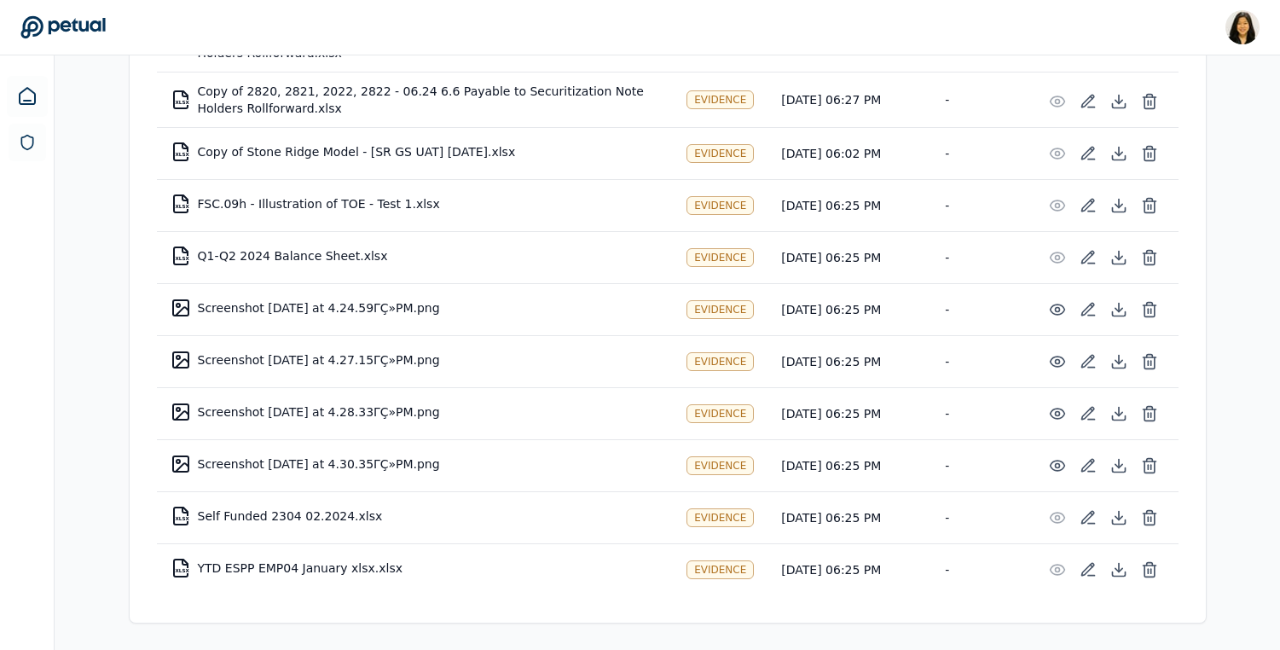
scroll to position [420, 0]
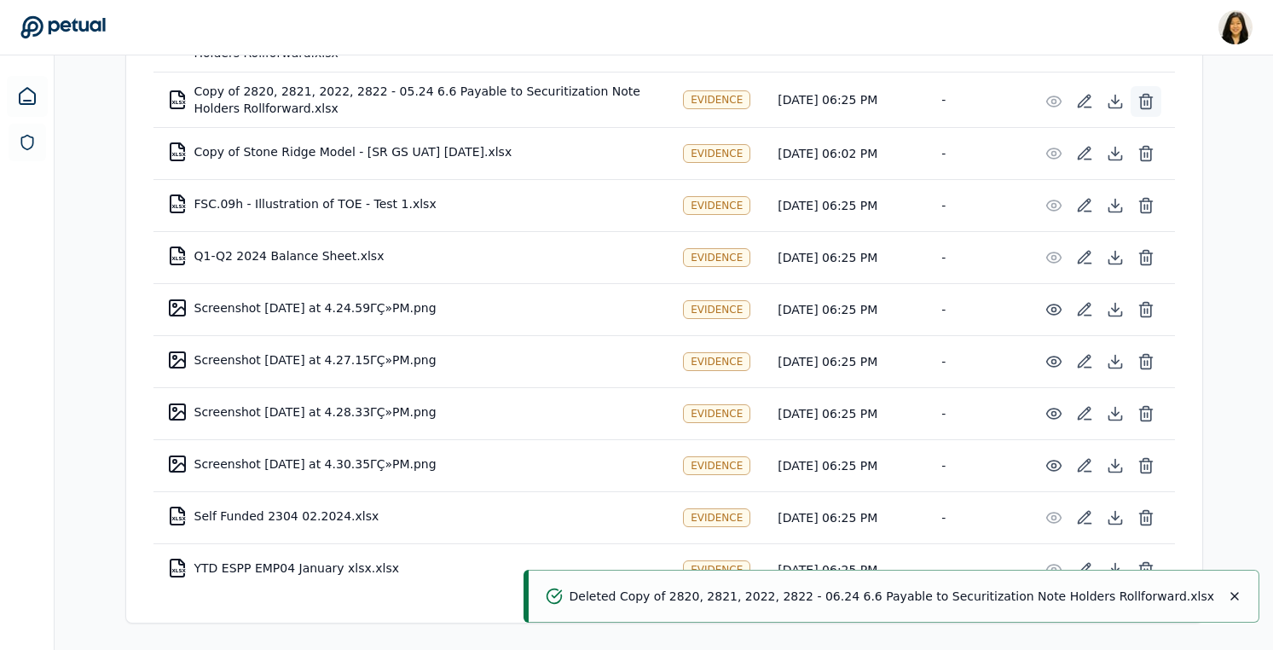
click at [1141, 104] on icon at bounding box center [1146, 102] width 10 height 11
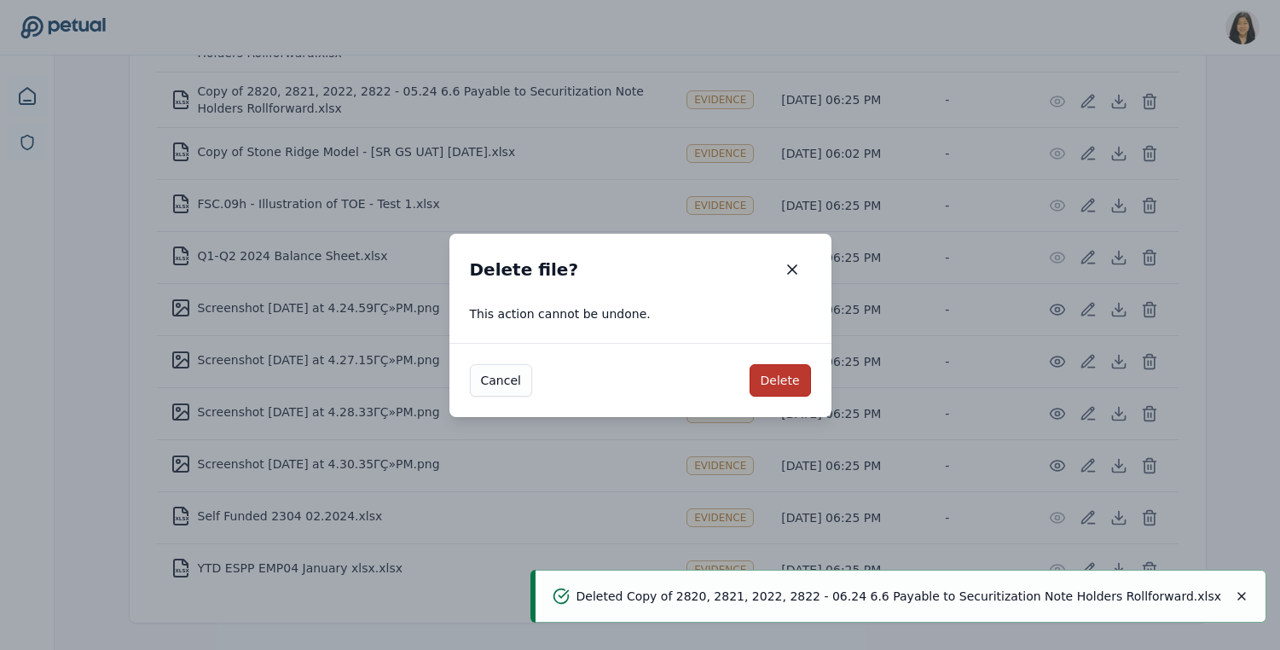
click at [770, 380] on button "Delete" at bounding box center [780, 380] width 61 height 32
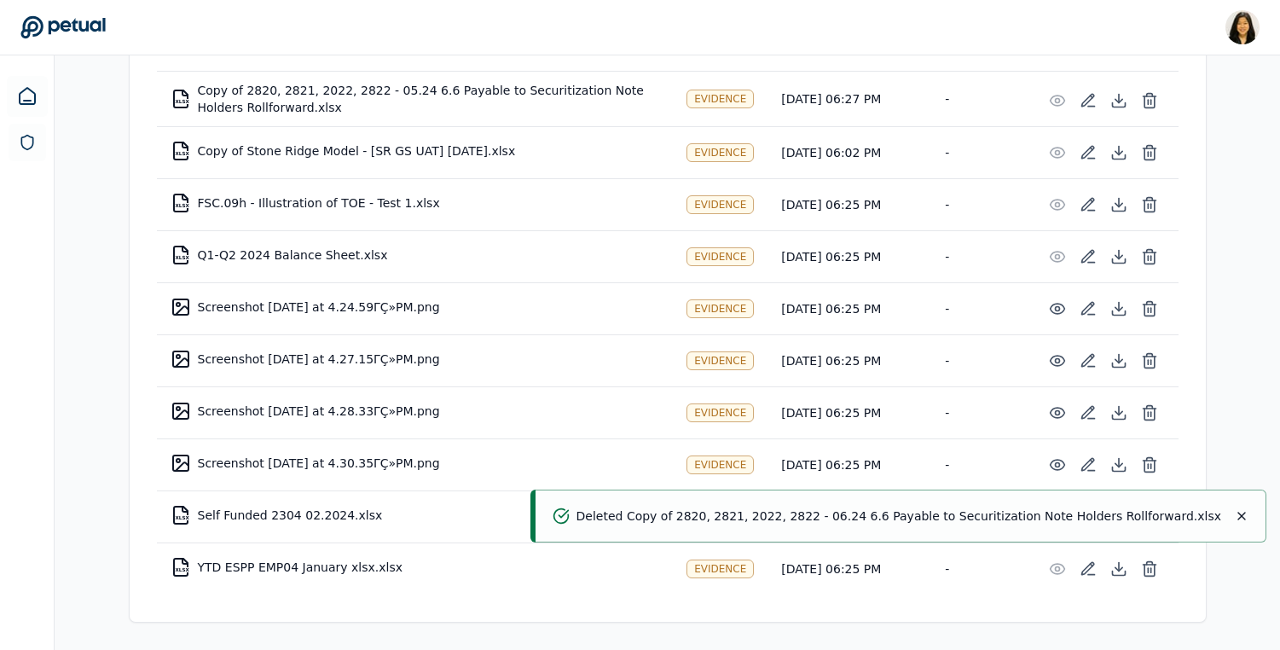
scroll to position [364, 0]
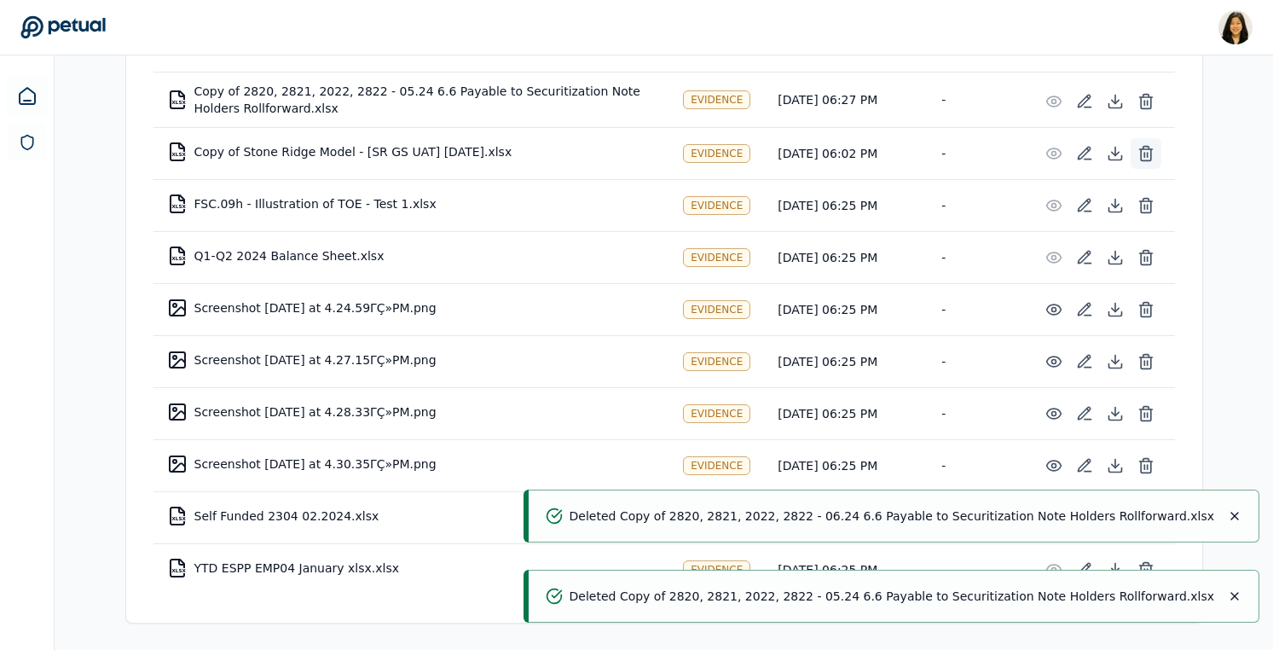
click at [1144, 149] on icon at bounding box center [1145, 149] width 13 height 0
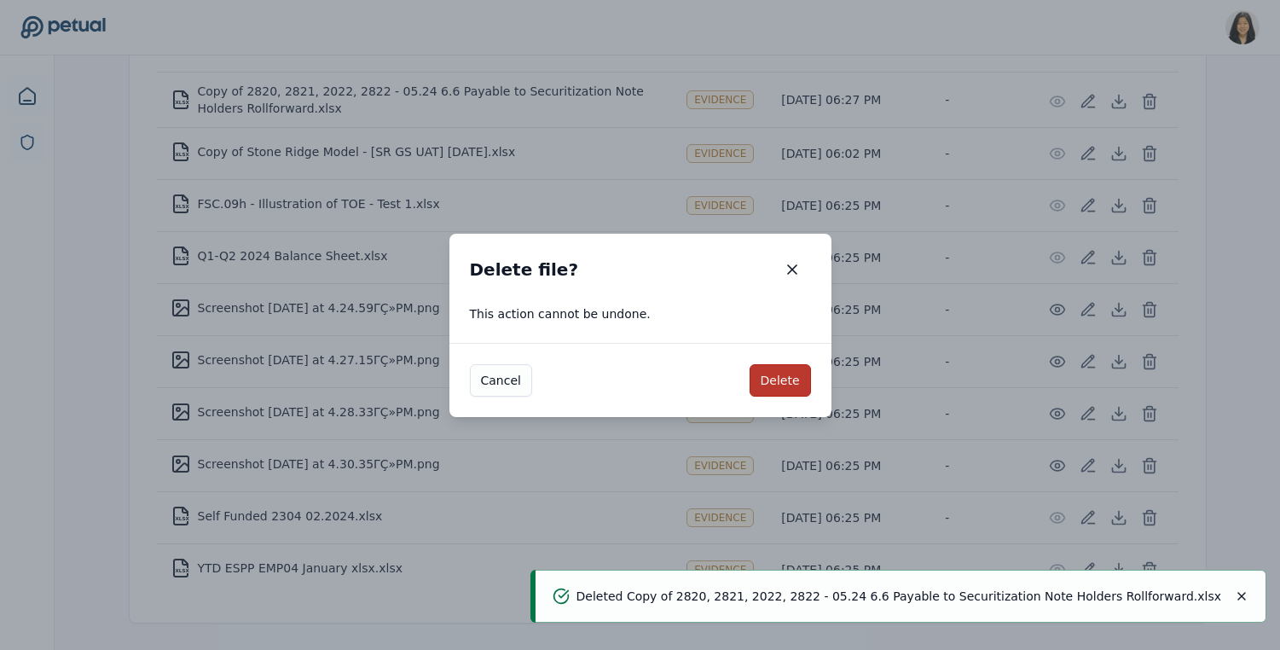
click at [780, 373] on button "Delete" at bounding box center [780, 380] width 61 height 32
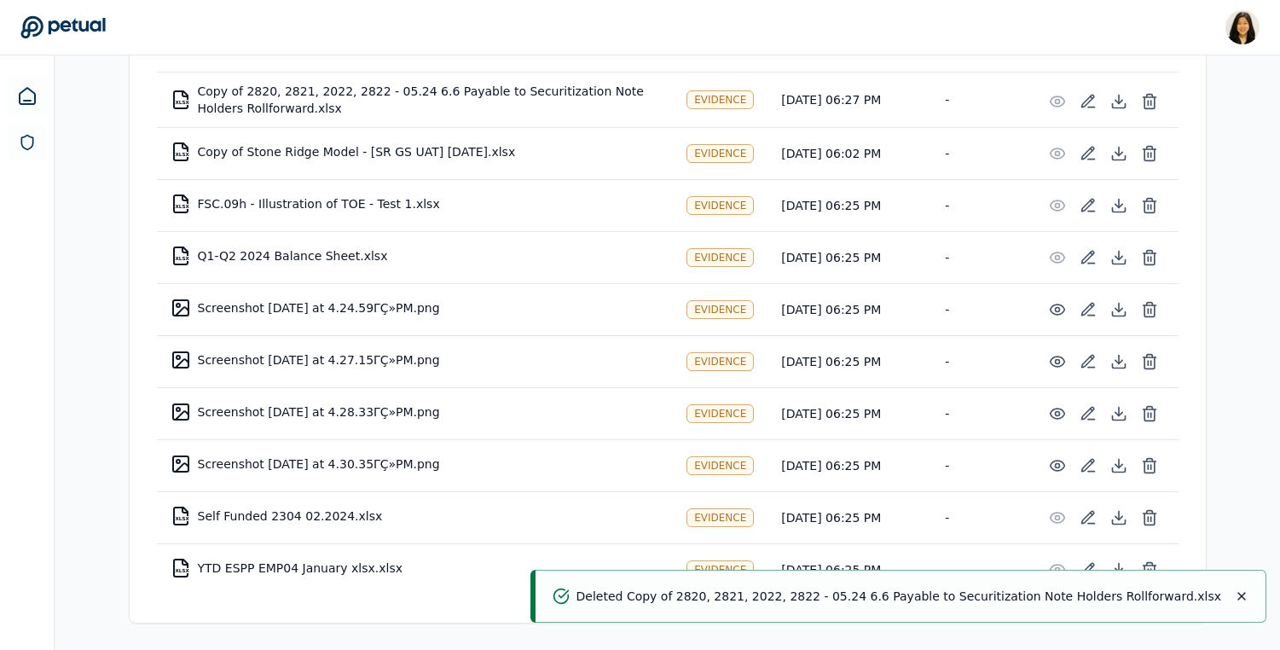
scroll to position [312, 0]
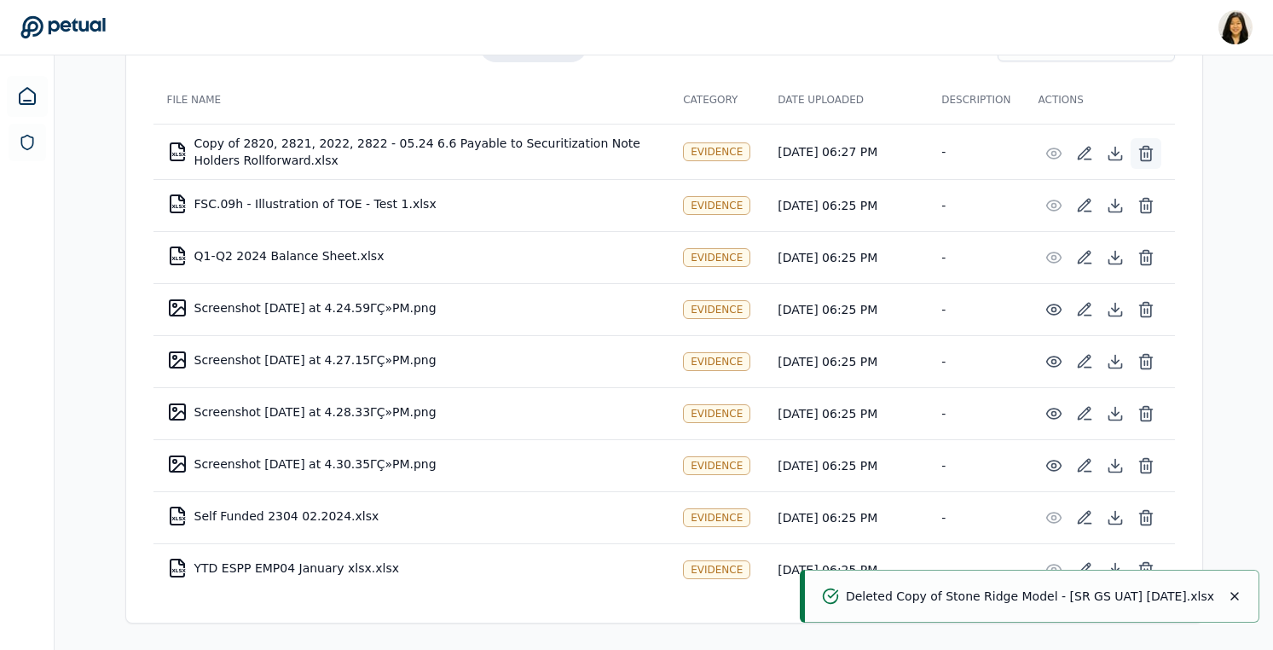
click at [1149, 147] on icon at bounding box center [1146, 147] width 6 height 3
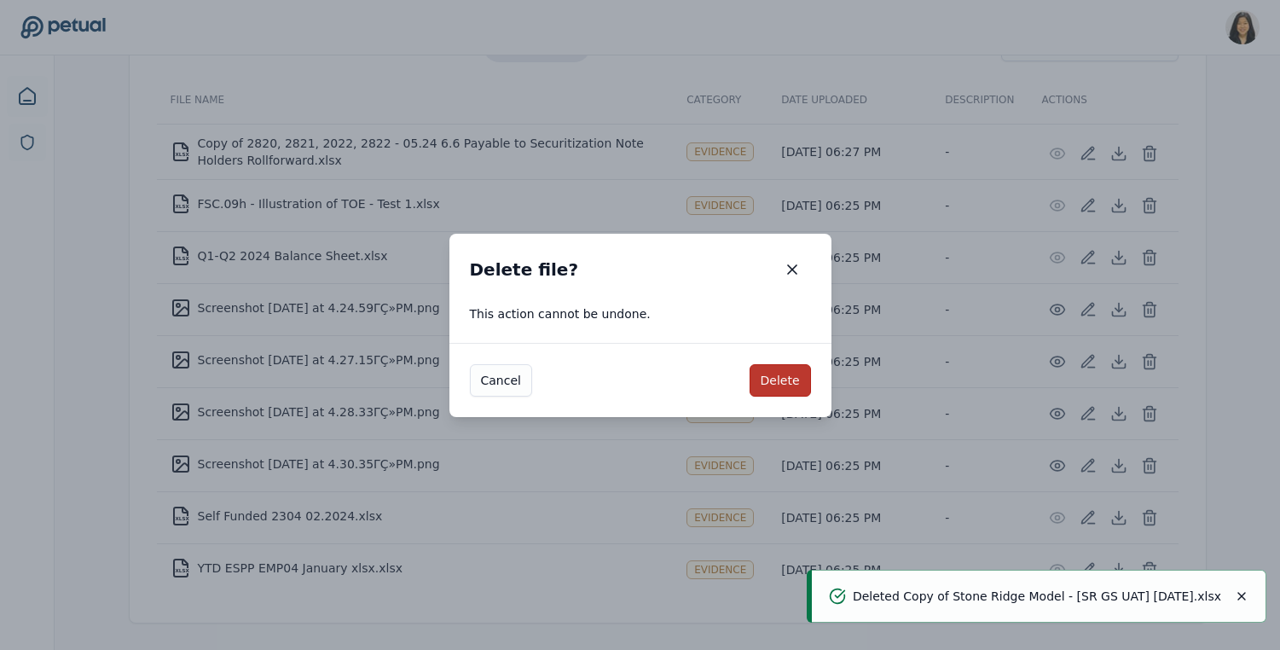
click at [793, 386] on button "Delete" at bounding box center [780, 380] width 61 height 32
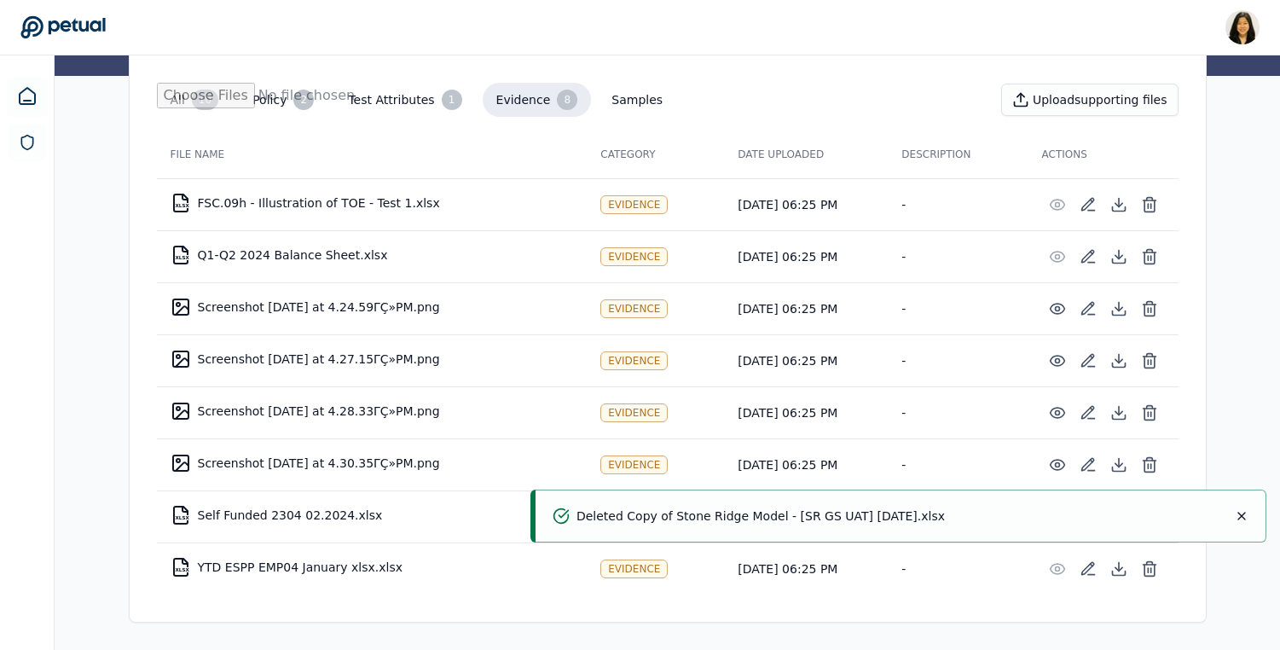
scroll to position [257, 0]
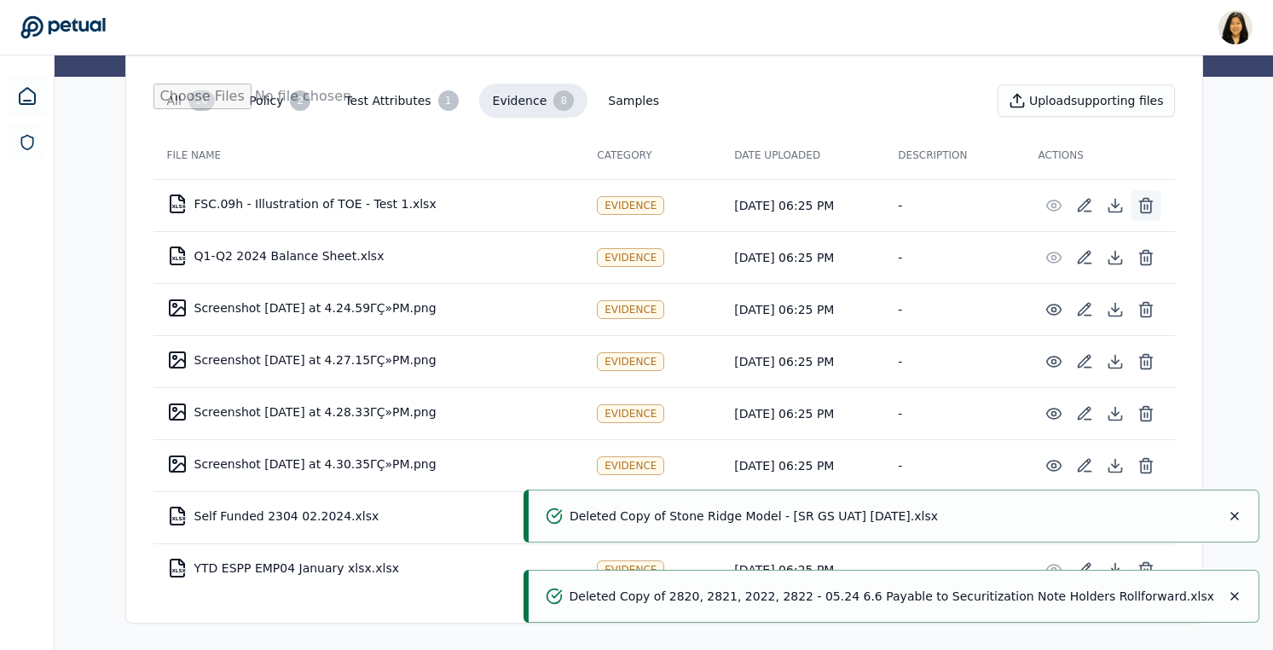
click at [1143, 201] on icon at bounding box center [1146, 205] width 17 height 17
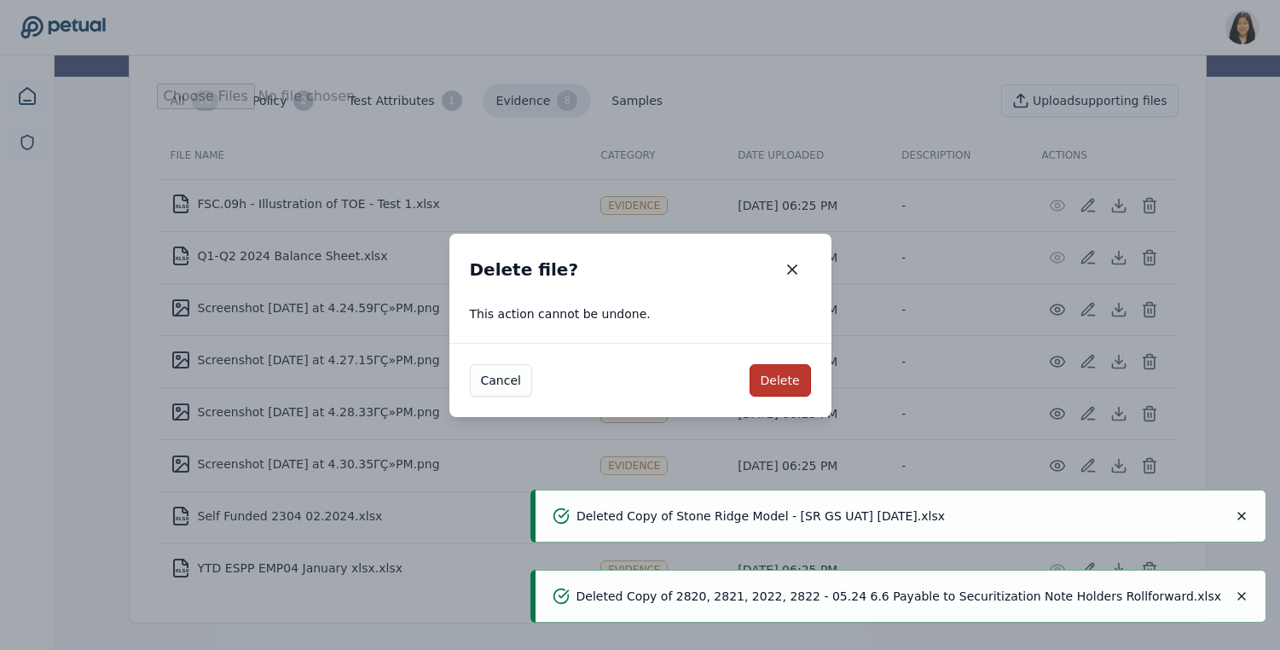
click at [801, 373] on button "Delete" at bounding box center [780, 380] width 61 height 32
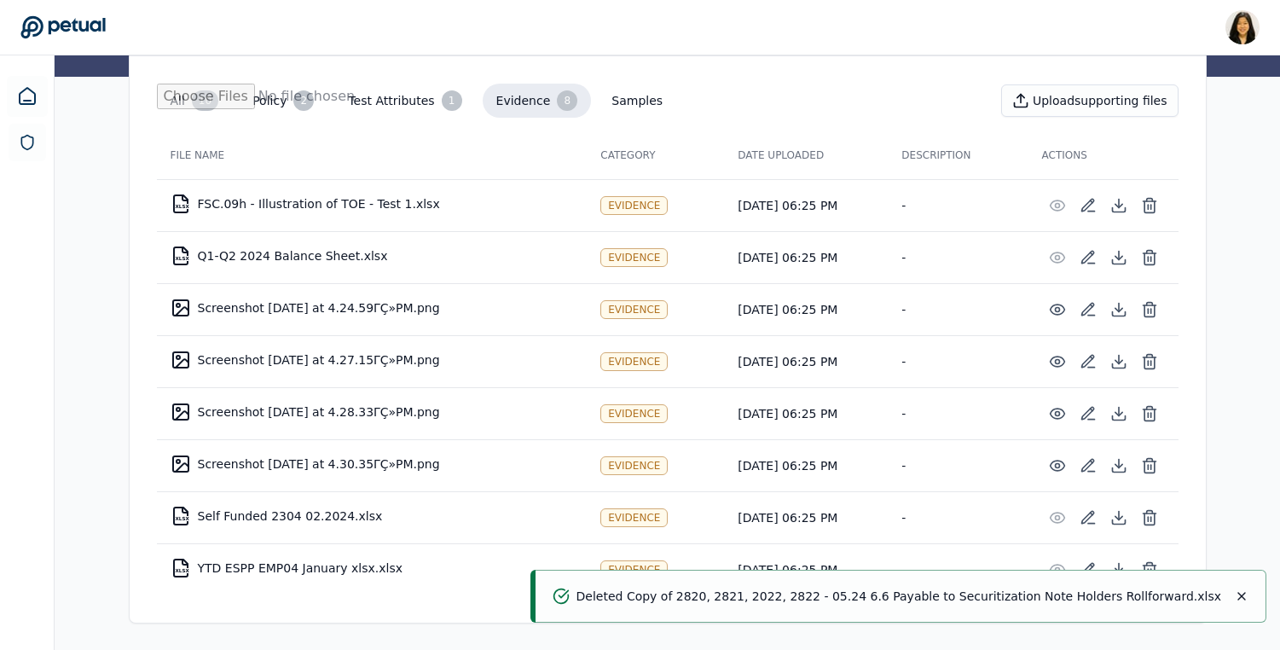
scroll to position [205, 0]
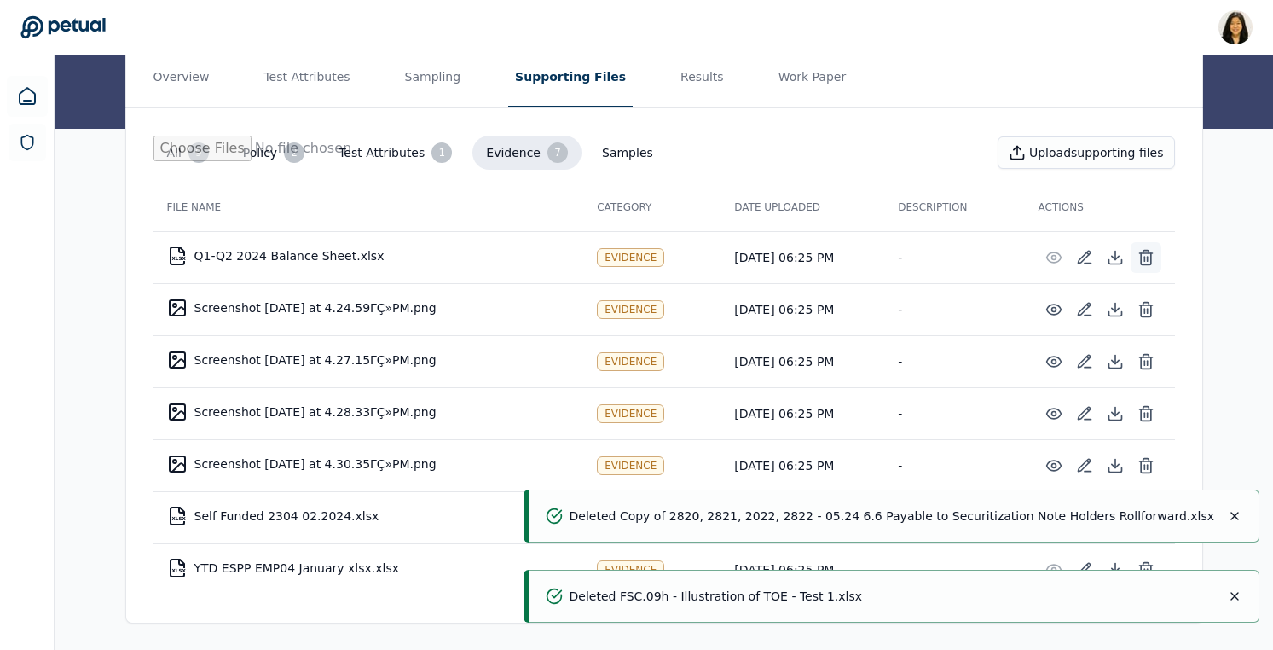
click at [1150, 252] on icon at bounding box center [1146, 257] width 17 height 17
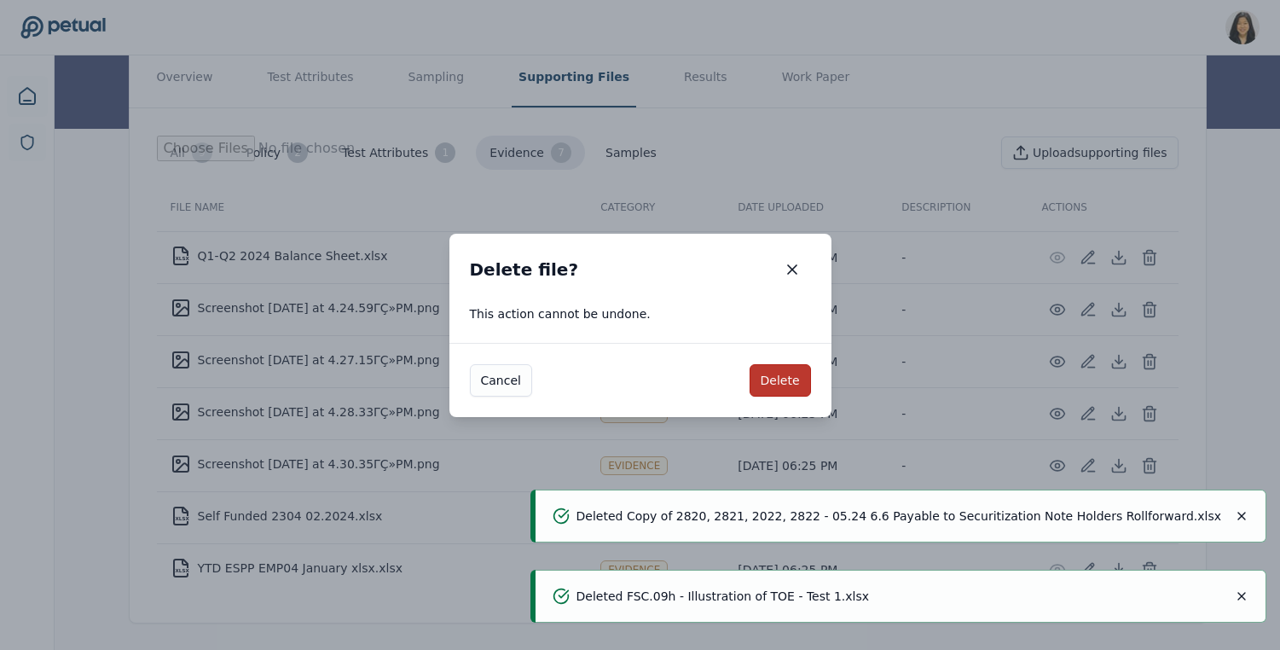
click at [796, 371] on button "Delete" at bounding box center [780, 380] width 61 height 32
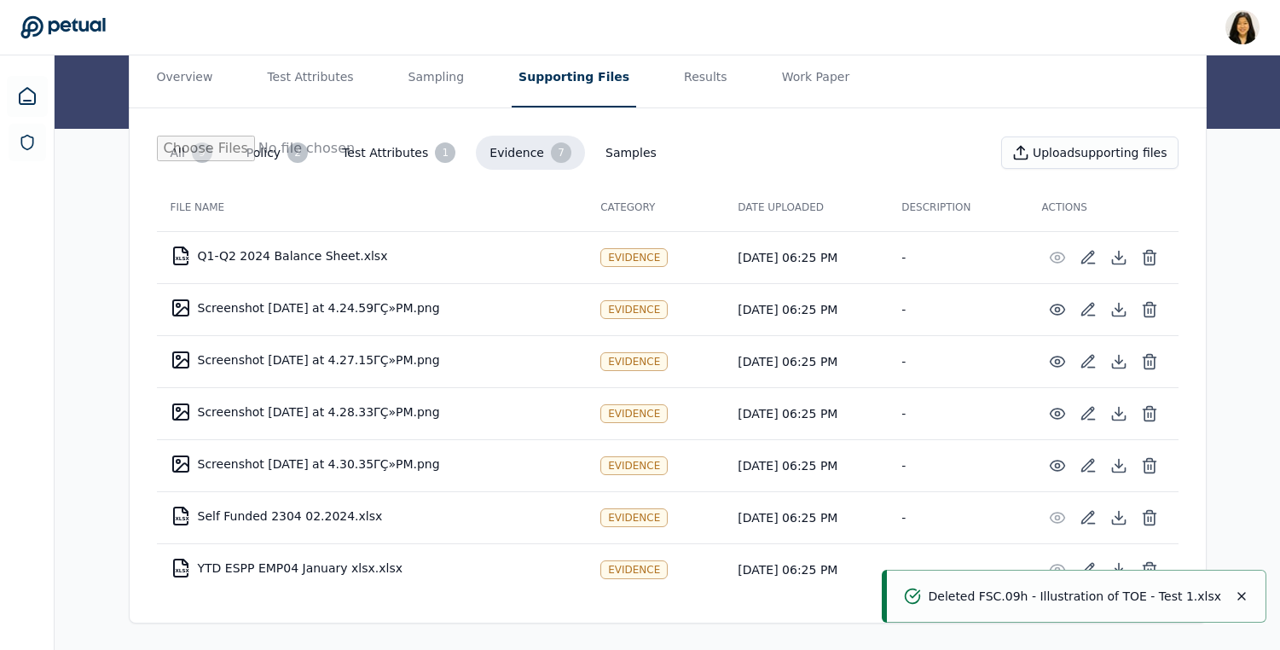
scroll to position [153, 0]
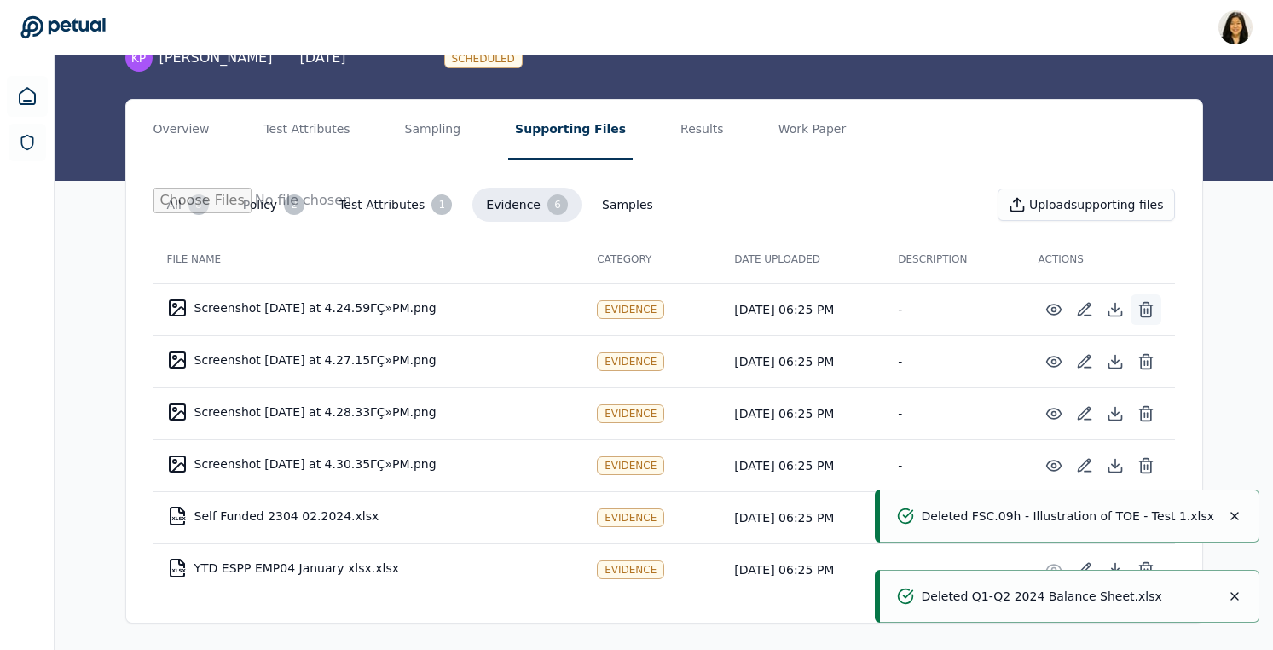
click at [1146, 316] on icon at bounding box center [1146, 310] width 10 height 11
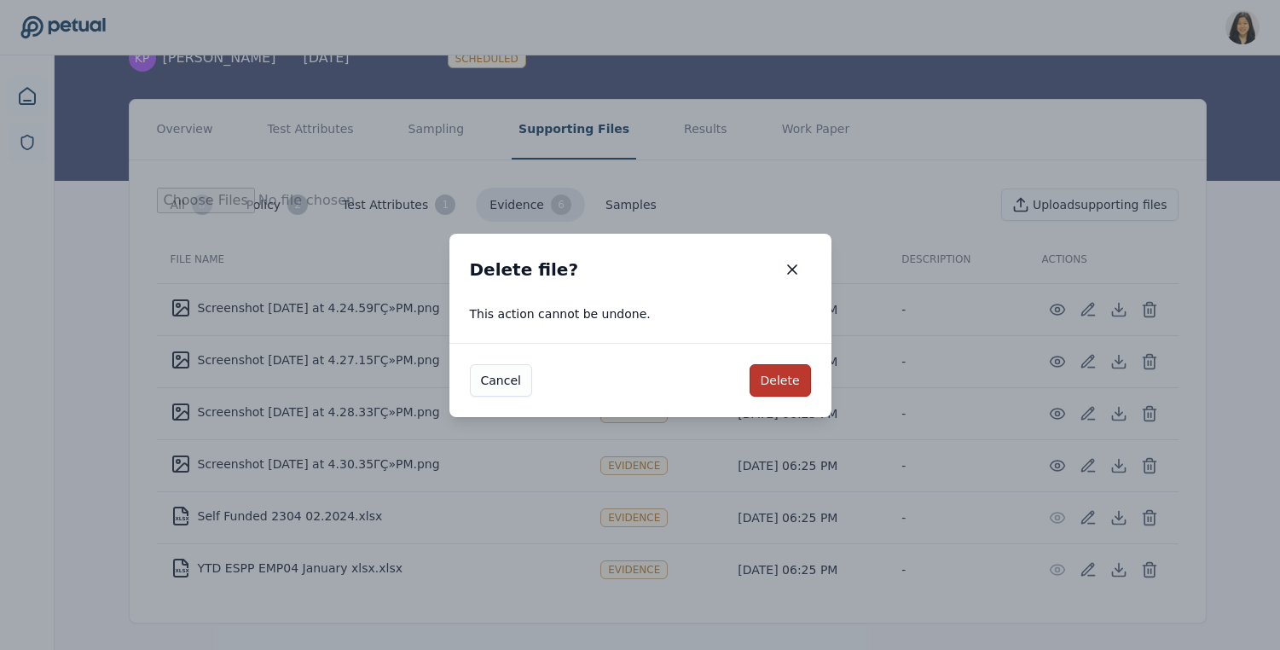
click at [789, 374] on button "Delete" at bounding box center [780, 380] width 61 height 32
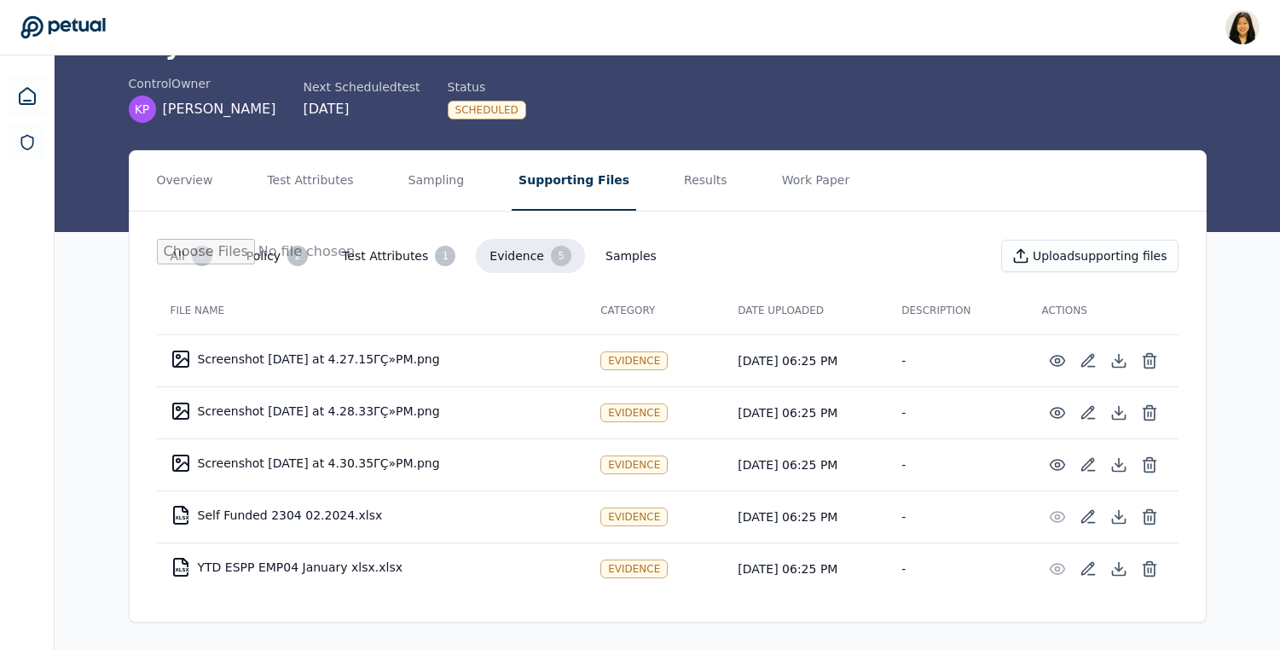
scroll to position [101, 0]
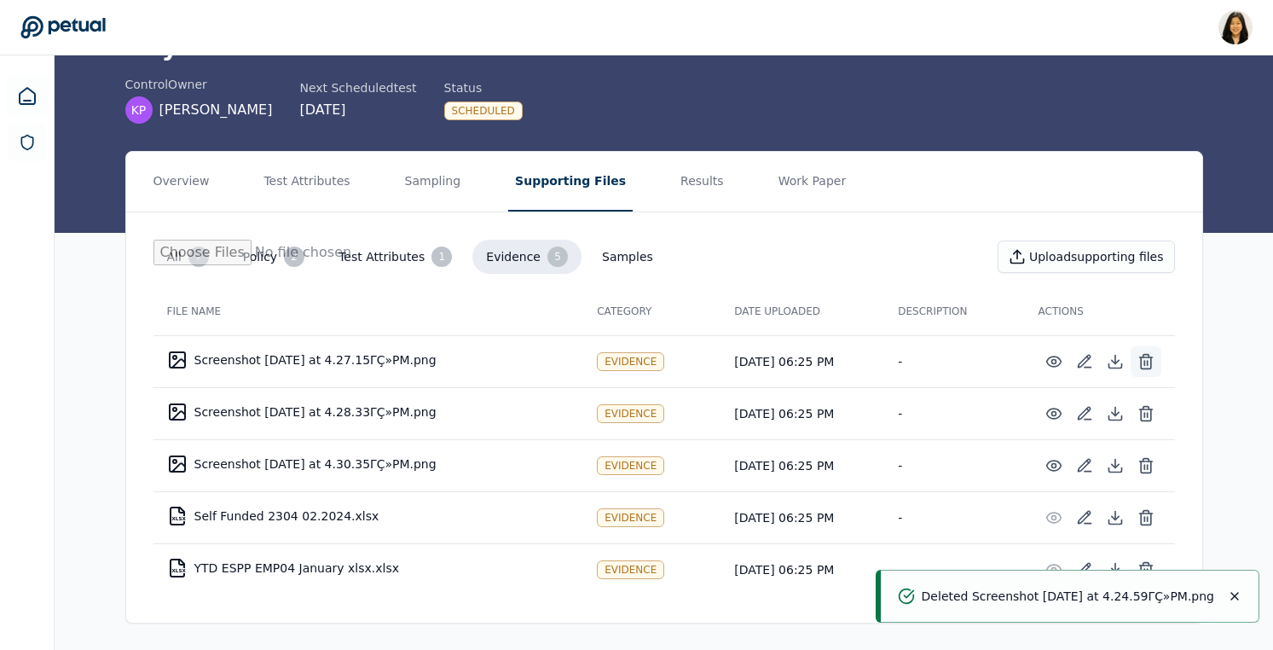
click at [1144, 359] on icon at bounding box center [1146, 361] width 17 height 17
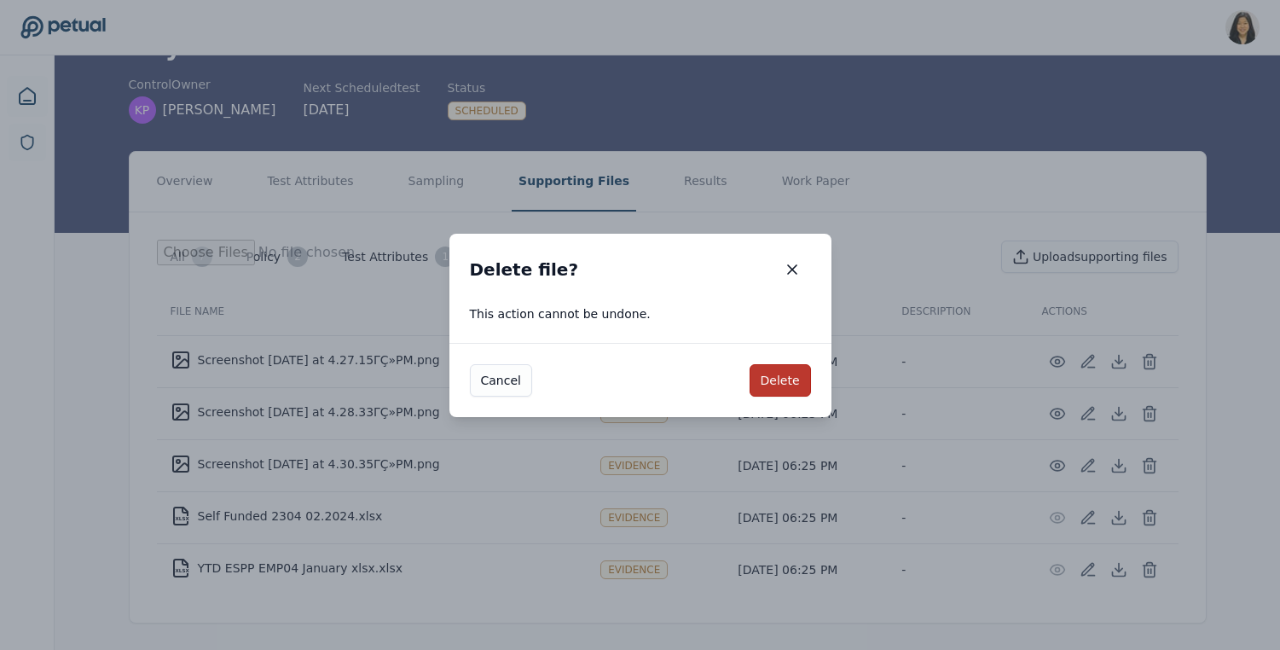
click at [787, 370] on button "Delete" at bounding box center [780, 380] width 61 height 32
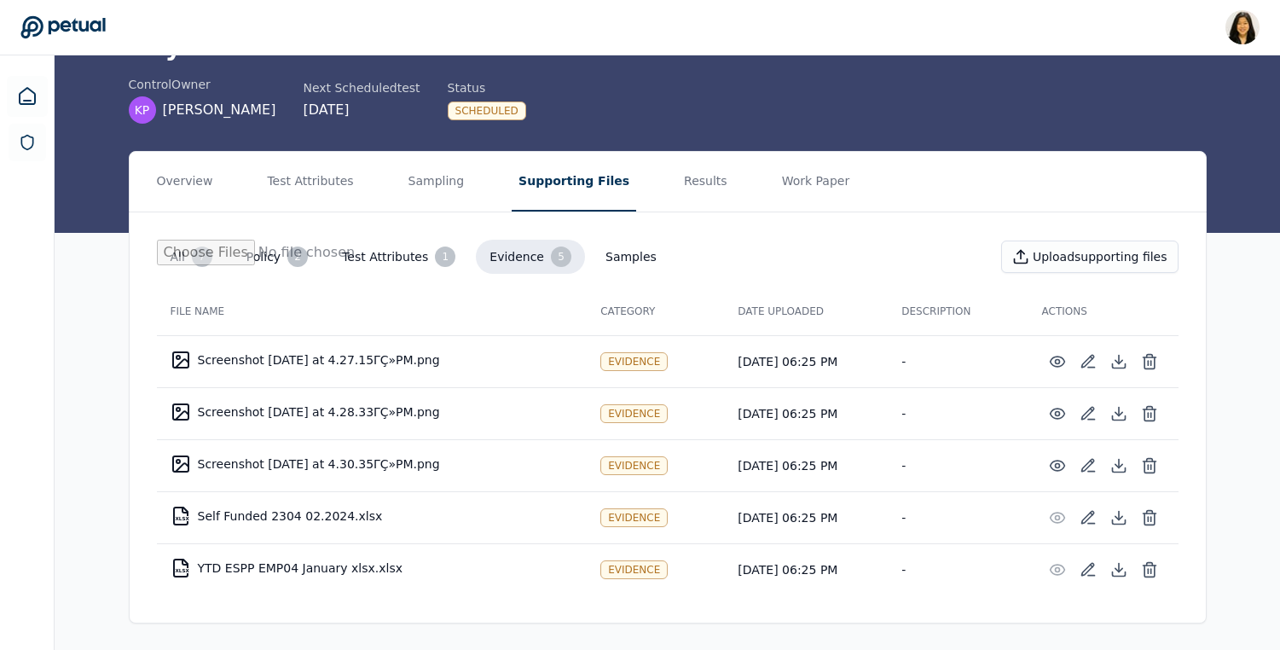
scroll to position [49, 0]
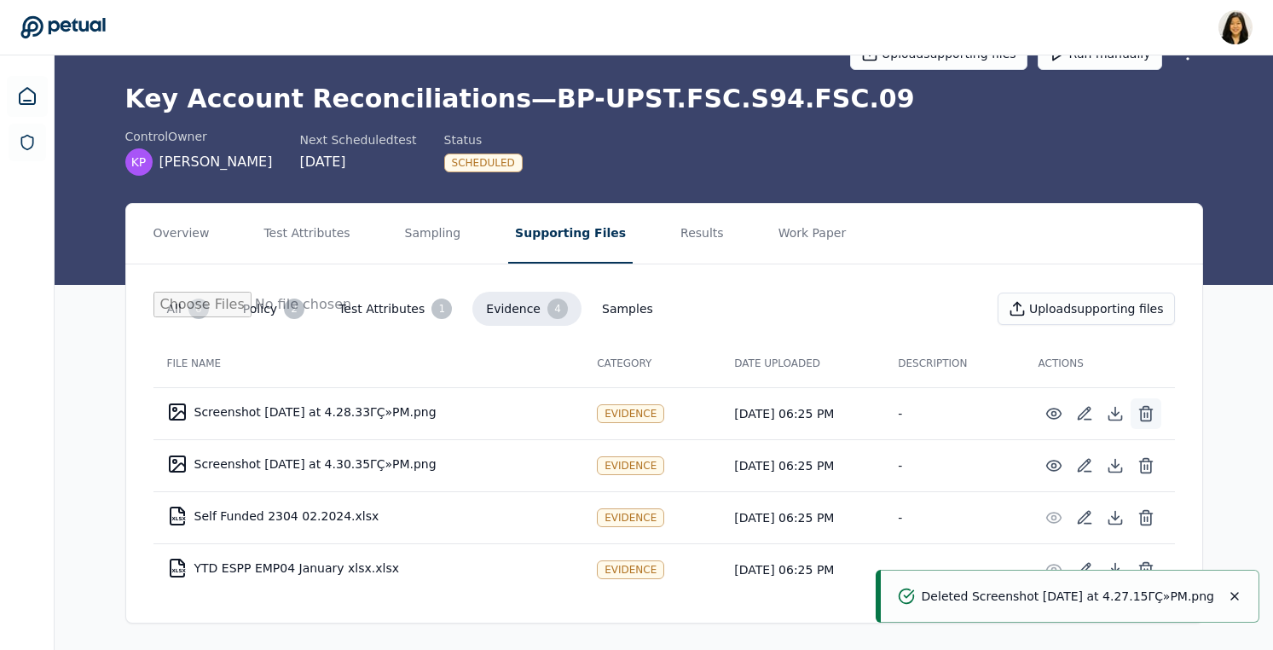
click at [1145, 410] on icon at bounding box center [1146, 413] width 17 height 17
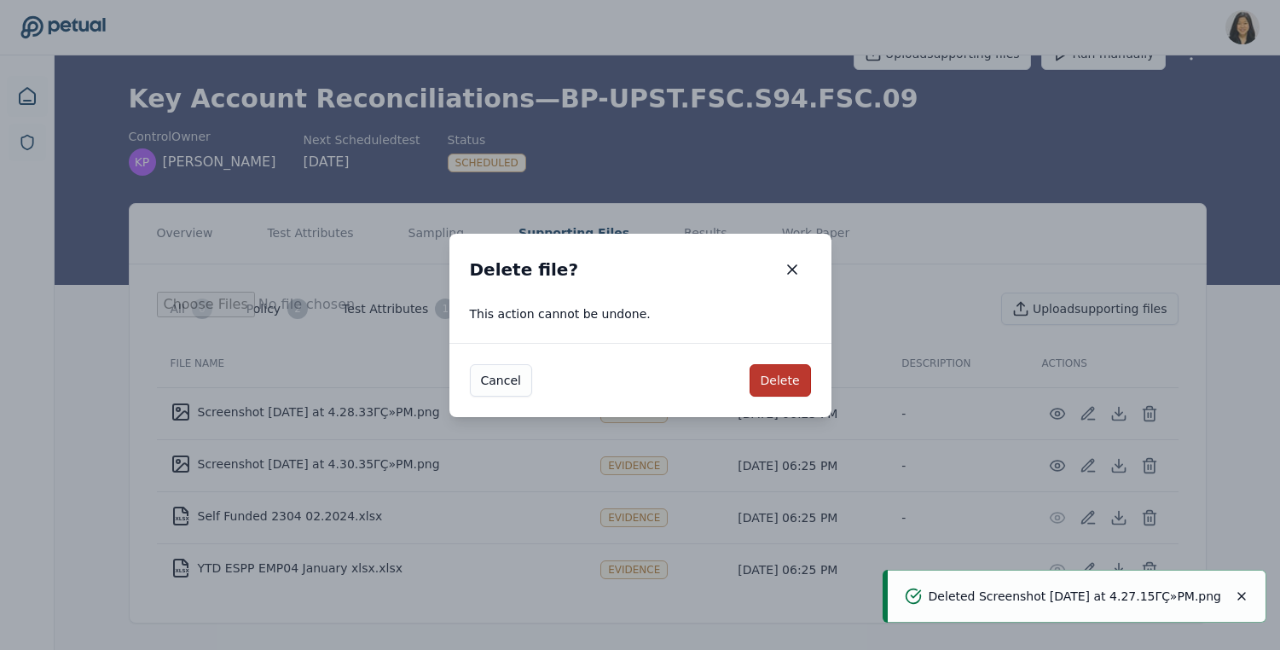
click at [783, 373] on button "Delete" at bounding box center [780, 380] width 61 height 32
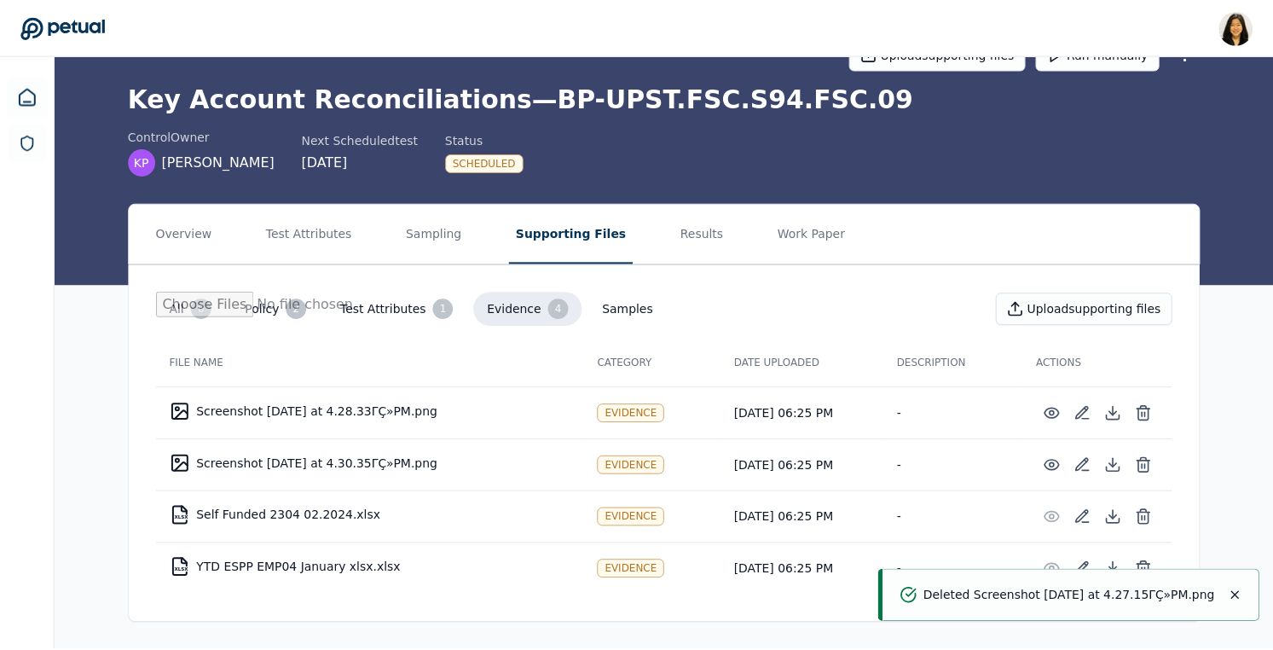
scroll to position [0, 0]
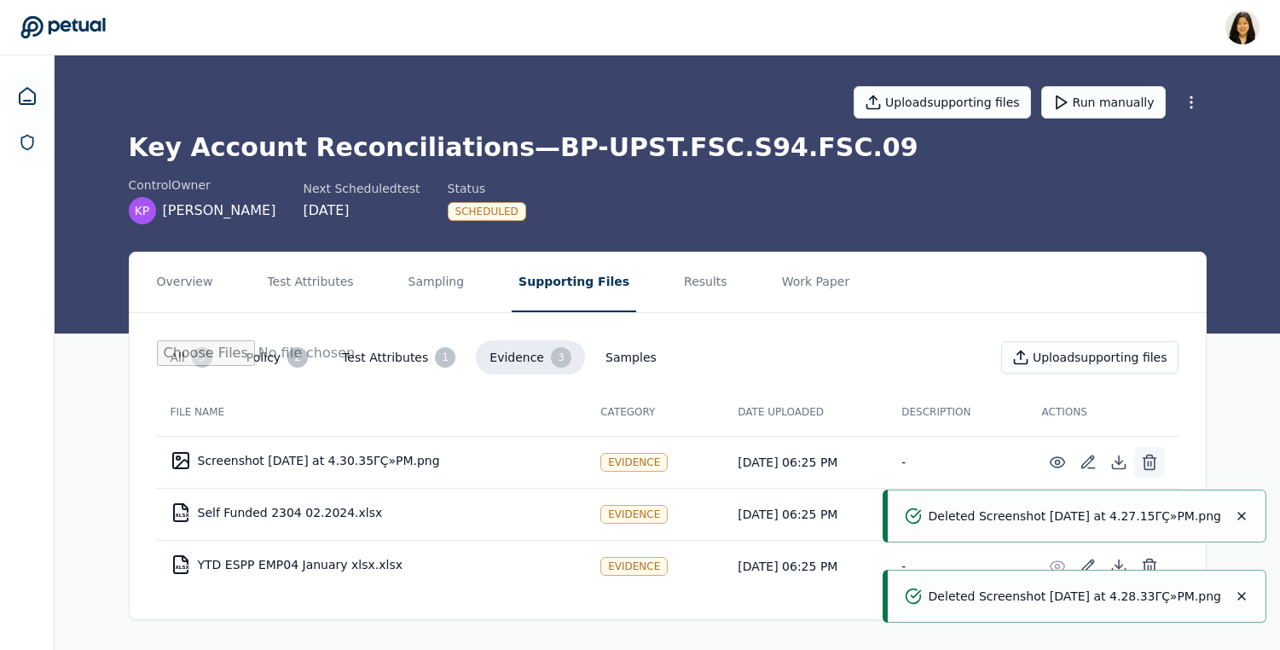
click at [1154, 464] on icon at bounding box center [1149, 463] width 10 height 11
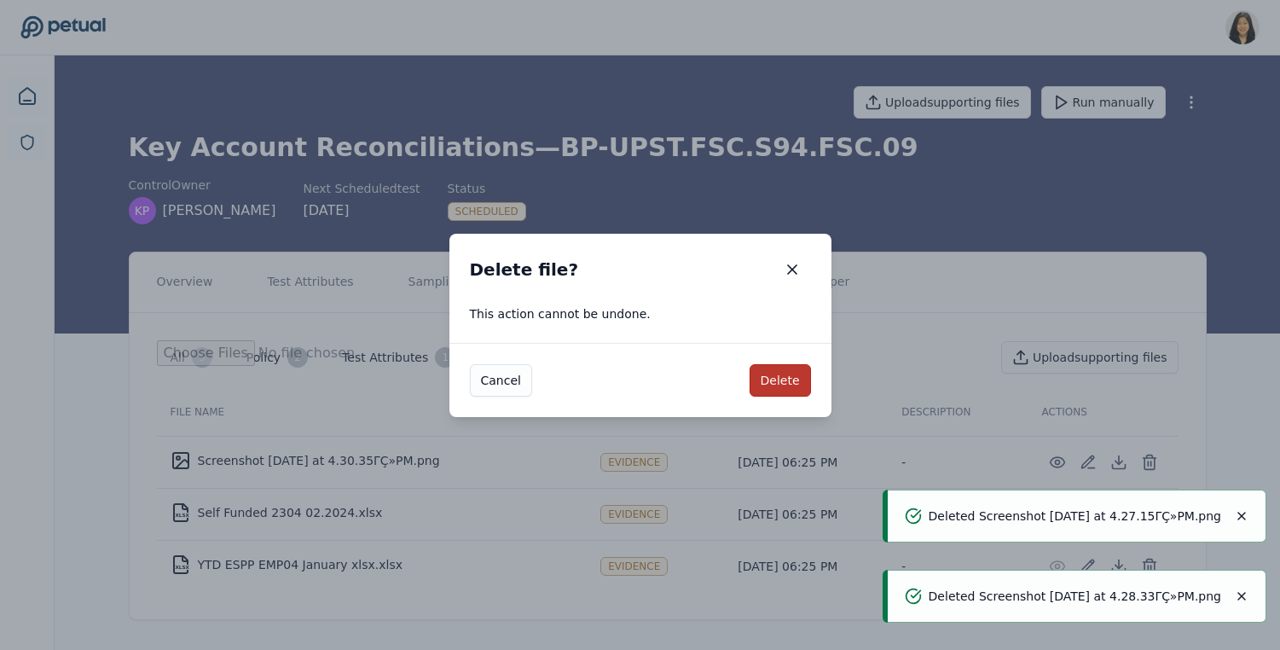
click at [773, 382] on button "Delete" at bounding box center [780, 380] width 61 height 32
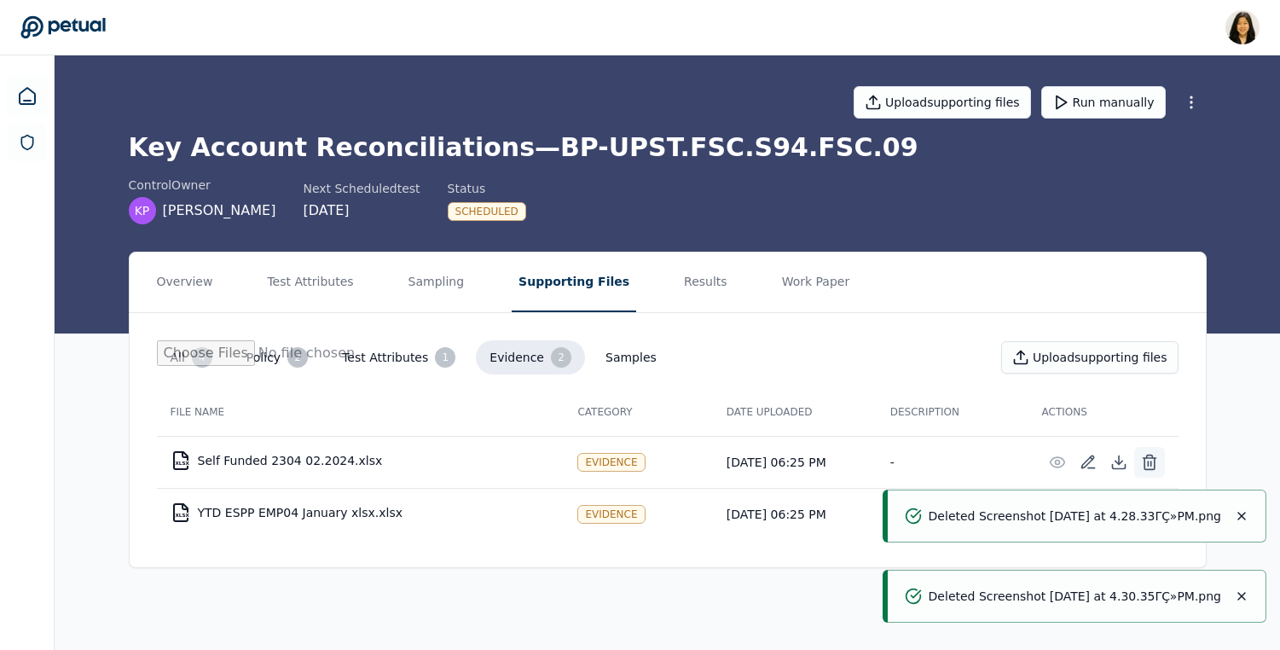
click at [1151, 460] on icon at bounding box center [1149, 462] width 17 height 17
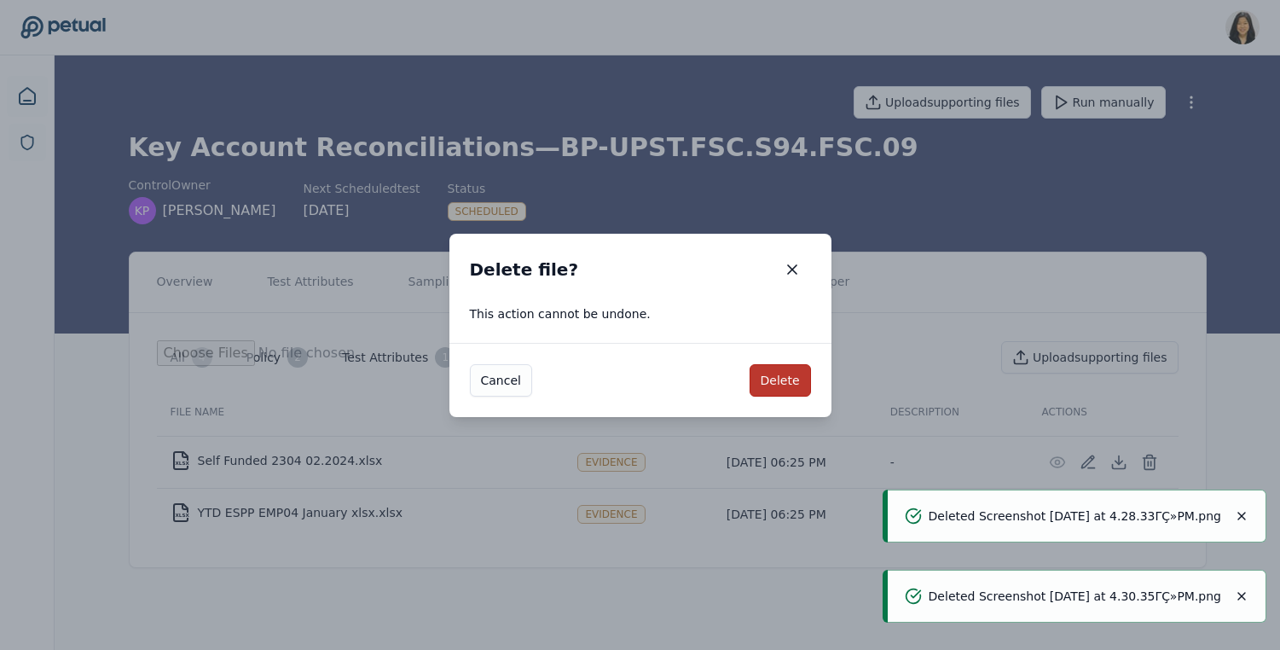
click at [789, 373] on button "Delete" at bounding box center [780, 380] width 61 height 32
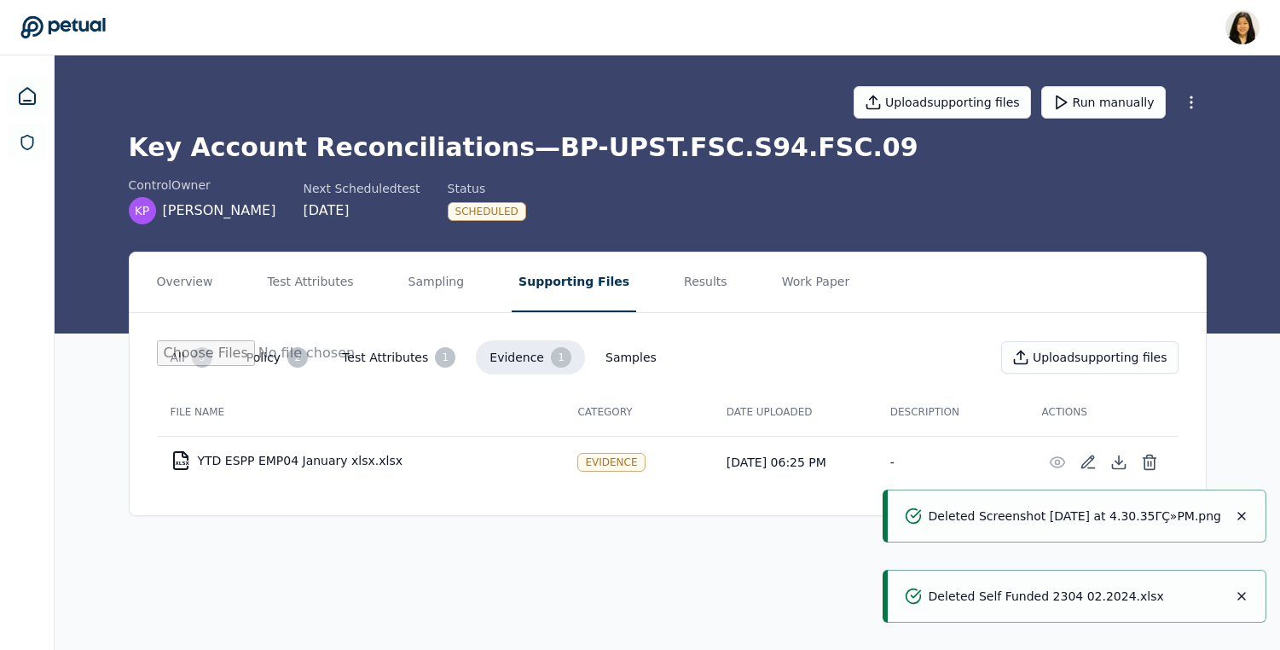
click at [1244, 509] on icon "Notifications (F8)" at bounding box center [1242, 516] width 14 height 14
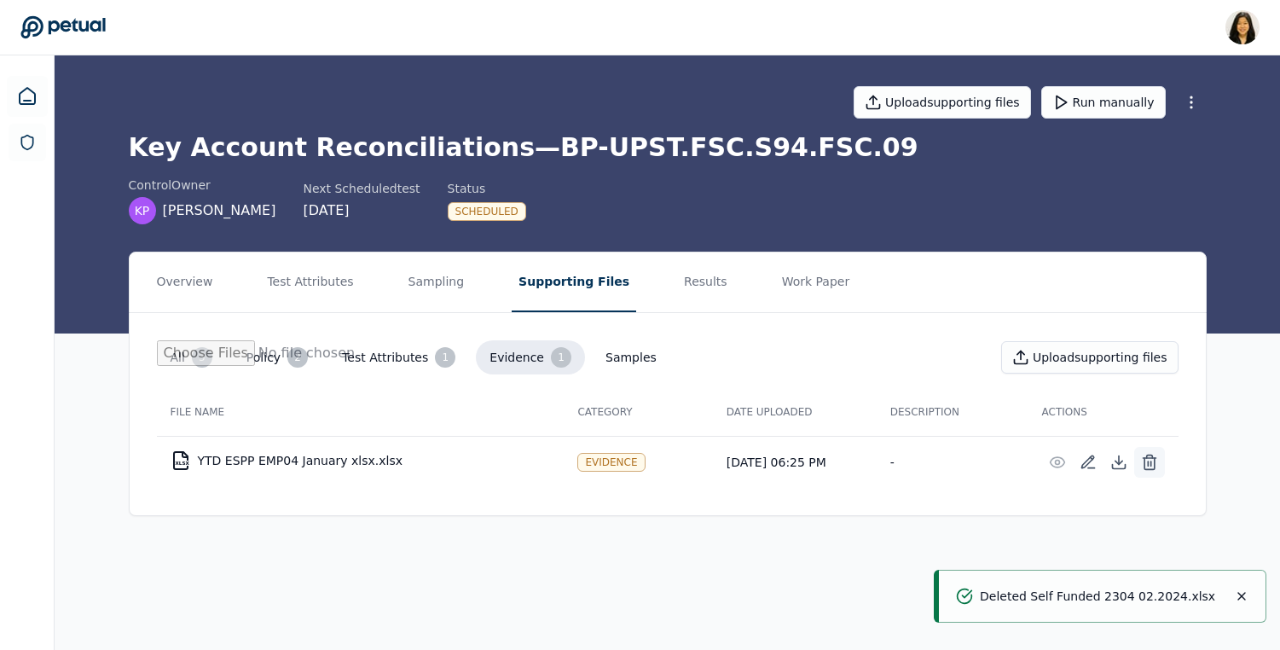
click at [1162, 465] on button at bounding box center [1149, 462] width 31 height 31
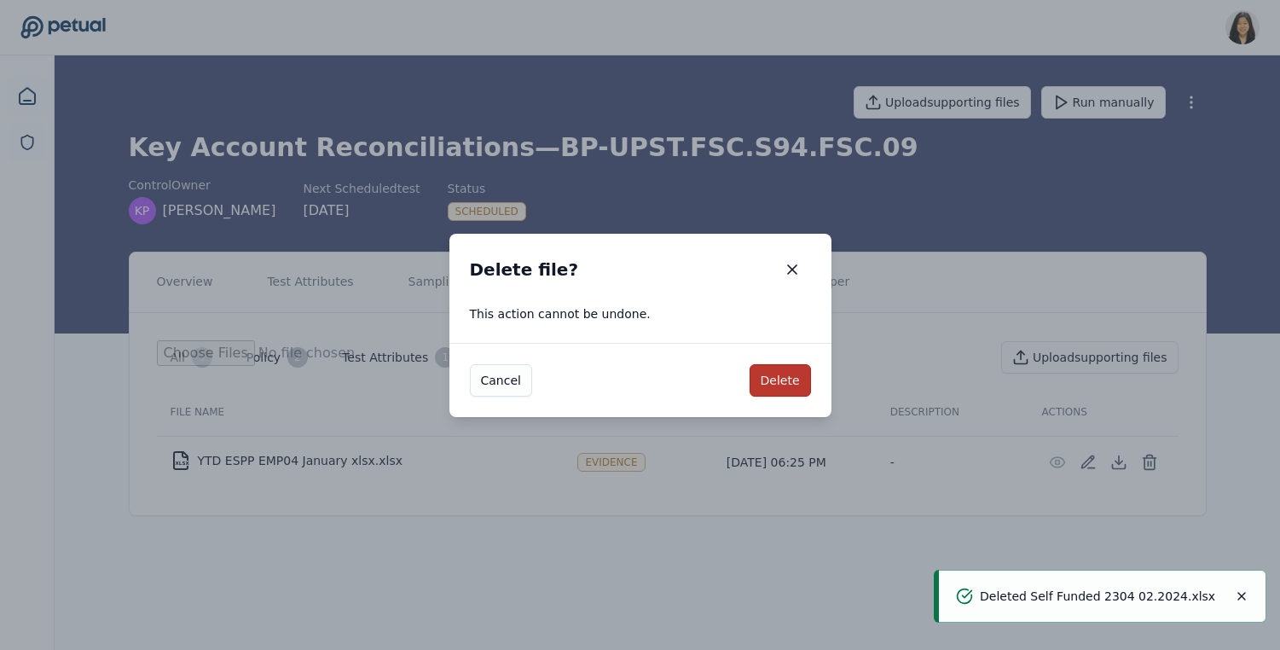
click at [772, 364] on button "Delete" at bounding box center [780, 380] width 61 height 32
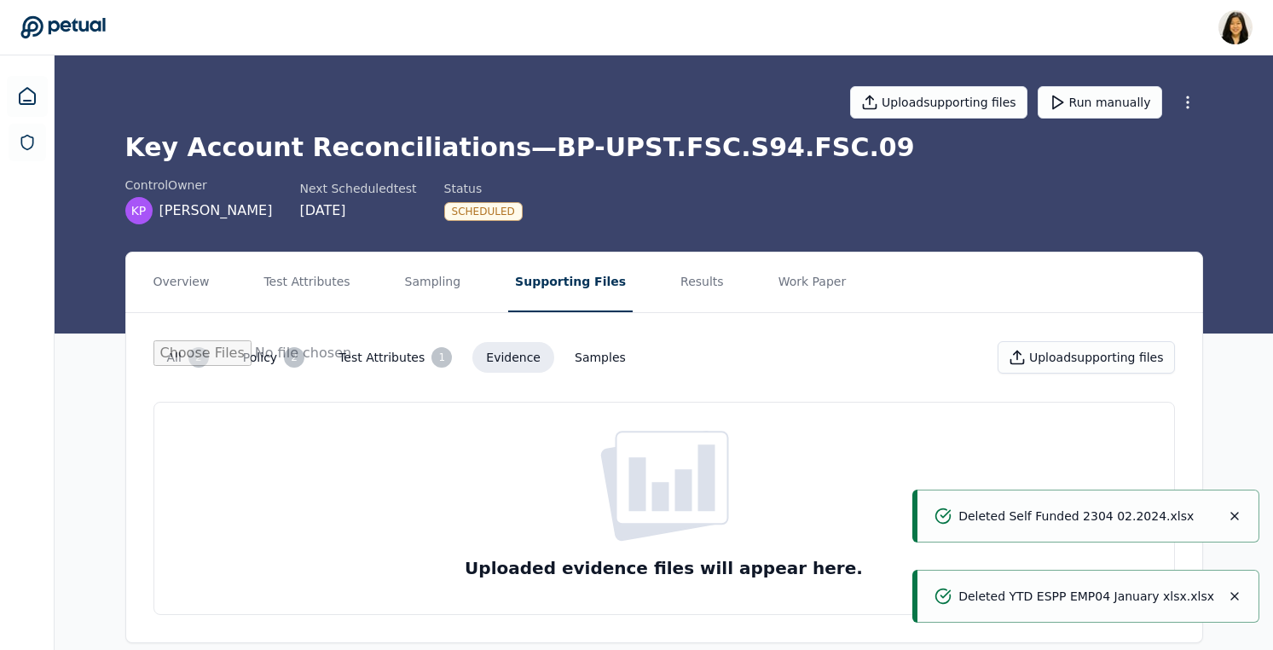
click at [169, 343] on button "All 2" at bounding box center [187, 357] width 69 height 34
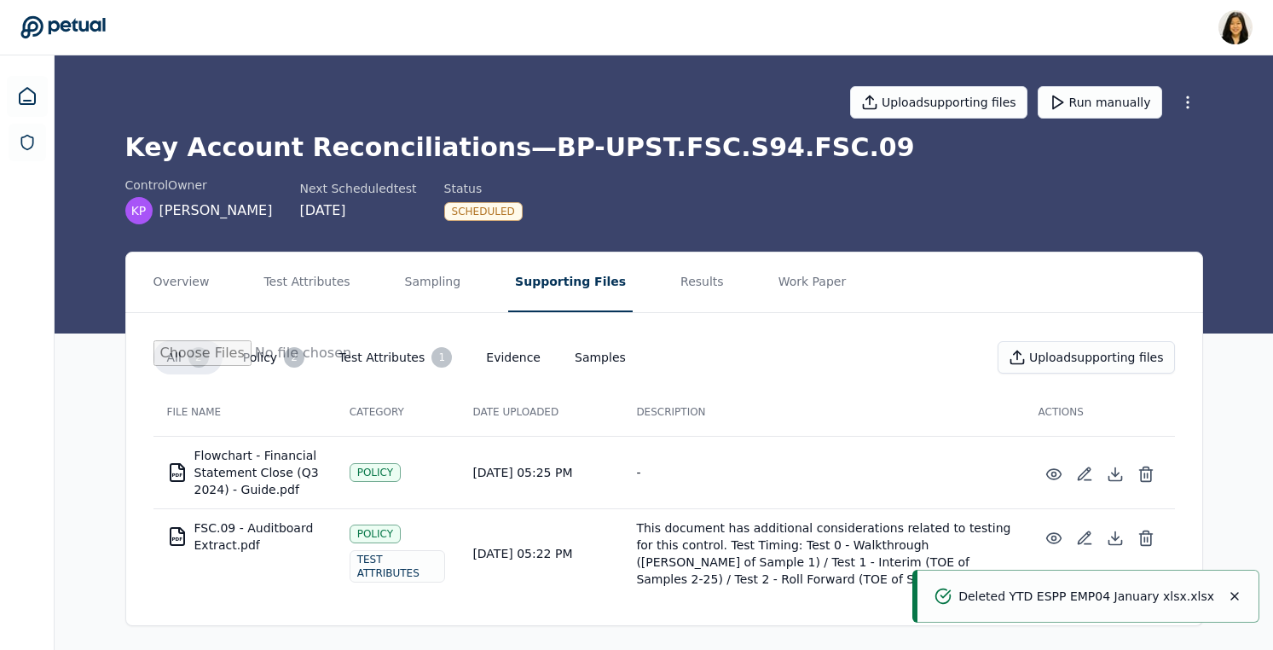
click at [501, 360] on button "Evidence" at bounding box center [513, 357] width 82 height 31
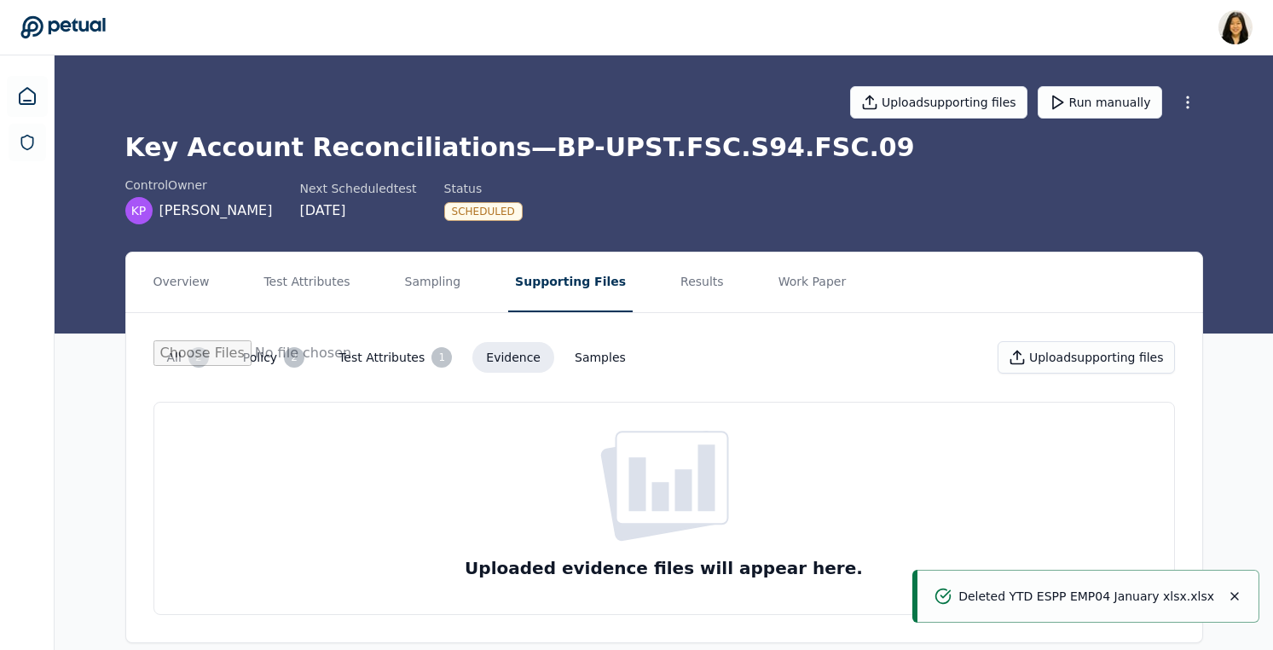
click at [203, 358] on div "2" at bounding box center [198, 357] width 20 height 20
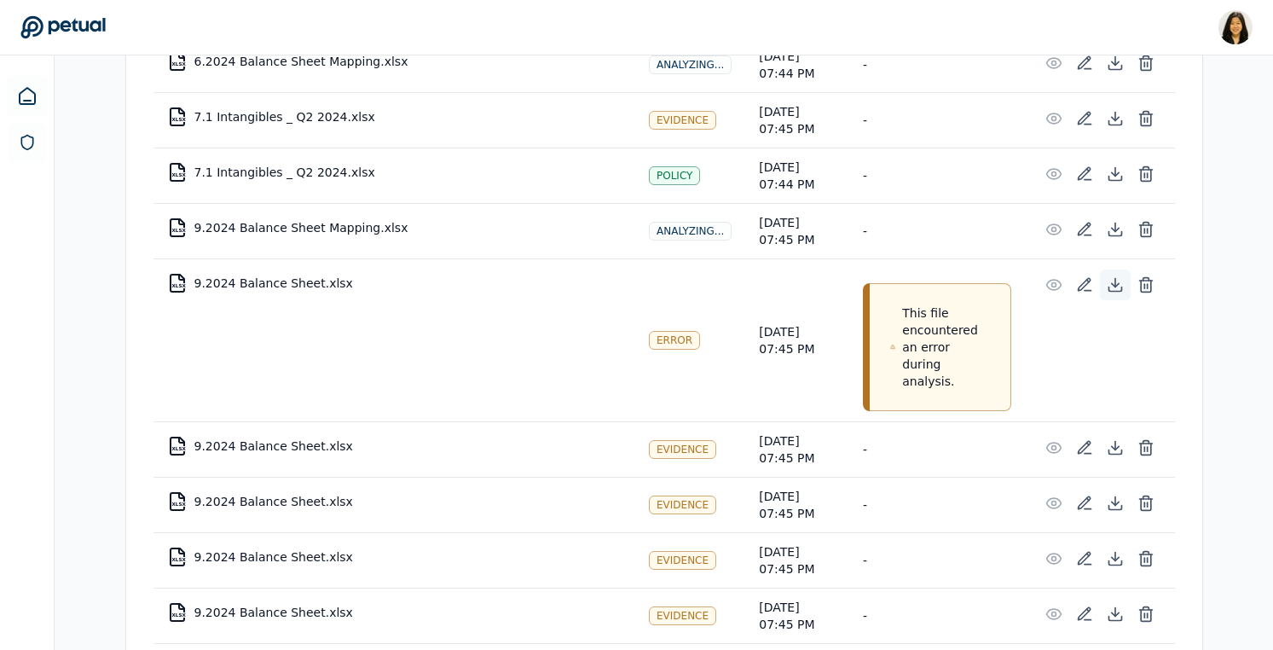
scroll to position [2506, 0]
click at [895, 346] on icon at bounding box center [892, 346] width 5 height 17
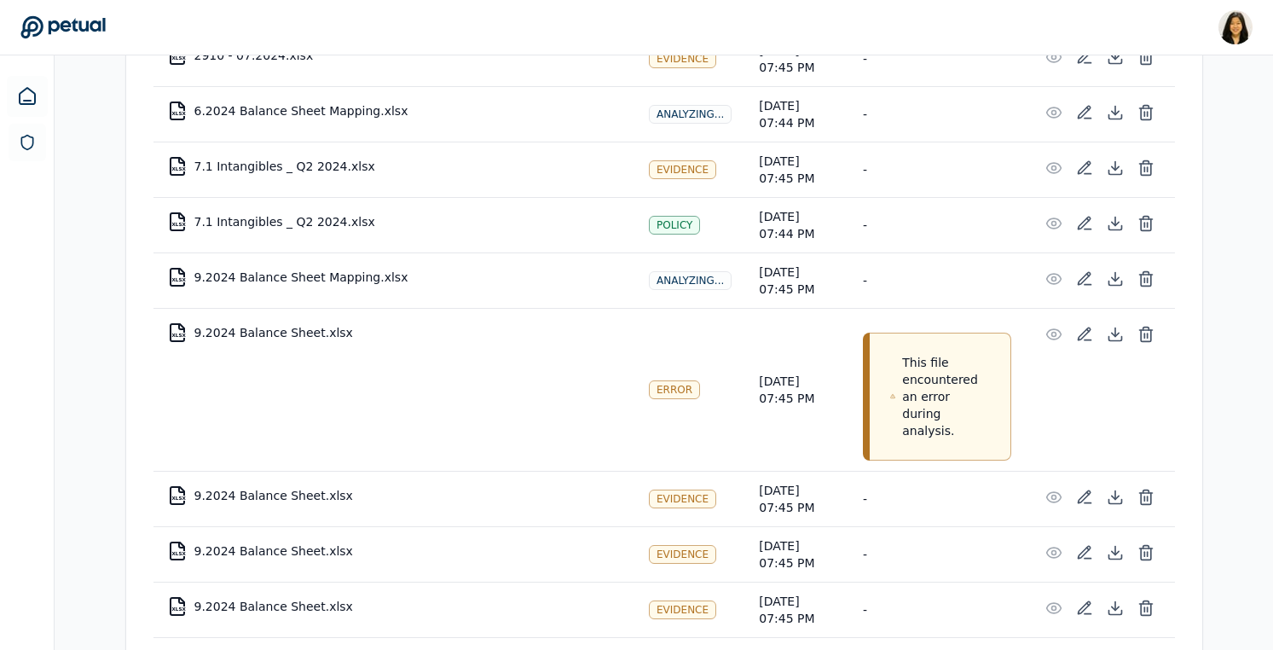
scroll to position [2450, 0]
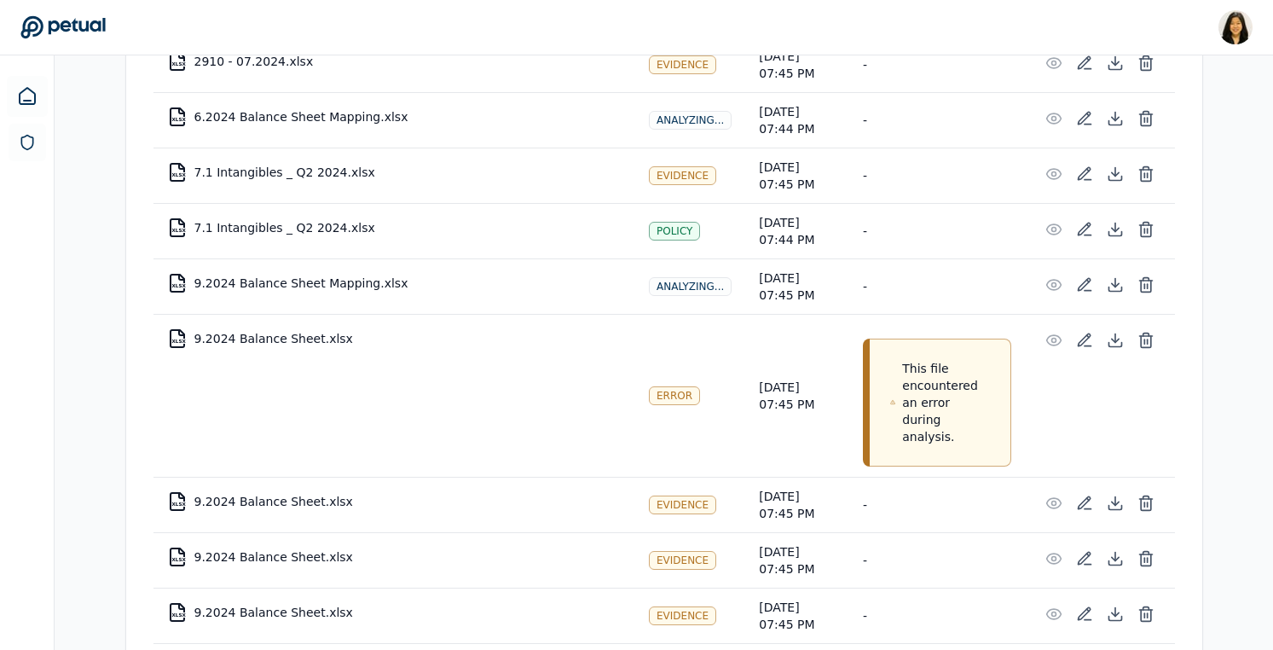
drag, startPoint x: 364, startPoint y: 340, endPoint x: 339, endPoint y: 336, distance: 25.9
click at [339, 337] on td "XLSX 9.2024 Balance Sheet.xlsx" at bounding box center [394, 338] width 482 height 41
click at [339, 336] on td "XLSX 9.2024 Balance Sheet.xlsx" at bounding box center [394, 338] width 482 height 41
click at [330, 334] on td "XLSX 9.2024 Balance Sheet.xlsx" at bounding box center [394, 338] width 482 height 41
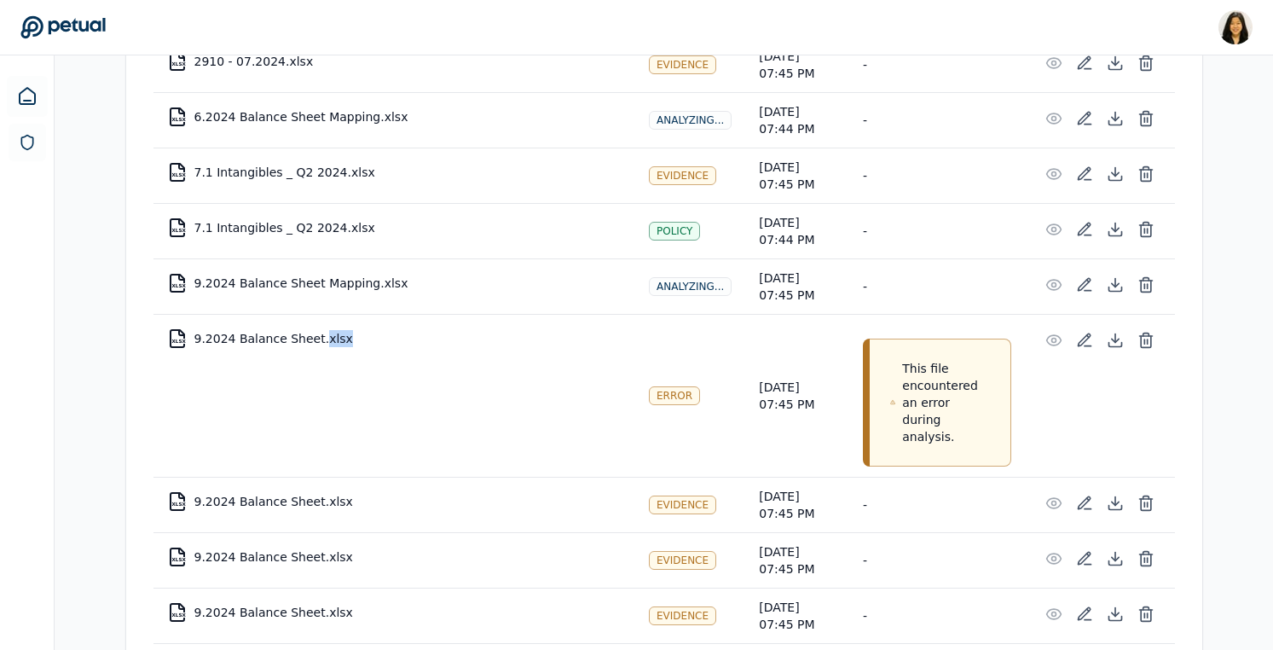
click at [330, 334] on td "XLSX 9.2024 Balance Sheet.xlsx" at bounding box center [394, 338] width 482 height 41
copy td "9.2024 Balance Sheet.xlsx"
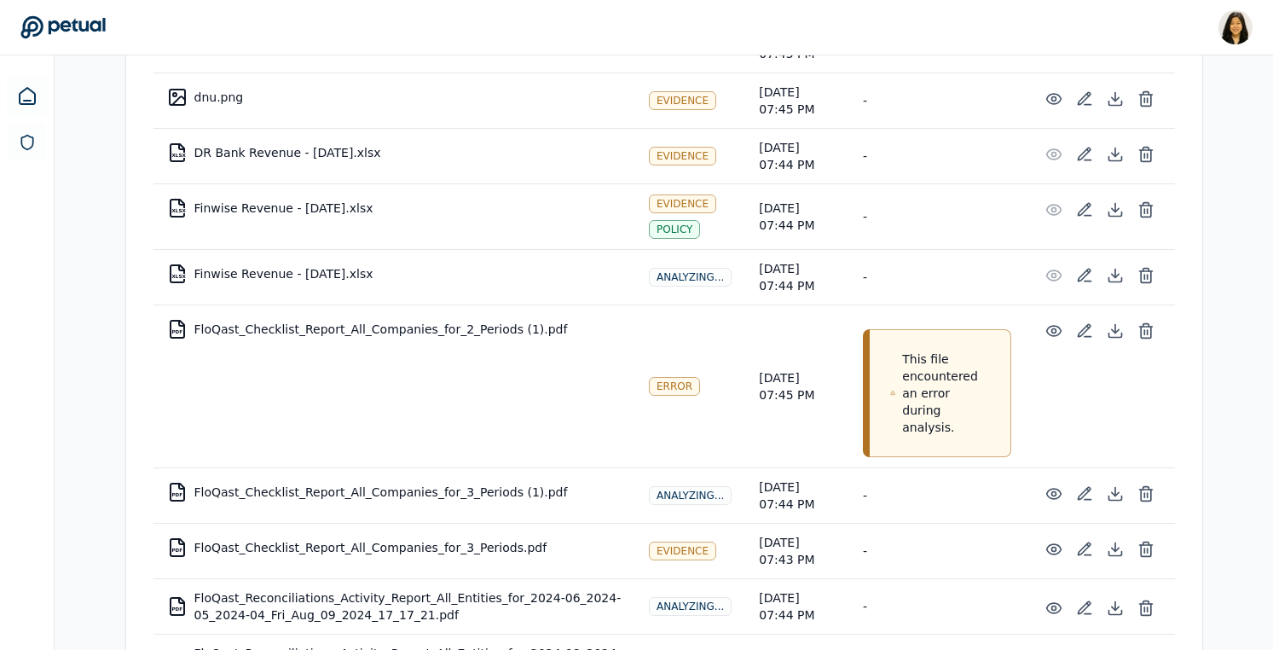
scroll to position [5030, 0]
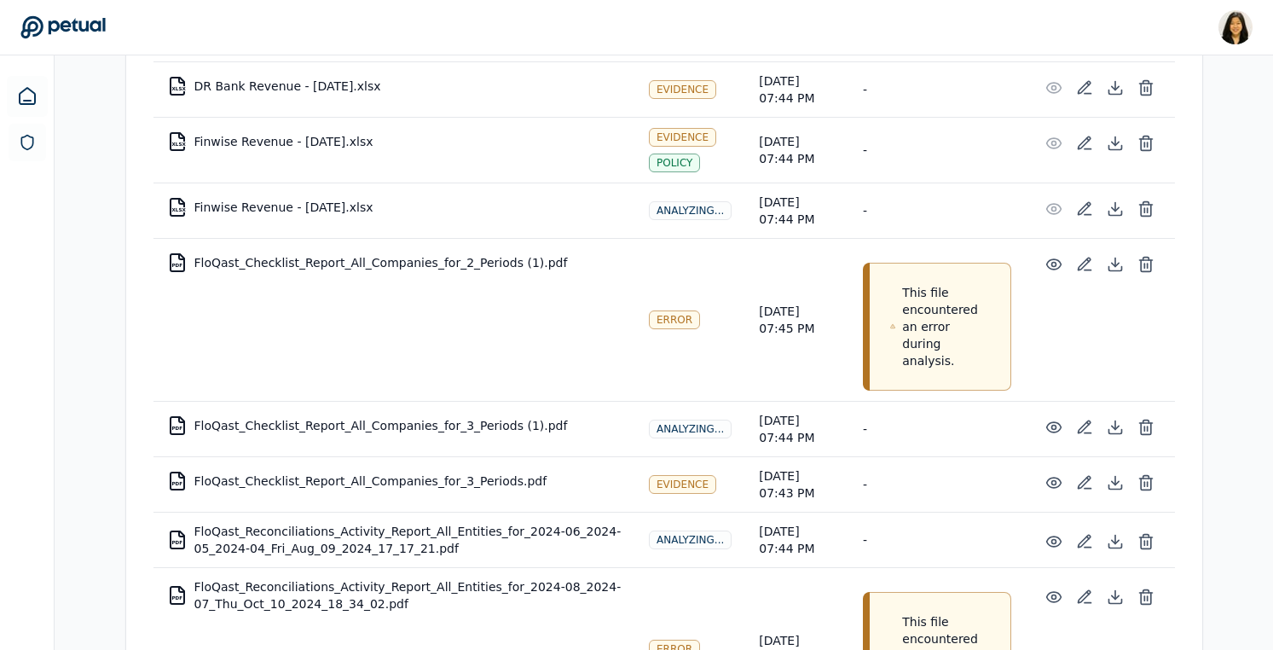
click at [490, 265] on td "PDF FloQast_Checklist_Report_All_Companies_for_2_Periods (1).pdf" at bounding box center [394, 262] width 482 height 41
copy td "FloQast_Checklist_Report_All_Companies_for_2_Periods (1).pdf"
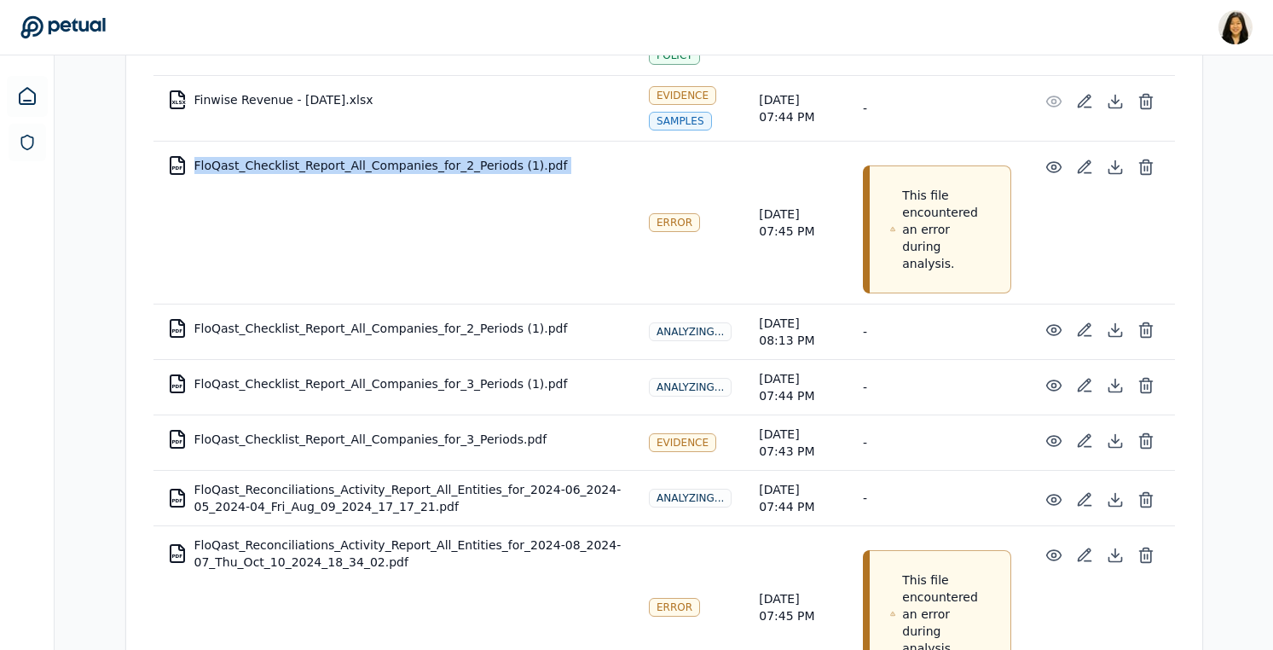
scroll to position [5210, 0]
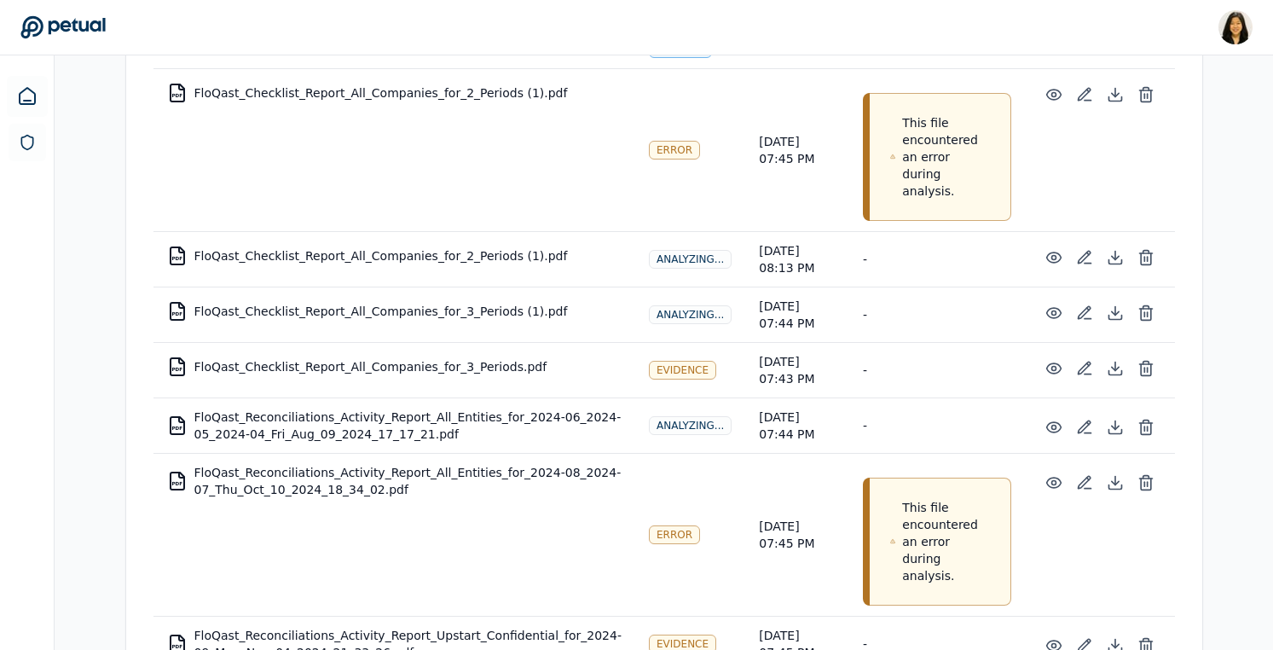
click at [490, 476] on td "PDF FloQast_Reconciliations_Activity_Report_All_Entities_for_2024-08_2024-07_Th…" at bounding box center [394, 481] width 482 height 55
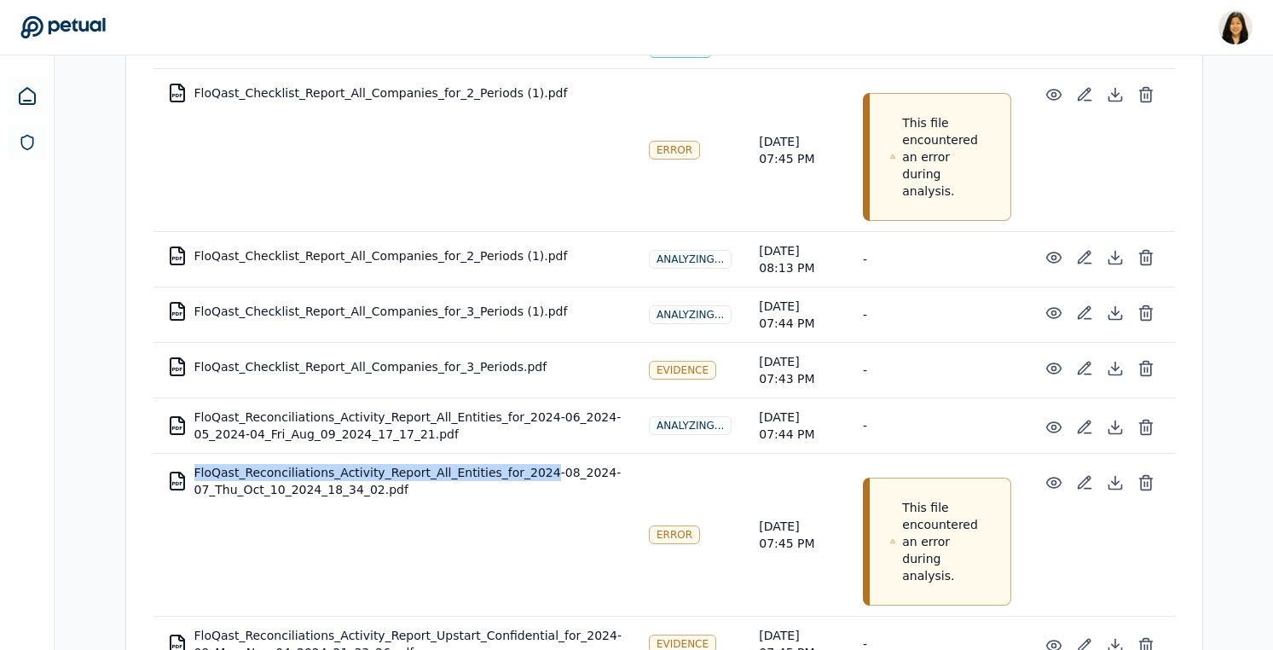
click at [490, 476] on td "PDF FloQast_Reconciliations_Activity_Report_All_Entities_for_2024-08_2024-07_Th…" at bounding box center [394, 481] width 482 height 55
copy td "FloQast_Reconciliations_Activity_Report_All_Entities_for_2024-08_2024-07_Thu_Oc…"
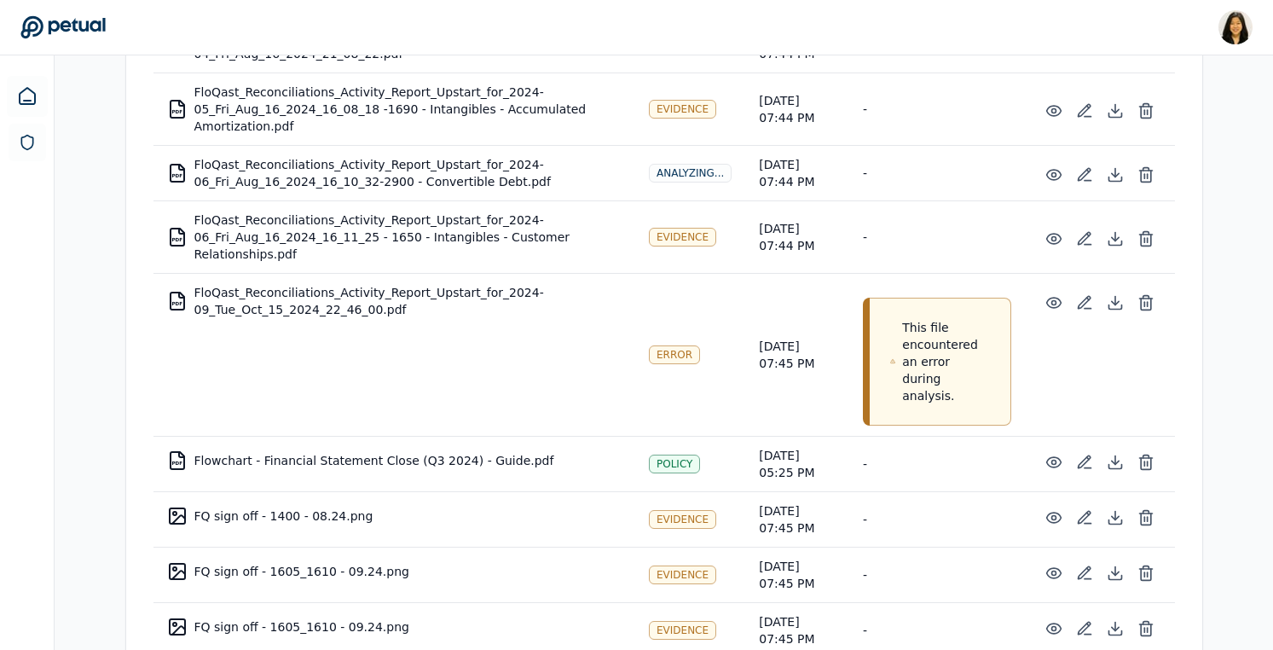
scroll to position [6265, 0]
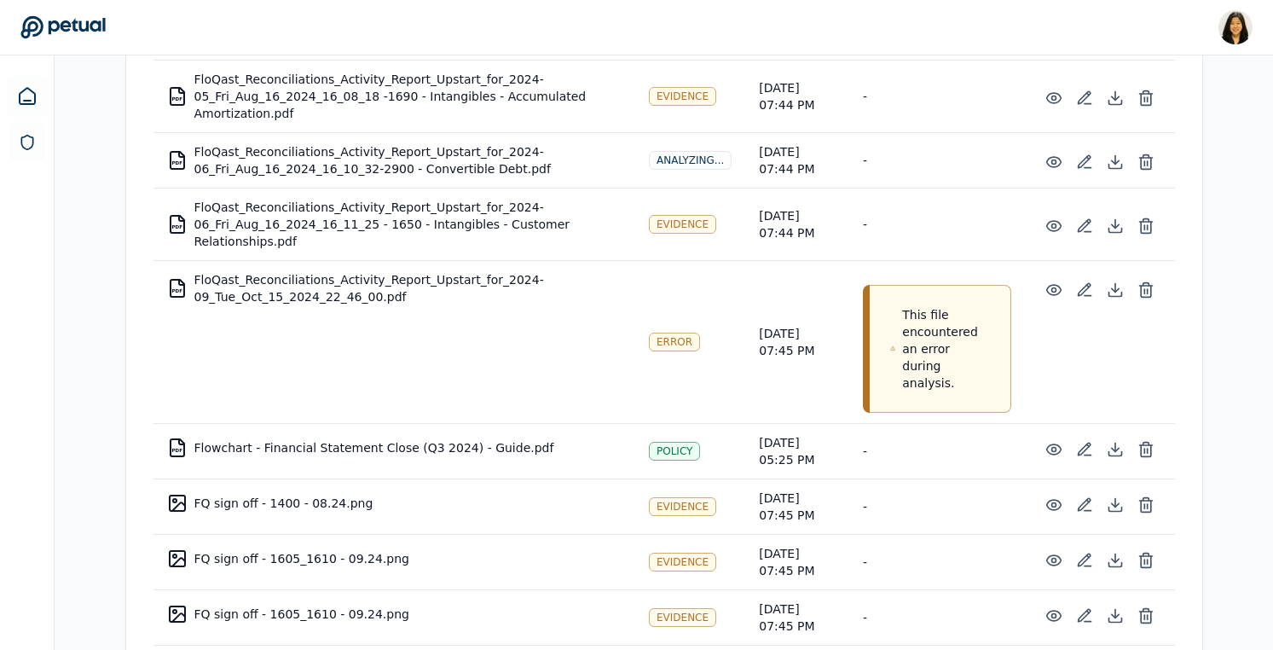
click at [429, 284] on td "PDF FloQast_Reconciliations_Activity_Report_Upstart_for_2024-09_Tue_Oct_15_2024…" at bounding box center [394, 288] width 482 height 55
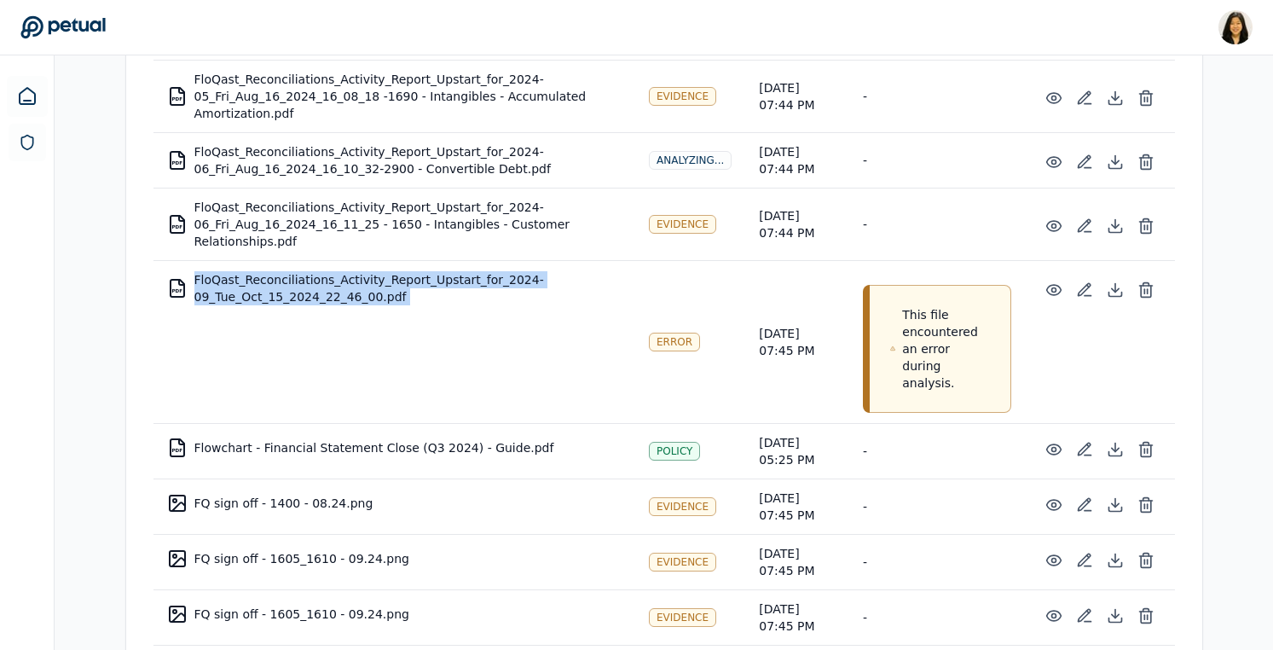
click at [429, 284] on td "PDF FloQast_Reconciliations_Activity_Report_Upstart_for_2024-09_Tue_Oct_15_2024…" at bounding box center [394, 288] width 482 height 55
copy td "FloQast_Reconciliations_Activity_Report_Upstart_for_2024-09_Tue_Oct_15_2024_22_…"
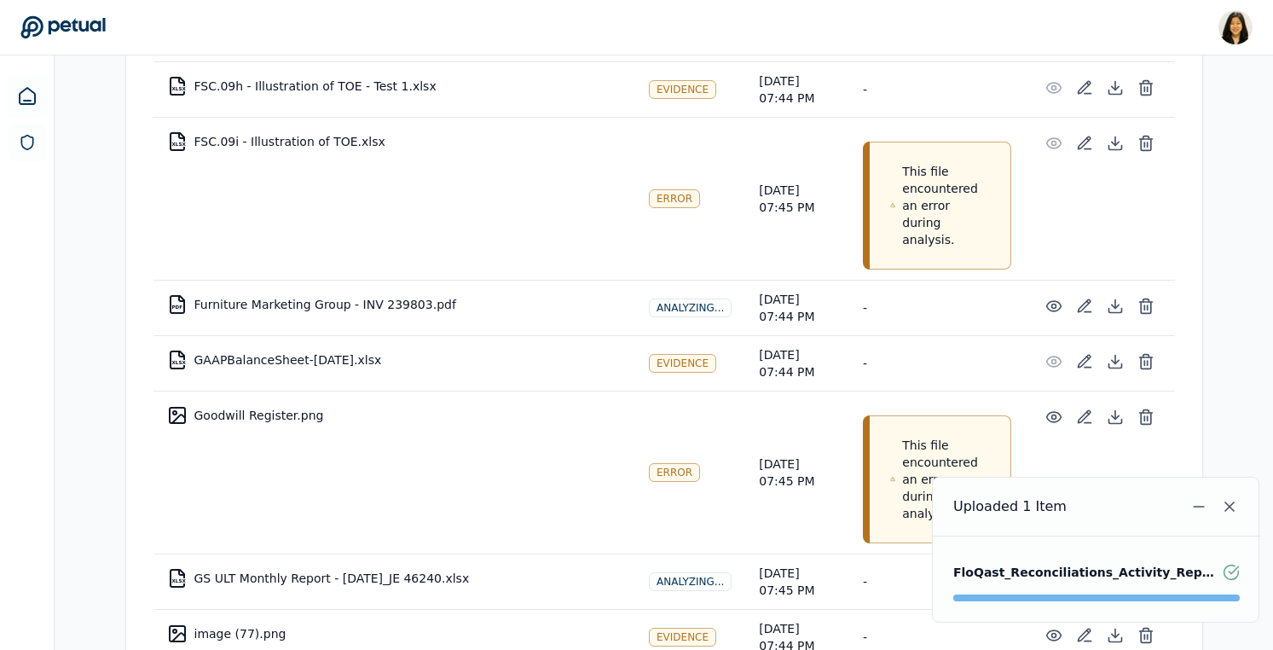
scroll to position [7703, 0]
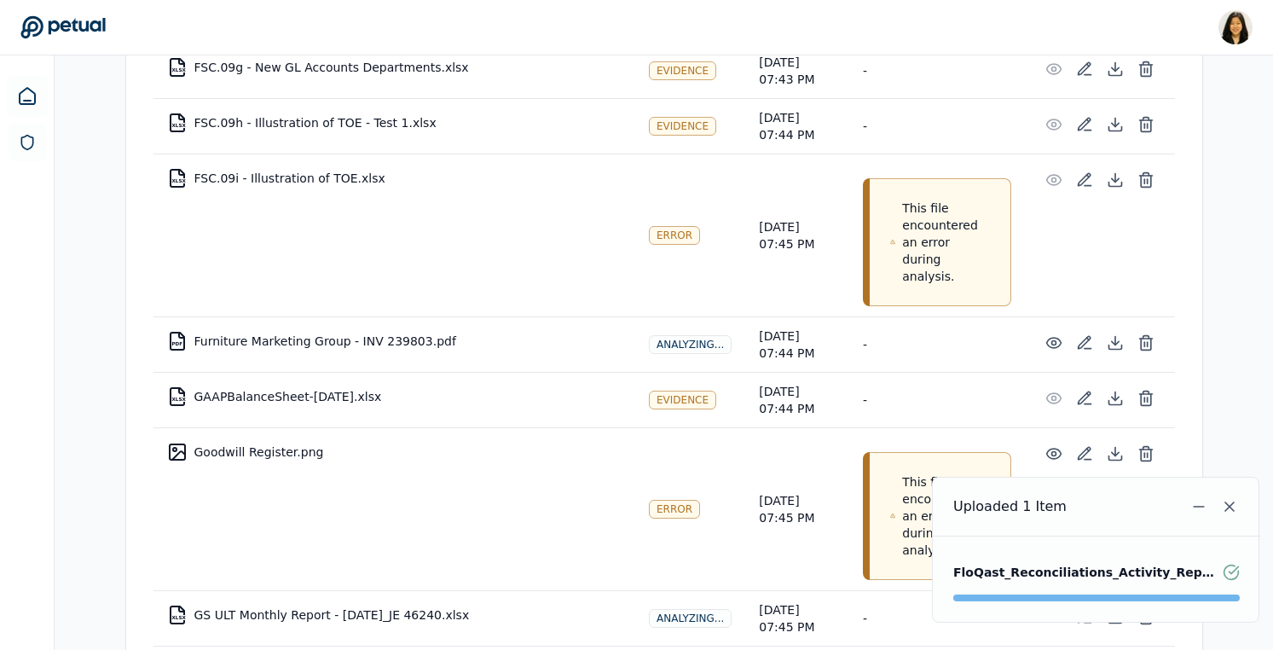
click at [328, 158] on td "XLSX FSC.09i - Illustration of TOE.xlsx" at bounding box center [394, 178] width 482 height 41
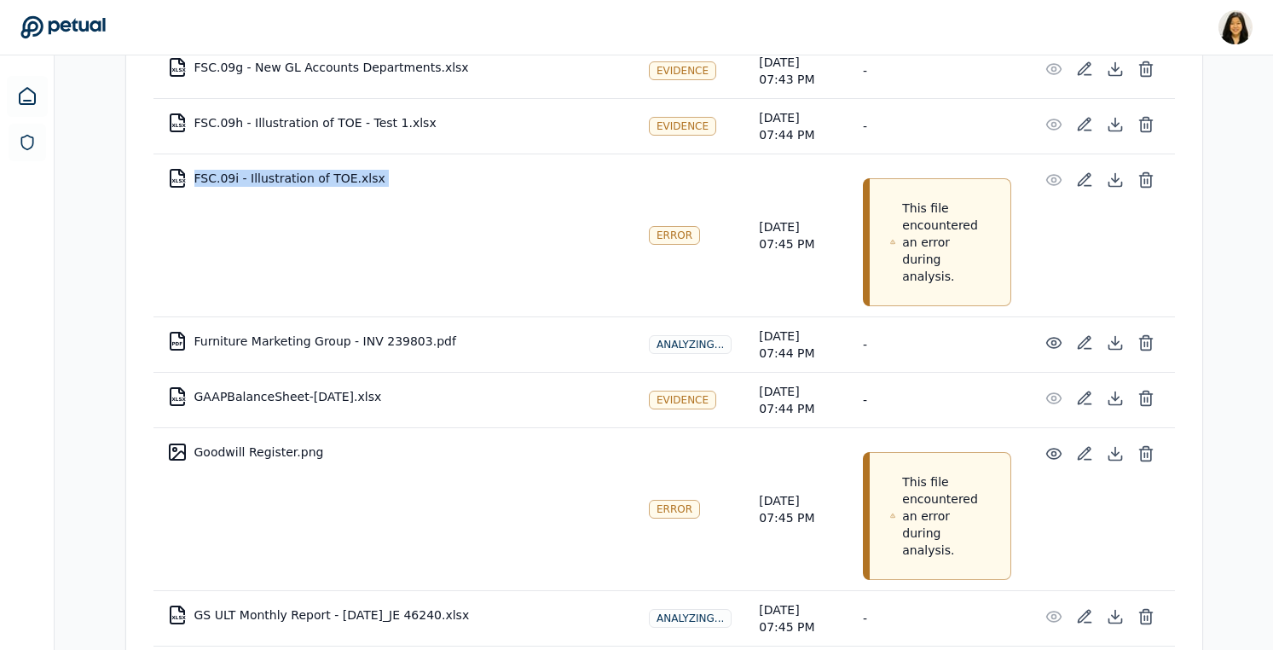
copy td "FSC.09i - Illustration of TOE.xlsx"
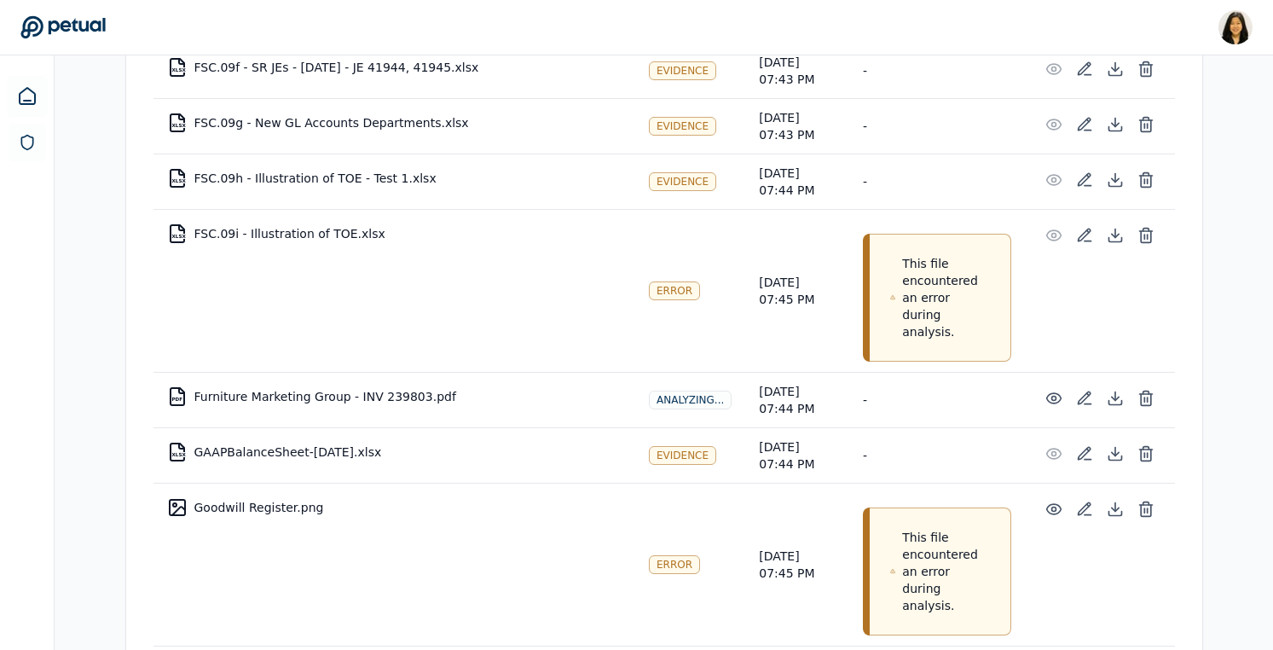
click at [302, 213] on td "XLSX FSC.09i - Illustration of TOE.xlsx" at bounding box center [394, 233] width 482 height 41
copy td "FSC.09i - Illustration of TOE.xlsx"
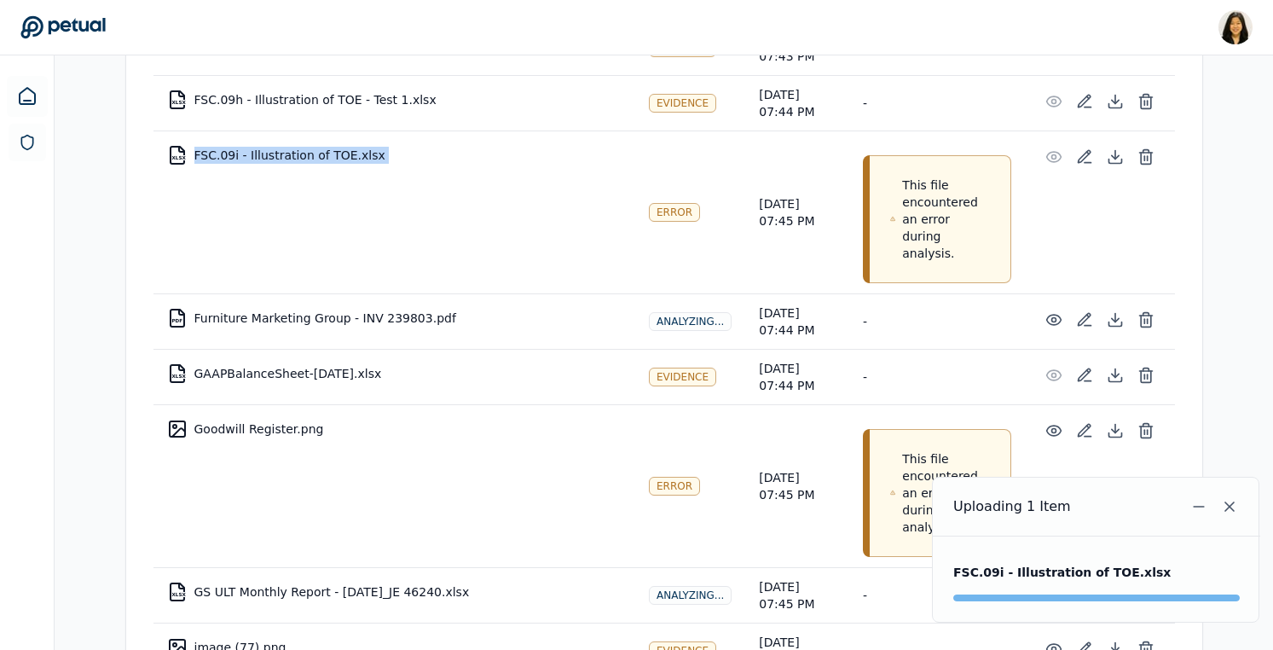
scroll to position [7833, 0]
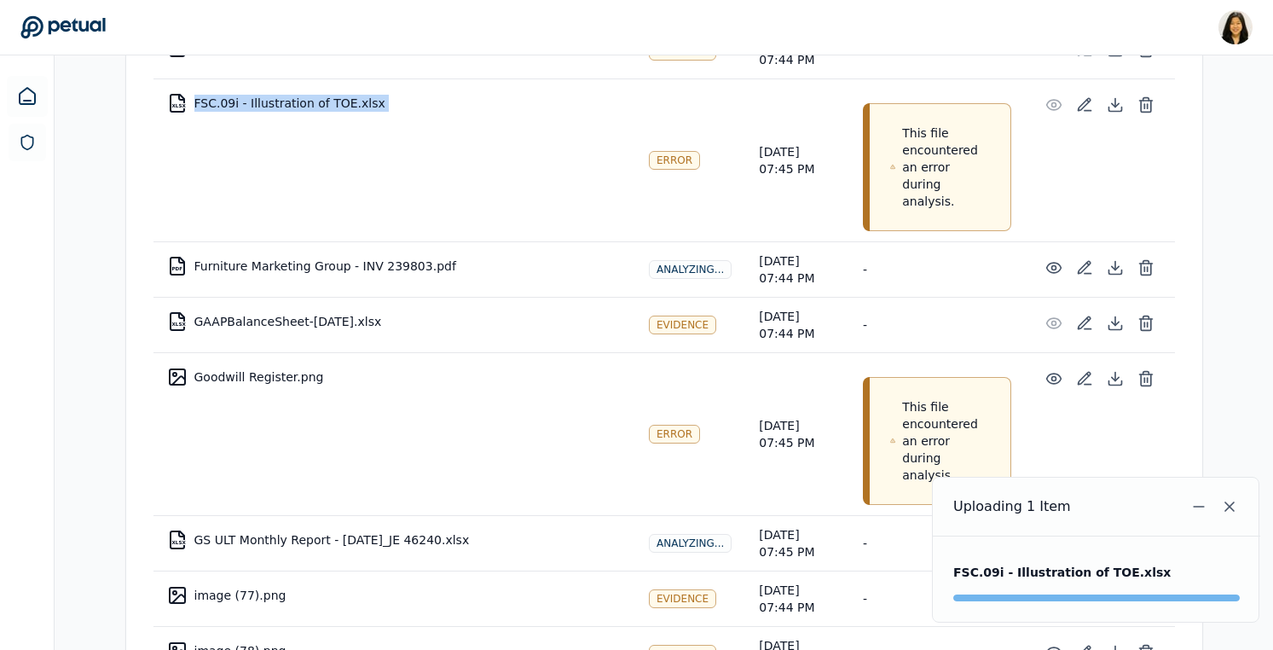
click at [262, 356] on td "Goodwill Register.png" at bounding box center [394, 376] width 482 height 41
copy td "Goodwill Register.png"
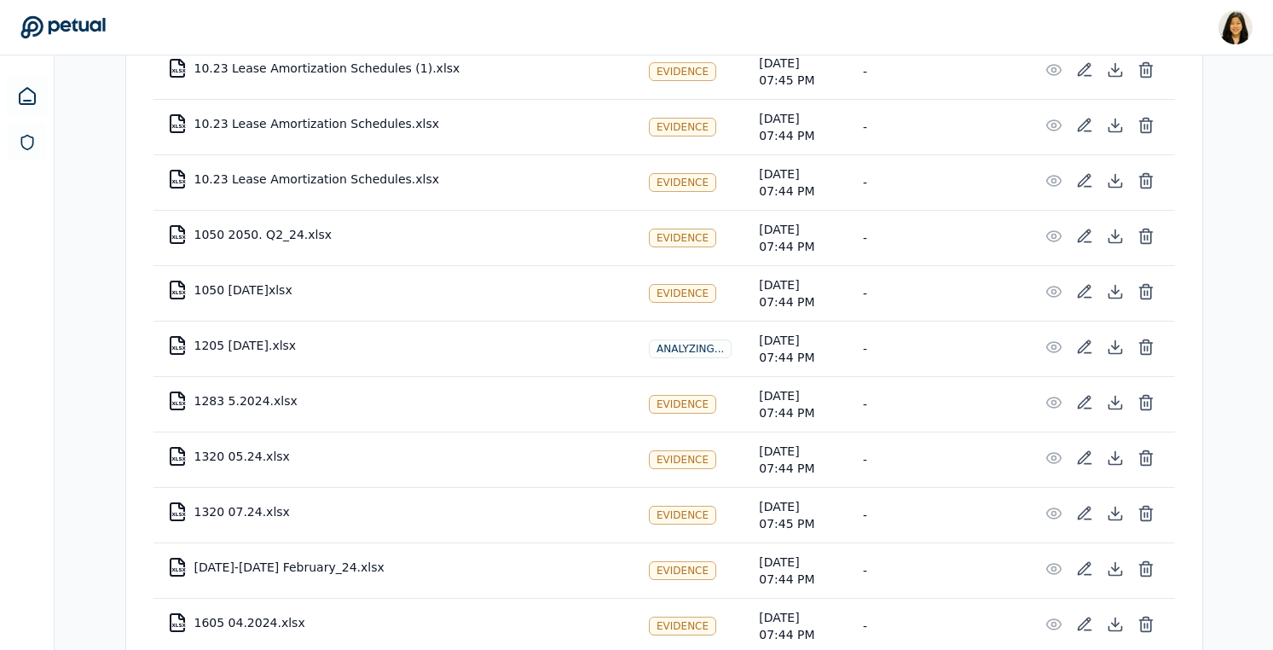
scroll to position [0, 0]
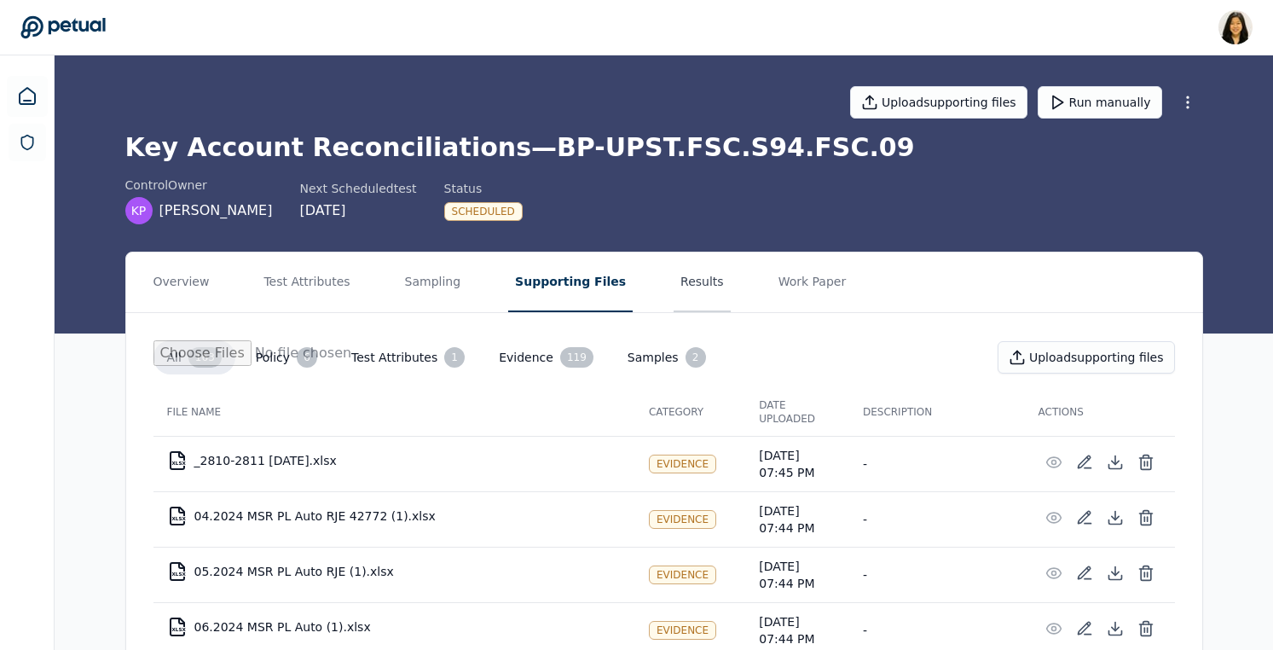
click at [674, 281] on button "Results" at bounding box center [702, 282] width 57 height 60
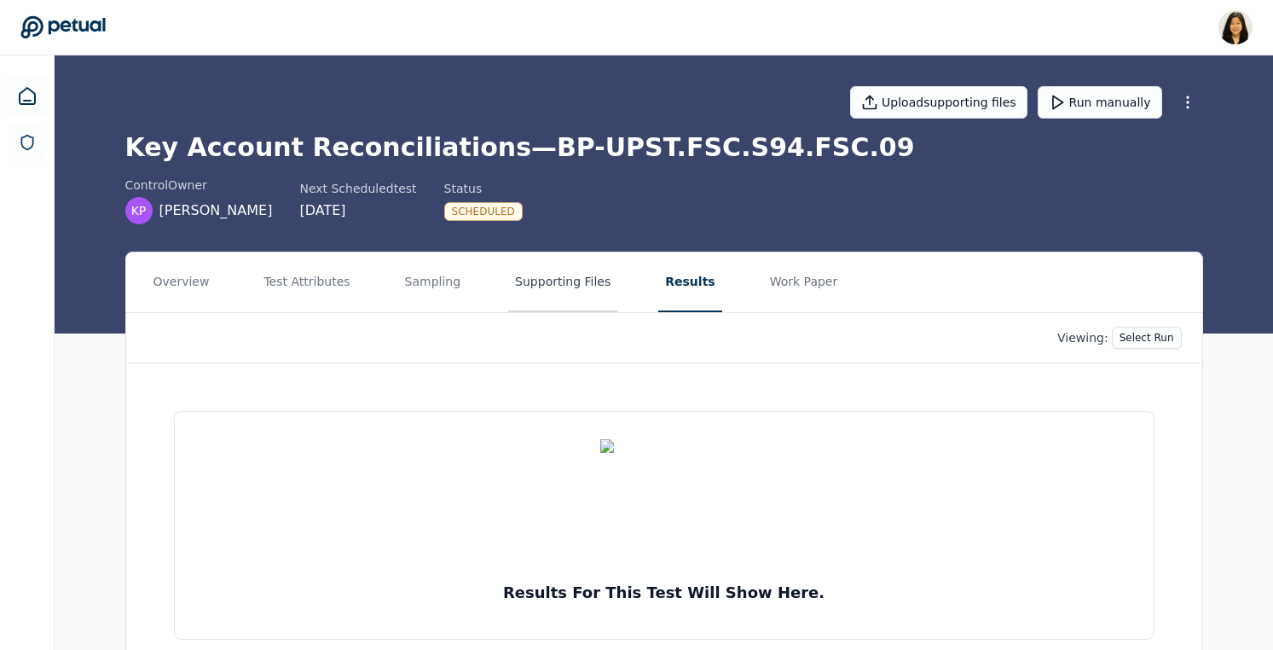
click at [531, 284] on button "Supporting Files" at bounding box center [562, 282] width 109 height 60
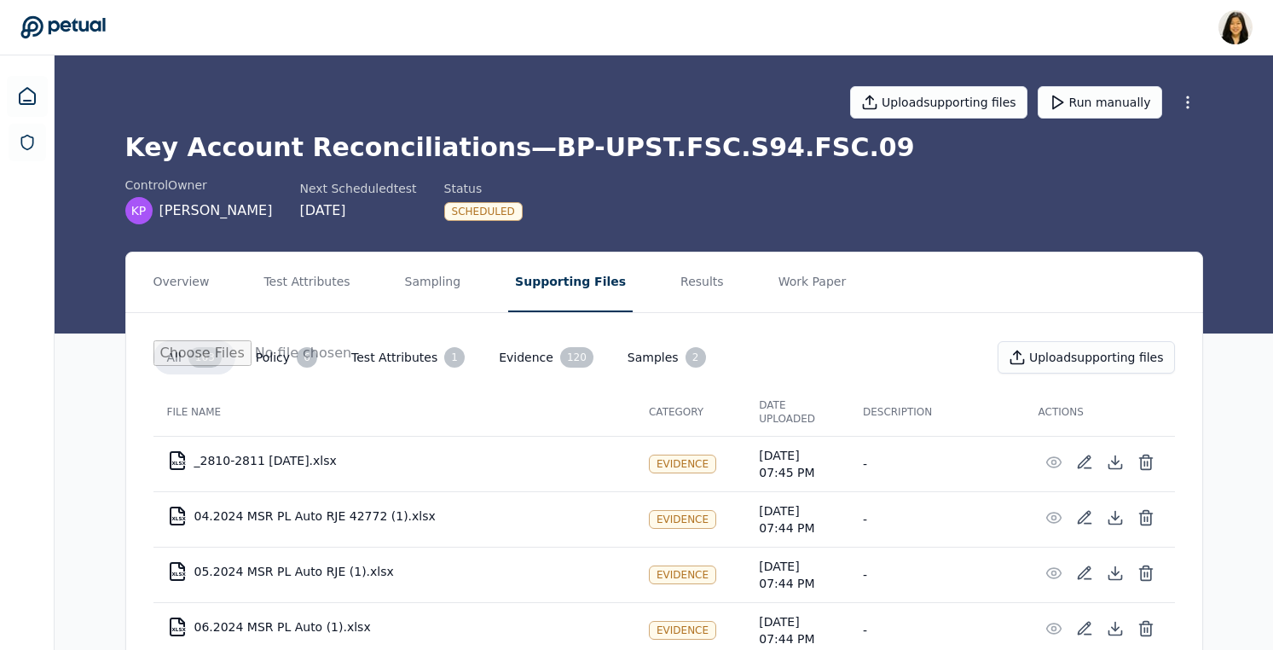
click at [624, 359] on button "Samples 2" at bounding box center [667, 357] width 106 height 34
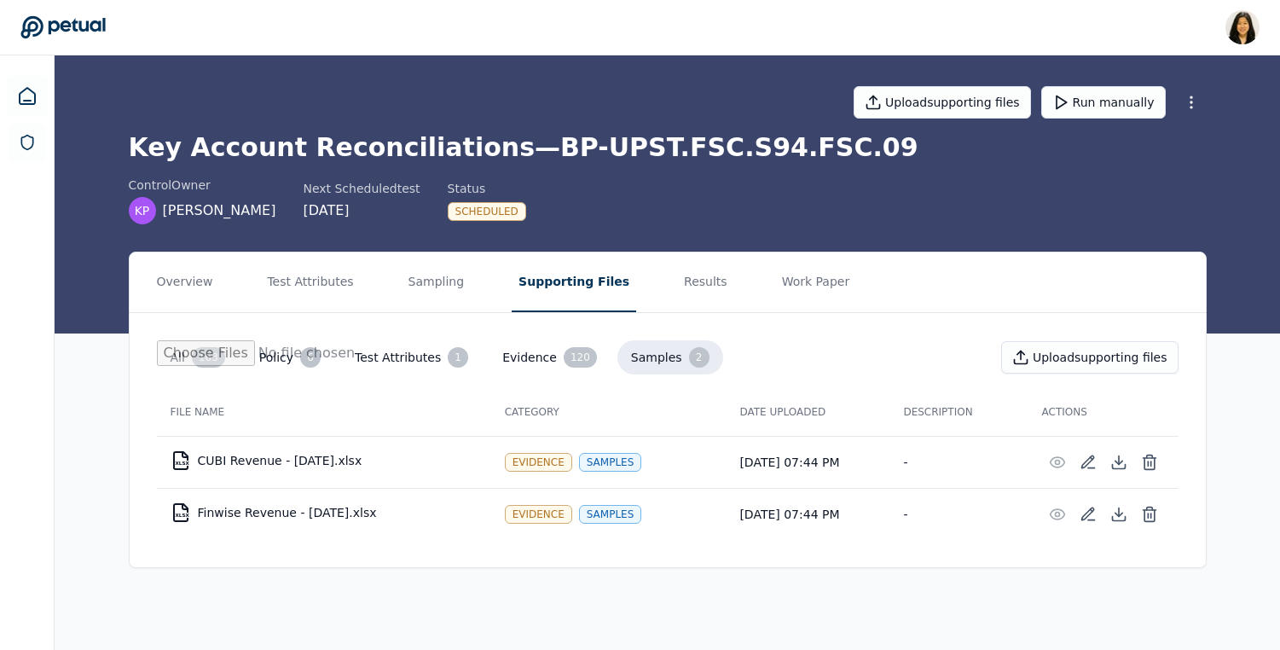
click at [361, 361] on button "Test Attributes 1" at bounding box center [411, 357] width 141 height 34
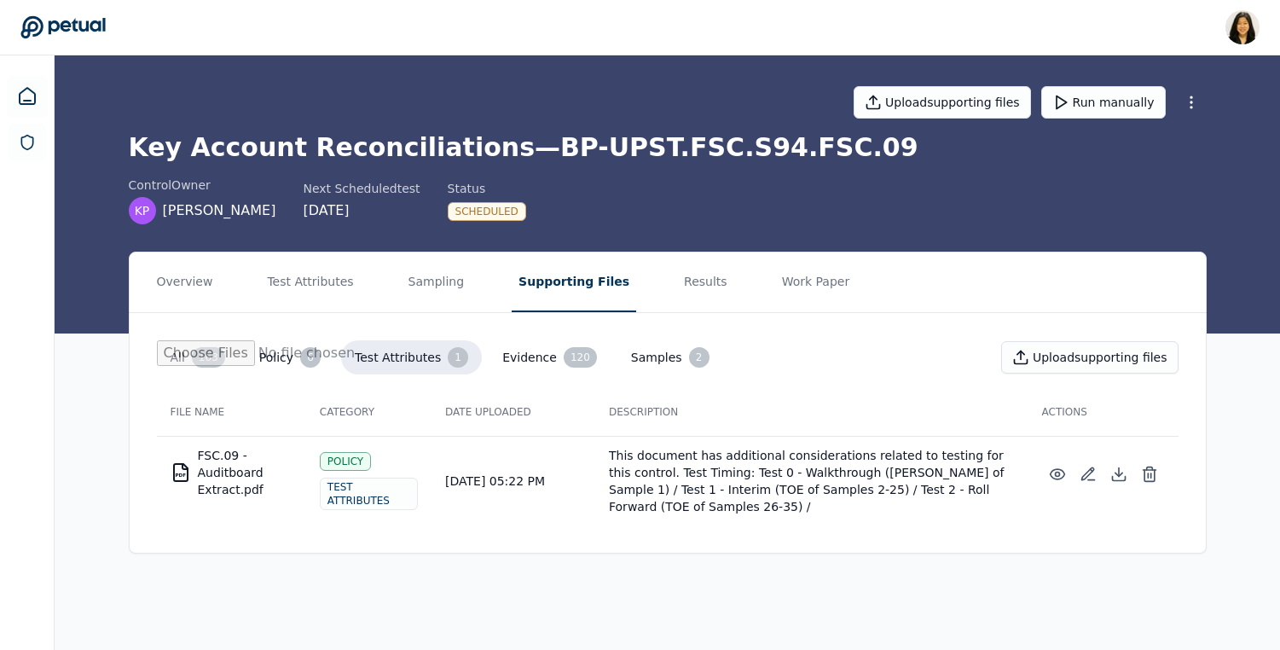
click at [267, 362] on button "Policy 6" at bounding box center [290, 357] width 89 height 34
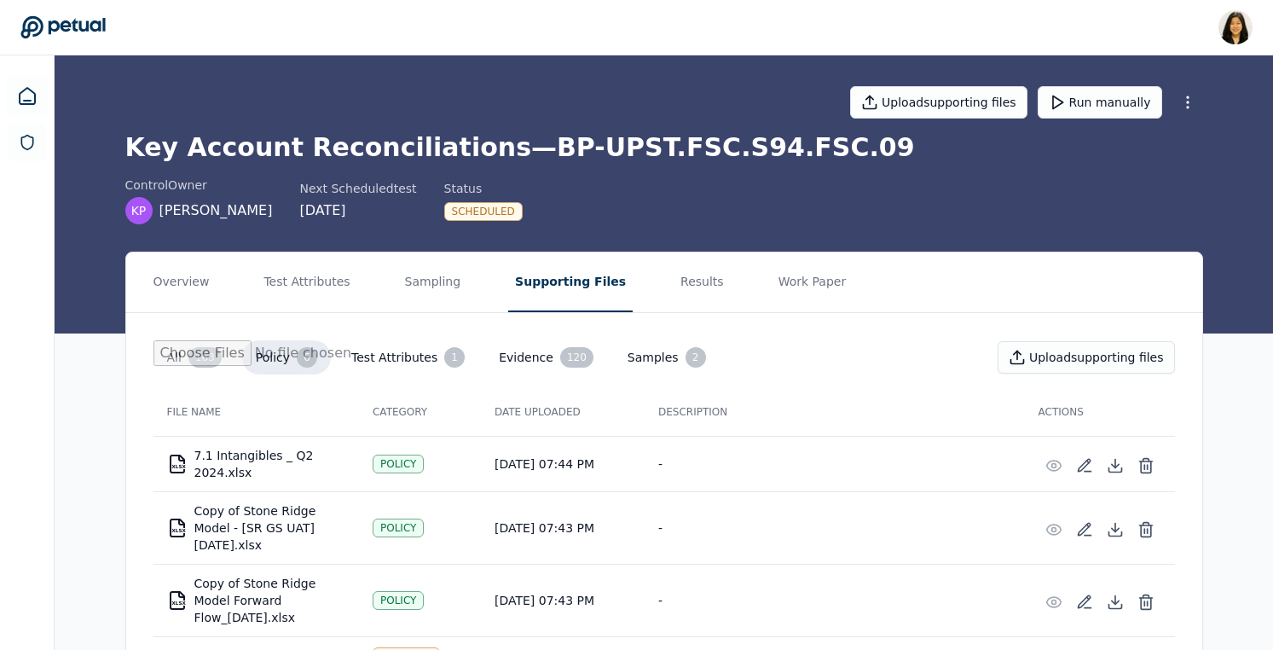
click at [184, 369] on button "All 163" at bounding box center [194, 357] width 82 height 34
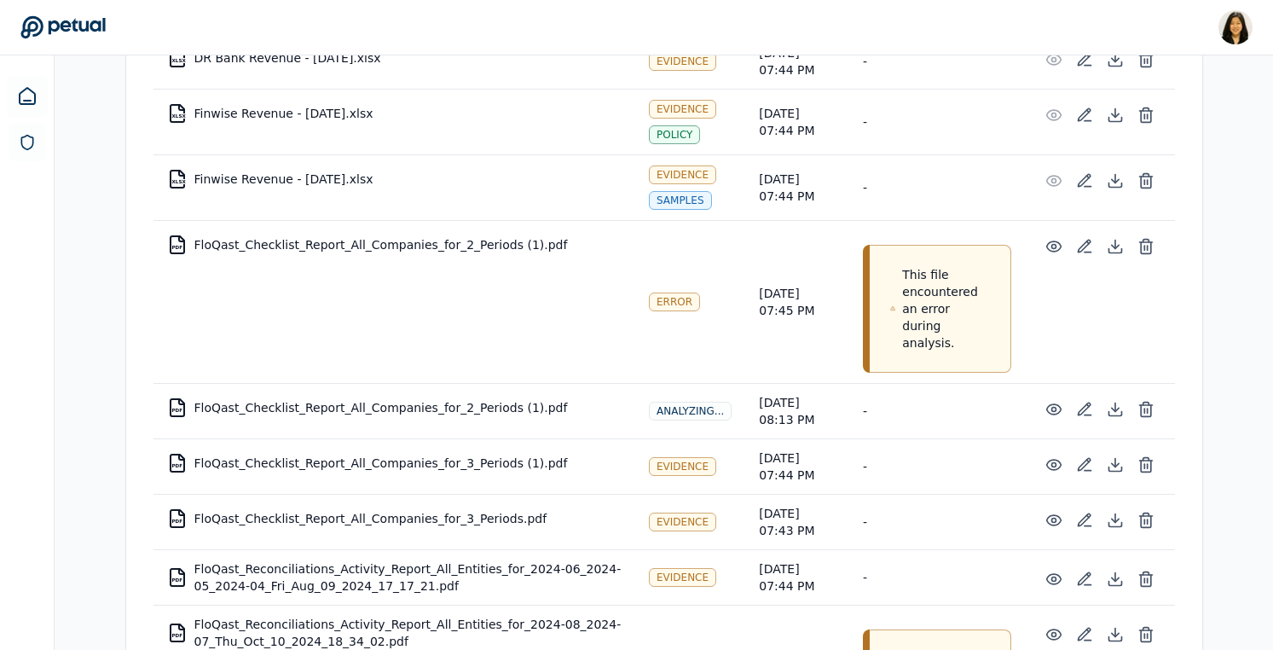
scroll to position [5063, 0]
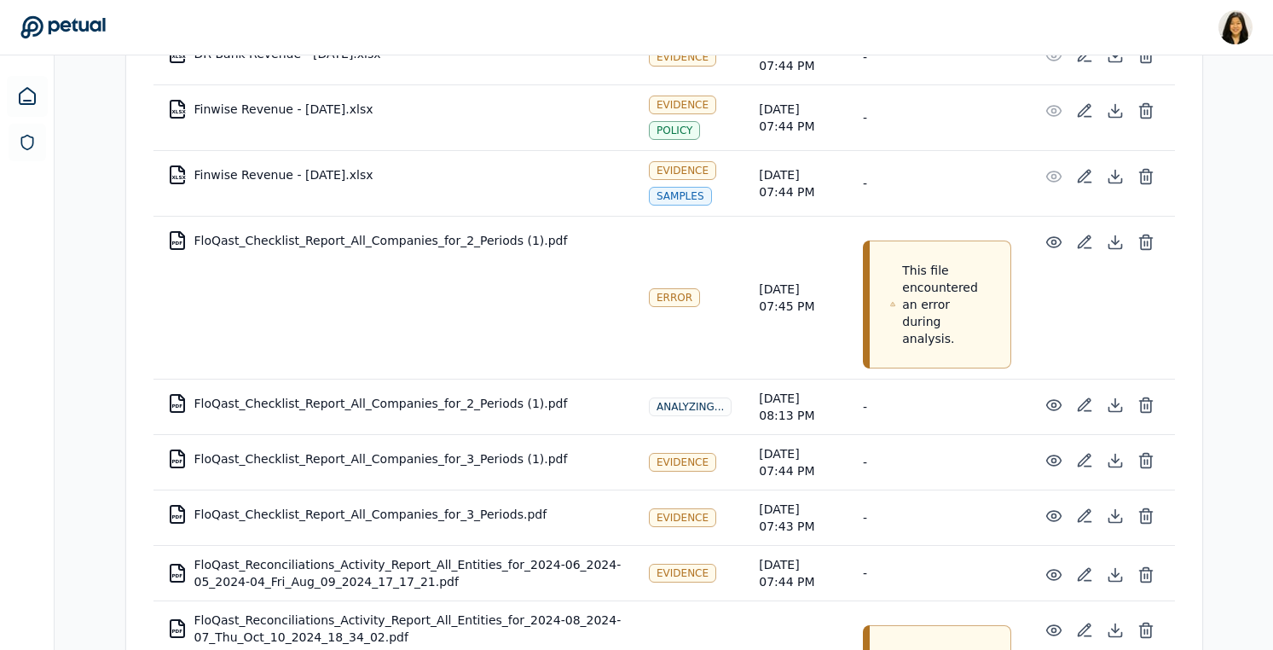
click at [457, 237] on td "PDF FloQast_Checklist_Report_All_Companies_for_2_Periods (1).pdf" at bounding box center [394, 240] width 482 height 41
copy td "FloQast_Checklist_Report_All_Companies_for_2_Periods (1).pdf"
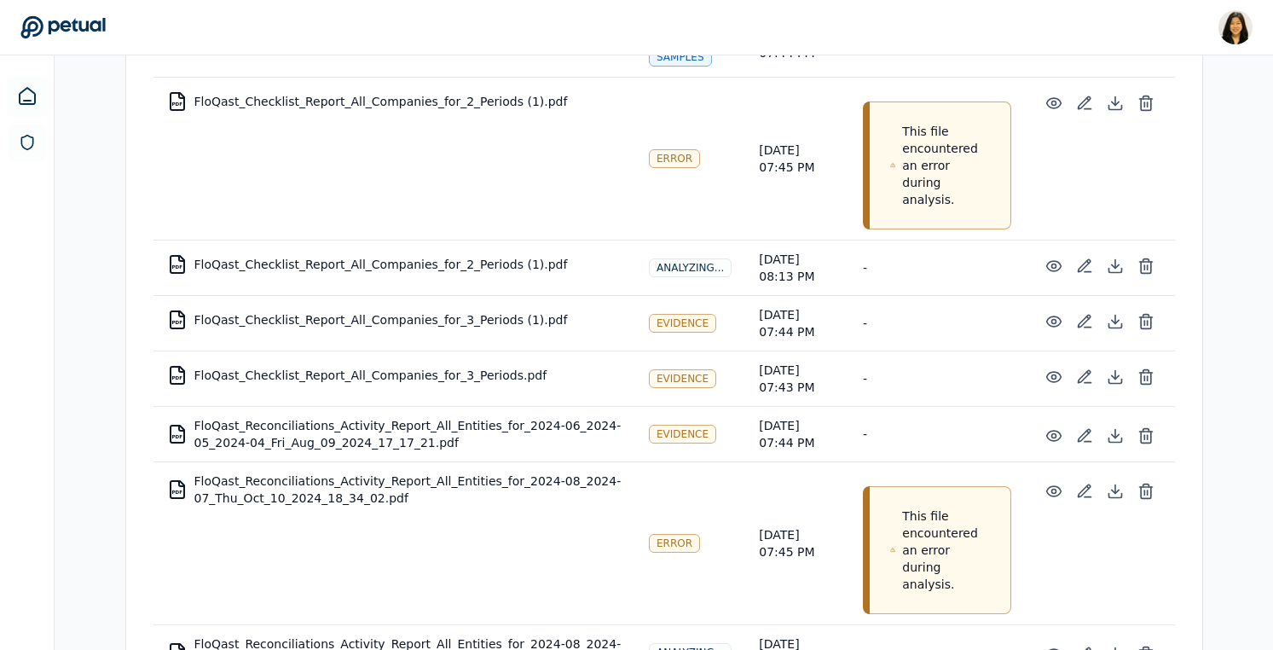
scroll to position [5197, 0]
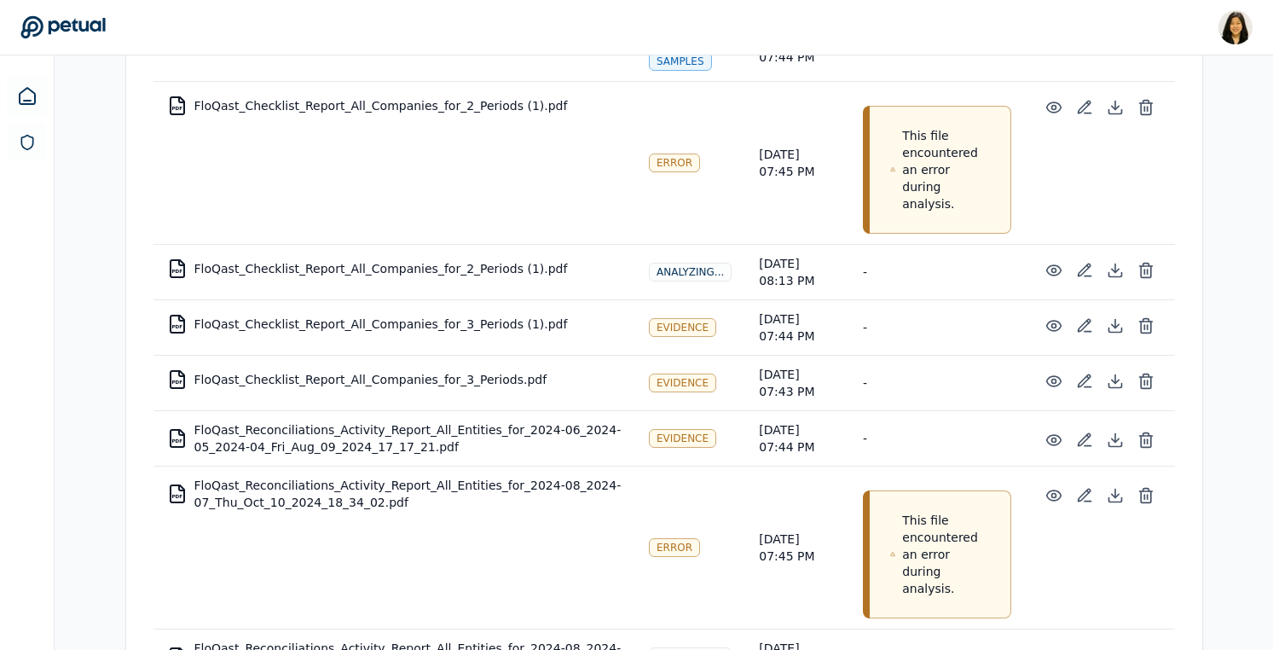
click at [320, 482] on td "PDF FloQast_Reconciliations_Activity_Report_All_Entities_for_2024-08_2024-07_Th…" at bounding box center [394, 493] width 482 height 55
copy td "FloQast_Reconciliations_Activity_Report_All_Entities_for_2024-08_2024-07_Thu_Oc…"
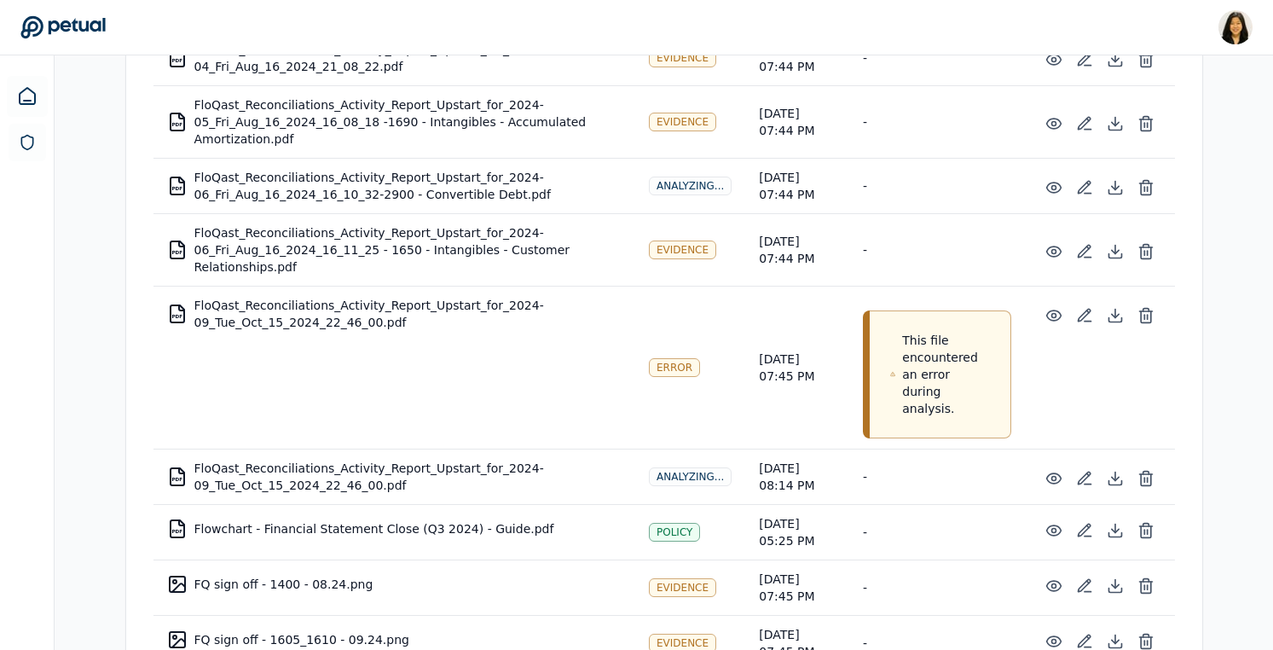
scroll to position [6261, 0]
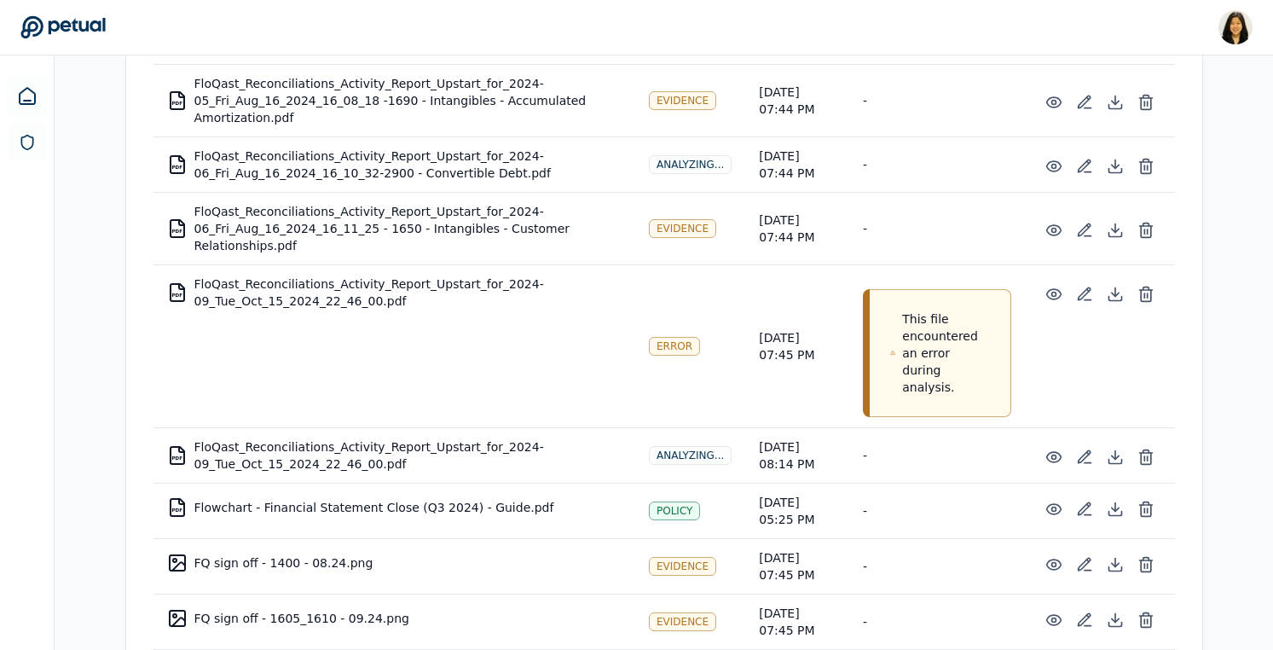
click at [356, 276] on td "PDF FloQast_Reconciliations_Activity_Report_Upstart_for_2024-09_Tue_Oct_15_2024…" at bounding box center [394, 292] width 482 height 55
copy td "FloQast_Reconciliations_Activity_Report_Upstart_for_2024-09_Tue_Oct_15_2024_22_…"
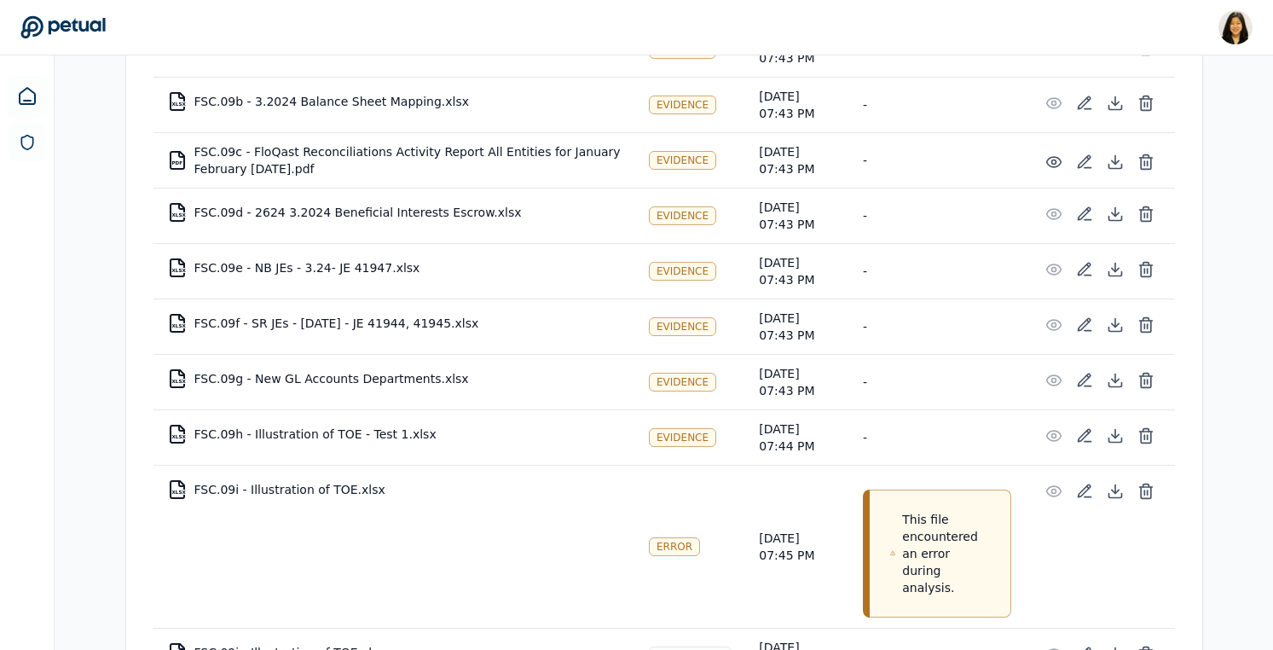
scroll to position [7459, 0]
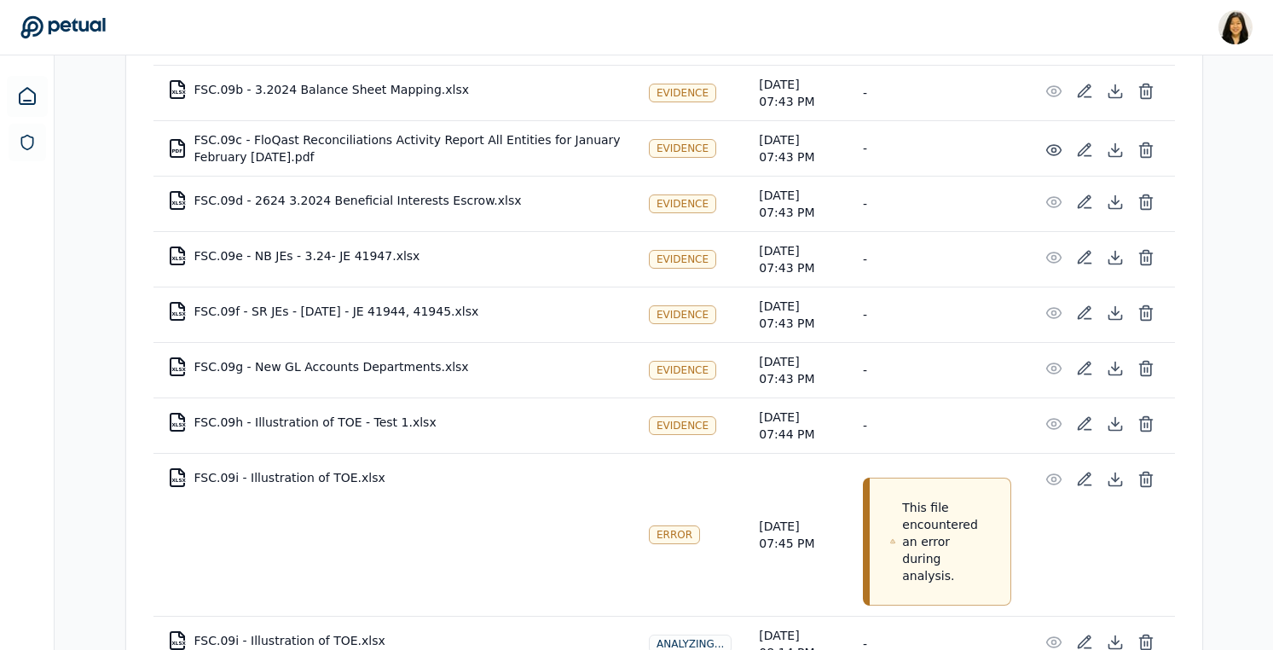
click at [350, 457] on td "XLSX FSC.09i - Illustration of TOE.xlsx" at bounding box center [394, 477] width 482 height 41
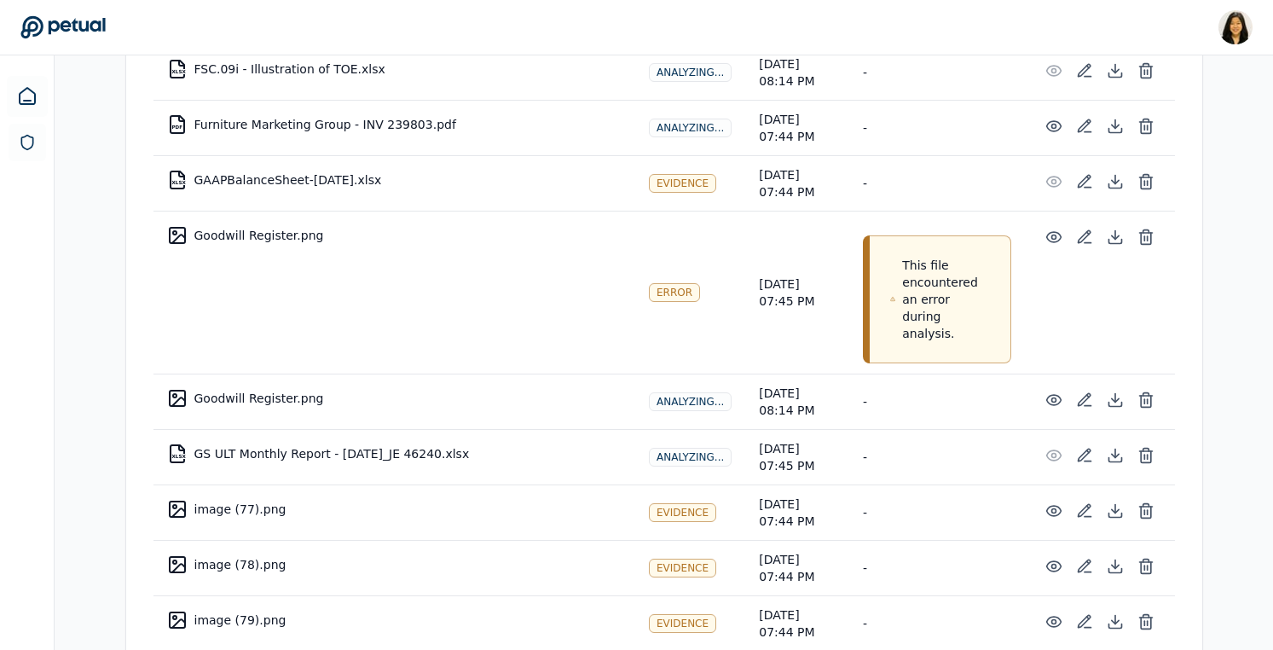
scroll to position [8132, 0]
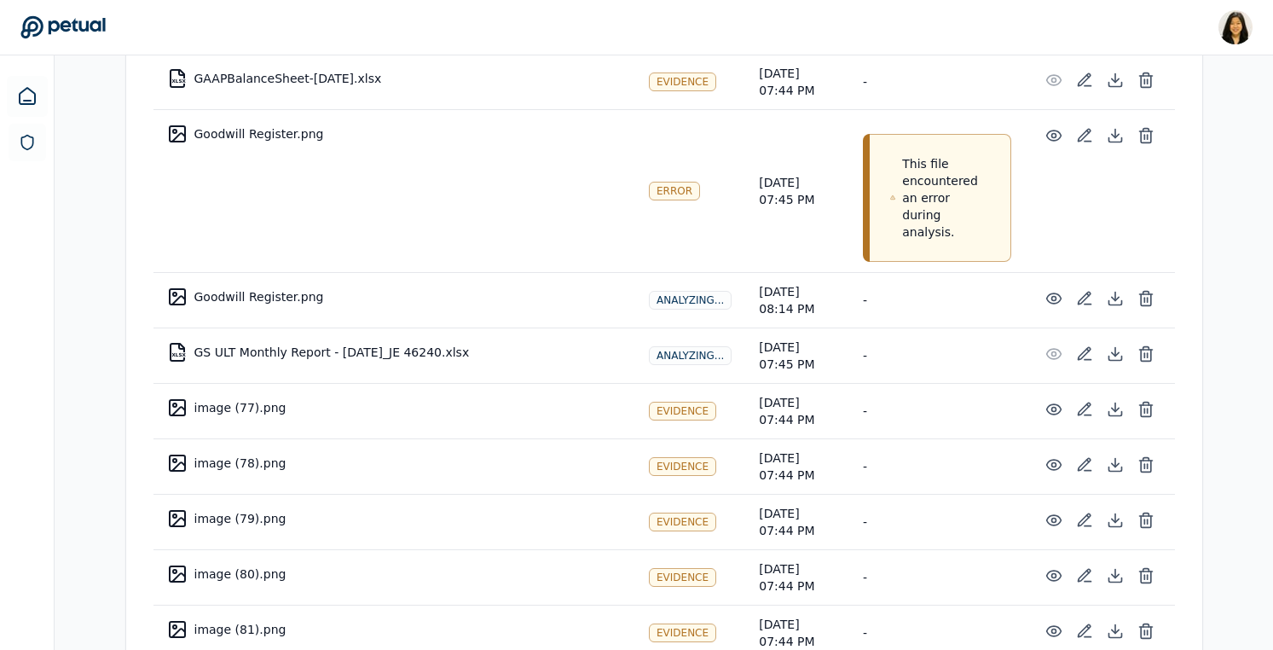
click at [299, 113] on td "Goodwill Register.png" at bounding box center [394, 133] width 482 height 41
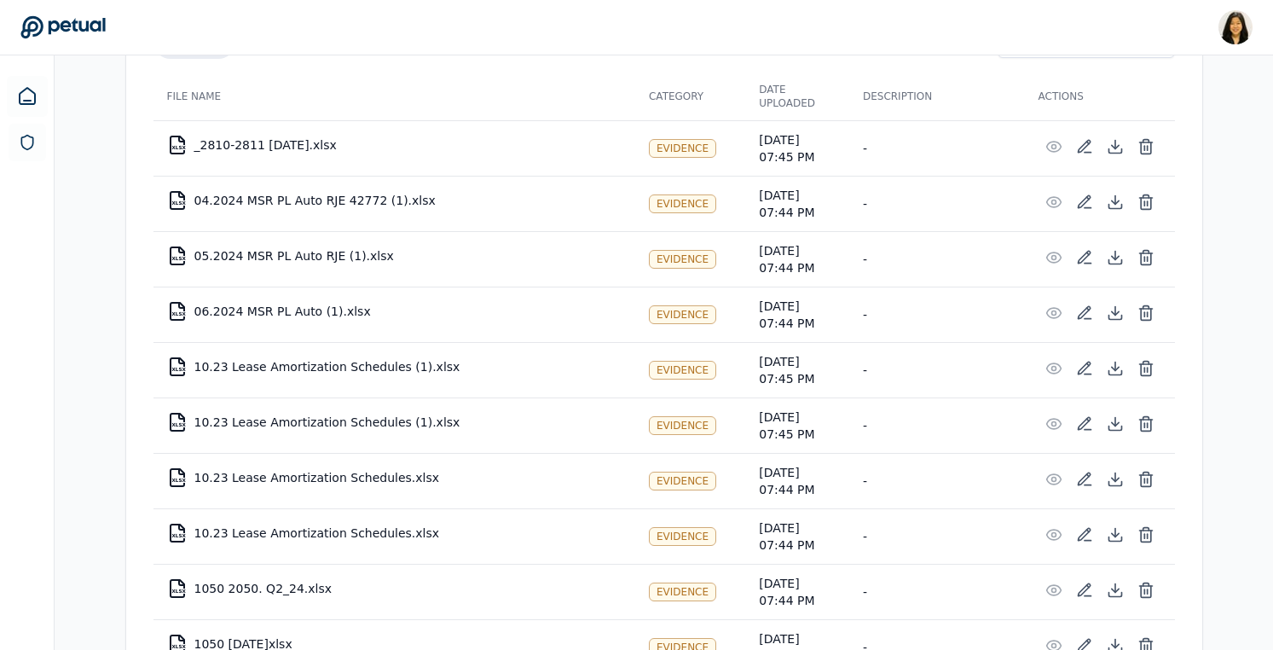
scroll to position [0, 0]
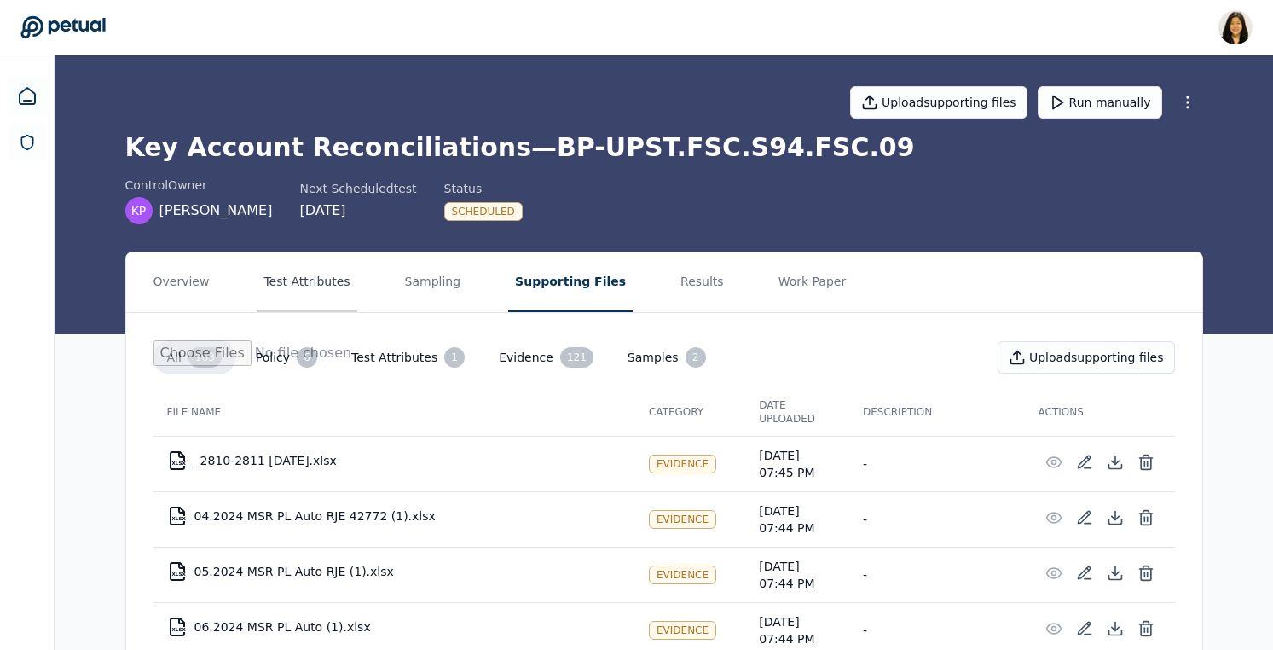
click at [293, 287] on button "Test Attributes" at bounding box center [307, 282] width 100 height 60
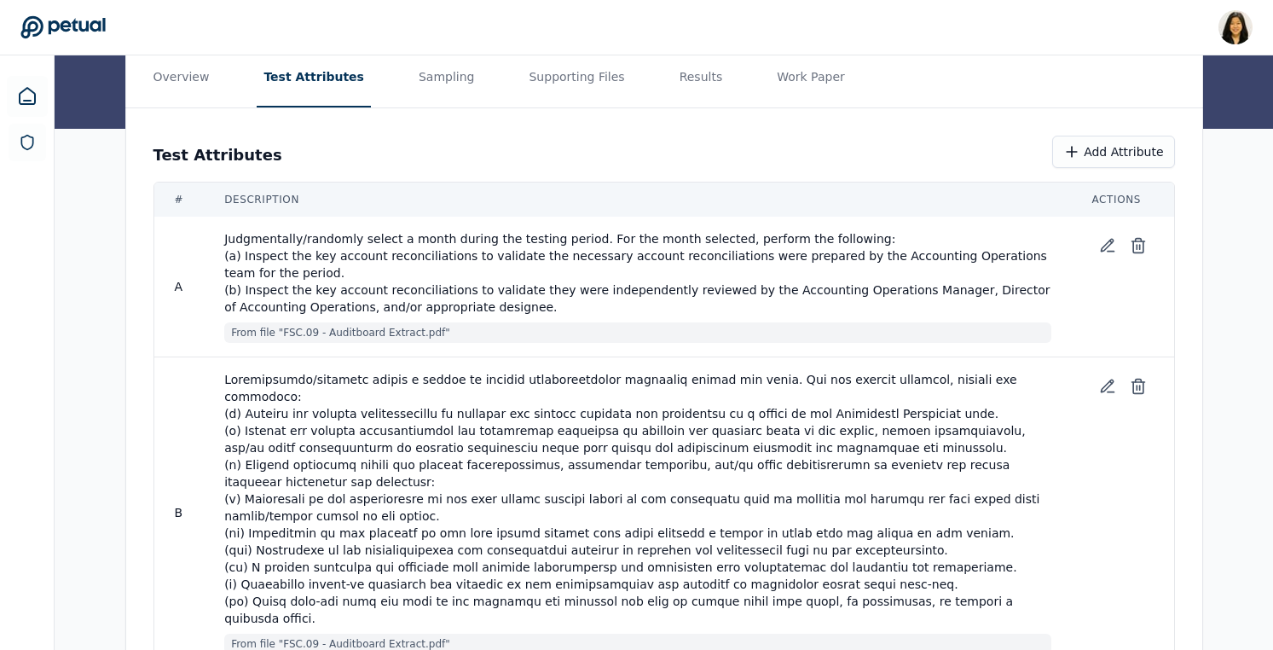
scroll to position [224, 0]
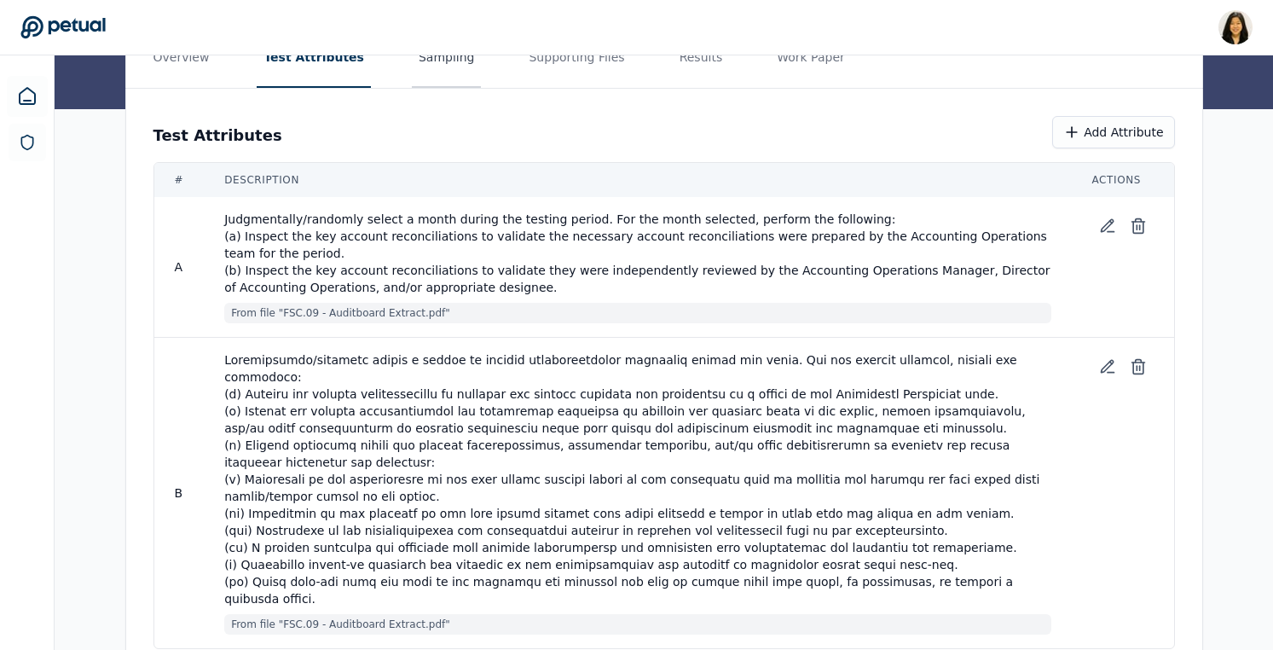
click at [425, 71] on button "Sampling" at bounding box center [447, 58] width 70 height 60
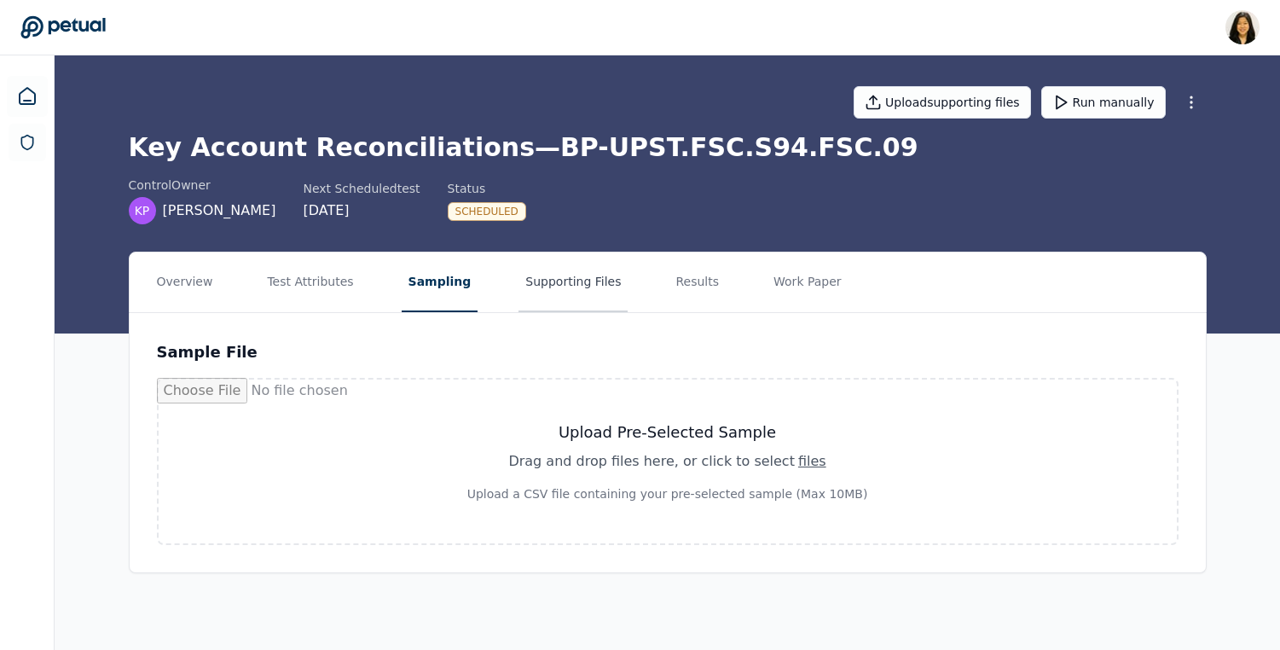
click at [573, 277] on button "Supporting Files" at bounding box center [572, 282] width 109 height 60
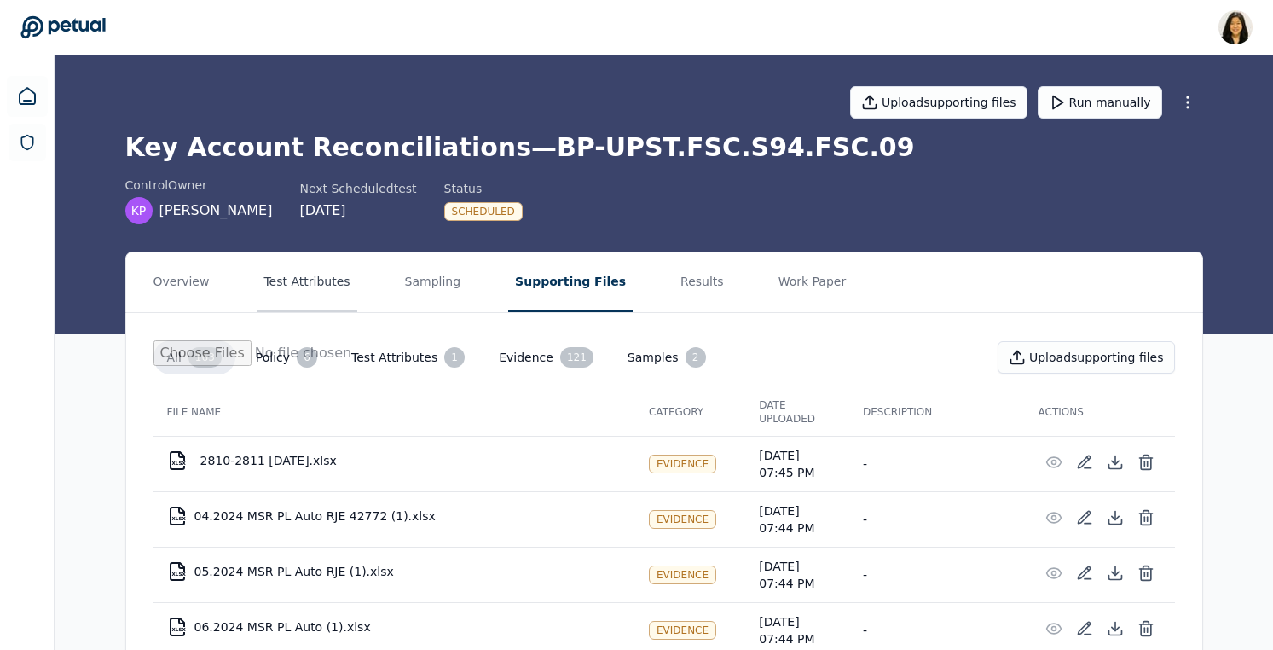
click at [342, 290] on button "Test Attributes" at bounding box center [307, 282] width 100 height 60
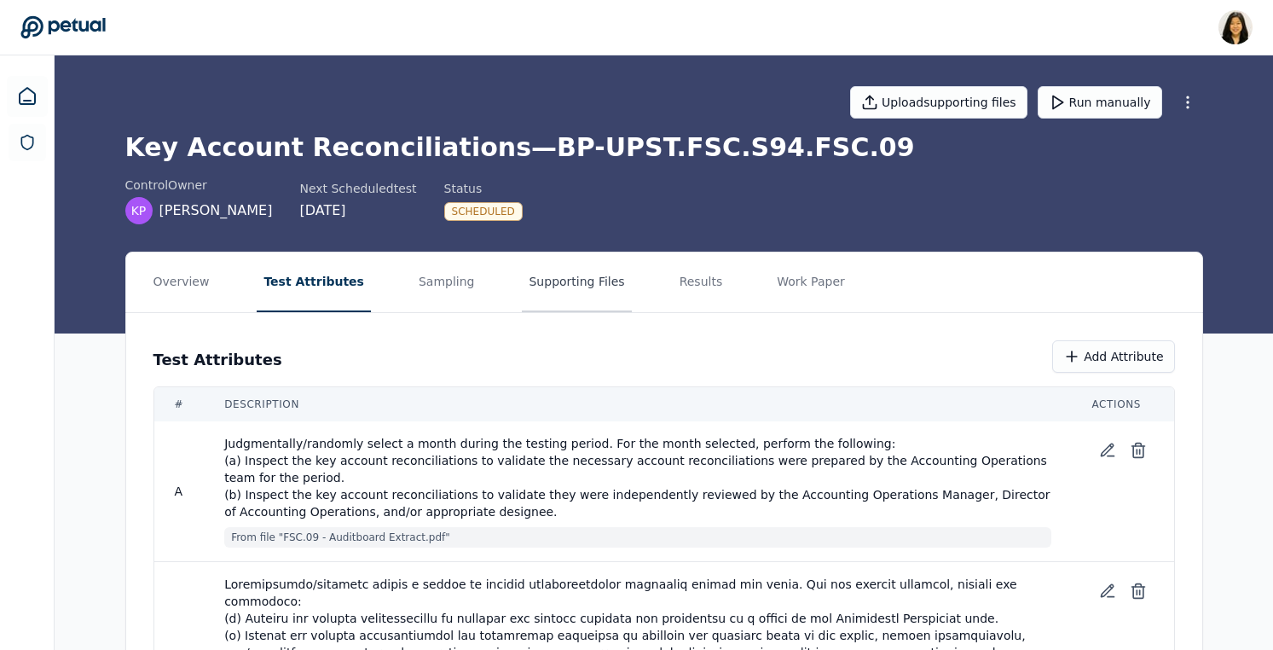
click at [571, 275] on button "Supporting Files" at bounding box center [576, 282] width 109 height 60
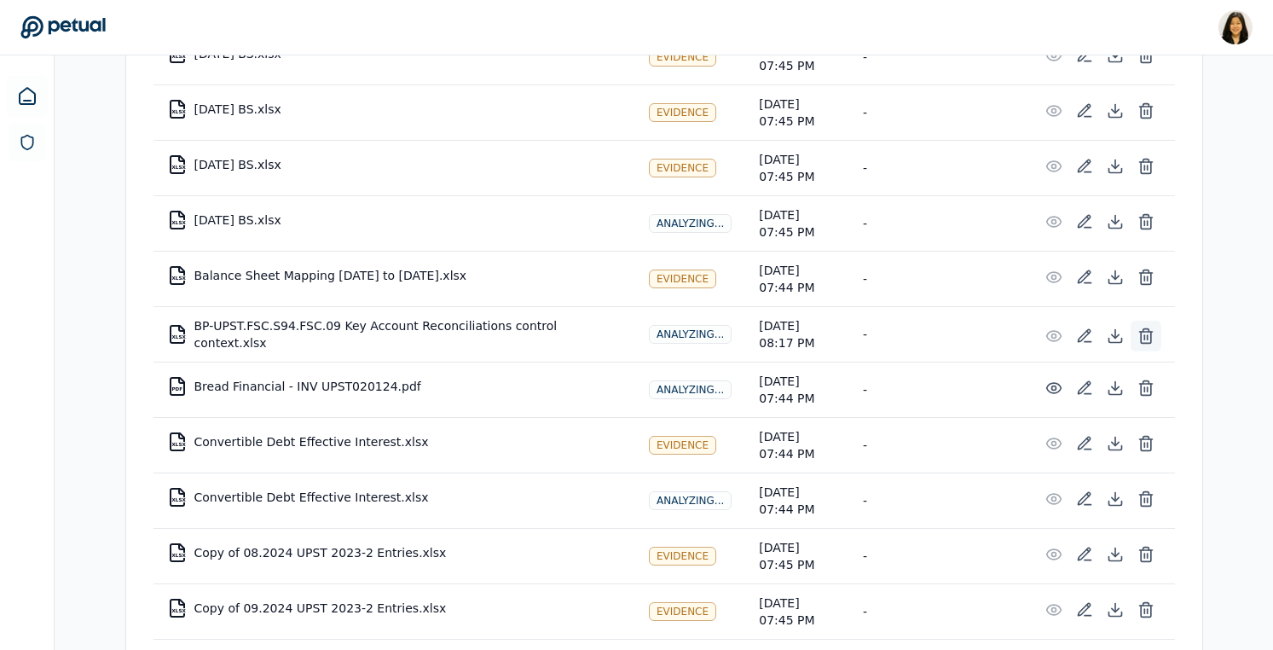
scroll to position [3511, 0]
click at [1143, 332] on icon at bounding box center [1146, 335] width 17 height 17
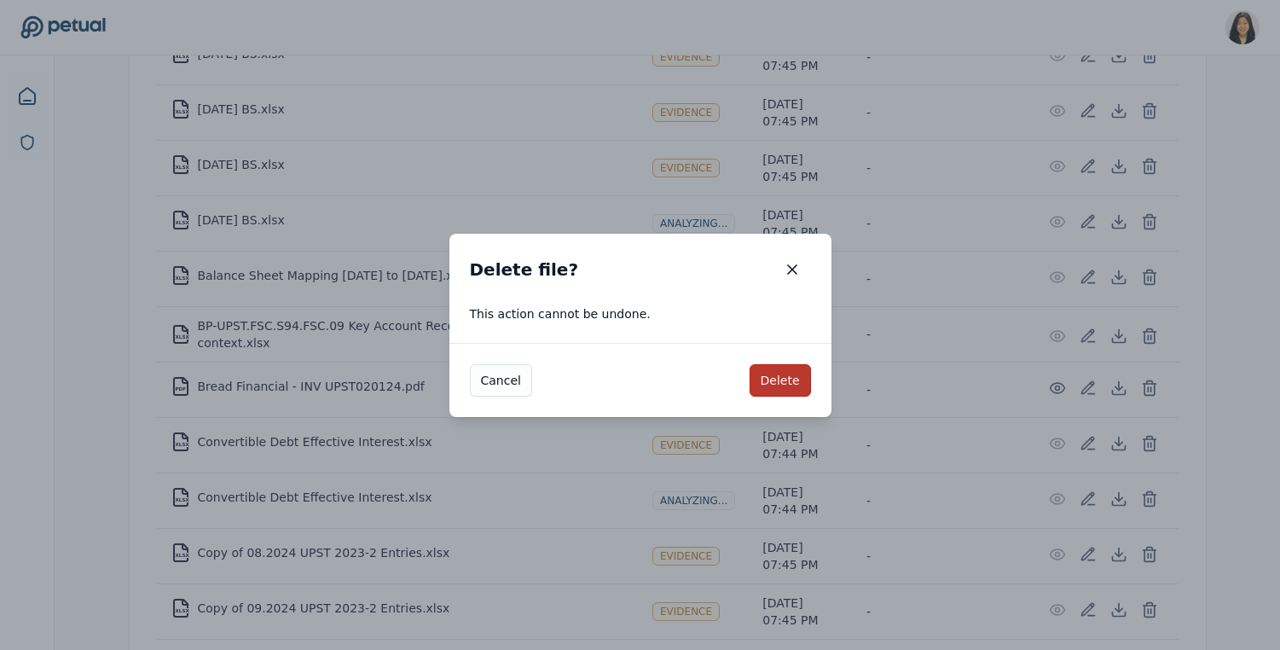
click at [767, 378] on button "Delete" at bounding box center [780, 380] width 61 height 32
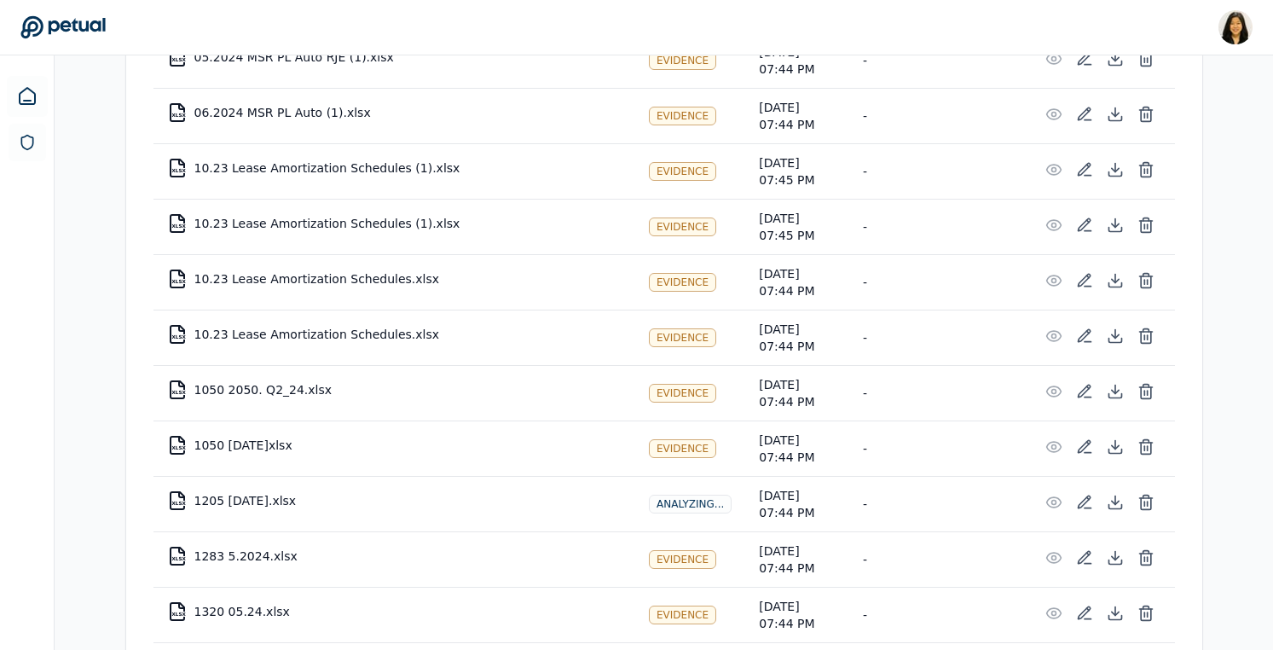
scroll to position [0, 0]
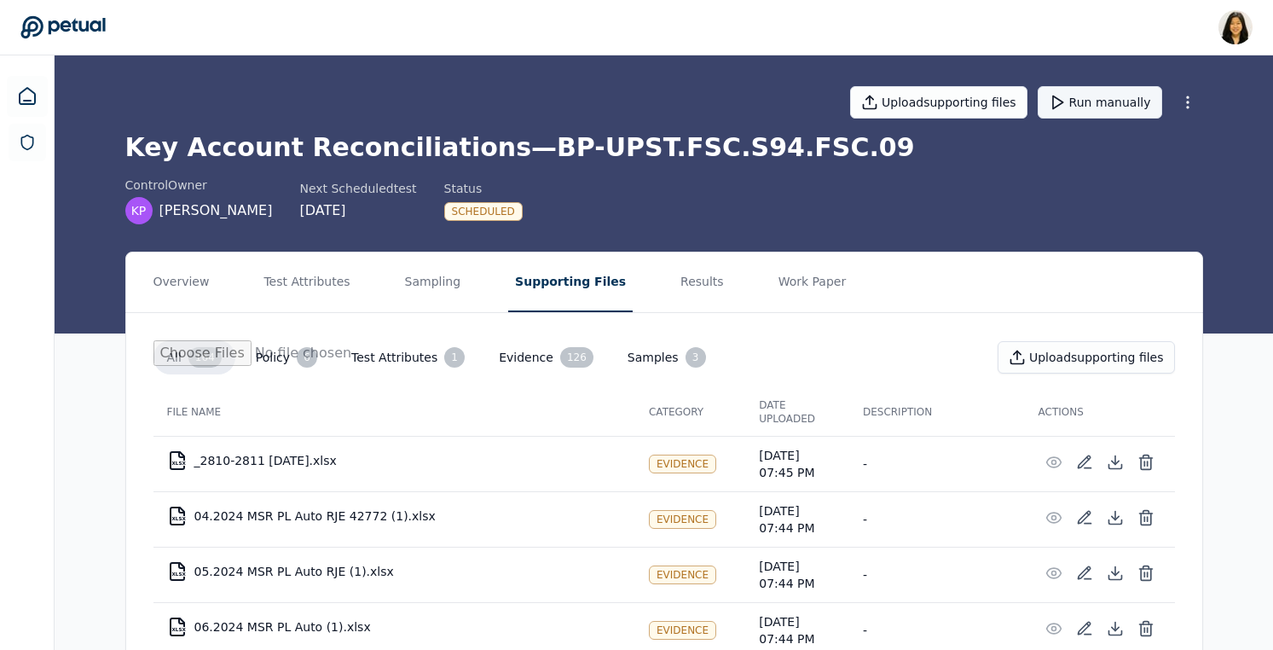
click at [1097, 107] on button "Run manually" at bounding box center [1100, 102] width 124 height 32
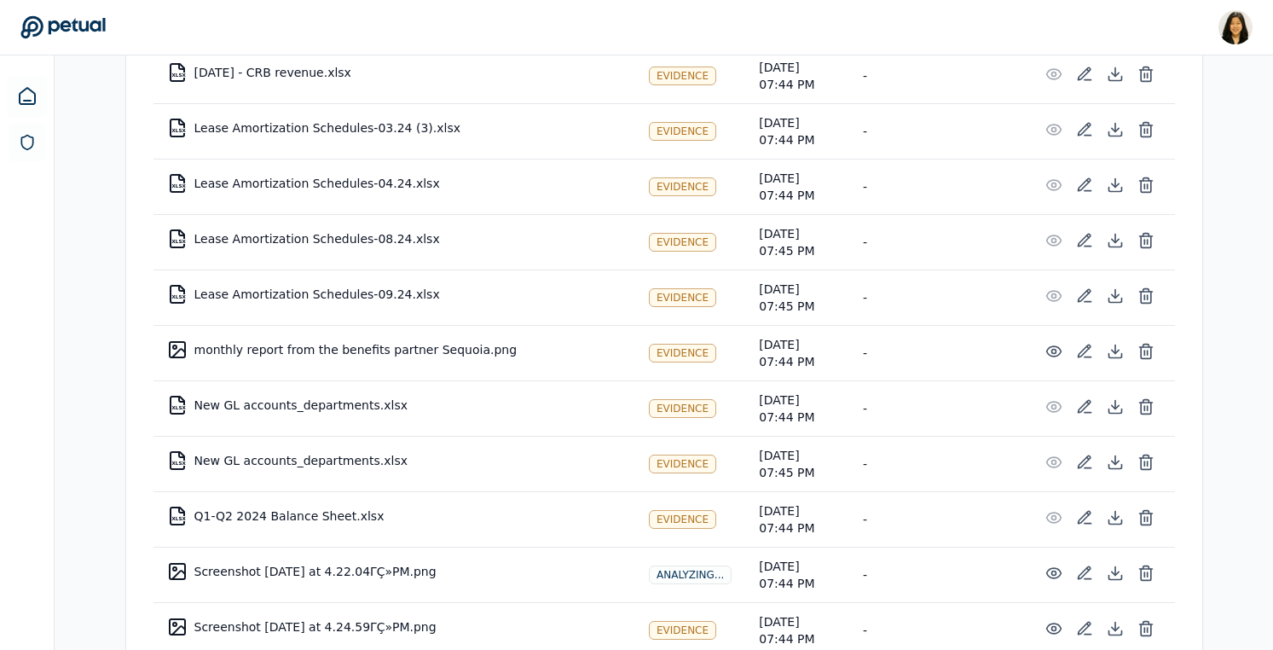
scroll to position [9361, 0]
